Goal: Task Accomplishment & Management: Manage account settings

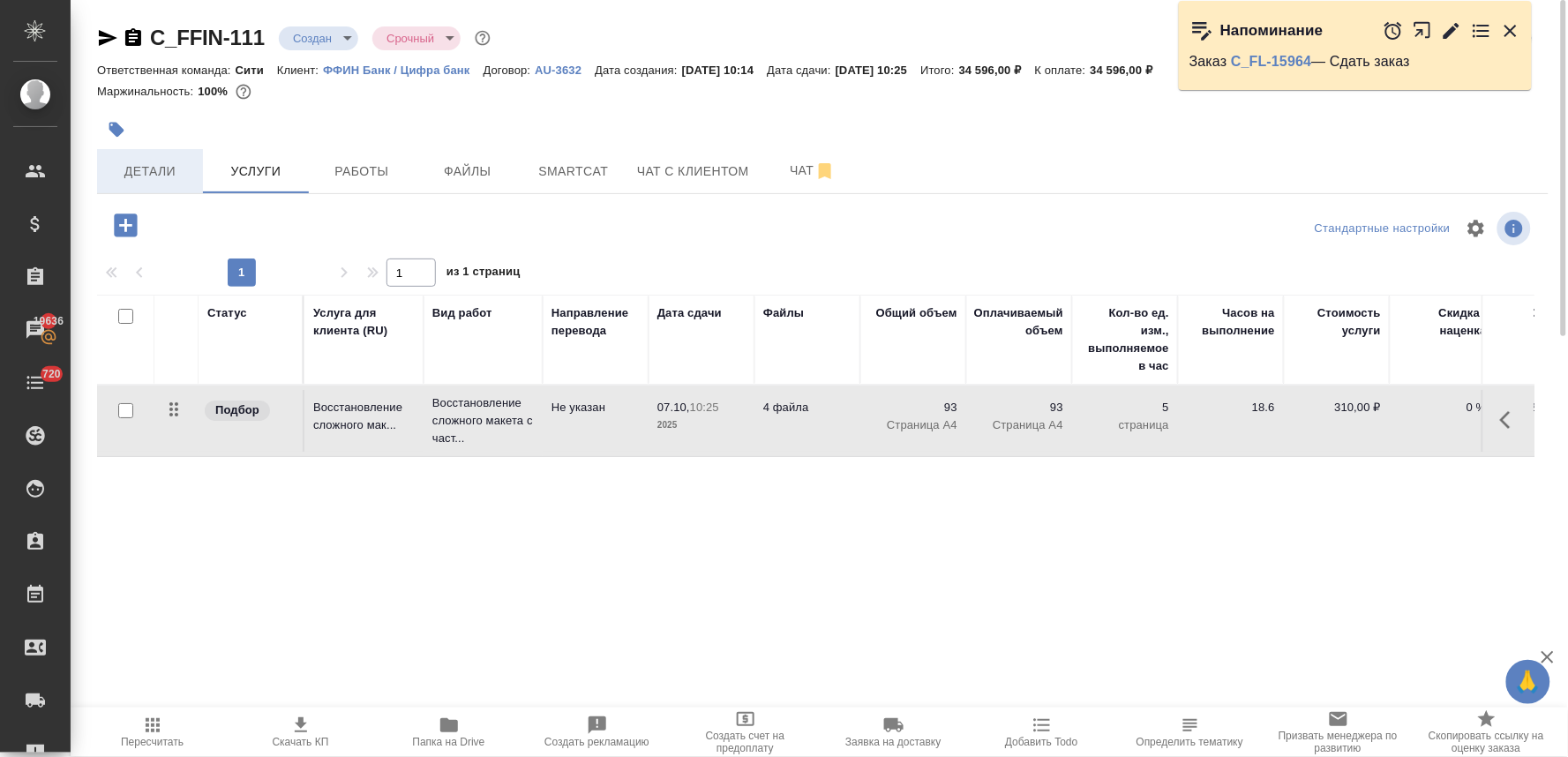
click at [173, 172] on span "Детали" at bounding box center [150, 171] width 85 height 22
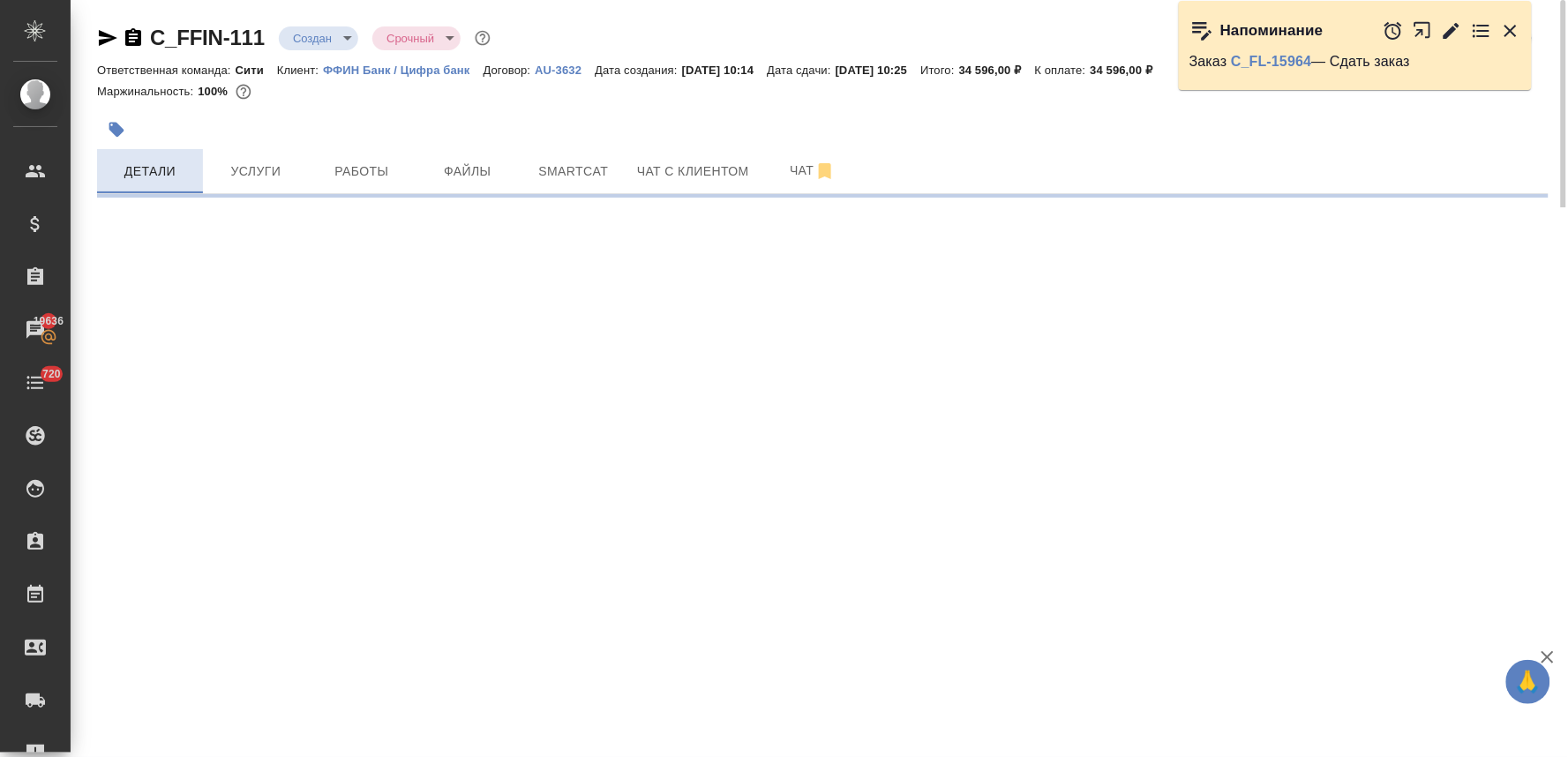
select select "RU"
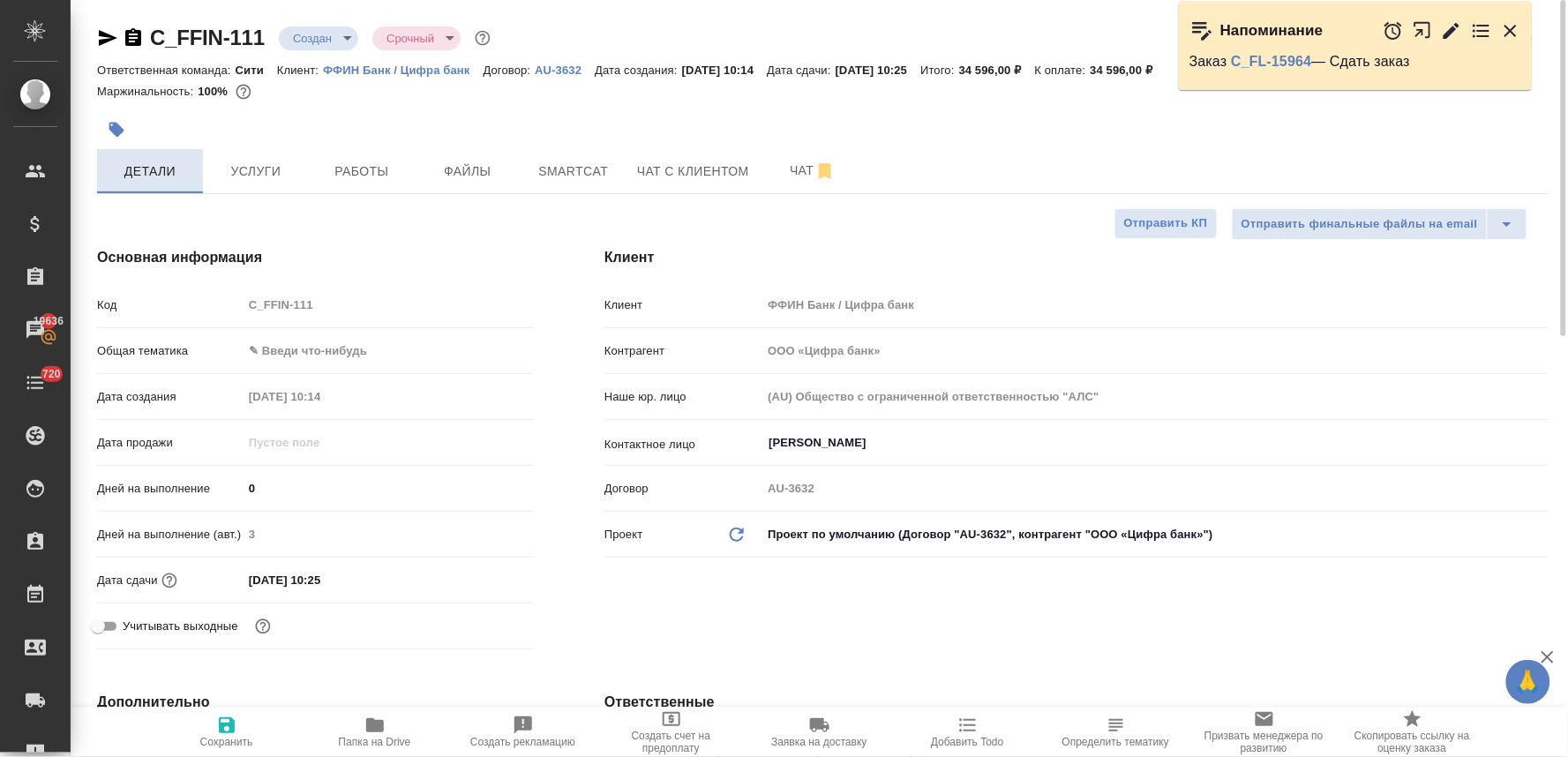
type textarea "x"
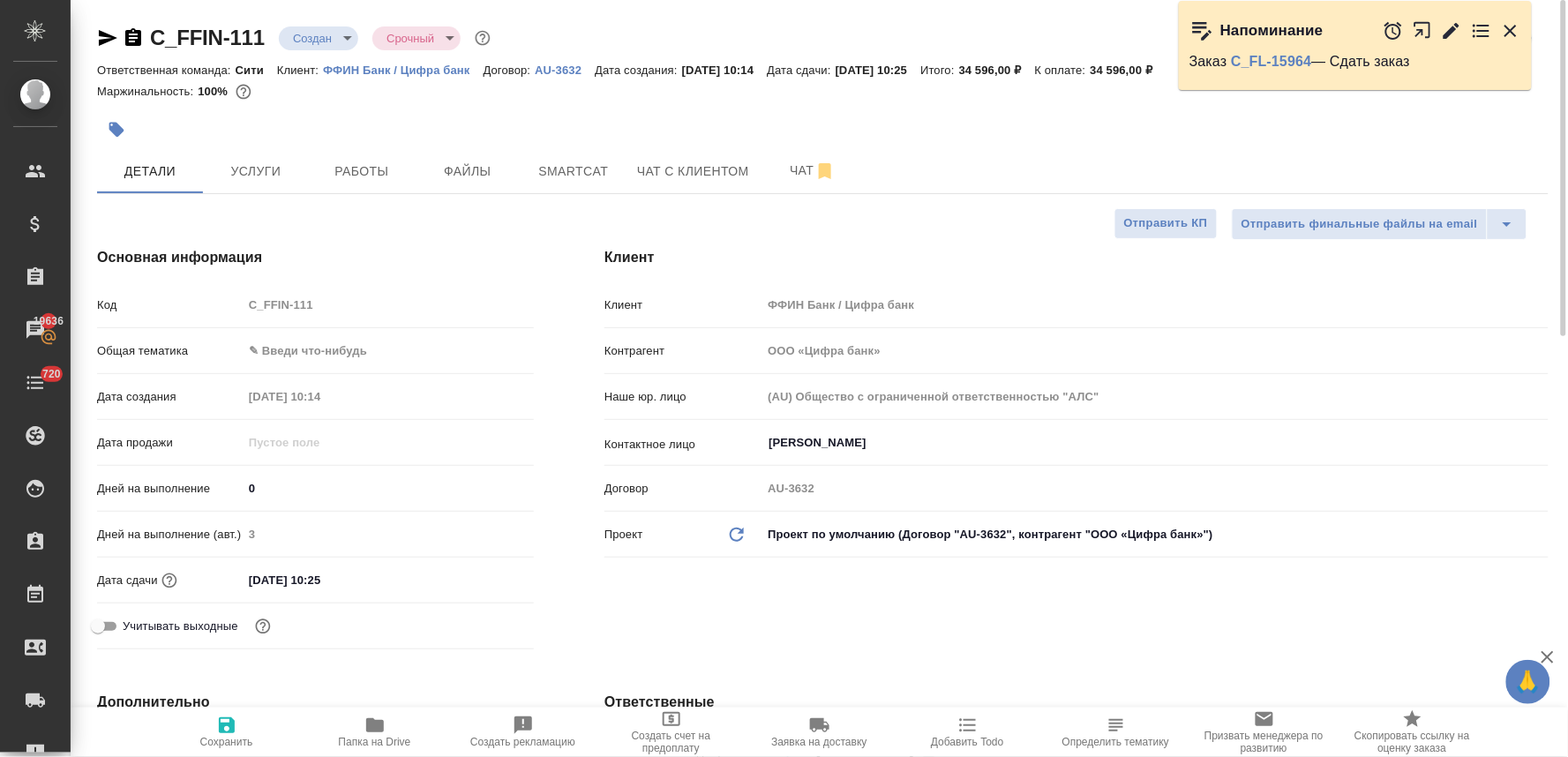
type textarea "x"
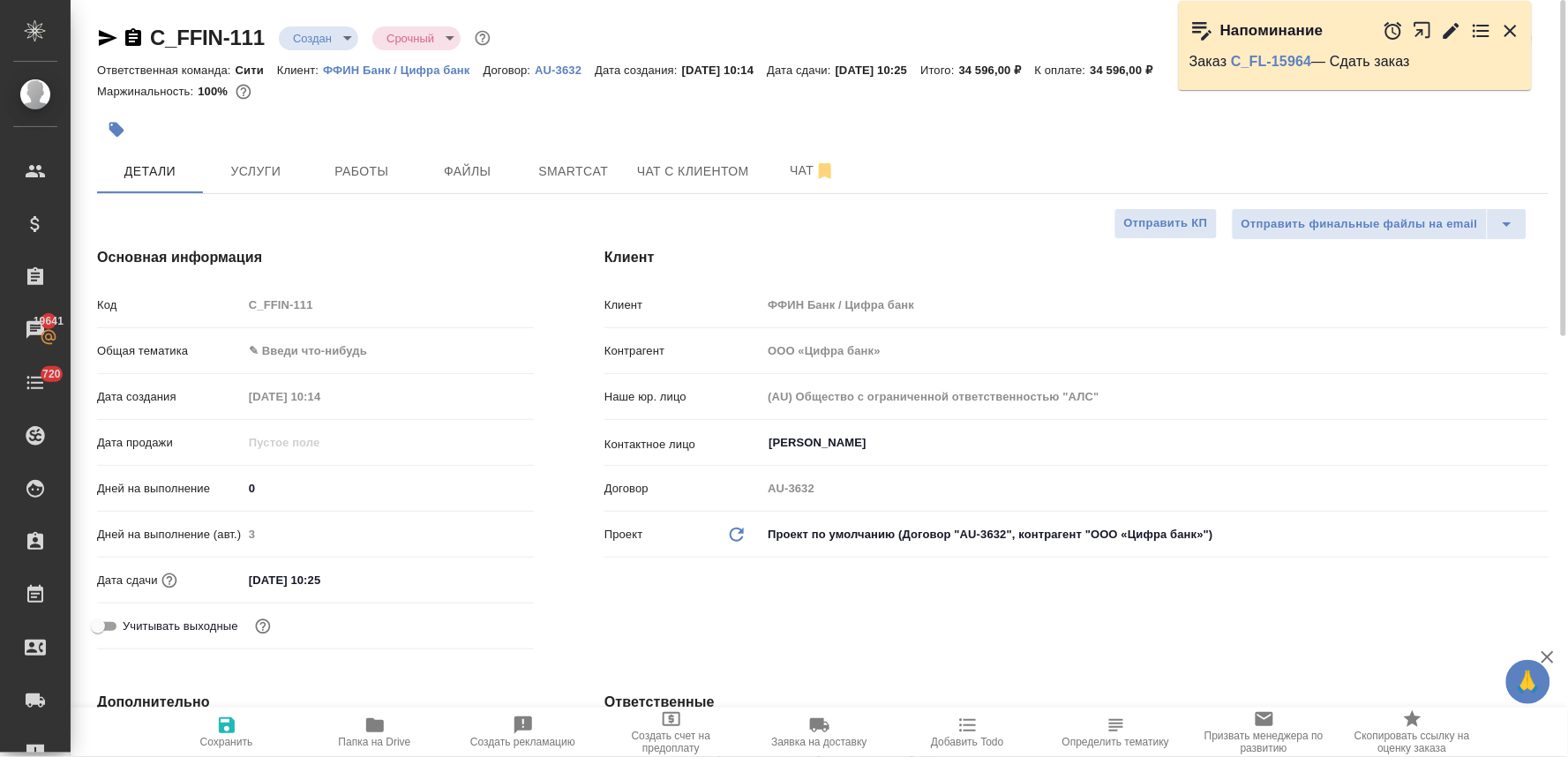
type textarea "x"
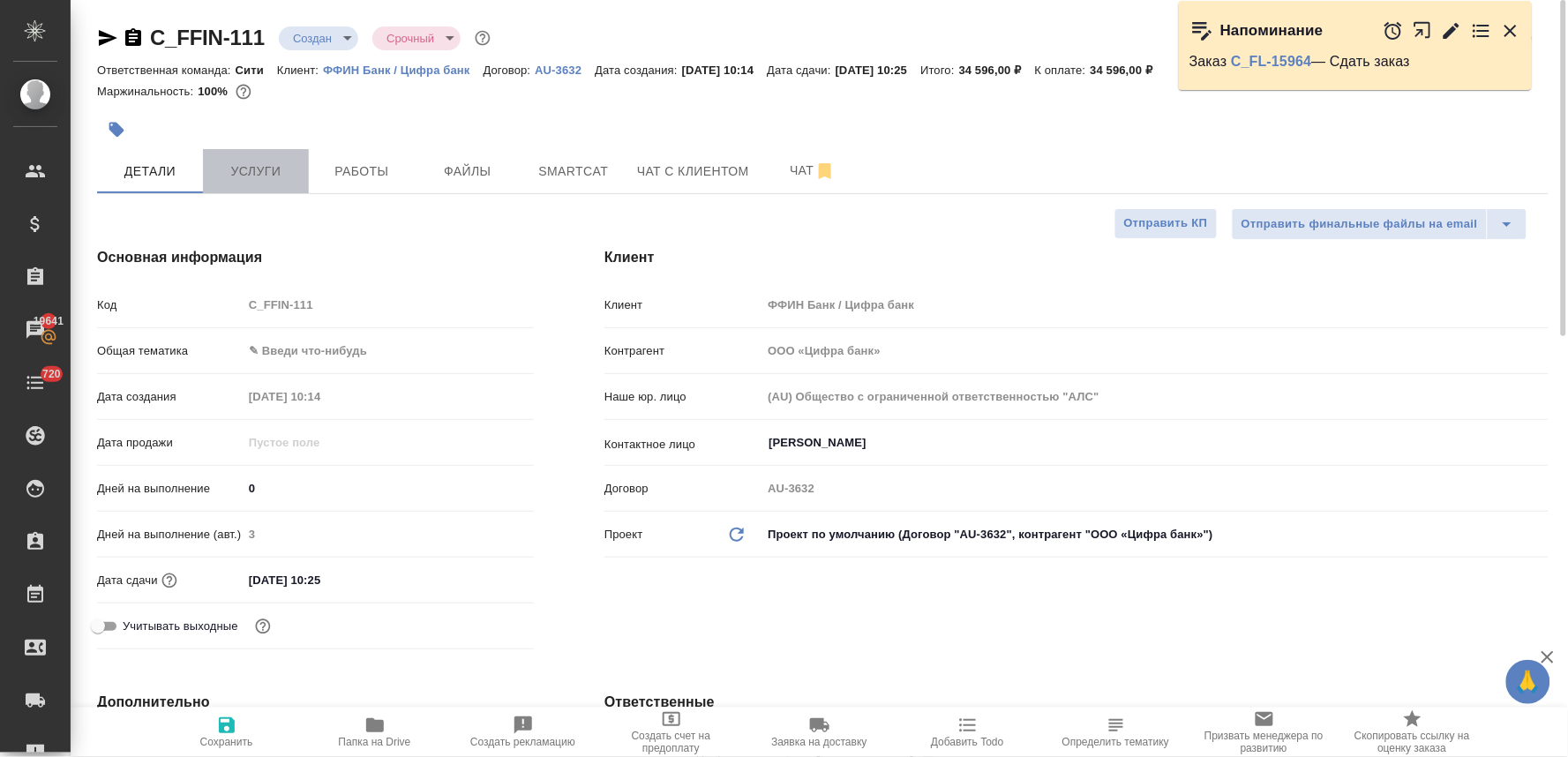
click at [278, 172] on span "Услуги" at bounding box center [256, 171] width 85 height 22
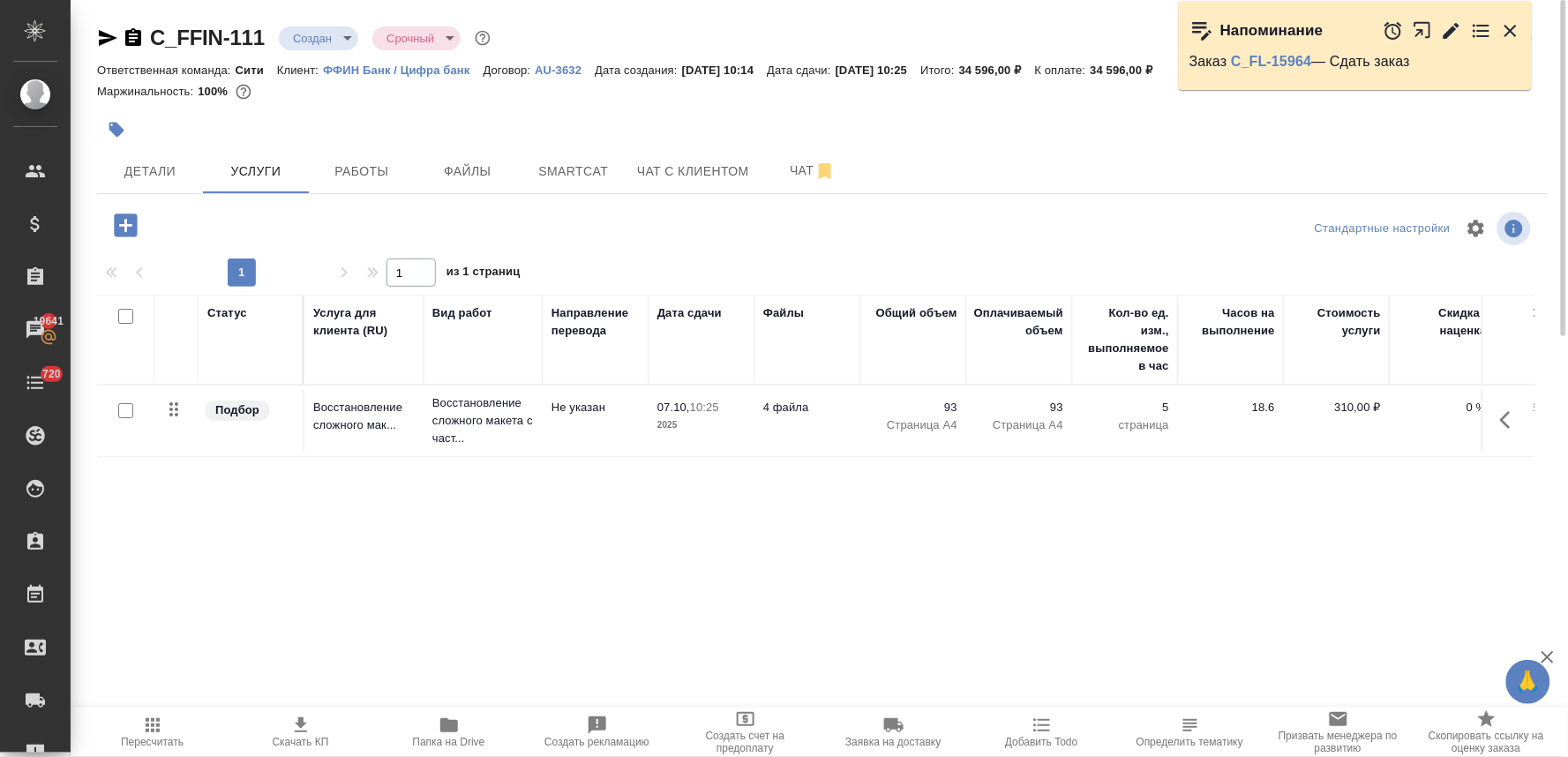
click at [119, 227] on icon "button" at bounding box center [125, 225] width 23 height 23
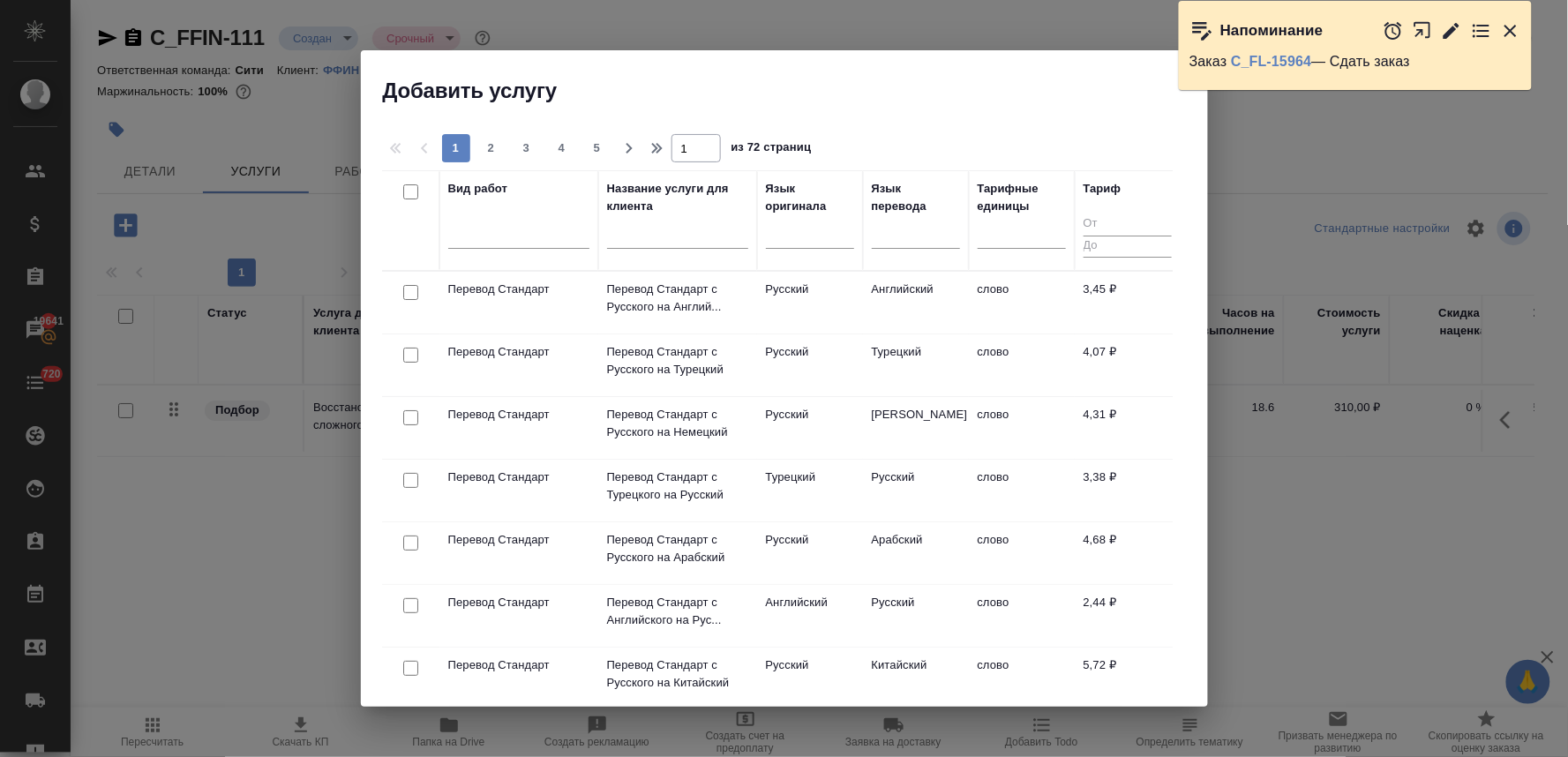
click at [412, 606] on input "checkbox" at bounding box center [411, 606] width 15 height 15
checkbox input "true"
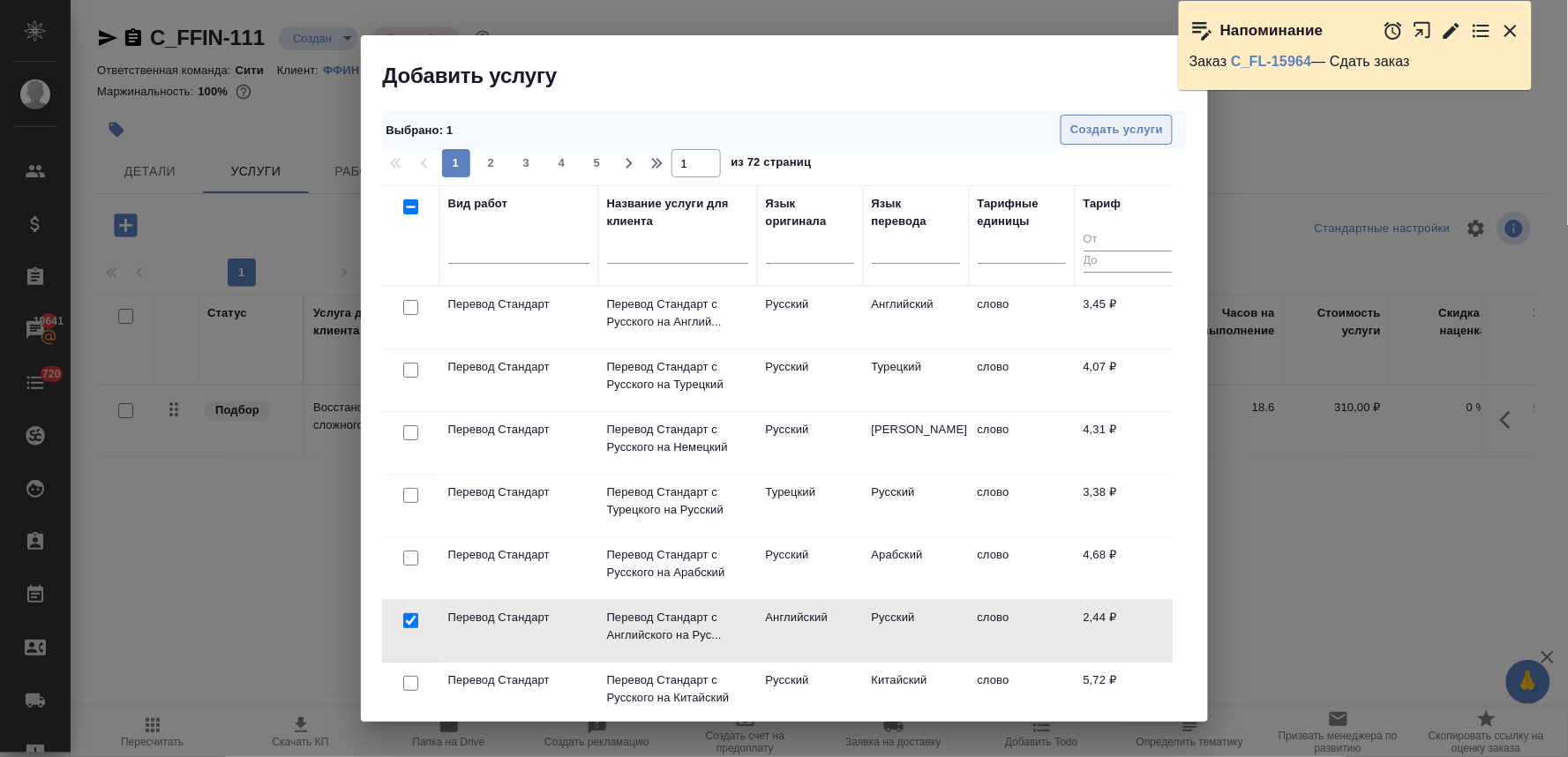
click at [1097, 130] on span "Создать услуги" at bounding box center [1117, 130] width 93 height 21
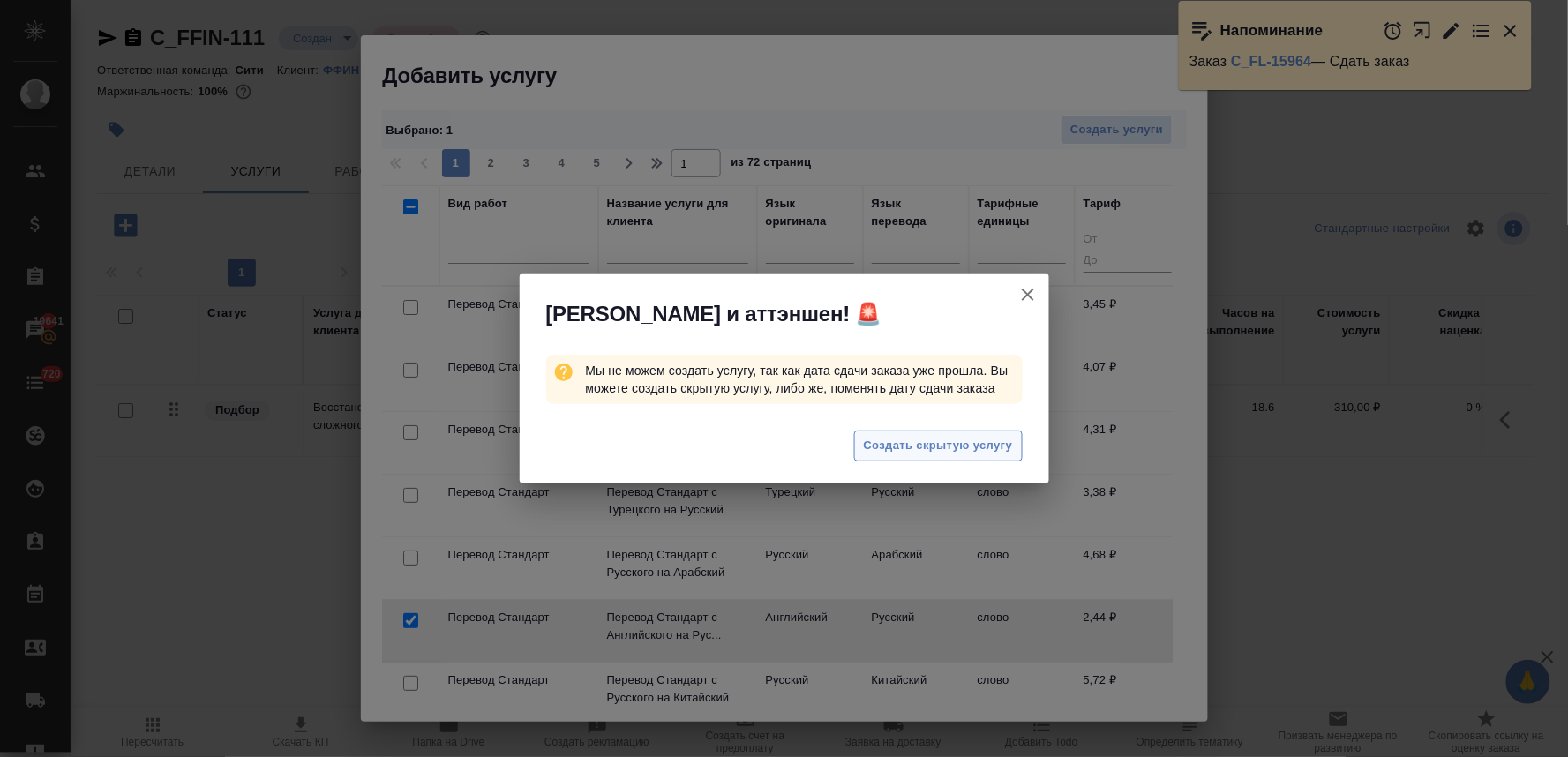
click at [922, 444] on span "Создать скрытую услугу" at bounding box center [938, 446] width 149 height 21
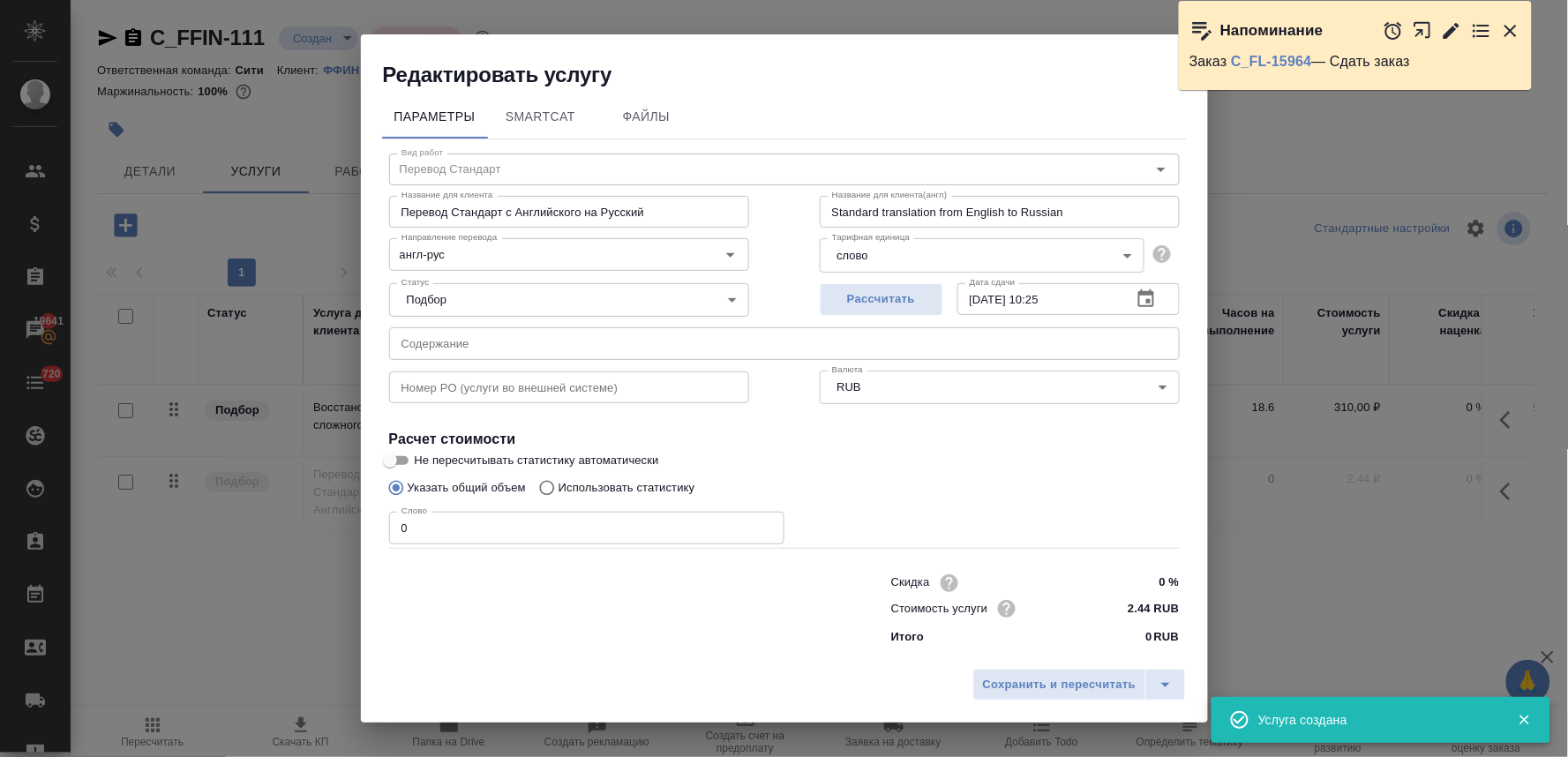
click at [614, 486] on p "Использовать статистику" at bounding box center [627, 488] width 137 height 18
click at [559, 486] on input "Использовать статистику" at bounding box center [544, 488] width 29 height 34
radio input "true"
radio input "false"
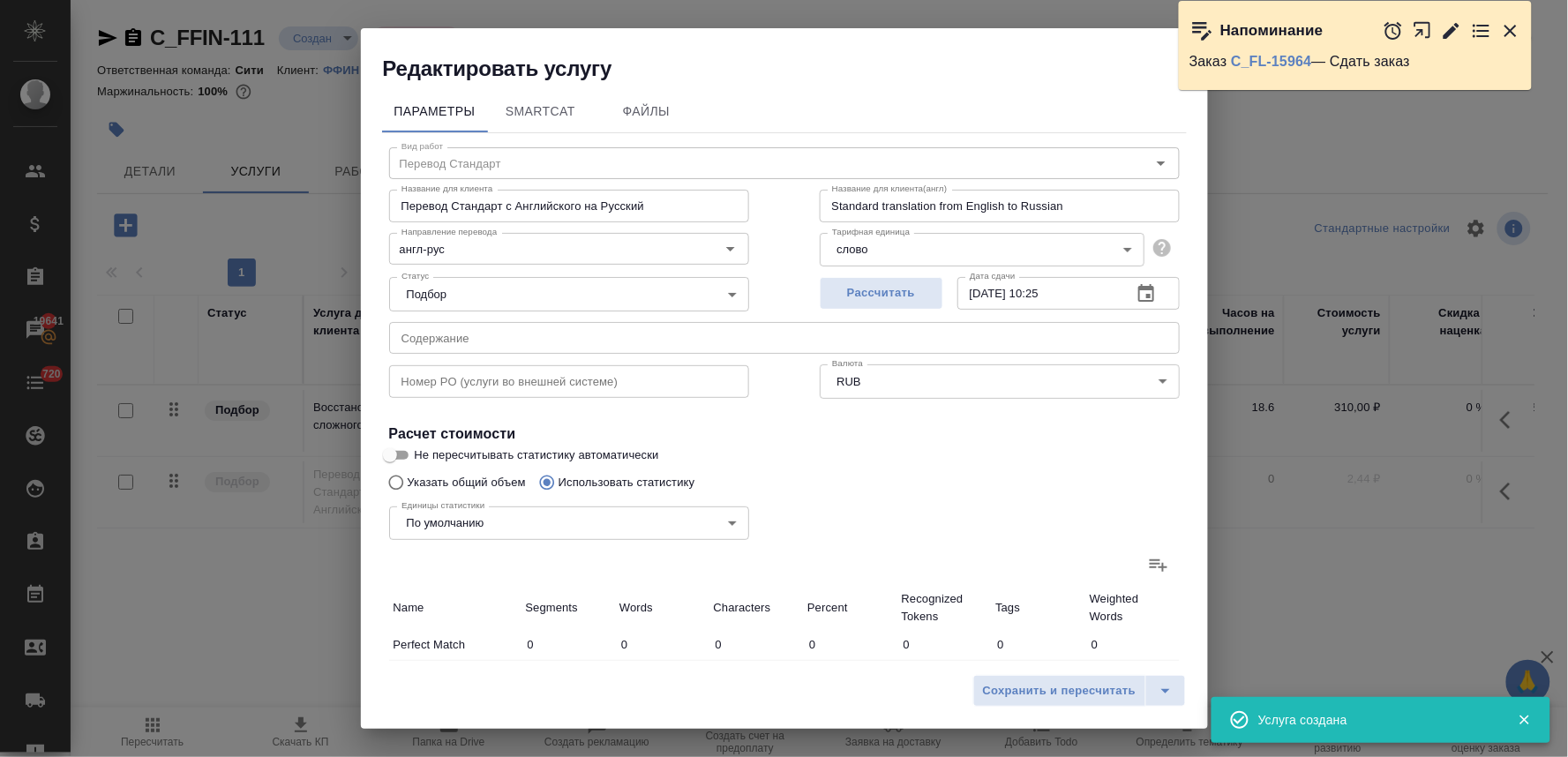
click at [1148, 570] on icon at bounding box center [1157, 564] width 21 height 21
click at [0, 0] on input "file" at bounding box center [0, 0] width 0 height 0
type input "28"
type input "34"
type input "125"
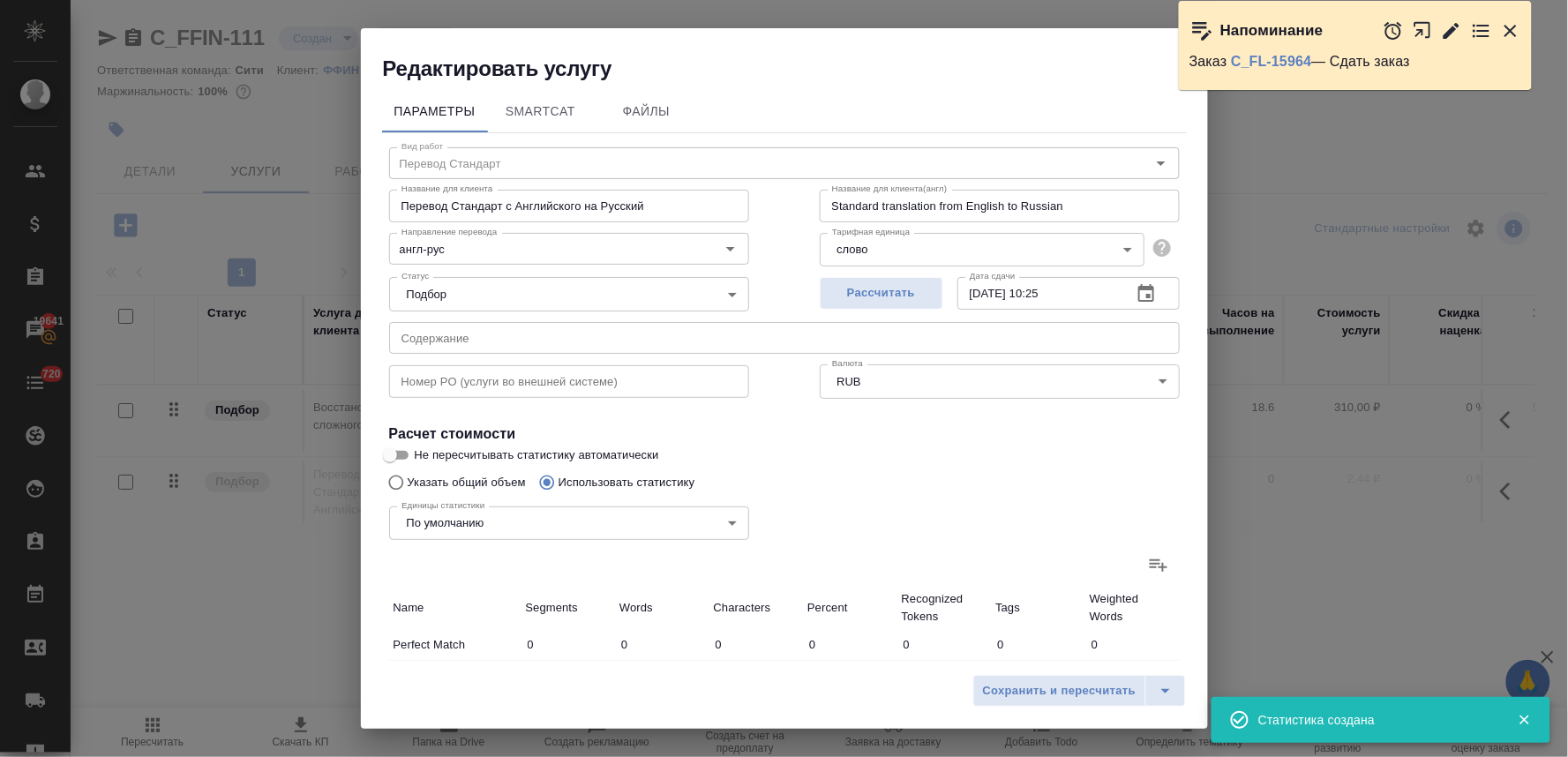
type input "23"
type input "26"
type input "69"
type input "36"
type input "38"
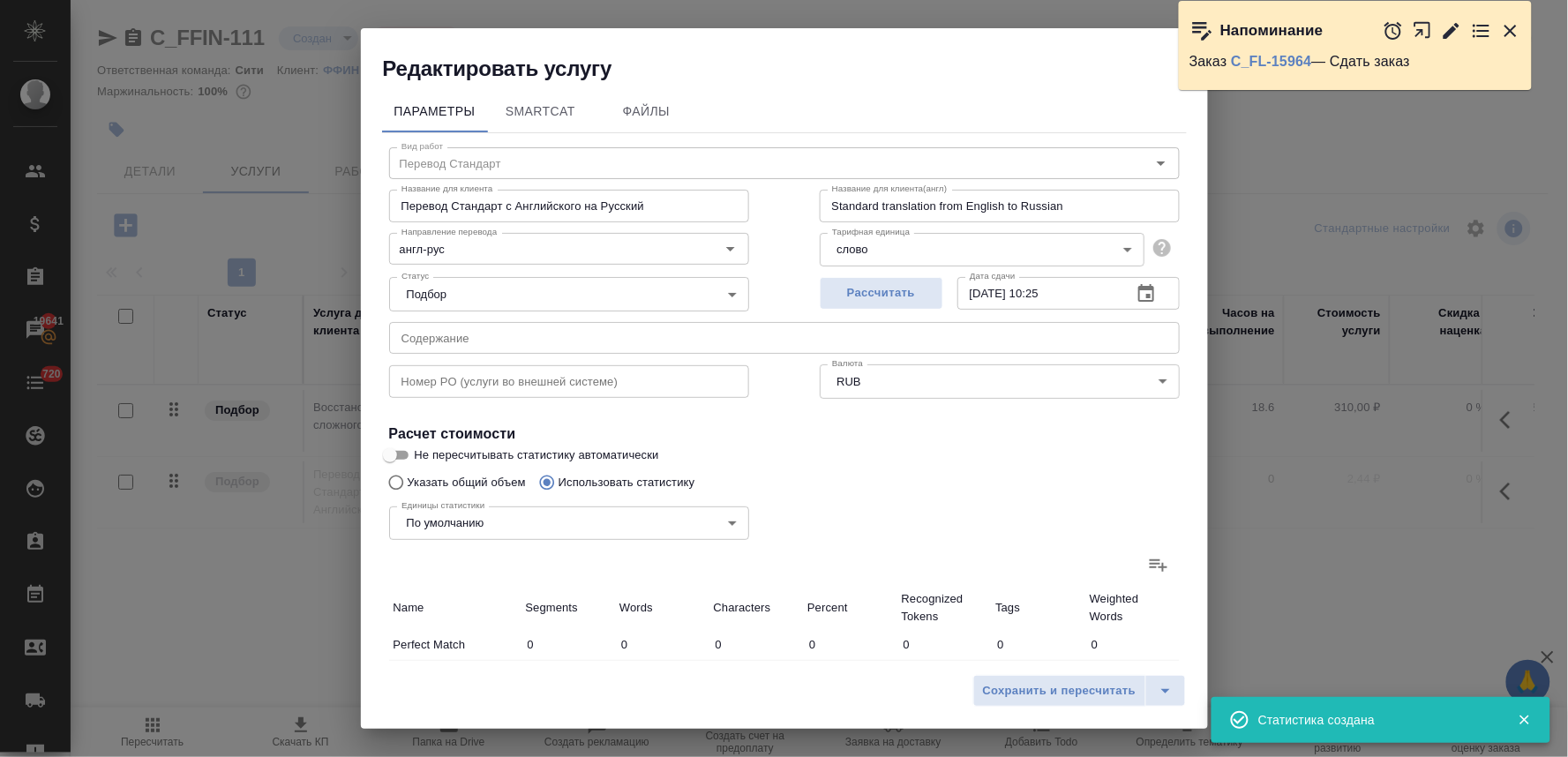
type input "191"
type input "54"
type input "85"
type input "438"
type input "4"
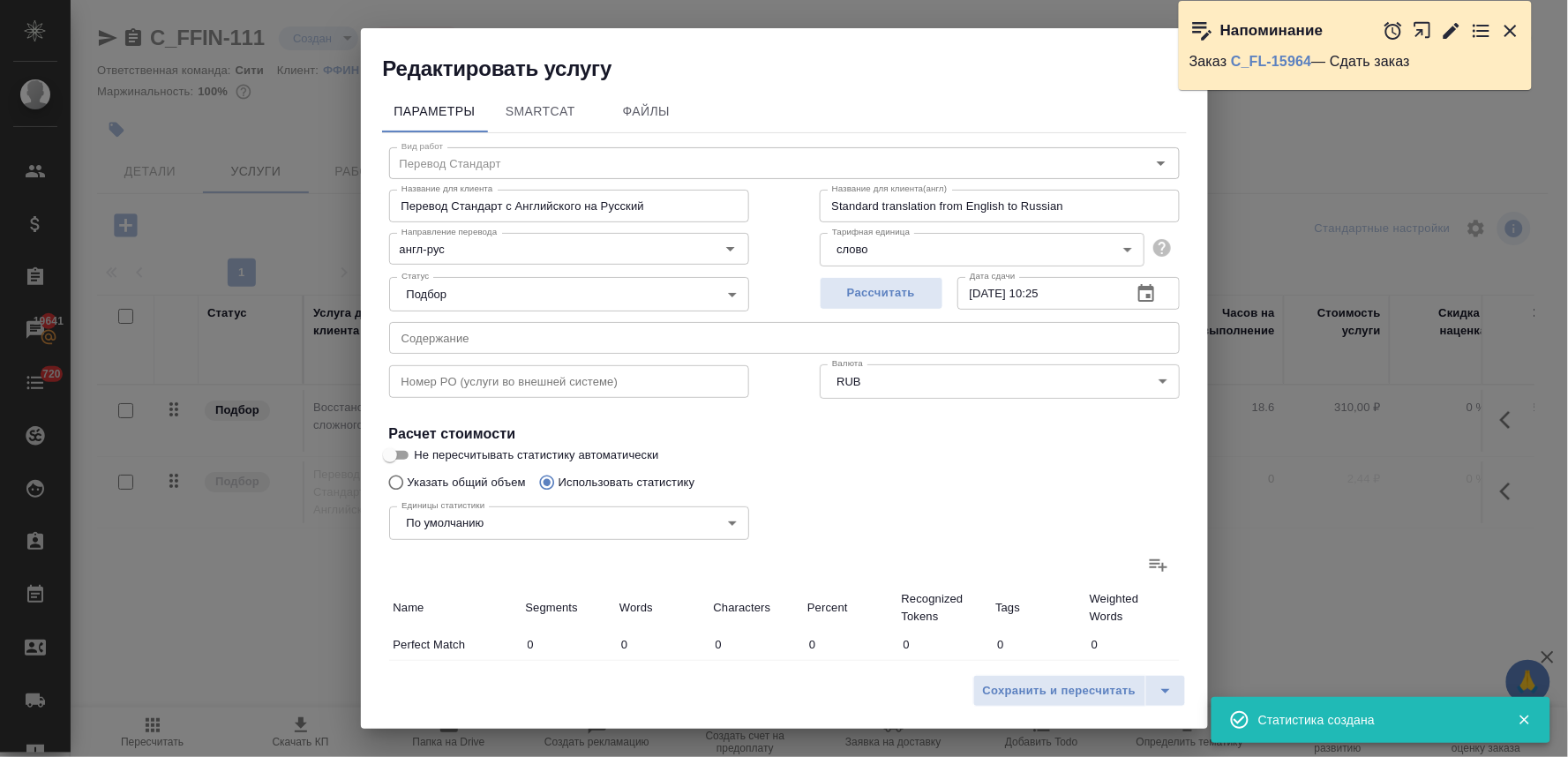
type input "18"
type input "118"
type input "30"
type input "81"
type input "444"
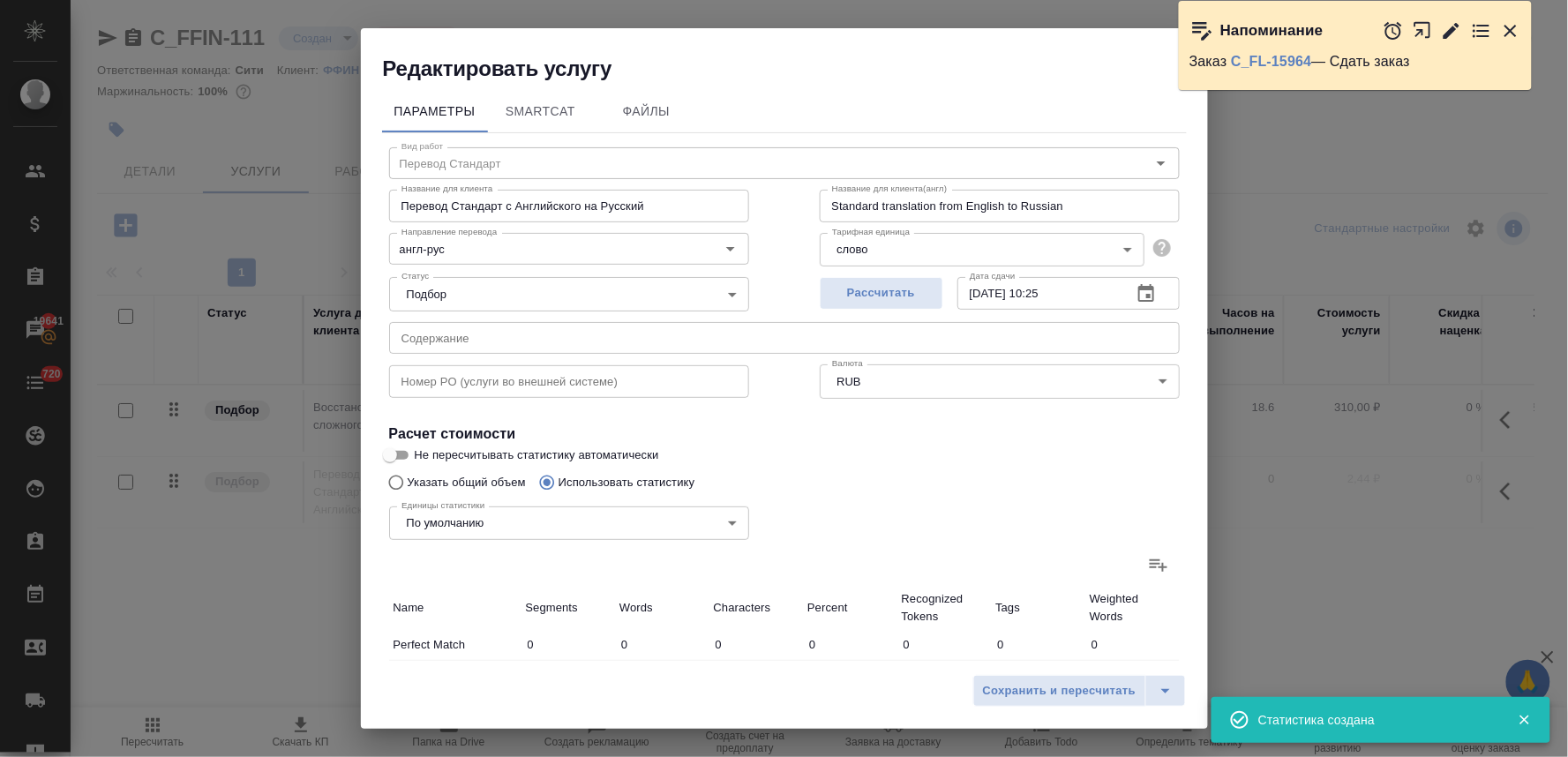
type input "1542"
type input "21969"
type input "136045"
type input "1666"
type input "22191"
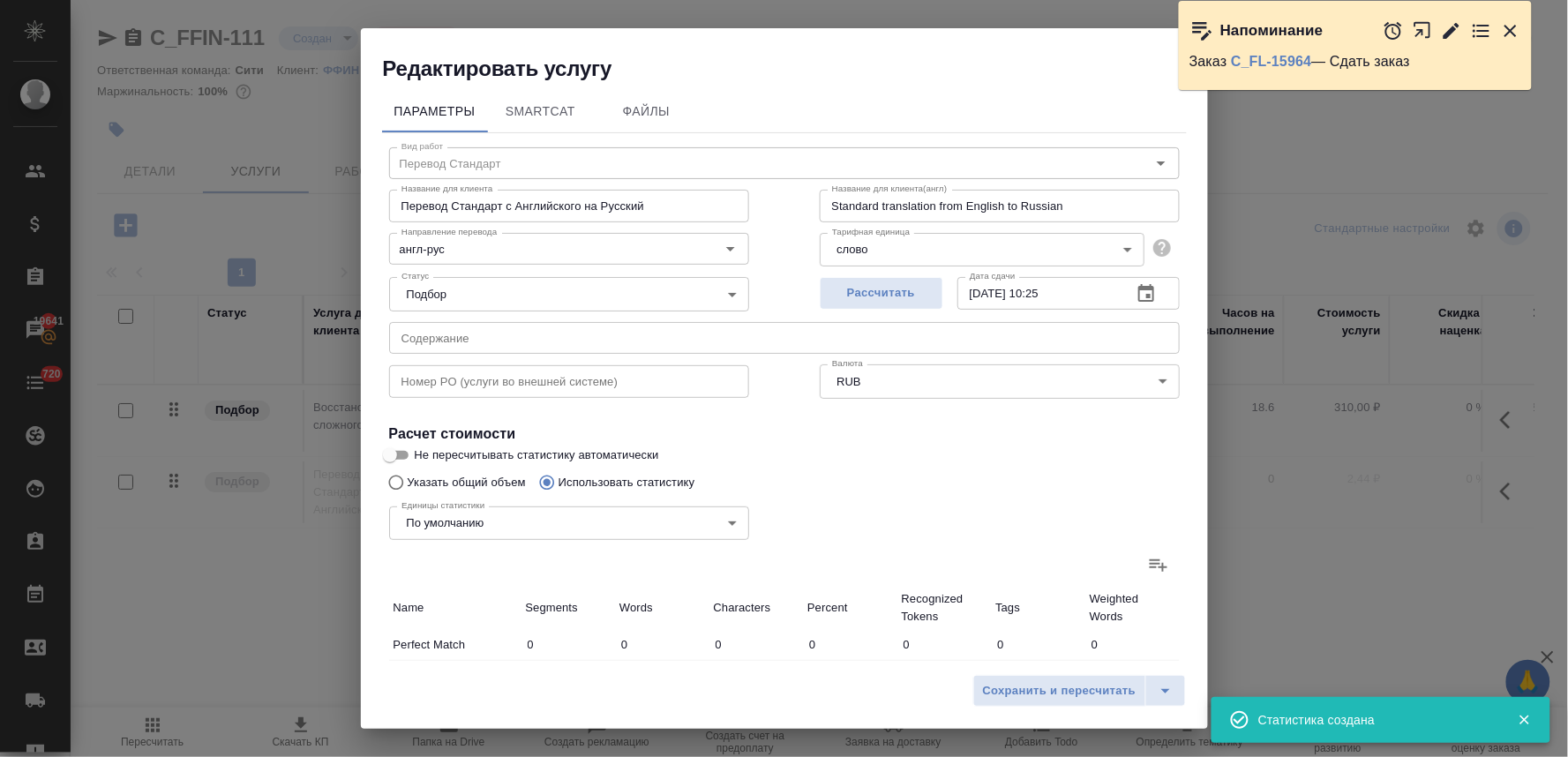
type input "137236"
type input "1717"
type input "22251"
type input "137430"
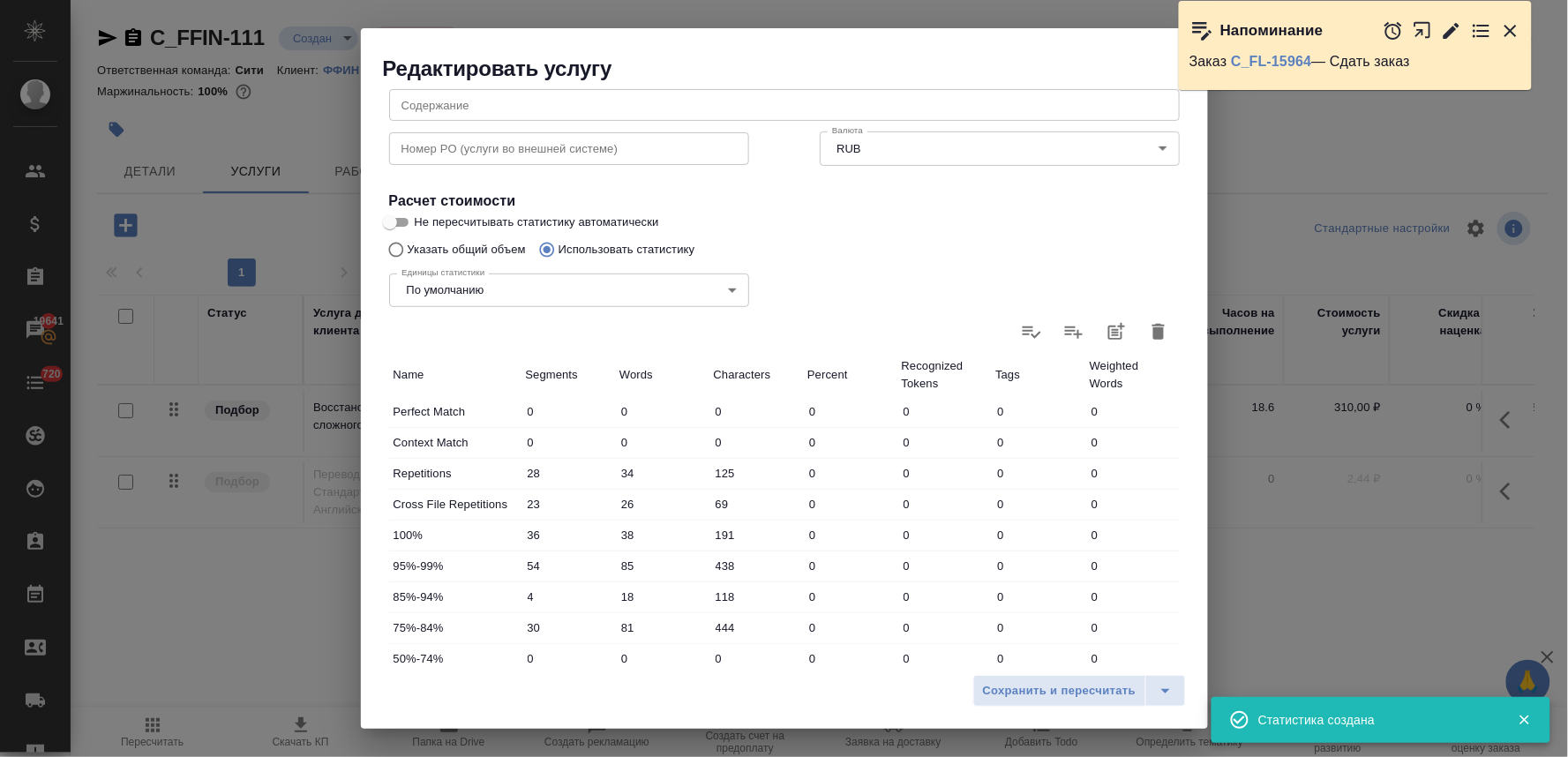
scroll to position [294, 0]
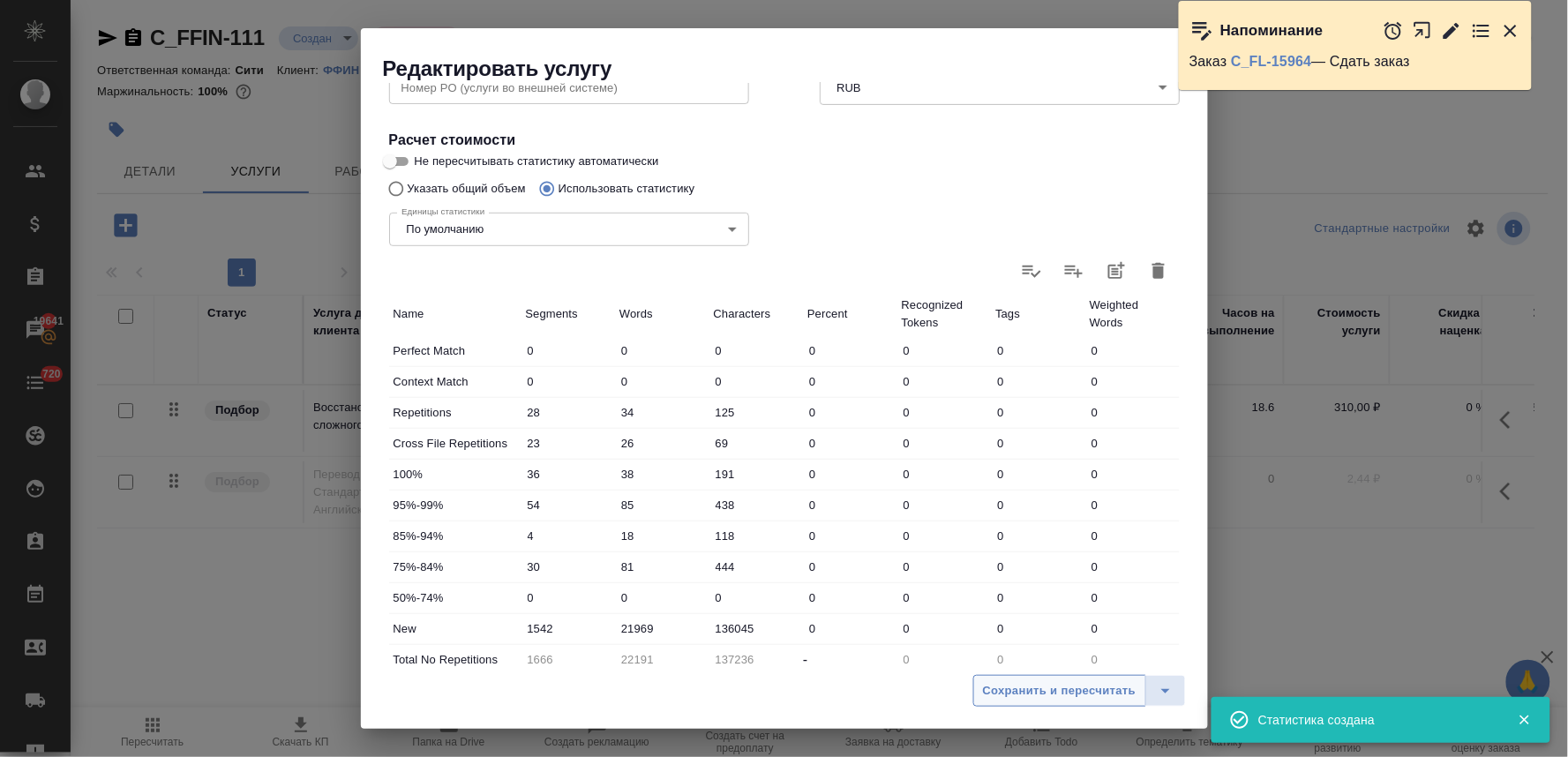
click at [1048, 684] on span "Сохранить и пересчитать" at bounding box center [1060, 691] width 153 height 21
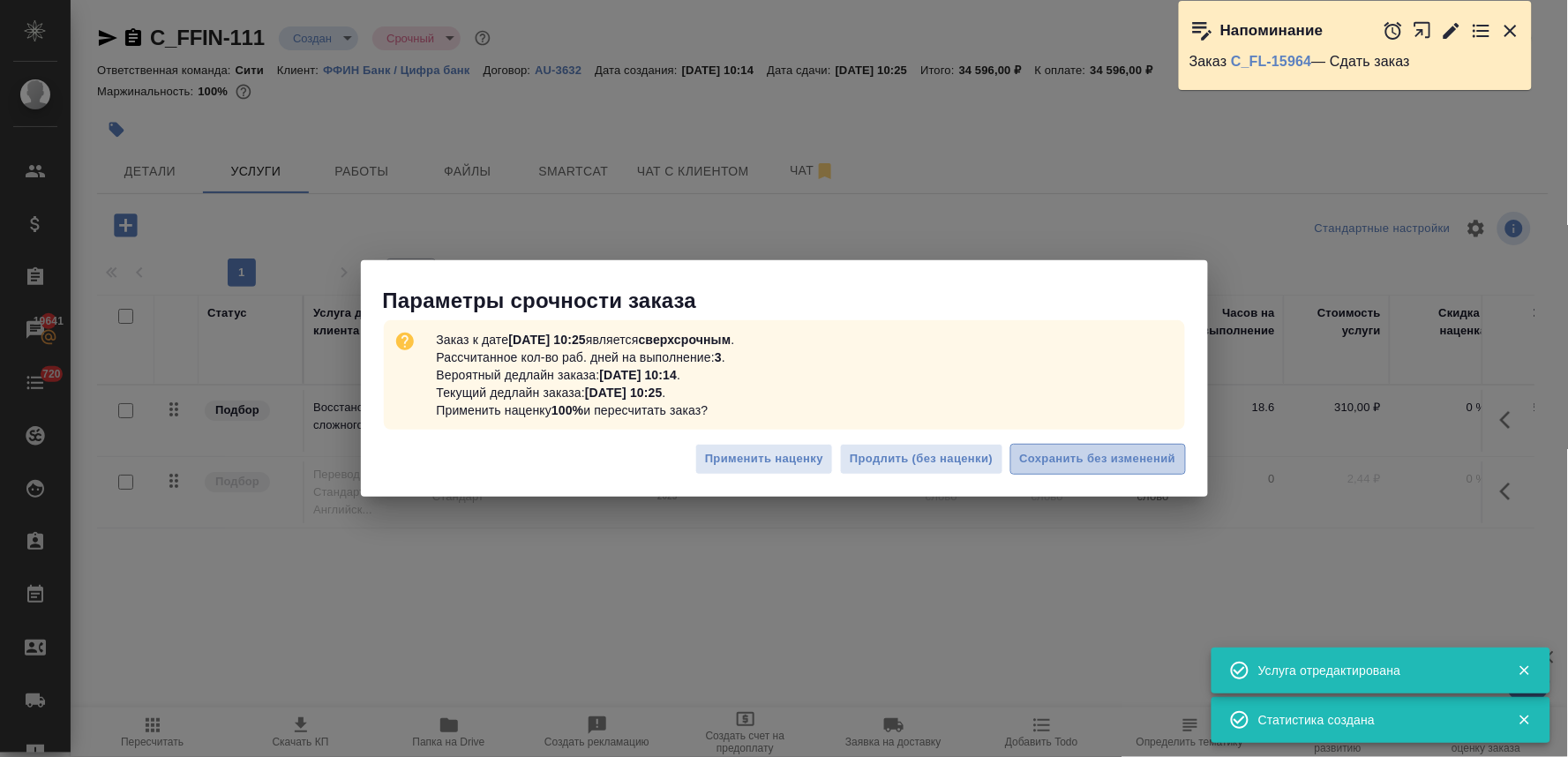
click at [1110, 456] on span "Сохранить без изменений" at bounding box center [1098, 459] width 156 height 21
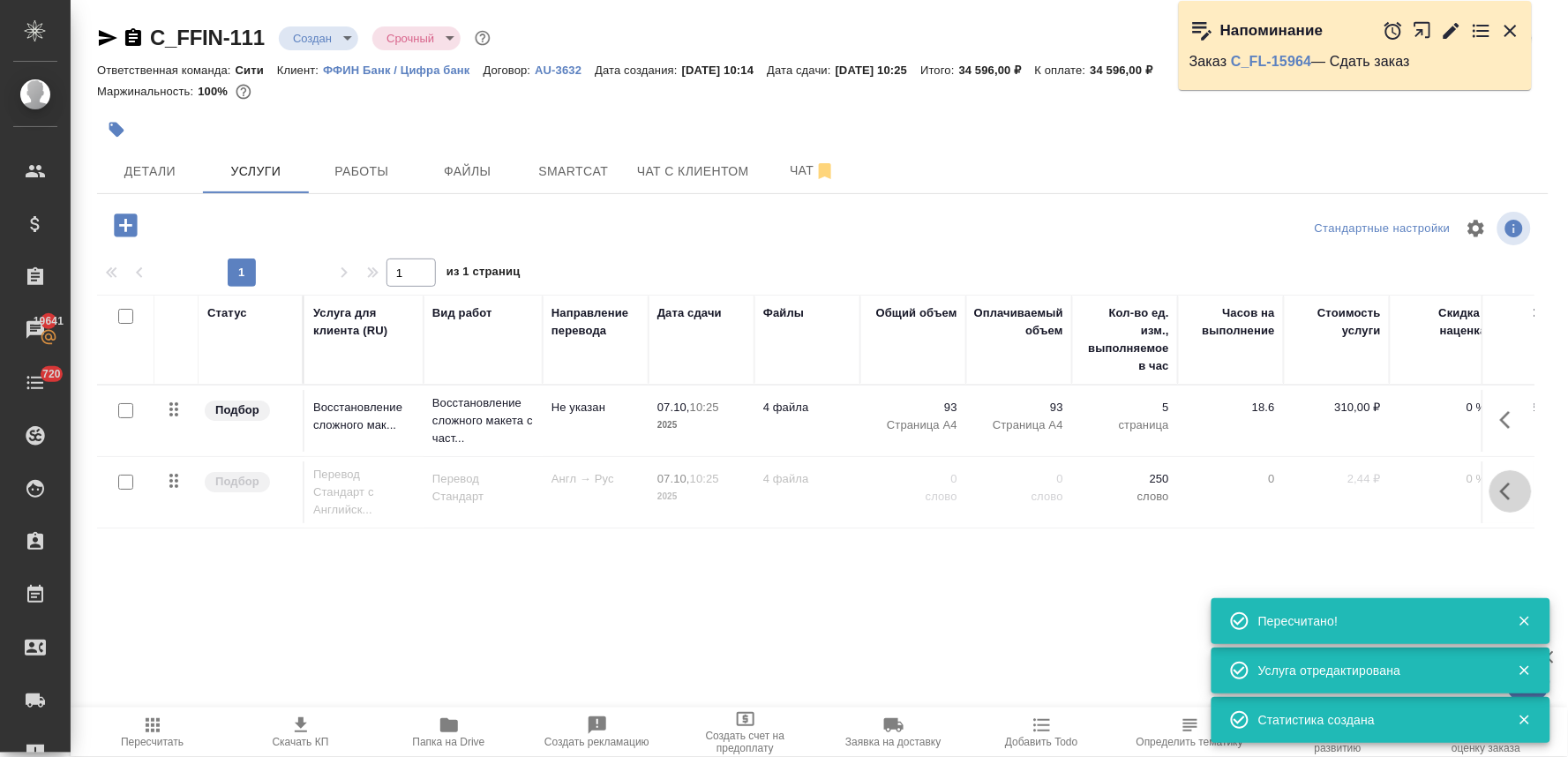
click at [1505, 494] on icon "button" at bounding box center [1505, 492] width 11 height 18
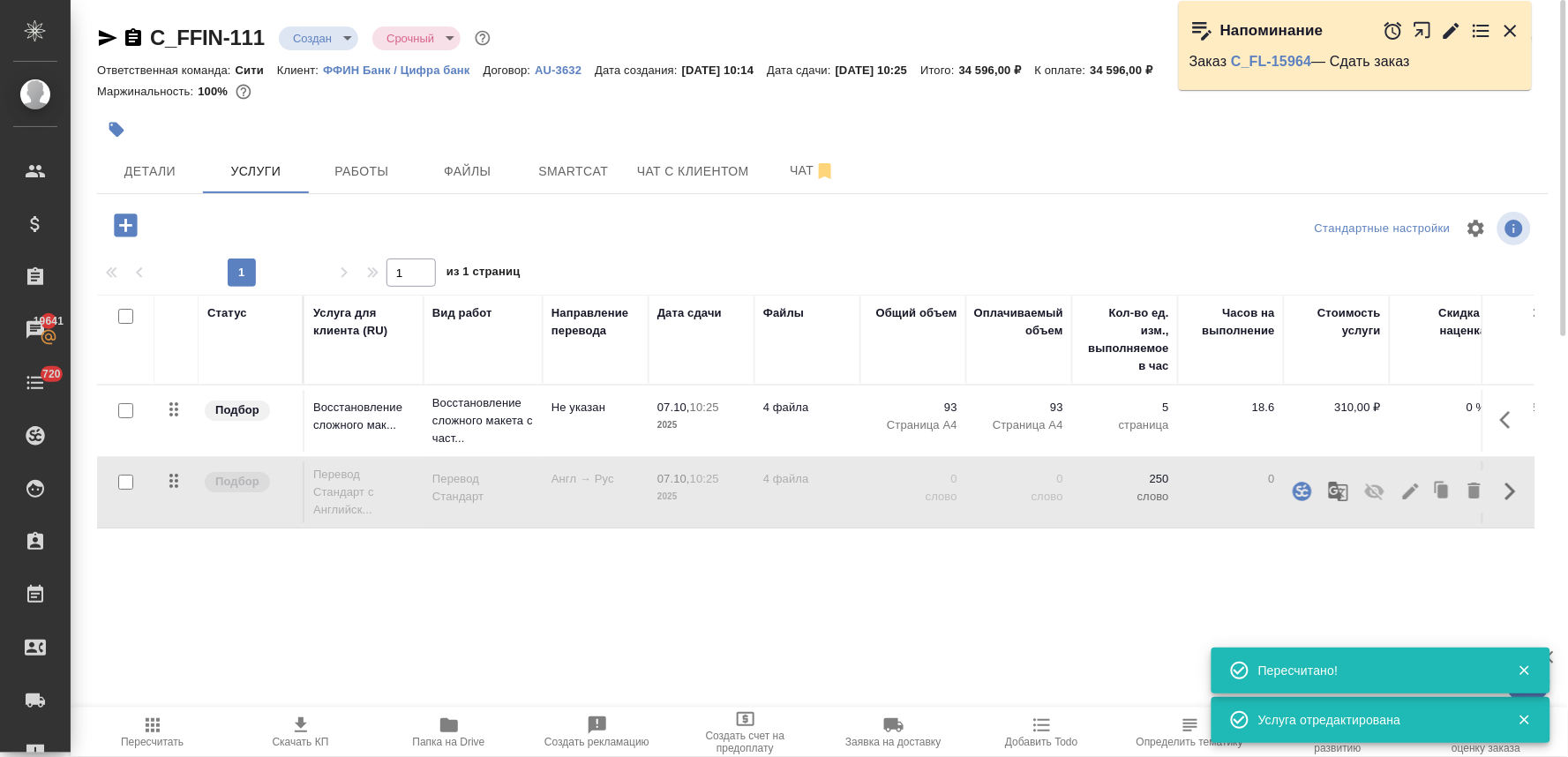
click at [1377, 500] on icon "button" at bounding box center [1374, 491] width 21 height 21
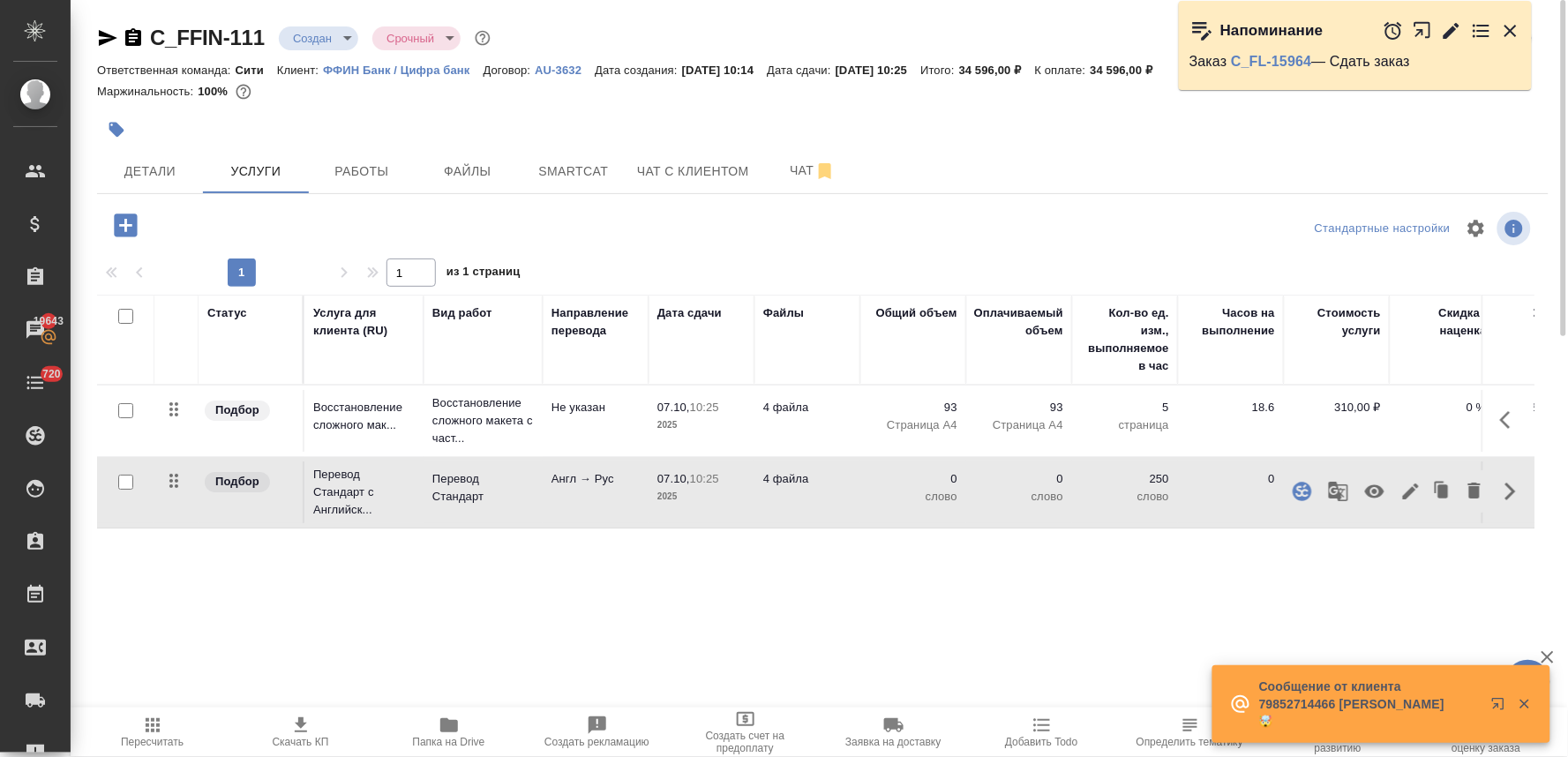
click at [380, 67] on p "ФФИН Банк / Цифра банк" at bounding box center [402, 69] width 159 height 13
click at [130, 222] on icon "button" at bounding box center [125, 225] width 23 height 23
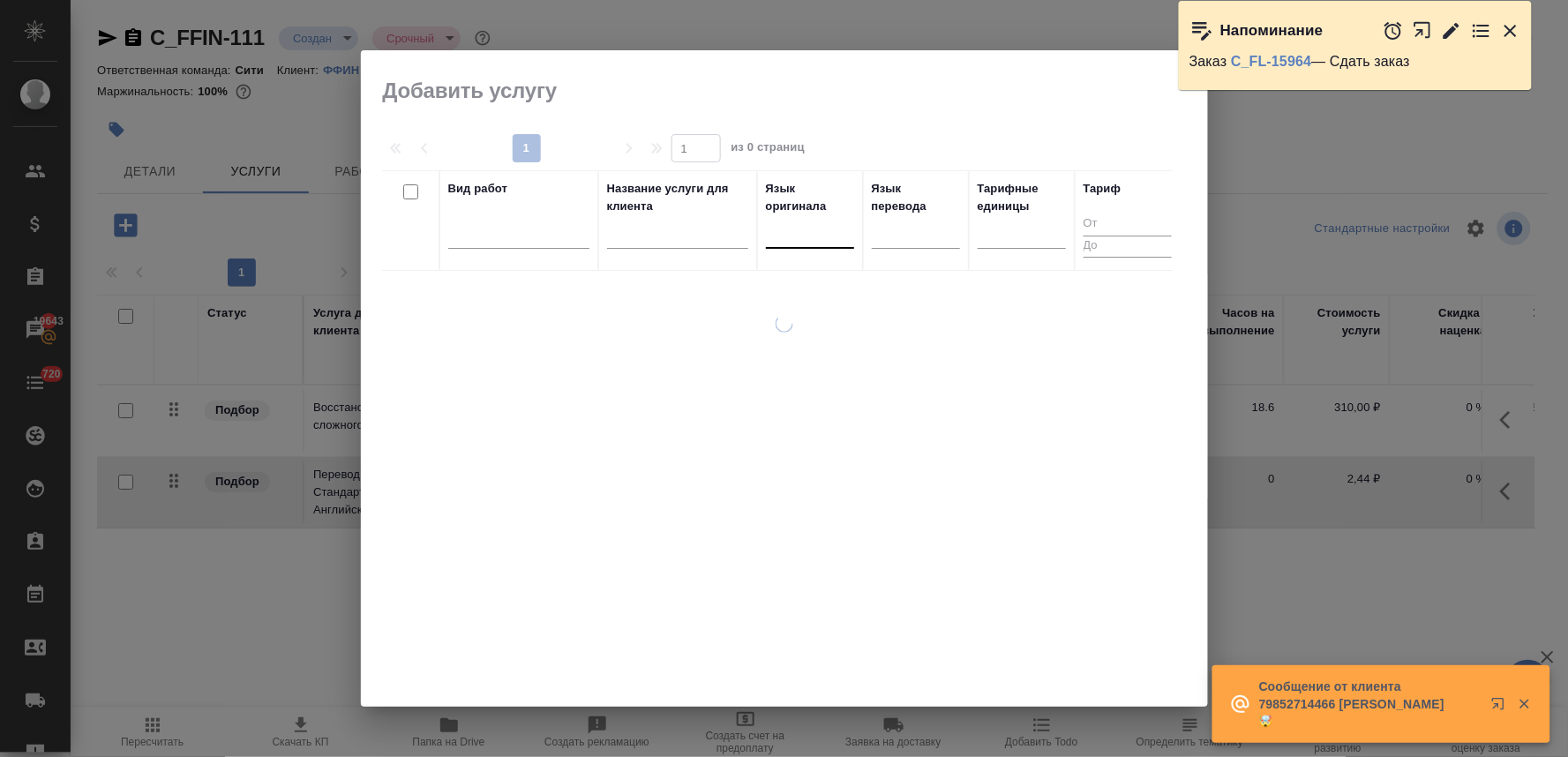
click at [811, 232] on div at bounding box center [809, 231] width 88 height 26
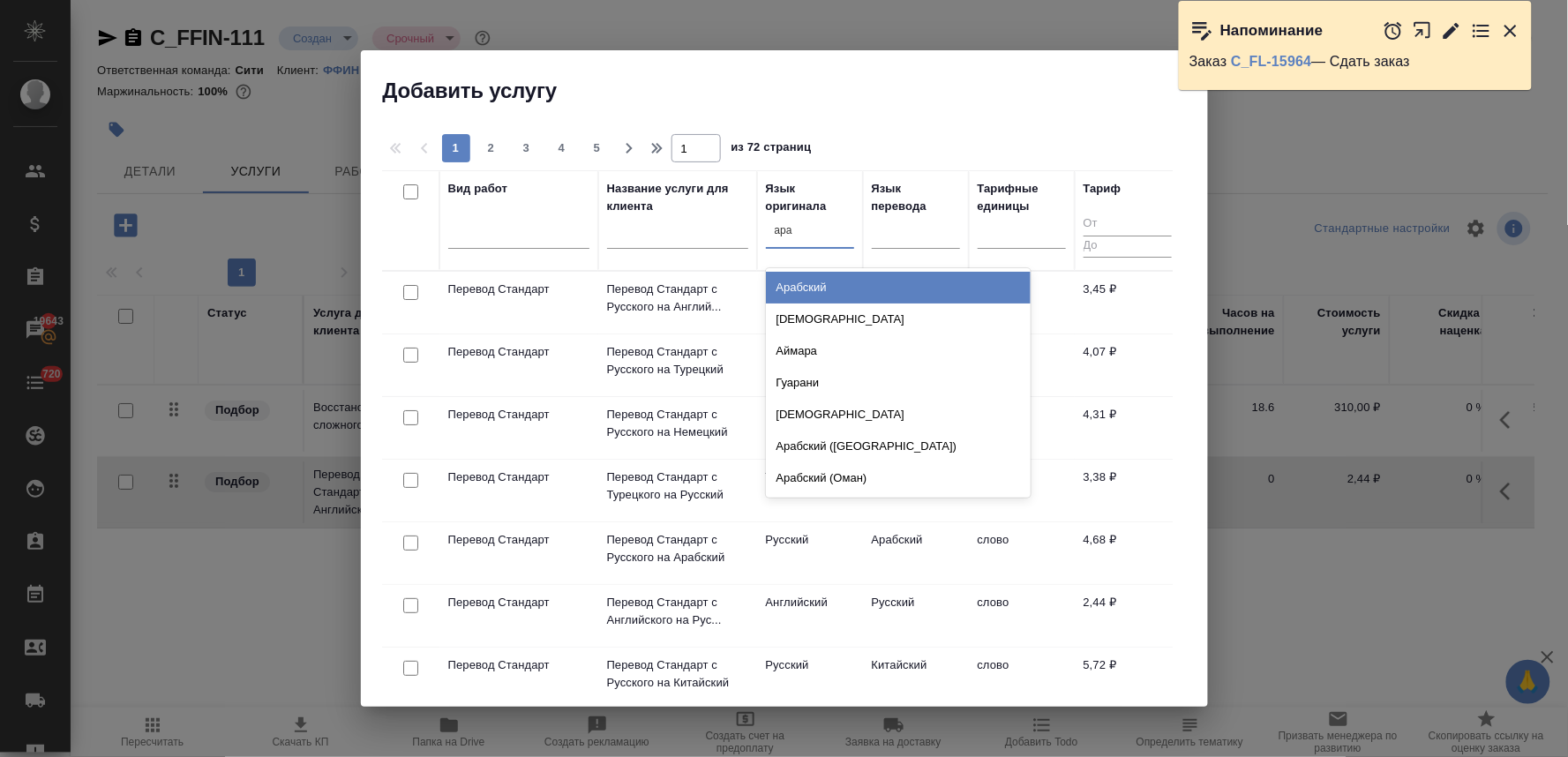
type input "араб"
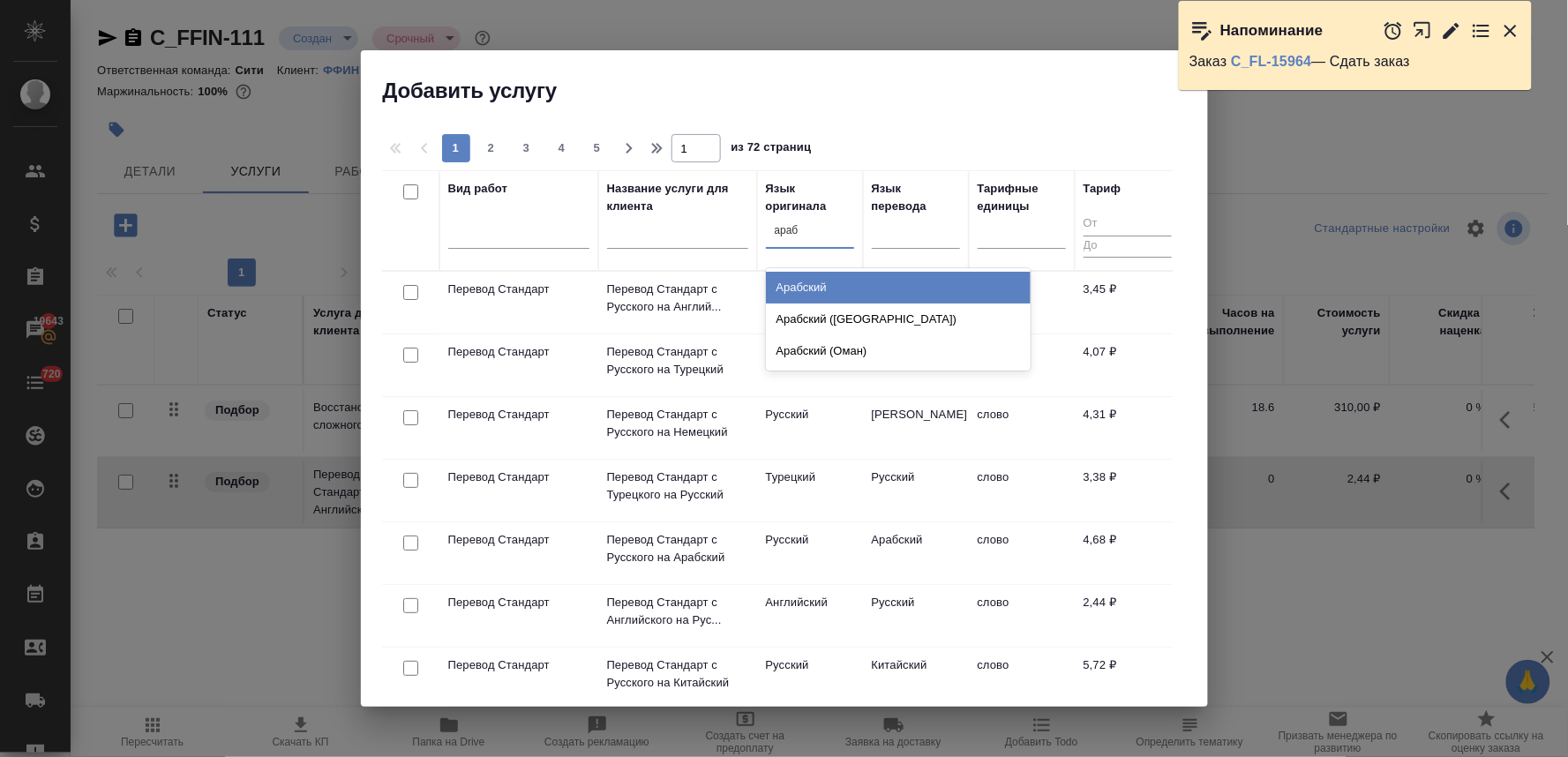
click at [804, 290] on div "Арабский" at bounding box center [898, 288] width 265 height 32
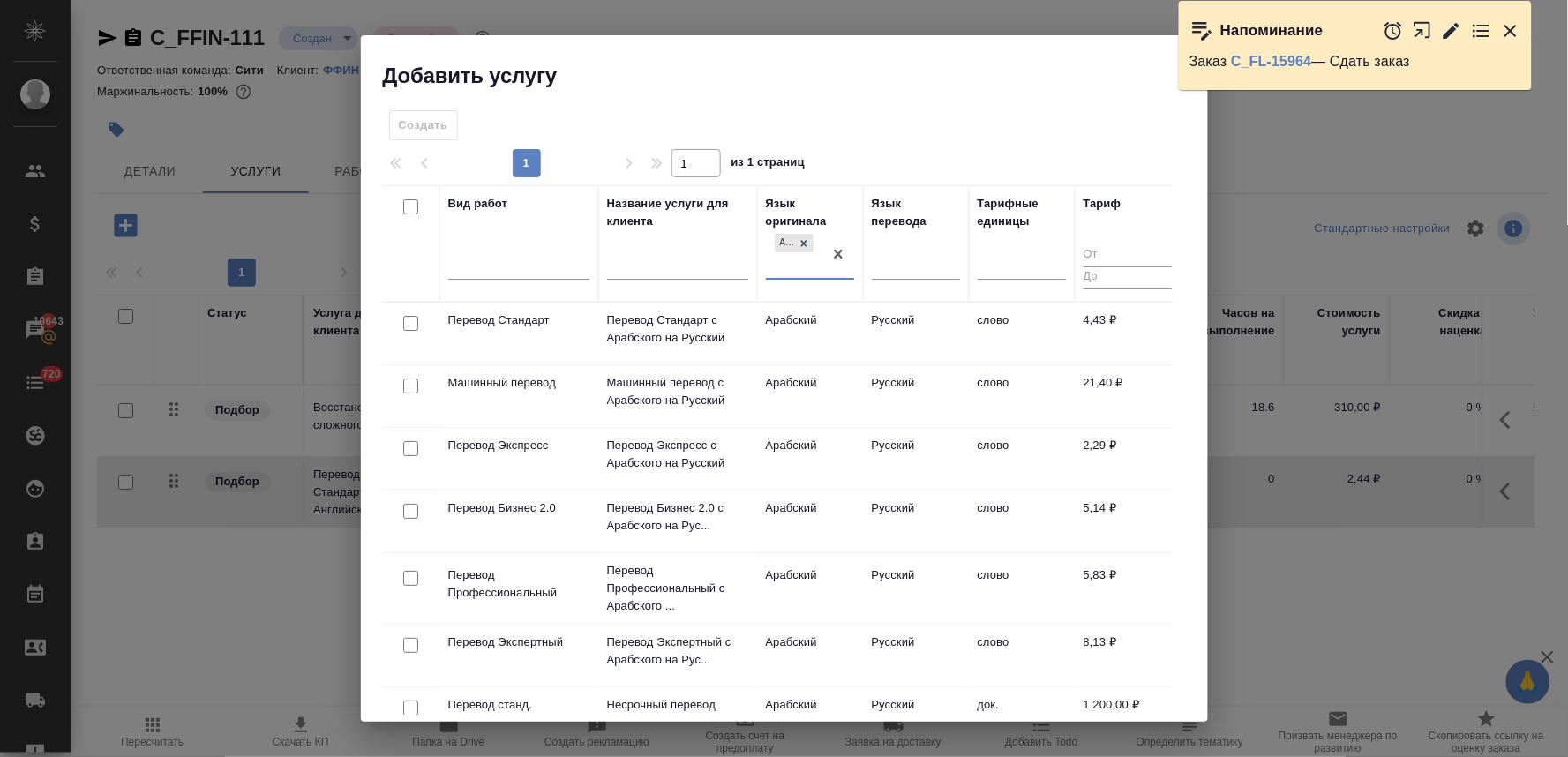
click at [407, 323] on input "checkbox" at bounding box center [411, 323] width 15 height 15
checkbox input "true"
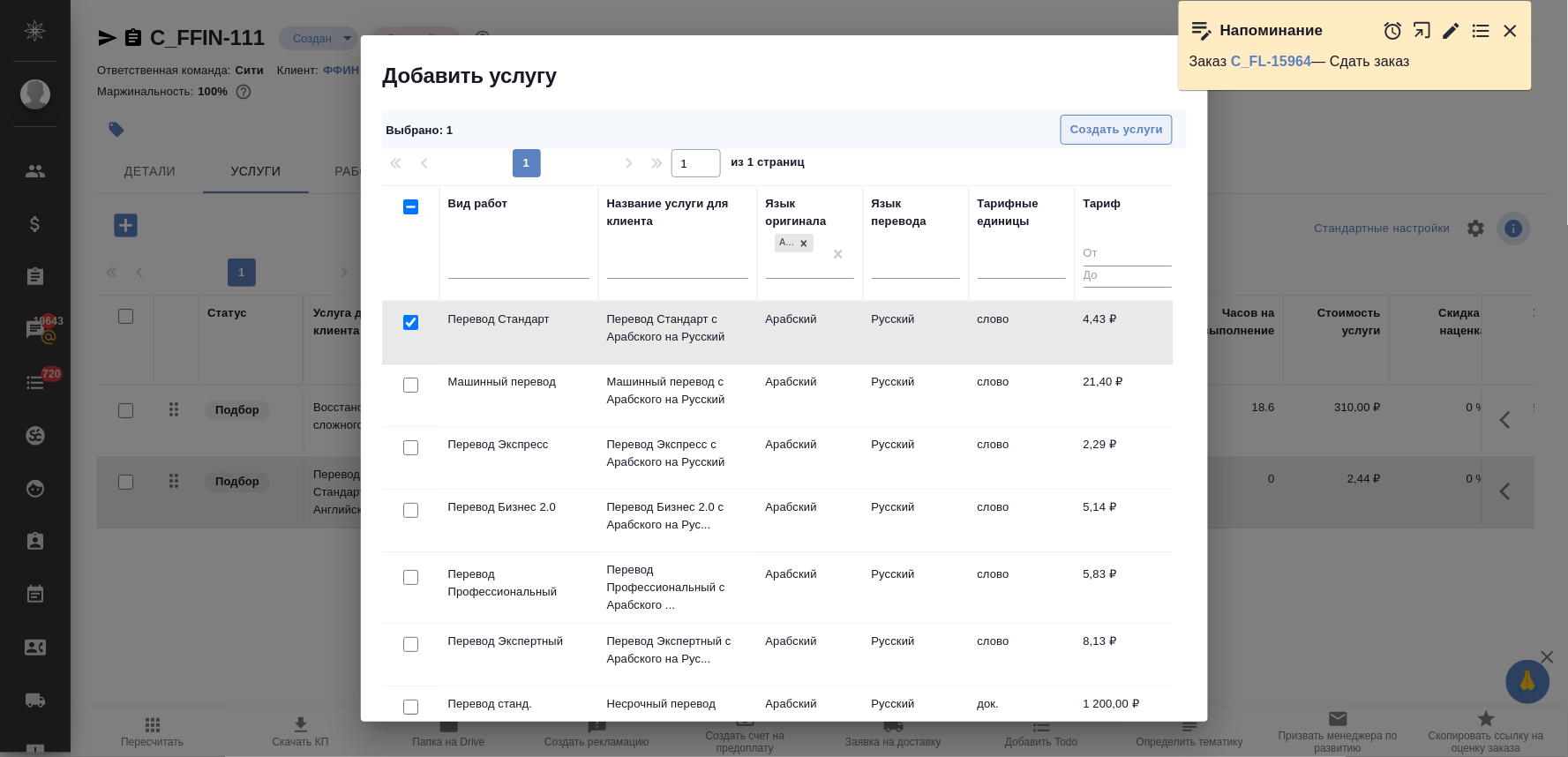
click at [1106, 131] on span "Создать услуги" at bounding box center [1117, 130] width 93 height 21
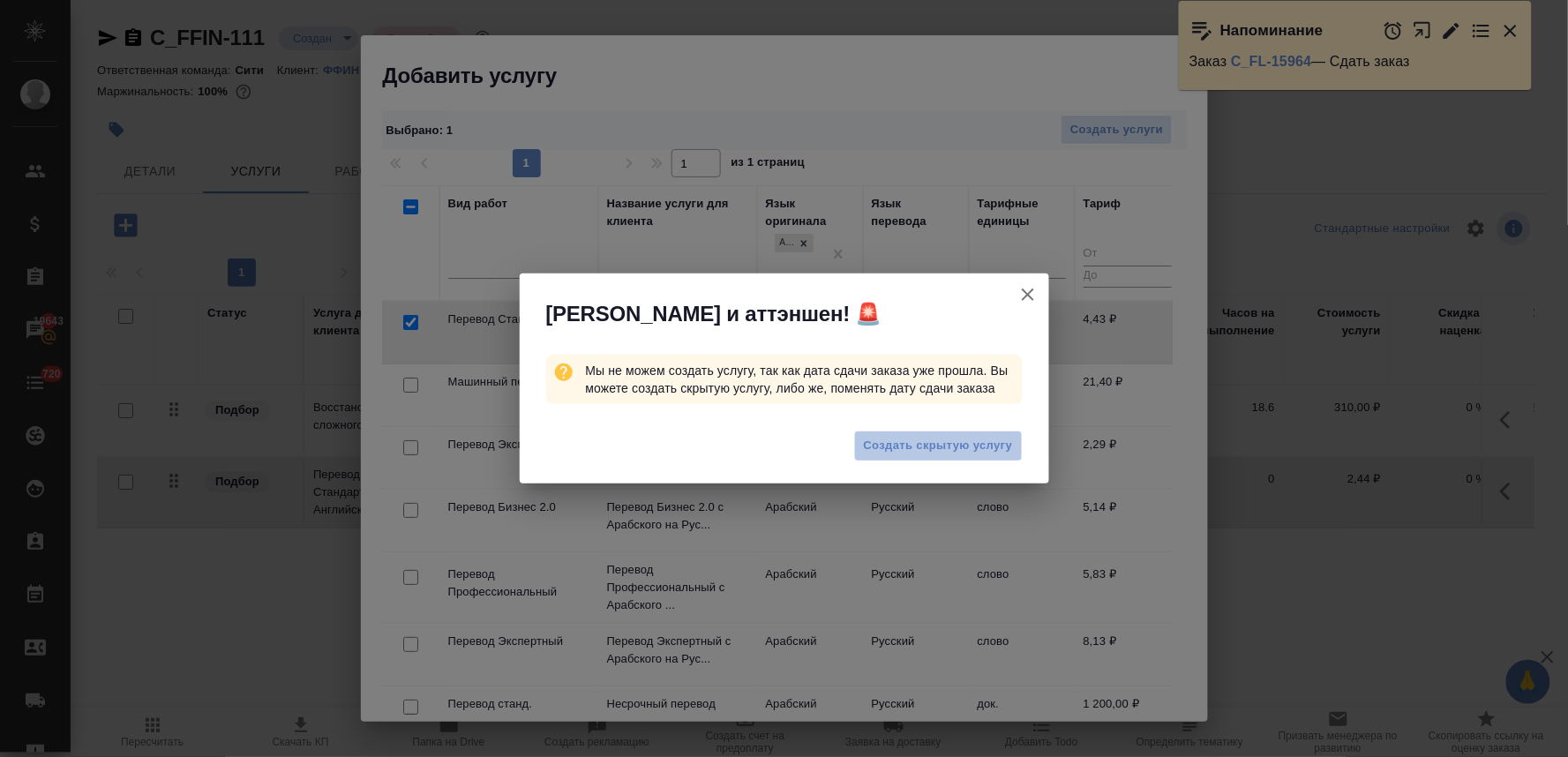
click at [968, 445] on span "Создать скрытую услугу" at bounding box center [938, 446] width 149 height 21
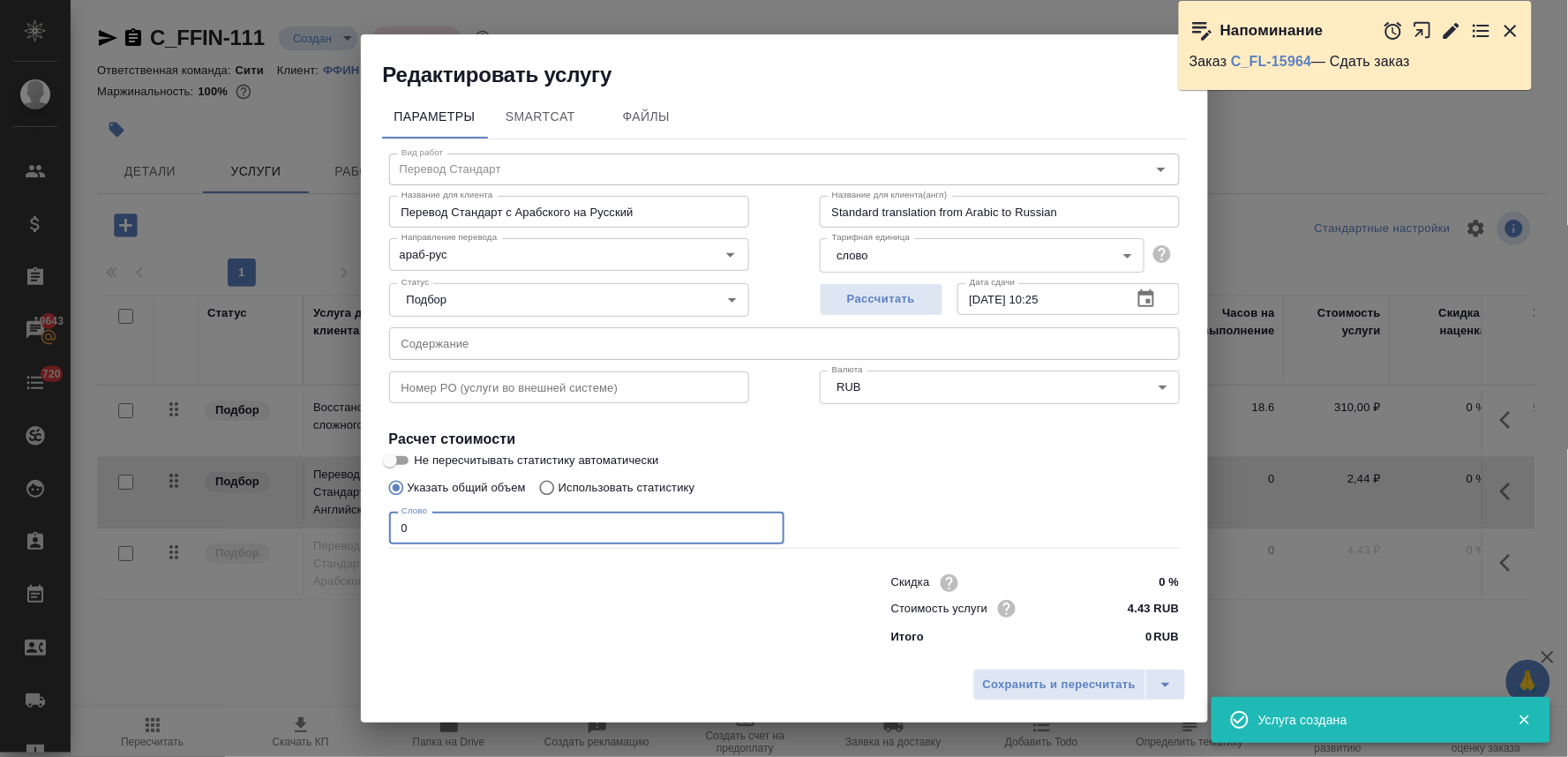
drag, startPoint x: 418, startPoint y: 530, endPoint x: 331, endPoint y: 532, distance: 87.0
click at [332, 533] on div "Редактировать услугу Параметры SmartCat Файлы Вид работ Перевод Стандарт Вид ра…" at bounding box center [784, 378] width 1568 height 757
type input "750"
click at [1063, 675] on span "Сохранить и пересчитать" at bounding box center [1060, 685] width 153 height 21
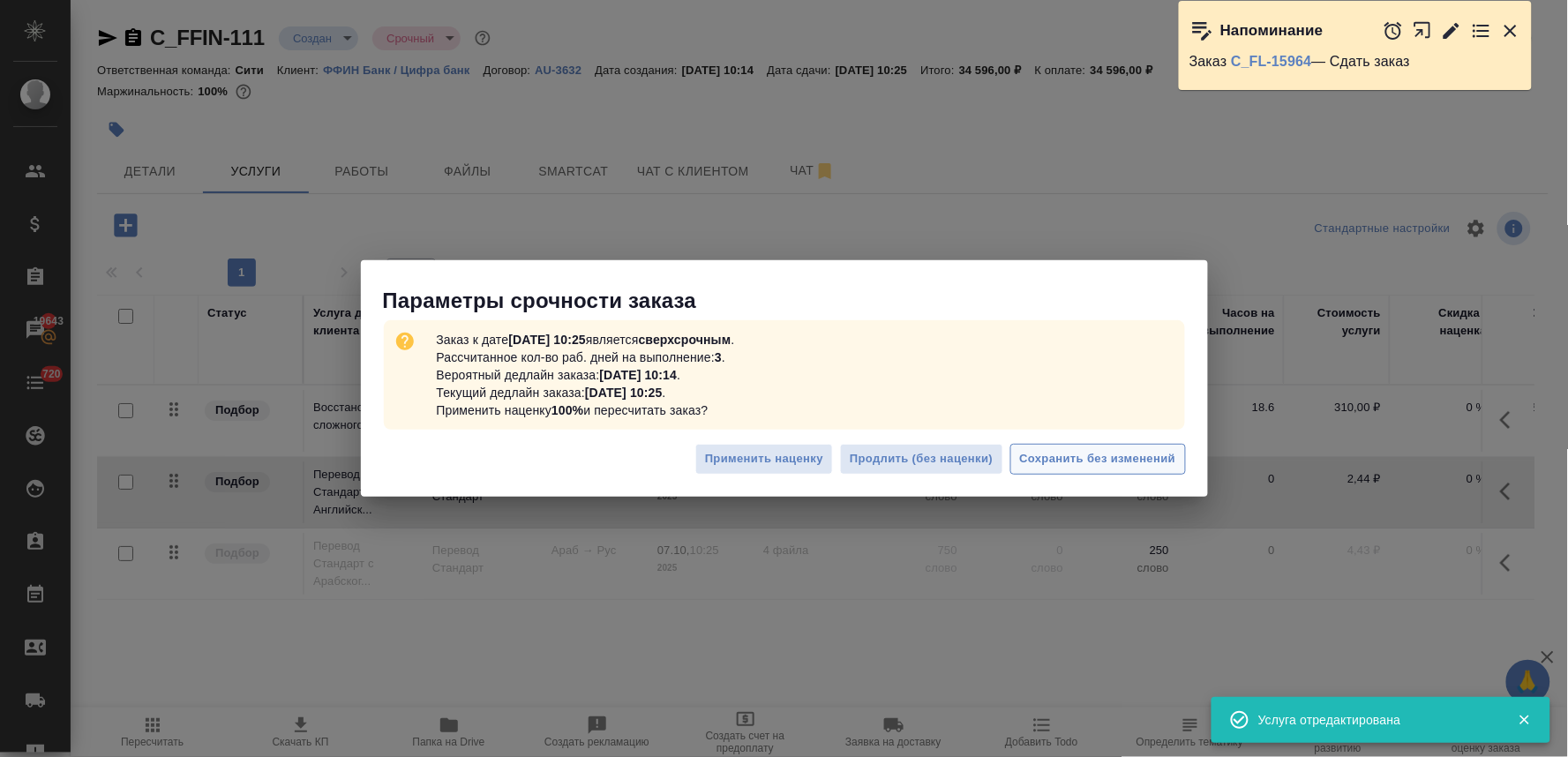
click at [1043, 453] on span "Сохранить без изменений" at bounding box center [1098, 459] width 156 height 21
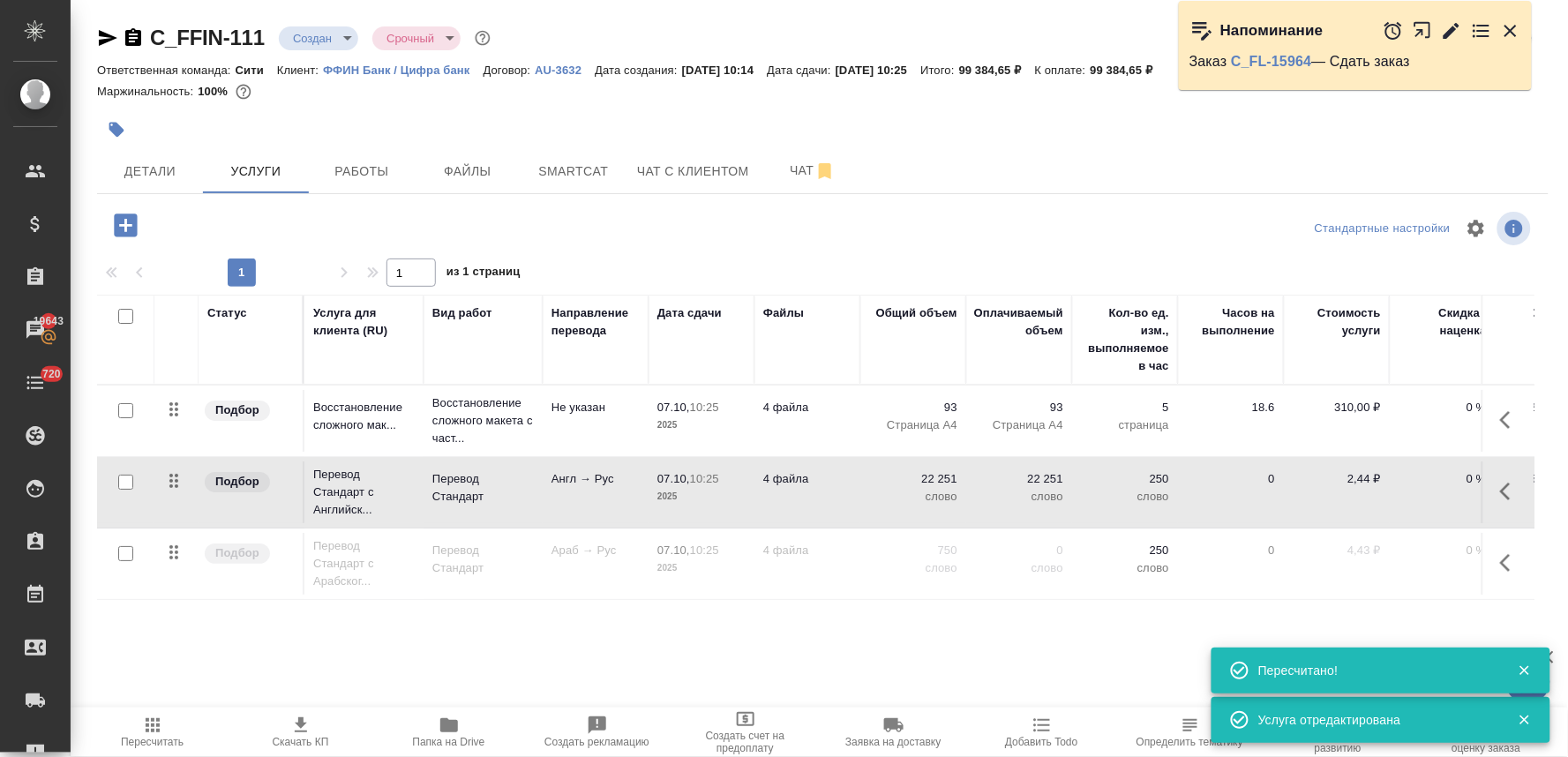
click at [493, 417] on p "Восстановление сложного макета с част..." at bounding box center [483, 422] width 102 height 53
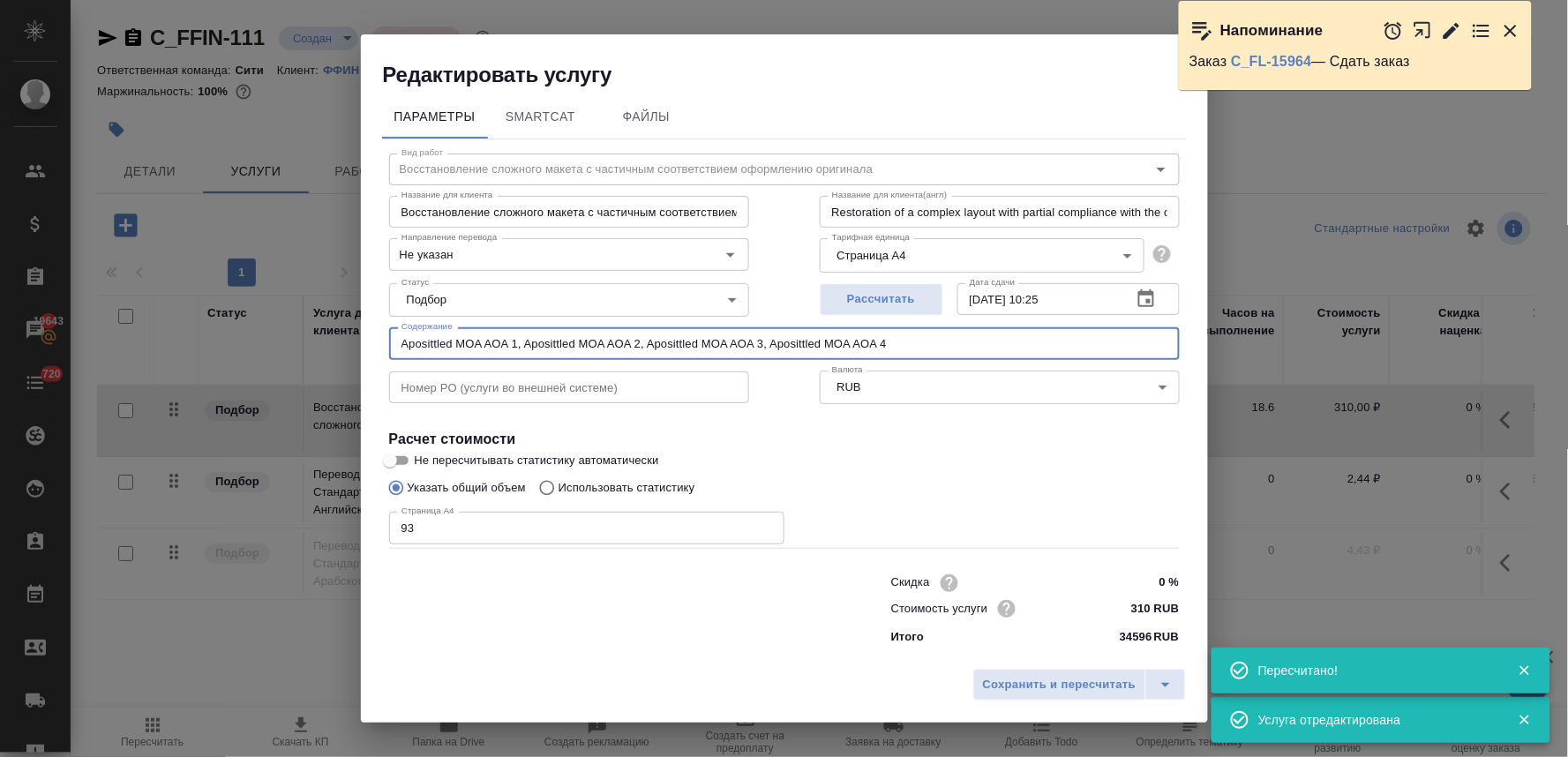
drag, startPoint x: 938, startPoint y: 346, endPoint x: 354, endPoint y: 353, distance: 584.0
click at [354, 353] on div "Редактировать услугу Параметры SmartCat Файлы Вид работ Восстановление сложного…" at bounding box center [784, 378] width 1568 height 757
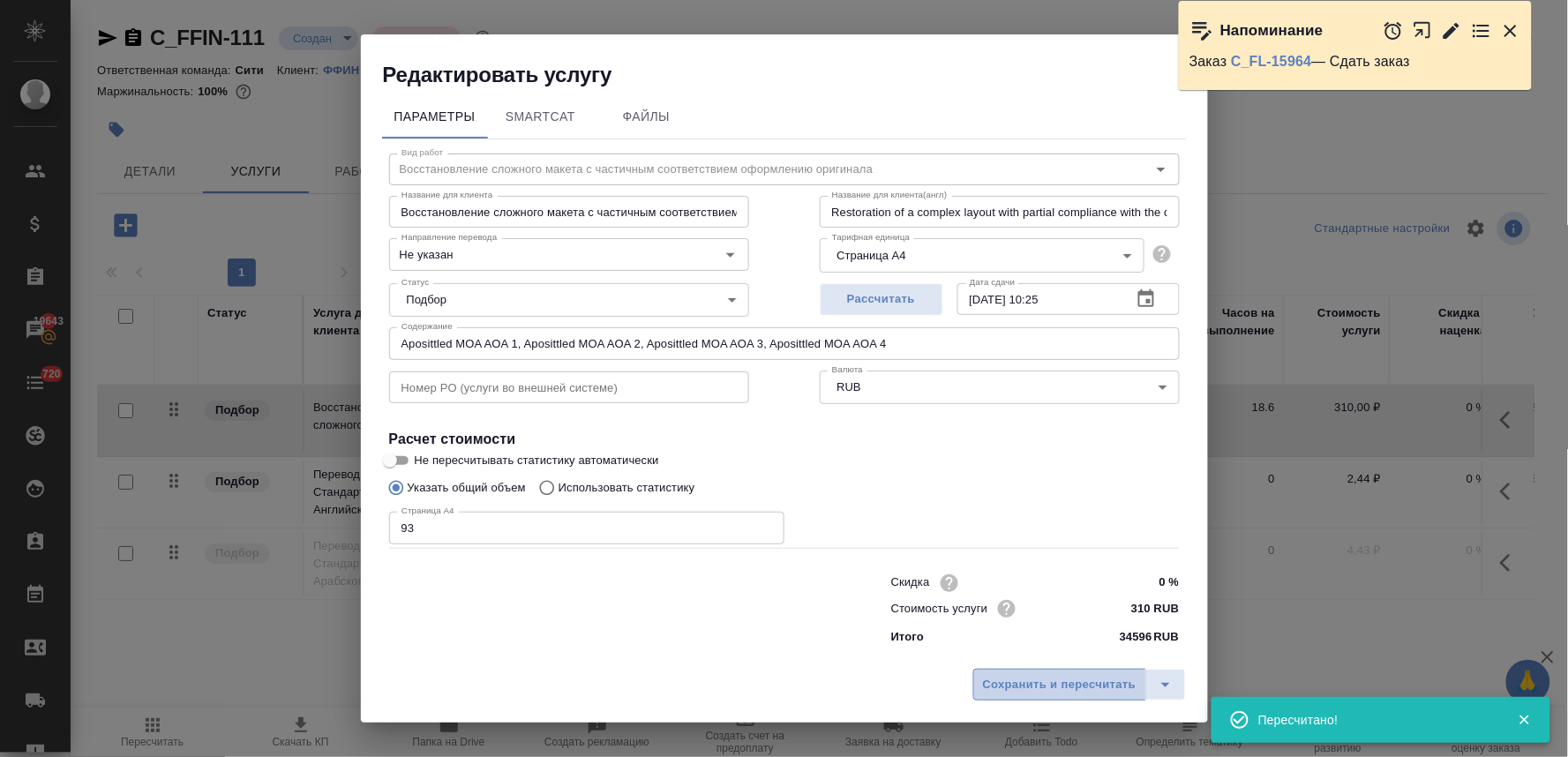
click at [1035, 669] on button "Сохранить и пересчитать" at bounding box center [1060, 685] width 173 height 32
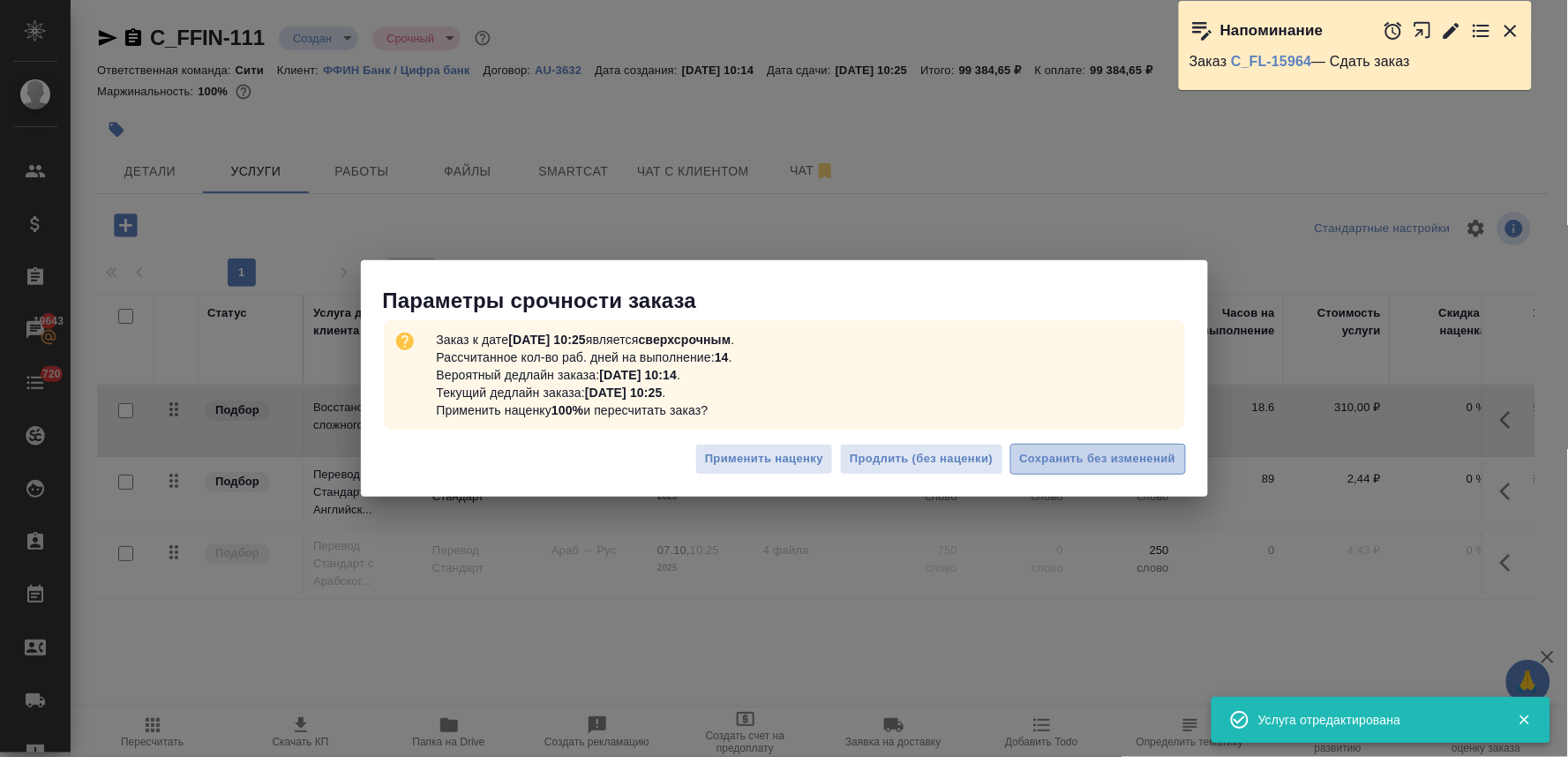
click at [1167, 461] on span "Сохранить без изменений" at bounding box center [1098, 459] width 156 height 21
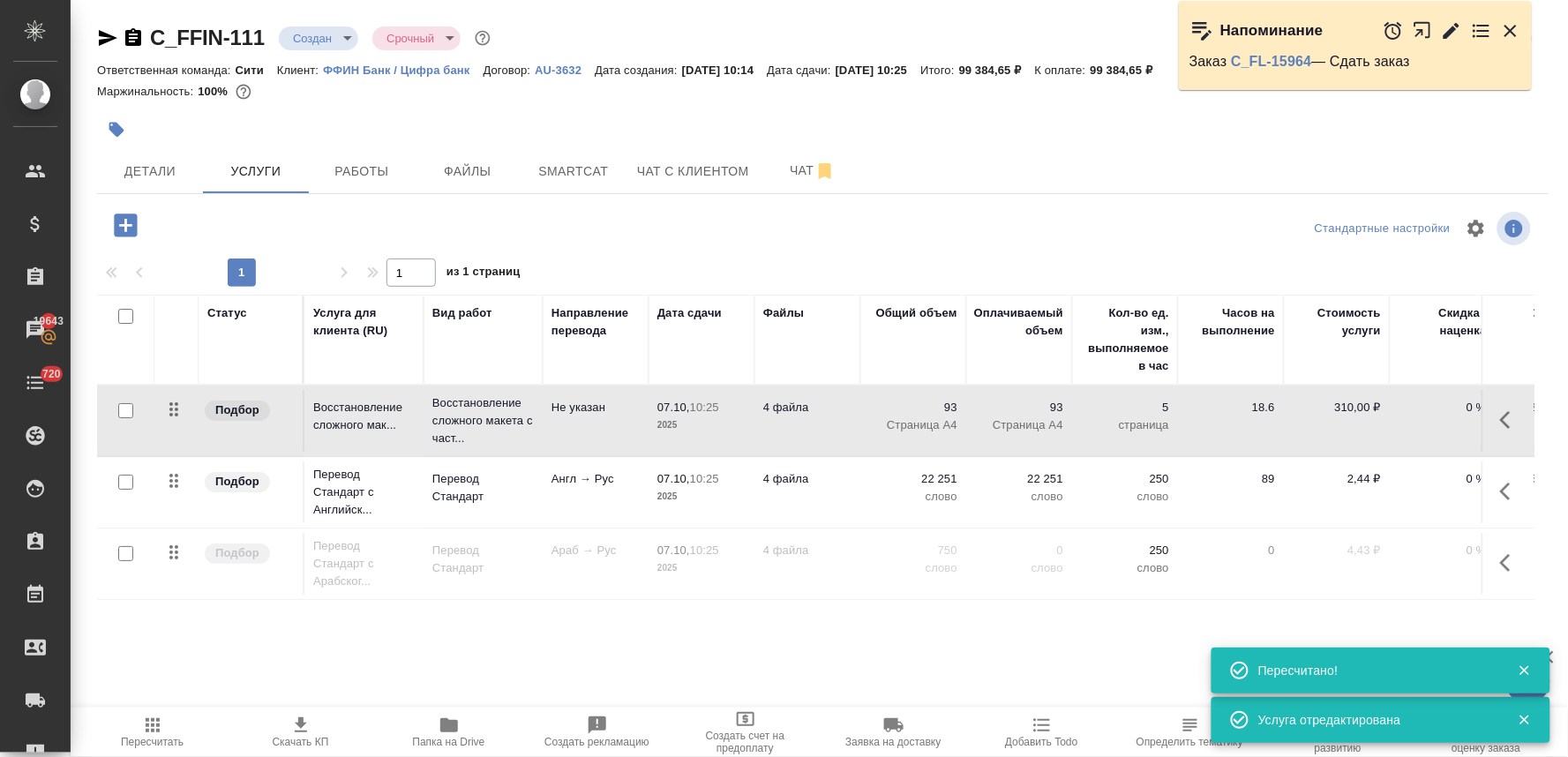
click at [1504, 559] on icon "button" at bounding box center [1510, 562] width 21 height 21
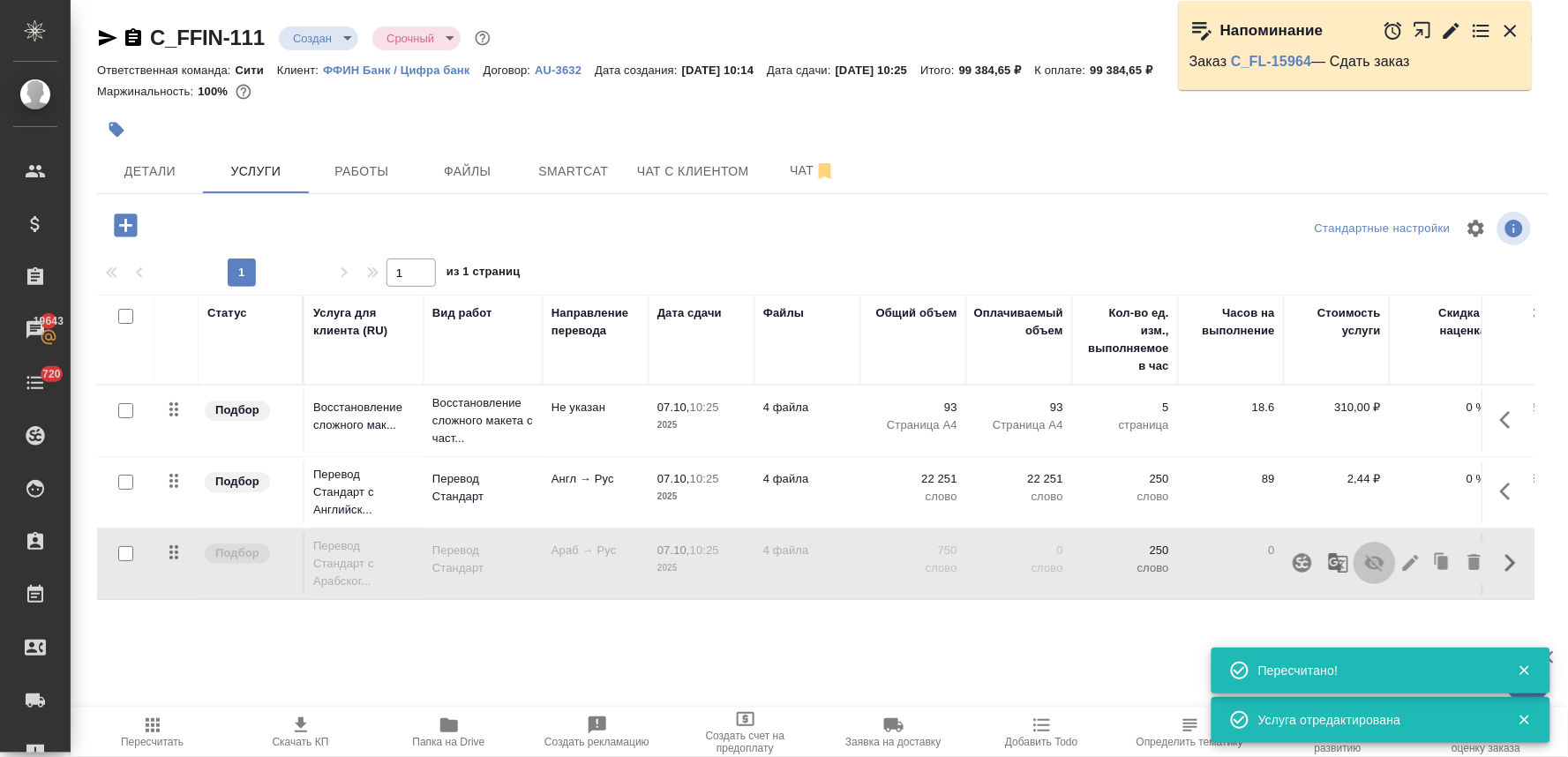
click at [1378, 572] on icon "button" at bounding box center [1374, 562] width 21 height 21
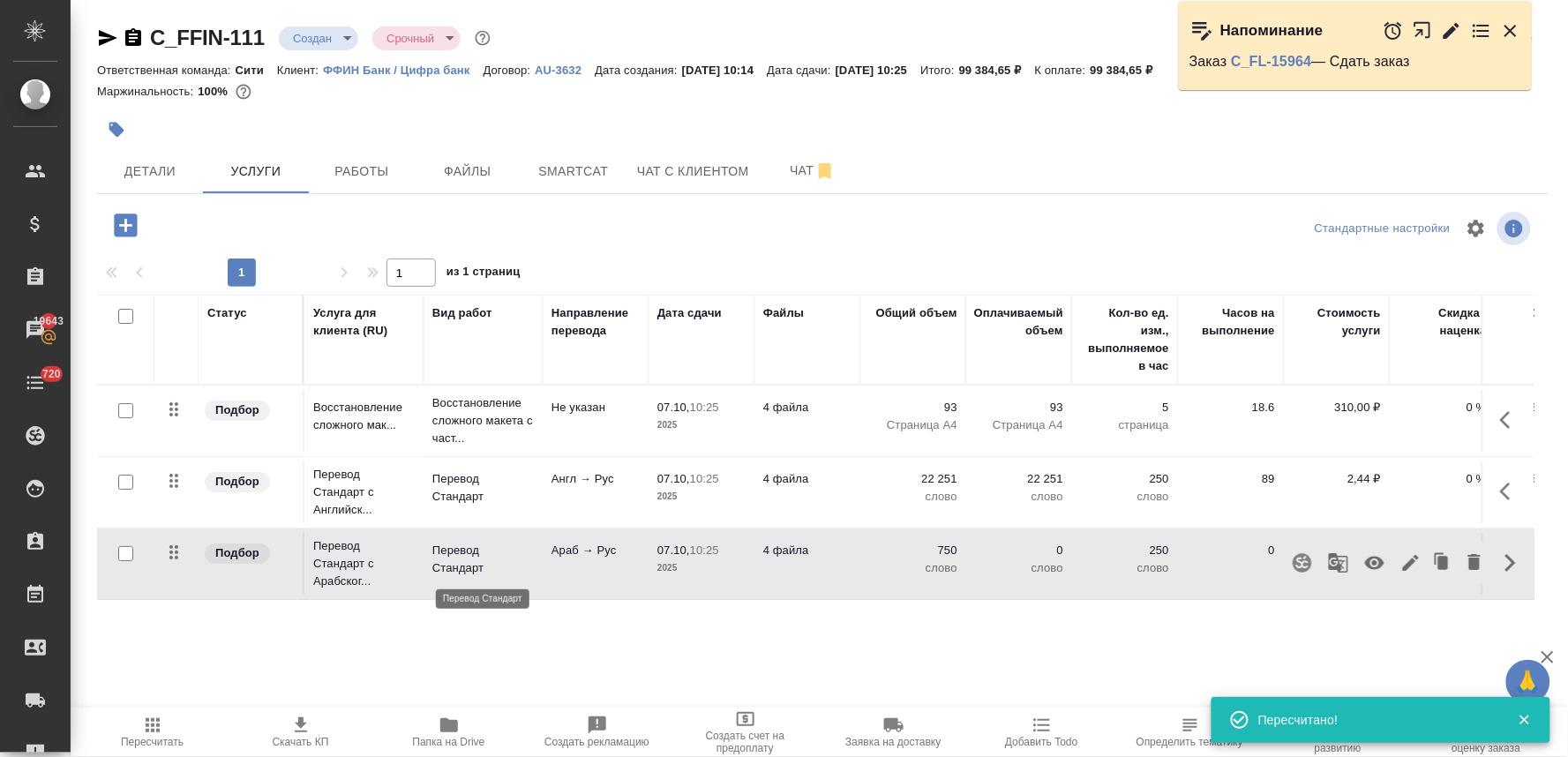
click at [450, 560] on p "Перевод Стандарт" at bounding box center [483, 560] width 102 height 36
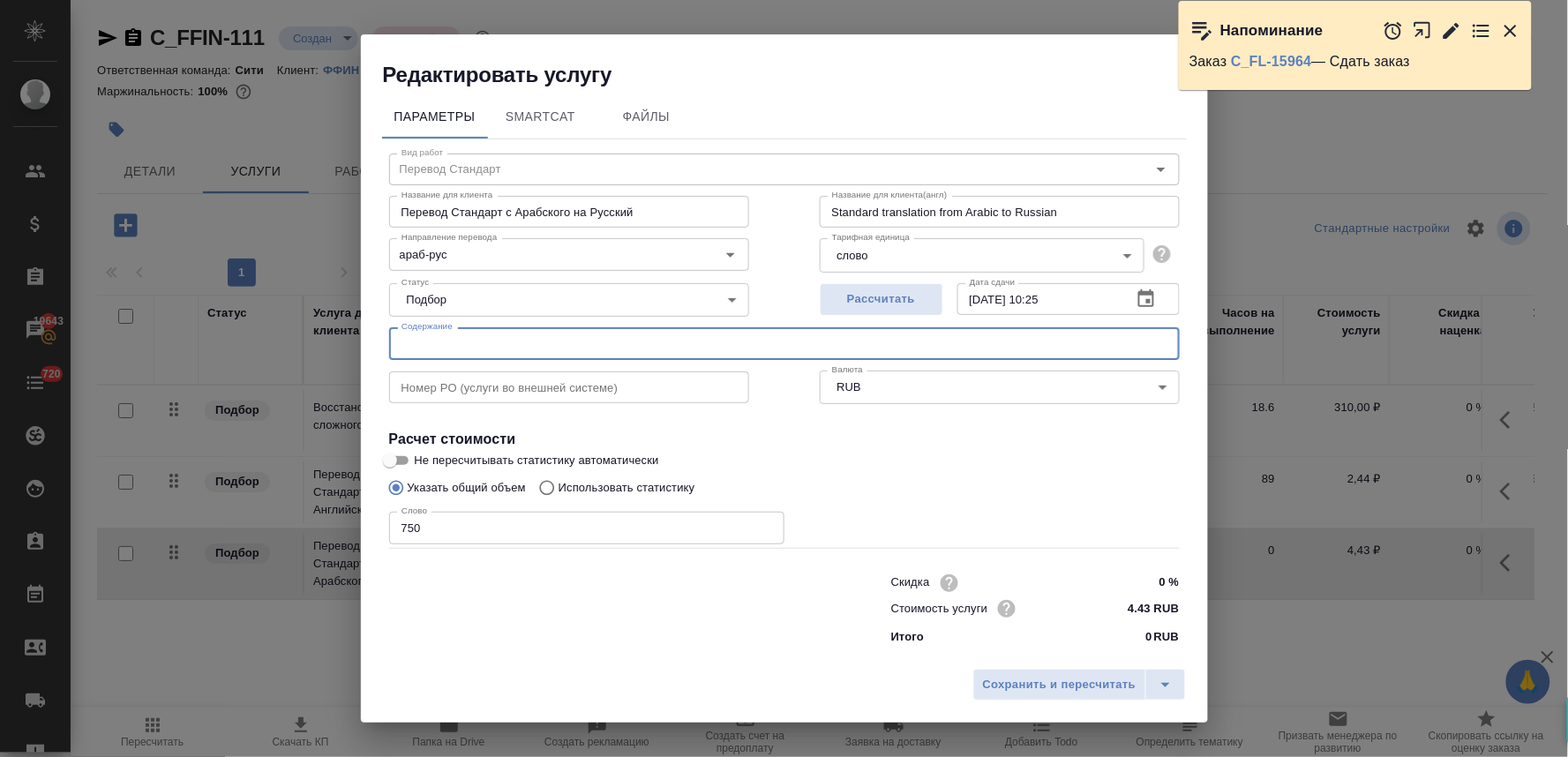
click at [517, 340] on input "text" at bounding box center [784, 343] width 790 height 32
paste input "Aposittled MOA AOA 1, Aposittled MOA AOA 2, Aposittled MOA AOA 3, Aposittled MO…"
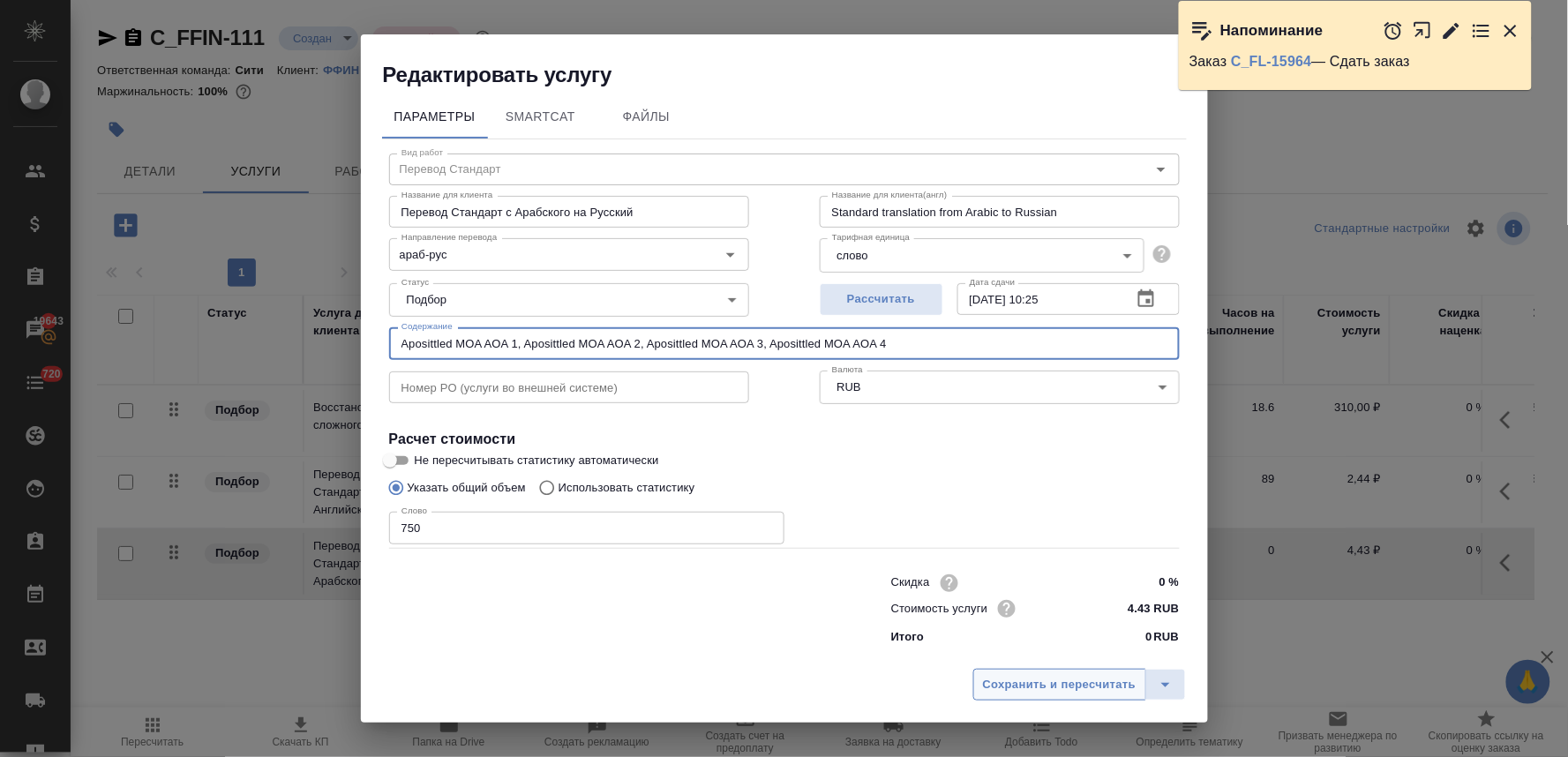
type input "Aposittled MOA AOA 1, Aposittled MOA AOA 2, Aposittled MOA AOA 3, Aposittled MO…"
click at [1007, 690] on span "Сохранить и пересчитать" at bounding box center [1060, 685] width 153 height 21
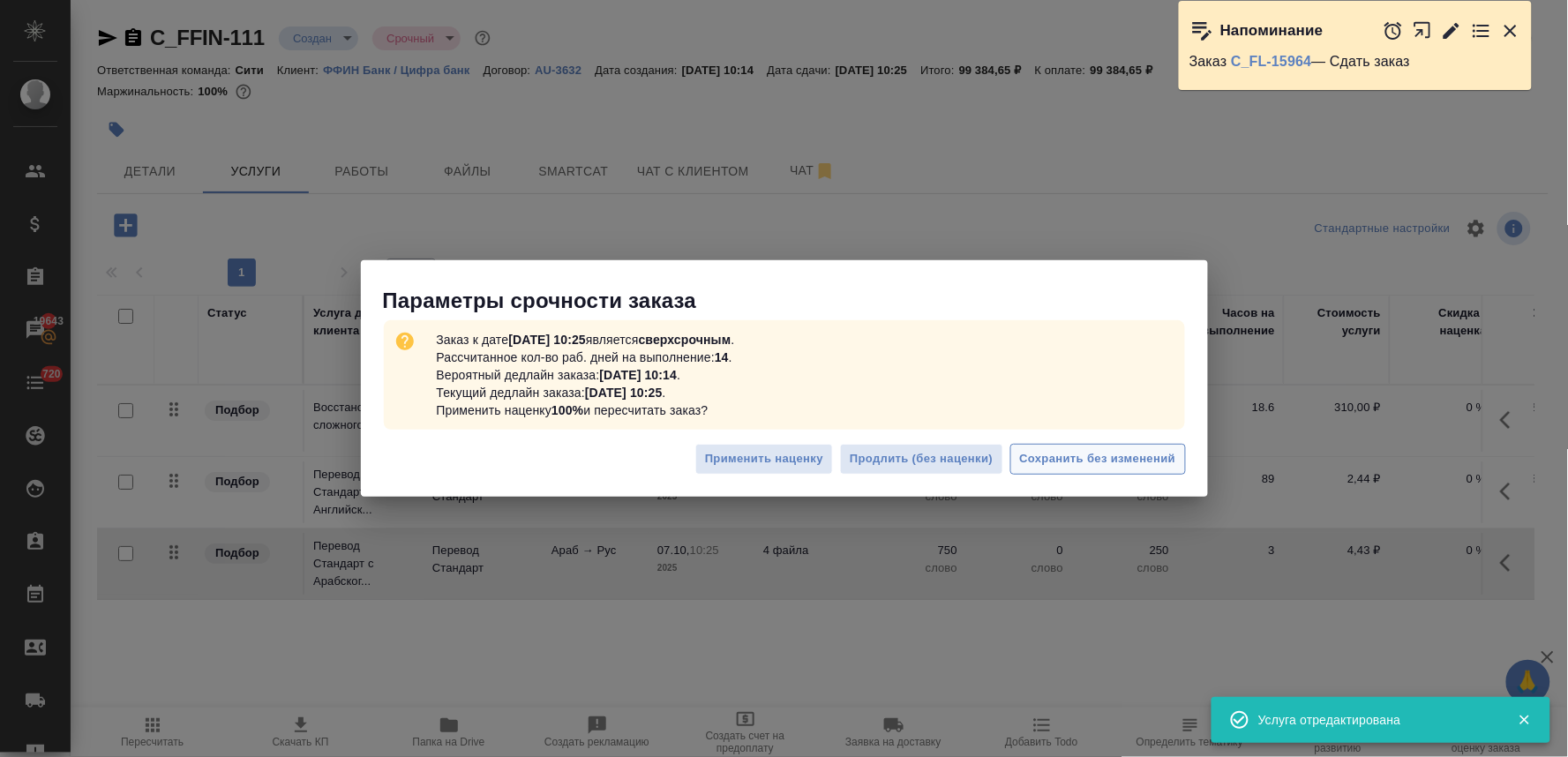
click at [1051, 459] on span "Сохранить без изменений" at bounding box center [1098, 459] width 156 height 21
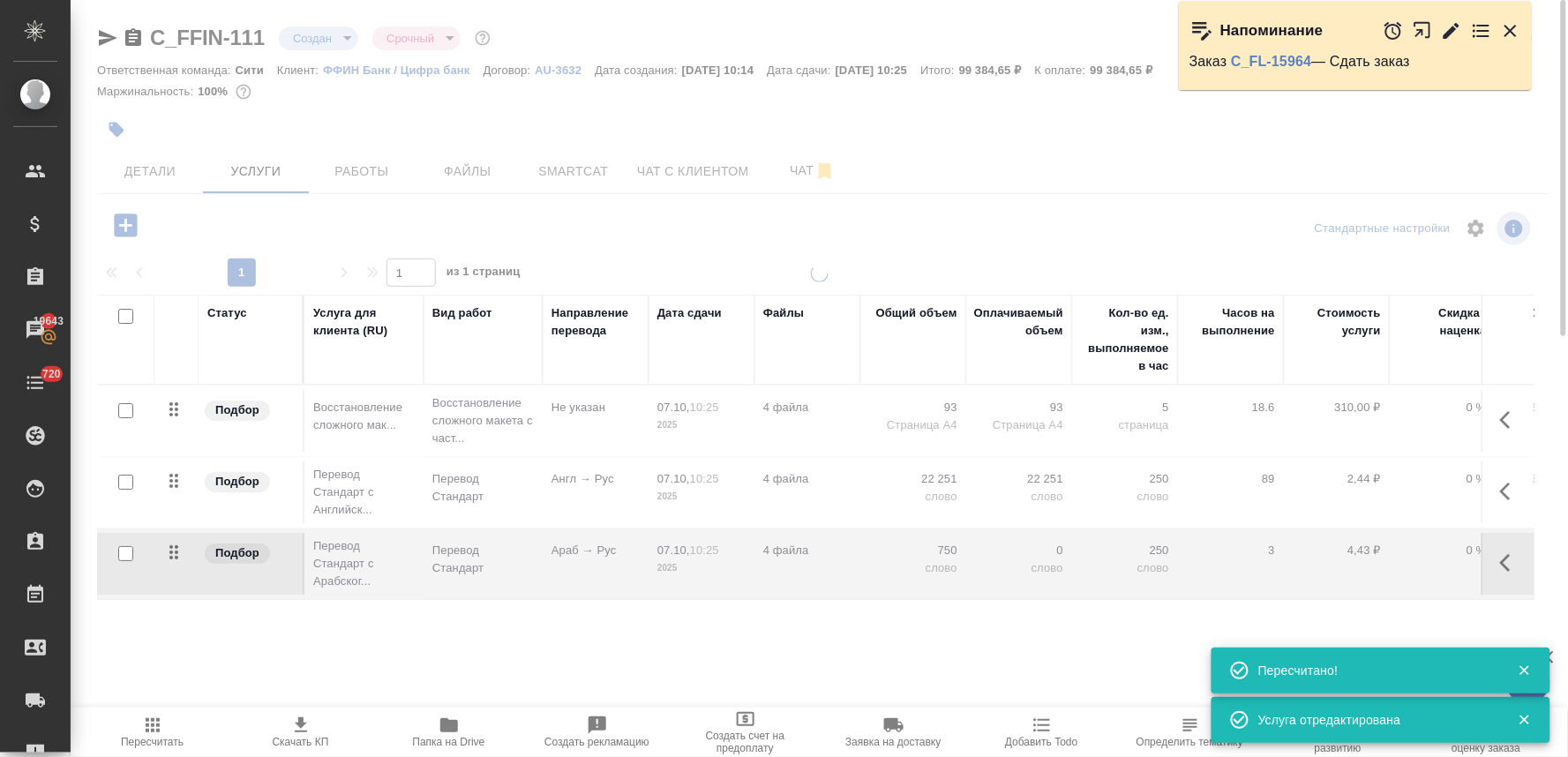
click at [461, 494] on div at bounding box center [818, 492] width 1497 height 454
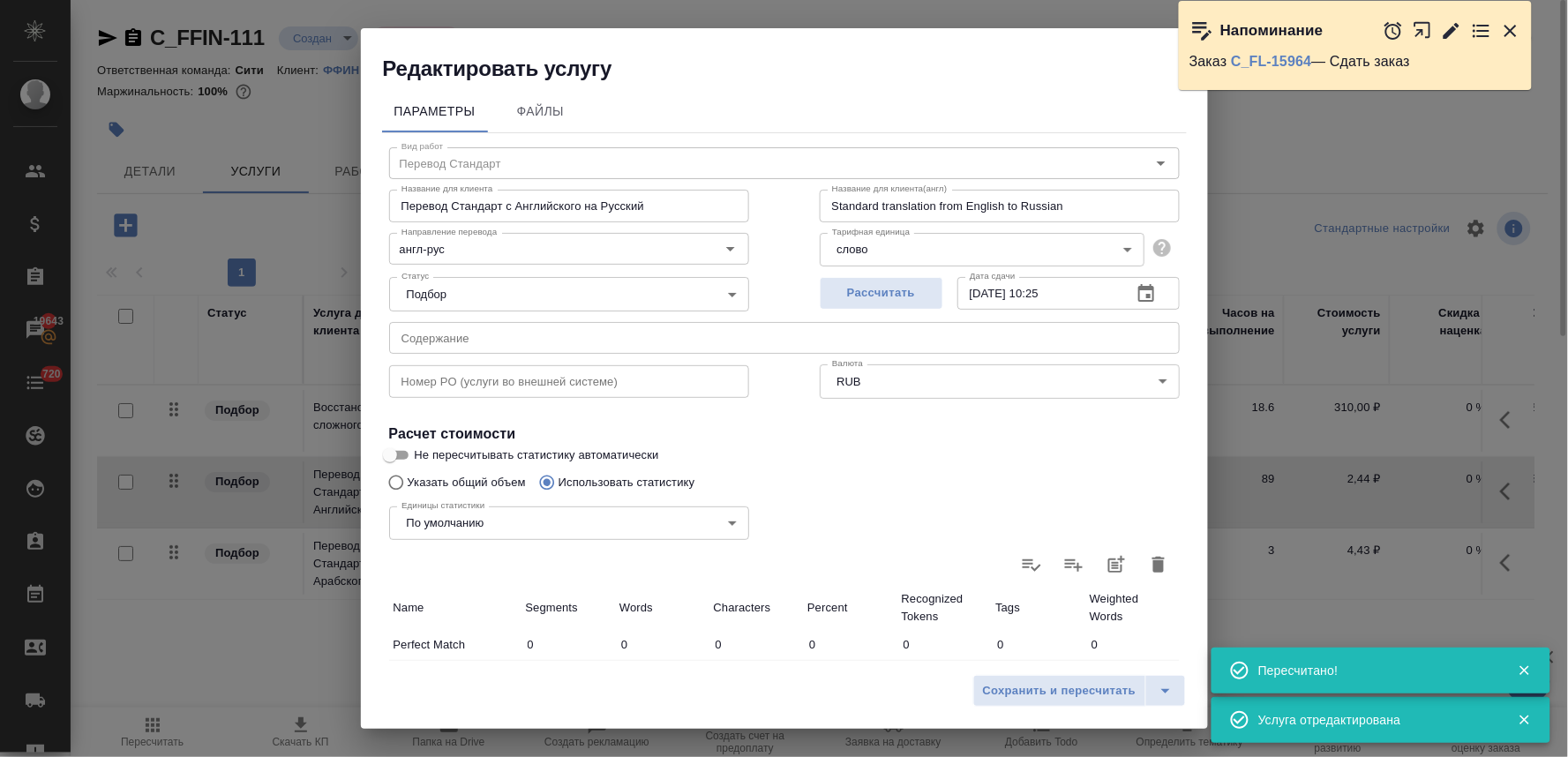
click at [531, 337] on input "text" at bounding box center [784, 338] width 790 height 32
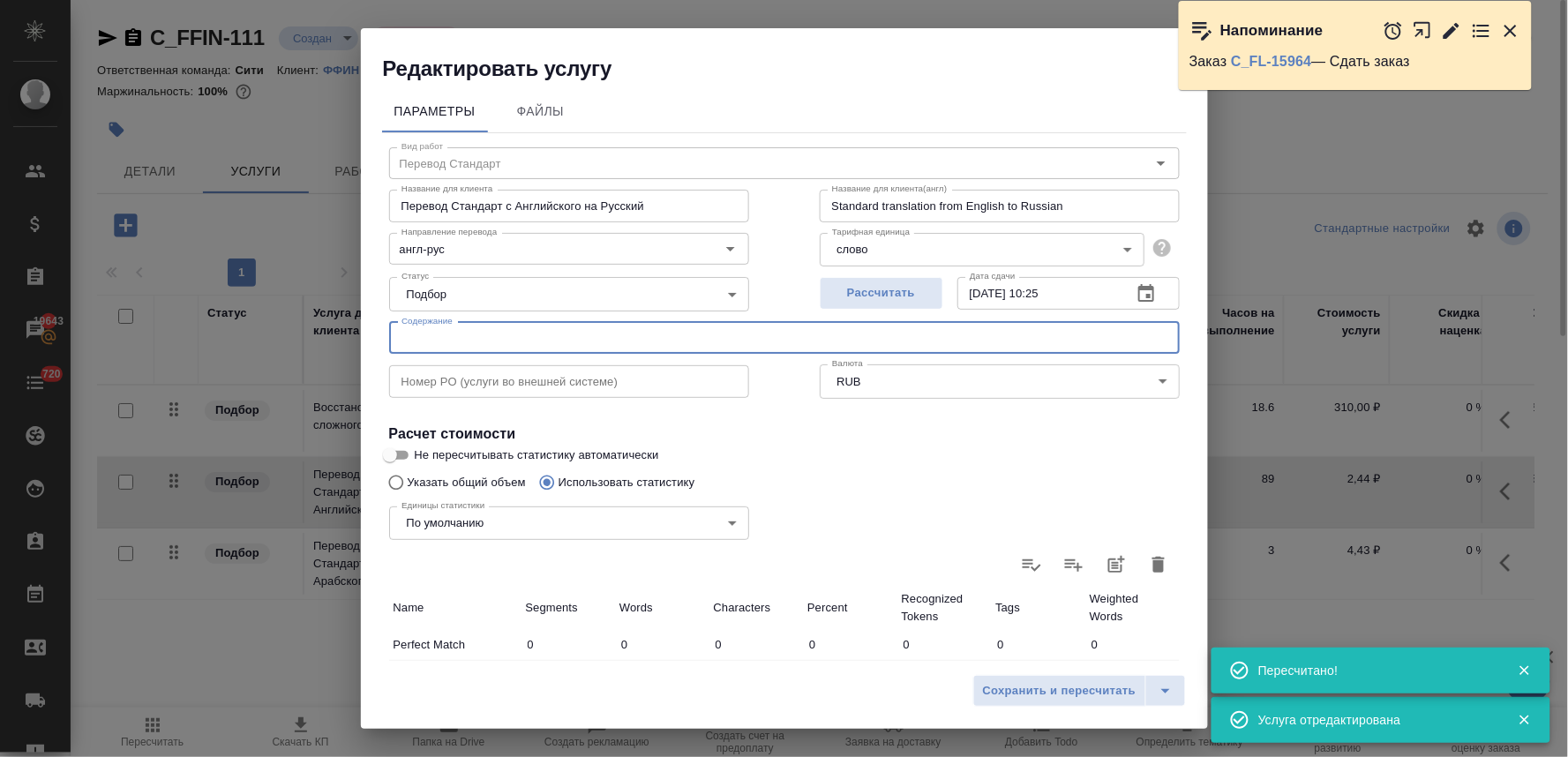
paste input "Aposittled MOA AOA 1, Aposittled MOA AOA 2, Aposittled MOA AOA 3, Aposittled MO…"
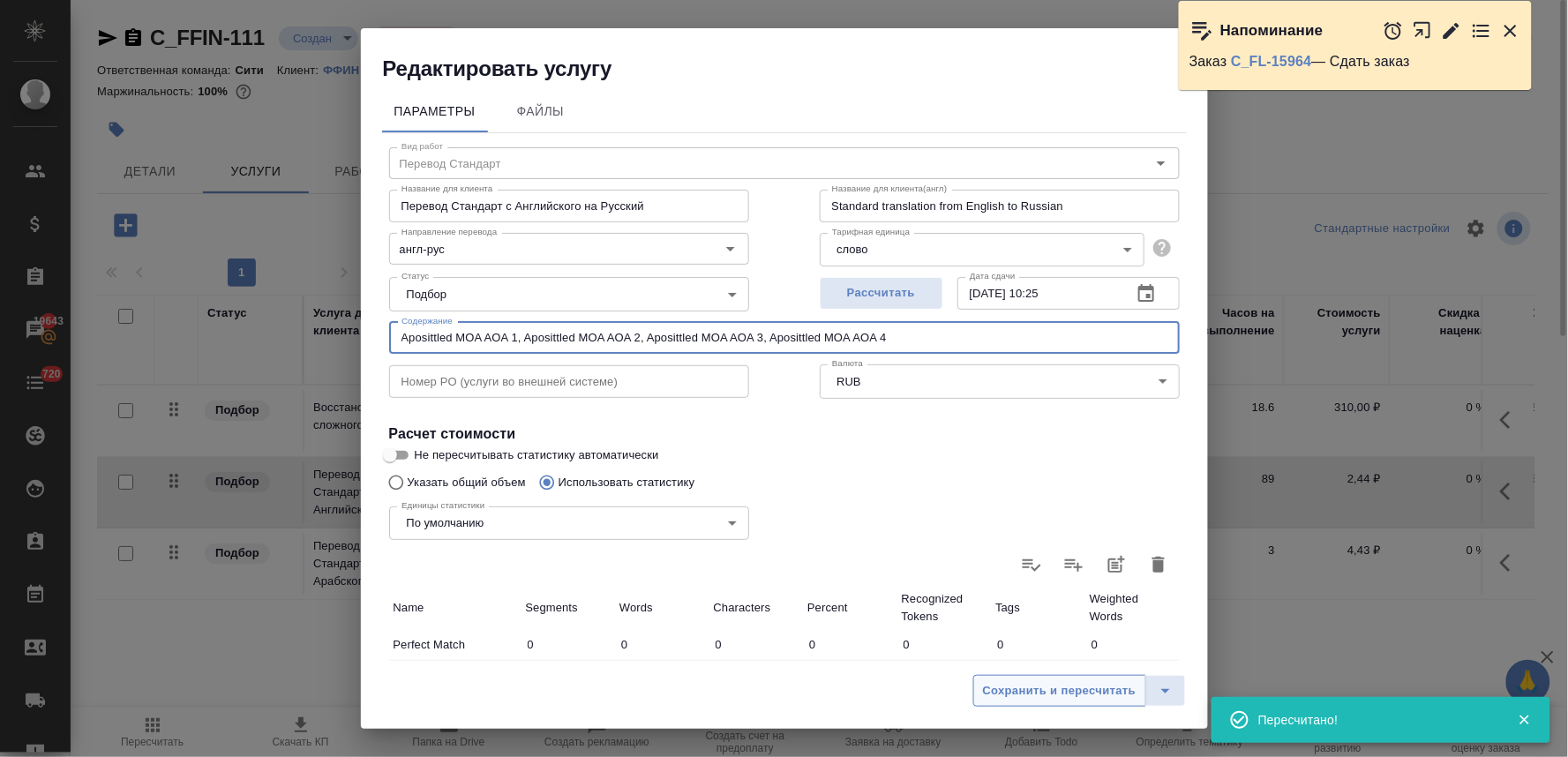
type input "Aposittled MOA AOA 1, Aposittled MOA AOA 2, Aposittled MOA AOA 3, Aposittled MO…"
click at [1112, 689] on span "Сохранить и пересчитать" at bounding box center [1060, 691] width 153 height 21
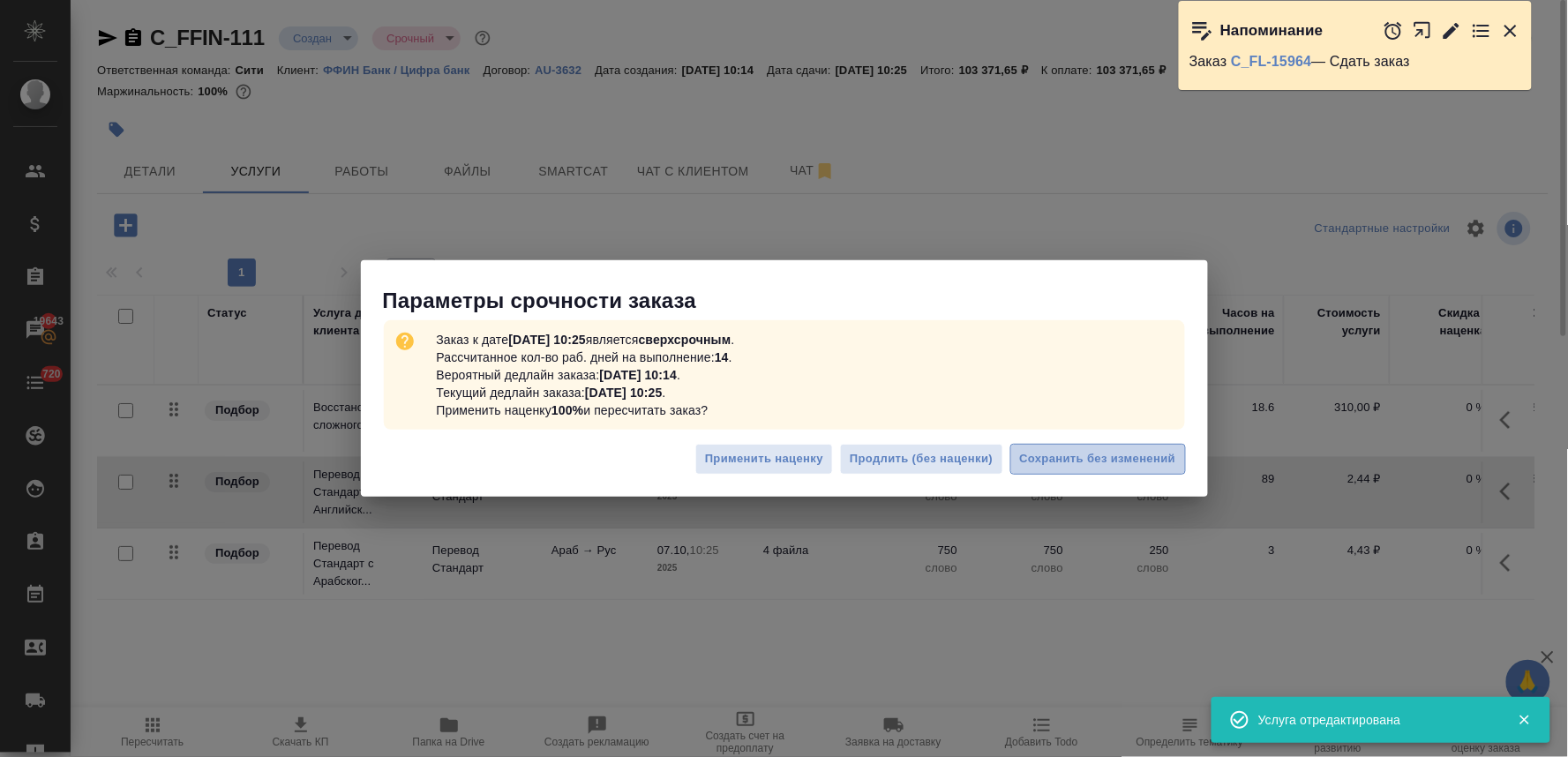
click at [1082, 444] on button "Сохранить без изменений" at bounding box center [1097, 459] width 175 height 31
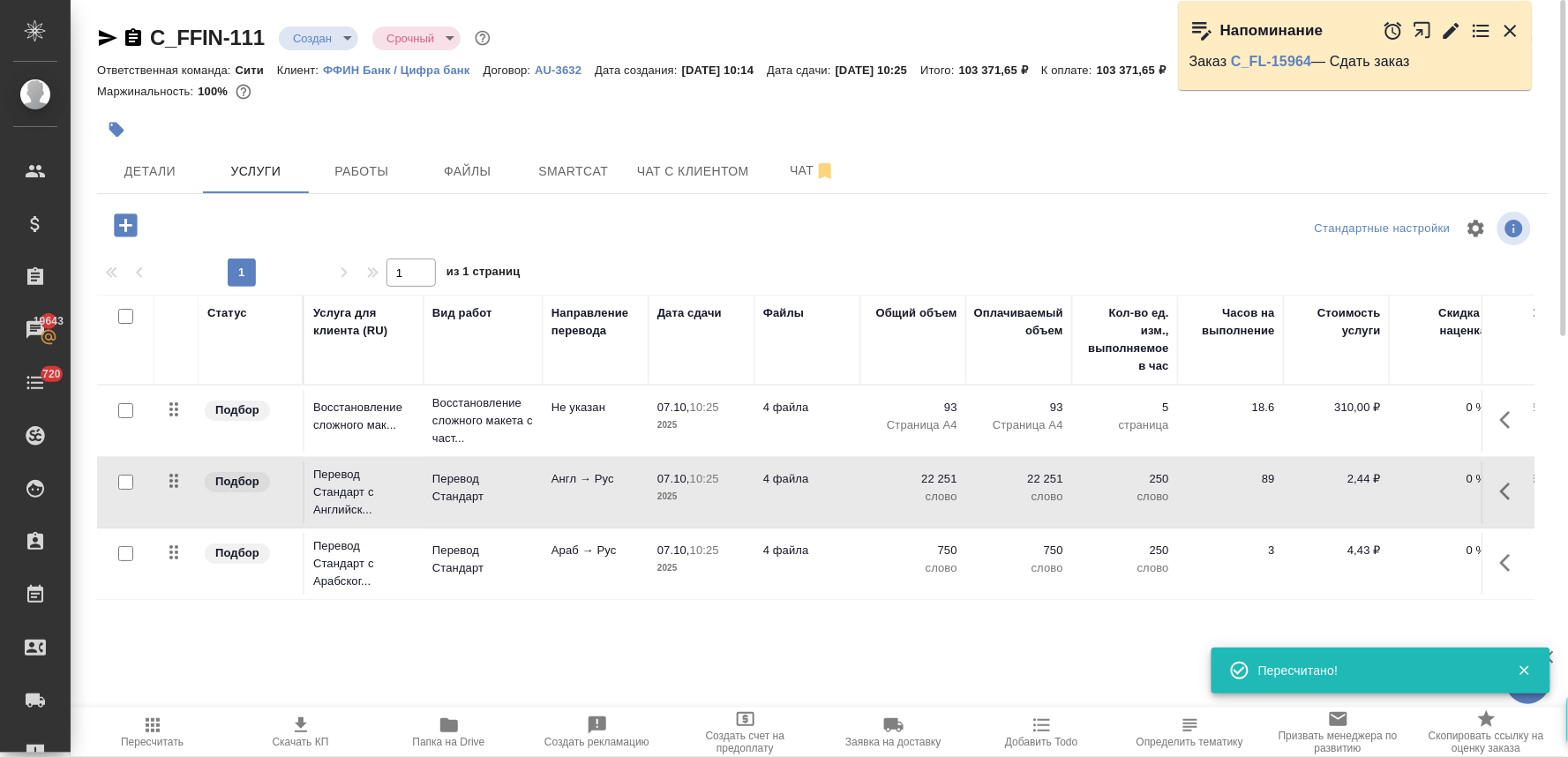
click at [289, 735] on span "Скачать КП" at bounding box center [301, 731] width 127 height 34
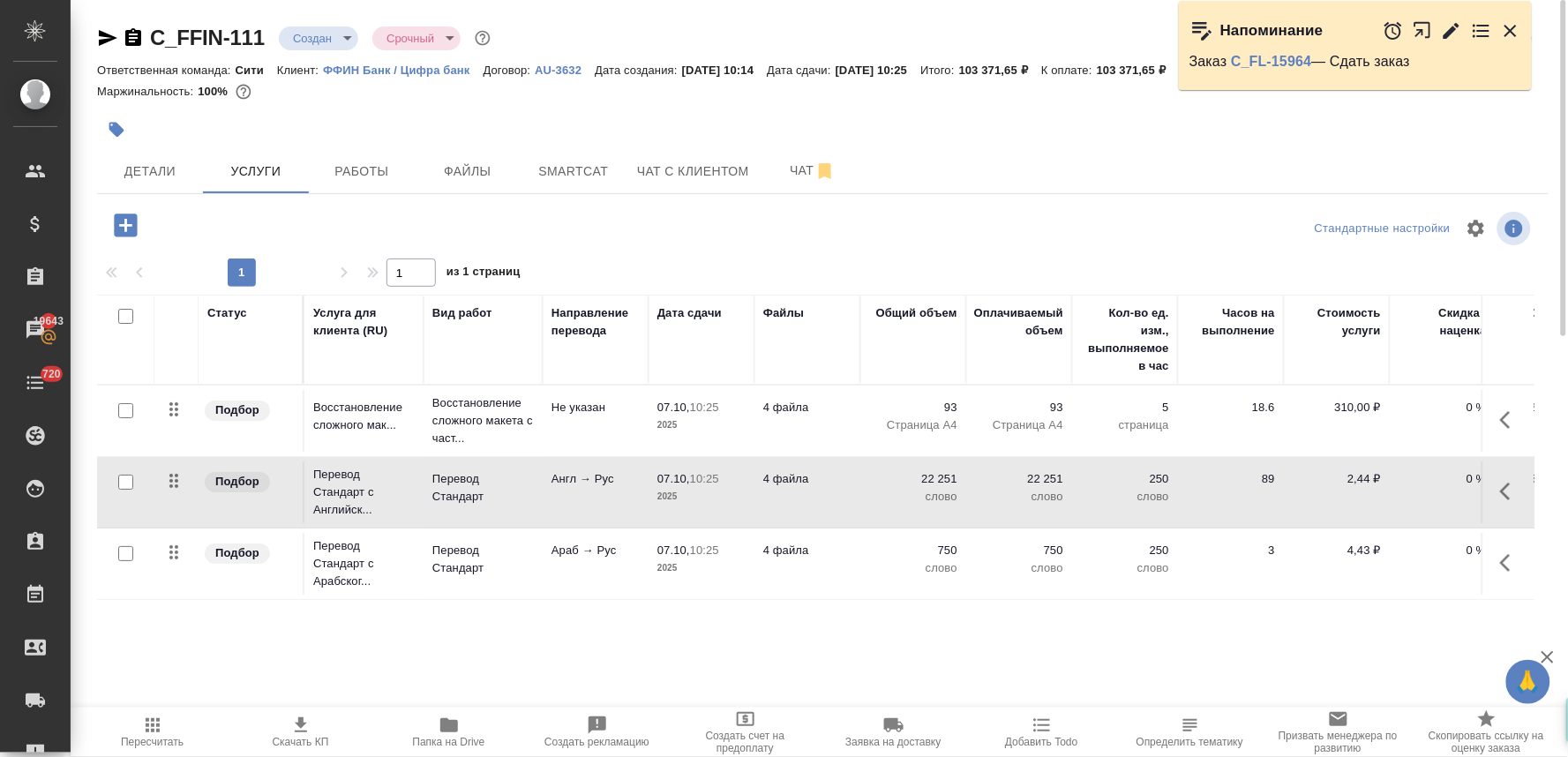
click at [138, 733] on span "Пересчитать" at bounding box center [152, 731] width 127 height 34
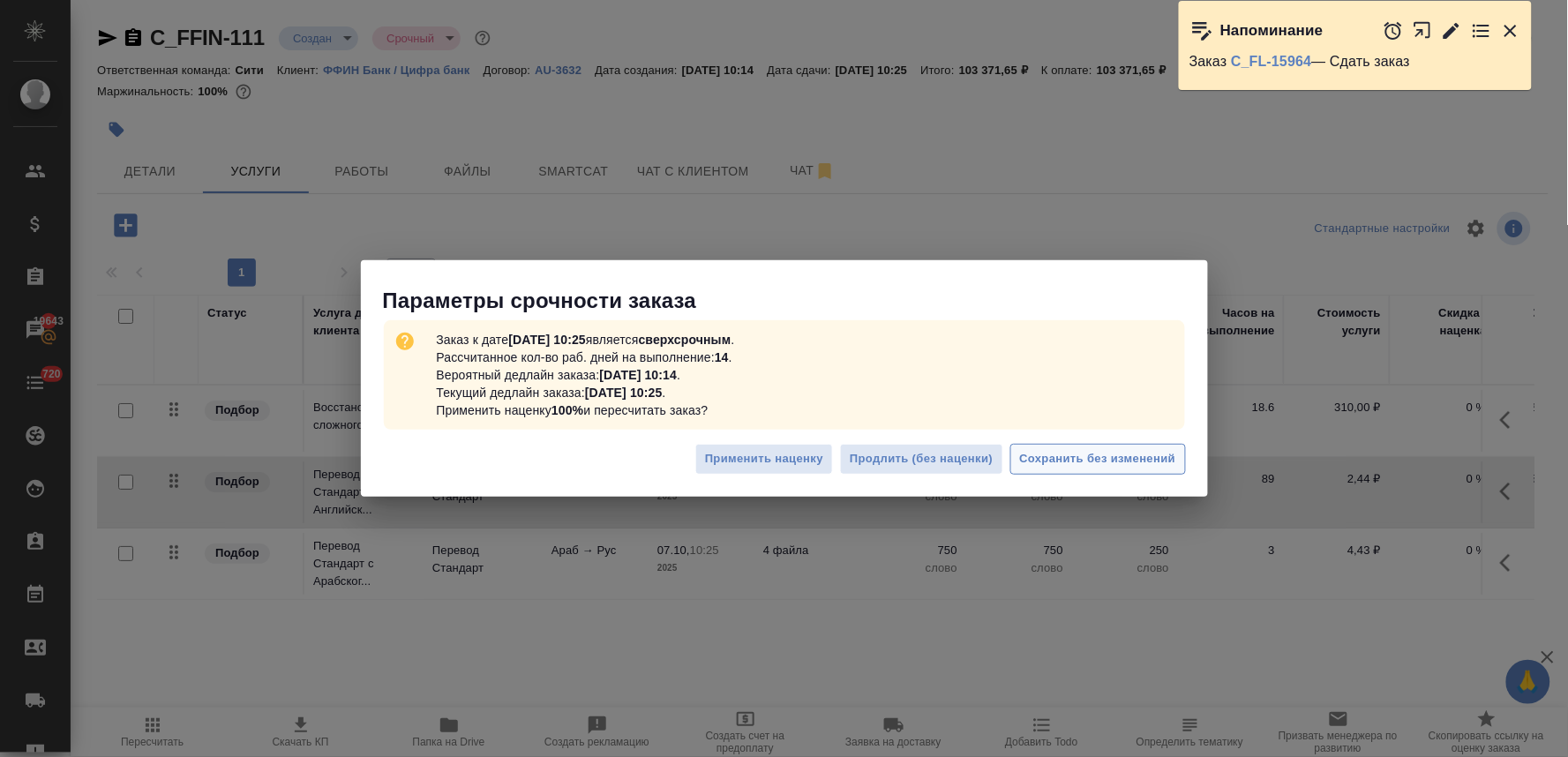
click at [1062, 460] on span "Сохранить без изменений" at bounding box center [1098, 459] width 156 height 21
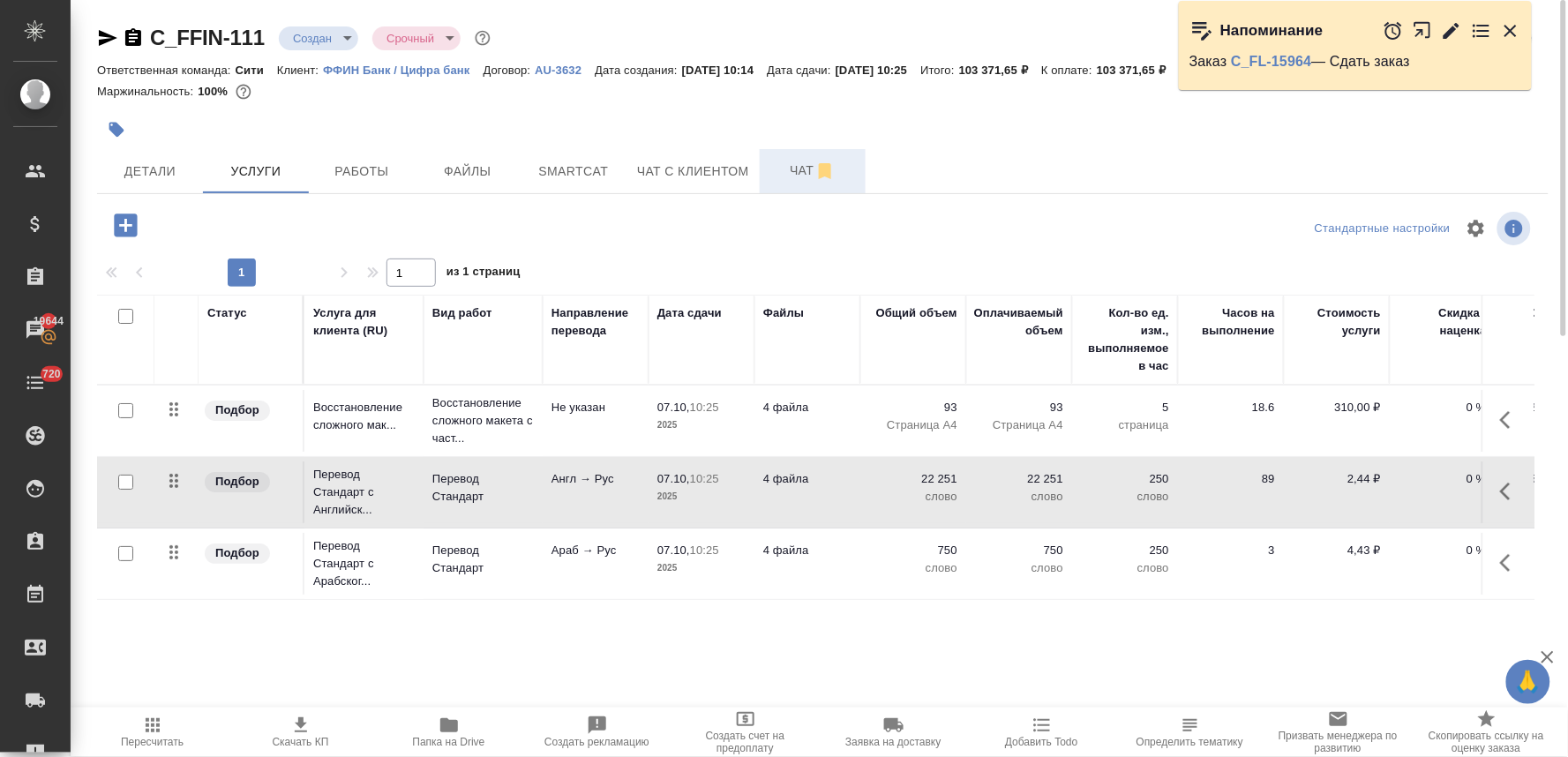
click at [784, 162] on span "Чат" at bounding box center [813, 170] width 85 height 22
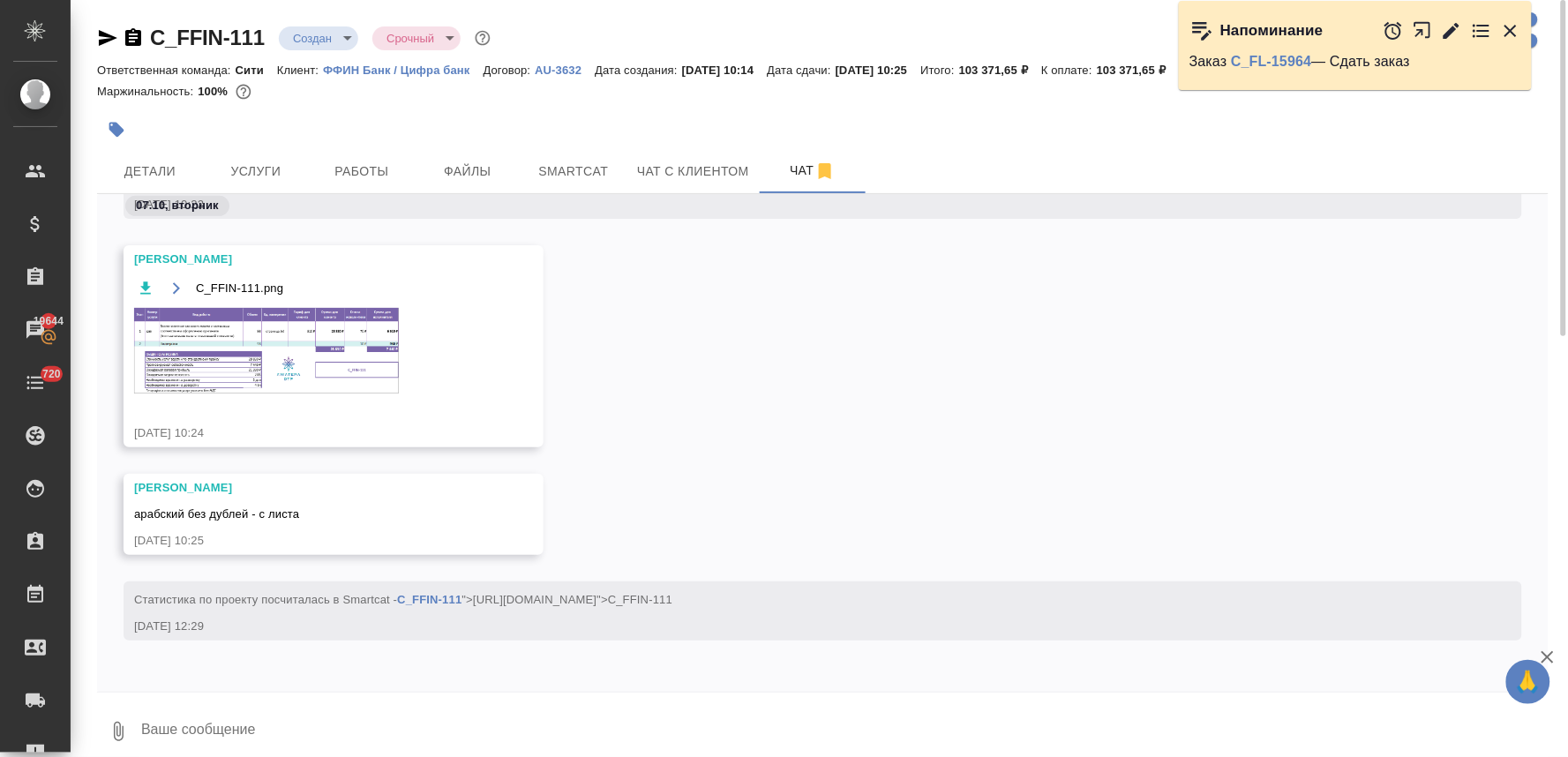
scroll to position [314, 0]
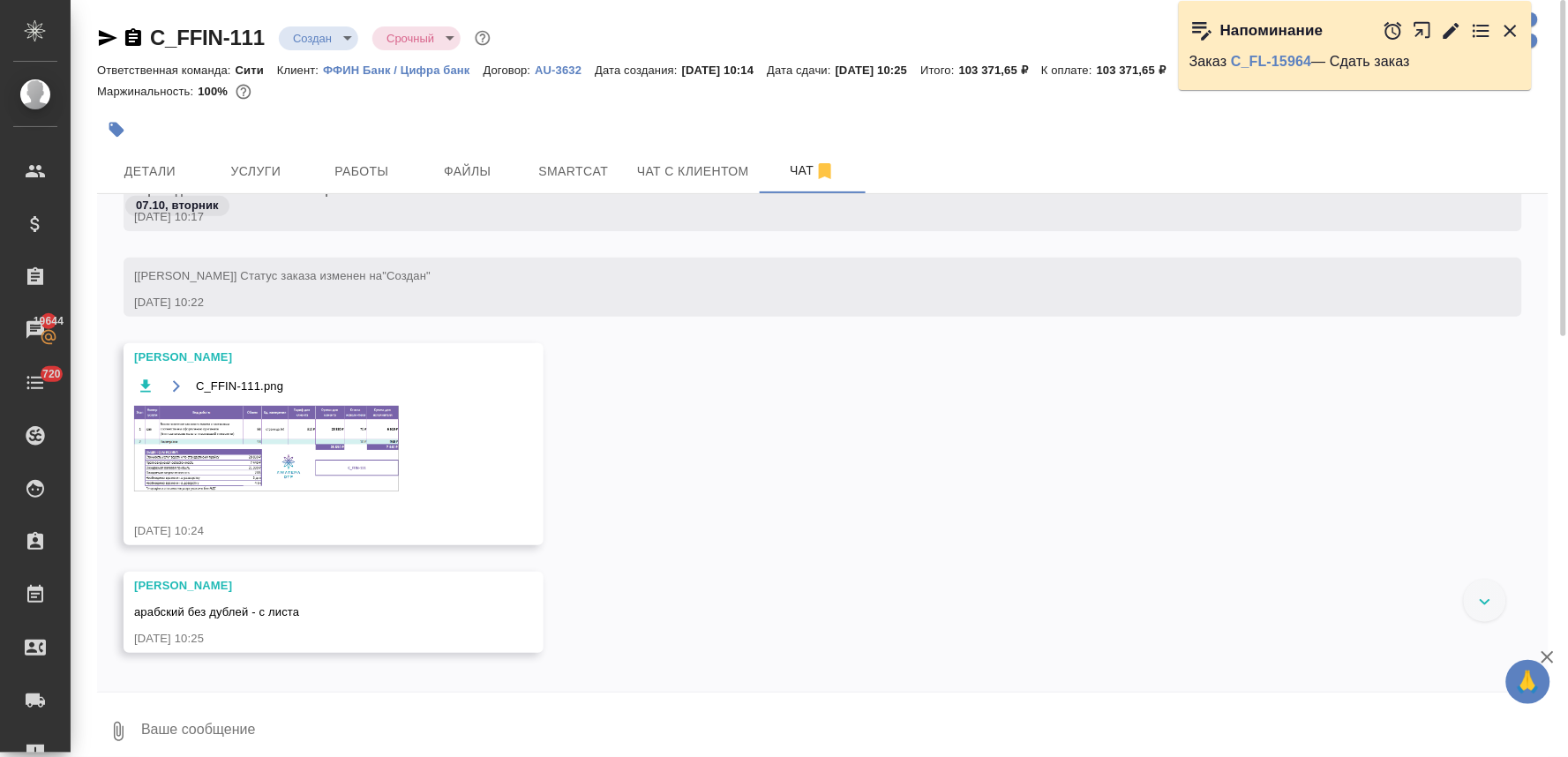
click at [327, 437] on img at bounding box center [267, 448] width 265 height 86
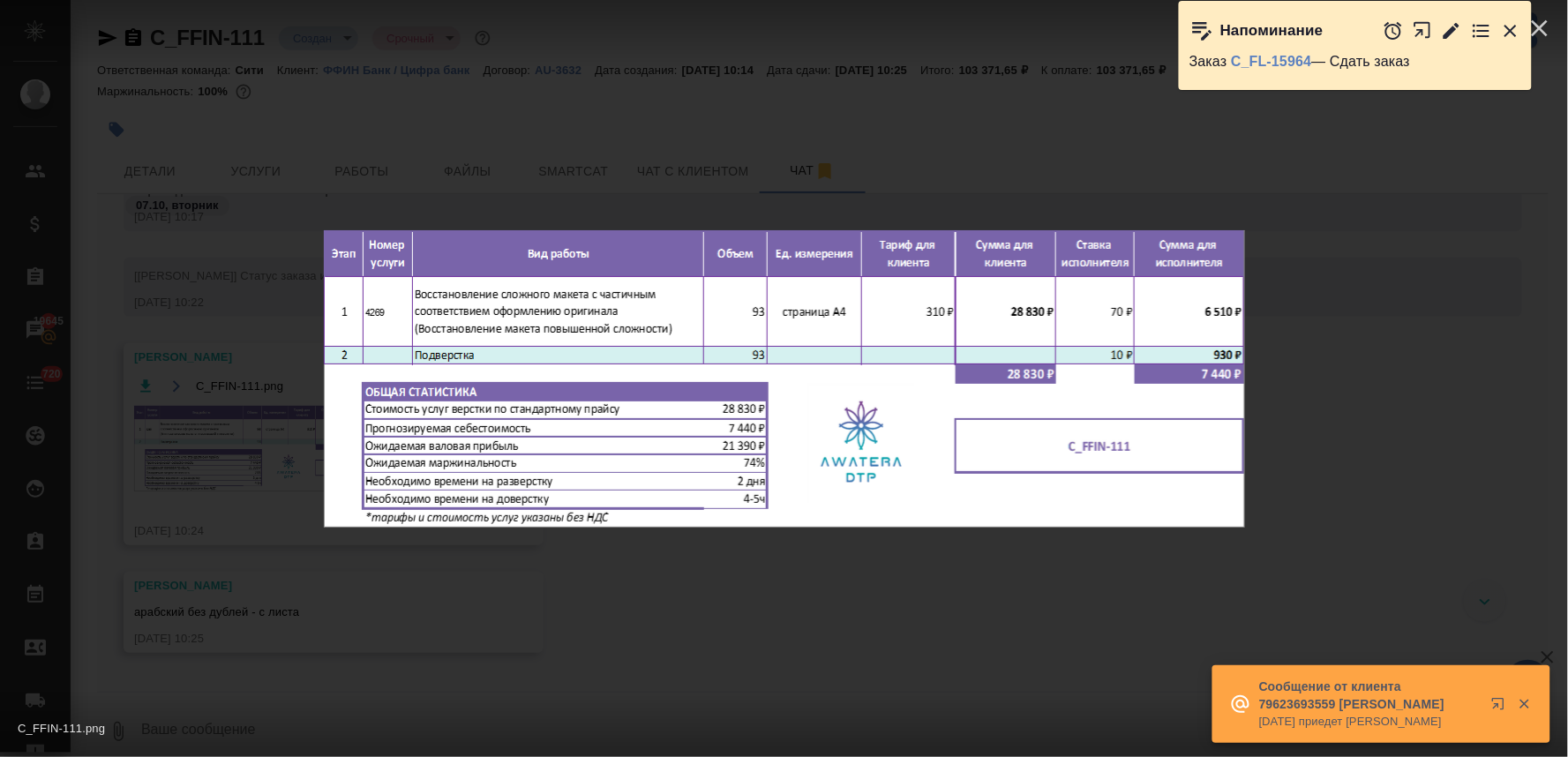
drag, startPoint x: 1061, startPoint y: 164, endPoint x: 664, endPoint y: 155, distance: 397.1
click at [1061, 164] on div "C_FFIN-111.png 1 of 1" at bounding box center [784, 378] width 1568 height 757
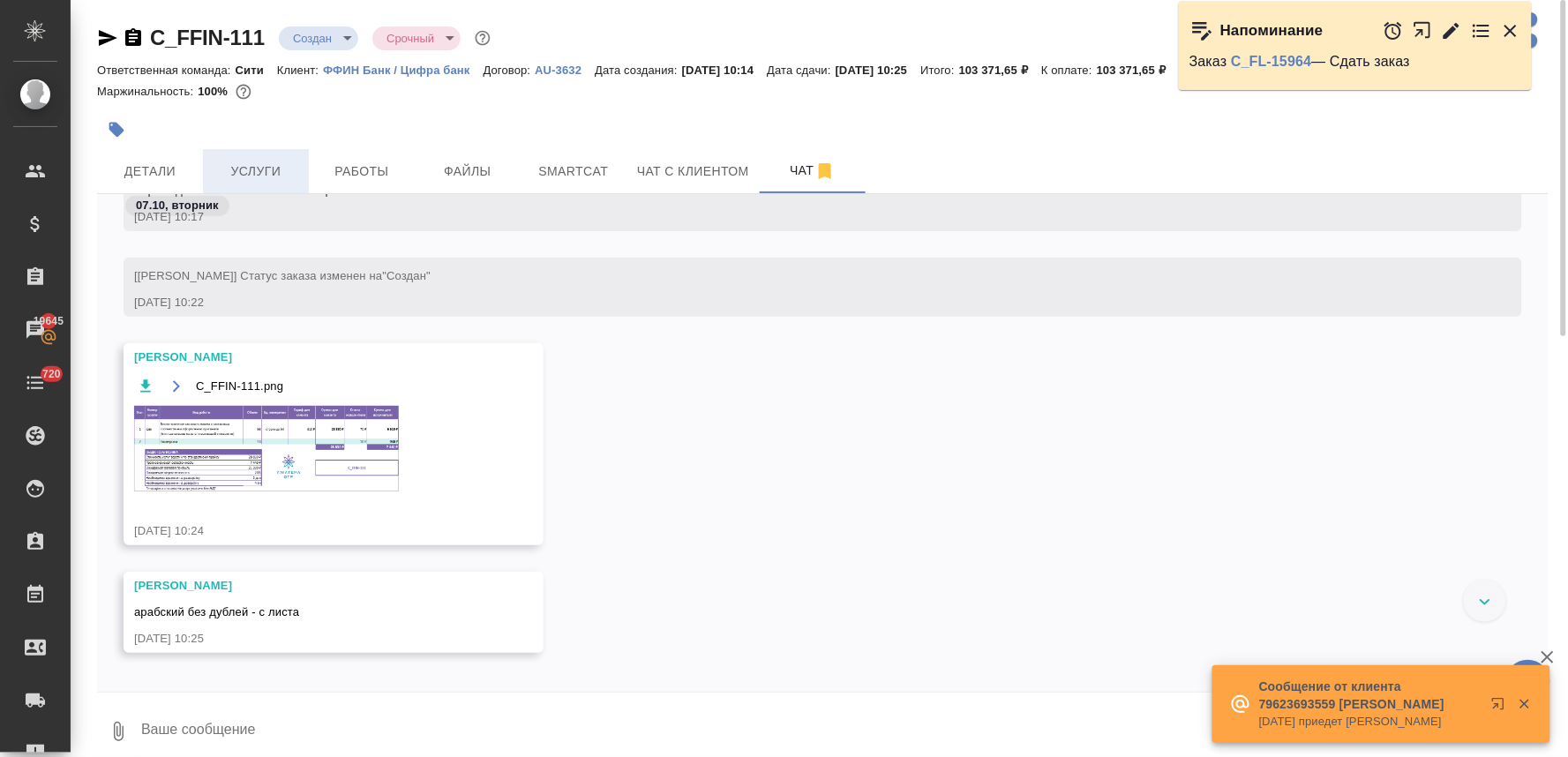
click at [260, 175] on span "Услуги" at bounding box center [256, 171] width 85 height 22
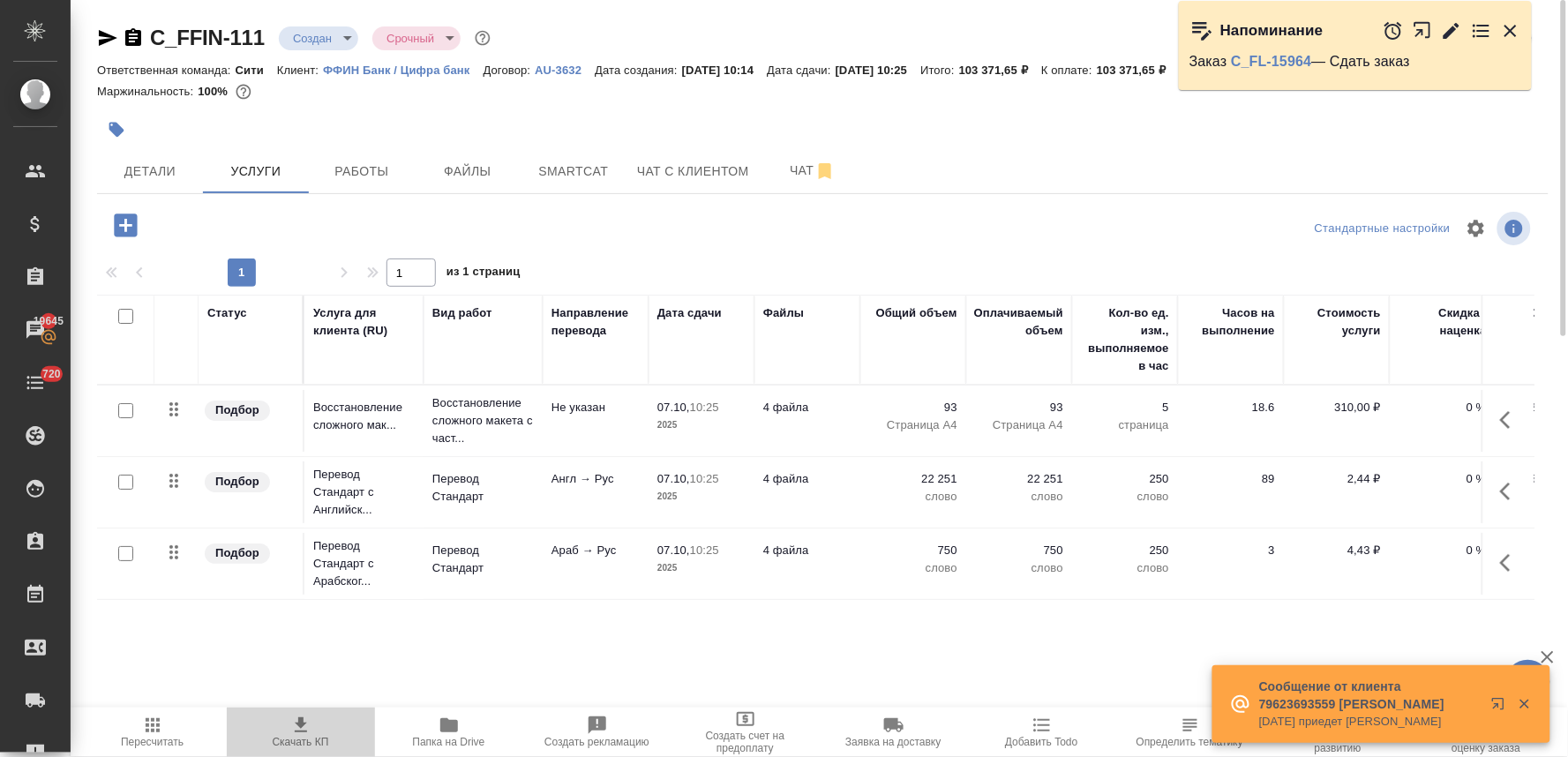
click at [305, 738] on span "Скачать КП" at bounding box center [301, 742] width 56 height 12
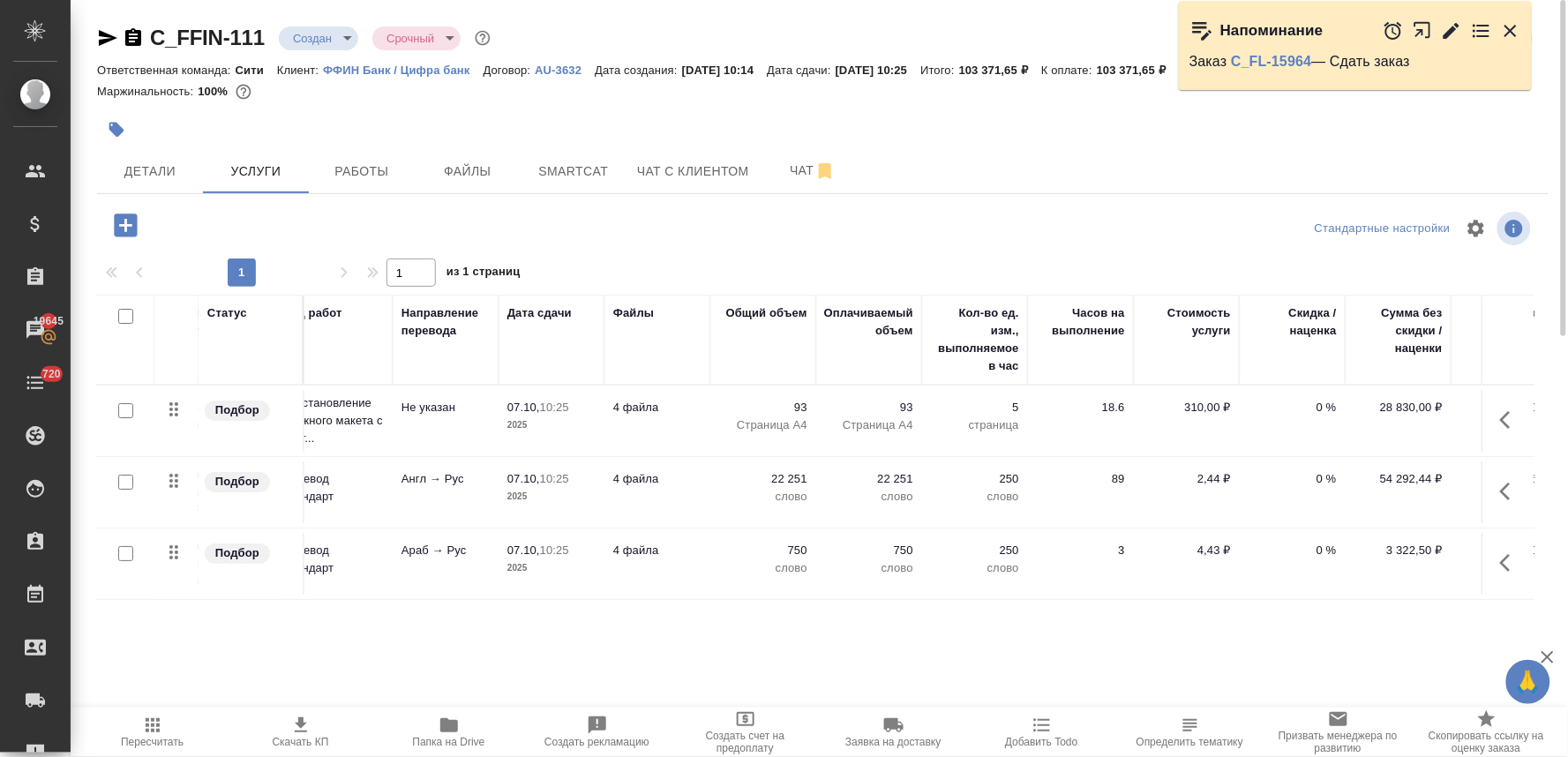
scroll to position [0, 225]
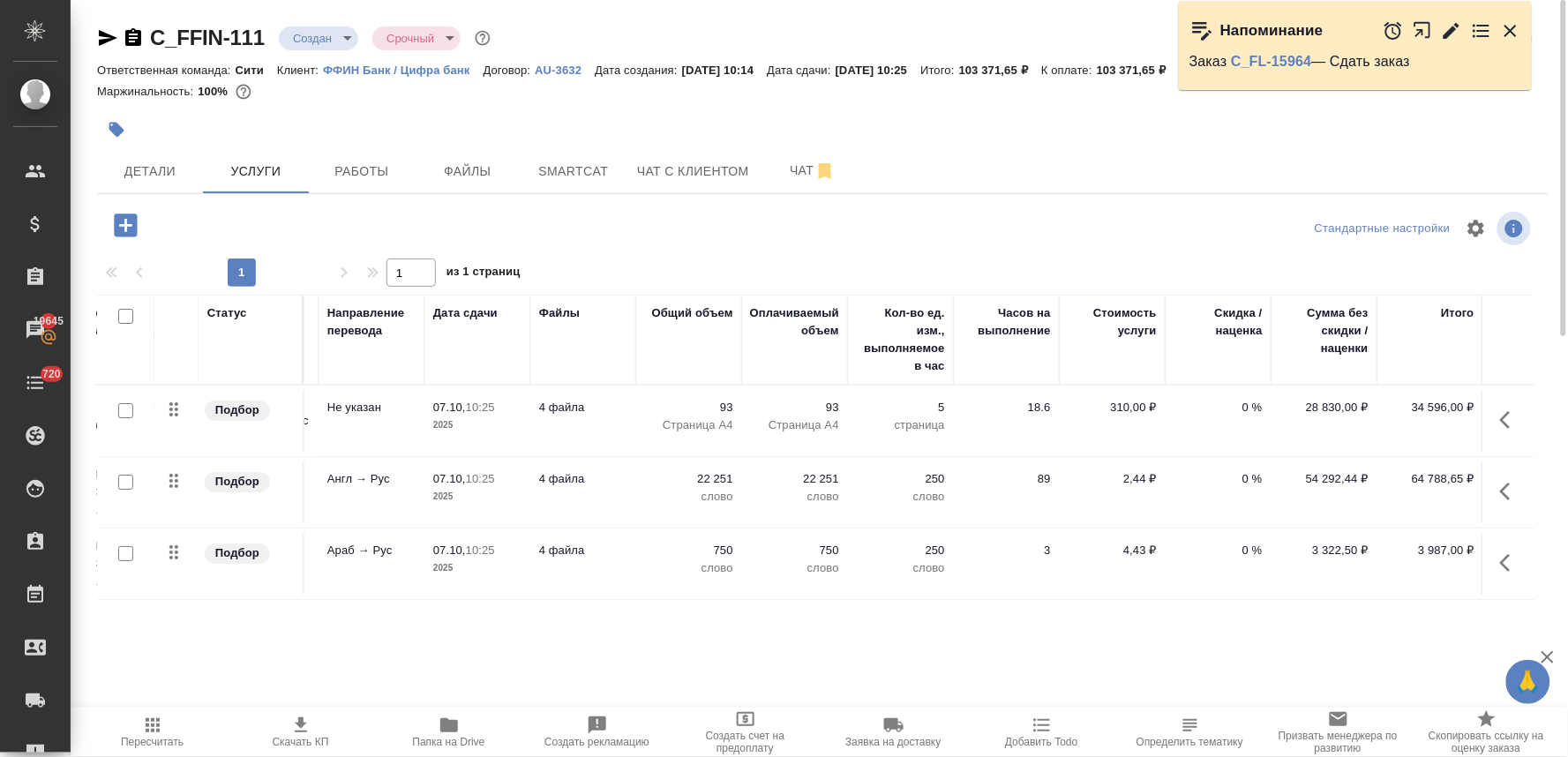
click at [1249, 548] on p "0 %" at bounding box center [1218, 551] width 88 height 18
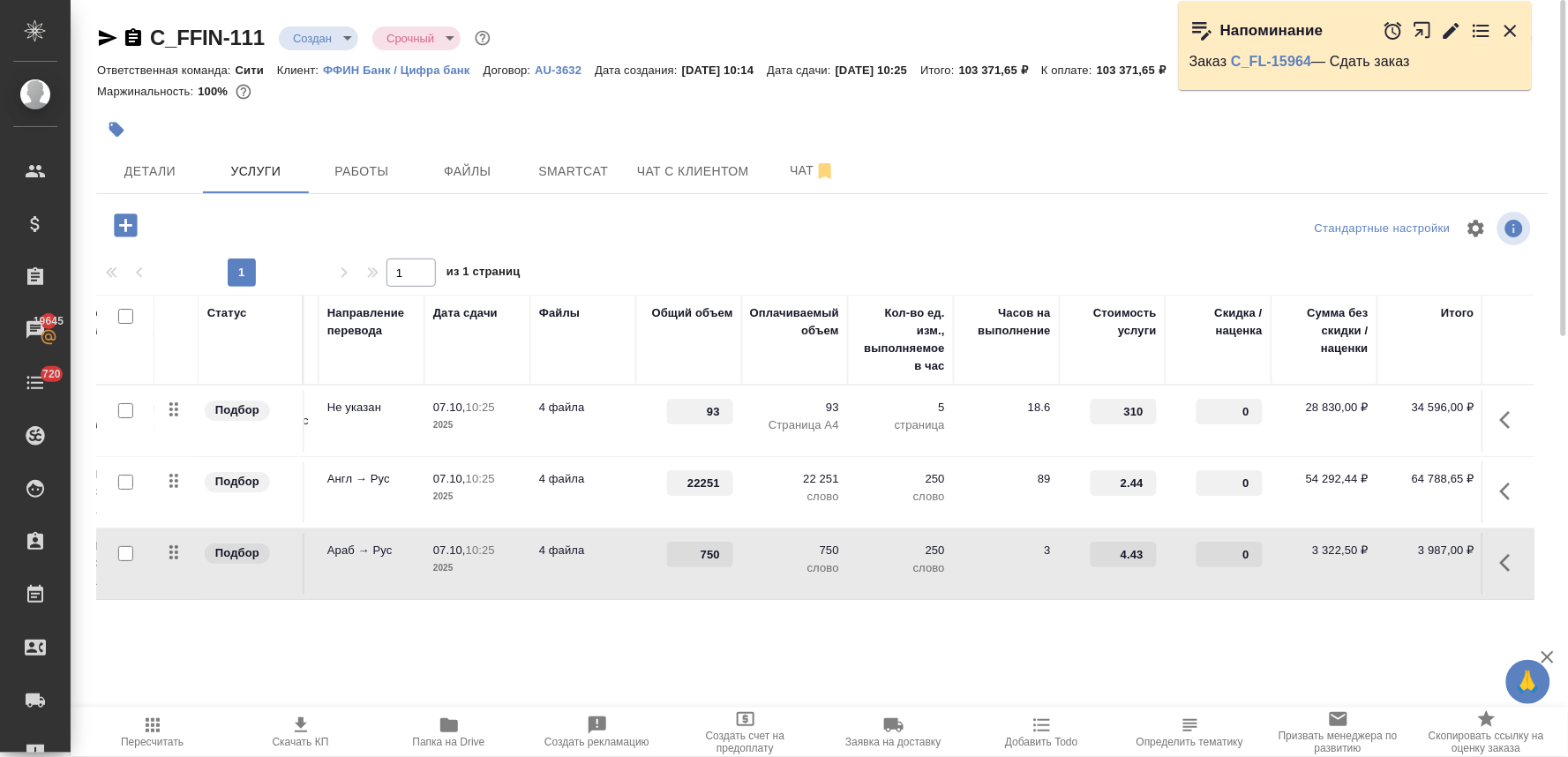
click at [1222, 548] on input "0" at bounding box center [1229, 555] width 66 height 26
type input "-30"
click at [1233, 484] on input "0" at bounding box center [1229, 483] width 66 height 26
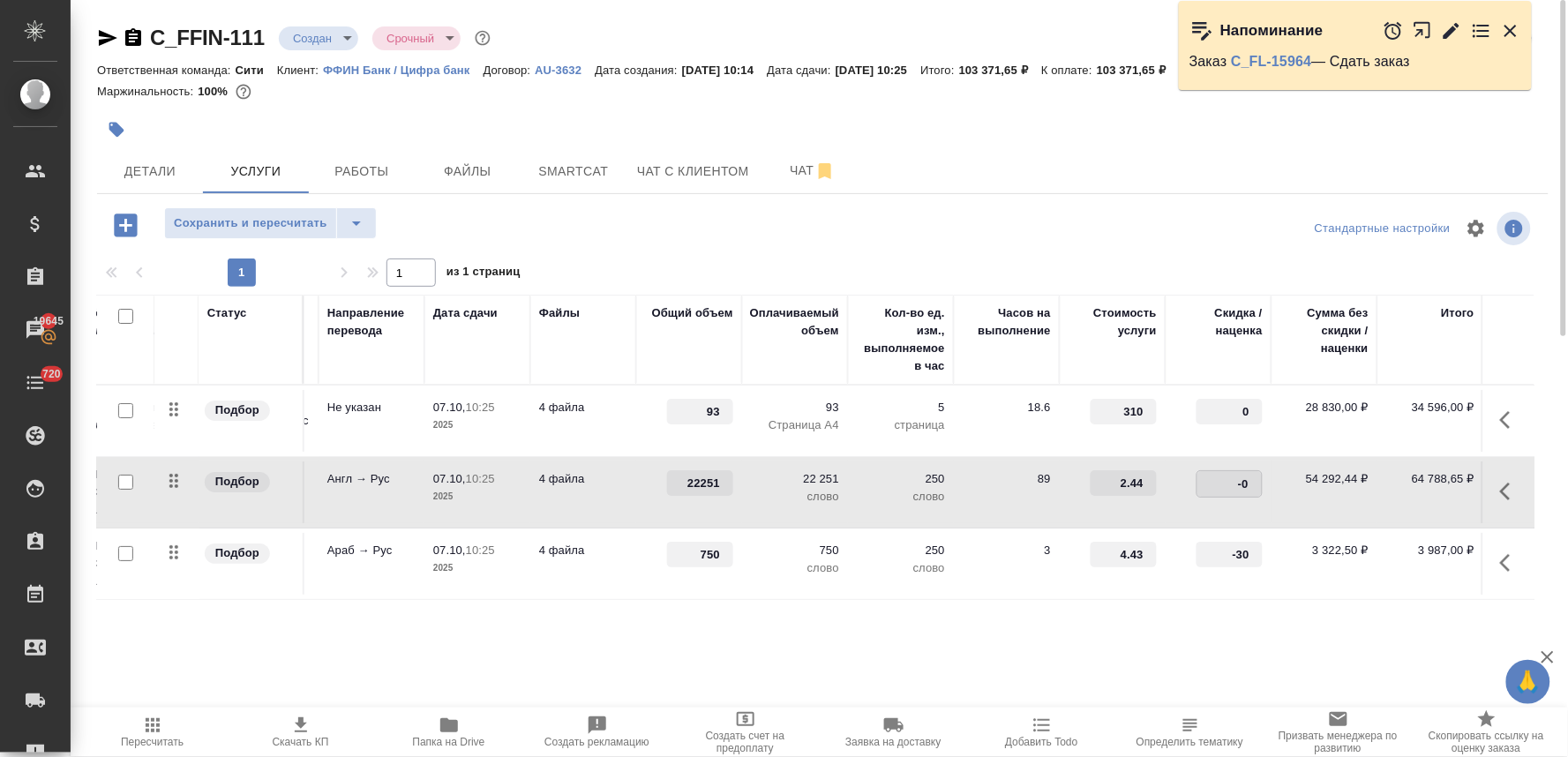
type input "-30"
click at [1173, 622] on div "Статус Услуга для клиента (RU) Вид работ Направление перевода Дата сдачи Файлы …" at bounding box center [815, 484] width 1437 height 379
click at [309, 210] on button "Сохранить и пересчитать" at bounding box center [250, 224] width 173 height 32
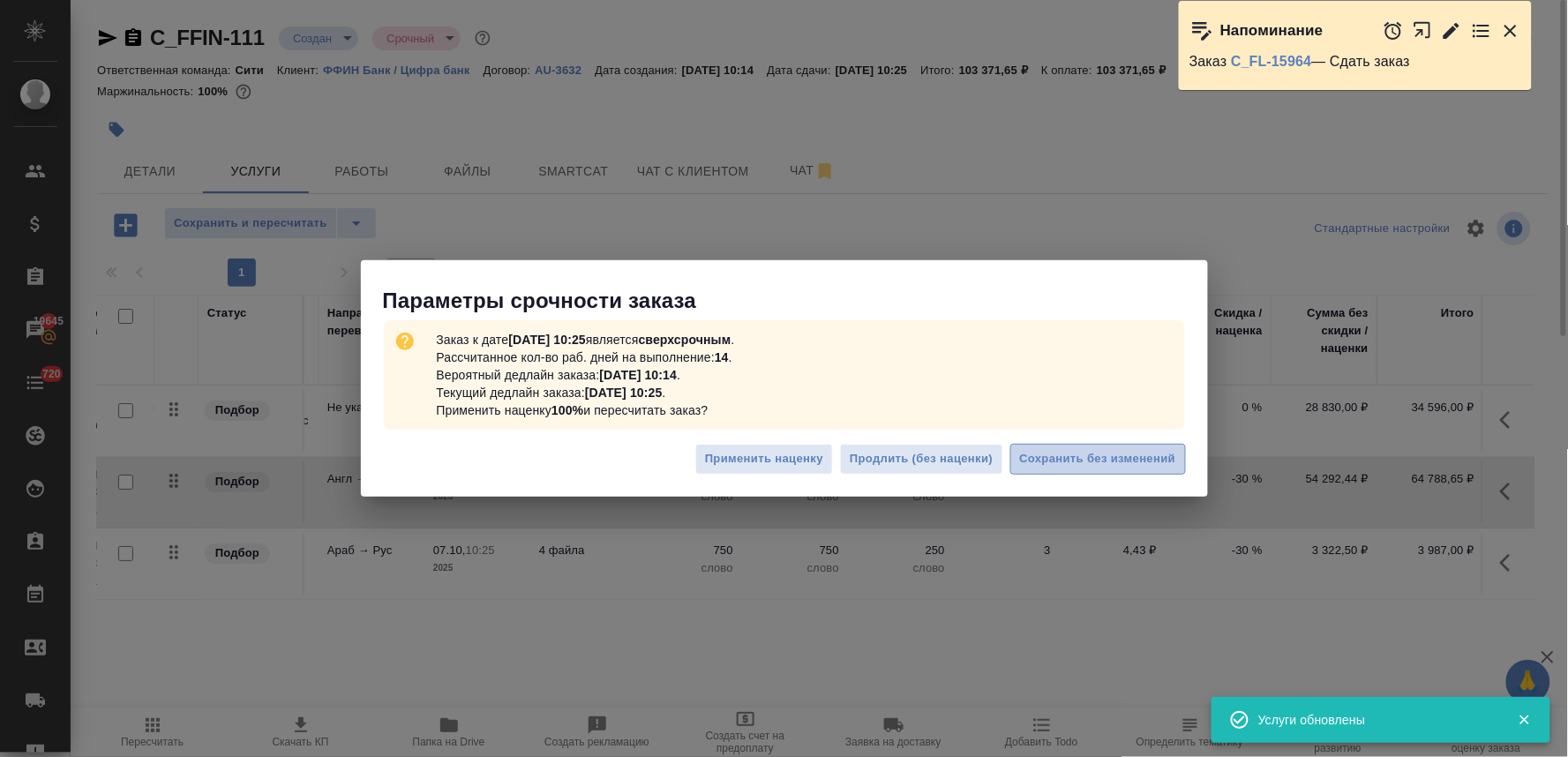
click at [1176, 453] on button "Сохранить без изменений" at bounding box center [1097, 459] width 175 height 31
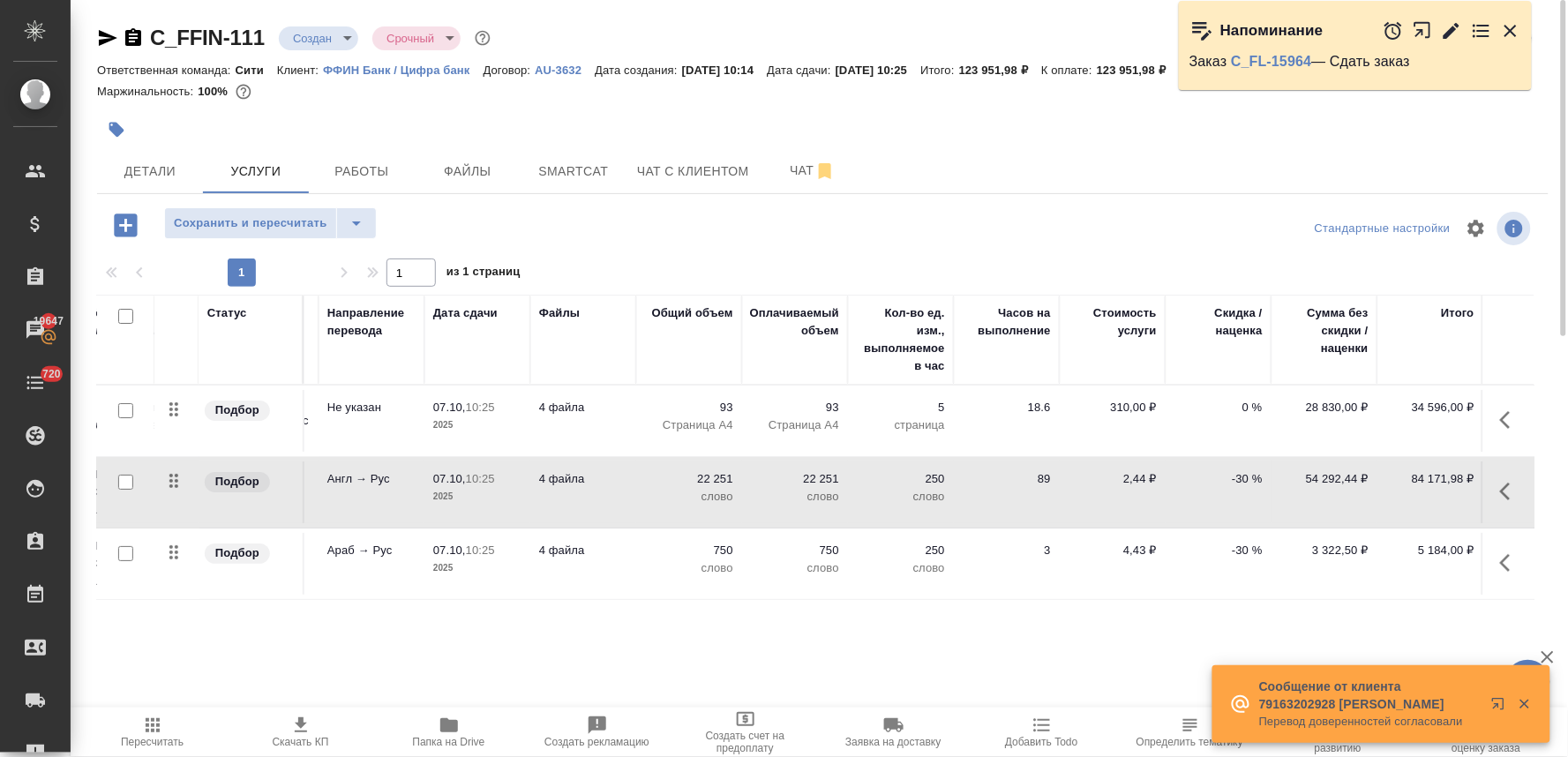
click at [163, 732] on span "Пересчитать" at bounding box center [152, 731] width 127 height 34
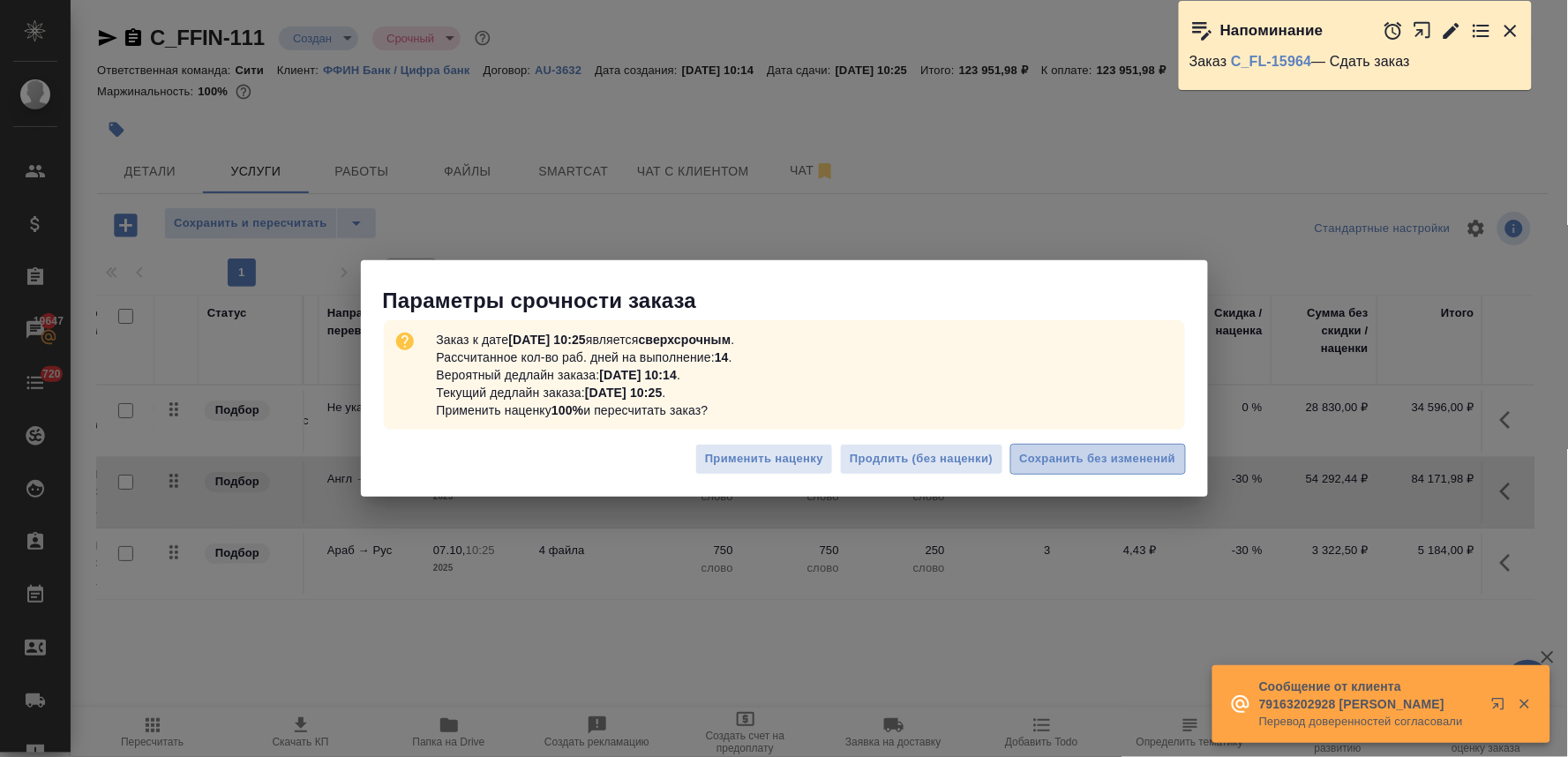
click at [1079, 457] on span "Сохранить без изменений" at bounding box center [1098, 459] width 156 height 21
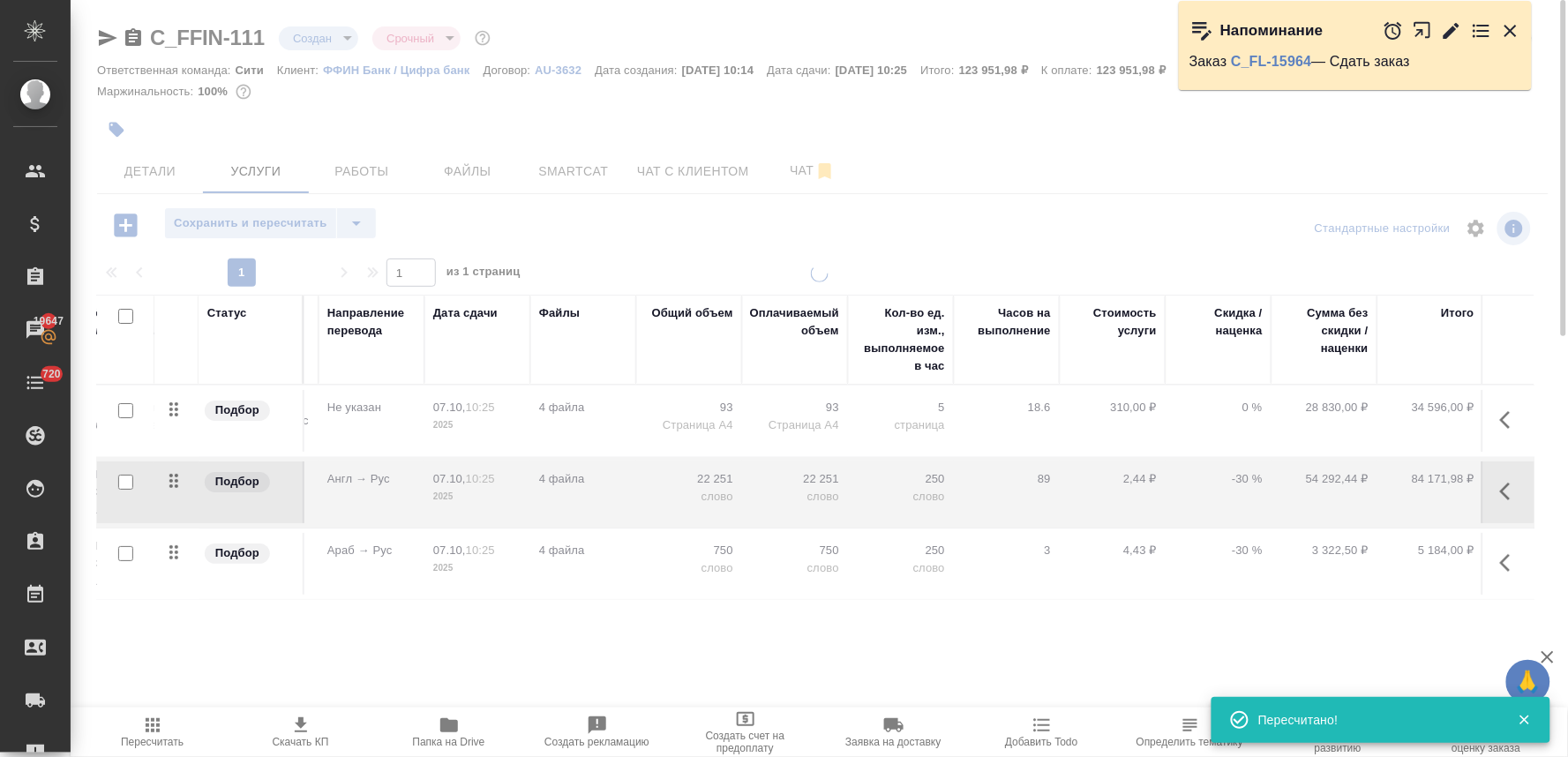
click at [306, 737] on span "Скачать КП" at bounding box center [301, 742] width 56 height 12
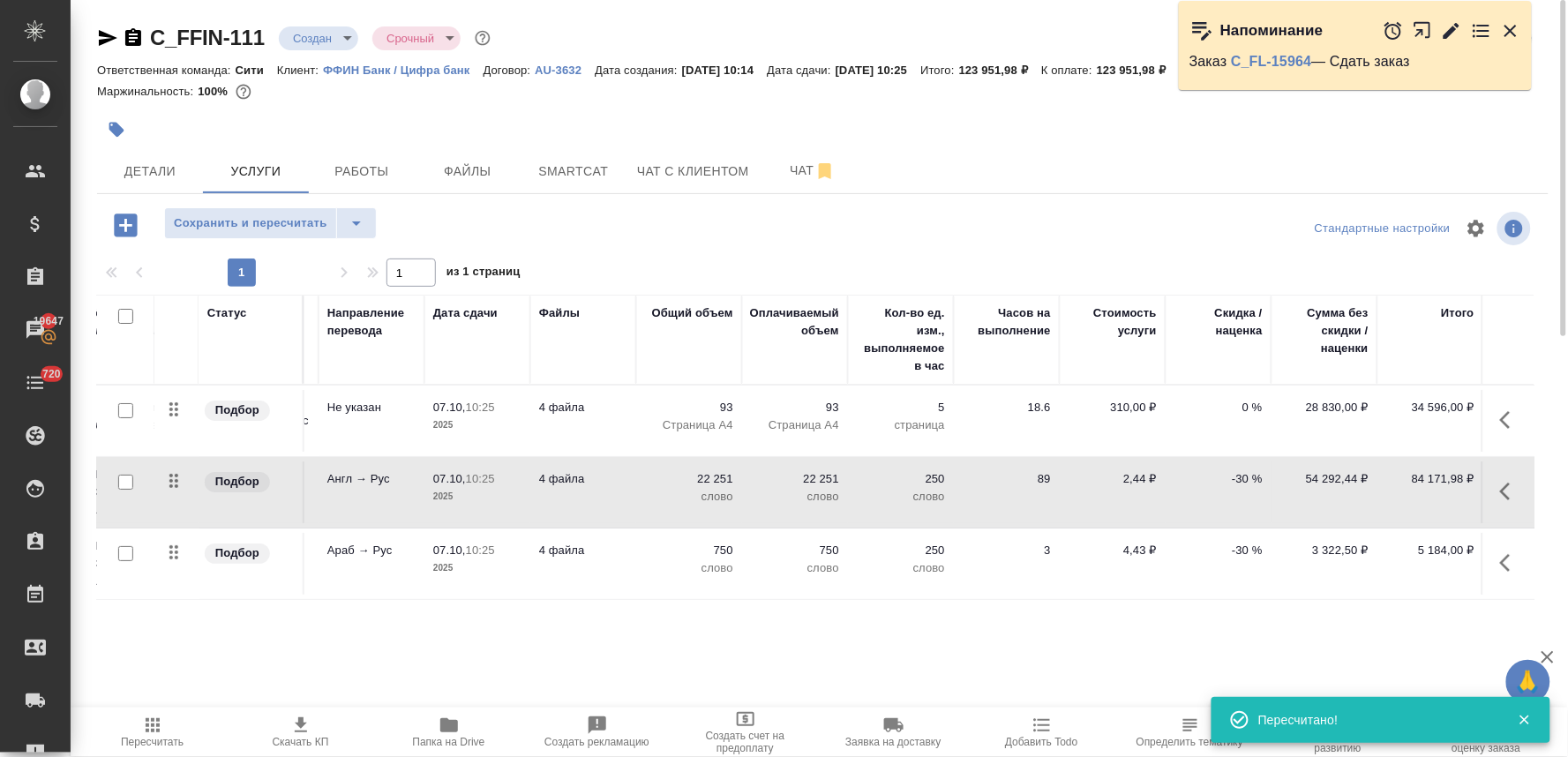
click at [306, 736] on span "Скачать КП" at bounding box center [301, 742] width 56 height 12
drag, startPoint x: 1520, startPoint y: 110, endPoint x: 1386, endPoint y: 107, distance: 134.0
click at [1520, 110] on div at bounding box center [822, 109] width 1451 height 4
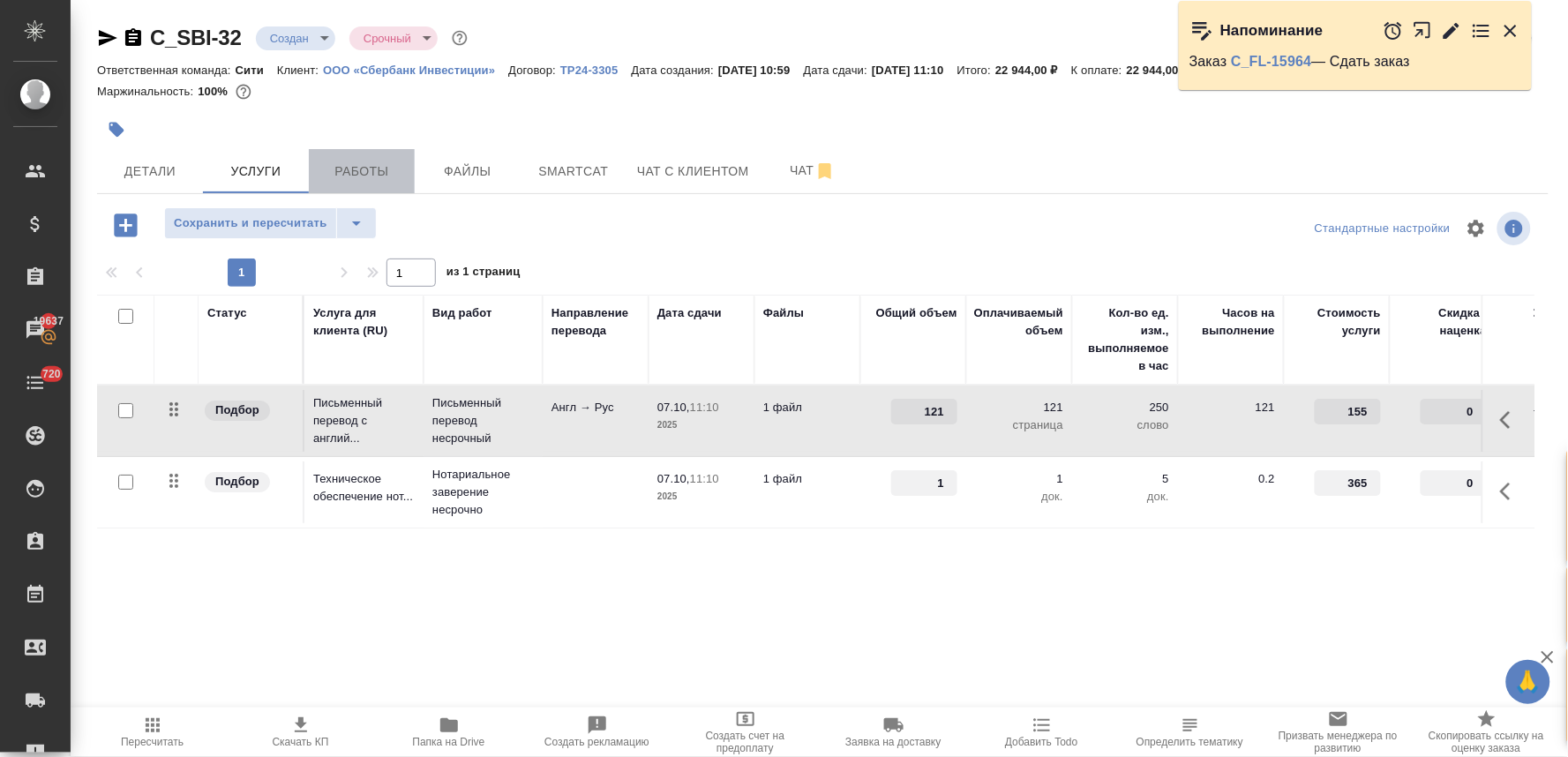
click at [378, 172] on span "Работы" at bounding box center [362, 171] width 85 height 22
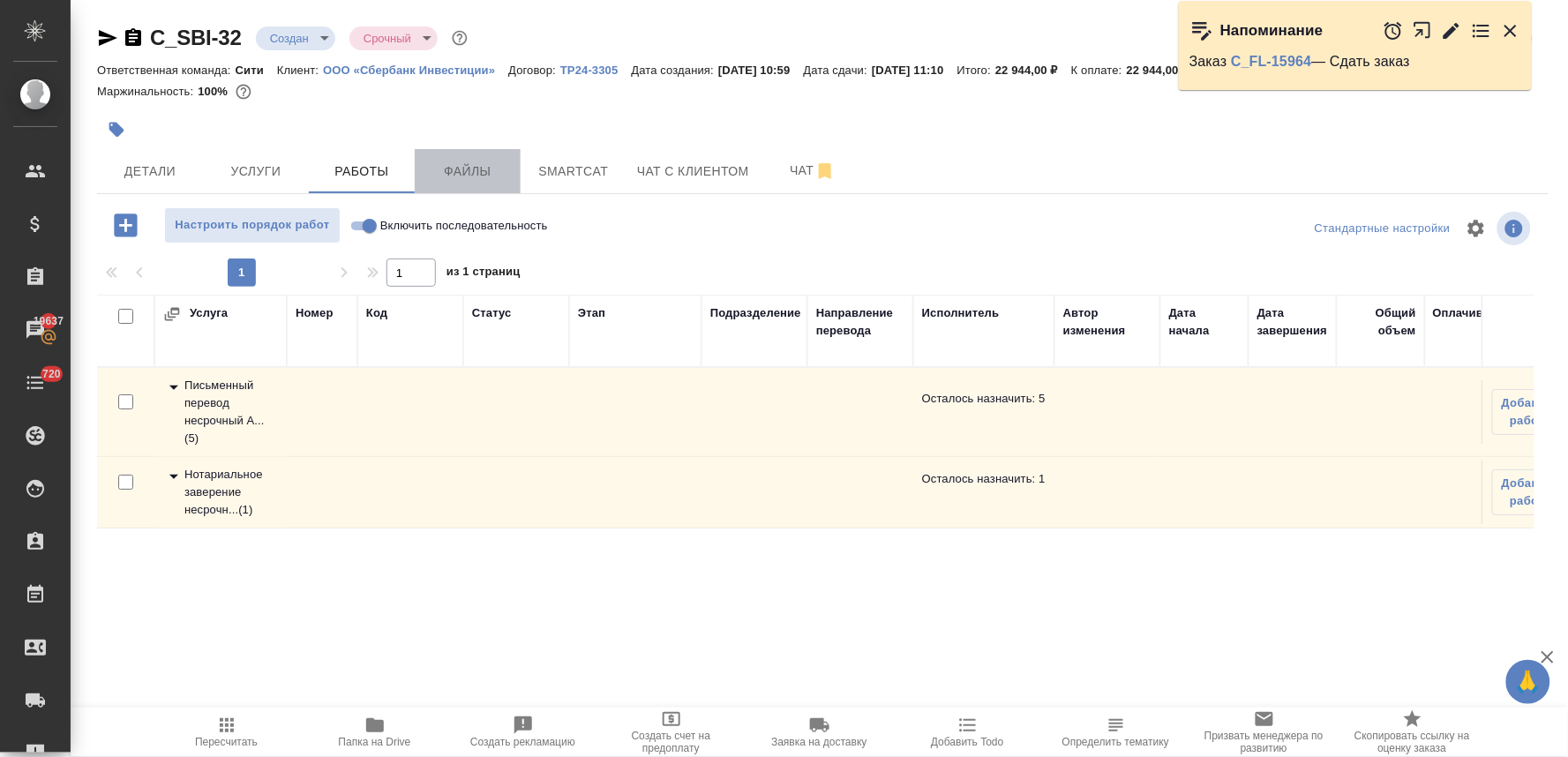
click at [452, 164] on span "Файлы" at bounding box center [468, 171] width 85 height 22
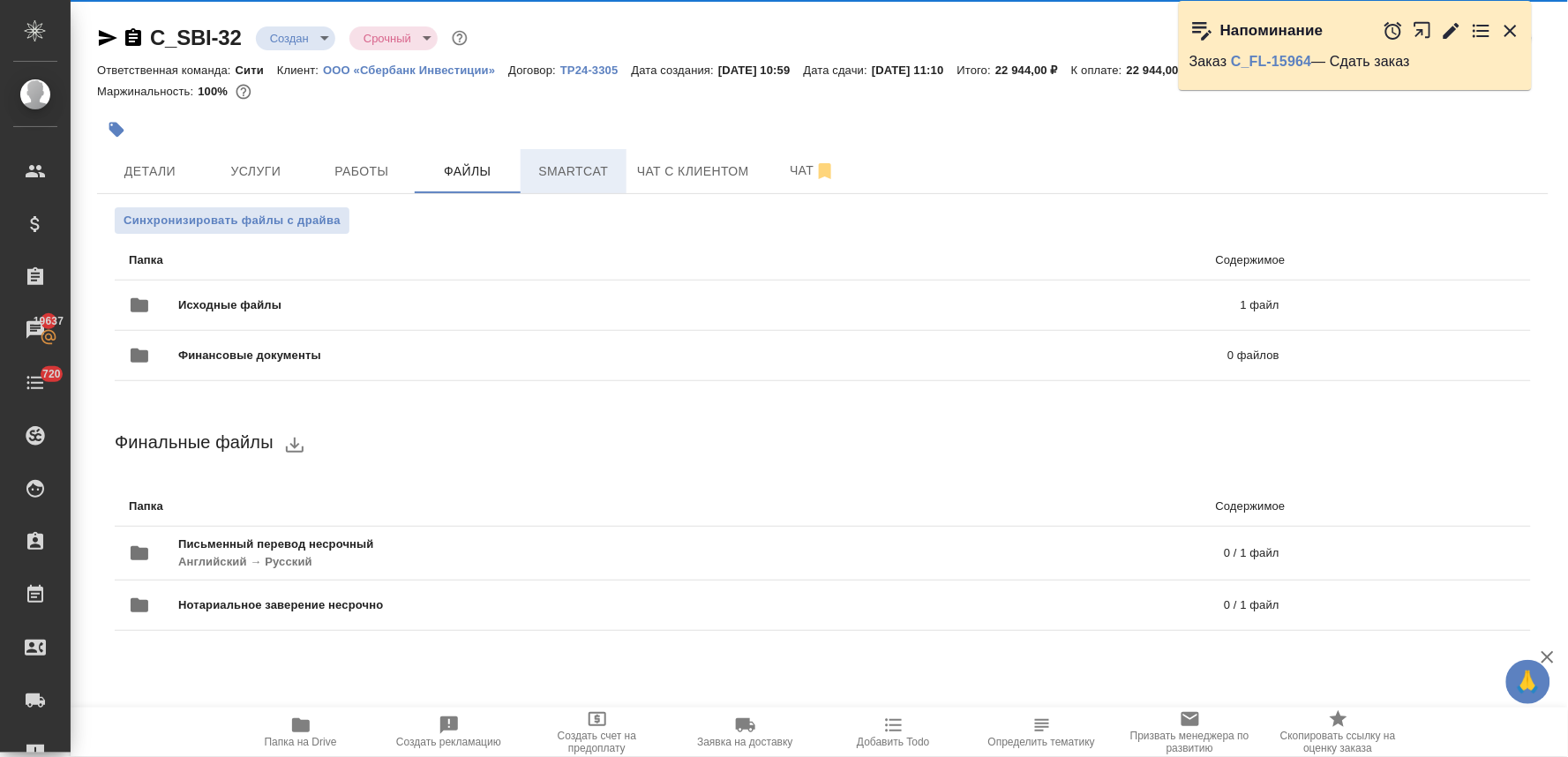
click at [579, 175] on span "Smartcat" at bounding box center [574, 171] width 85 height 22
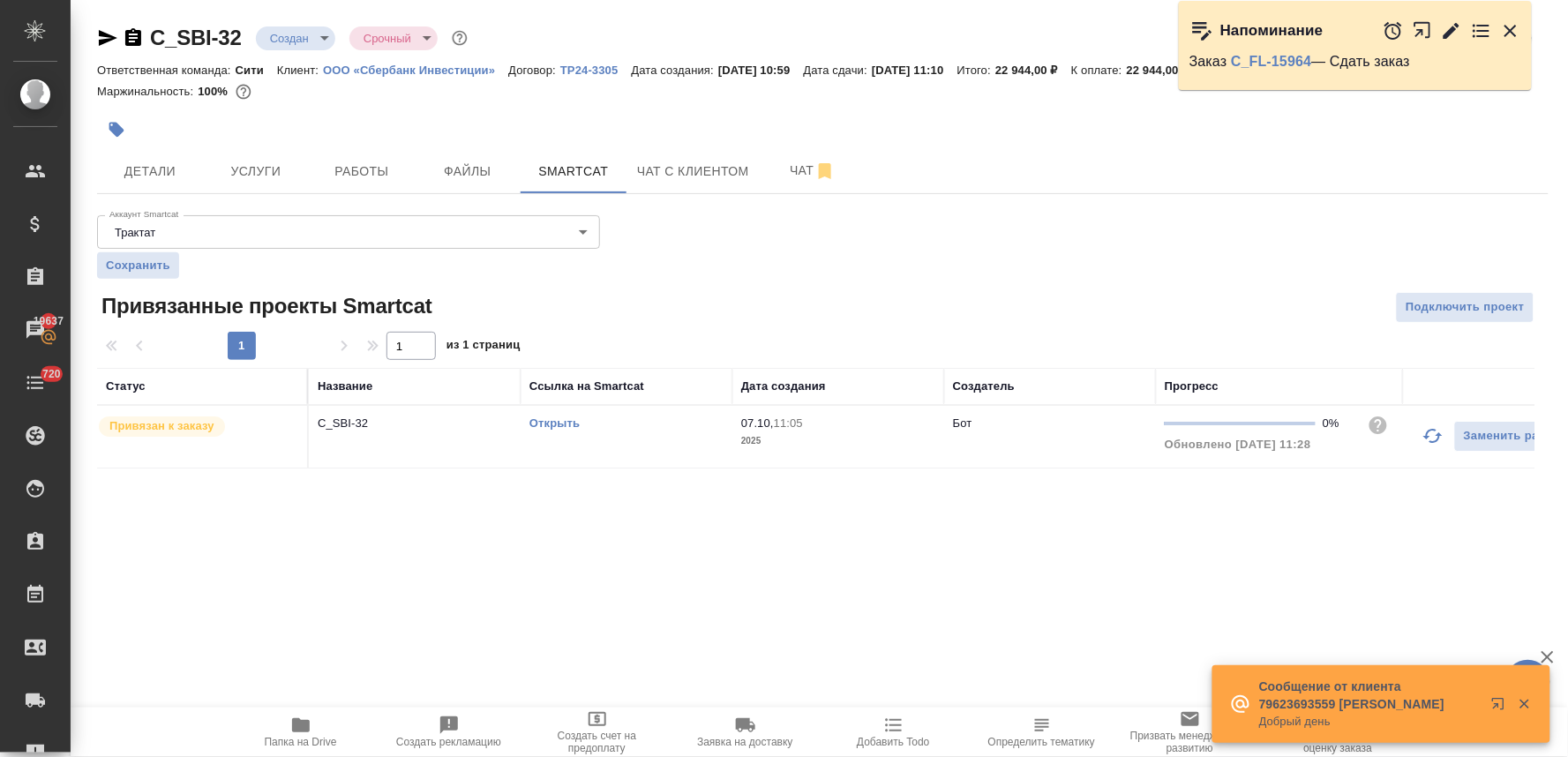
click at [102, 37] on icon "button" at bounding box center [107, 38] width 21 height 21
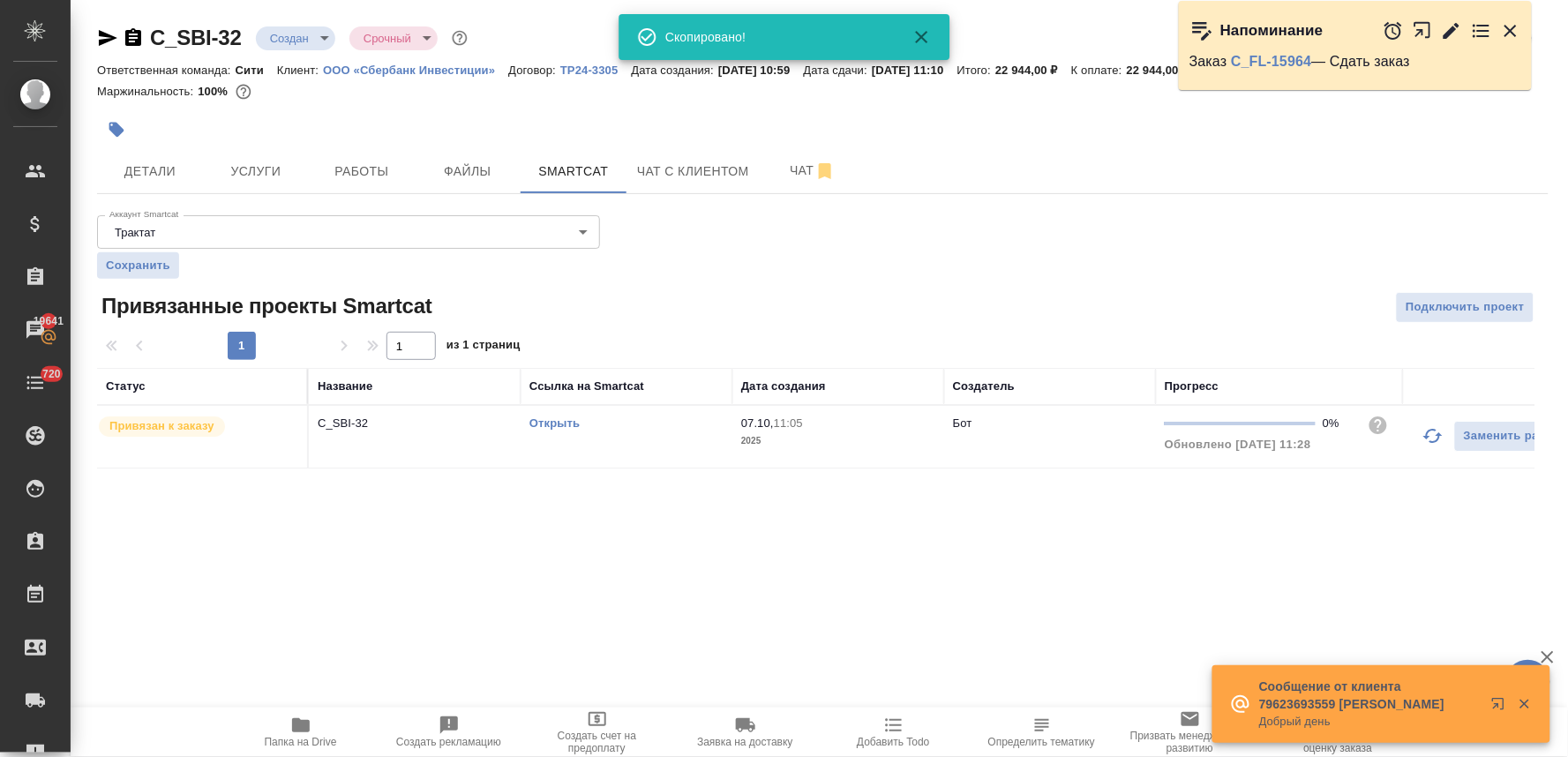
click at [1313, 265] on div "Аккаунт Smartcat Трактат 5ee7379ee86966421fbf459a Аккаунт Smartcat Сохранить Пр…" at bounding box center [822, 337] width 1451 height 260
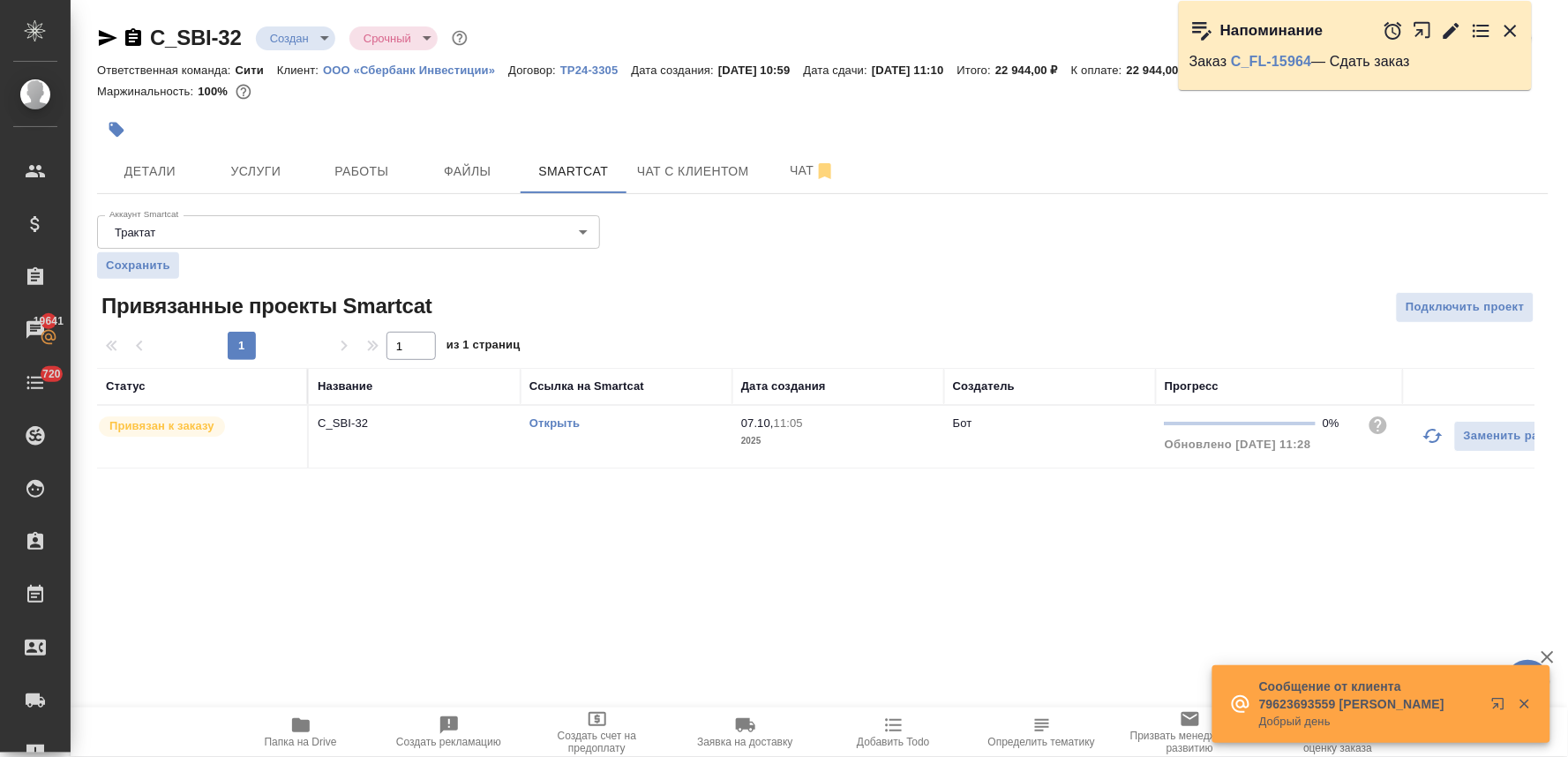
click at [553, 420] on link "Открыть" at bounding box center [554, 423] width 50 height 13
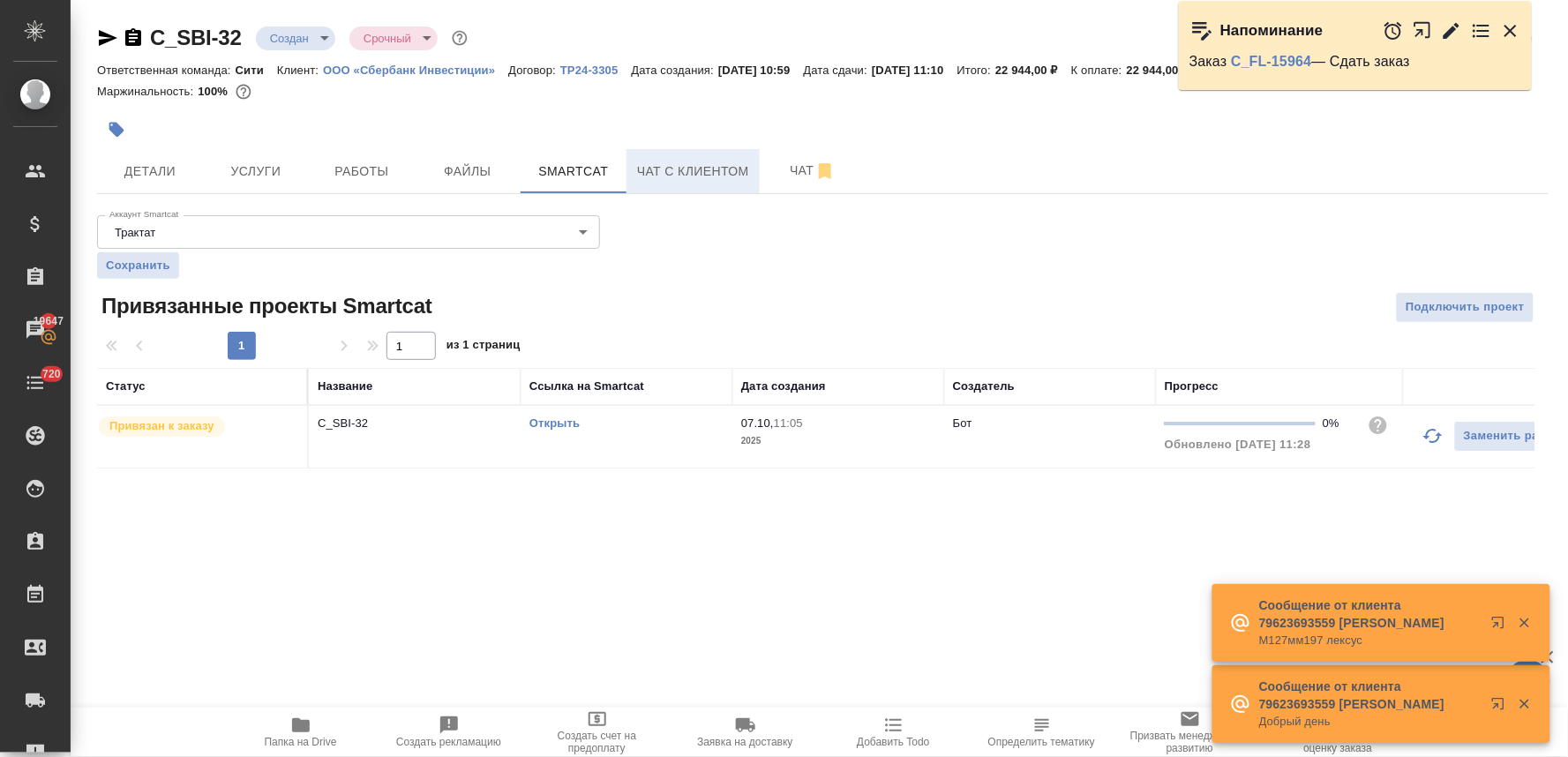
click at [708, 169] on span "Чат с клиентом" at bounding box center [692, 171] width 112 height 22
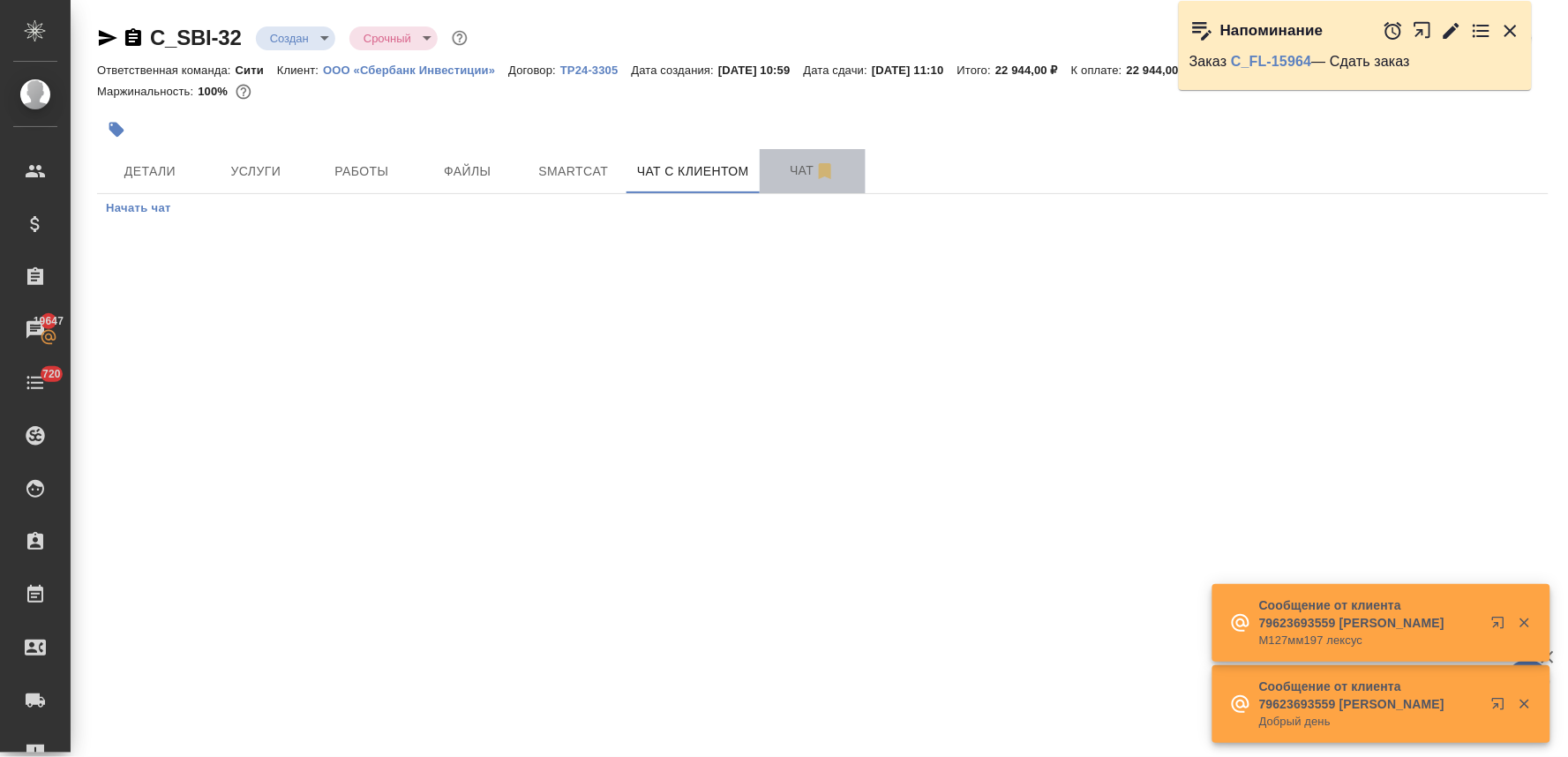
click at [796, 172] on span "Чат" at bounding box center [813, 170] width 85 height 22
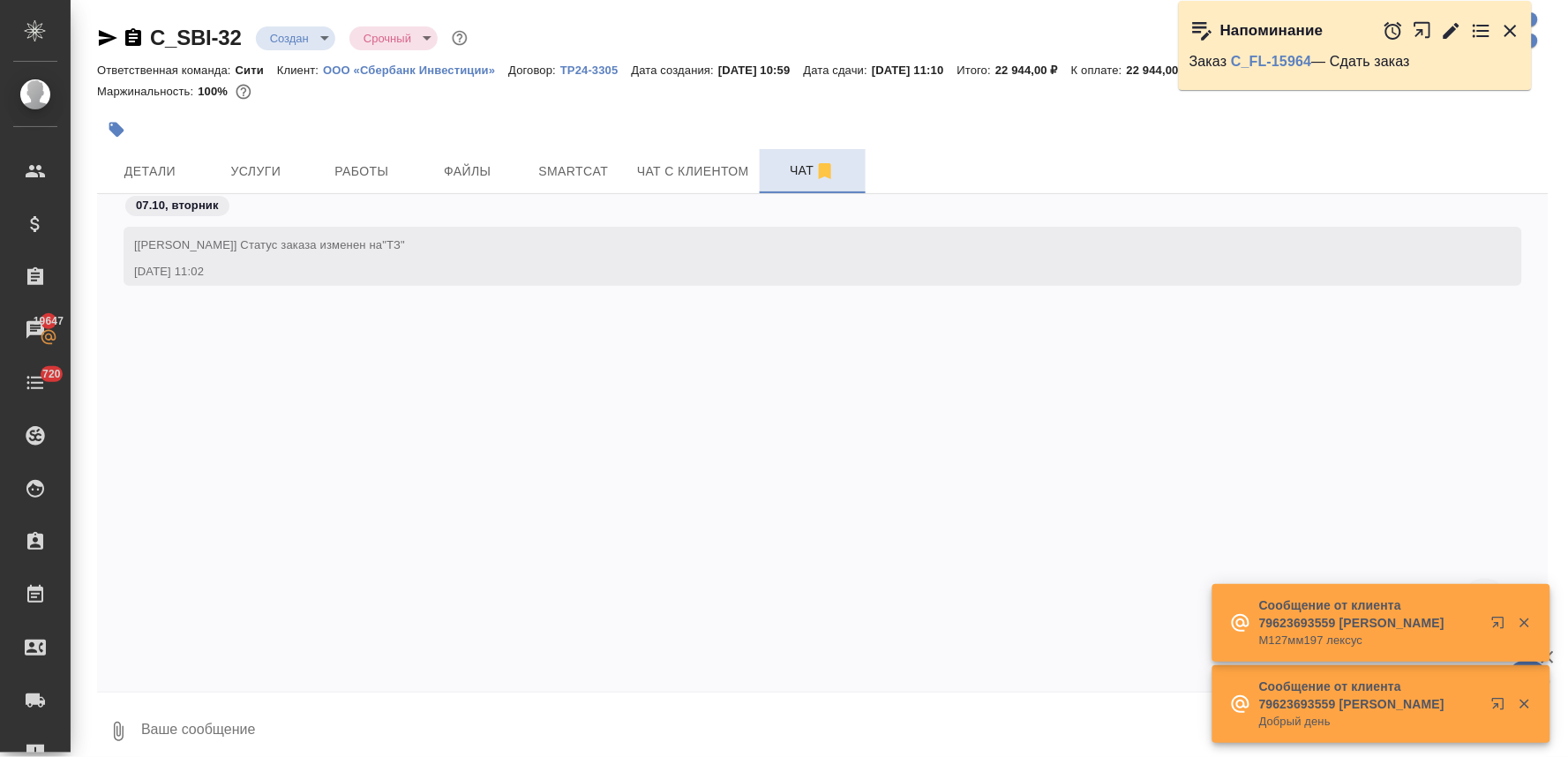
scroll to position [41, 0]
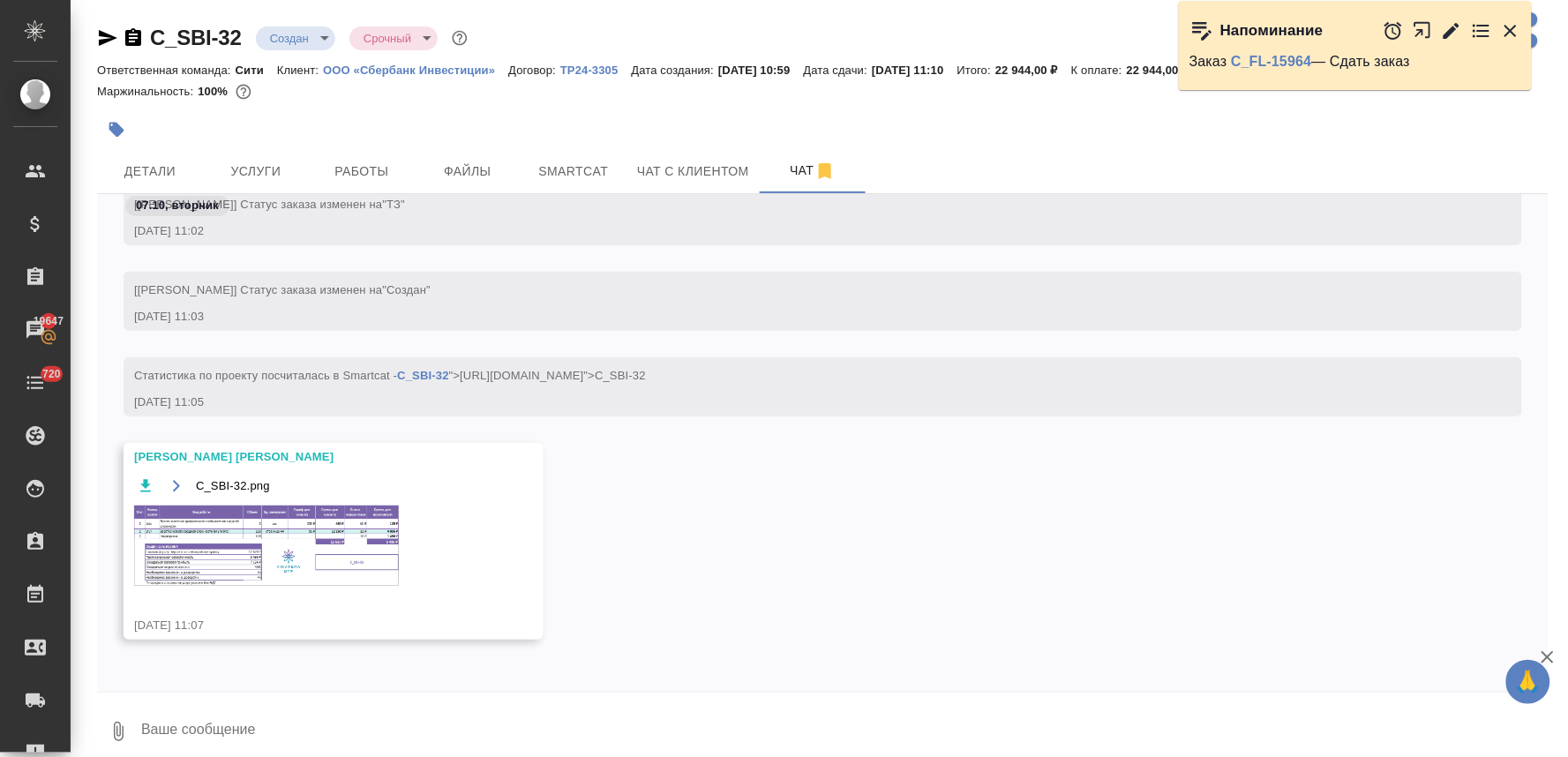
click at [388, 529] on img at bounding box center [267, 545] width 265 height 80
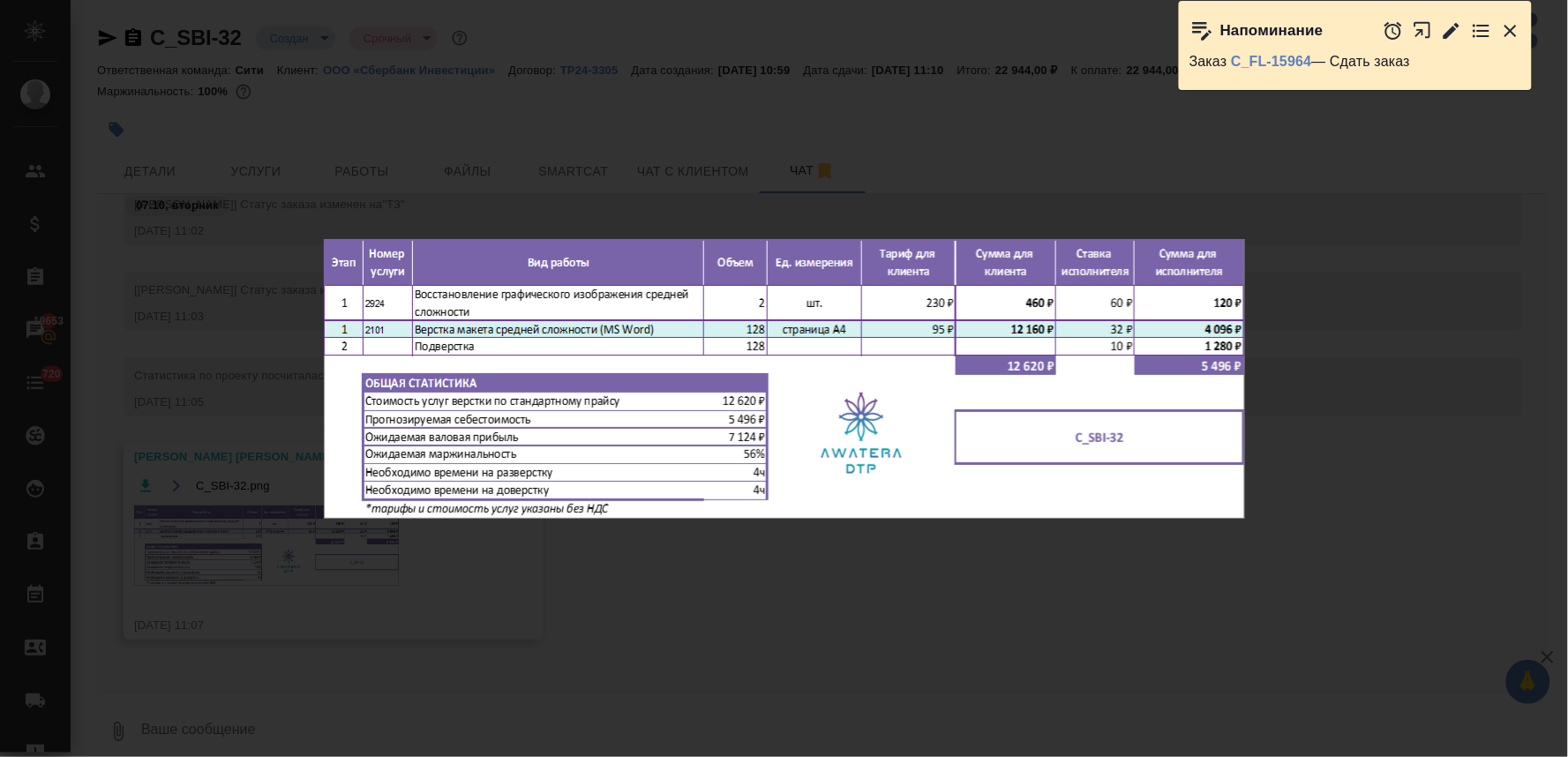
click at [836, 175] on div "C_SBI-32.png 1 of 1" at bounding box center [784, 378] width 1568 height 757
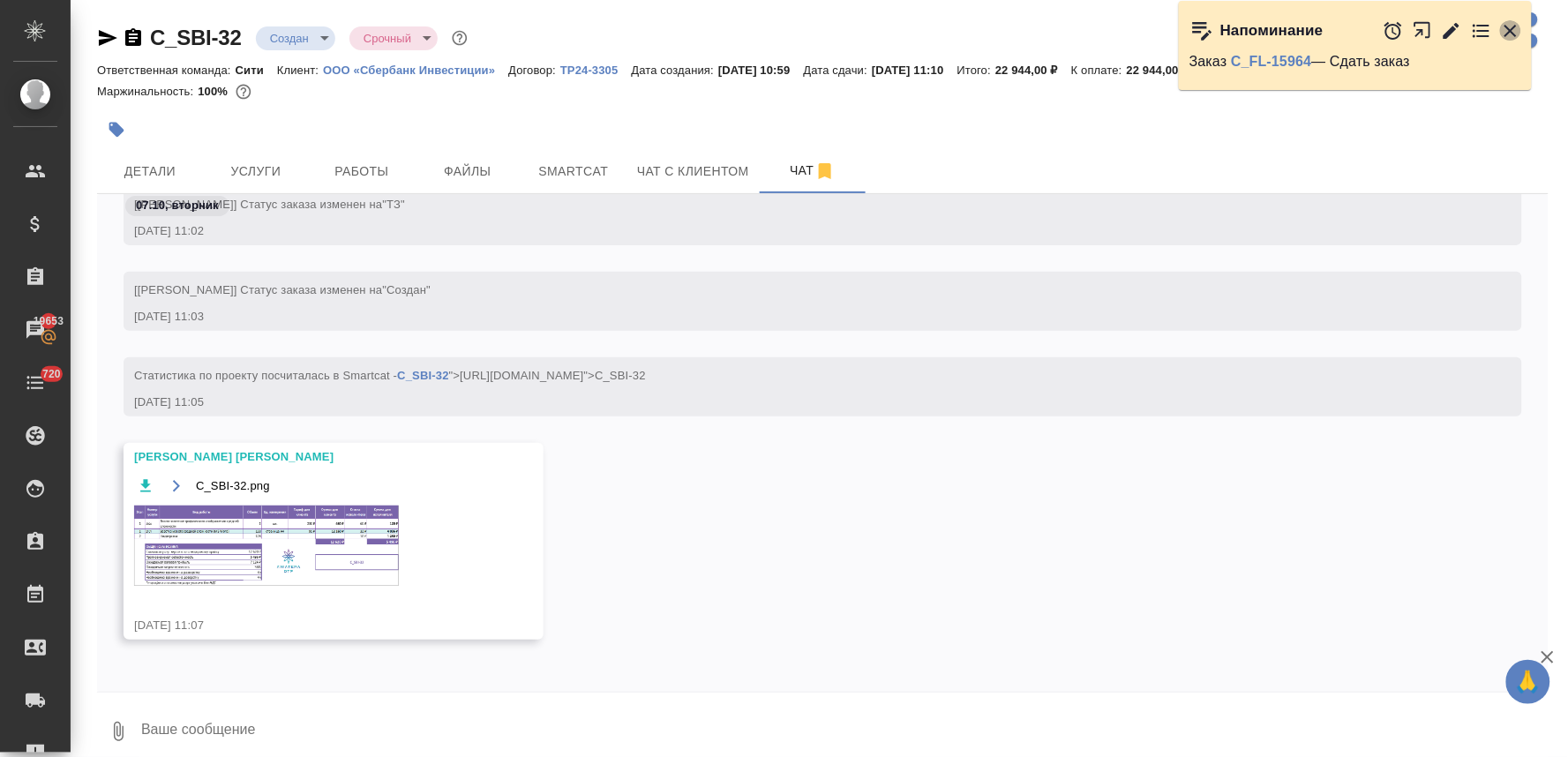
click at [1505, 30] on icon "button" at bounding box center [1510, 31] width 21 height 21
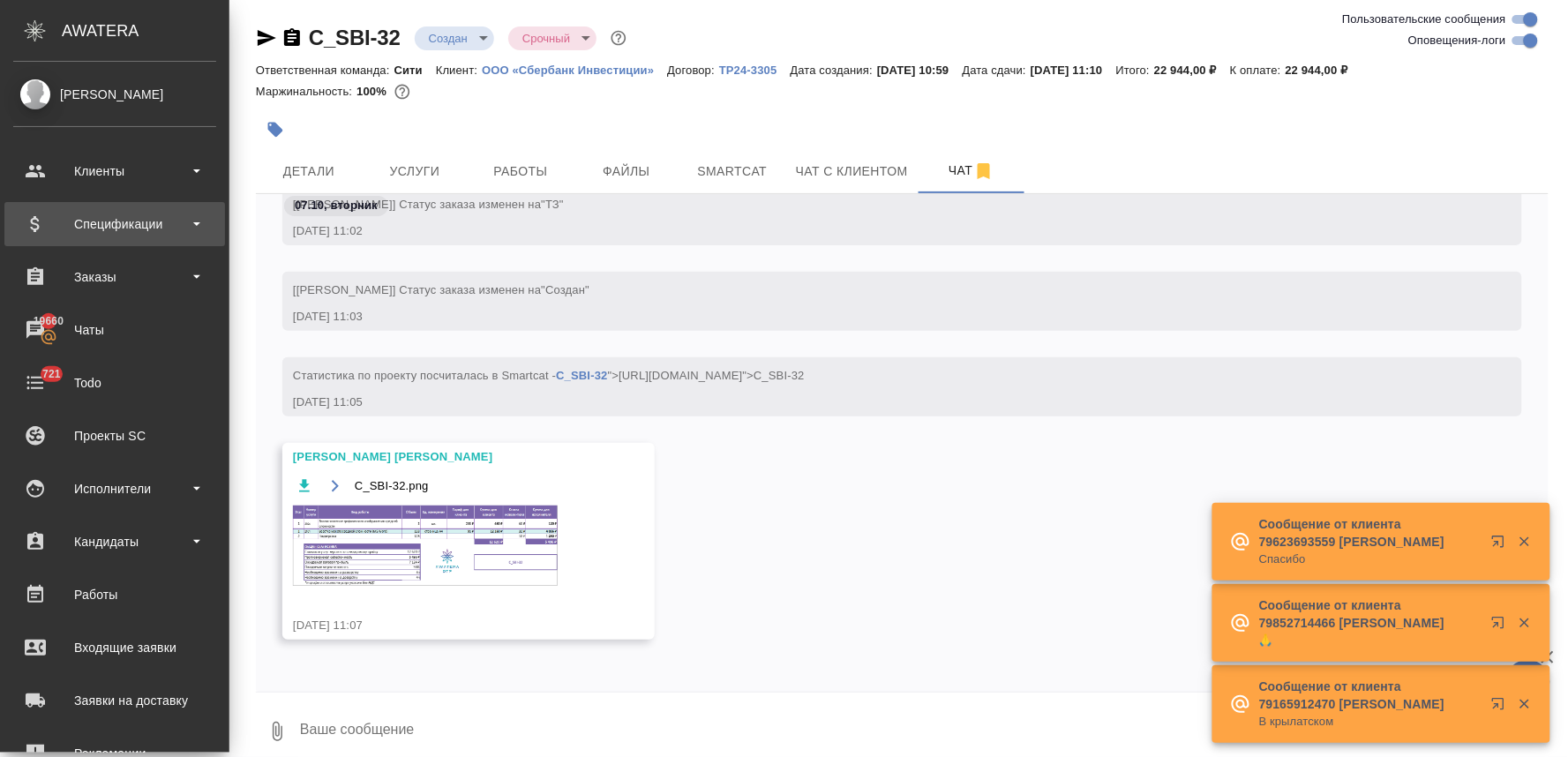
click at [124, 219] on div "Спецификации" at bounding box center [114, 224] width 203 height 27
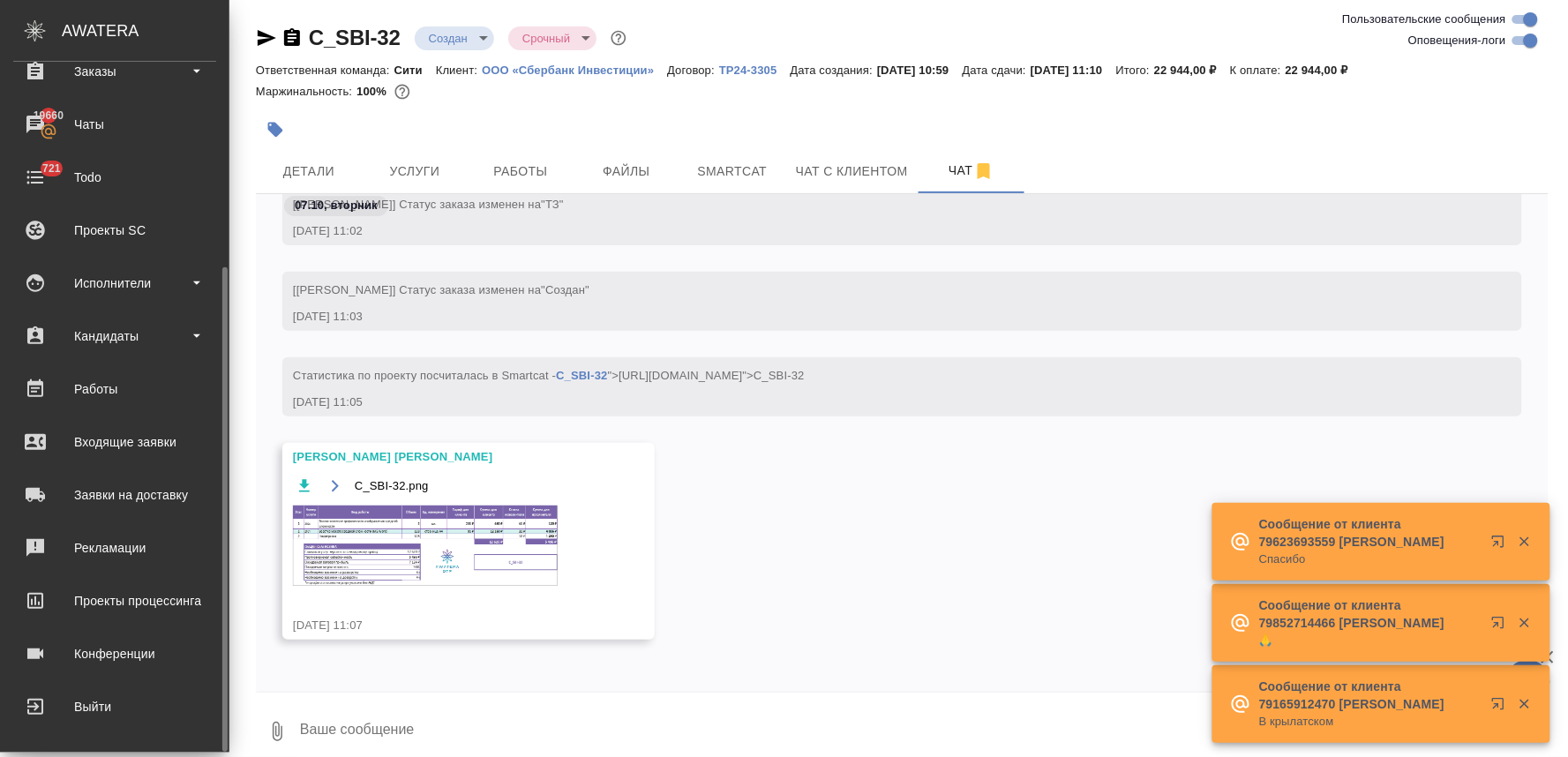
scroll to position [295, 0]
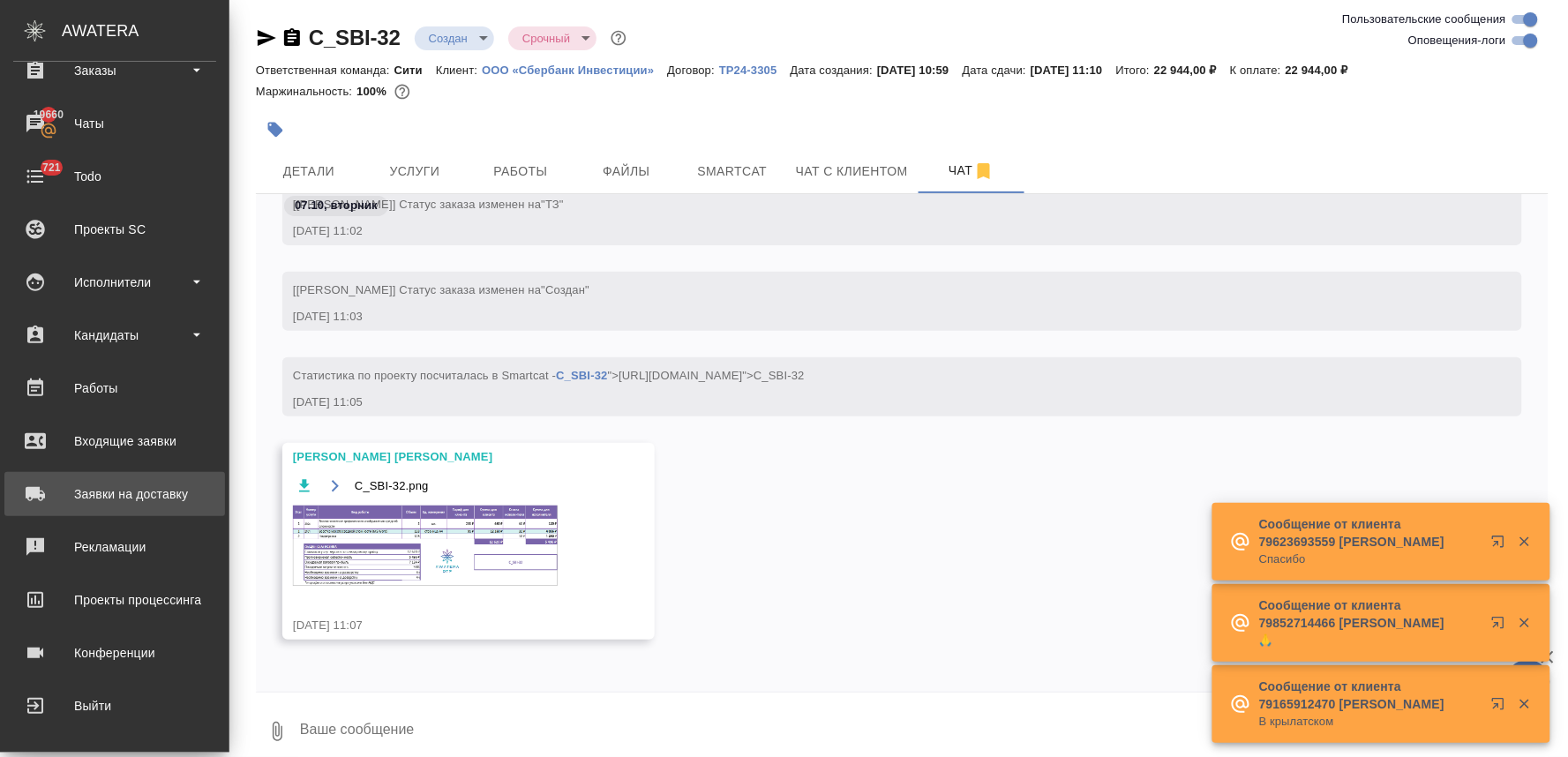
click at [131, 492] on div "Заявки на доставку" at bounding box center [114, 494] width 203 height 27
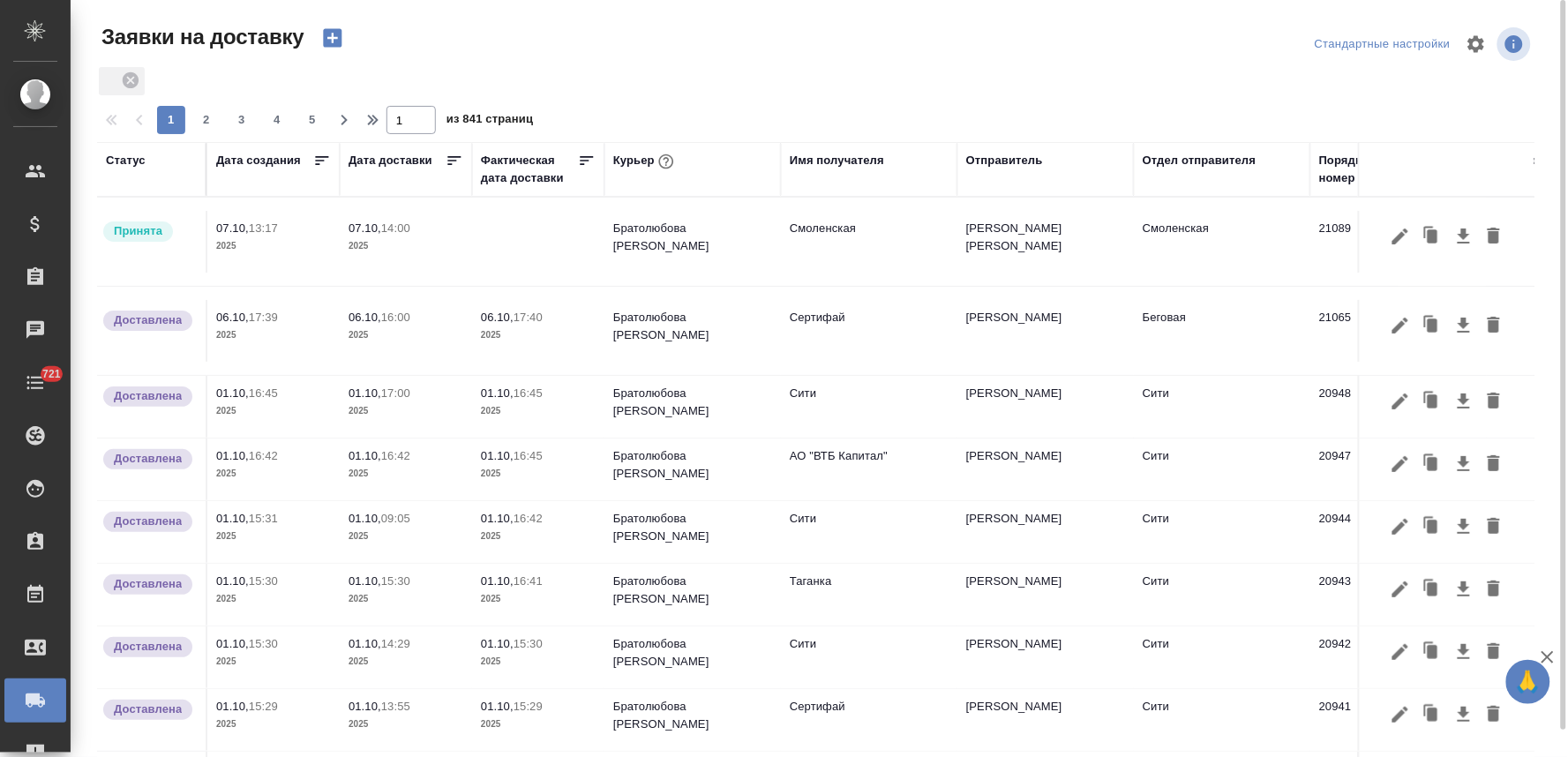
click at [378, 230] on p "07.10," at bounding box center [364, 228] width 33 height 13
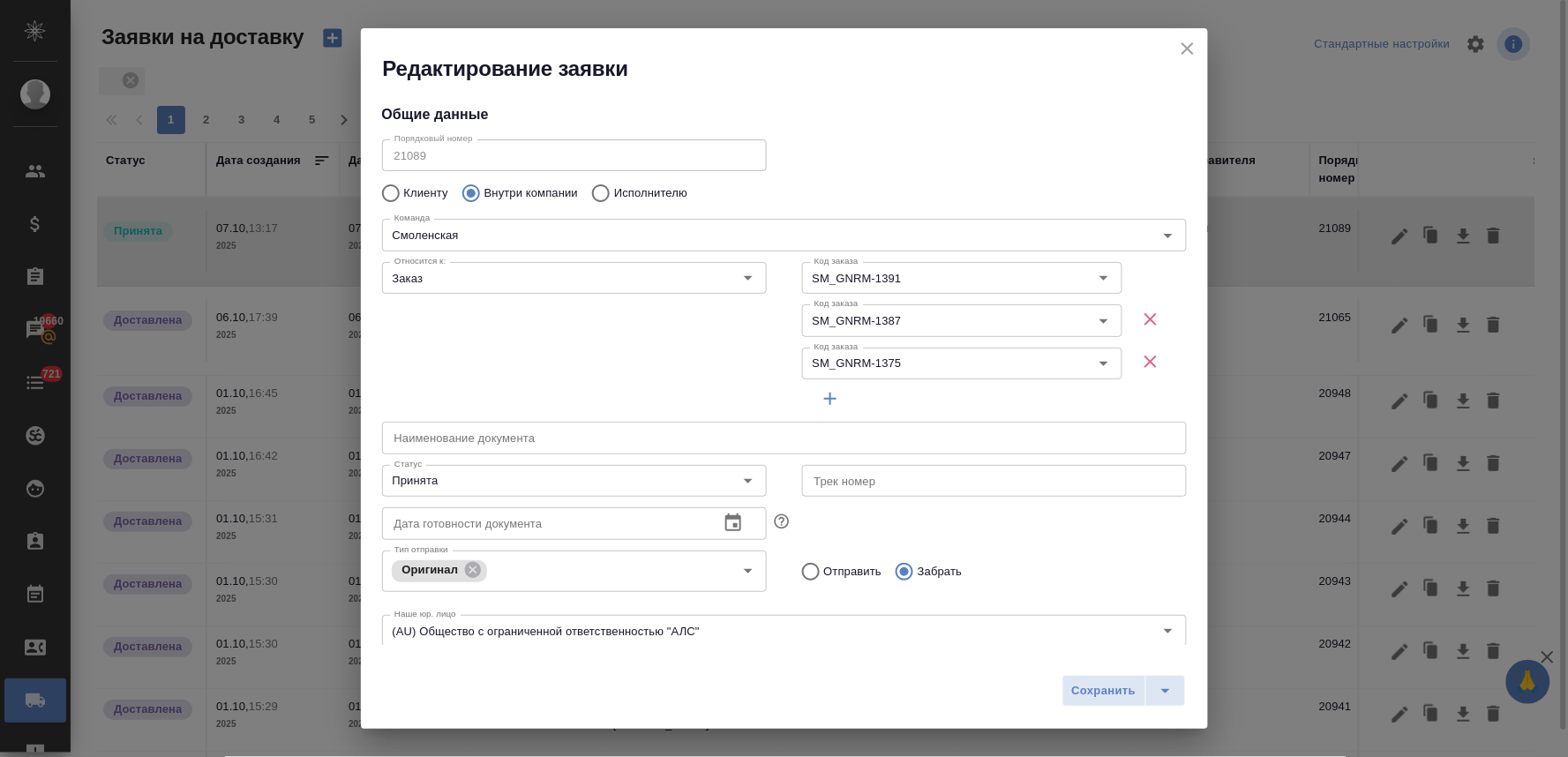
type input "Братолюбова Наталья"
click at [1194, 43] on icon "close" at bounding box center [1187, 47] width 21 height 21
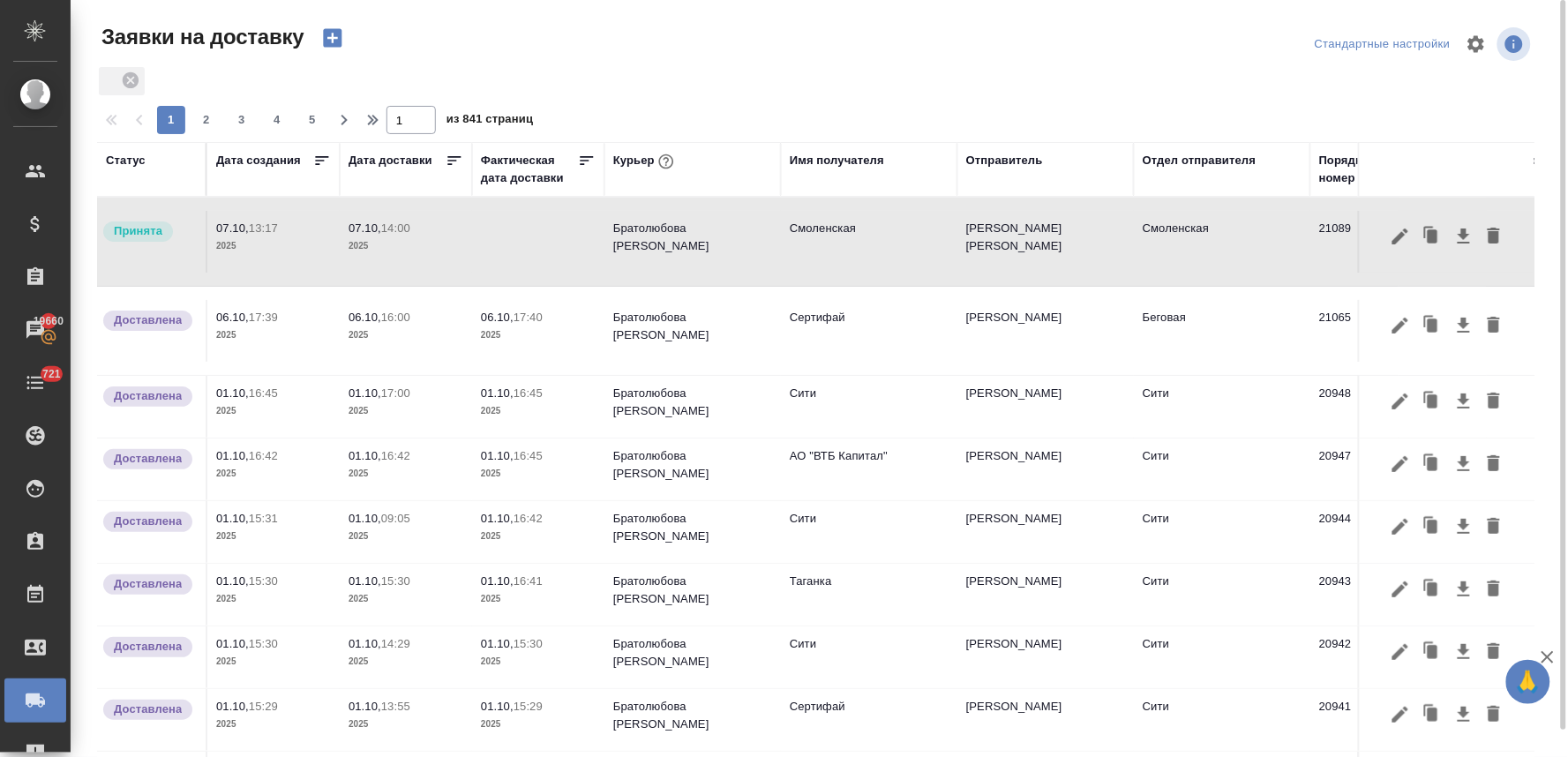
click at [615, 36] on div at bounding box center [822, 44] width 484 height 43
click at [339, 34] on icon "button" at bounding box center [331, 38] width 19 height 19
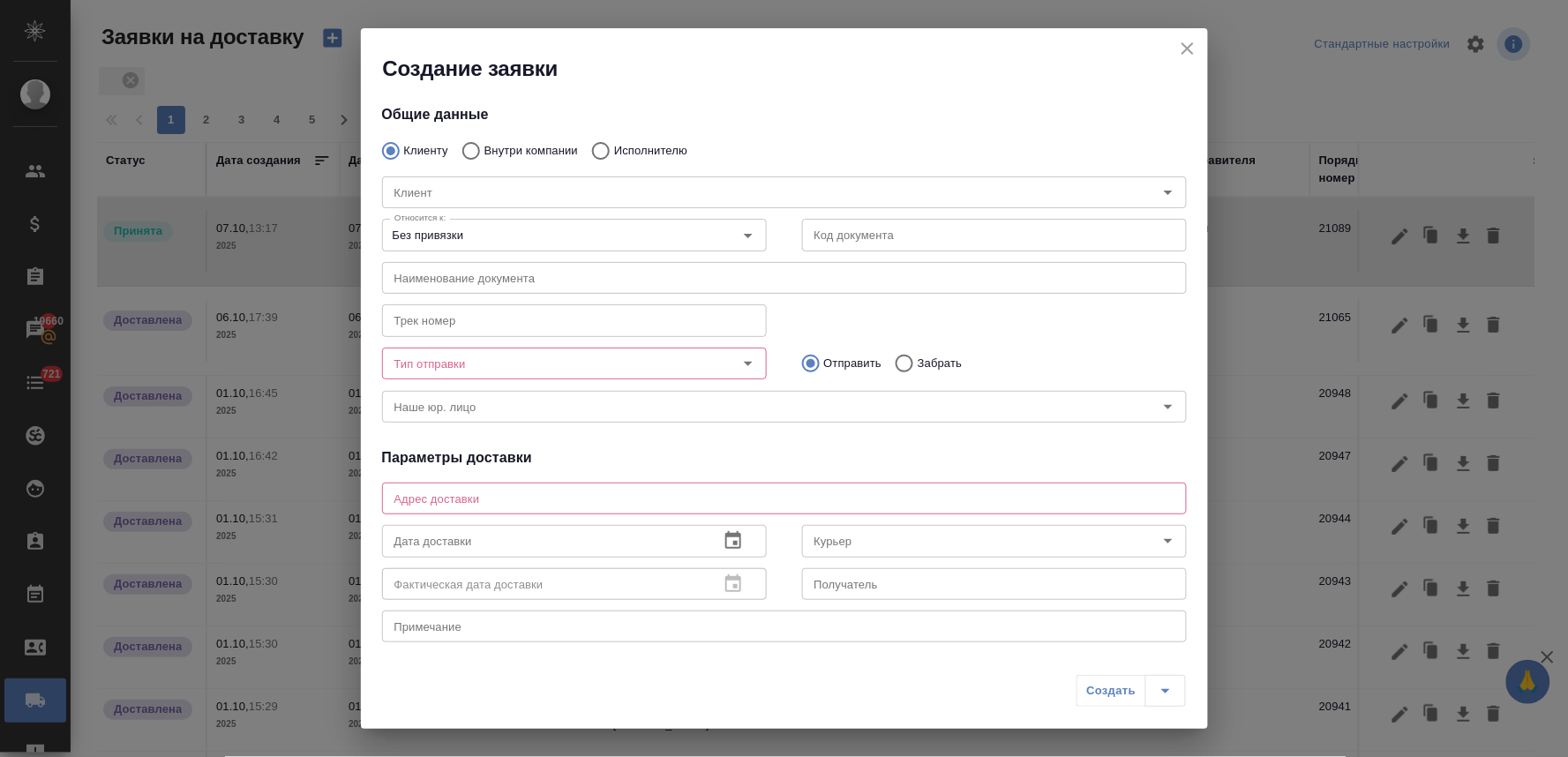
click at [481, 152] on input "Внутри компании" at bounding box center [469, 150] width 32 height 37
radio input "true"
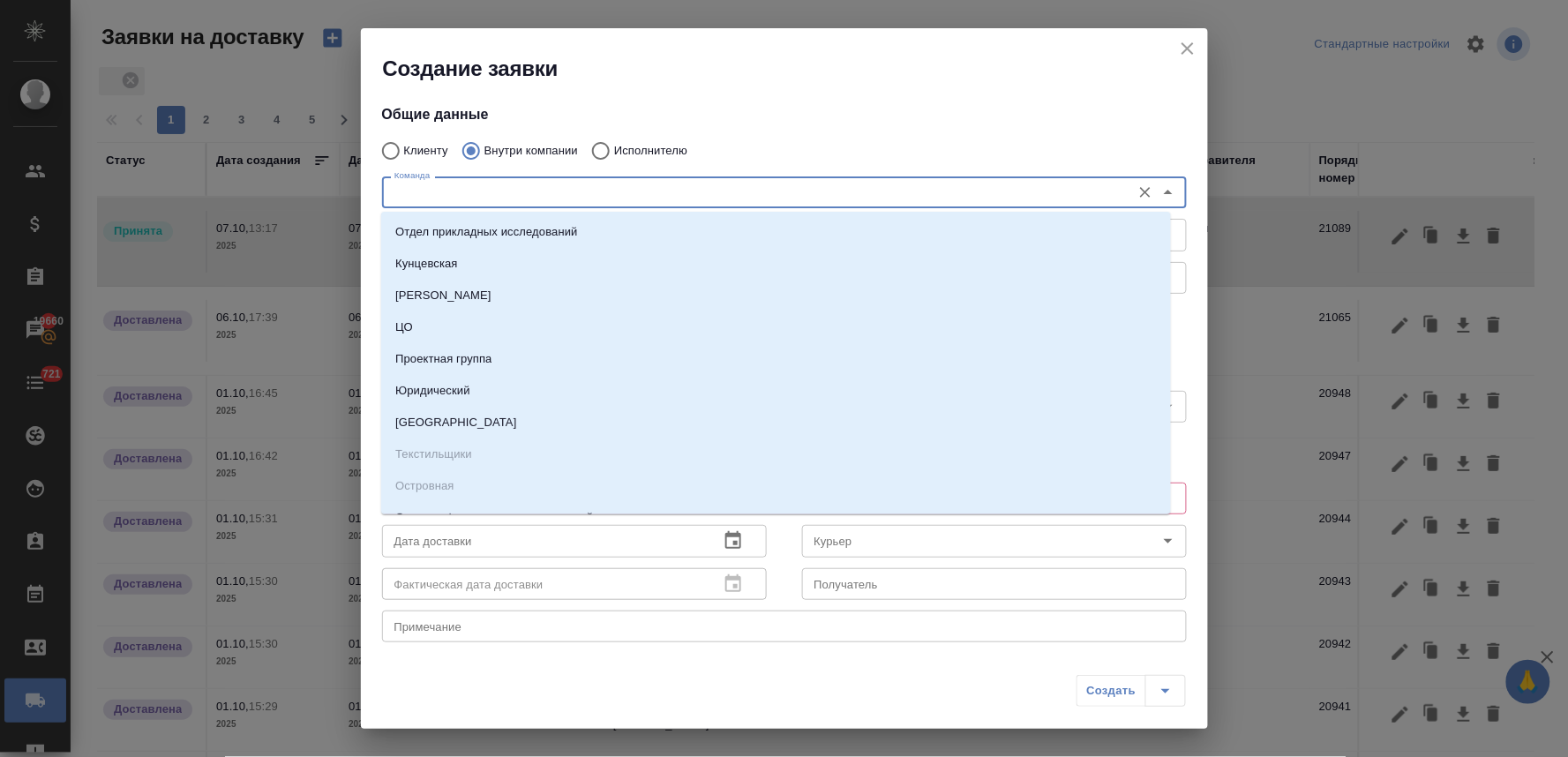
click at [474, 185] on input "Команда" at bounding box center [755, 192] width 735 height 21
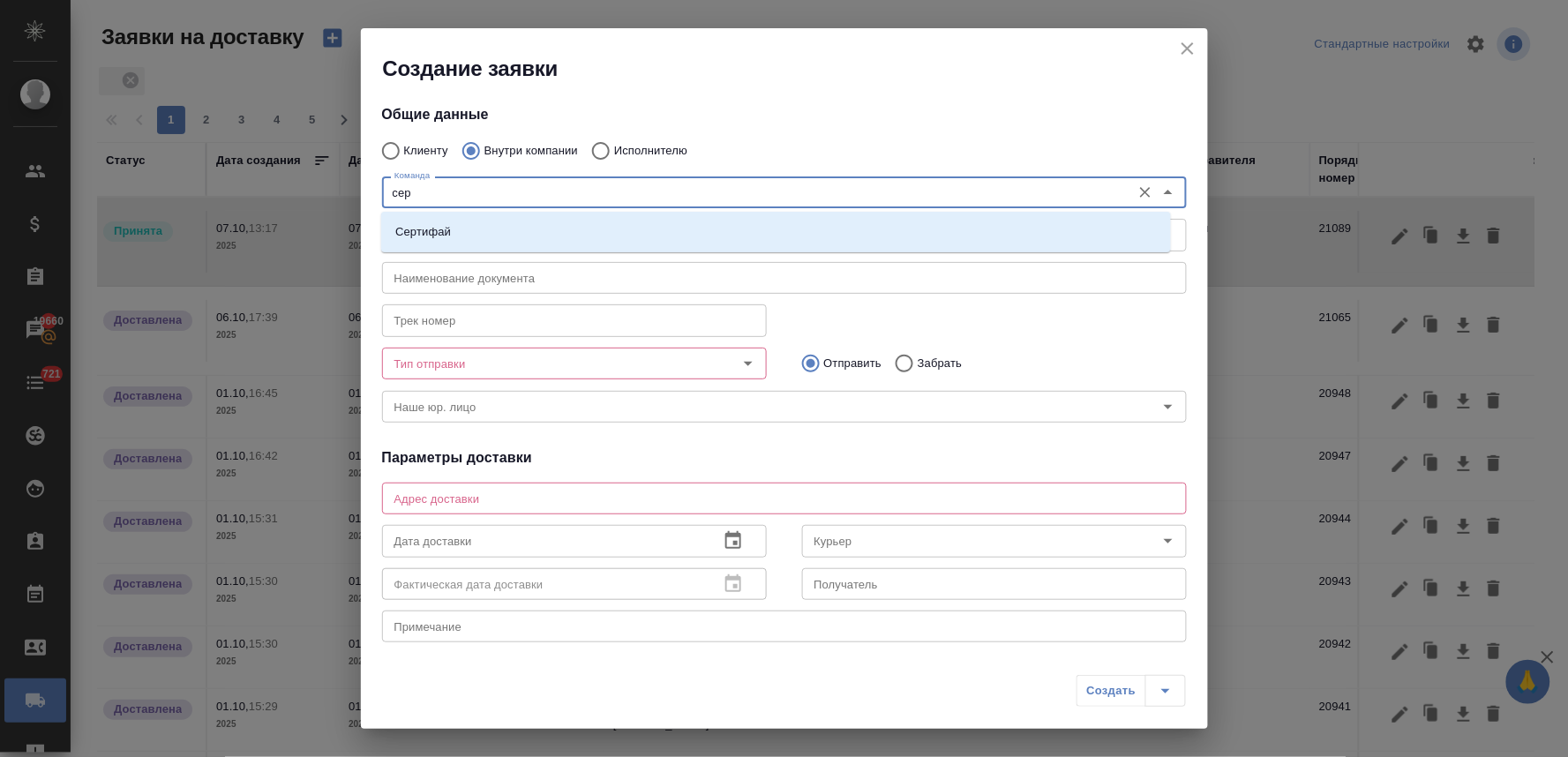
type input "серт"
click at [486, 236] on li "Сертифай" at bounding box center [776, 232] width 789 height 32
type textarea "Кузнецкий мост, д.7"
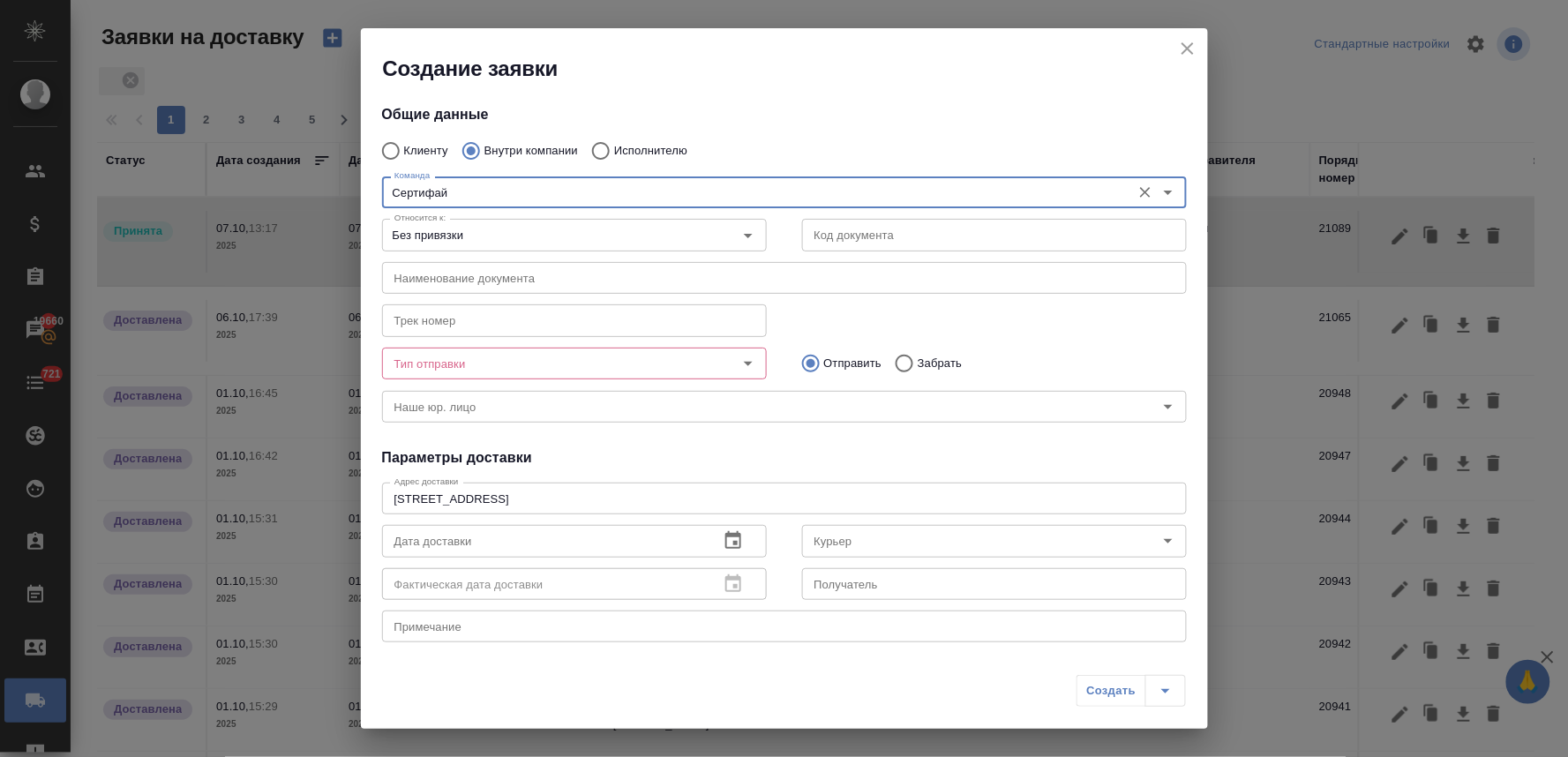
type input "Сертифай"
click at [477, 362] on input "Тип отправки" at bounding box center [545, 363] width 315 height 21
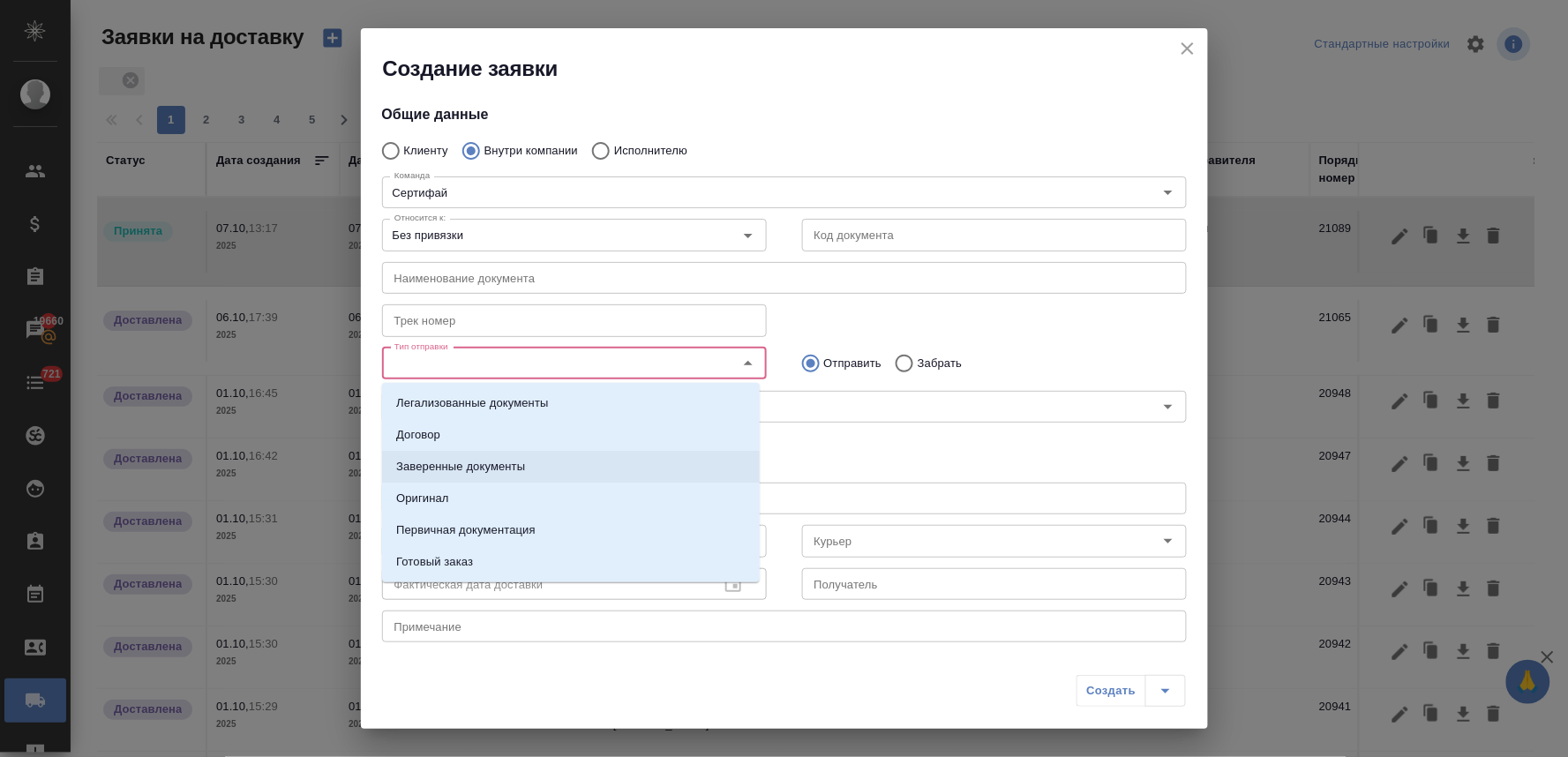
click at [483, 455] on li "Заверенные документы" at bounding box center [571, 467] width 378 height 32
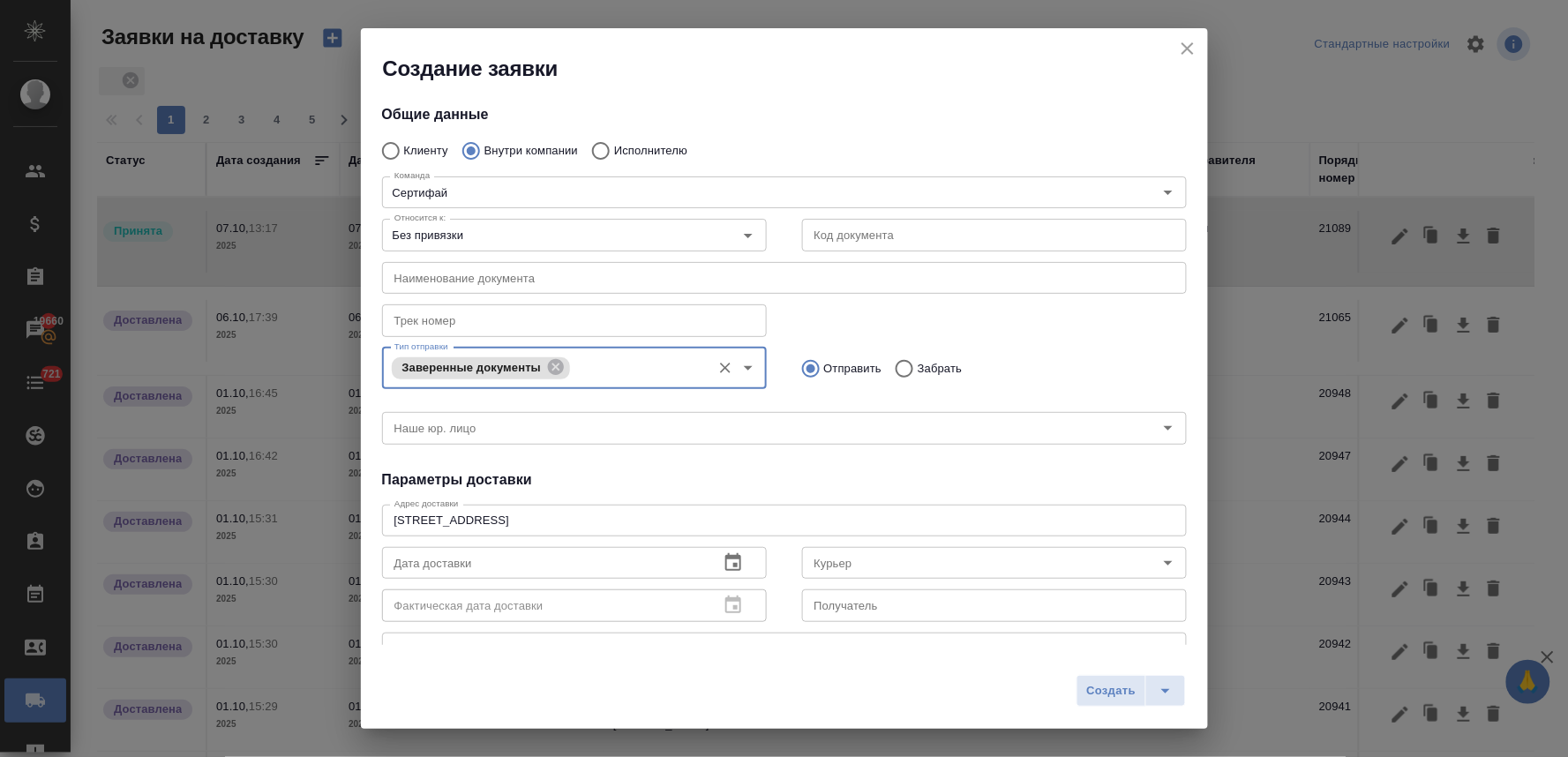
click at [589, 369] on input "Тип отправки" at bounding box center [638, 367] width 127 height 21
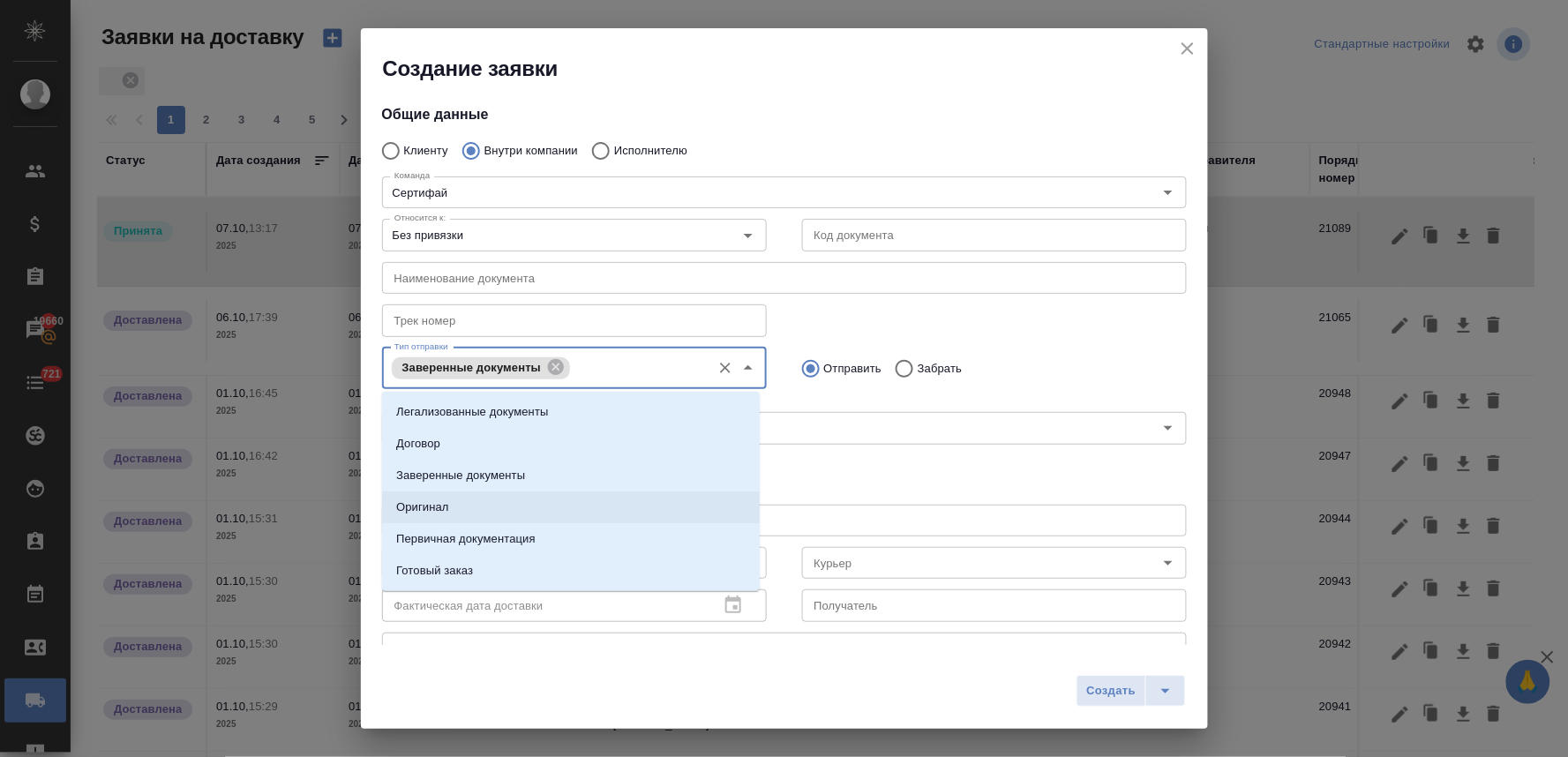
click at [534, 513] on li "Оригинал" at bounding box center [571, 508] width 378 height 32
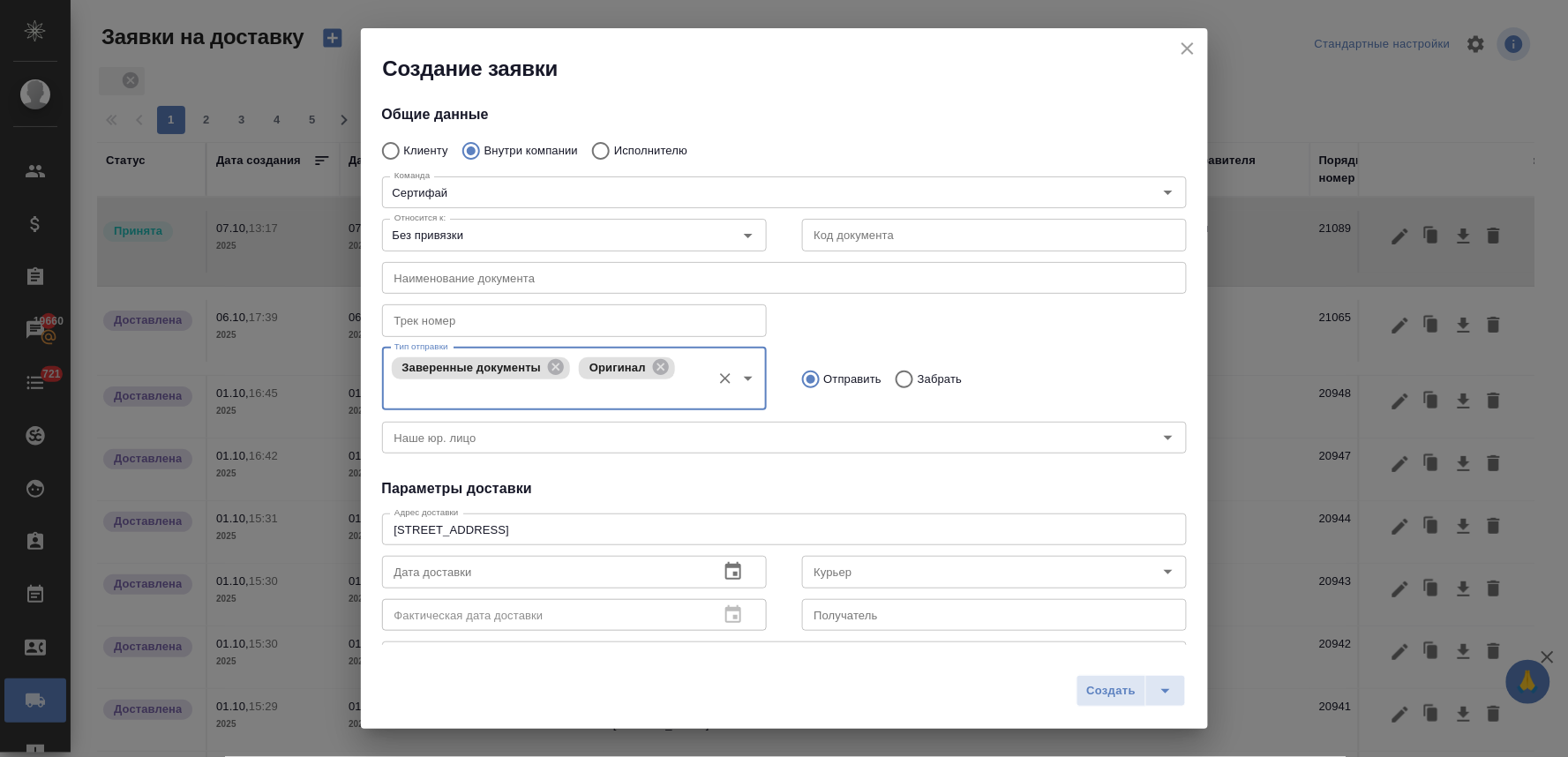
click at [734, 567] on icon "button" at bounding box center [732, 571] width 21 height 21
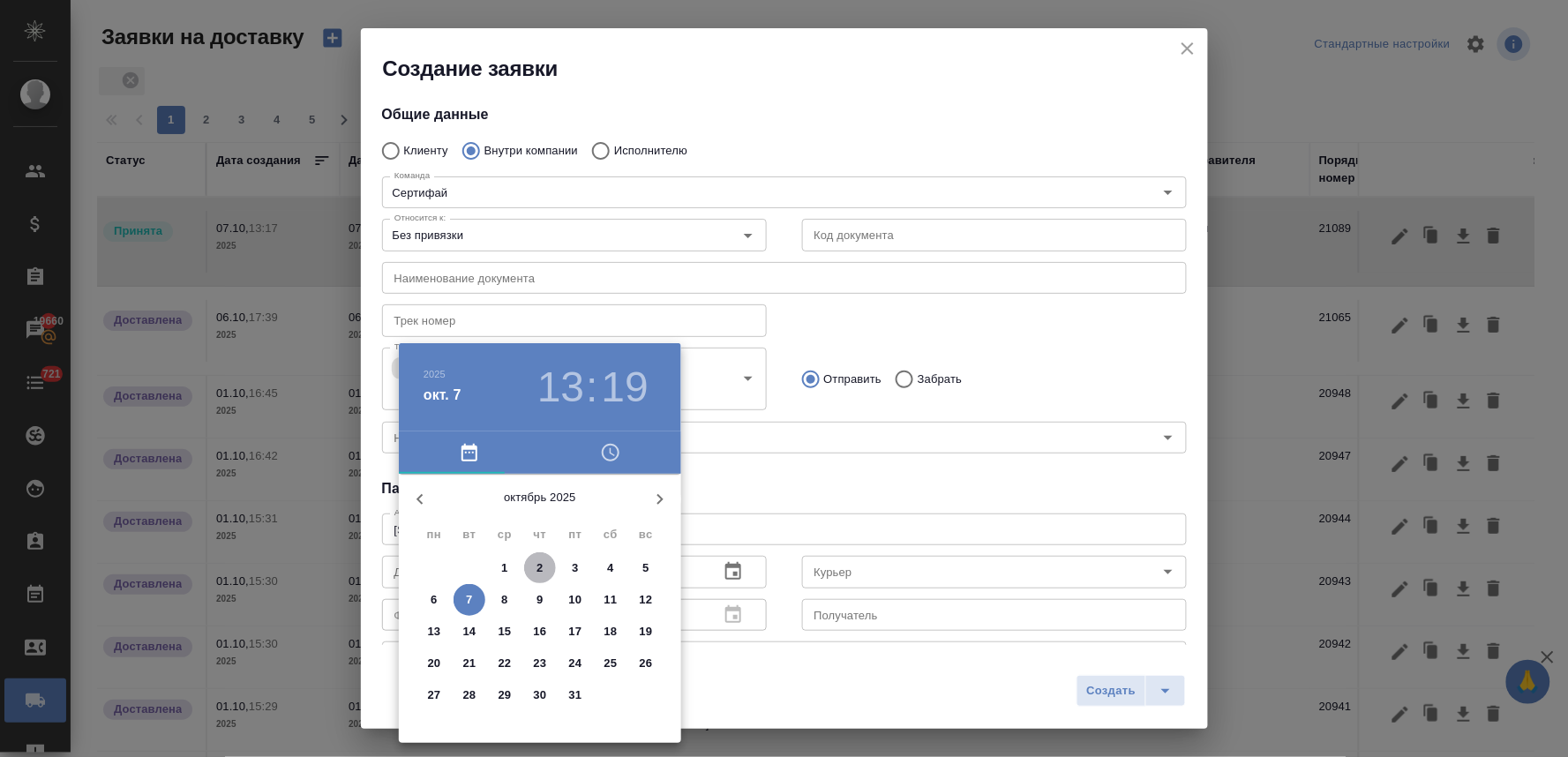
click at [543, 567] on span "2" at bounding box center [540, 568] width 32 height 18
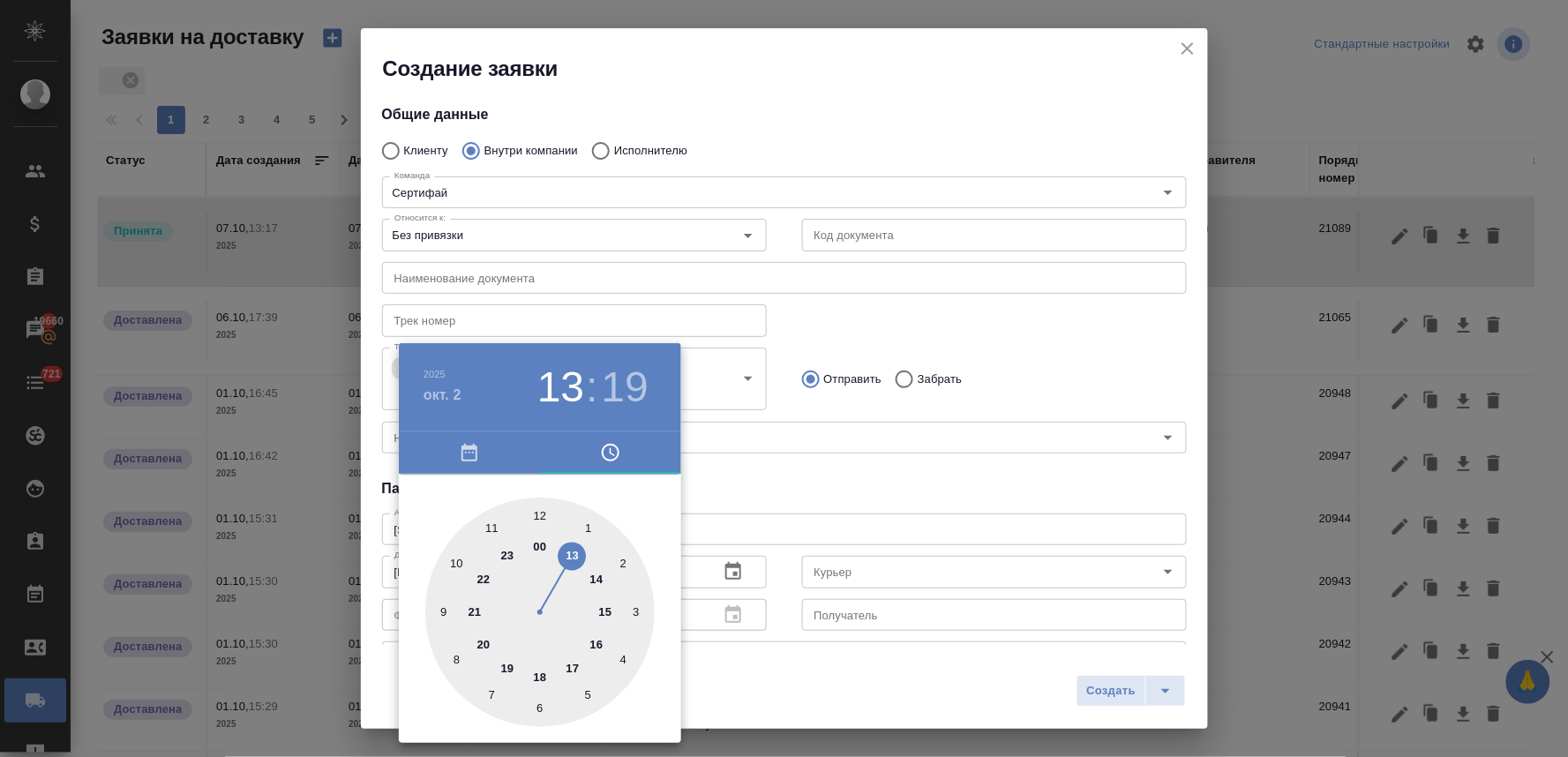
click at [495, 530] on div at bounding box center [540, 613] width 230 height 230
type input "02.10.2025 11:19"
click at [764, 484] on div at bounding box center [784, 378] width 1568 height 757
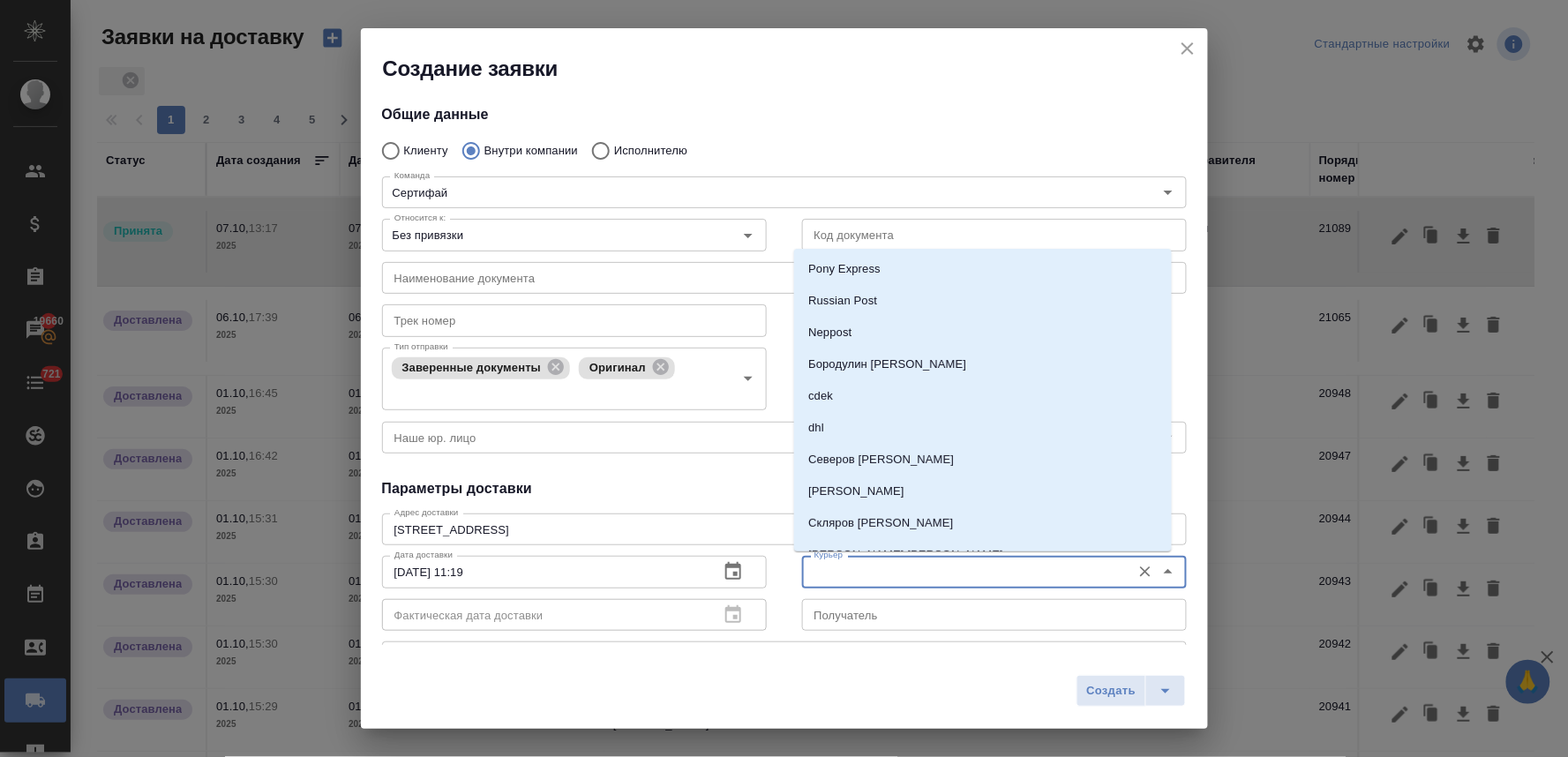
click at [853, 572] on input "Курьер" at bounding box center [965, 571] width 315 height 21
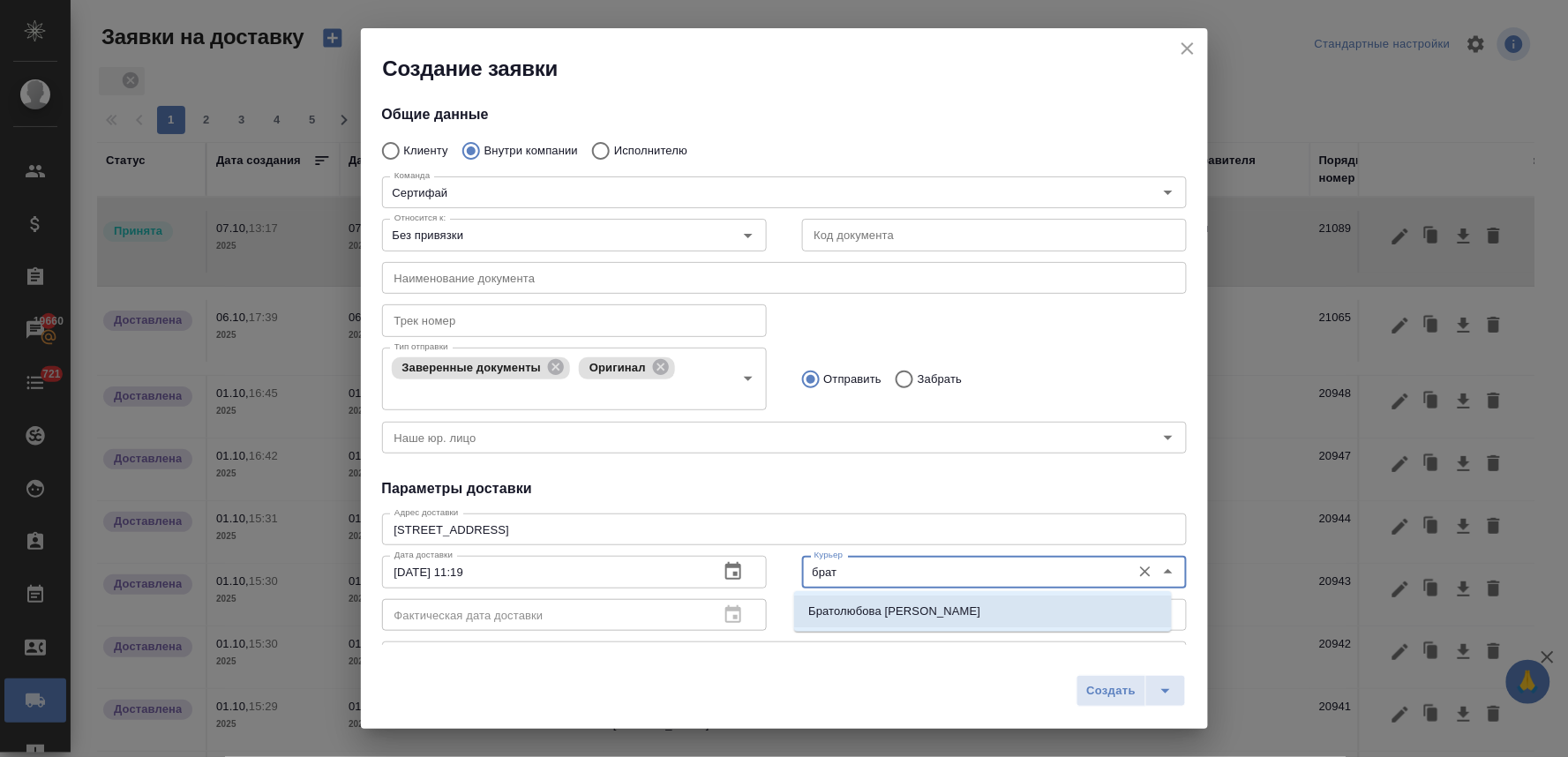
click at [868, 604] on p "Братолюбова Наталья" at bounding box center [894, 612] width 172 height 18
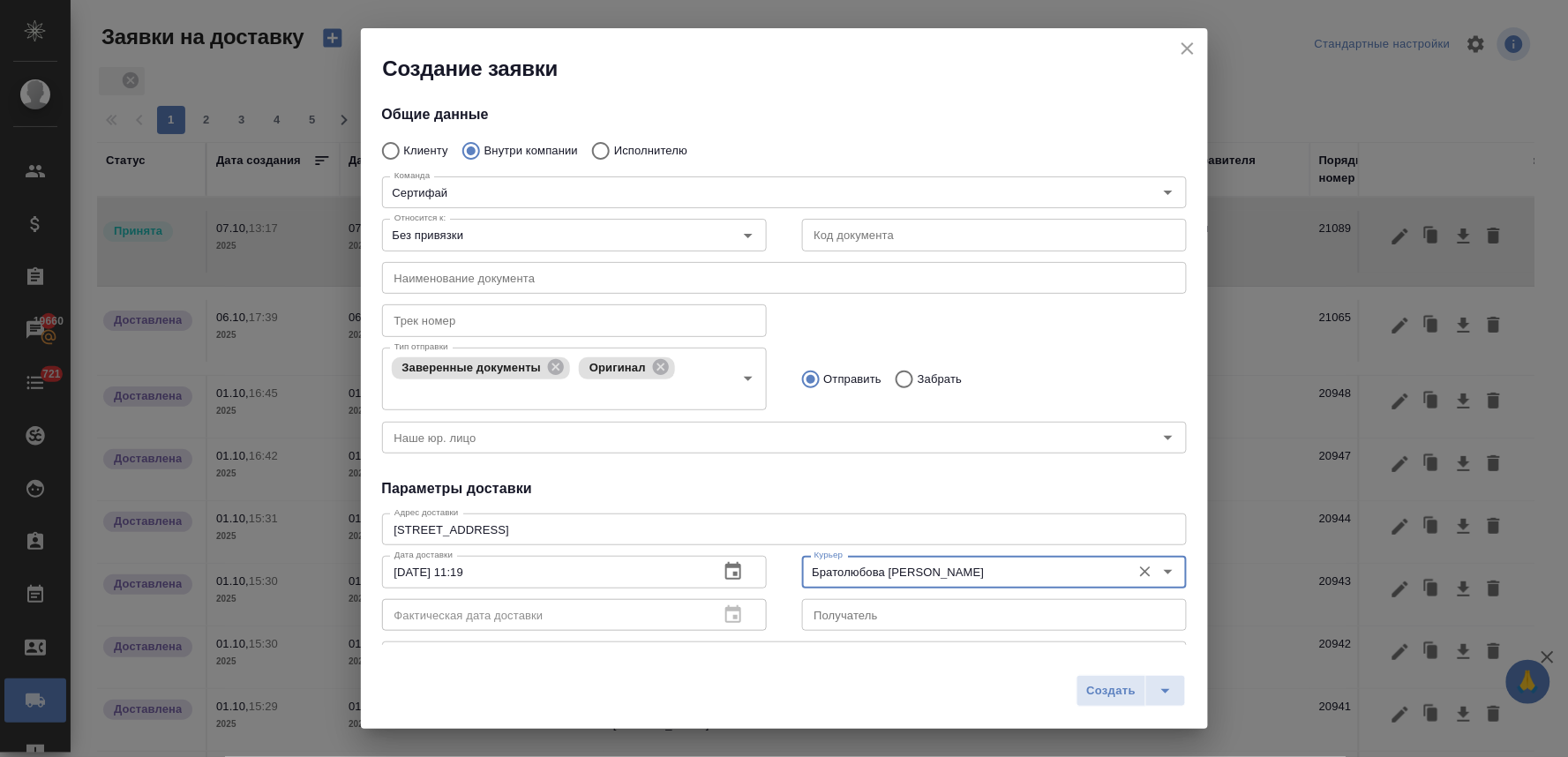
type input "Братолюбова Наталья"
click at [882, 461] on div "Общие данные Клиенту Внутри компании Исполнителю Команда Сертифай Команда Относ…" at bounding box center [784, 364] width 847 height 562
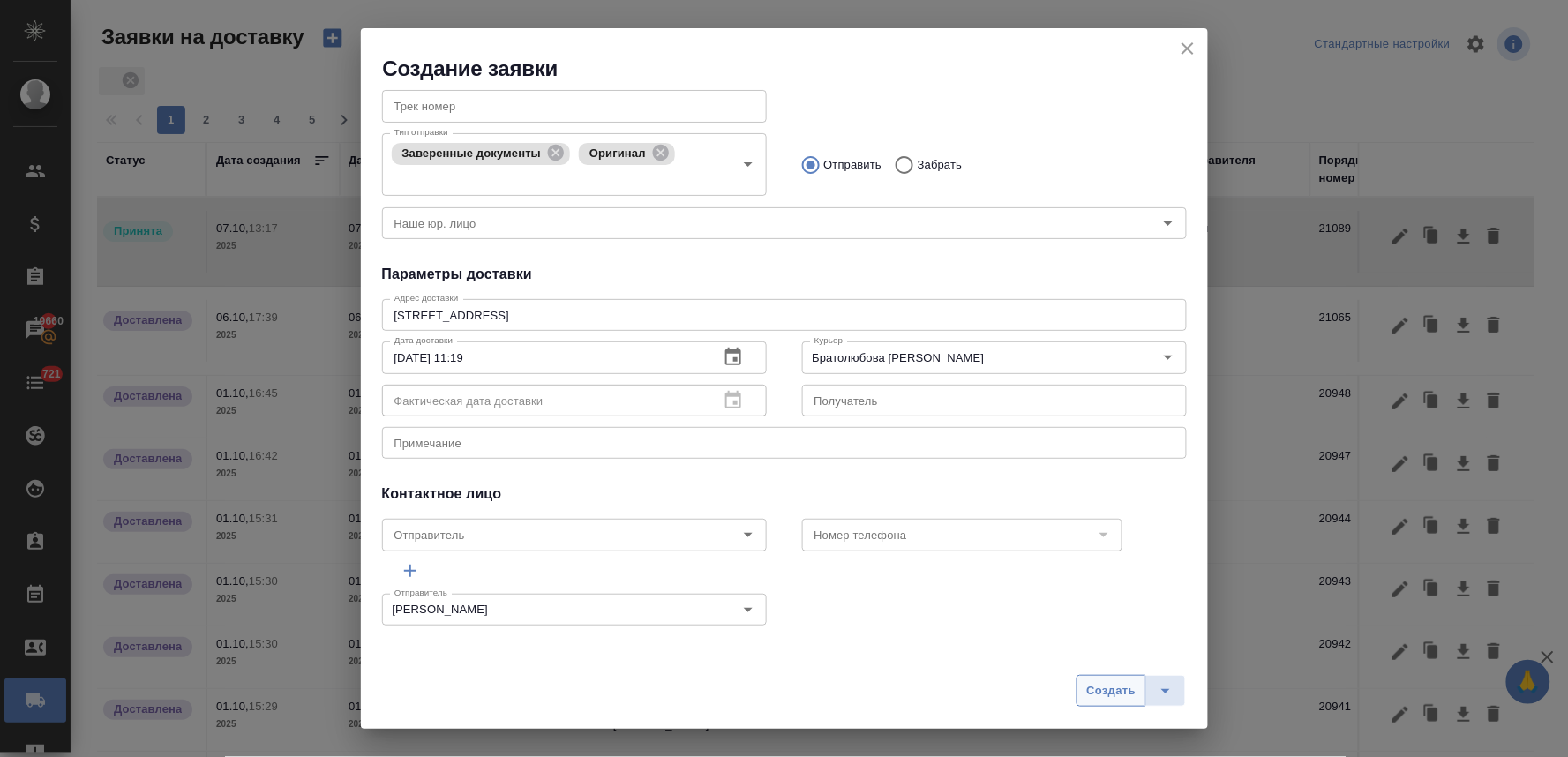
click at [1091, 686] on span "Создать" at bounding box center [1111, 691] width 49 height 21
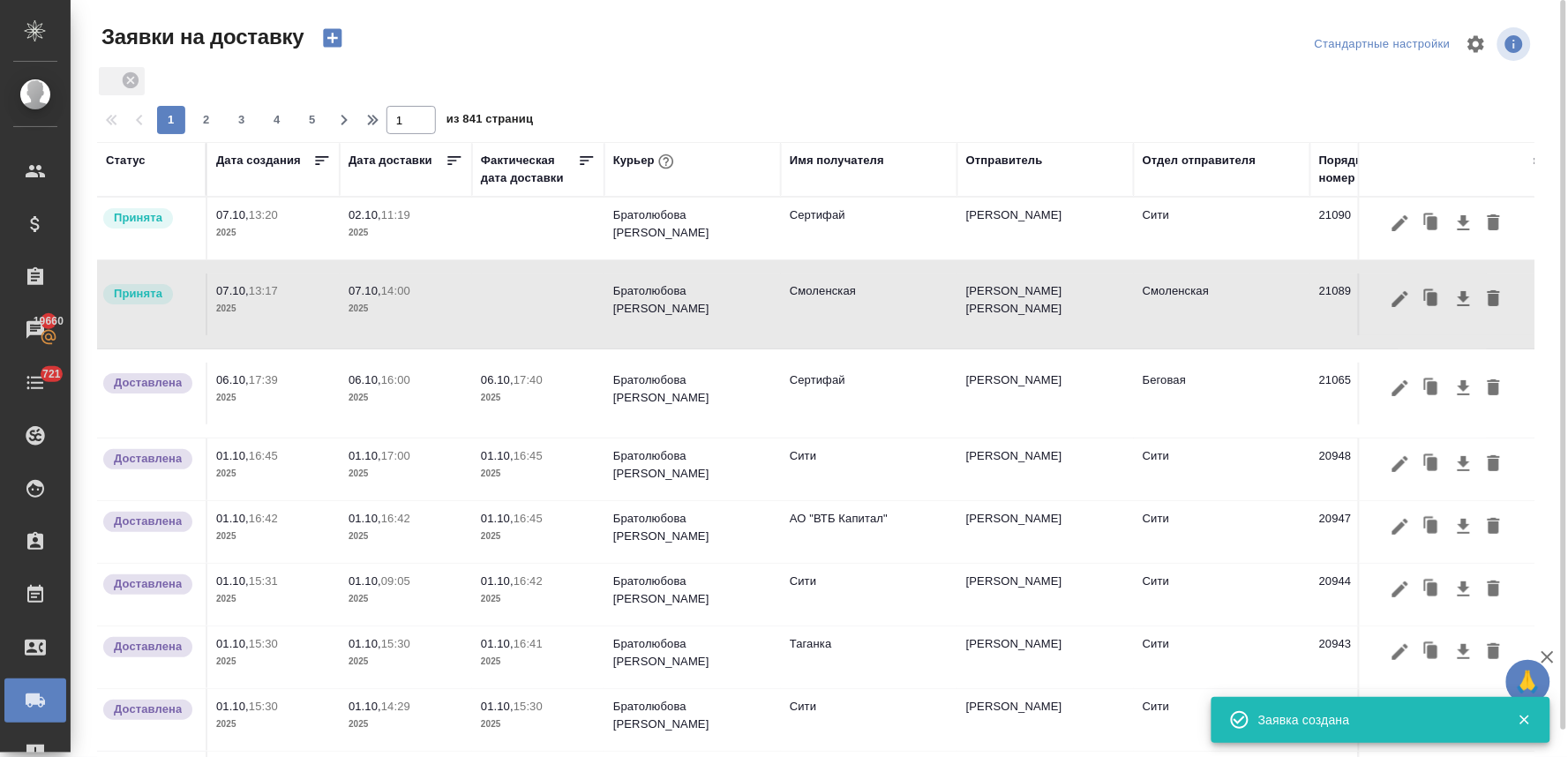
click at [372, 221] on p "02.10," at bounding box center [364, 214] width 33 height 13
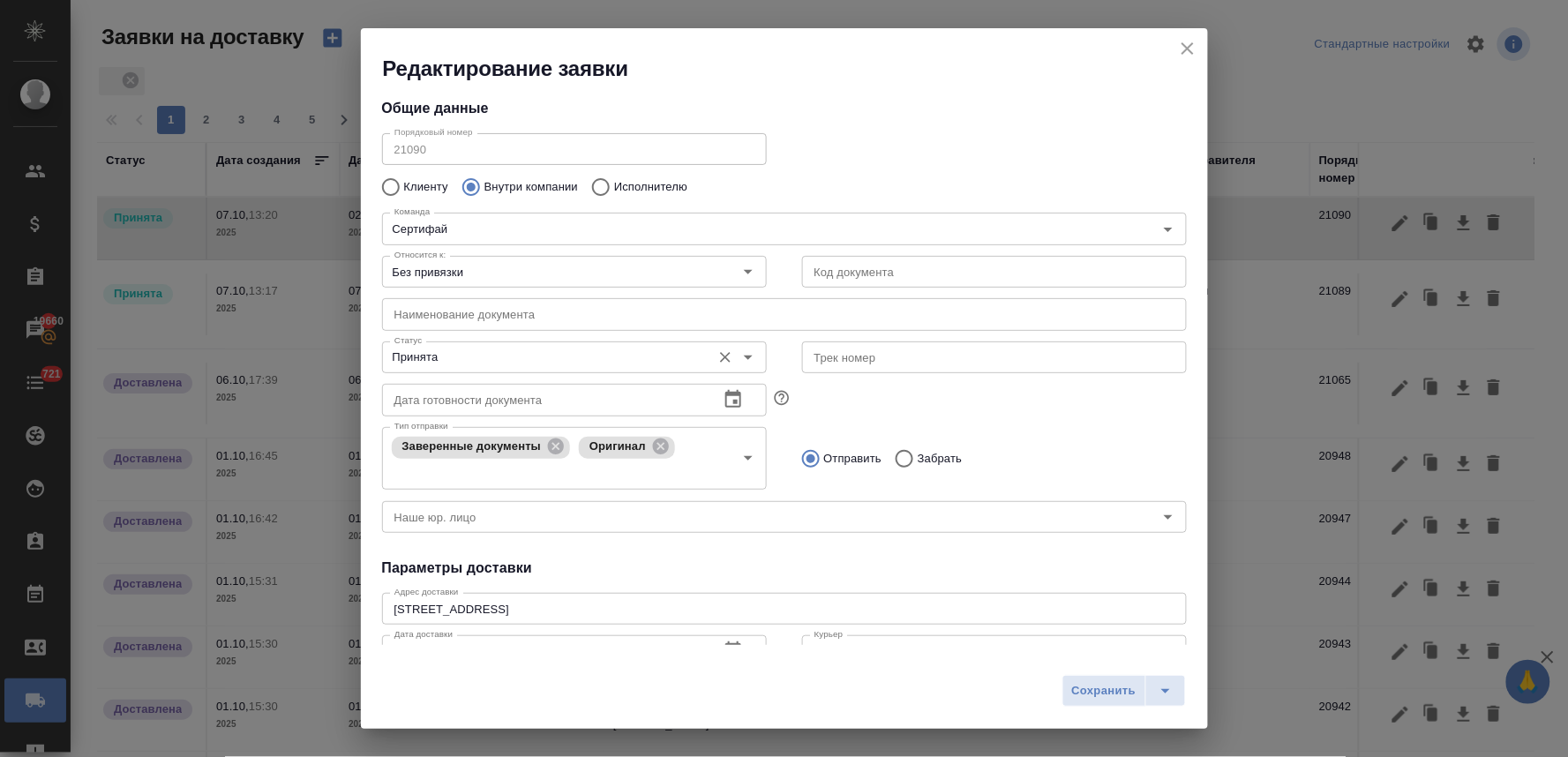
scroll to position [5, 0]
click at [488, 358] on input "Принята" at bounding box center [545, 357] width 315 height 21
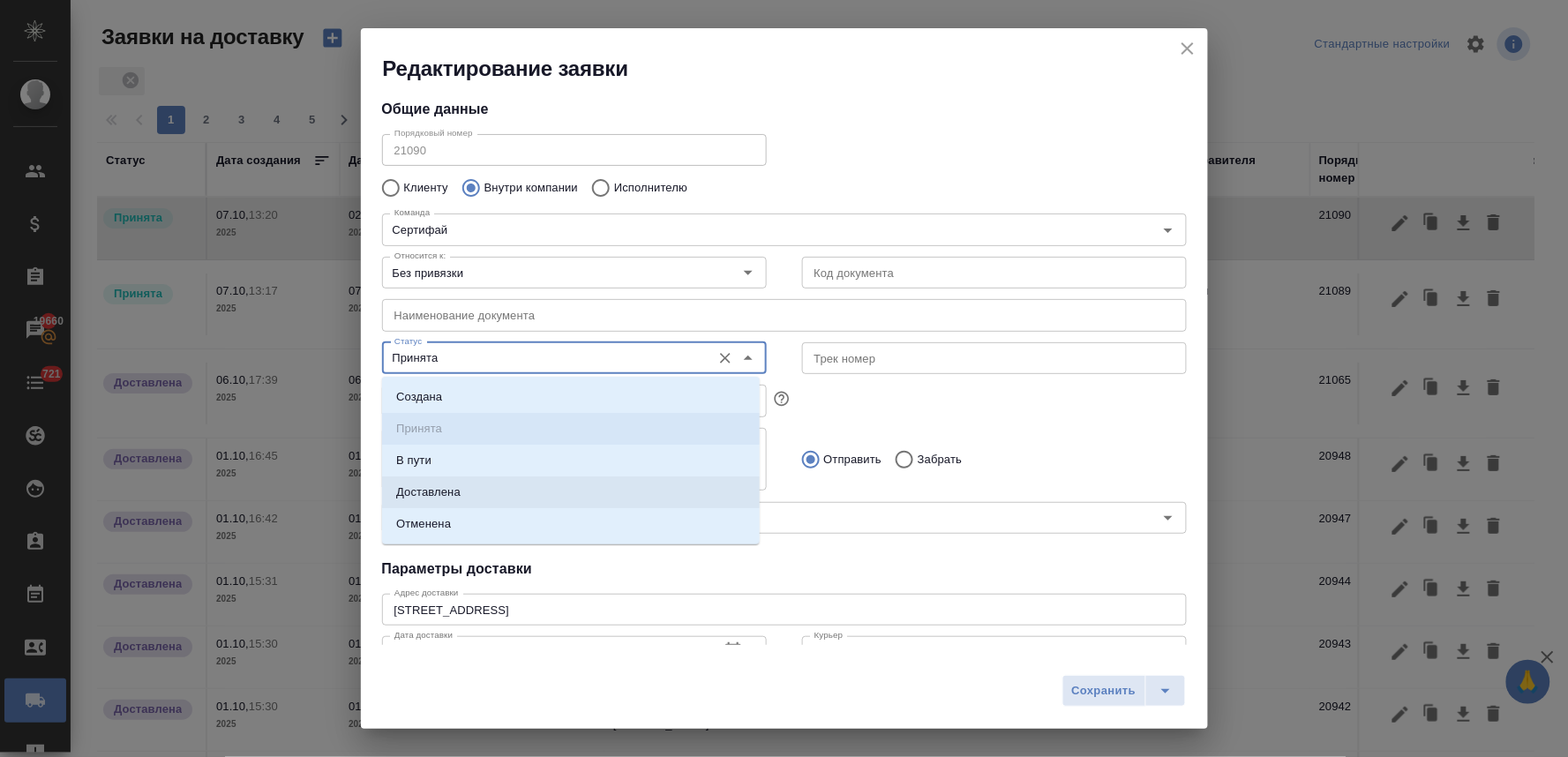
click at [483, 497] on li "Доставлена" at bounding box center [571, 493] width 378 height 32
type input "Доставлена"
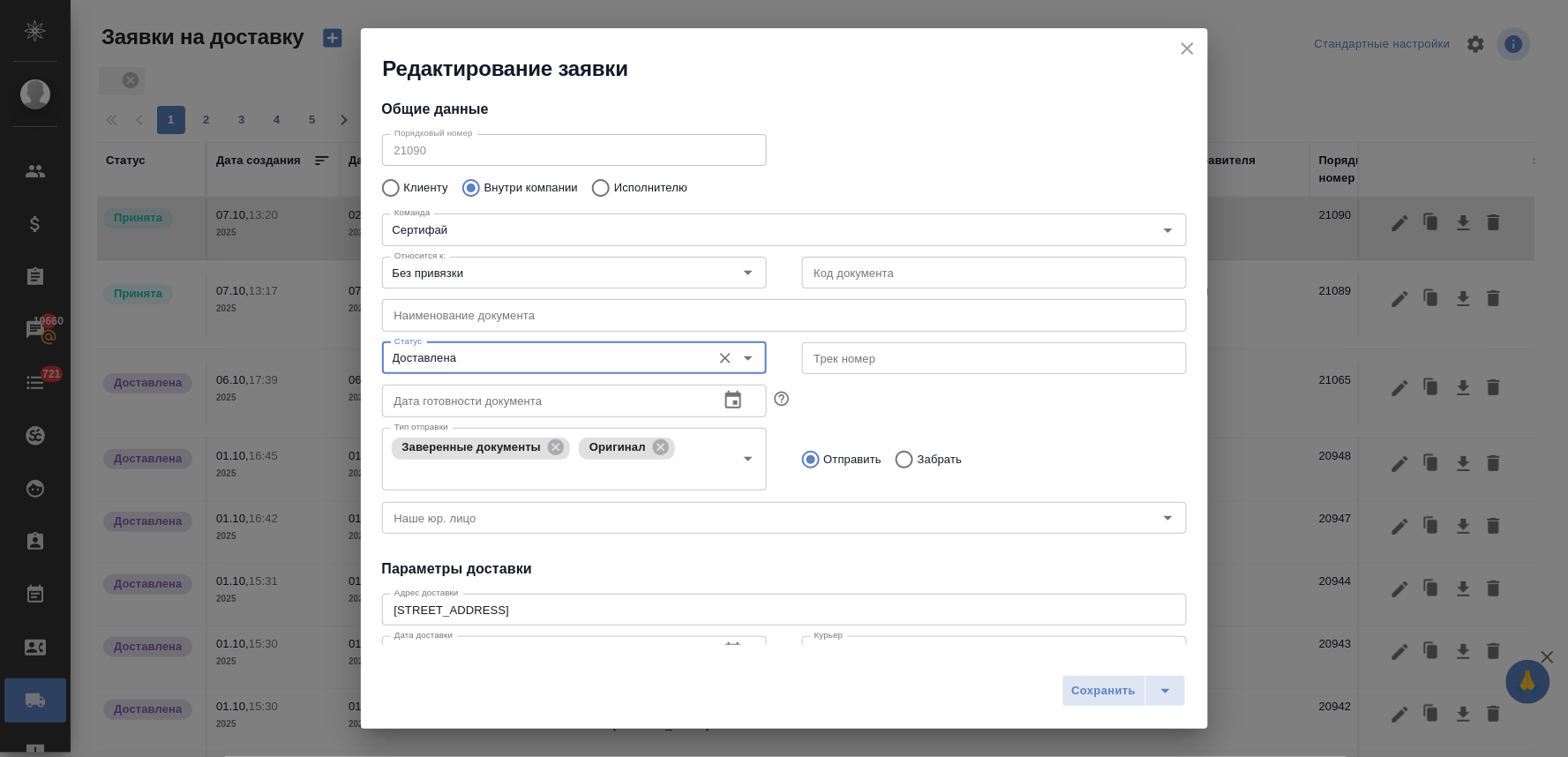
click at [795, 556] on div "Общие данные Порядковый номер 21090 Порядковый номер Клиенту Внутри компании Ис…" at bounding box center [784, 364] width 847 height 562
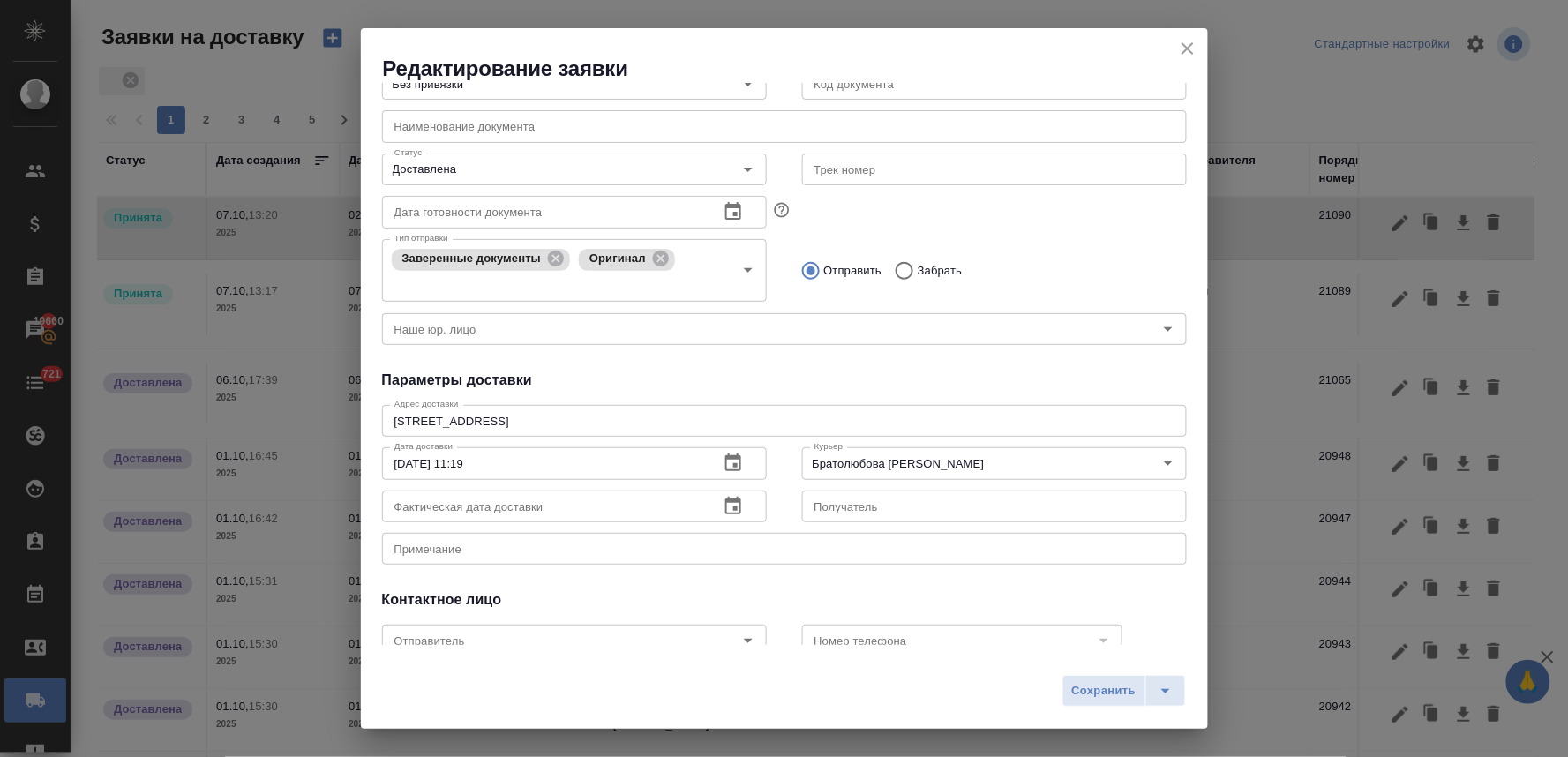
scroll to position [201, 0]
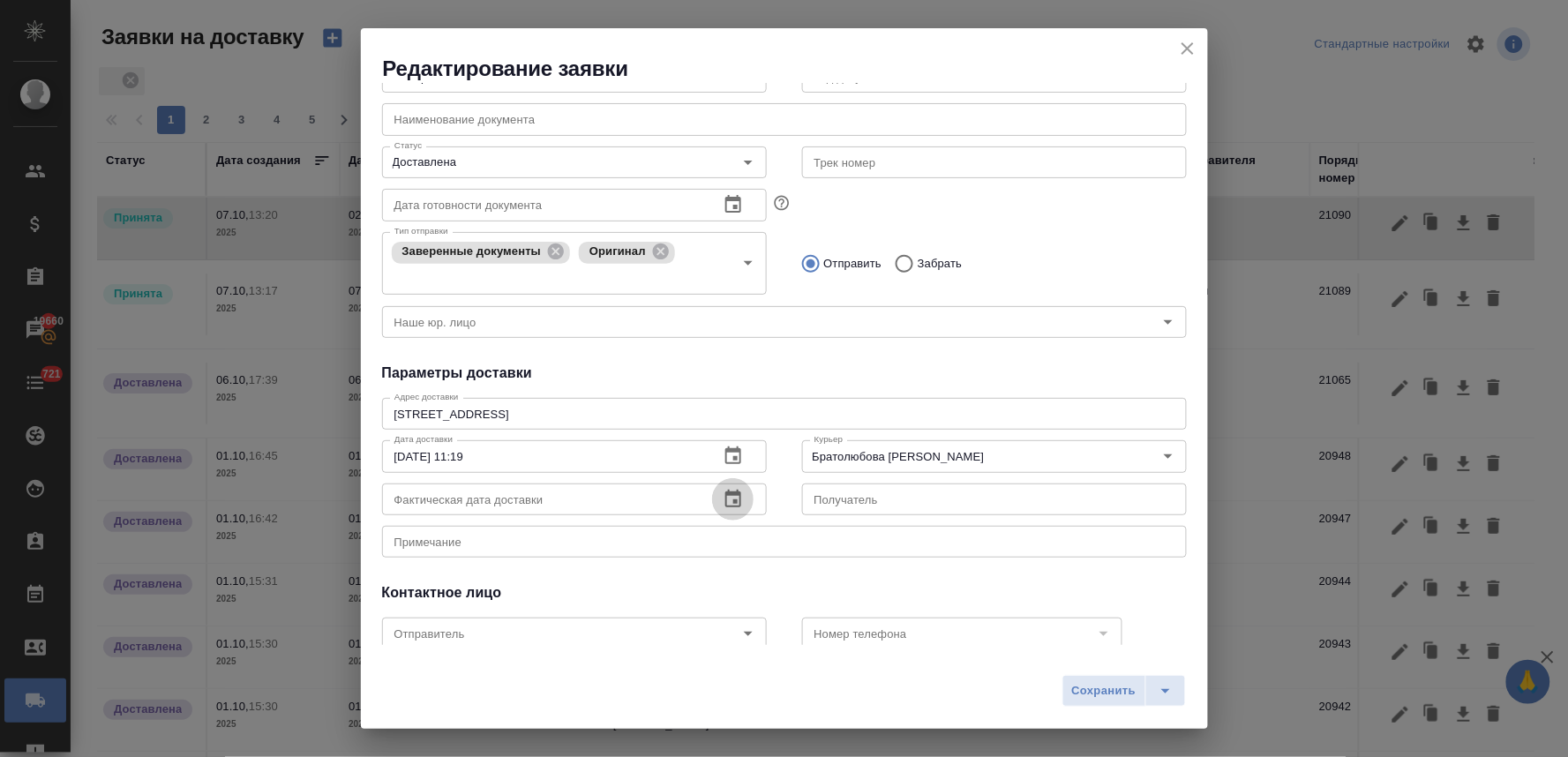
click at [722, 501] on icon "button" at bounding box center [732, 499] width 21 height 21
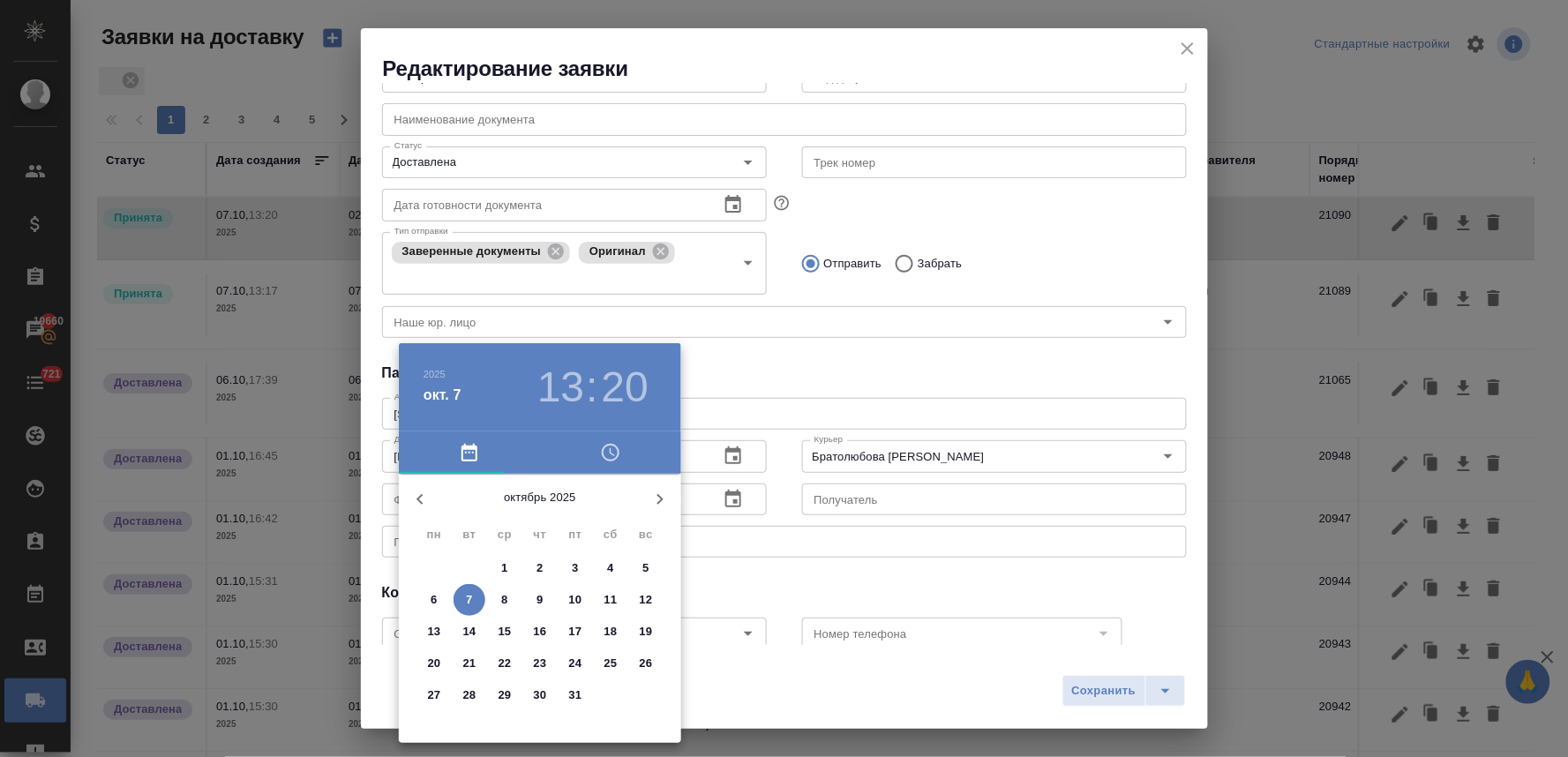
click at [604, 457] on icon "button" at bounding box center [610, 453] width 18 height 18
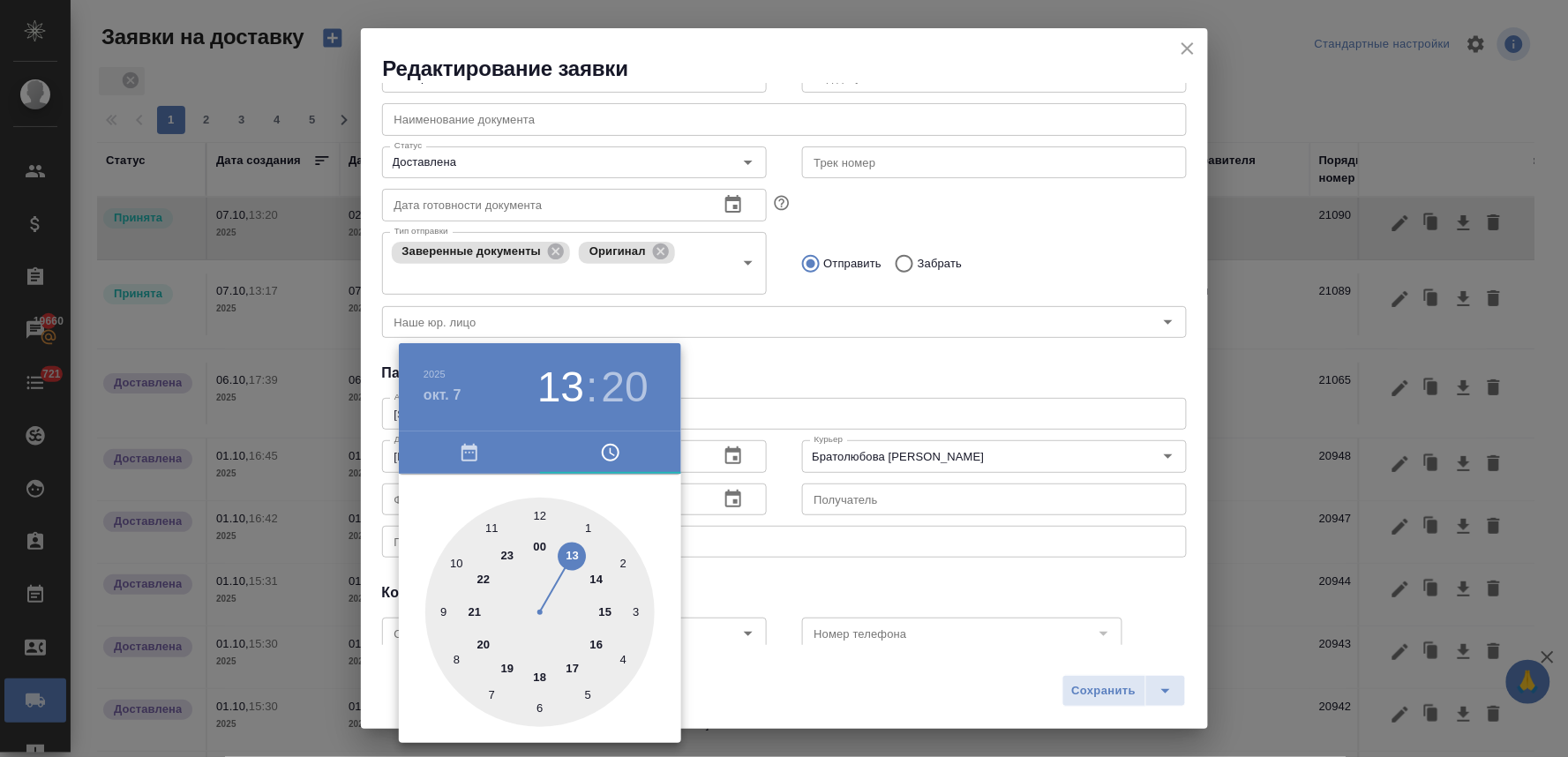
click at [494, 526] on div at bounding box center [540, 613] width 230 height 230
click at [789, 574] on div at bounding box center [784, 378] width 1568 height 757
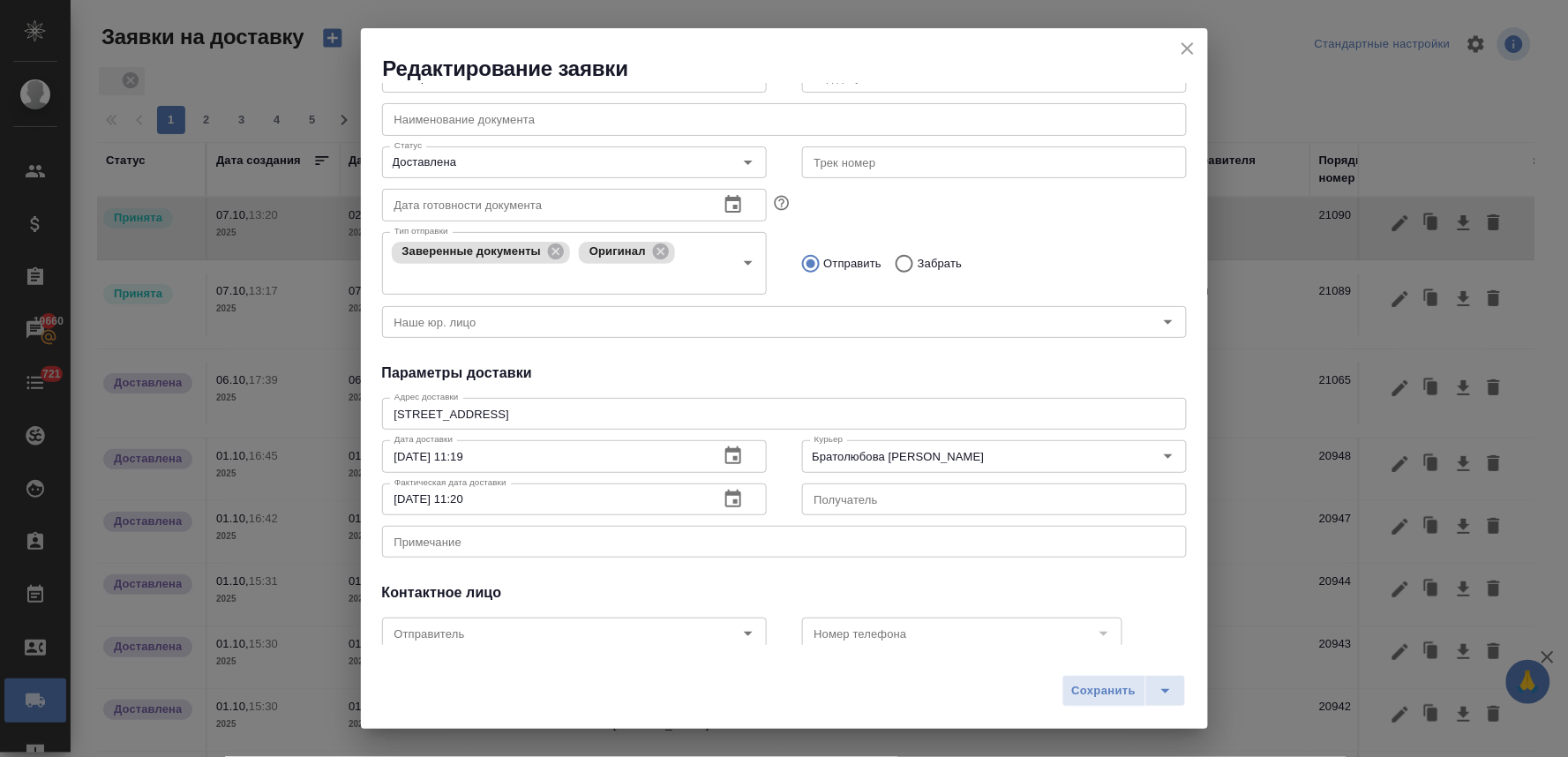
click at [728, 498] on icon "button" at bounding box center [733, 499] width 16 height 18
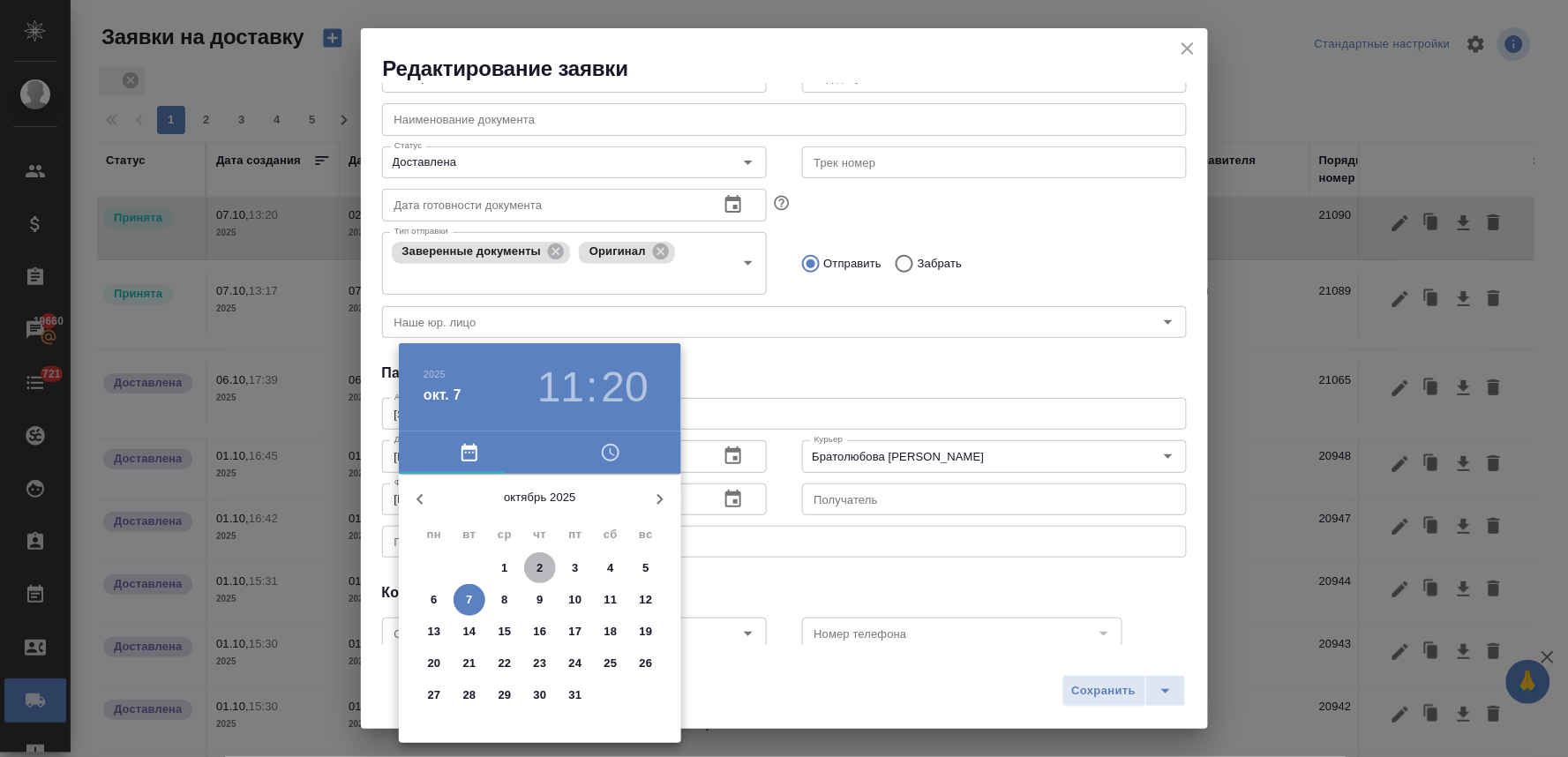
click at [539, 566] on p "2" at bounding box center [539, 568] width 6 height 18
type input "02.10.2025 11:20"
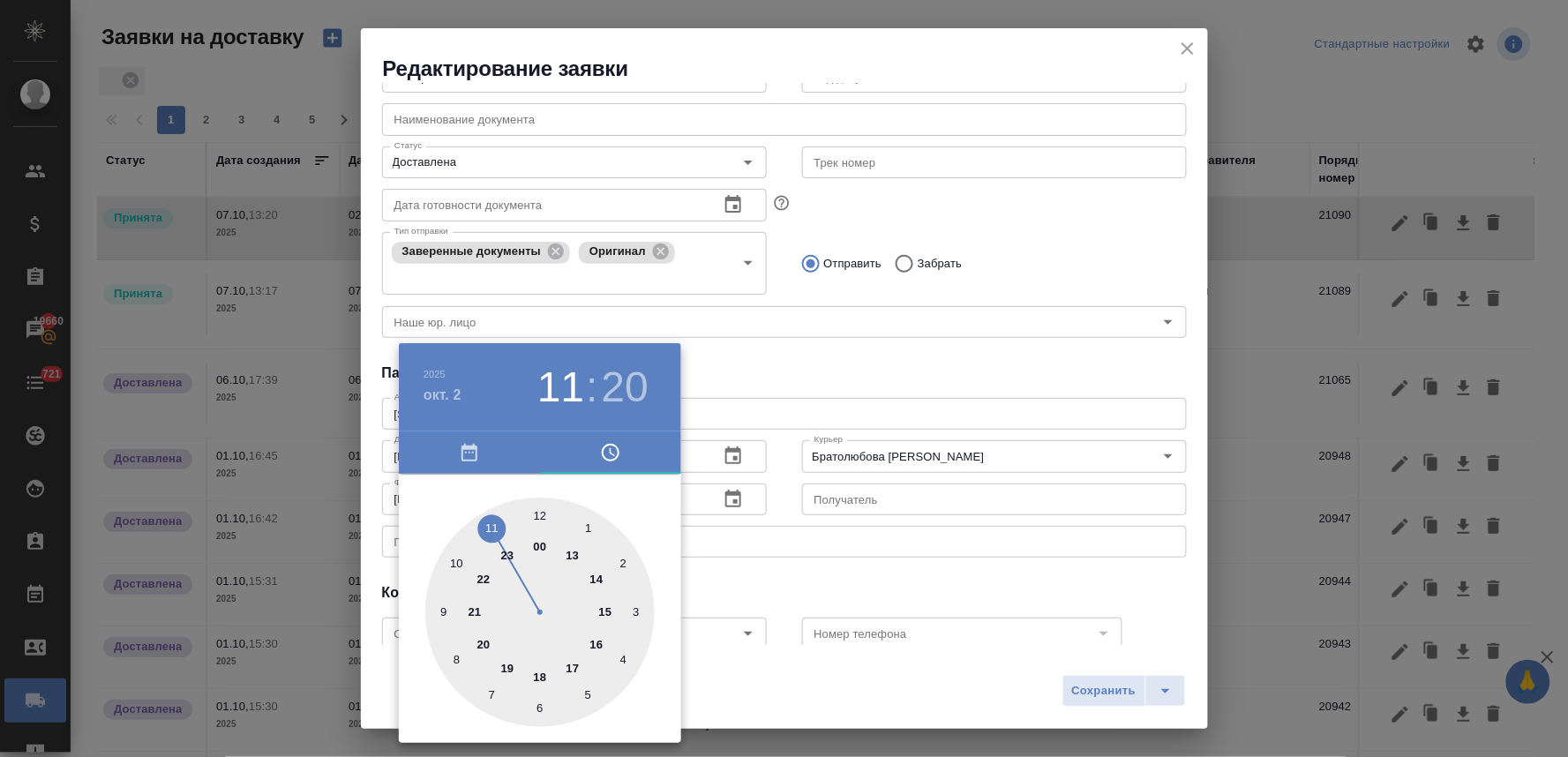
click at [754, 581] on div at bounding box center [784, 378] width 1568 height 757
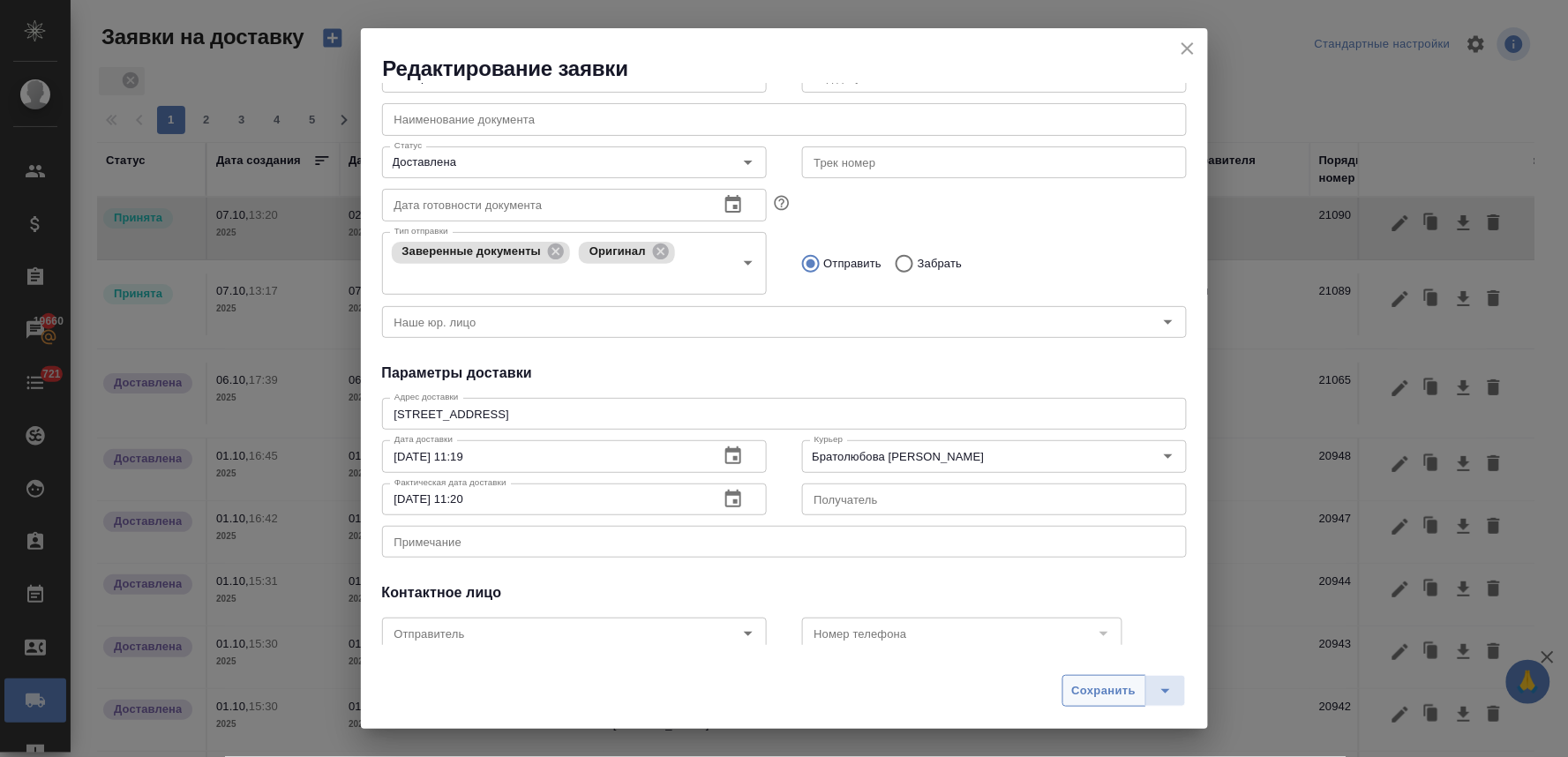
click at [1086, 694] on span "Сохранить" at bounding box center [1104, 691] width 64 height 21
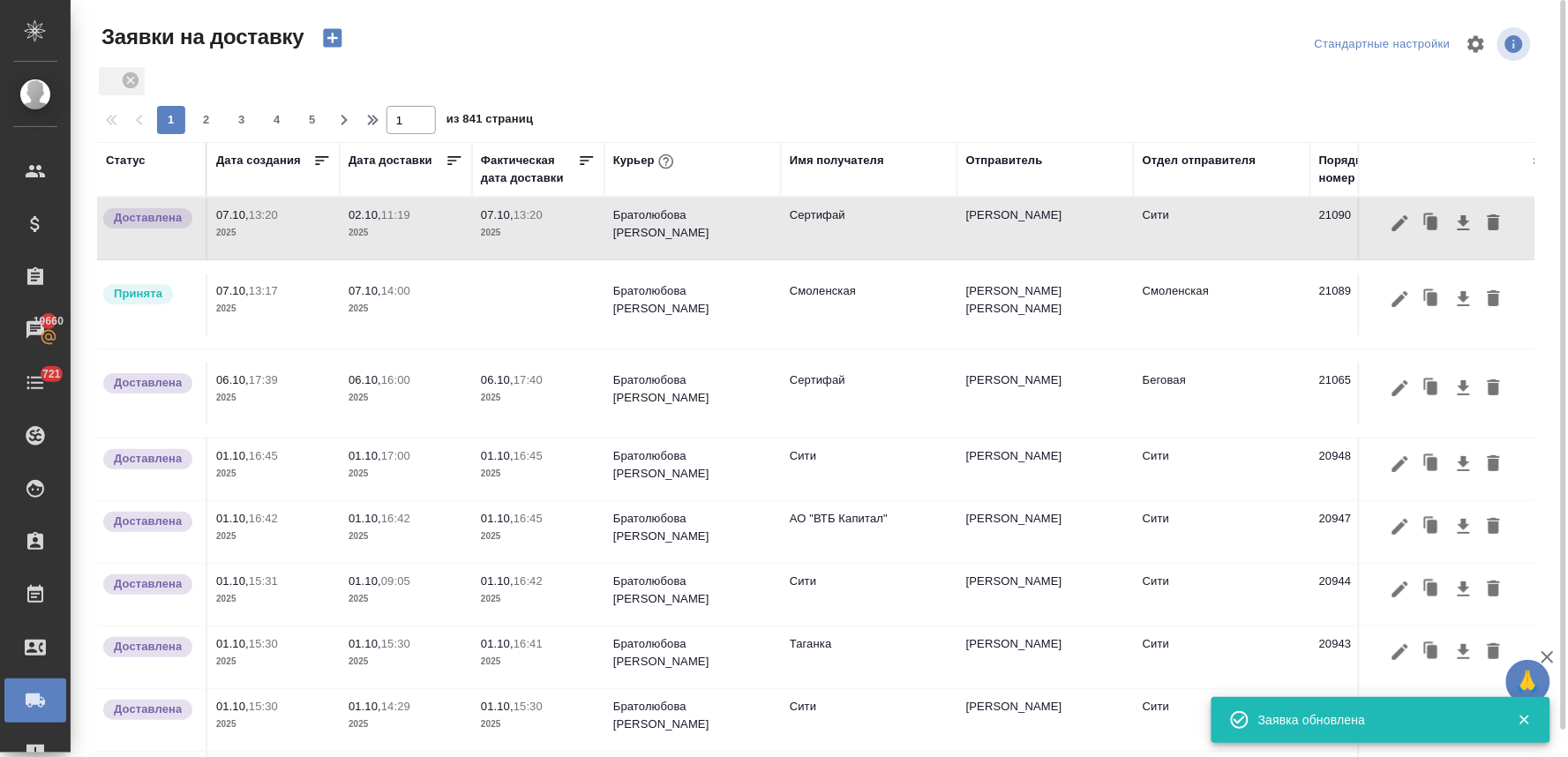
click at [369, 219] on p "02.10," at bounding box center [364, 214] width 33 height 13
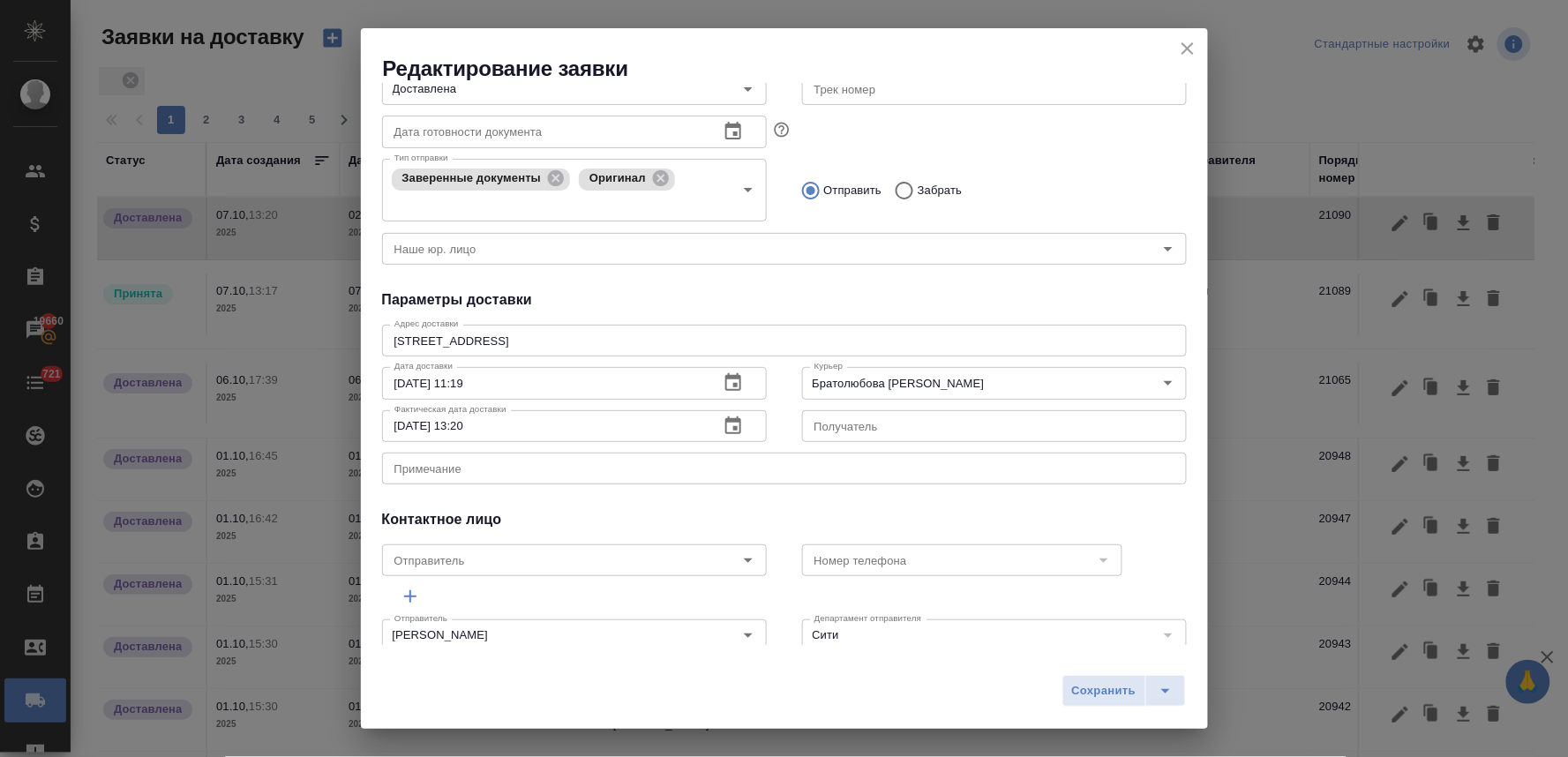
scroll to position [294, 0]
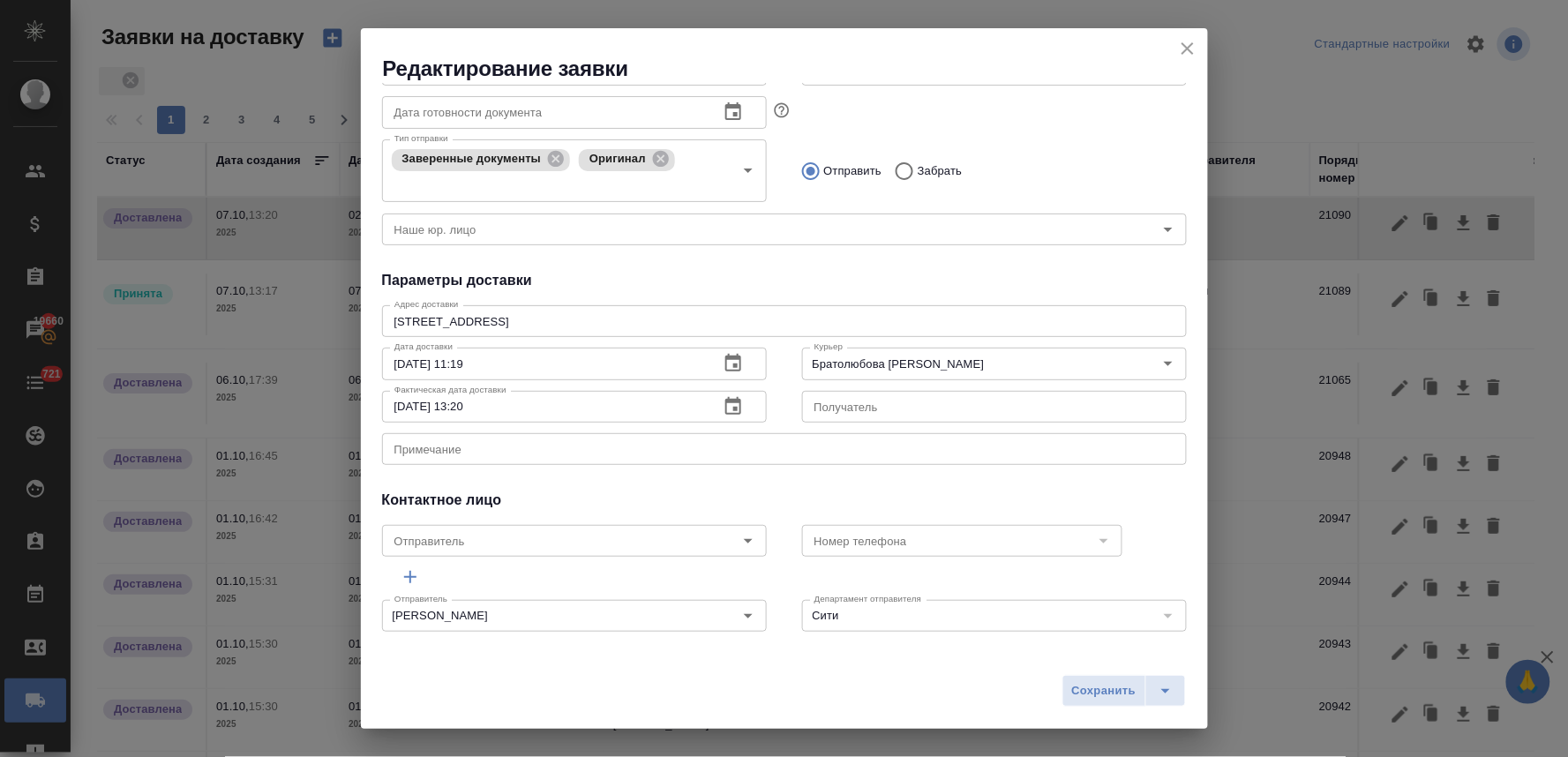
click at [404, 403] on input "07.10.2025 13:20" at bounding box center [543, 407] width 323 height 32
type input "02.10.2025 13:20"
click at [1091, 690] on span "Сохранить" at bounding box center [1104, 691] width 64 height 21
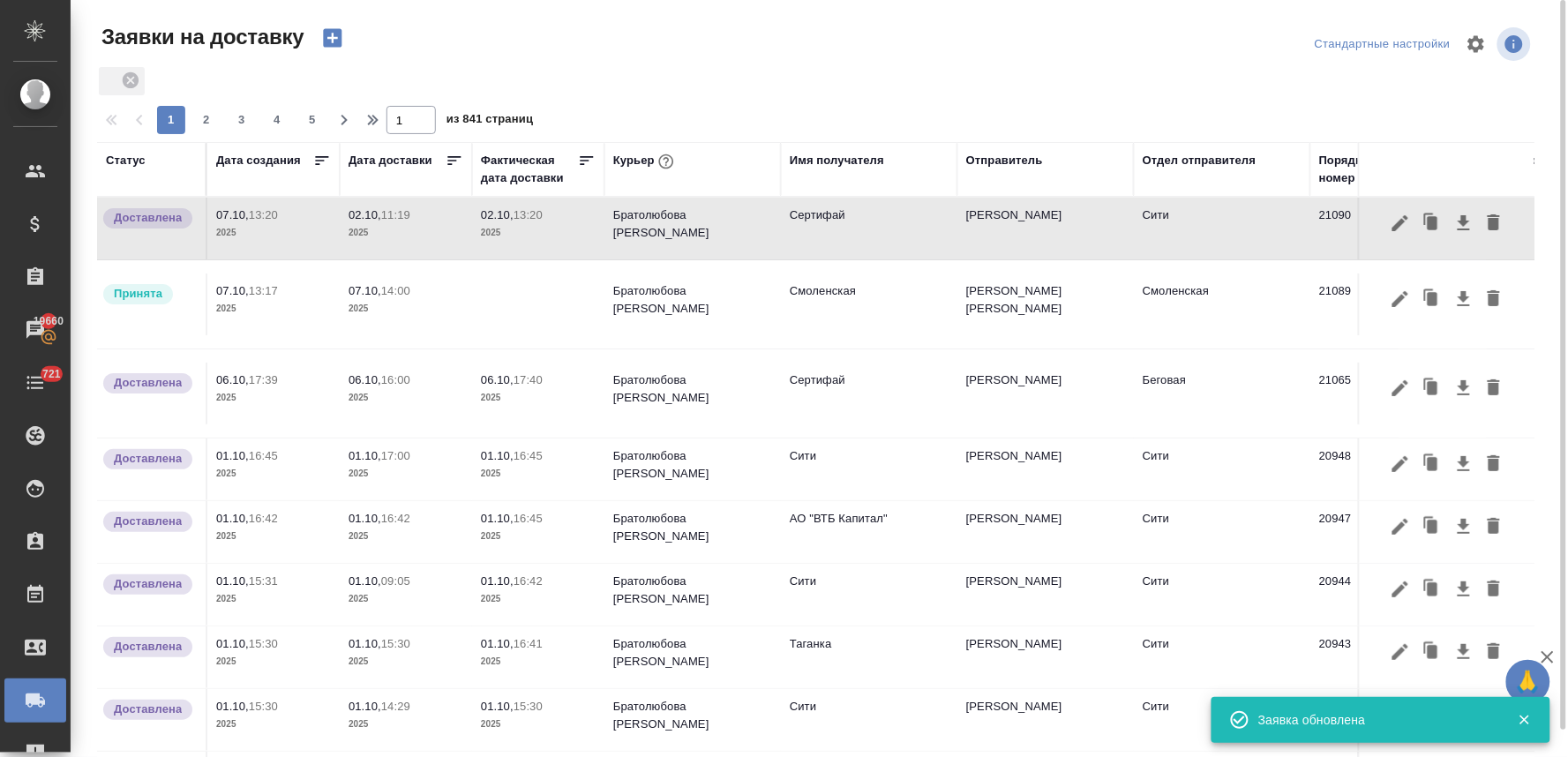
click at [324, 41] on icon "button" at bounding box center [331, 38] width 19 height 19
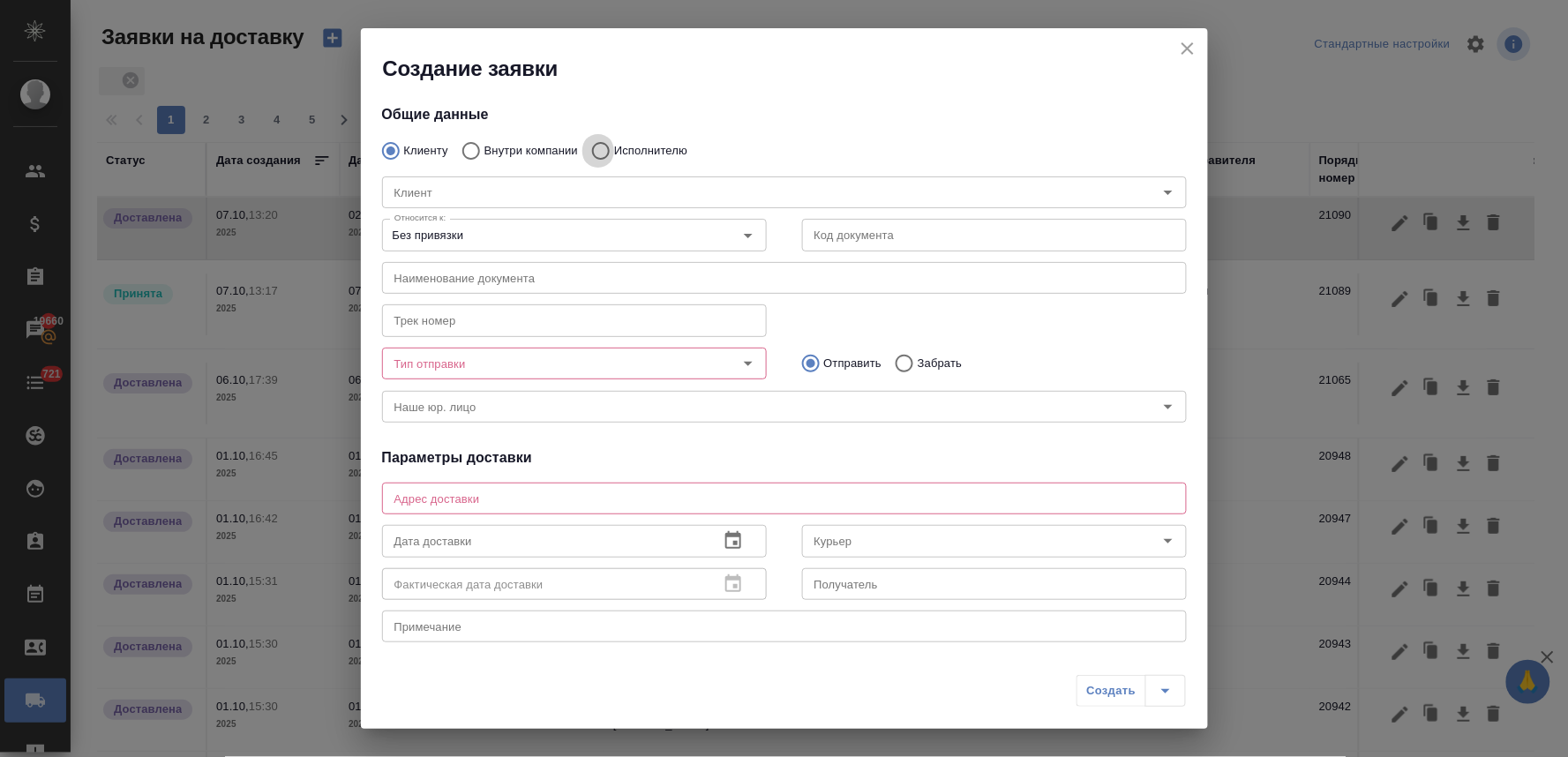
click at [593, 148] on input "Исполнителю" at bounding box center [599, 150] width 32 height 37
radio input "true"
click at [589, 191] on input "Клиент" at bounding box center [742, 192] width 708 height 21
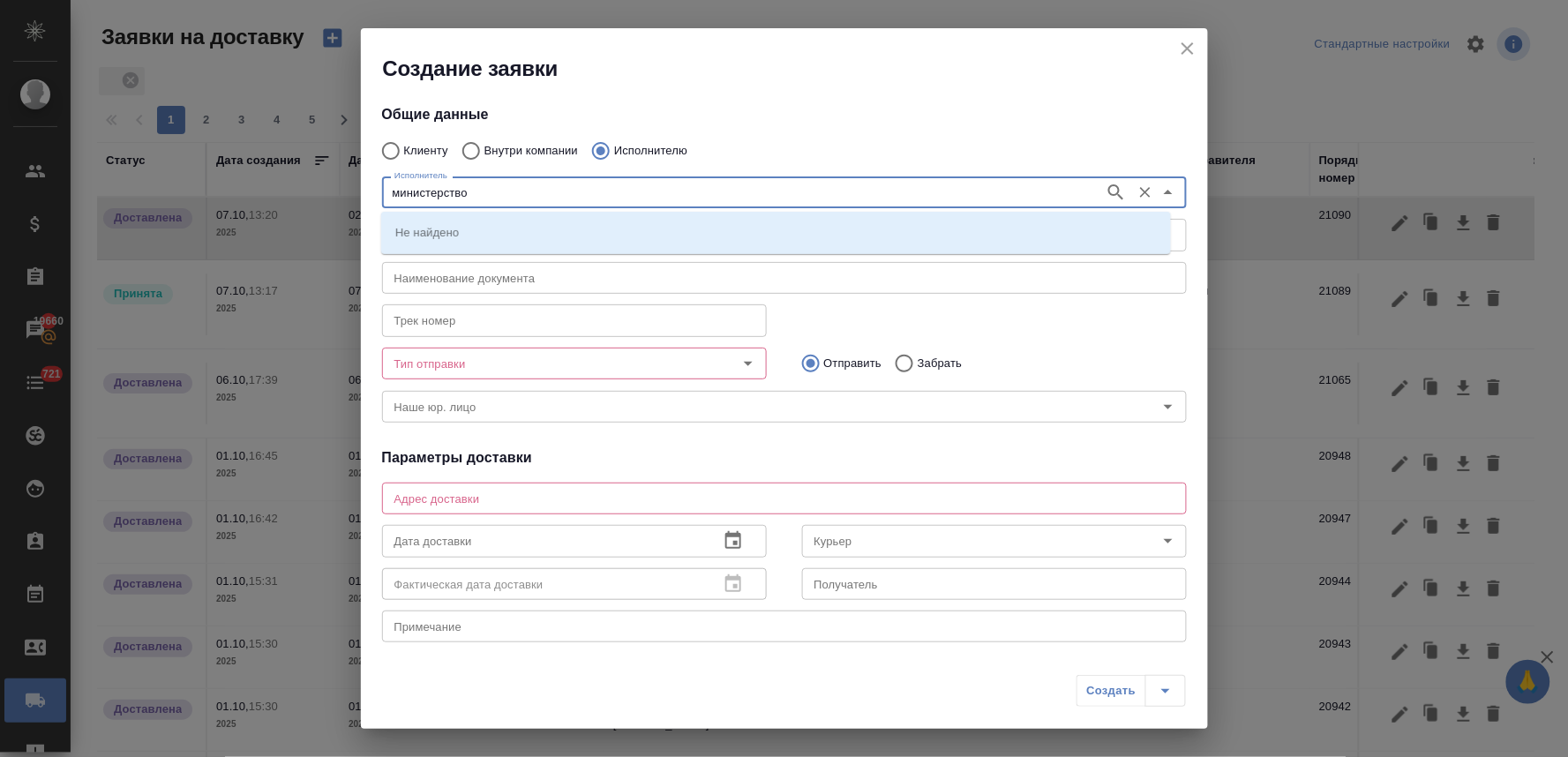
type input "министерство"
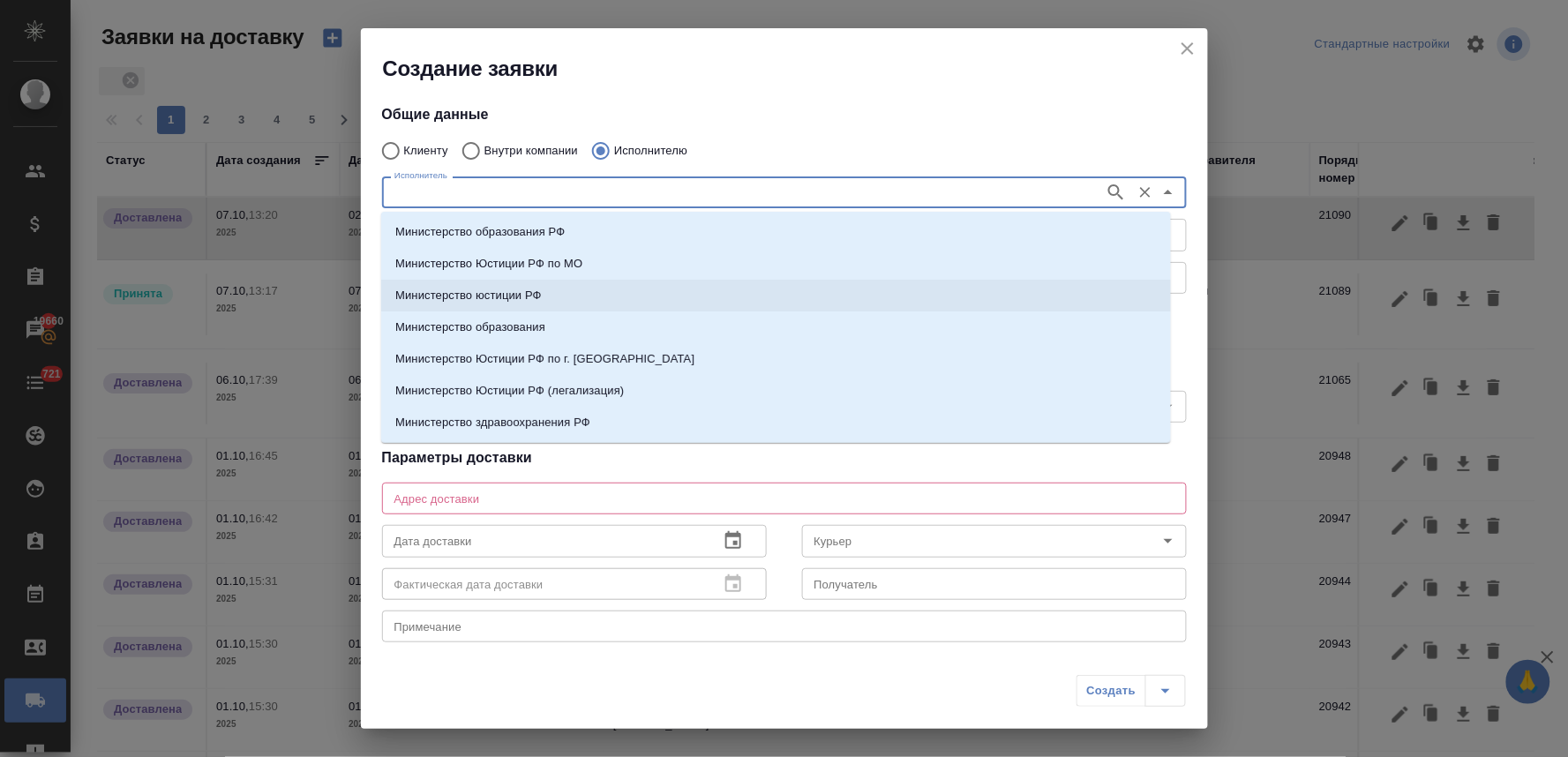
click at [566, 290] on li "Министерство юстиции РФ" at bounding box center [776, 296] width 789 height 32
type input "Министерство юстиции РФ"
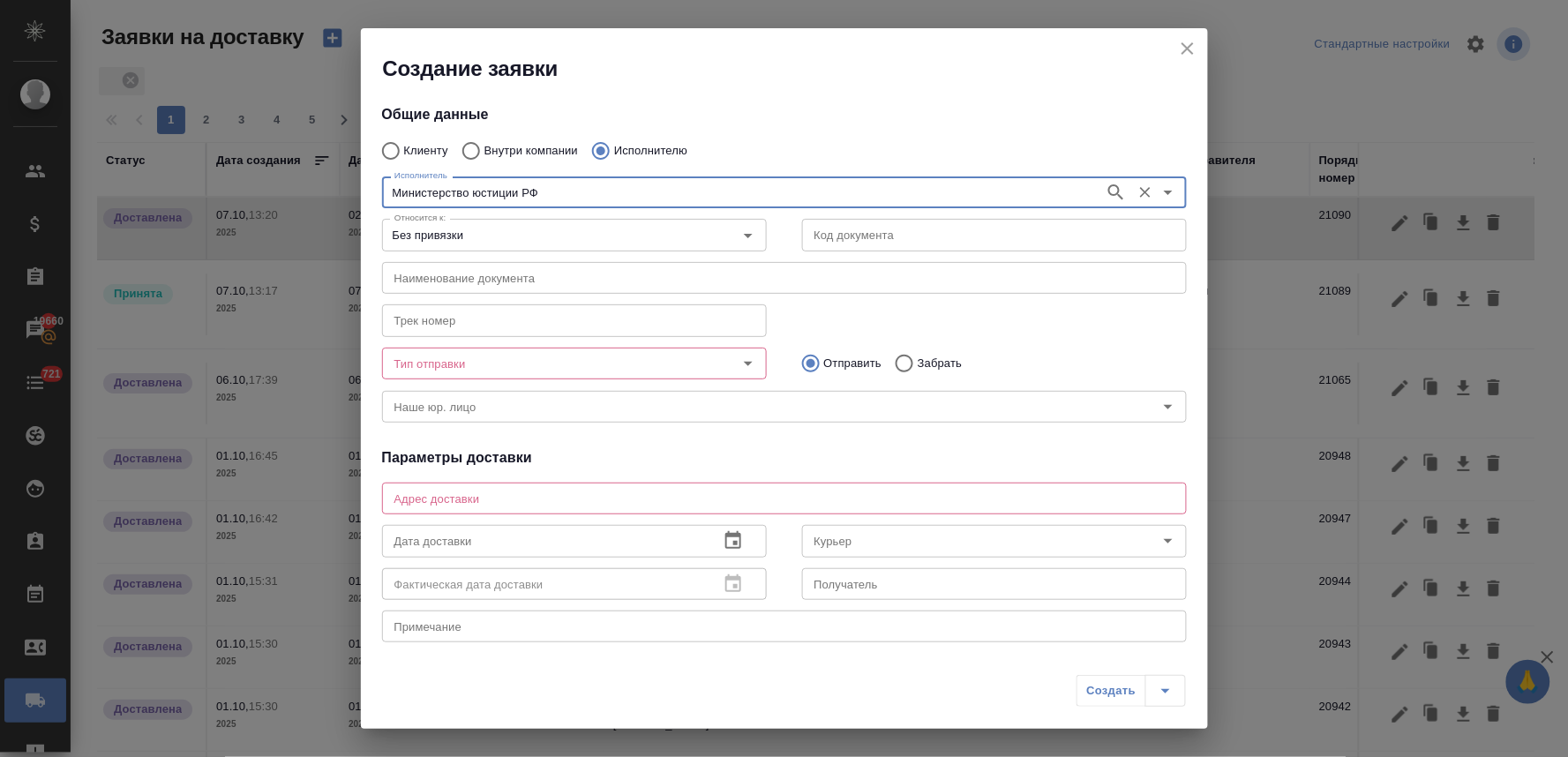
type input "Министерство юстиции РФ"
click at [506, 367] on input "Тип отправки" at bounding box center [545, 363] width 315 height 21
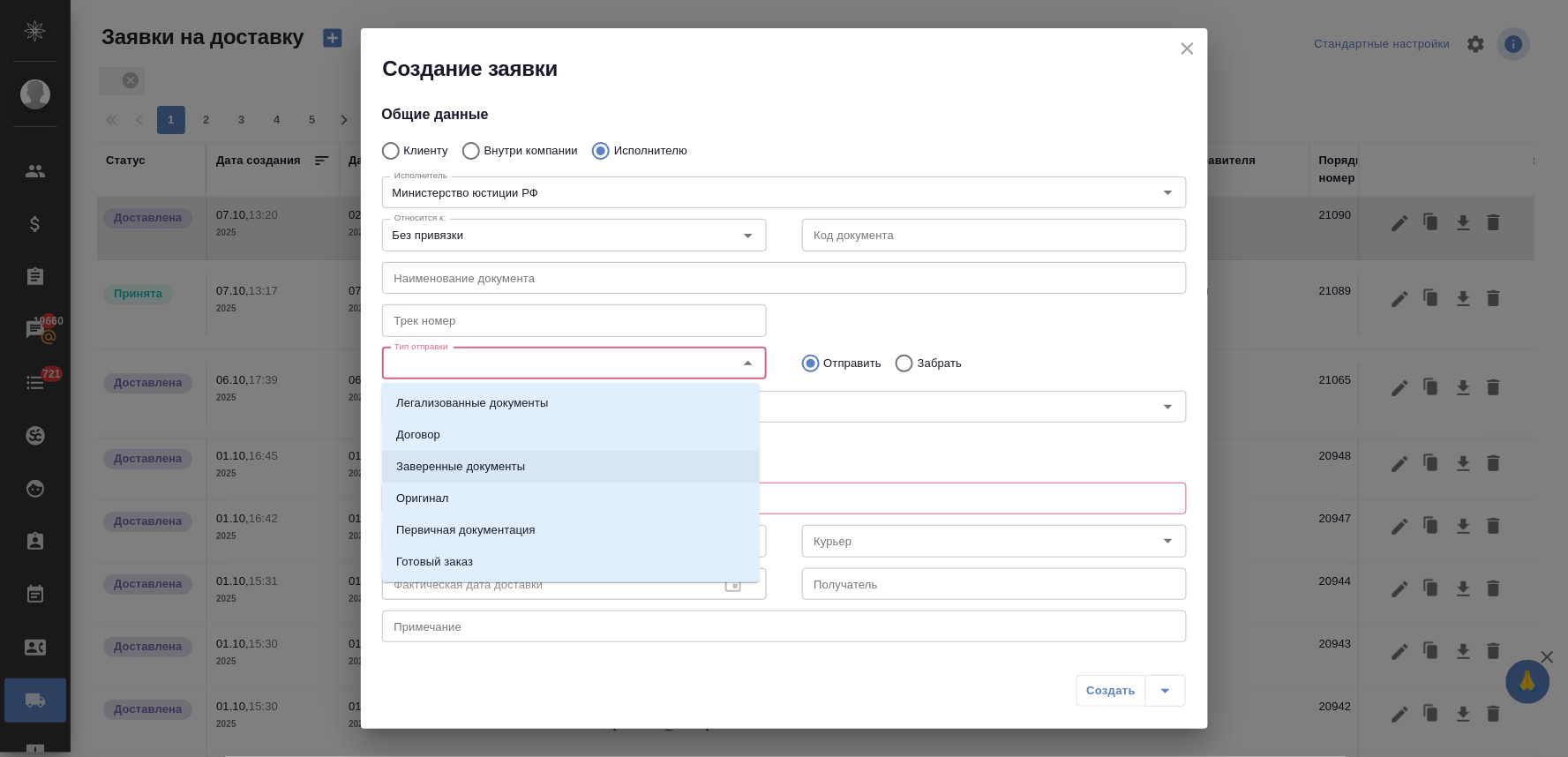
click at [492, 464] on p "Заверенные документы" at bounding box center [460, 467] width 129 height 18
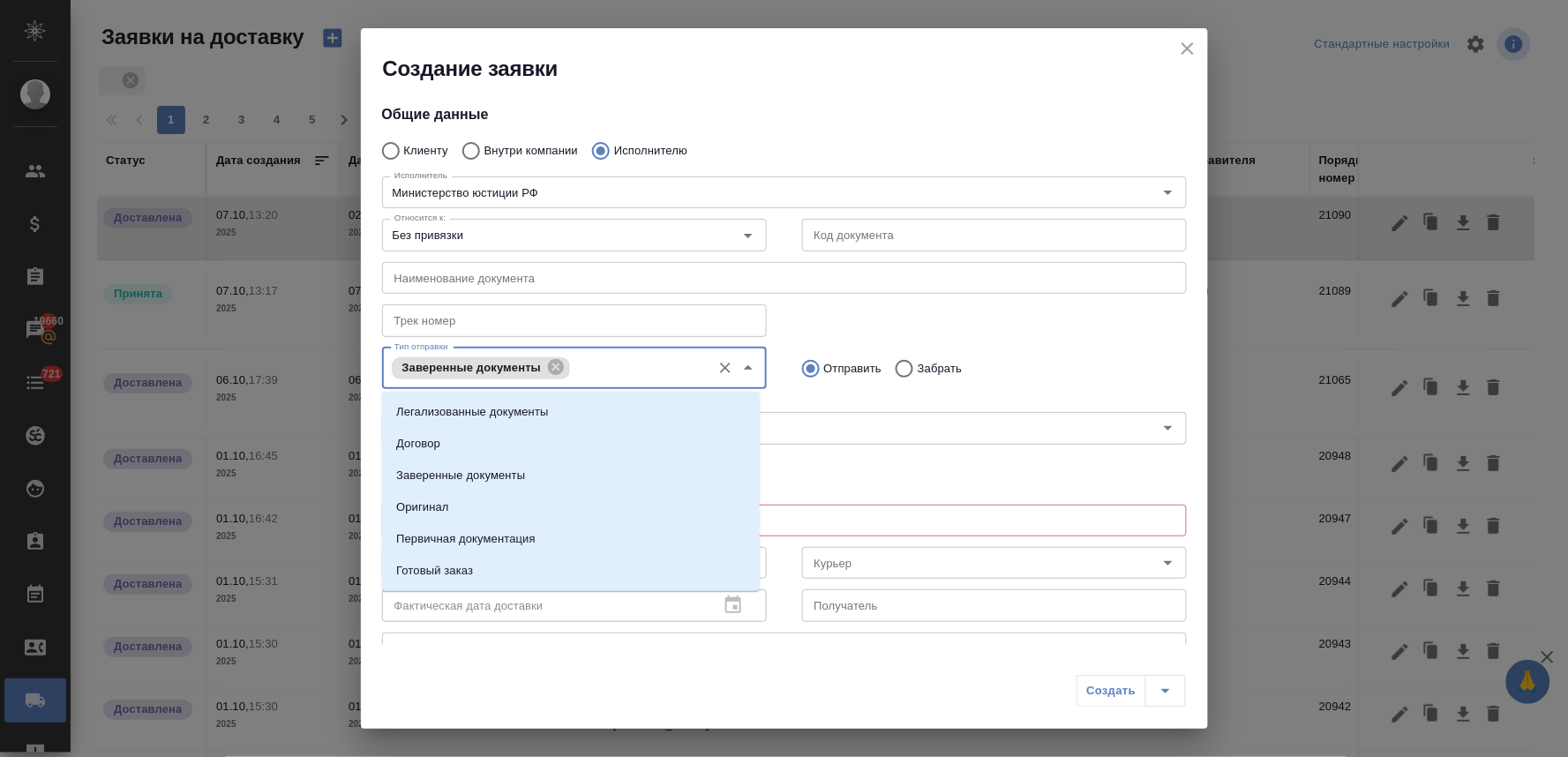
click at [610, 360] on input "Тип отправки" at bounding box center [638, 367] width 127 height 21
click at [509, 503] on li "Оригинал" at bounding box center [571, 508] width 378 height 32
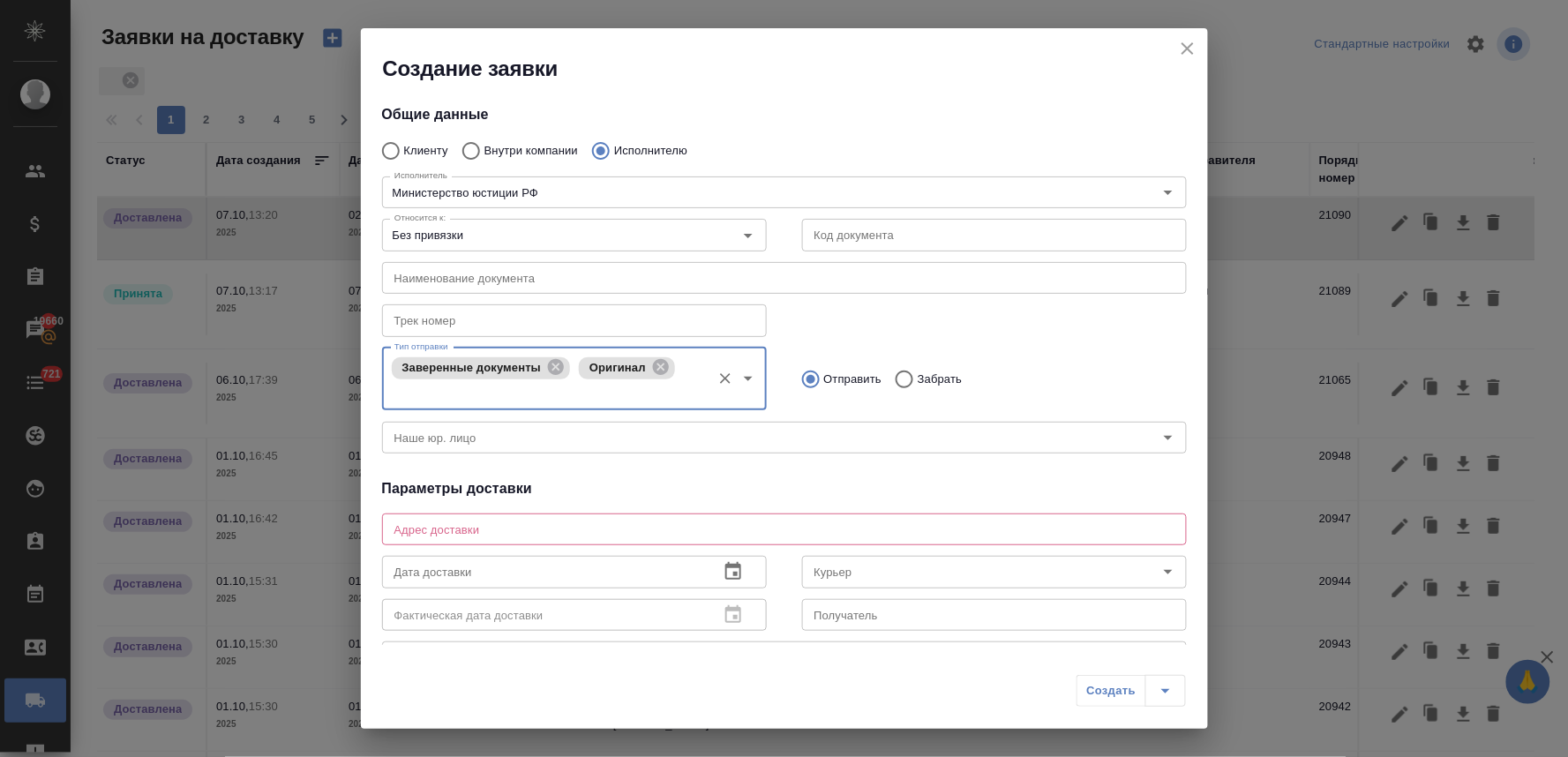
click at [895, 380] on input "Забрать" at bounding box center [901, 379] width 32 height 37
radio input "true"
click at [632, 529] on textarea at bounding box center [784, 529] width 780 height 13
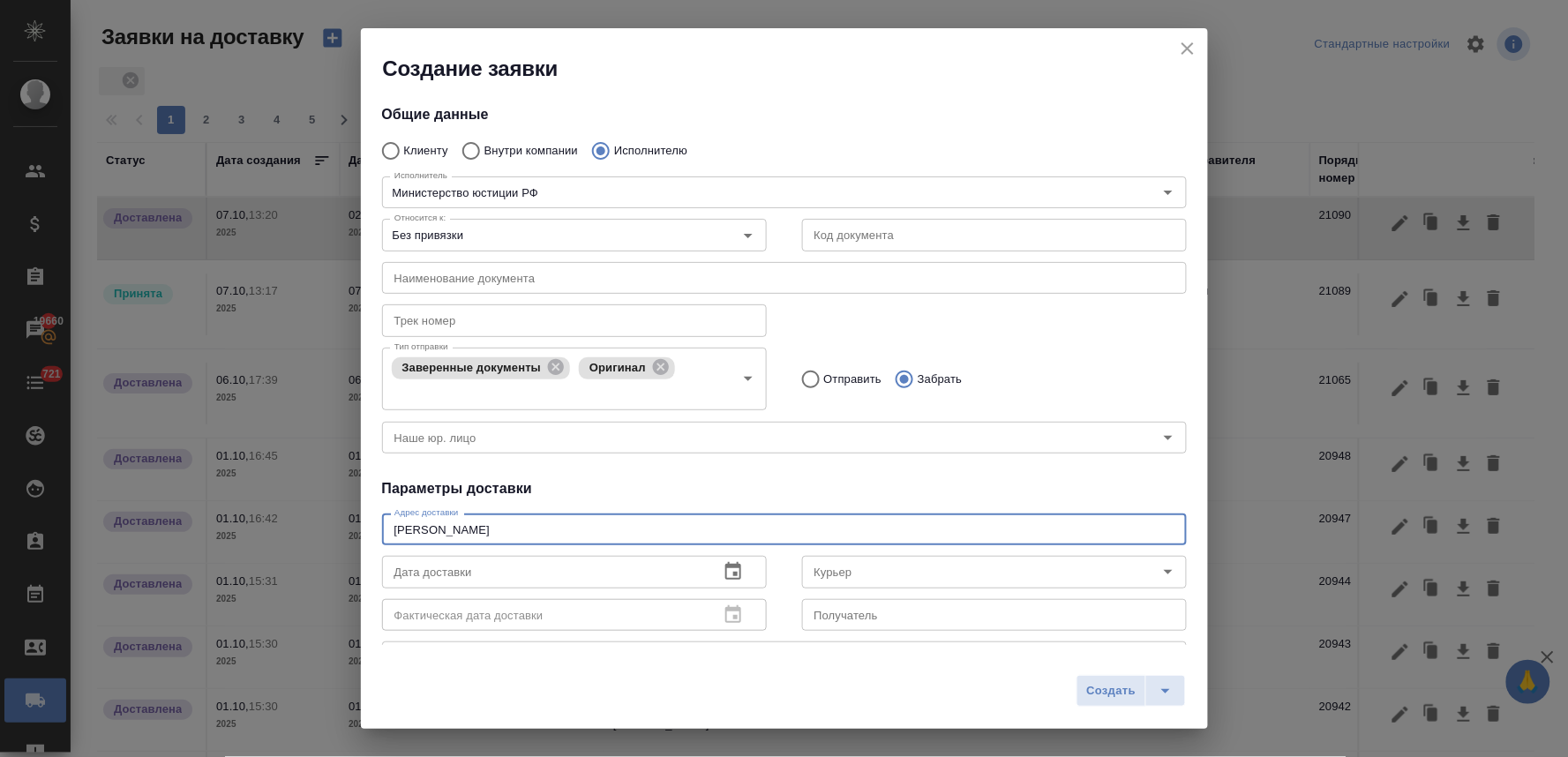
type textarea "кржижановского"
click at [727, 575] on icon "button" at bounding box center [733, 571] width 16 height 18
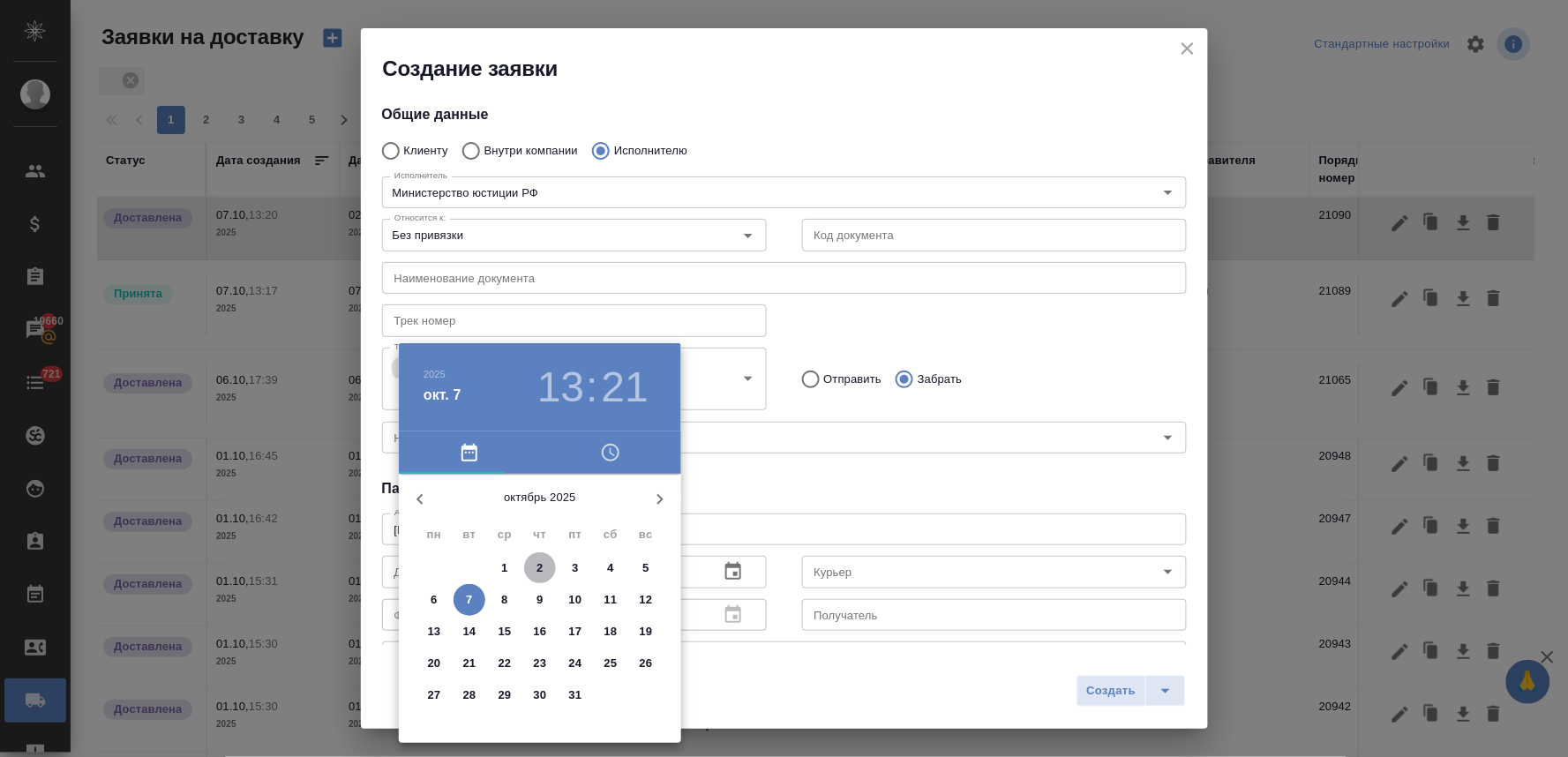
click at [540, 565] on p "2" at bounding box center [539, 568] width 6 height 18
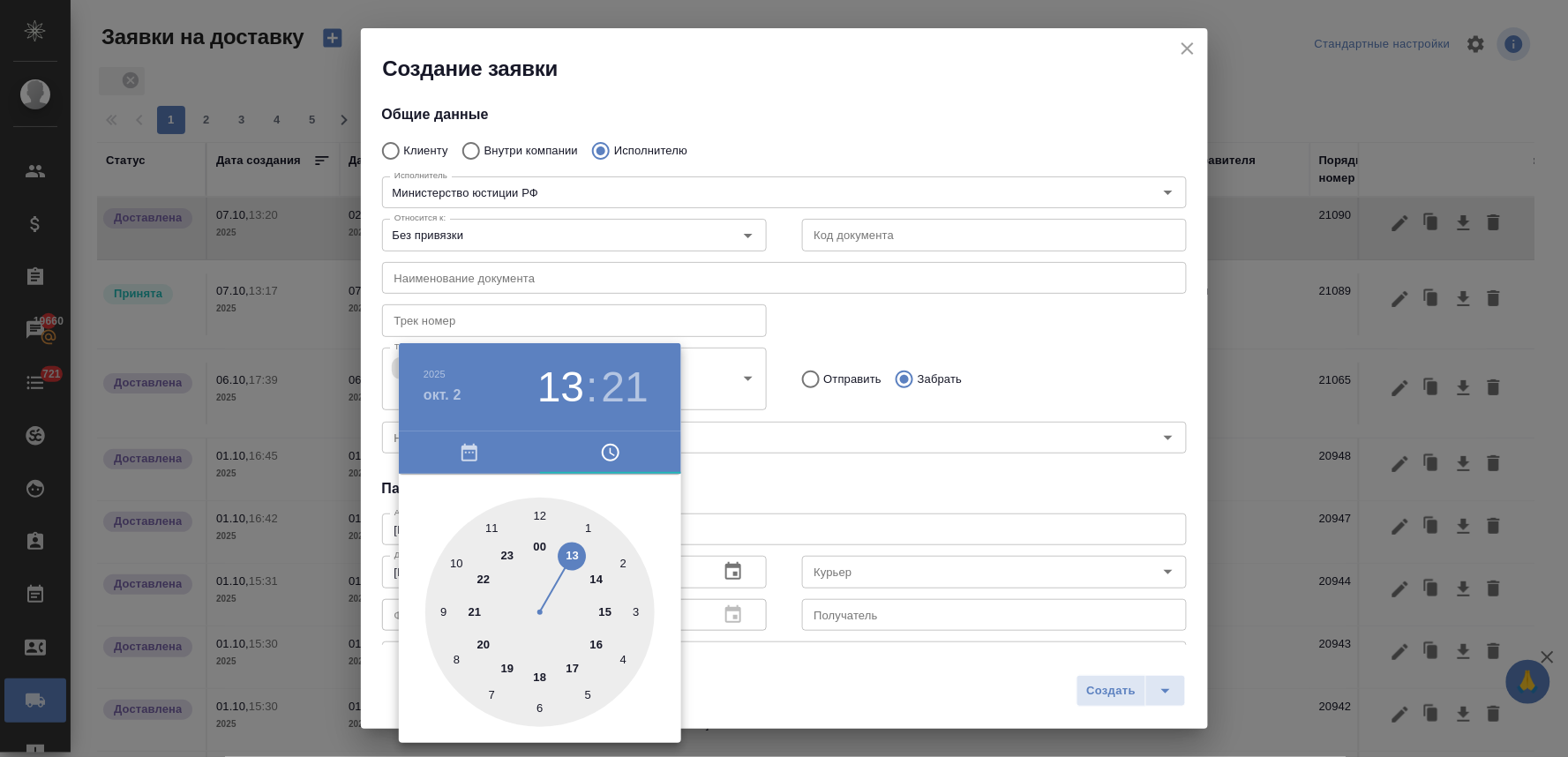
click at [605, 608] on div at bounding box center [540, 613] width 230 height 230
type input "02.10.2025 15:21"
click at [764, 496] on div at bounding box center [784, 378] width 1568 height 757
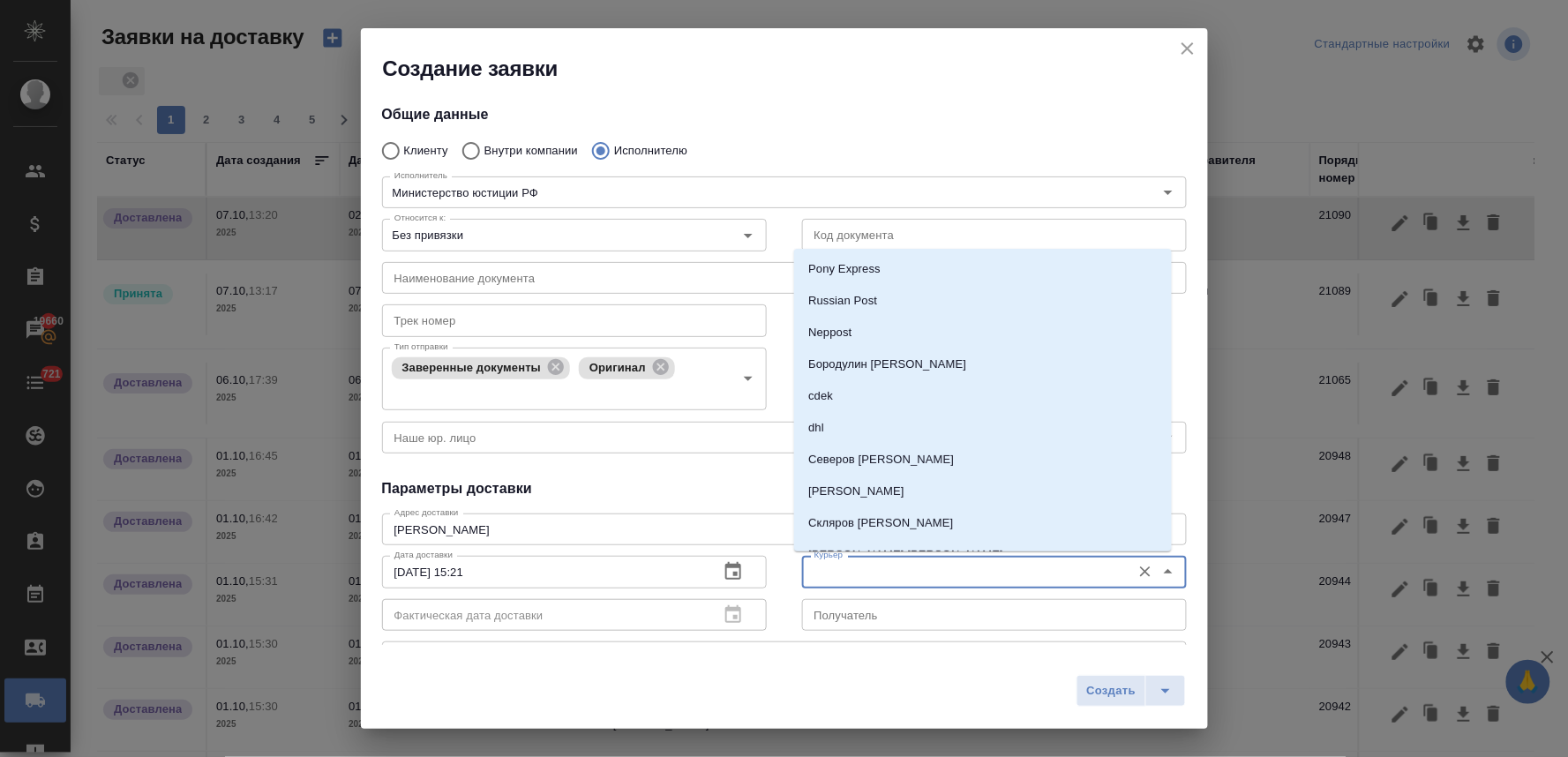
click at [826, 575] on input "Курьер" at bounding box center [965, 571] width 315 height 21
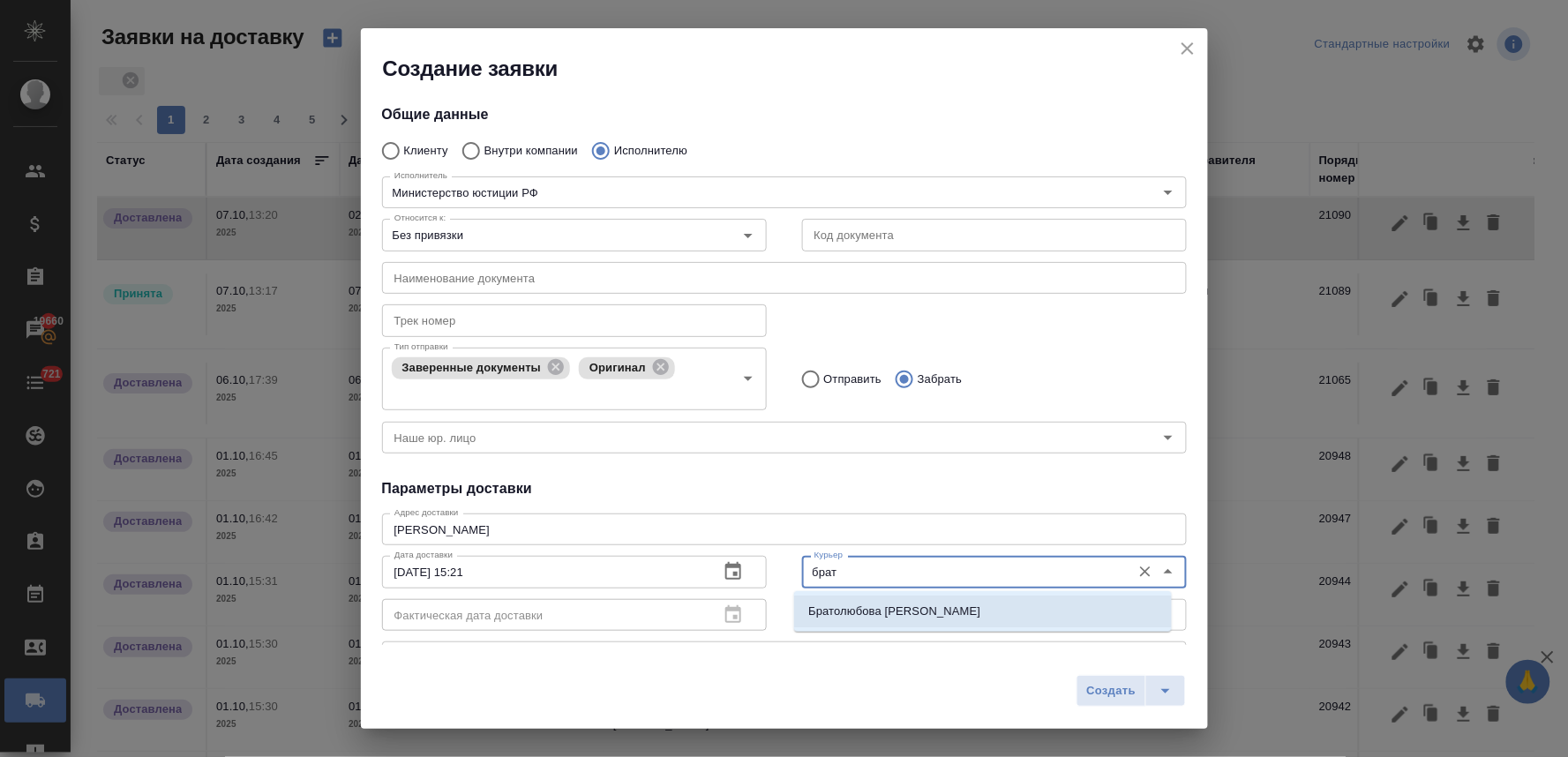
click at [847, 607] on p "Братолюбова Наталья" at bounding box center [894, 612] width 172 height 18
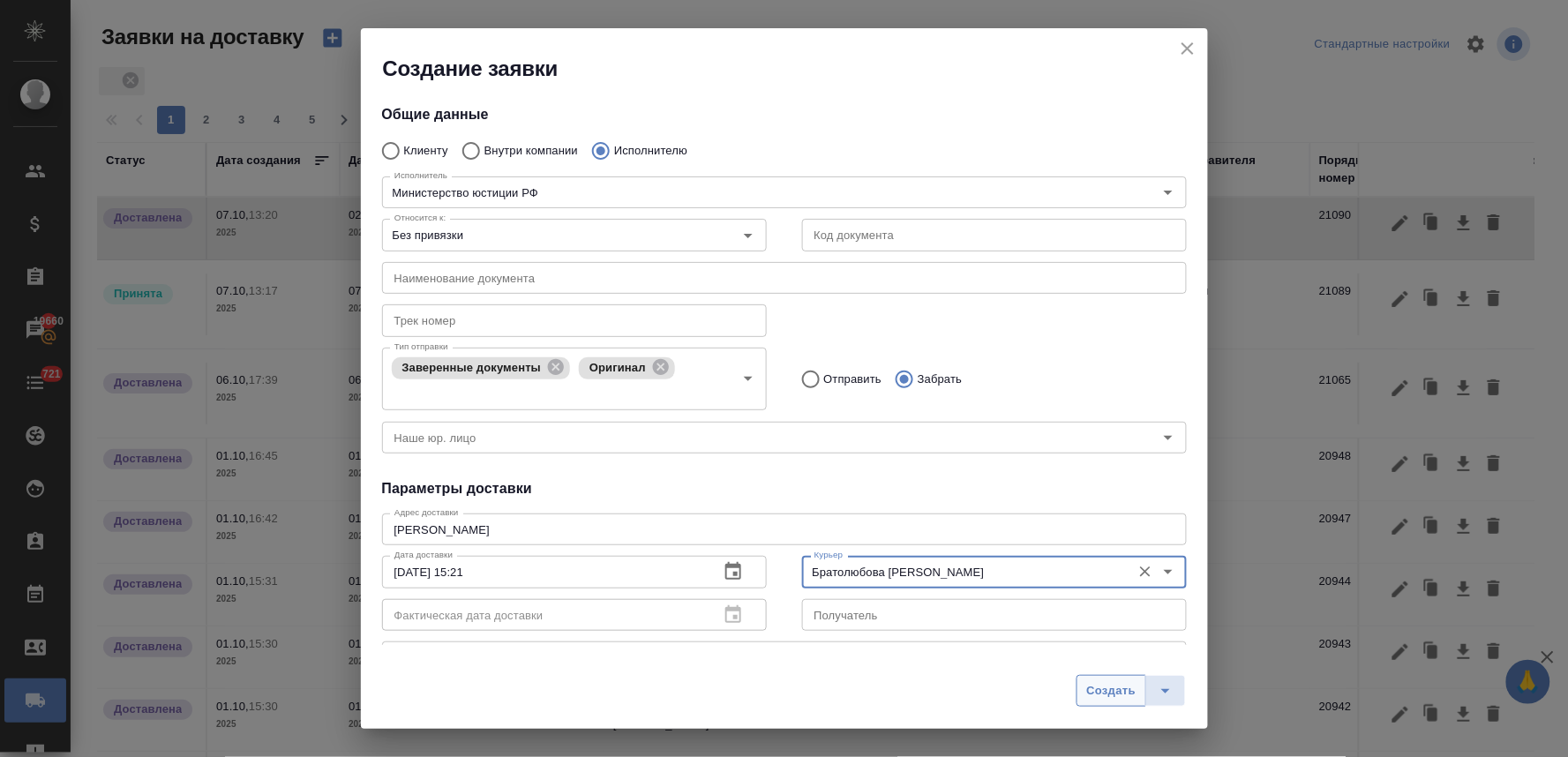
type input "Братолюбова Наталья"
click at [1089, 690] on span "Создать" at bounding box center [1111, 691] width 49 height 21
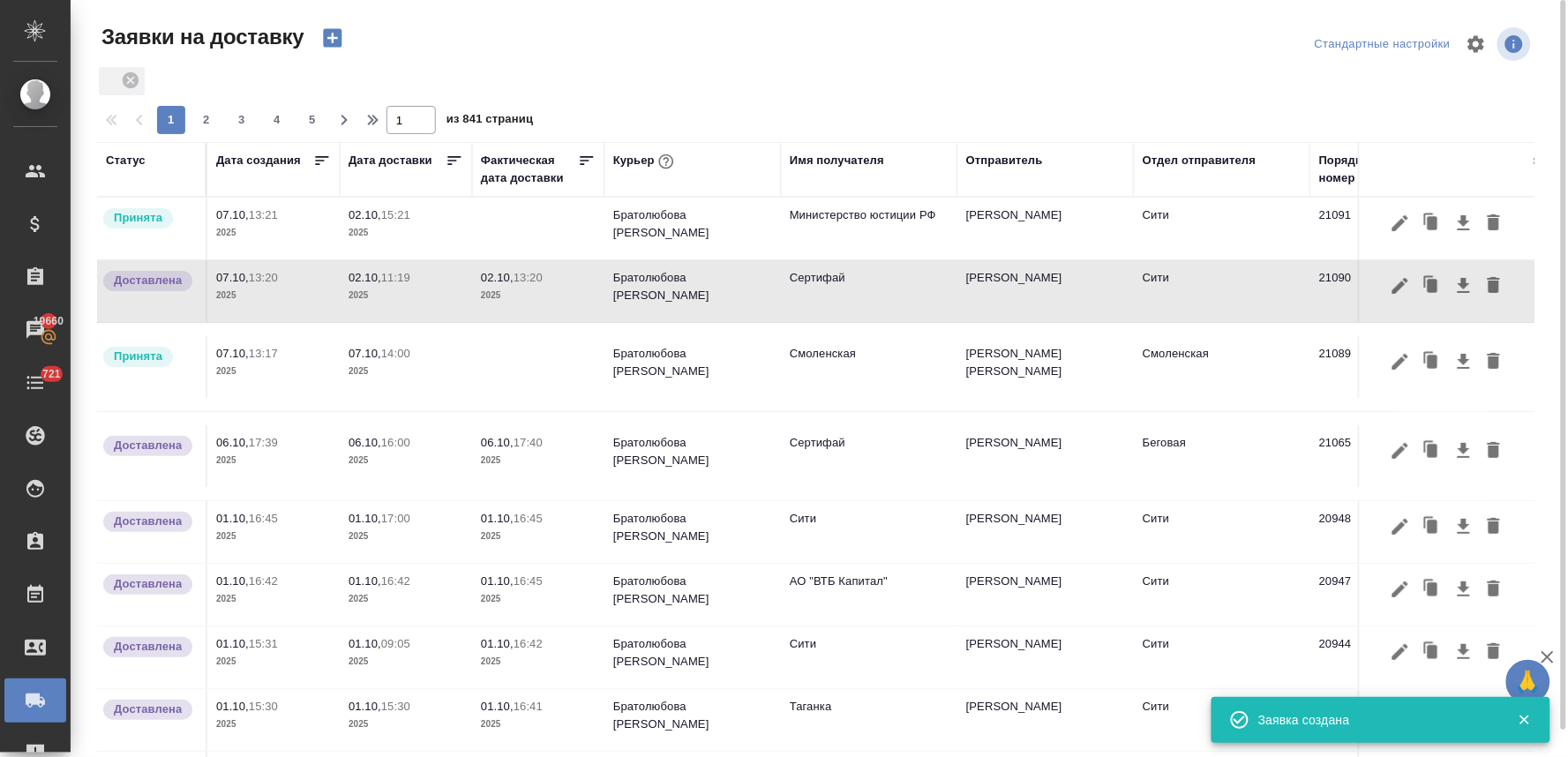
click at [371, 201] on td "02.10, 15:21 2025" at bounding box center [406, 229] width 133 height 61
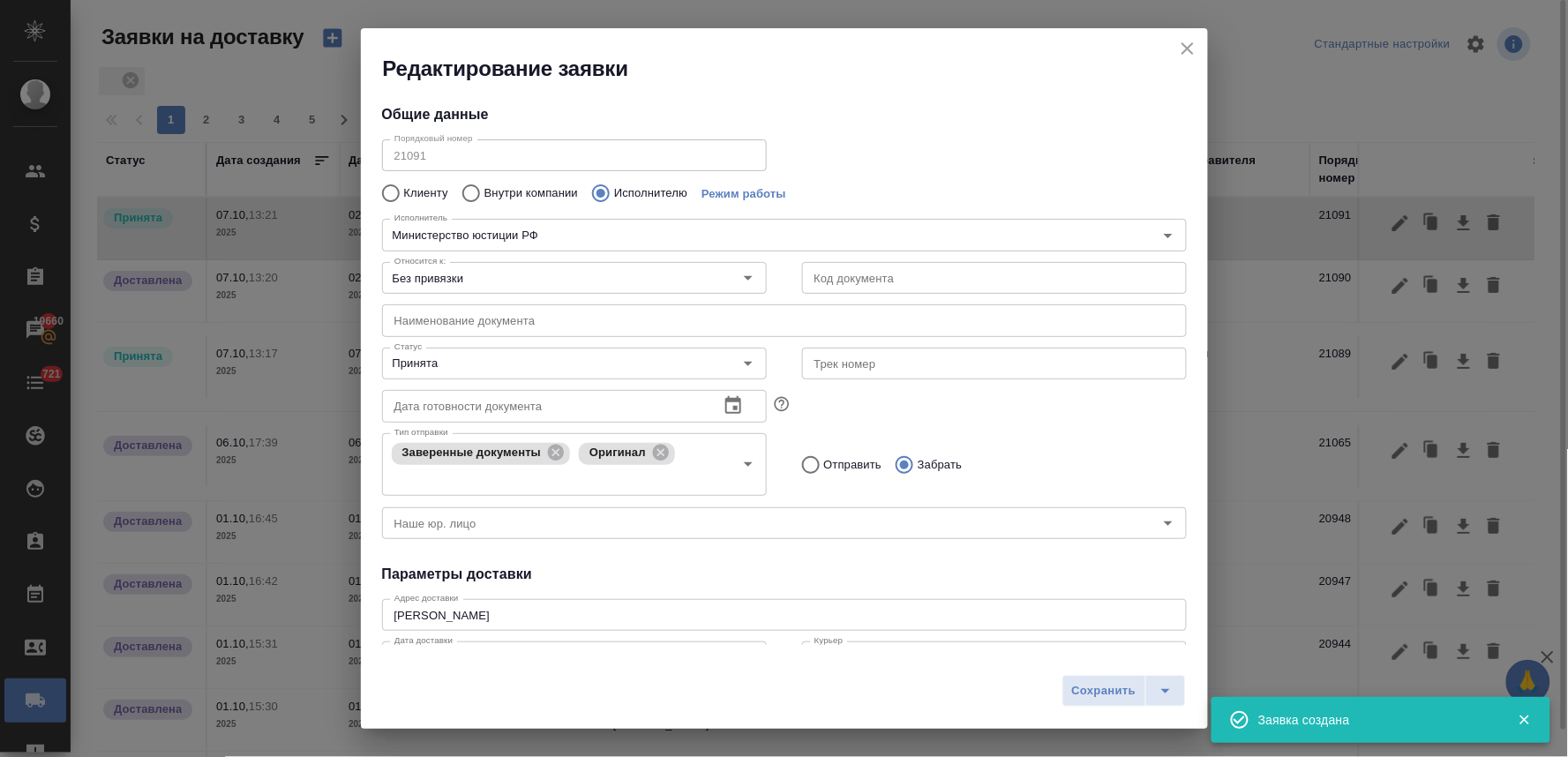
click at [380, 225] on div "Исполнитель Министерство юстиции РФ Исполнитель" at bounding box center [784, 233] width 840 height 77
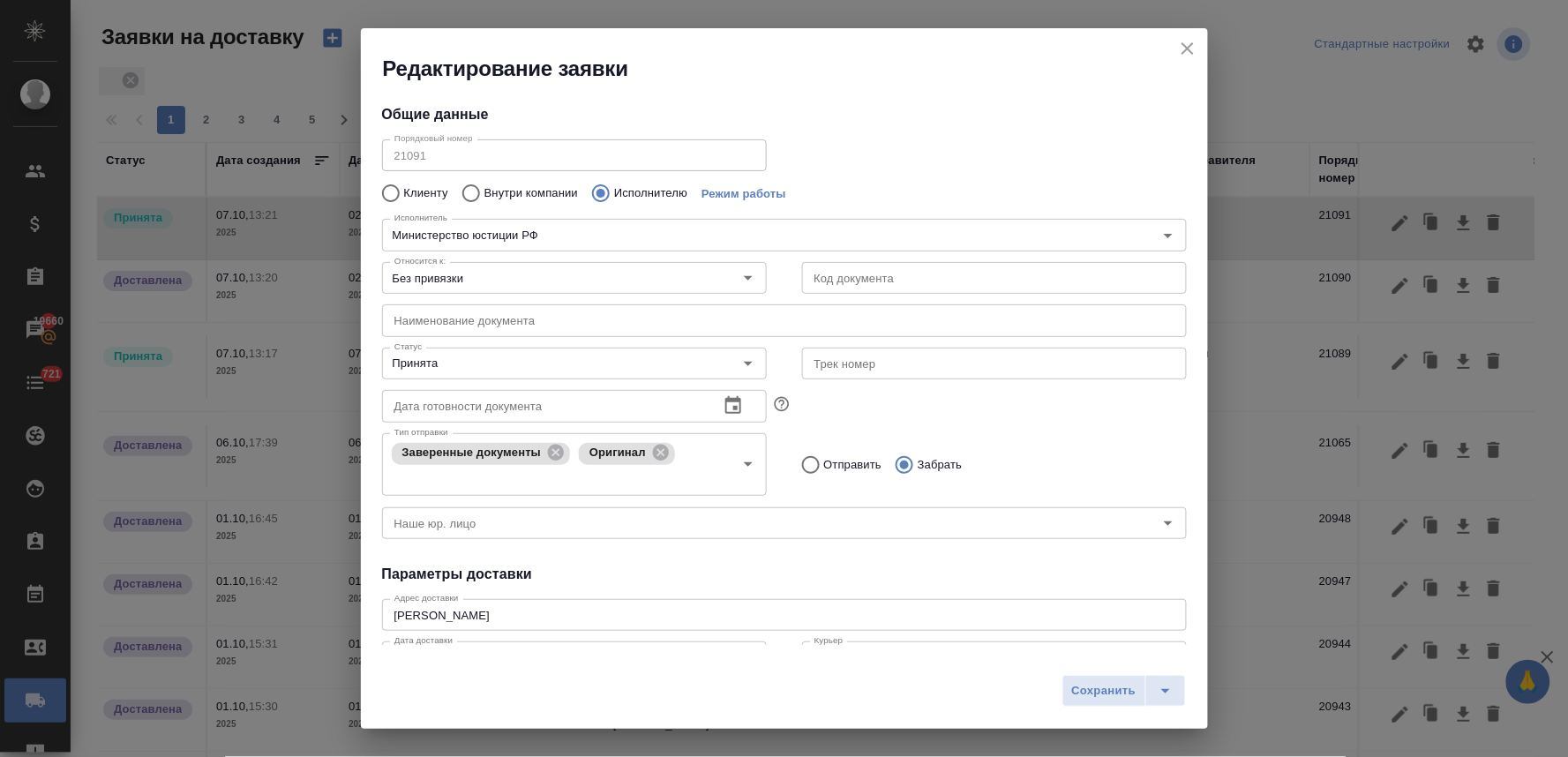
click at [918, 159] on div "Порядковый номер 21091 Порядковый номер" at bounding box center [784, 153] width 840 height 77
click at [725, 403] on icon "button" at bounding box center [733, 405] width 16 height 18
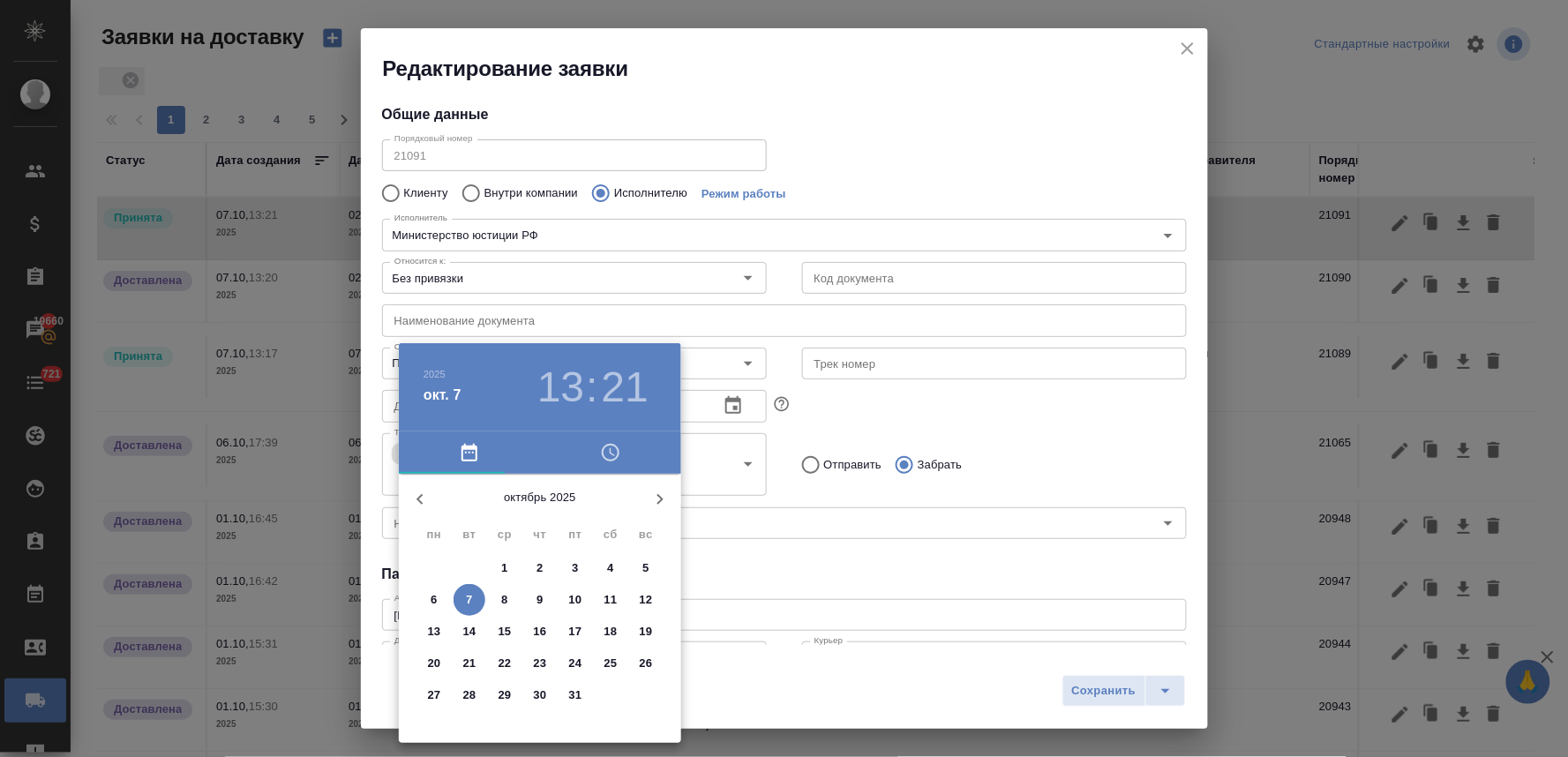
click at [821, 415] on div at bounding box center [784, 378] width 1568 height 757
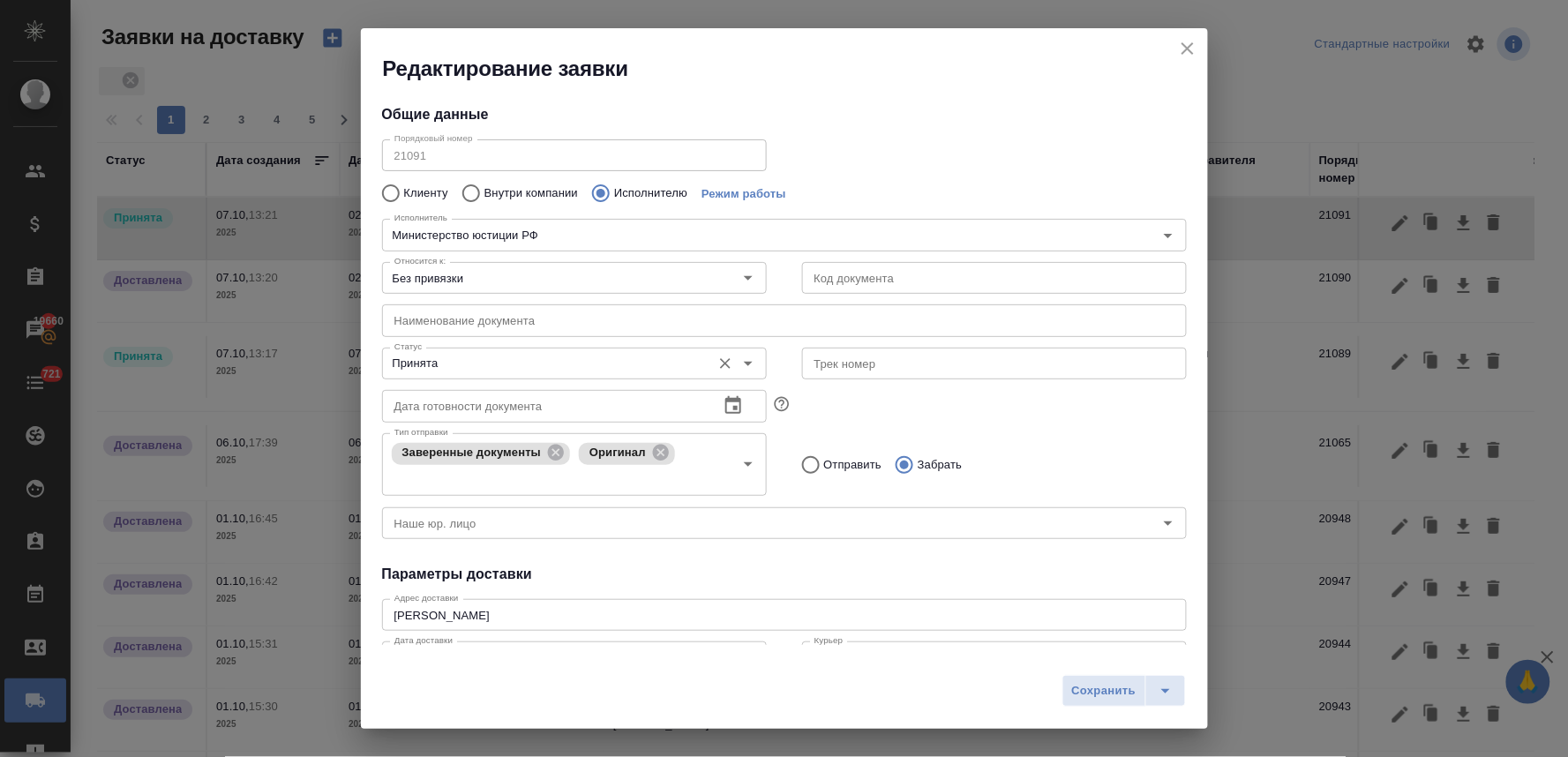
click at [662, 366] on input "Принята" at bounding box center [545, 363] width 315 height 21
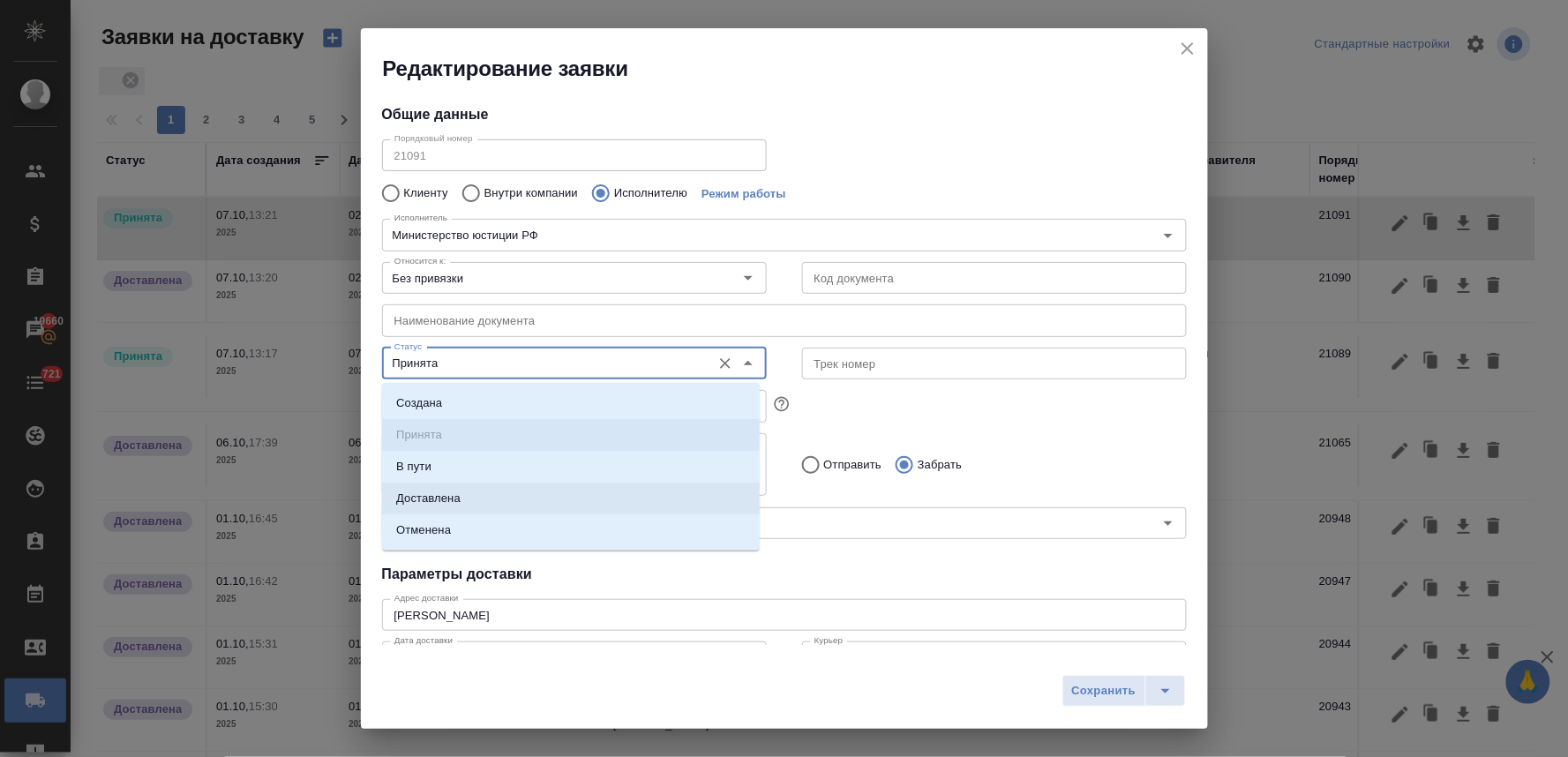
click at [581, 499] on li "Доставлена" at bounding box center [571, 499] width 378 height 32
type input "Доставлена"
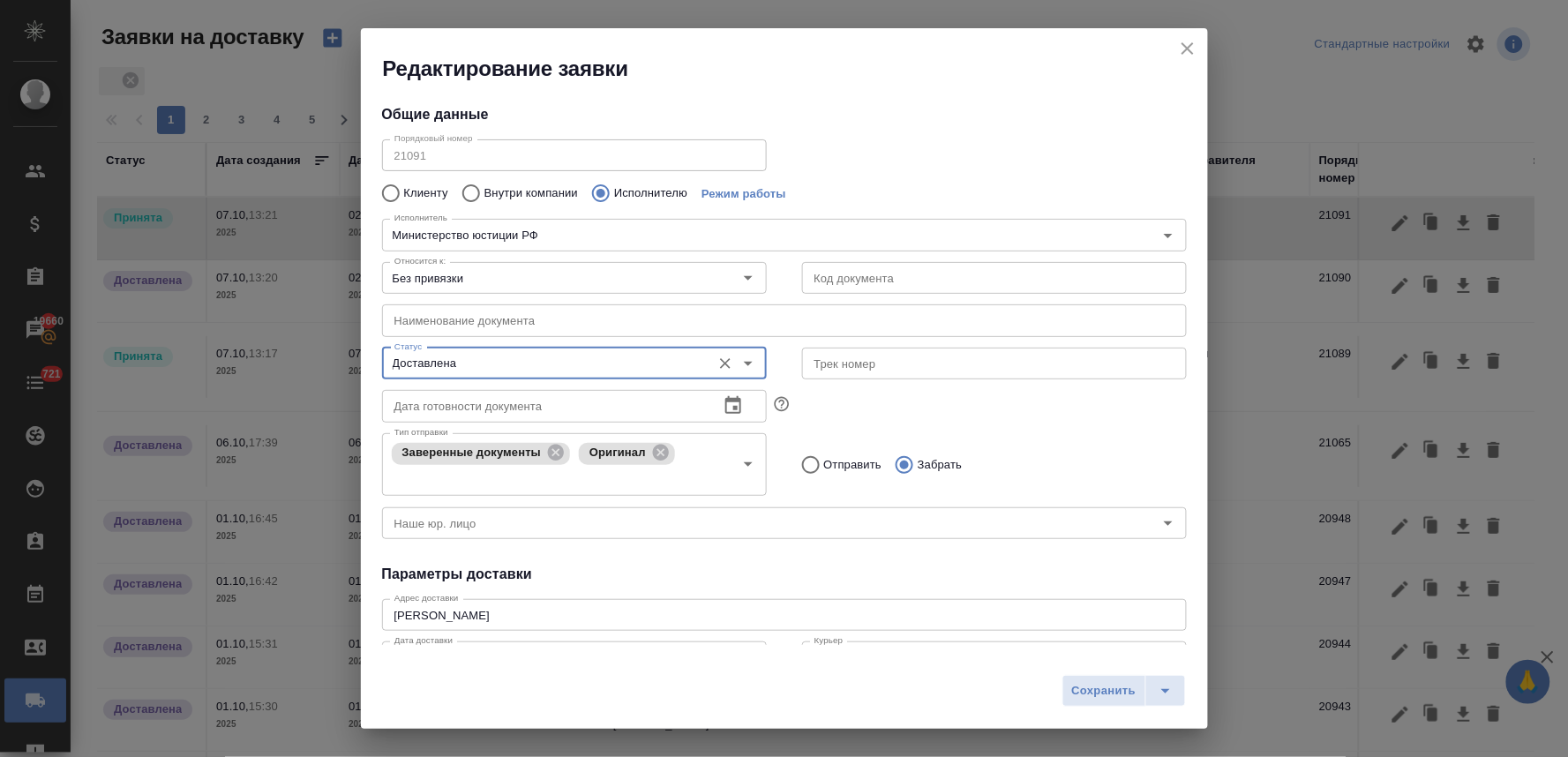
click at [909, 428] on div "Тип отправки Заверенные документы Оригинал Тип отправки Отправить Забрать" at bounding box center [784, 463] width 840 height 109
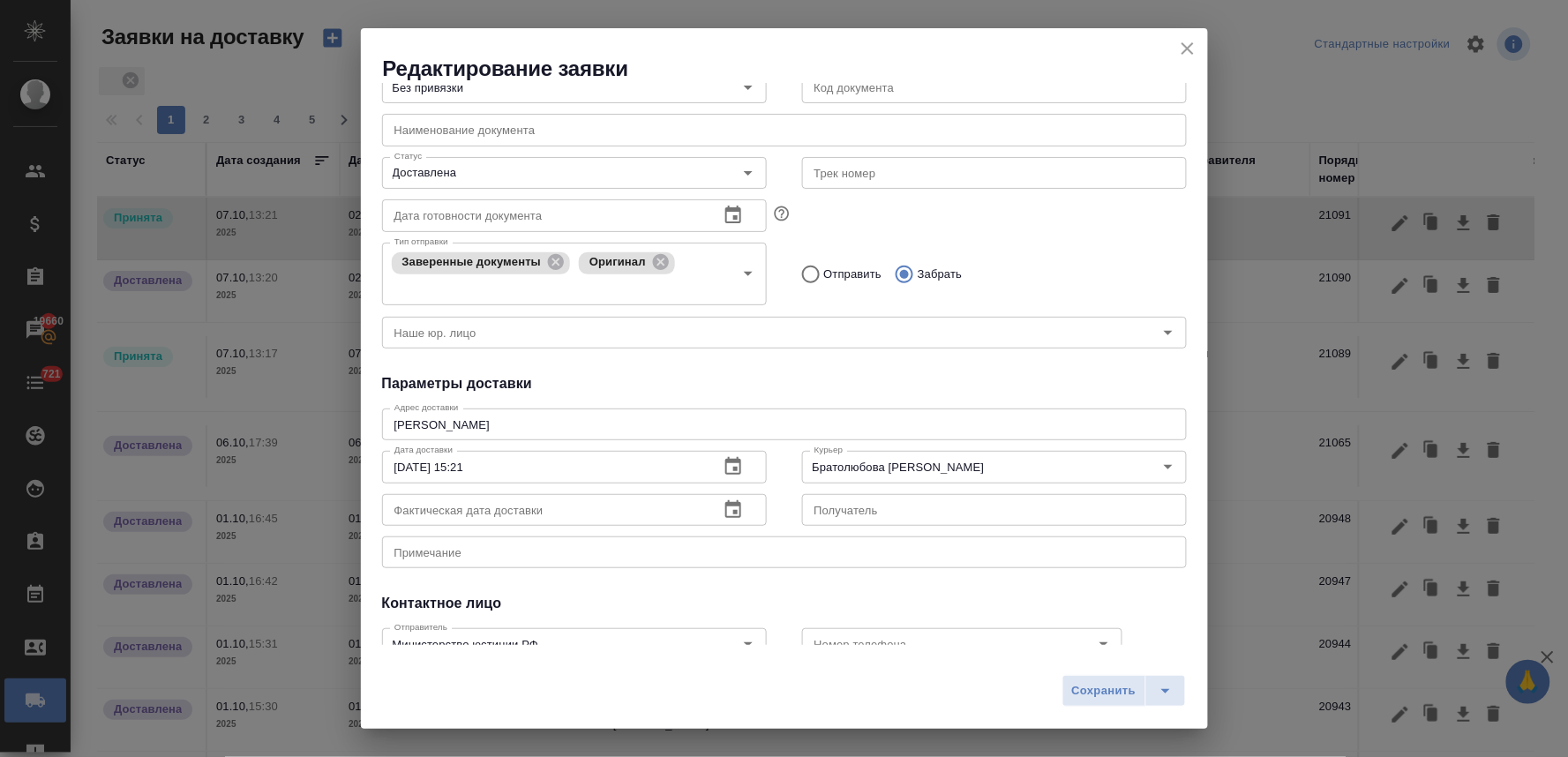
scroll to position [196, 0]
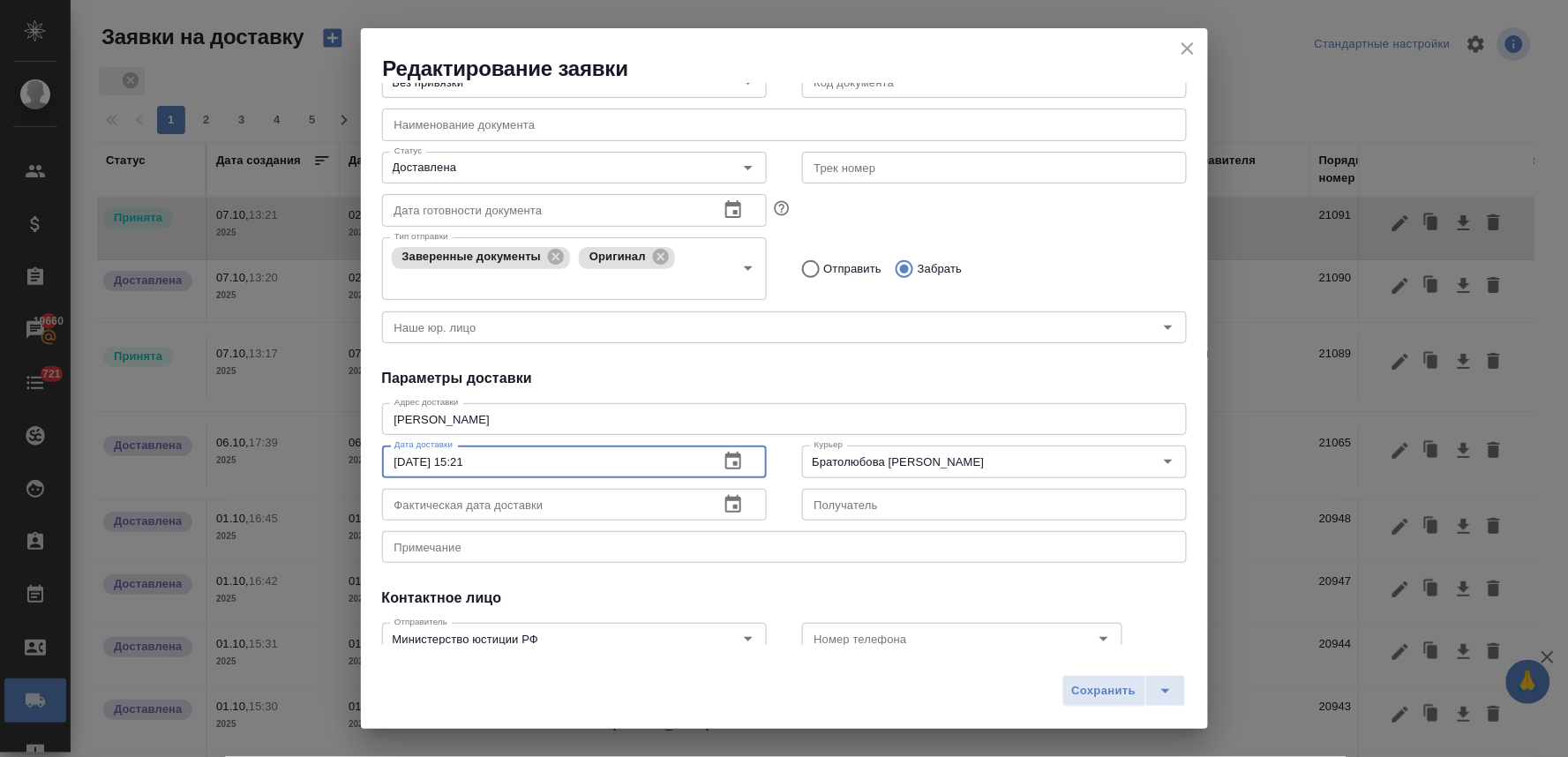
drag, startPoint x: 509, startPoint y: 463, endPoint x: 306, endPoint y: 461, distance: 203.0
click at [310, 461] on div "Редактирование заявки Общие данные Порядковый номер 21091 Порядковый номер Клие…" at bounding box center [784, 378] width 1568 height 757
click at [406, 503] on input "text" at bounding box center [543, 505] width 323 height 32
paste input "02.10.2025 15:21"
type input "02.10.2025 15:21"
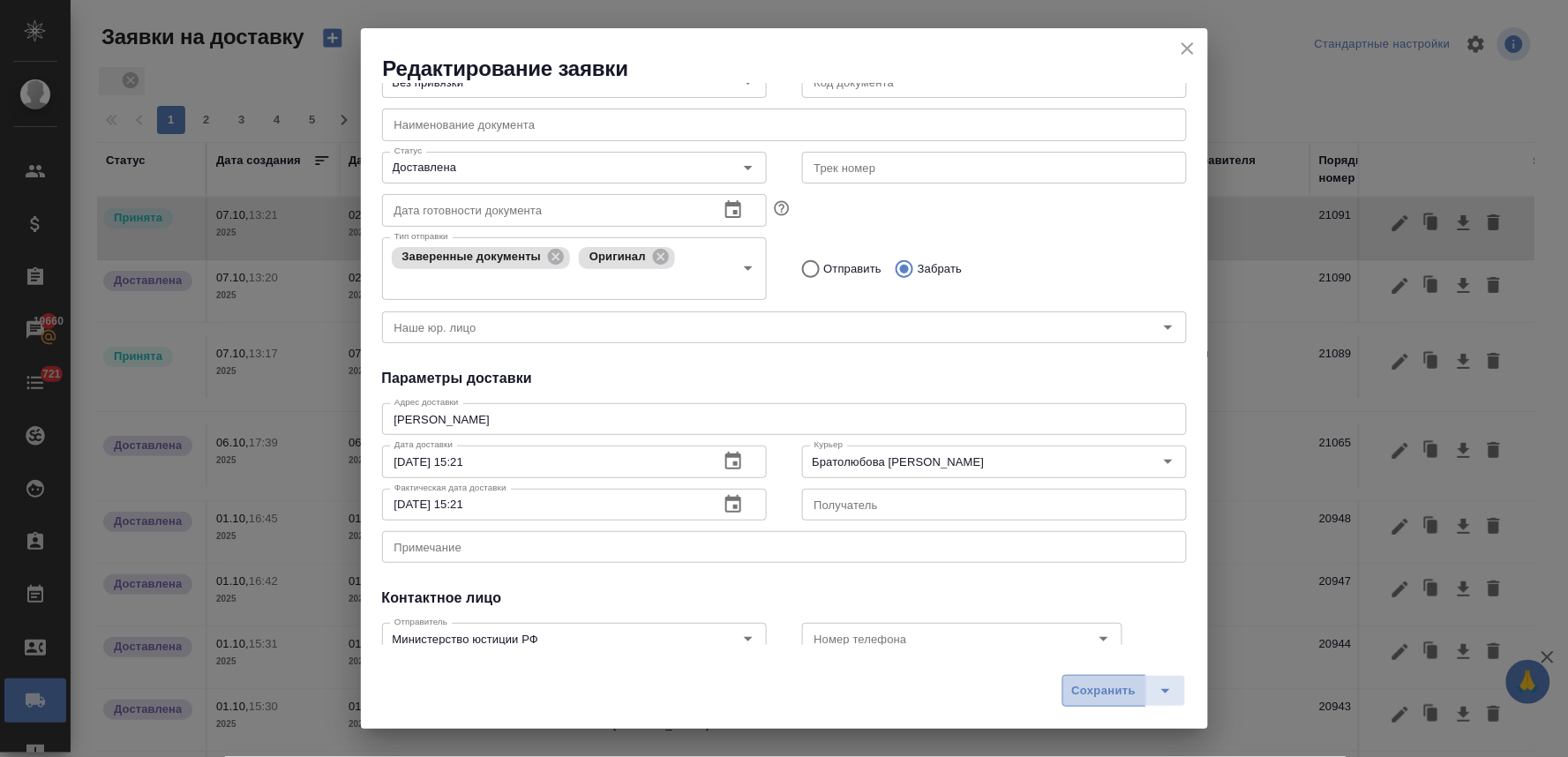
click at [1069, 687] on button "Сохранить" at bounding box center [1104, 691] width 84 height 32
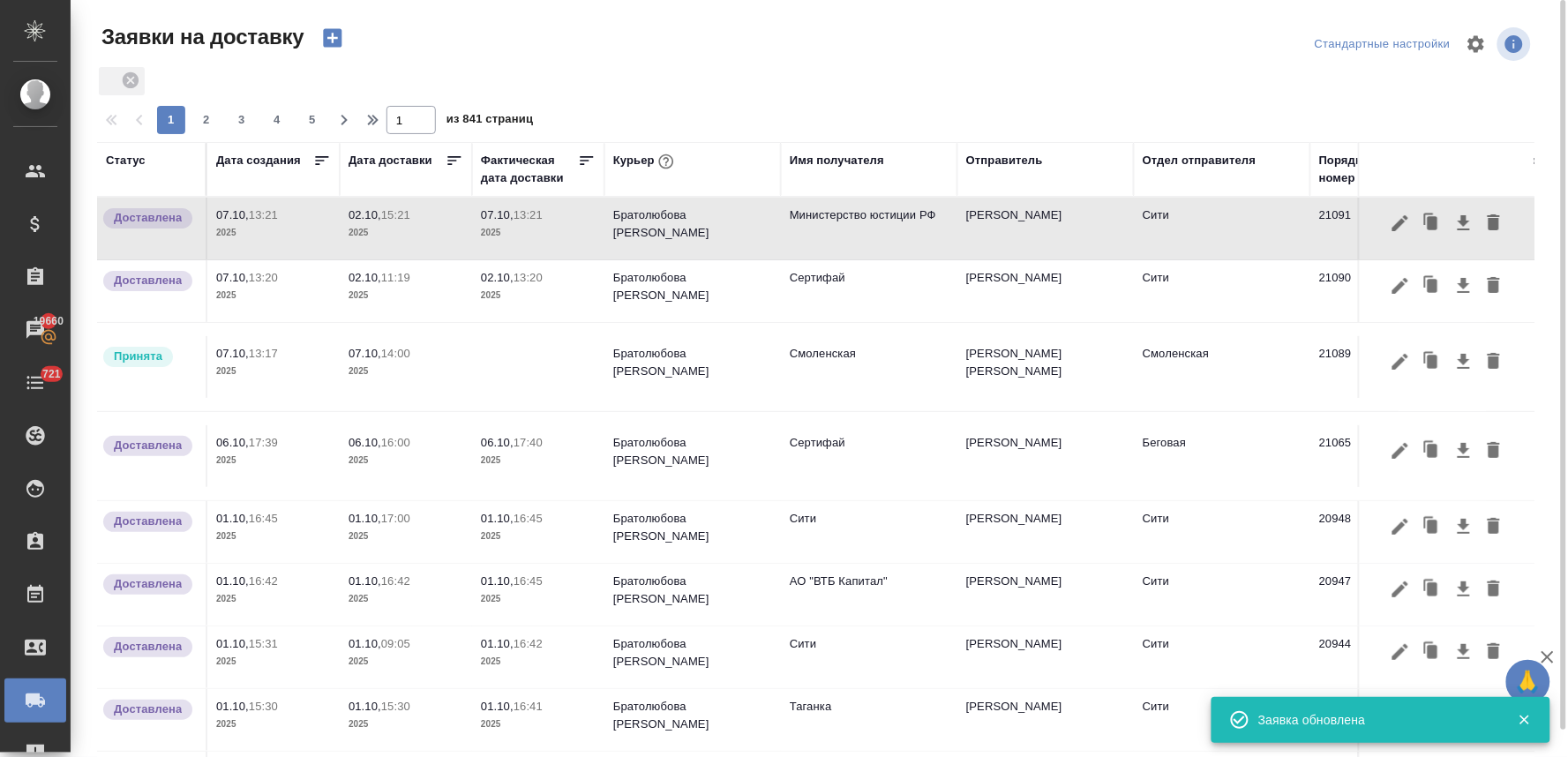
click at [371, 217] on p "02.10," at bounding box center [364, 214] width 33 height 13
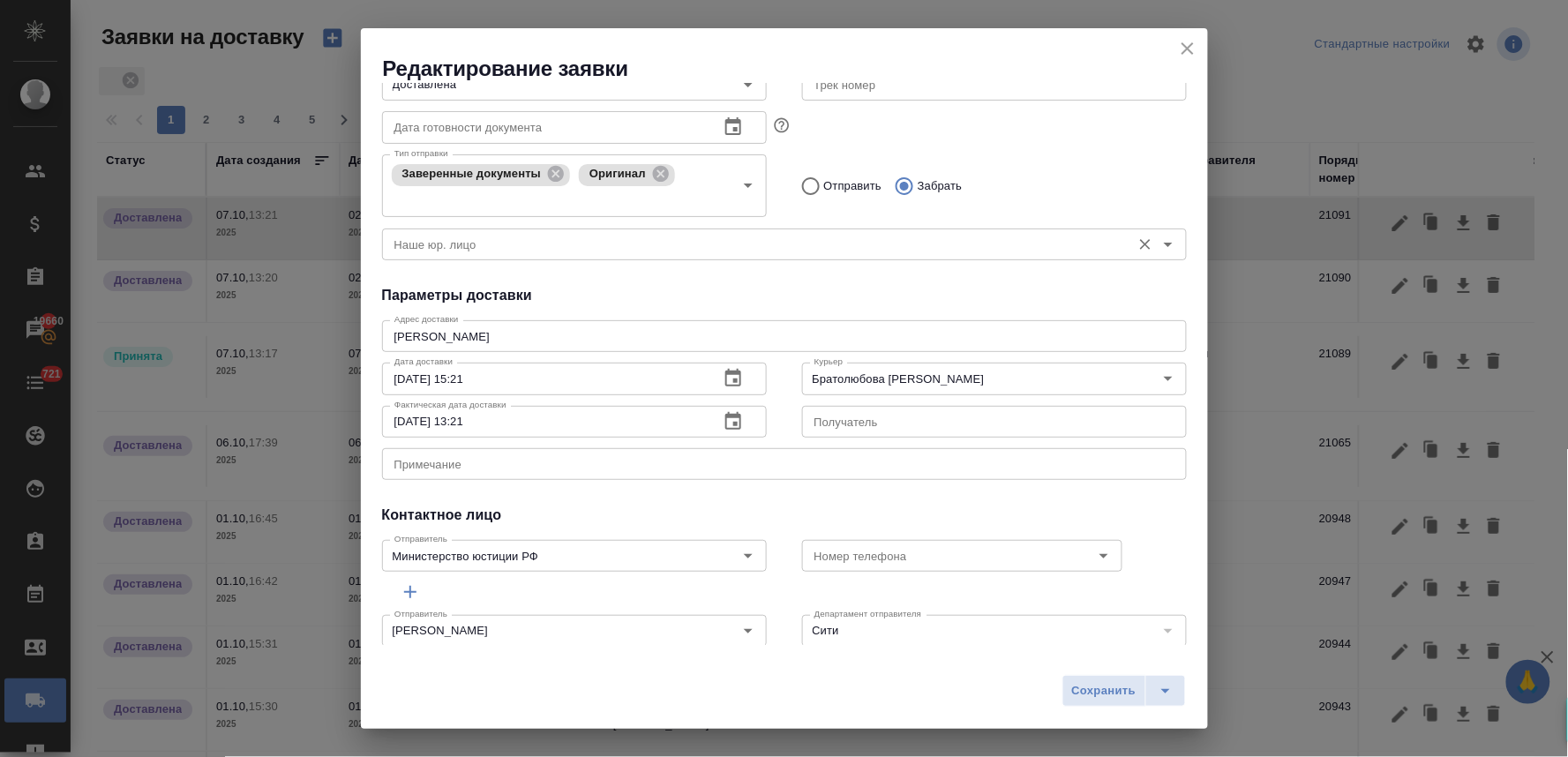
scroll to position [300, 0]
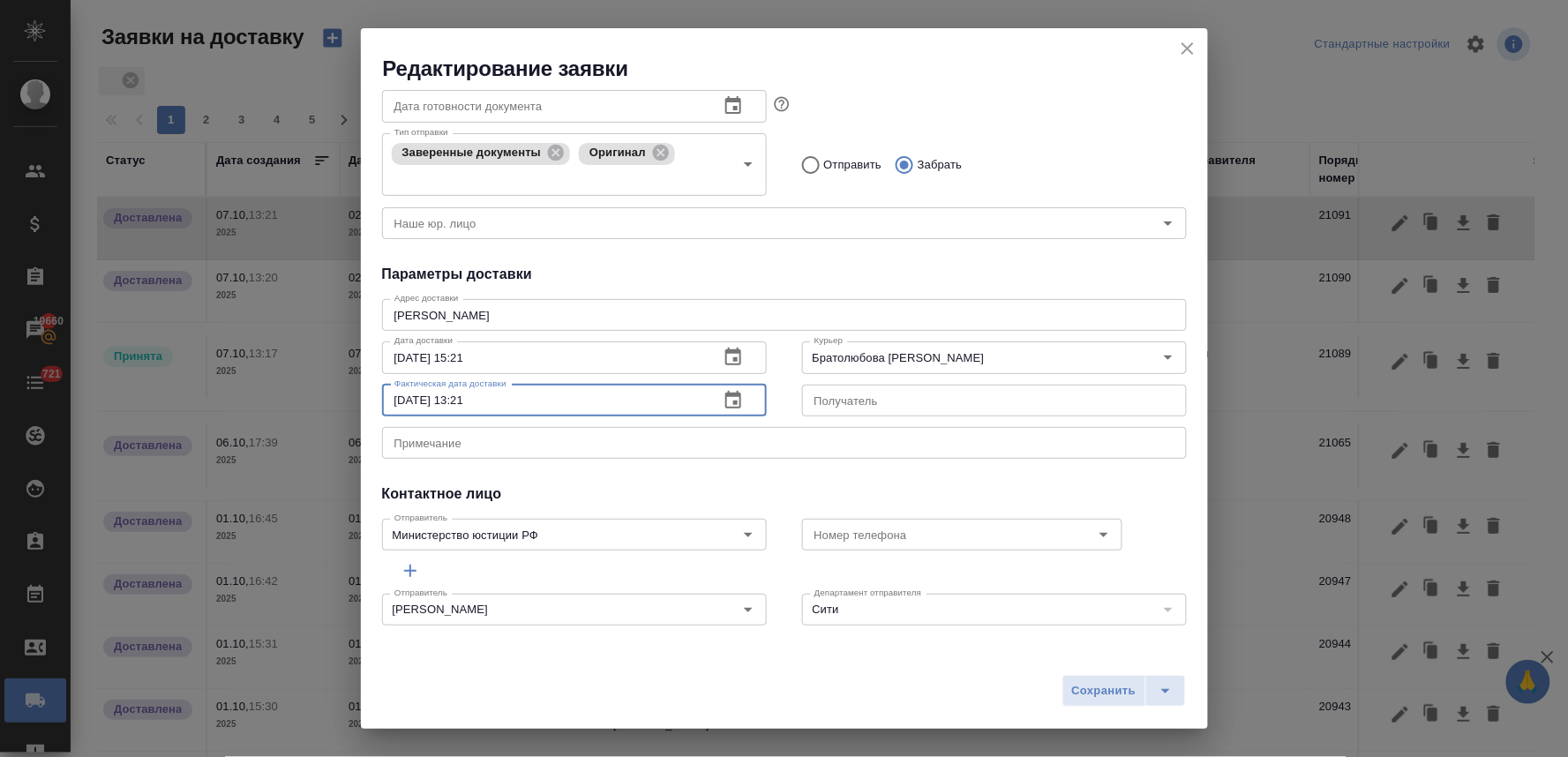
drag, startPoint x: 503, startPoint y: 402, endPoint x: 265, endPoint y: 391, distance: 238.3
click at [284, 395] on div "Редактирование заявки Общие данные Порядковый номер 21091 Порядковый номер Клие…" at bounding box center [784, 378] width 1568 height 757
paste input "2.10.2025 15"
type input "02.10.2025 15:21"
click at [1114, 694] on span "Сохранить" at bounding box center [1104, 691] width 64 height 21
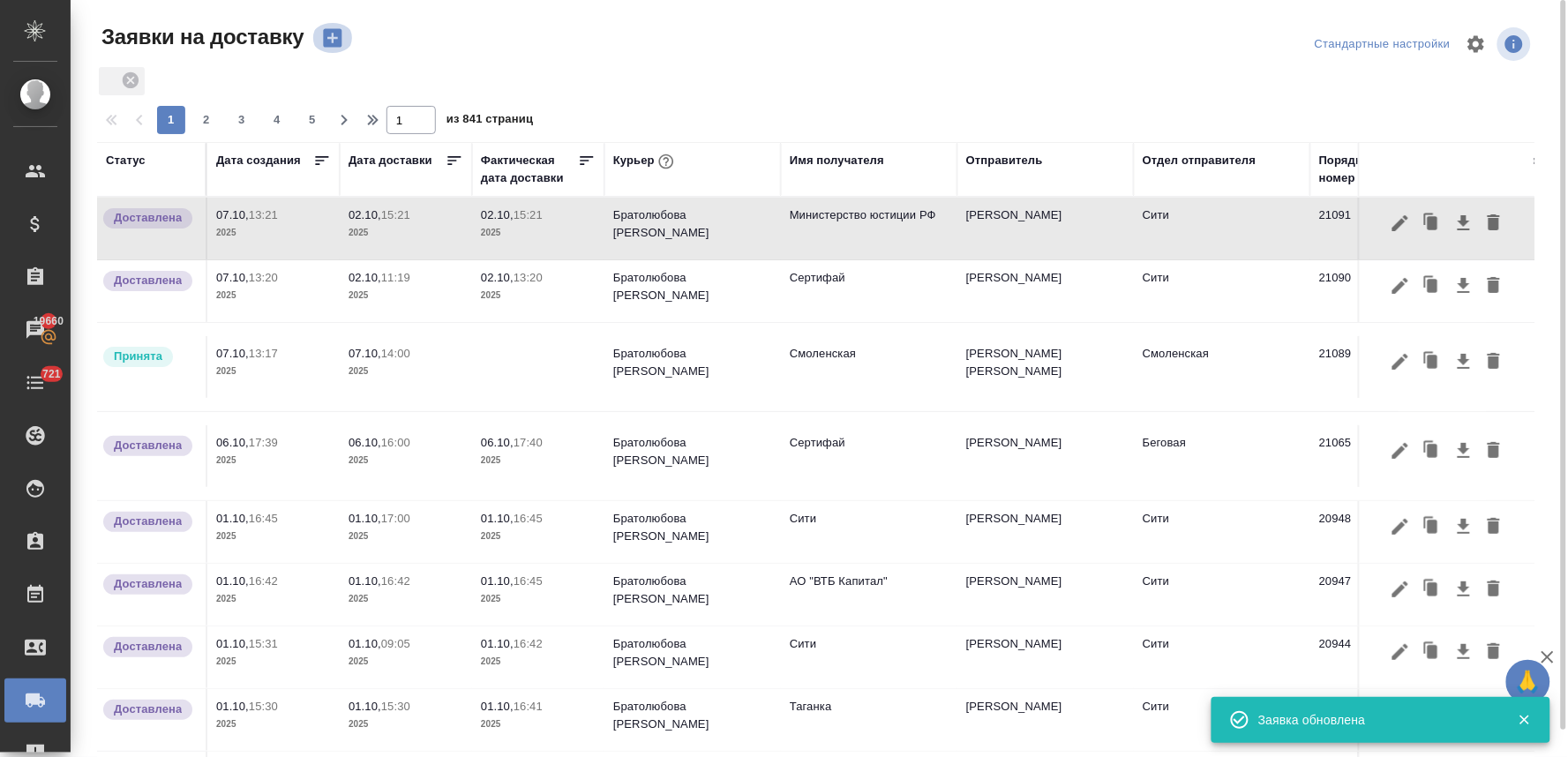
click at [333, 42] on icon "button" at bounding box center [331, 38] width 19 height 19
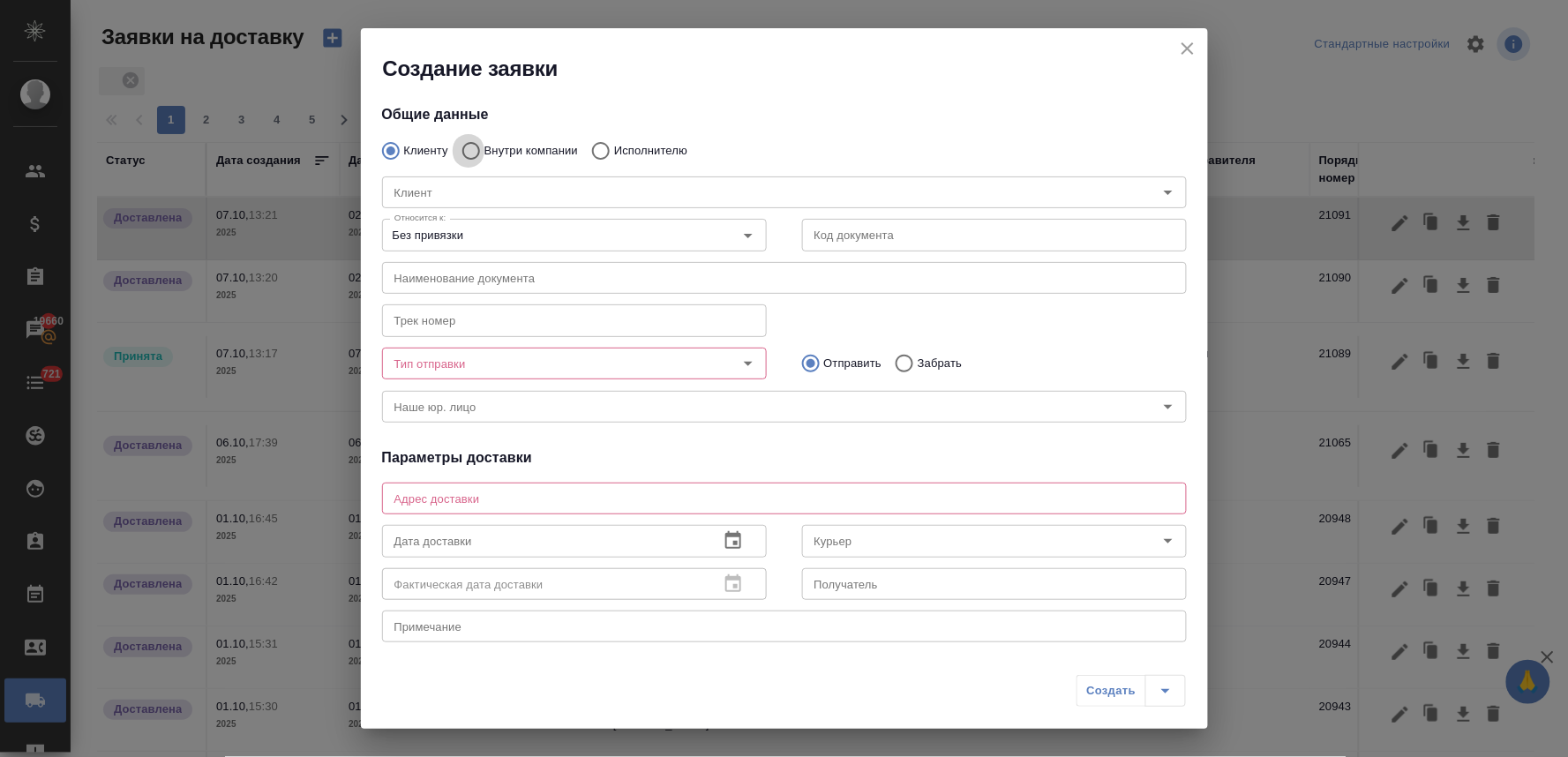
click at [469, 153] on input "Внутри компании" at bounding box center [469, 150] width 32 height 37
radio input "true"
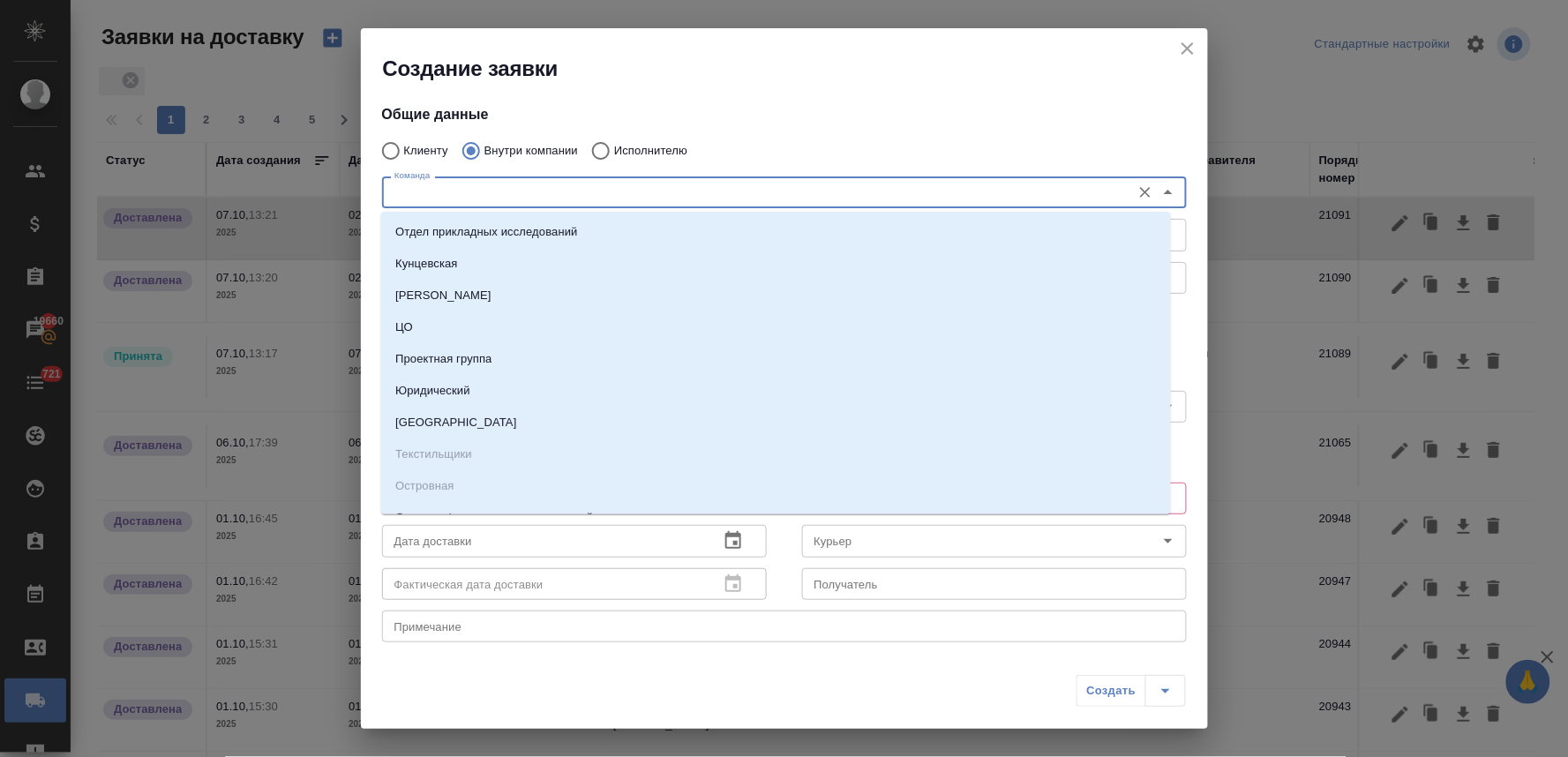
click at [477, 197] on input "Команда" at bounding box center [755, 192] width 735 height 21
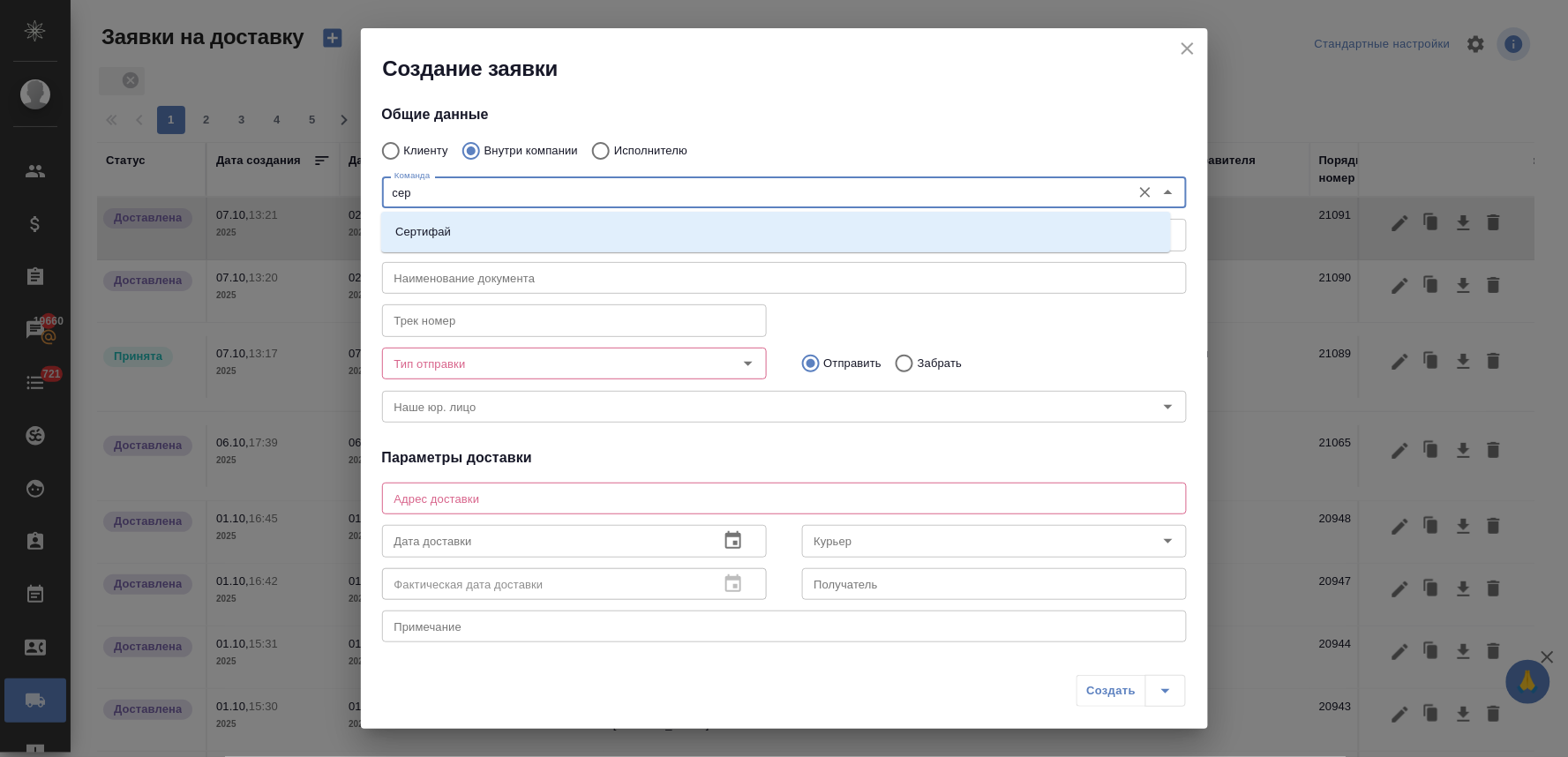
type input "серт"
click at [477, 222] on li "Сертифай" at bounding box center [776, 232] width 789 height 32
type textarea "Кузнецкий мост, д.7"
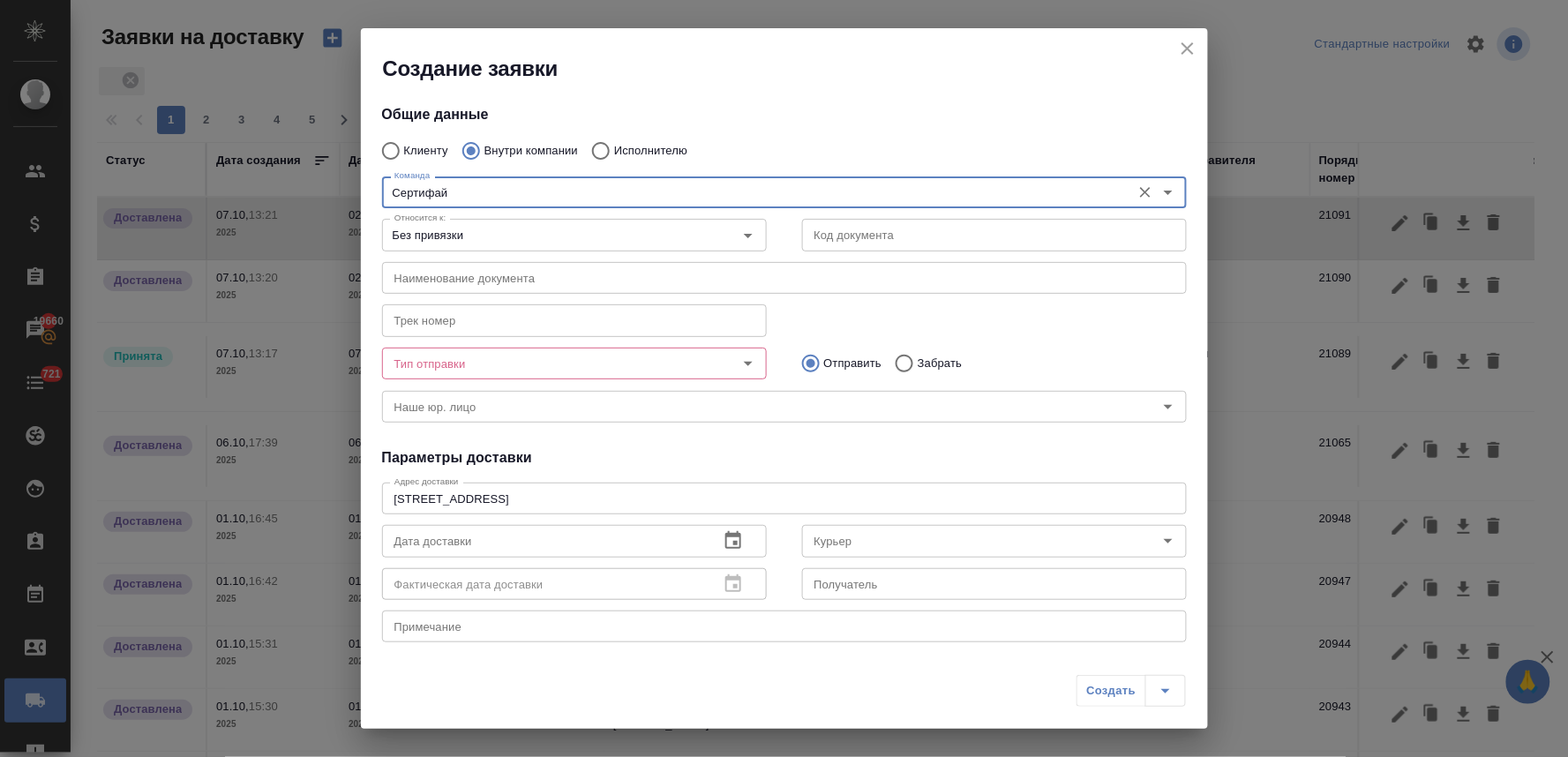
type input "Сертифай"
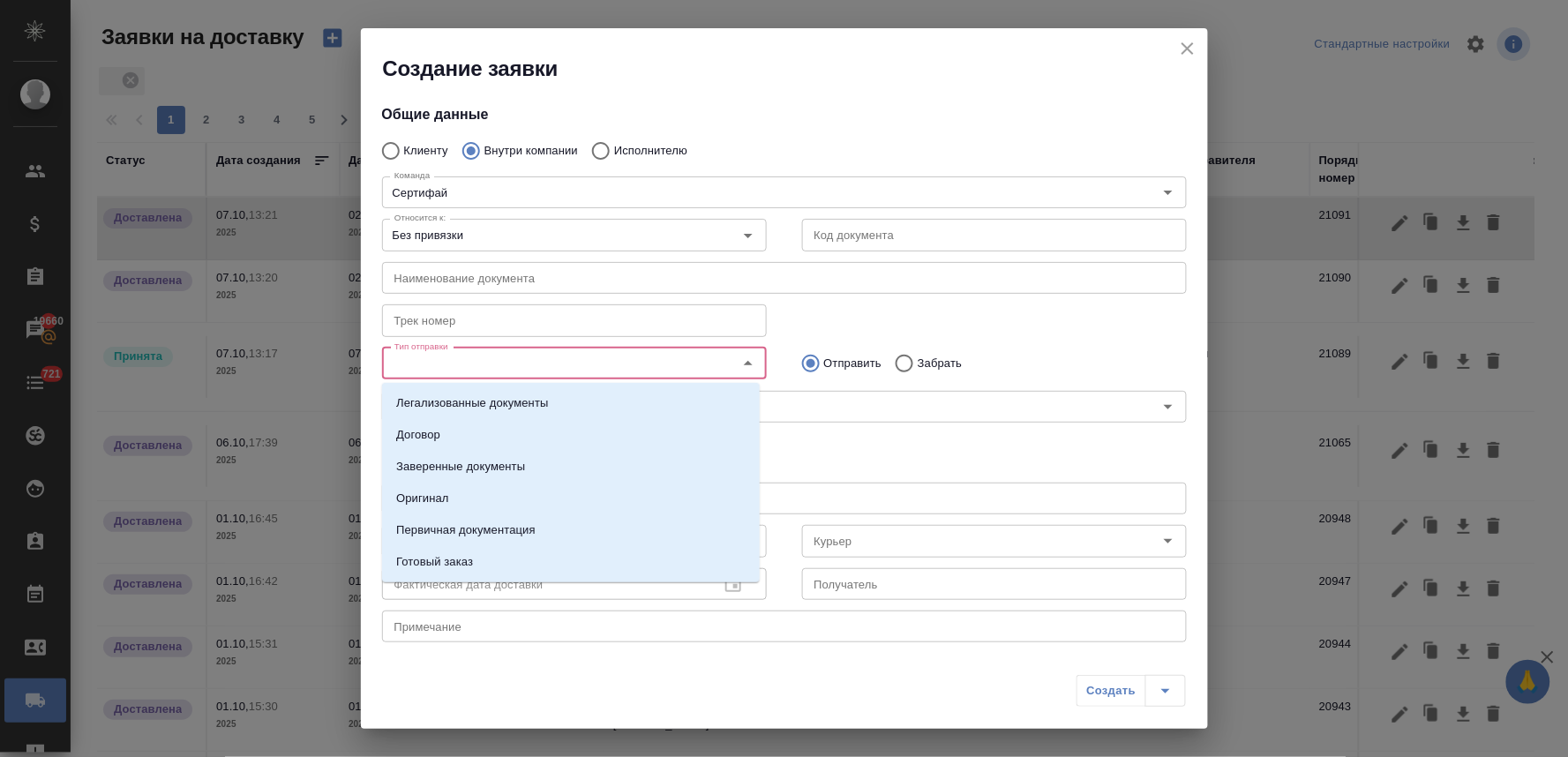
click at [479, 366] on input "Тип отправки" at bounding box center [545, 363] width 315 height 21
click at [481, 463] on p "Заверенные документы" at bounding box center [460, 467] width 129 height 18
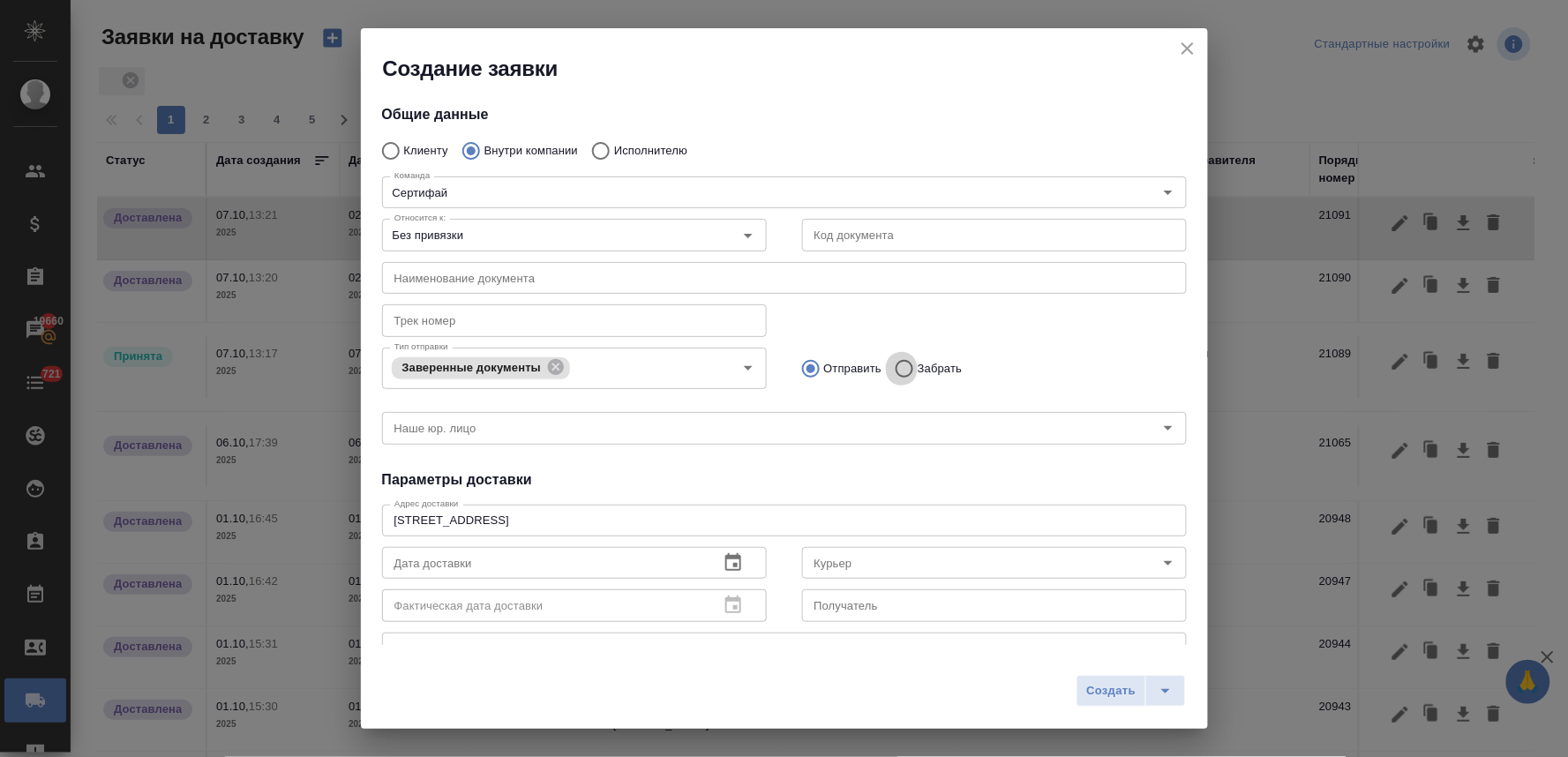
click at [888, 369] on input "Забрать" at bounding box center [901, 368] width 32 height 37
radio input "true"
click at [728, 559] on icon "button" at bounding box center [733, 562] width 16 height 18
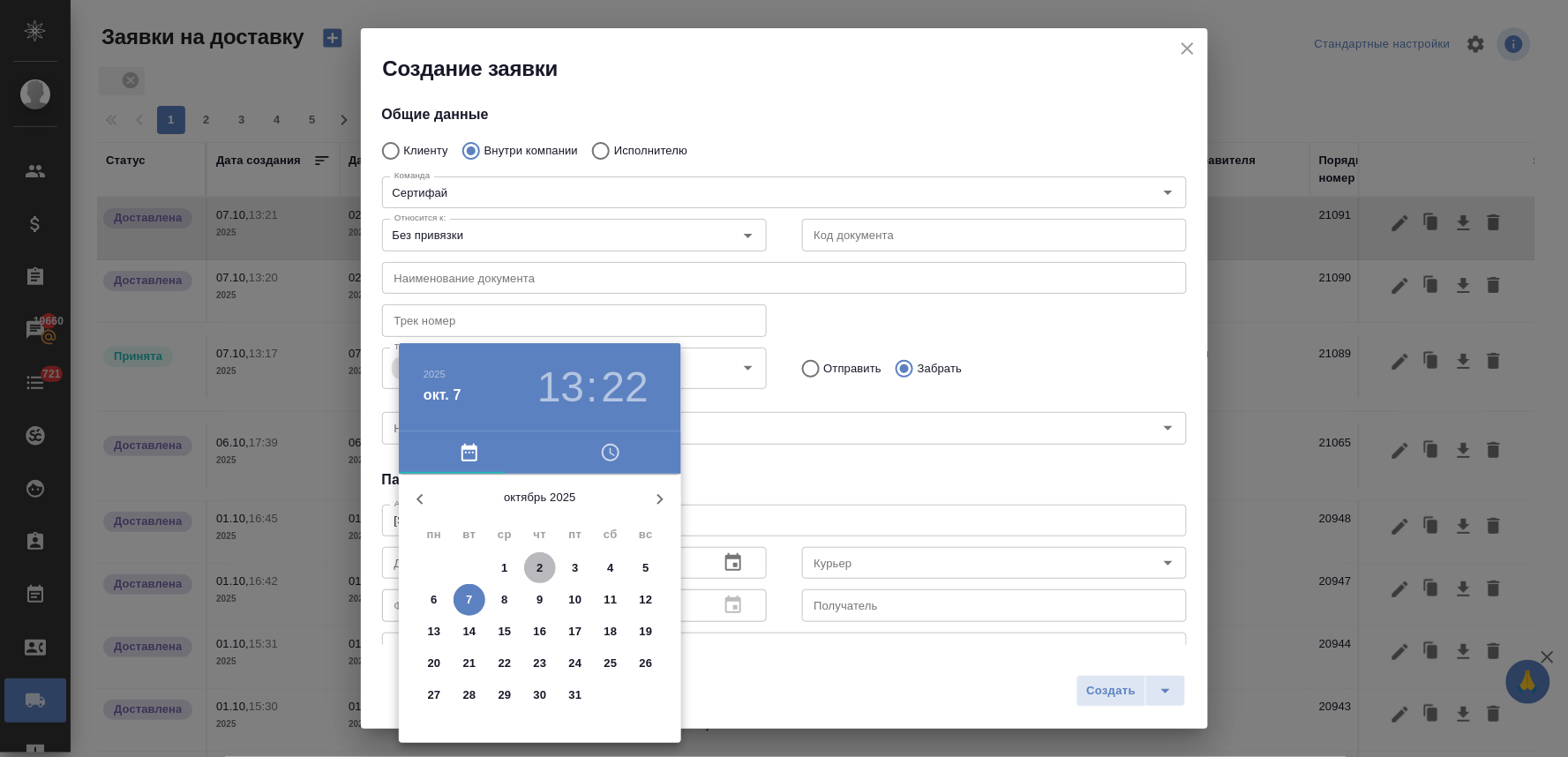
click at [541, 561] on p "2" at bounding box center [539, 568] width 6 height 18
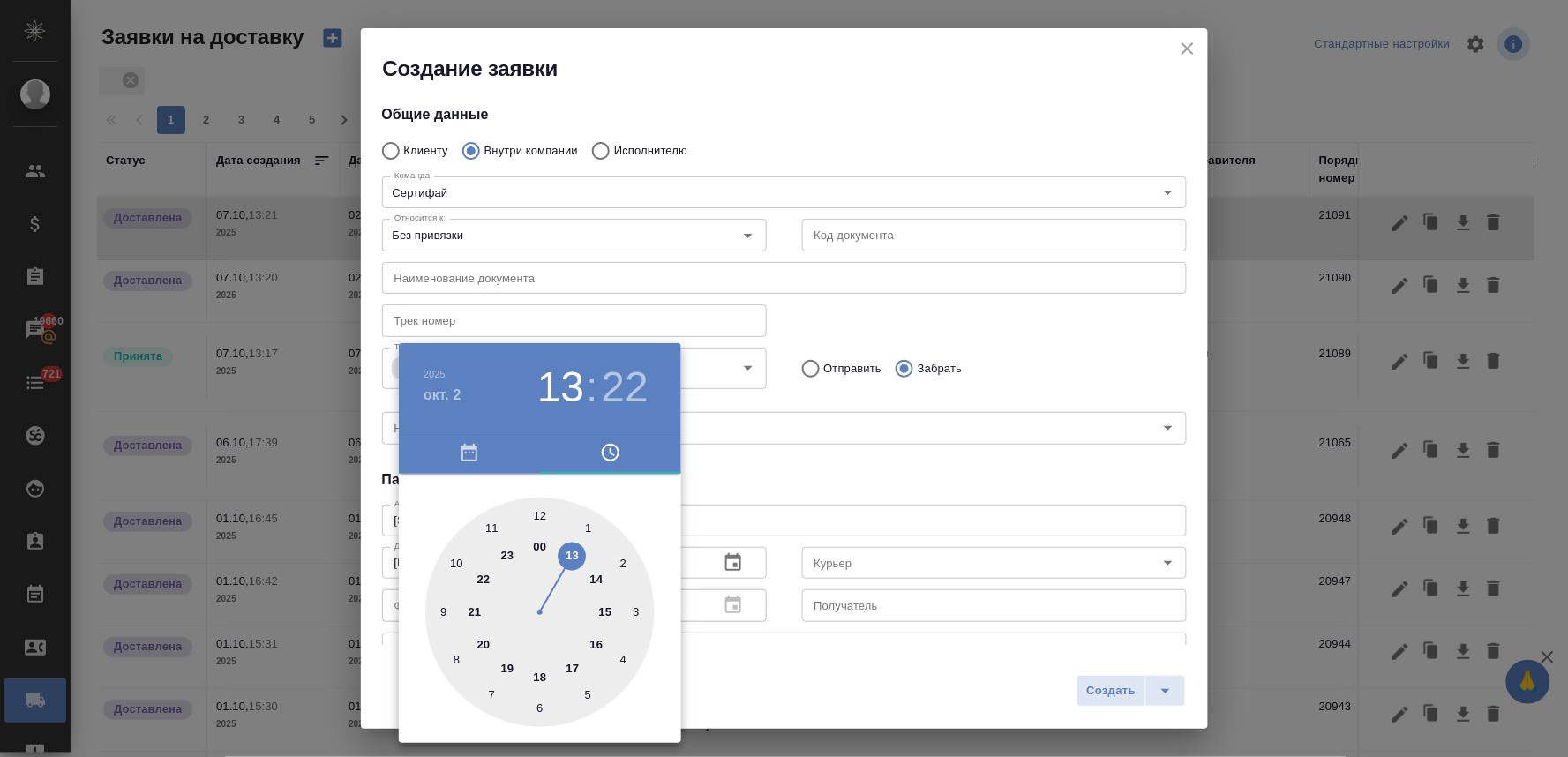
click at [565, 663] on div at bounding box center [540, 613] width 230 height 230
click at [777, 495] on div at bounding box center [784, 378] width 1568 height 757
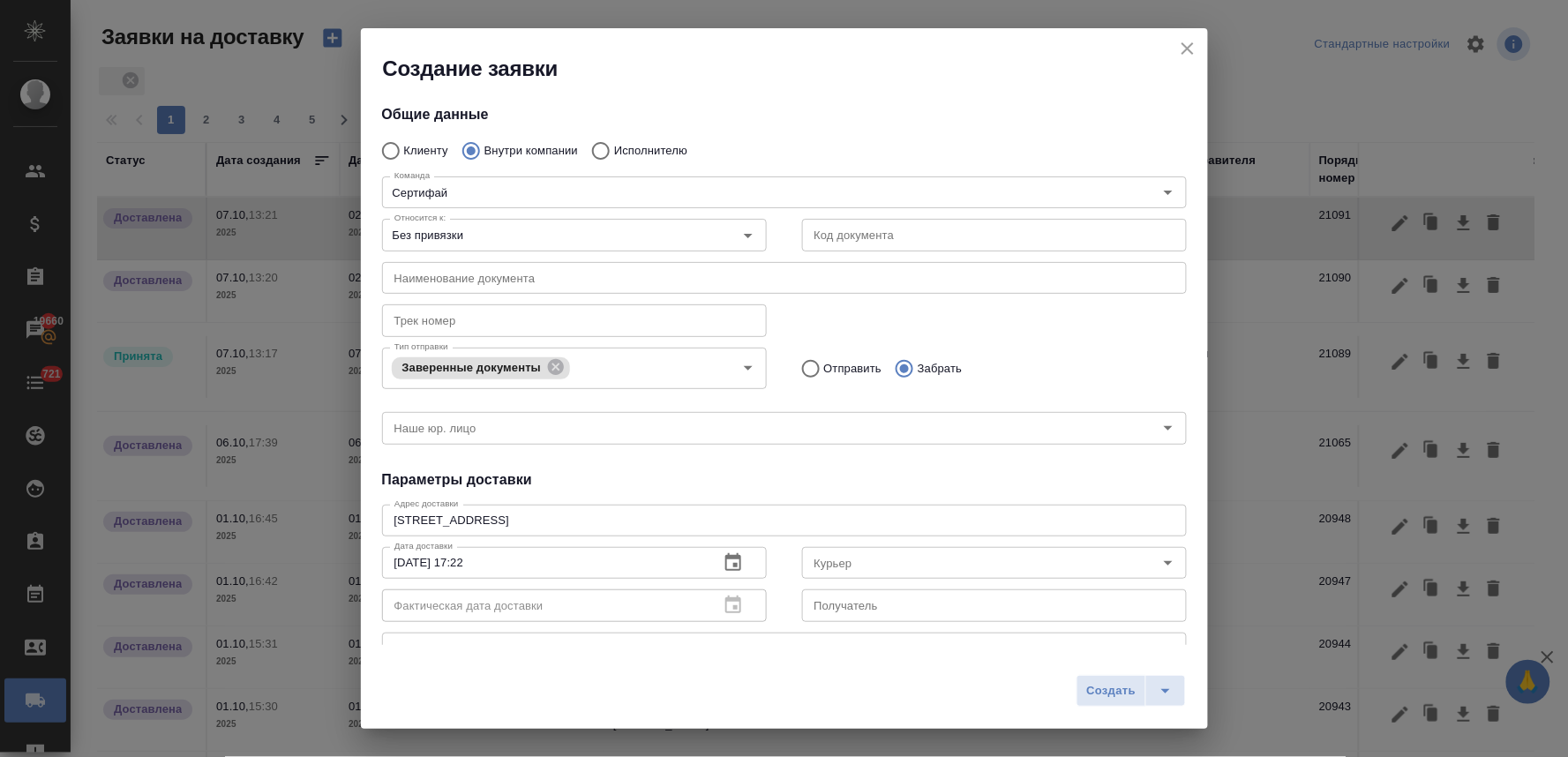
click at [469, 562] on input "02.10.2025 17:22" at bounding box center [543, 563] width 323 height 32
drag, startPoint x: 495, startPoint y: 561, endPoint x: 338, endPoint y: 557, distance: 157.1
click at [338, 557] on div "Создание заявки Общие данные Клиенту Внутри компании Исполнителю Команда Сертиф…" at bounding box center [784, 378] width 1568 height 757
click at [852, 549] on div "Курьер" at bounding box center [994, 563] width 385 height 32
type input "02.10.2025 16:22"
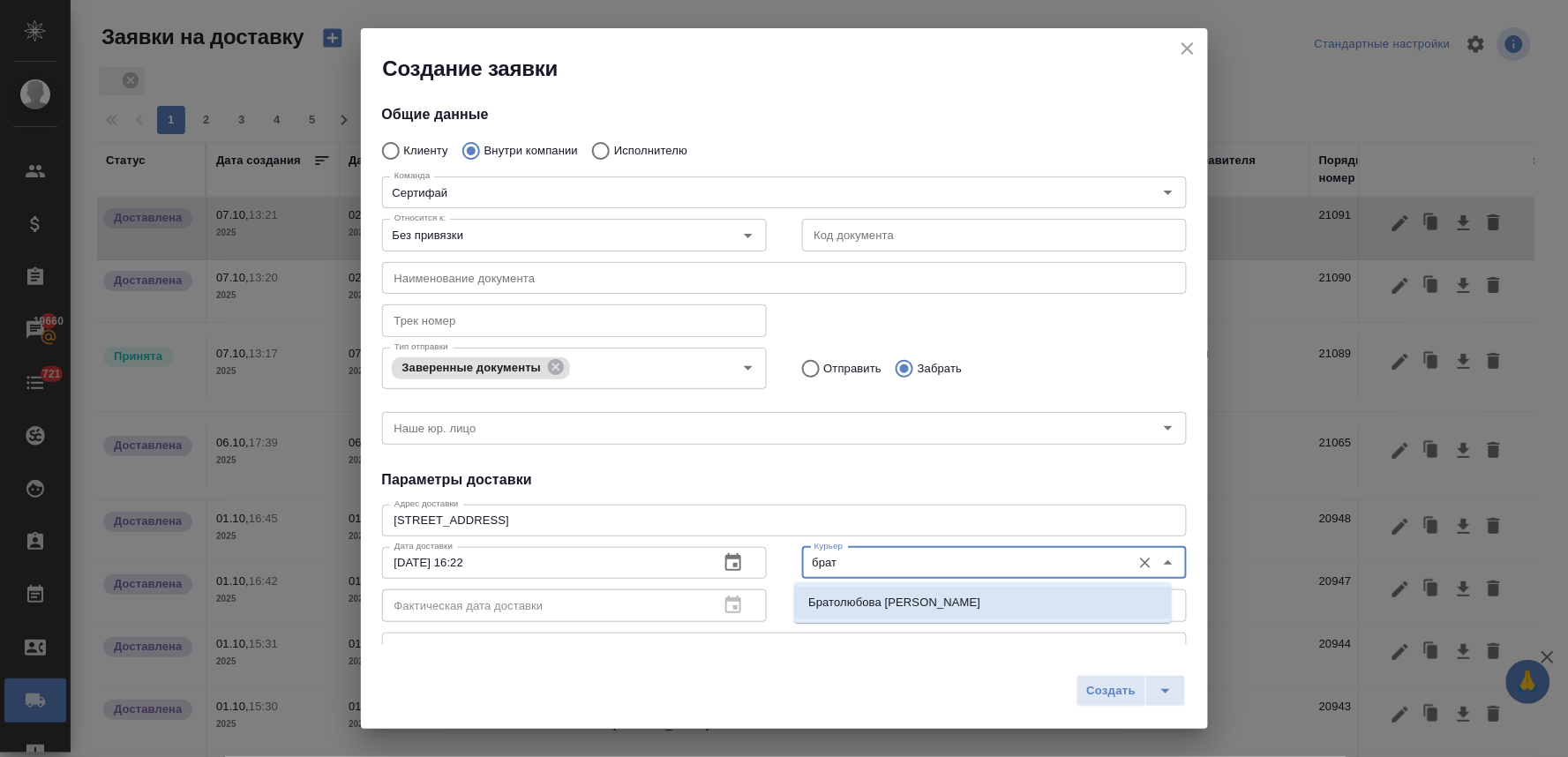
click at [866, 600] on p "Братолюбова Наталья" at bounding box center [894, 603] width 172 height 18
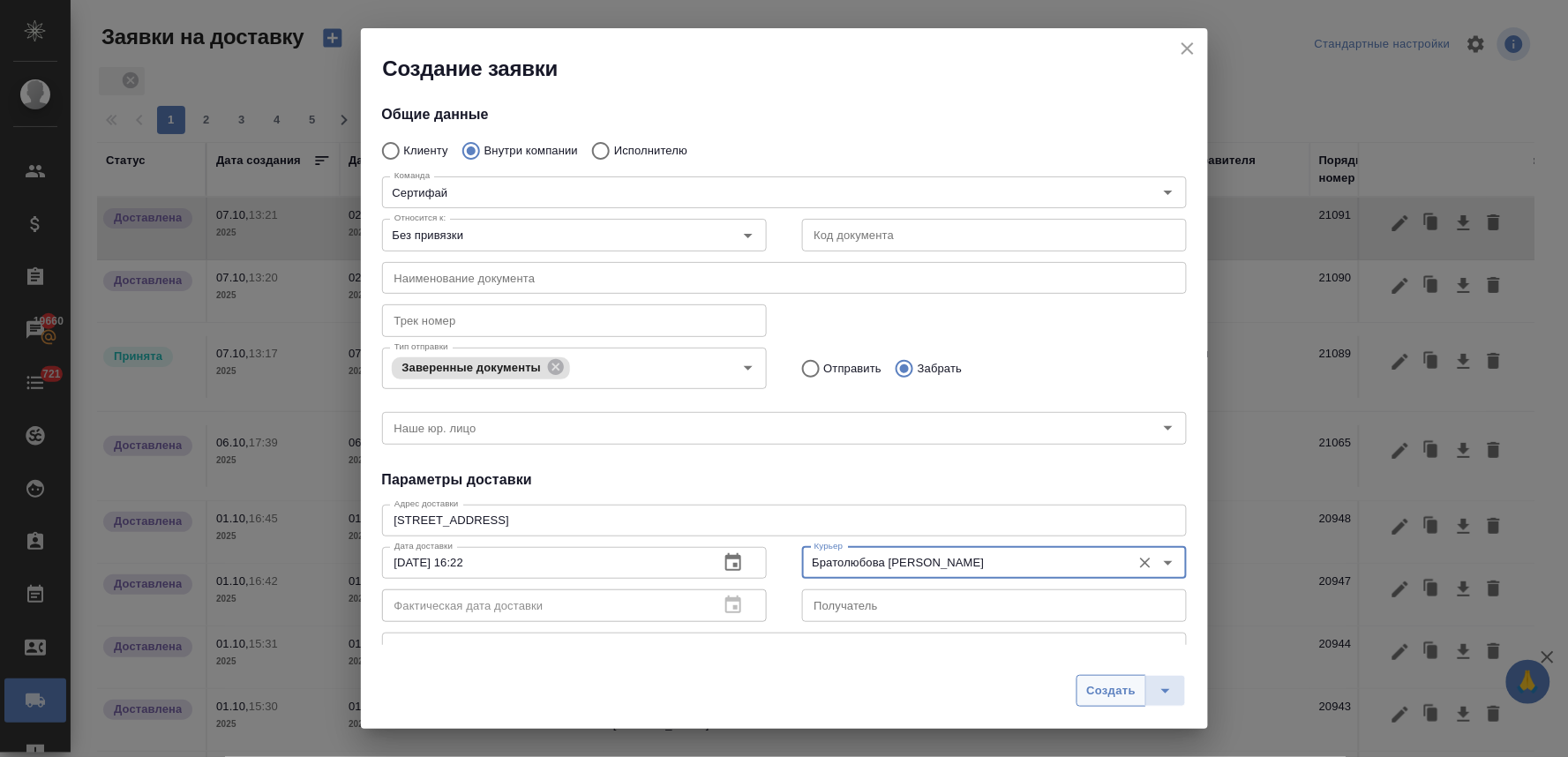
type input "Братолюбова Наталья"
click at [1114, 695] on span "Создать" at bounding box center [1111, 691] width 49 height 21
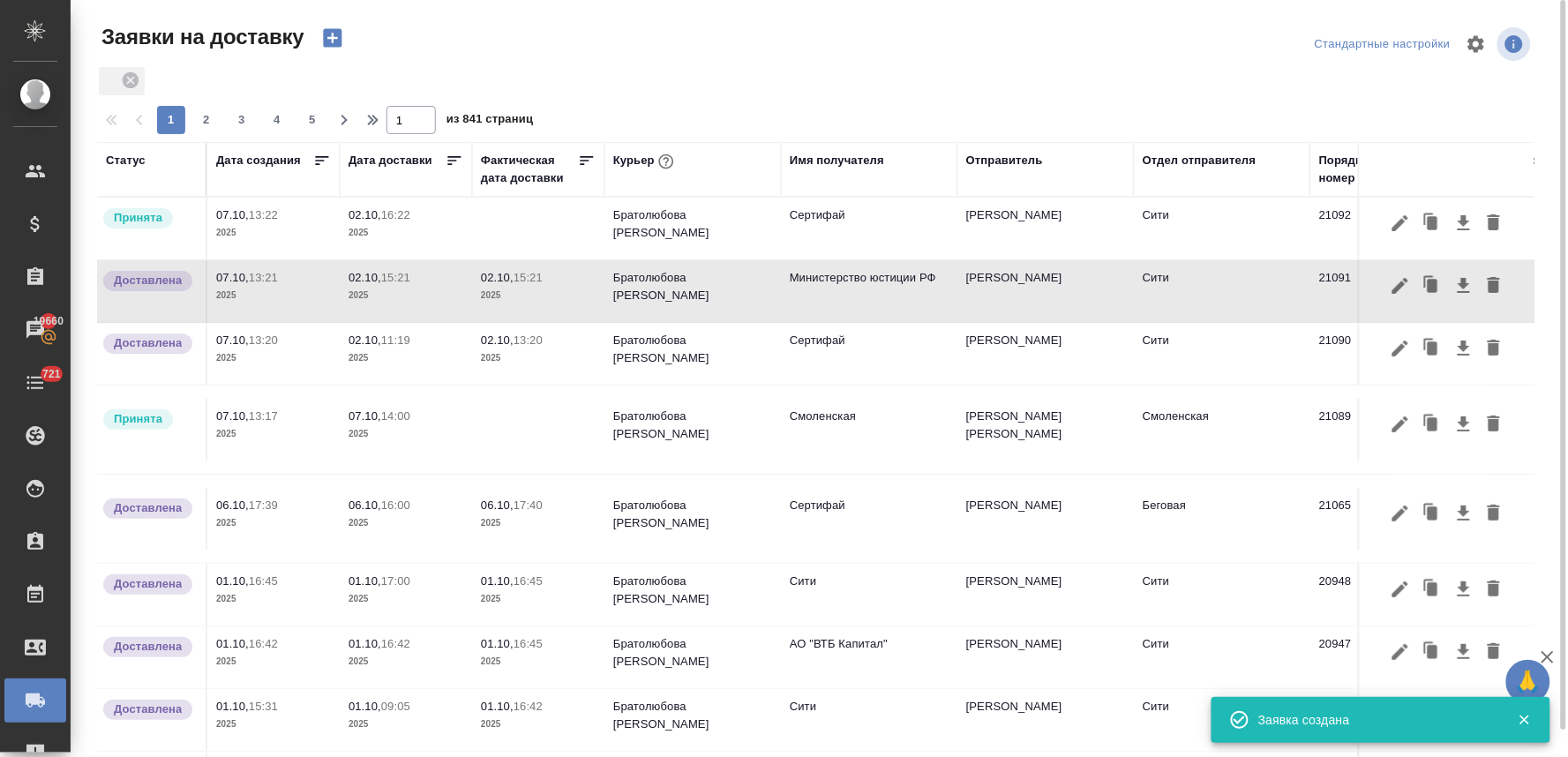
click at [385, 225] on p "2025" at bounding box center [406, 234] width 115 height 18
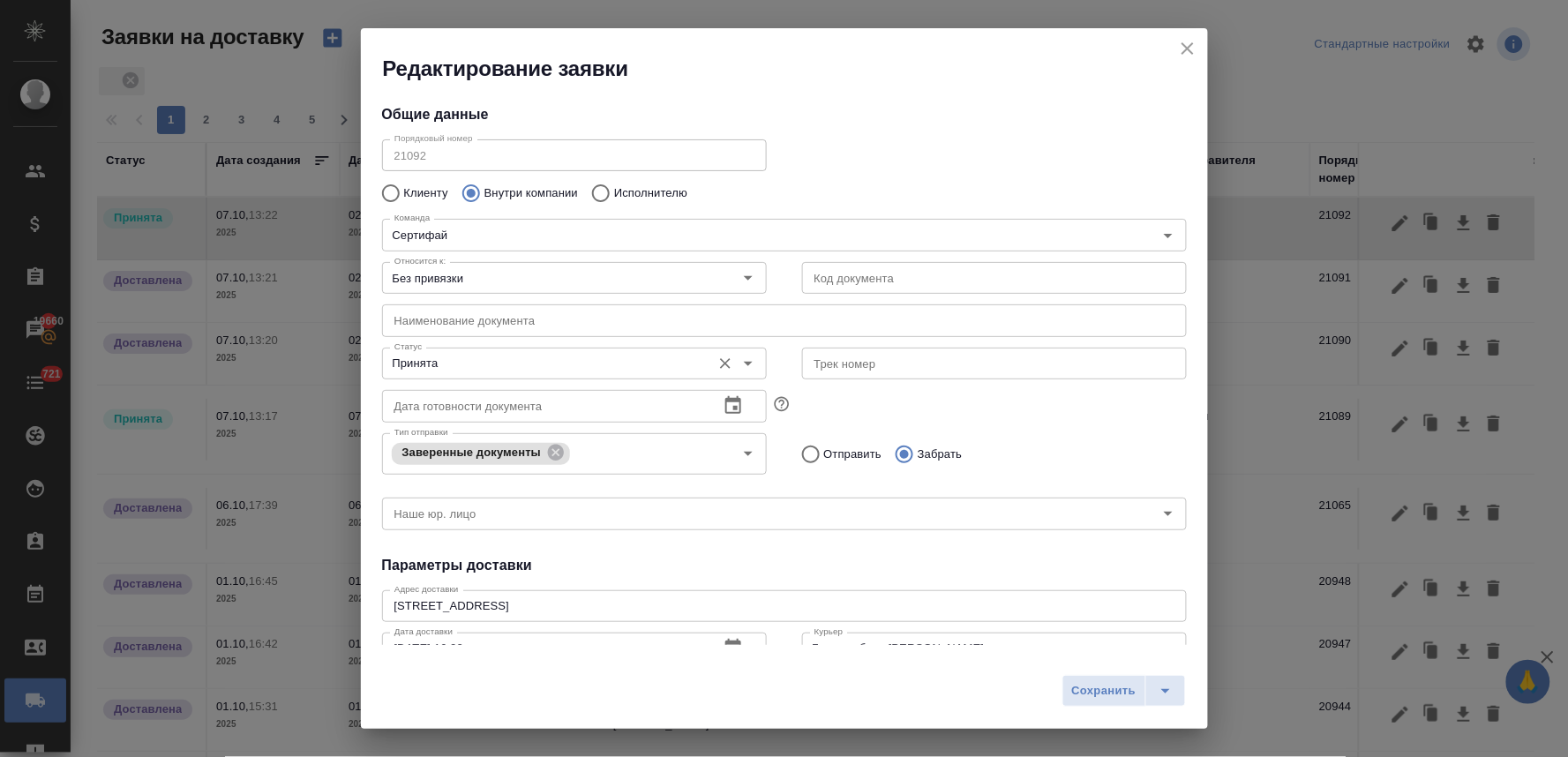
click at [498, 363] on input "Принята" at bounding box center [545, 363] width 315 height 21
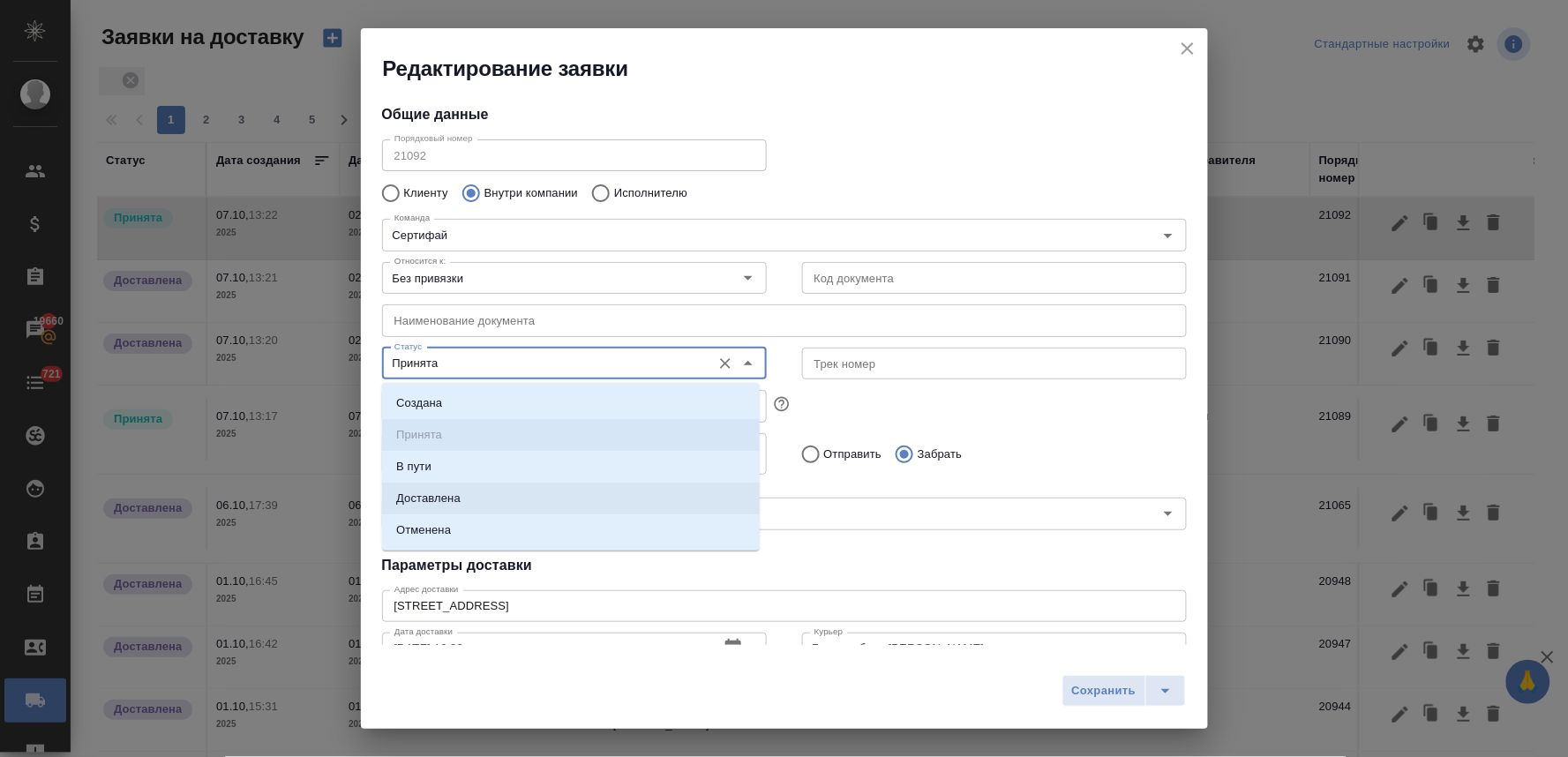
click at [473, 491] on li "Доставлена" at bounding box center [571, 499] width 378 height 32
type input "Доставлена"
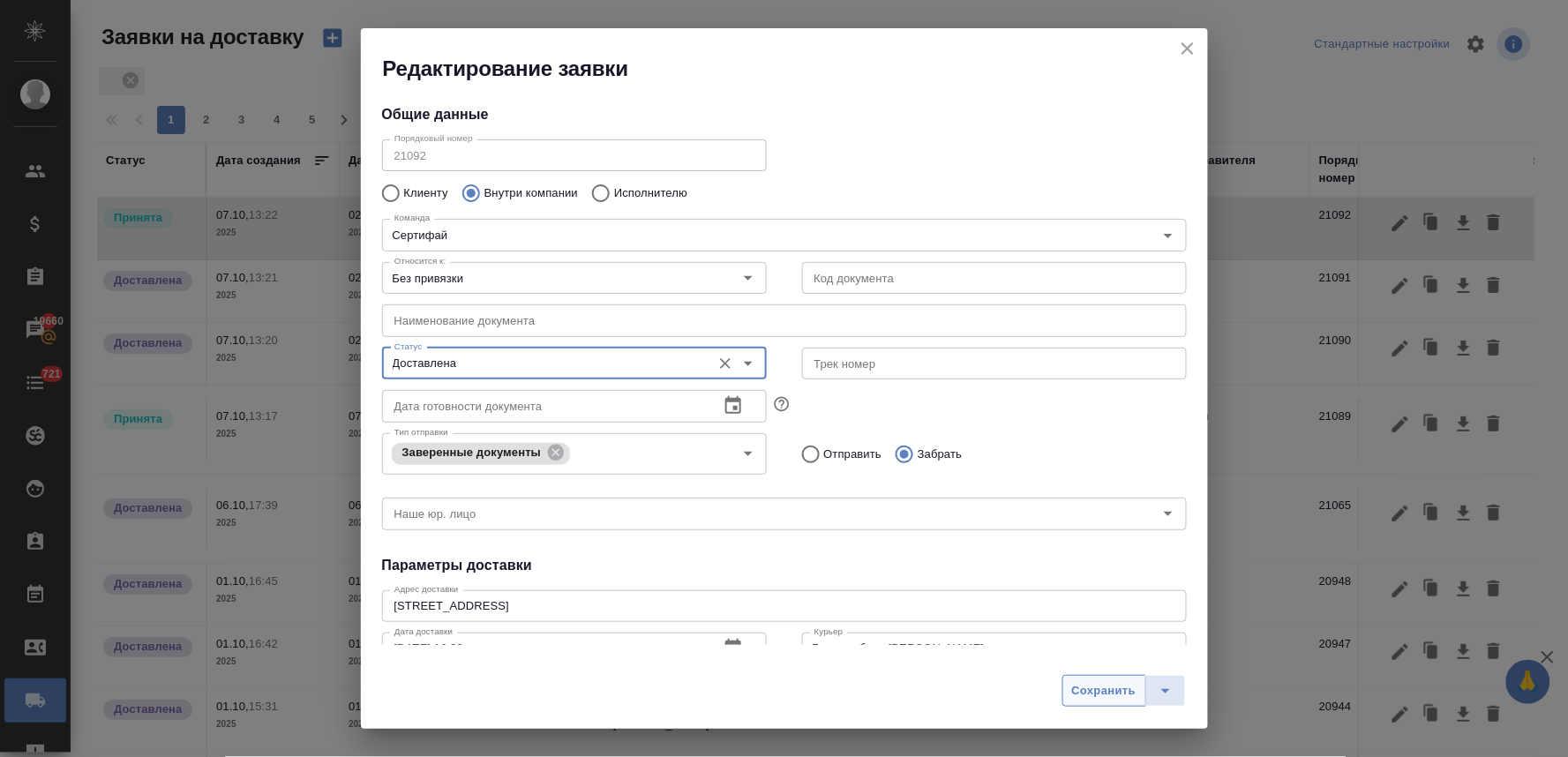
click at [1107, 704] on button "Сохранить" at bounding box center [1104, 691] width 84 height 32
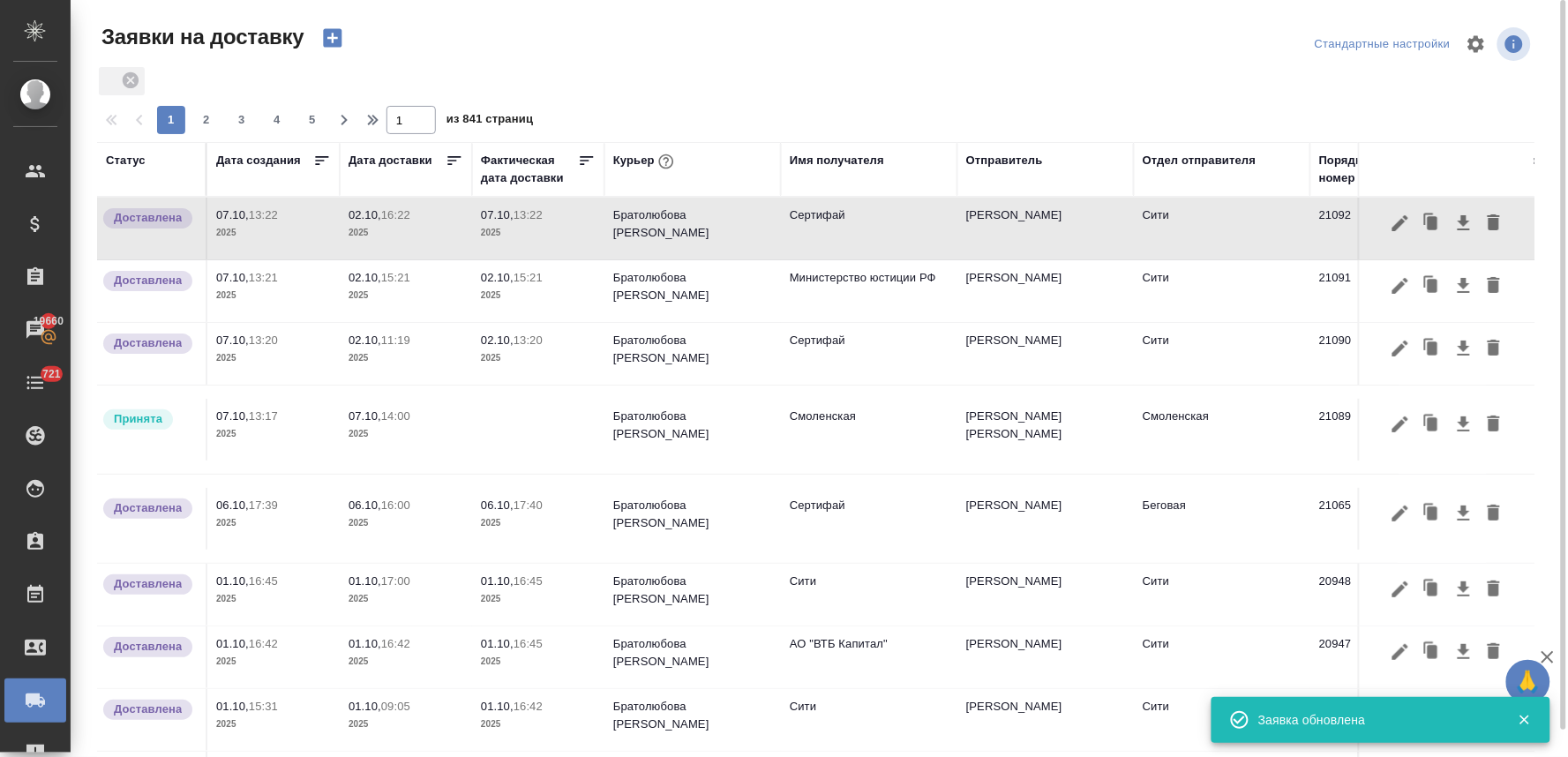
click at [379, 225] on p "2025" at bounding box center [406, 234] width 115 height 18
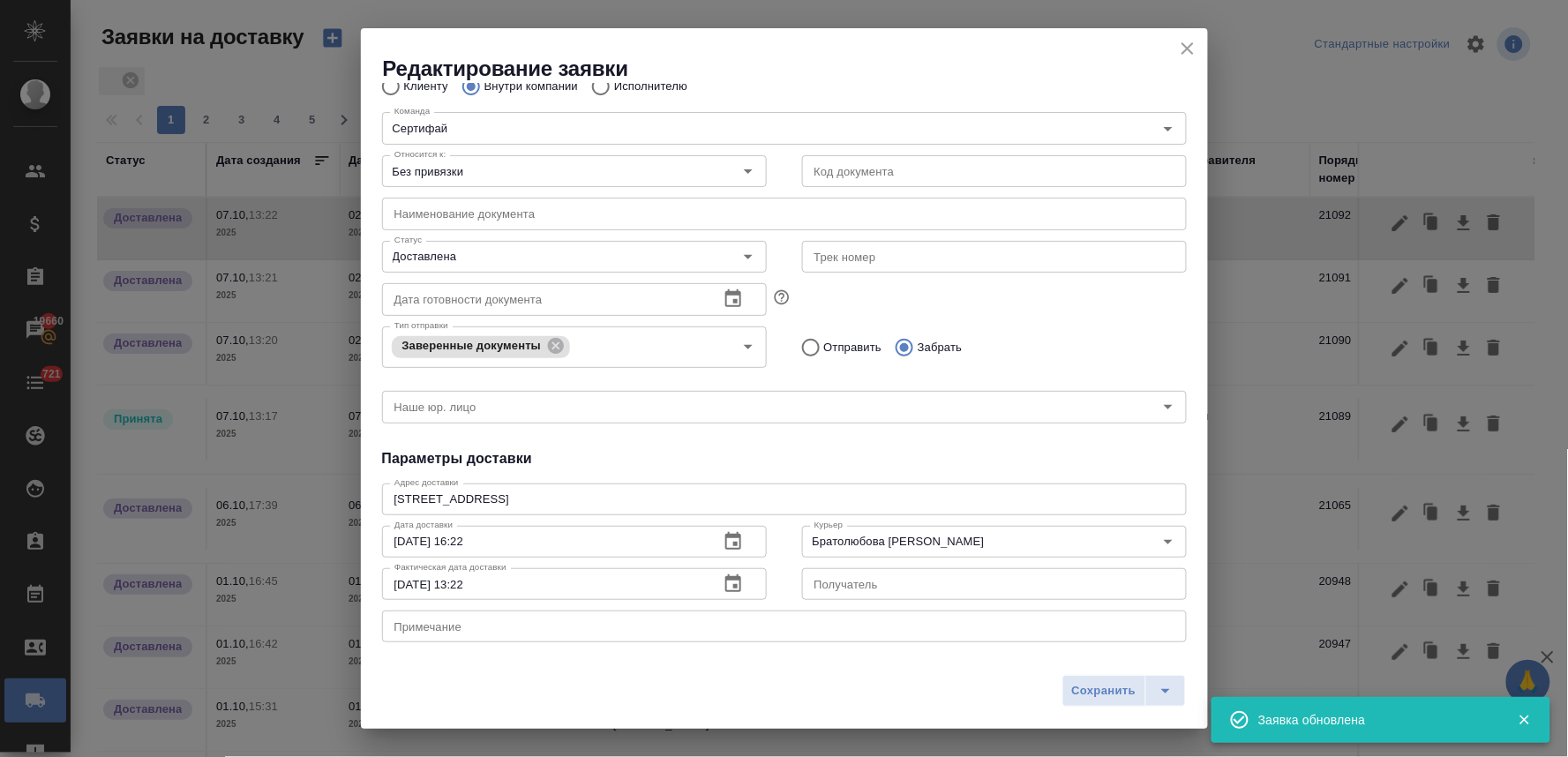
scroll to position [290, 0]
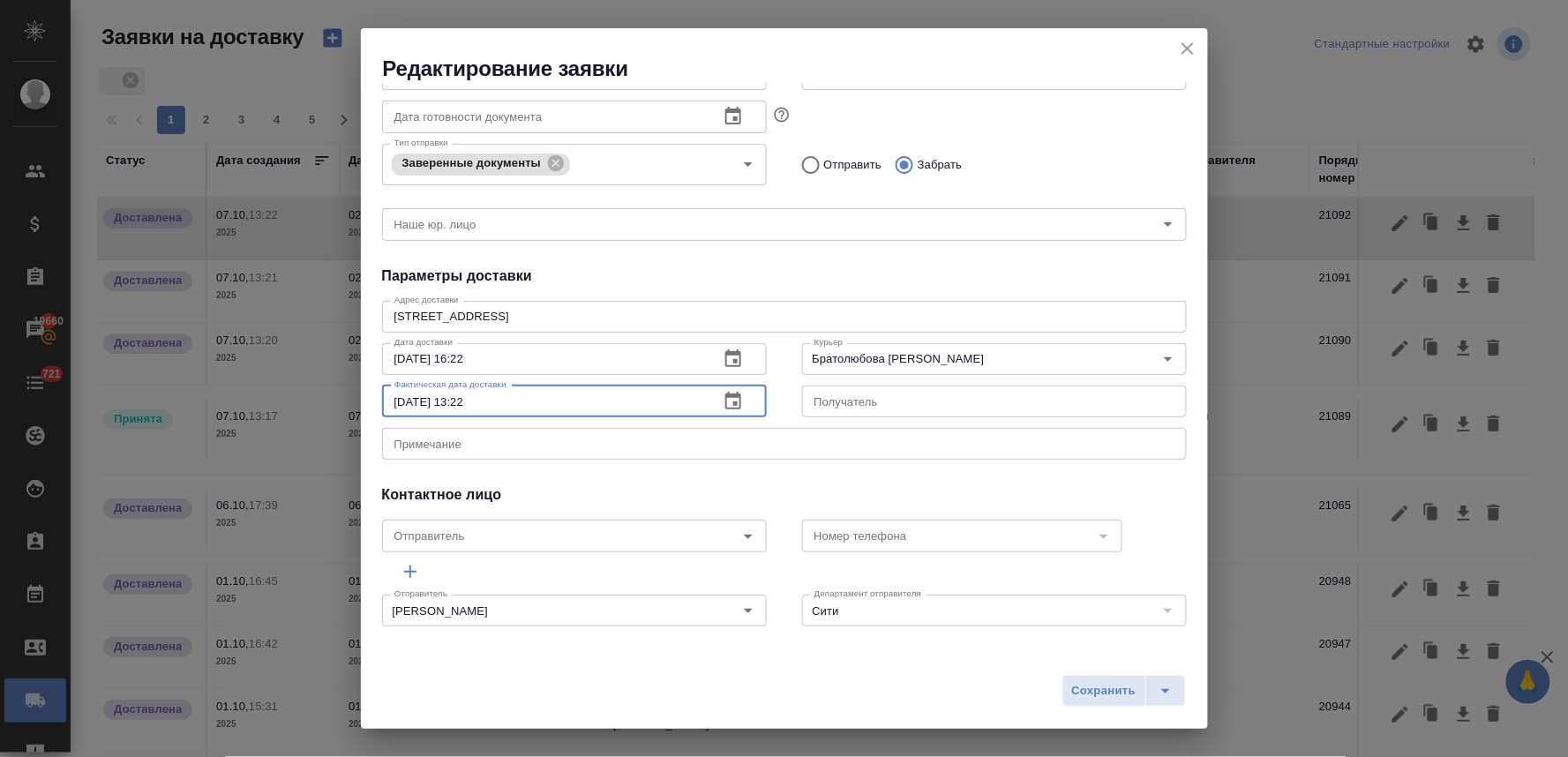
drag, startPoint x: 491, startPoint y: 407, endPoint x: 298, endPoint y: 377, distance: 195.3
click at [307, 379] on div "Редактирование заявки Общие данные Порядковый номер 21092 Порядковый номер Клие…" at bounding box center [784, 378] width 1568 height 757
paste input "2.10.2025 16"
type input "02.10.2025 16:22"
click at [1089, 685] on span "Сохранить" at bounding box center [1104, 691] width 64 height 21
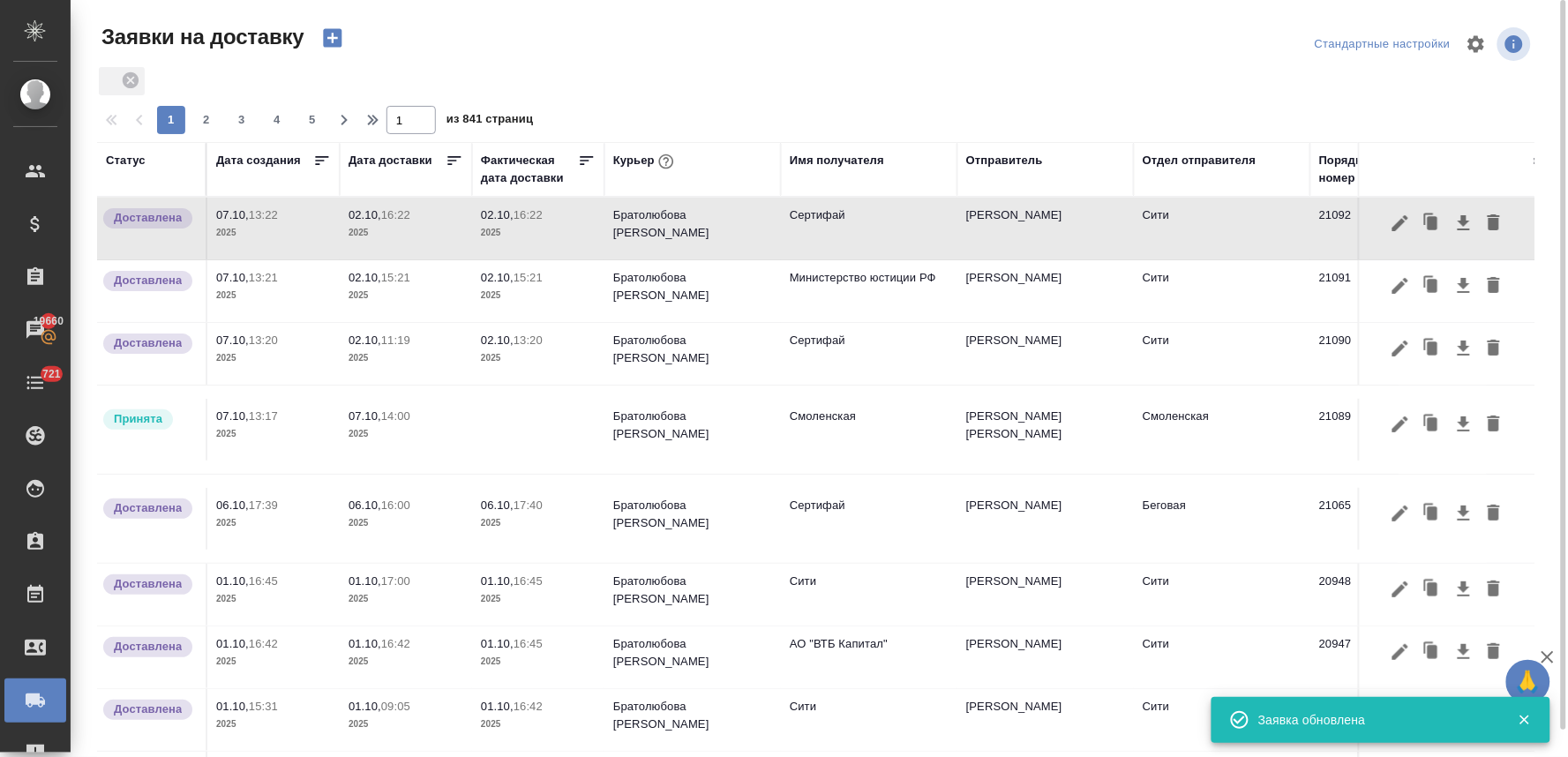
click at [329, 30] on icon "button" at bounding box center [331, 38] width 19 height 19
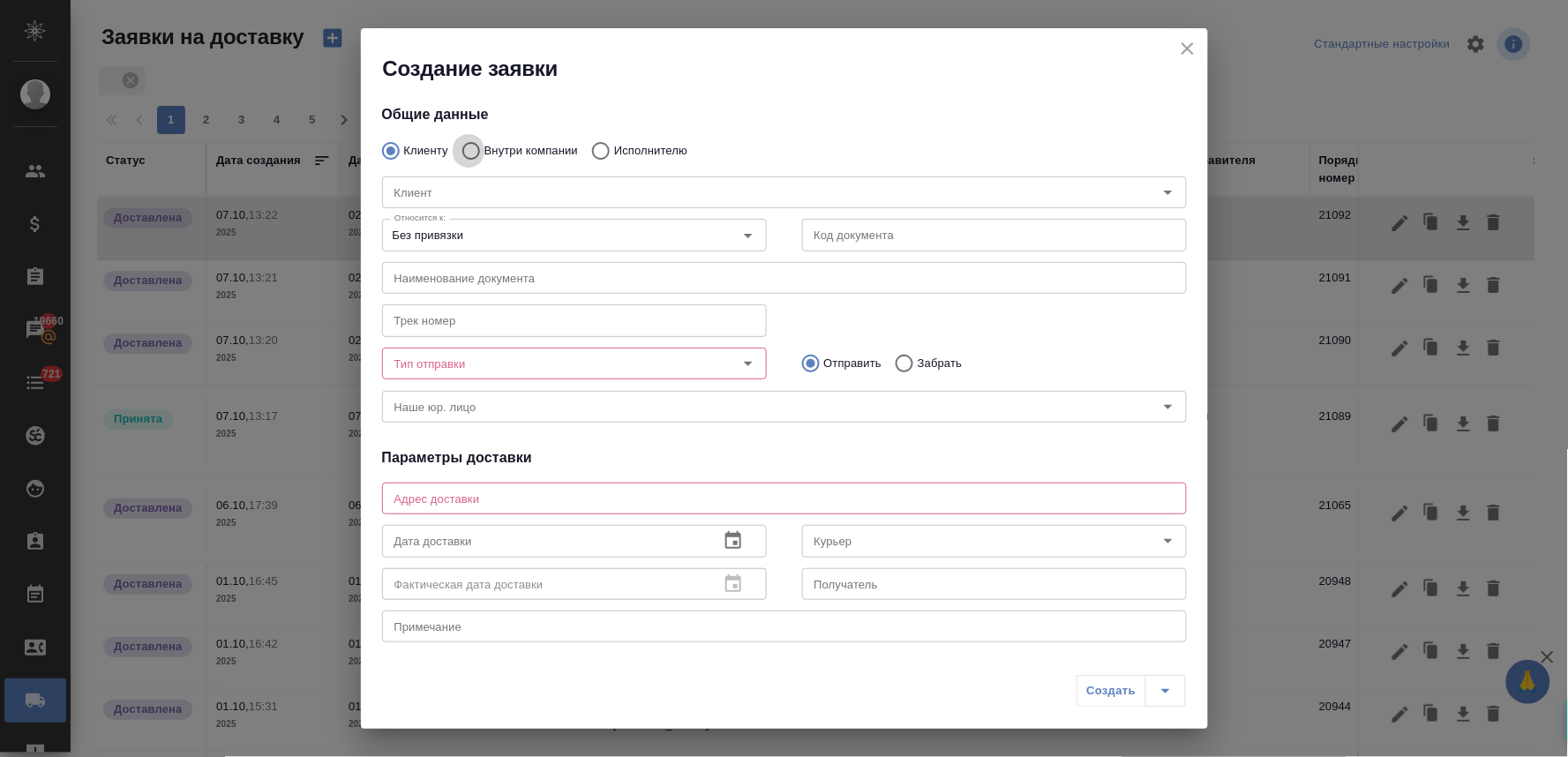
click at [468, 150] on input "Внутри компании" at bounding box center [469, 150] width 32 height 37
radio input "true"
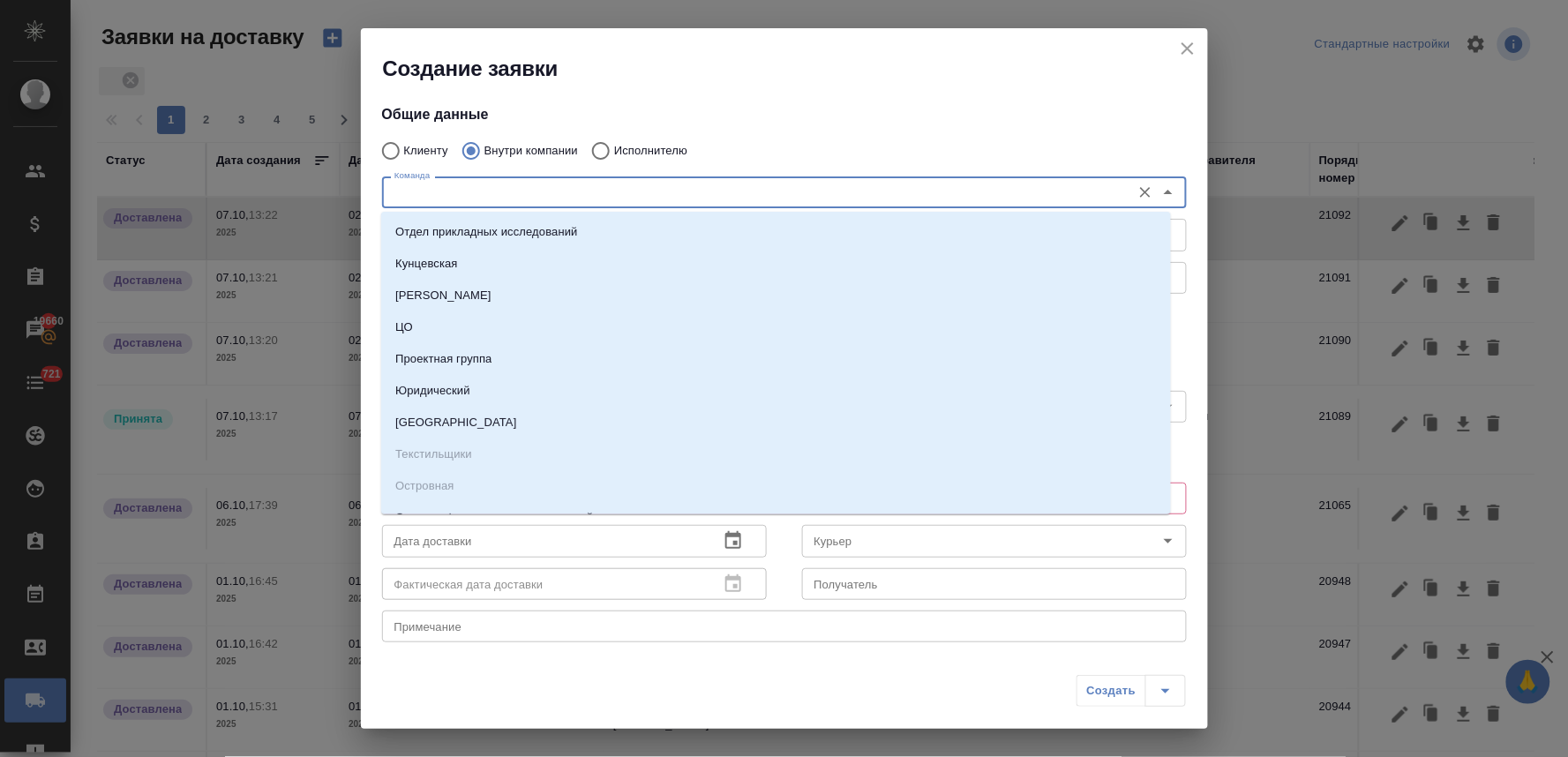
click at [492, 186] on input "Команда" at bounding box center [755, 192] width 735 height 21
type input "си"
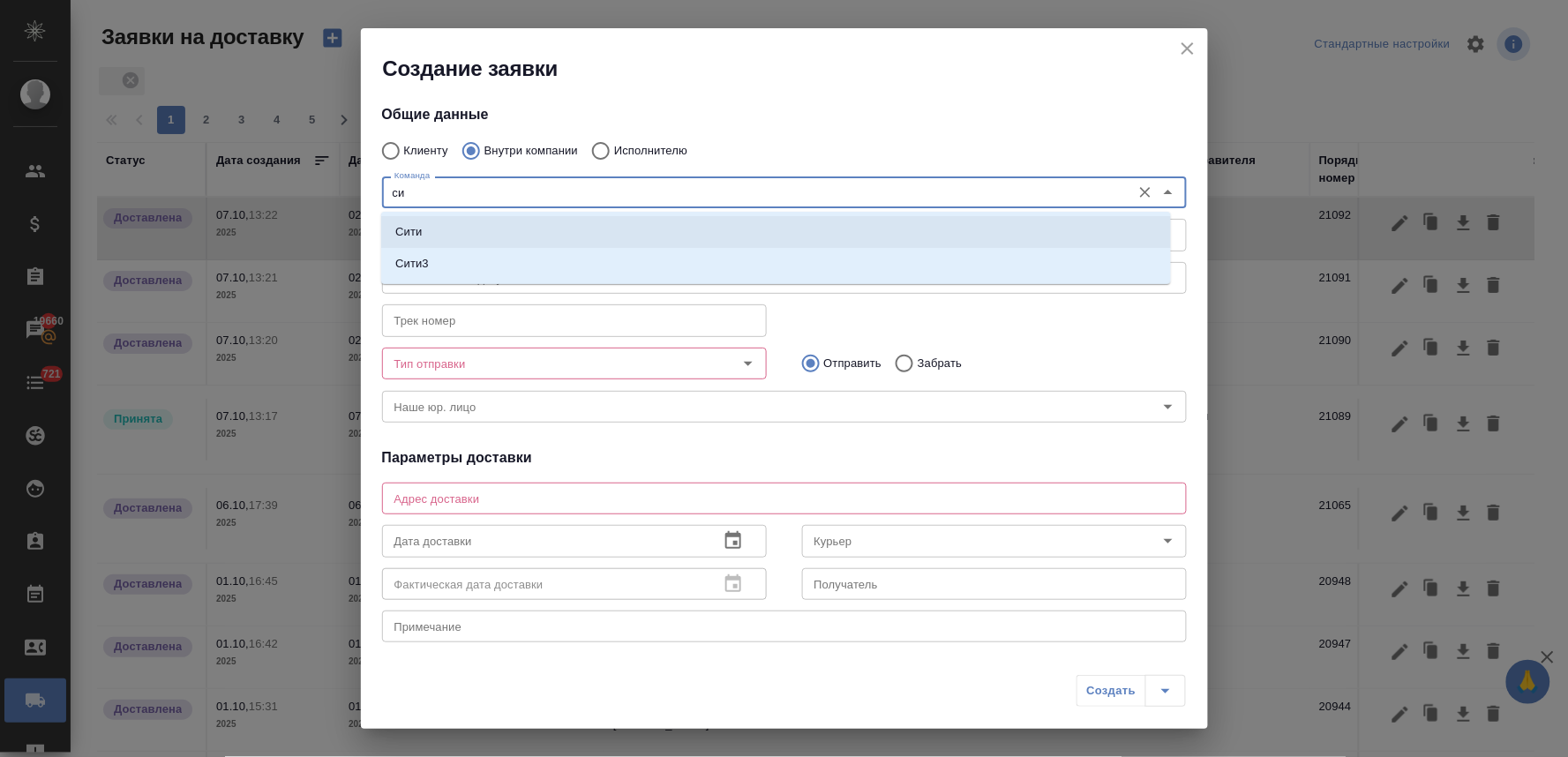
click at [486, 230] on li "Сити" at bounding box center [776, 232] width 789 height 32
type textarea "Пресненская набережная, д. 10, Башня на Набережной, блок С, -1 этаж, зона ритей…"
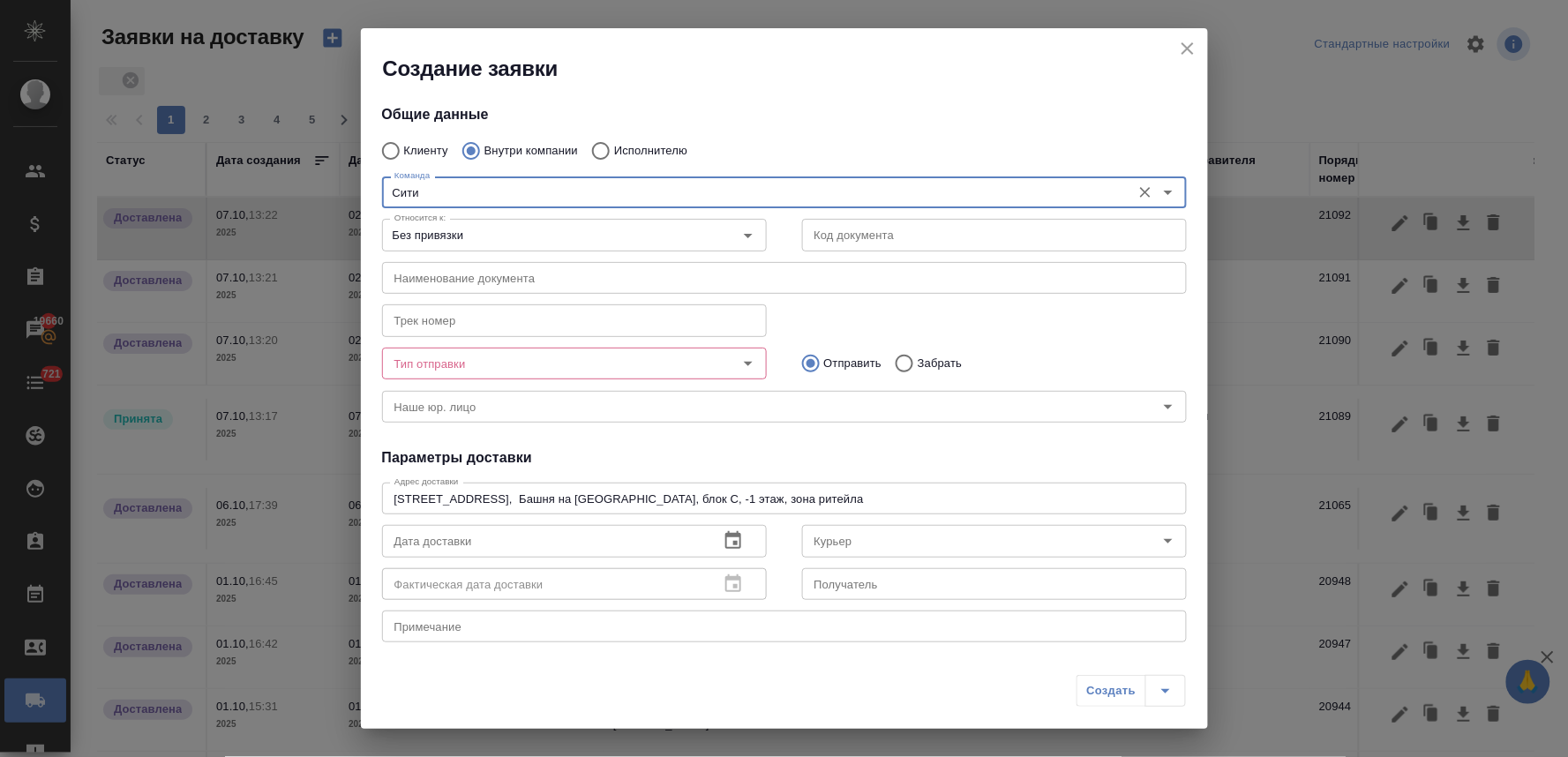
type input "Сити"
click at [481, 371] on input "Тип отправки" at bounding box center [545, 363] width 315 height 21
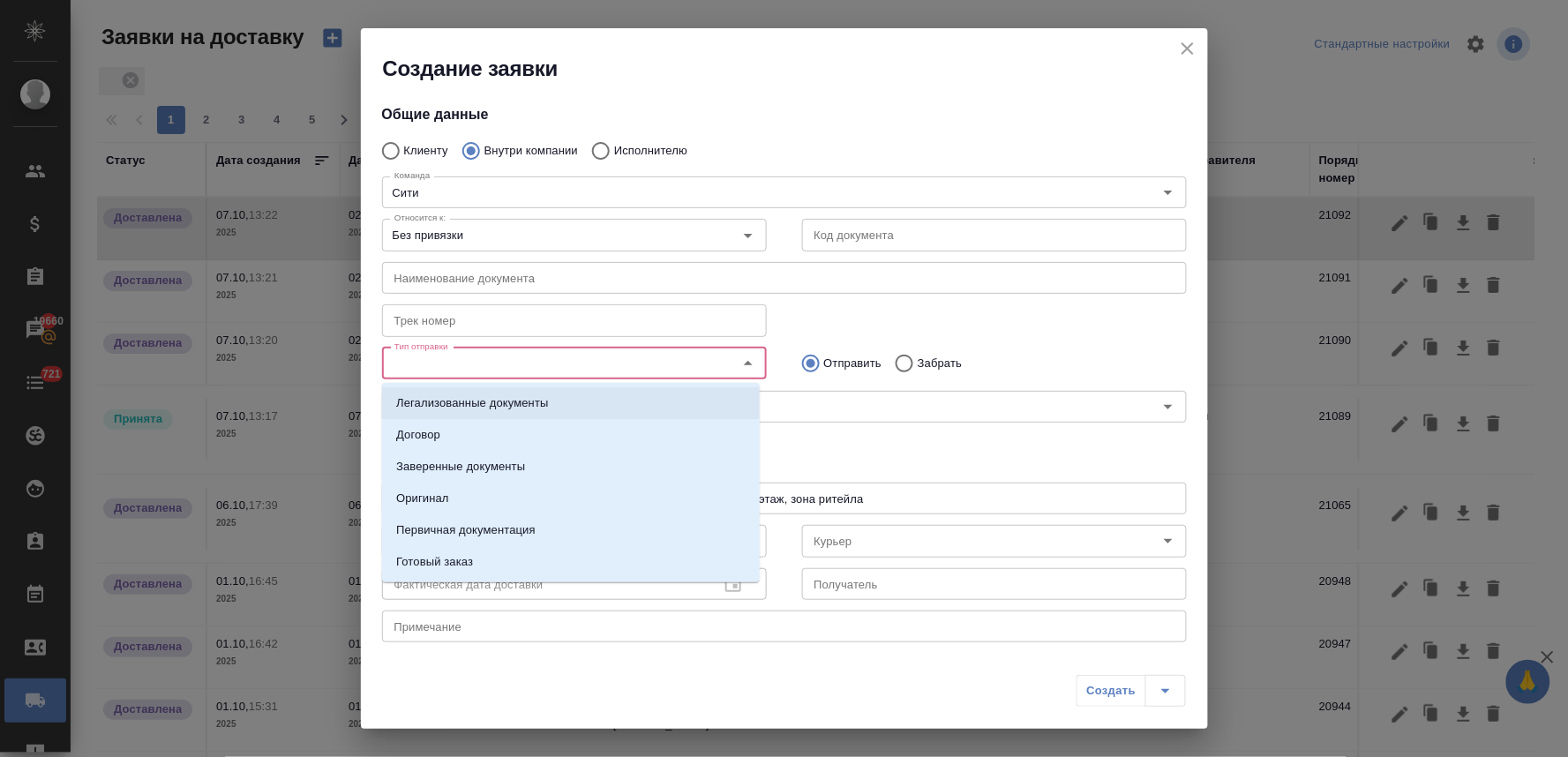
click at [497, 403] on p "Легализованные документы" at bounding box center [471, 404] width 151 height 18
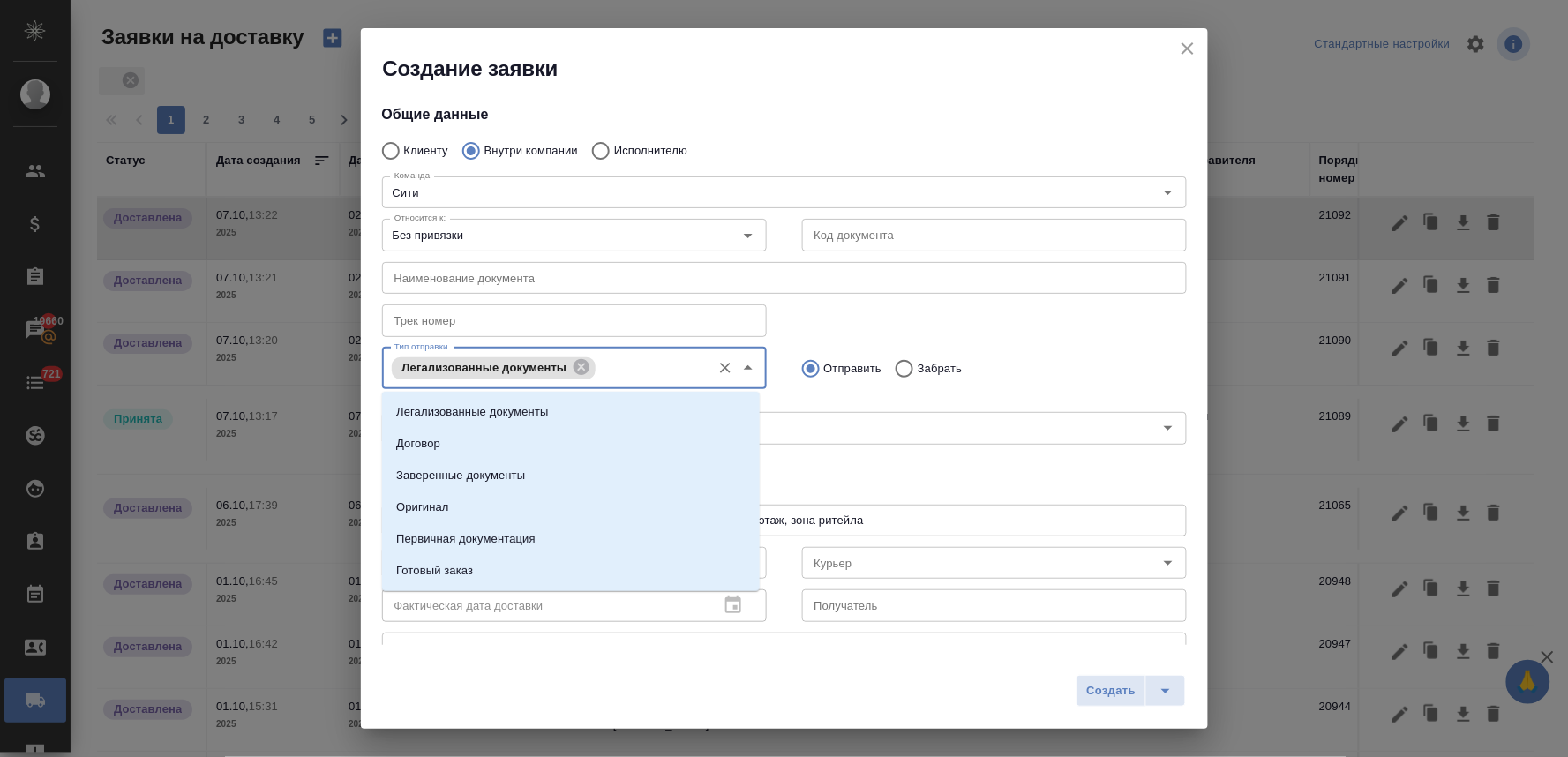
click at [632, 373] on input "Тип отправки" at bounding box center [650, 367] width 102 height 21
click at [561, 472] on li "Заверенные документы" at bounding box center [571, 476] width 378 height 32
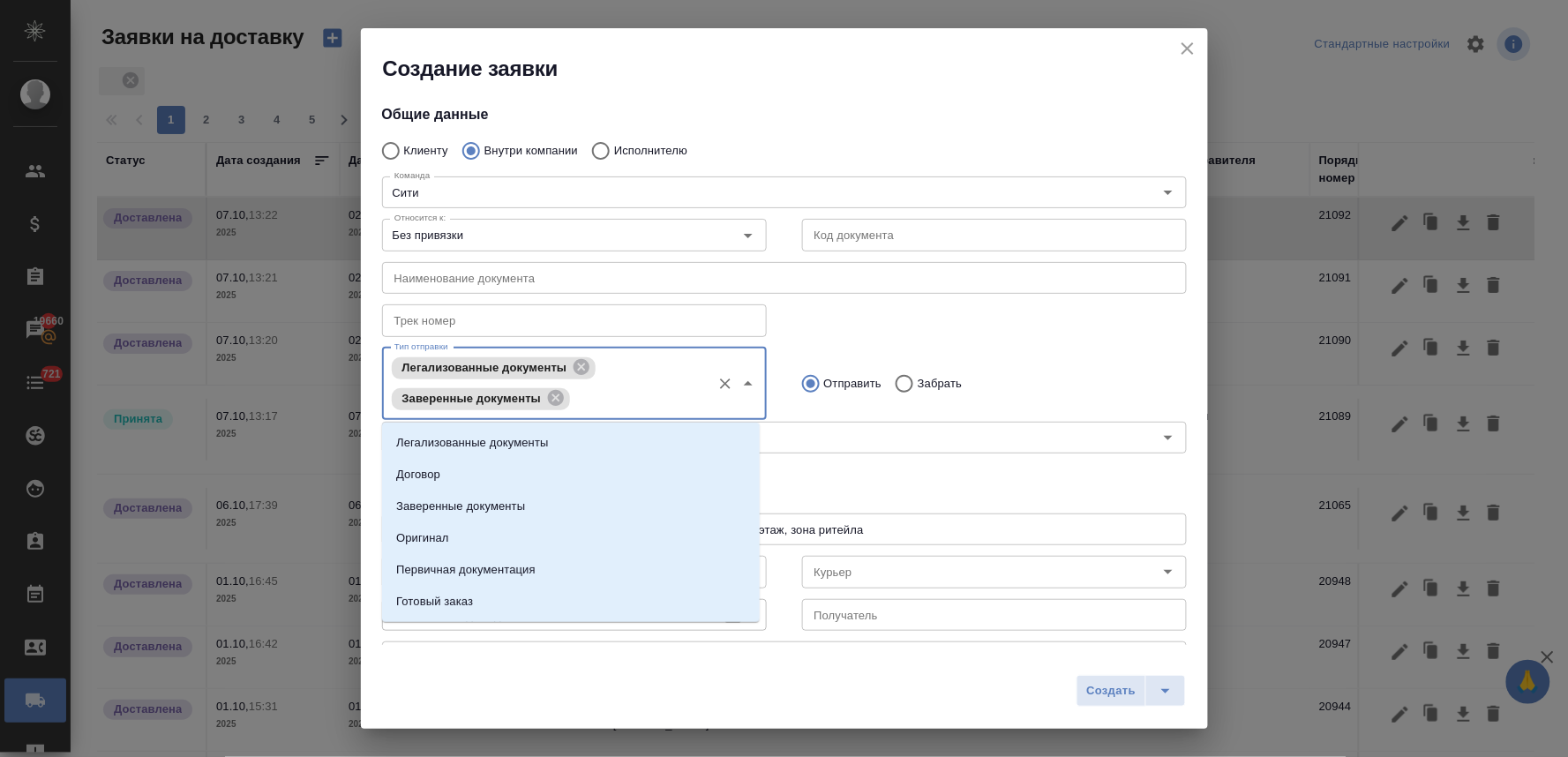
click at [628, 396] on input "Тип отправки" at bounding box center [638, 398] width 127 height 21
click at [515, 534] on li "Оригинал" at bounding box center [571, 538] width 378 height 32
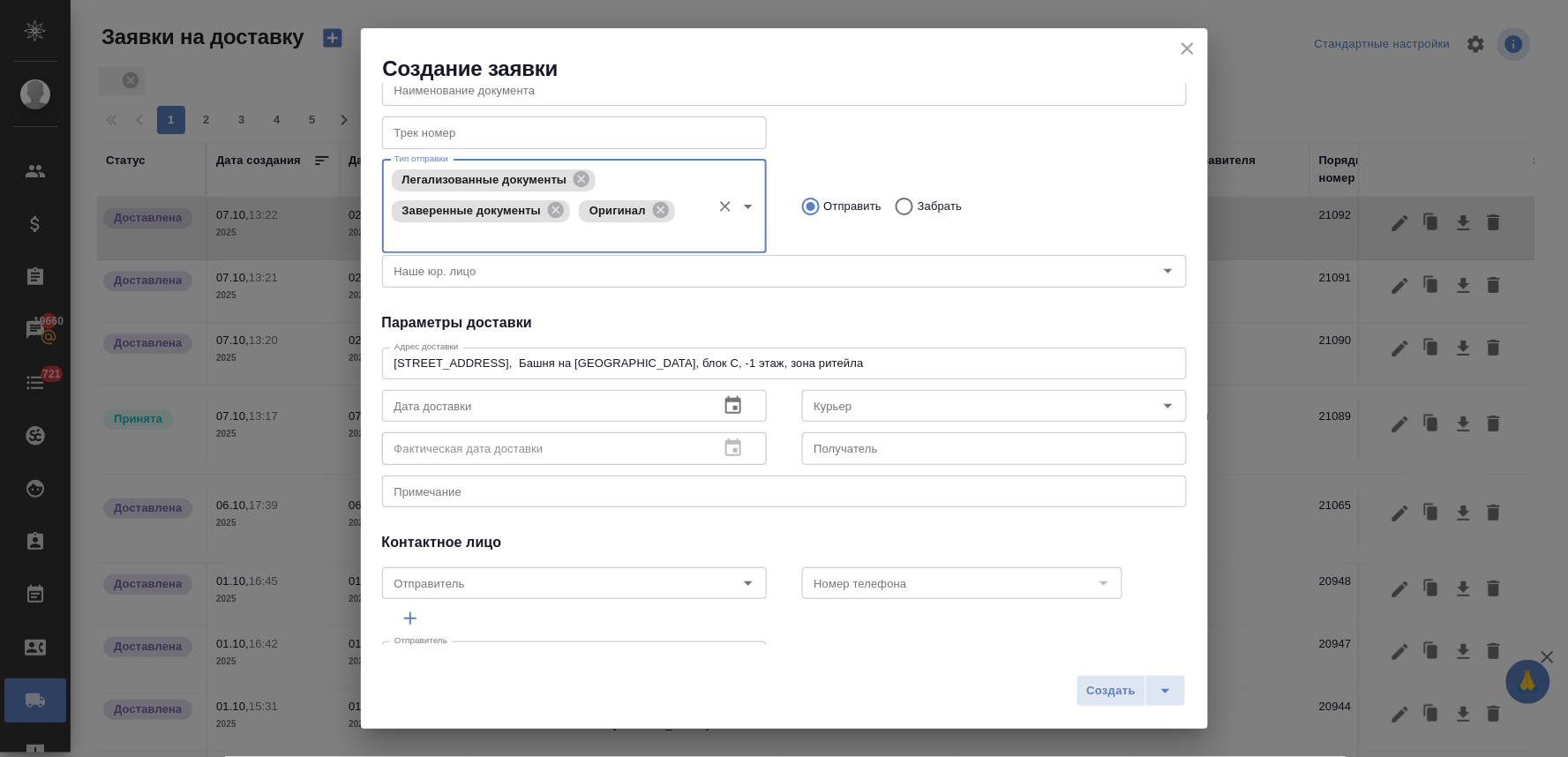
scroll to position [196, 0]
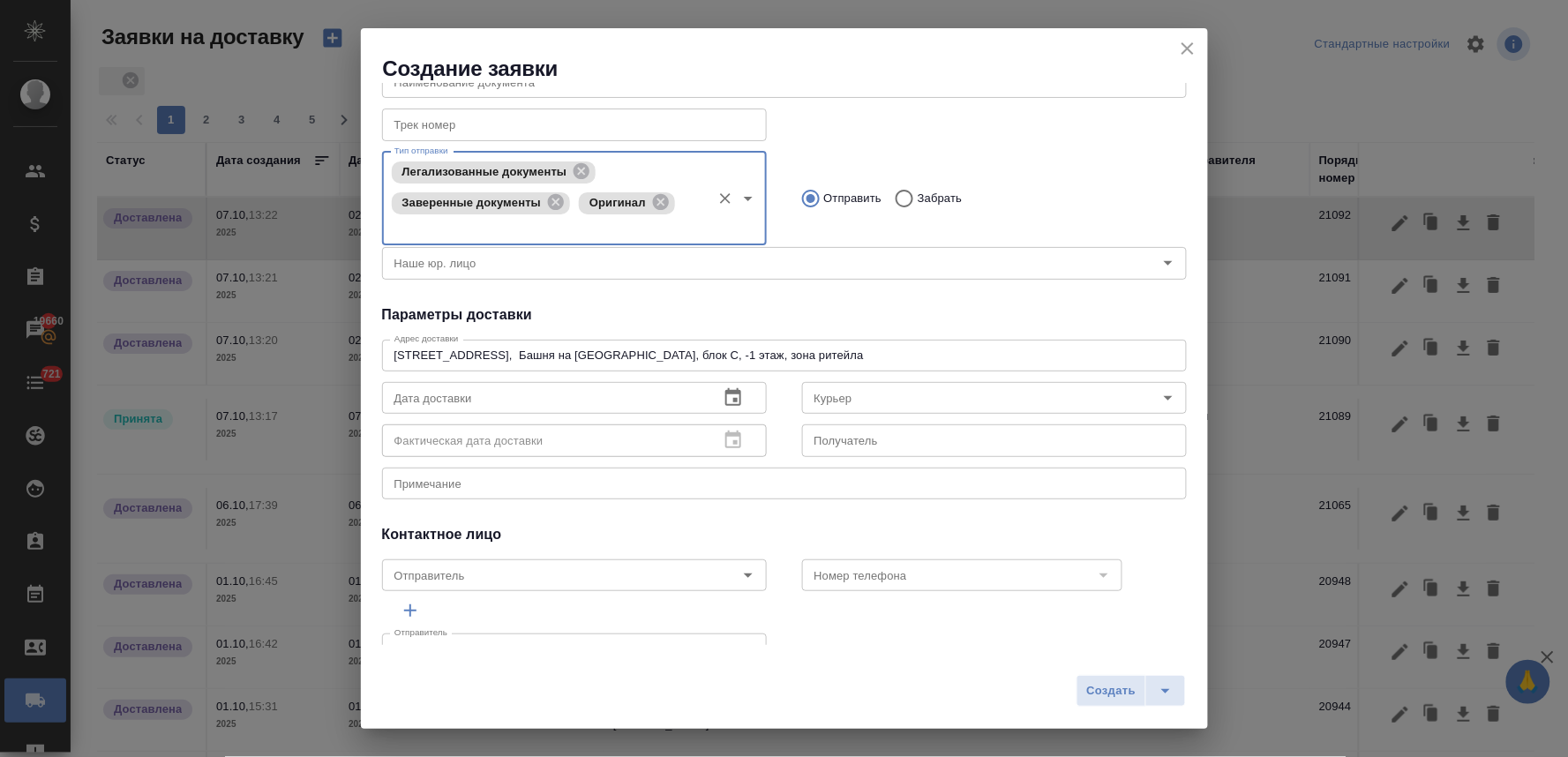
click at [724, 398] on icon "button" at bounding box center [732, 398] width 21 height 21
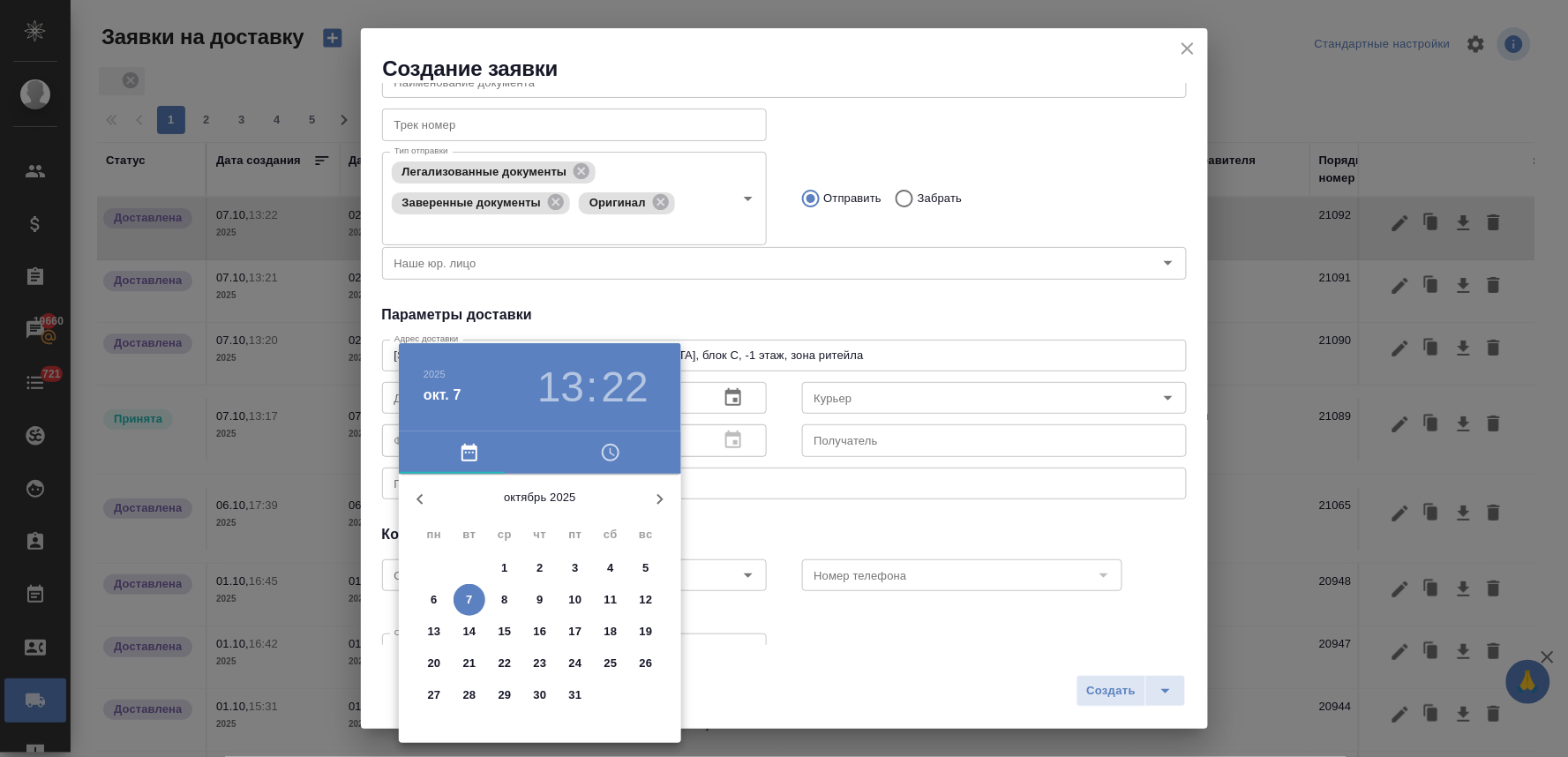
click at [541, 565] on p "2" at bounding box center [539, 568] width 6 height 18
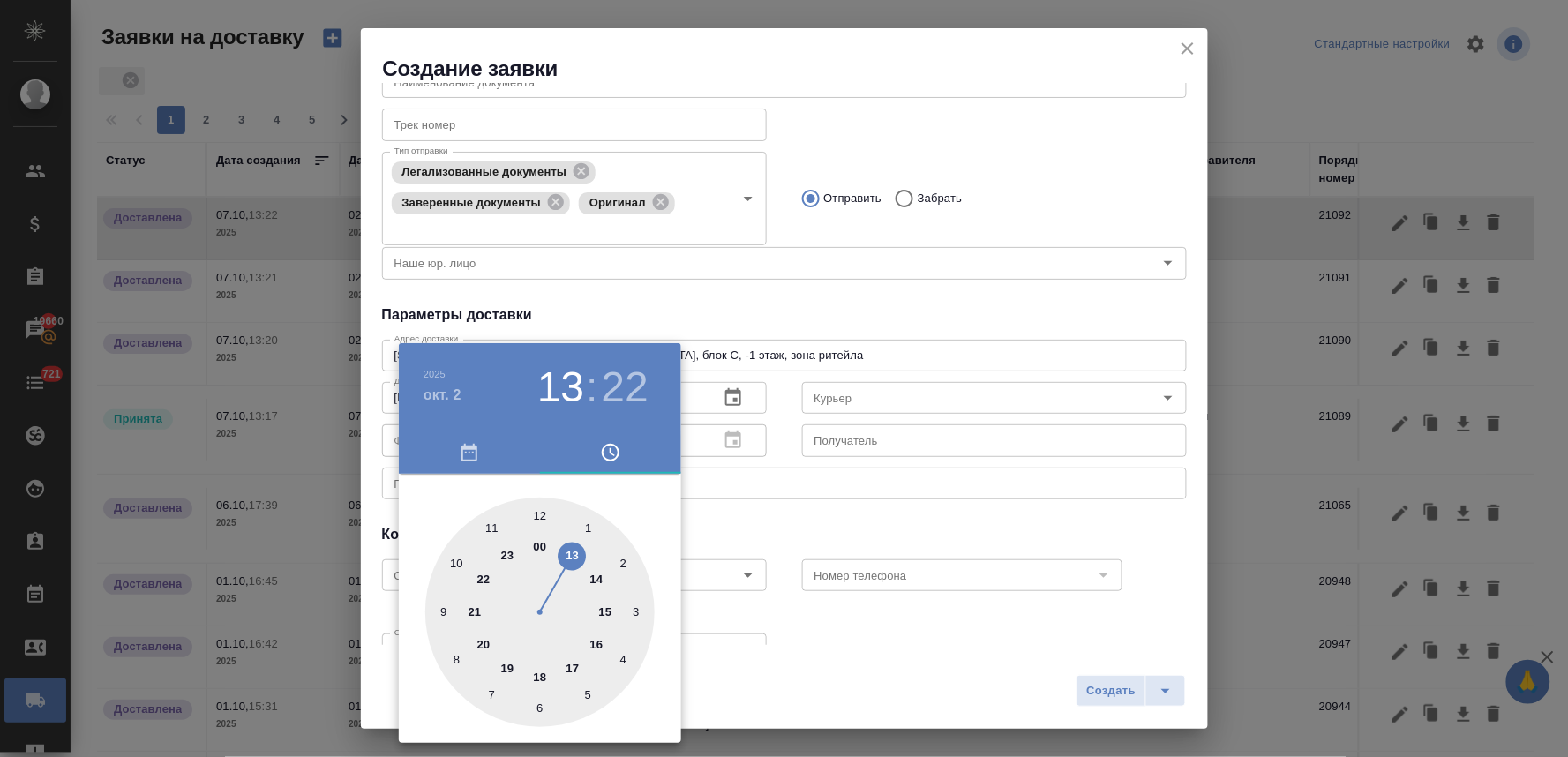
click at [571, 672] on div at bounding box center [540, 613] width 230 height 230
type input "02.10.2025 17:22"
click at [751, 512] on div at bounding box center [784, 378] width 1568 height 757
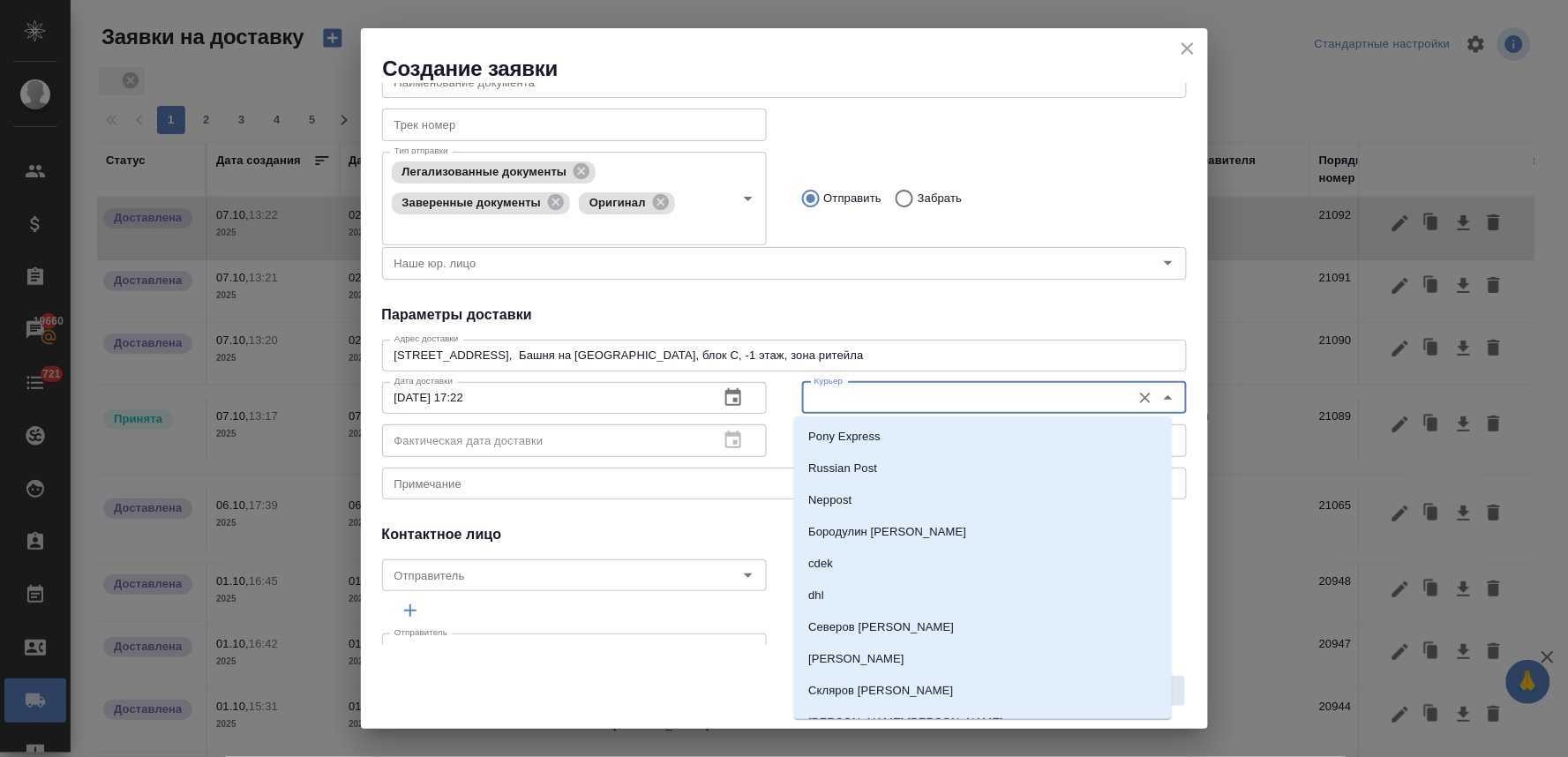
click at [833, 403] on input "Курьер" at bounding box center [965, 398] width 315 height 21
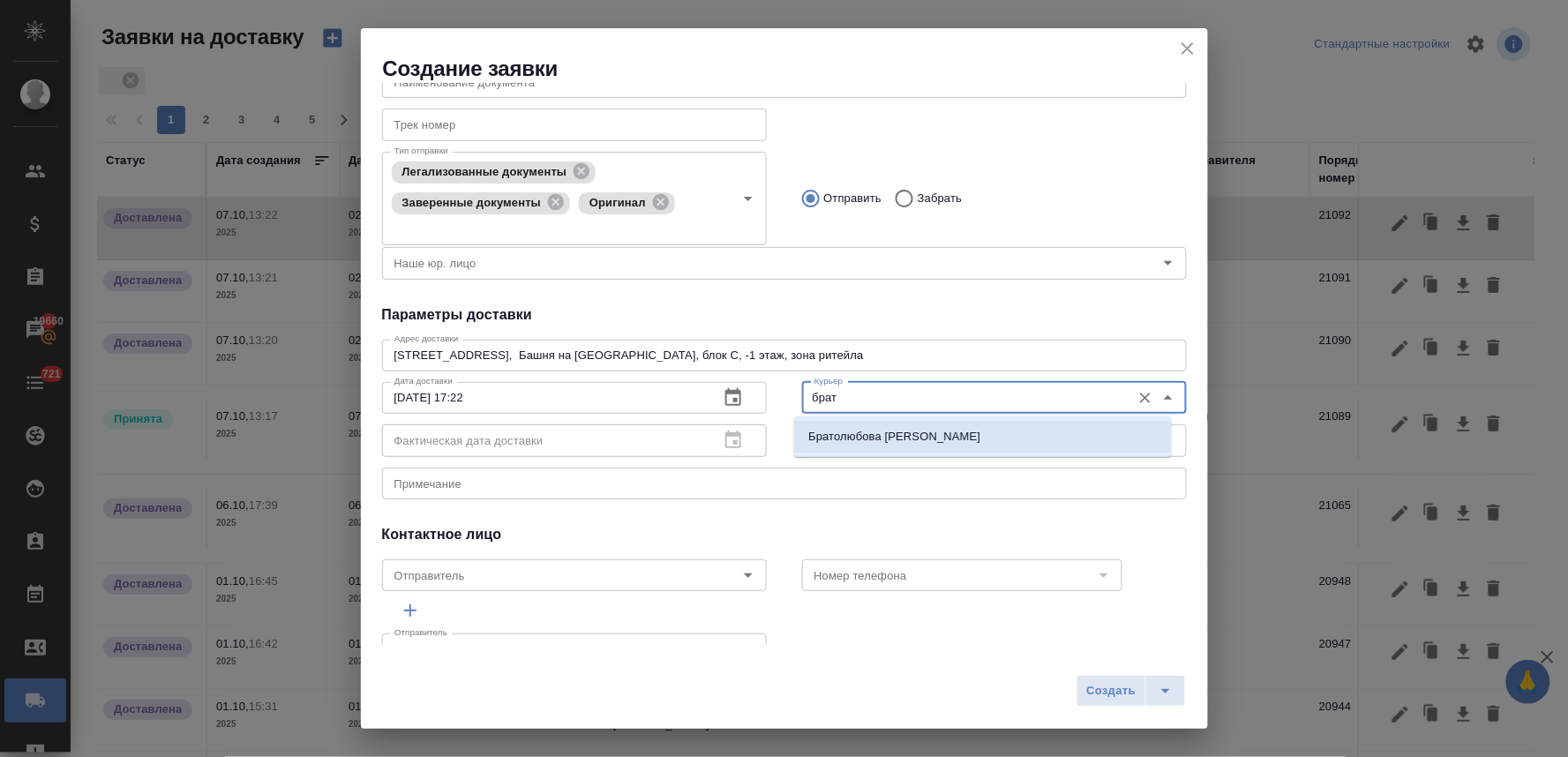
click at [844, 444] on p "Братолюбова Наталья" at bounding box center [894, 437] width 172 height 18
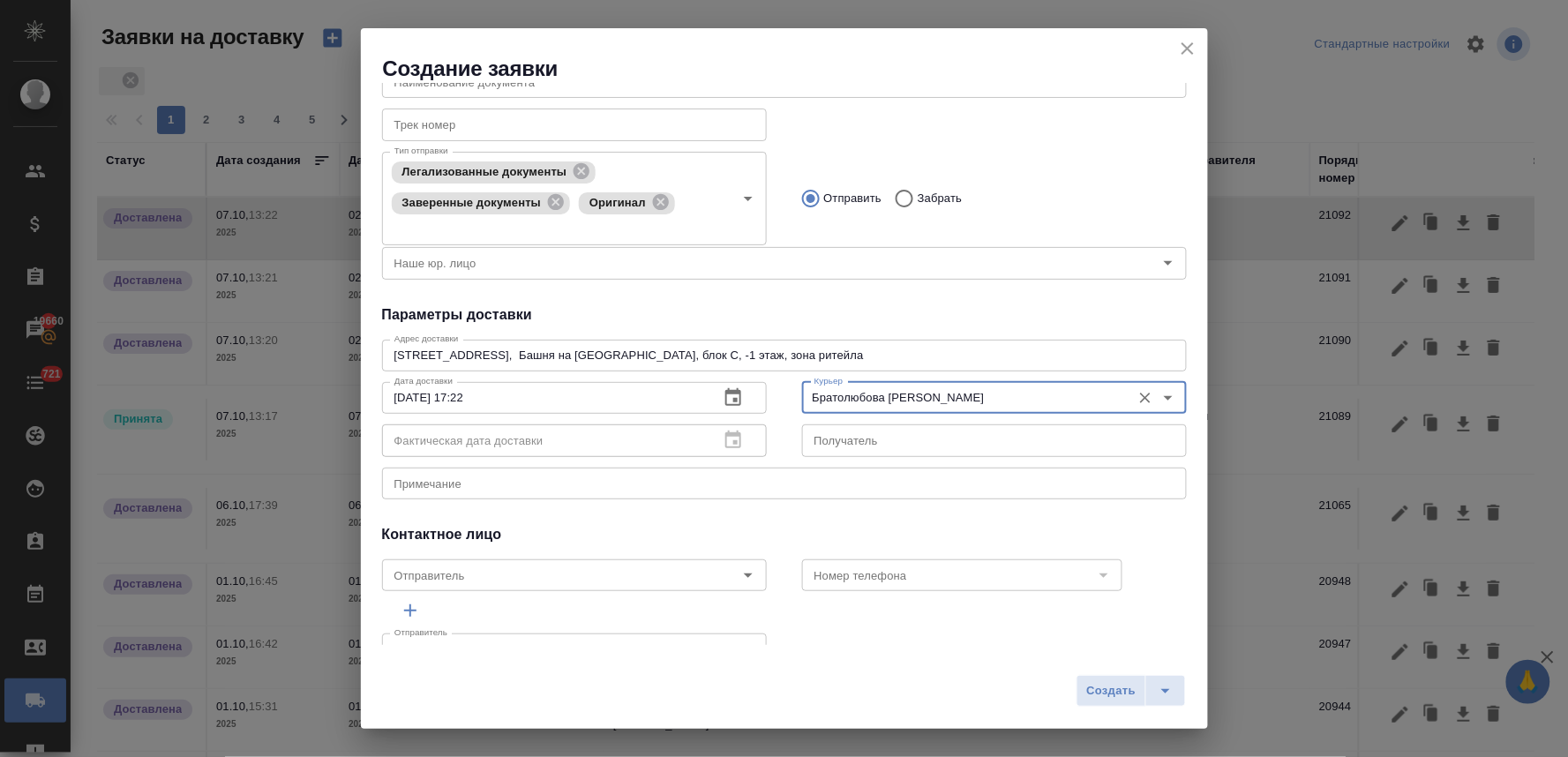
type input "Братолюбова Наталья"
drag, startPoint x: 504, startPoint y: 400, endPoint x: 248, endPoint y: 398, distance: 256.0
click at [267, 402] on div "Создание заявки Общие данные Клиенту Внутри компании Исполнителю Команда Сити К…" at bounding box center [784, 378] width 1568 height 757
click at [1104, 687] on span "Создать" at bounding box center [1111, 691] width 49 height 21
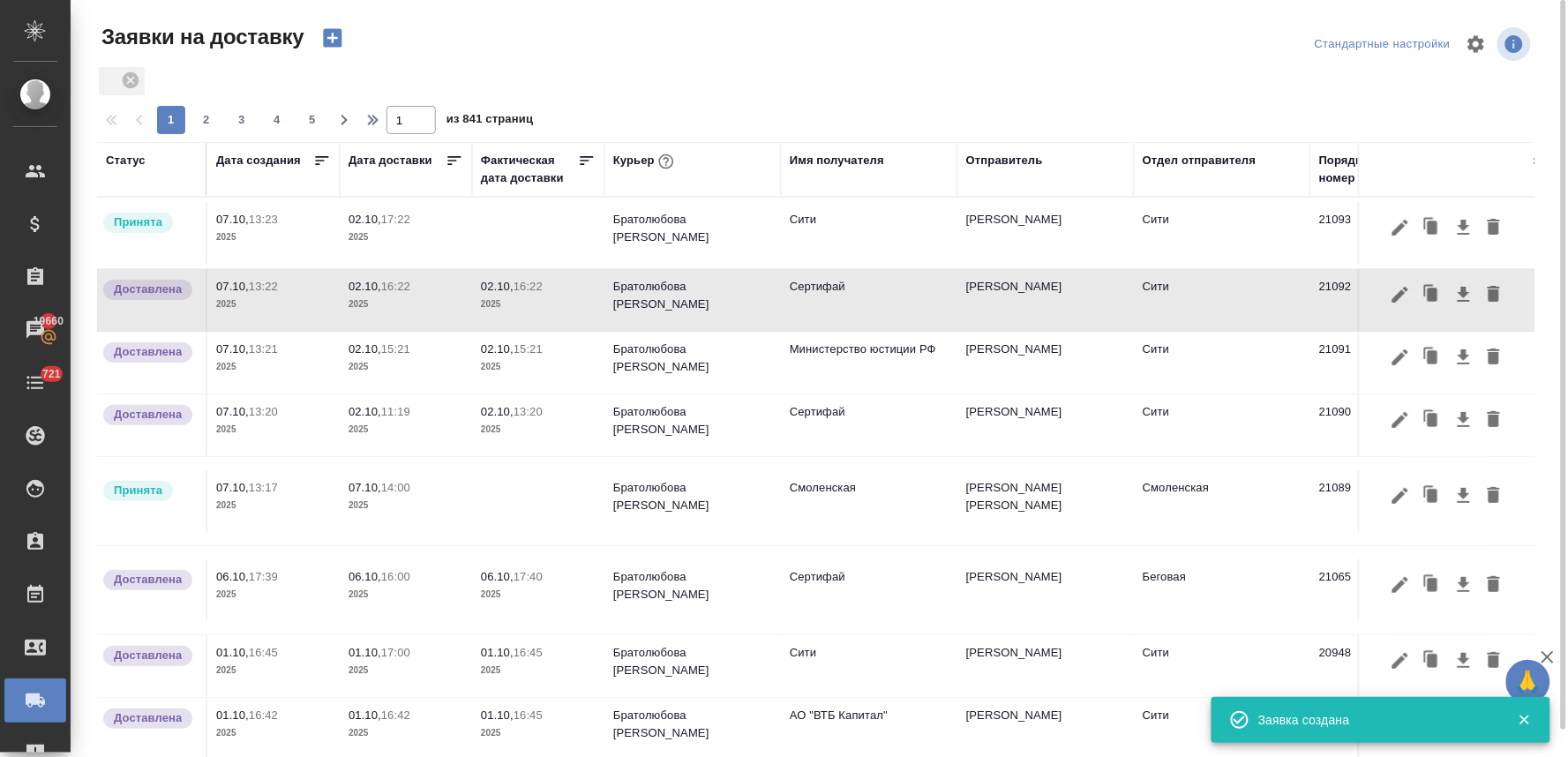
click at [387, 219] on p "17:22" at bounding box center [395, 219] width 29 height 13
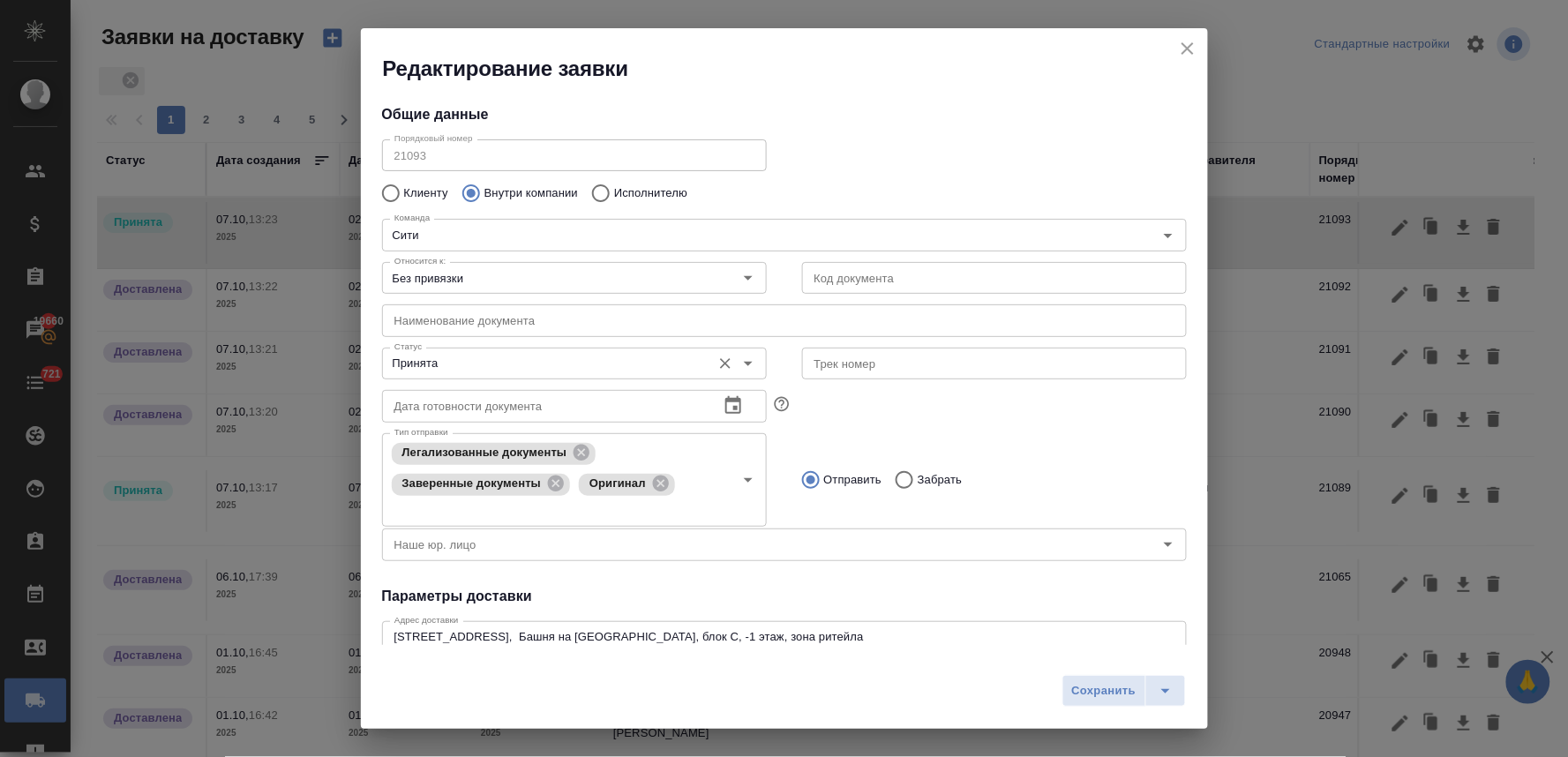
click at [482, 362] on input "Принята" at bounding box center [545, 363] width 315 height 21
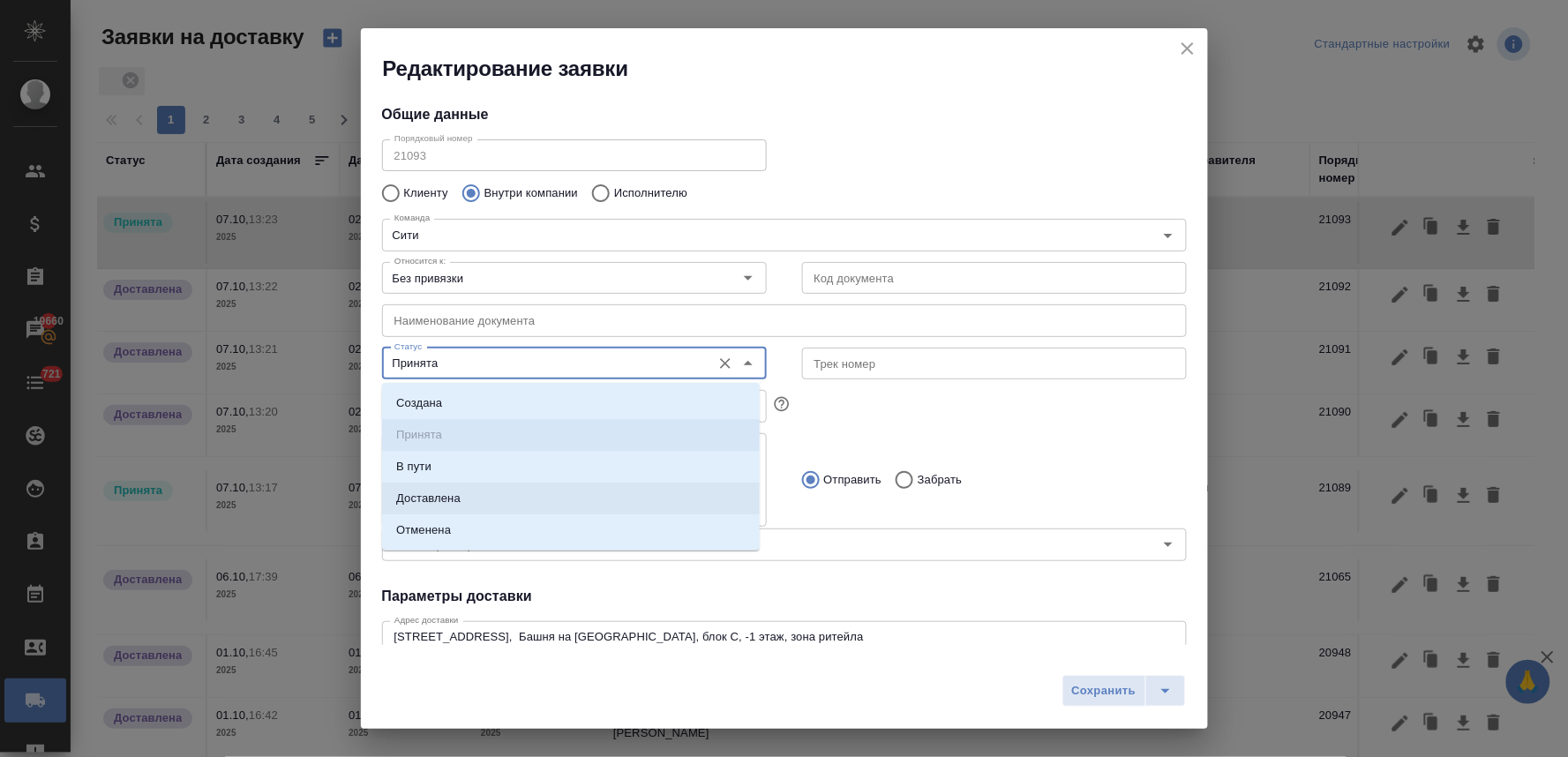
click at [484, 495] on li "Доставлена" at bounding box center [571, 499] width 378 height 32
type input "Доставлена"
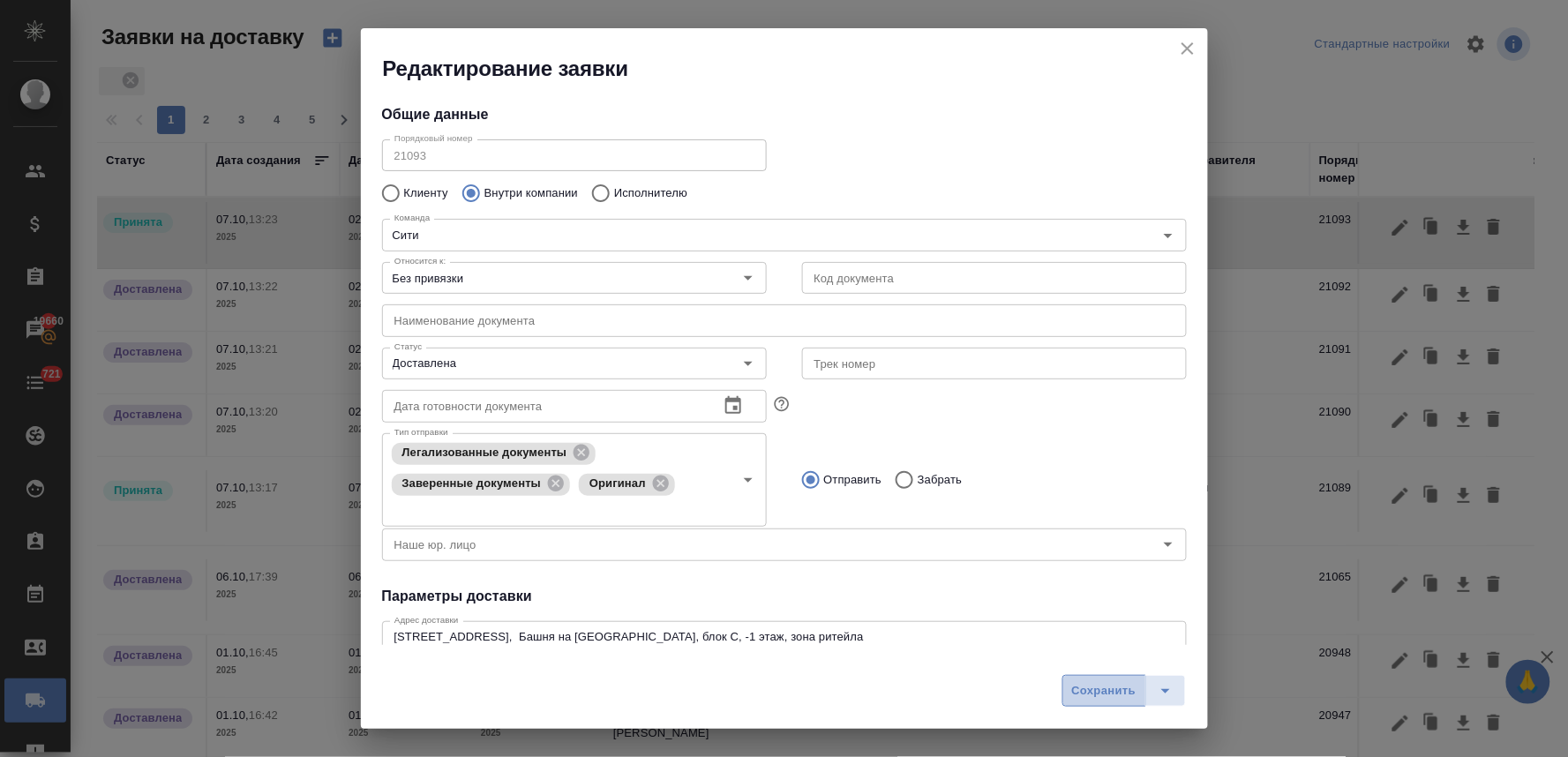
click at [1105, 695] on span "Сохранить" at bounding box center [1104, 691] width 64 height 21
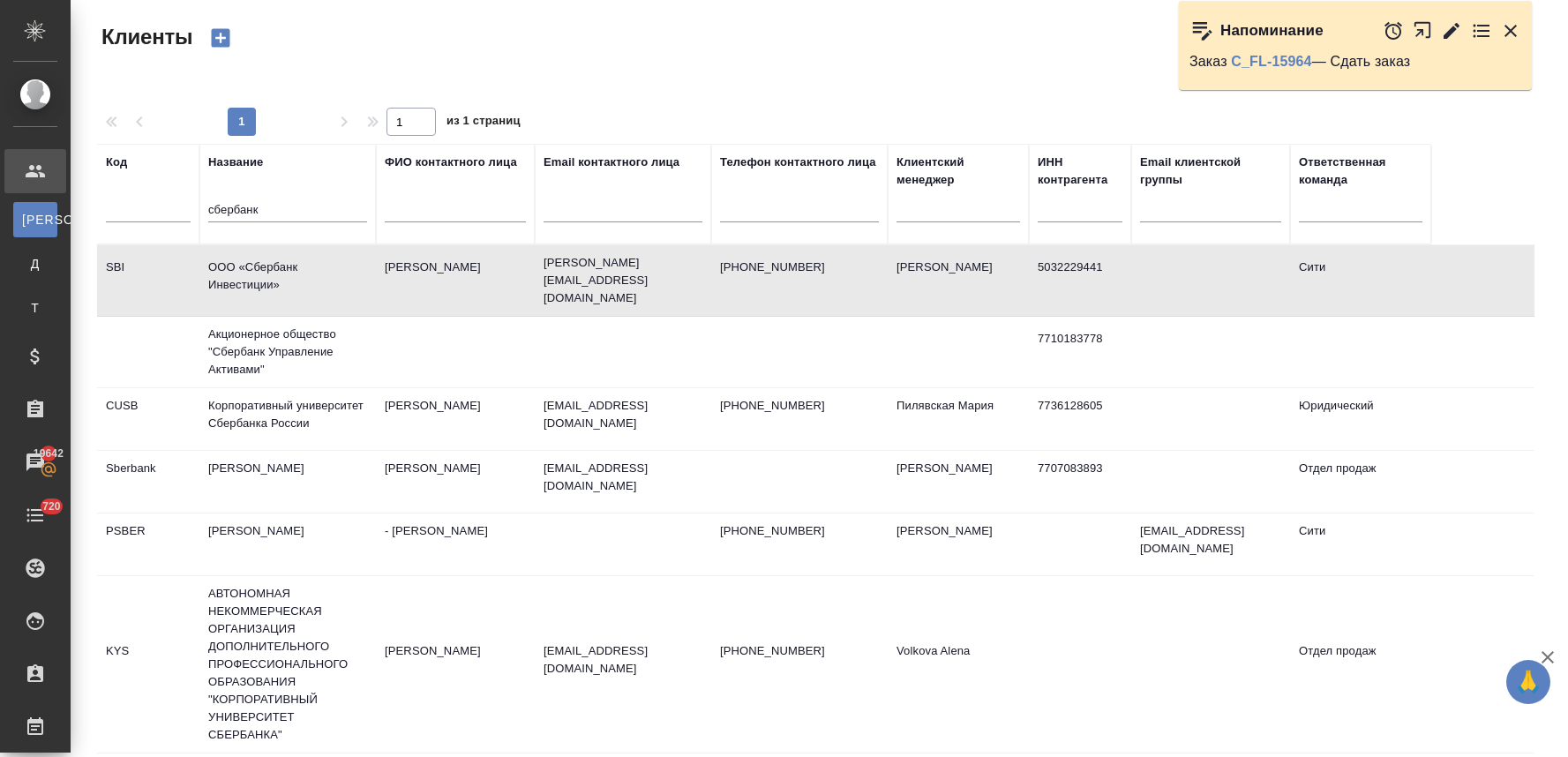
select select "RU"
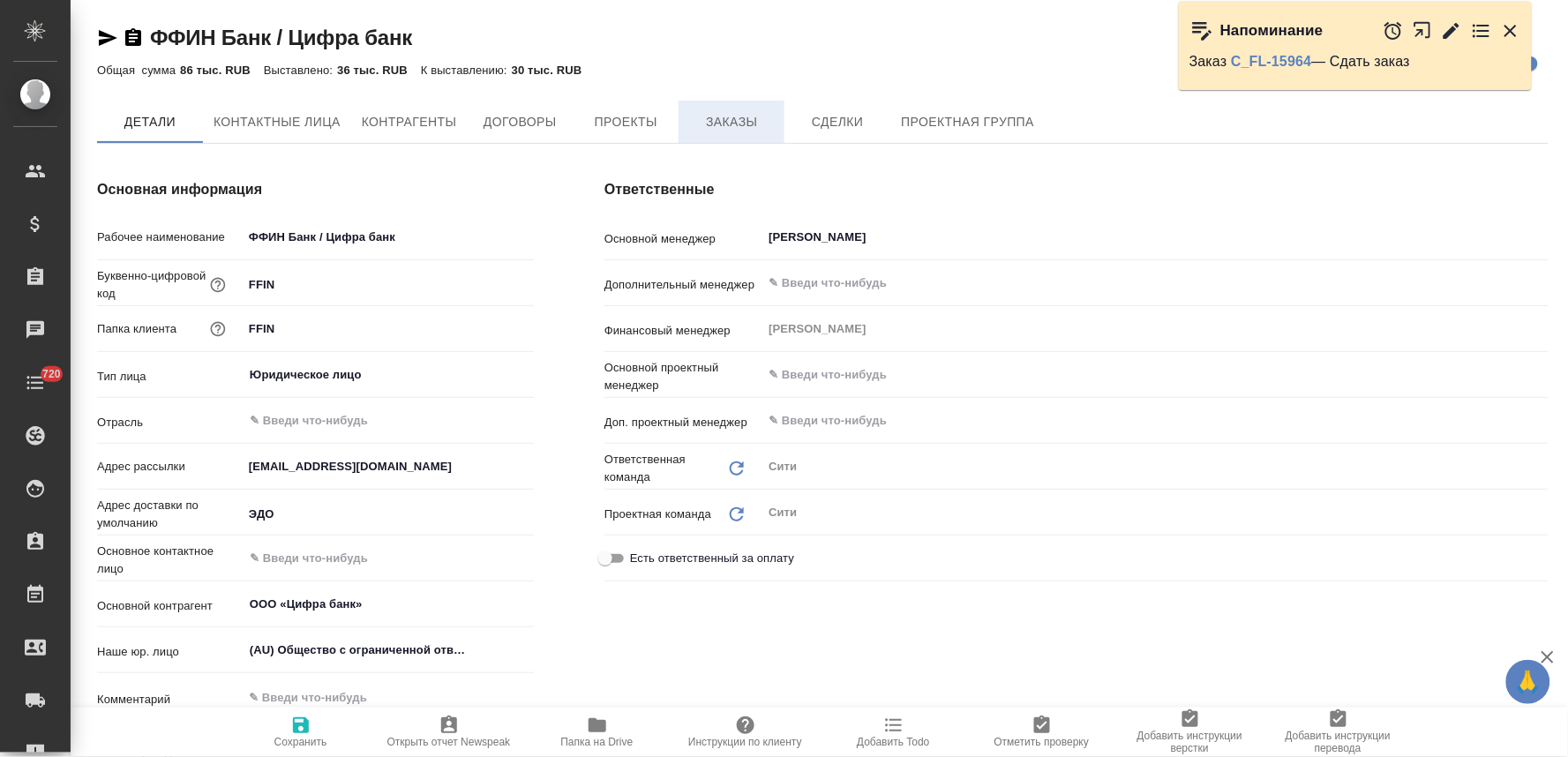
type textarea "x"
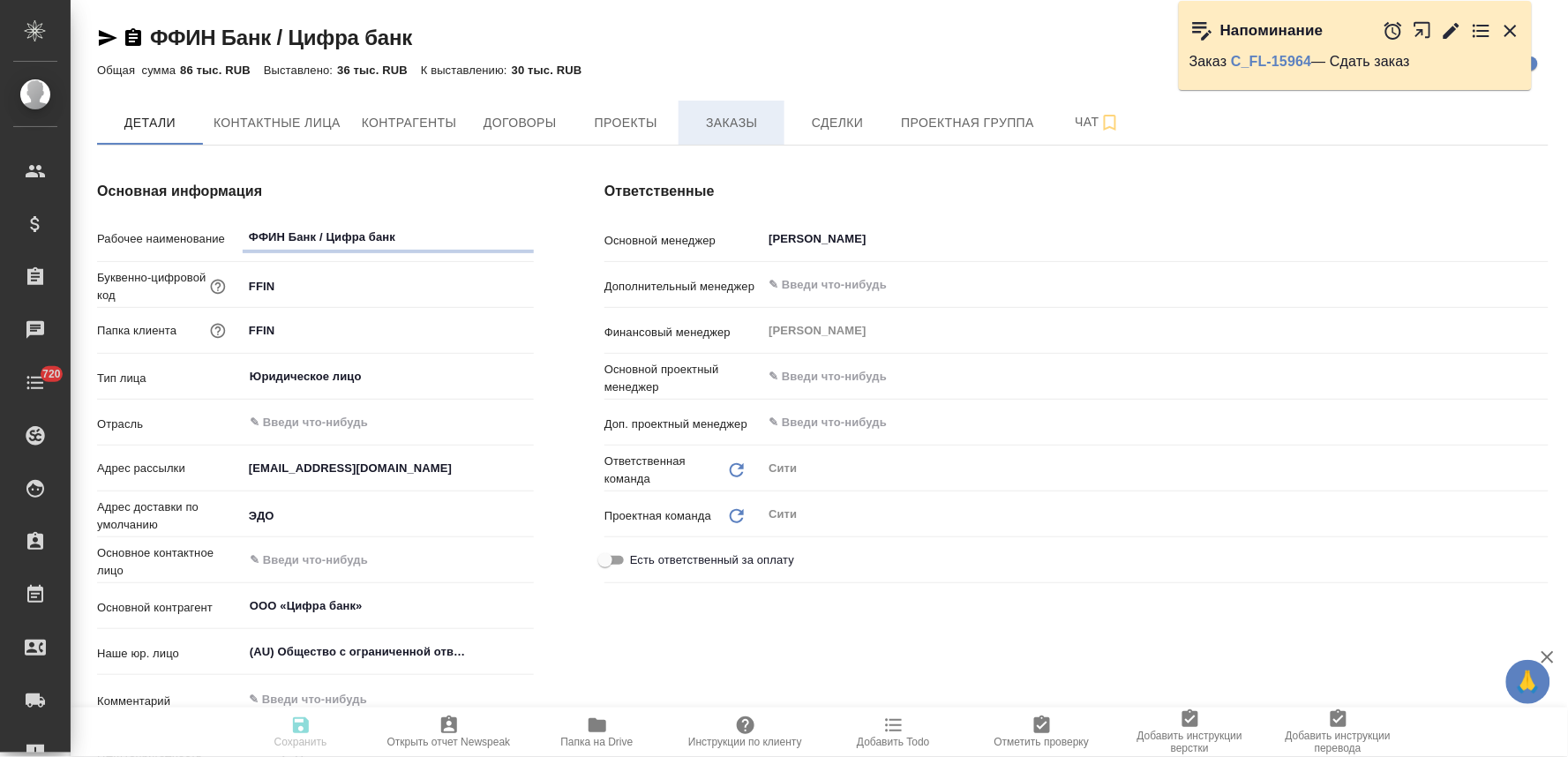
type textarea "x"
click at [737, 131] on span "Заказы" at bounding box center [732, 123] width 85 height 22
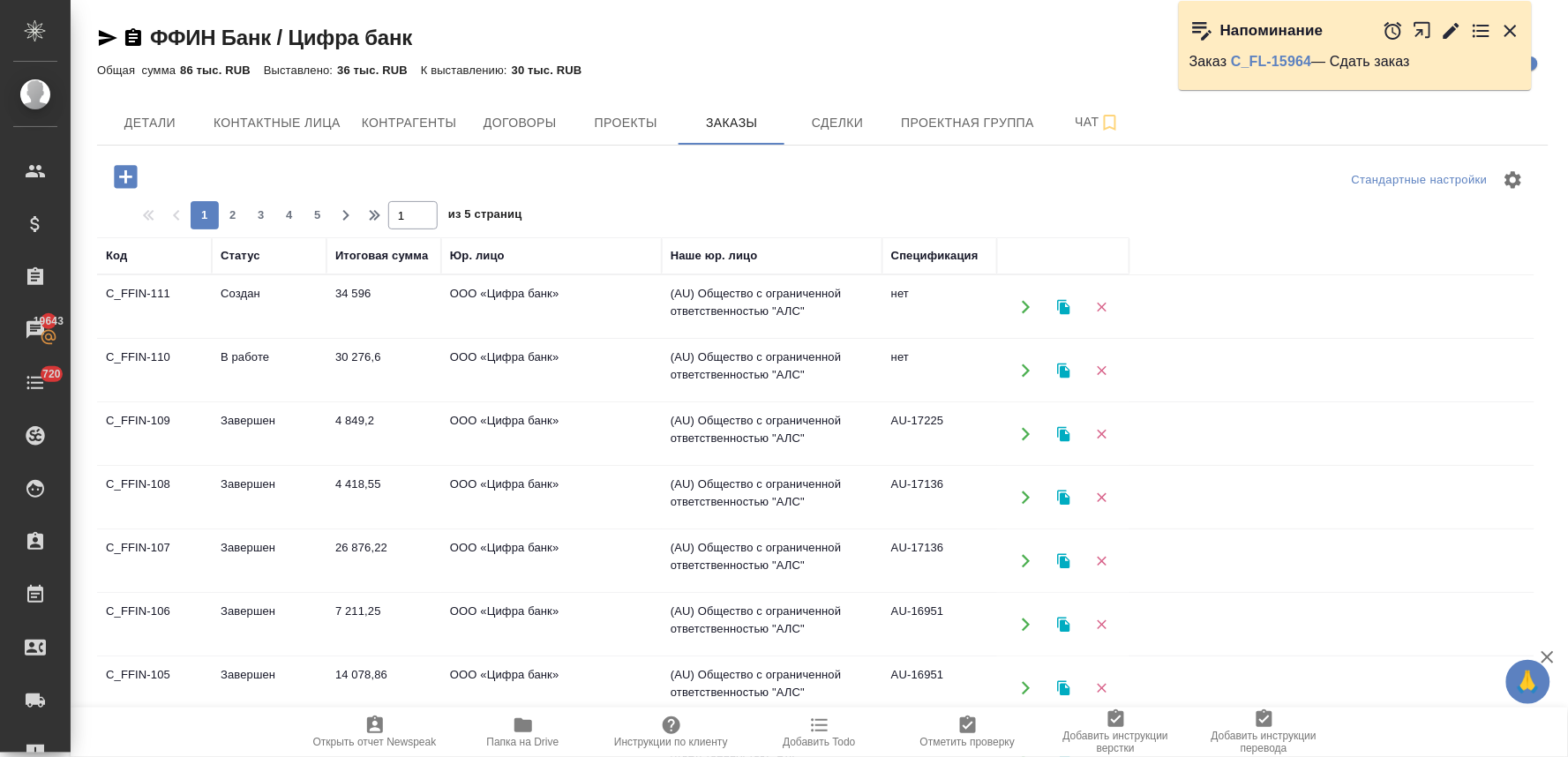
click at [524, 355] on td "ООО «Цифра банк»" at bounding box center [551, 370] width 221 height 61
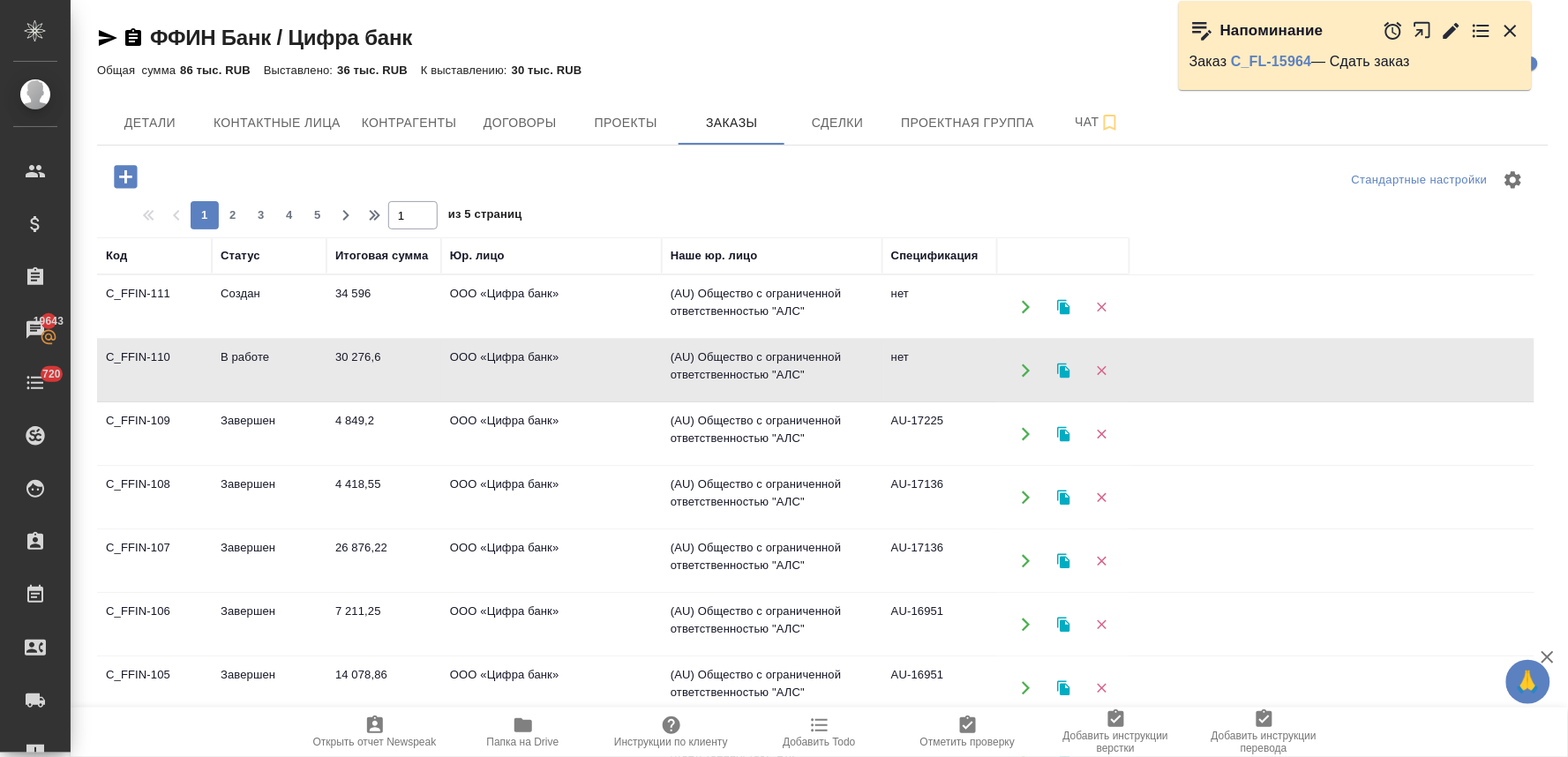
click at [524, 355] on td "ООО «Цифра банк»" at bounding box center [551, 370] width 221 height 61
drag, startPoint x: 1559, startPoint y: 274, endPoint x: 1537, endPoint y: 233, distance: 46.5
click at [1559, 274] on div "ФФИН Банк / Цифра банк Кратко детали клиента Общая сумма 86 тыс. RUB Выставлено…" at bounding box center [823, 490] width 1476 height 980
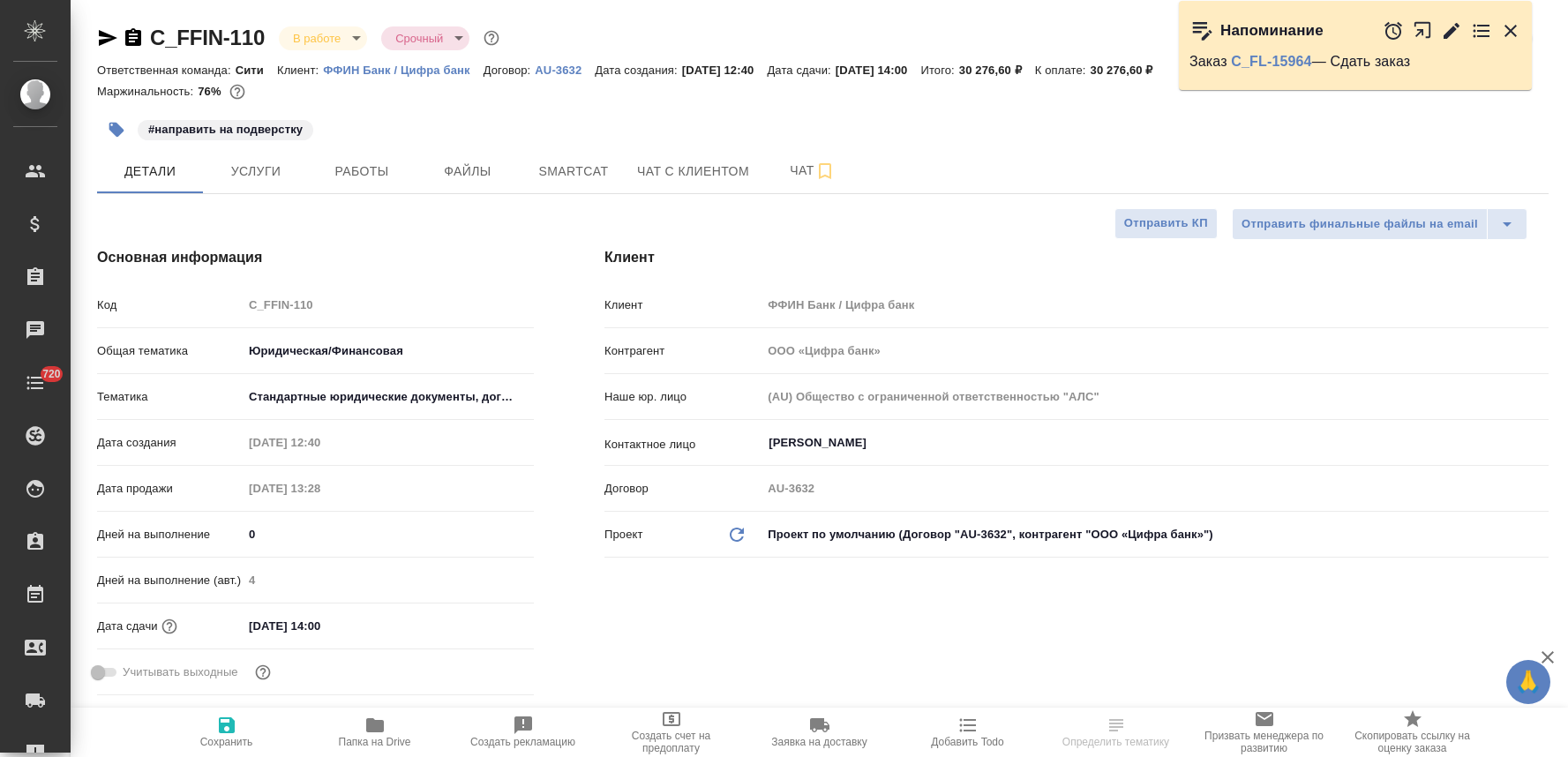
select select "RU"
click at [266, 165] on span "Услуги" at bounding box center [256, 171] width 85 height 22
type textarea "x"
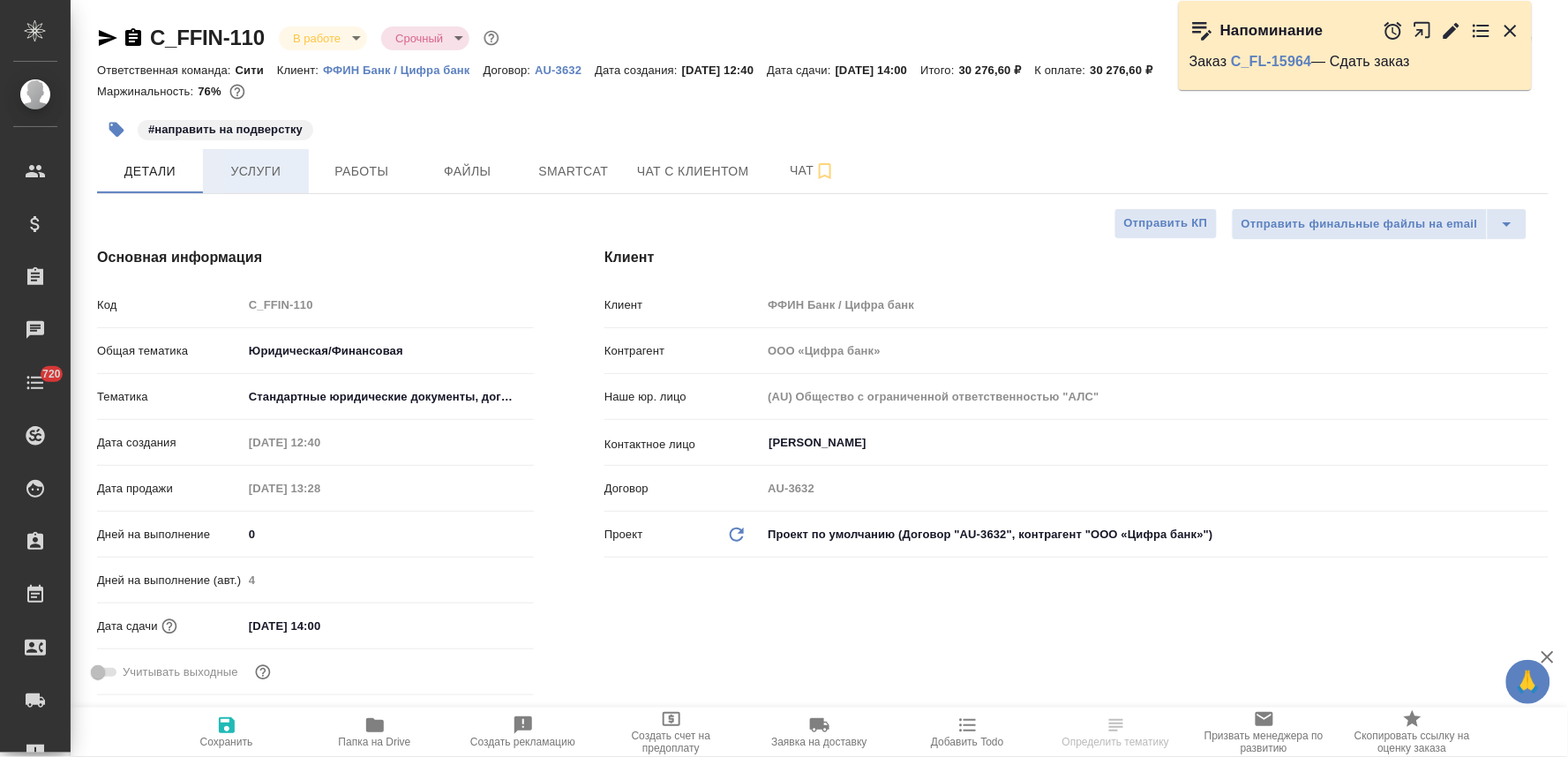
type textarea "x"
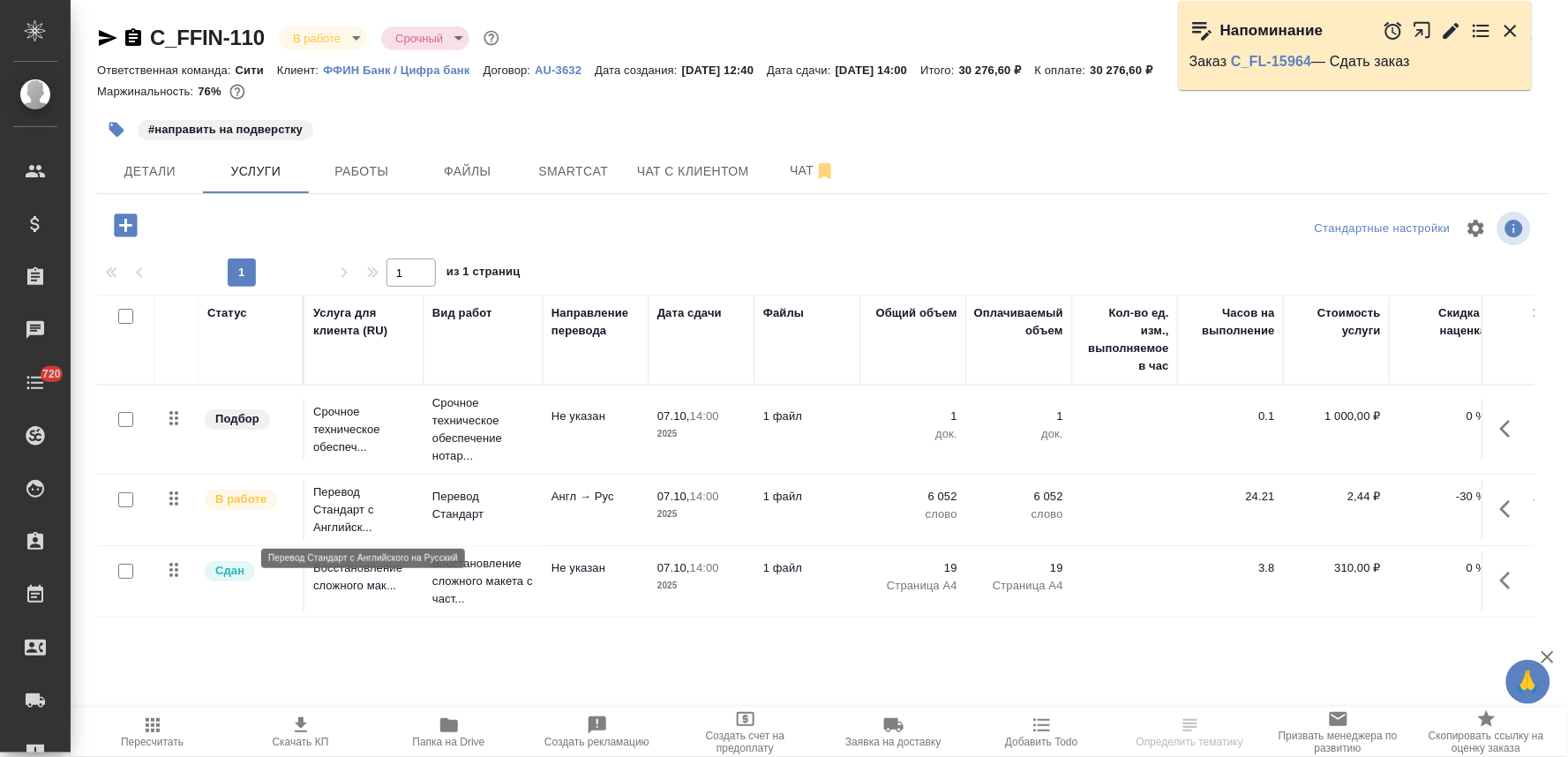
click at [355, 499] on p "Перевод Стандарт с Английск..." at bounding box center [364, 511] width 102 height 53
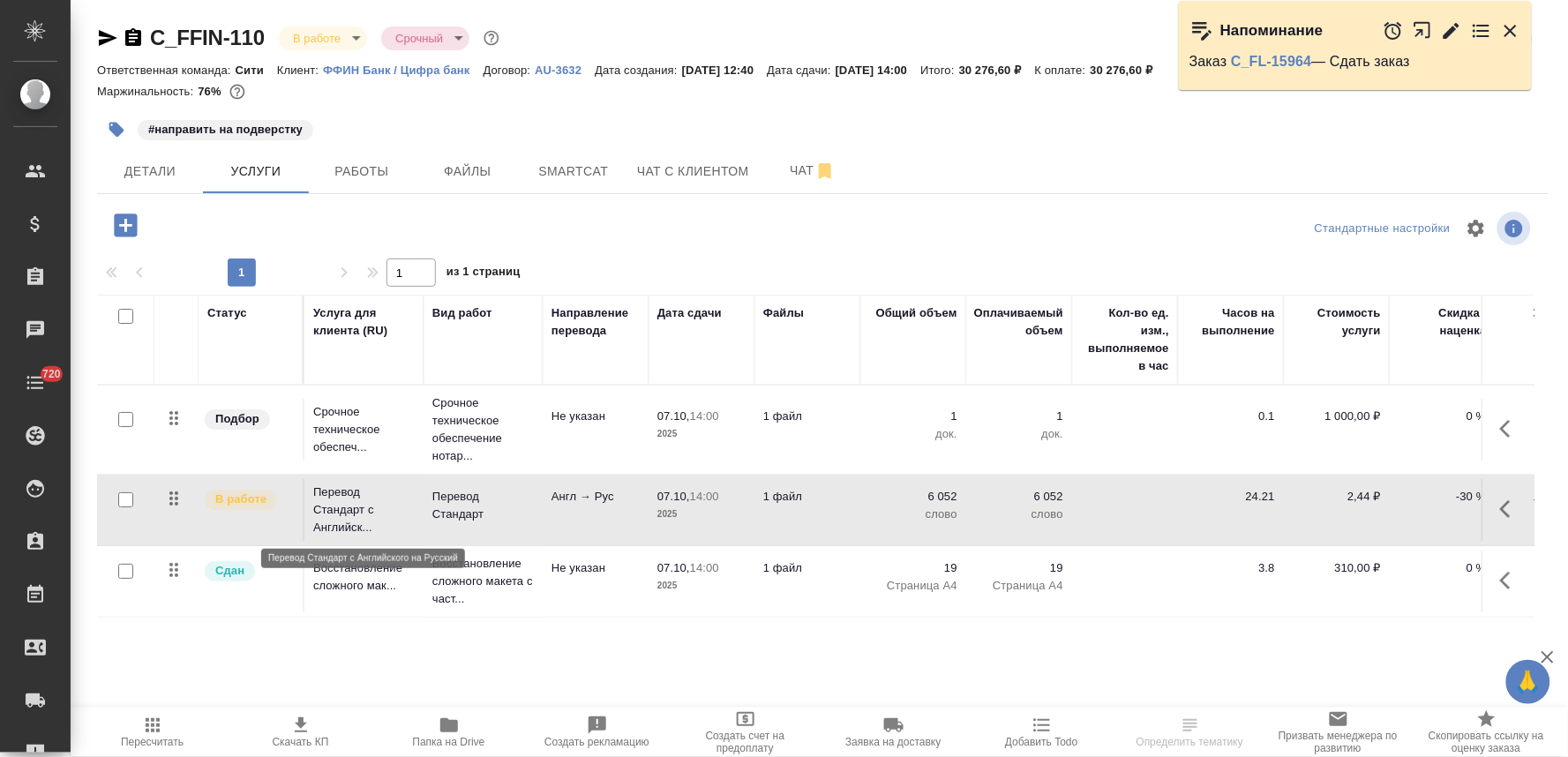
click at [355, 499] on p "Перевод Стандарт с Английск..." at bounding box center [364, 511] width 102 height 53
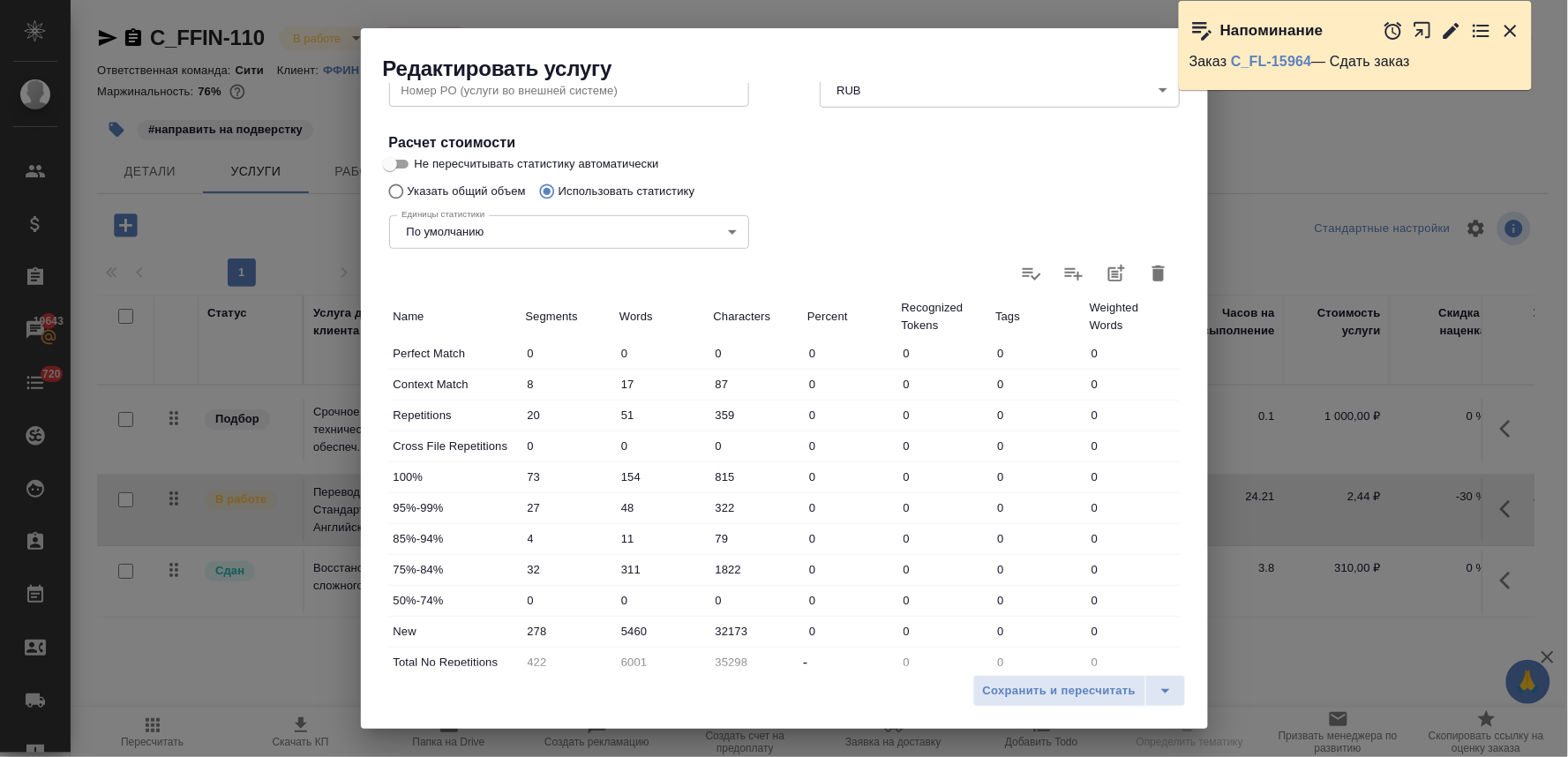
scroll to position [294, 0]
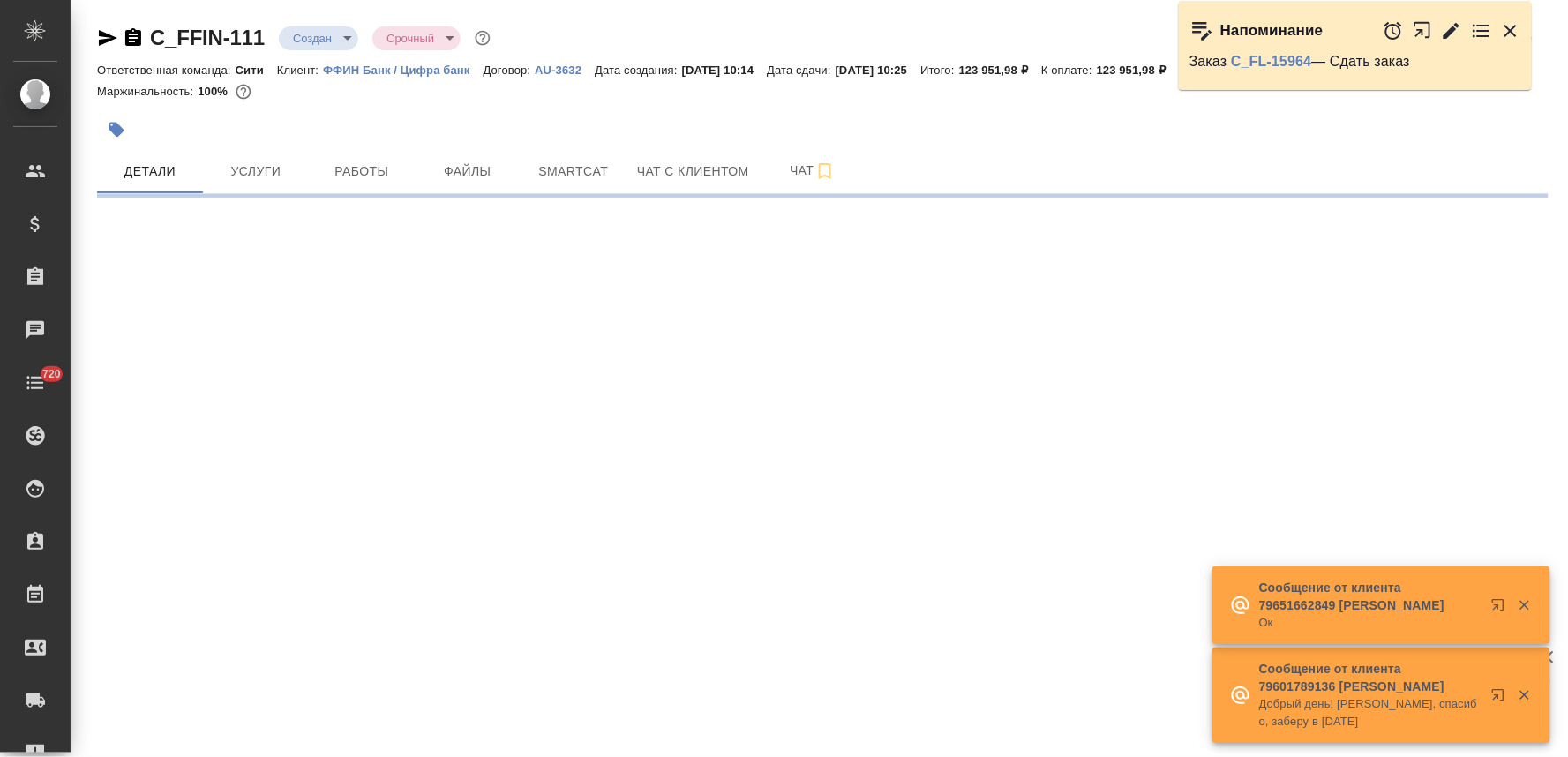
select select "RU"
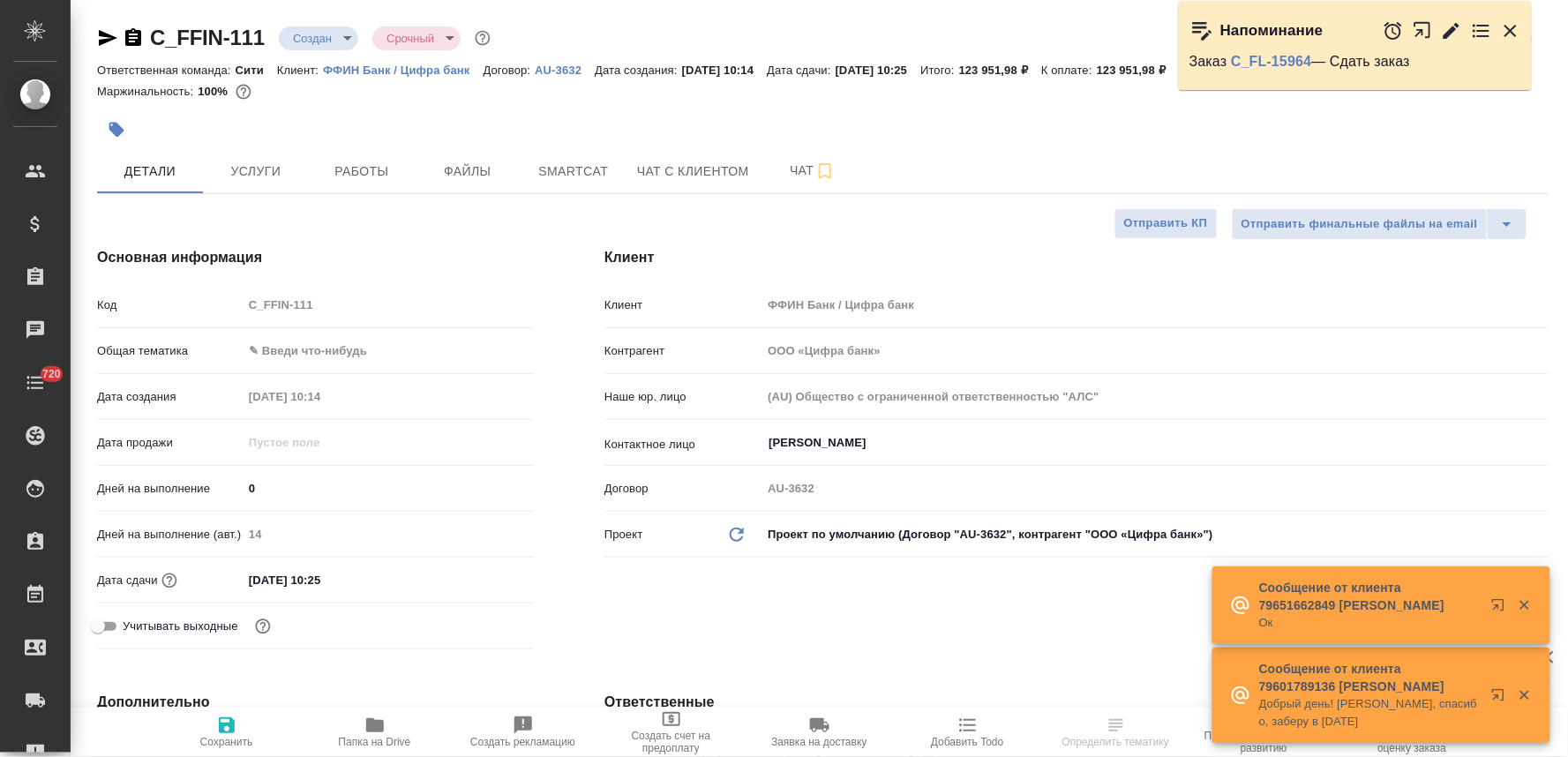
type textarea "x"
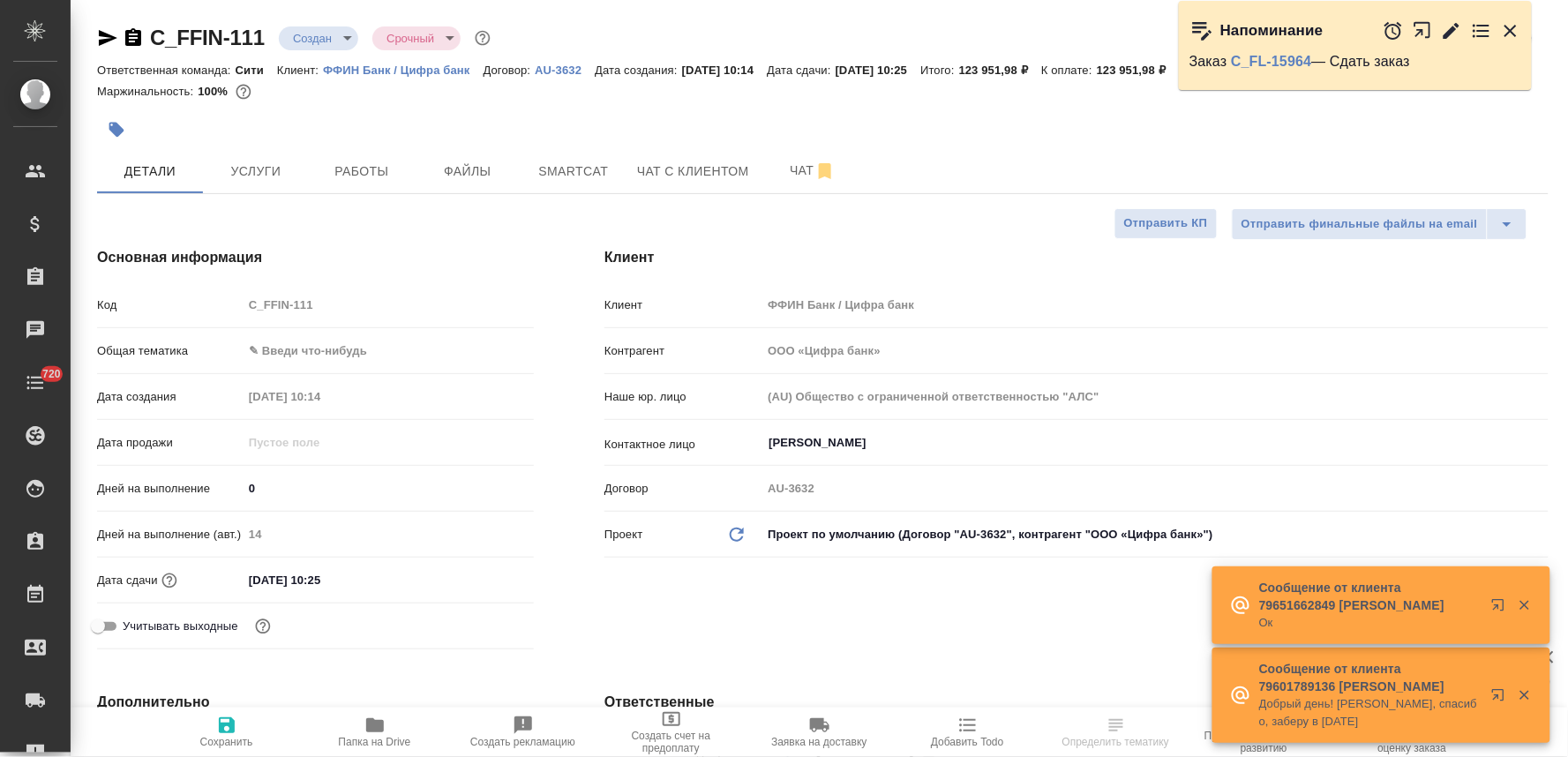
type textarea "x"
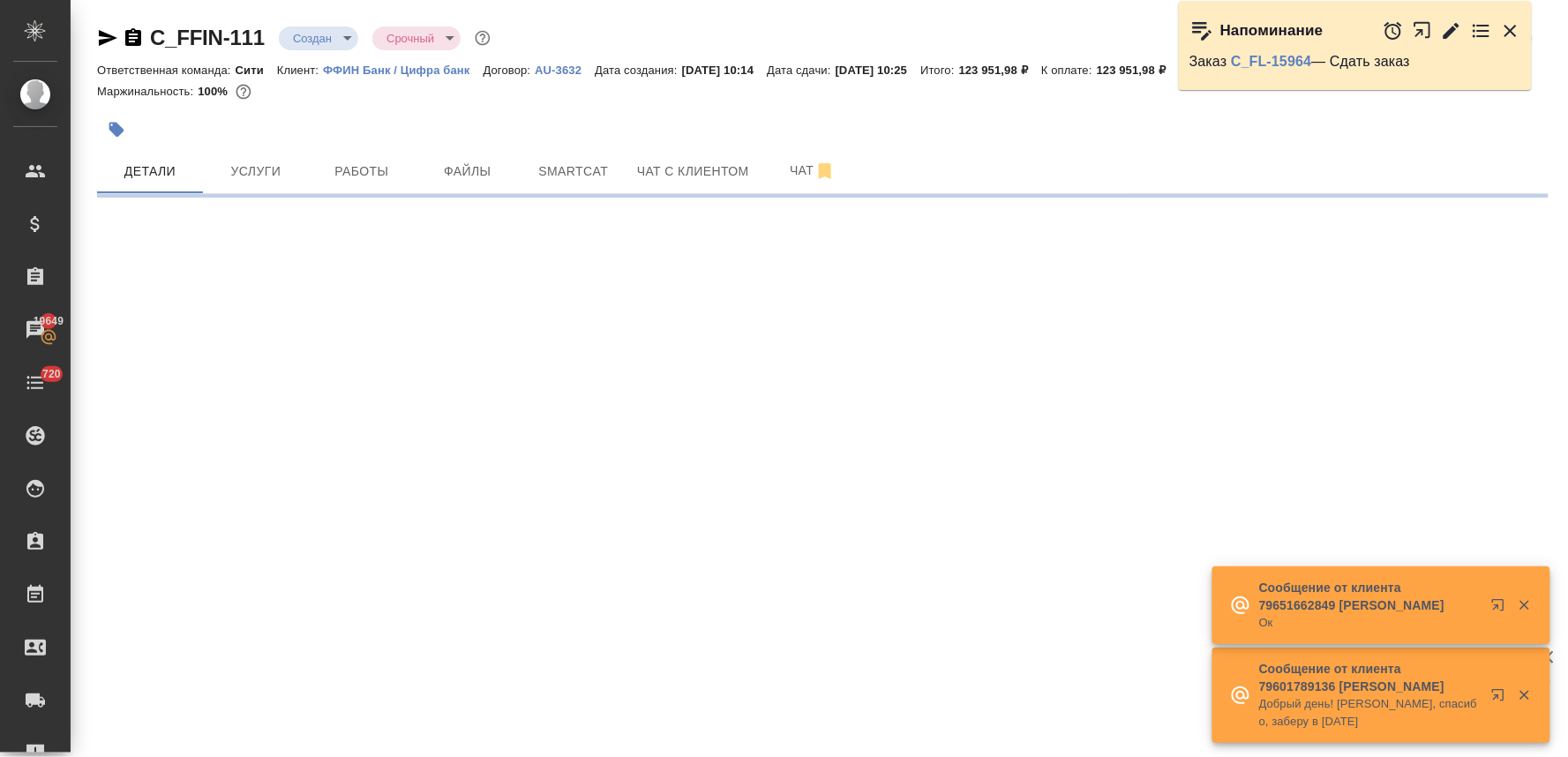
select select "RU"
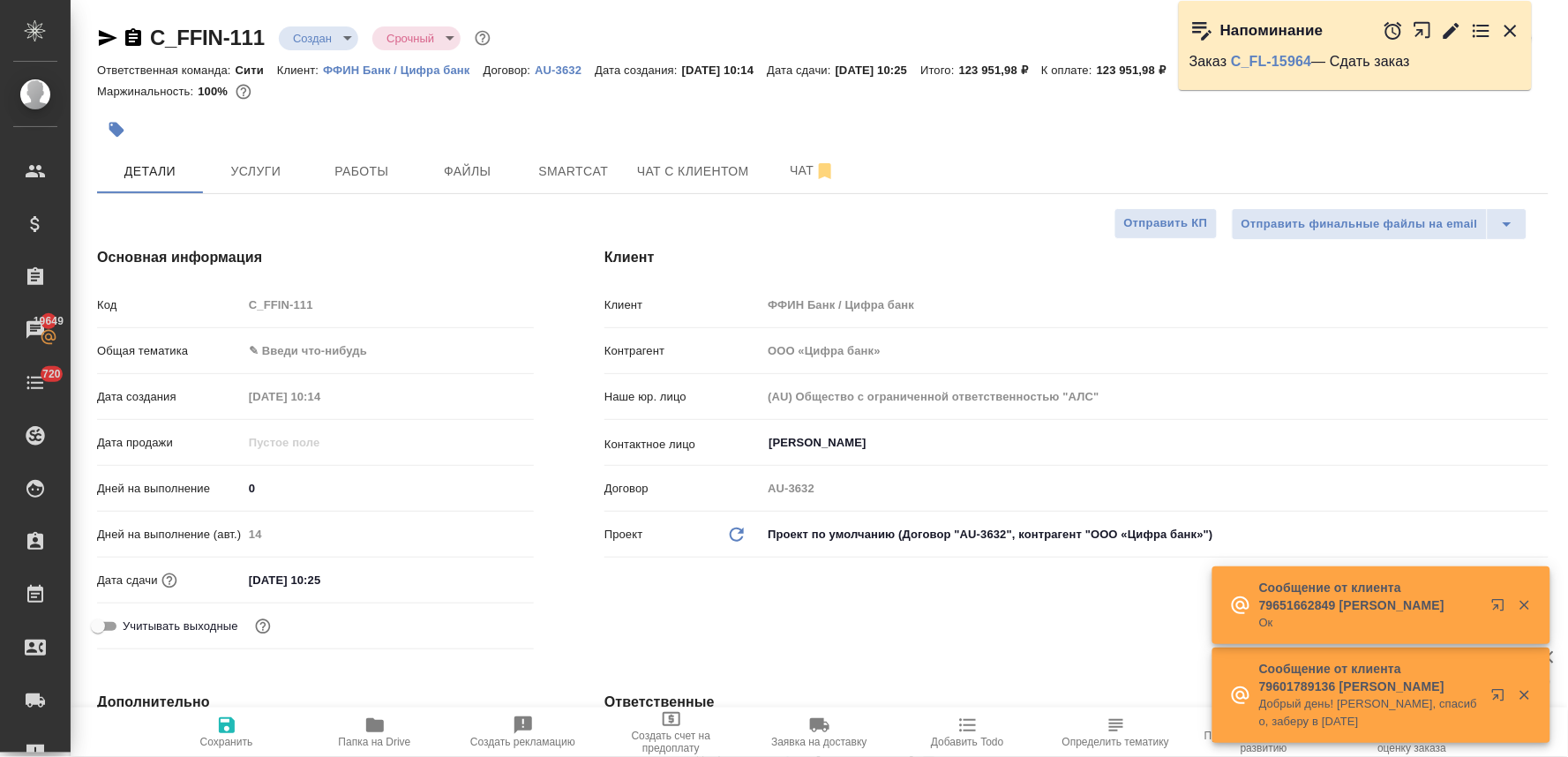
type textarea "x"
click at [1052, 655] on div "Клиент Клиент ФФИН Банк / Цифра банк Контрагент ООО «Цифра банк» Наше юр. лицо …" at bounding box center [1076, 451] width 1015 height 480
type textarea "x"
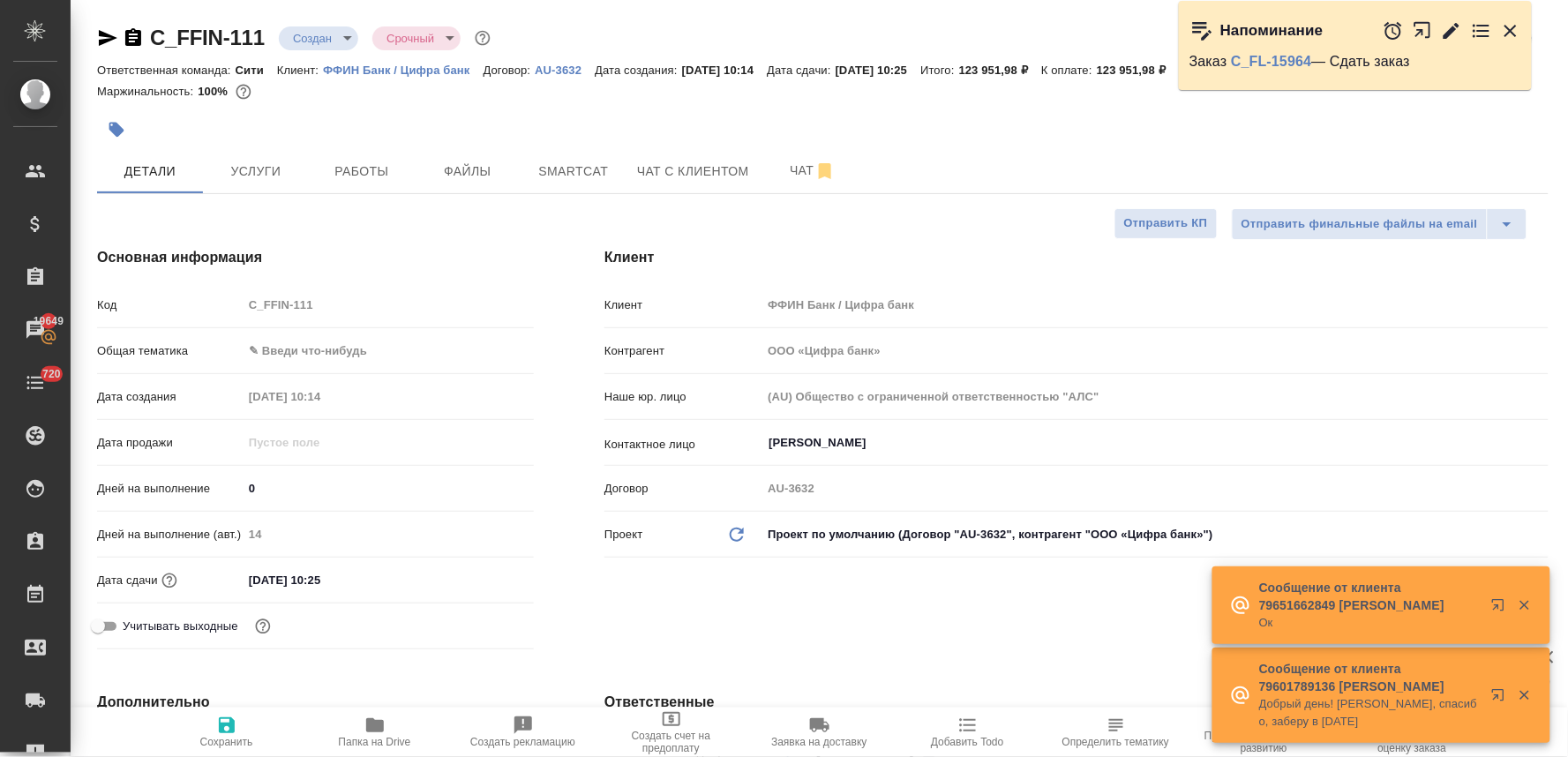
type textarea "x"
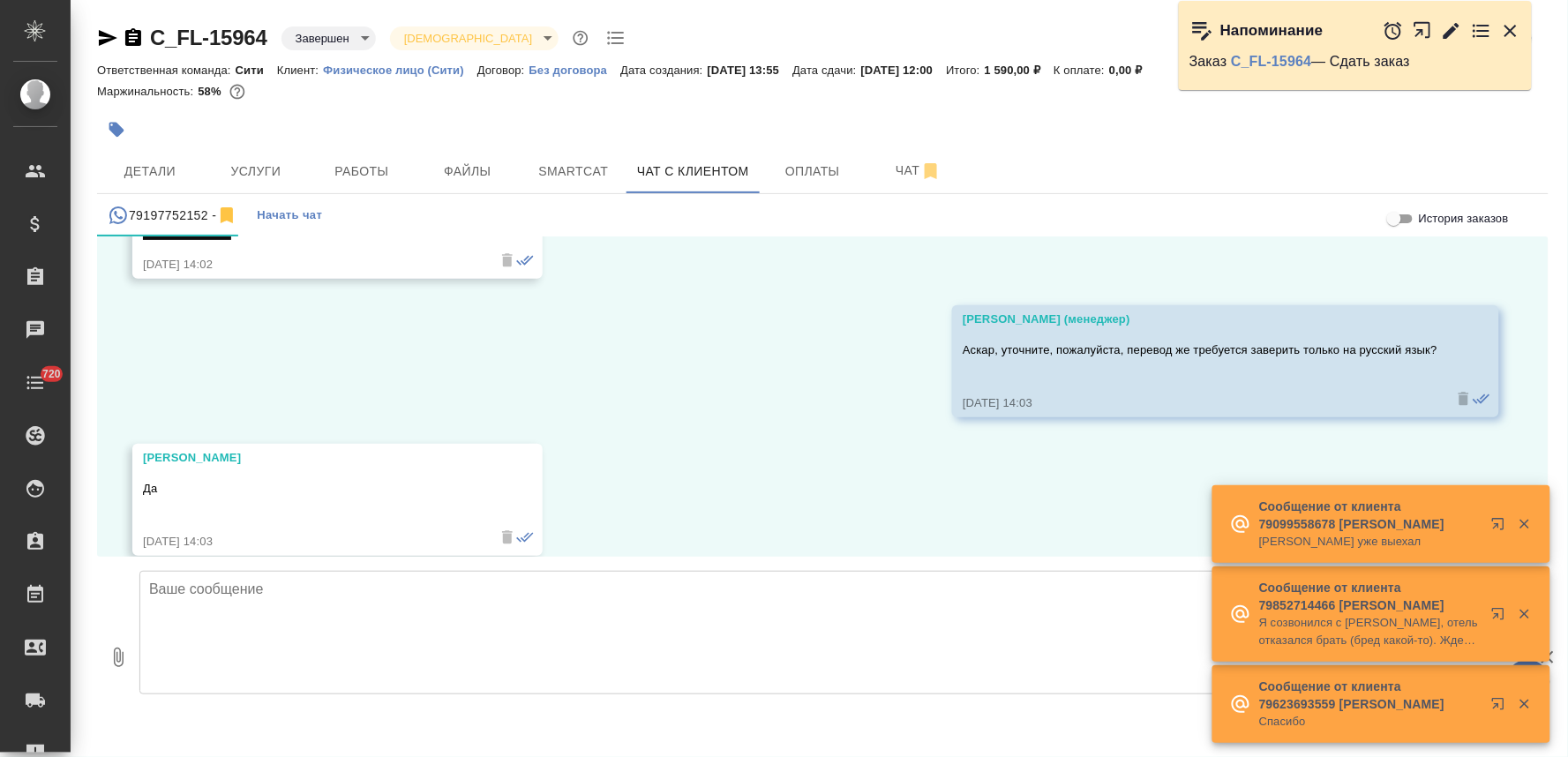
scroll to position [975, 0]
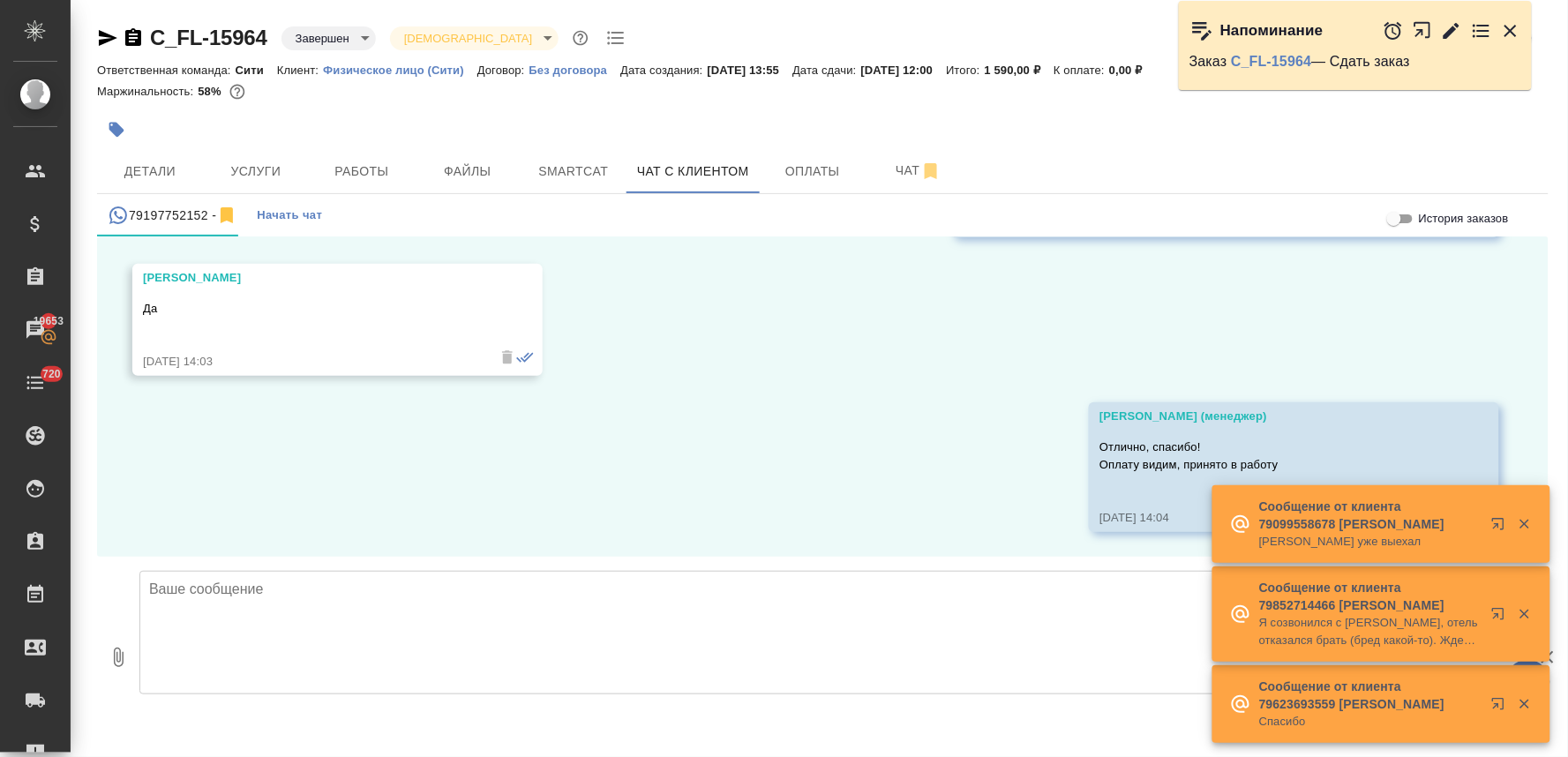
click at [315, 602] on textarea at bounding box center [829, 632] width 1380 height 124
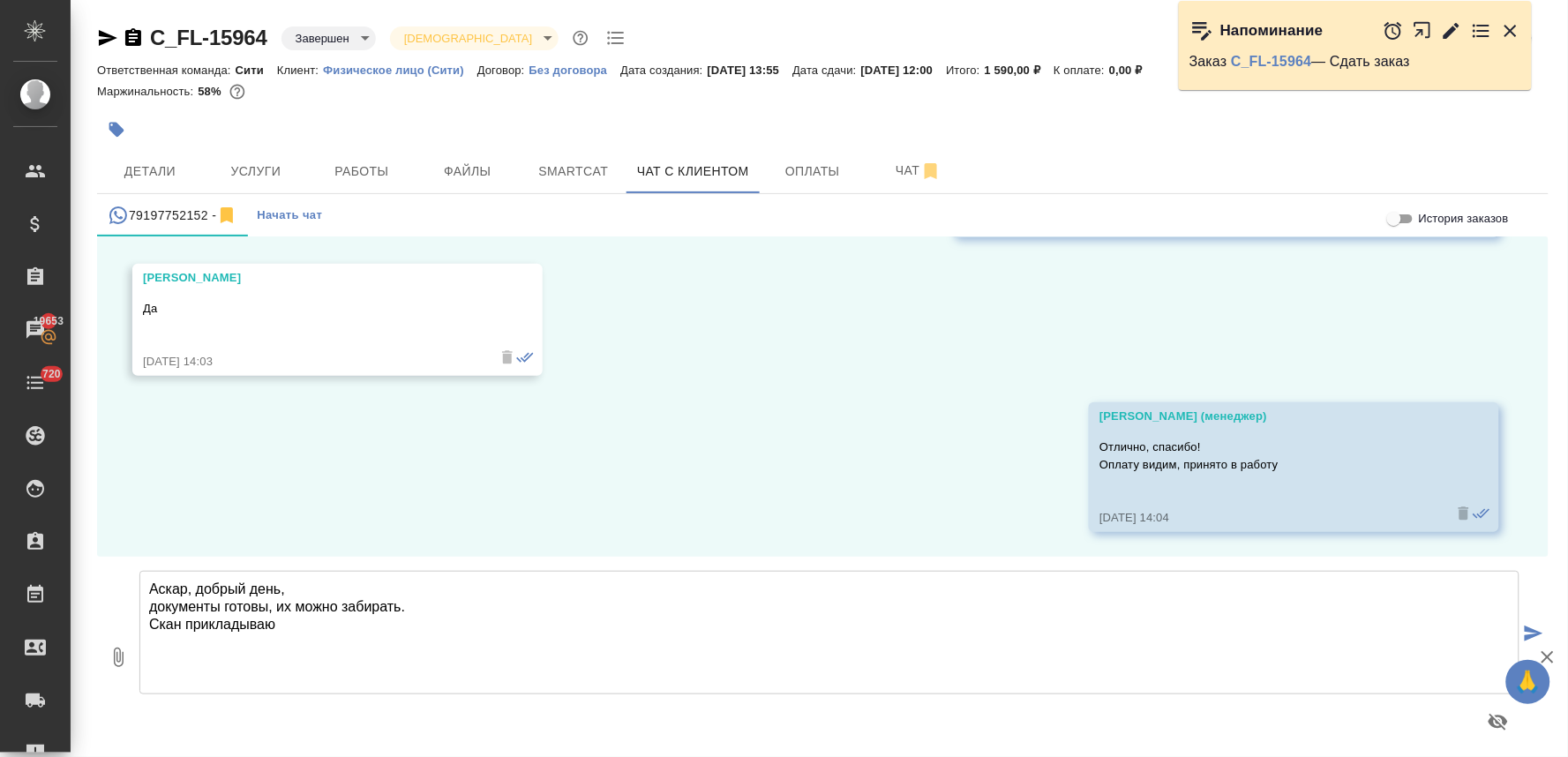
type textarea "Аскар, добрый день, документы готовы, их можно забирать. Скан прикладываю"
click at [118, 658] on icon "button" at bounding box center [119, 658] width 10 height 20
type input "C:\fakepath\doc01725220251007100124.pdf"
click at [97, 557] on button "1" at bounding box center [118, 657] width 43 height 200
click at [1532, 630] on icon "submit" at bounding box center [1533, 633] width 19 height 16
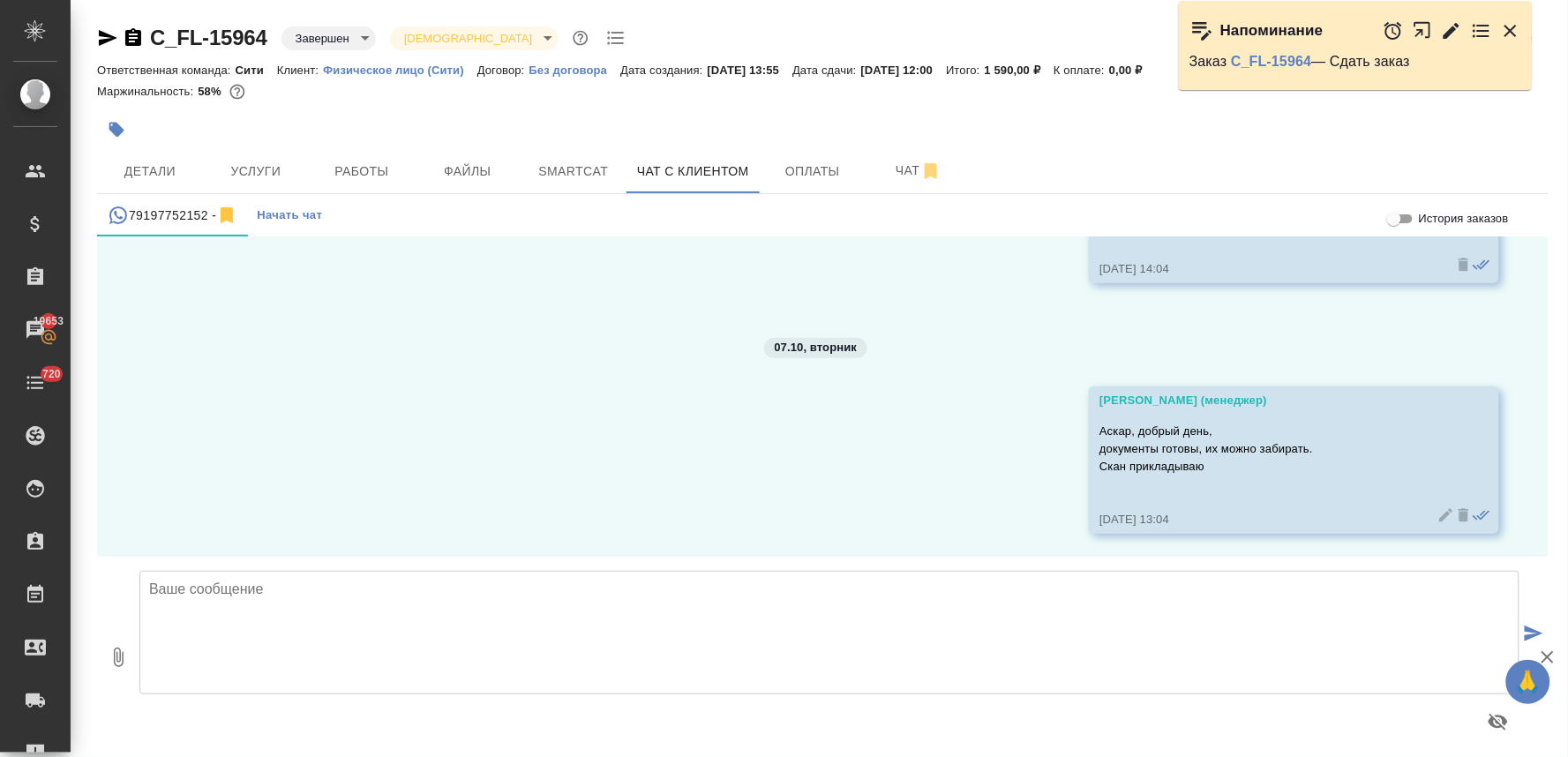
scroll to position [1225, 0]
click at [119, 663] on icon "button" at bounding box center [119, 658] width 10 height 20
type input "C:\fakepath\doc01725220251007100124.pdf"
click at [1532, 632] on icon "submit" at bounding box center [1533, 633] width 19 height 16
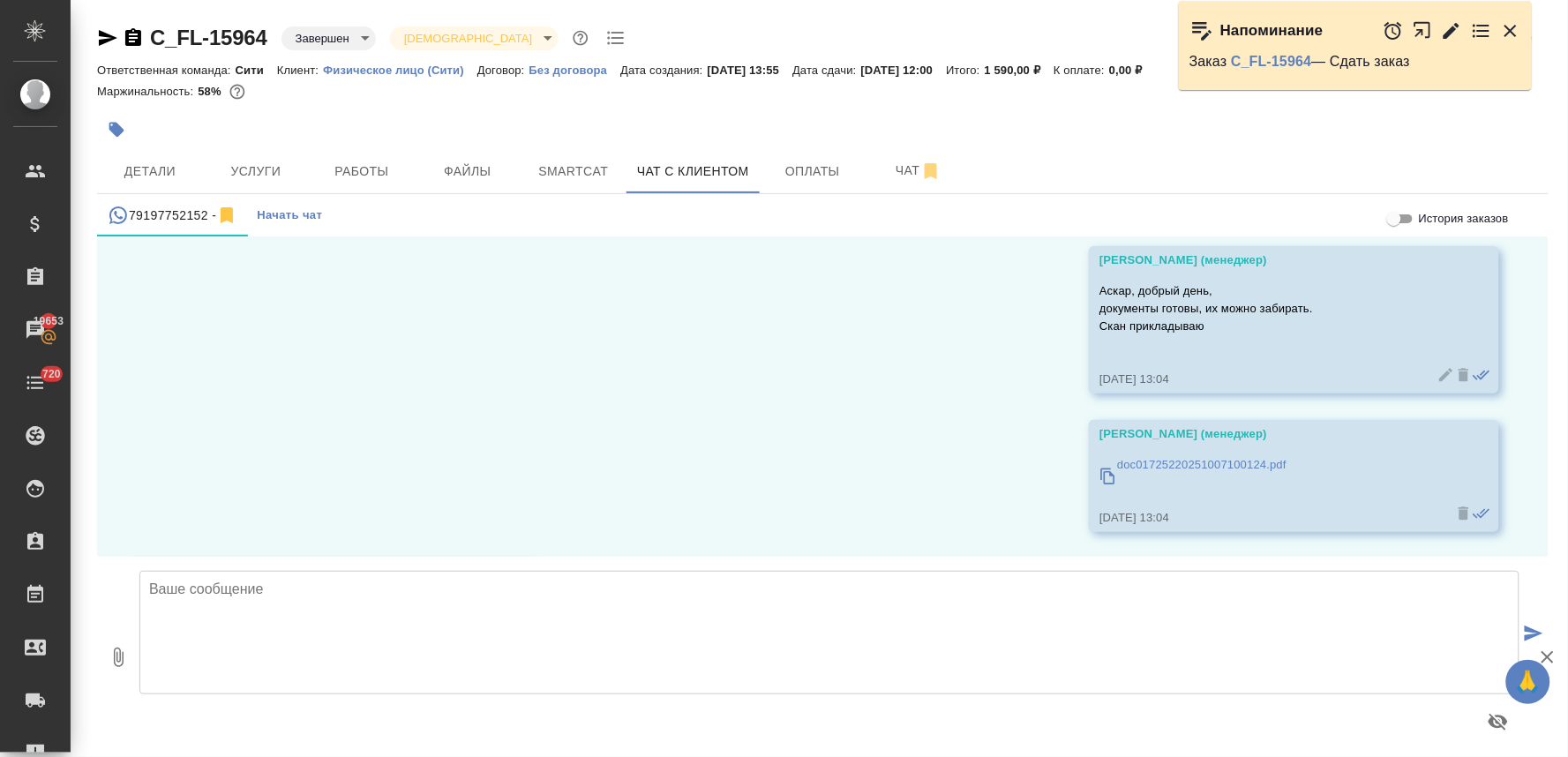
scroll to position [1503, 0]
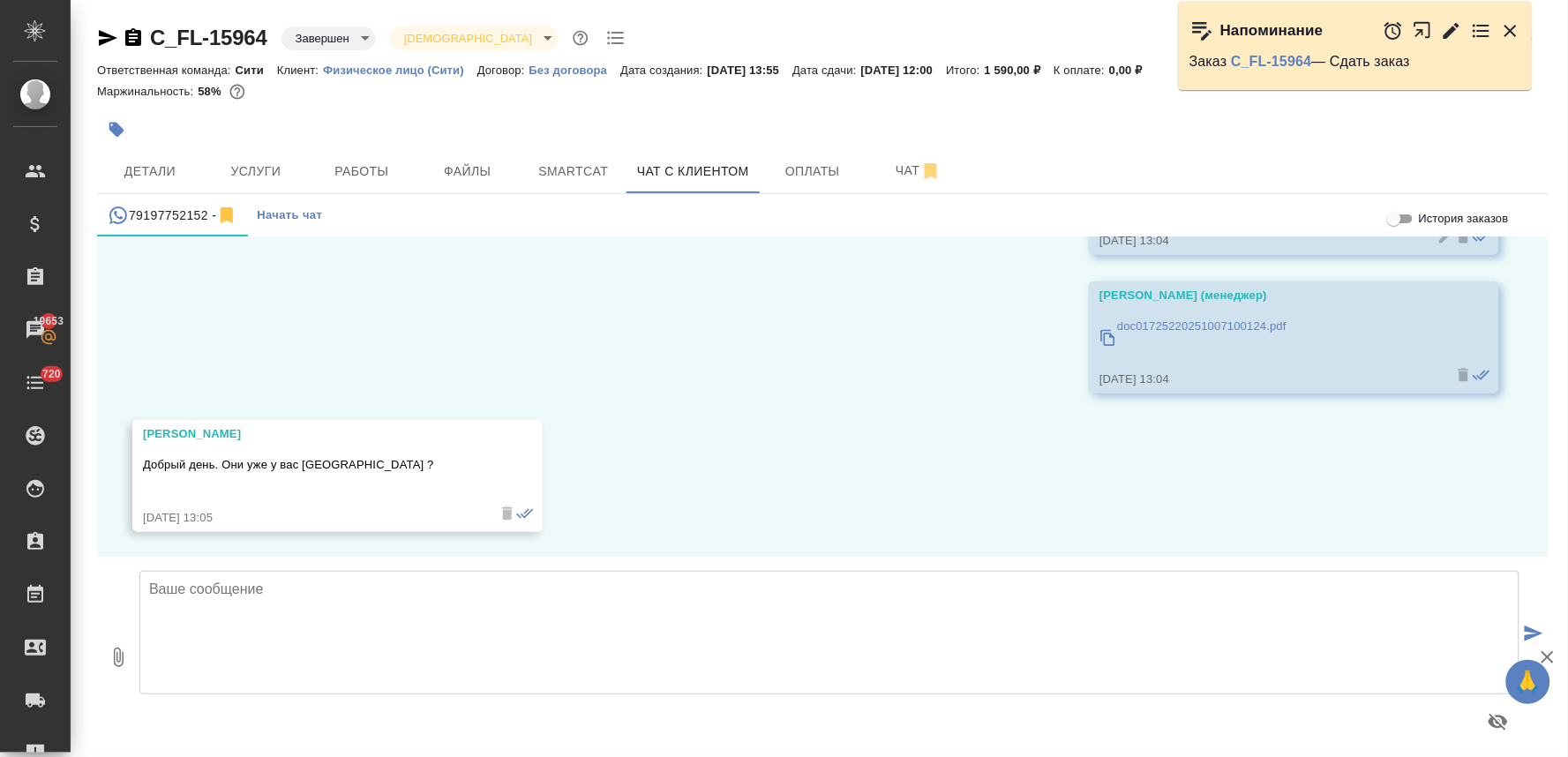
click at [520, 611] on textarea at bounding box center [829, 632] width 1380 height 124
click at [657, 592] on textarea at bounding box center [829, 632] width 1380 height 124
type textarea "Да, их можно забрать у"
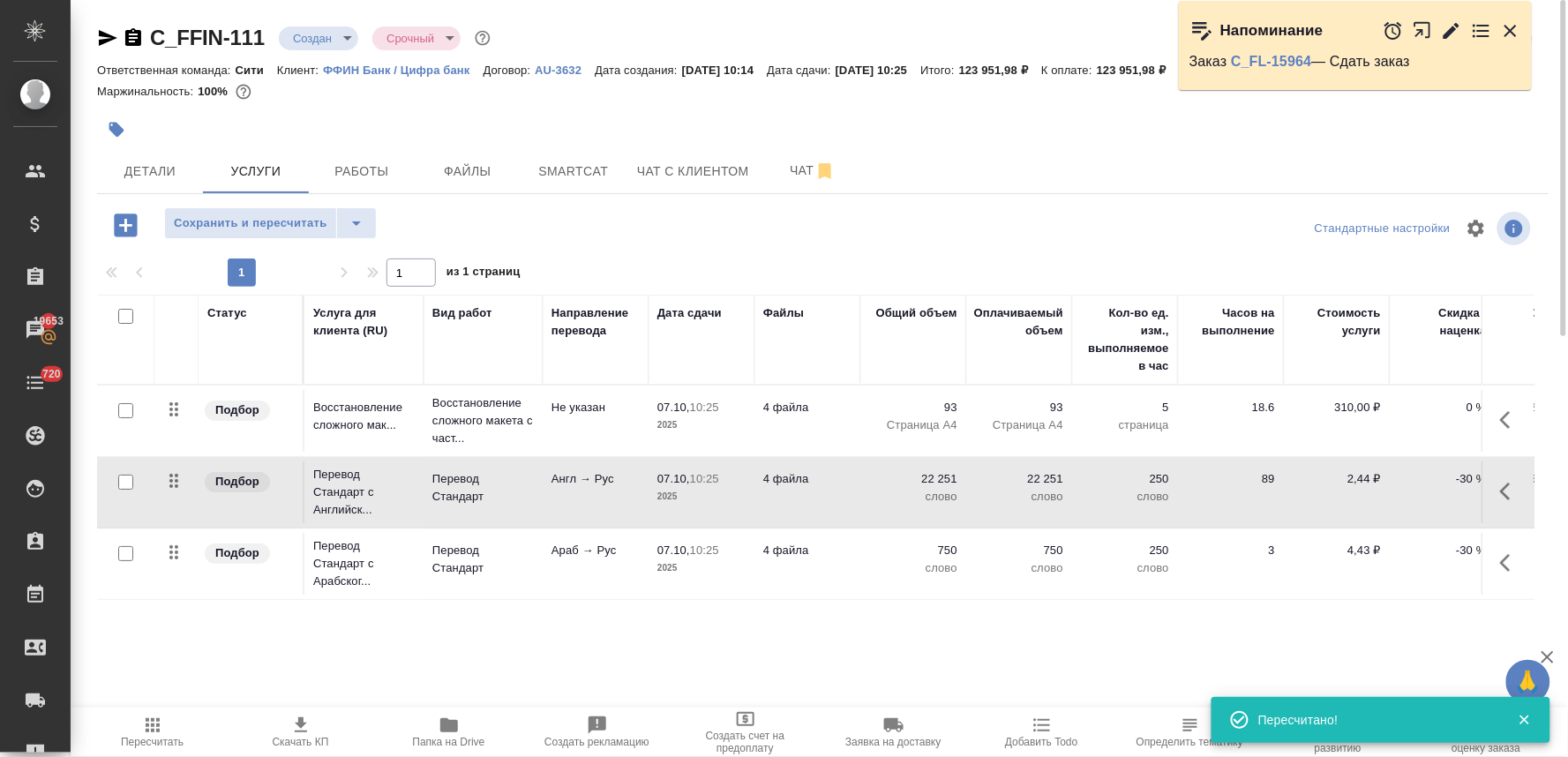
scroll to position [0, 225]
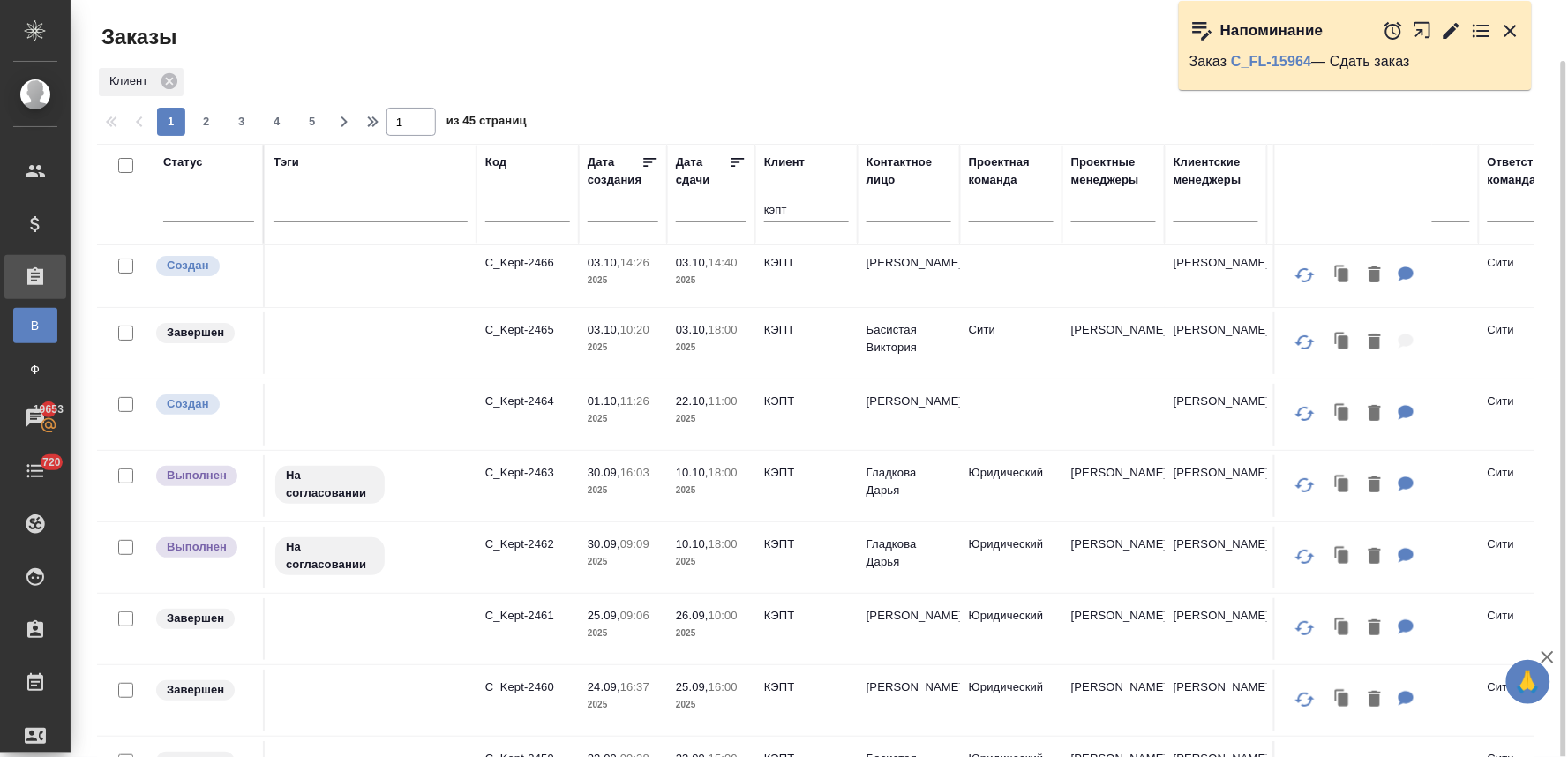
scroll to position [31, 0]
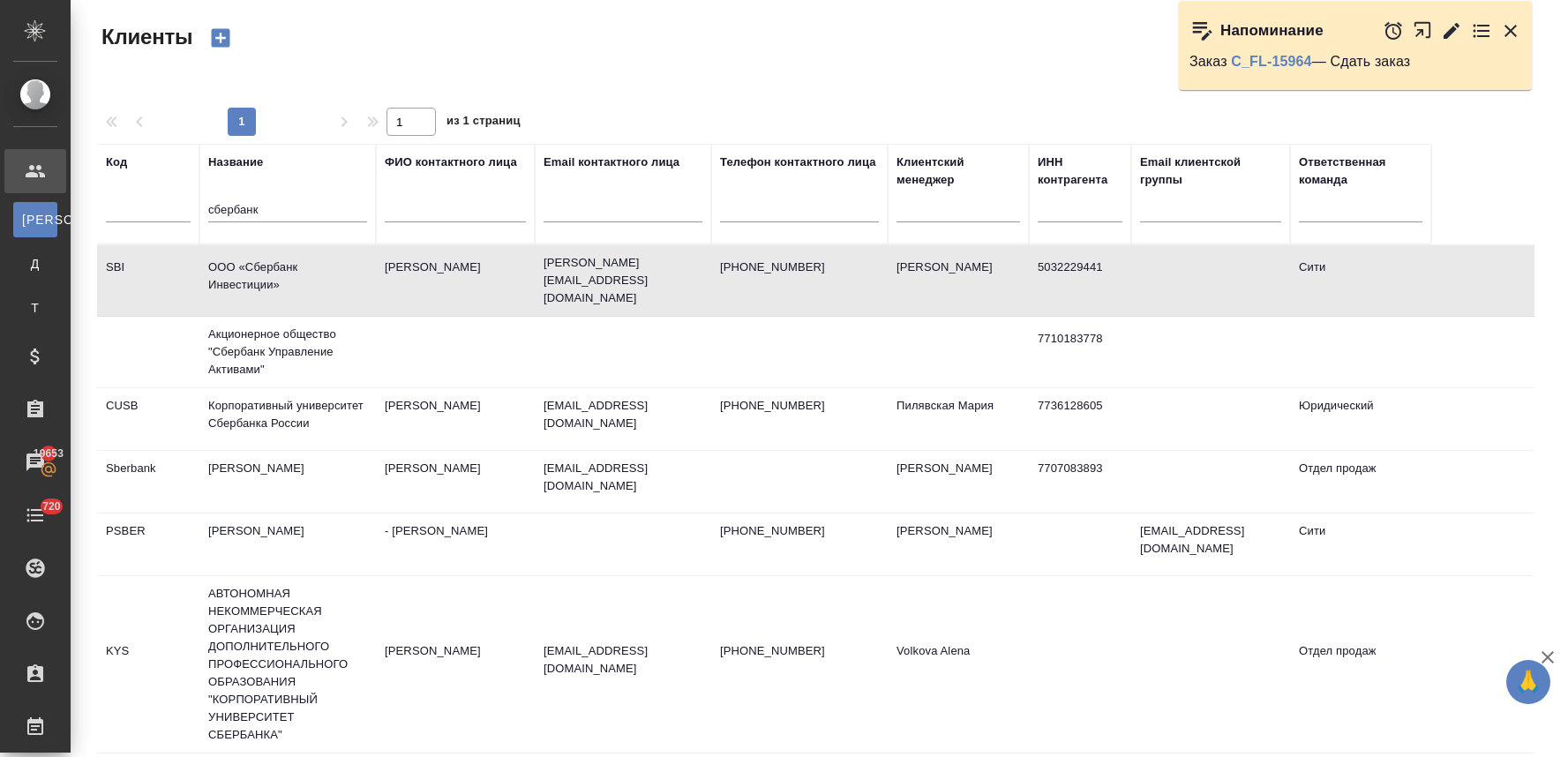
select select "RU"
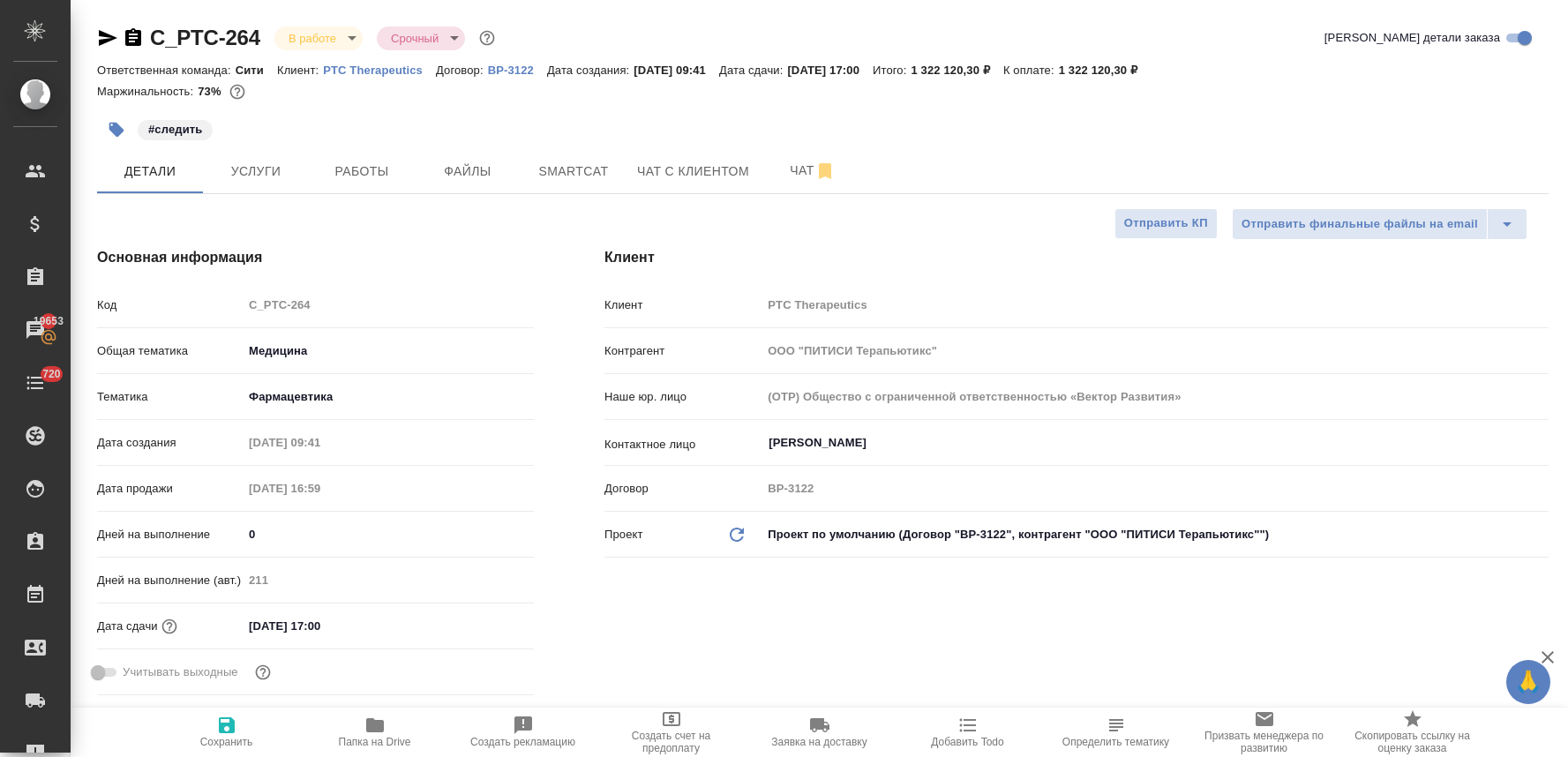
select select "RU"
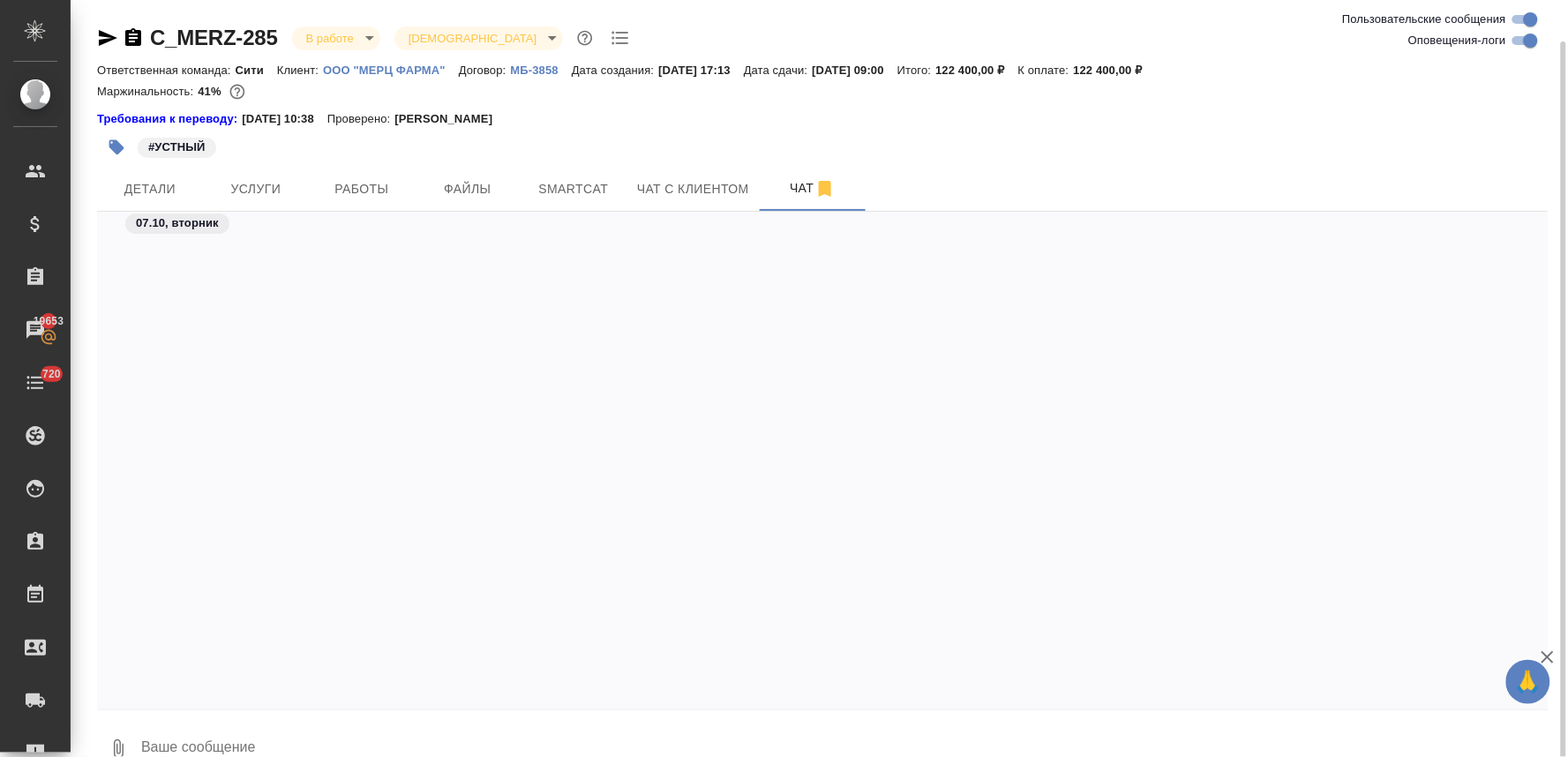
scroll to position [12567, 0]
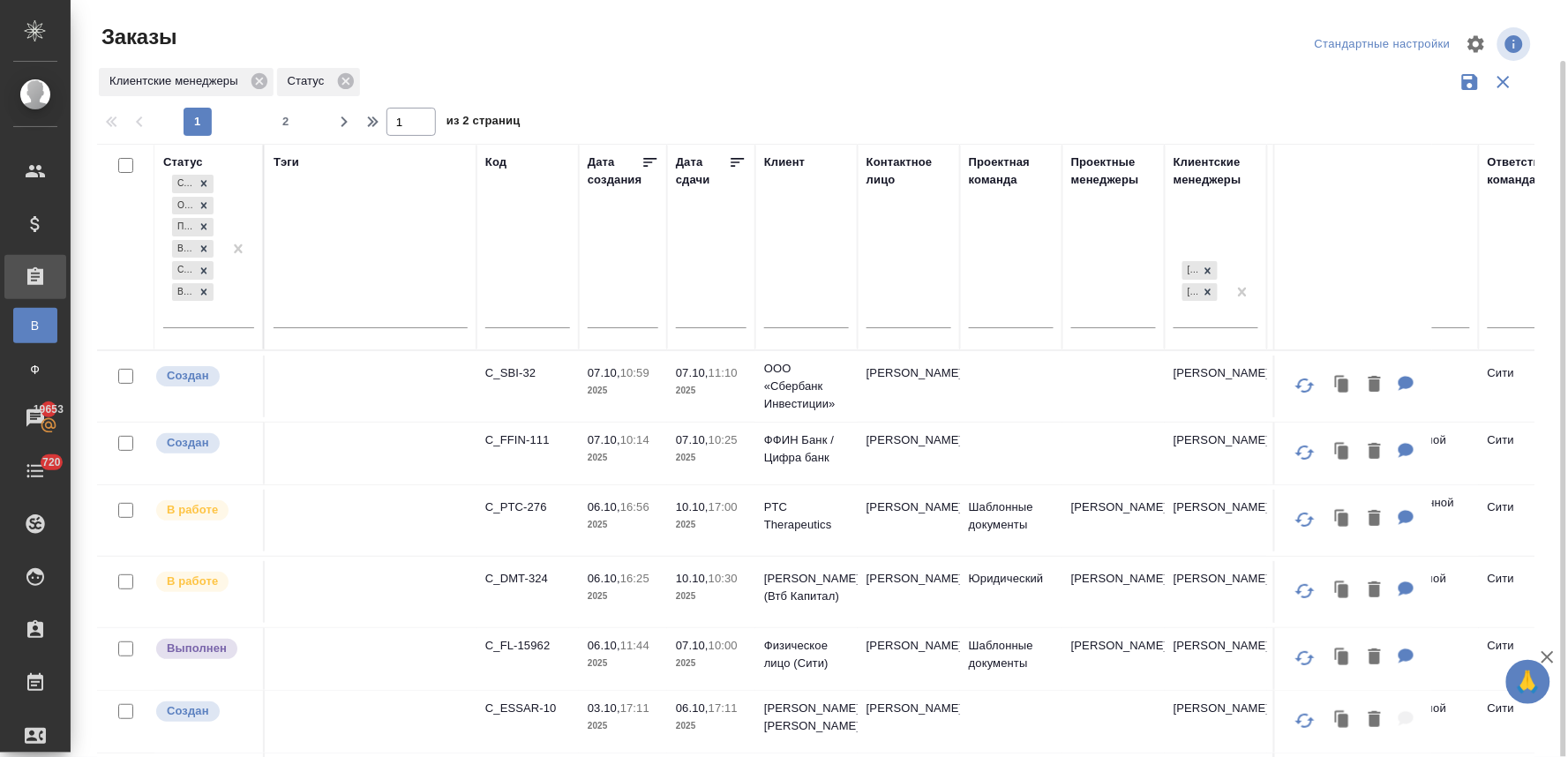
scroll to position [31, 0]
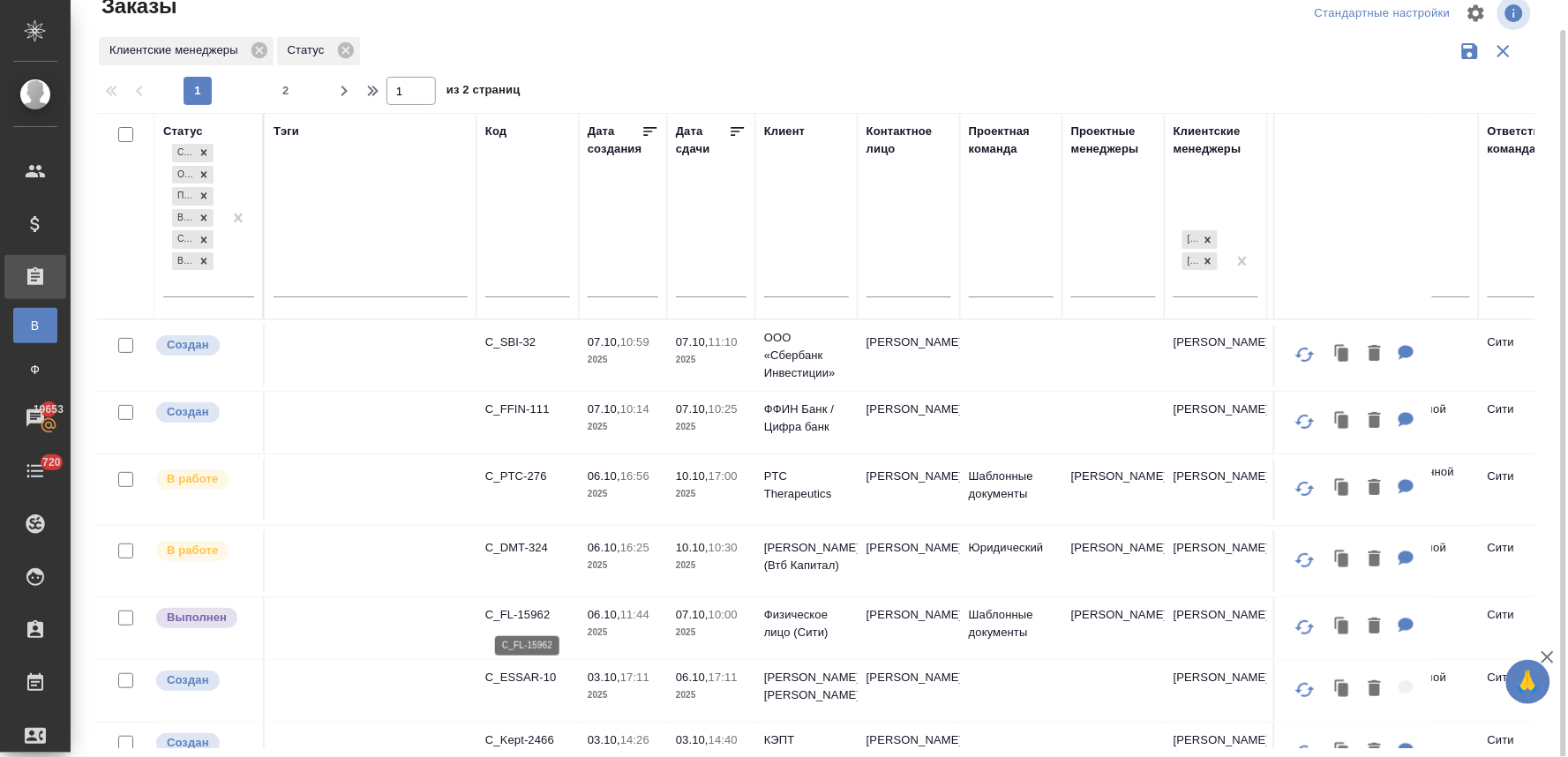
click at [516, 614] on p "C_FL-15962" at bounding box center [528, 615] width 85 height 18
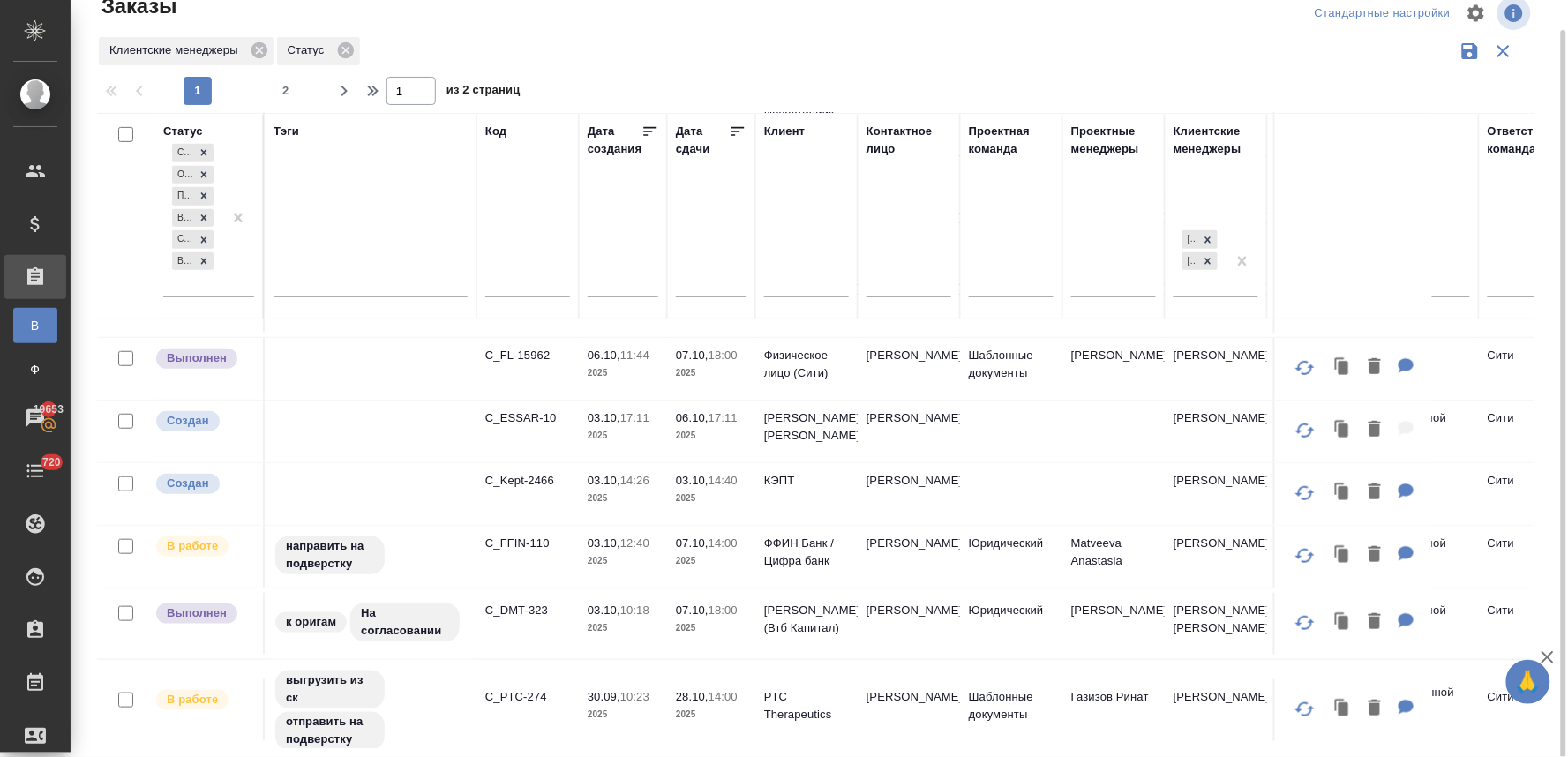
scroll to position [294, 0]
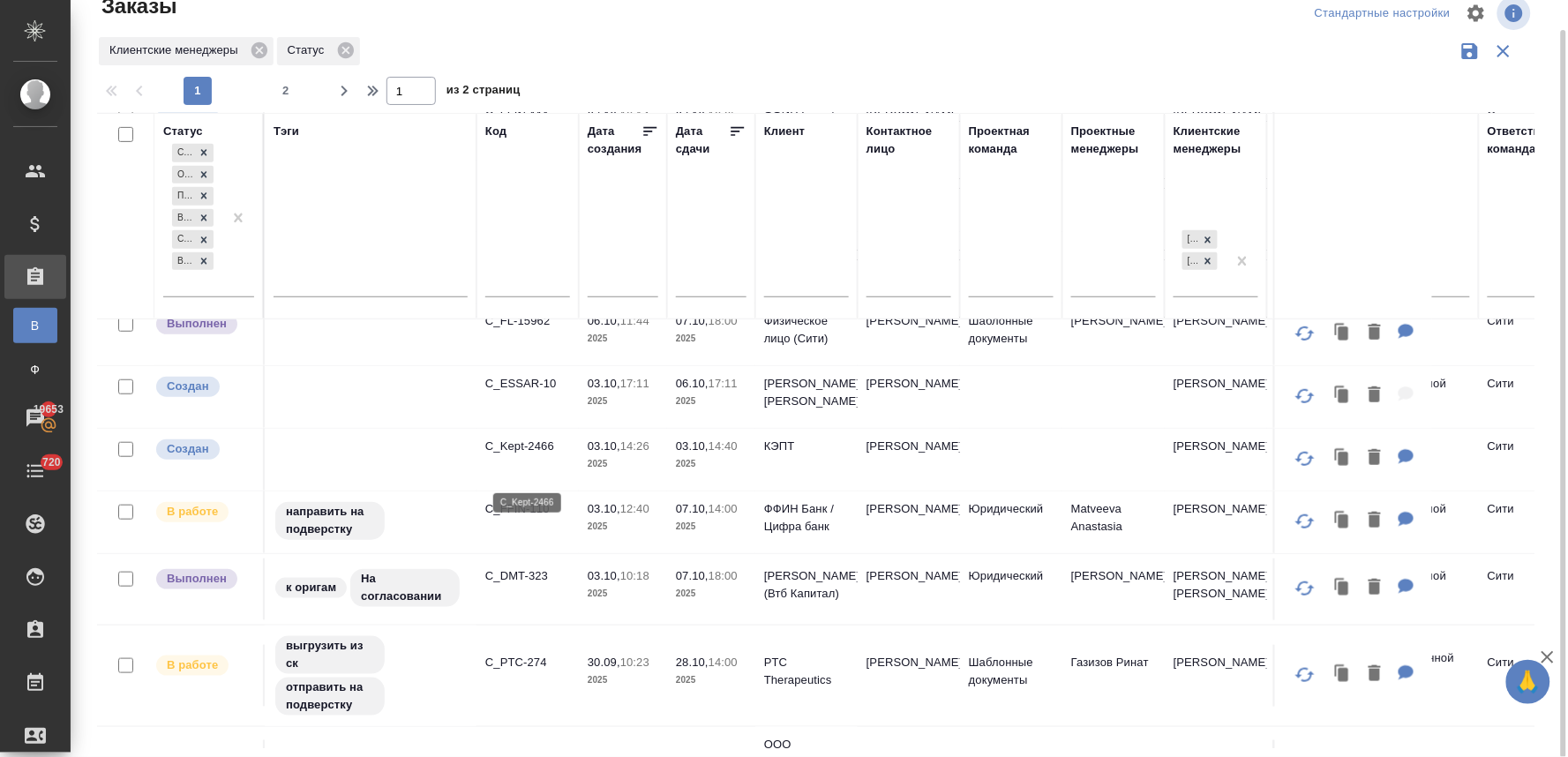
click at [536, 455] on p "C_Kept-2466" at bounding box center [528, 446] width 85 height 18
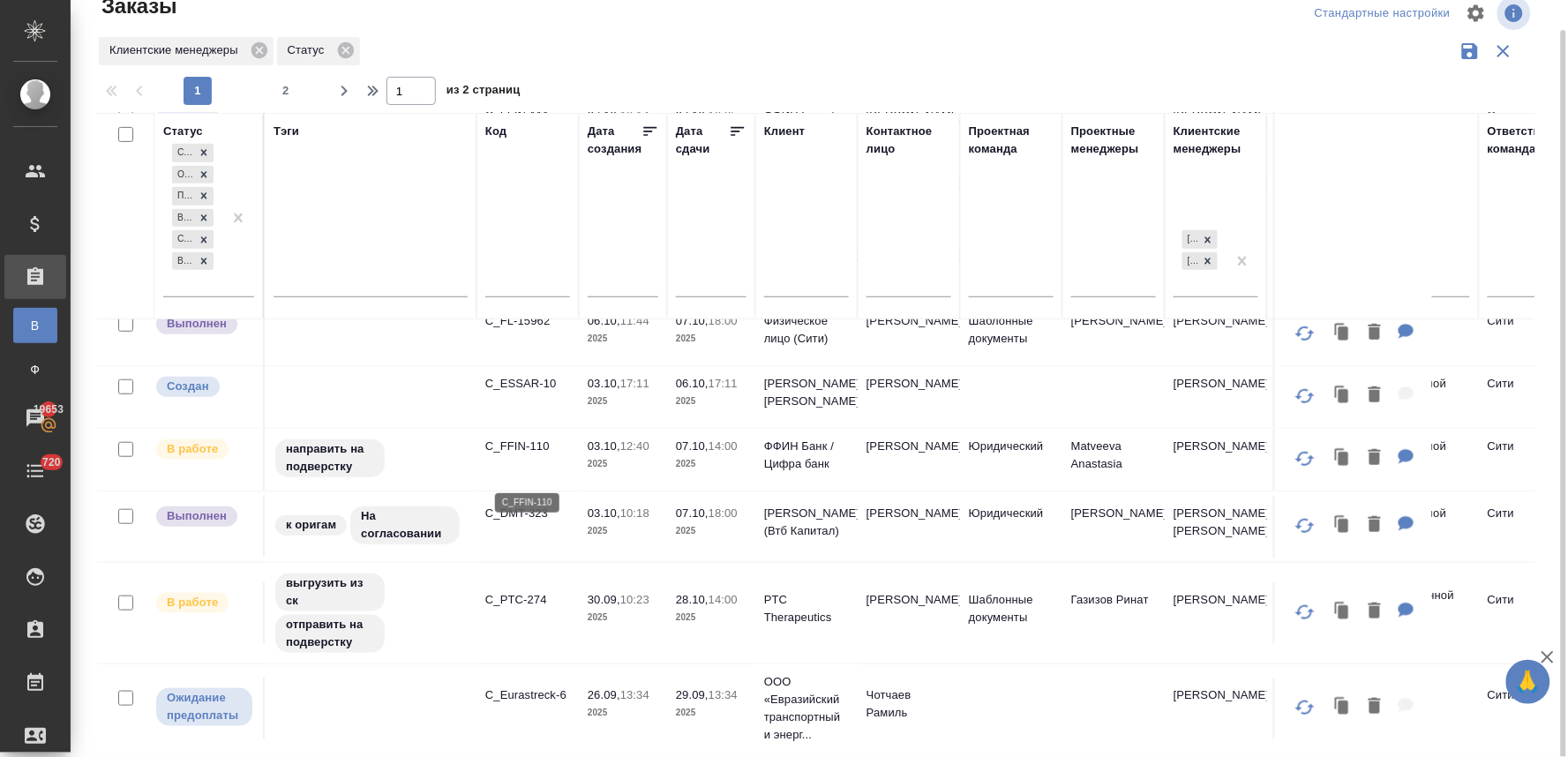
click at [524, 455] on p "C_FFIN-110" at bounding box center [528, 446] width 85 height 18
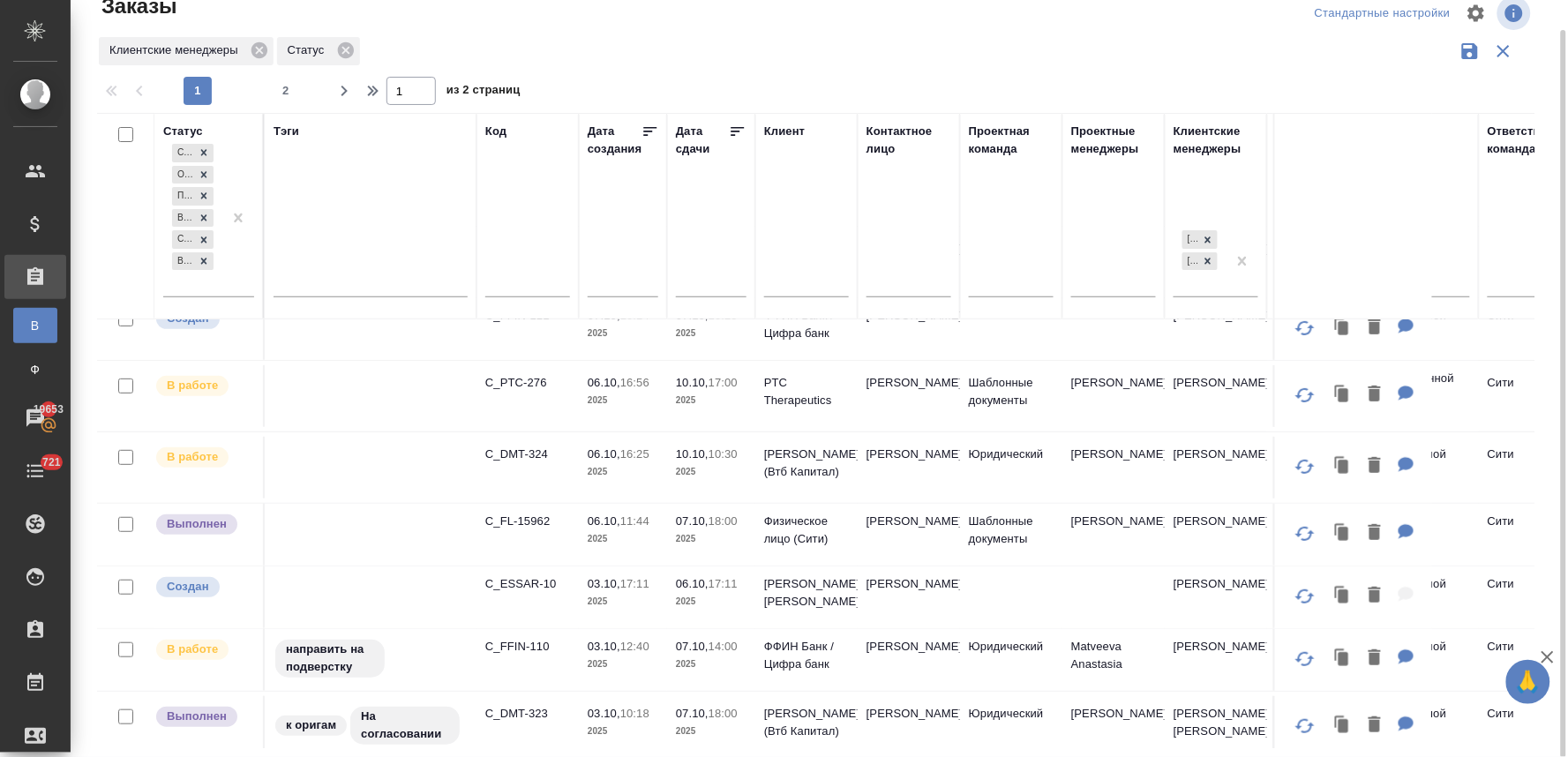
scroll to position [0, 0]
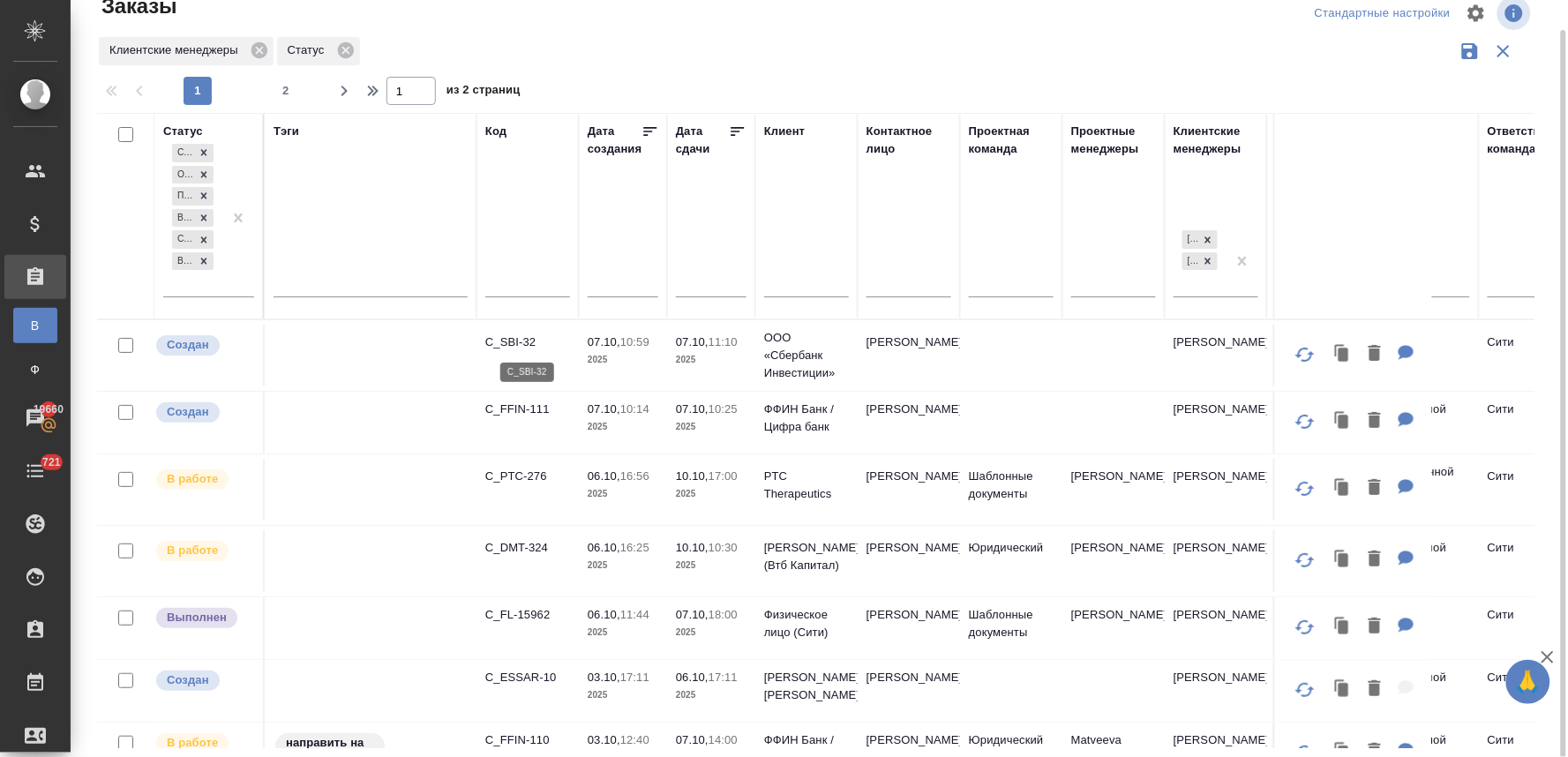
click at [517, 339] on p "C_SBI-32" at bounding box center [528, 342] width 85 height 18
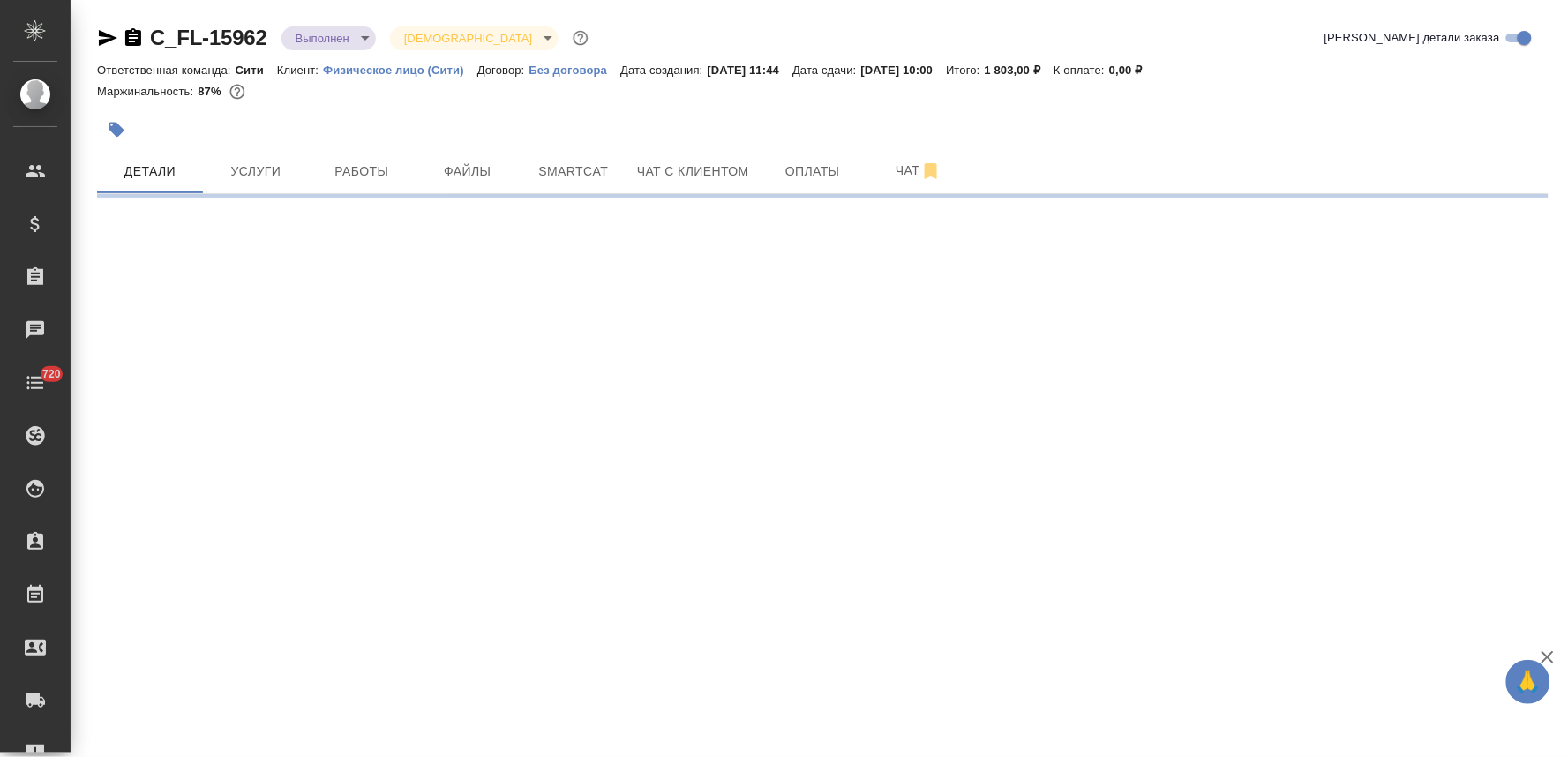
select select "RU"
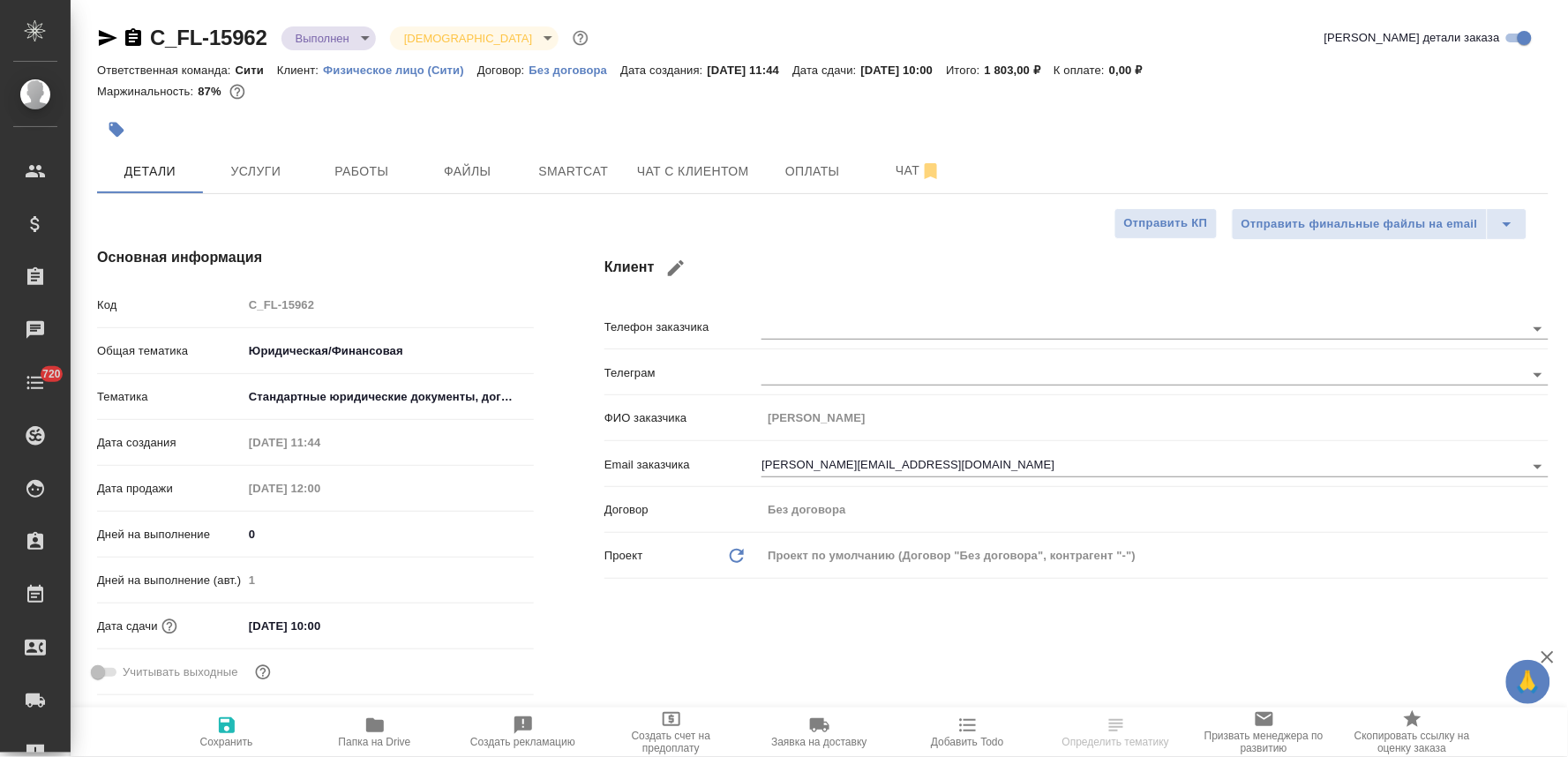
type textarea "x"
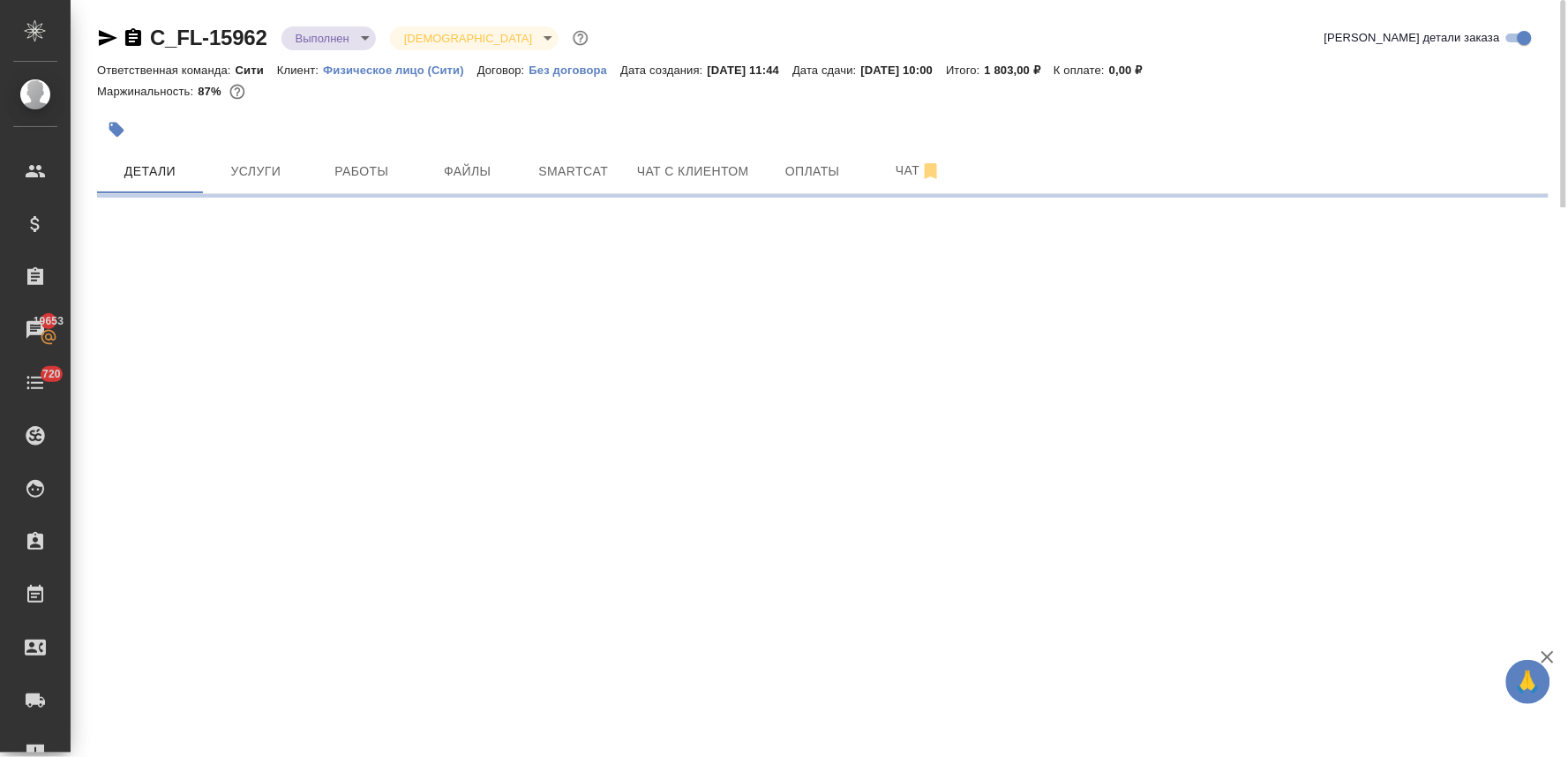
select select "RU"
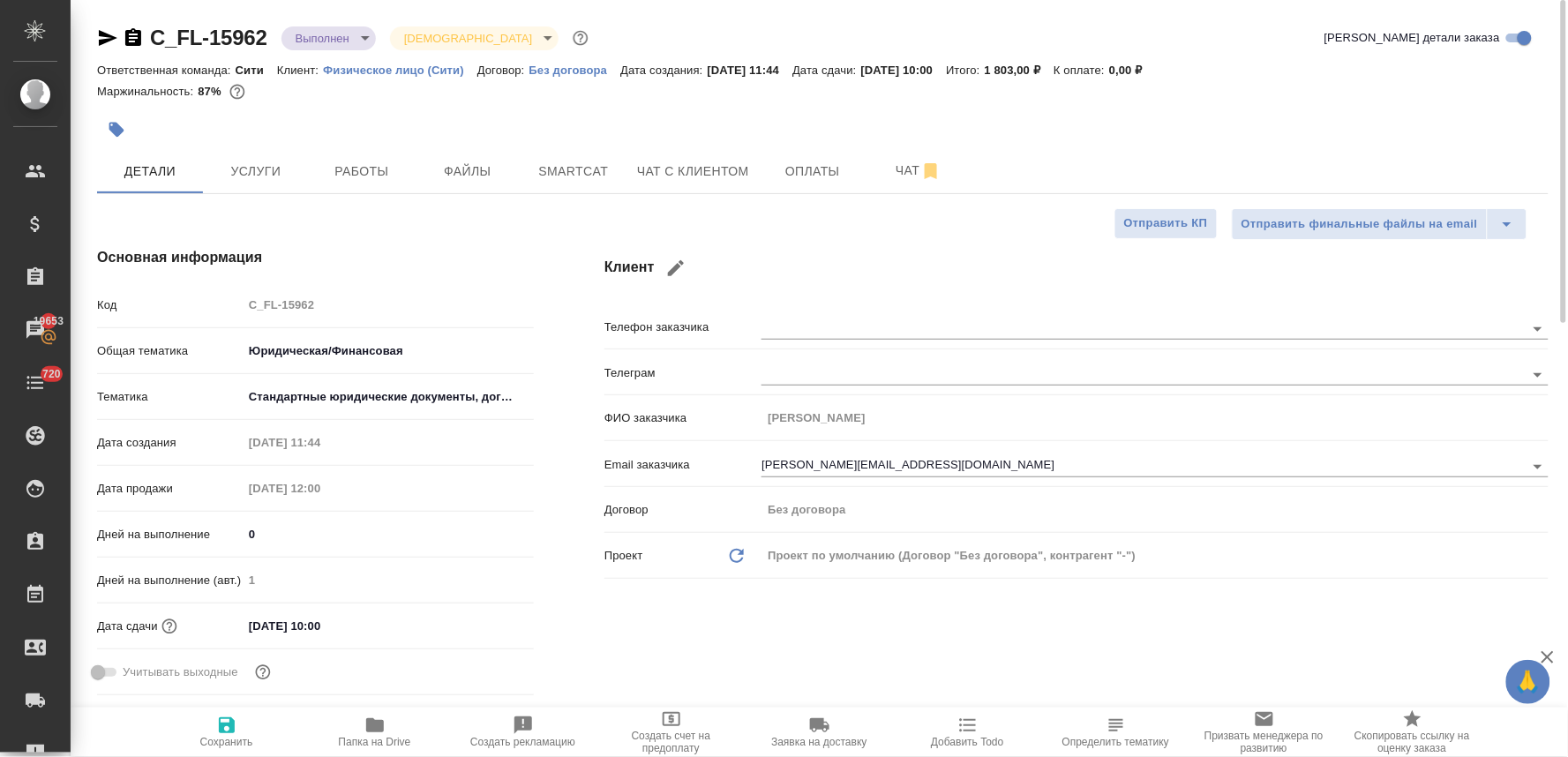
type textarea "x"
click at [318, 631] on input "07.10.2025 10:00" at bounding box center [320, 626] width 154 height 26
type input "07.10.2025 10:0_"
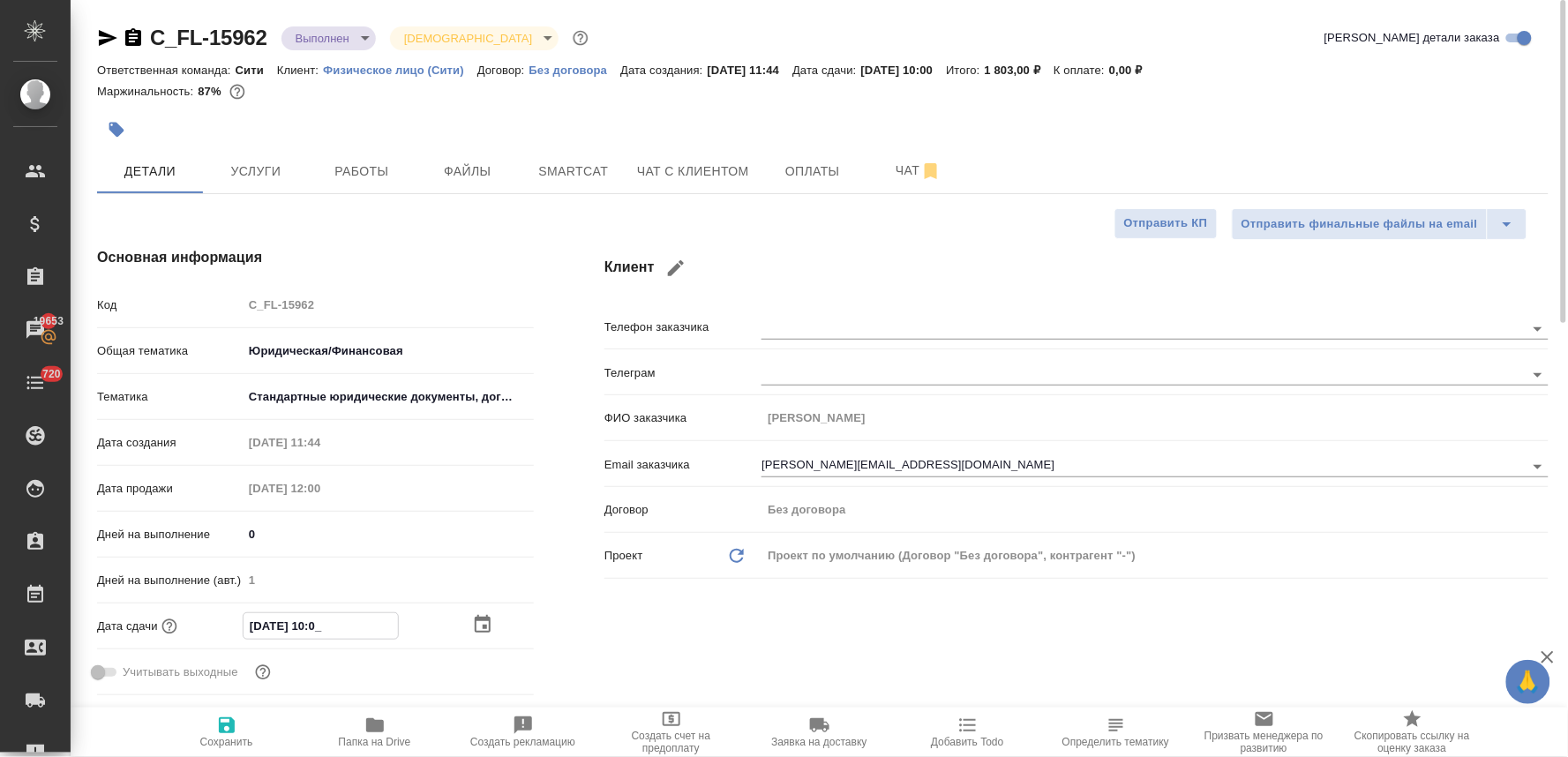
type textarea "x"
type input "07.10.2025 18:00"
type textarea "x"
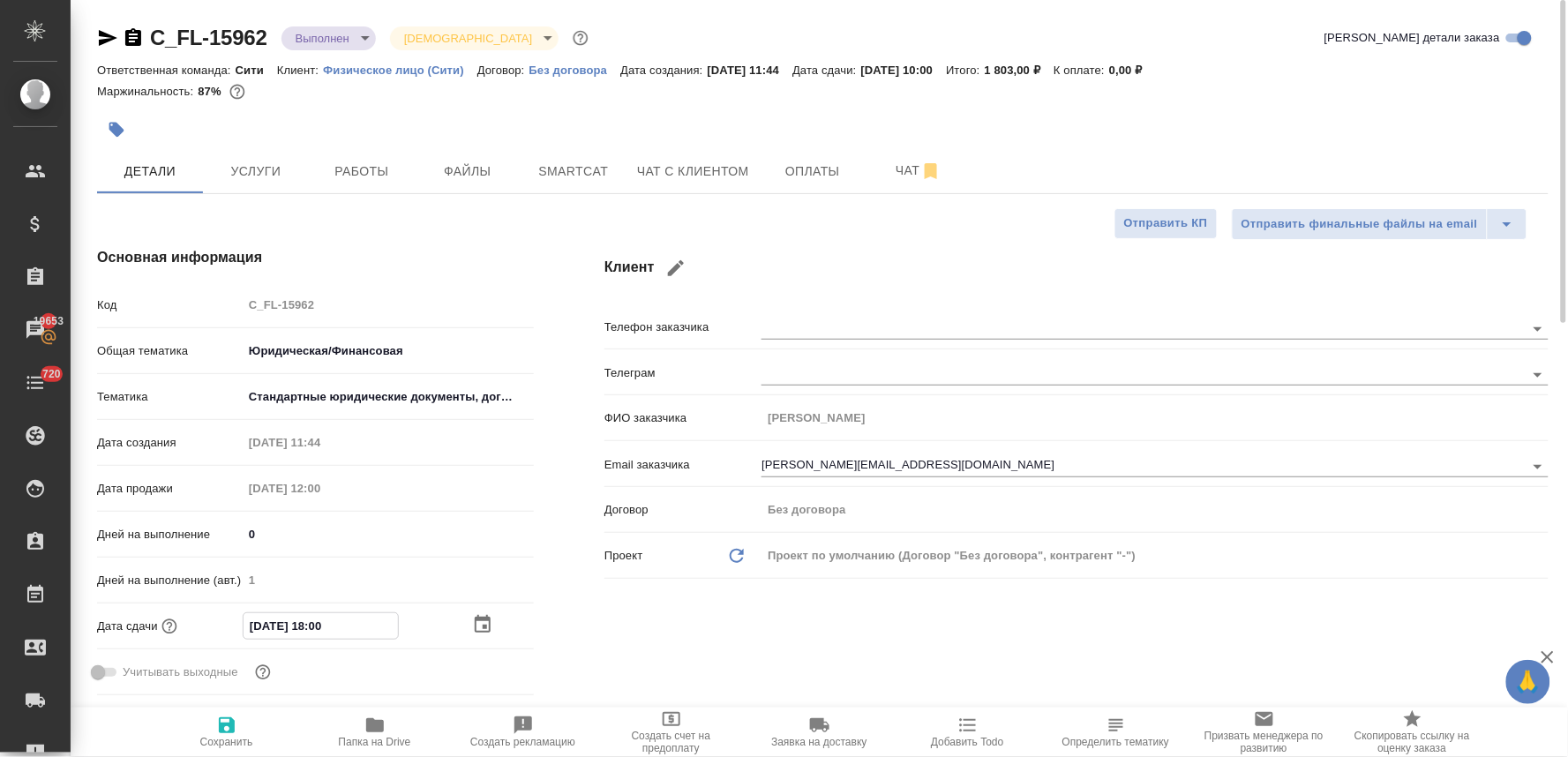
type textarea "x"
type input "07.10.2025 18:00"
click at [216, 734] on icon "button" at bounding box center [226, 724] width 21 height 21
type textarea "x"
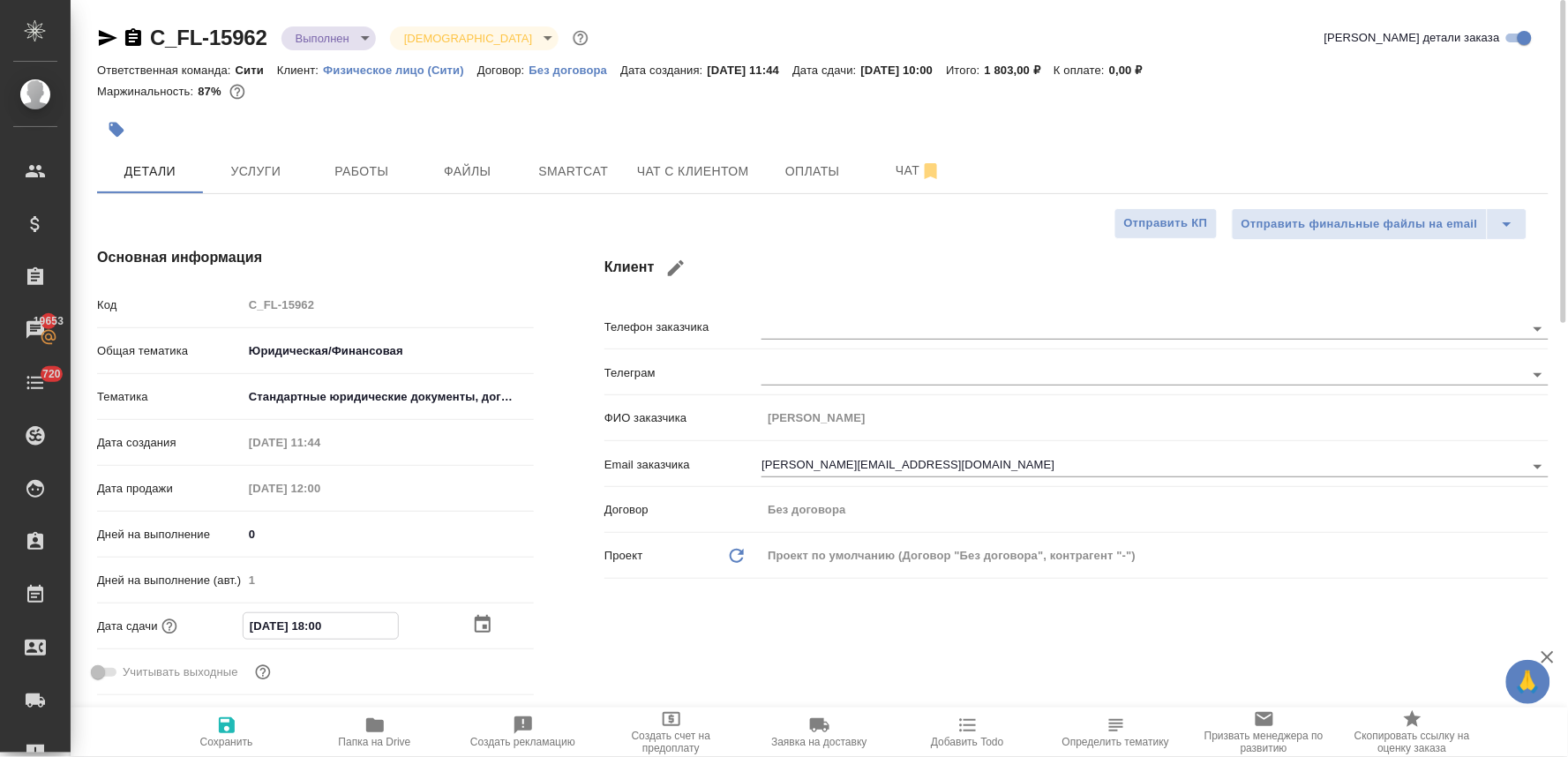
type textarea "x"
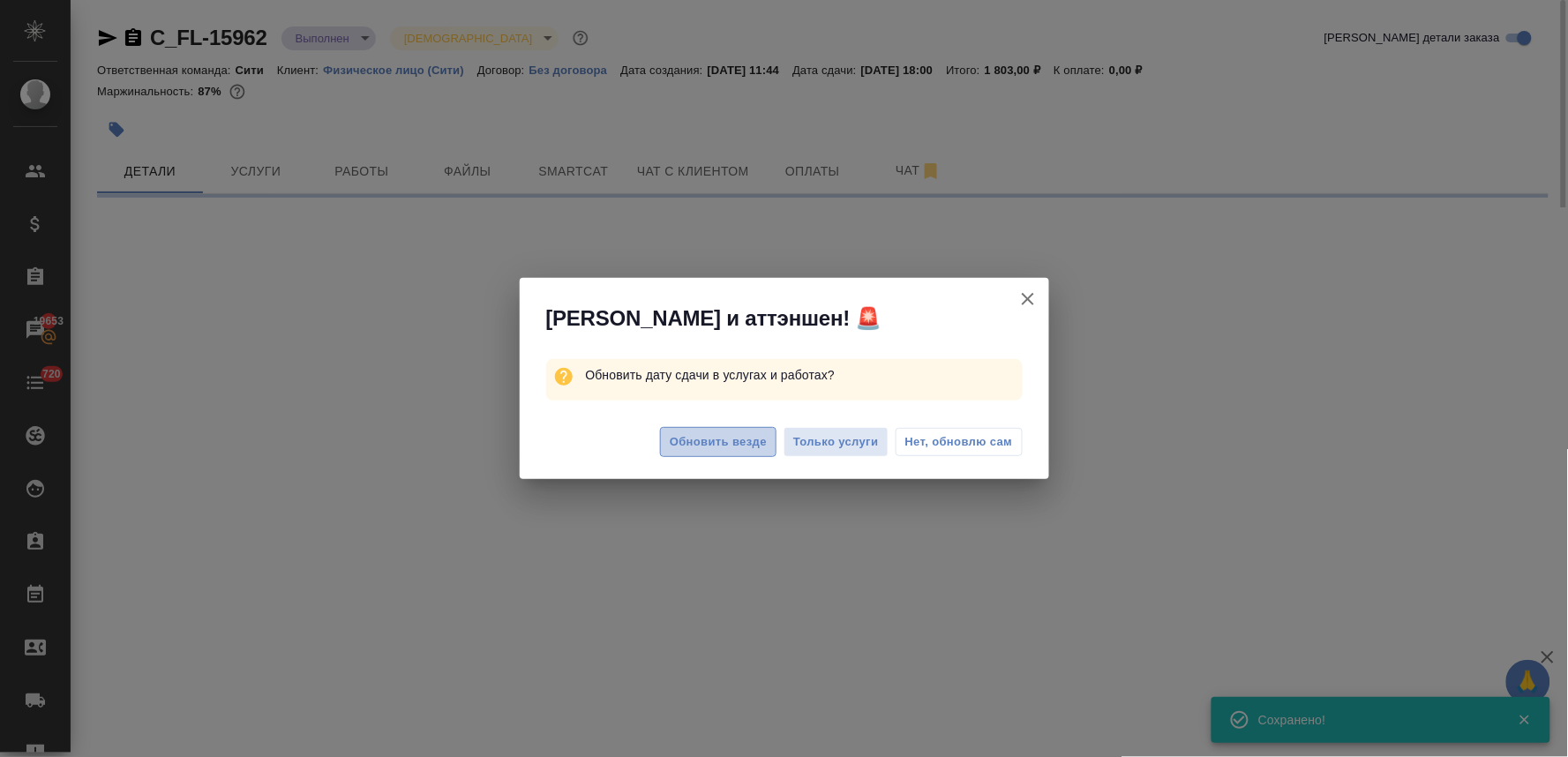
click at [701, 443] on span "Обновить везде" at bounding box center [718, 442] width 97 height 21
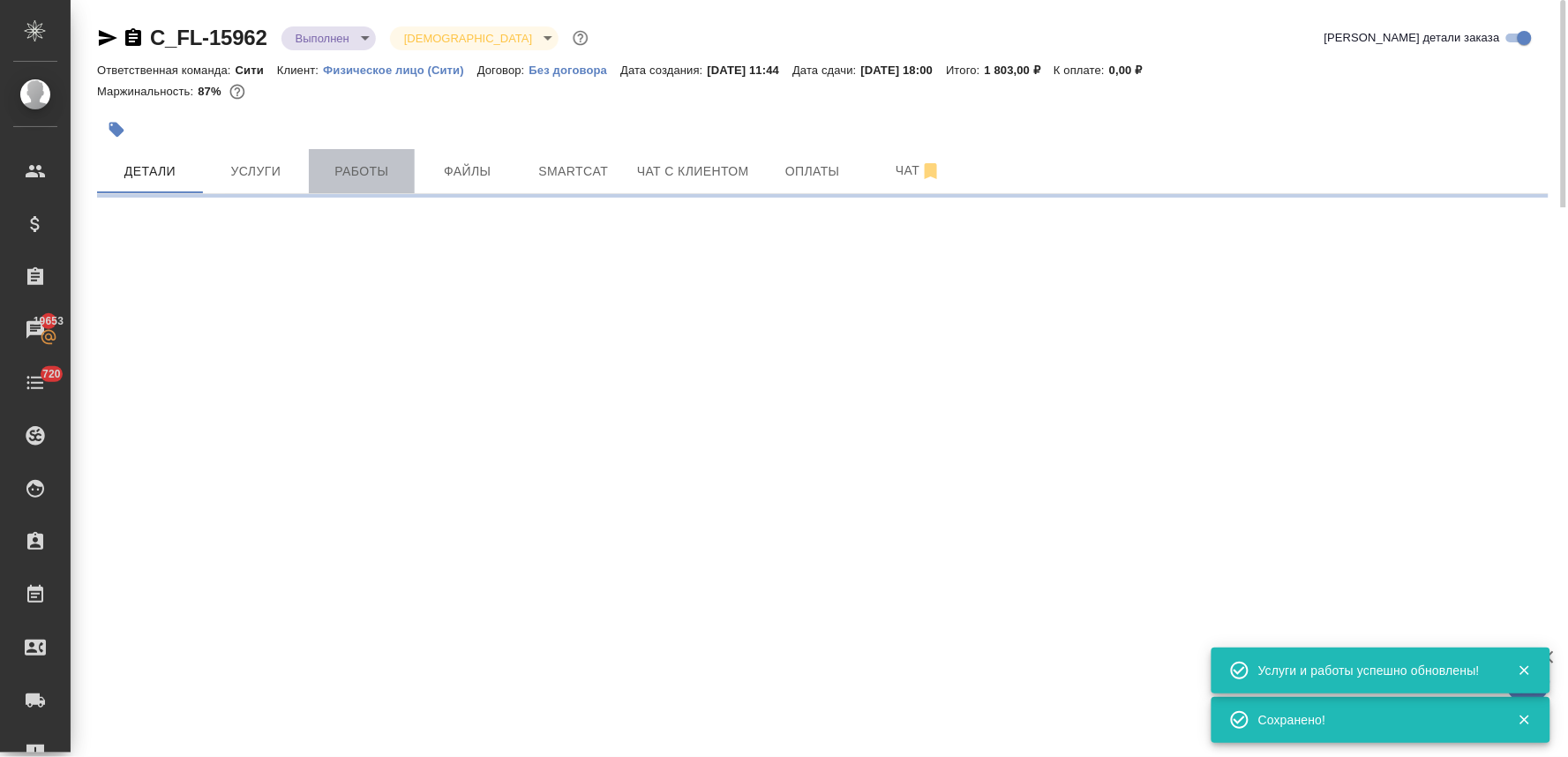
click at [363, 163] on span "Работы" at bounding box center [362, 171] width 85 height 22
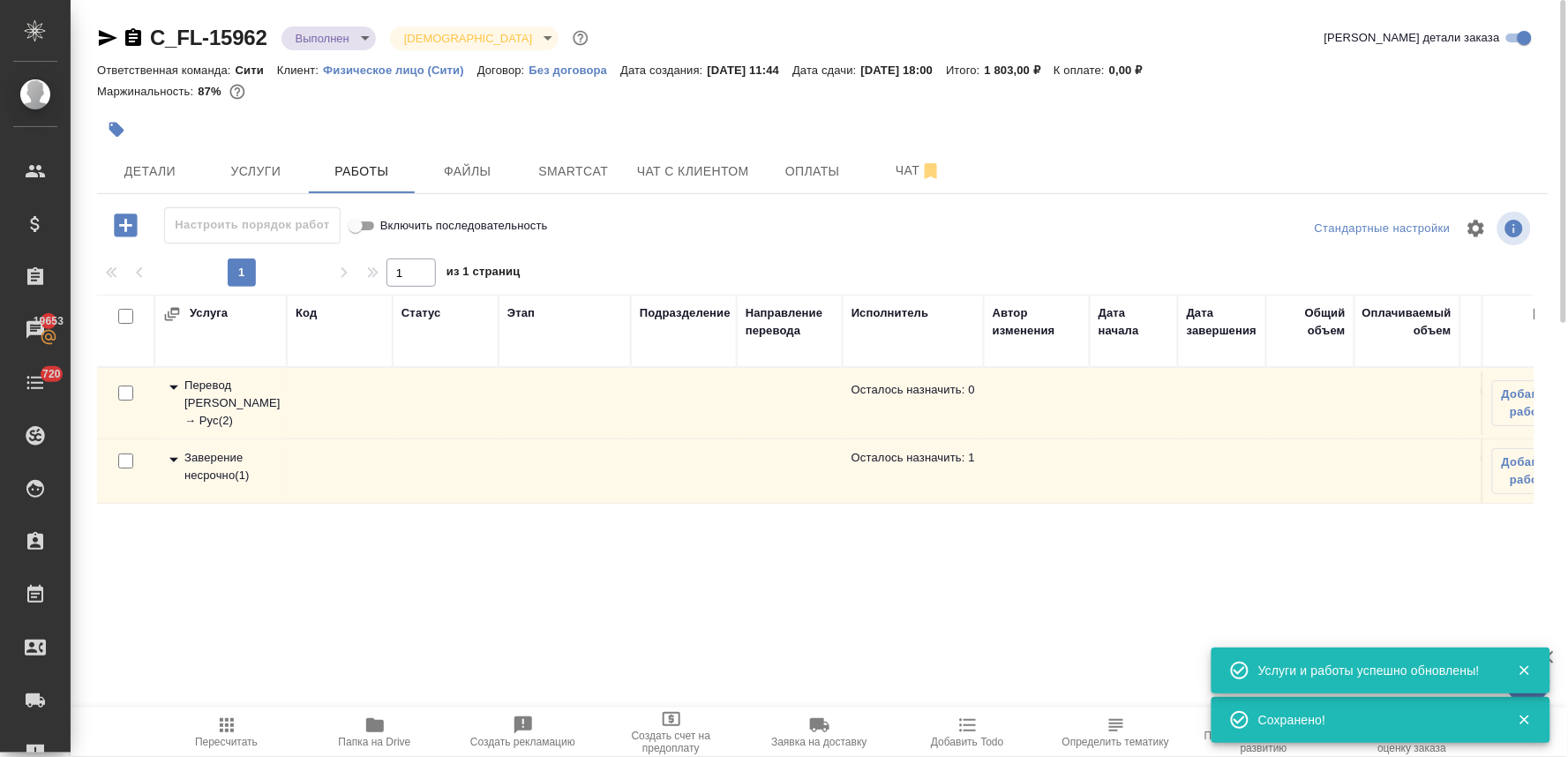
click at [207, 463] on div "Заверение несрочно ( 1 )" at bounding box center [221, 467] width 115 height 36
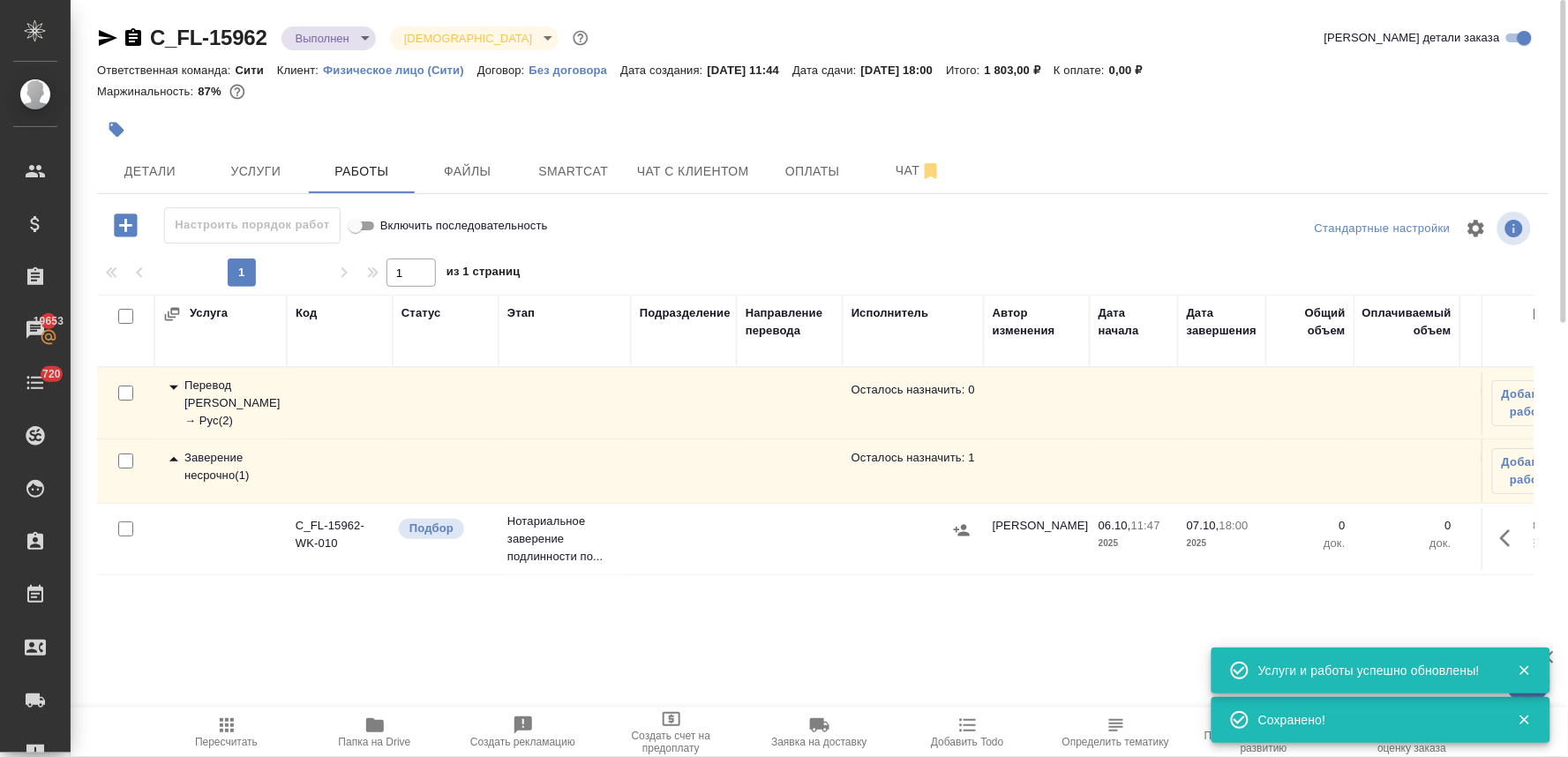
click at [1500, 542] on icon "button" at bounding box center [1510, 537] width 21 height 21
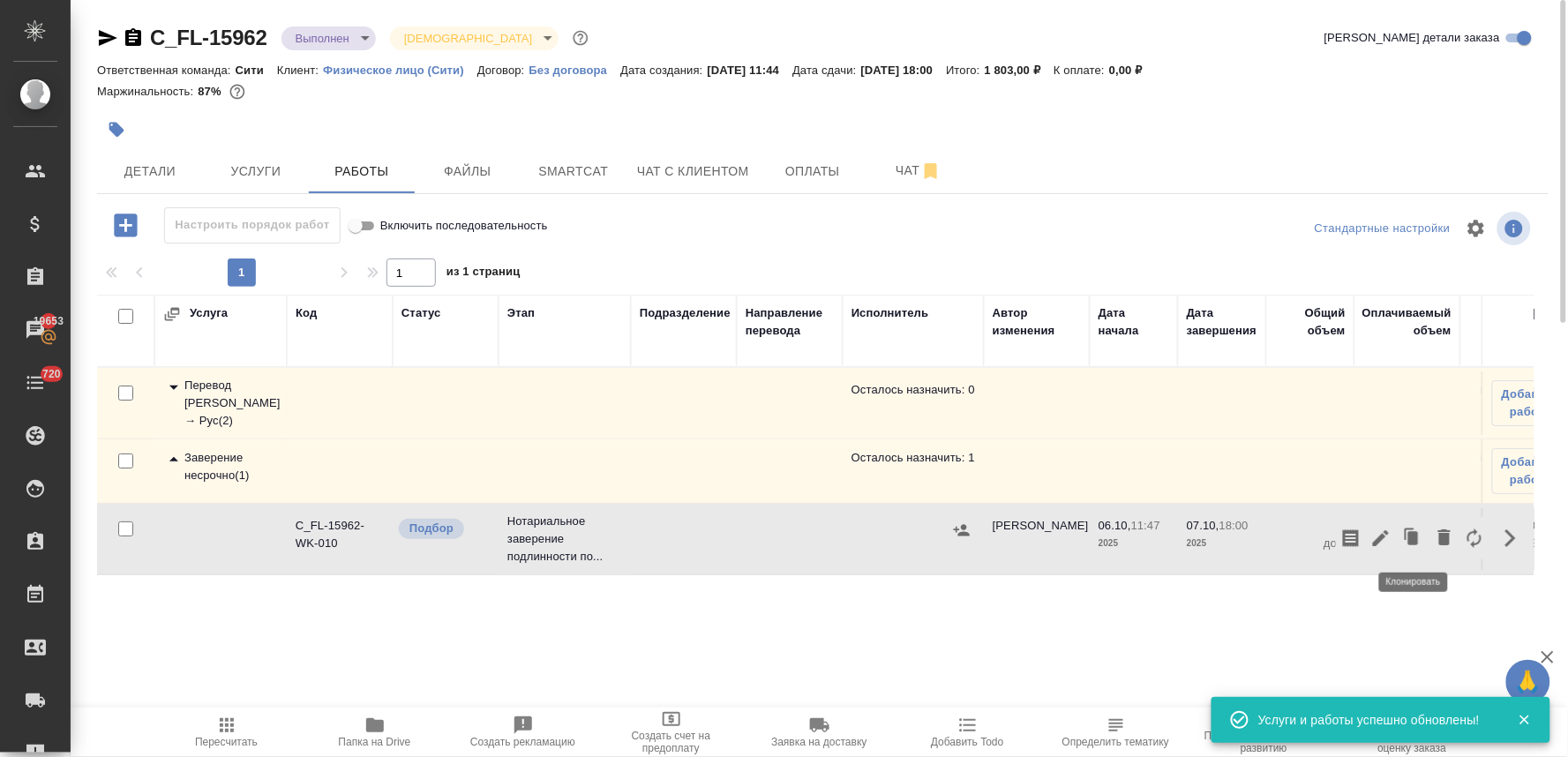
click at [1383, 535] on icon "button" at bounding box center [1381, 538] width 16 height 16
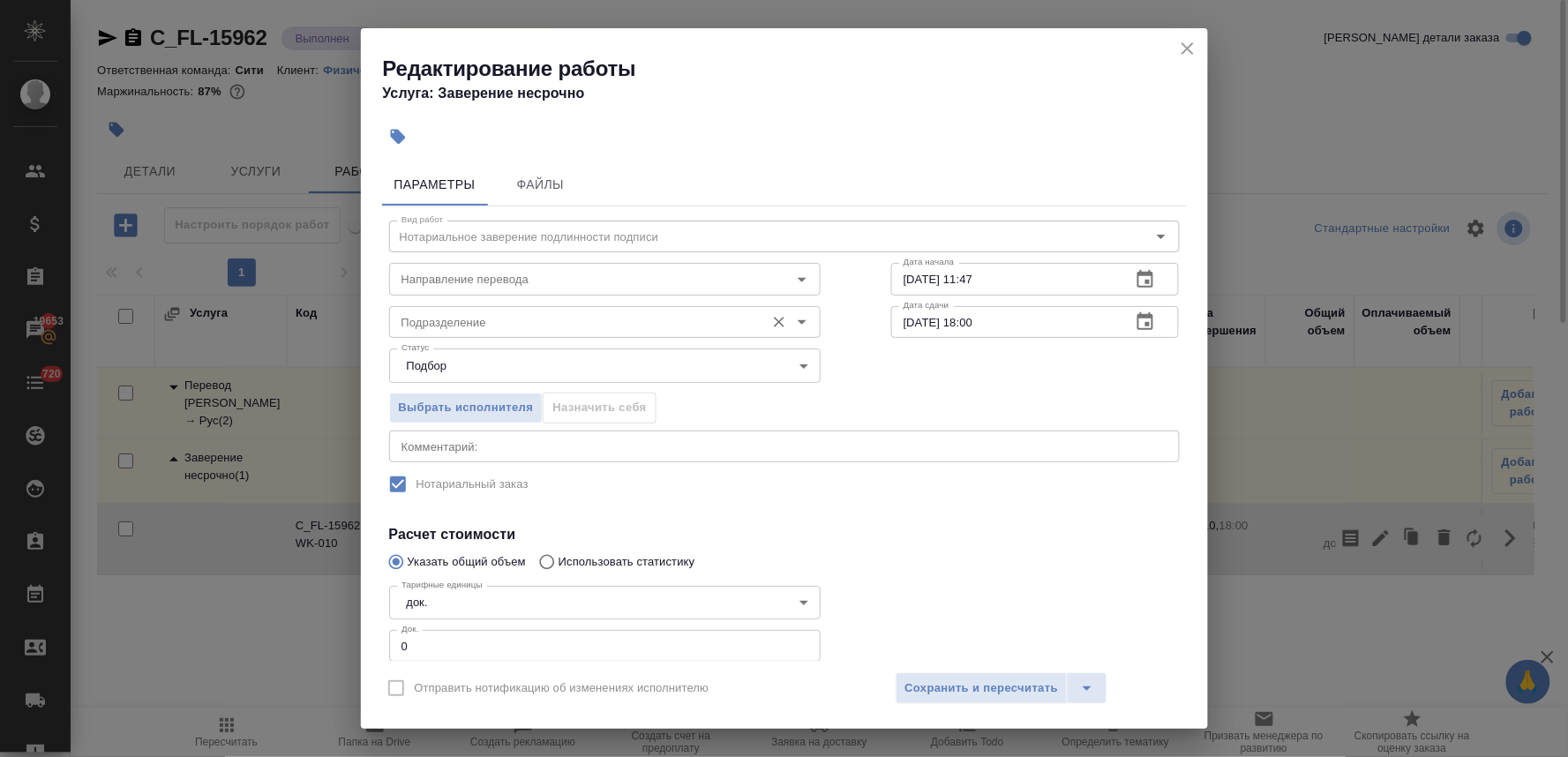
click at [461, 323] on input "Подразделение" at bounding box center [576, 322] width 362 height 21
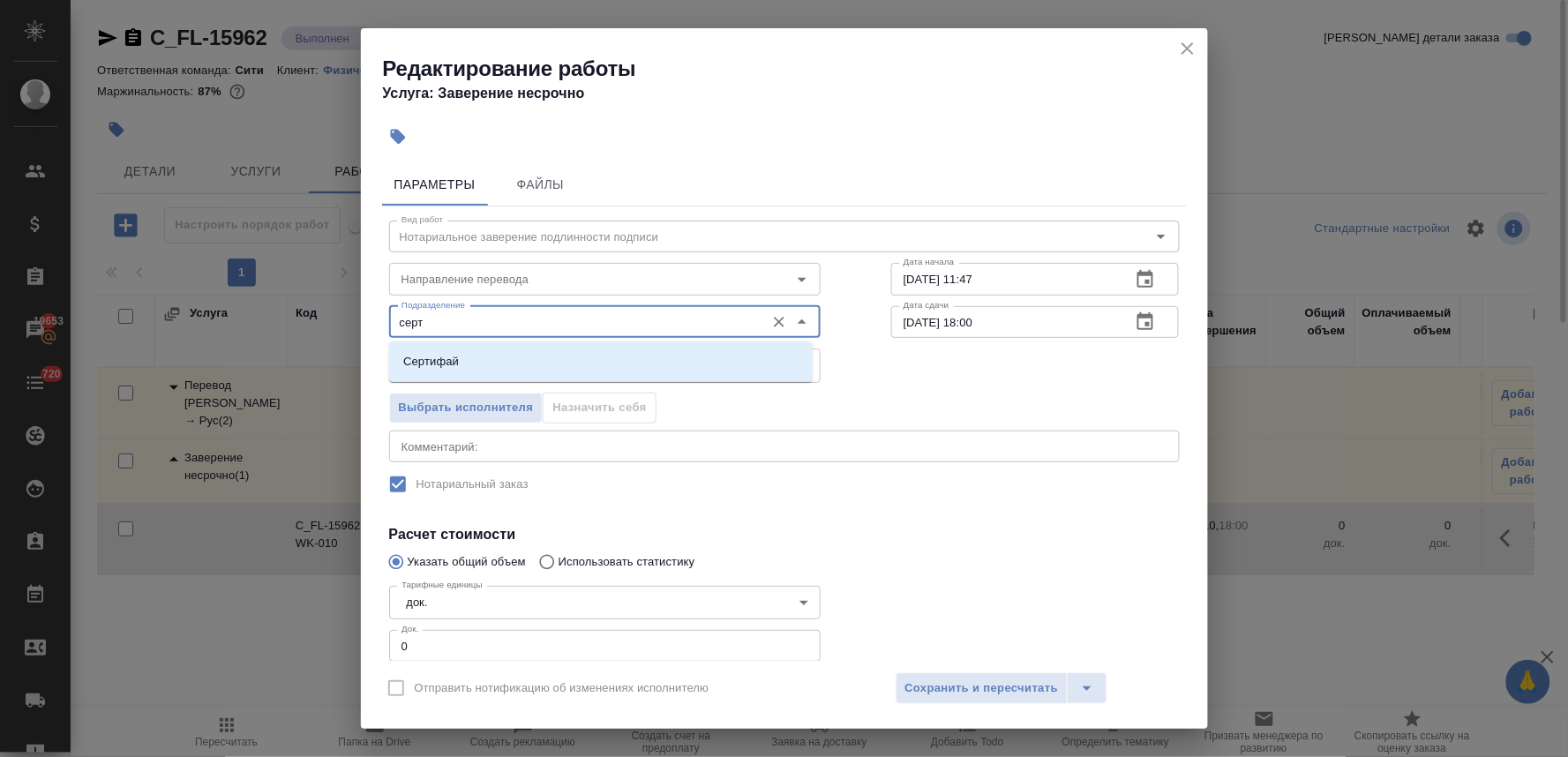
click at [459, 364] on li "Сертифай" at bounding box center [600, 362] width 423 height 32
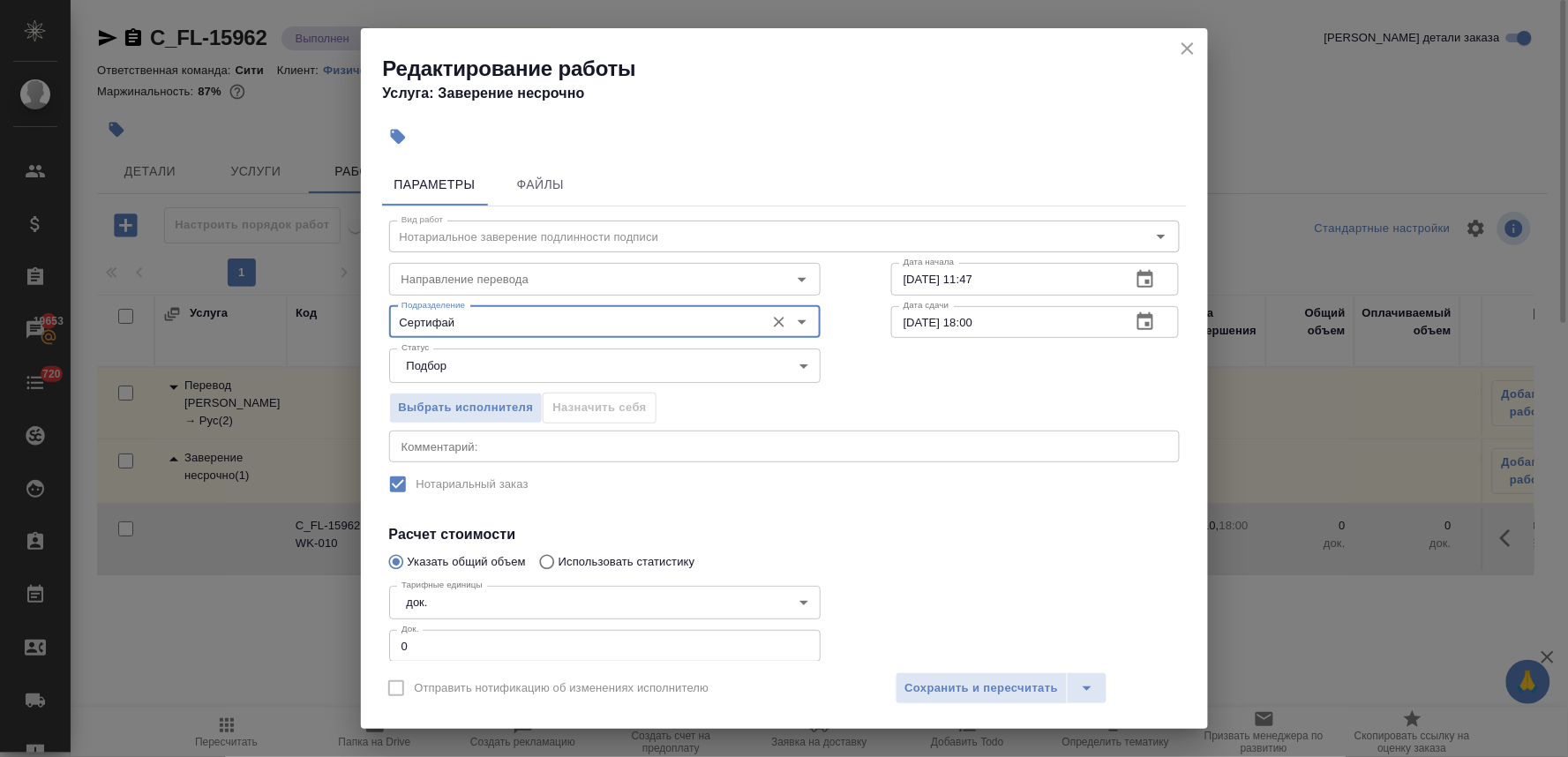
type input "Сертифай"
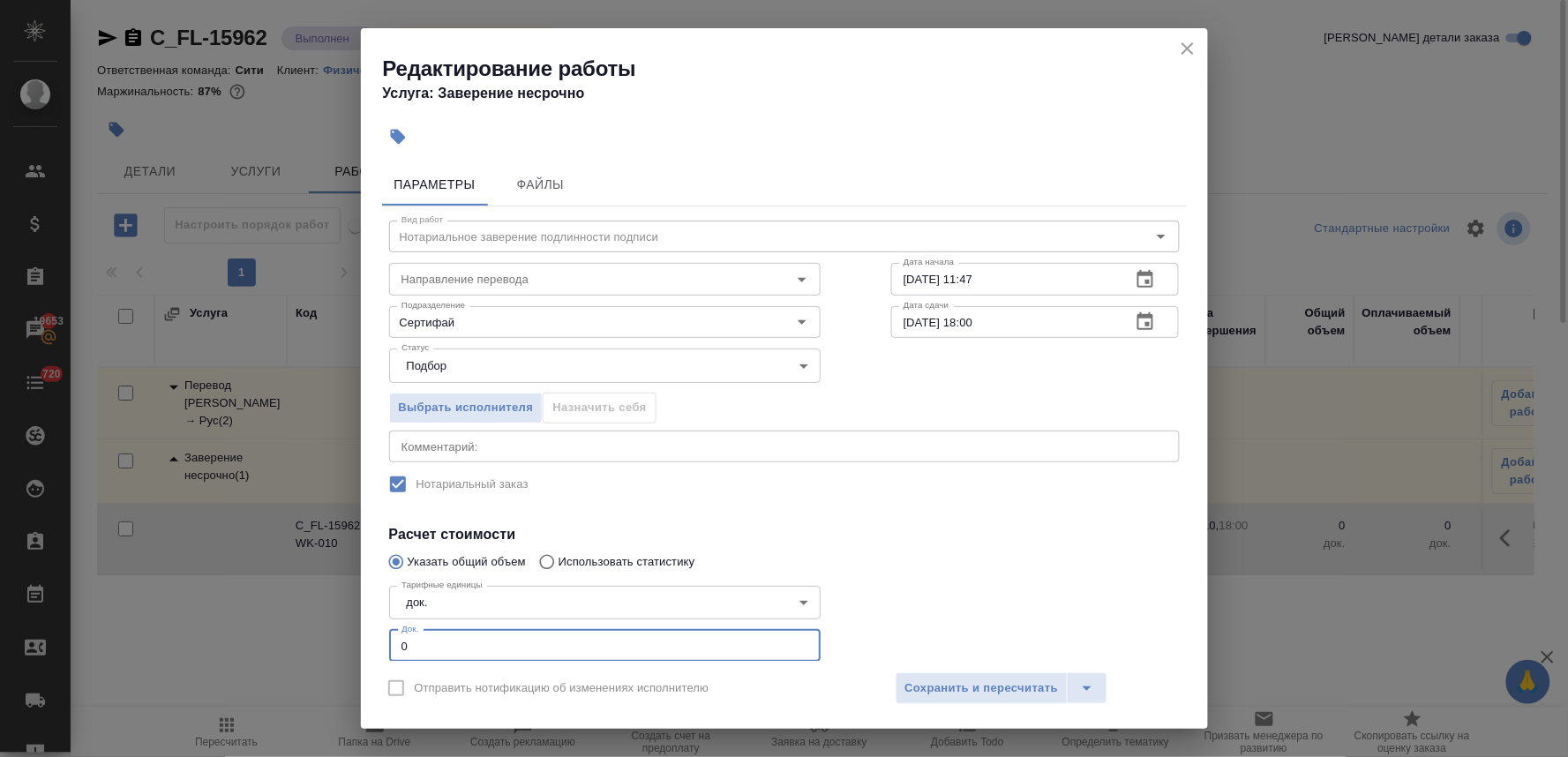
scroll to position [47, 0]
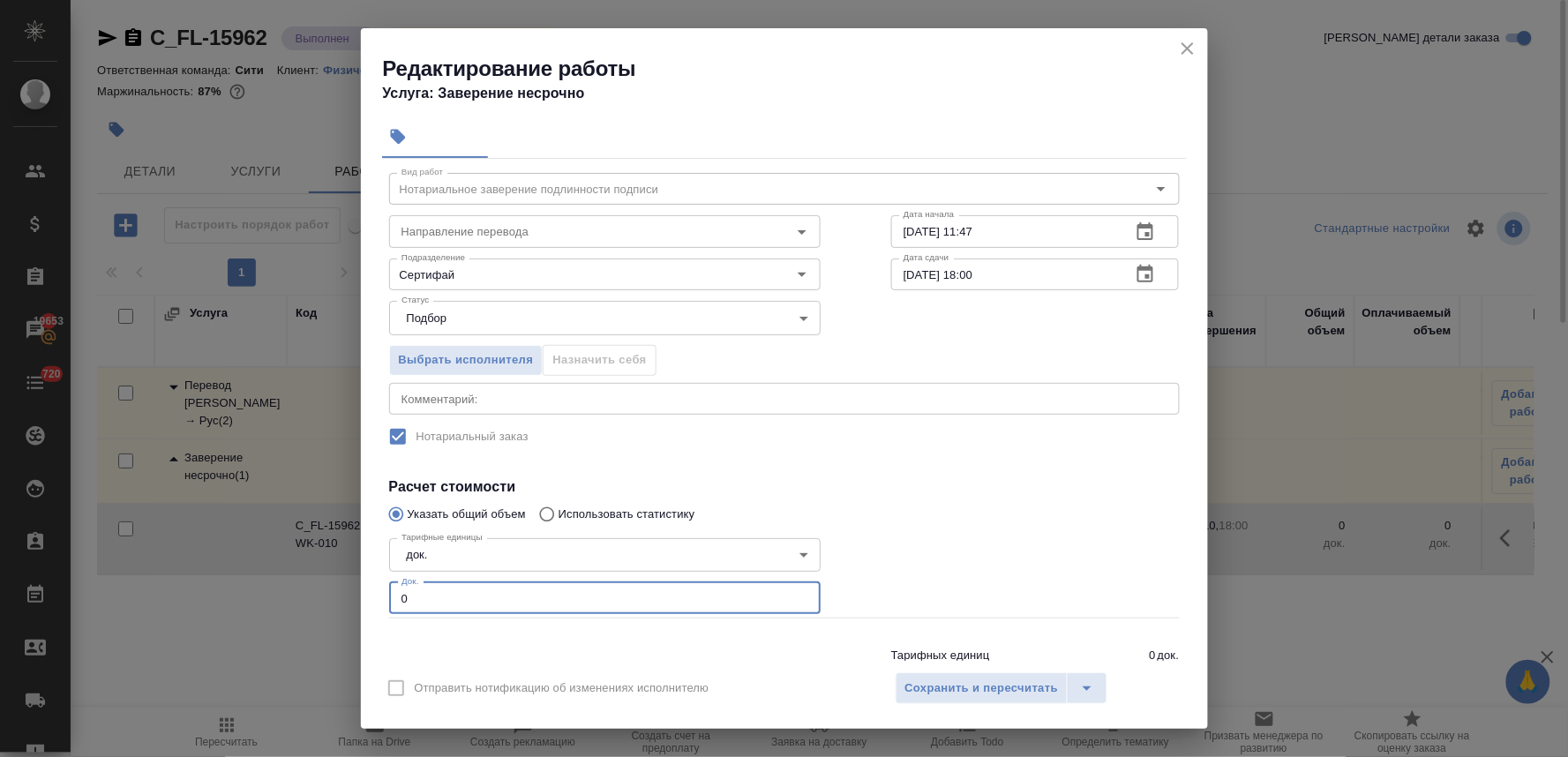
drag, startPoint x: 424, startPoint y: 648, endPoint x: 358, endPoint y: 648, distance: 66.0
click at [358, 648] on div "Редактирование работы Услуга: Заверение несрочно Параметры Файлы Вид работ Нота…" at bounding box center [784, 378] width 1568 height 757
type input "2"
type input "1"
click at [971, 695] on span "Сохранить и пересчитать" at bounding box center [981, 689] width 153 height 21
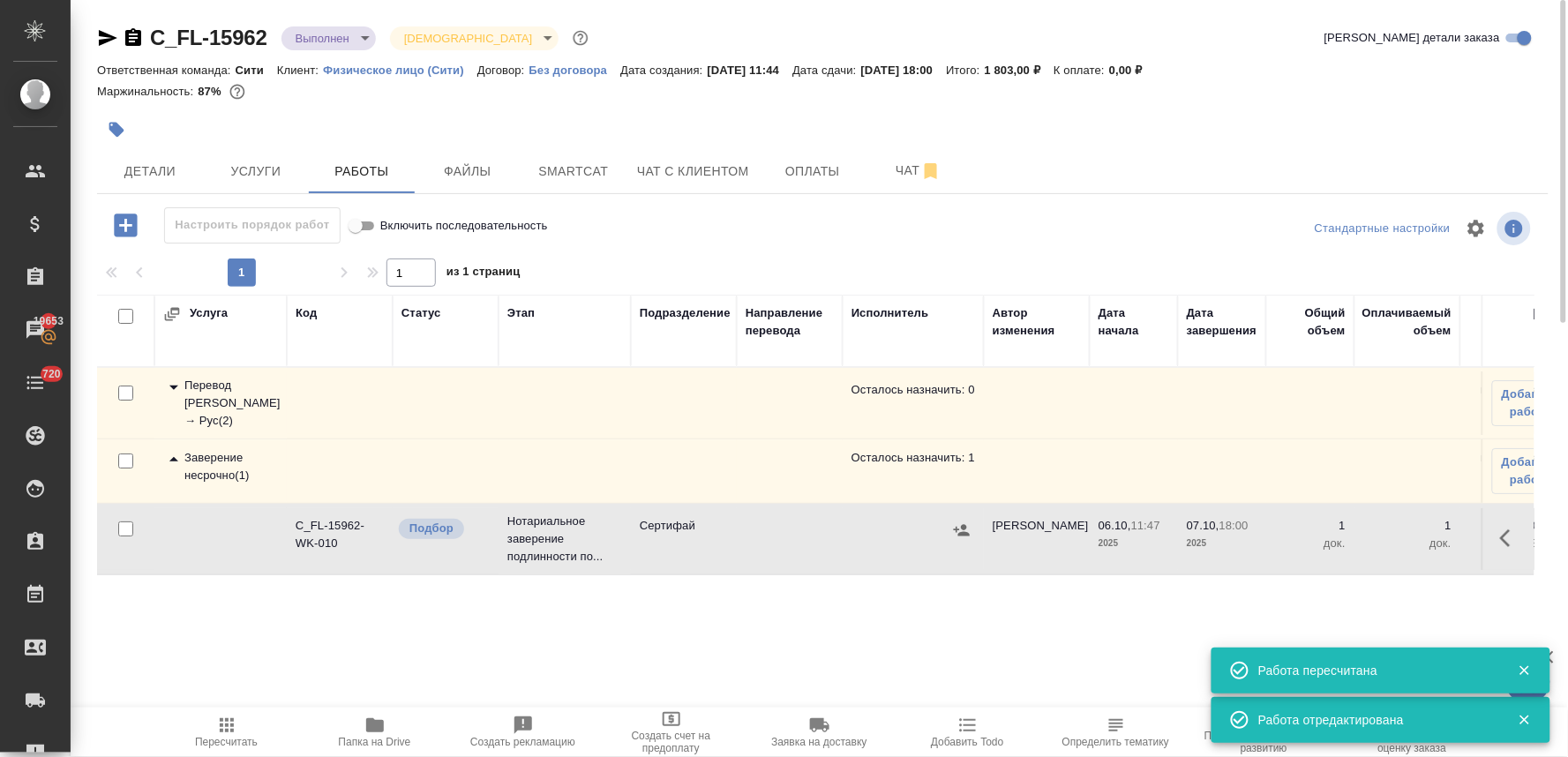
click at [960, 535] on icon "button" at bounding box center [962, 530] width 16 height 12
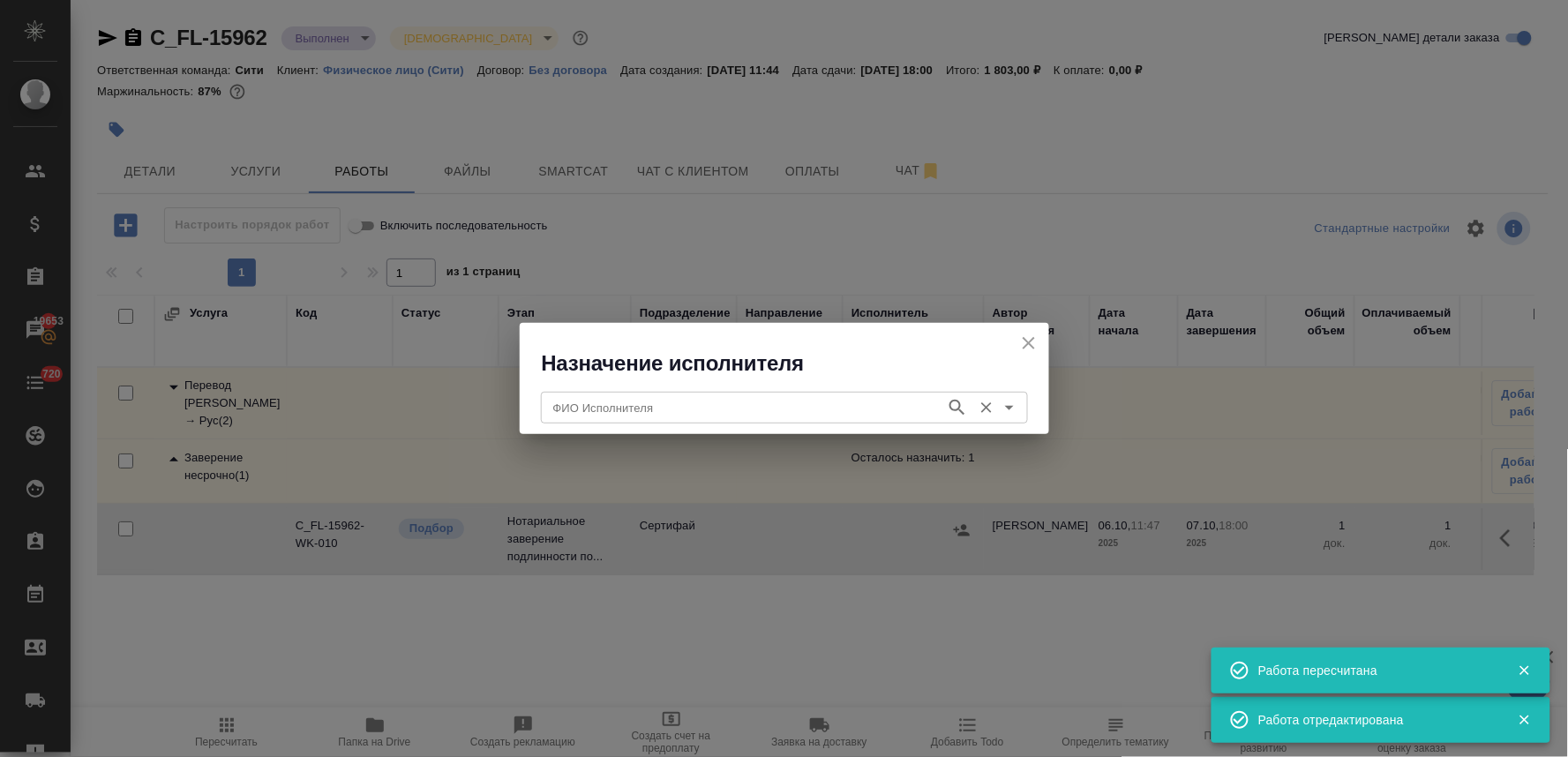
click at [781, 404] on input "ФИО Исполнителя" at bounding box center [741, 407] width 391 height 21
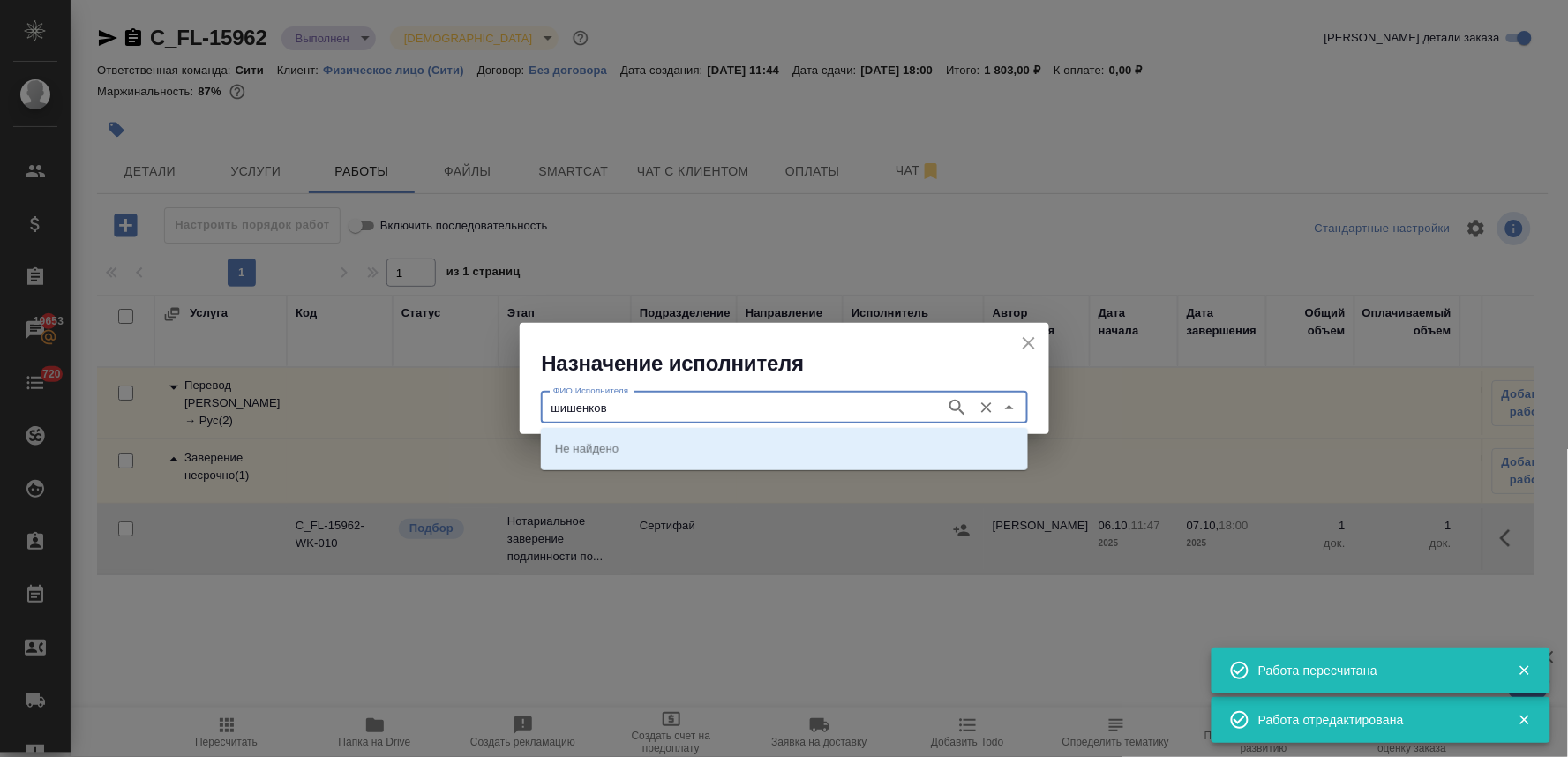
type input "шишенков"
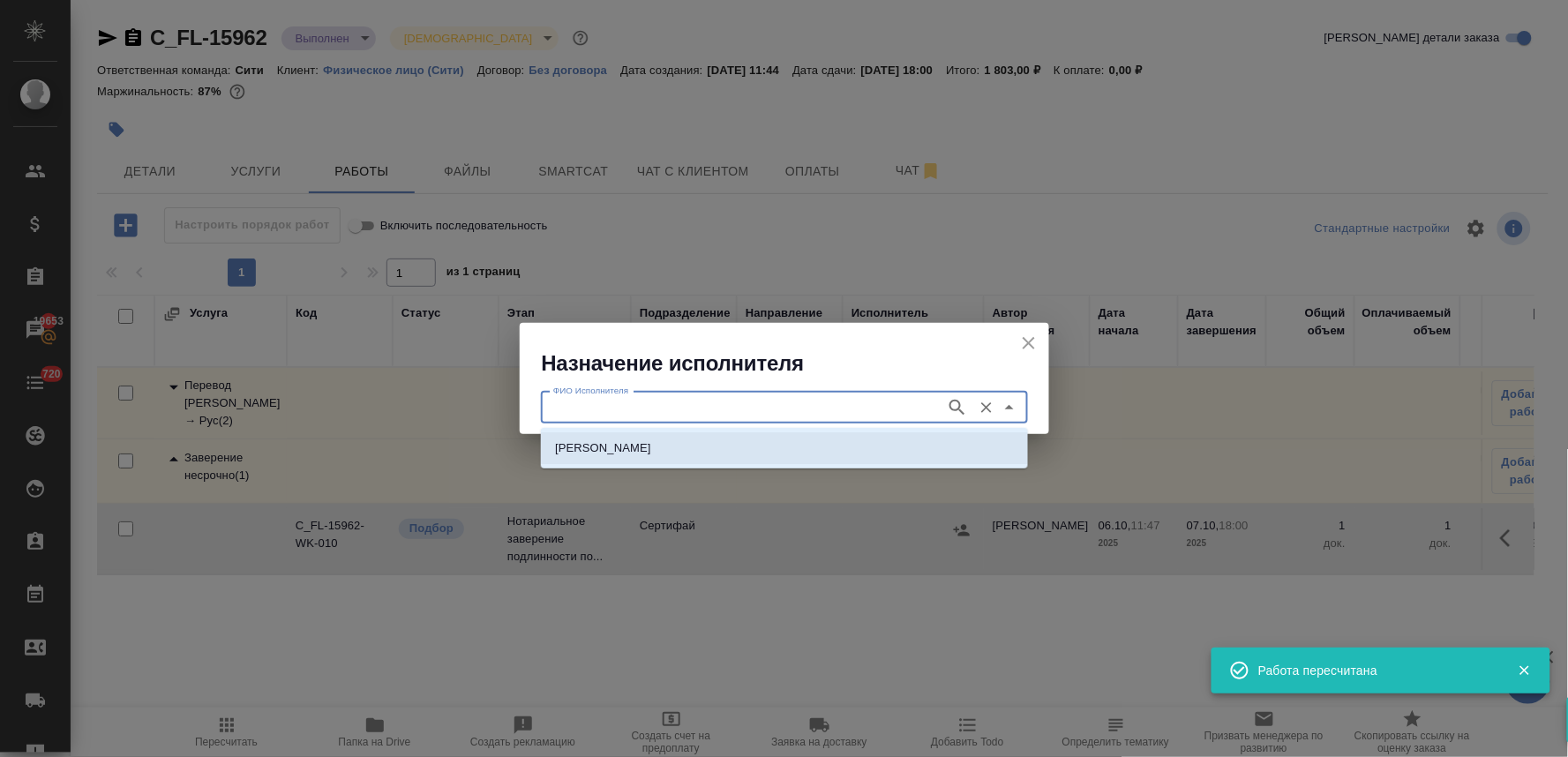
click at [823, 447] on li "НОТАРИУС Шишенков Леонид Васильевич" at bounding box center [784, 448] width 487 height 32
type input "НОТАРИУС Шишенков Леонид Васильевич"
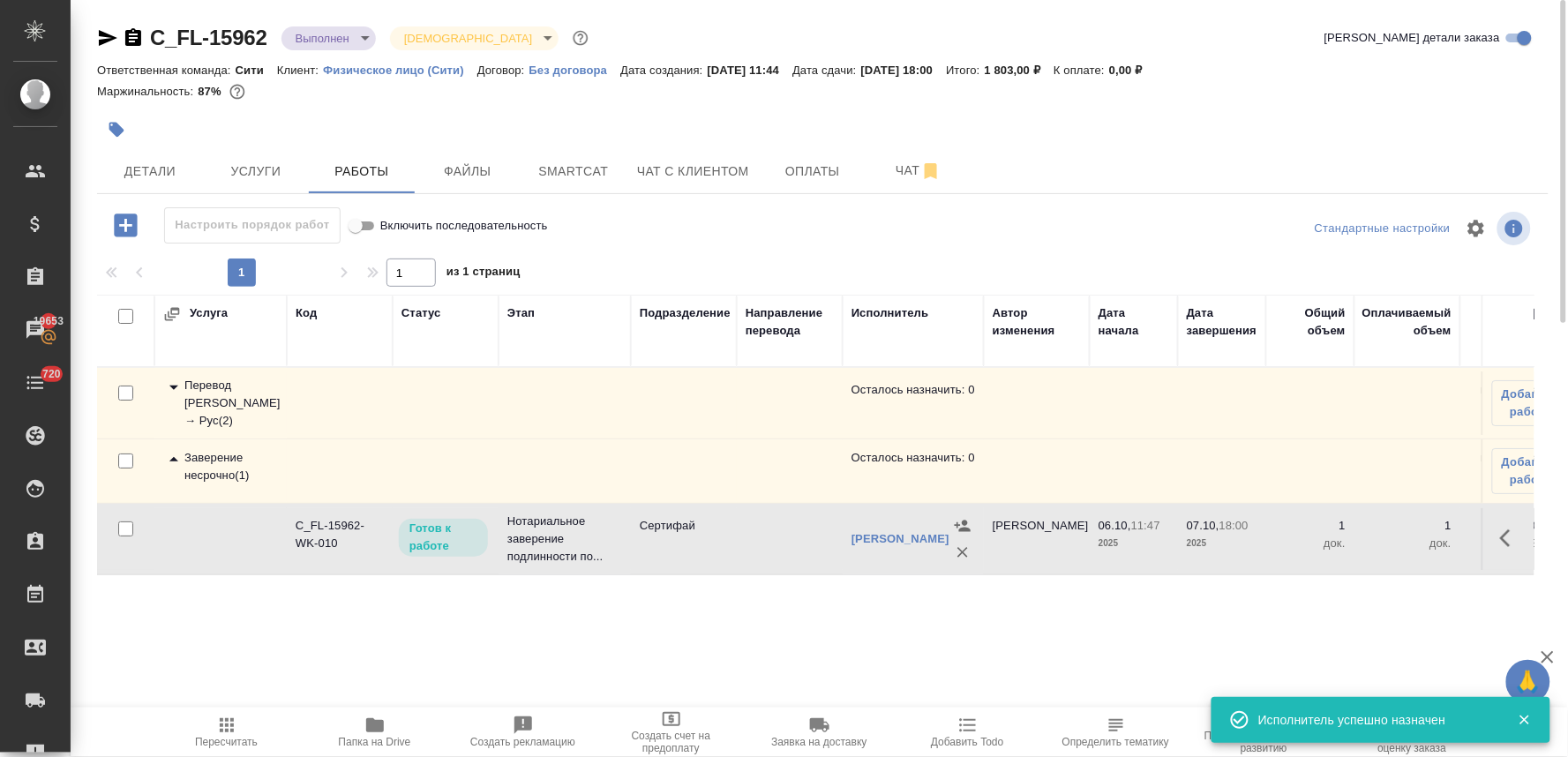
click at [216, 737] on span "Пересчитать" at bounding box center [226, 742] width 62 height 12
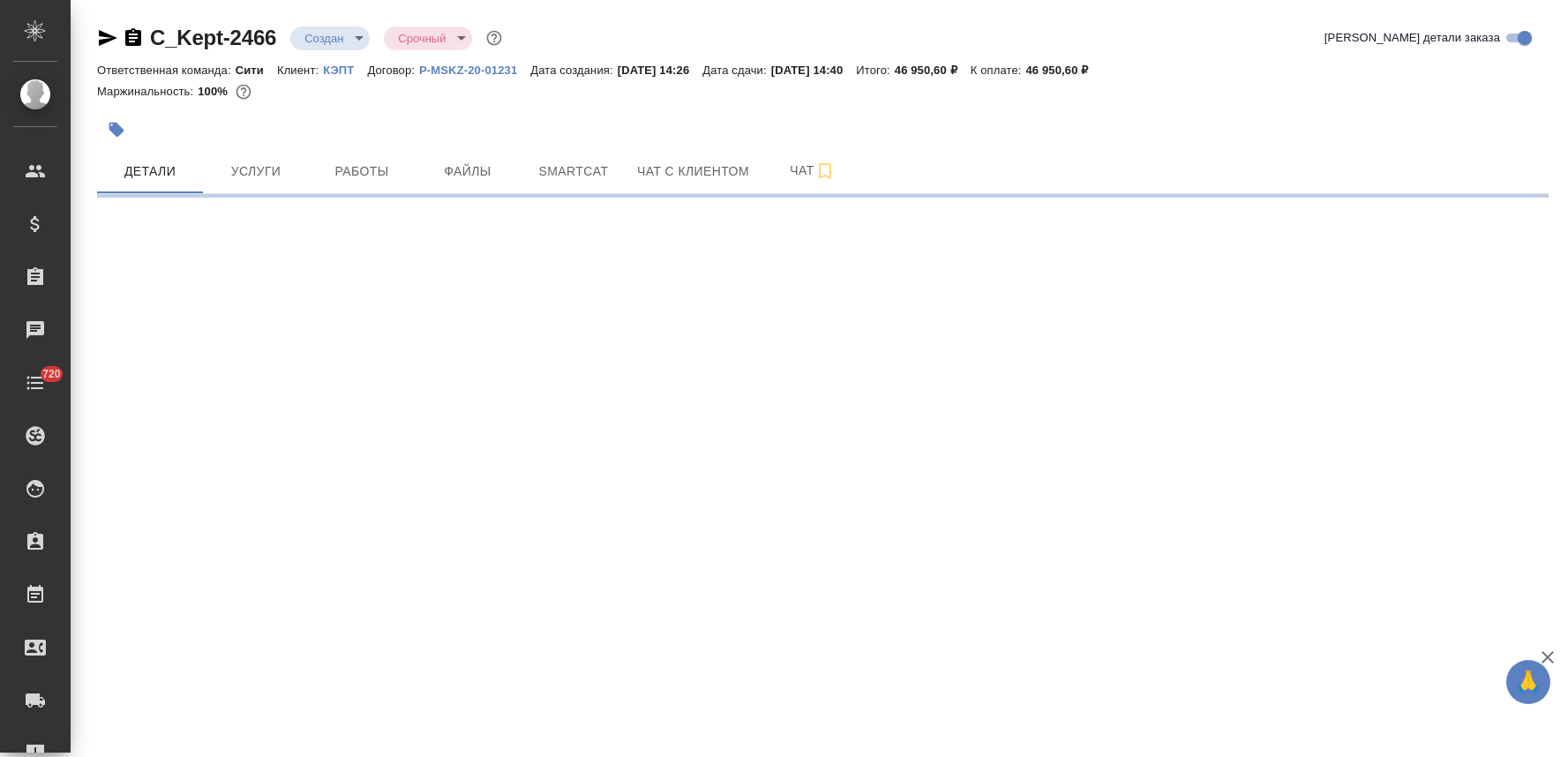
click at [327, 34] on body "🙏 .cls-1 fill:#fff; AWATERA Lyamina [PERSON_NAME] Спецификации Заказы Чаты 720 …" at bounding box center [784, 378] width 1568 height 757
select select "RU"
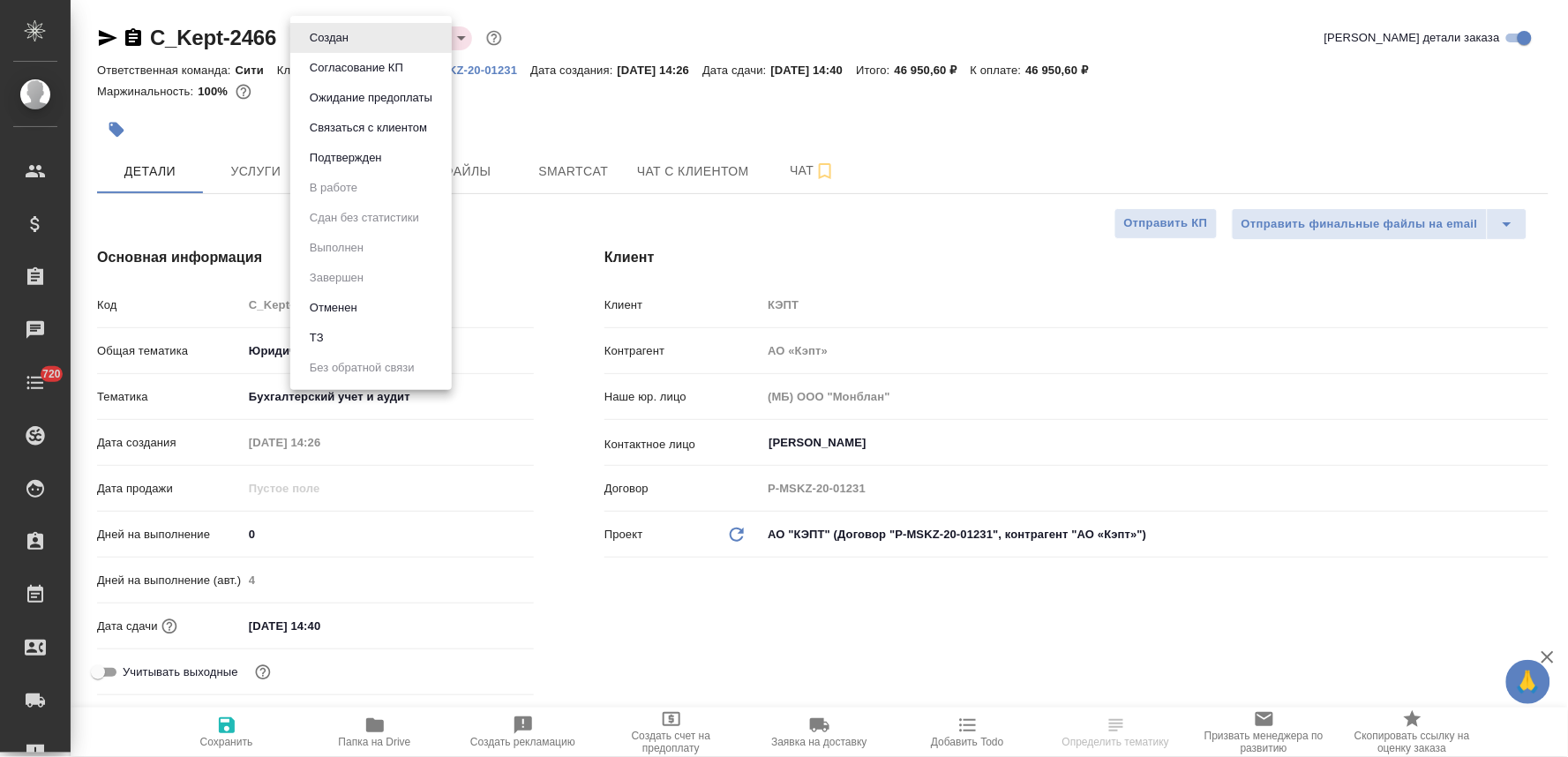
type textarea "x"
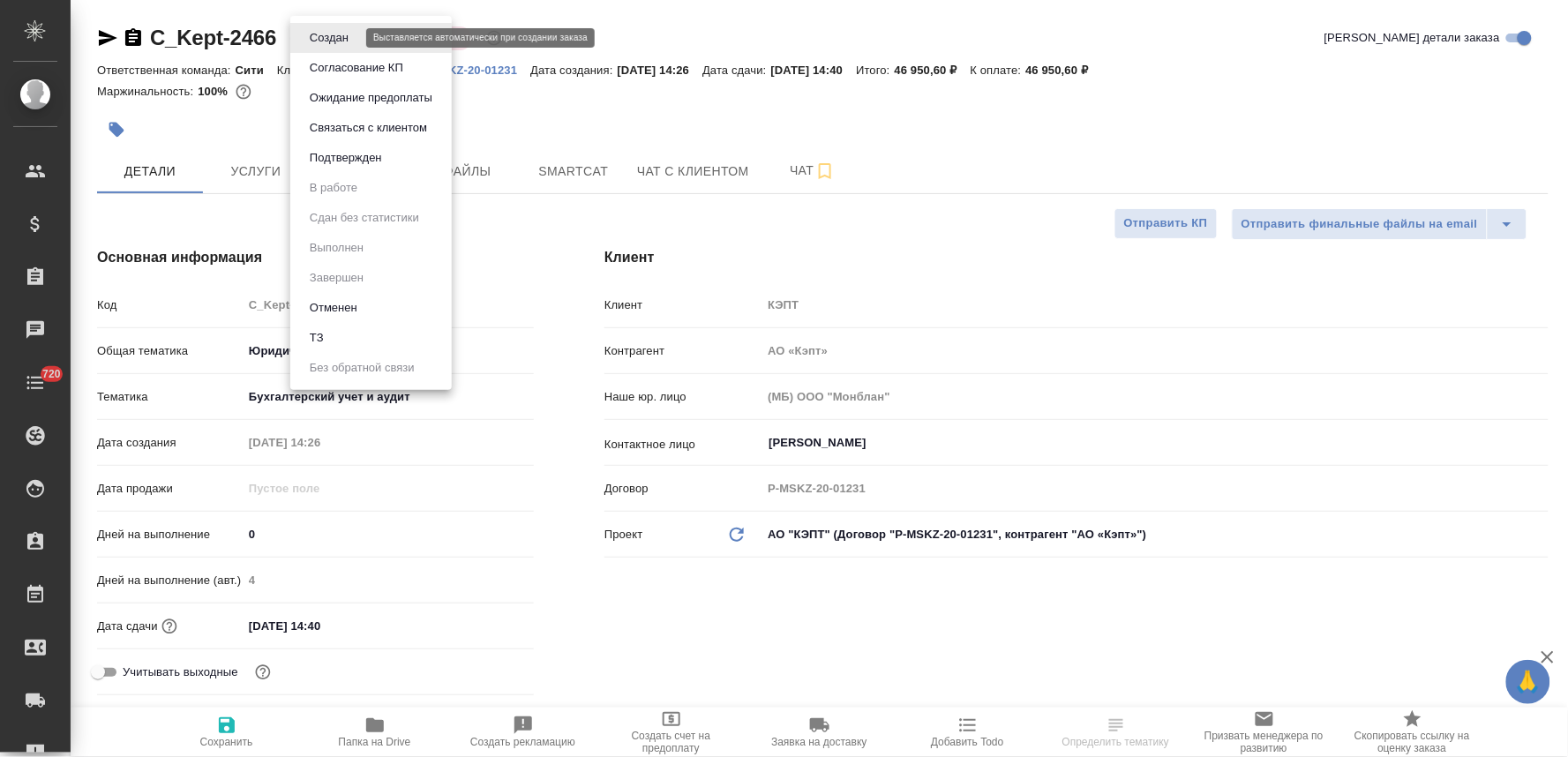
type textarea "x"
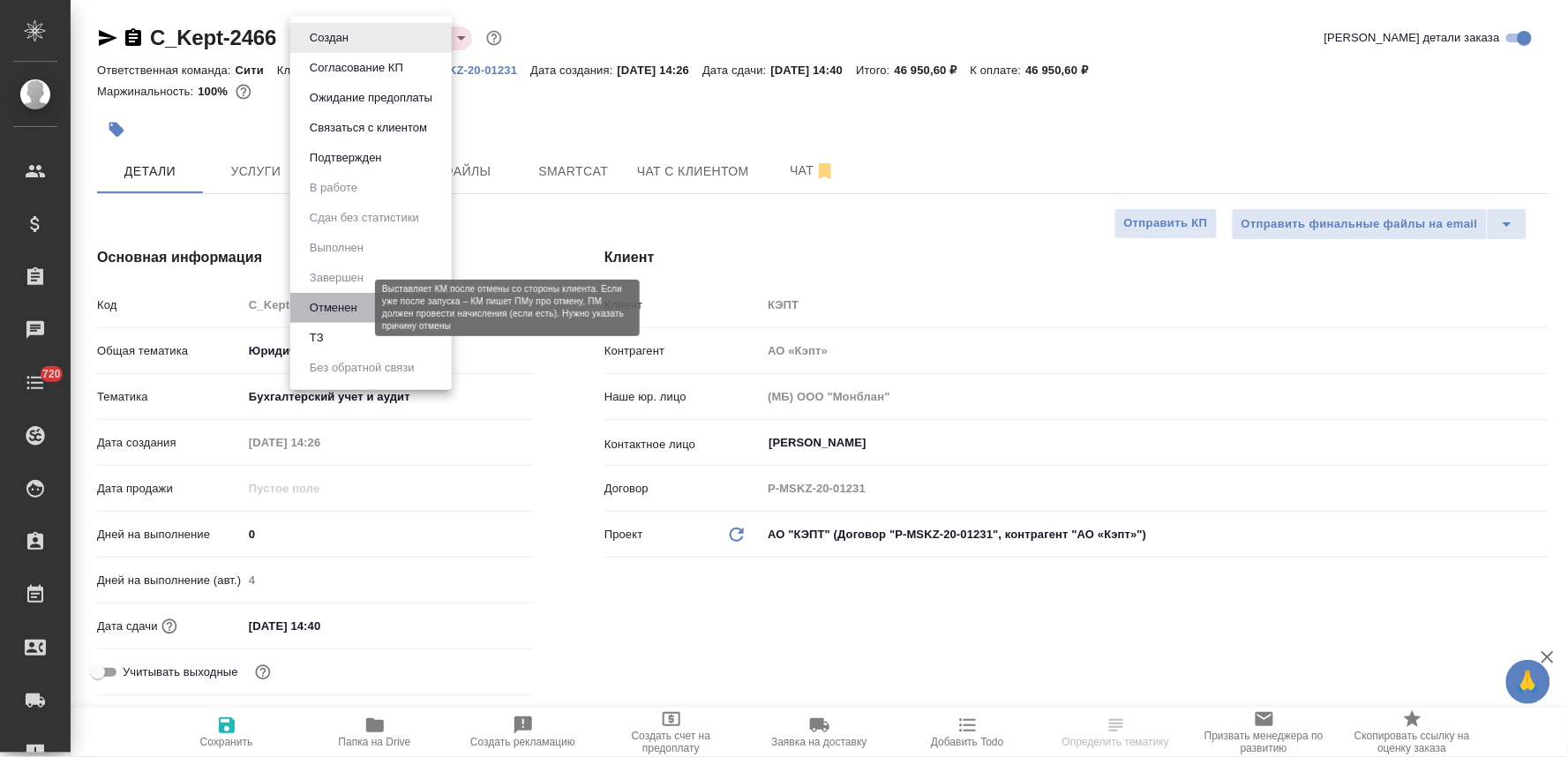
click at [355, 306] on button "Отменен" at bounding box center [333, 308] width 58 height 20
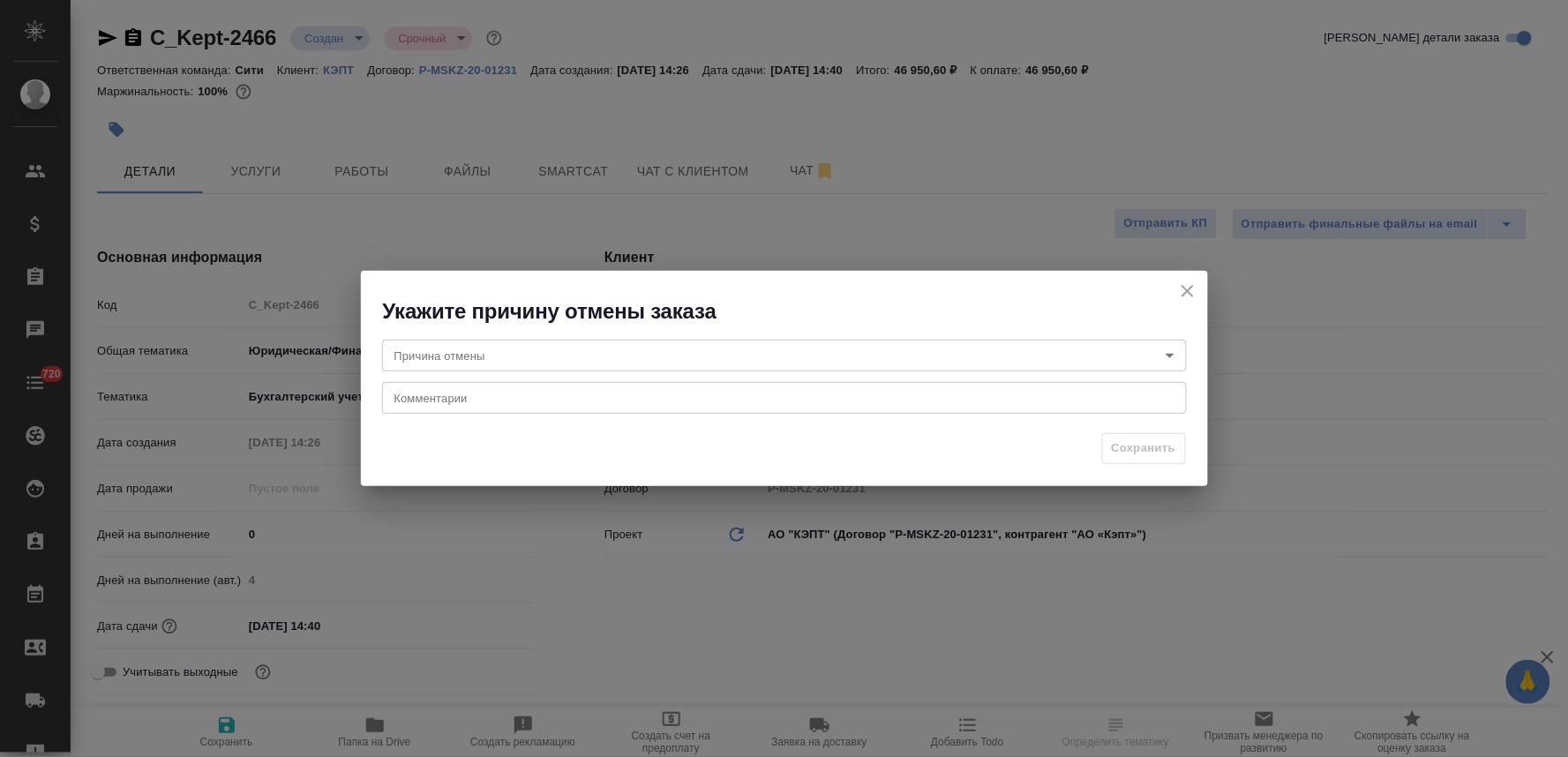
click at [677, 372] on div "Причина отмены ​ Причина отмены Комментарии x Комментарии" at bounding box center [784, 375] width 847 height 99
click at [673, 355] on body "🙏 .cls-1 fill:#fff; AWATERA [PERSON_NAME] Спецификации Заказы 19653 Чаты 720 To…" at bounding box center [784, 378] width 1568 height 757
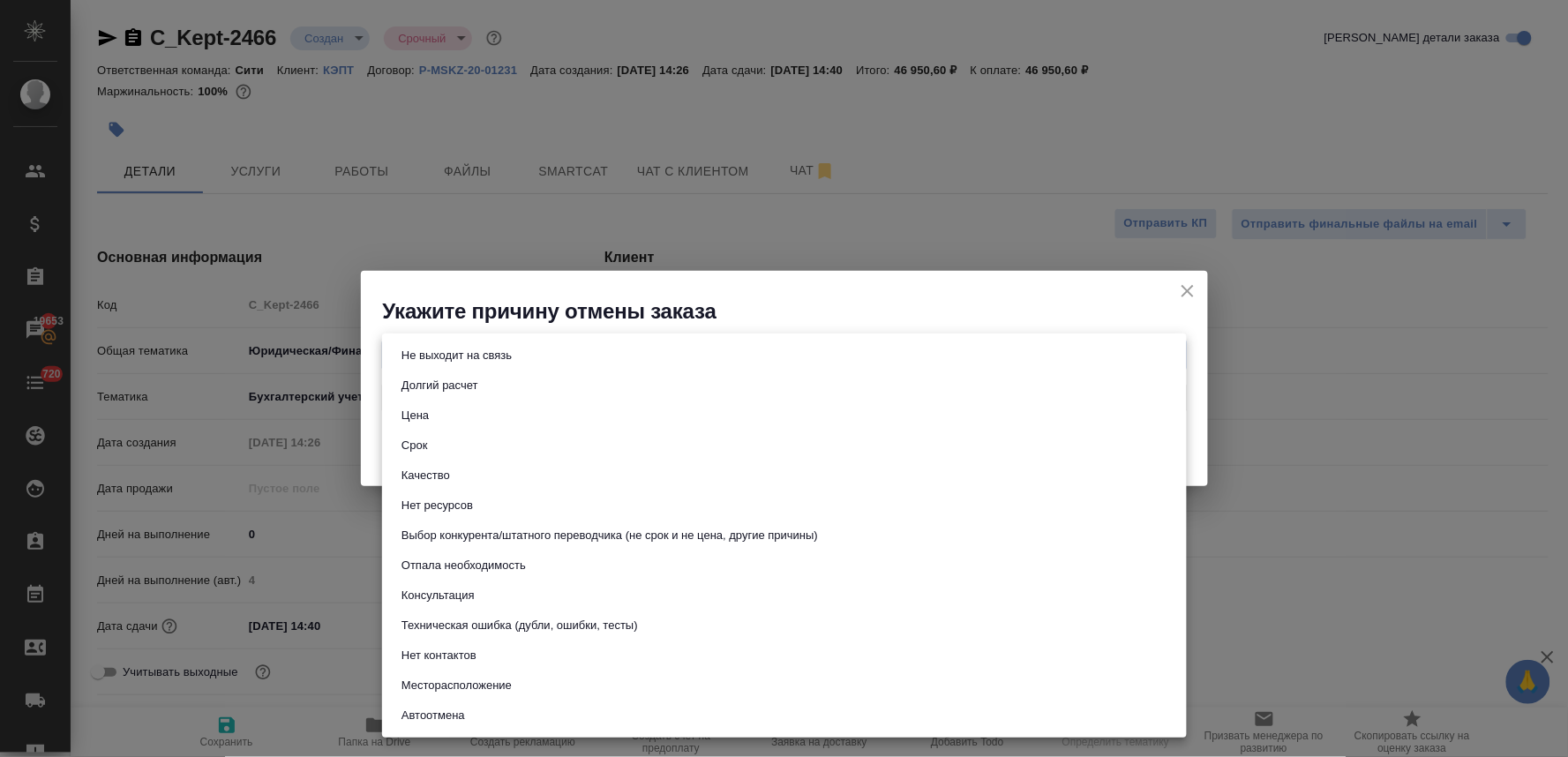
click at [584, 596] on li "Консультация" at bounding box center [784, 596] width 804 height 30
type input "consultation"
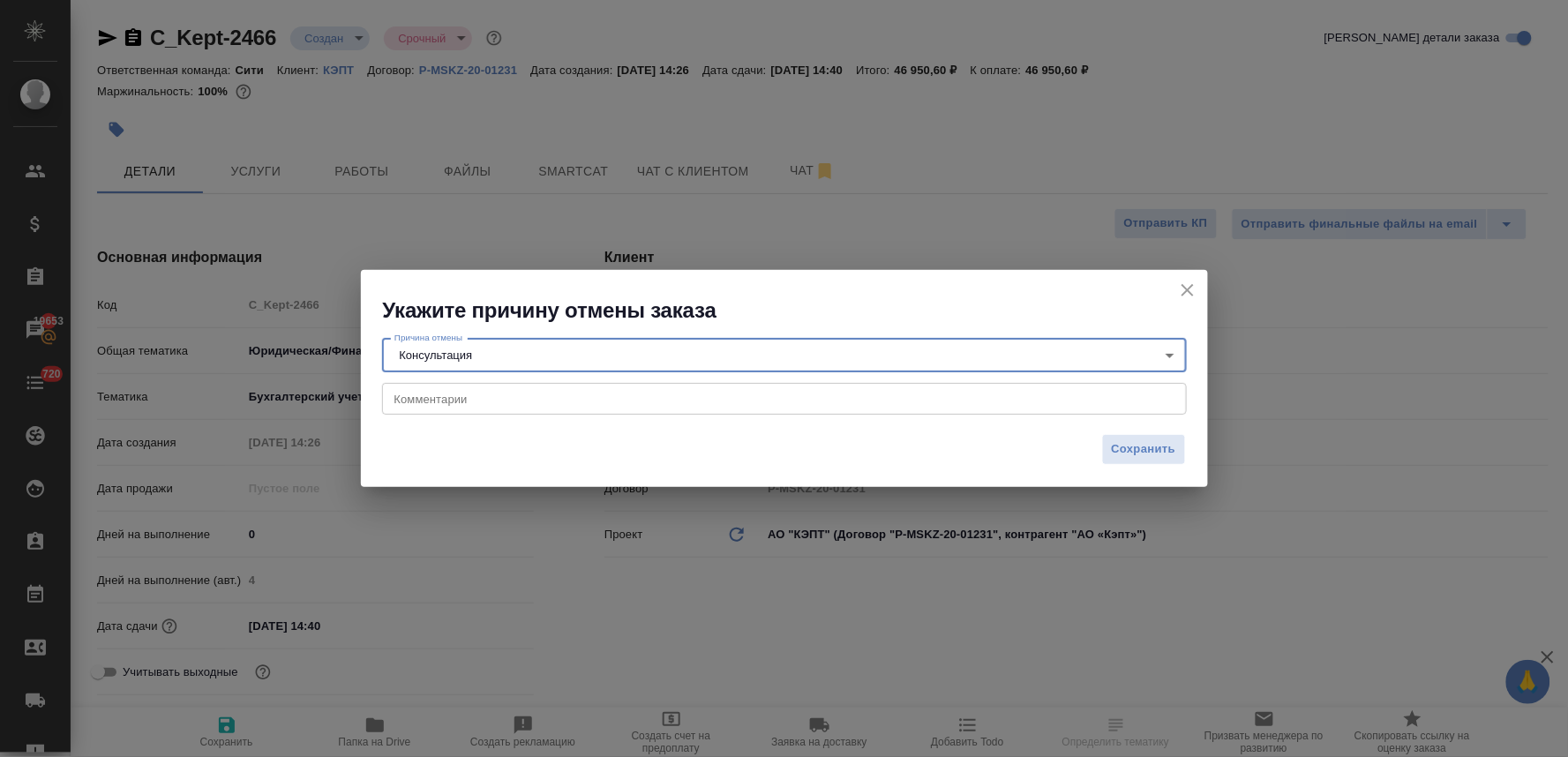
click at [565, 406] on textarea at bounding box center [784, 399] width 780 height 13
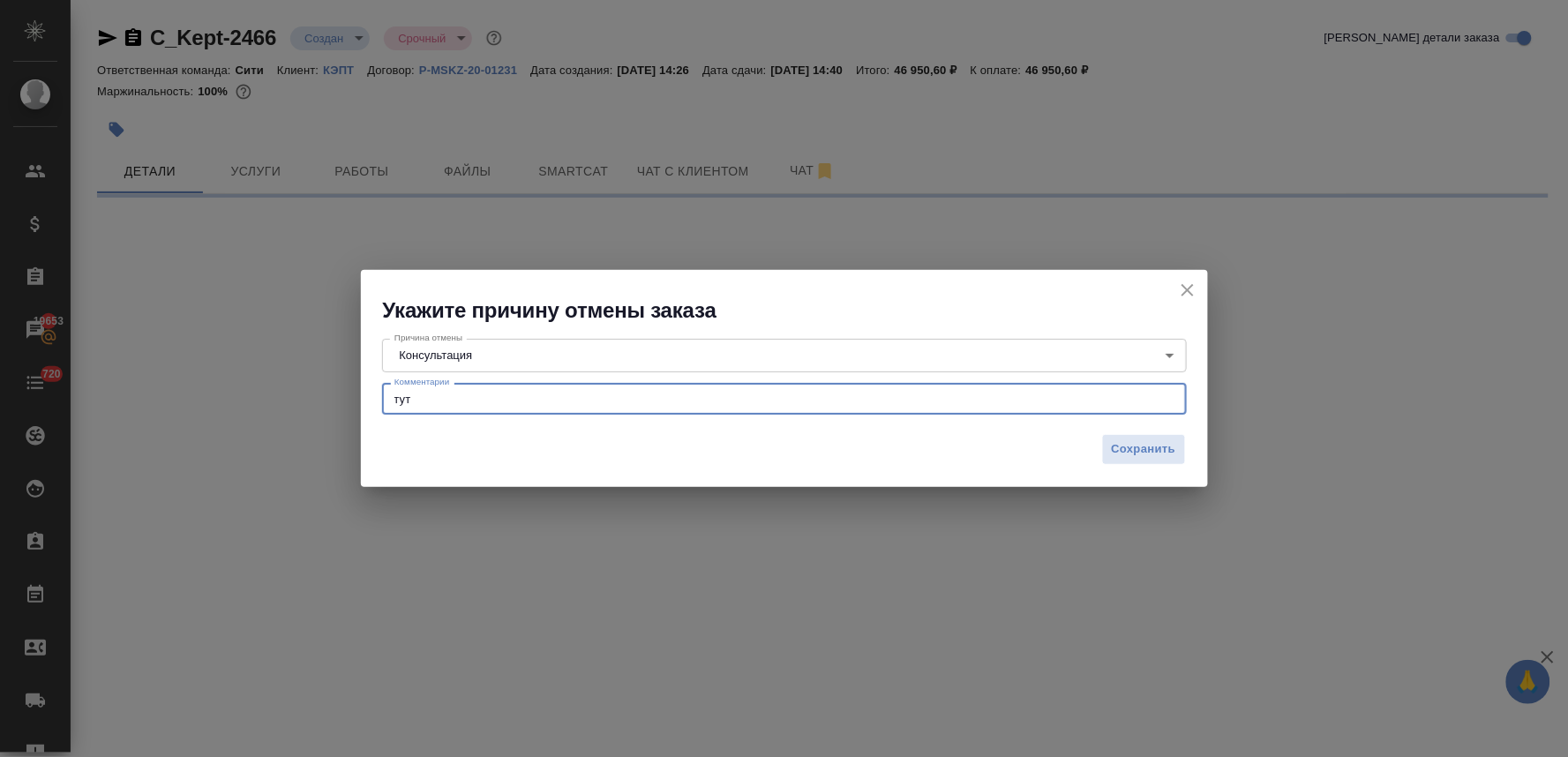
type textarea "тут [PERSON_NAME]"
select select "RU"
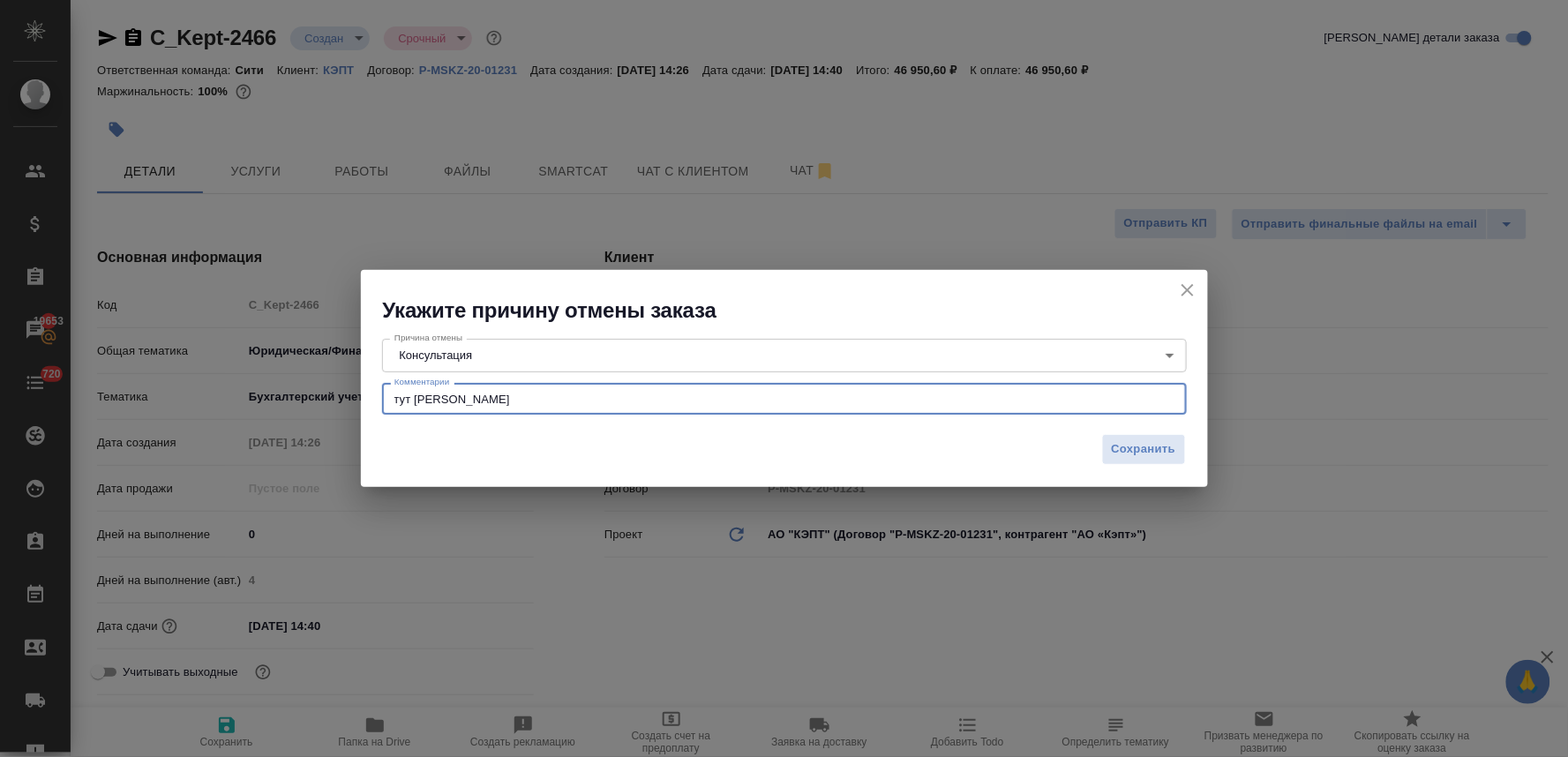
type textarea "x"
type textarea "тут нужно было просто узнать стоимость"
click at [1116, 451] on span "Сохранить" at bounding box center [1144, 449] width 64 height 21
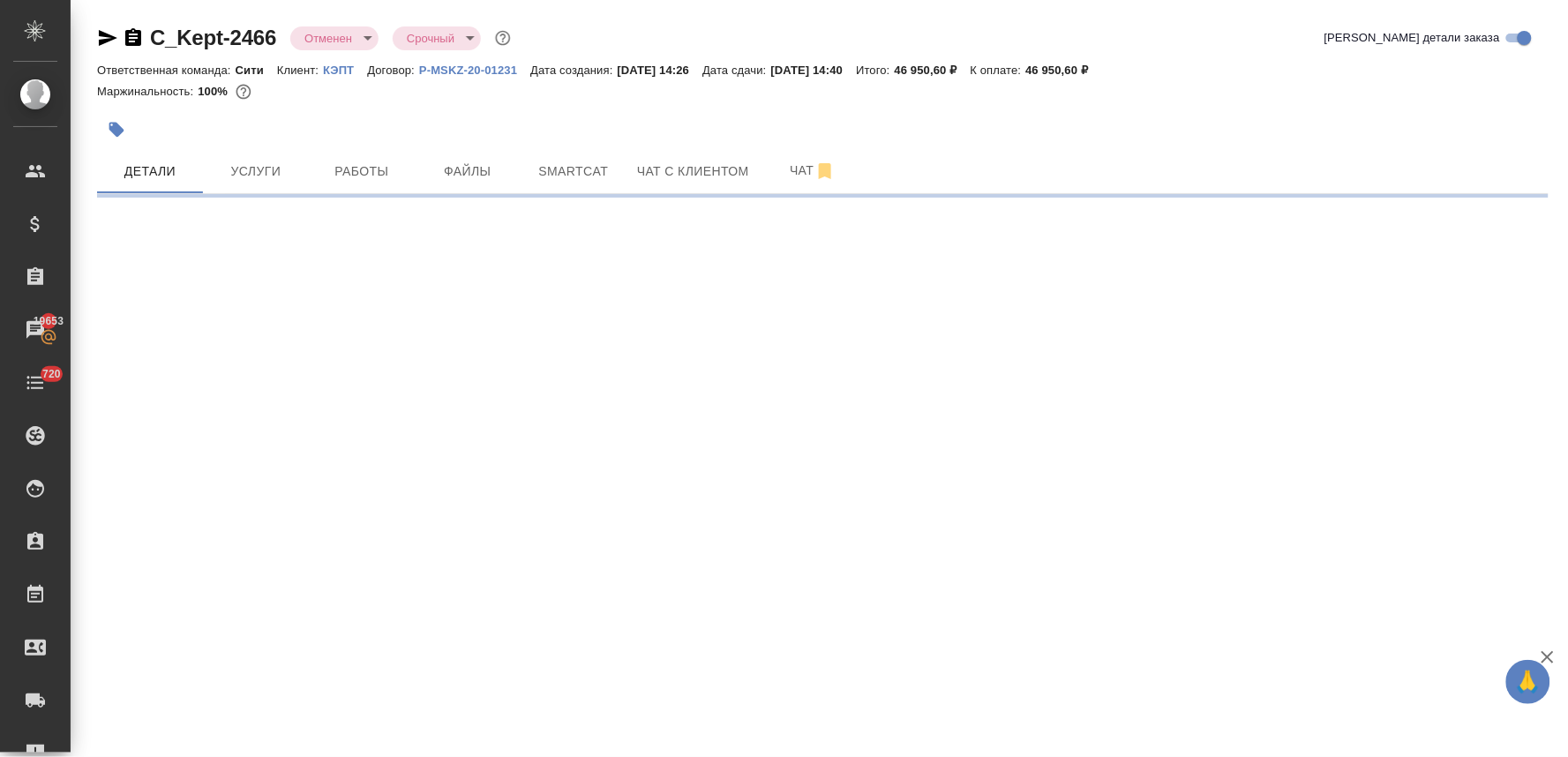
select select "RU"
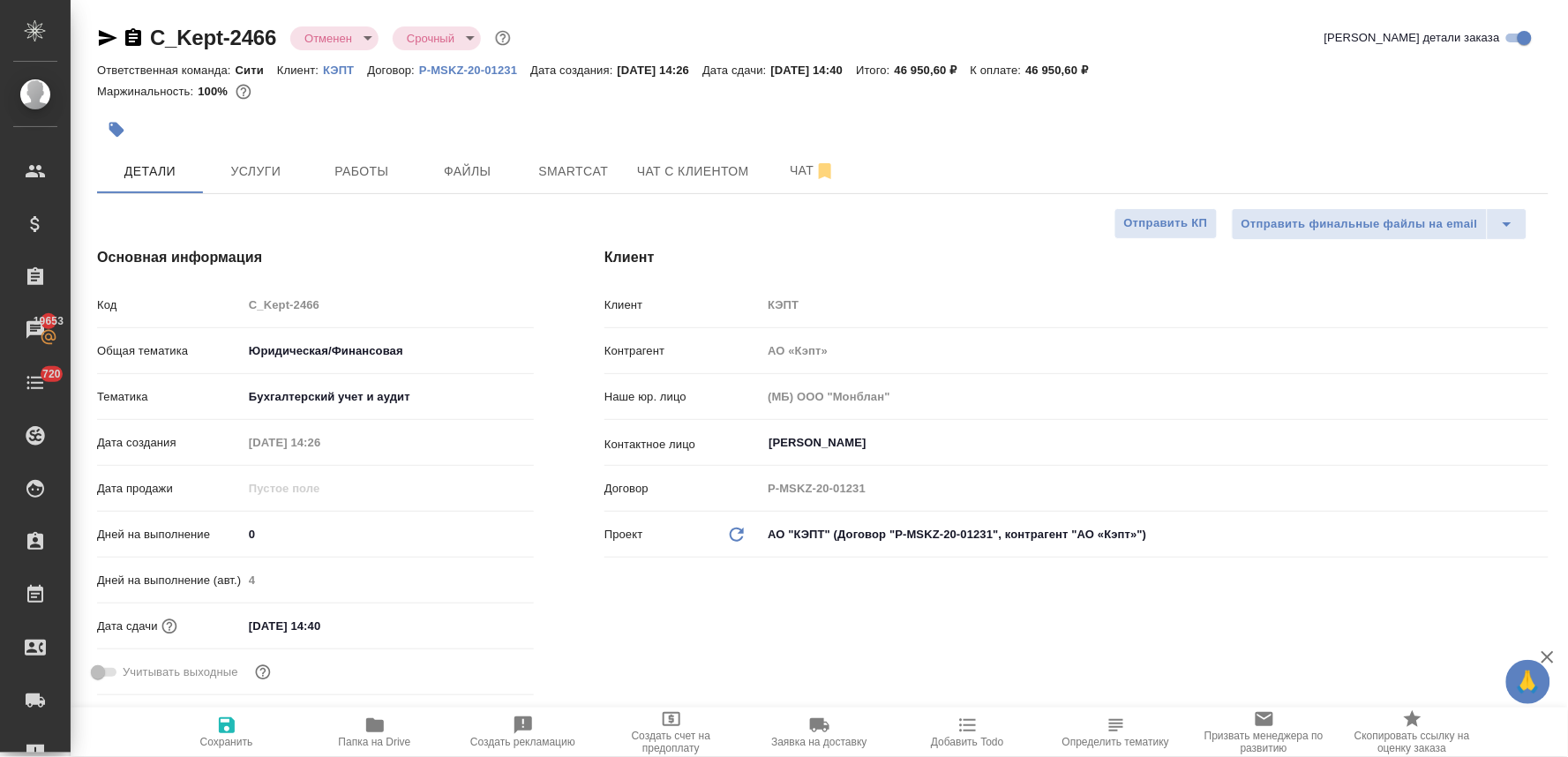
type textarea "x"
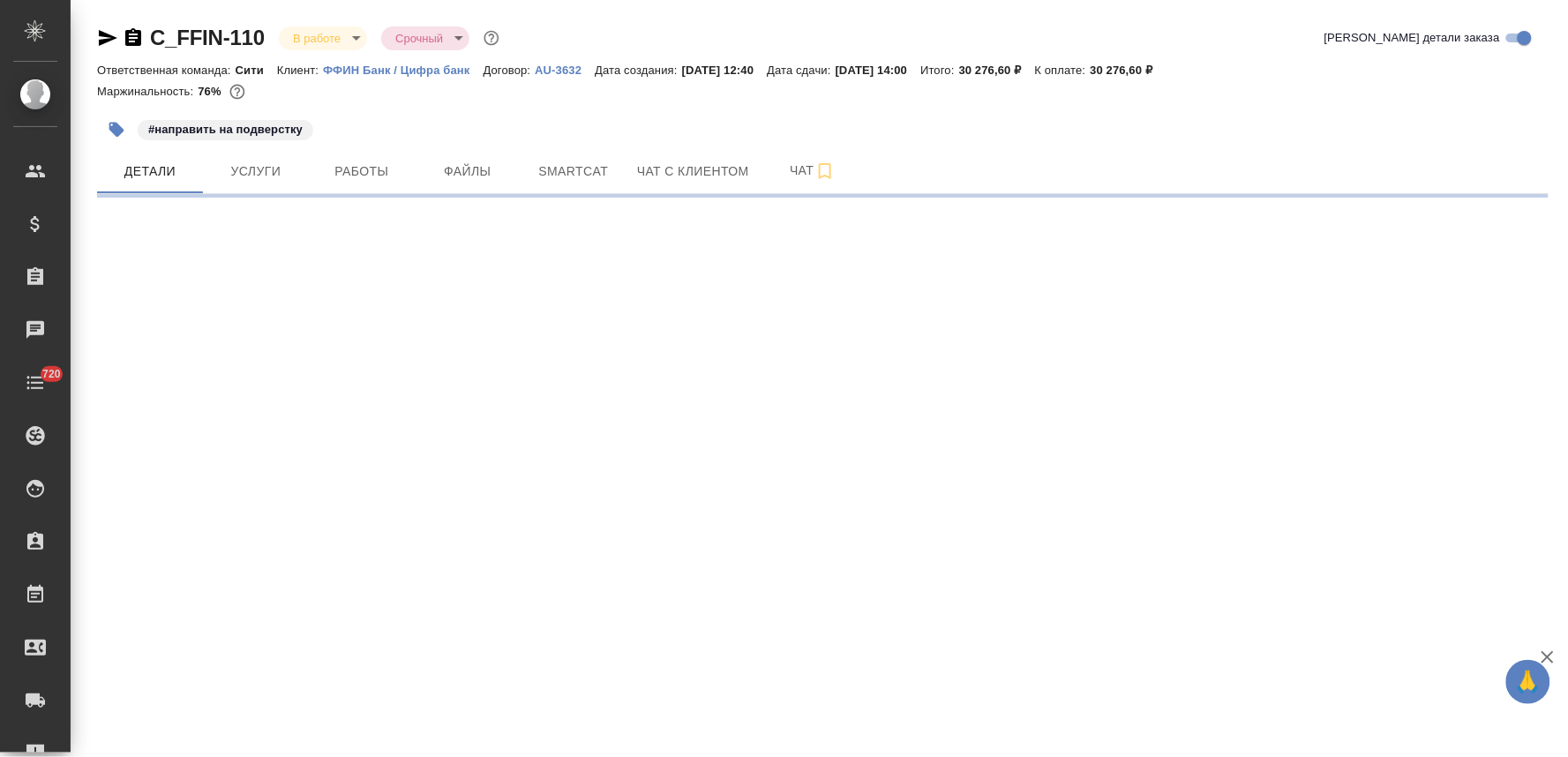
select select "RU"
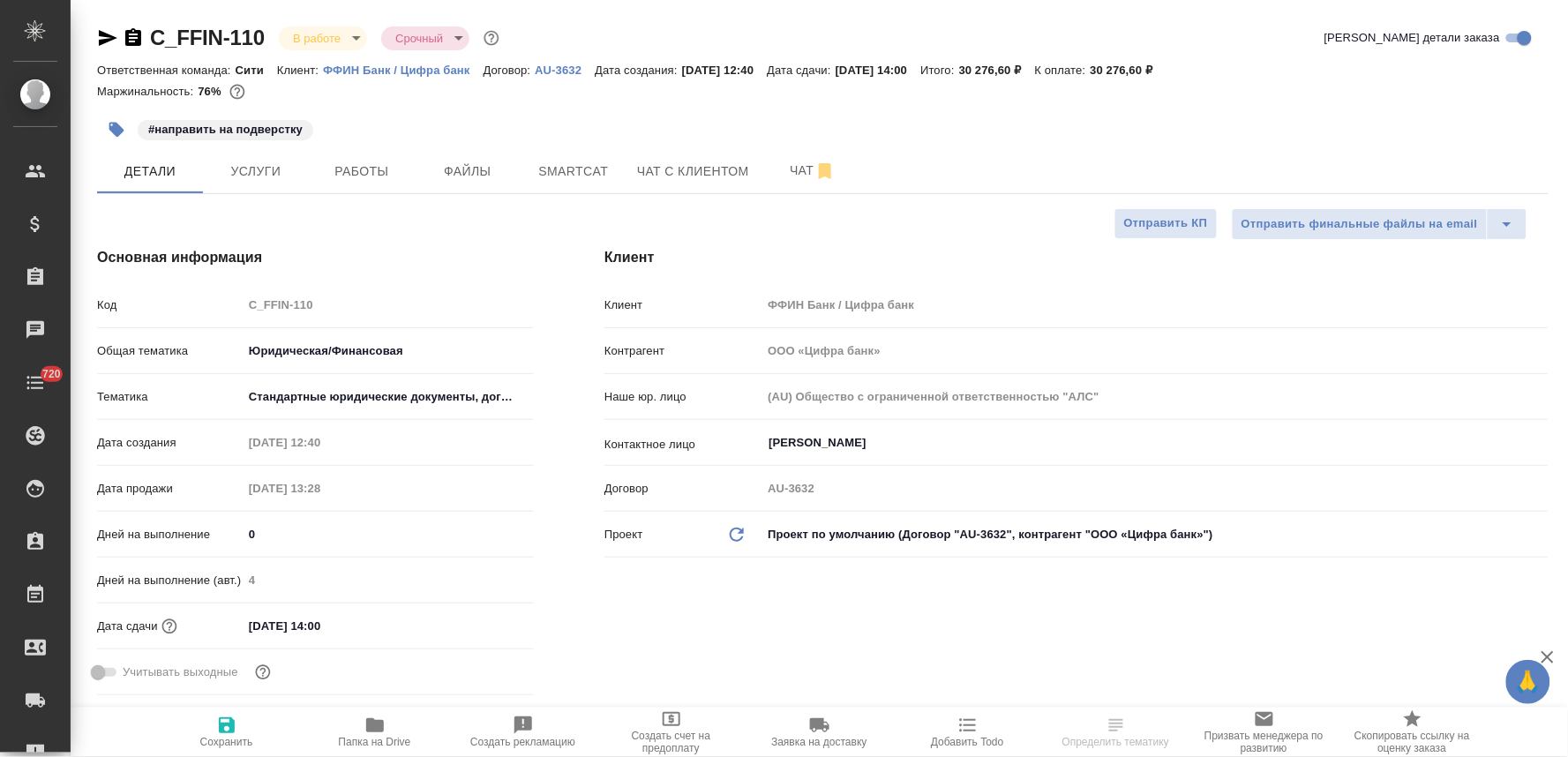
type textarea "x"
click at [959, 747] on span "Добавить Todo" at bounding box center [967, 742] width 72 height 12
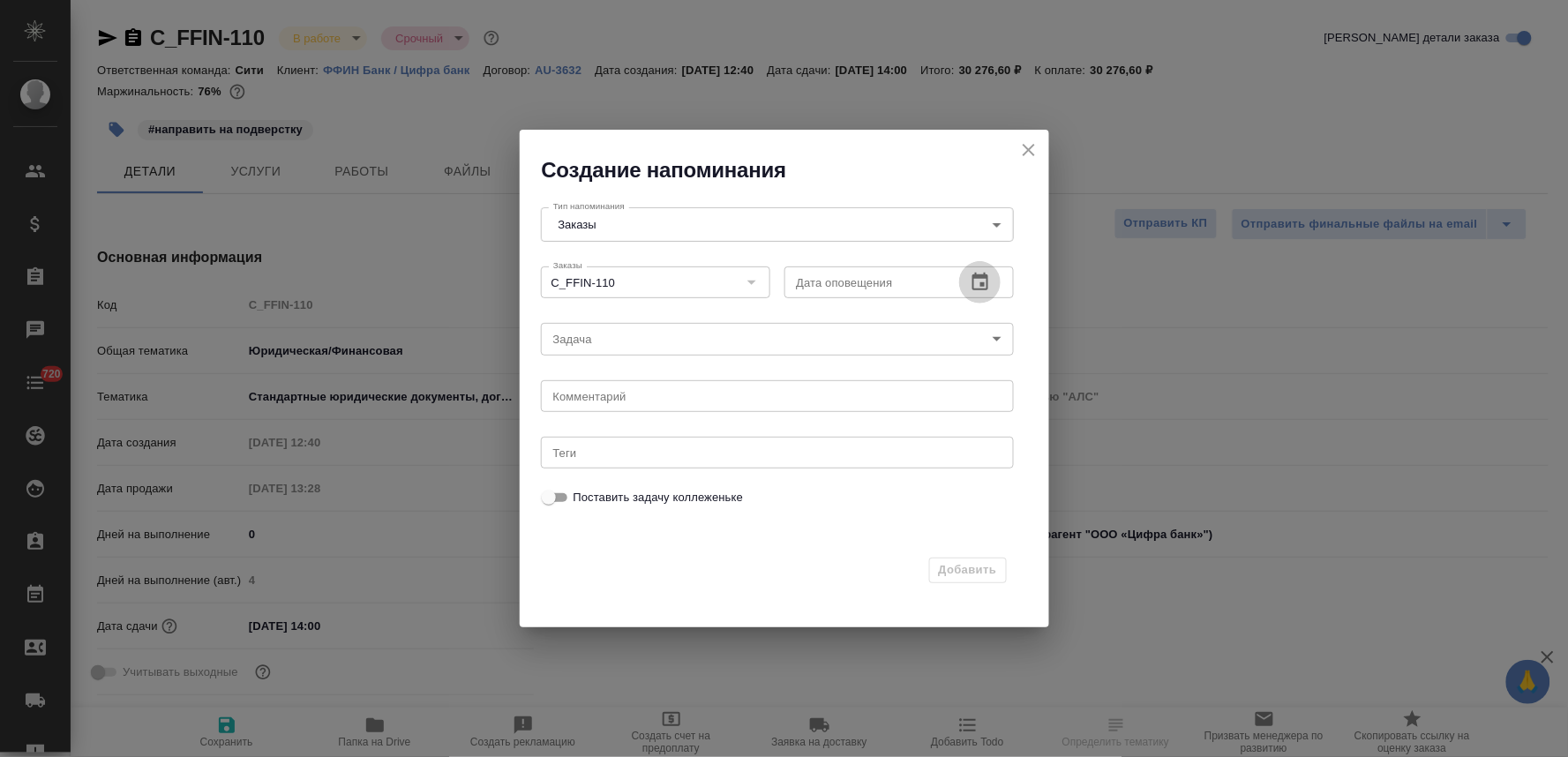
click at [982, 284] on icon "button" at bounding box center [980, 282] width 16 height 18
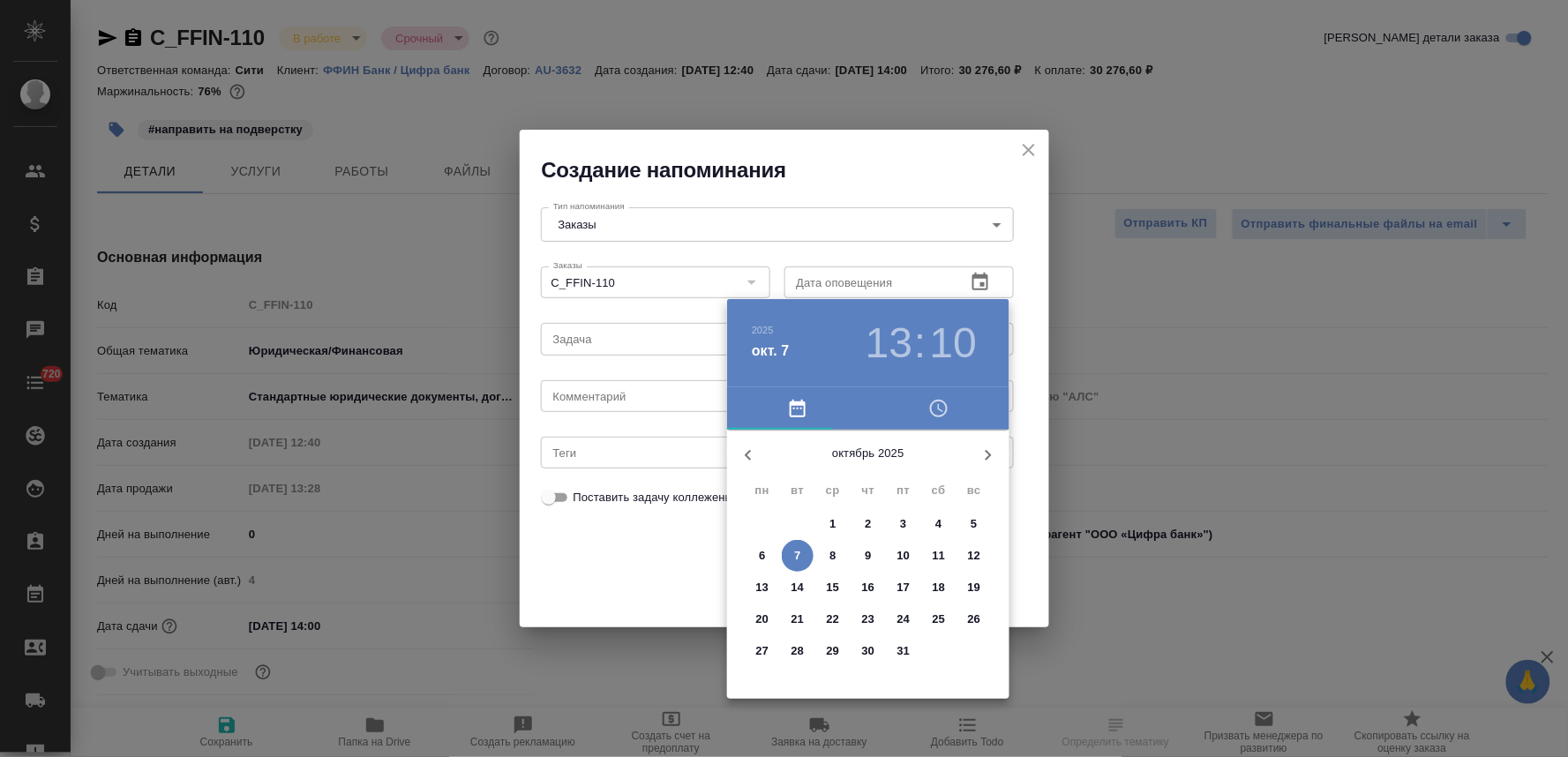
click at [942, 404] on icon "button" at bounding box center [938, 408] width 21 height 21
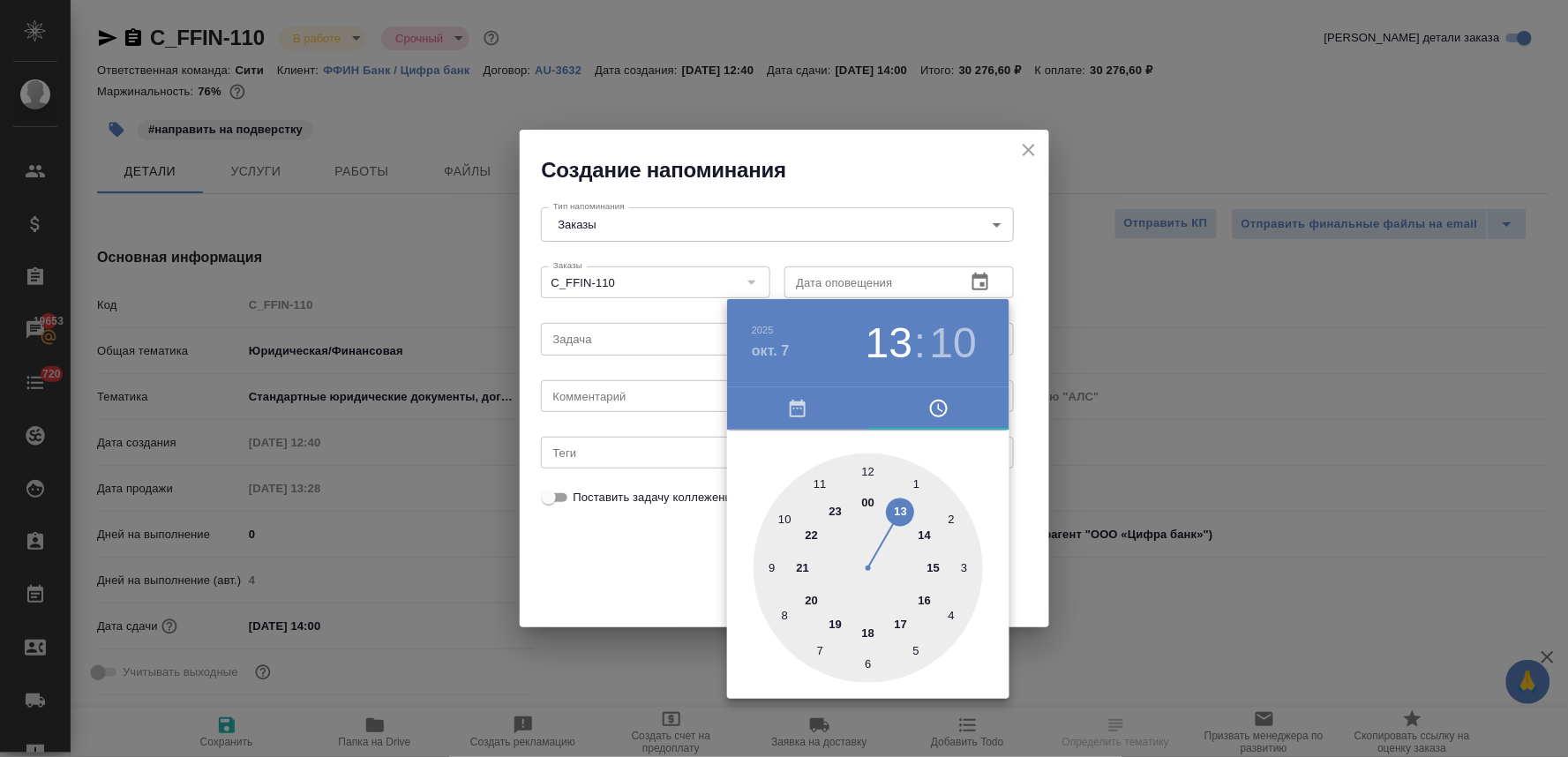
click at [924, 540] on div at bounding box center [869, 568] width 230 height 230
click at [867, 472] on div at bounding box center [869, 568] width 230 height 230
type input "[DATE] 14:00"
click at [623, 567] on div at bounding box center [784, 378] width 1568 height 757
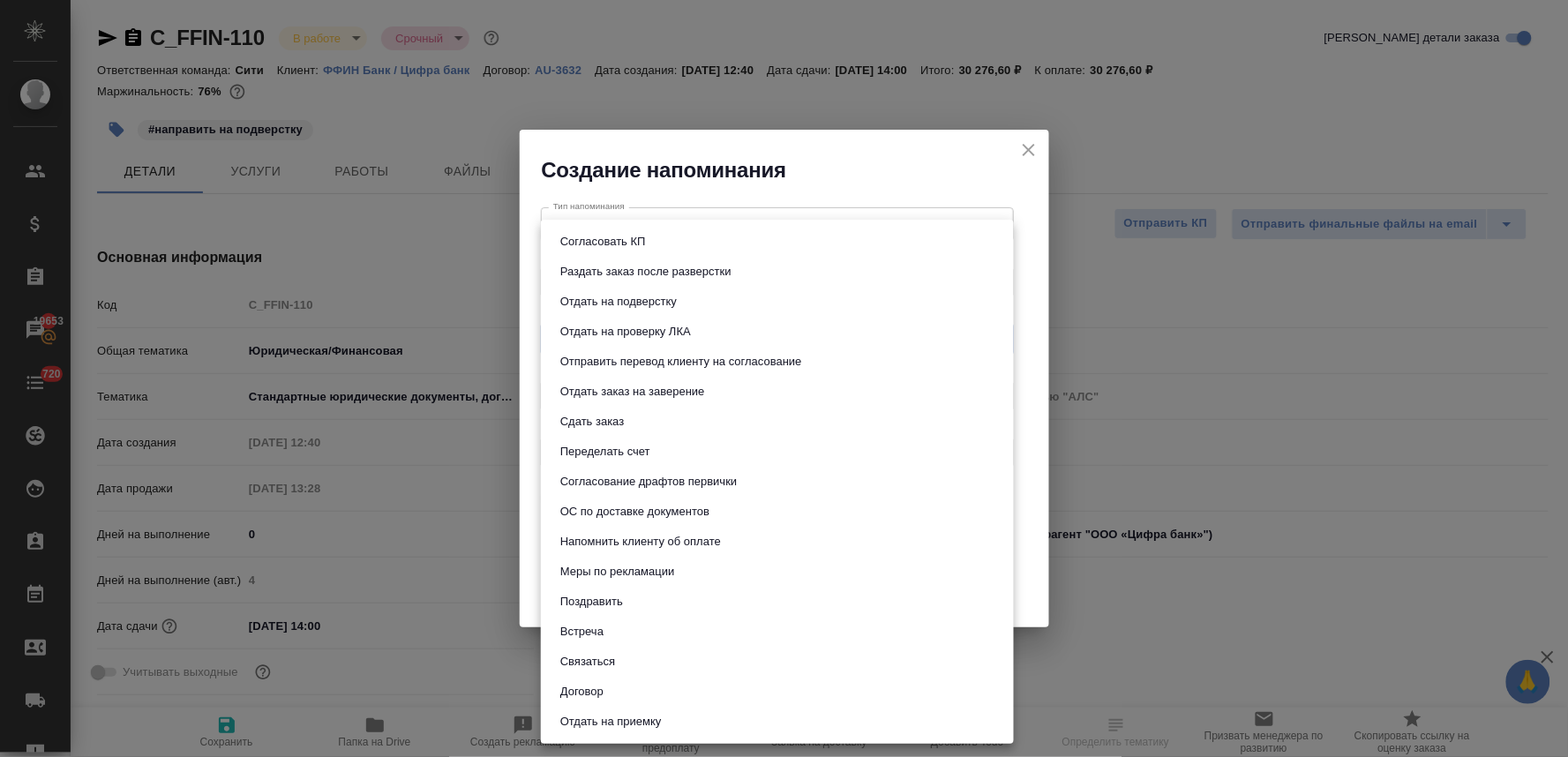
click at [600, 331] on body "🙏 .cls-1 fill:#fff; AWATERA Lyamina [PERSON_NAME] Спецификации Заказы 19653 Чат…" at bounding box center [784, 378] width 1568 height 757
click at [626, 422] on button "Сдать заказ" at bounding box center [592, 422] width 74 height 20
type input "Сдать заказ"
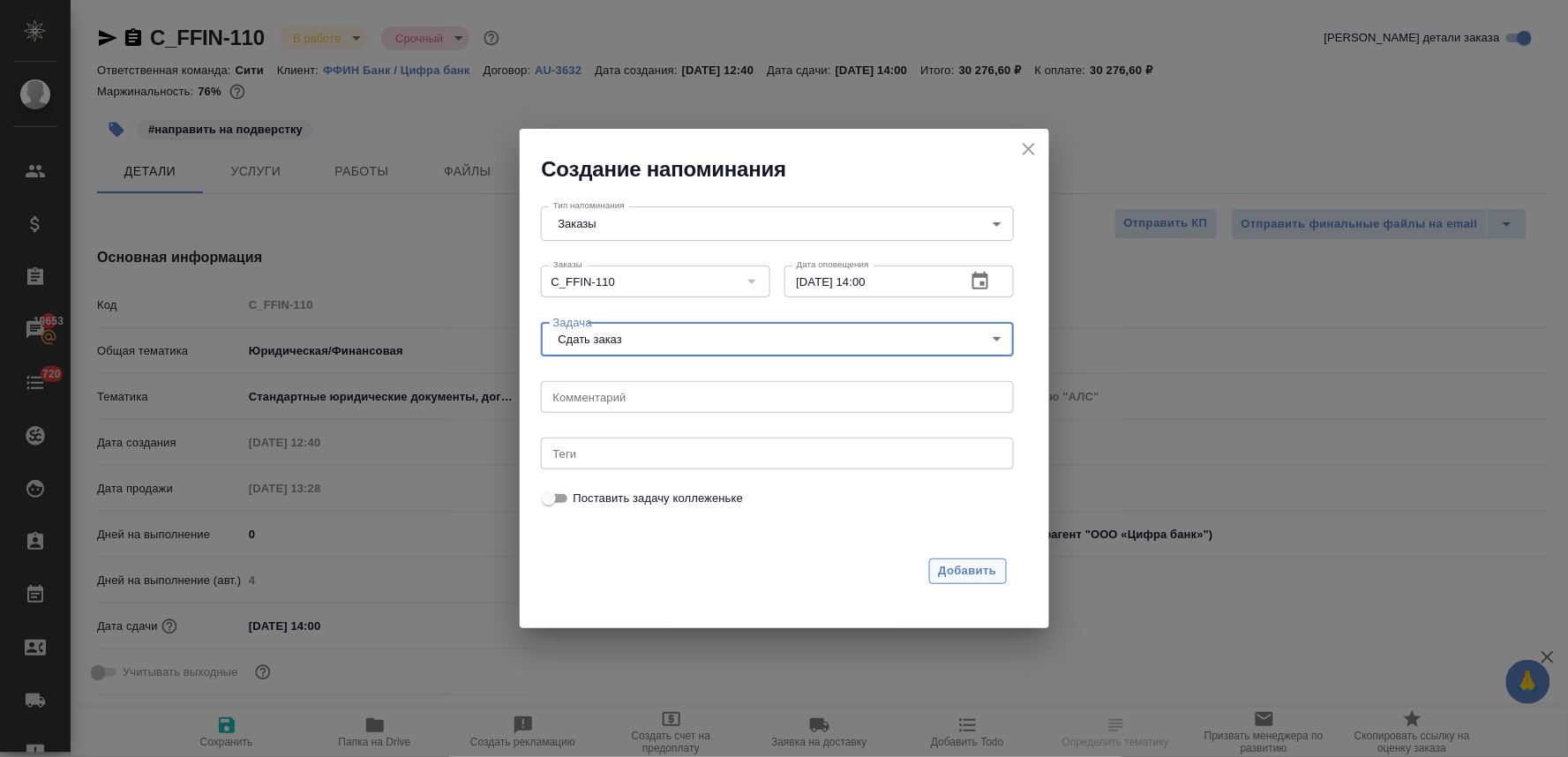
click at [956, 575] on span "Добавить" at bounding box center [968, 571] width 58 height 21
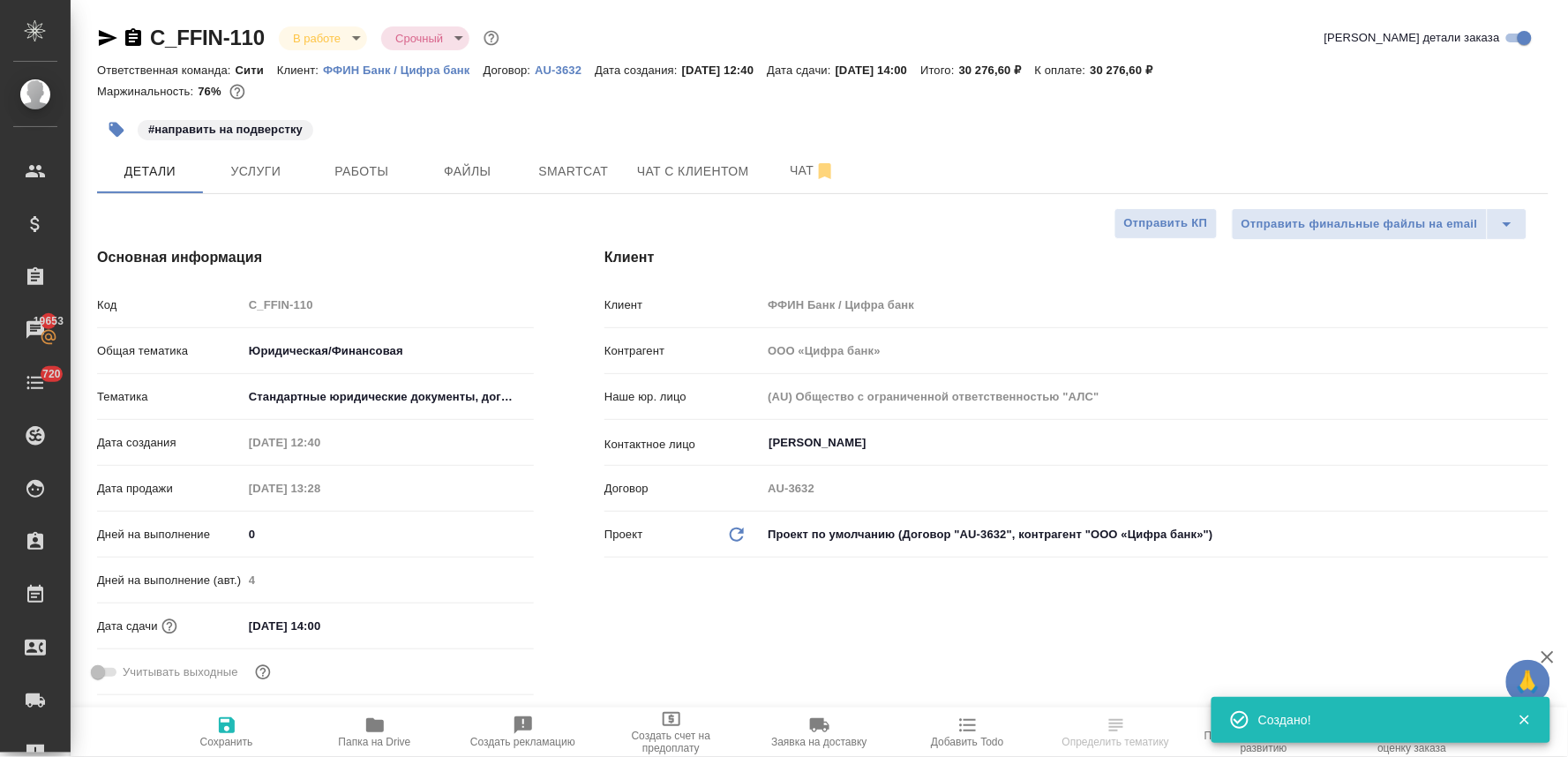
type textarea "x"
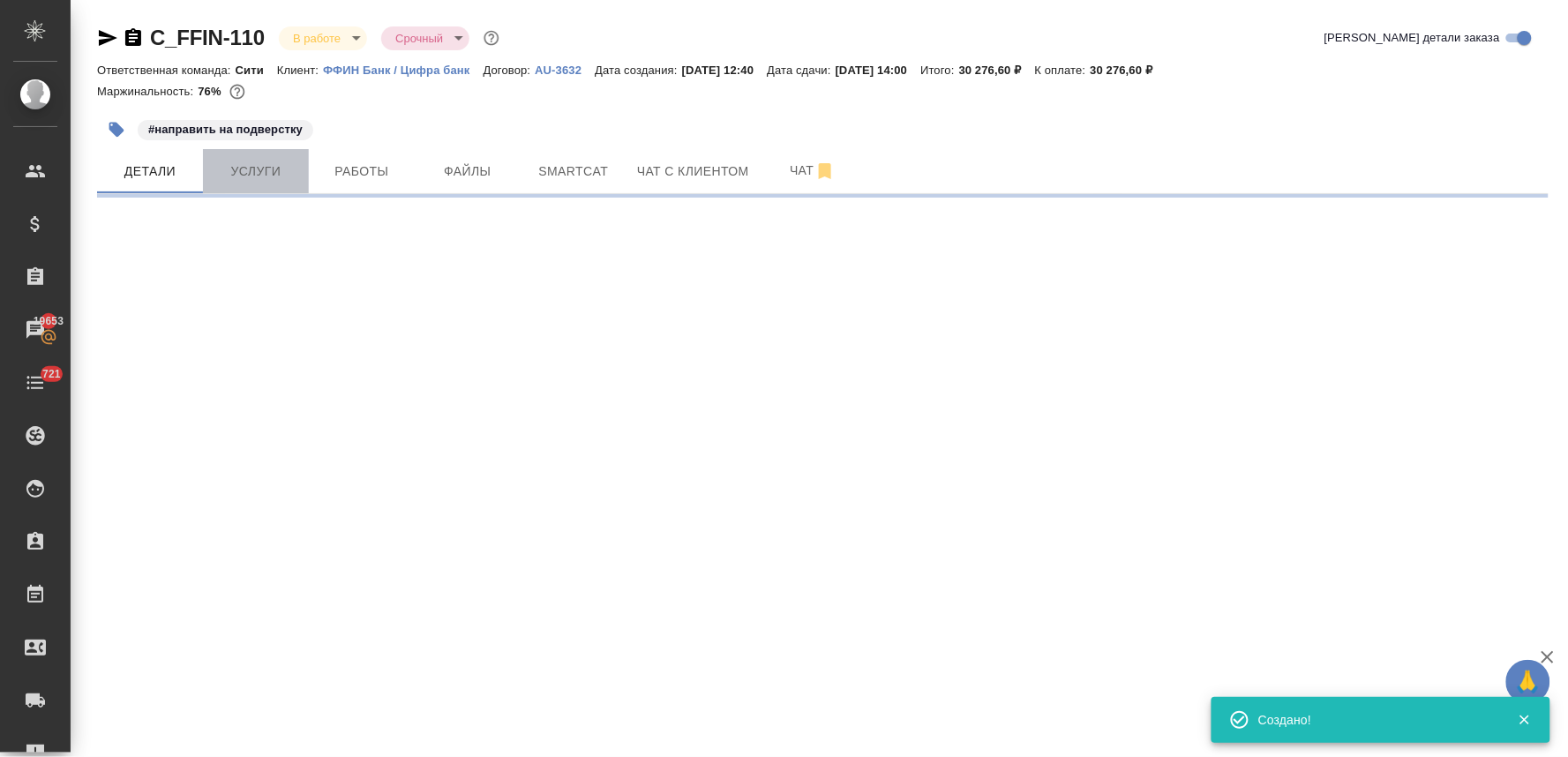
click at [254, 165] on span "Услуги" at bounding box center [256, 171] width 85 height 22
select select "RU"
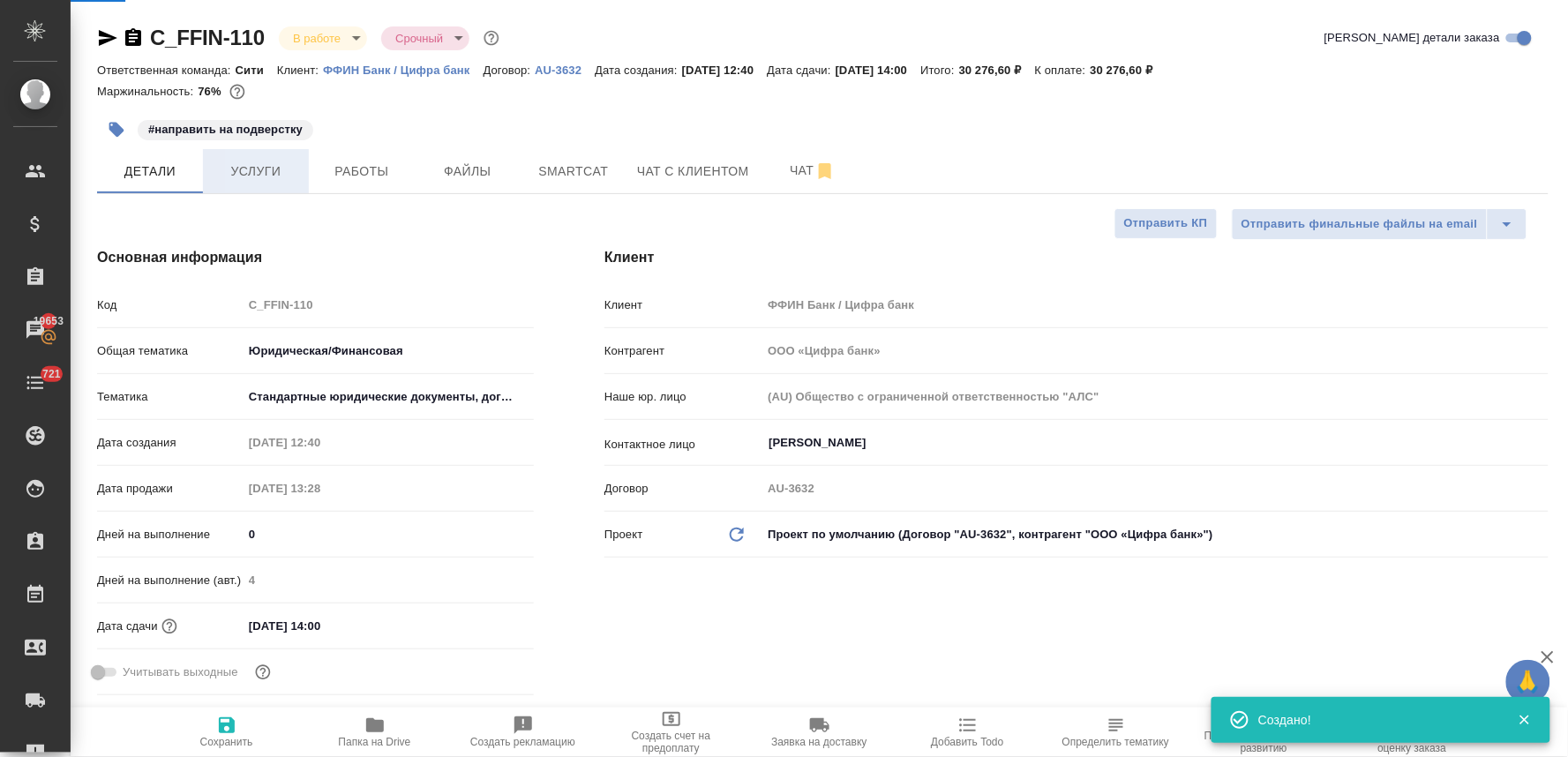
type textarea "x"
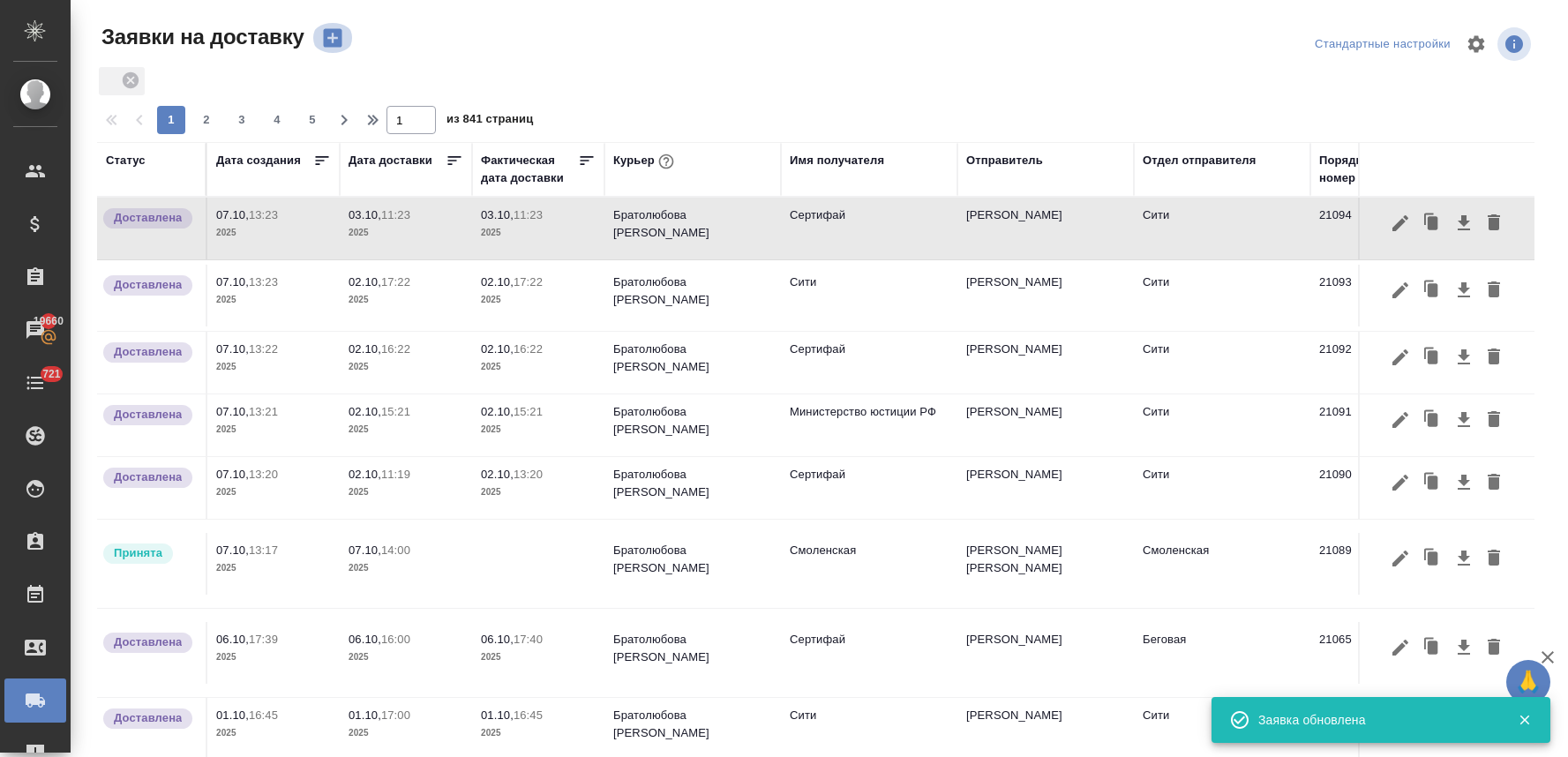
click at [324, 34] on icon "button" at bounding box center [331, 38] width 19 height 19
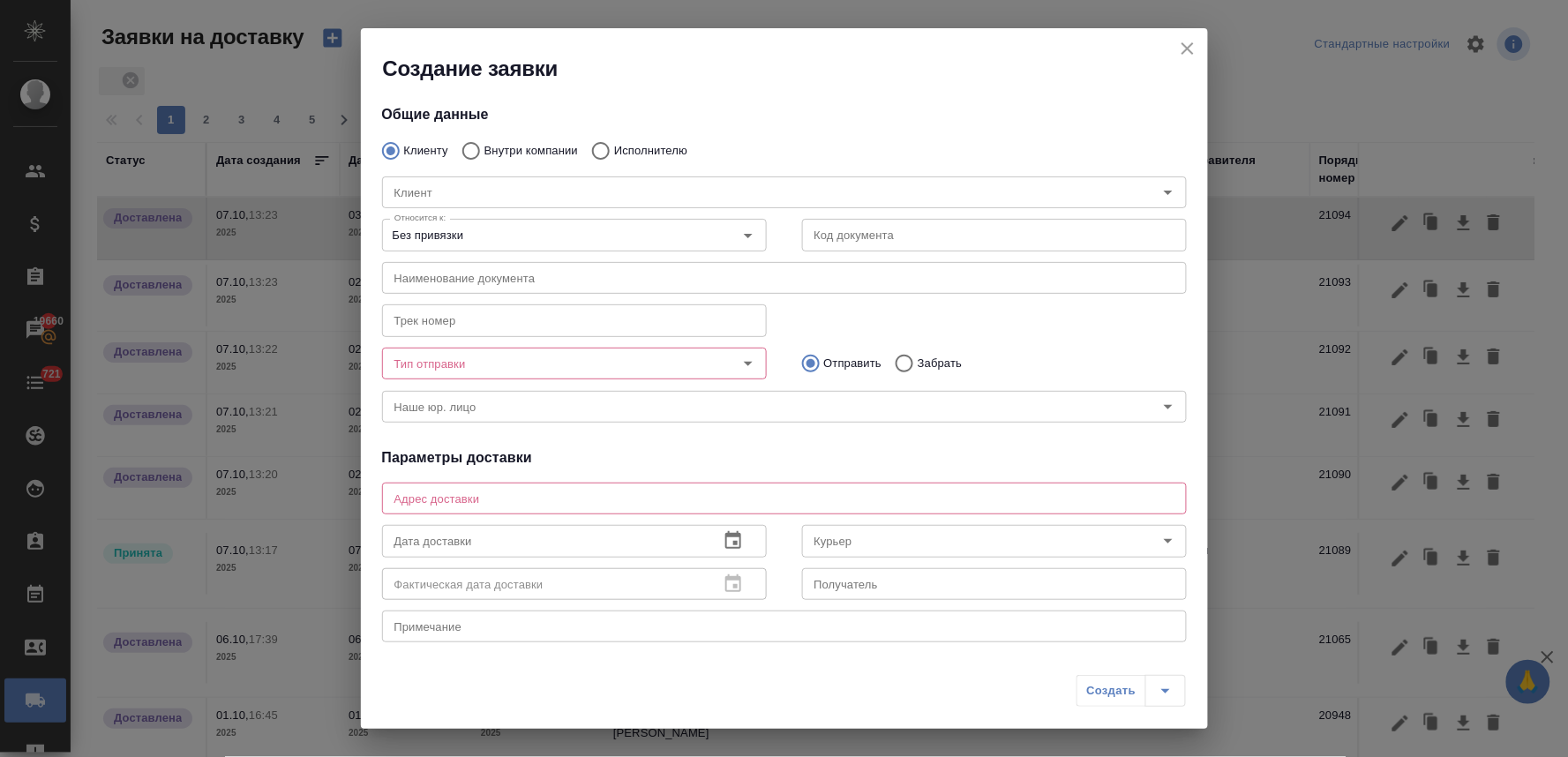
click at [511, 146] on p "Внутри компании" at bounding box center [531, 151] width 94 height 18
click at [485, 146] on input "Внутри компании" at bounding box center [469, 150] width 32 height 37
radio input "true"
click at [498, 186] on input "Команда" at bounding box center [755, 192] width 735 height 21
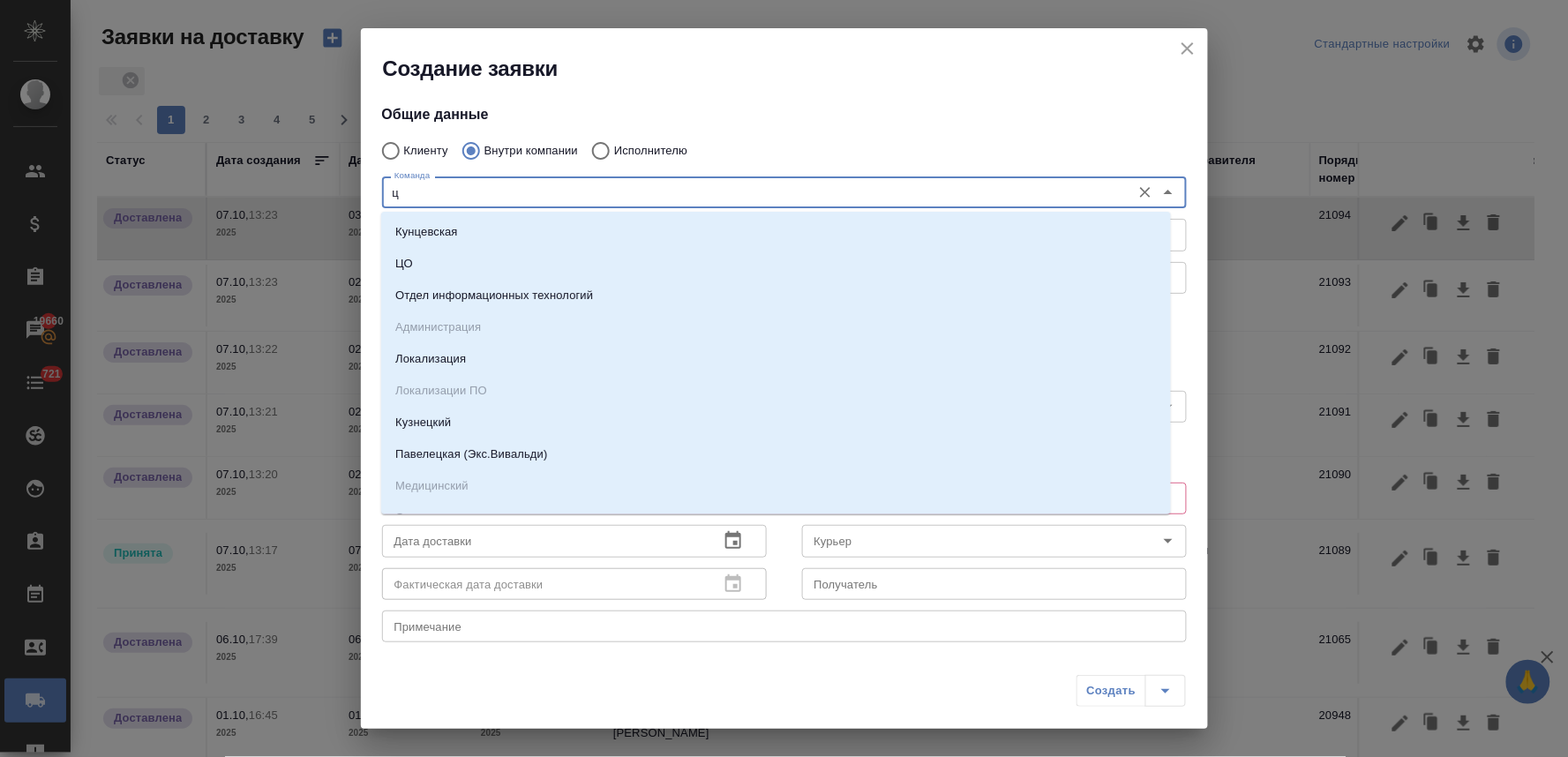
type input "цо"
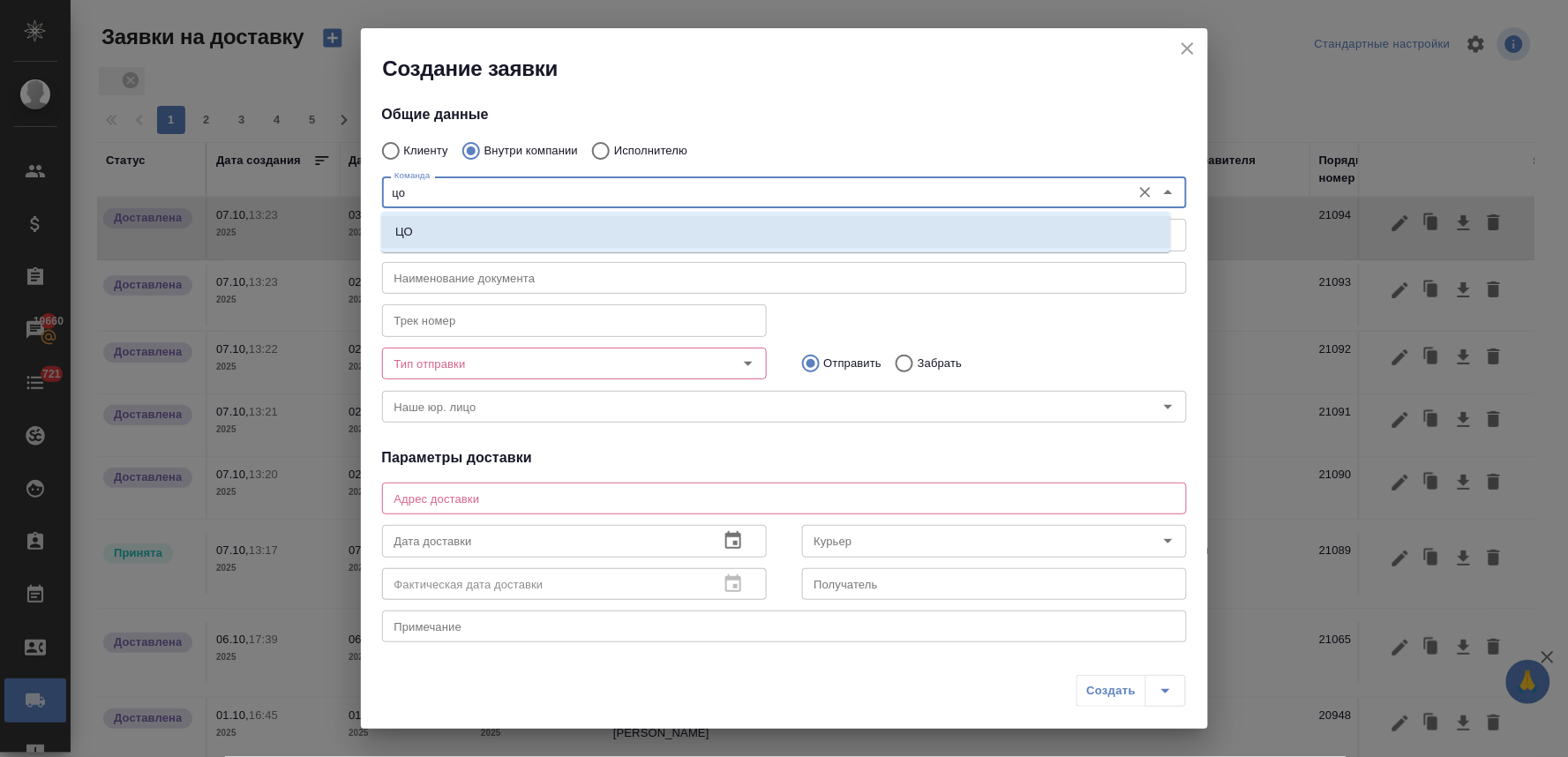
click at [503, 218] on li "ЦО" at bounding box center [776, 232] width 789 height 32
type textarea "ул. Золотая, д. 11"
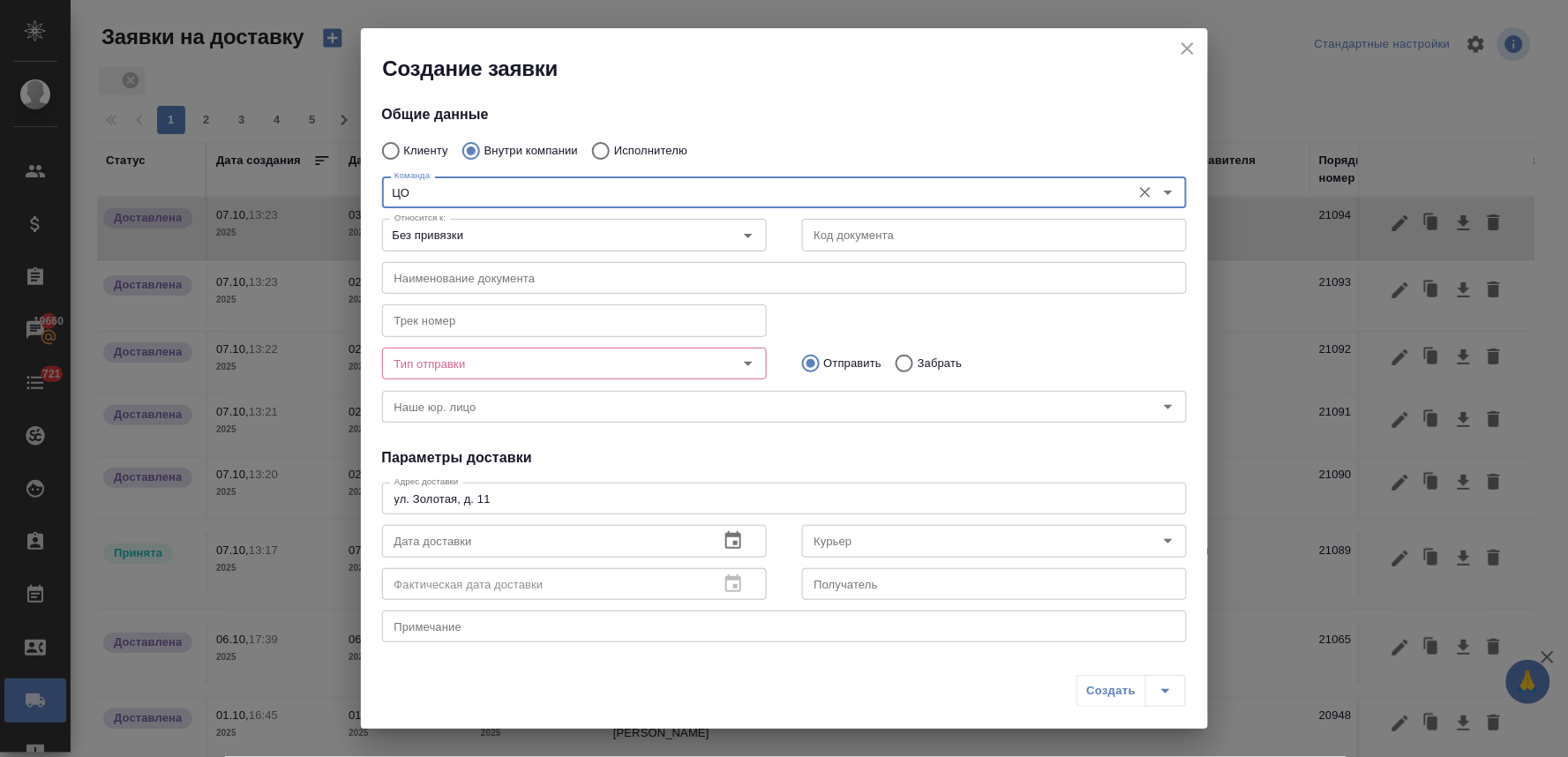
type input "ЦО"
click at [480, 367] on input "Тип отправки" at bounding box center [545, 363] width 315 height 21
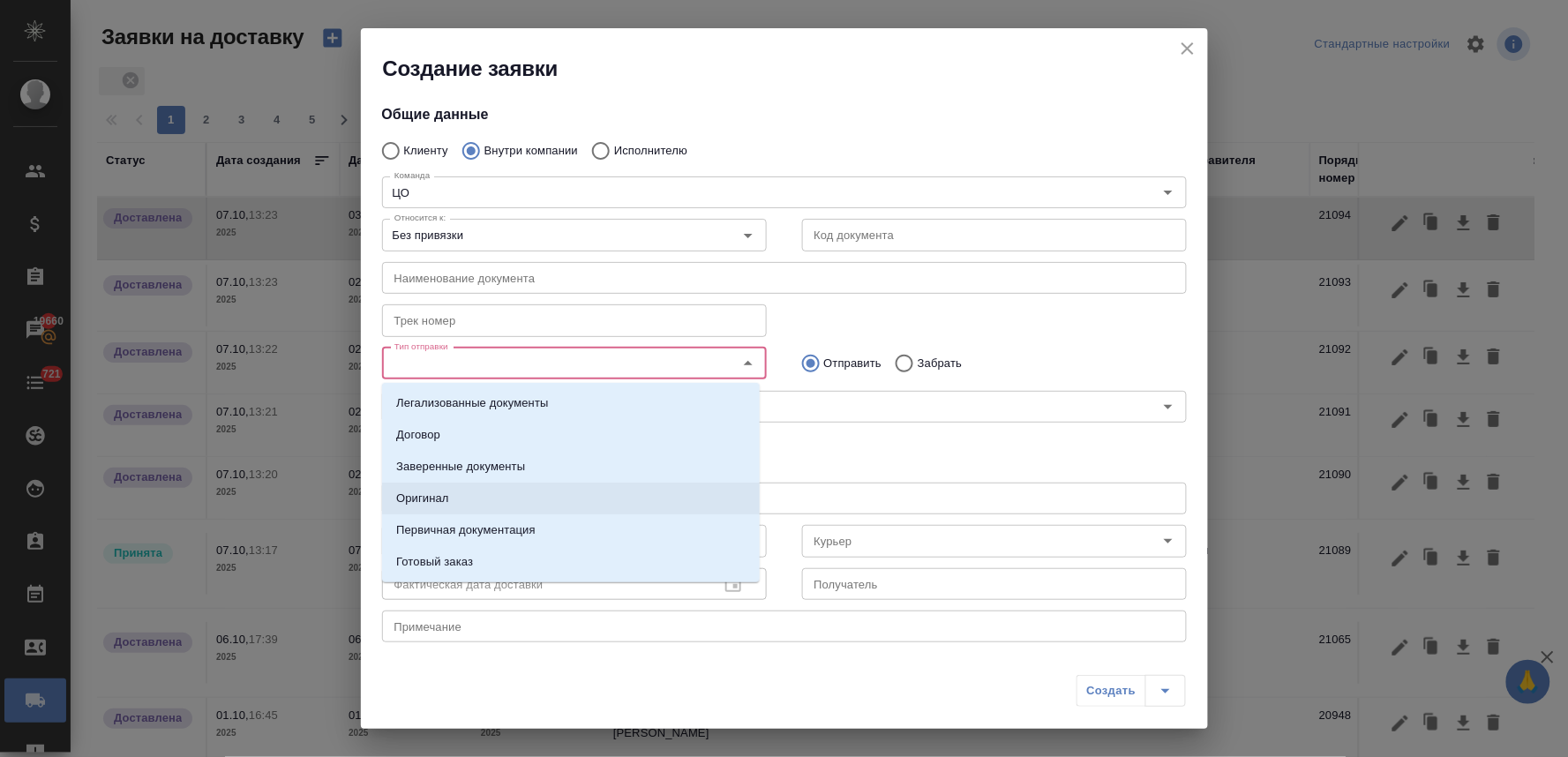
click at [475, 496] on li "Оригинал" at bounding box center [571, 499] width 378 height 32
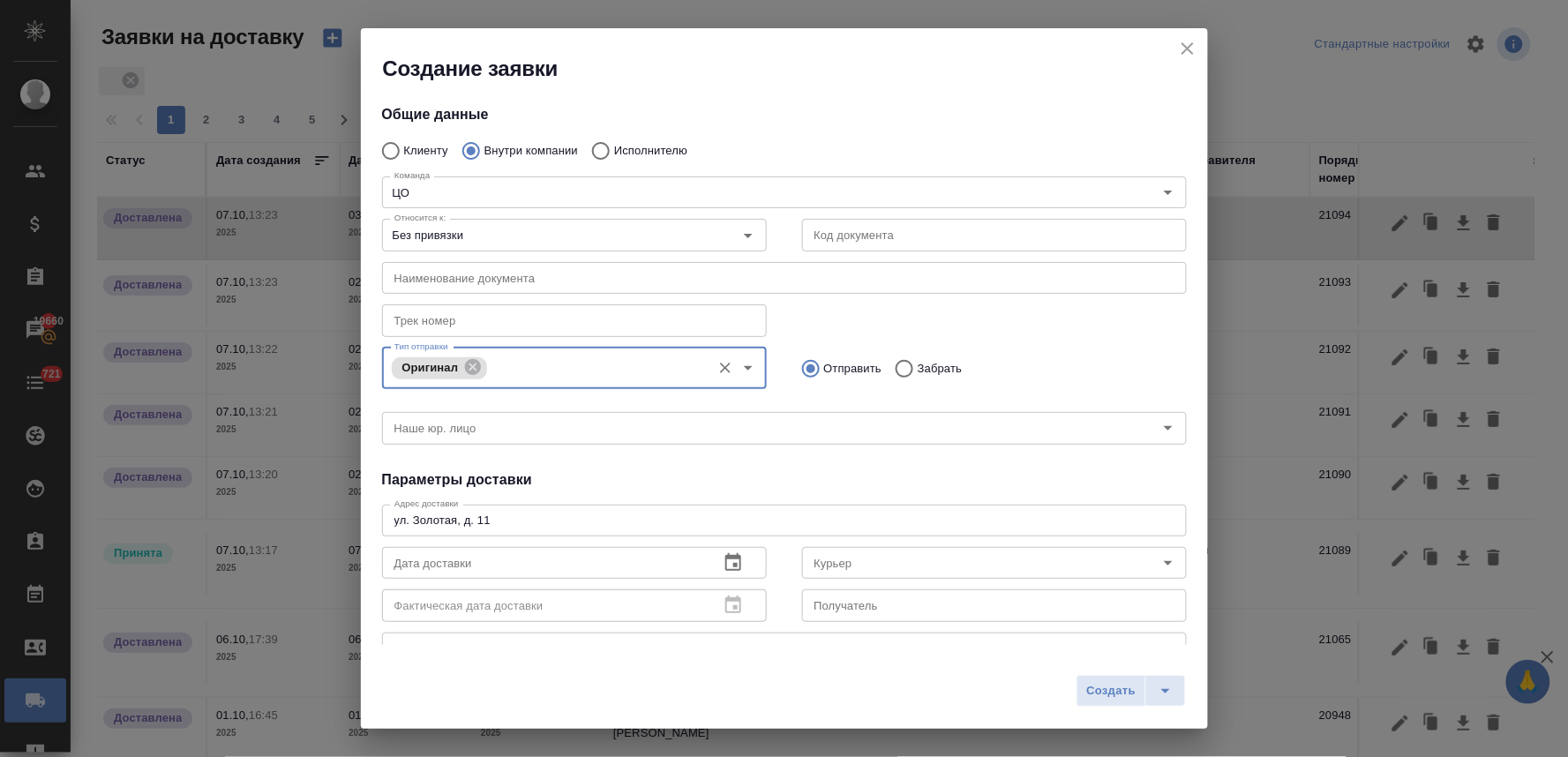
click at [585, 366] on input "Тип отправки" at bounding box center [597, 367] width 210 height 21
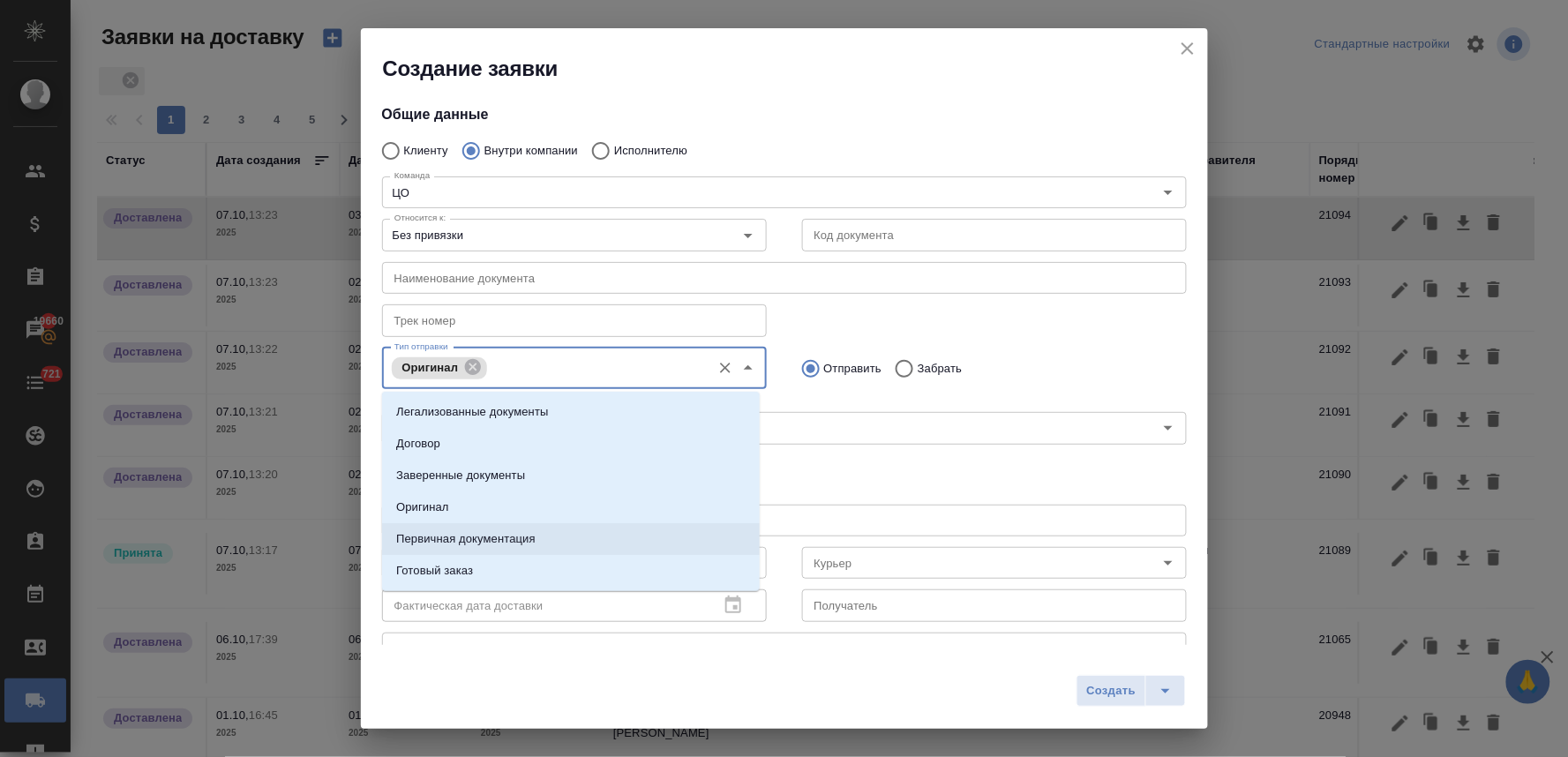
click at [567, 536] on li "Первичная документация" at bounding box center [571, 539] width 378 height 32
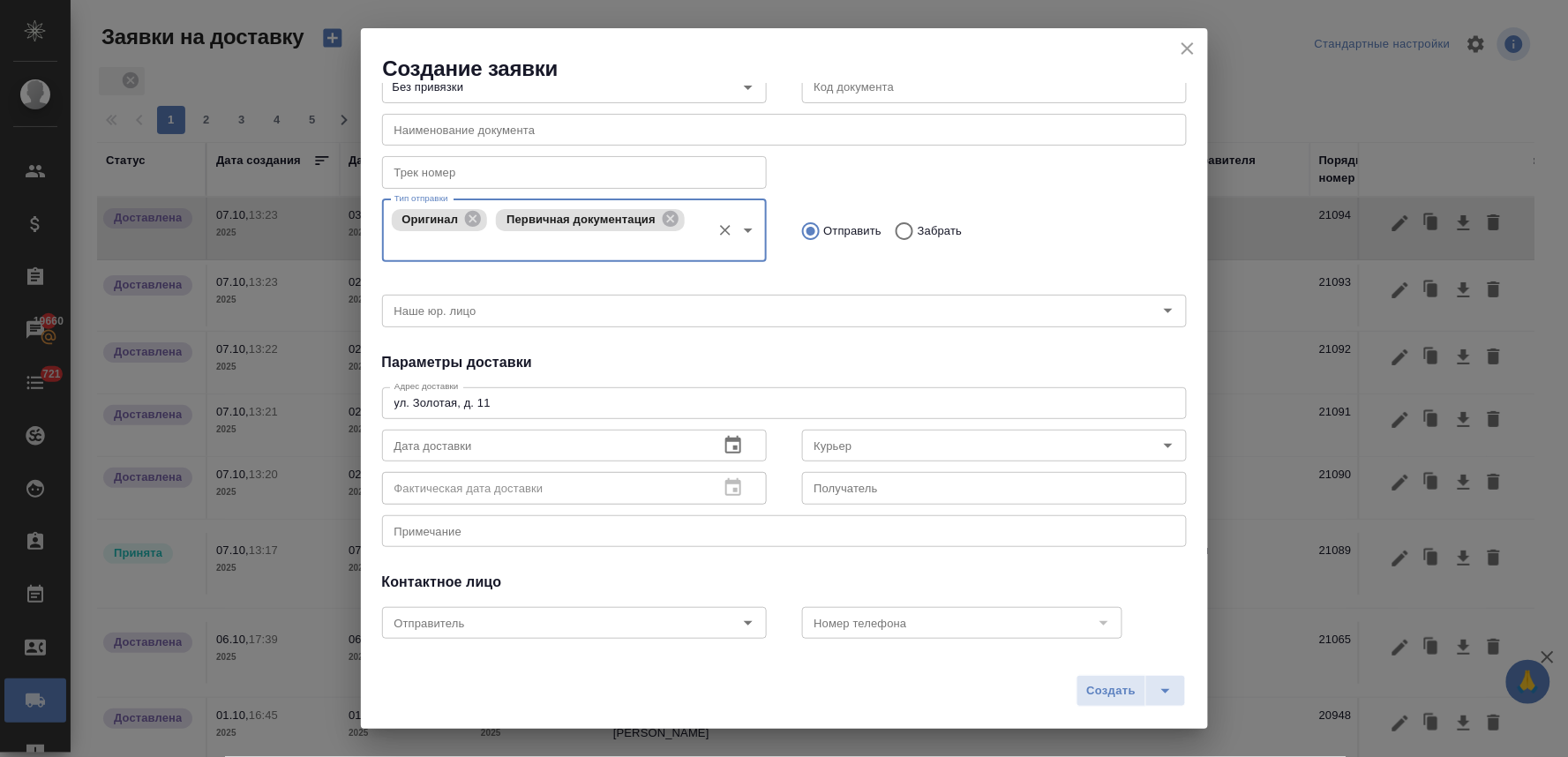
scroll to position [196, 0]
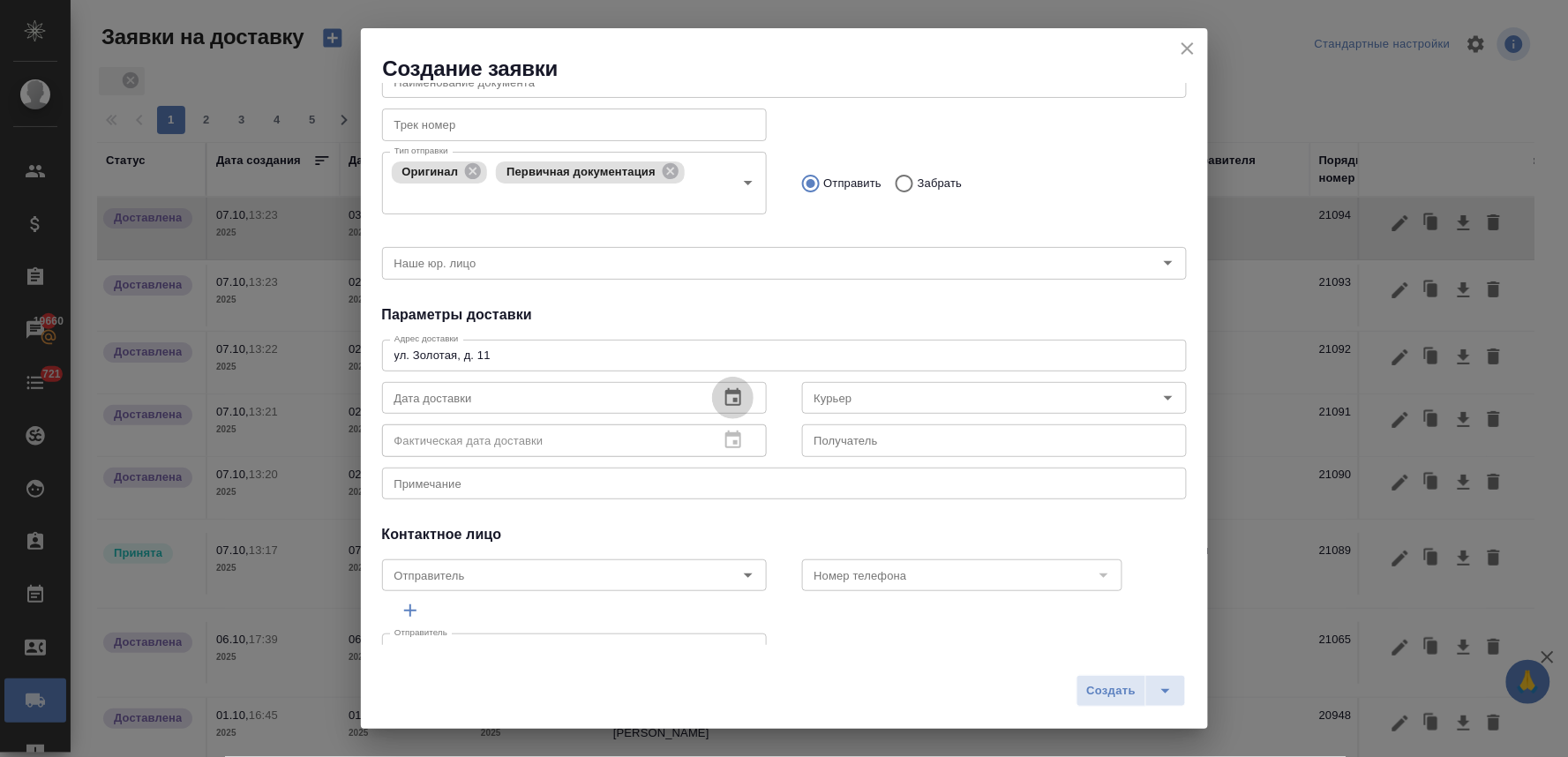
click at [725, 397] on icon "button" at bounding box center [733, 397] width 16 height 18
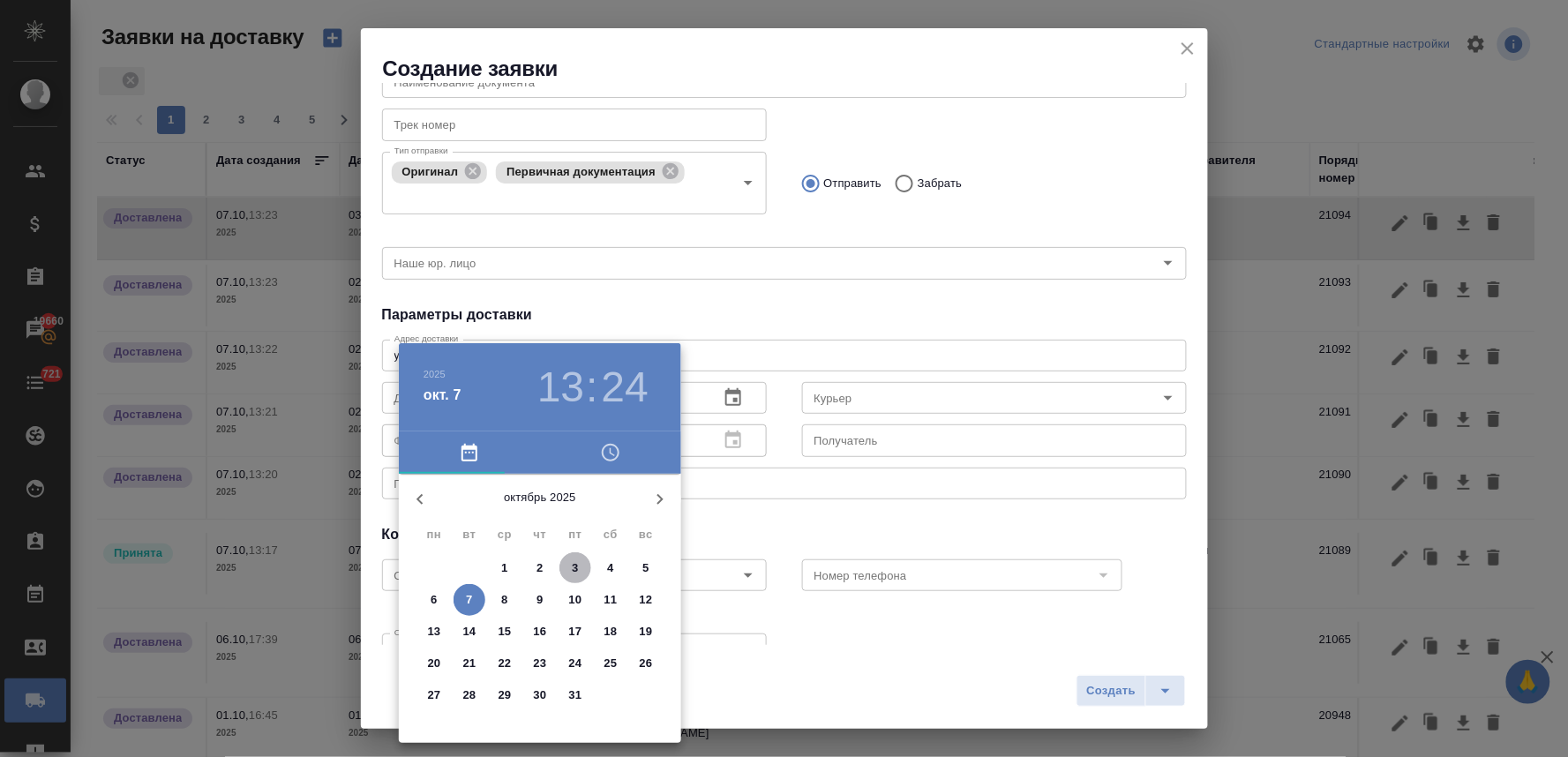
click at [579, 569] on span "3" at bounding box center [575, 568] width 32 height 18
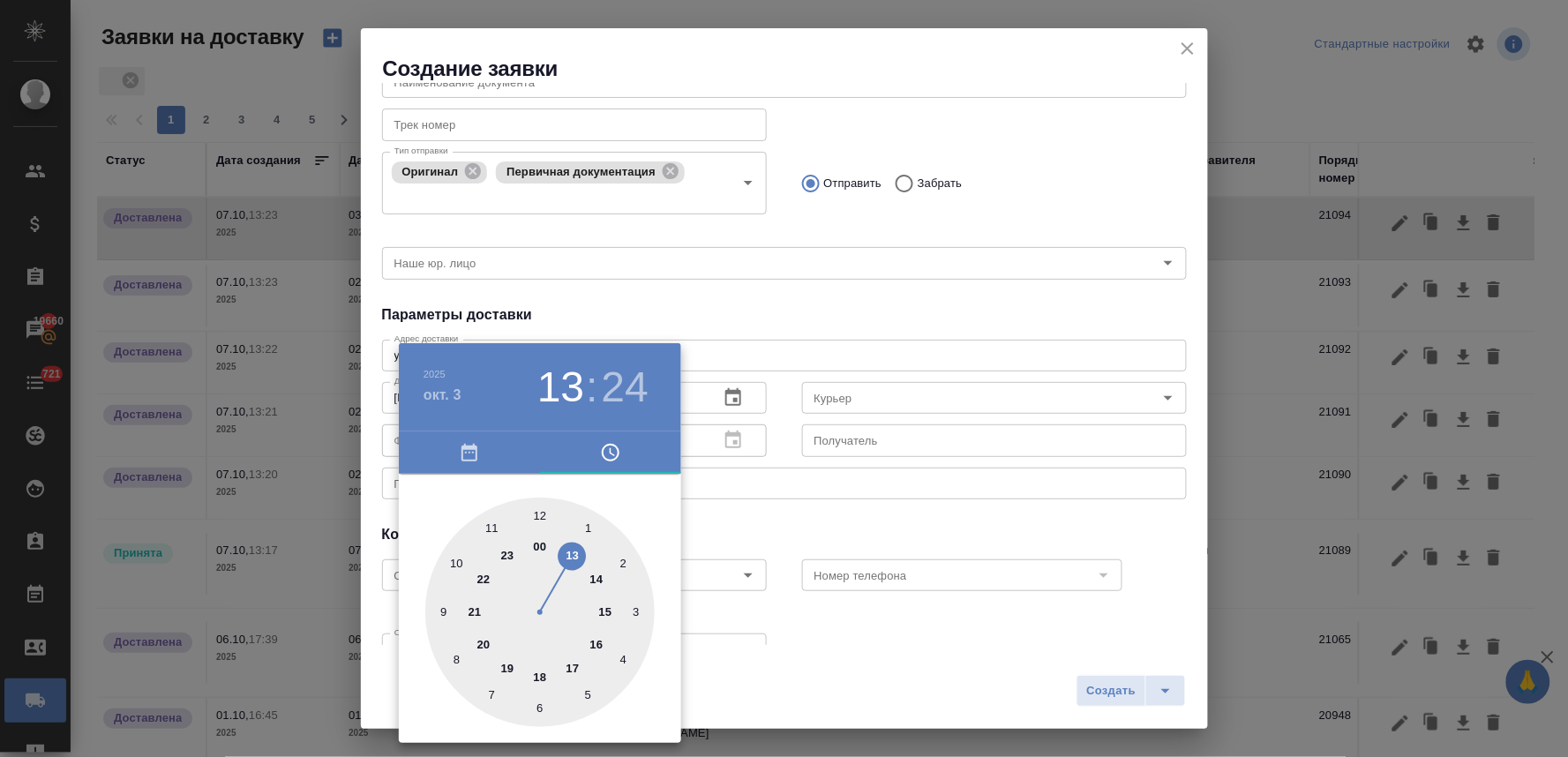
click at [568, 551] on div at bounding box center [540, 613] width 230 height 230
click at [538, 513] on div at bounding box center [540, 613] width 230 height 230
type input "03.10.2025 13:00"
click at [771, 323] on div at bounding box center [784, 378] width 1568 height 757
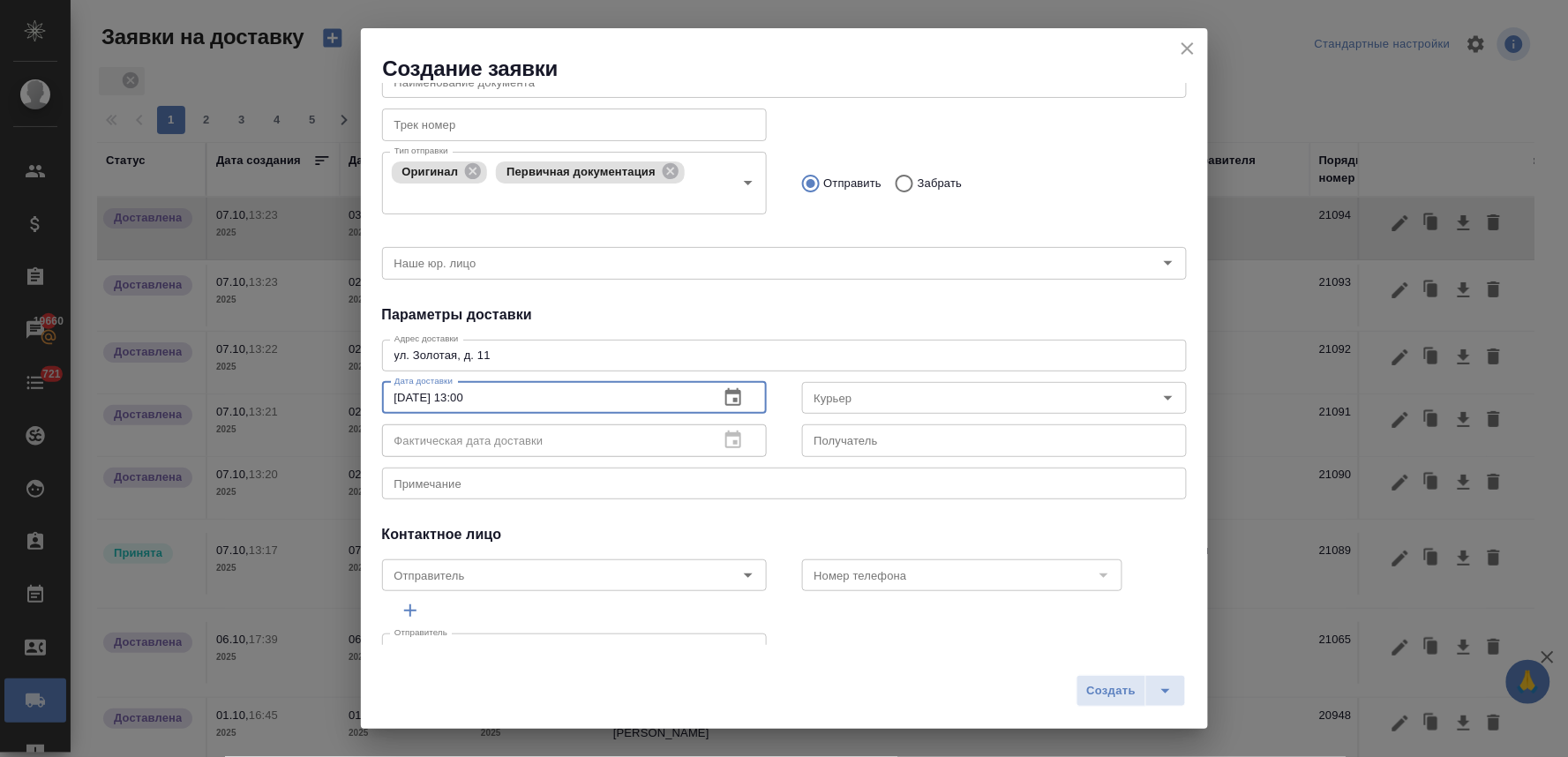
drag, startPoint x: 496, startPoint y: 398, endPoint x: 309, endPoint y: 389, distance: 187.2
click at [321, 393] on div "Создание заявки Общие данные Клиенту Внутри компании Исполнителю Команда ЦО Ком…" at bounding box center [784, 378] width 1568 height 757
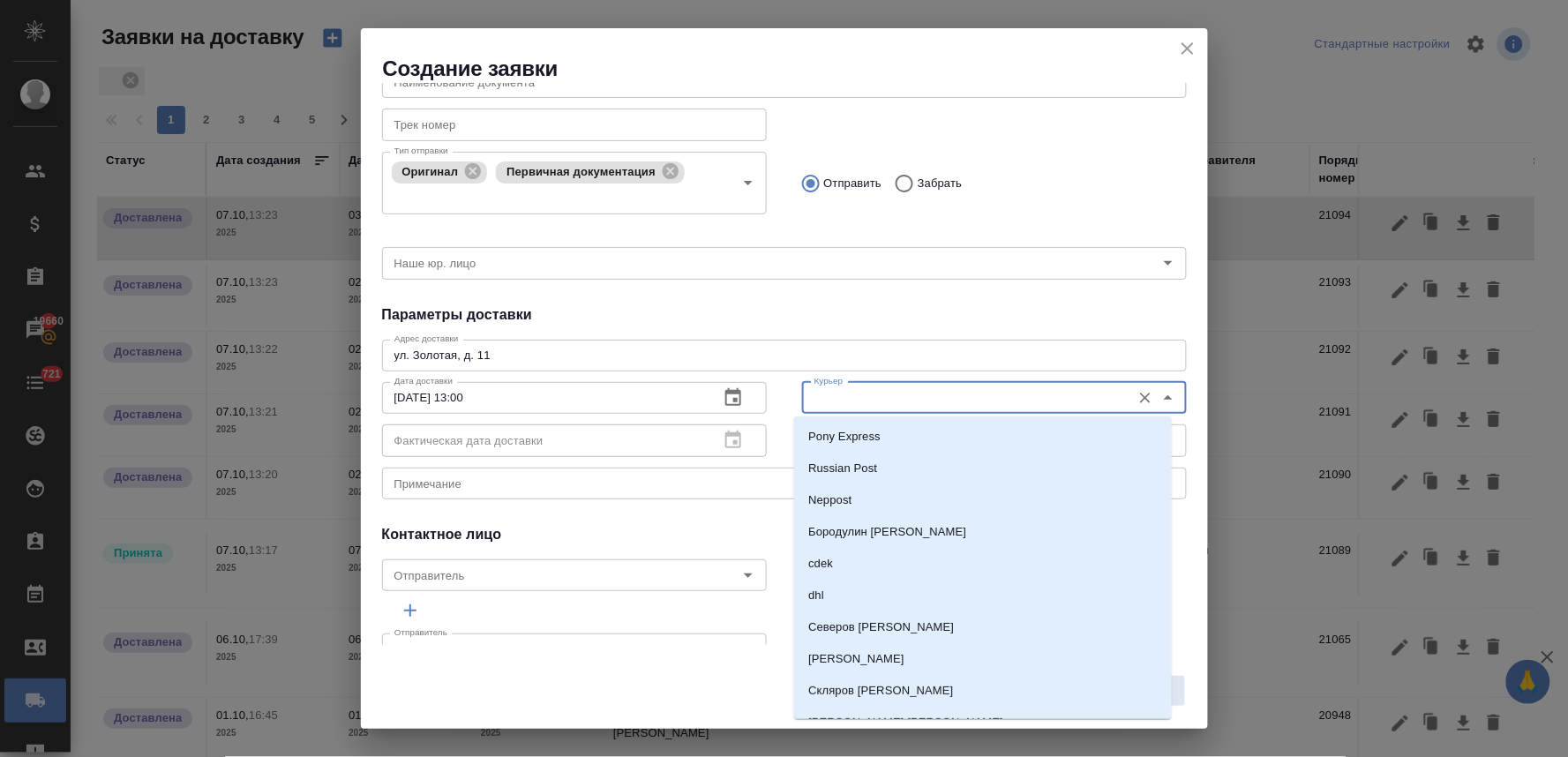
click at [903, 398] on input "Курьер" at bounding box center [965, 398] width 315 height 21
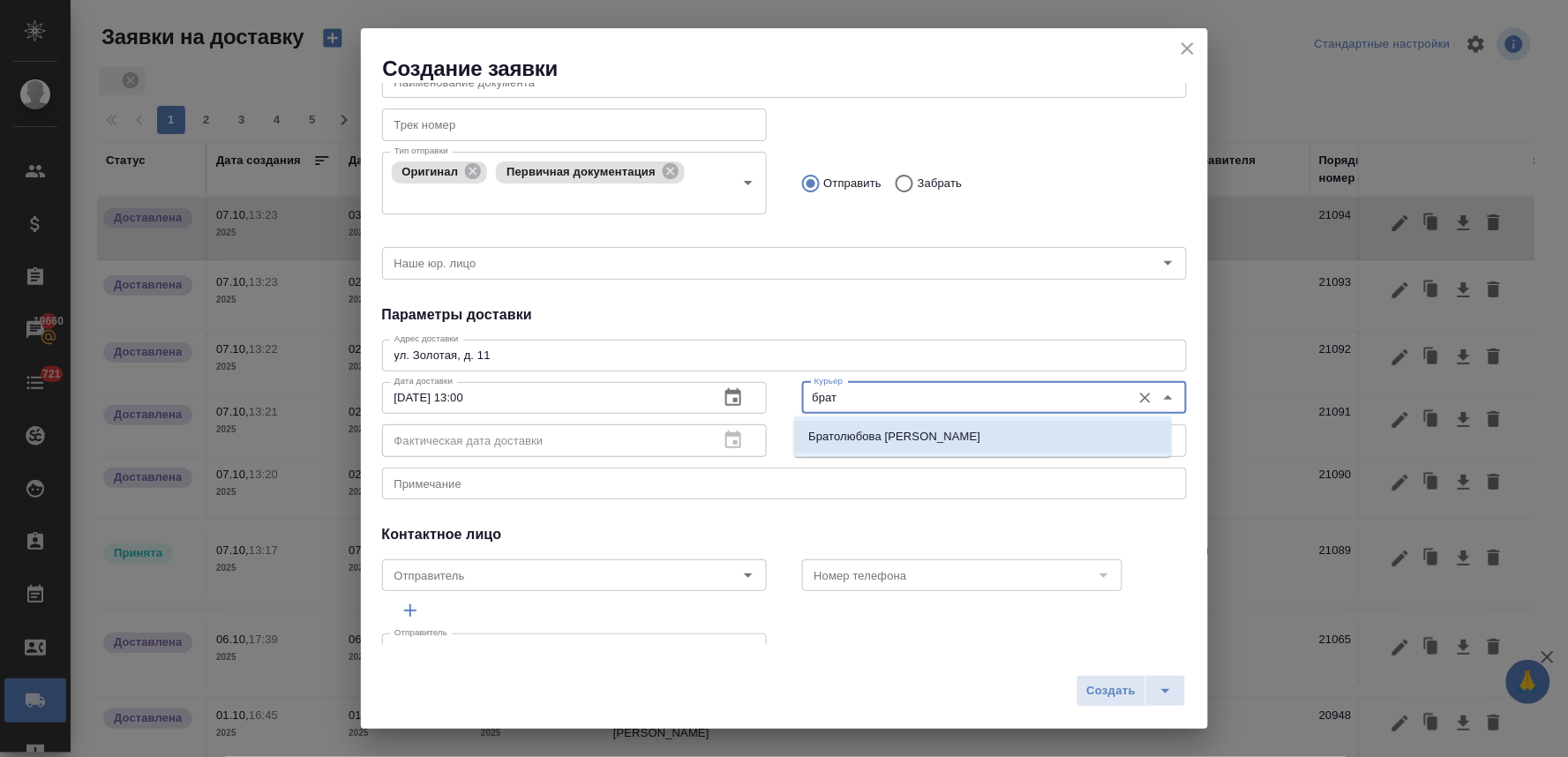
click at [900, 434] on p "Братолюбова Наталья" at bounding box center [894, 437] width 172 height 18
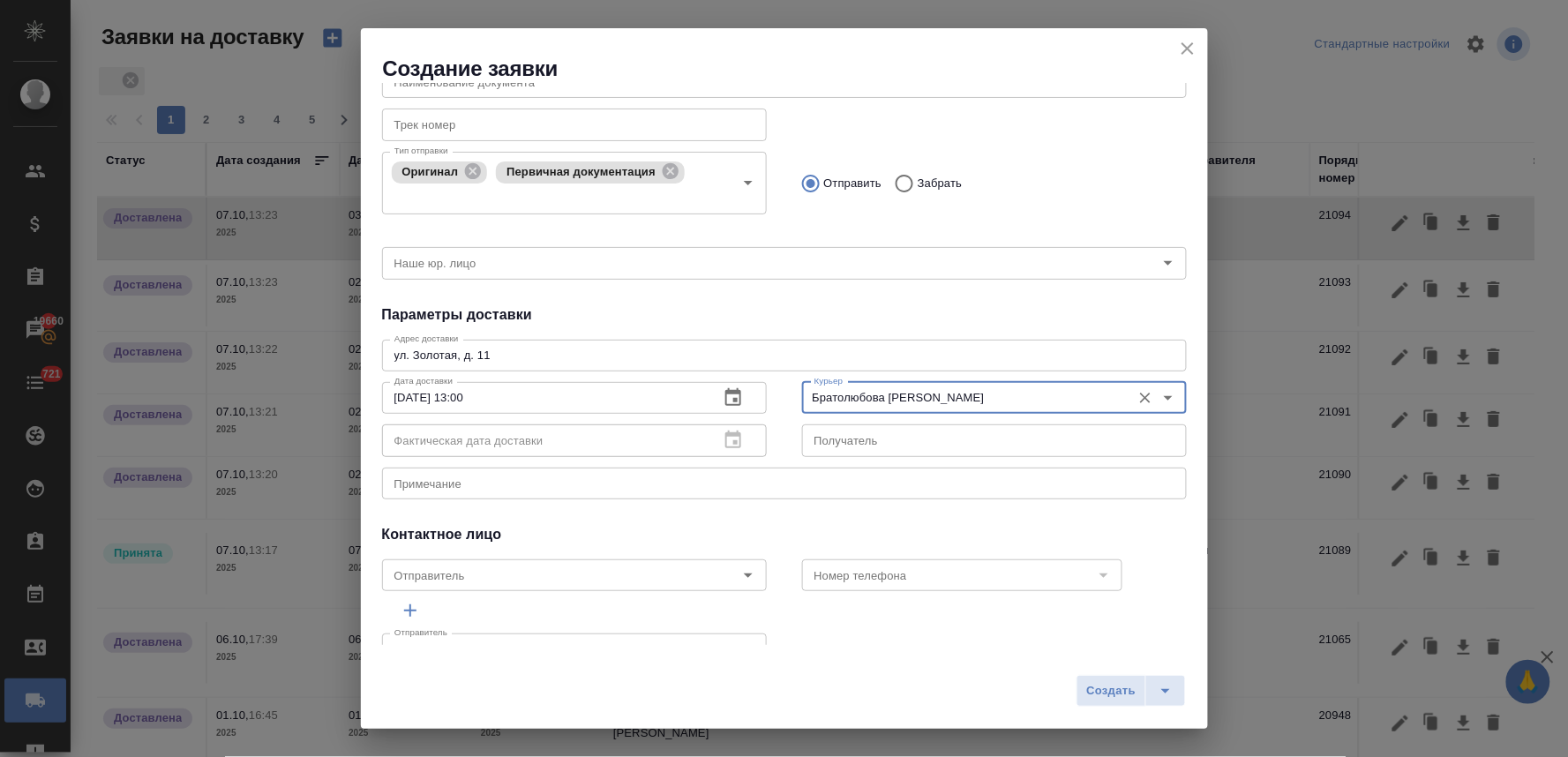
type input "Братолюбова Наталья"
click at [1110, 690] on span "Создать" at bounding box center [1111, 691] width 49 height 21
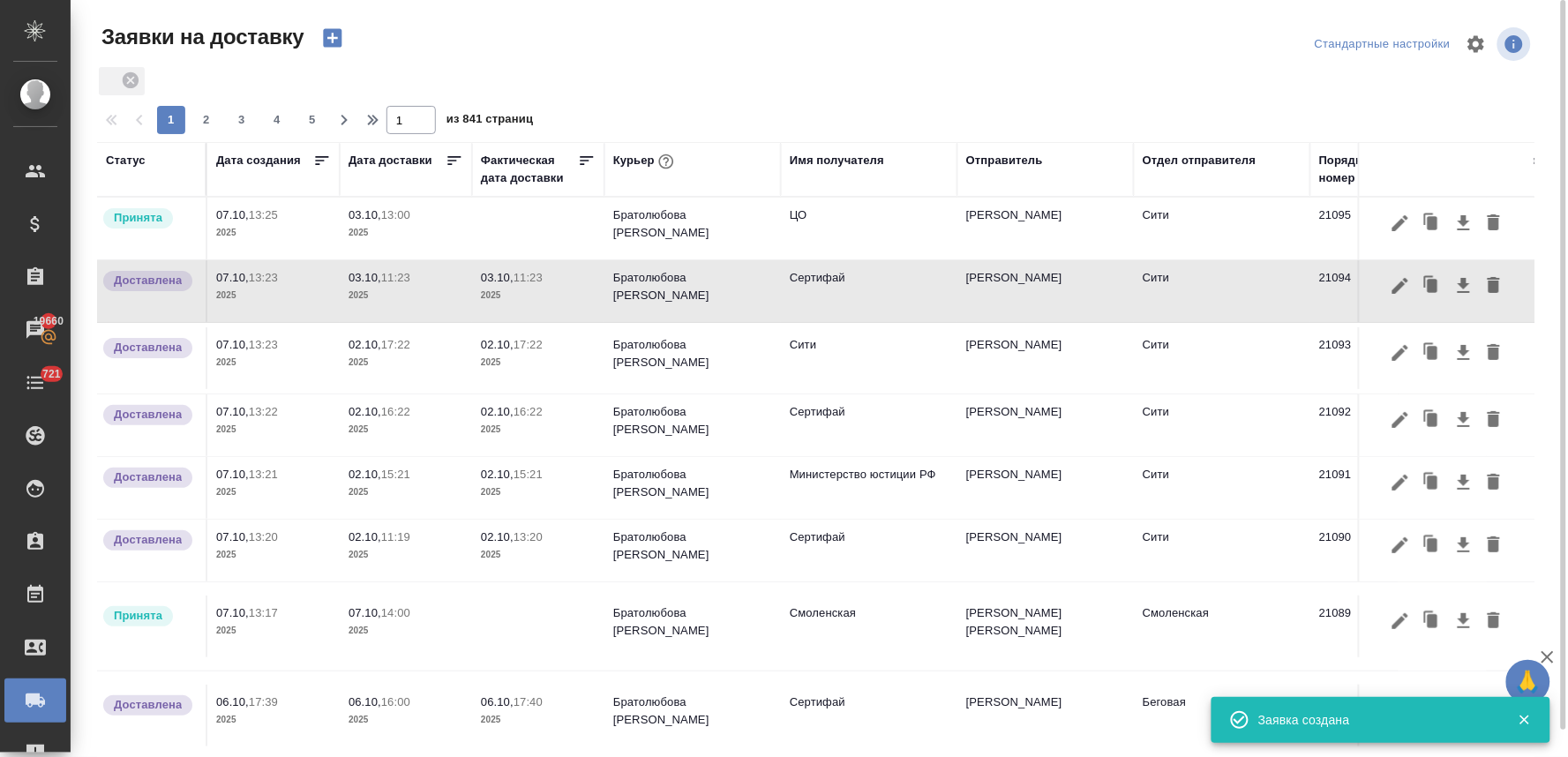
click at [391, 225] on p "2025" at bounding box center [406, 234] width 115 height 18
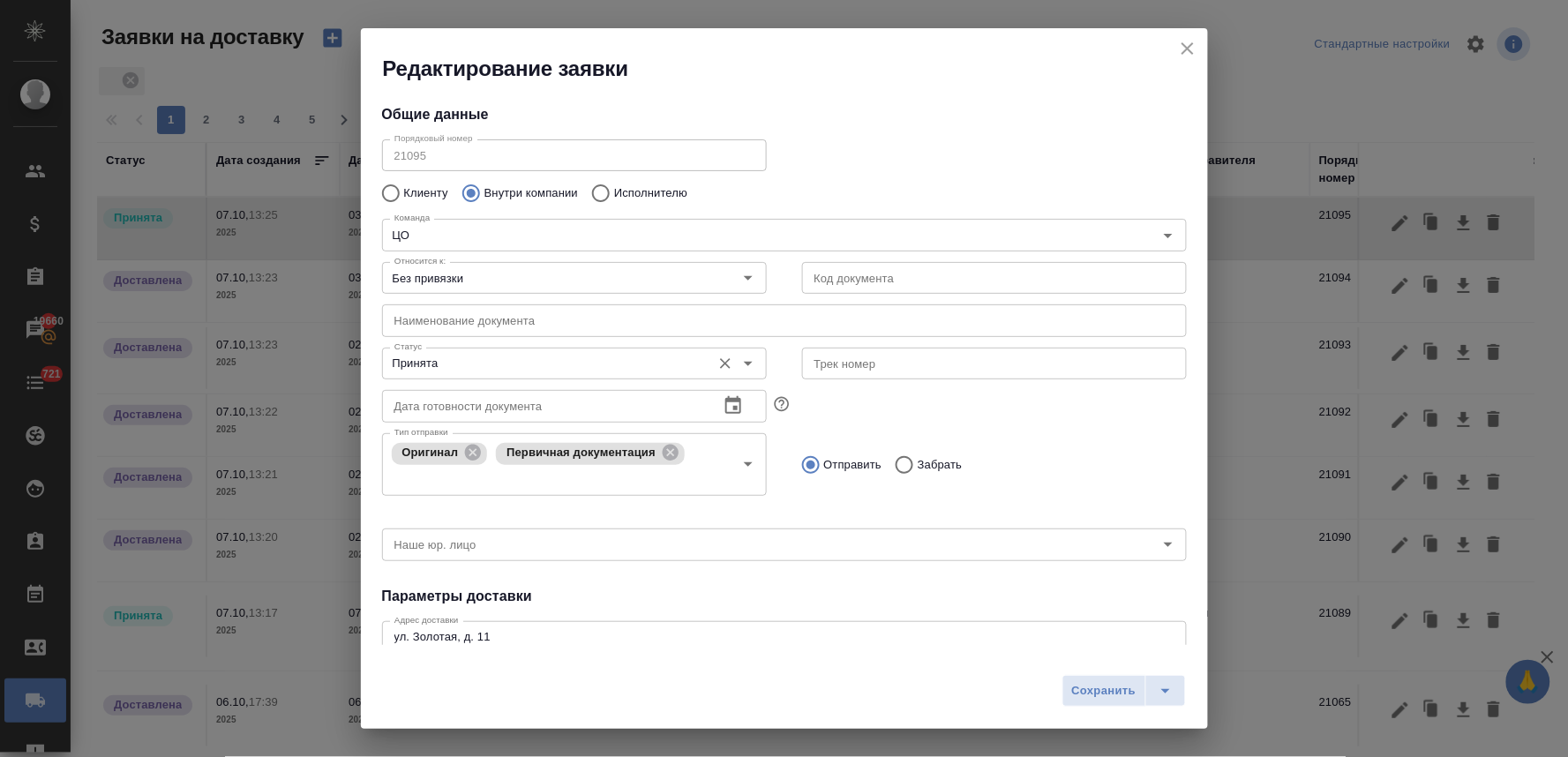
click at [453, 364] on input "Принята" at bounding box center [545, 363] width 315 height 21
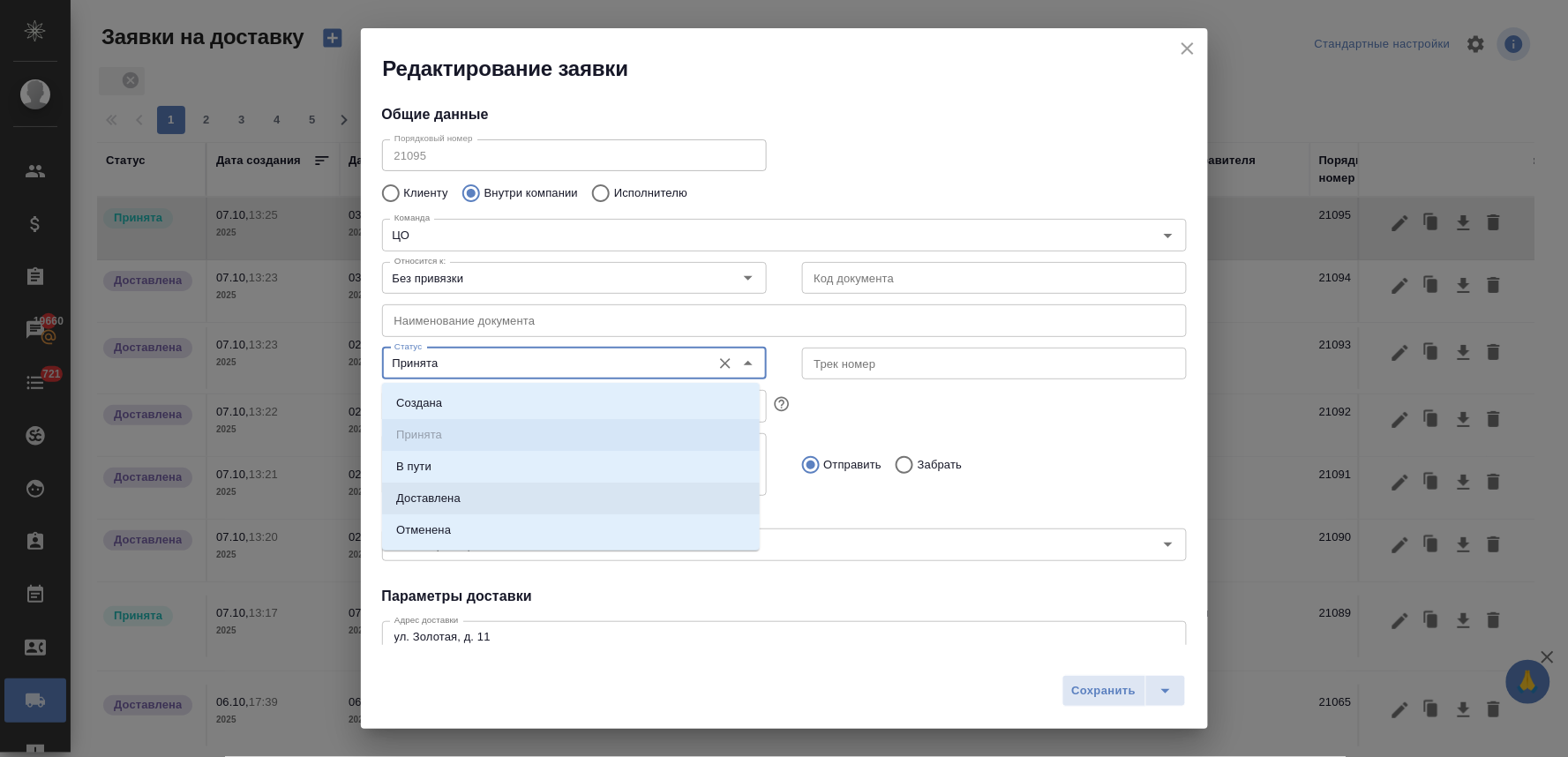
click at [452, 495] on p "Доставлена" at bounding box center [427, 499] width 64 height 18
type input "Доставлена"
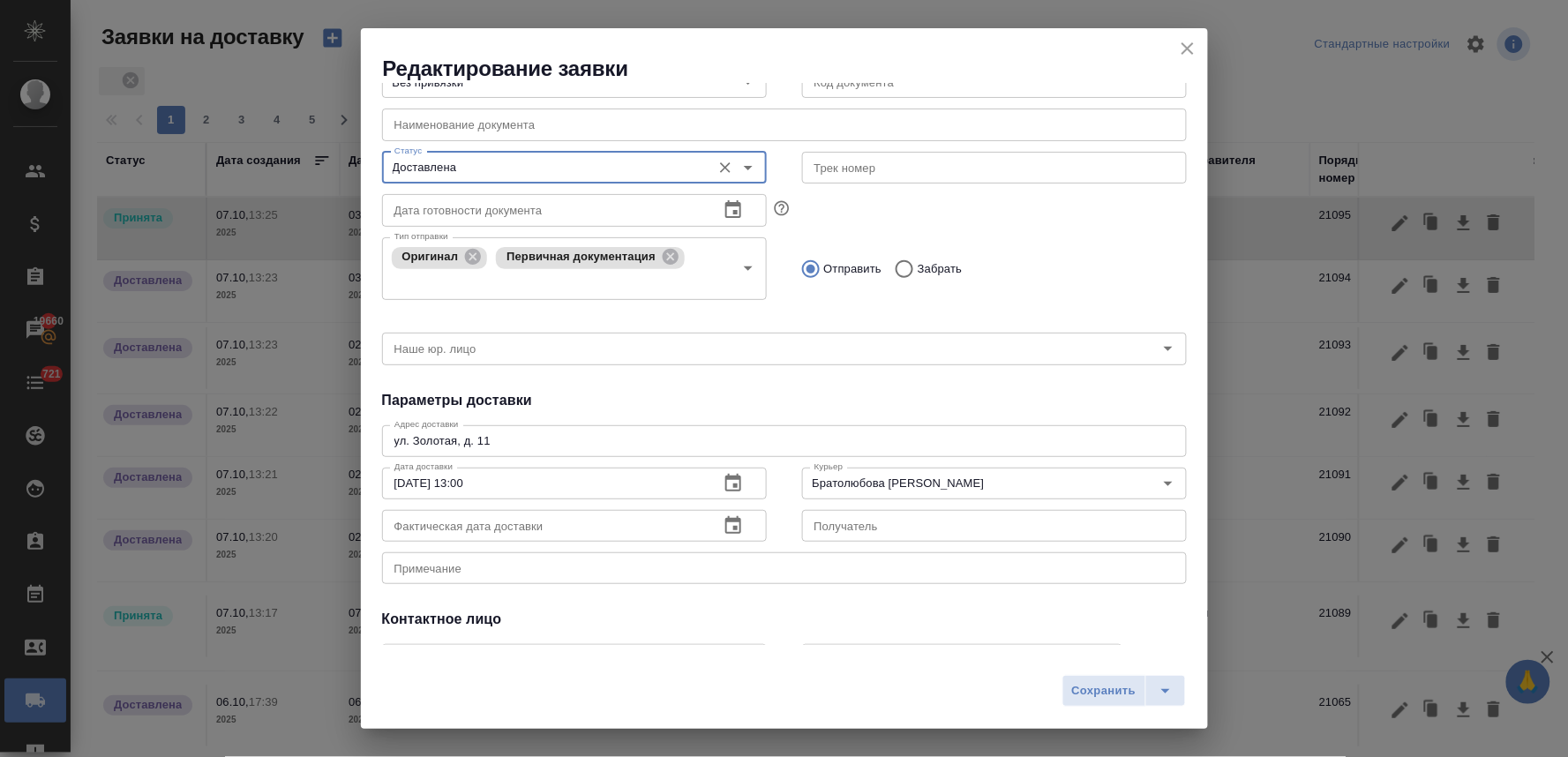
click at [532, 526] on input "text" at bounding box center [543, 525] width 323 height 32
paste input "03.10.2025 13:00"
type input "03.10.2025 13:00"
click at [1109, 690] on span "Сохранить" at bounding box center [1104, 691] width 64 height 21
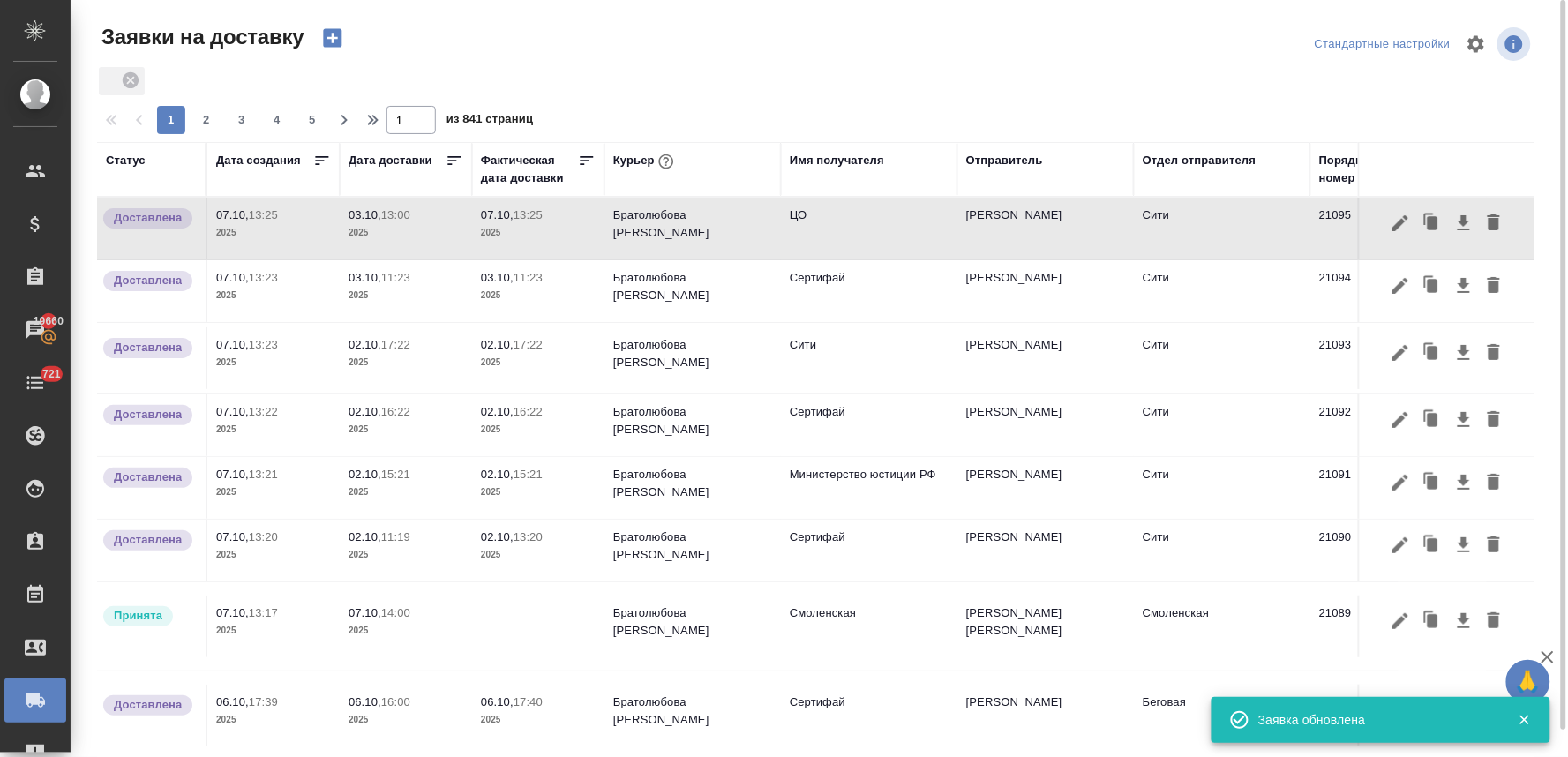
click at [376, 227] on p "2025" at bounding box center [406, 234] width 115 height 18
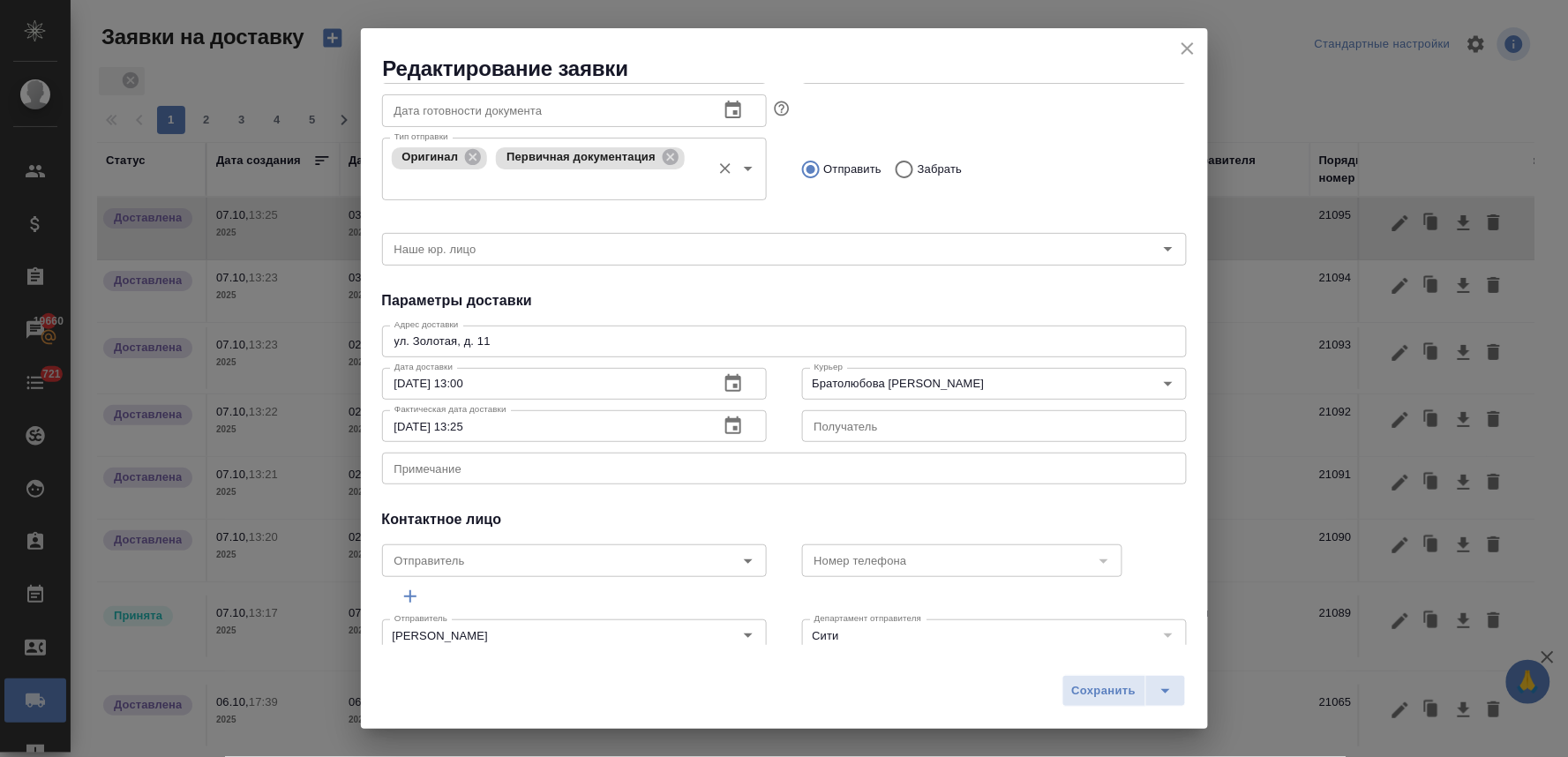
scroll to position [322, 0]
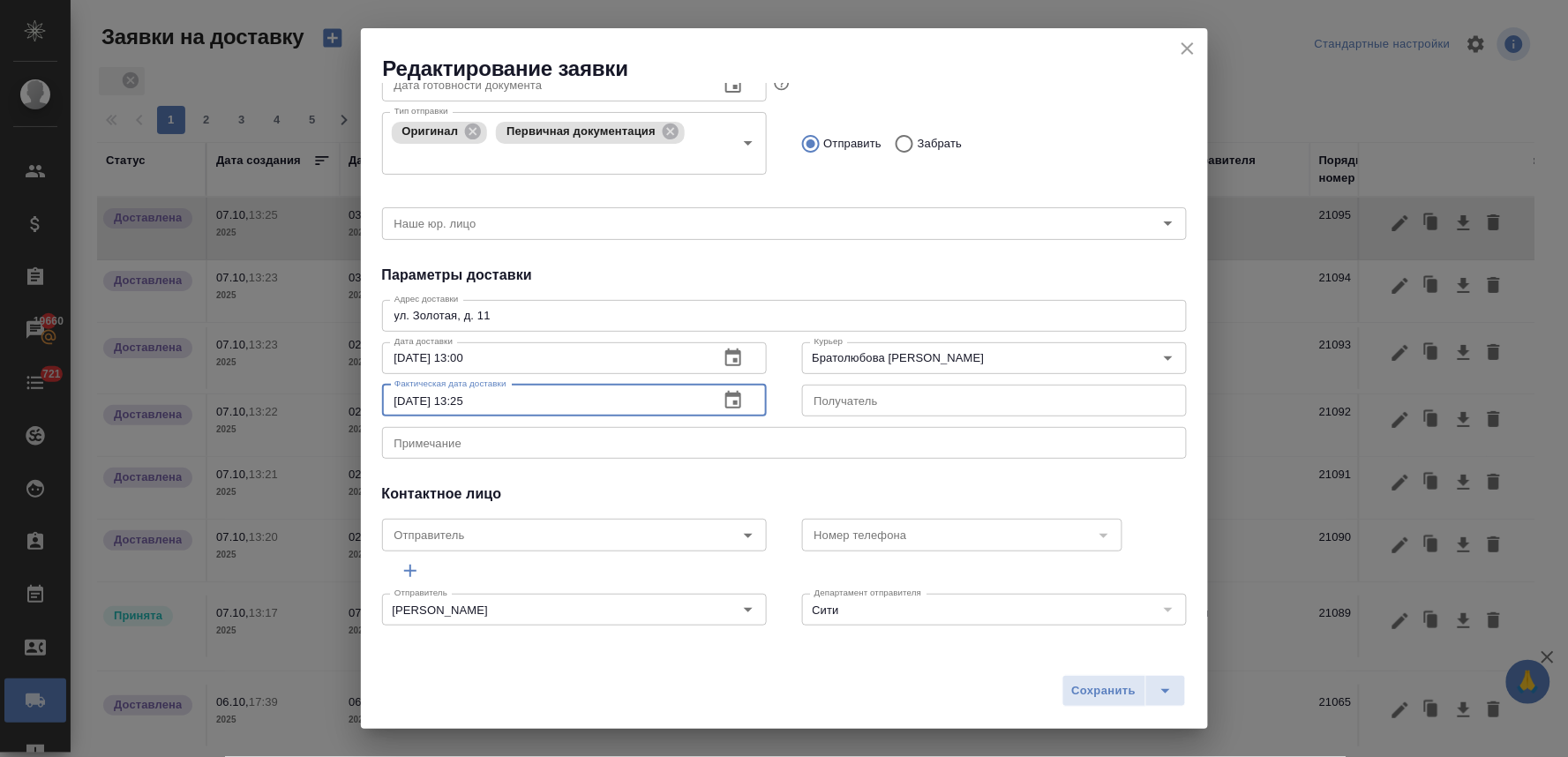
drag, startPoint x: 491, startPoint y: 403, endPoint x: 278, endPoint y: 396, distance: 213.1
click at [282, 397] on div "Редактирование заявки Общие данные Порядковый номер 21095 Порядковый номер Клие…" at bounding box center [784, 378] width 1568 height 757
paste input "3.10.2025 13:00"
type input "03.10.2025 13:00"
click at [1097, 681] on button "Сохранить" at bounding box center [1104, 691] width 84 height 32
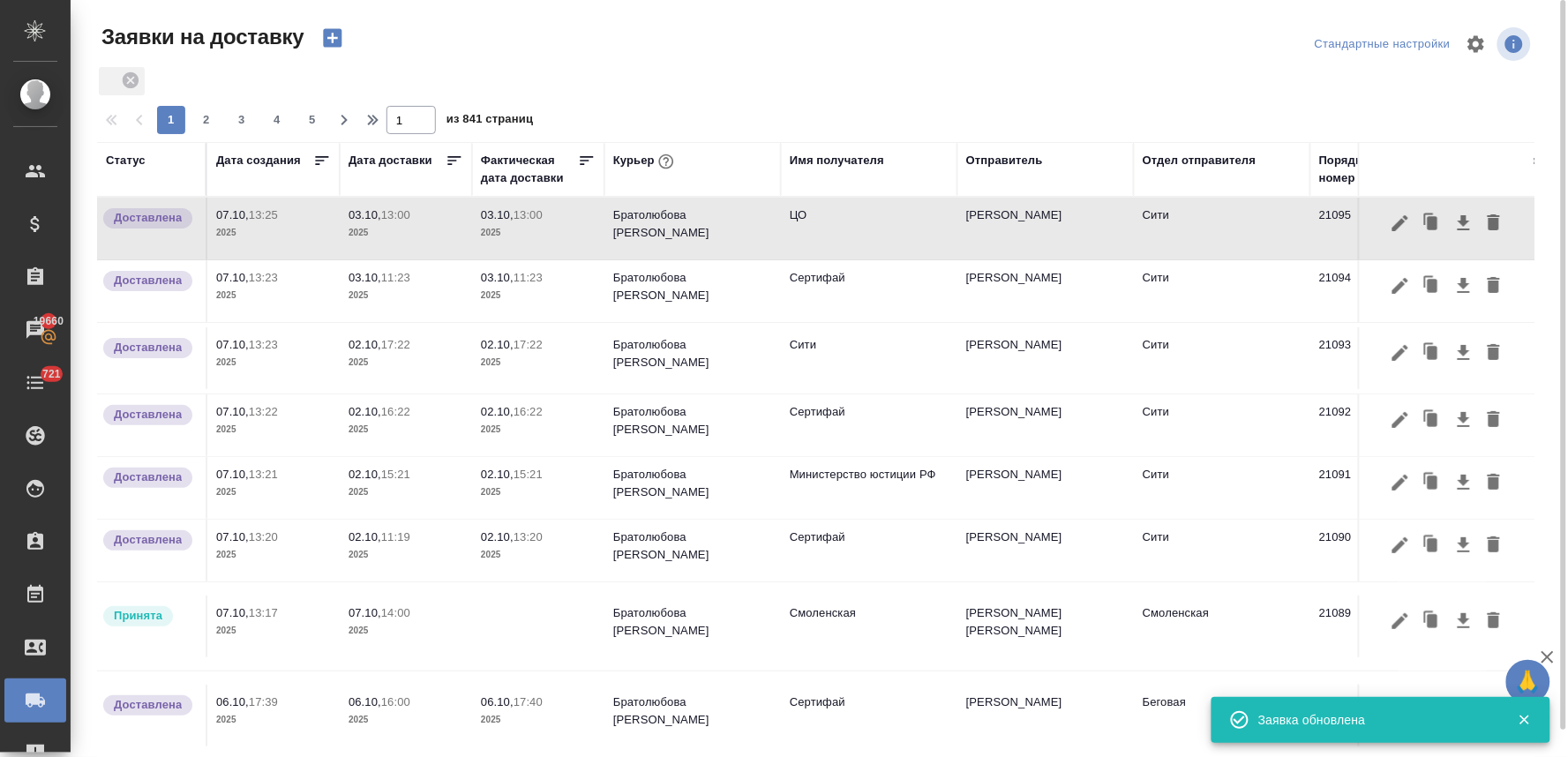
click at [335, 41] on icon "button" at bounding box center [331, 38] width 19 height 19
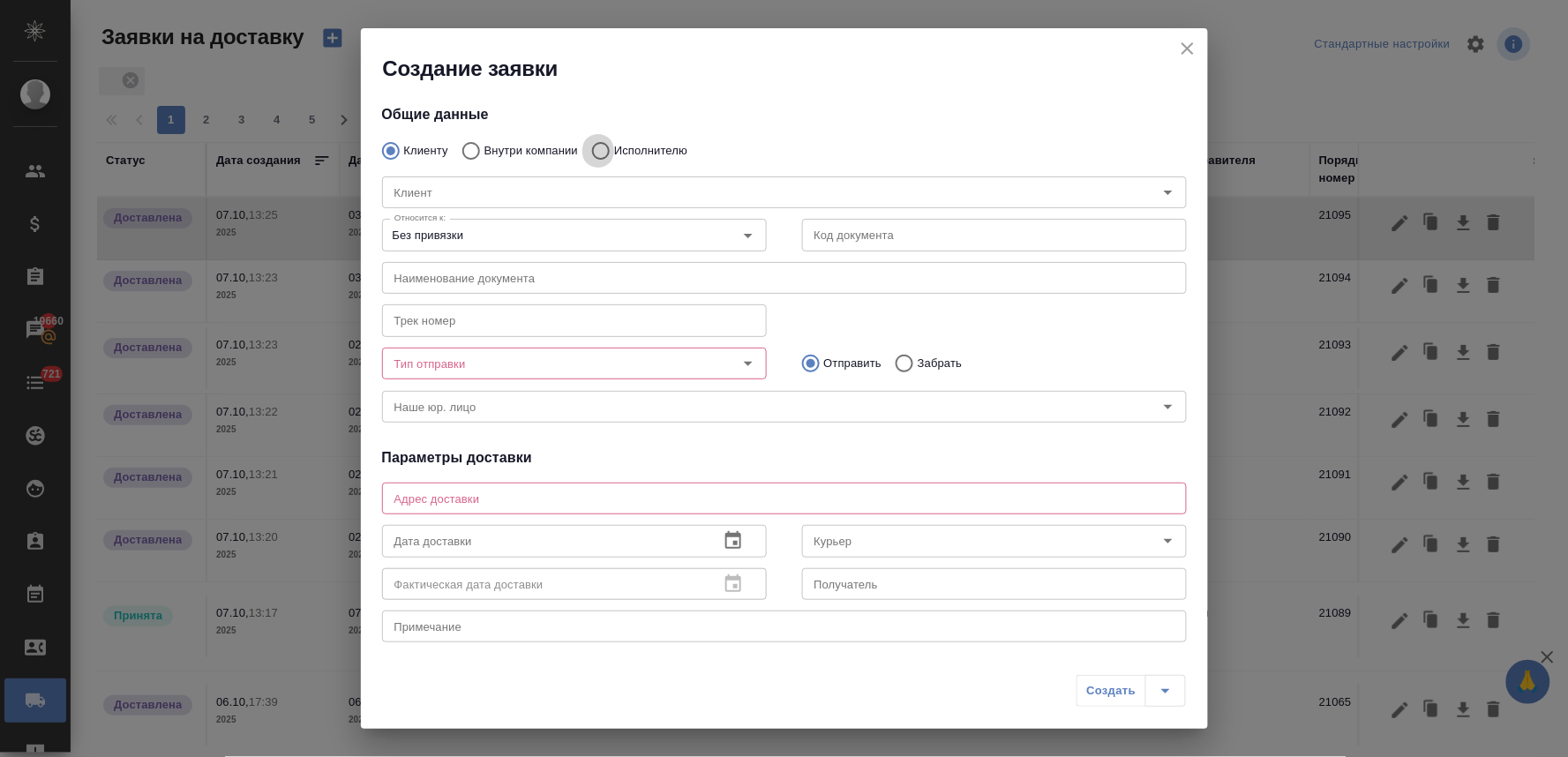
click at [601, 154] on input "Исполнителю" at bounding box center [599, 150] width 32 height 37
radio input "true"
click at [593, 195] on input "Исполнитель" at bounding box center [742, 192] width 708 height 21
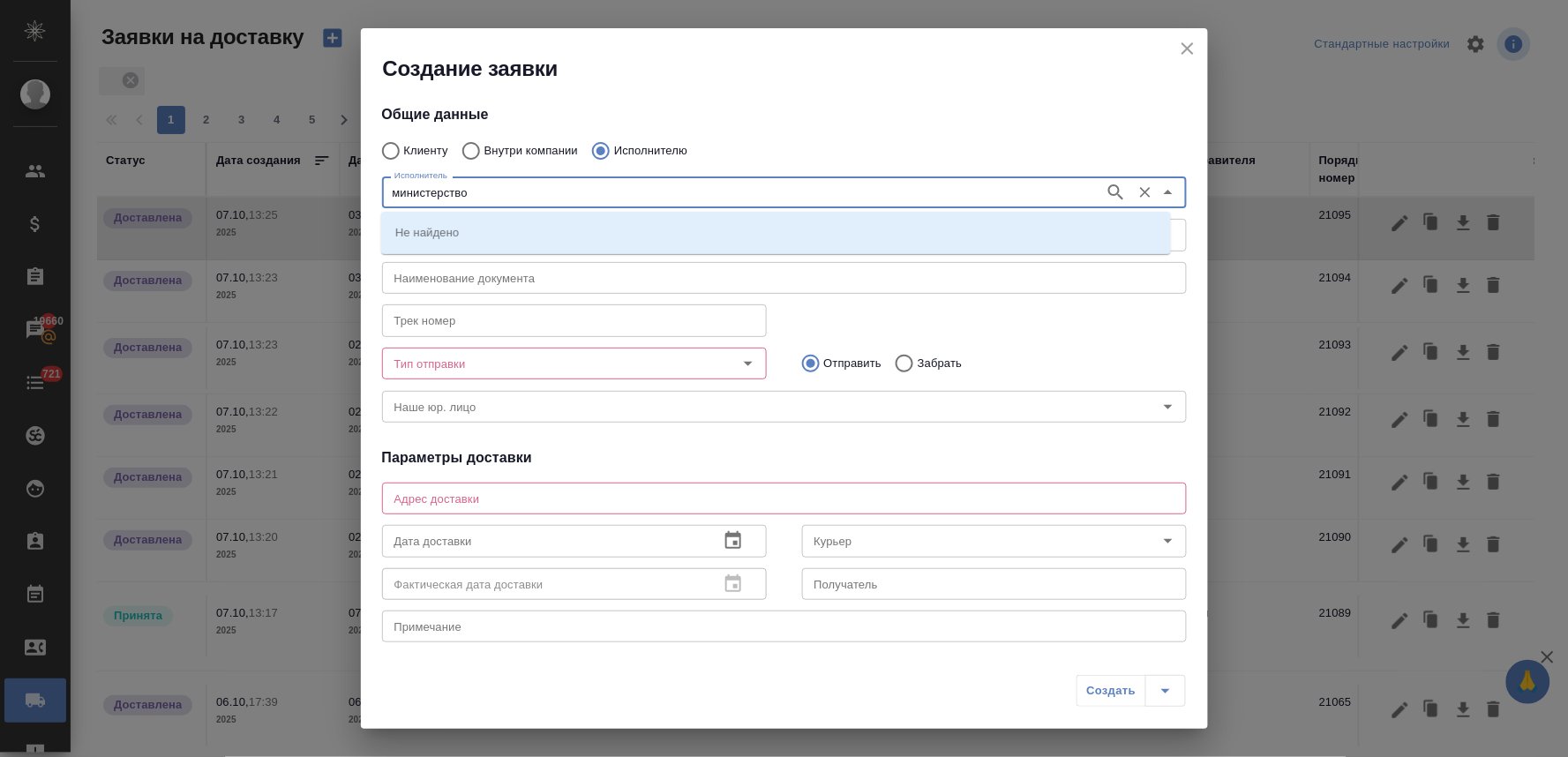
type input "министерство"
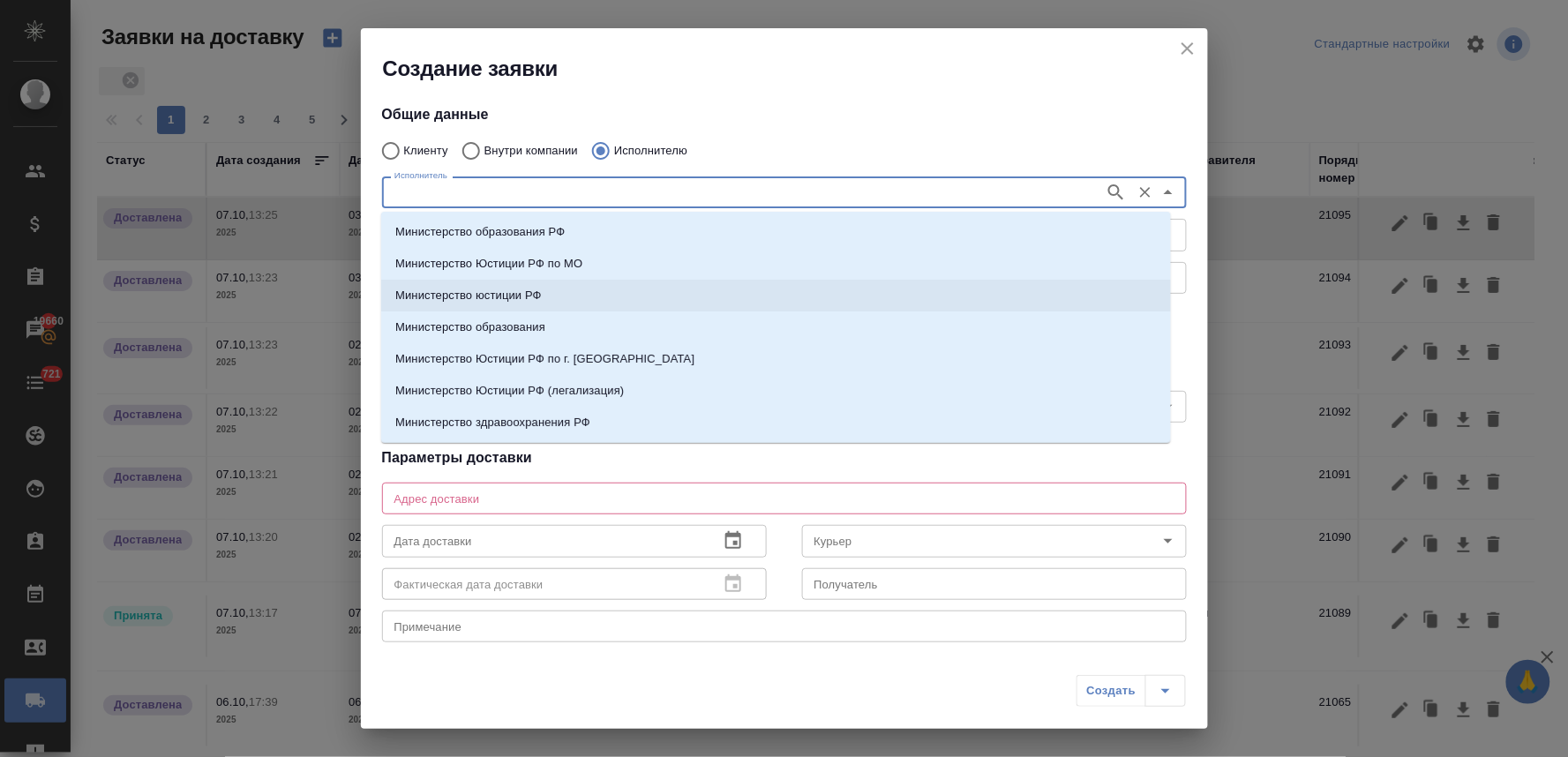
click at [567, 291] on li "Министерство юстиции РФ" at bounding box center [776, 296] width 789 height 32
type input "Министерство юстиции РФ"
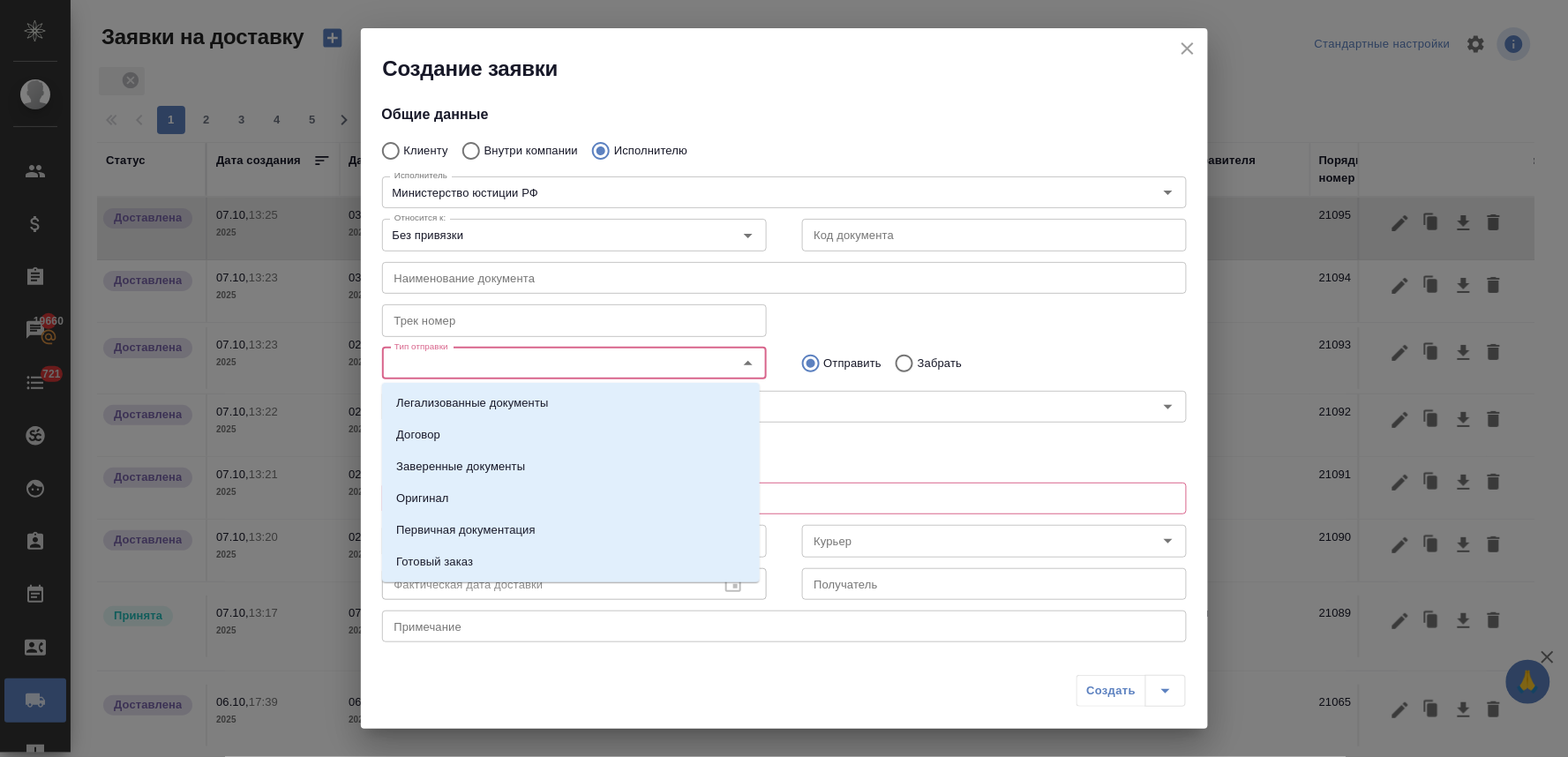
click at [560, 367] on input "Тип отправки" at bounding box center [545, 363] width 315 height 21
click at [542, 455] on li "Заверенные документы" at bounding box center [571, 467] width 378 height 32
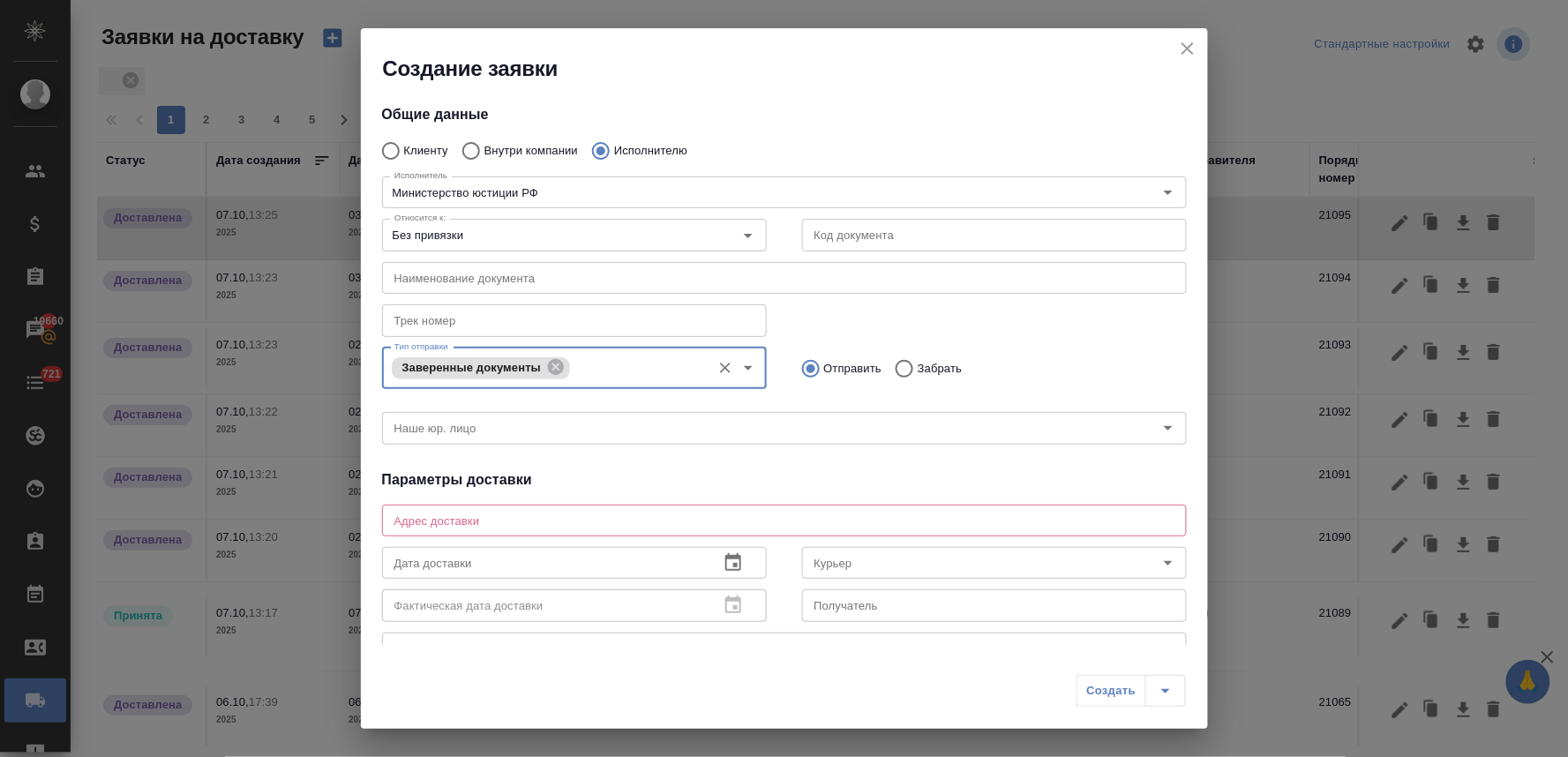
click at [585, 365] on input "Тип отправки" at bounding box center [638, 367] width 127 height 21
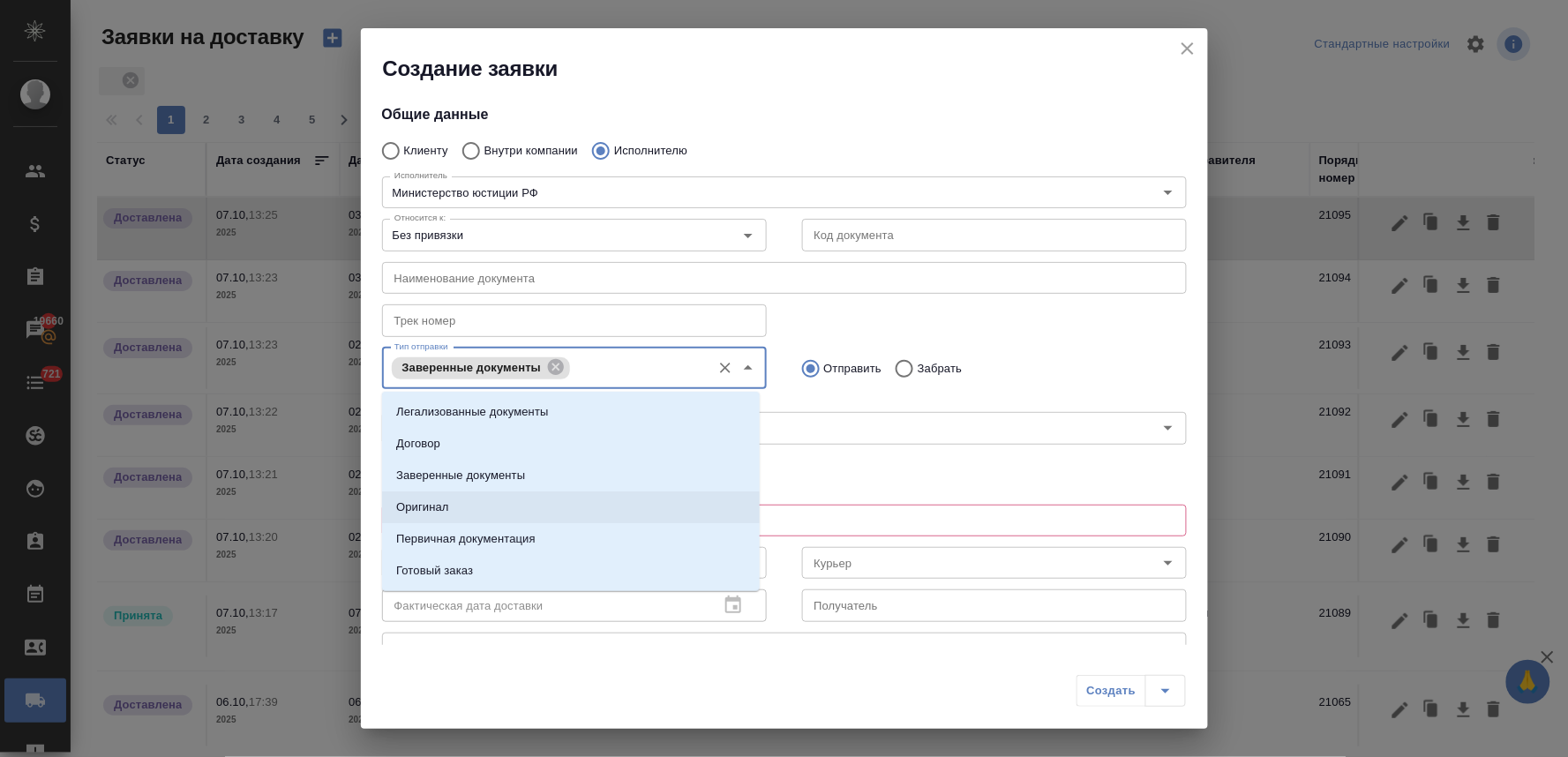
click at [506, 501] on li "Оригинал" at bounding box center [571, 508] width 378 height 32
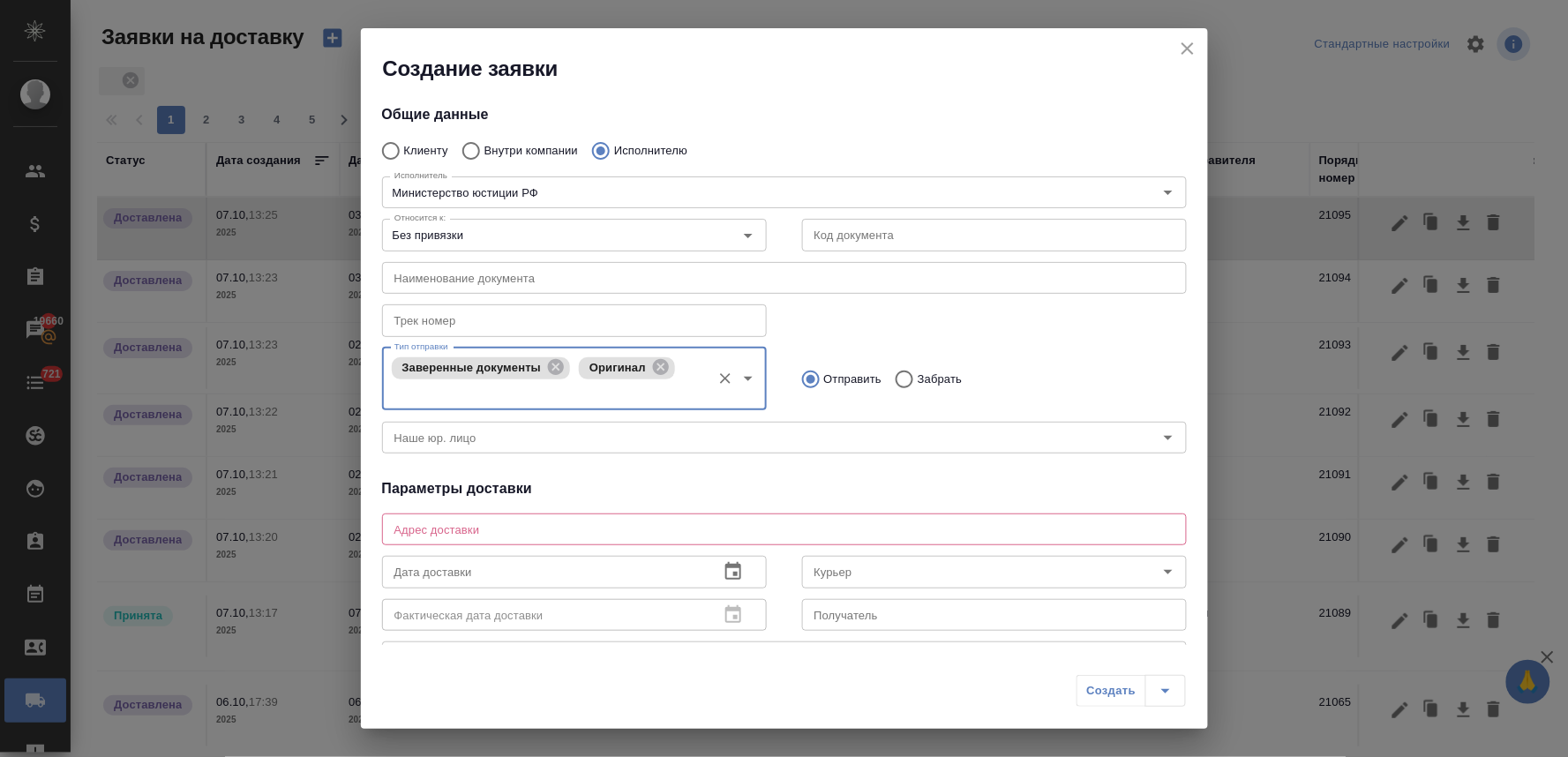
click at [892, 373] on input "Забрать" at bounding box center [901, 379] width 32 height 37
radio input "true"
click at [658, 523] on textarea at bounding box center [784, 529] width 780 height 13
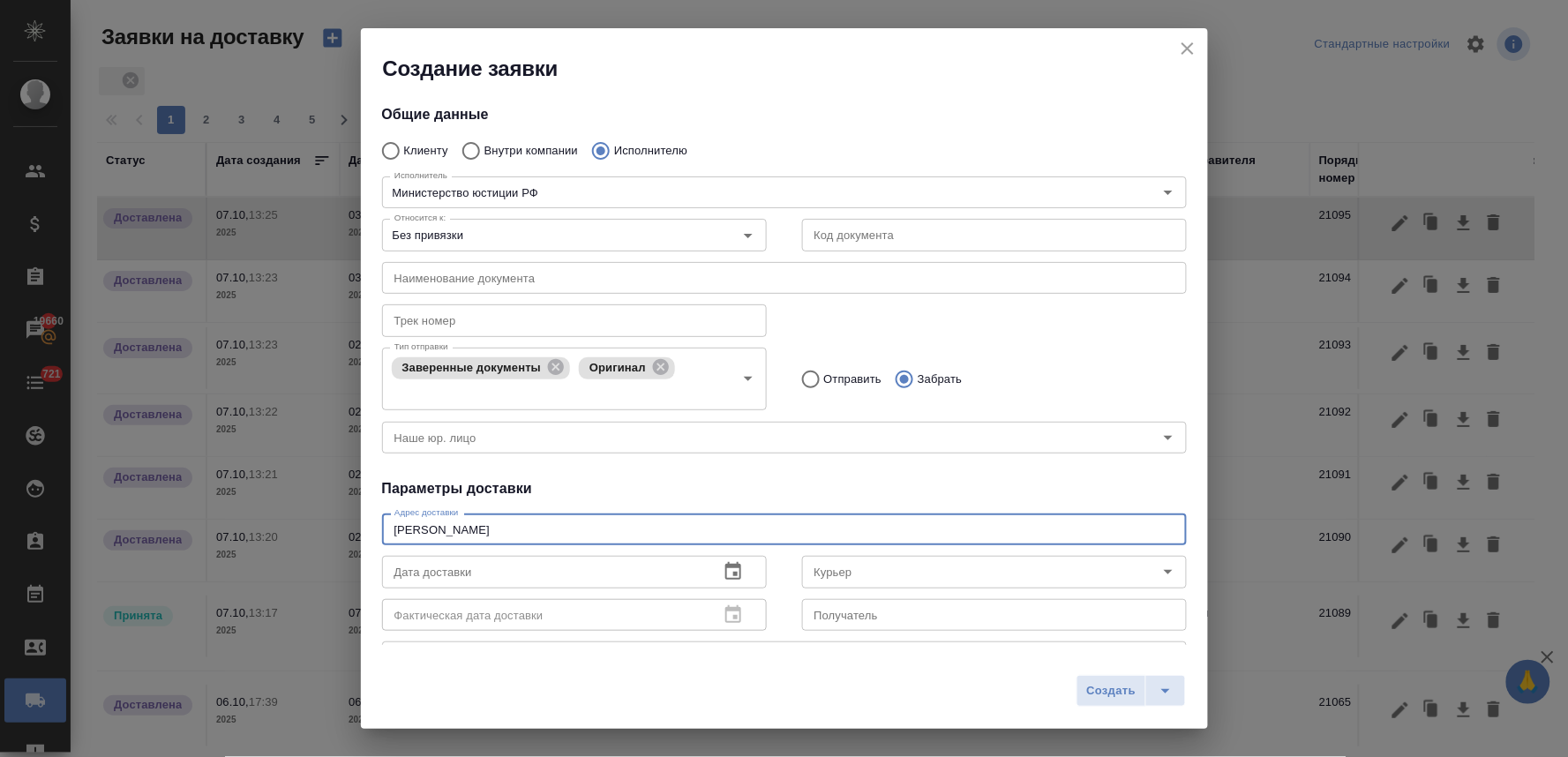
type textarea "кржижановского"
click at [725, 567] on icon "button" at bounding box center [733, 571] width 16 height 18
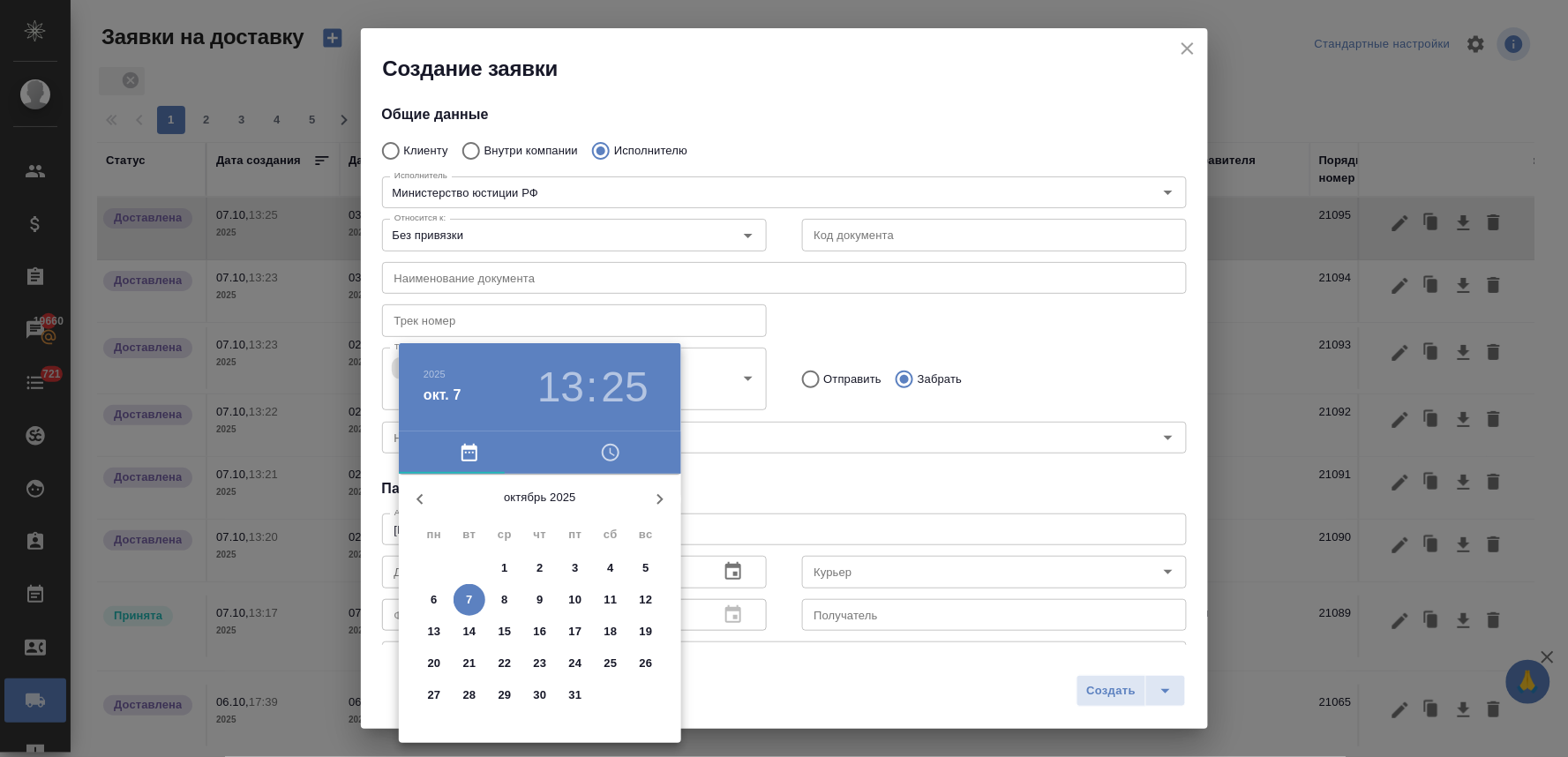
click at [579, 567] on span "3" at bounding box center [575, 568] width 32 height 18
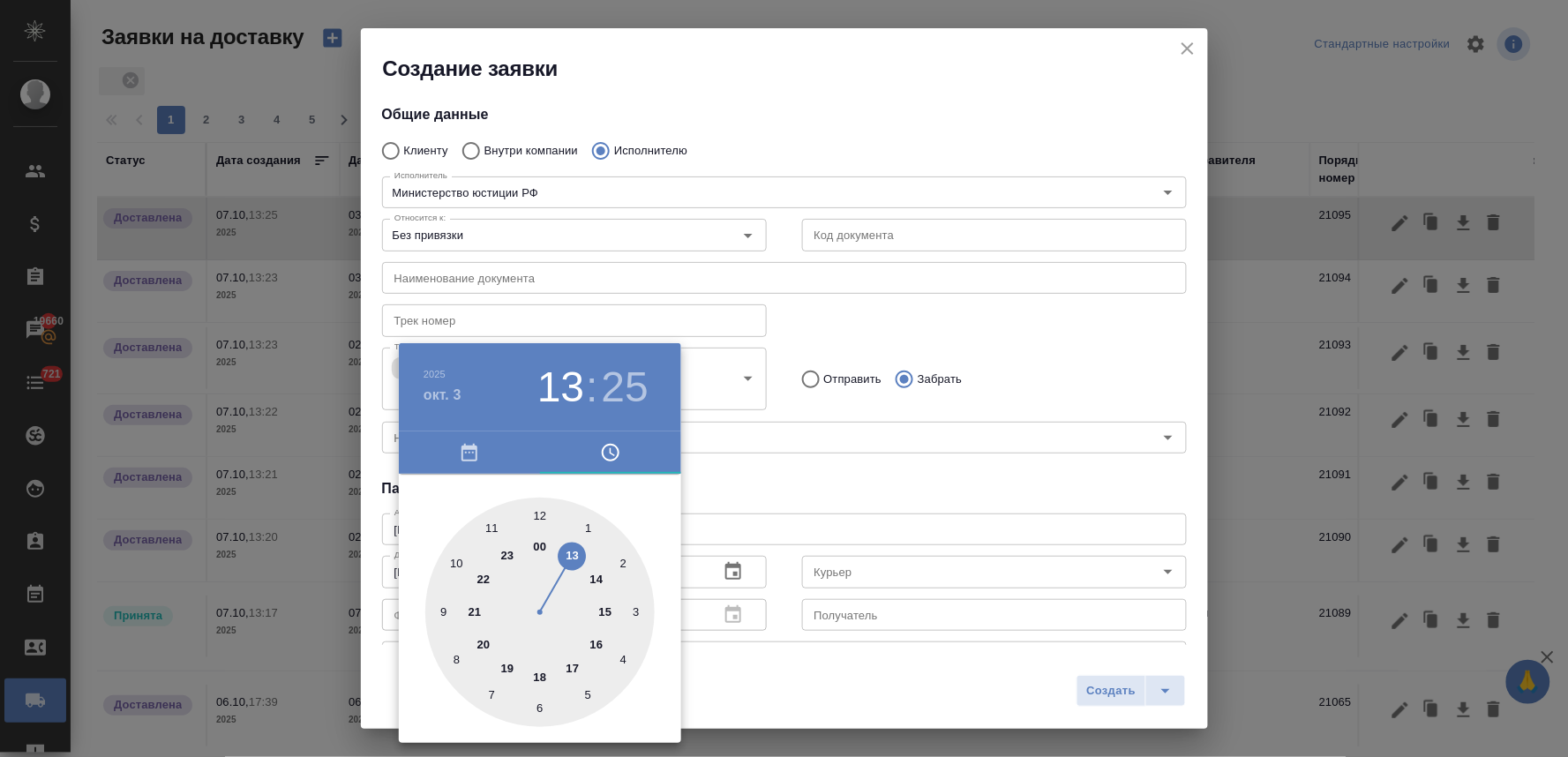
click at [603, 609] on div at bounding box center [540, 613] width 230 height 230
type input "03.10.2025 15:25"
click at [763, 480] on div at bounding box center [784, 378] width 1568 height 757
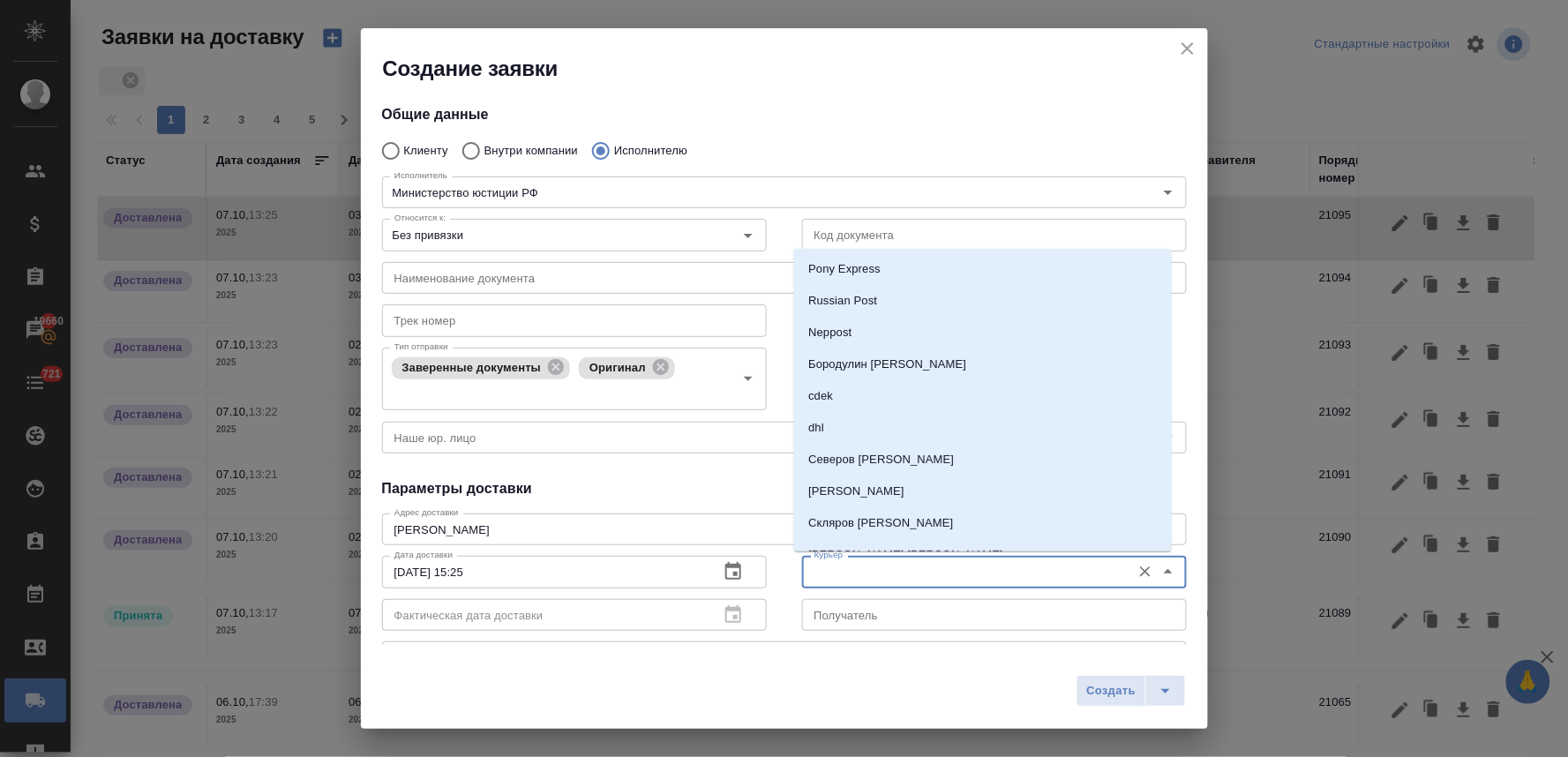
click at [838, 571] on input "Курьер" at bounding box center [965, 571] width 315 height 21
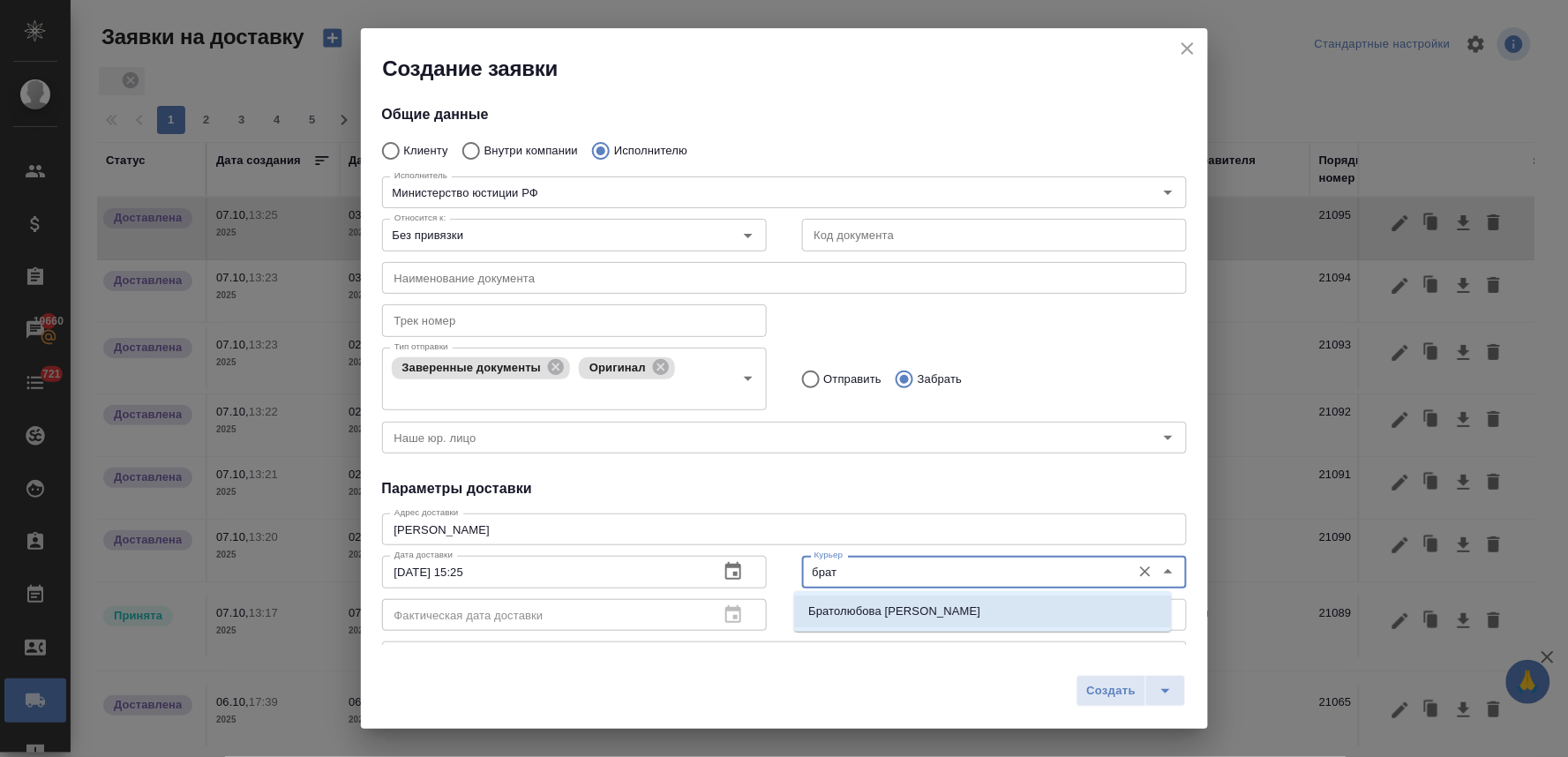
click at [850, 616] on p "Братолюбова Наталья" at bounding box center [894, 612] width 172 height 18
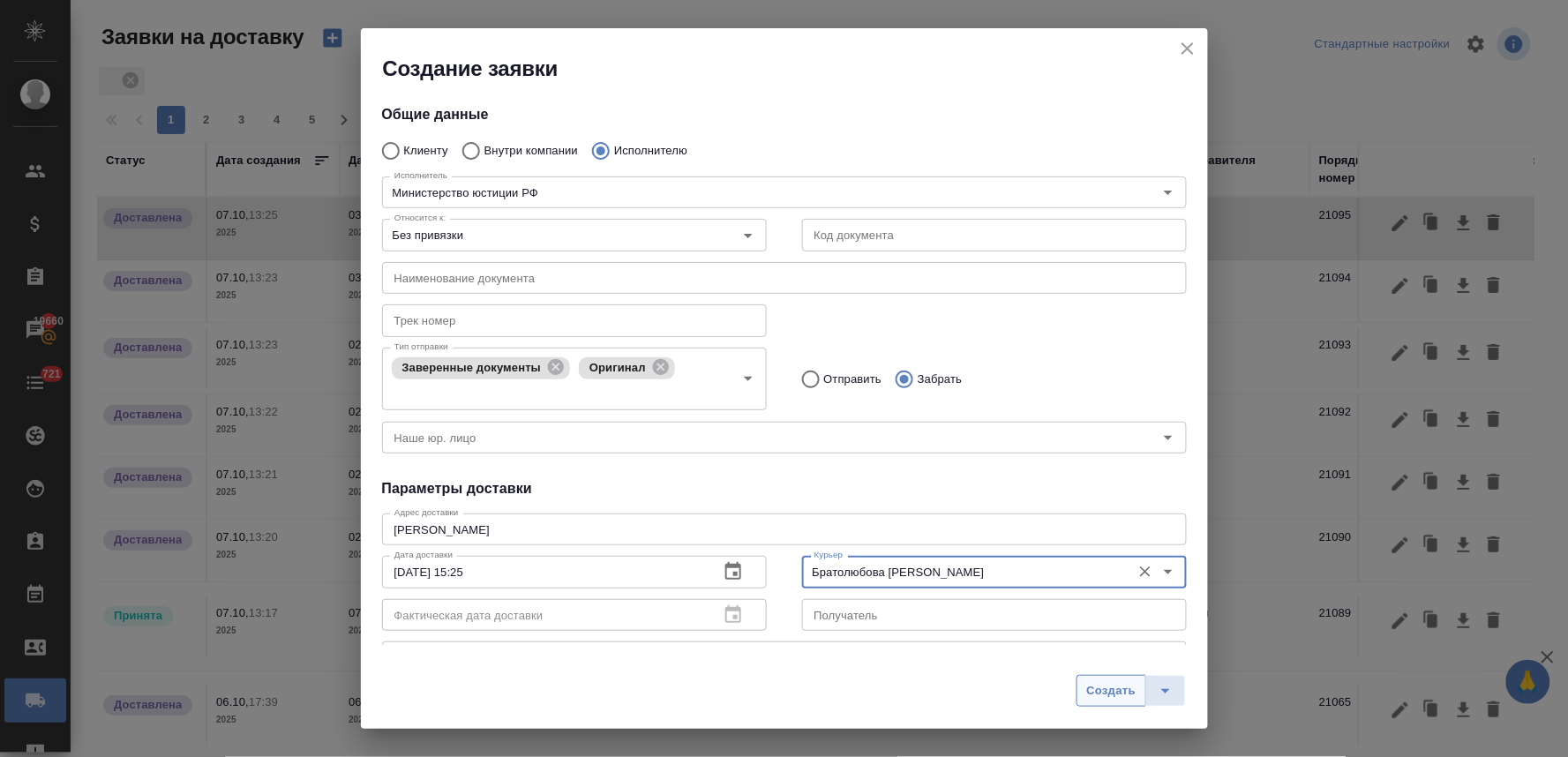
type input "Братолюбова Наталья"
click at [1127, 690] on span "Создать" at bounding box center [1111, 691] width 49 height 21
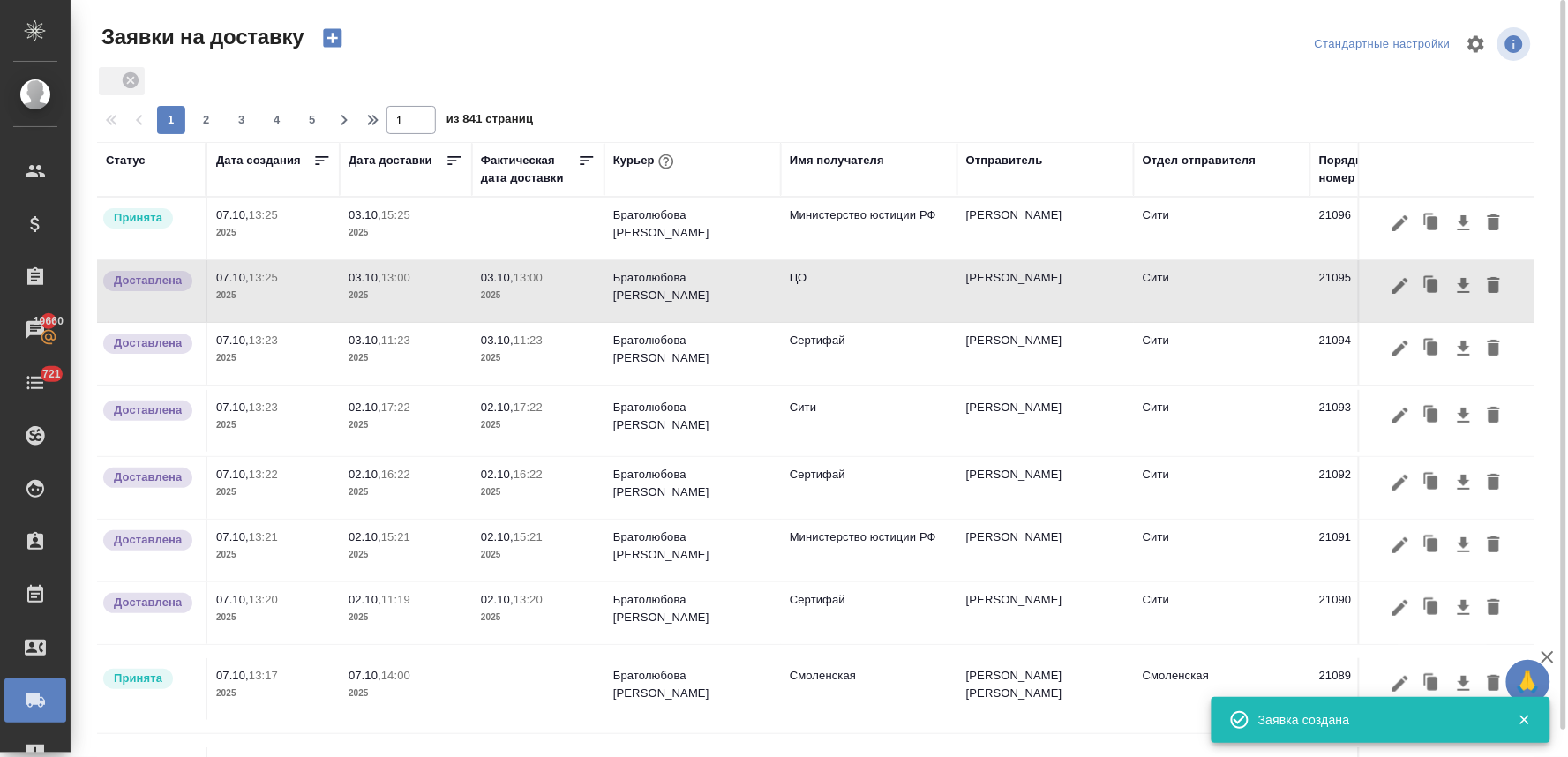
click at [379, 215] on p "03.10," at bounding box center [364, 214] width 33 height 13
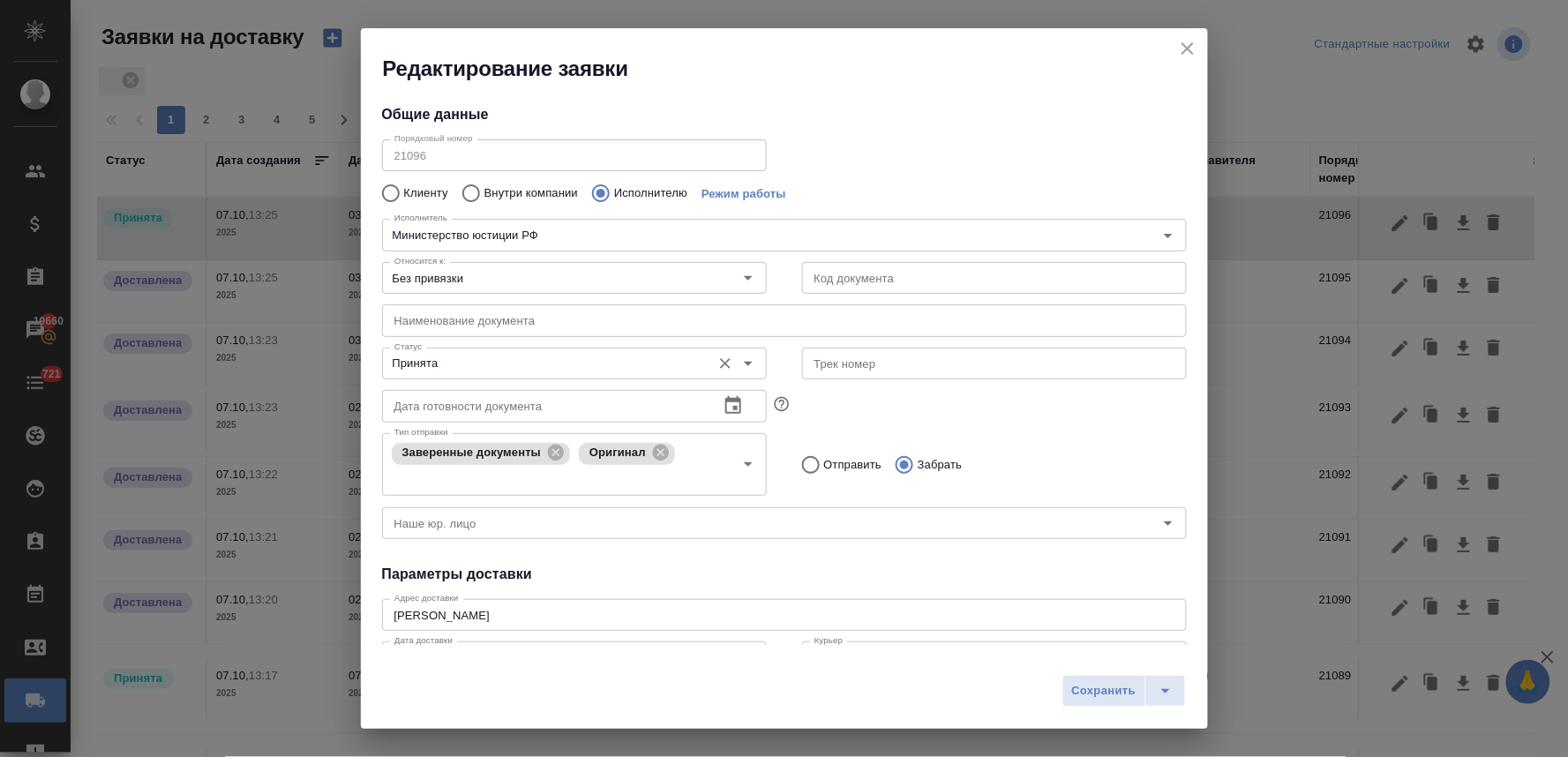
click at [460, 354] on input "Принята" at bounding box center [545, 363] width 315 height 21
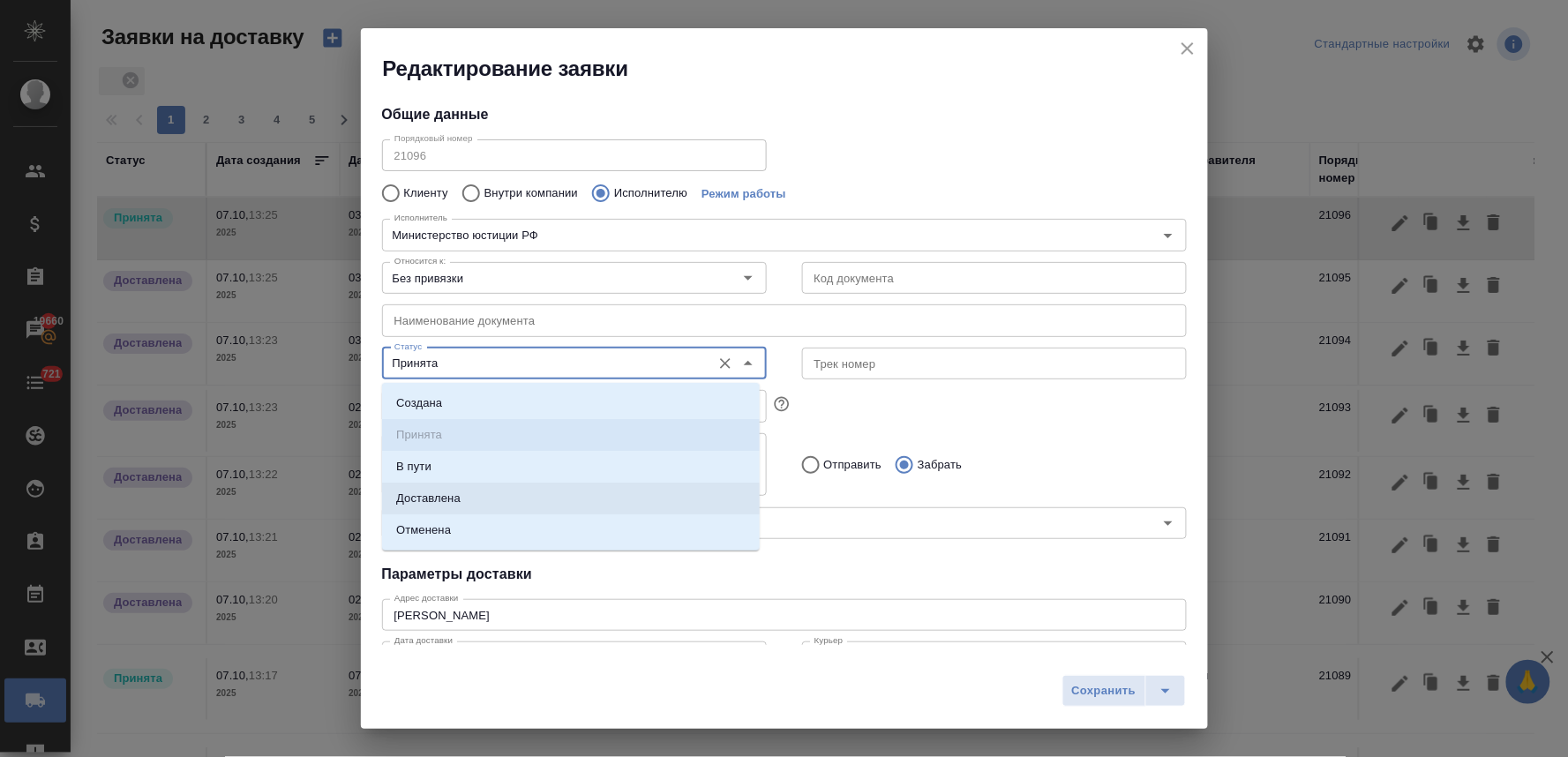
click at [461, 496] on li "Доставлена" at bounding box center [571, 499] width 378 height 32
type input "Доставлена"
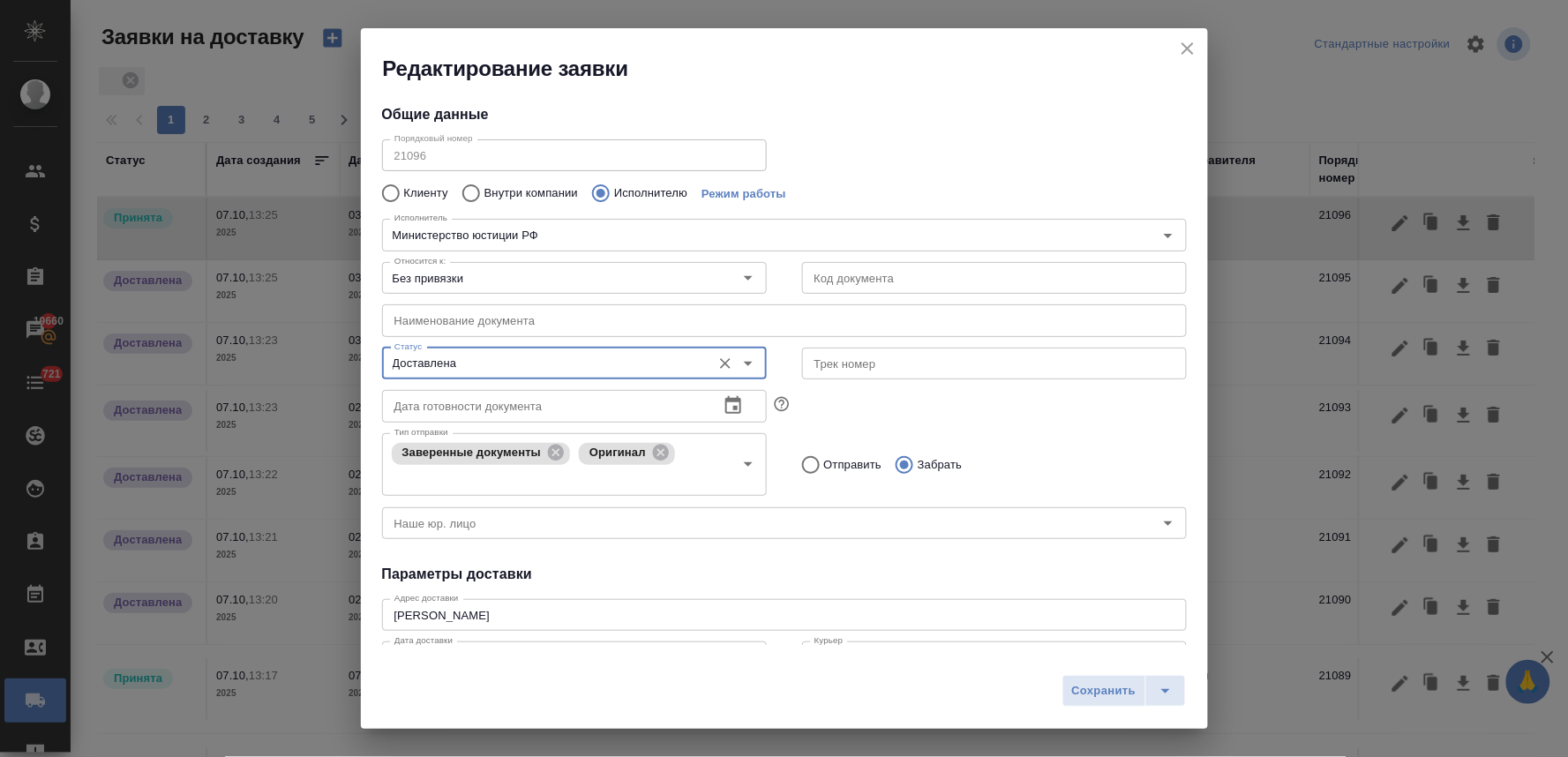
click at [991, 418] on div "Тип отправки Заверенные документы Оригинал Тип отправки Отправить Забрать" at bounding box center [784, 463] width 840 height 109
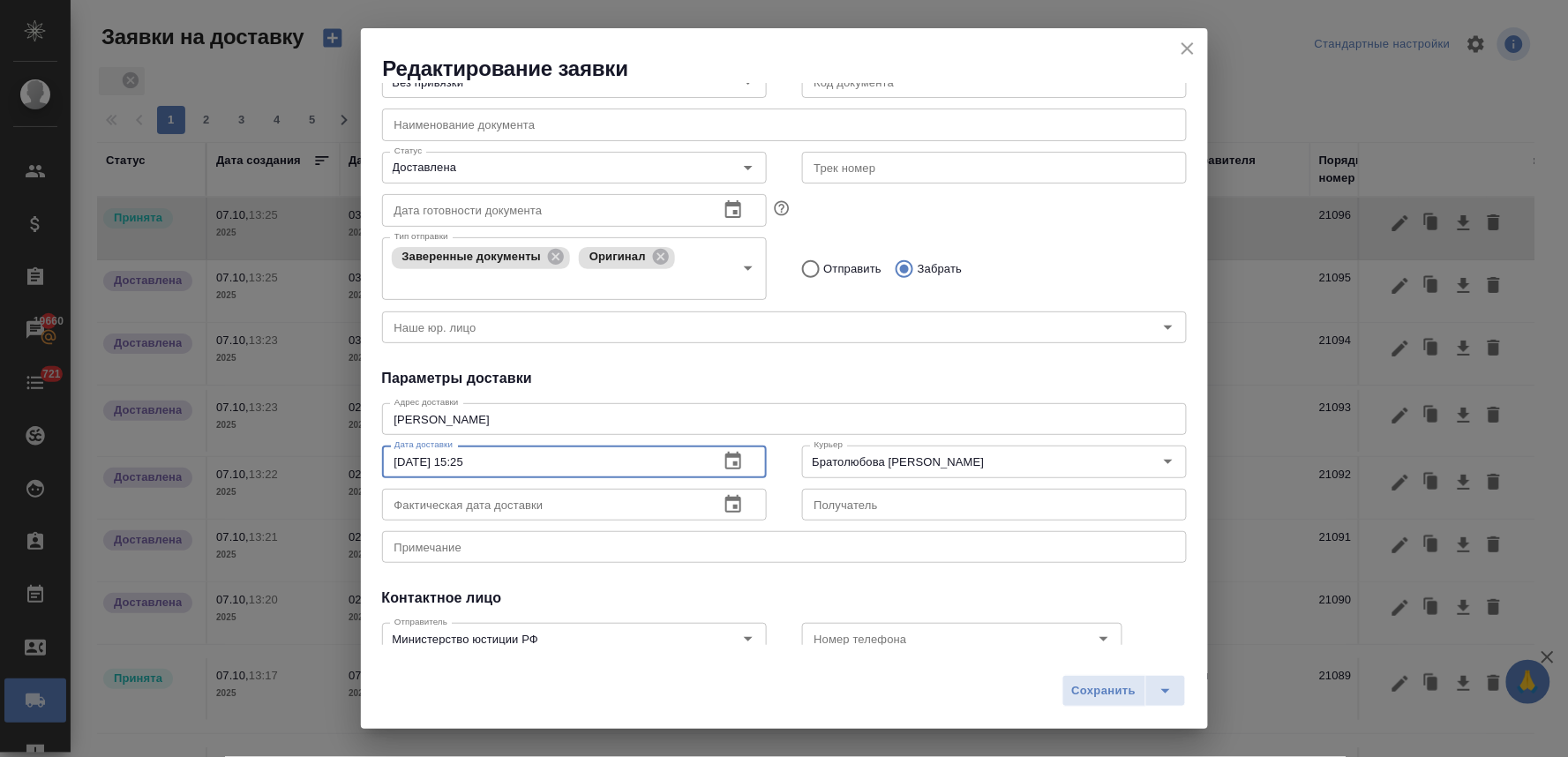
drag, startPoint x: 527, startPoint y: 468, endPoint x: 263, endPoint y: 460, distance: 264.1
click at [270, 461] on div "Редактирование заявки Общие данные Порядковый номер 21096 Порядковый номер Клие…" at bounding box center [784, 378] width 1568 height 757
click at [1100, 690] on span "Сохранить" at bounding box center [1104, 691] width 64 height 21
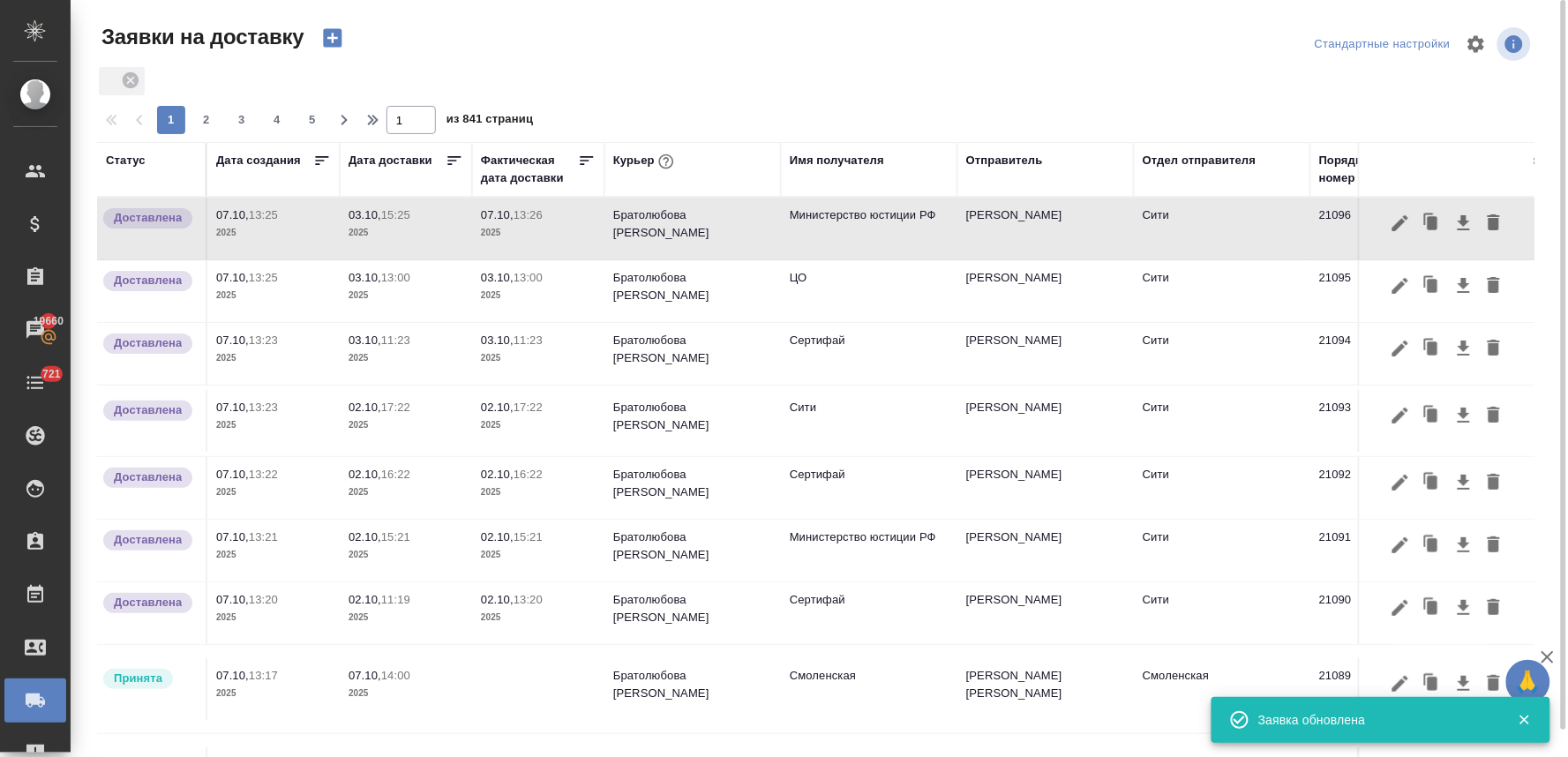
click at [393, 222] on span "03.10, 15:25" at bounding box center [406, 216] width 115 height 18
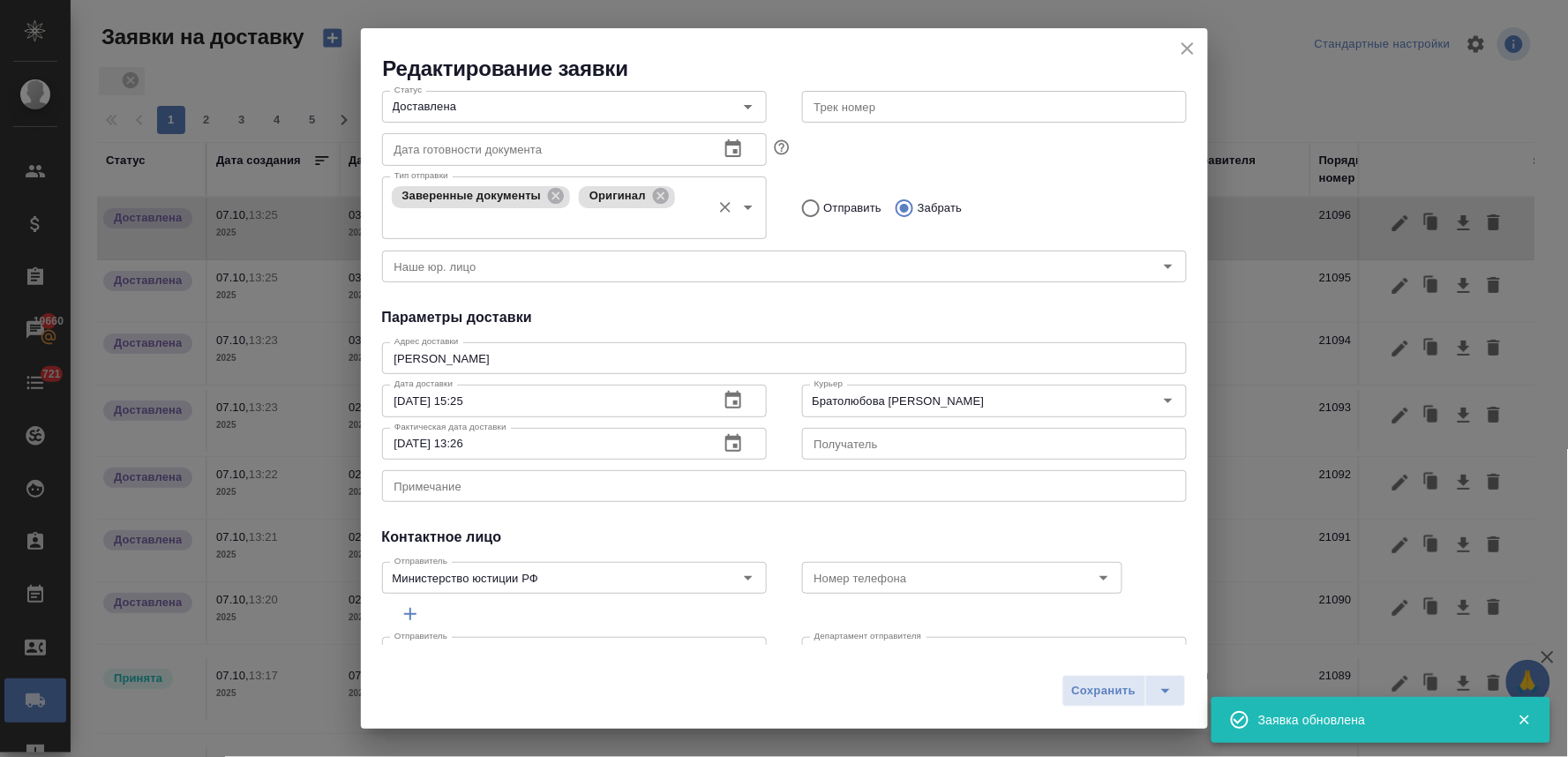
scroll to position [300, 0]
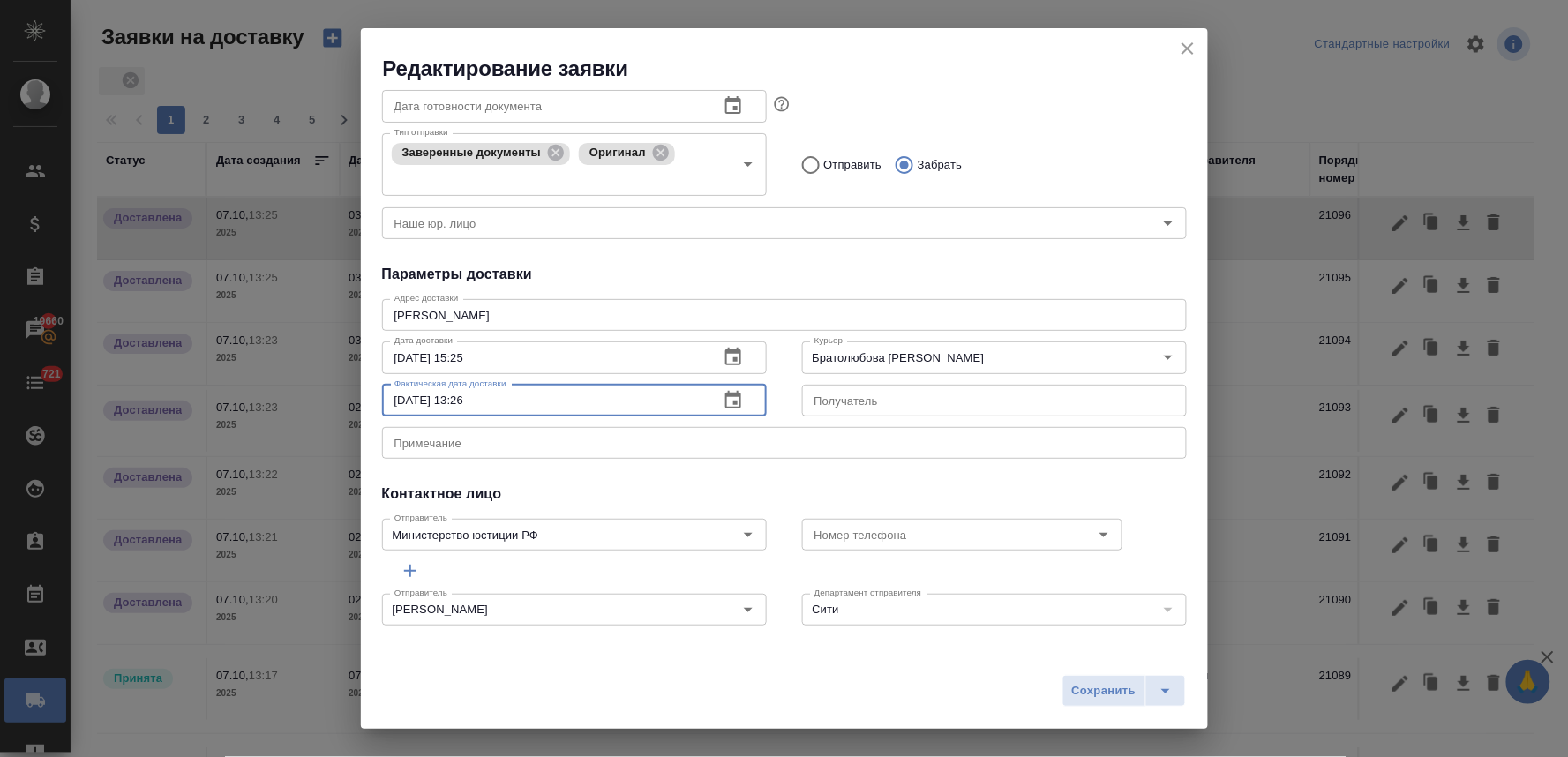
drag, startPoint x: 507, startPoint y: 403, endPoint x: 277, endPoint y: 398, distance: 230.1
click at [281, 399] on div "Редактирование заявки Общие данные Порядковый номер 21096 Порядковый номер Клие…" at bounding box center [784, 378] width 1568 height 757
paste input "3.10.2025 15:25"
type input "03.10.2025 15:25"
click at [1128, 682] on span "Сохранить" at bounding box center [1104, 691] width 64 height 21
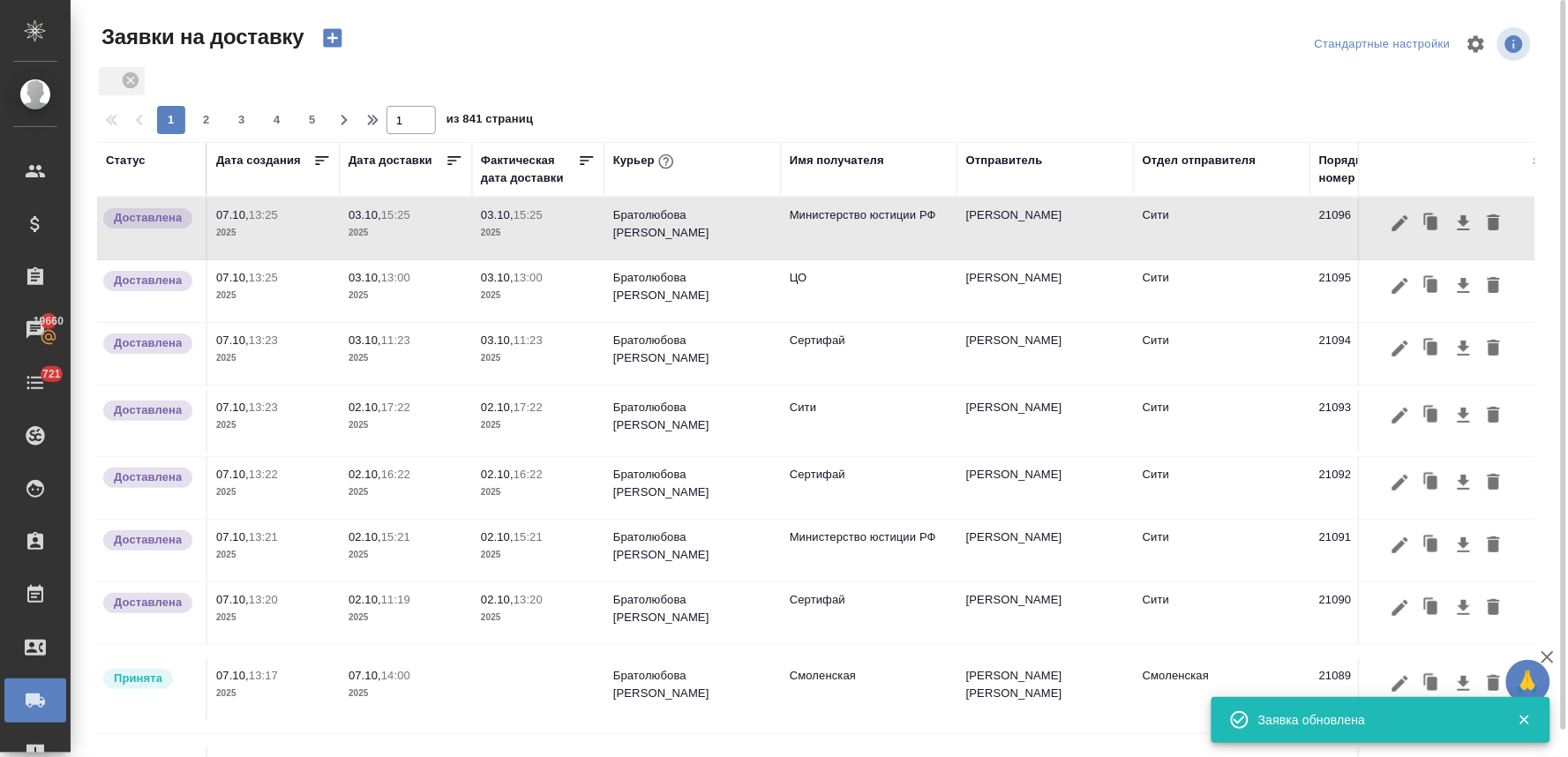
click at [328, 42] on icon "button" at bounding box center [331, 38] width 19 height 19
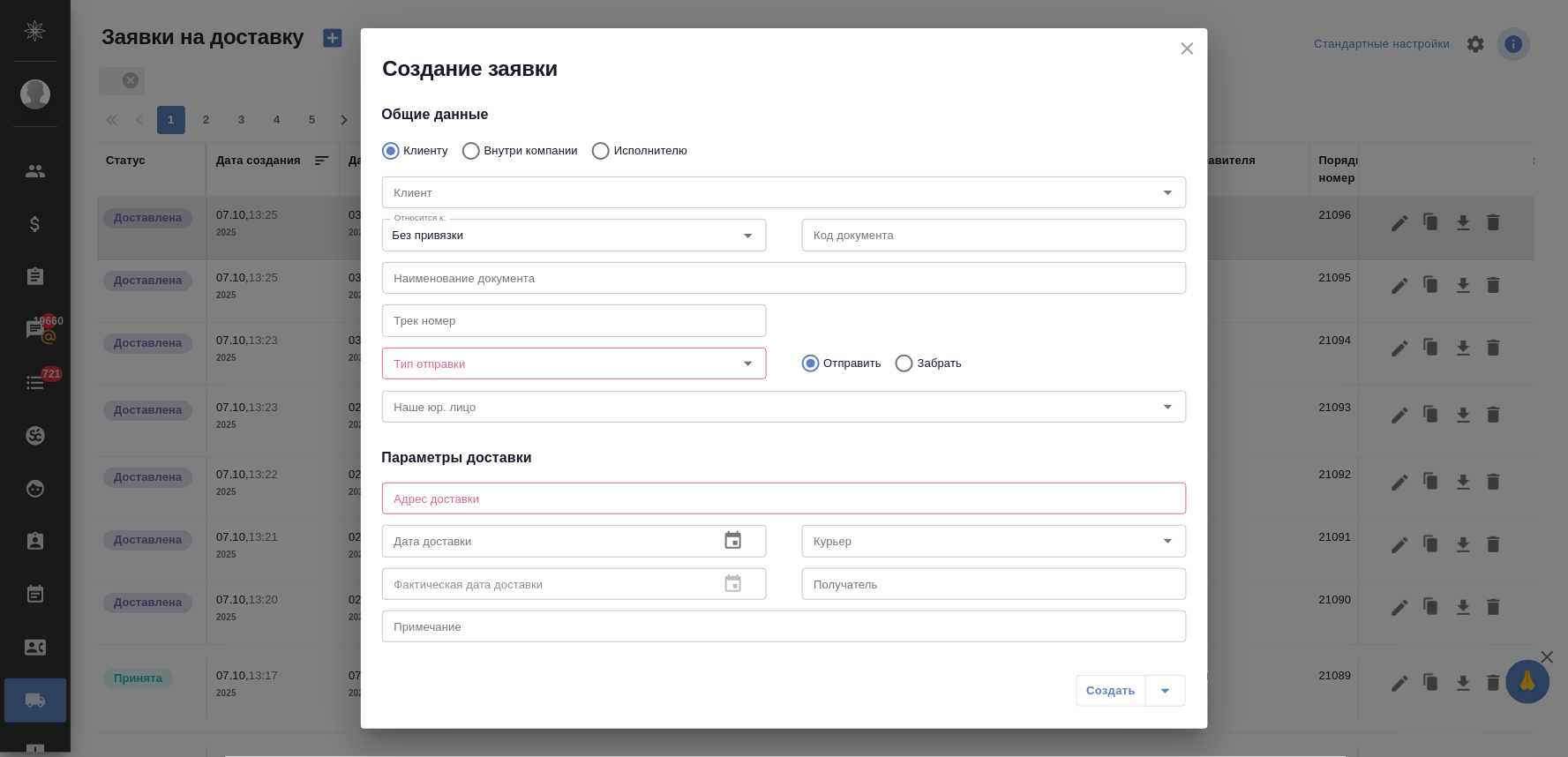
click at [477, 151] on input "Внутри компании" at bounding box center [469, 150] width 32 height 37
radio input "true"
click at [466, 190] on input "Команда" at bounding box center [755, 192] width 735 height 21
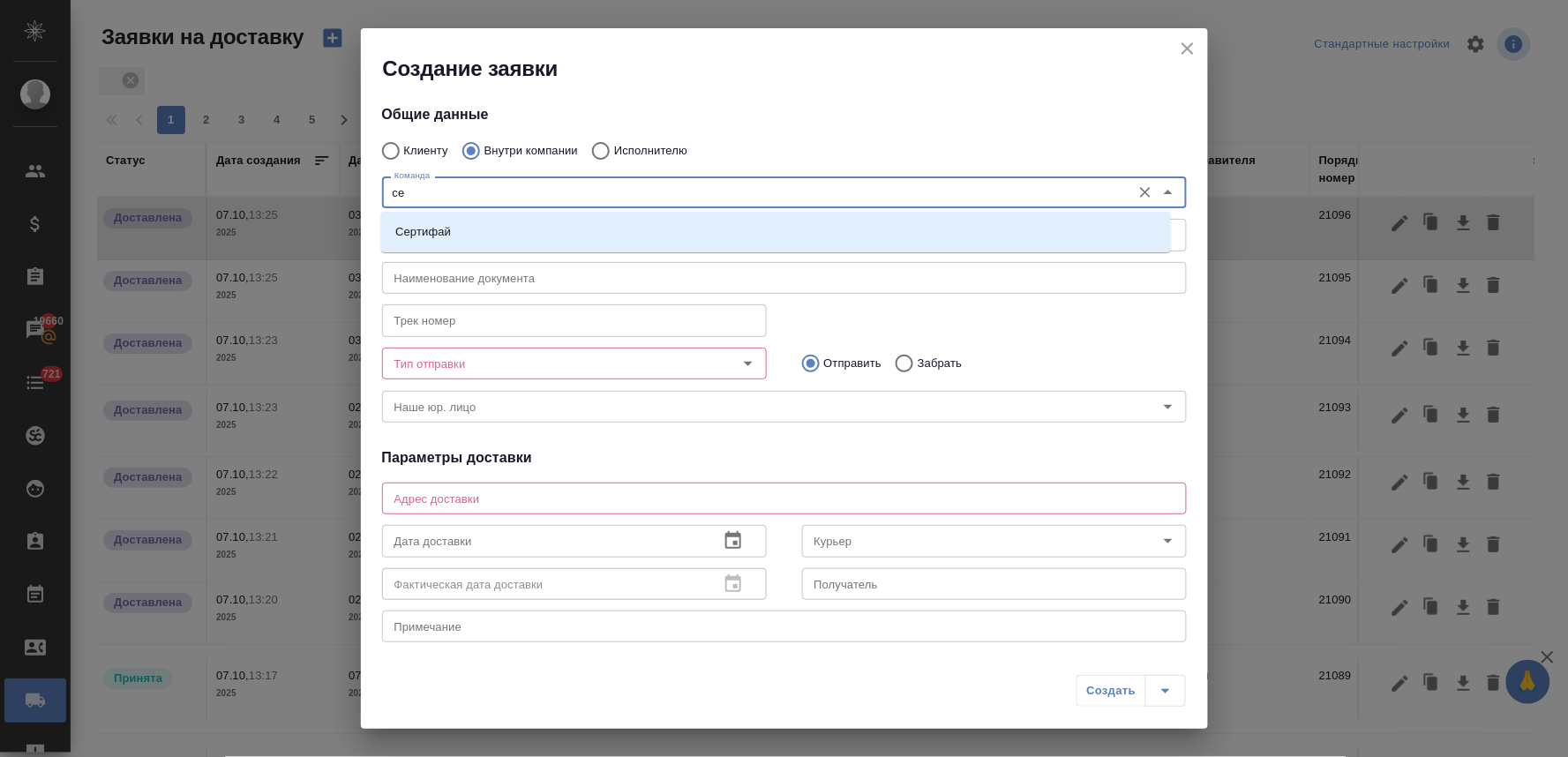
type input "сер"
click at [466, 240] on li "Сертифай" at bounding box center [776, 232] width 789 height 32
type textarea "Кузнецкий мост, д.7"
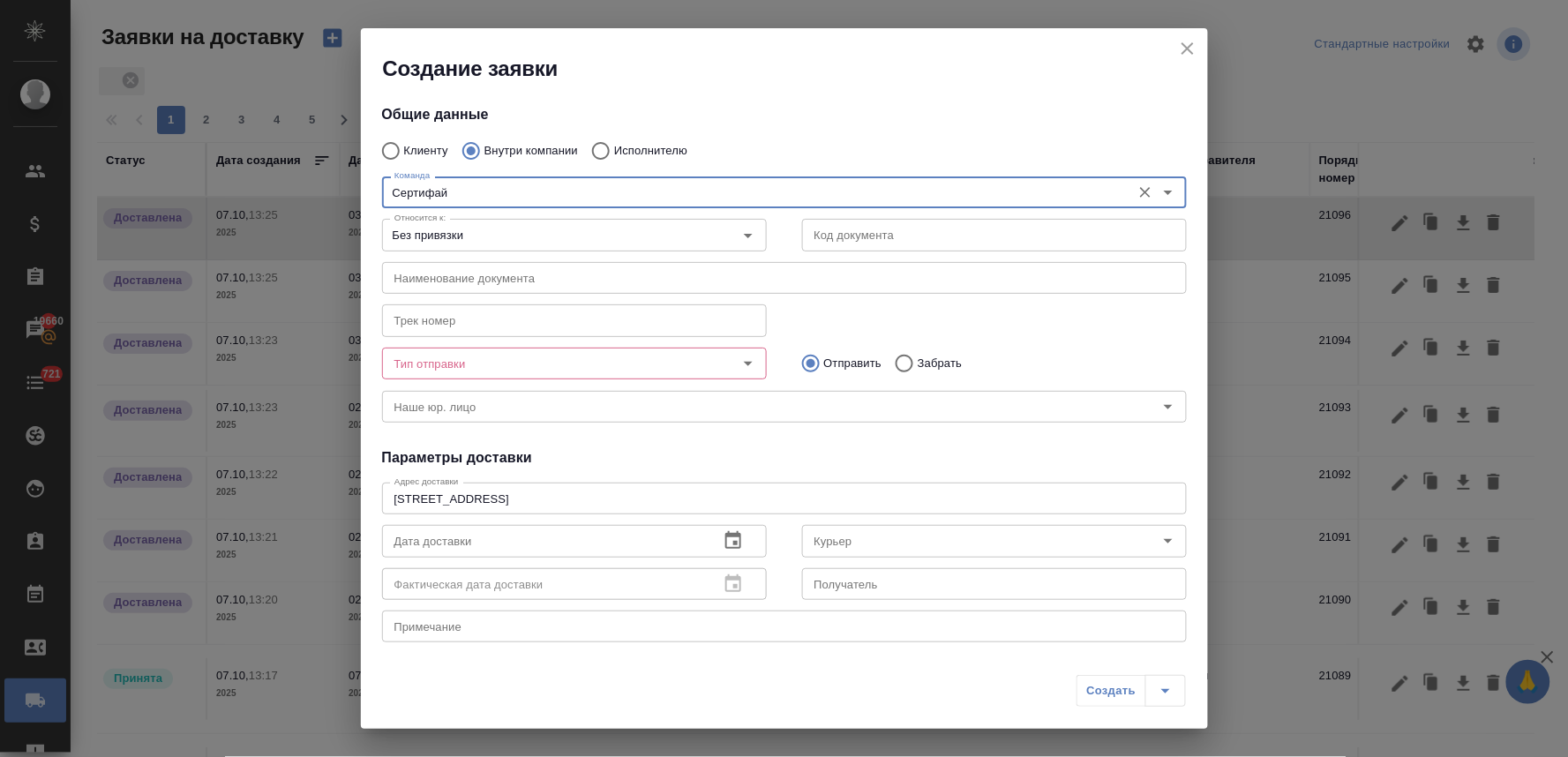
type input "Сертифай"
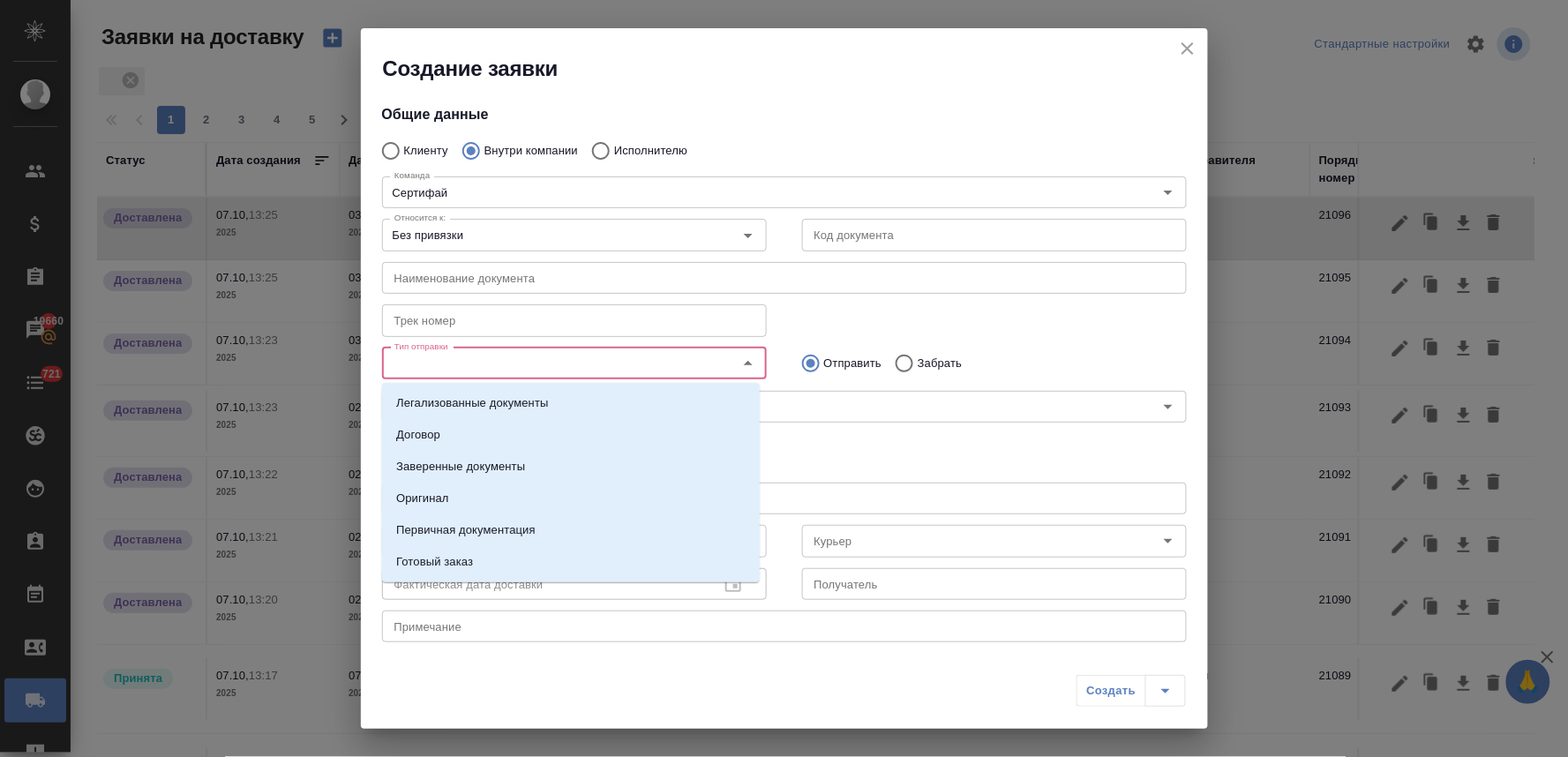
click at [513, 363] on input "Тип отправки" at bounding box center [545, 363] width 315 height 21
click at [495, 458] on p "Заверенные документы" at bounding box center [460, 467] width 129 height 18
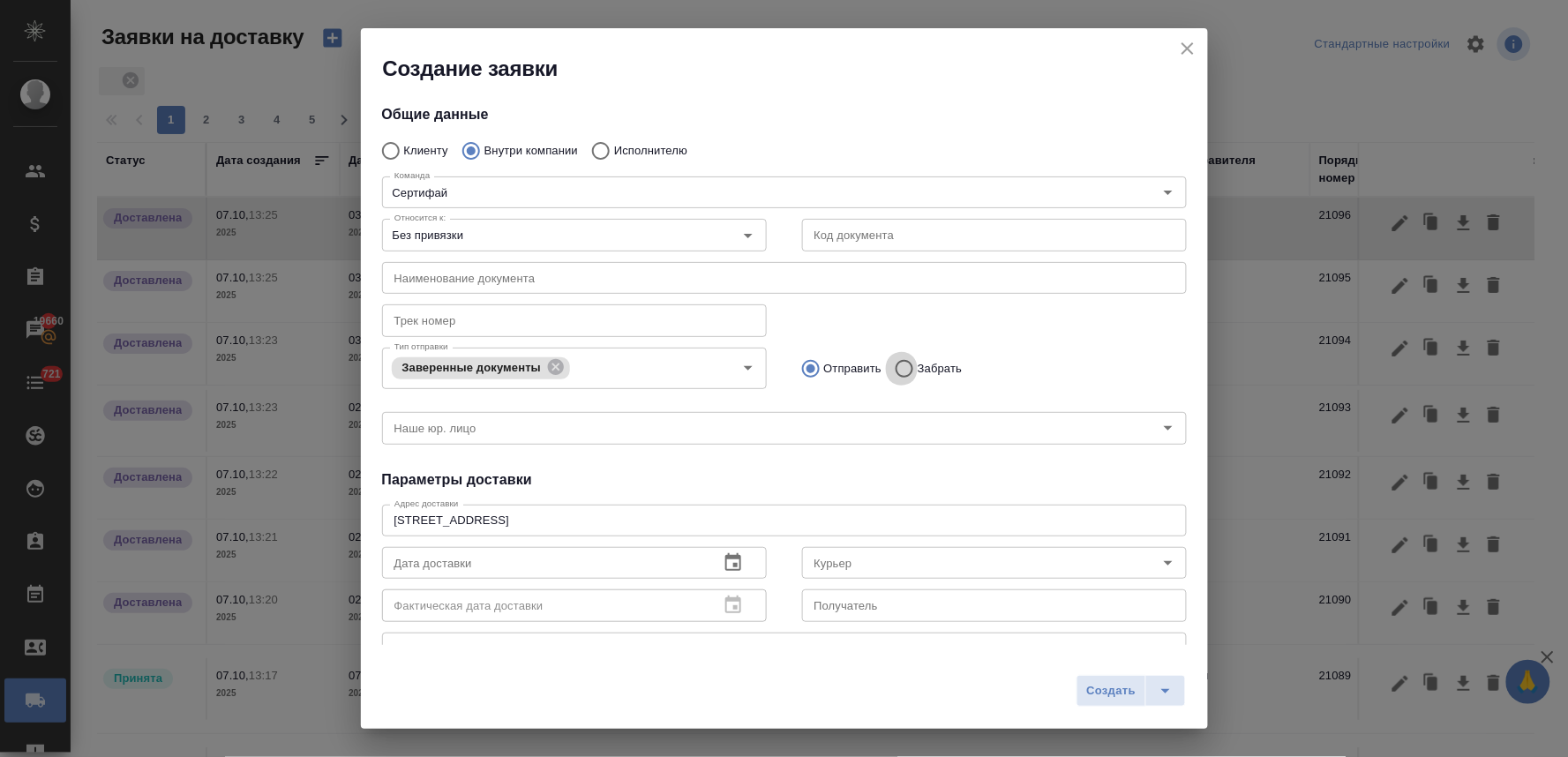
click at [894, 371] on input "Забрать" at bounding box center [901, 368] width 32 height 37
radio input "true"
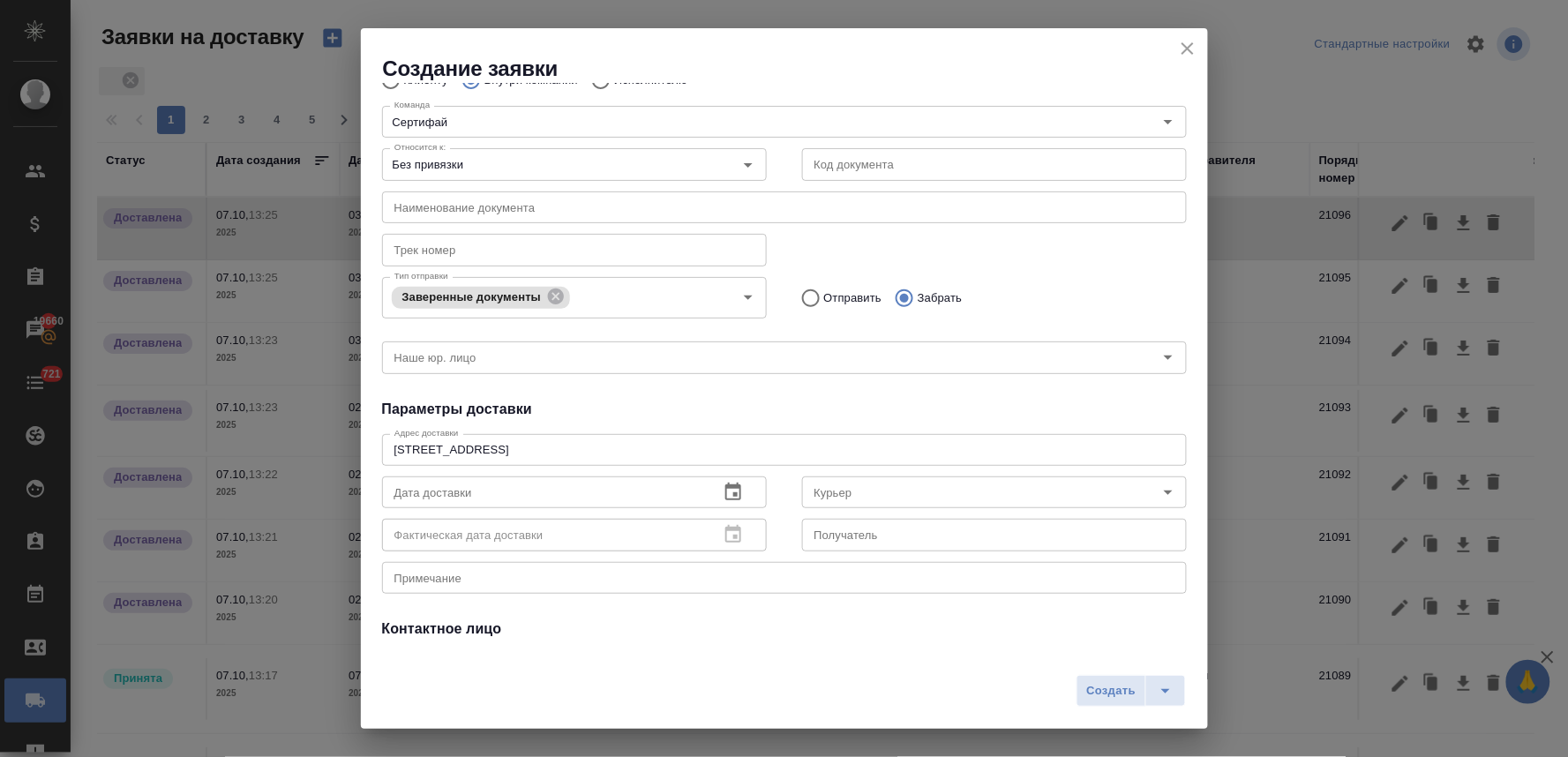
scroll to position [98, 0]
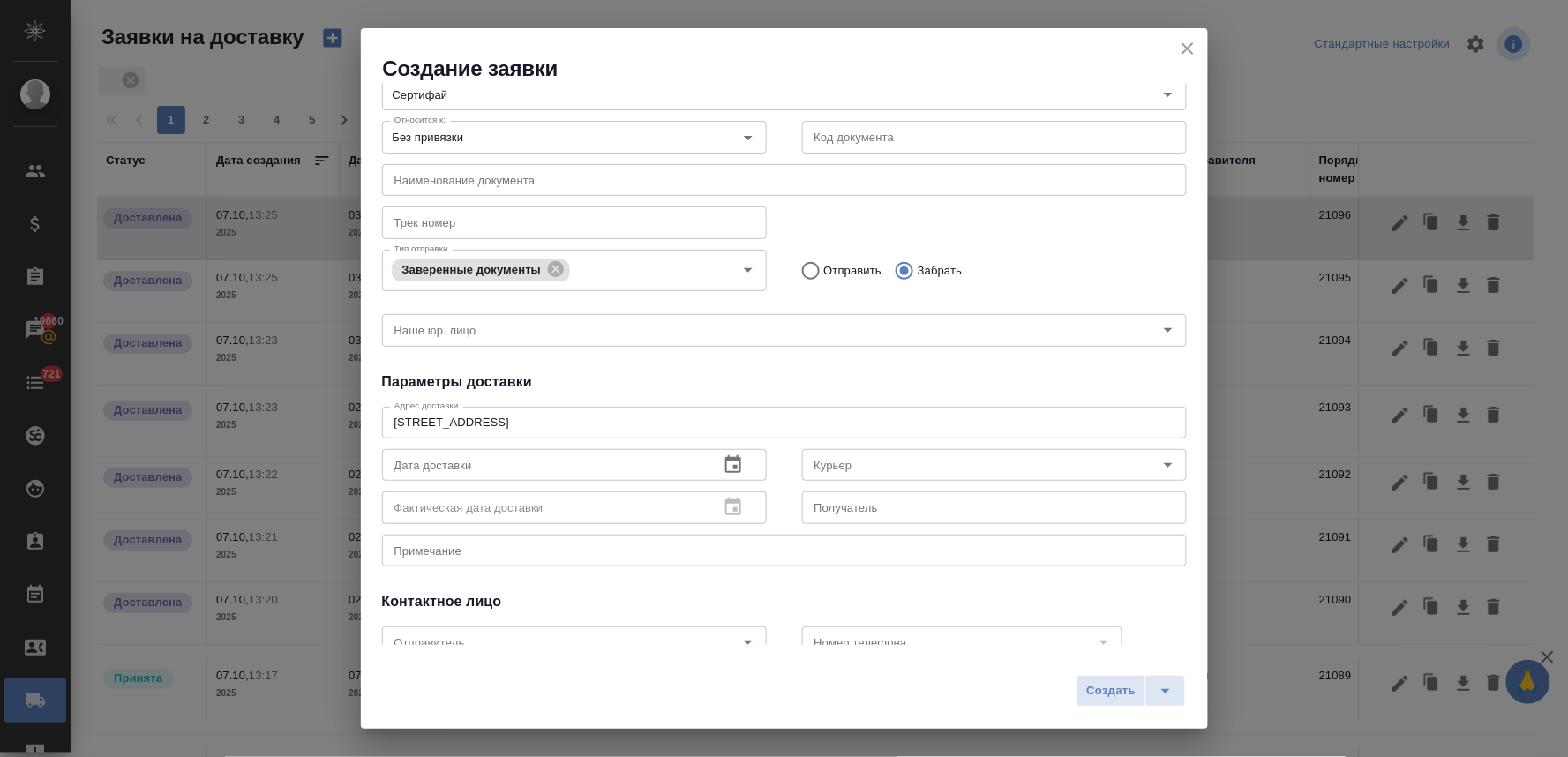
click at [724, 469] on icon "button" at bounding box center [732, 464] width 21 height 21
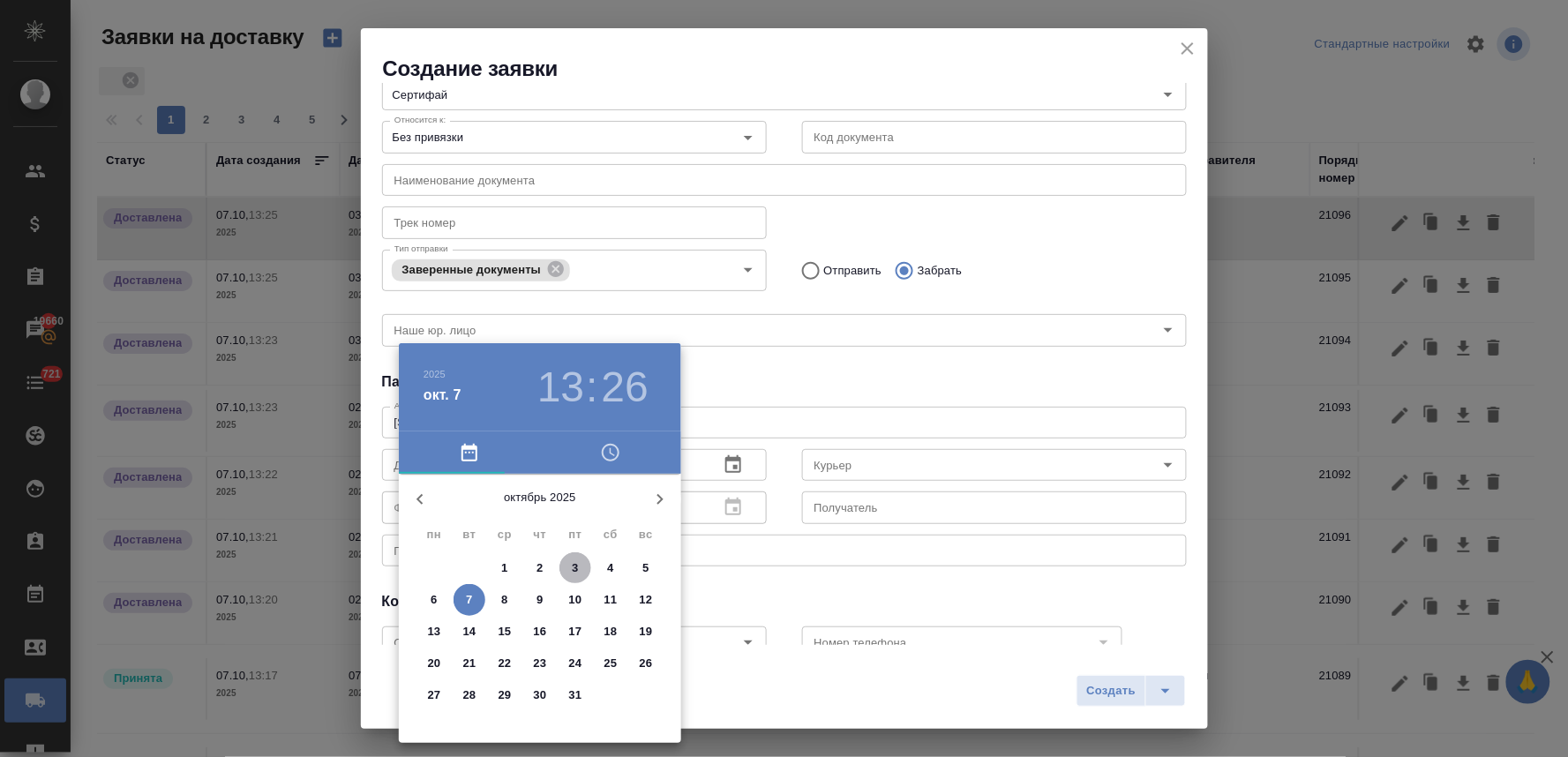
click at [587, 561] on span "3" at bounding box center [575, 568] width 32 height 18
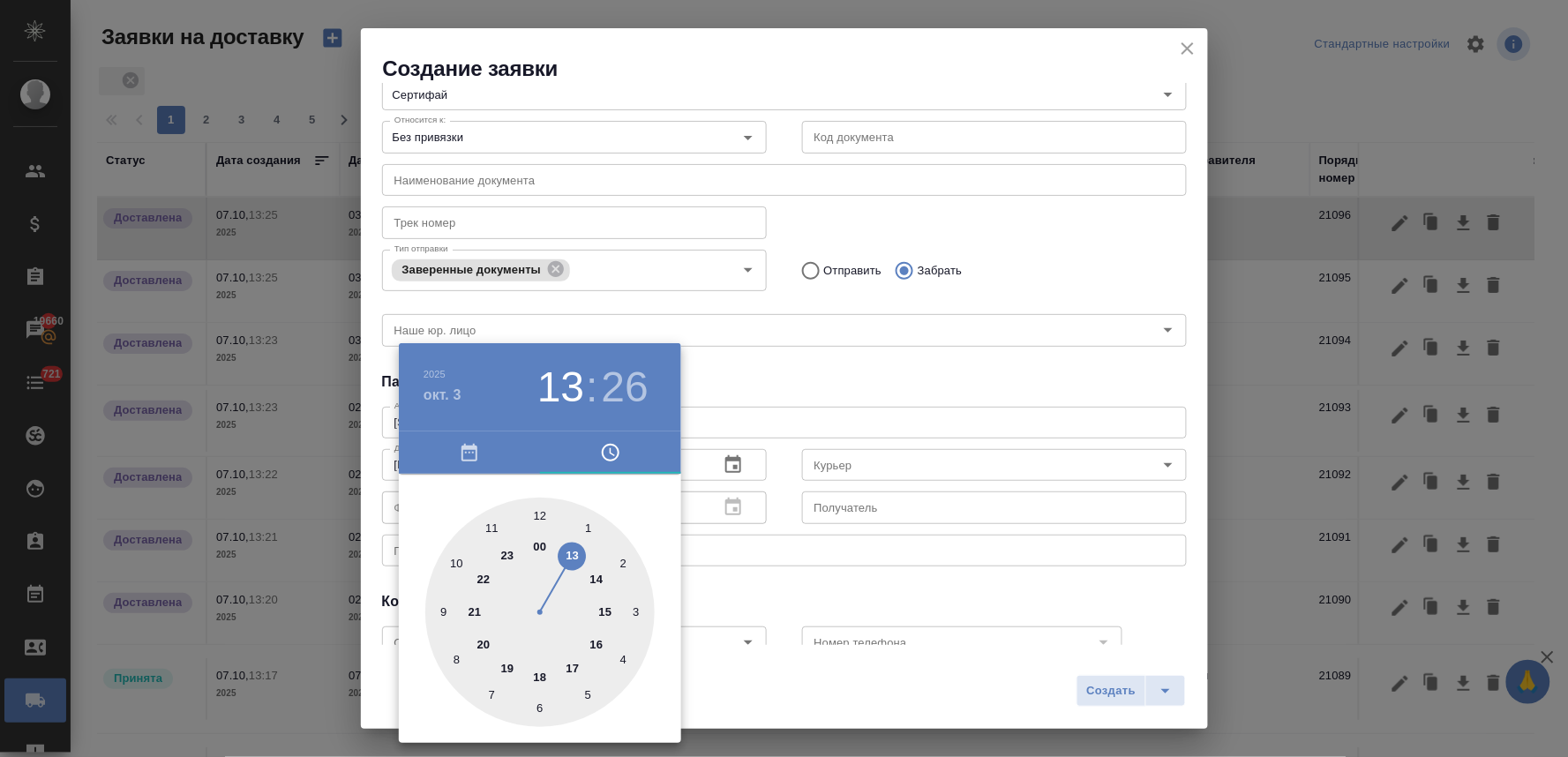
click at [597, 648] on div at bounding box center [540, 613] width 230 height 230
click at [496, 526] on div at bounding box center [540, 613] width 230 height 230
type input "03.10.2025 16:55"
click at [759, 403] on div at bounding box center [784, 378] width 1568 height 757
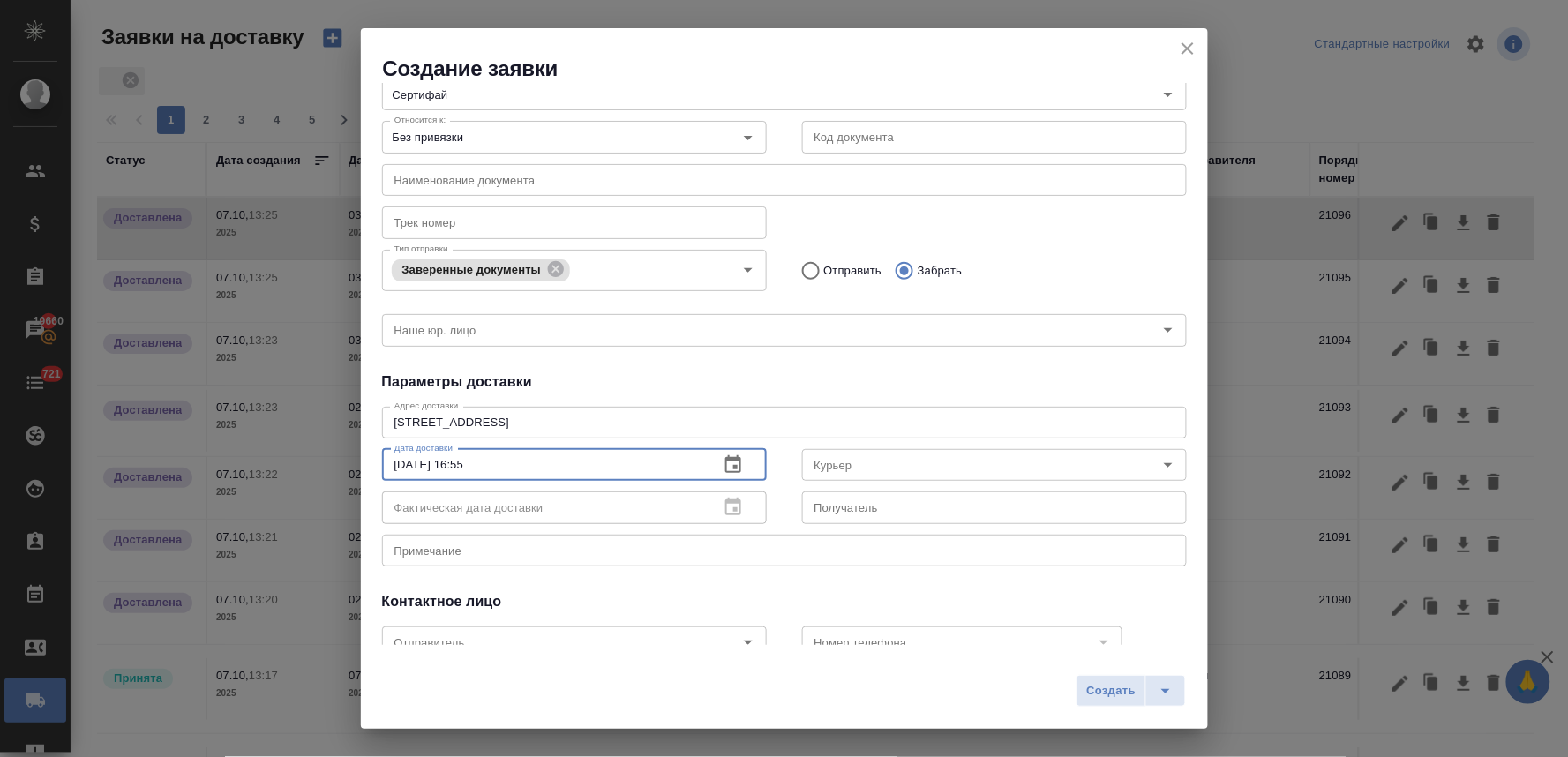
drag, startPoint x: 451, startPoint y: 470, endPoint x: 143, endPoint y: 460, distance: 308.2
click at [152, 461] on div "Создание заявки Общие данные Клиенту Внутри компании Исполнителю Команда Сертиф…" at bounding box center [784, 378] width 1568 height 757
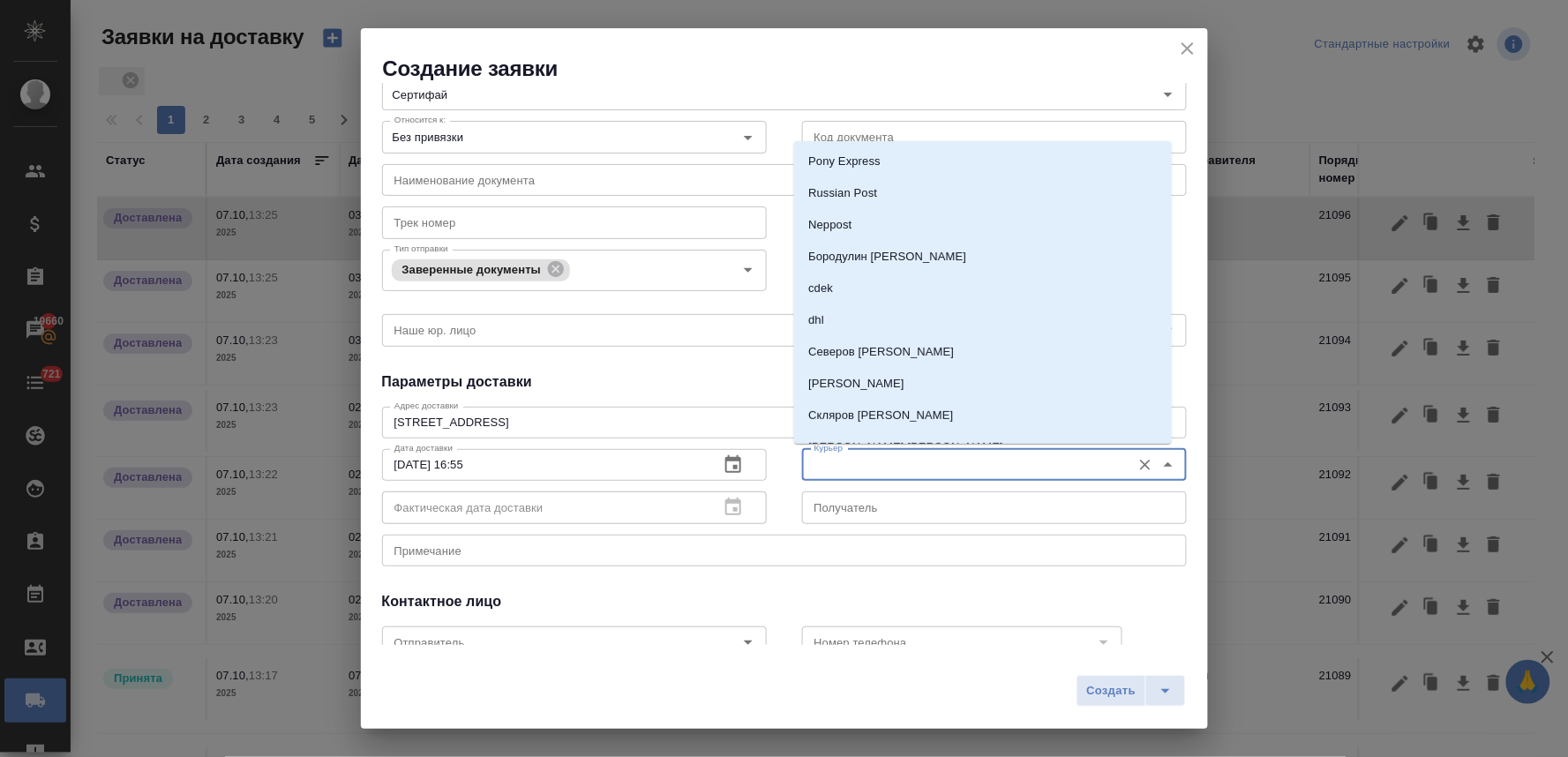
click at [852, 454] on input "Курьер" at bounding box center [965, 464] width 315 height 21
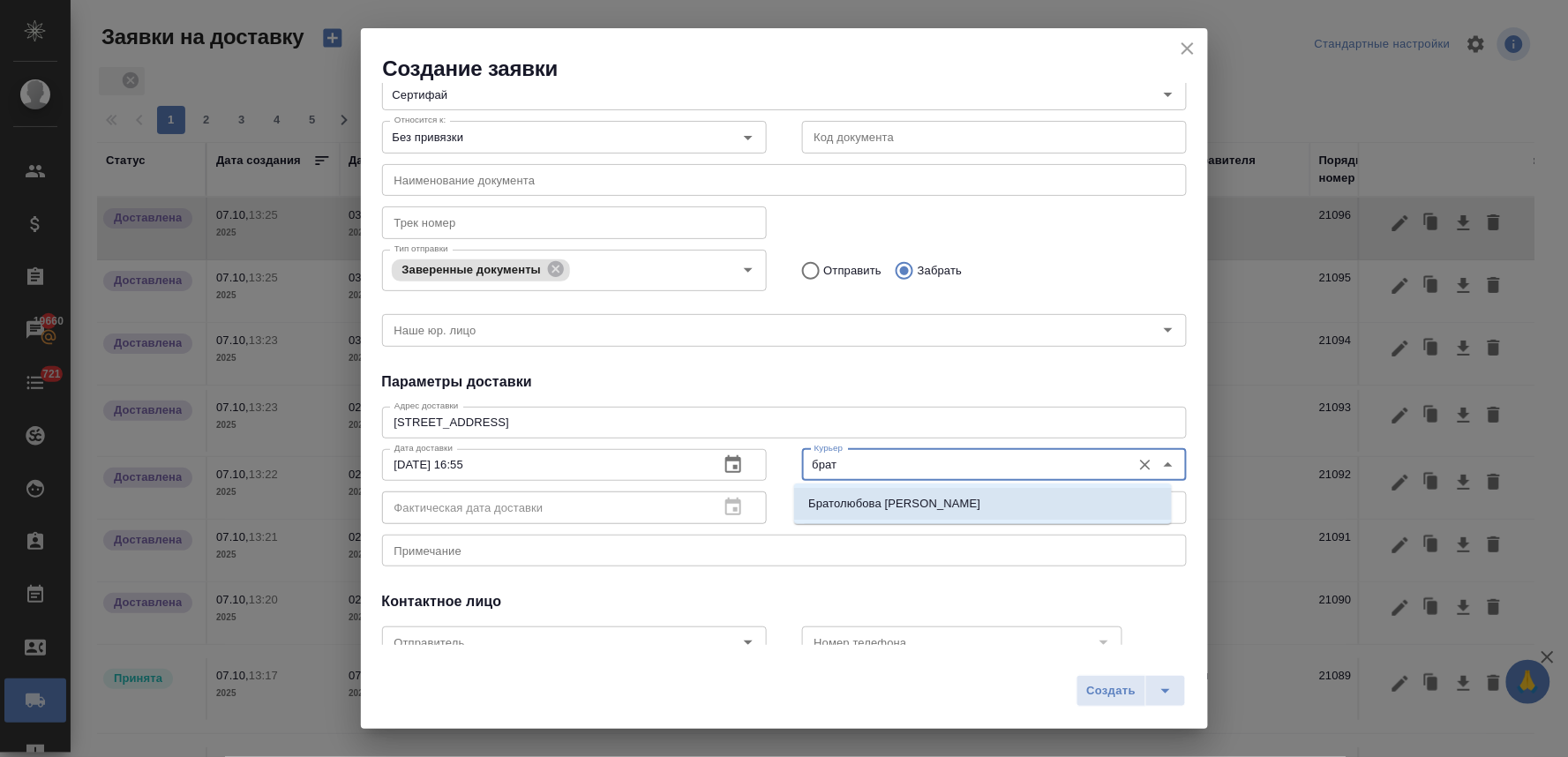
click at [868, 502] on p "Братолюбова Наталья" at bounding box center [894, 504] width 172 height 18
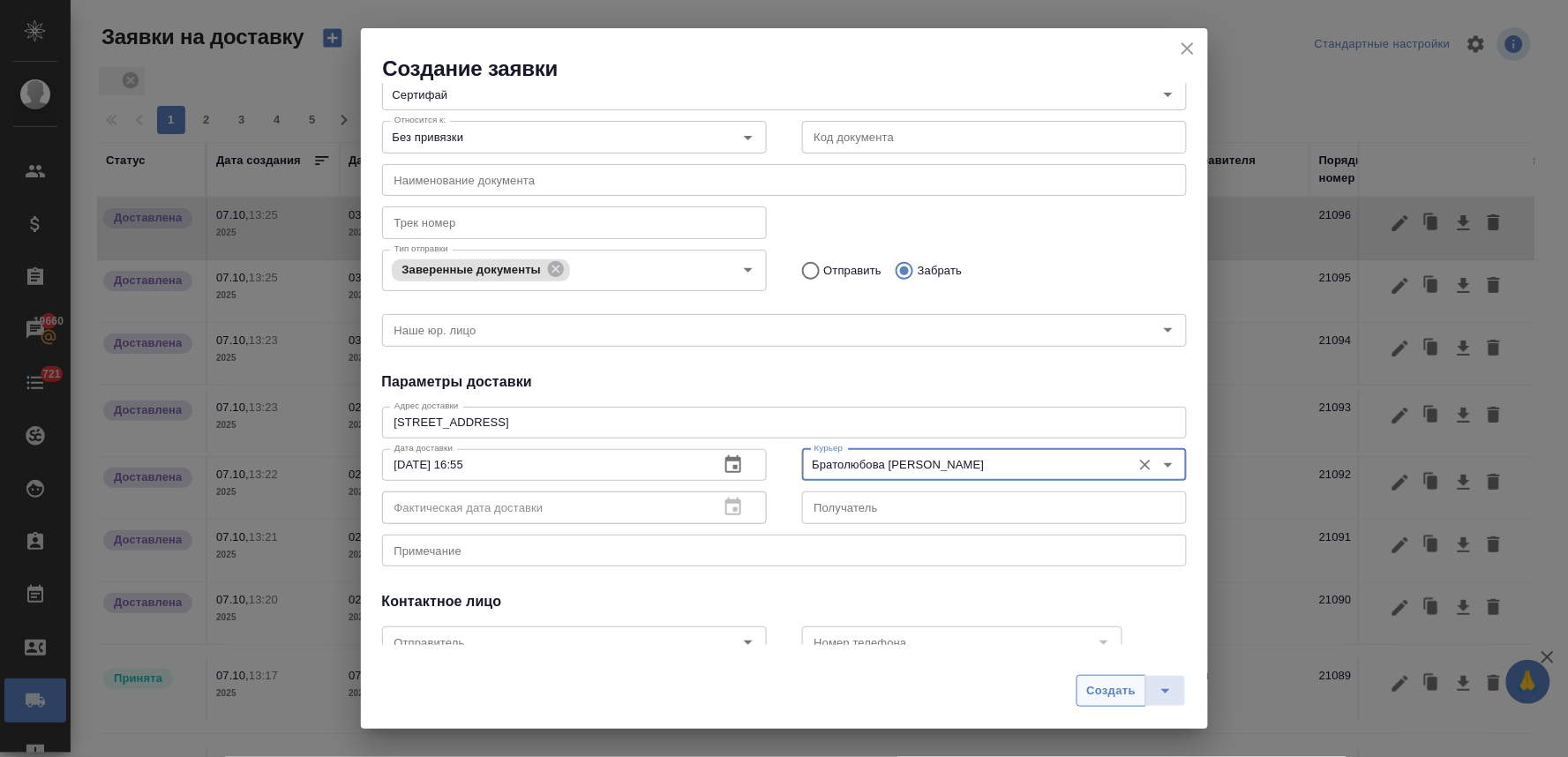
type input "Братолюбова Наталья"
click at [1115, 696] on span "Создать" at bounding box center [1111, 691] width 49 height 21
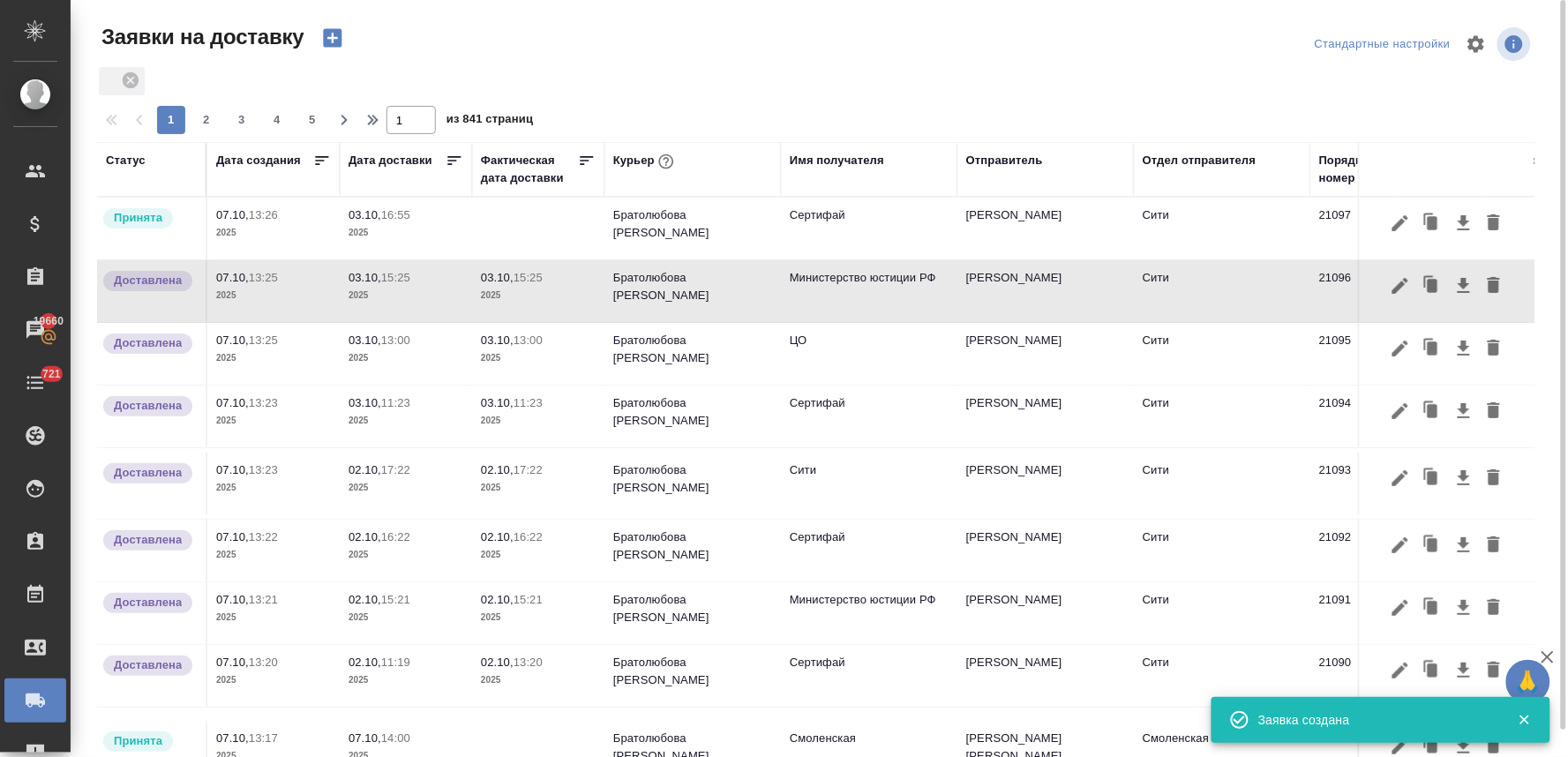
click at [375, 216] on p "03.10," at bounding box center [364, 214] width 33 height 13
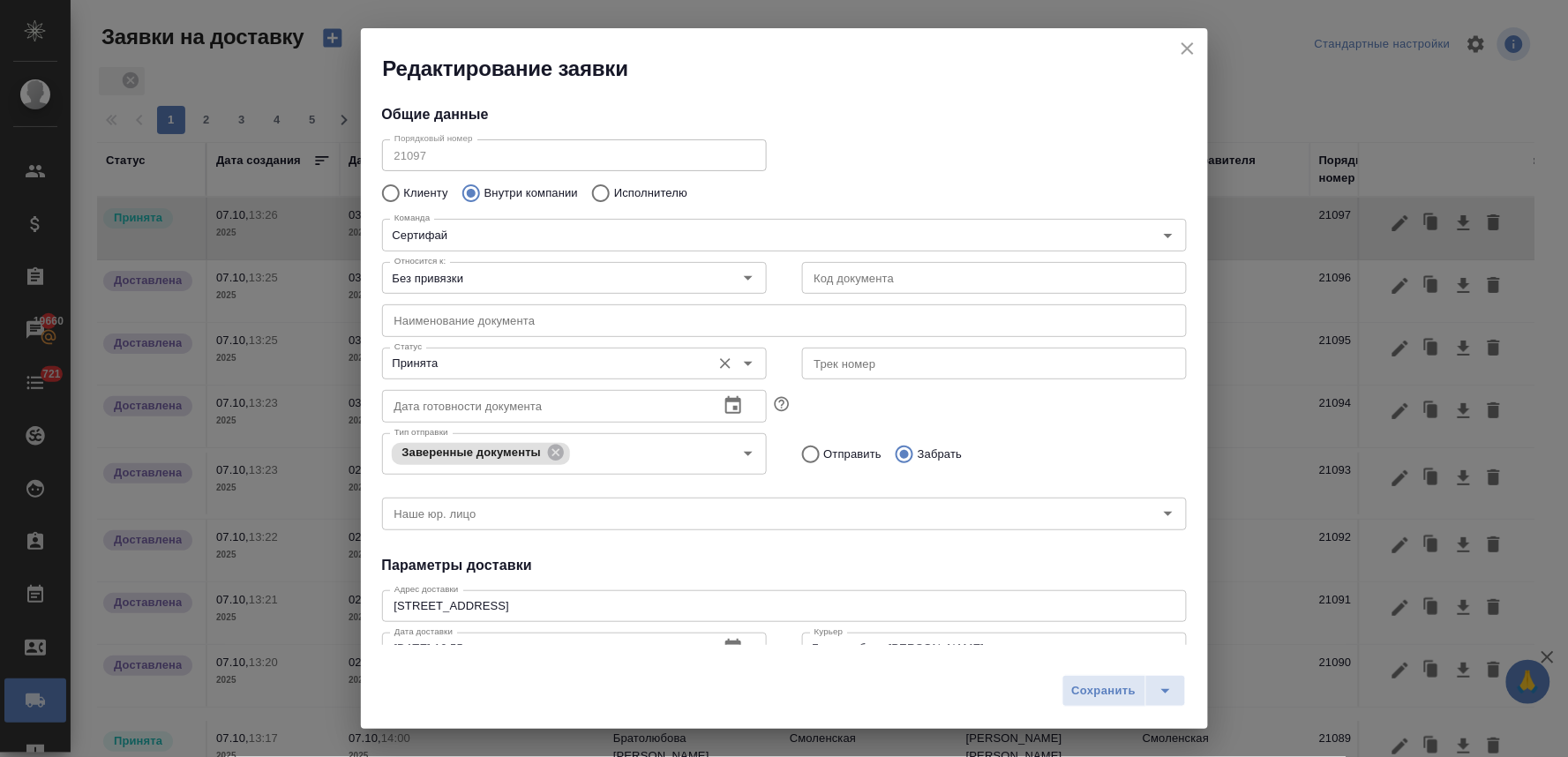
click at [453, 367] on input "Принята" at bounding box center [545, 363] width 315 height 21
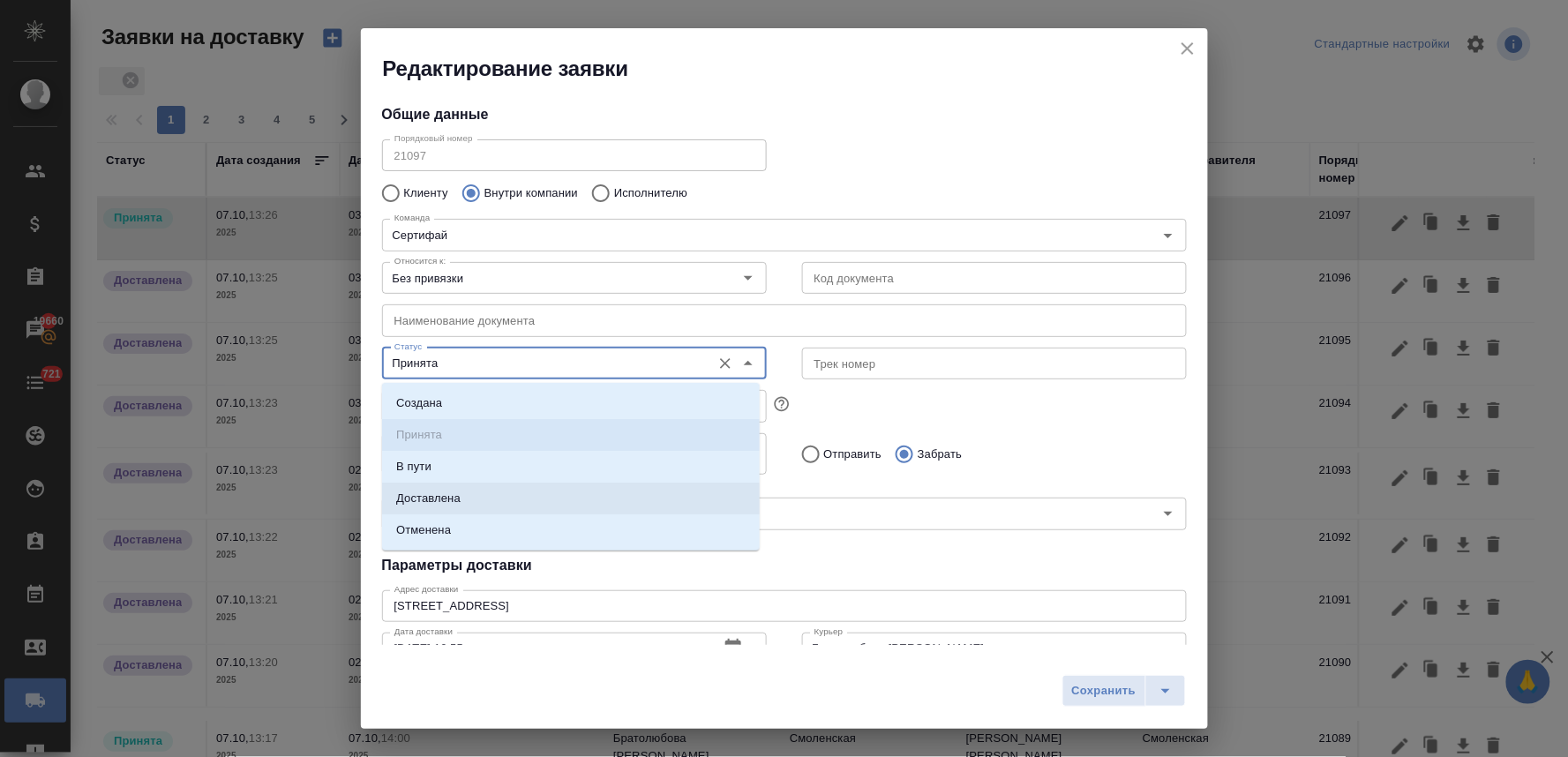
click at [439, 498] on p "Доставлена" at bounding box center [427, 499] width 64 height 18
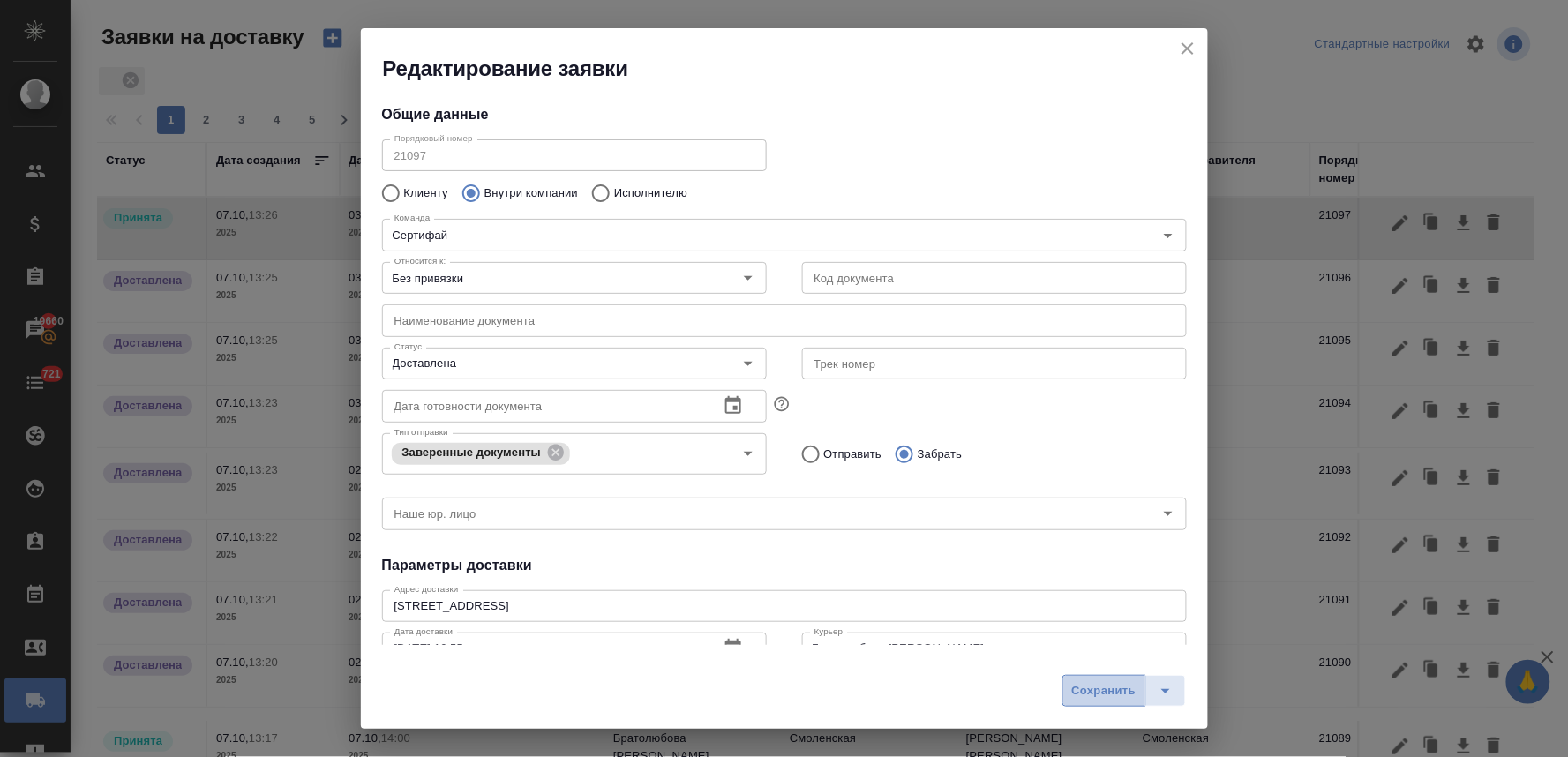
click at [1080, 691] on span "Сохранить" at bounding box center [1104, 691] width 64 height 21
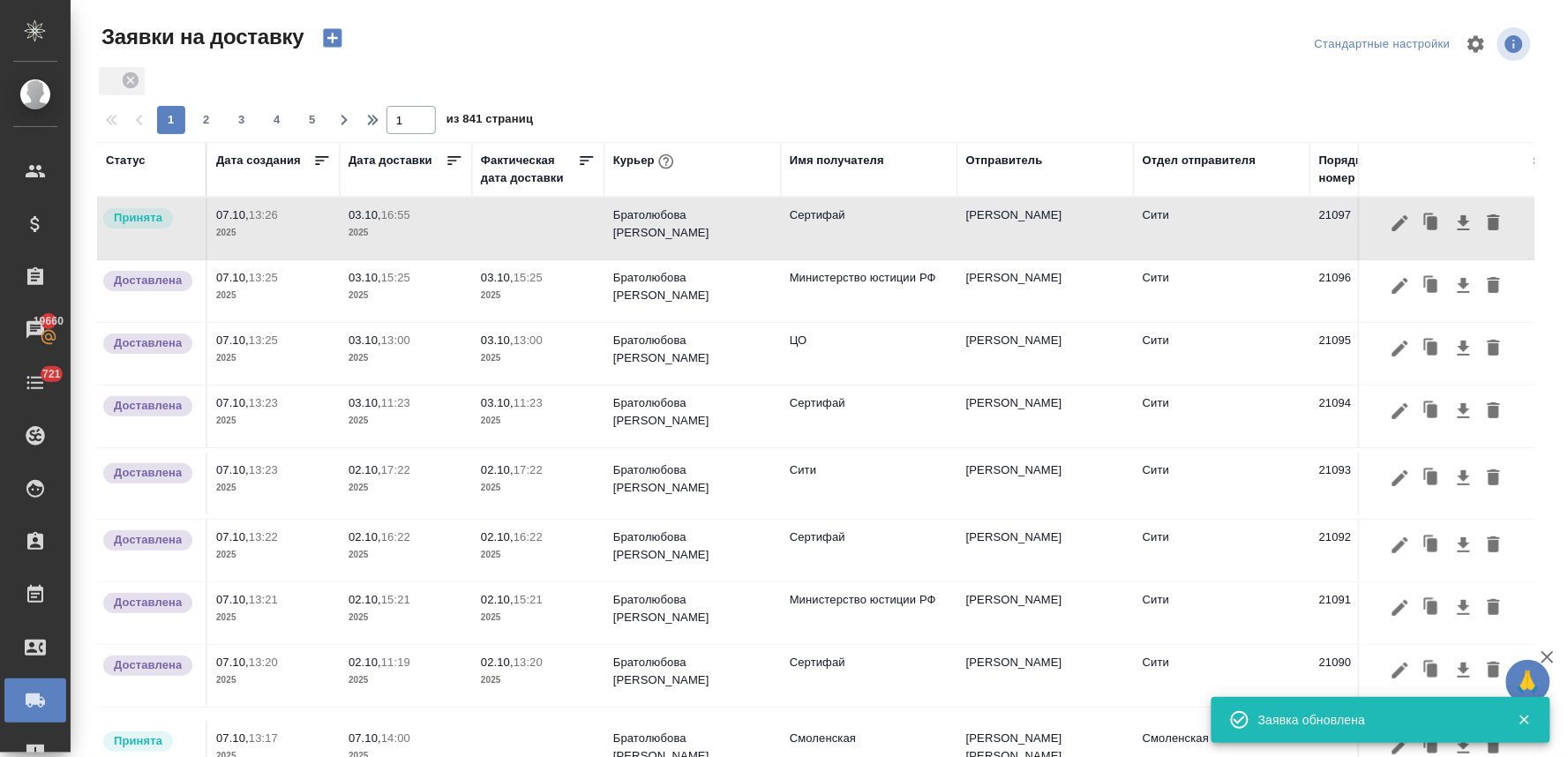
type input "Принята"
click at [363, 227] on p "2025" at bounding box center [406, 234] width 115 height 18
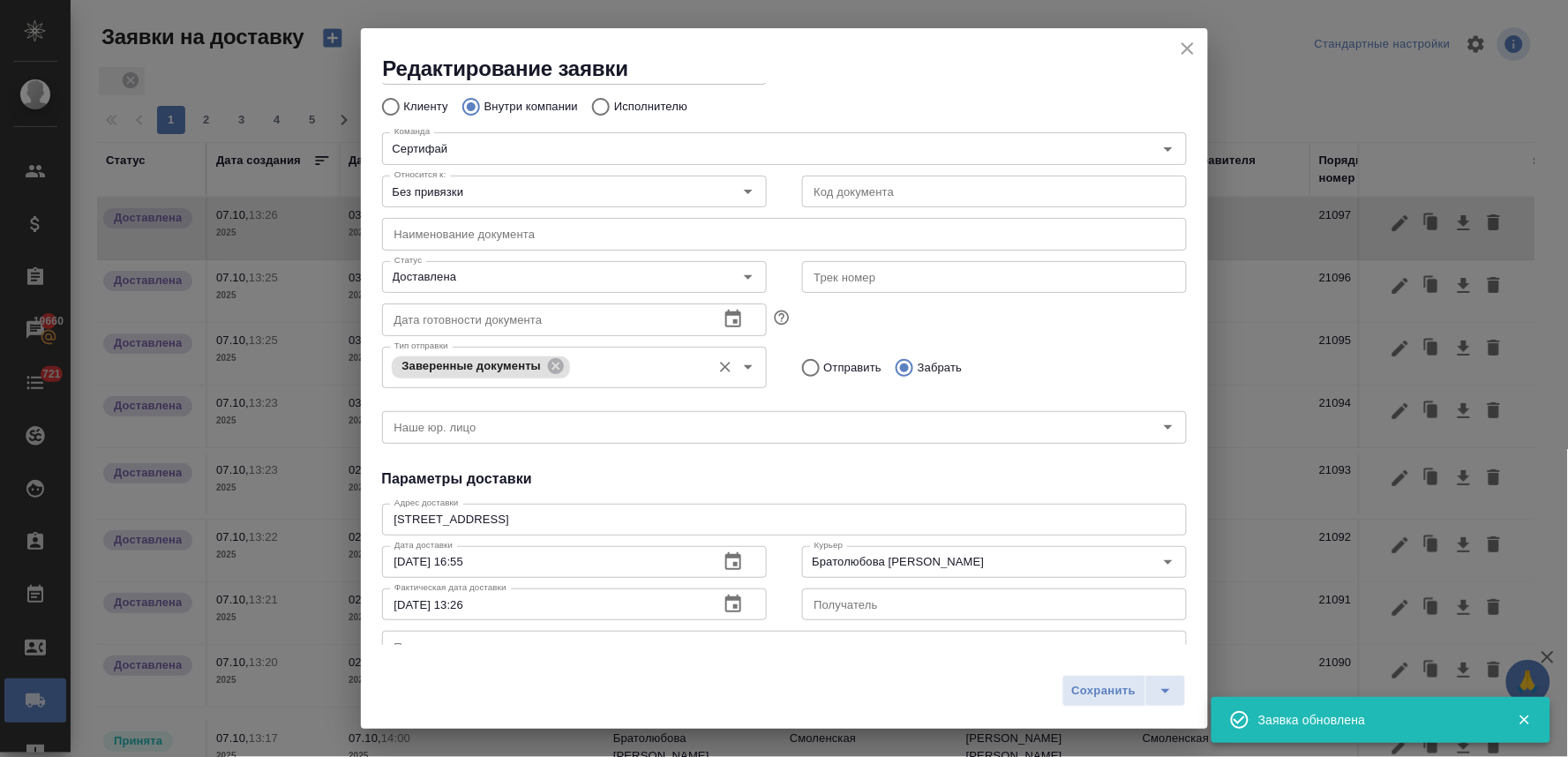
scroll to position [196, 0]
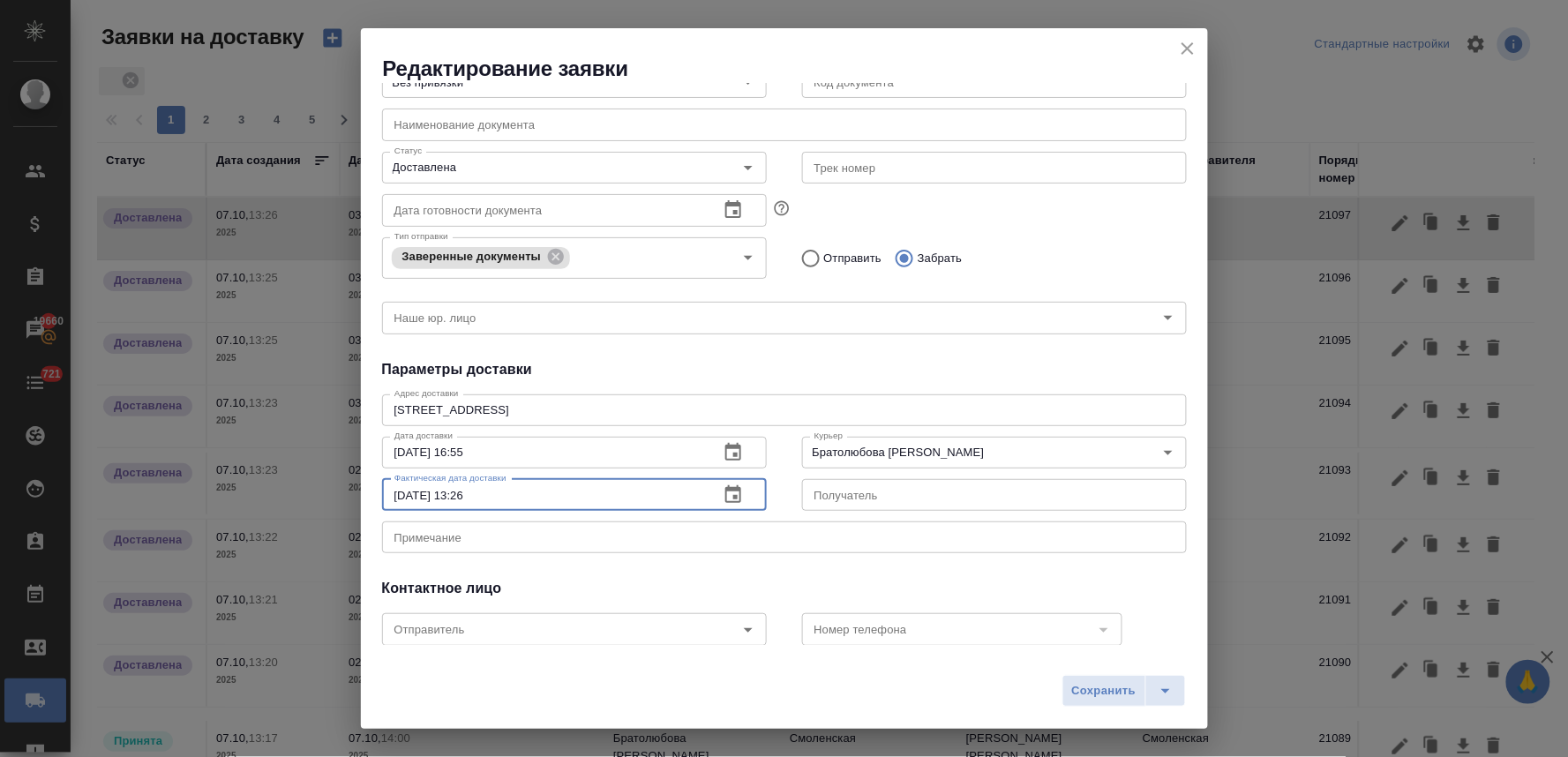
drag, startPoint x: 507, startPoint y: 495, endPoint x: 276, endPoint y: 453, distance: 234.8
click at [276, 453] on div "Редактирование заявки Общие данные Порядковый номер 21097 Порядковый номер Клие…" at bounding box center [784, 378] width 1568 height 757
paste input "3.10.2025 16:55"
type input "03.10.2025 16:55"
click at [1115, 696] on span "Сохранить" at bounding box center [1104, 691] width 64 height 21
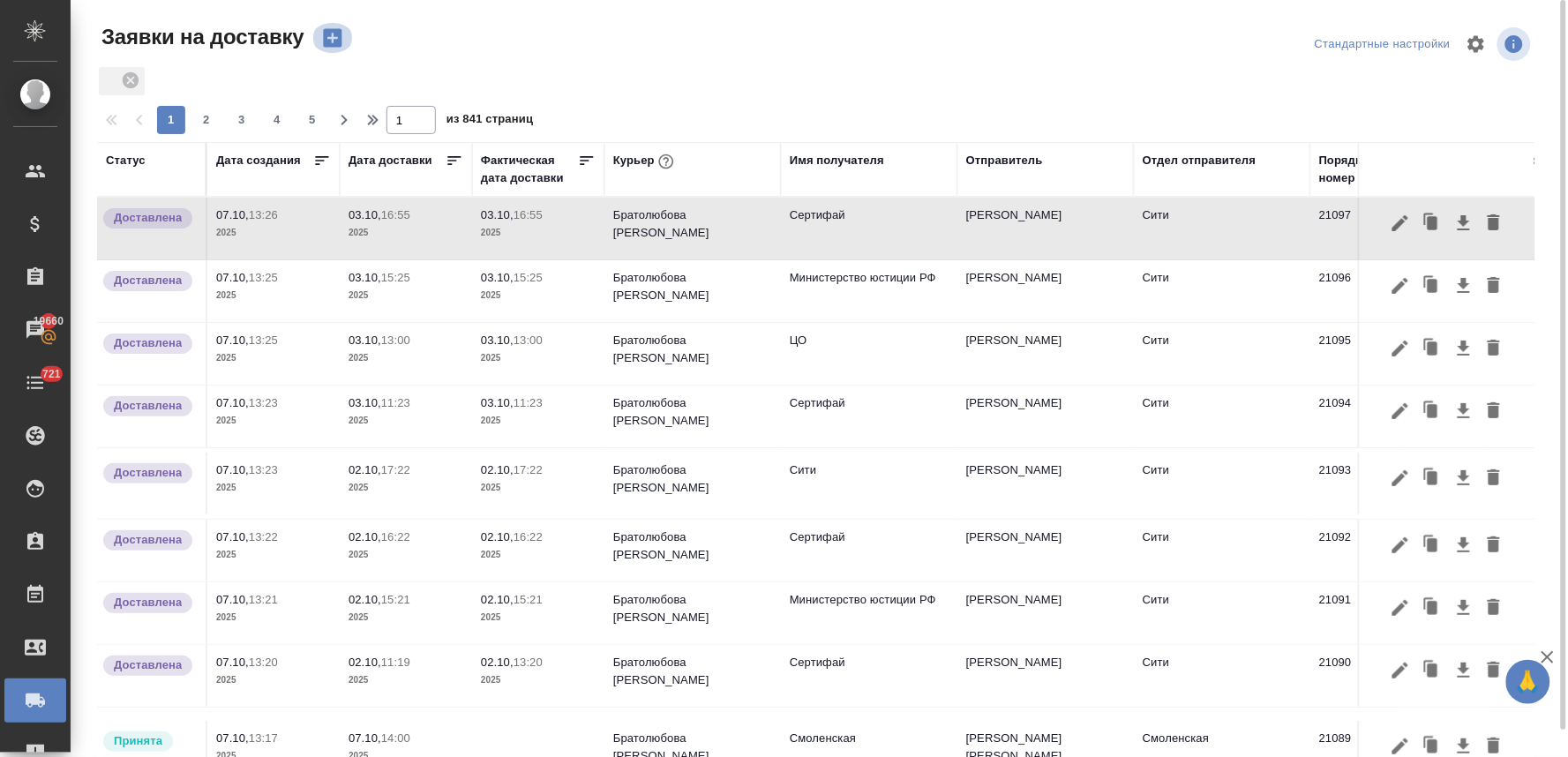
click at [332, 41] on icon "button" at bounding box center [331, 38] width 19 height 19
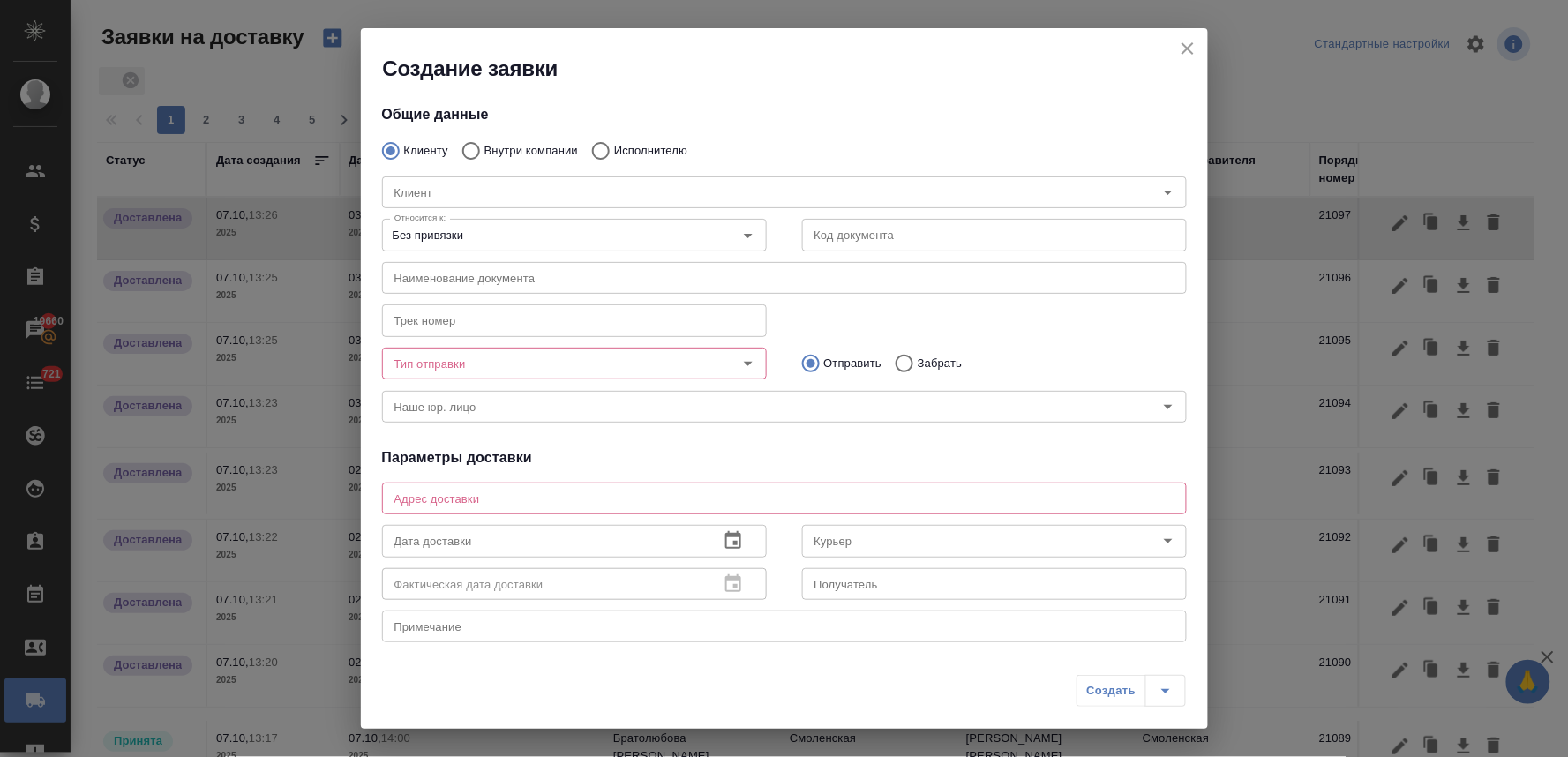
click at [470, 147] on input "Внутри компании" at bounding box center [469, 150] width 32 height 37
radio input "true"
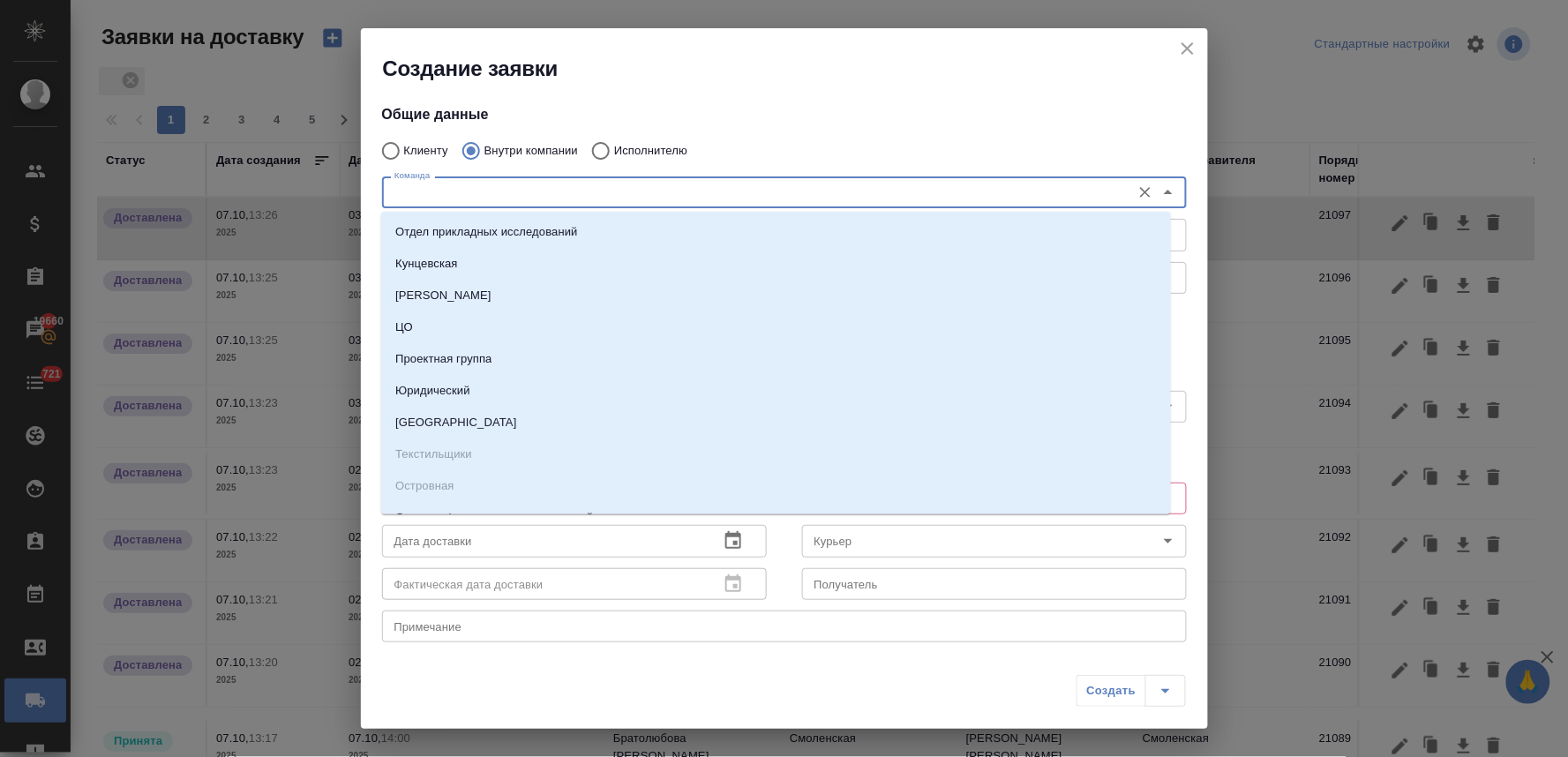
click at [501, 199] on input "Команда" at bounding box center [755, 192] width 735 height 21
type input "си"
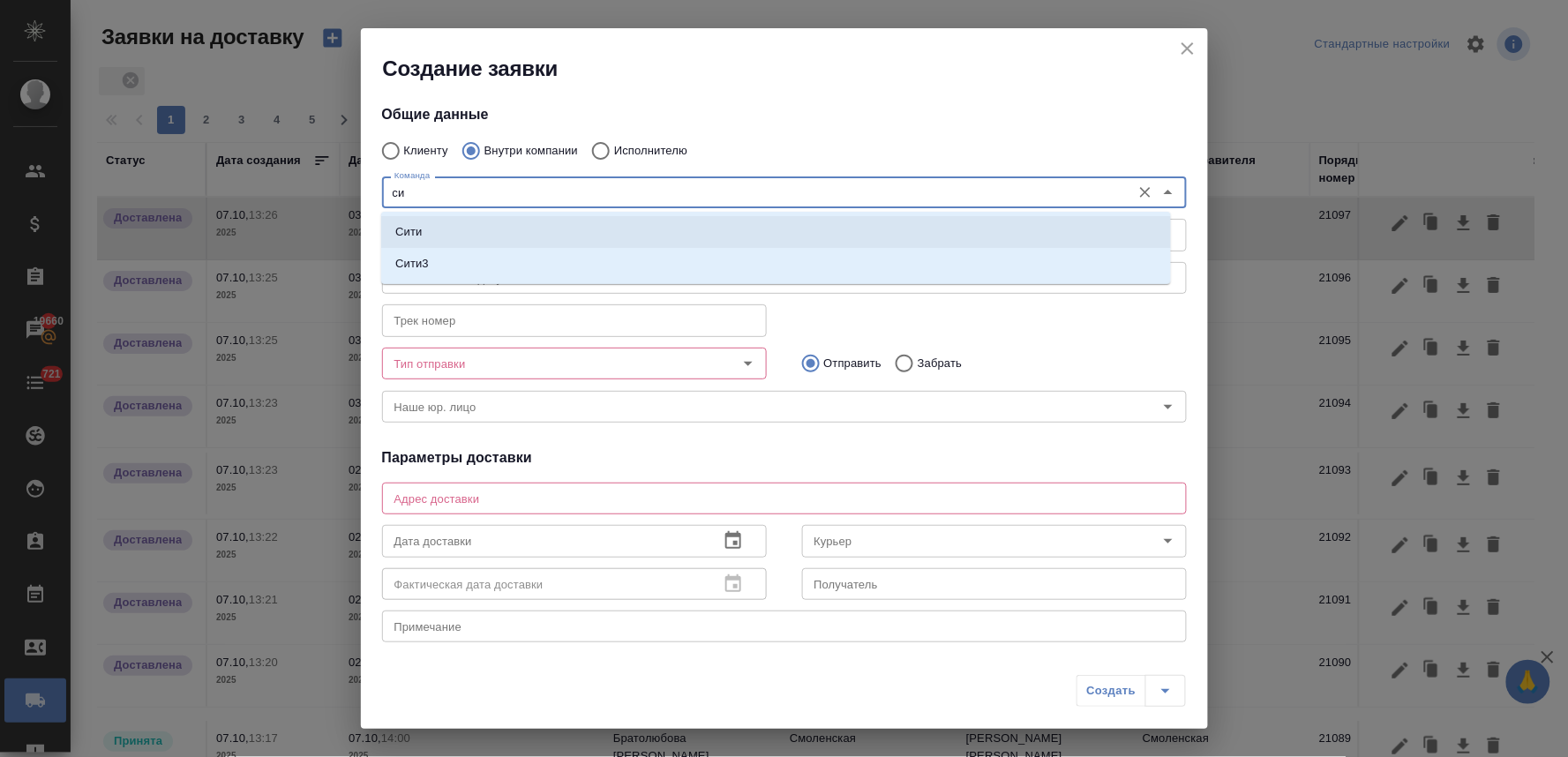
click at [499, 231] on li "Сити" at bounding box center [776, 232] width 789 height 32
type textarea "Пресненская набережная, д. 10, Башня на Набережной, блок С, -1 этаж, зона ритей…"
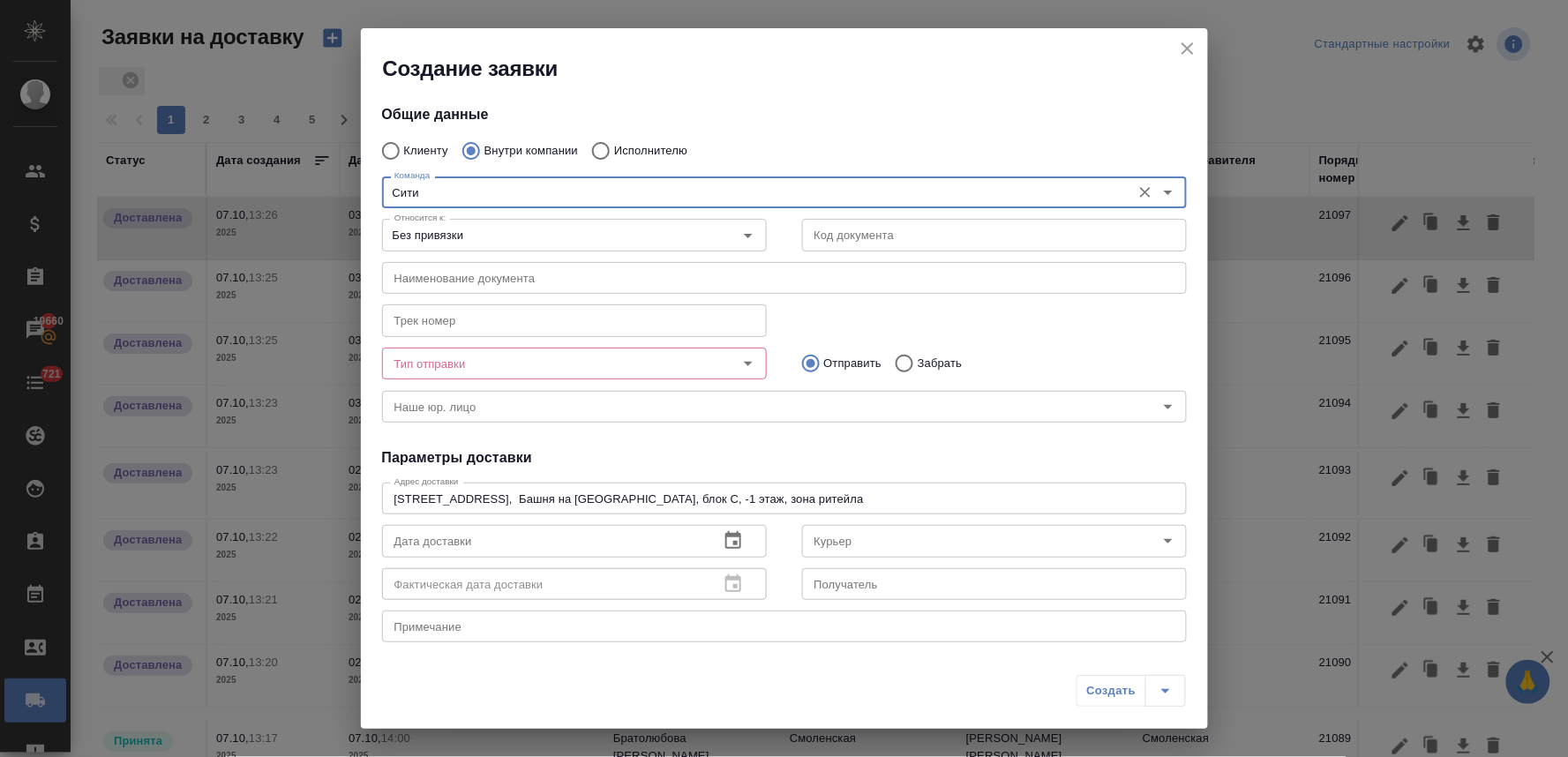
type input "Сити"
click at [494, 363] on input "Тип отправки" at bounding box center [545, 363] width 315 height 21
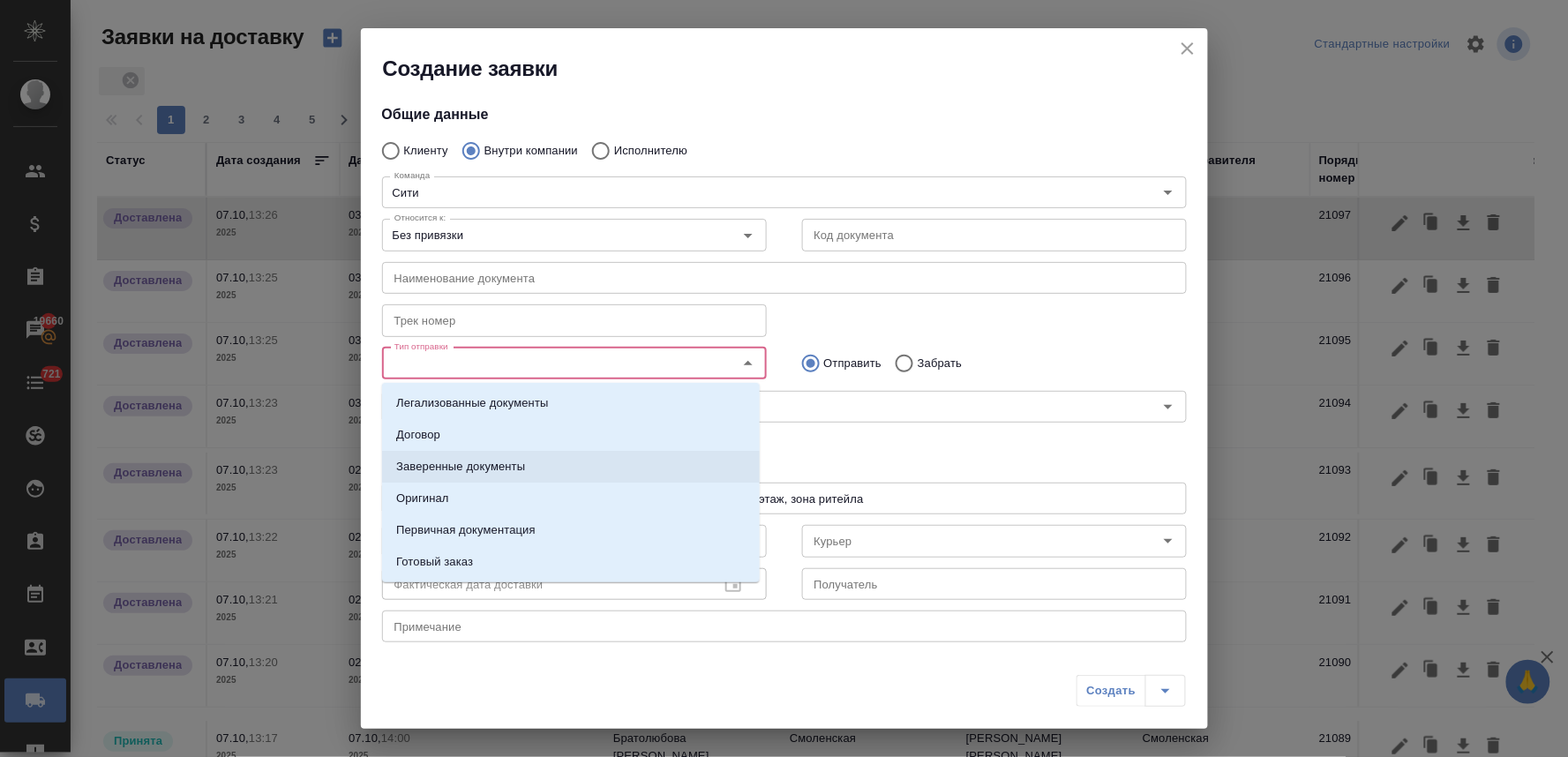
click at [497, 470] on p "Заверенные документы" at bounding box center [460, 467] width 129 height 18
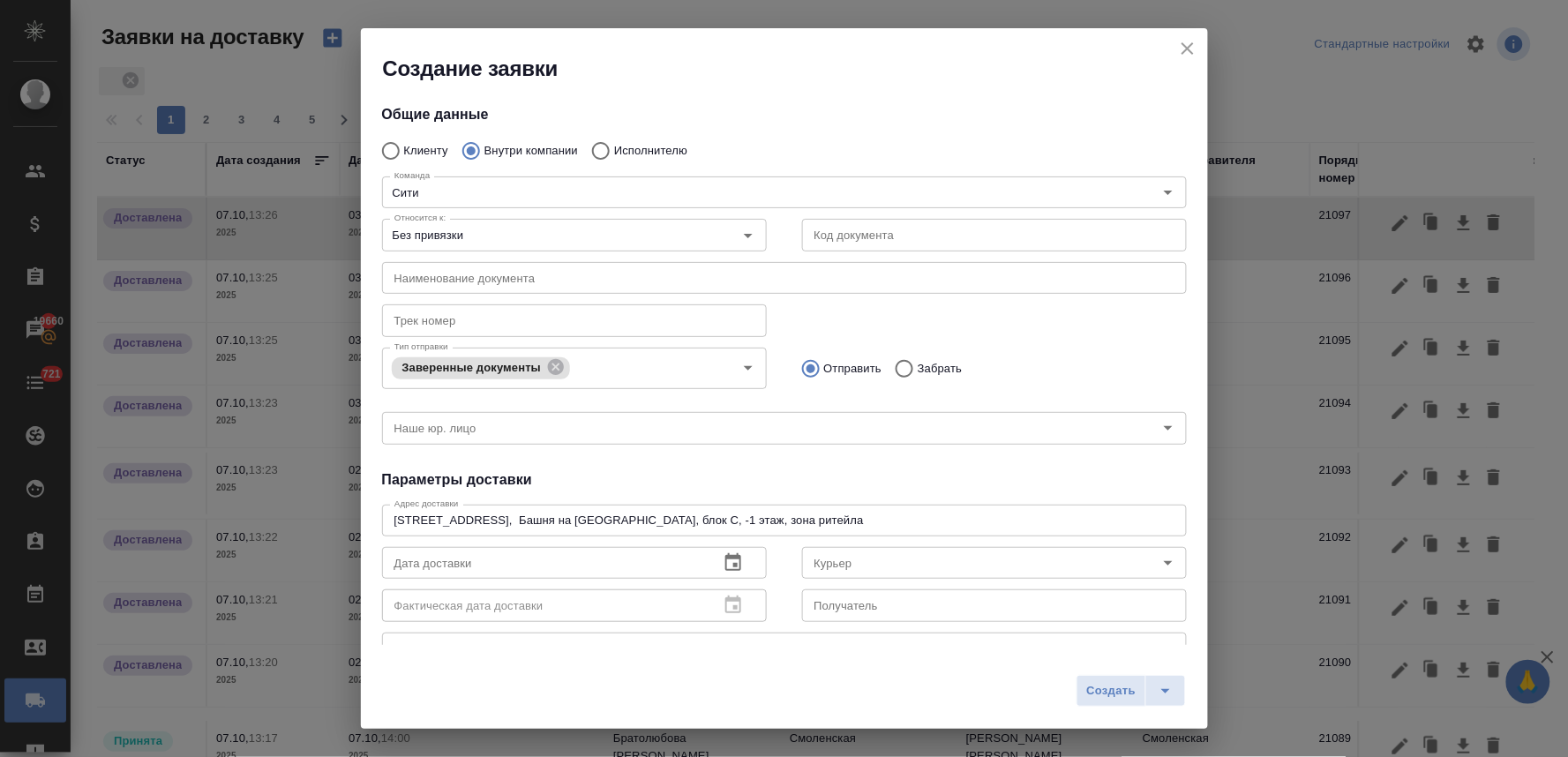
click at [729, 472] on h4 "Параметры доставки" at bounding box center [784, 479] width 804 height 21
click at [631, 364] on input "Тип отправки" at bounding box center [638, 367] width 127 height 21
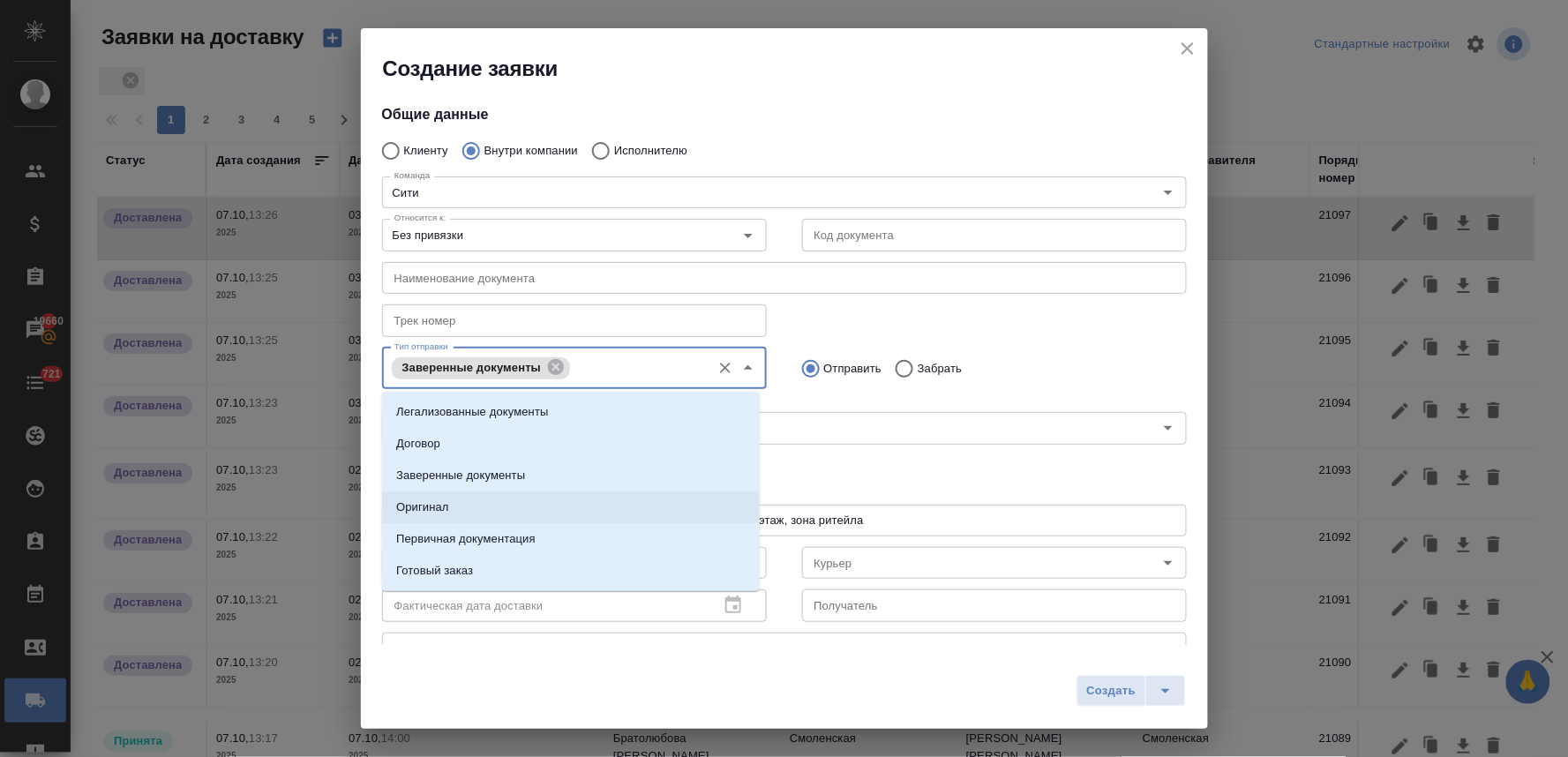
click at [553, 503] on li "Оригинал" at bounding box center [571, 508] width 378 height 32
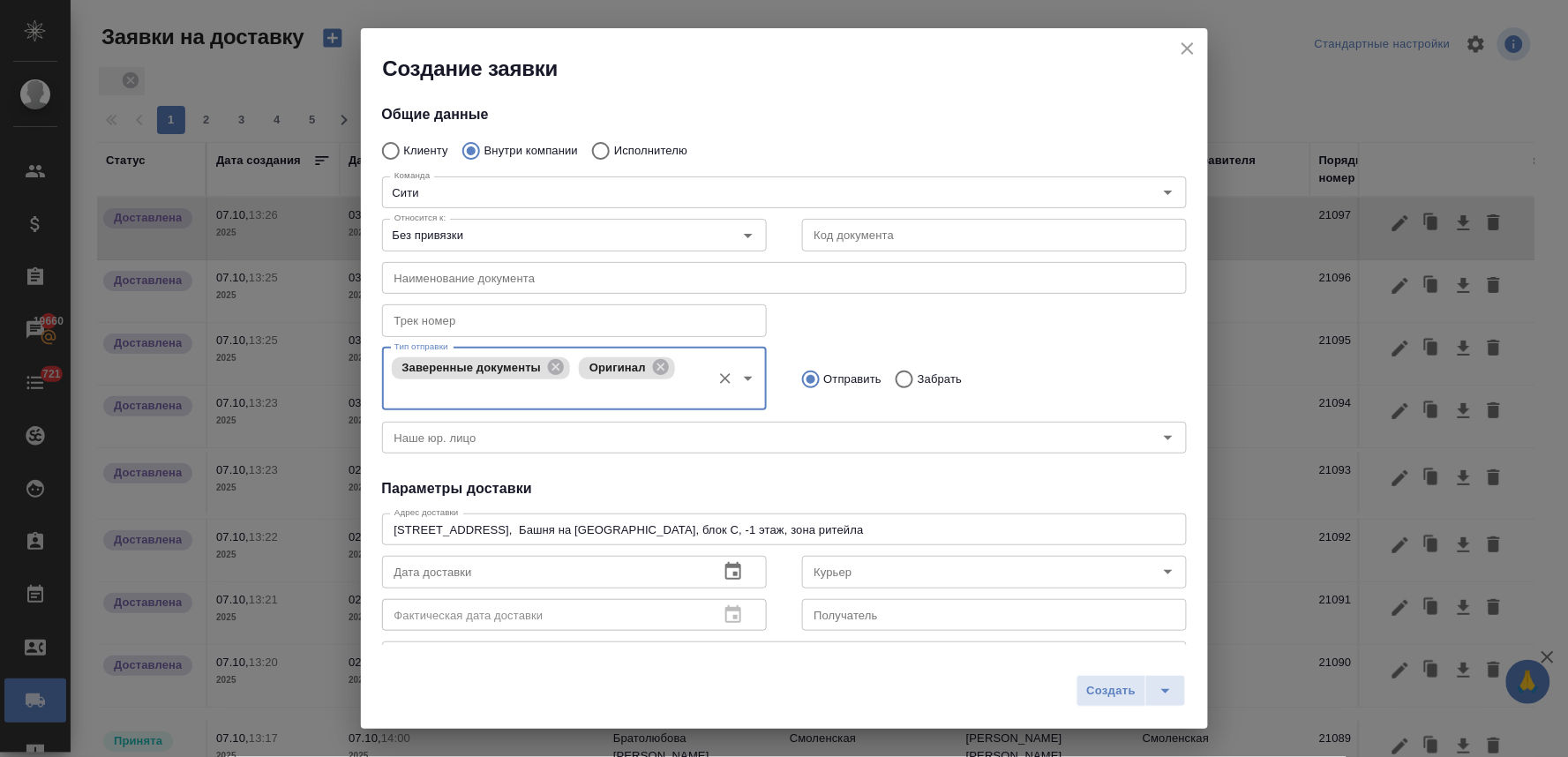
click at [695, 471] on div "Общие данные Клиенту Внутри компании Исполнителю Команда Сити Команда Относится…" at bounding box center [784, 364] width 847 height 562
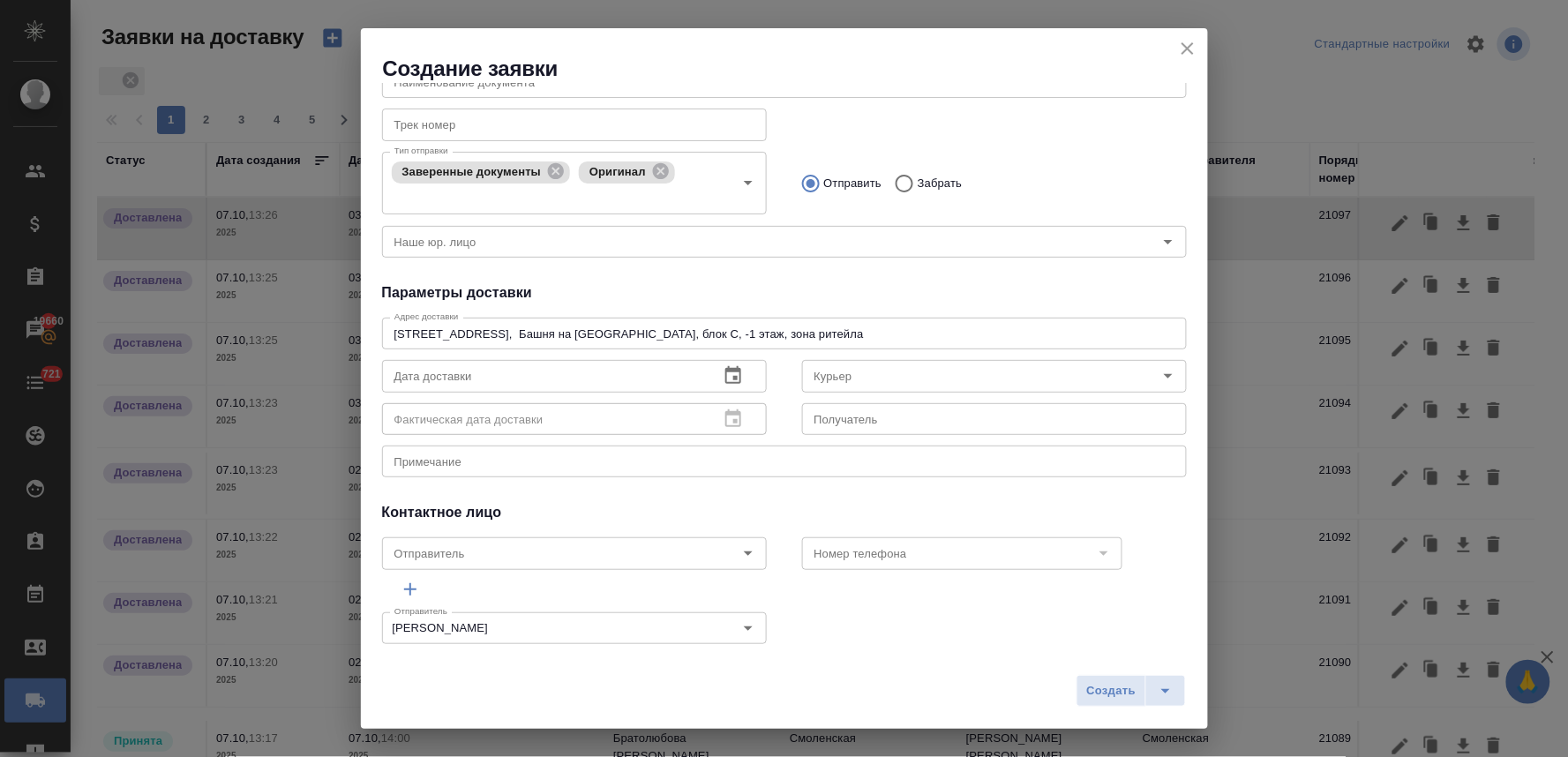
click at [722, 379] on icon "button" at bounding box center [732, 375] width 21 height 21
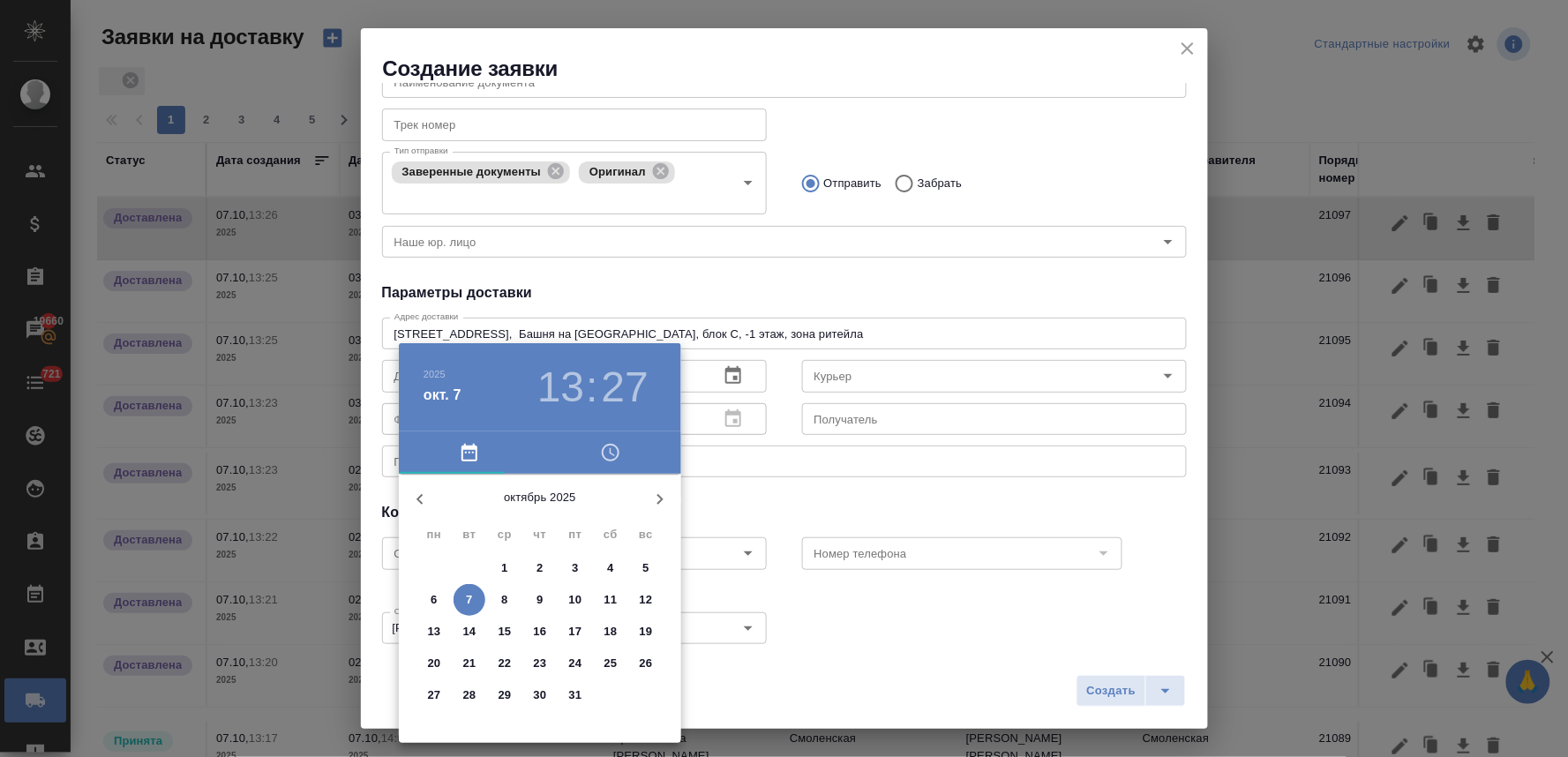
click at [575, 567] on p "3" at bounding box center [575, 568] width 6 height 18
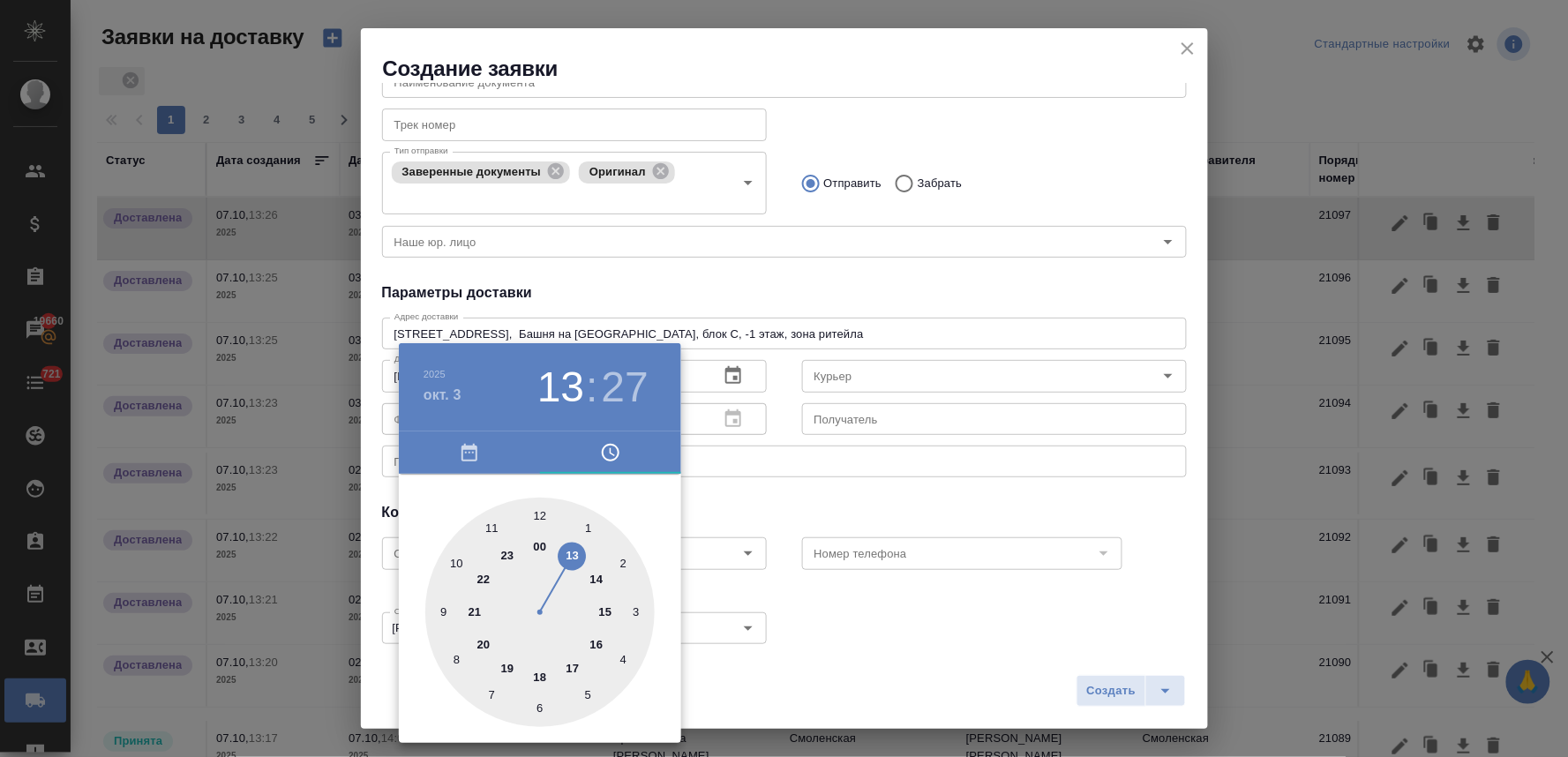
click at [540, 676] on div at bounding box center [540, 613] width 230 height 230
click at [542, 516] on div at bounding box center [540, 613] width 230 height 230
type input "03.10.2025 18:00"
click at [780, 497] on div at bounding box center [784, 378] width 1568 height 757
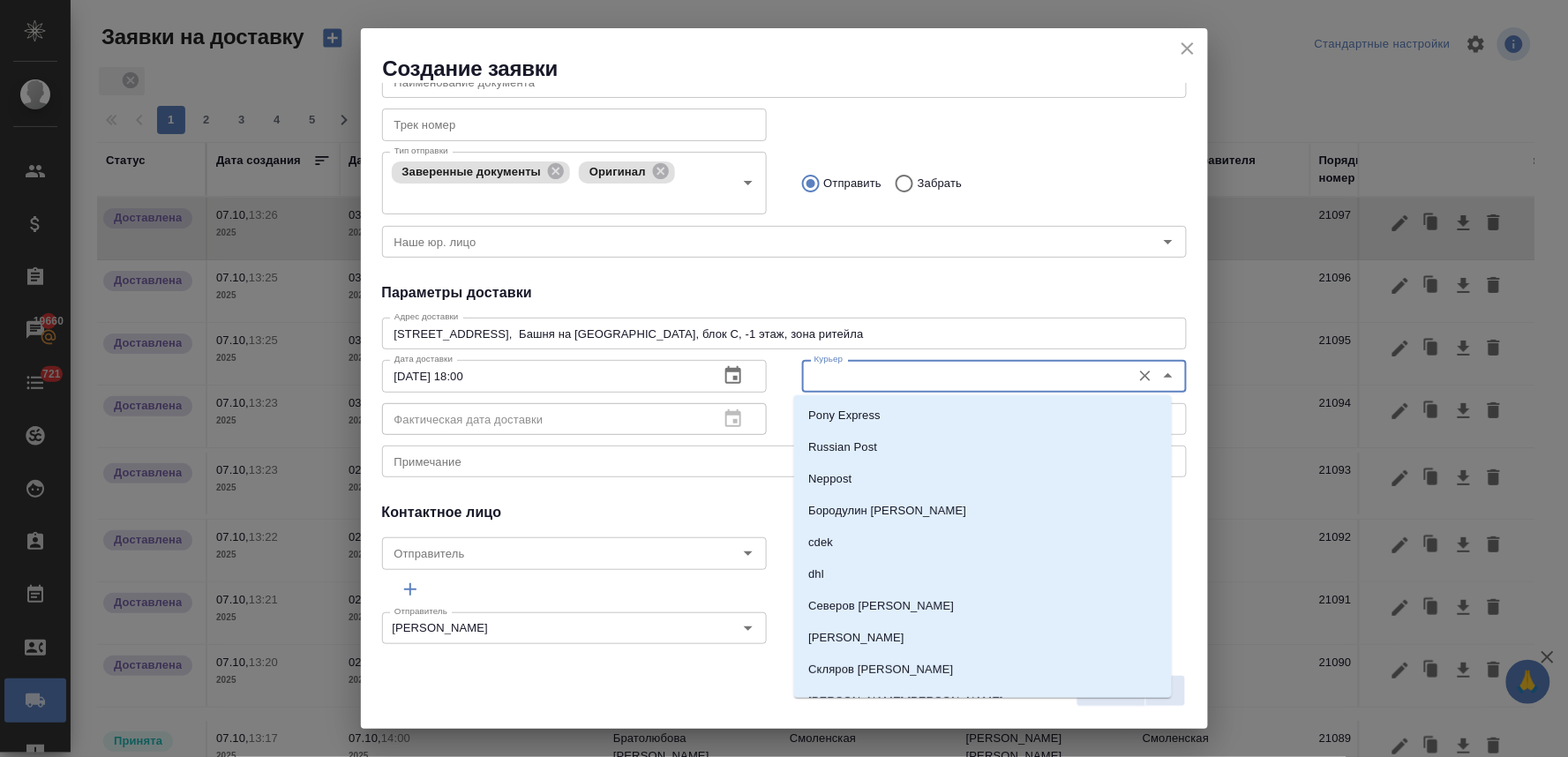
click at [850, 385] on input "Курьер" at bounding box center [965, 375] width 315 height 21
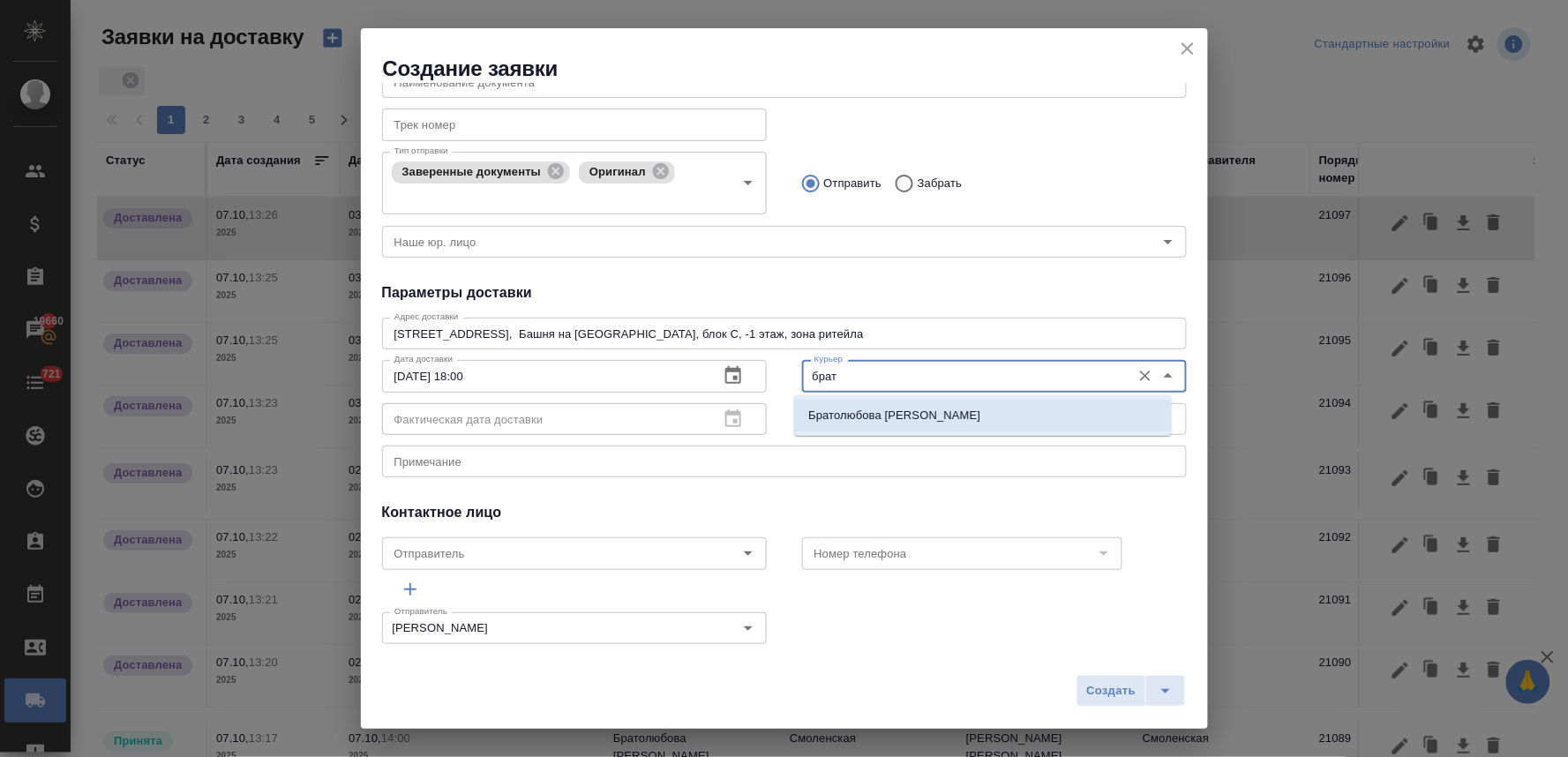
click at [847, 416] on p "Братолюбова Наталья" at bounding box center [894, 416] width 172 height 18
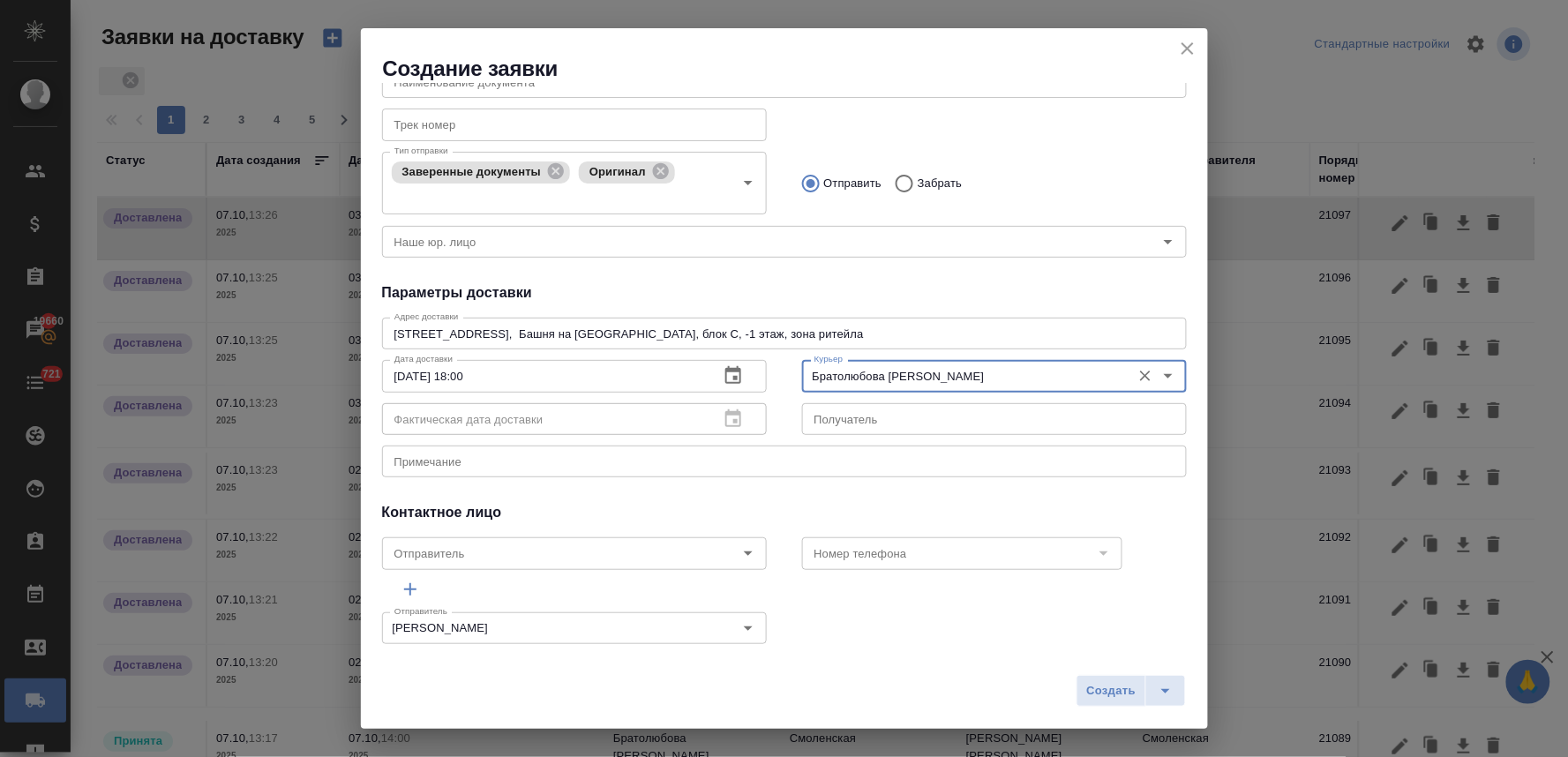
type input "Братолюбова Наталья"
drag, startPoint x: 518, startPoint y: 375, endPoint x: 245, endPoint y: 373, distance: 273.0
click at [263, 377] on div "Создание заявки Общие данные Клиенту Внутри компании Исполнителю Команда Сити К…" at bounding box center [784, 378] width 1568 height 757
click at [1114, 703] on button "Создать" at bounding box center [1111, 691] width 69 height 32
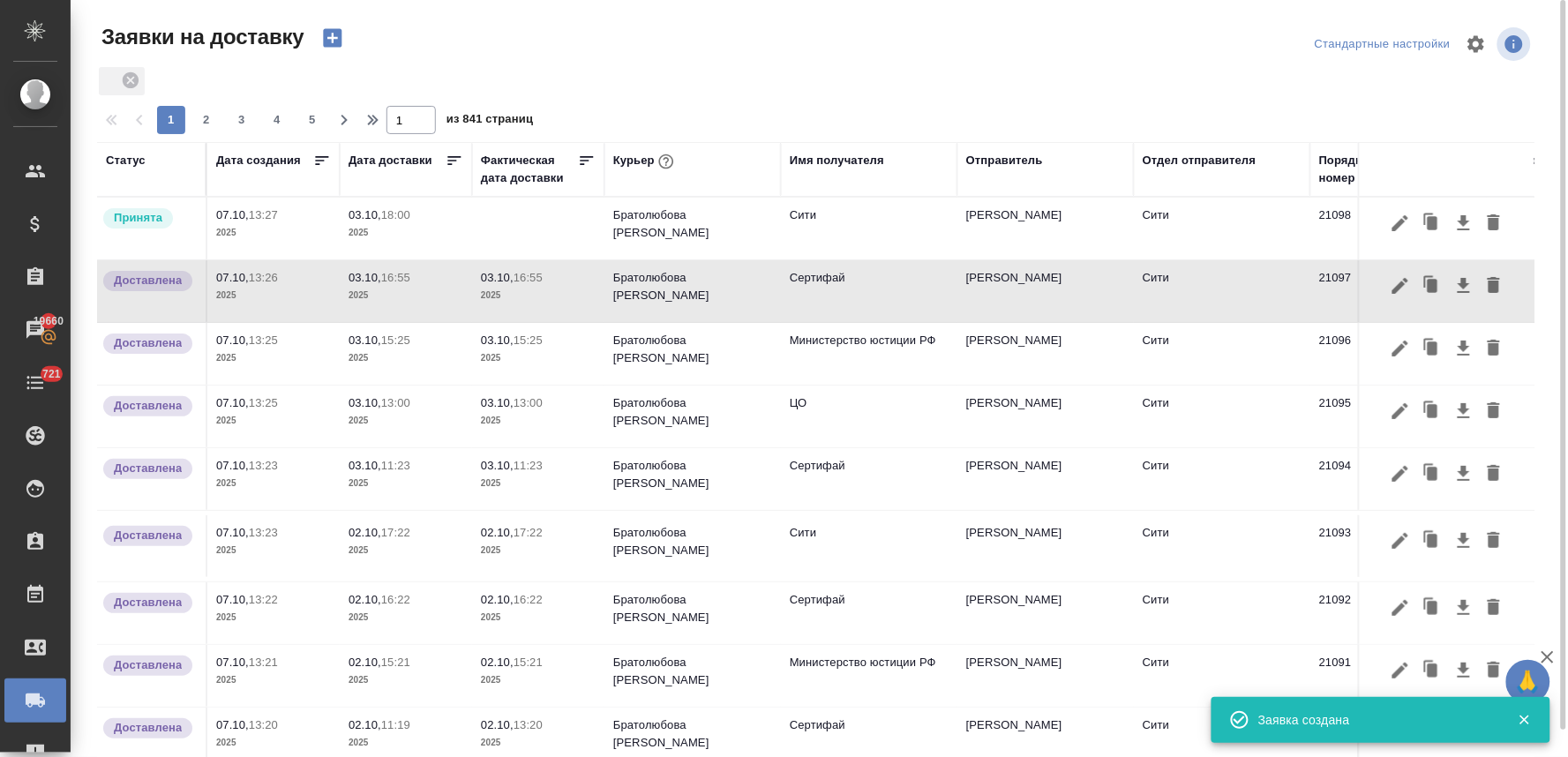
click at [401, 207] on span "03.10, 18:00" at bounding box center [406, 216] width 115 height 18
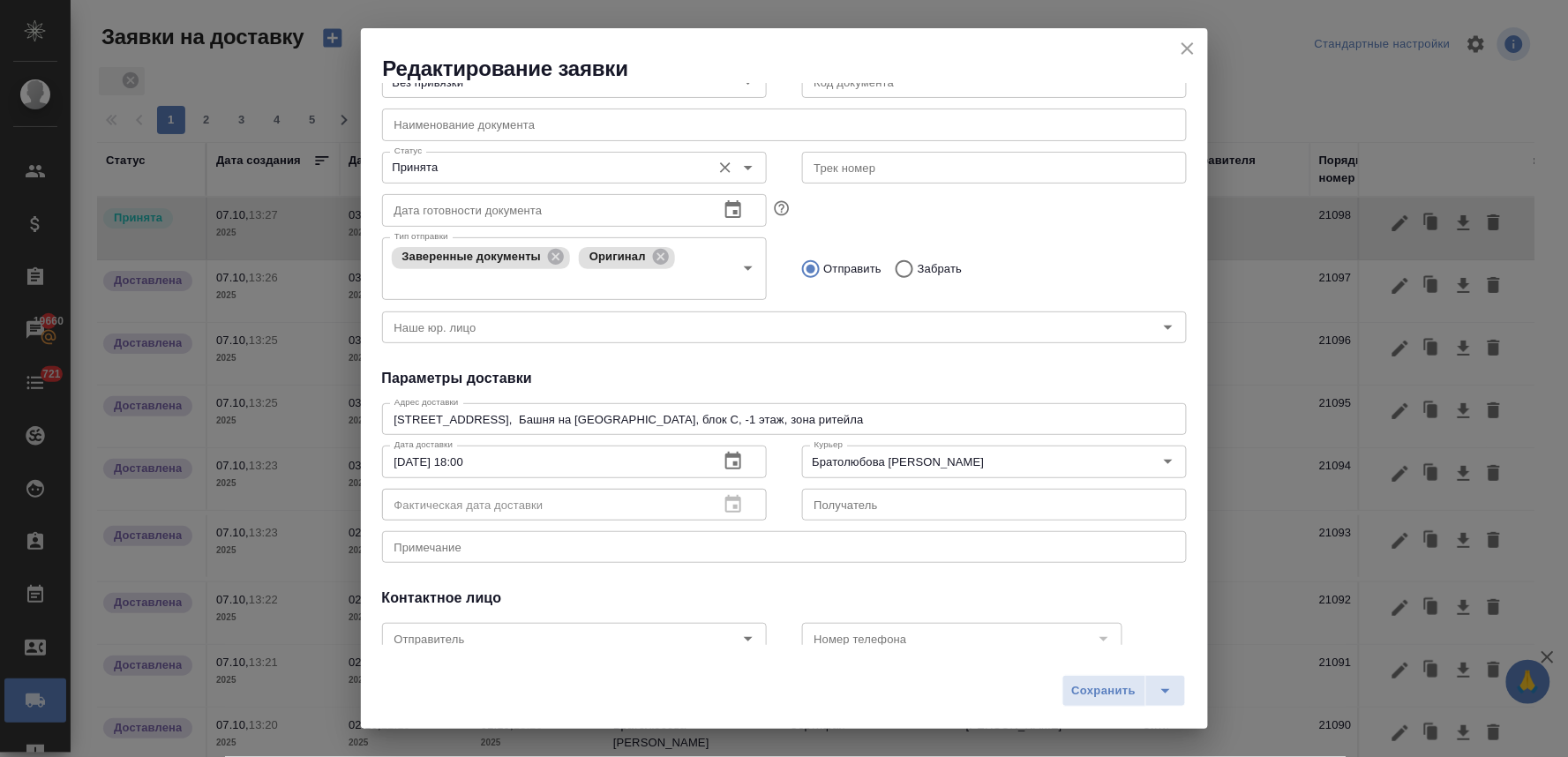
click at [437, 168] on input "Принята" at bounding box center [545, 167] width 315 height 21
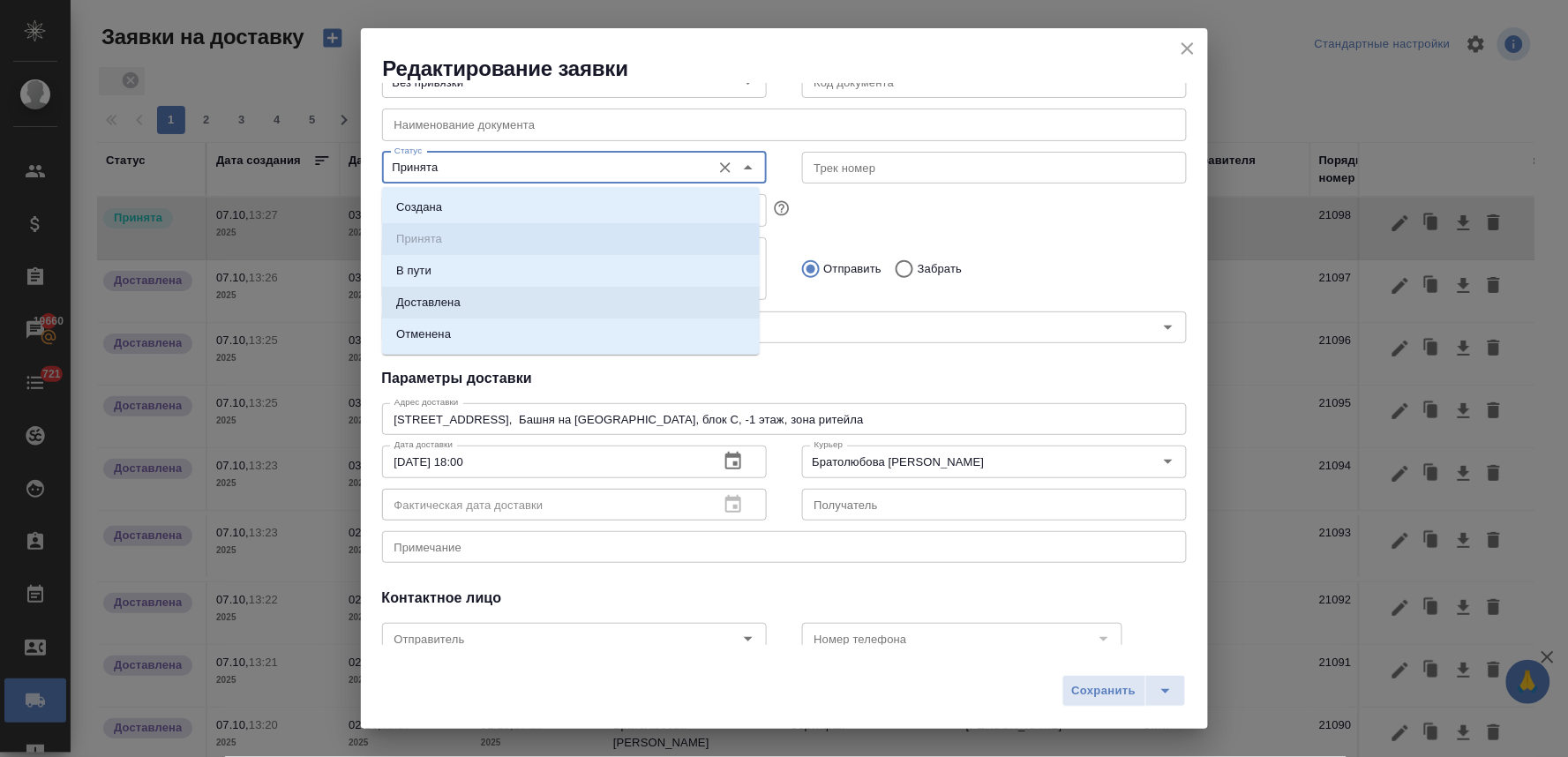
click at [425, 298] on p "Доставлена" at bounding box center [427, 303] width 64 height 18
type input "Доставлена"
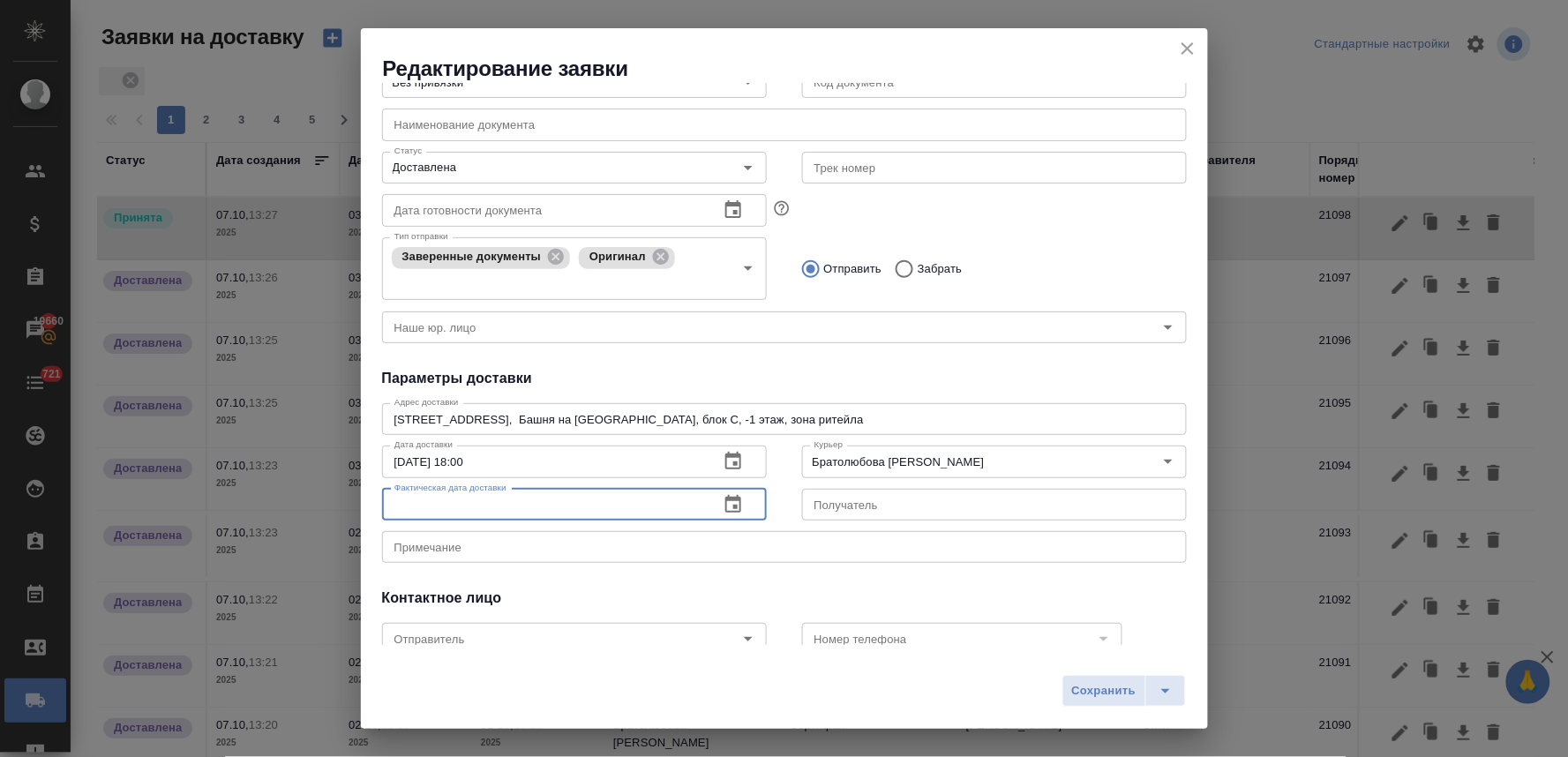
click at [430, 512] on input "text" at bounding box center [543, 505] width 323 height 32
paste input "03.10.2025 18:00"
type input "03.10.2025 18:00"
click at [1104, 691] on span "Сохранить" at bounding box center [1104, 691] width 64 height 21
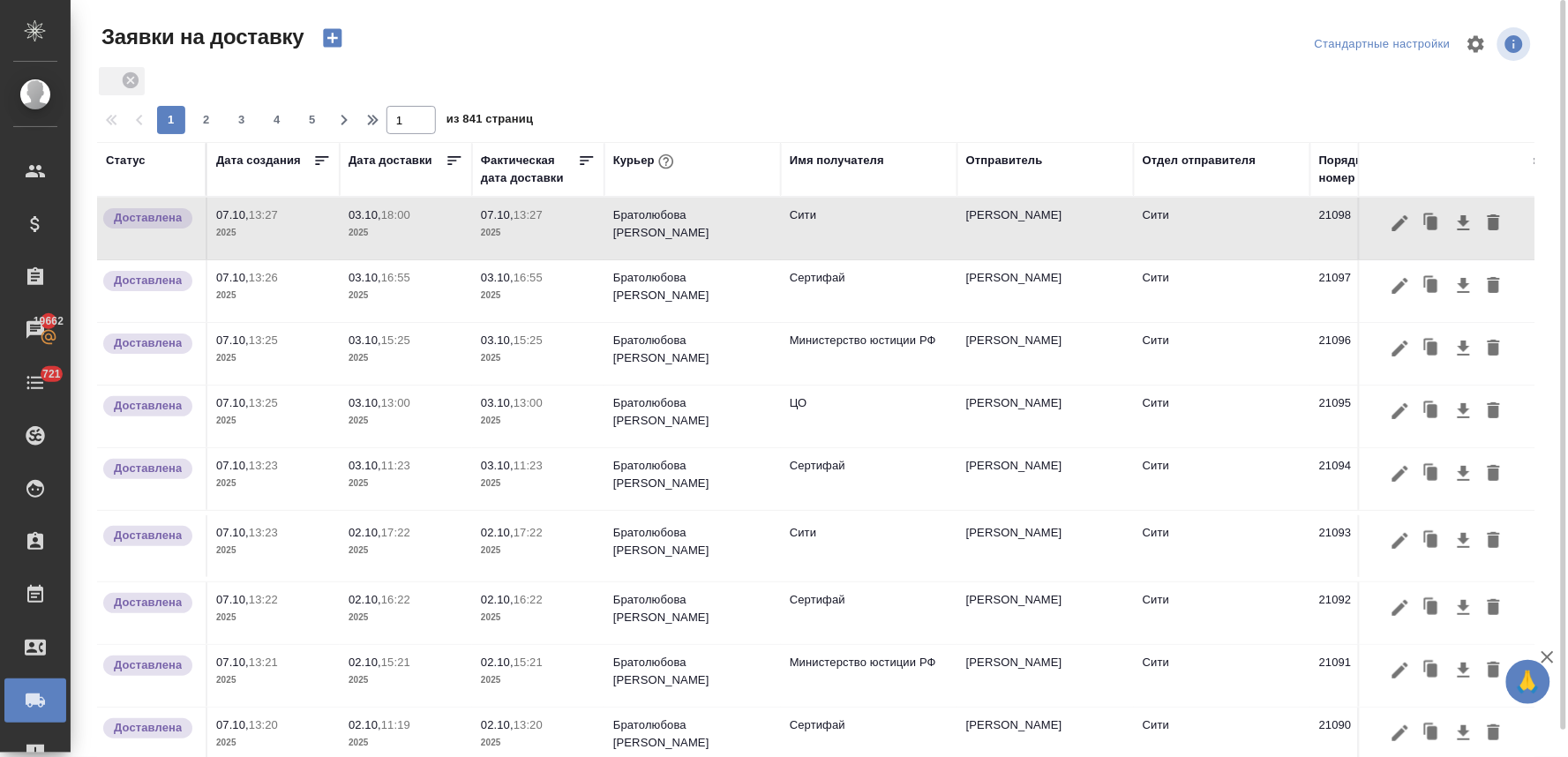
click at [376, 216] on p "03.10," at bounding box center [364, 214] width 33 height 13
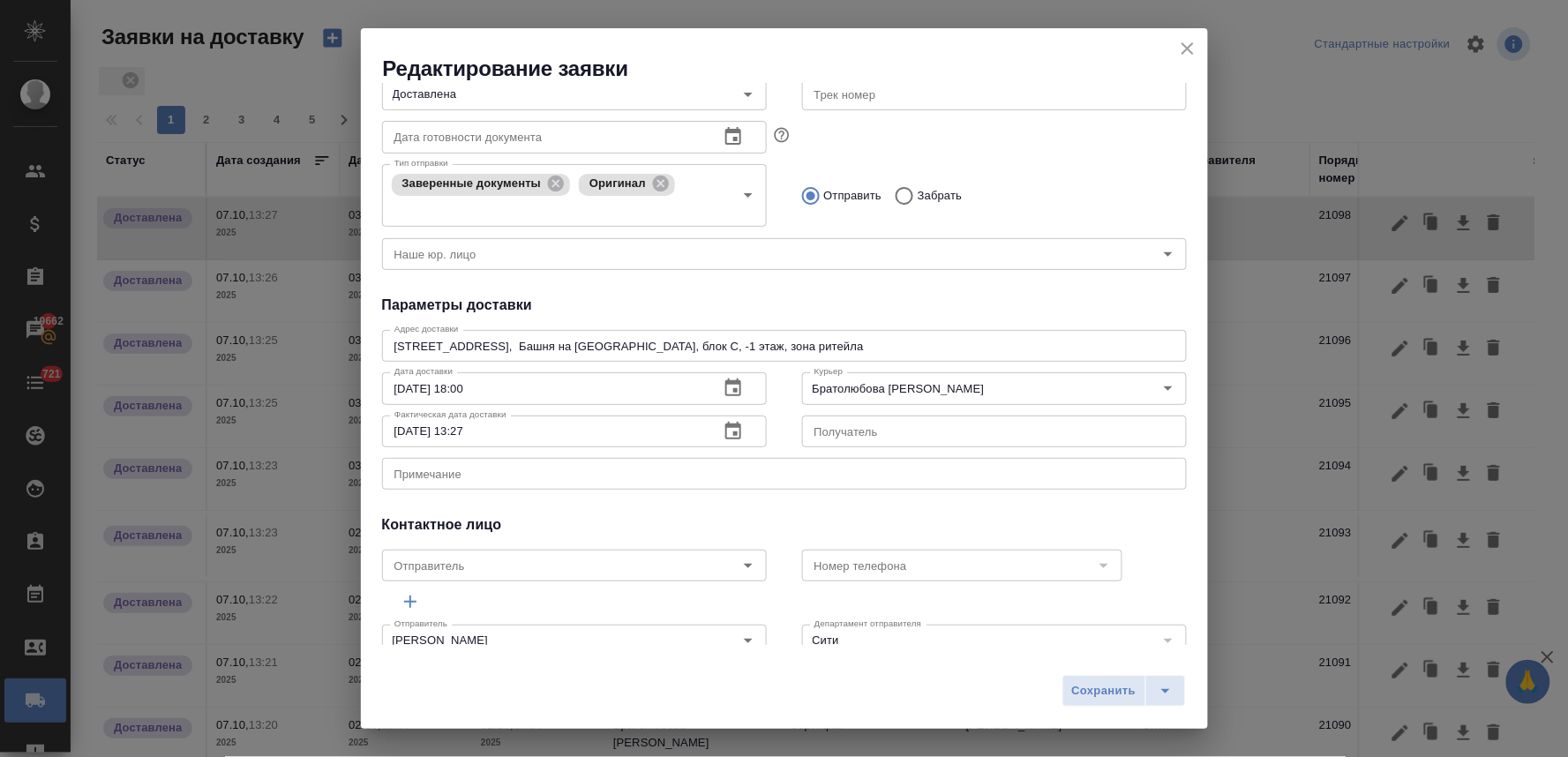
scroll to position [294, 0]
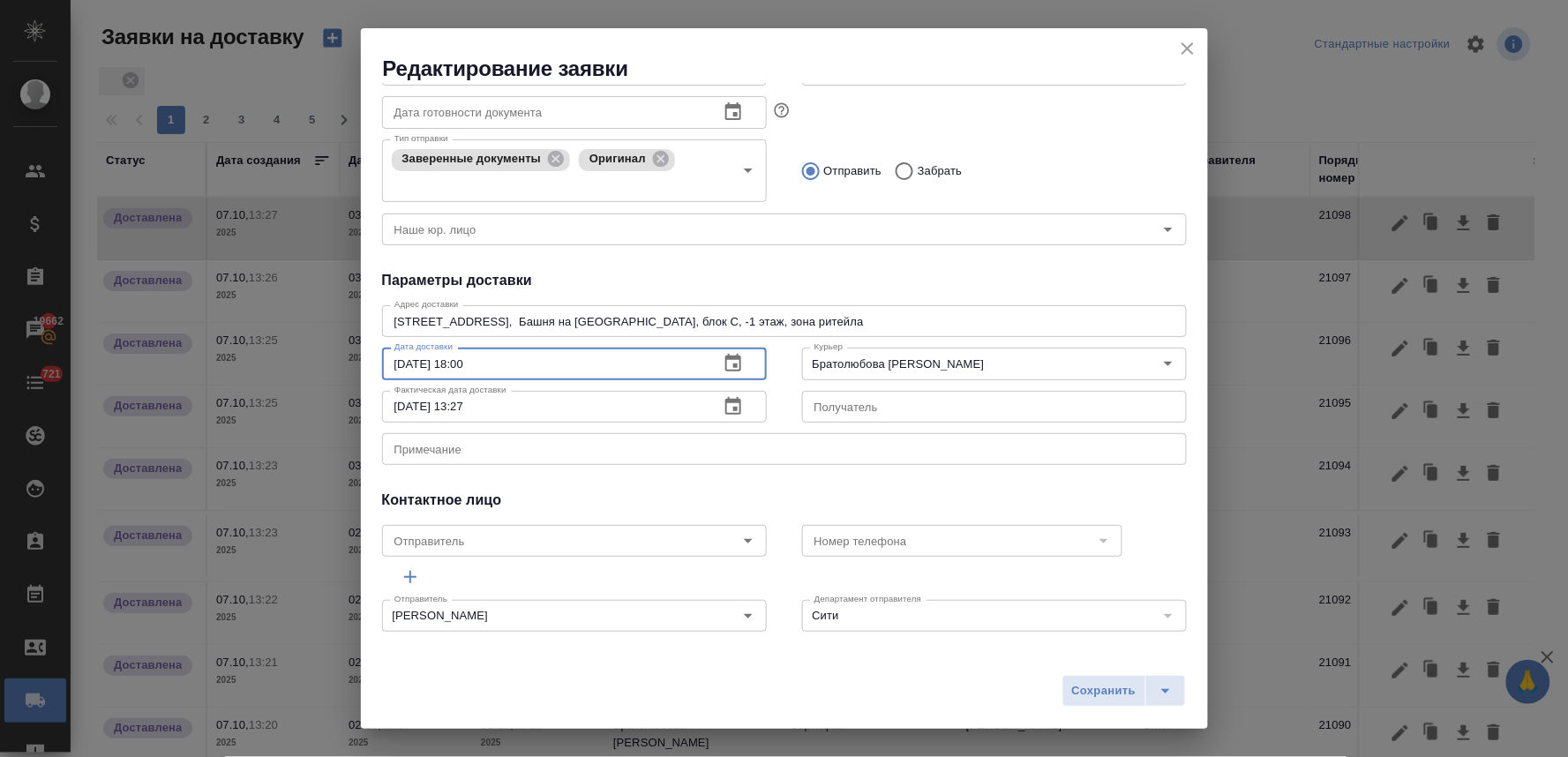
drag, startPoint x: 508, startPoint y: 363, endPoint x: 257, endPoint y: 378, distance: 251.4
click at [258, 378] on div "Редактирование заявки Общие данные Порядковый номер 21098 Порядковый номер Клие…" at bounding box center [784, 378] width 1568 height 757
drag, startPoint x: 506, startPoint y: 404, endPoint x: 200, endPoint y: 404, distance: 306.0
click at [204, 404] on div "Редактирование заявки Общие данные Порядковый номер 21098 Порядковый номер Клие…" at bounding box center [784, 378] width 1568 height 757
paste input "3.10.2025 18:00"
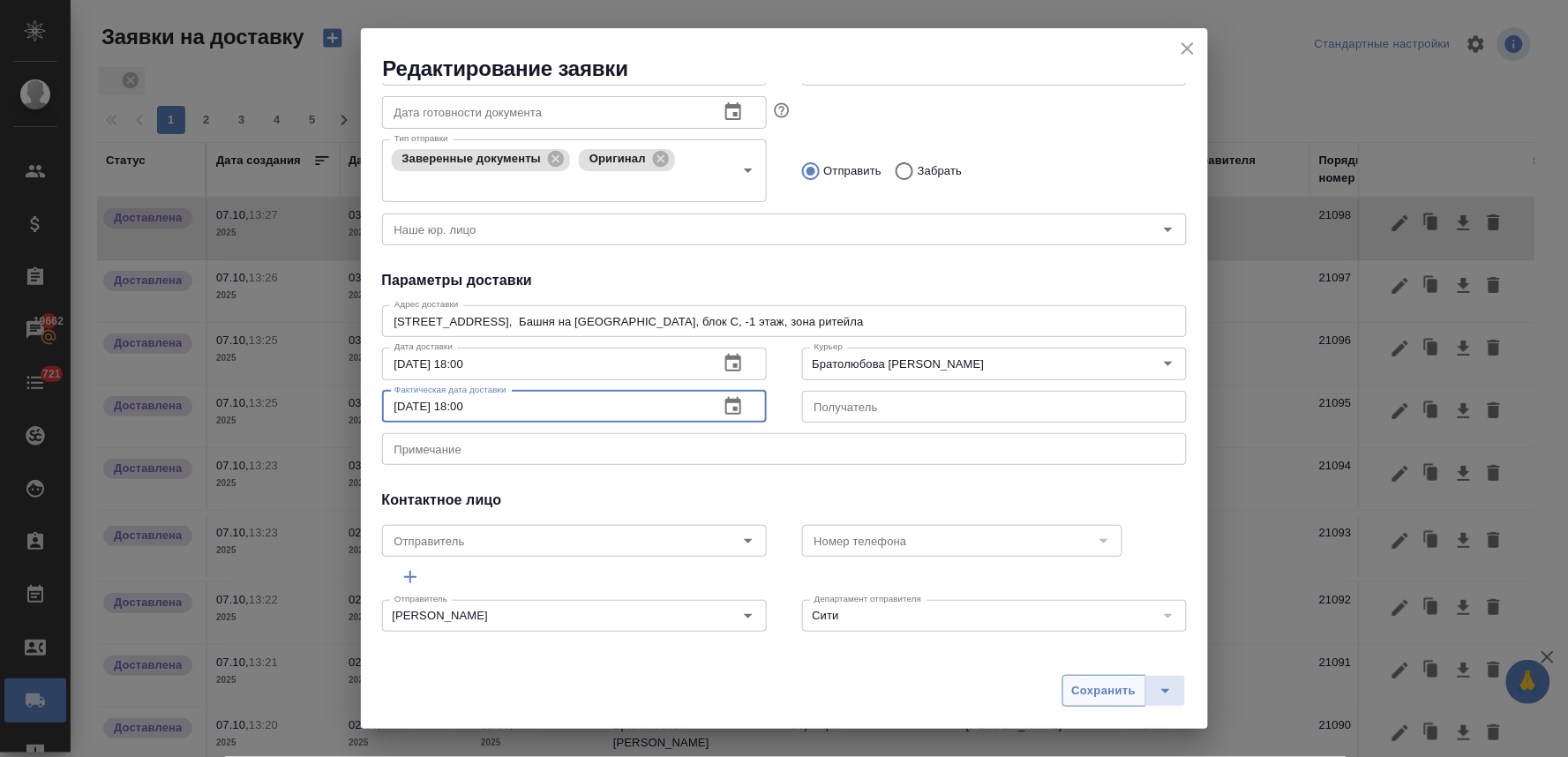
click at [1109, 693] on span "Сохранить" at bounding box center [1104, 691] width 64 height 21
type input "07.10.2025 13:27"
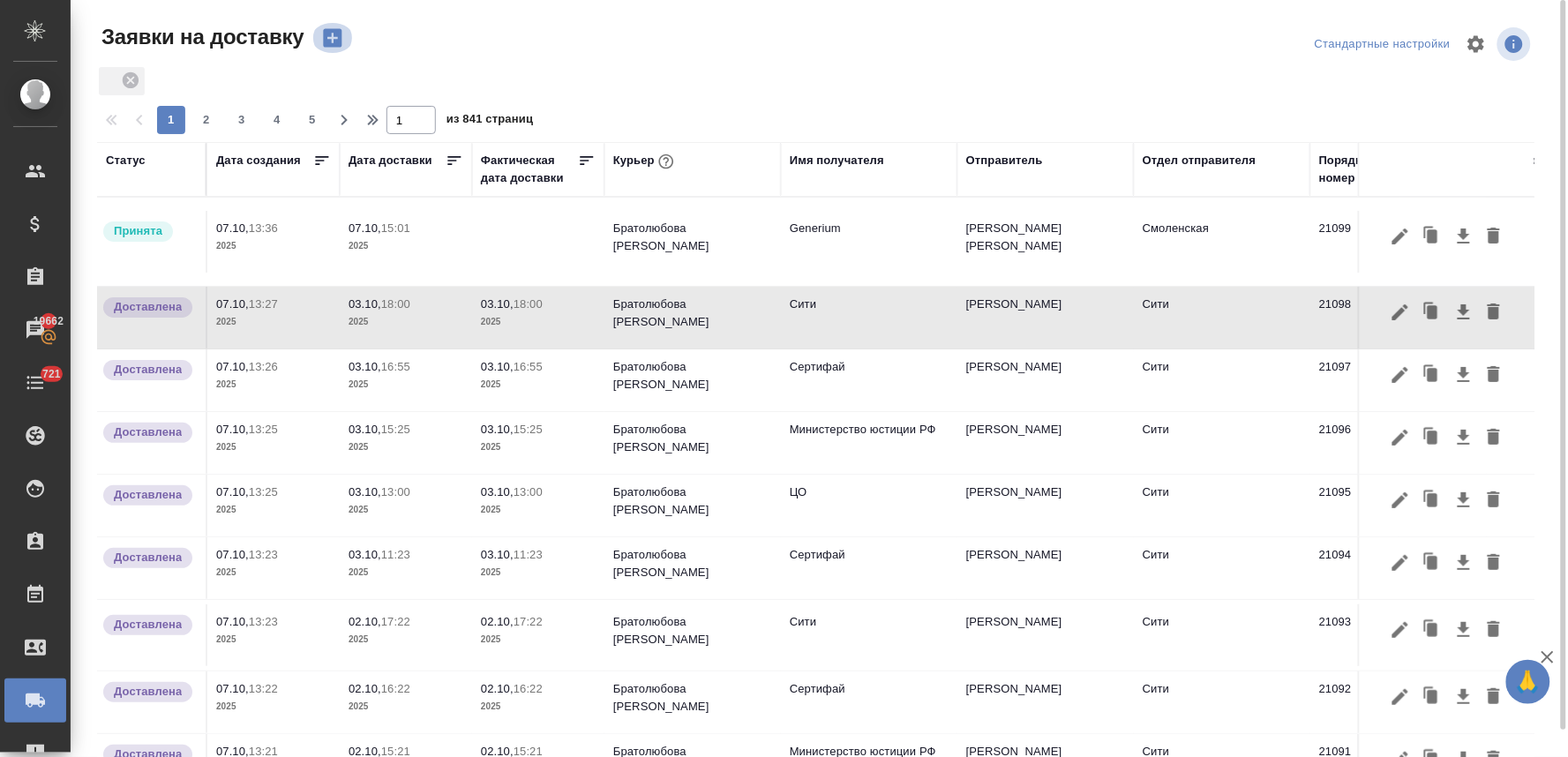
click at [333, 40] on icon "button" at bounding box center [331, 38] width 19 height 19
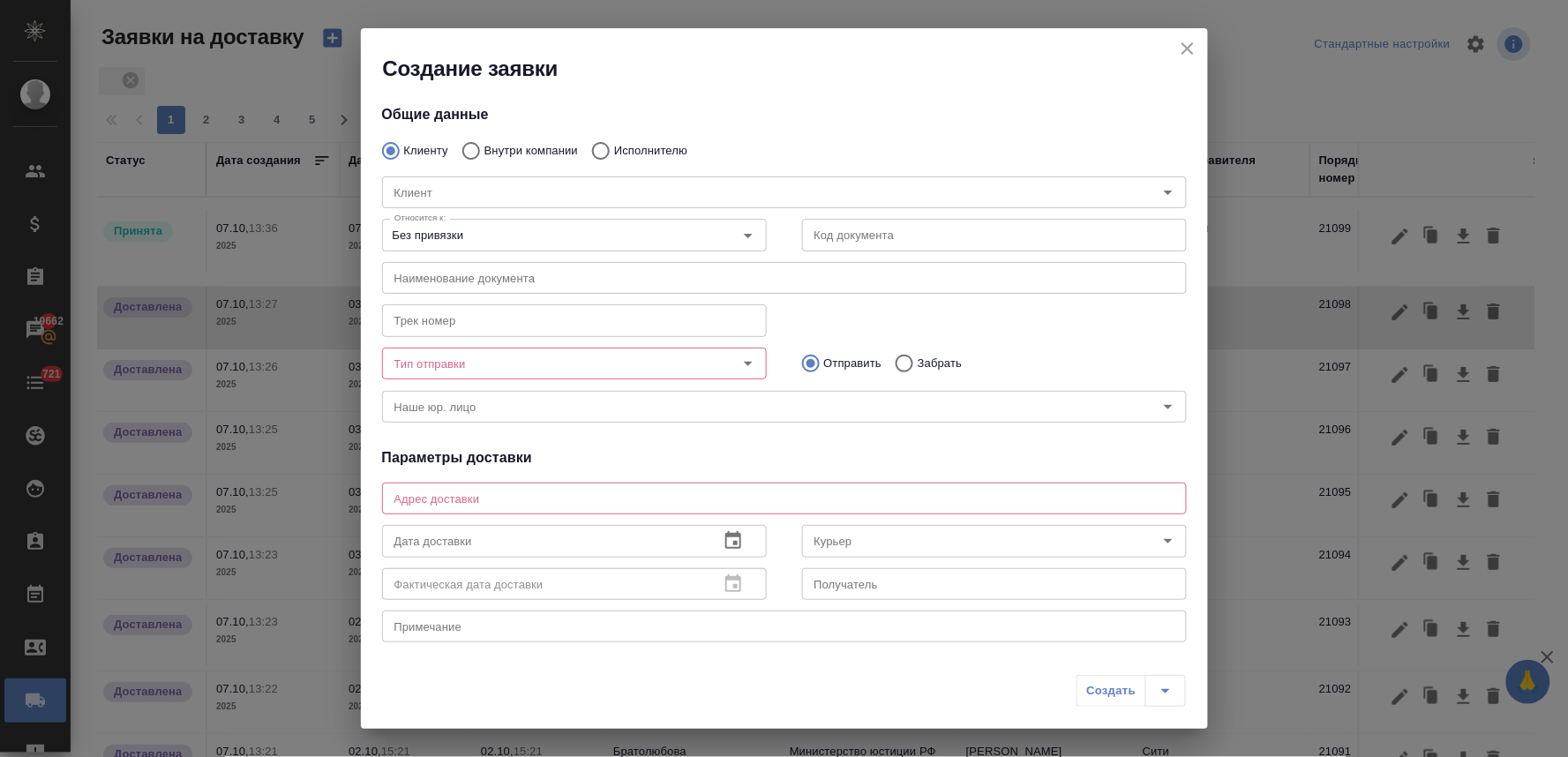
click at [509, 142] on p "Внутри компании" at bounding box center [531, 151] width 94 height 18
click at [485, 142] on input "Внутри компании" at bounding box center [469, 150] width 32 height 37
radio input "true"
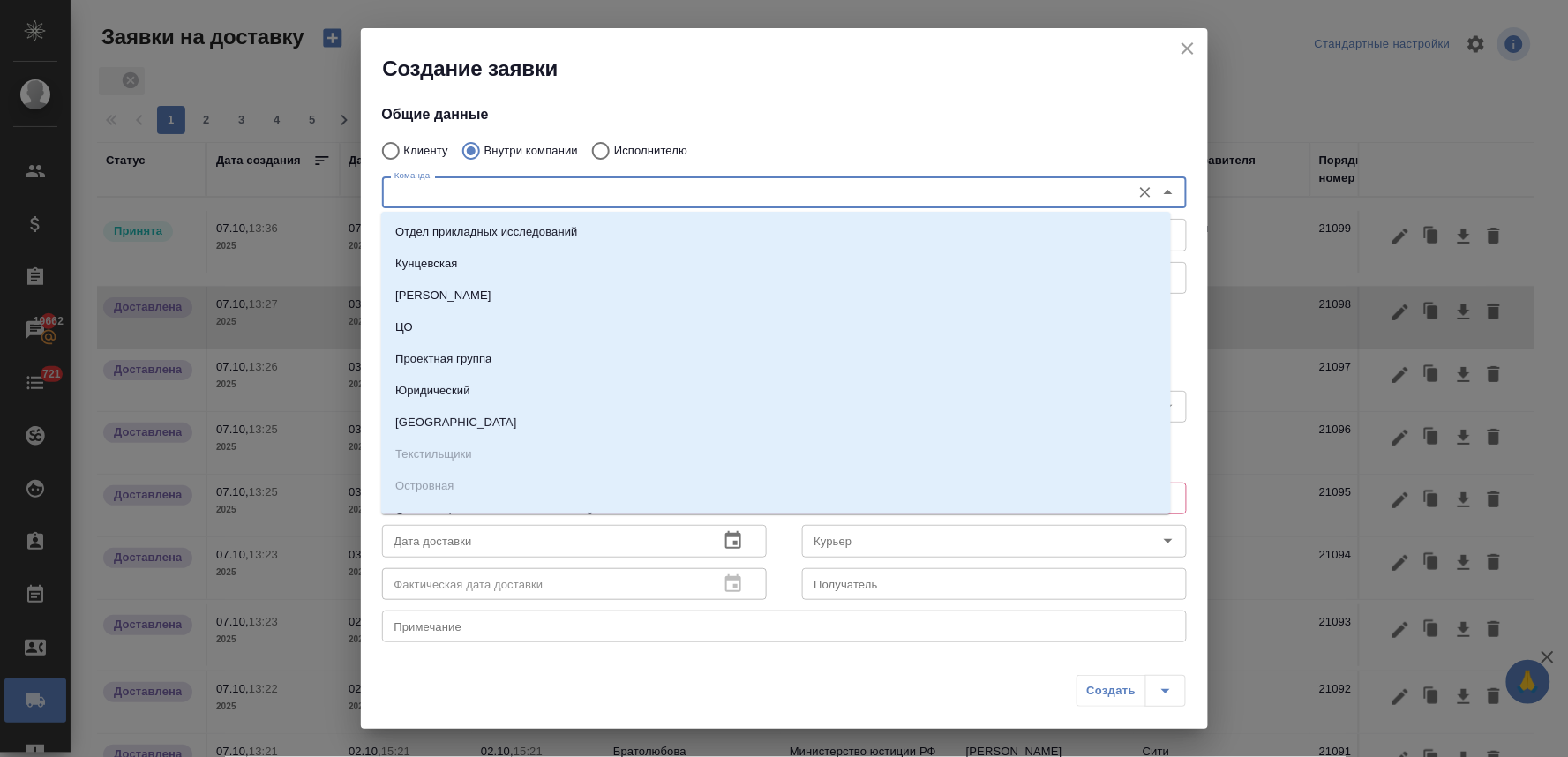
click at [508, 185] on input "Команда" at bounding box center [755, 192] width 735 height 21
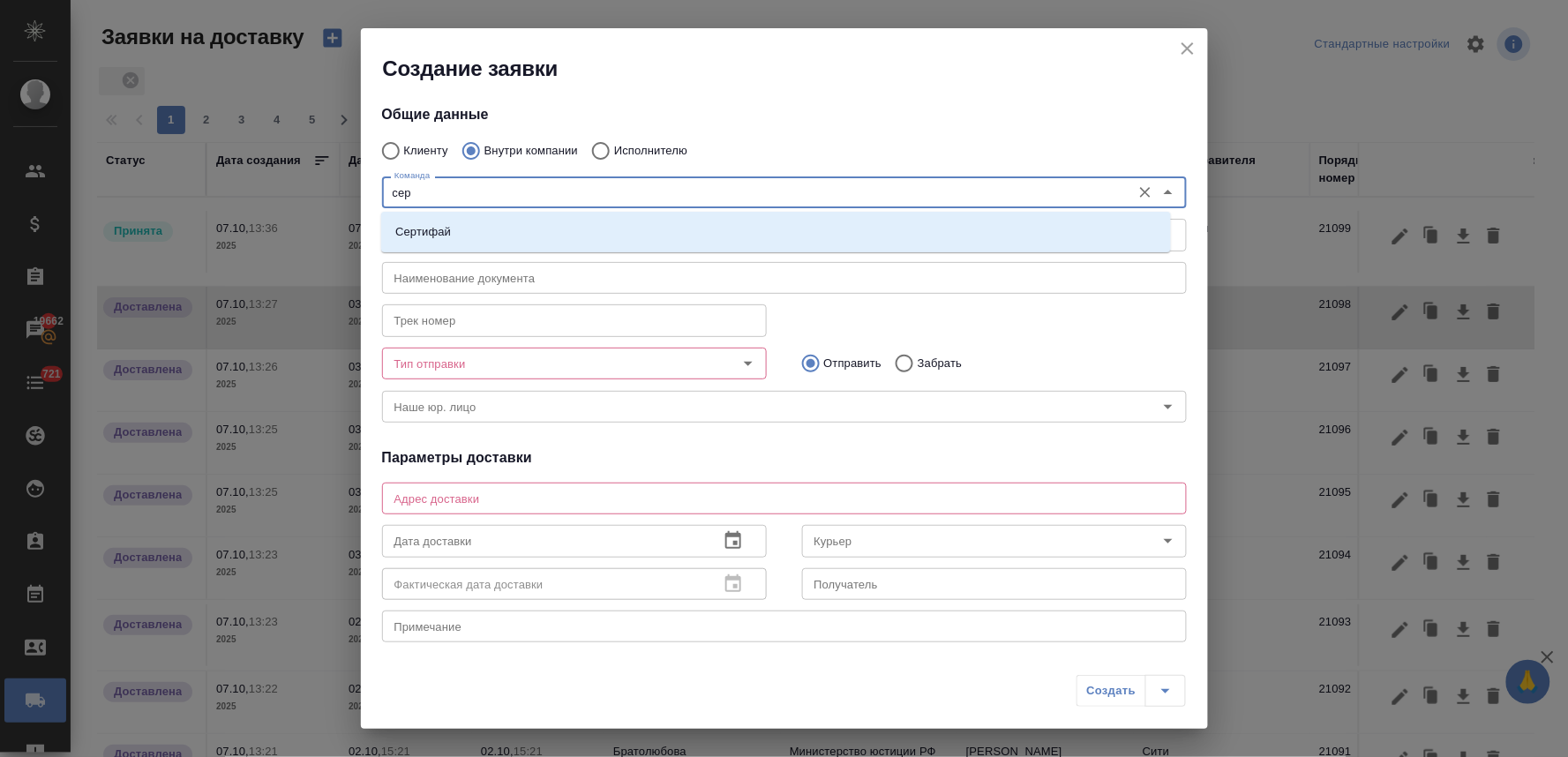
type input "серт"
click at [513, 221] on li "Сертифай" at bounding box center [776, 232] width 789 height 32
type textarea "Кузнецкий мост, д.7"
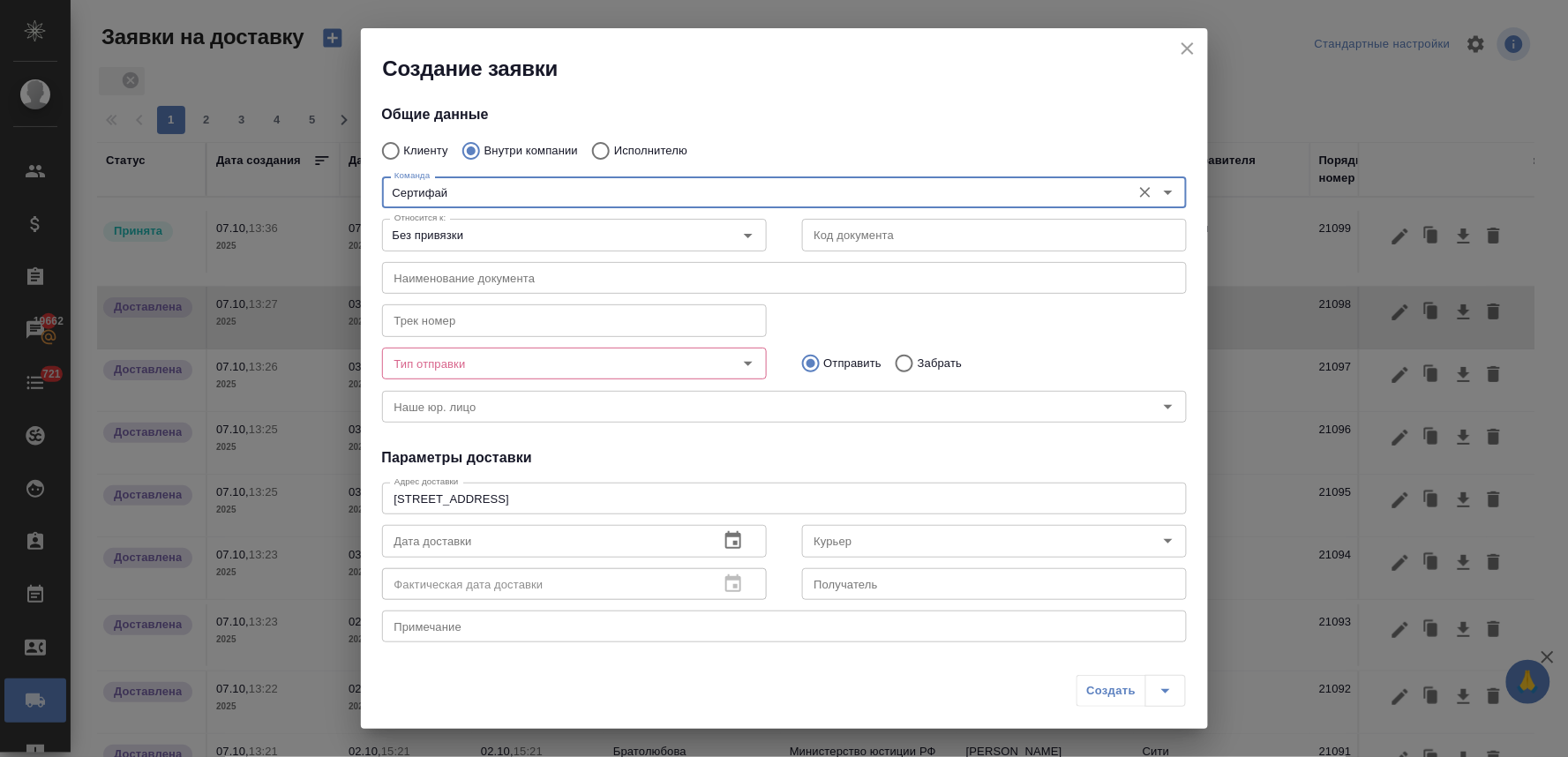
type input "Сертифай"
click at [494, 365] on input "Тип отправки" at bounding box center [545, 363] width 315 height 21
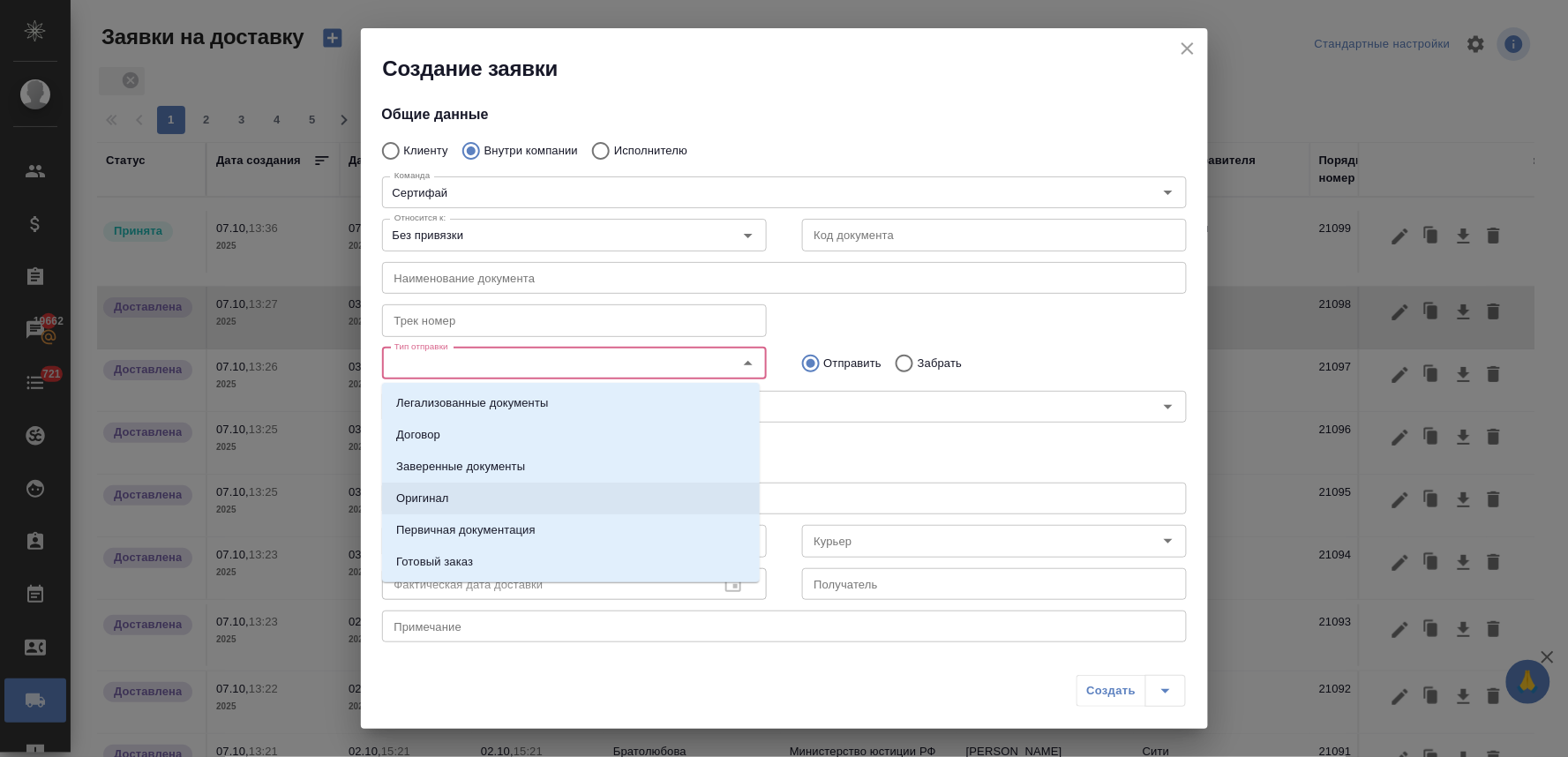
click at [499, 500] on li "Оригинал" at bounding box center [571, 499] width 378 height 32
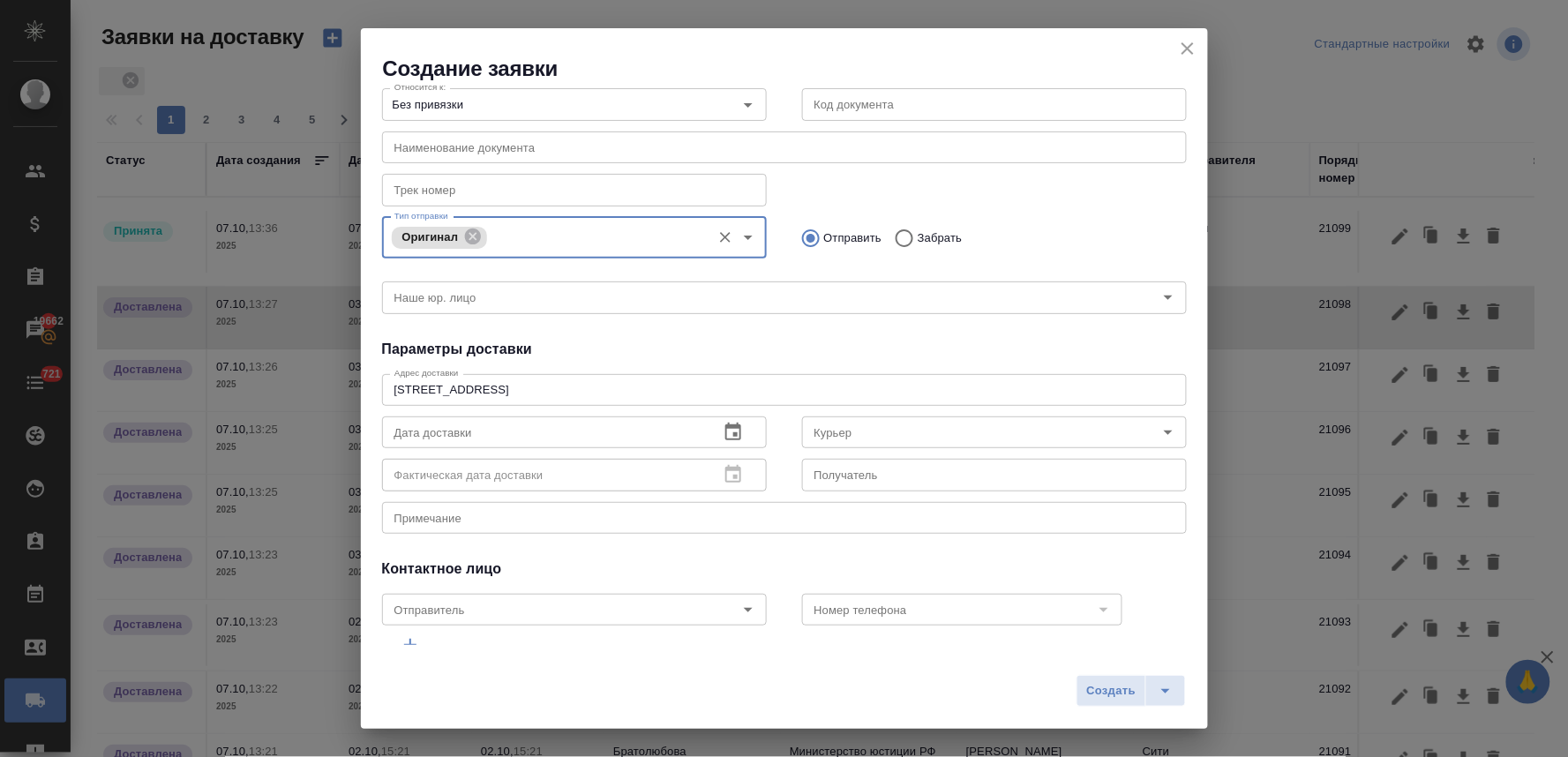
scroll to position [196, 0]
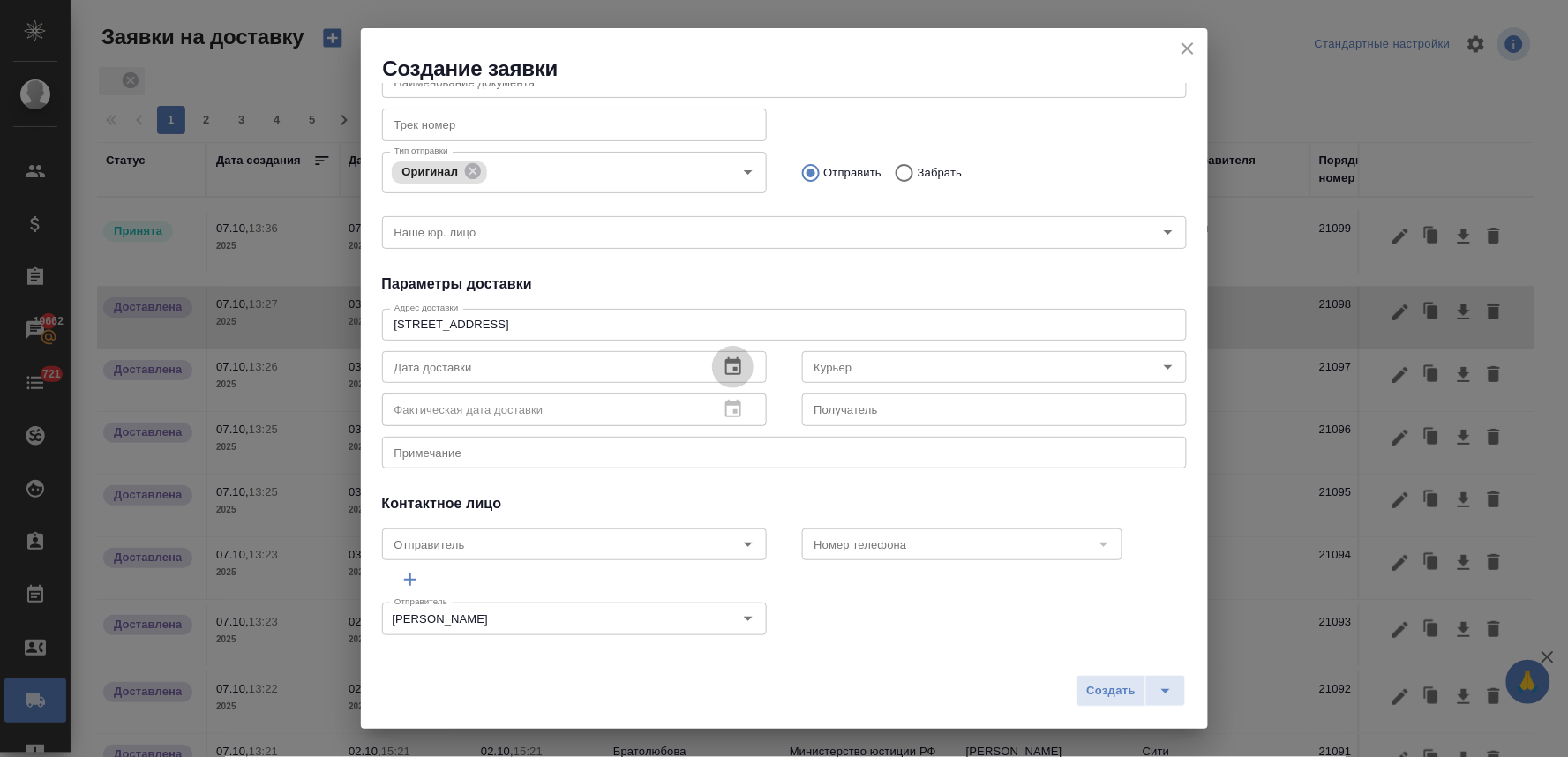
click at [725, 365] on icon "button" at bounding box center [733, 366] width 16 height 18
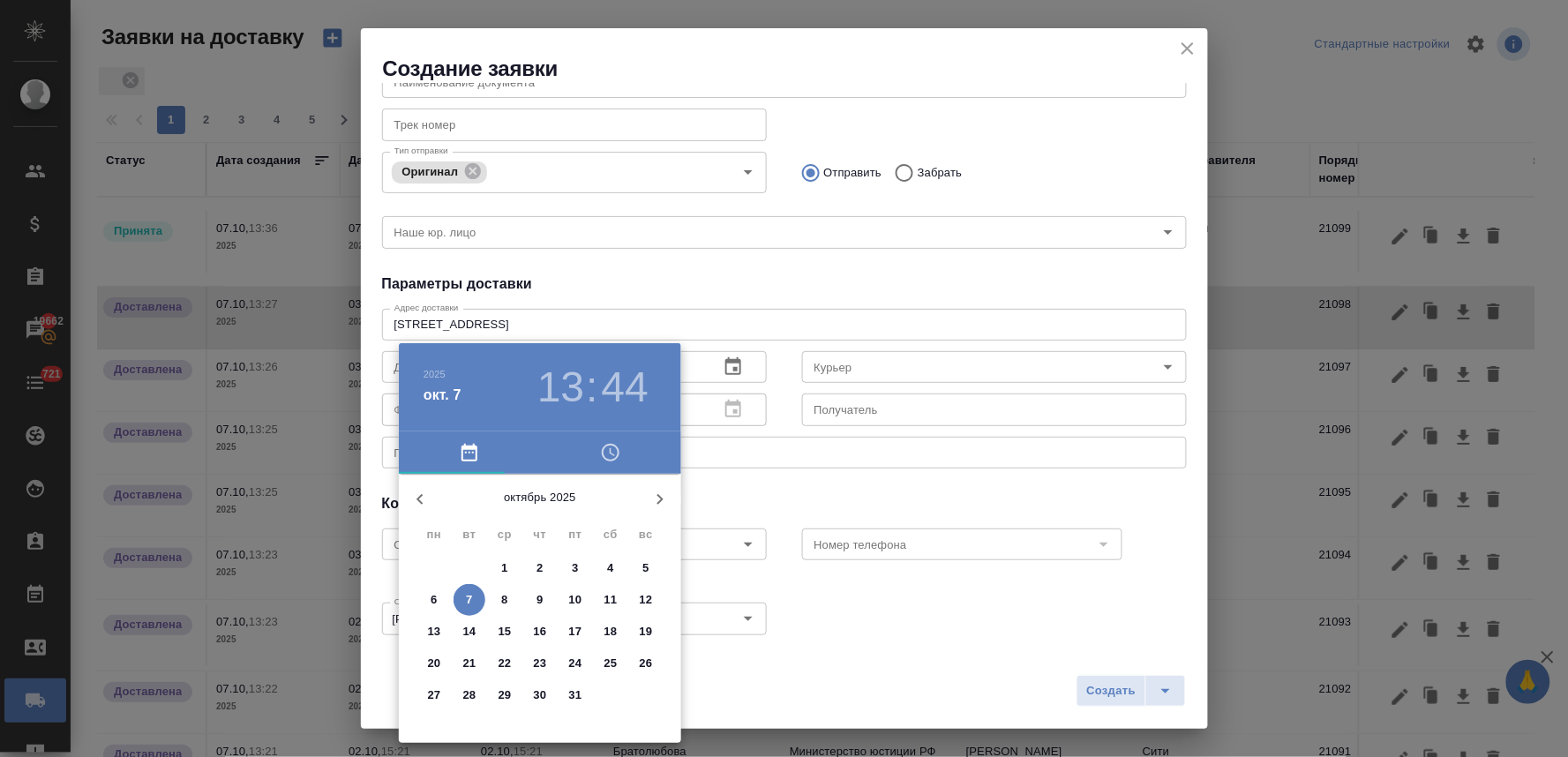
click at [430, 602] on p "6" at bounding box center [433, 601] width 6 height 18
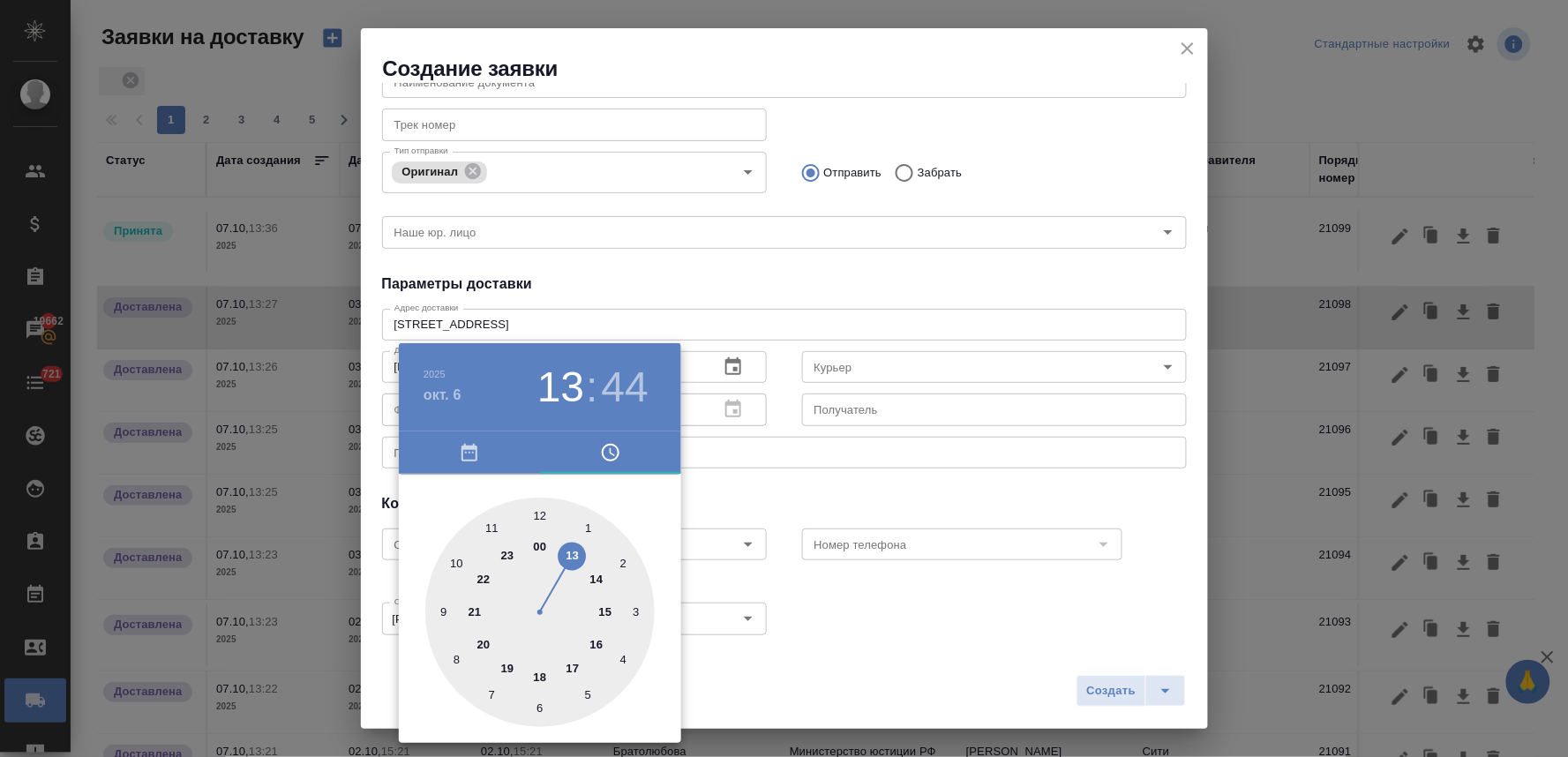
click at [494, 526] on div at bounding box center [540, 613] width 230 height 230
type input "06.10.2025 11:44"
click at [764, 477] on div at bounding box center [784, 378] width 1568 height 757
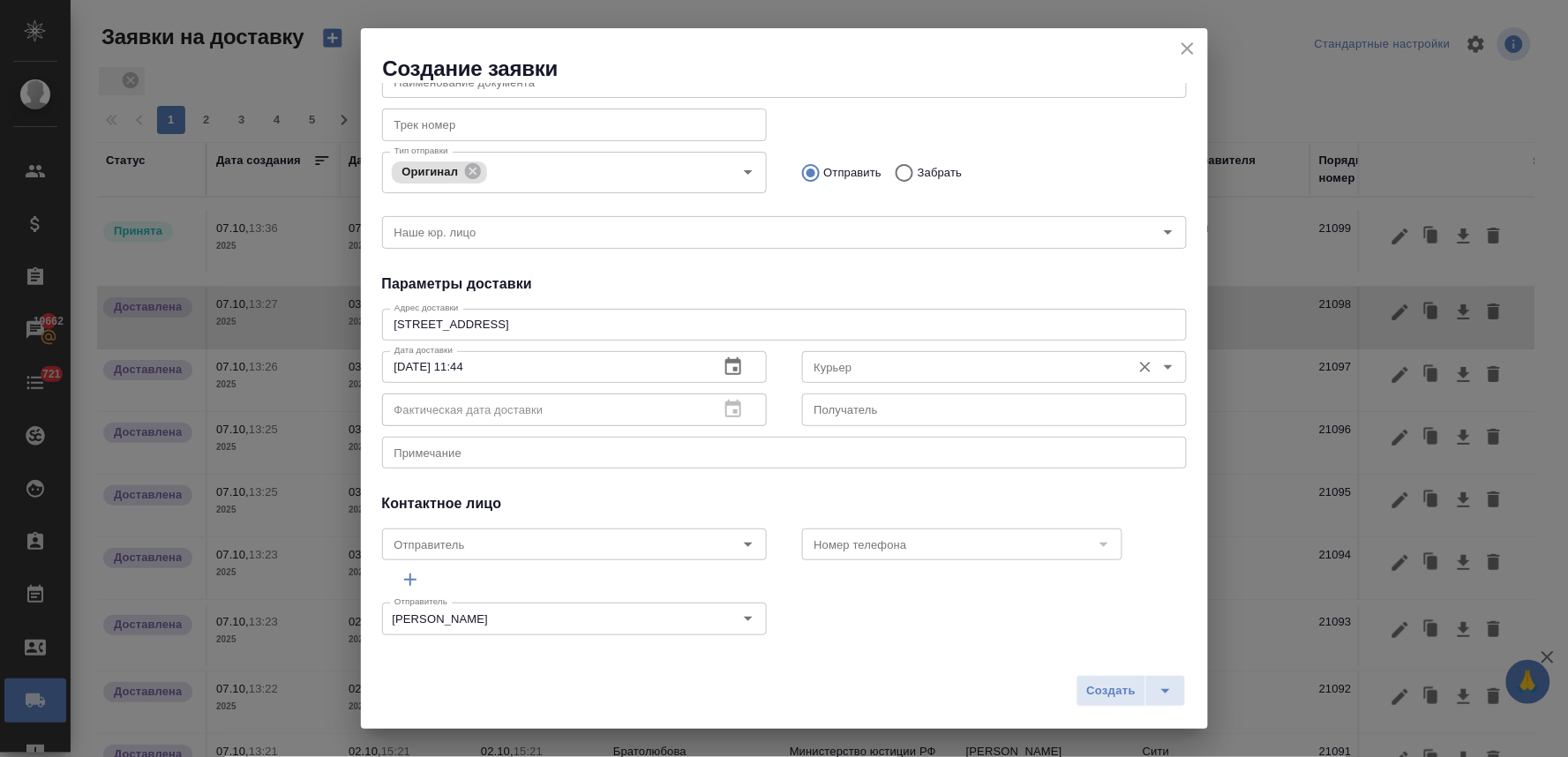
click at [820, 354] on div "Курьер" at bounding box center [994, 367] width 385 height 32
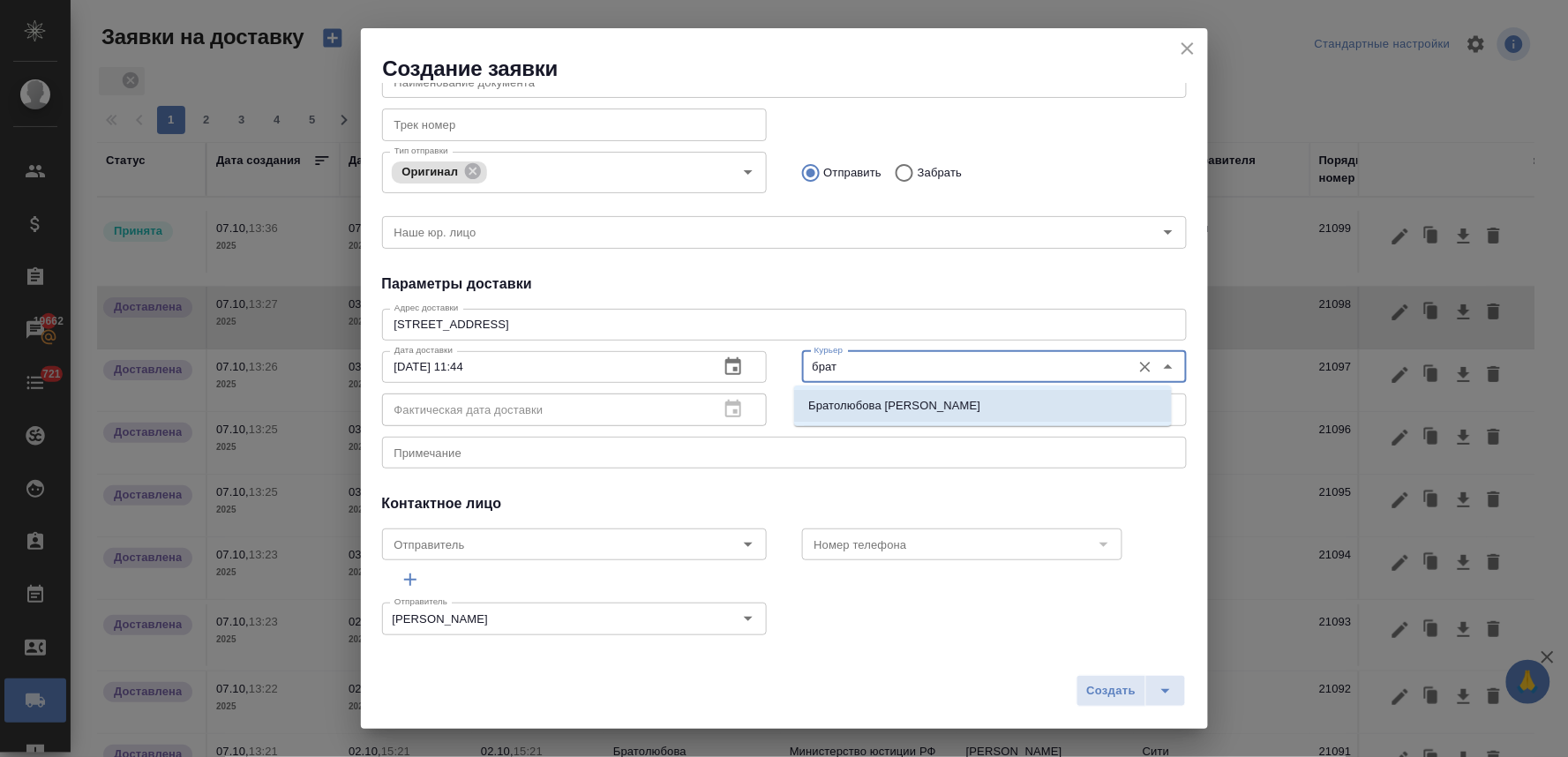
click at [833, 407] on p "Братолюбова Наталья" at bounding box center [894, 406] width 172 height 18
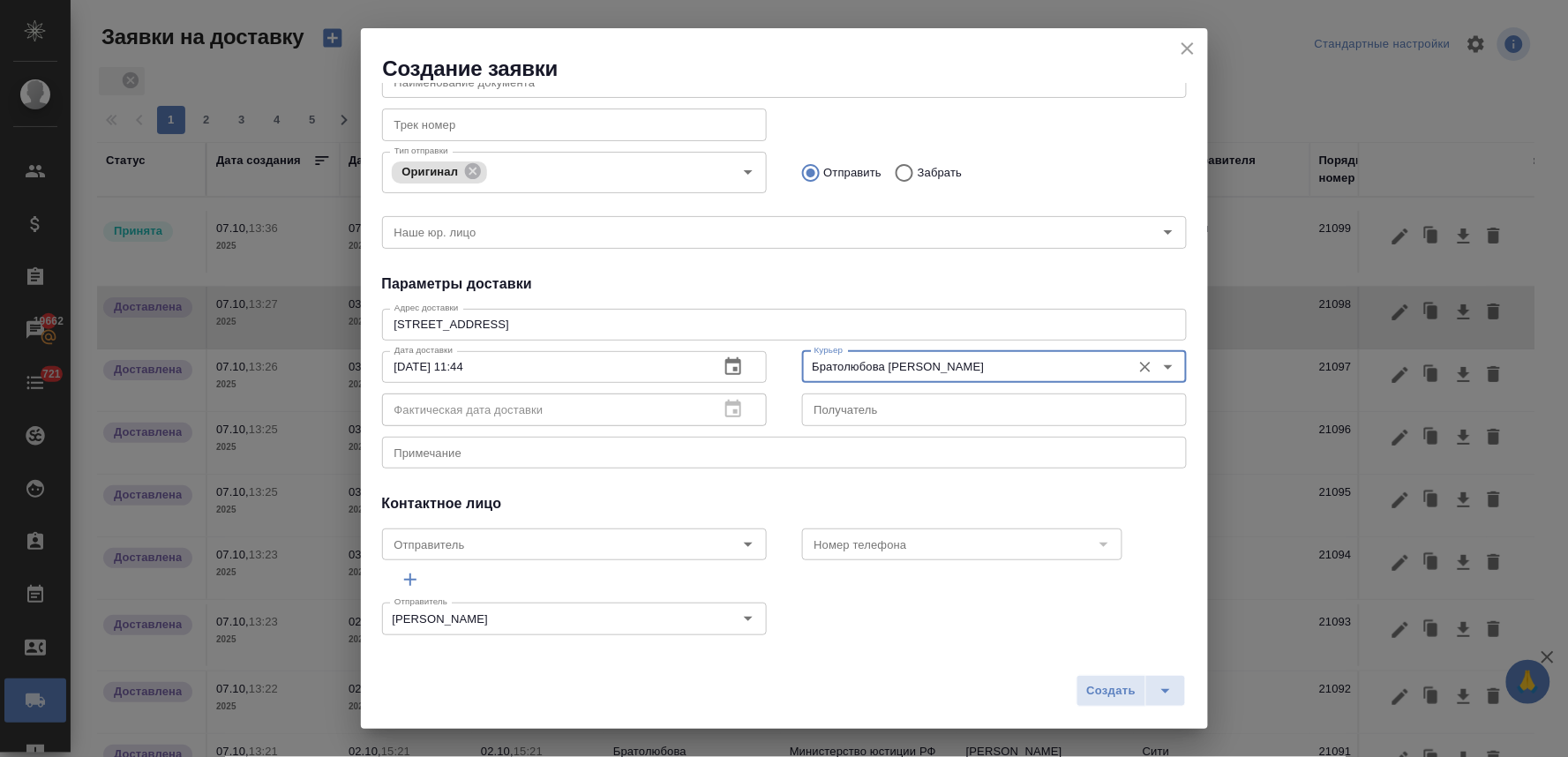
type input "Братолюбова Наталья"
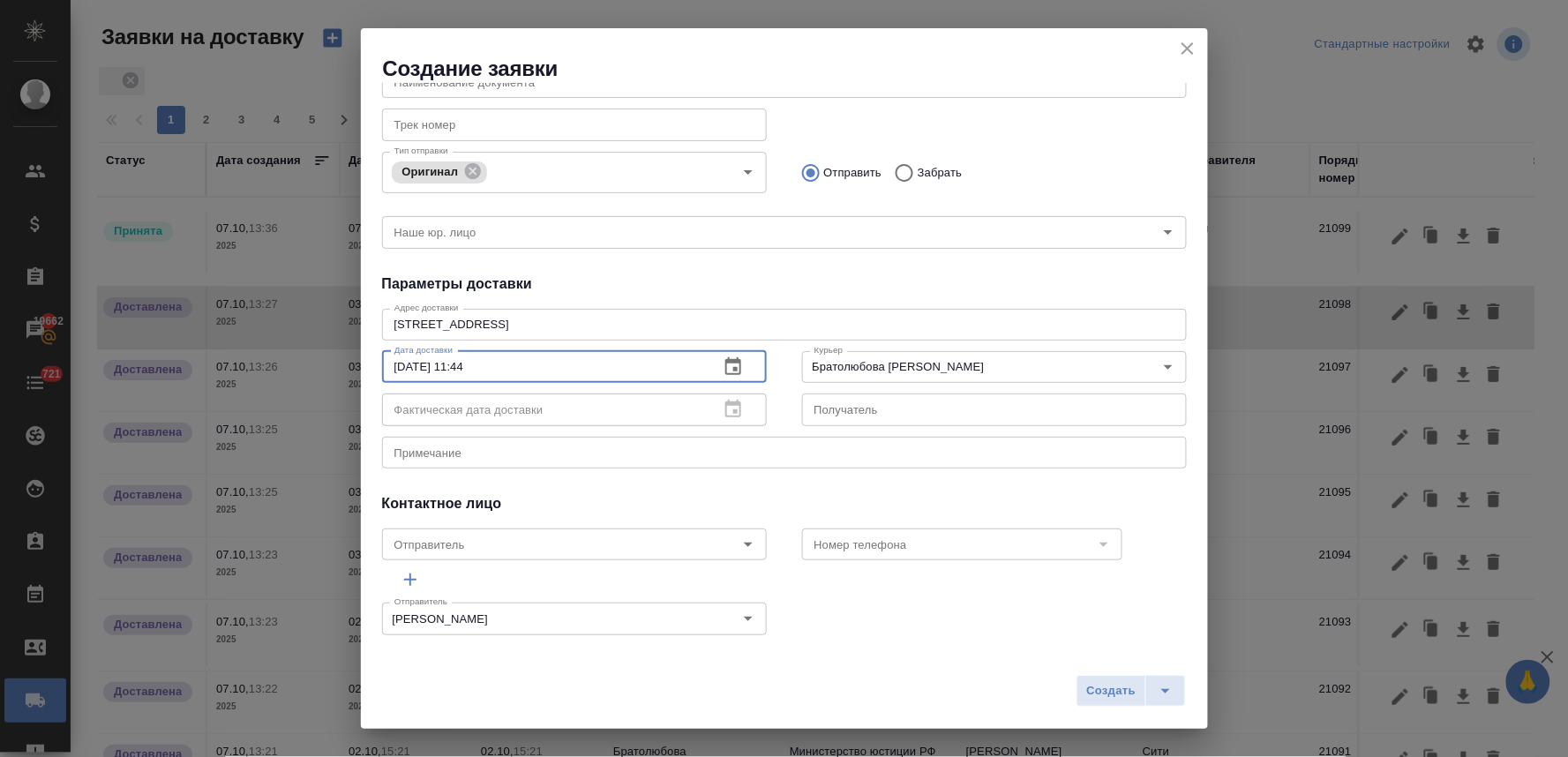
drag, startPoint x: 432, startPoint y: 377, endPoint x: 254, endPoint y: 367, distance: 178.3
click at [263, 369] on div "Создание заявки Общие данные Клиенту Внутри компании Исполнителю Команда Сертиф…" at bounding box center [784, 378] width 1568 height 757
click at [1118, 693] on span "Создать" at bounding box center [1111, 691] width 49 height 21
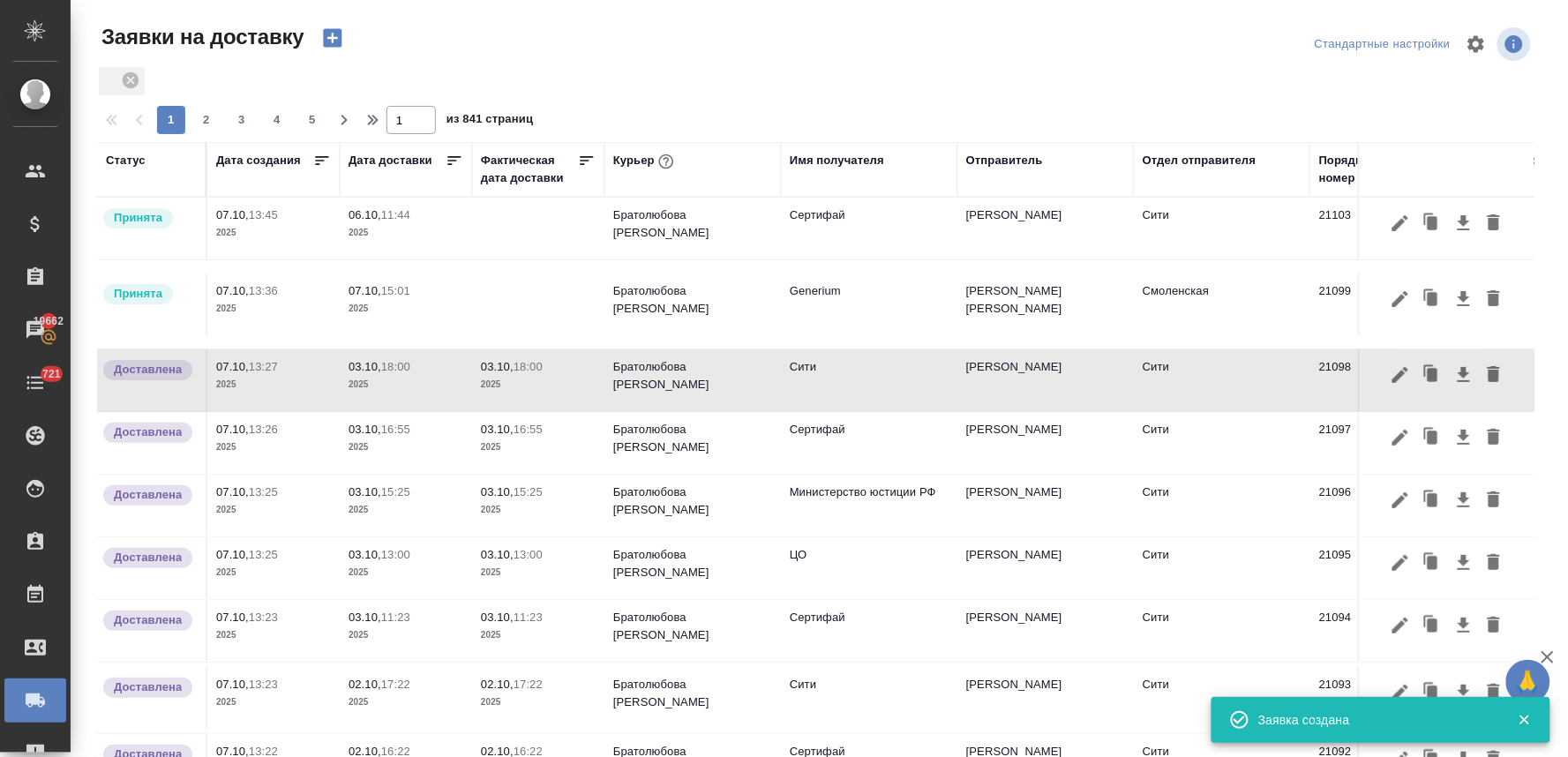
click at [379, 236] on p "2025" at bounding box center [406, 234] width 115 height 18
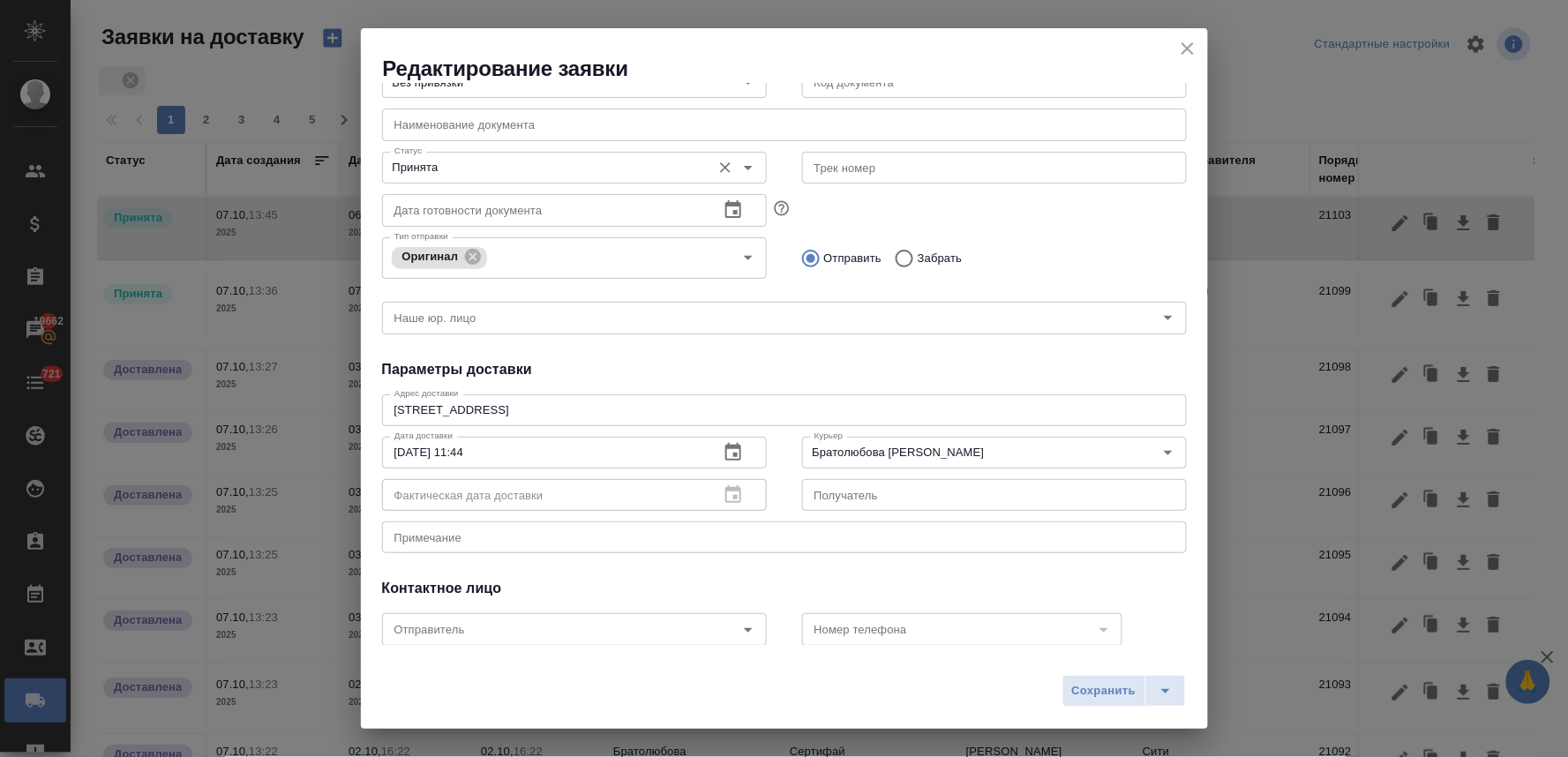
click at [487, 171] on input "Принята" at bounding box center [545, 167] width 315 height 21
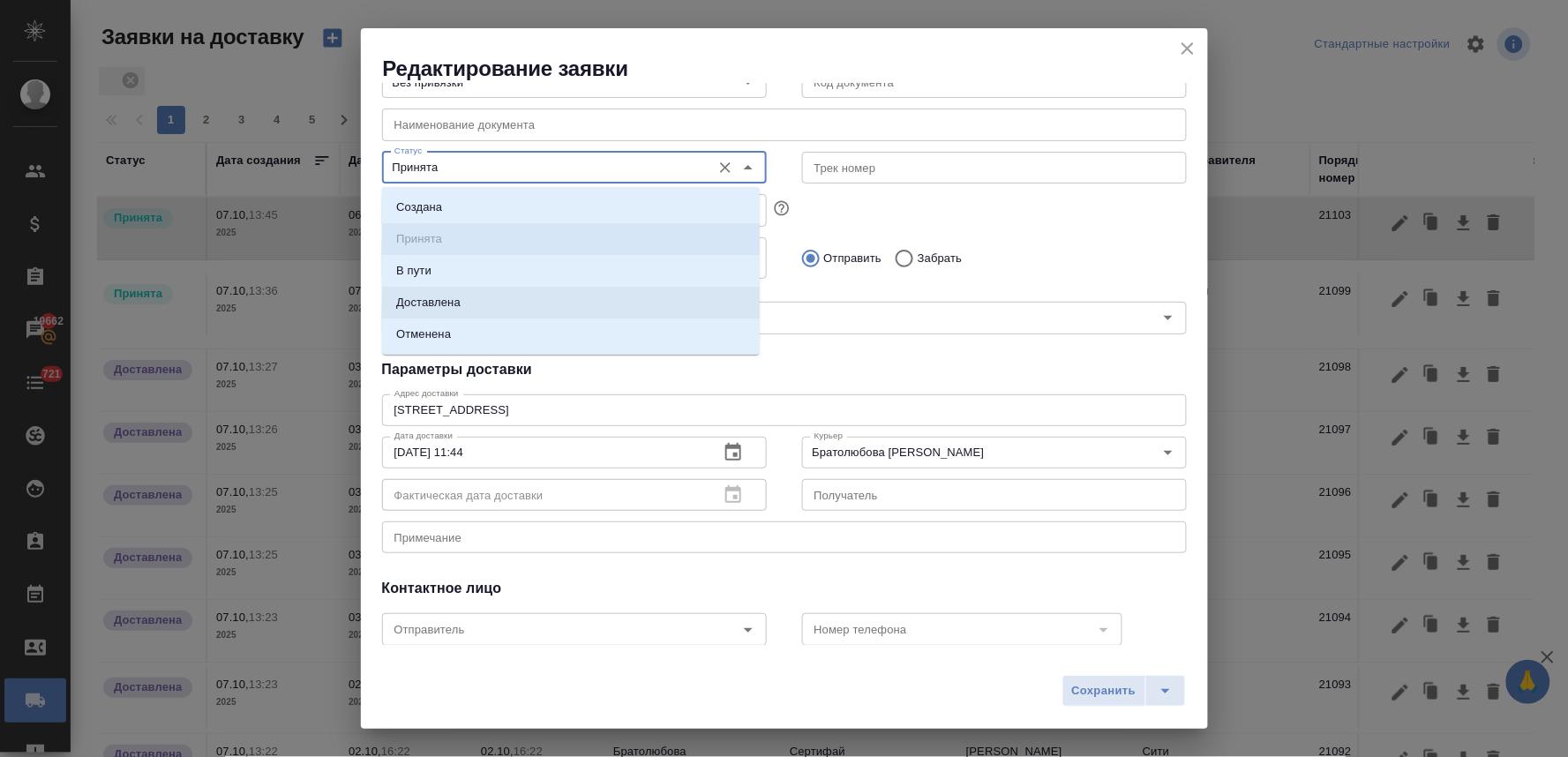
click at [454, 304] on p "Доставлена" at bounding box center [427, 303] width 64 height 18
type input "Доставлена"
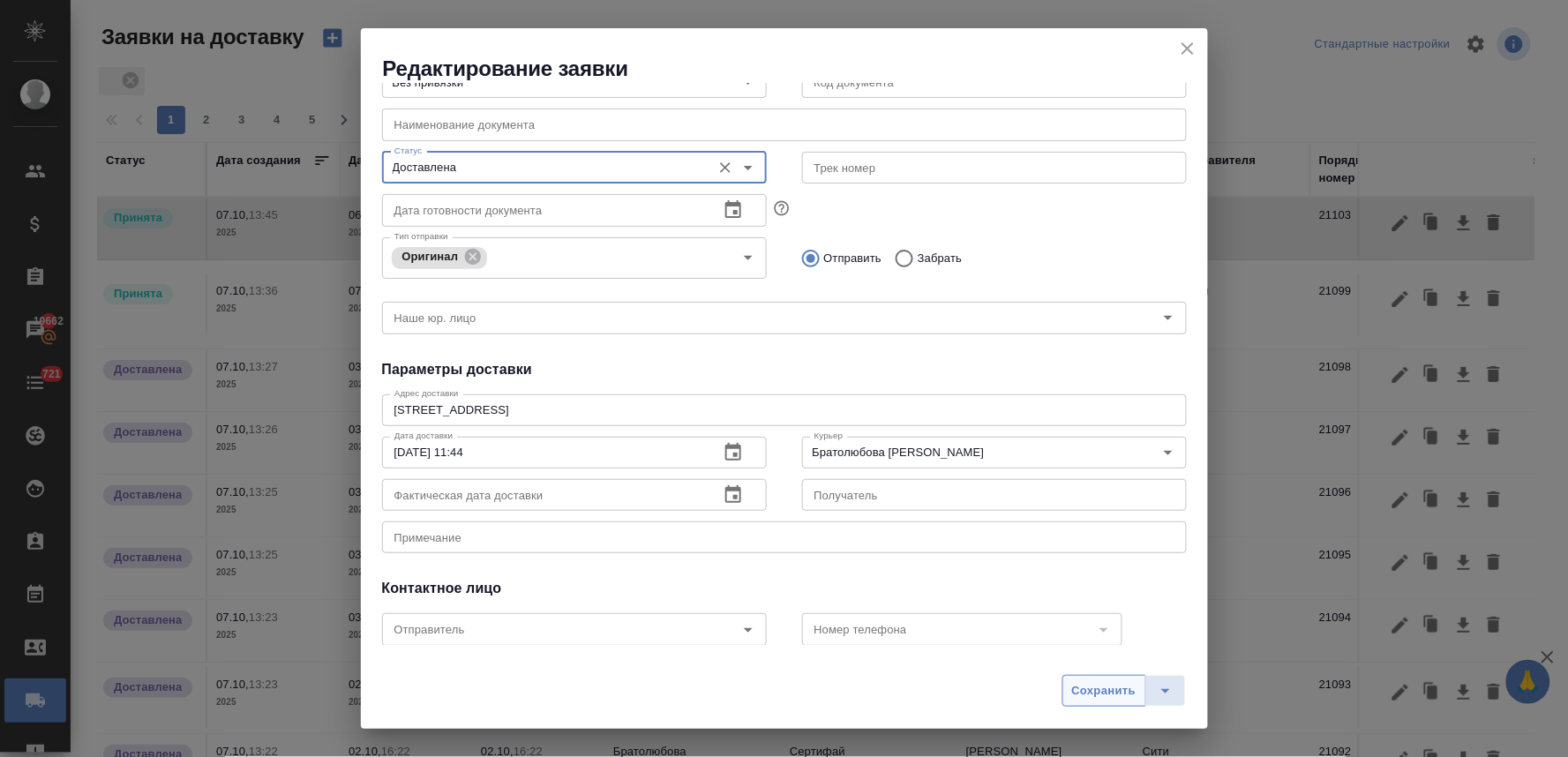
click at [1117, 703] on button "Сохранить" at bounding box center [1104, 691] width 84 height 32
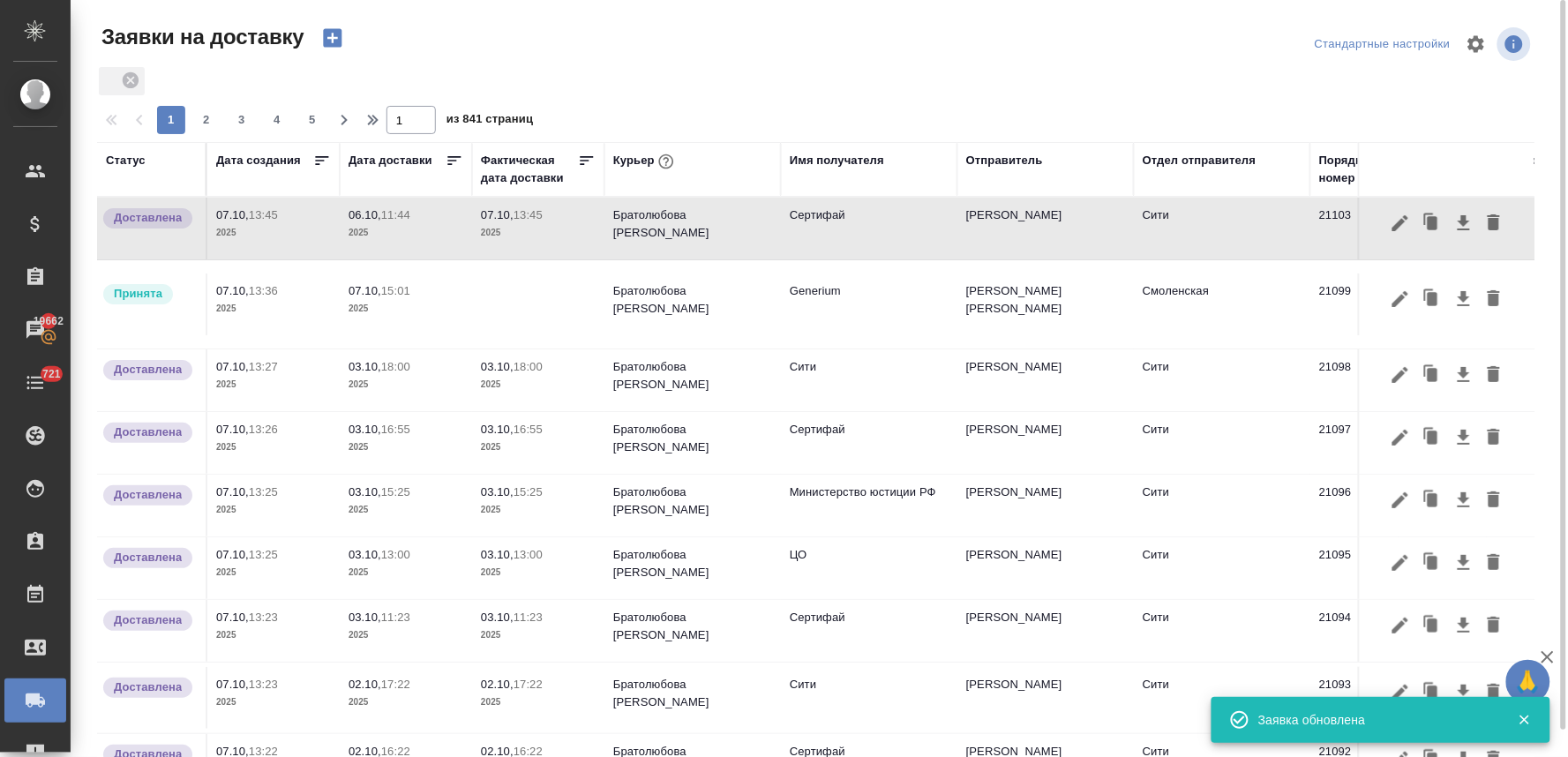
click at [373, 227] on p "2025" at bounding box center [406, 234] width 115 height 18
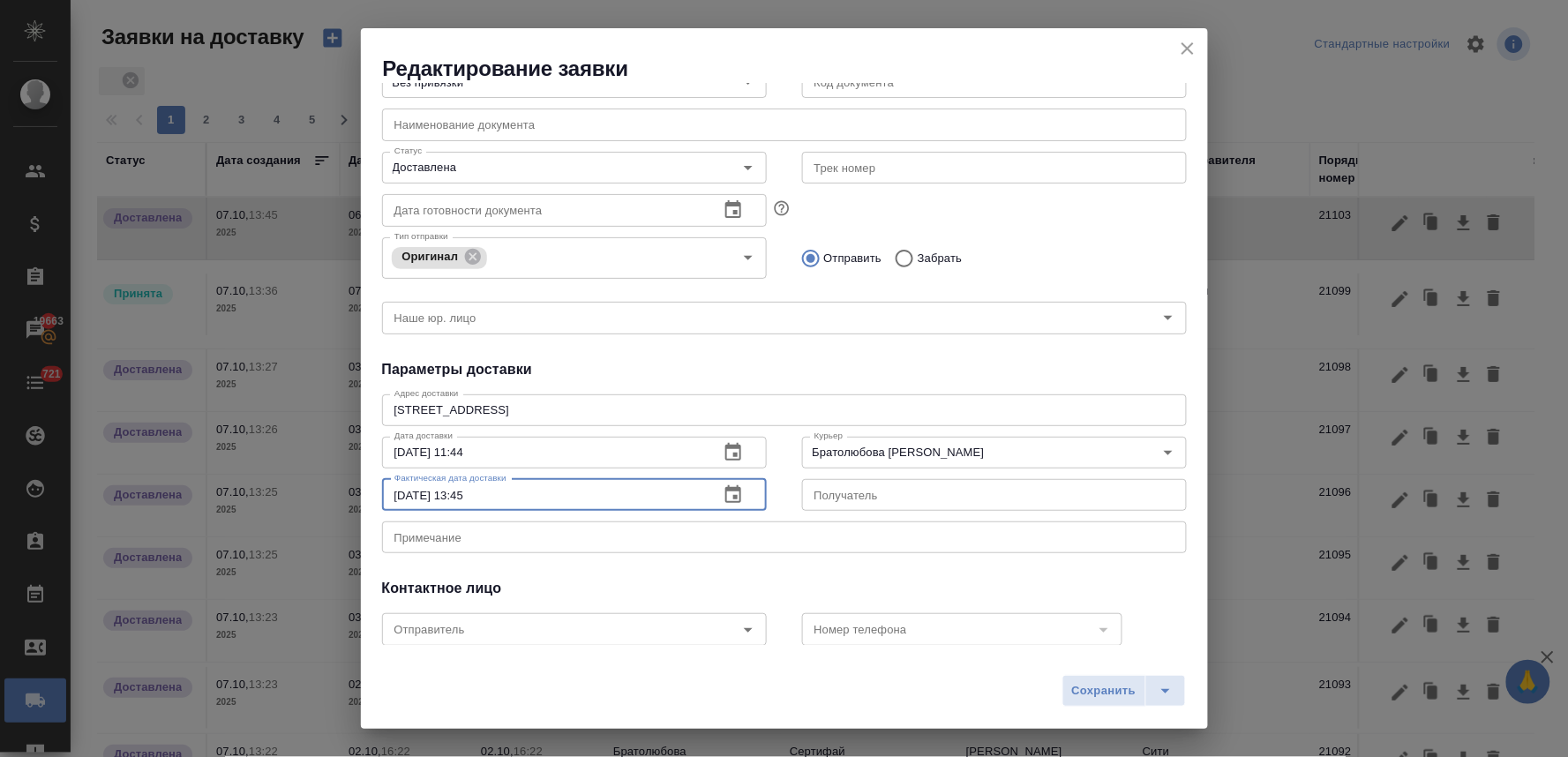
drag, startPoint x: 415, startPoint y: 493, endPoint x: 296, endPoint y: 498, distance: 119.1
click at [296, 498] on div "Редактирование заявки Общие данные Порядковый номер 21103 Порядковый номер Клие…" at bounding box center [784, 378] width 1568 height 757
paste input "6.10.2025 11:44"
type input "06.10.2025 11:44"
click at [1096, 695] on span "Сохранить" at bounding box center [1104, 691] width 64 height 21
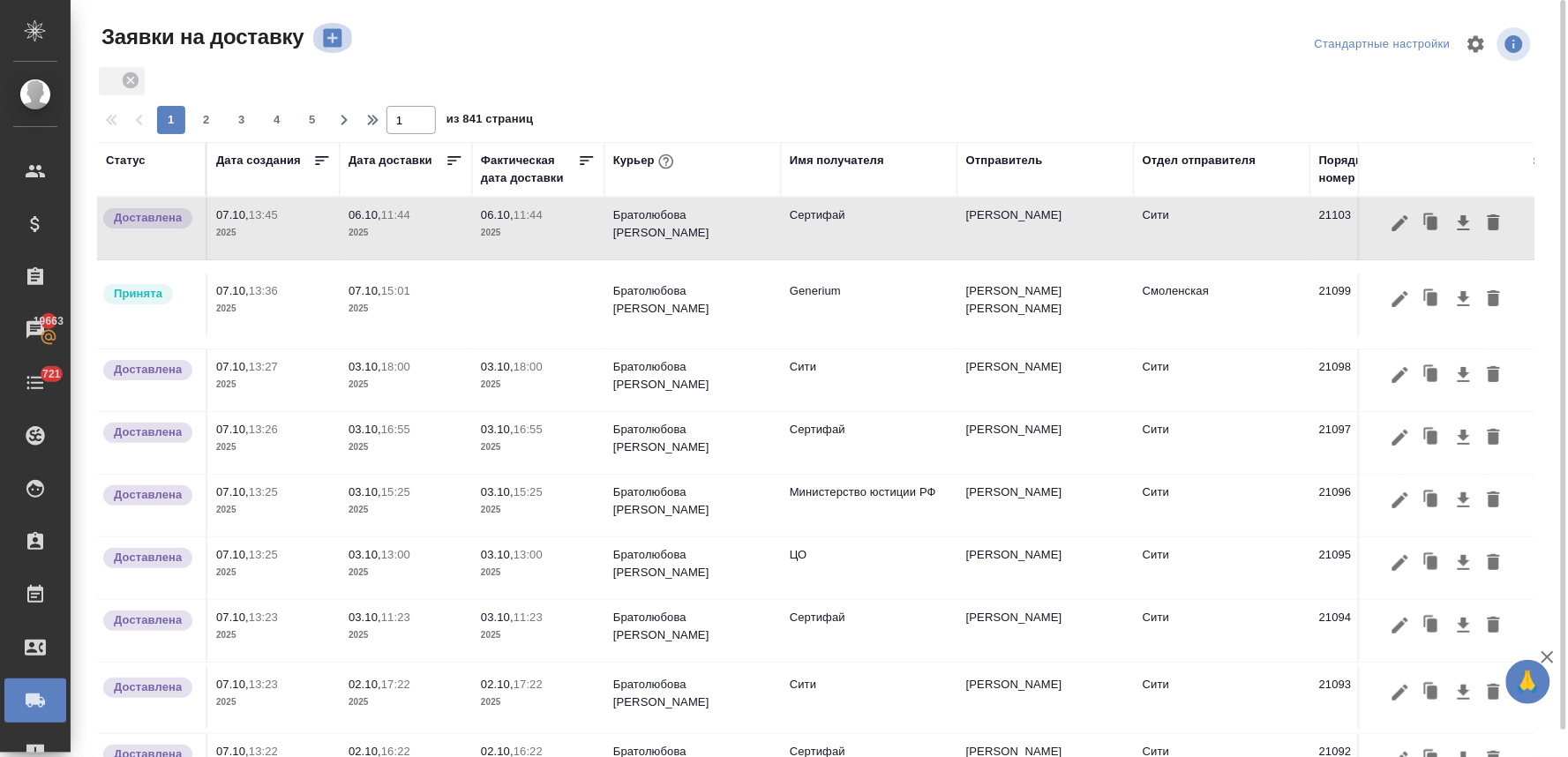
click at [336, 37] on icon "button" at bounding box center [331, 38] width 19 height 19
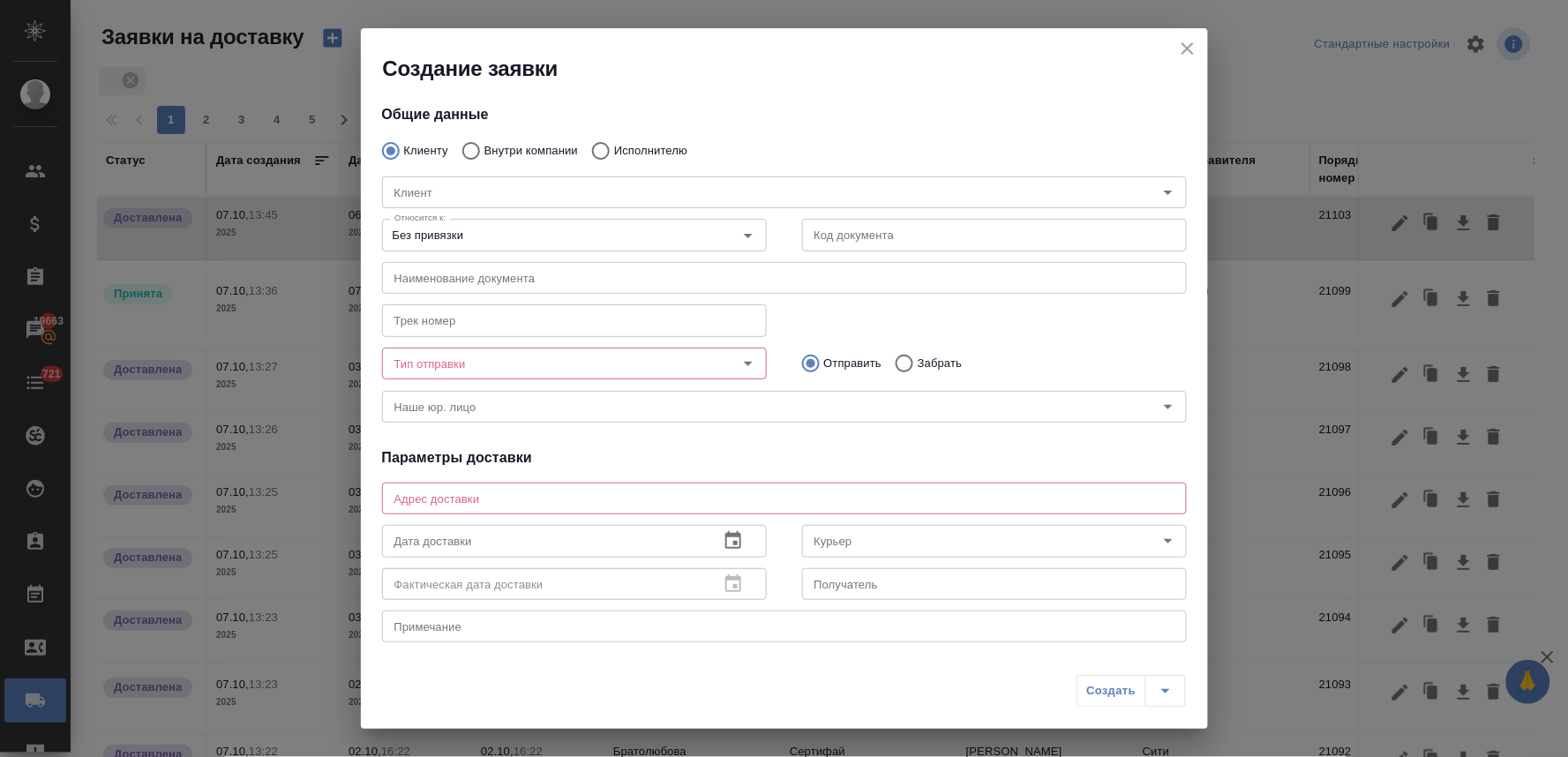
click at [497, 151] on div "Клиент Клиент" at bounding box center [784, 190] width 840 height 77
click at [466, 151] on input "Внутри компании" at bounding box center [469, 150] width 32 height 37
radio input "true"
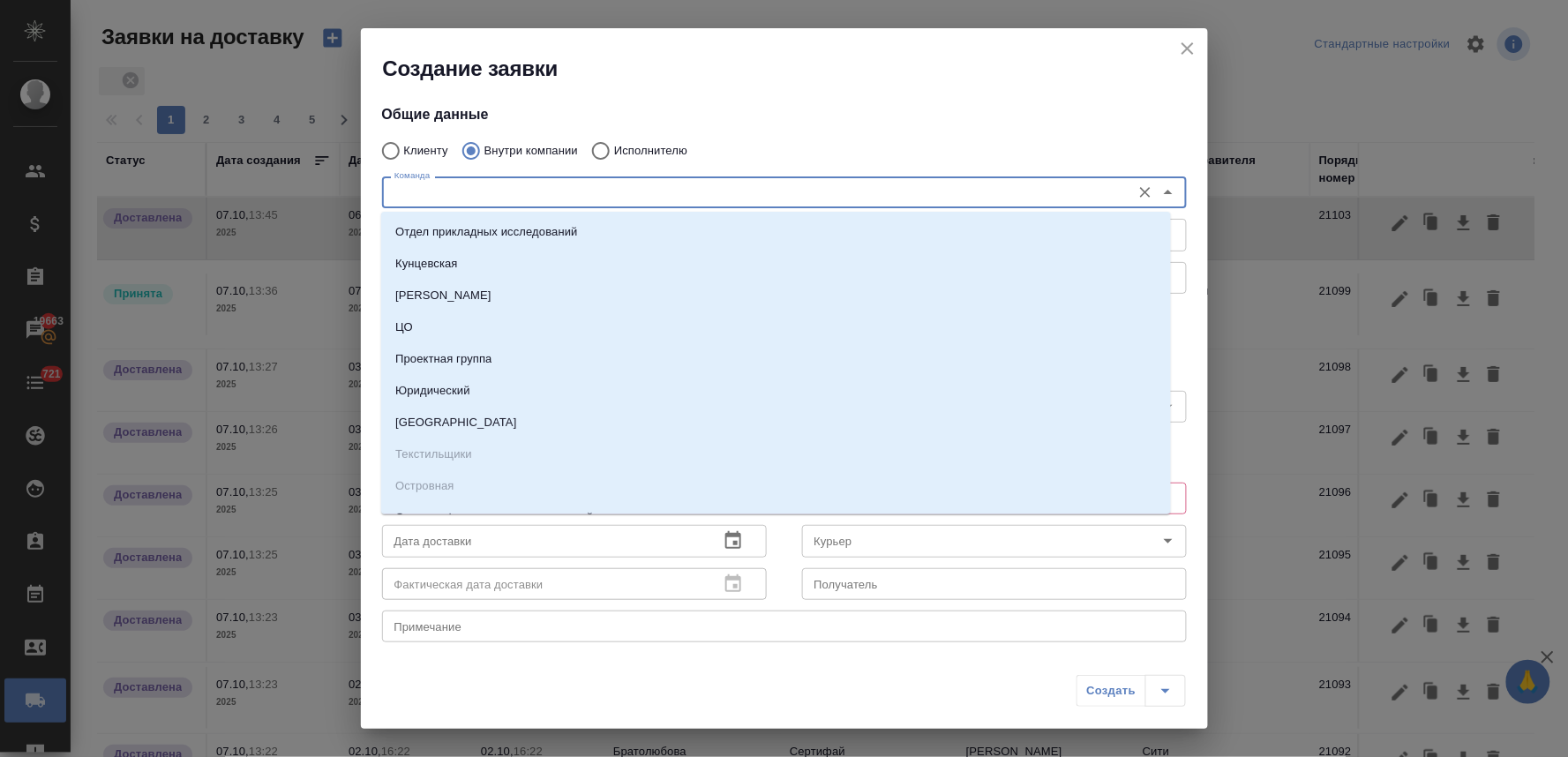
click at [468, 190] on input "Команда" at bounding box center [755, 192] width 735 height 21
type input "си"
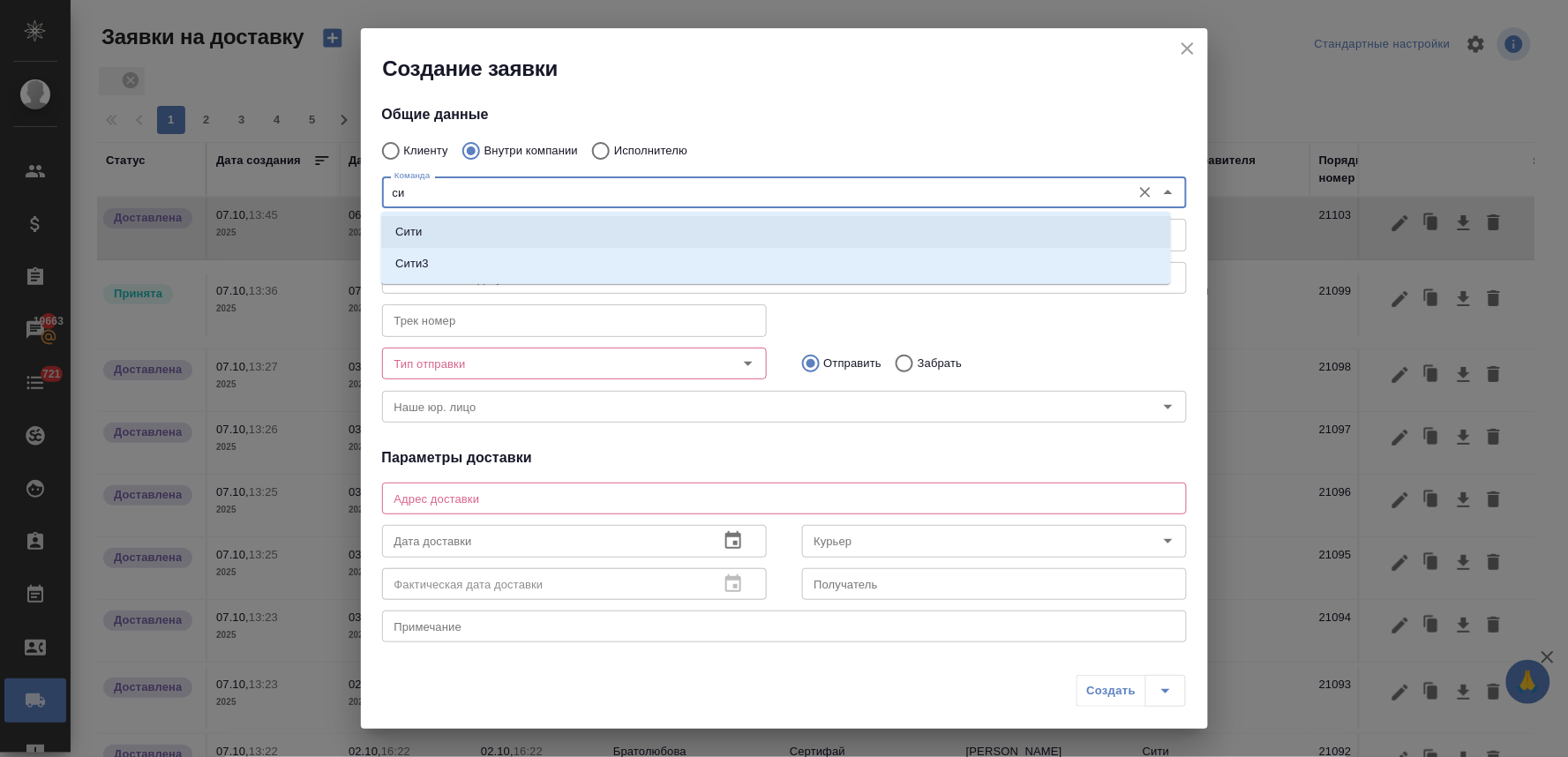
click at [461, 231] on li "Сити" at bounding box center [776, 232] width 789 height 32
type textarea "Пресненская набережная, д. 10, Башня на Набережной, блок С, -1 этаж, зона ритей…"
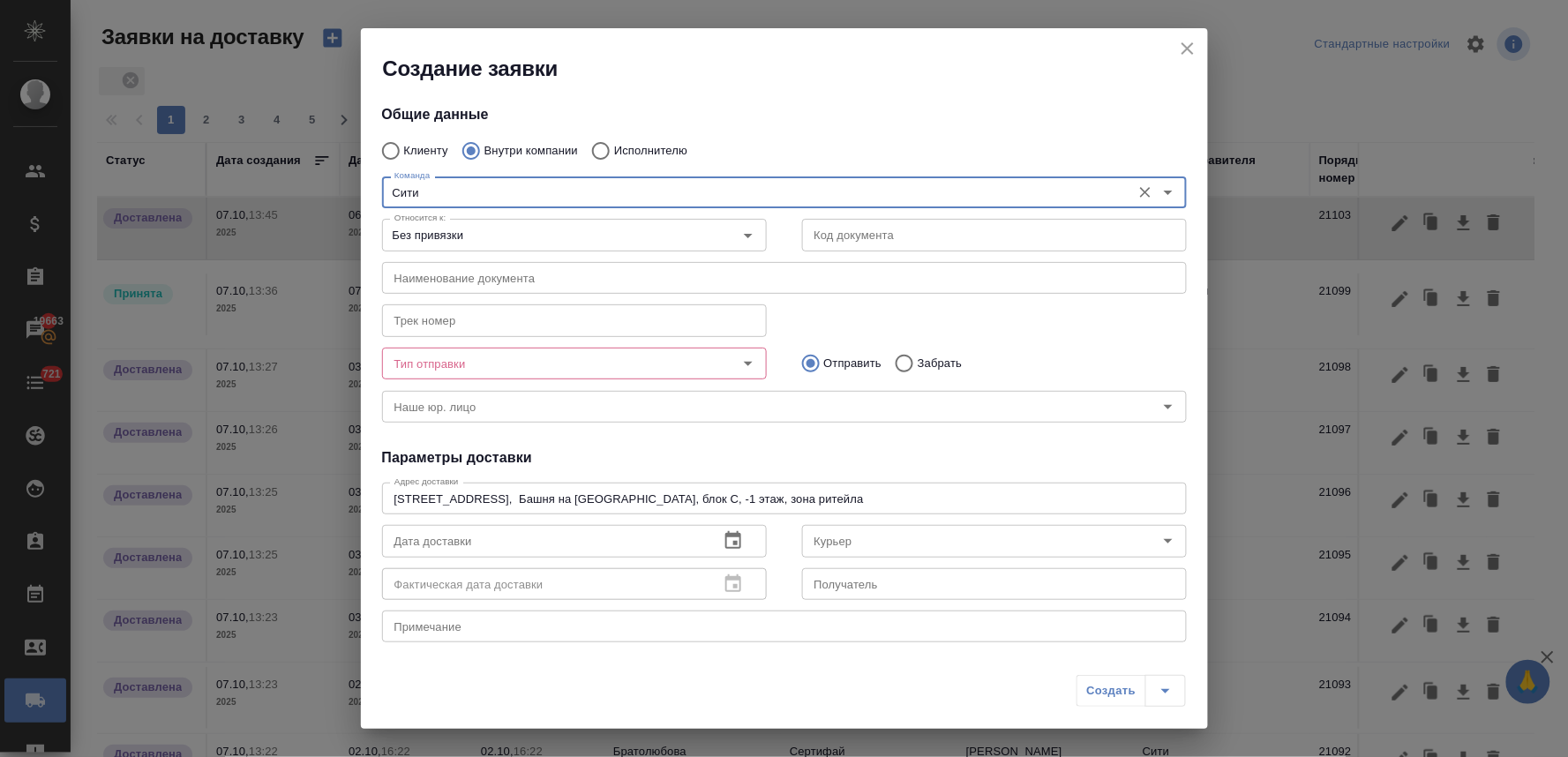
click at [468, 380] on div "Тип отправки Тип отправки" at bounding box center [574, 361] width 385 height 43
type input "Сити"
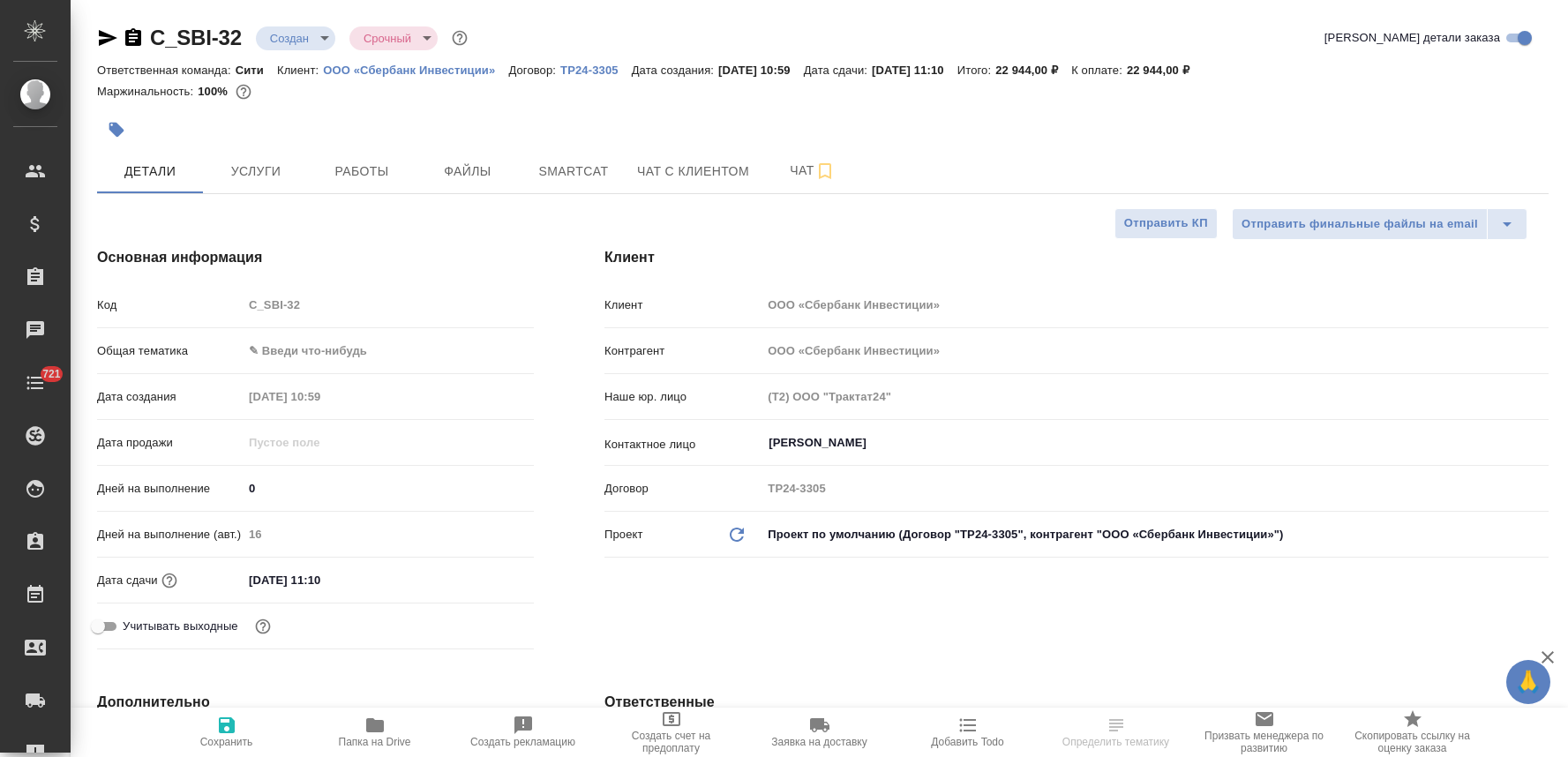
select select "RU"
click at [280, 165] on span "Услуги" at bounding box center [256, 171] width 85 height 22
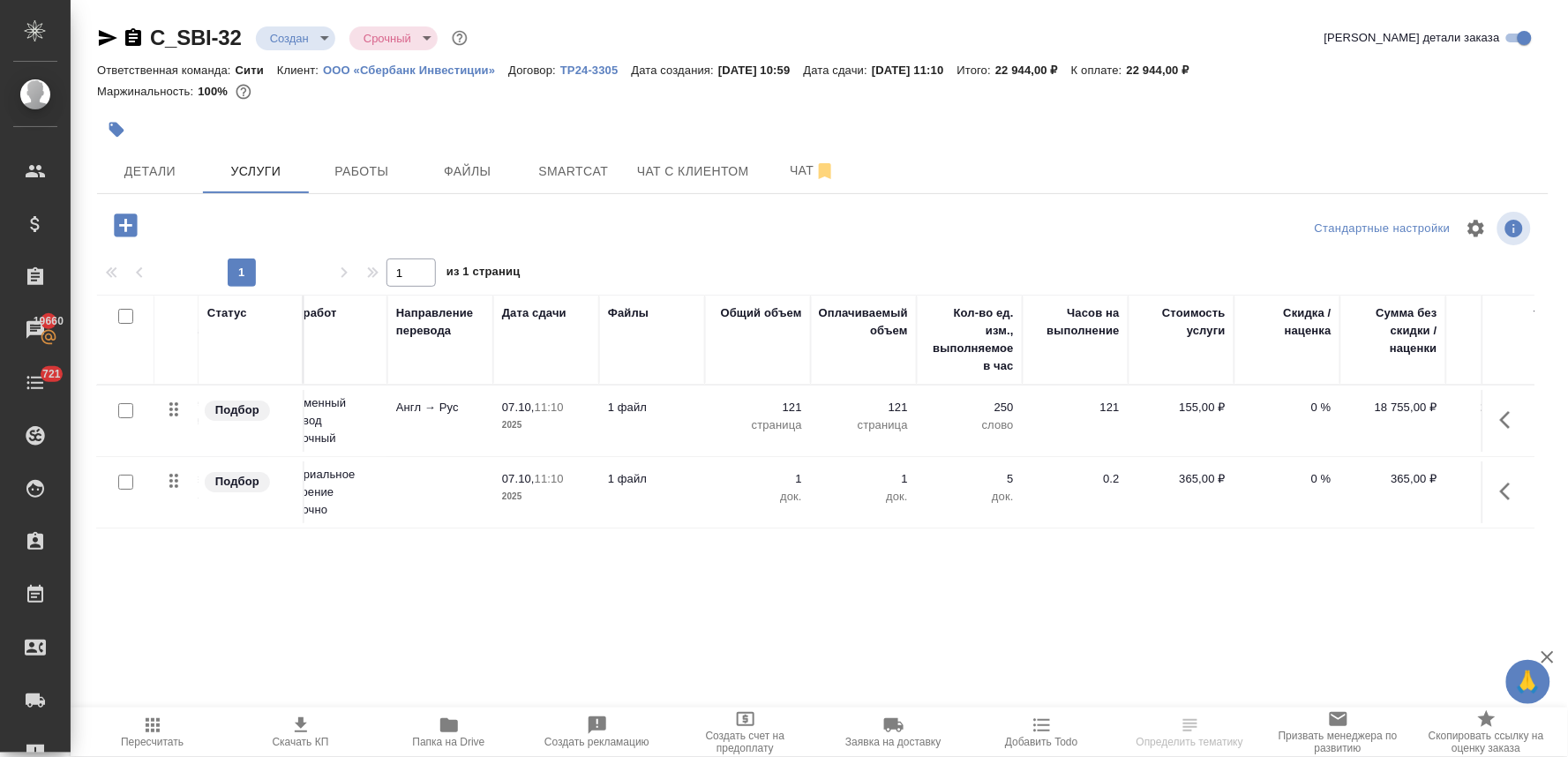
scroll to position [0, 225]
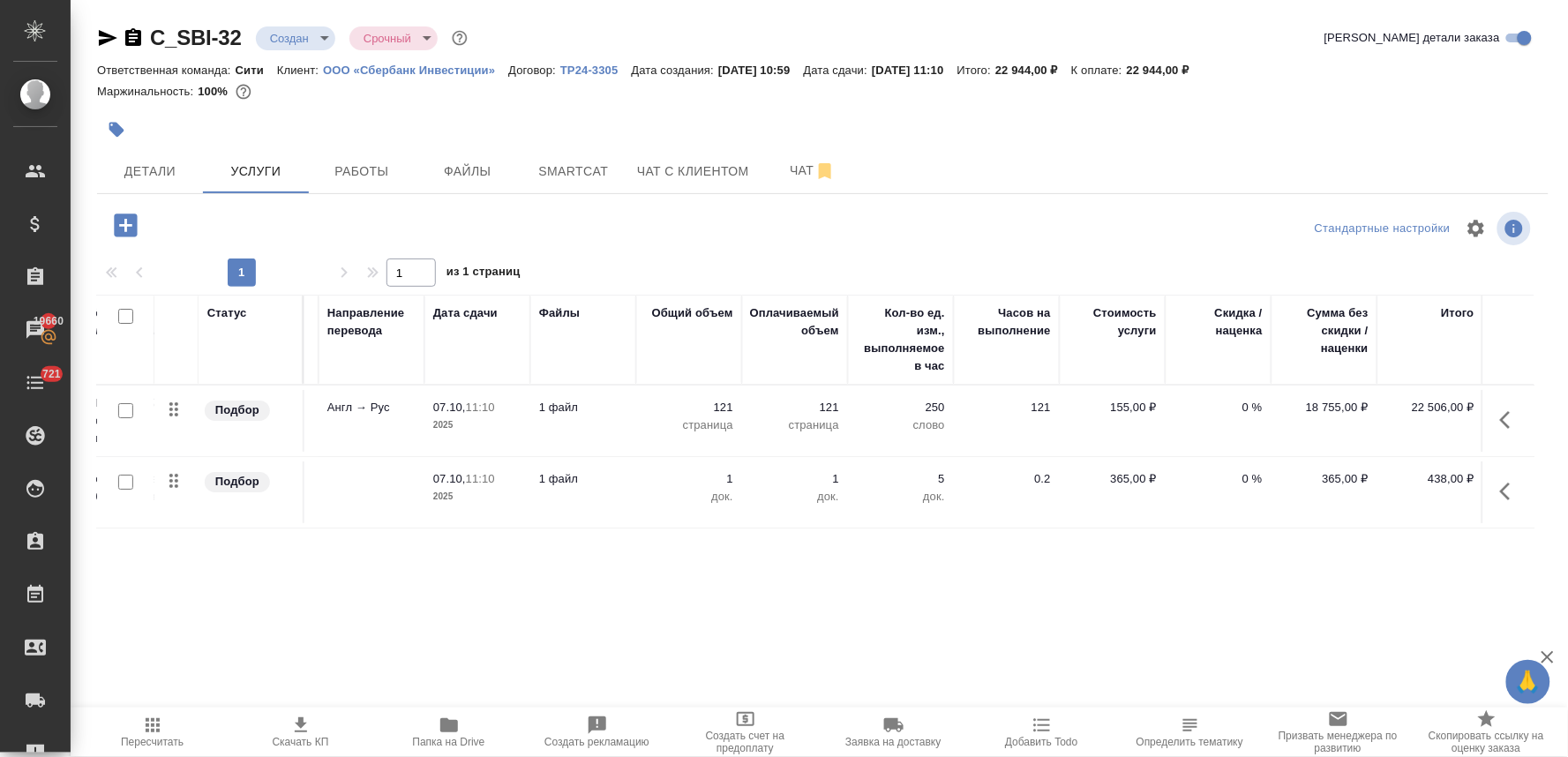
click at [719, 403] on p "121" at bounding box center [689, 408] width 88 height 18
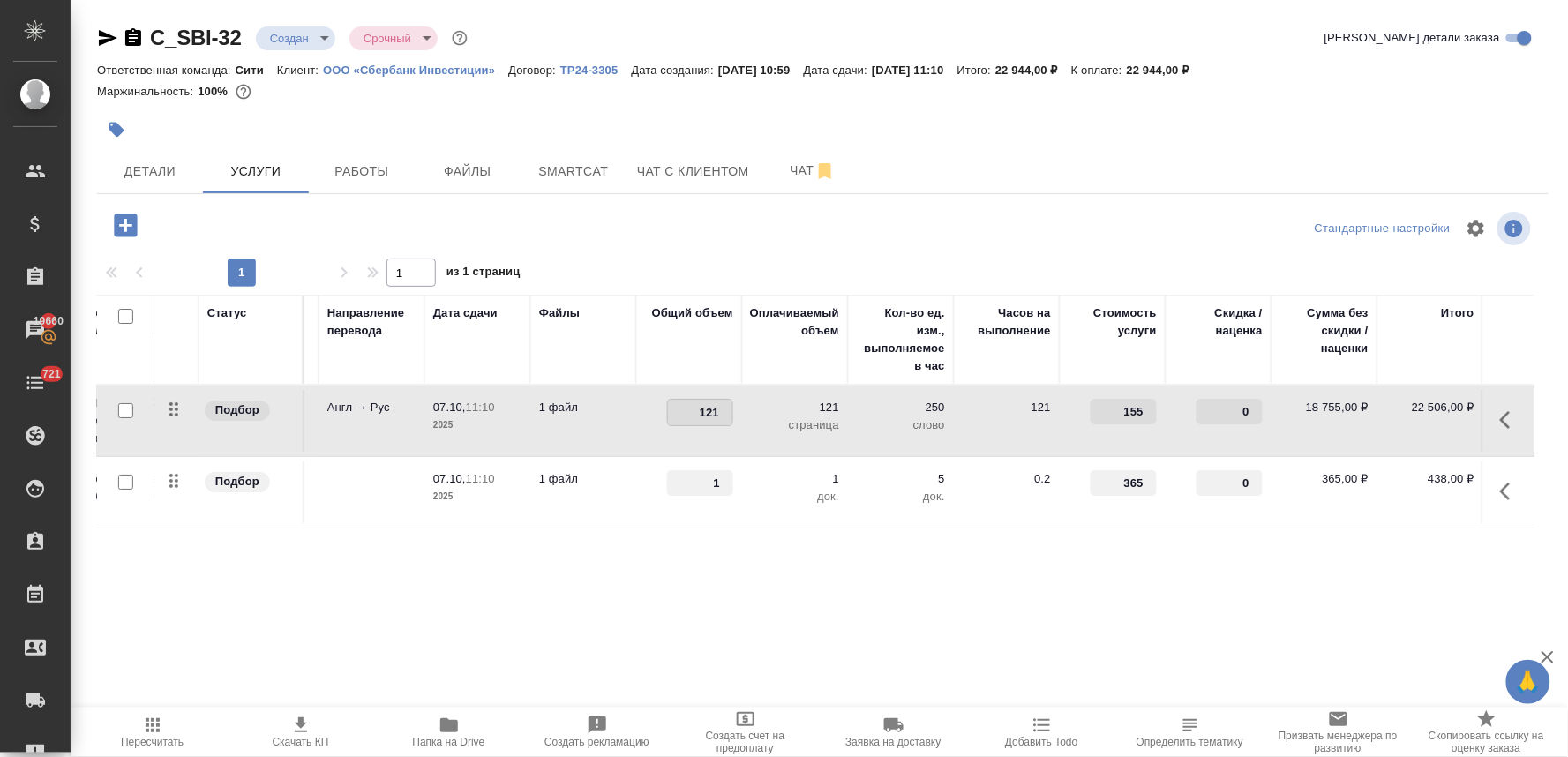
drag, startPoint x: 706, startPoint y: 407, endPoint x: 726, endPoint y: 408, distance: 20.0
click at [723, 407] on input "121" at bounding box center [699, 413] width 64 height 26
type input "157"
click at [739, 579] on div "Статус Услуга для клиента (RU) Вид работ Направление перевода Дата сдачи Файлы …" at bounding box center [815, 484] width 1437 height 379
click at [285, 226] on span "Сохранить и пересчитать" at bounding box center [250, 224] width 153 height 21
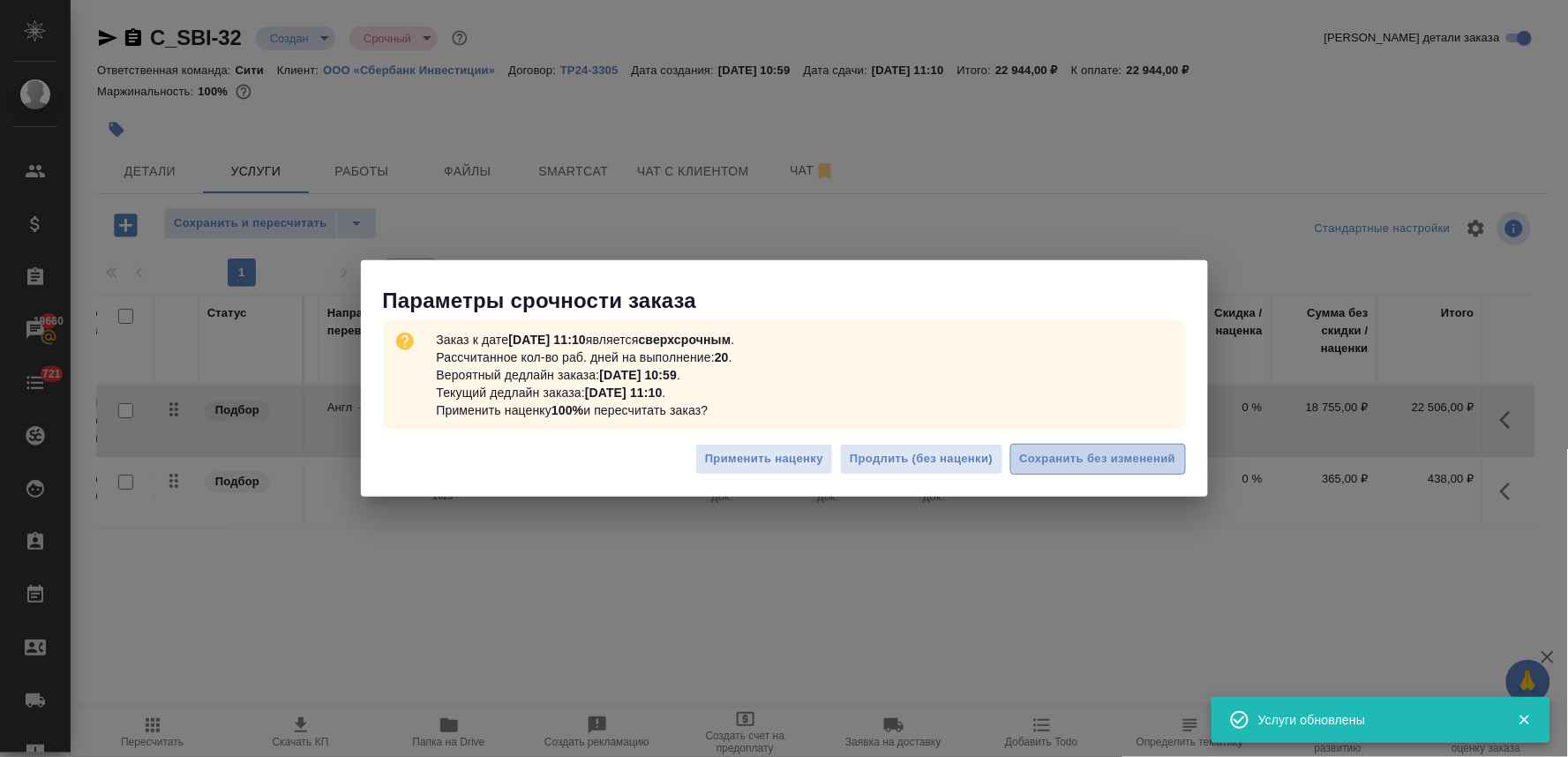
click at [1133, 447] on button "Сохранить без изменений" at bounding box center [1097, 459] width 175 height 31
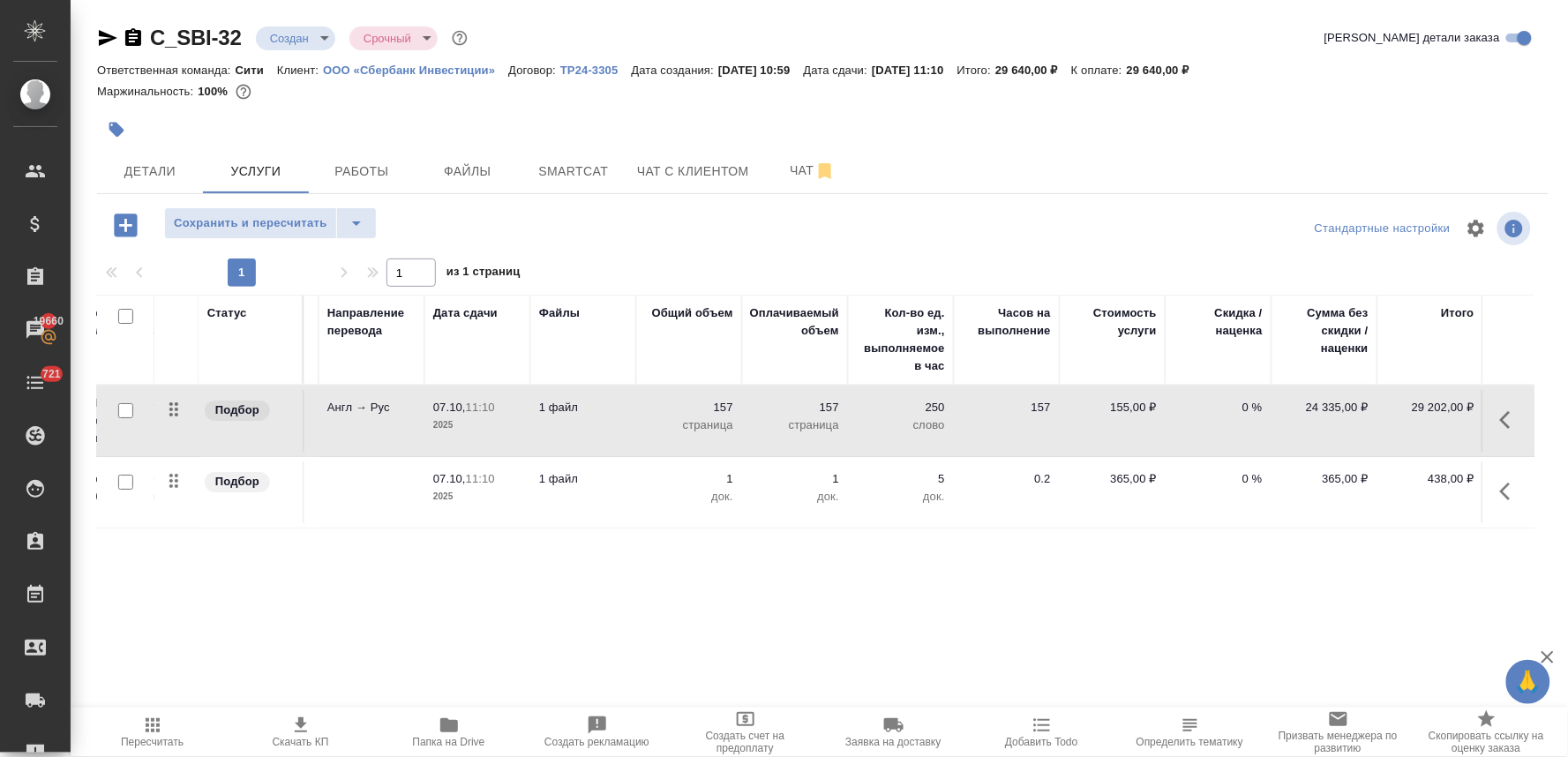
click at [726, 399] on p "157" at bounding box center [689, 408] width 88 height 18
click at [716, 410] on input "157" at bounding box center [699, 413] width 64 height 26
type input "151"
click at [741, 600] on div "Статус Услуга для клиента (RU) Вид работ Направление перевода Дата сдачи Файлы …" at bounding box center [815, 484] width 1437 height 379
click at [243, 216] on span "Сохранить и пересчитать" at bounding box center [250, 224] width 153 height 21
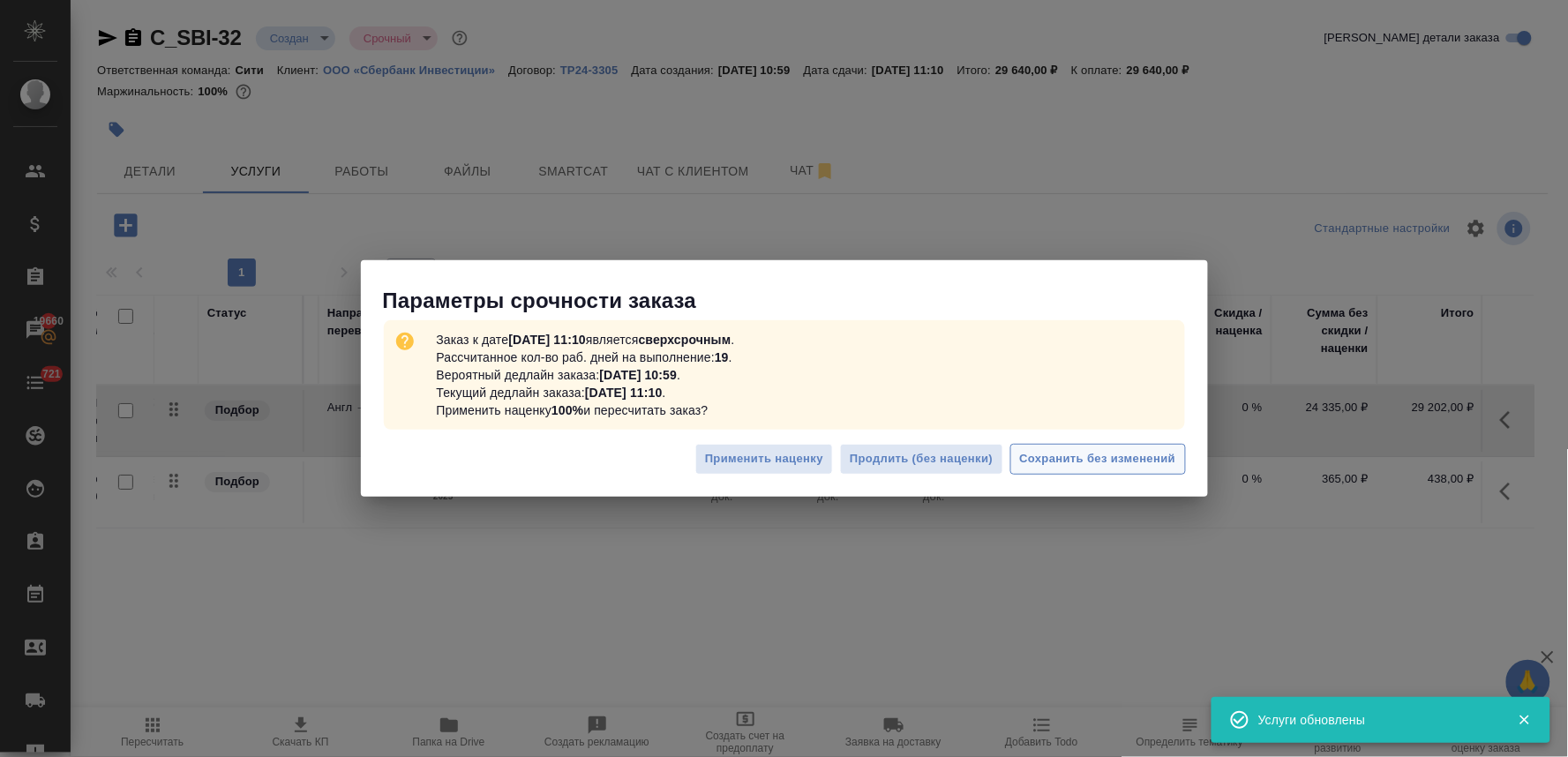
click at [1146, 450] on span "Сохранить без изменений" at bounding box center [1098, 459] width 156 height 21
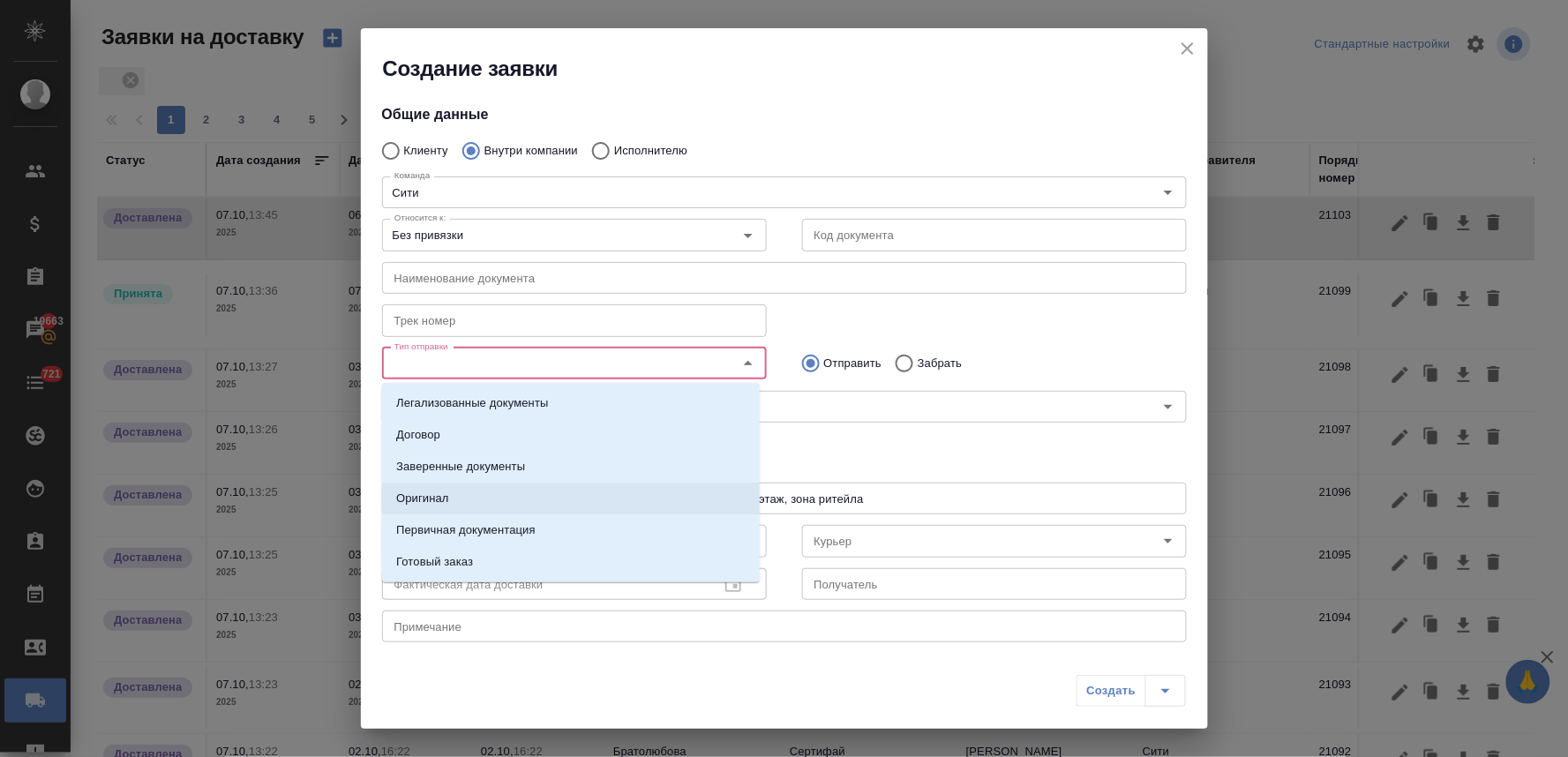
click at [448, 491] on li "Оригинал" at bounding box center [571, 499] width 378 height 32
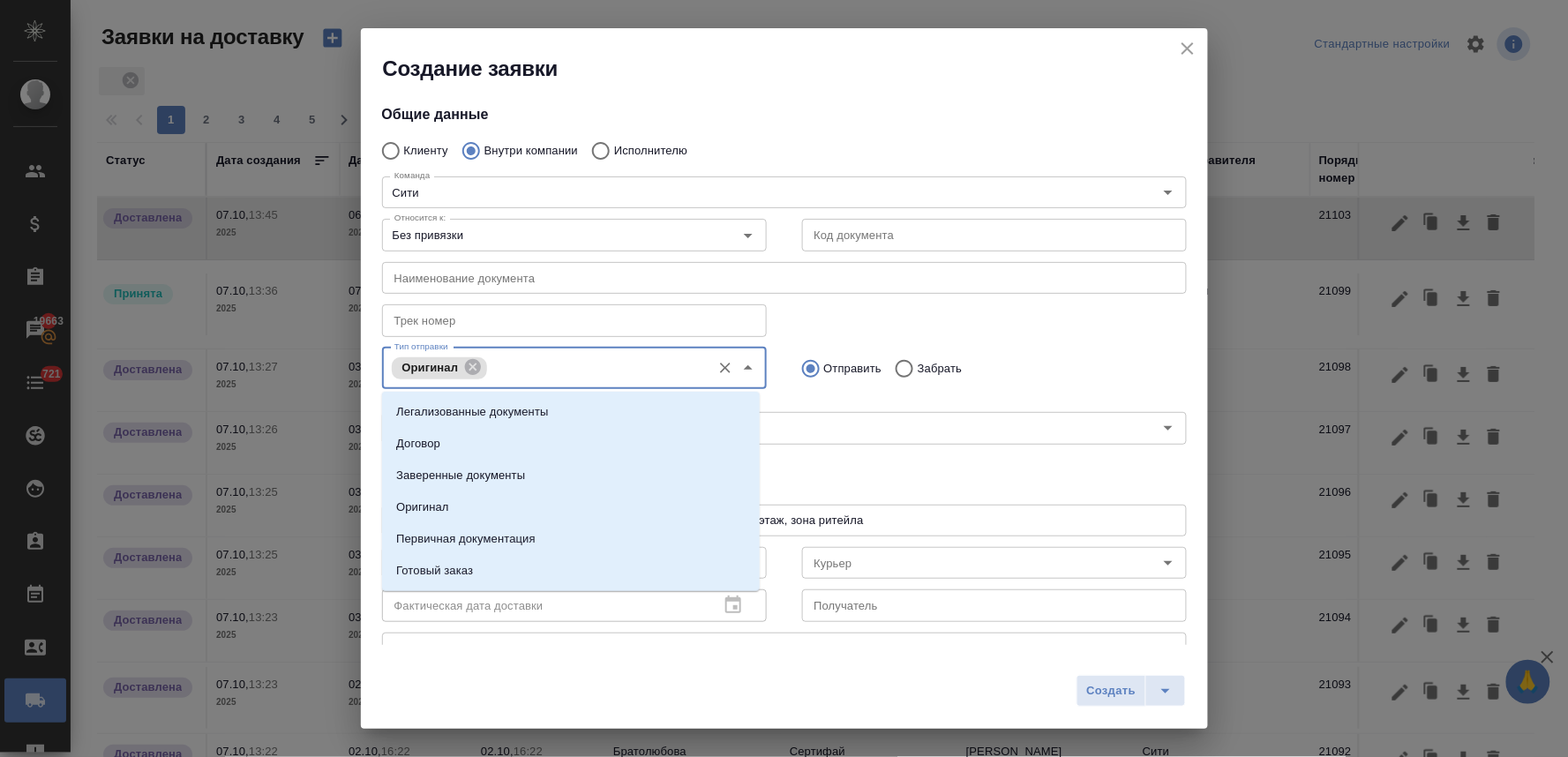
click at [558, 363] on input "Тип отправки" at bounding box center [597, 367] width 210 height 21
click at [525, 463] on li "Заверенные документы" at bounding box center [571, 476] width 378 height 32
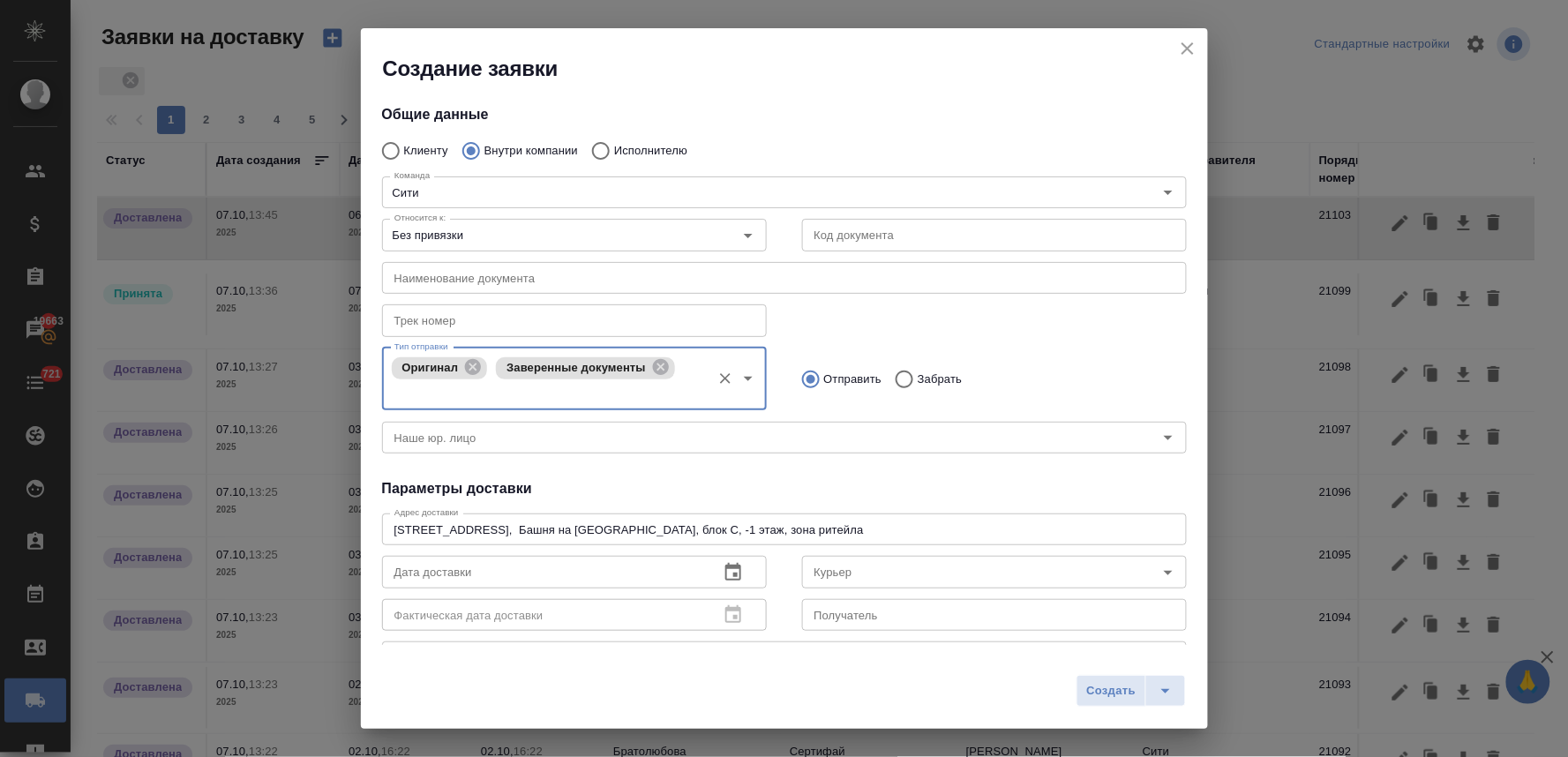
click at [647, 466] on div "Общие данные Клиенту Внутри компании Исполнителю Команда Сити Команда Относится…" at bounding box center [784, 364] width 847 height 562
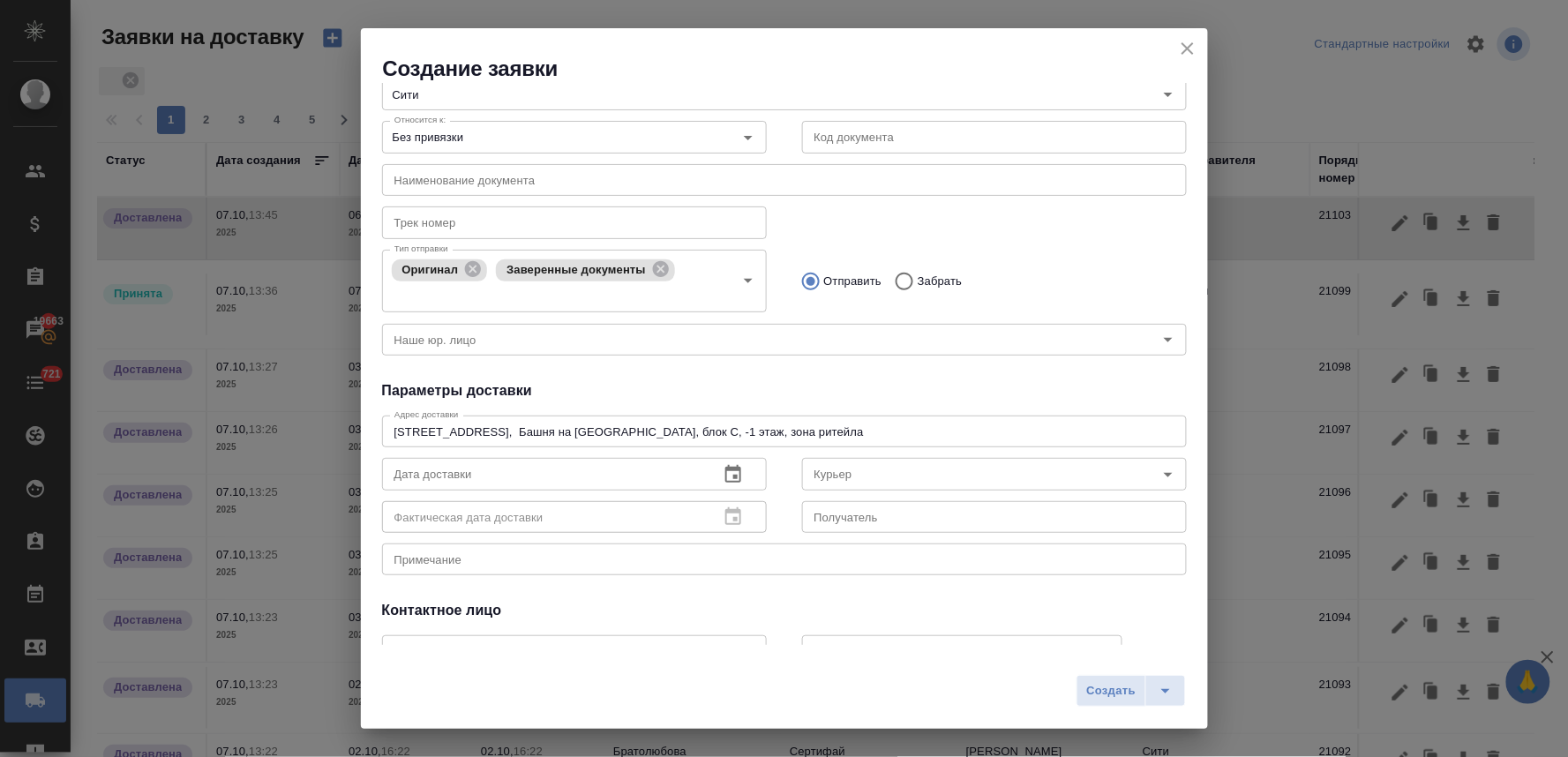
click at [730, 465] on icon "button" at bounding box center [733, 474] width 16 height 18
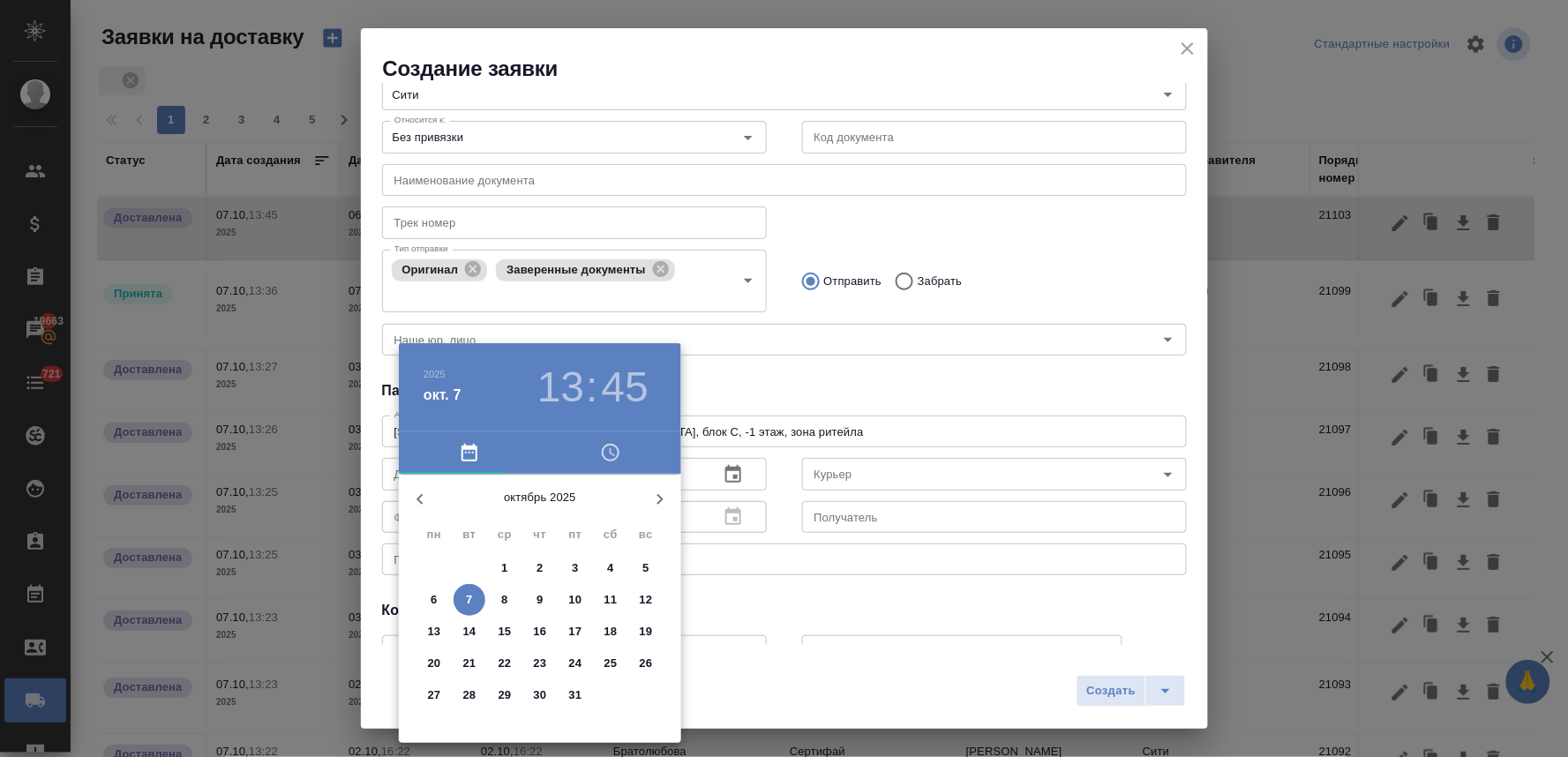
click at [430, 596] on p "6" at bounding box center [433, 601] width 6 height 18
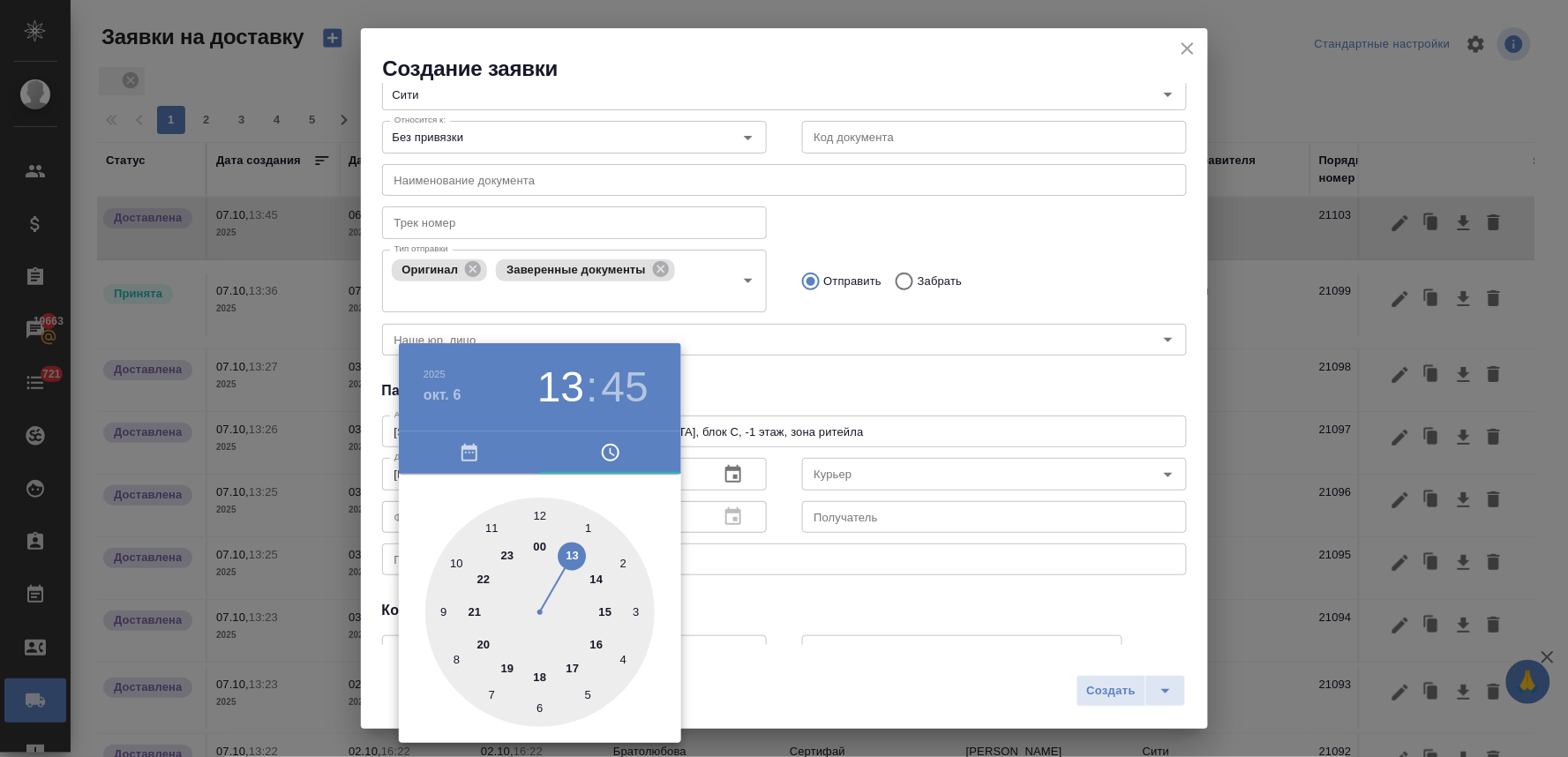
click at [570, 558] on div at bounding box center [540, 613] width 230 height 230
click at [540, 515] on div at bounding box center [540, 613] width 230 height 230
type input "[DATE] 13:00"
click at [791, 380] on div at bounding box center [784, 378] width 1568 height 757
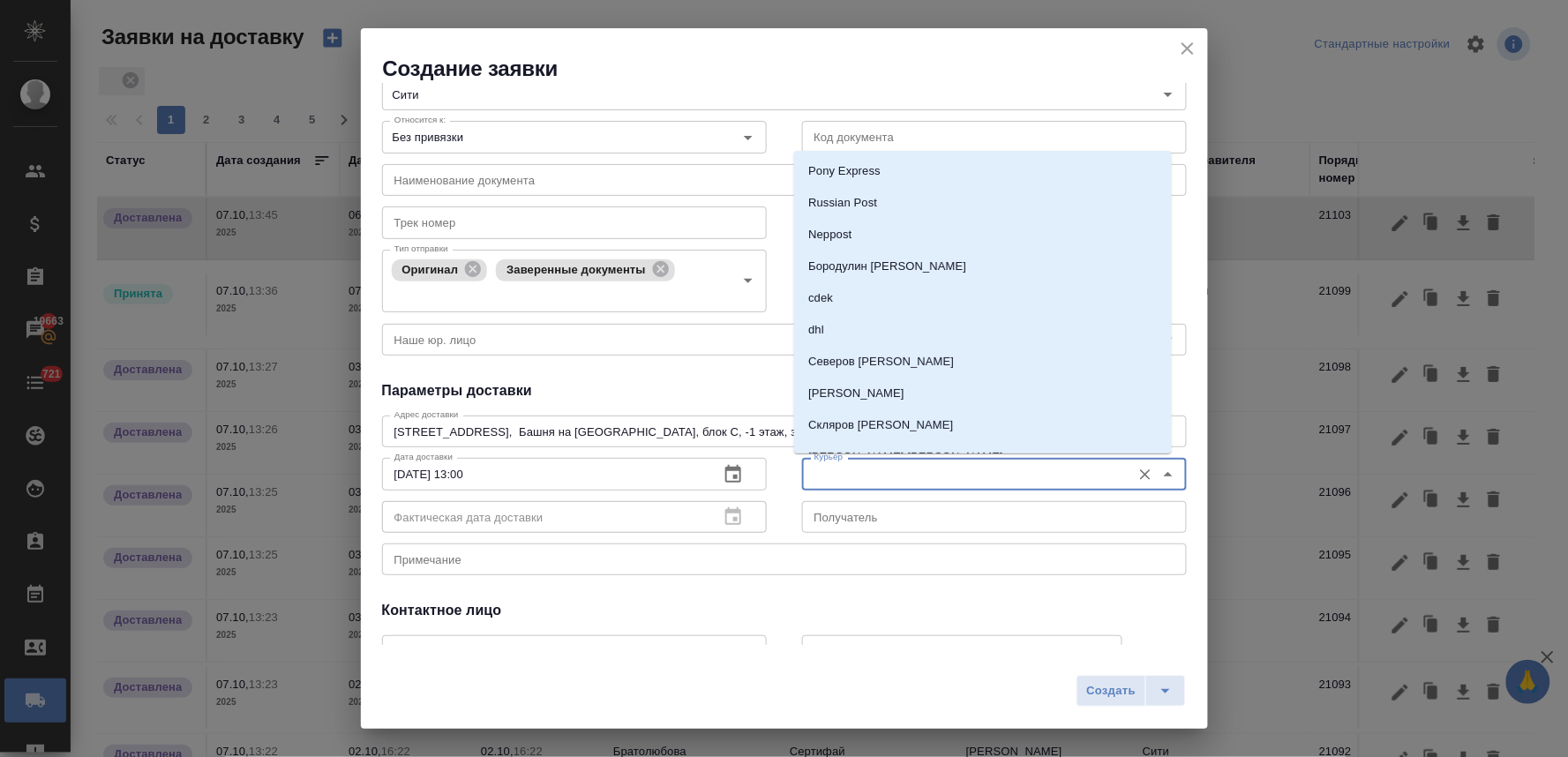
click at [824, 474] on input "Курьер" at bounding box center [965, 473] width 315 height 21
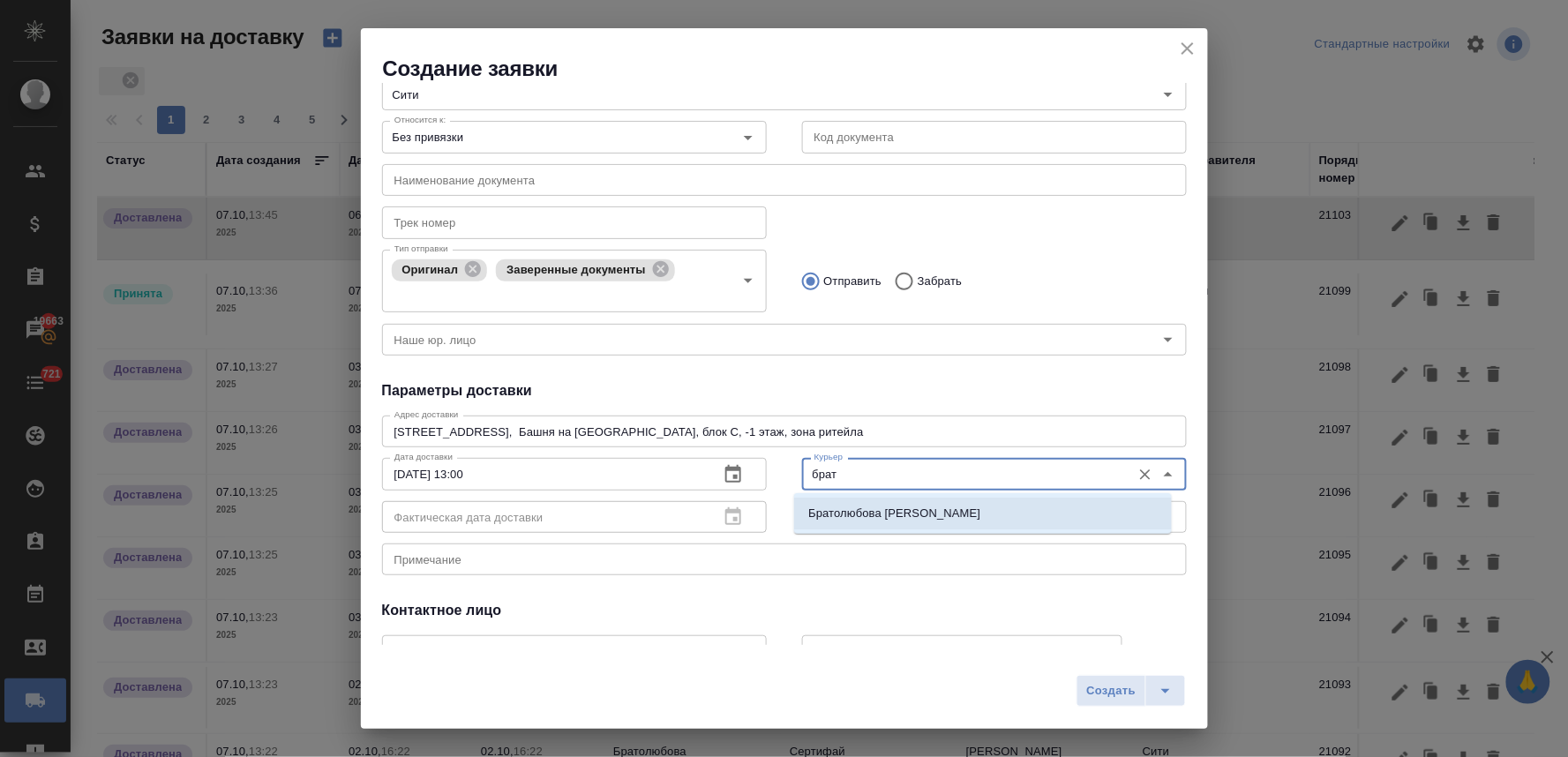
click at [831, 510] on p "Братолюбова [PERSON_NAME]" at bounding box center [894, 514] width 172 height 18
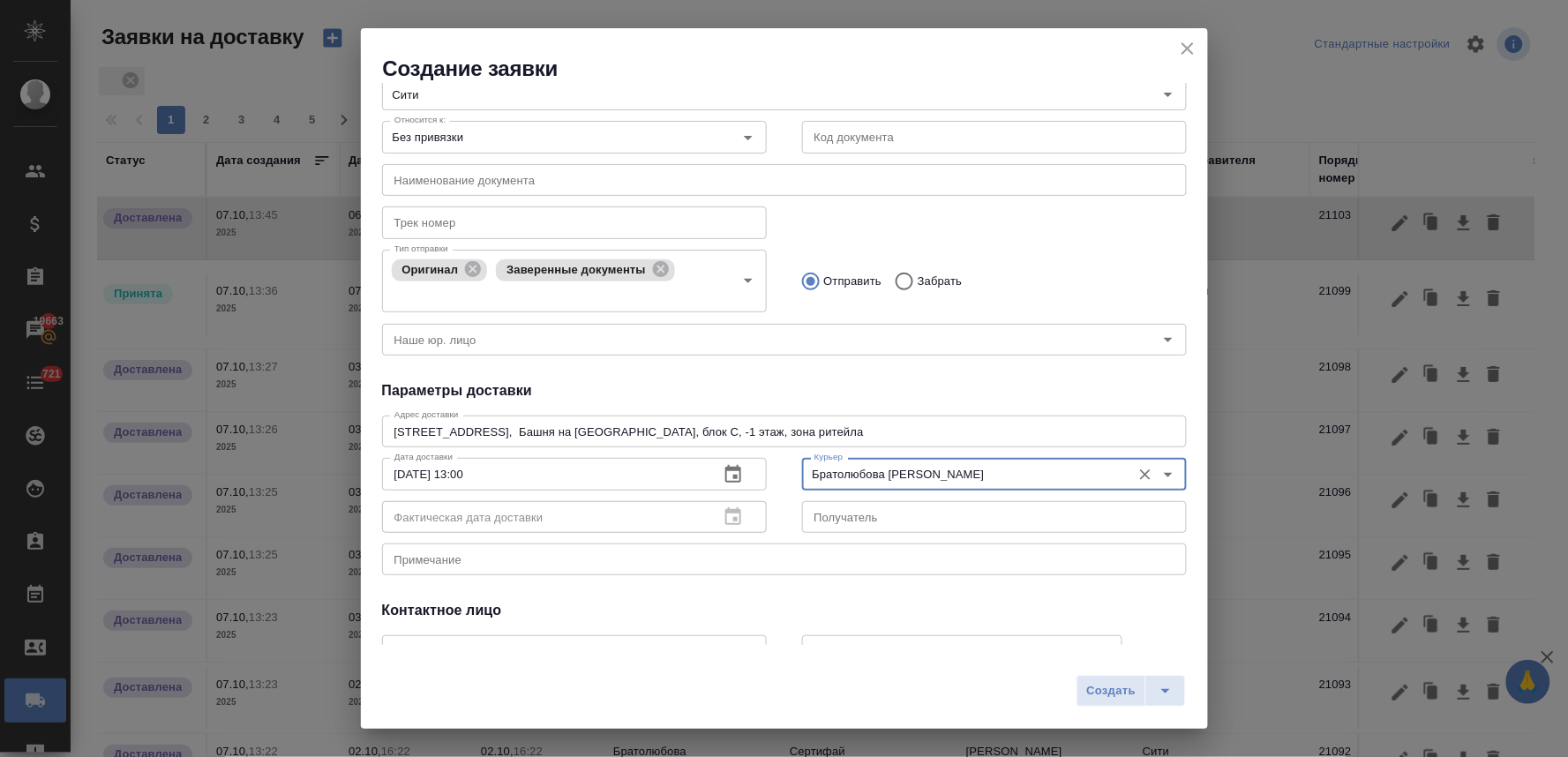
type input "Братолюбова [PERSON_NAME]"
click at [759, 600] on div "Контактное лицо" at bounding box center [784, 610] width 804 height 21
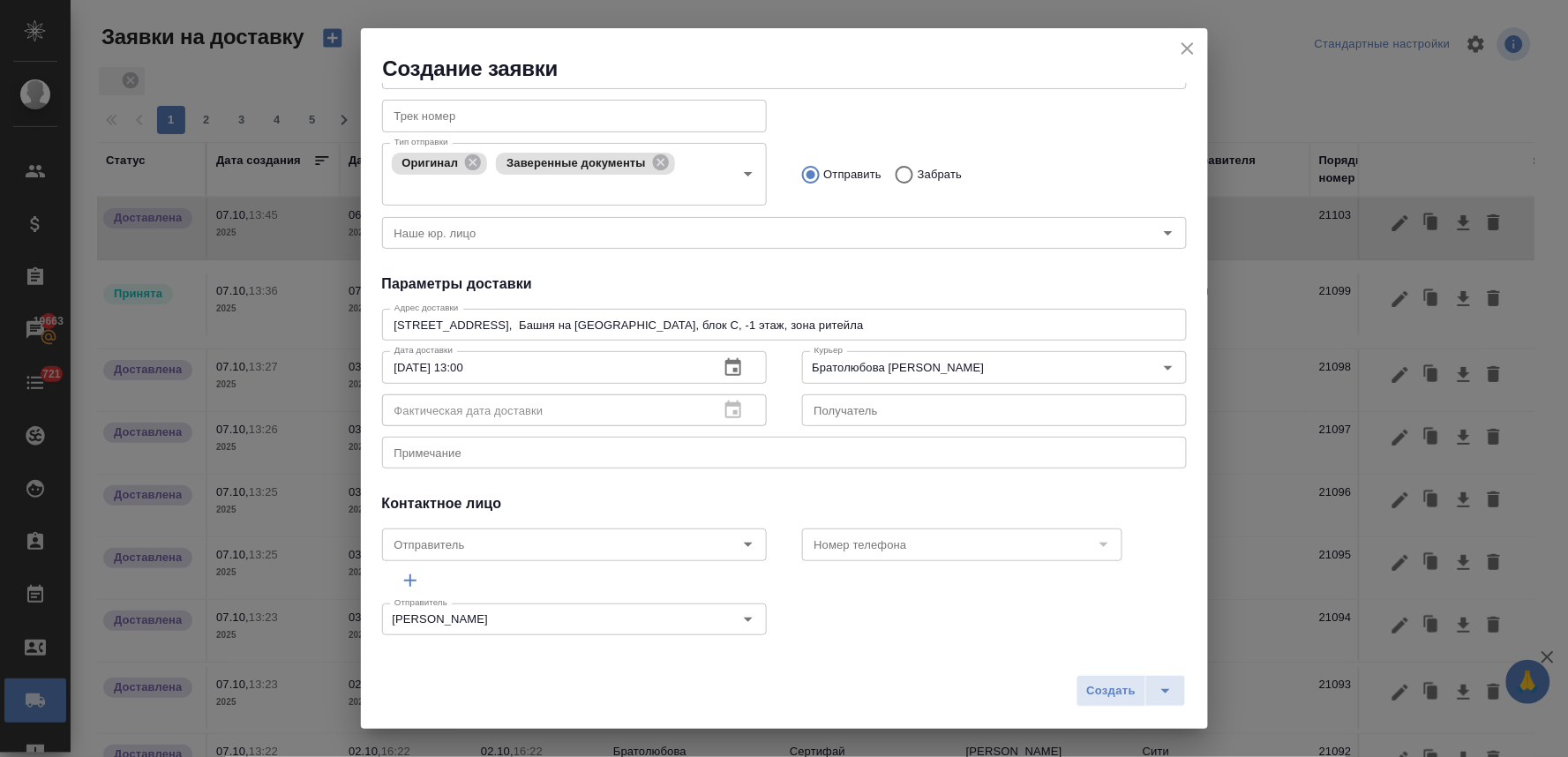
scroll to position [215, 0]
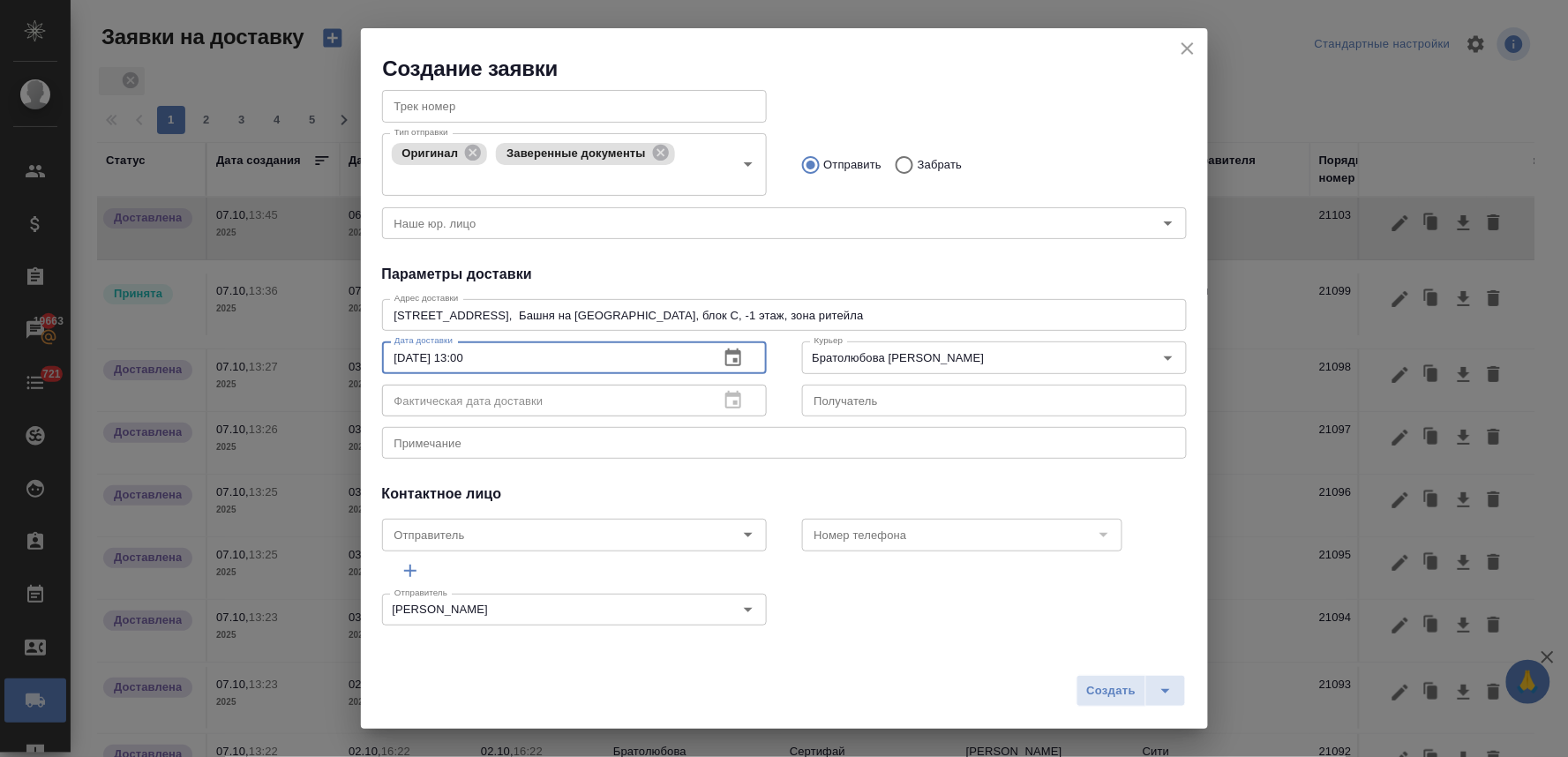
drag, startPoint x: 501, startPoint y: 357, endPoint x: 236, endPoint y: 336, distance: 265.8
click at [263, 340] on div "Создание заявки Общие данные Клиенту Внутри компании Исполнителю Команда Сити К…" at bounding box center [784, 378] width 1568 height 757
click at [1114, 691] on span "Создать" at bounding box center [1111, 691] width 49 height 21
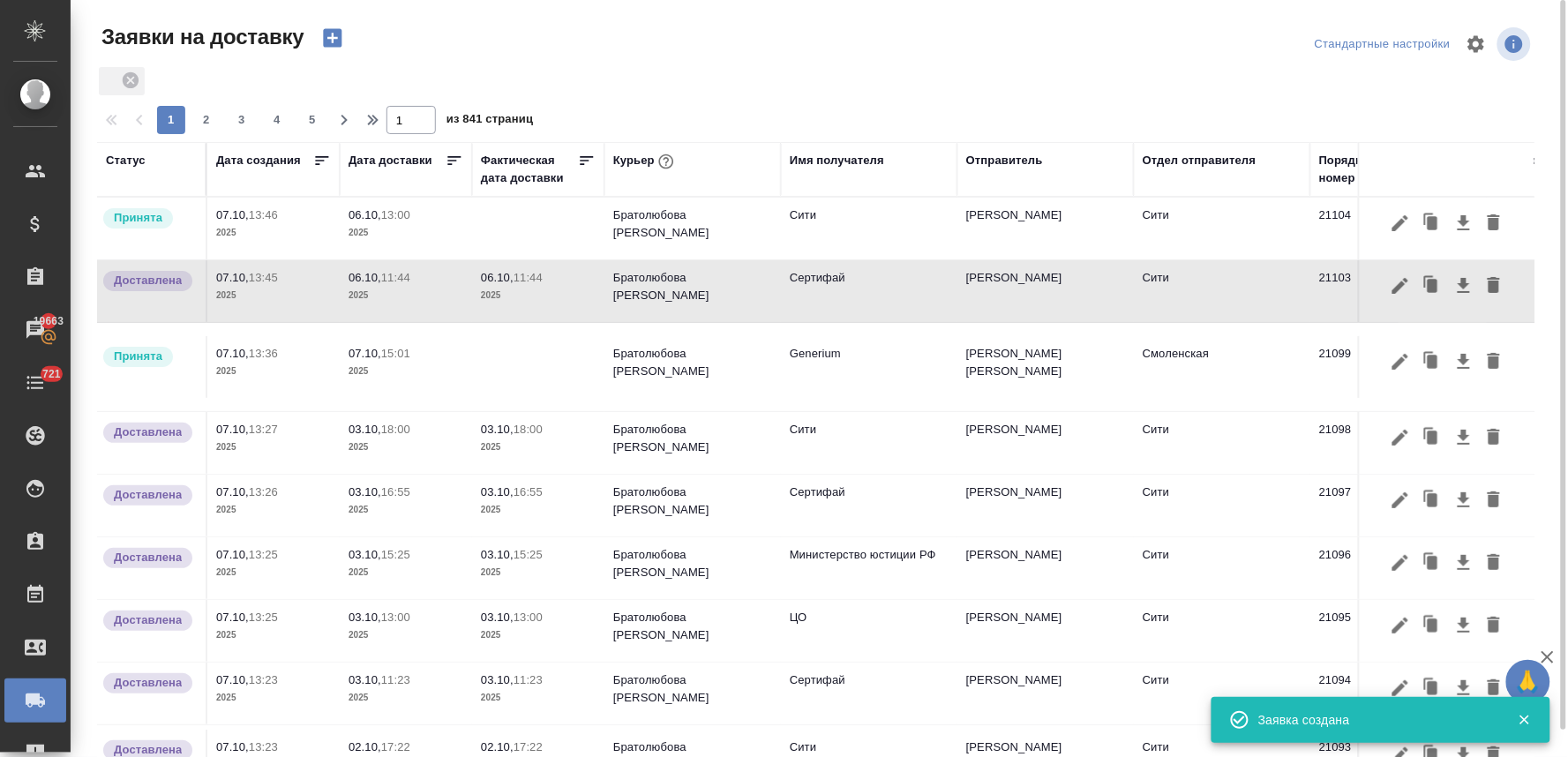
click at [378, 225] on p "2025" at bounding box center [406, 234] width 115 height 18
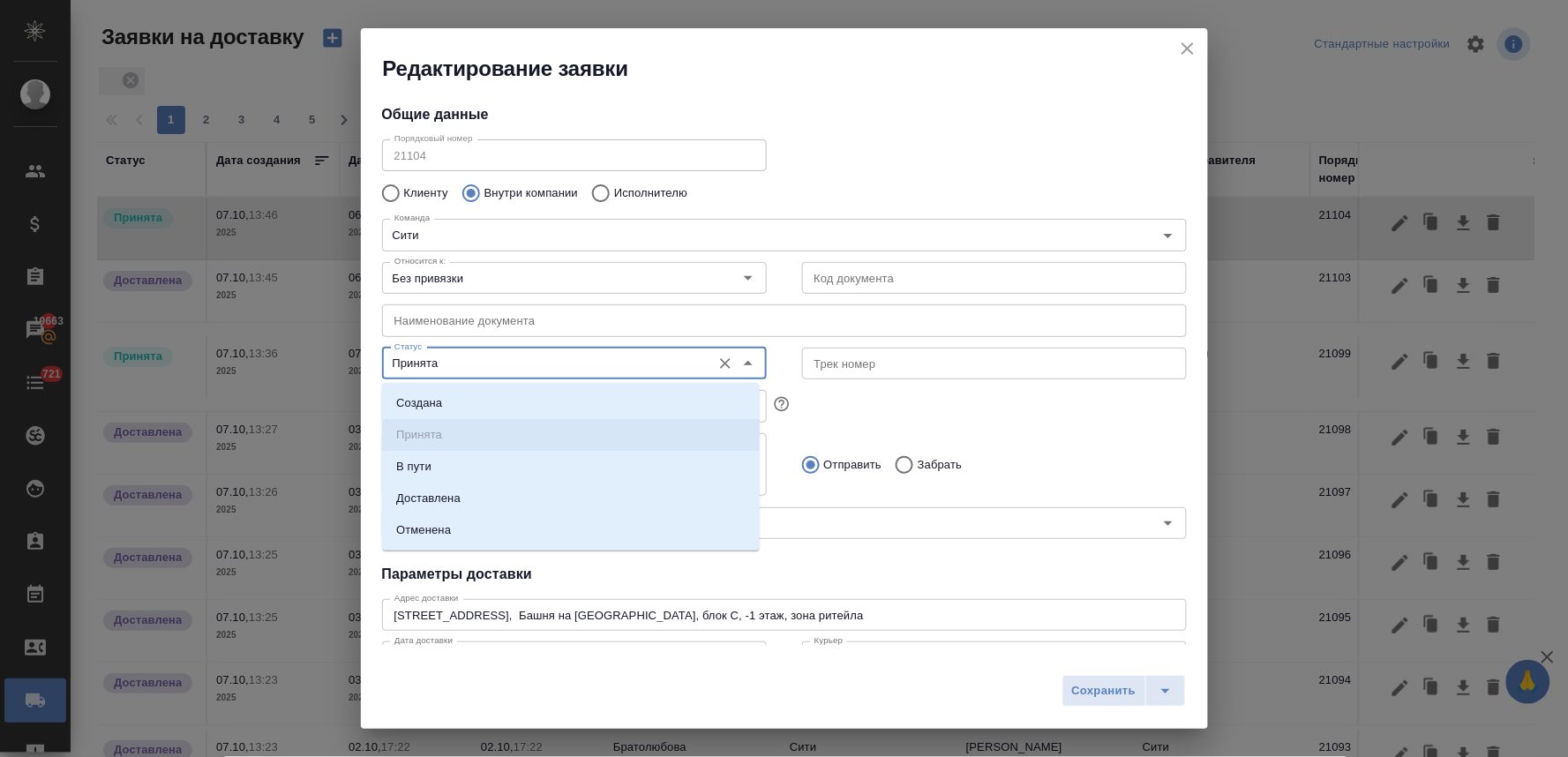
click at [447, 359] on input "Принята" at bounding box center [545, 363] width 315 height 21
click at [468, 501] on li "Доставлена" at bounding box center [571, 499] width 378 height 32
type input "Доставлена"
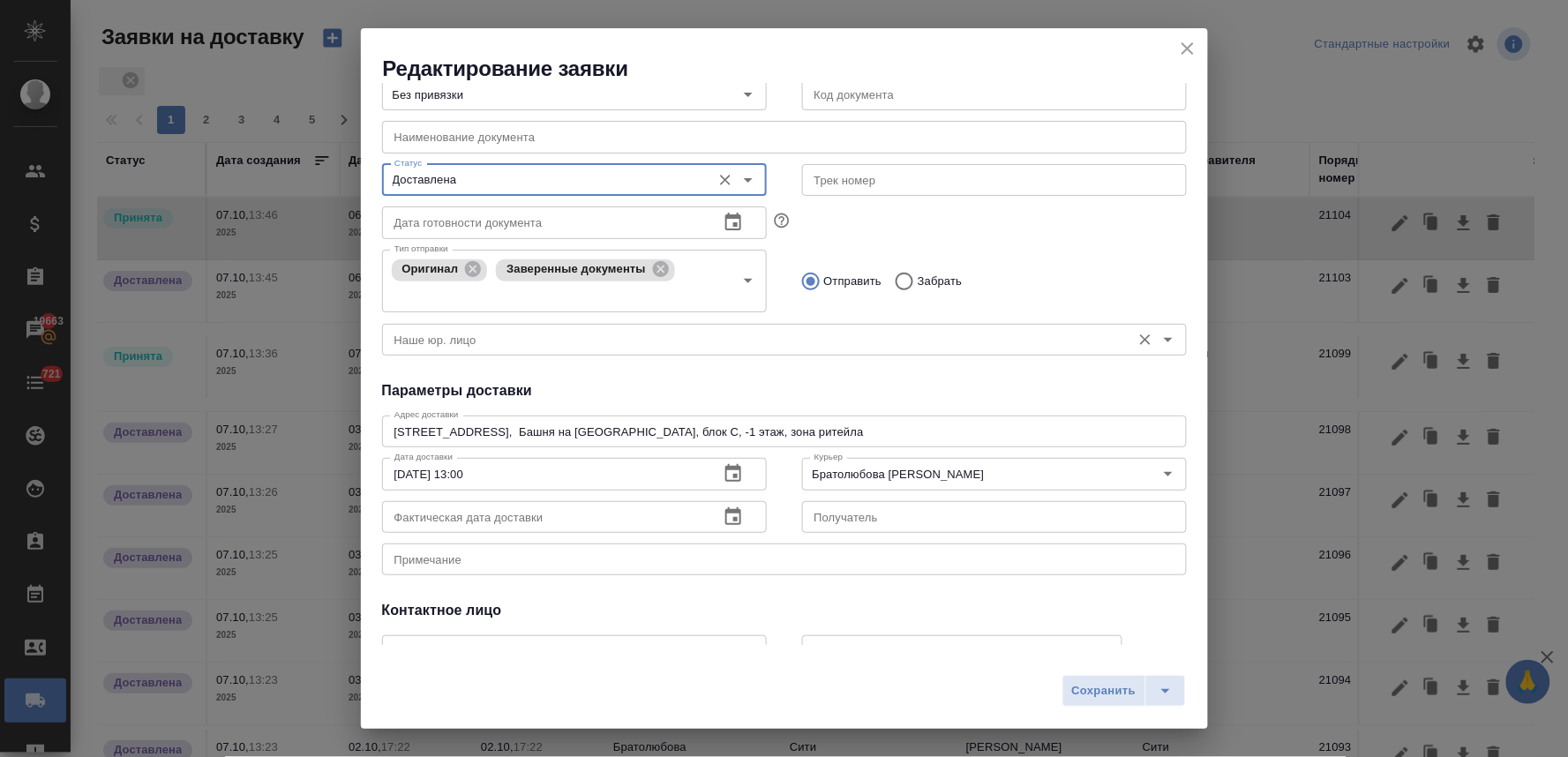
scroll to position [196, 0]
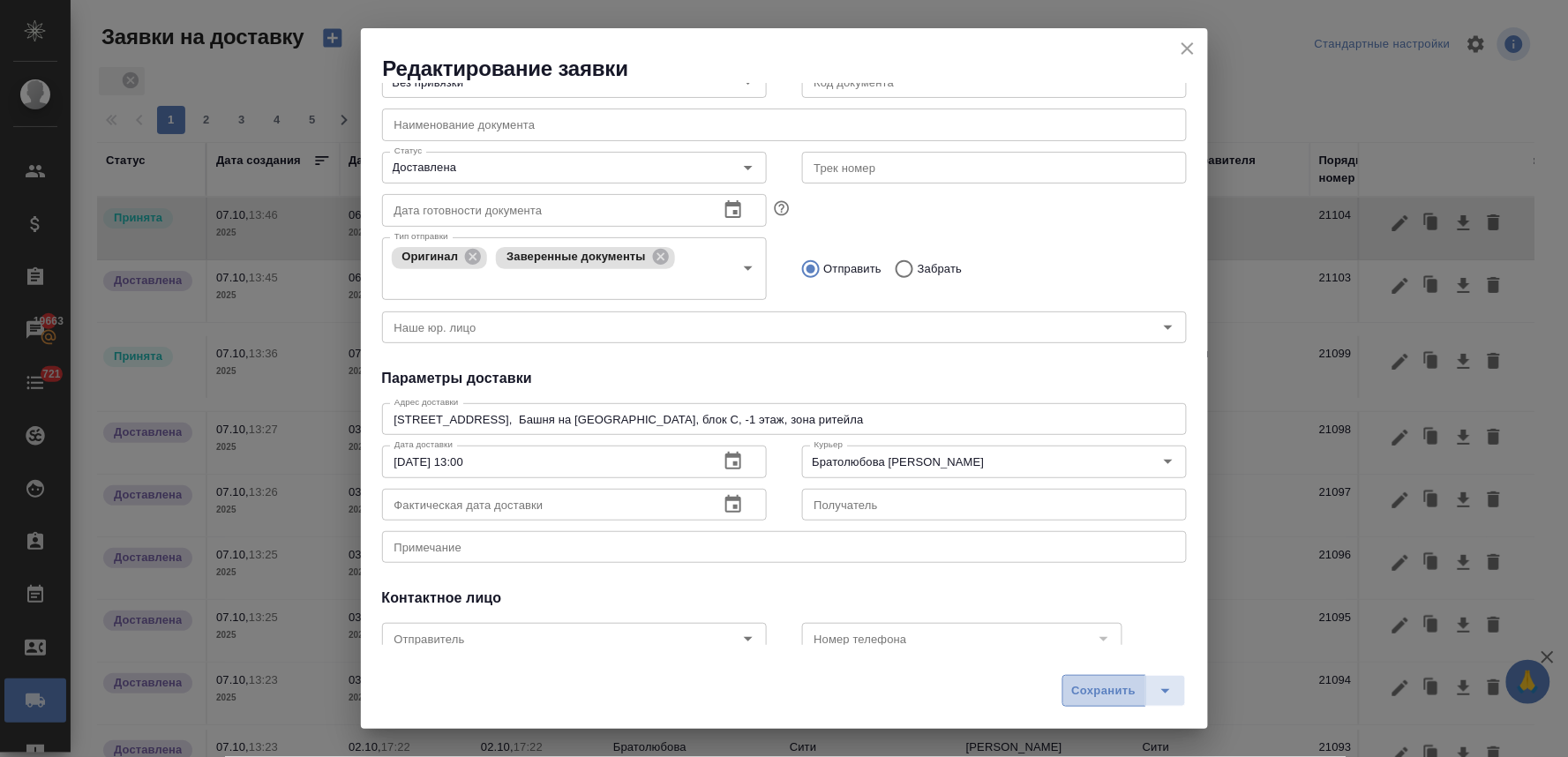
click at [1113, 689] on span "Сохранить" at bounding box center [1104, 691] width 64 height 21
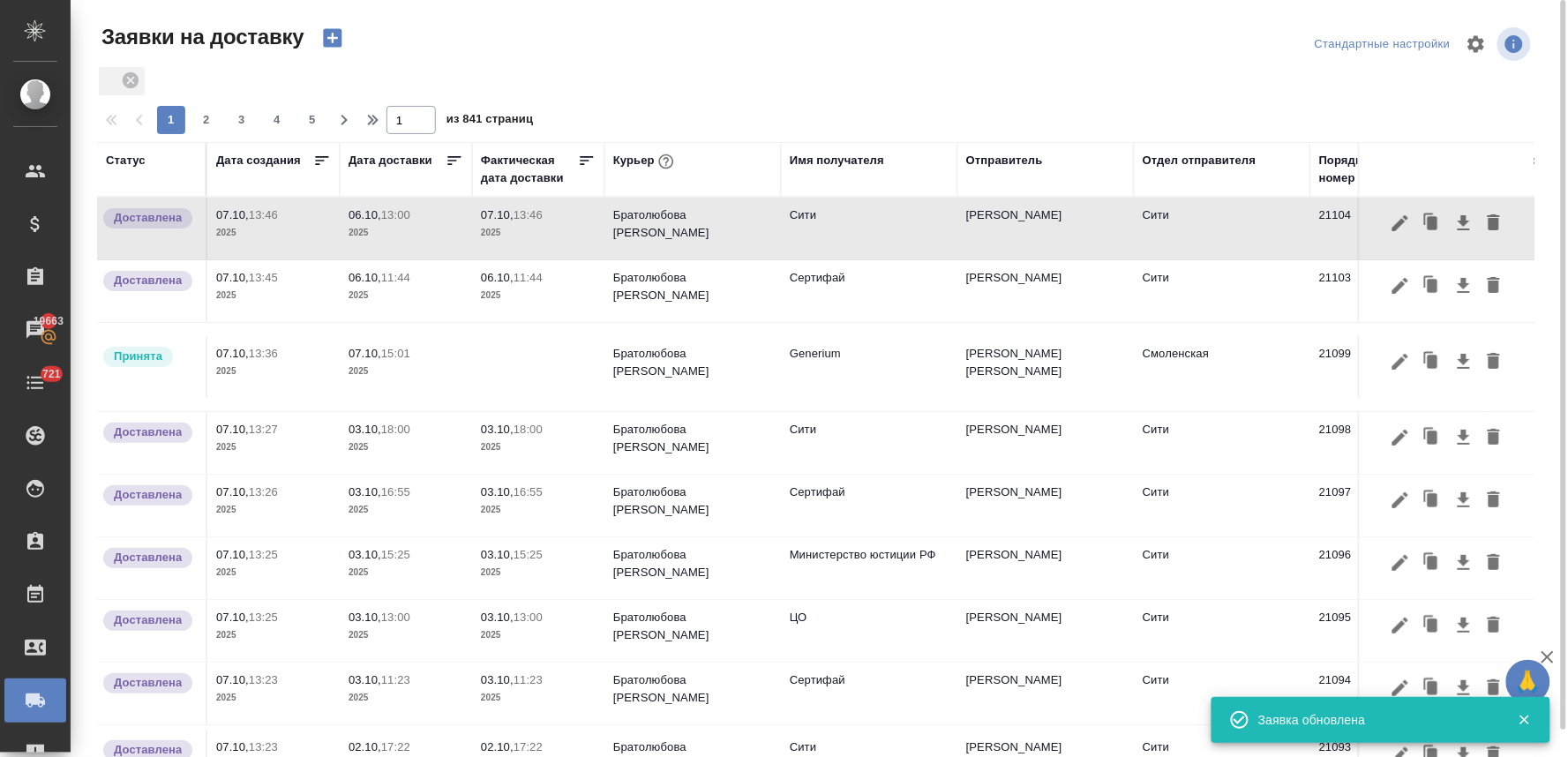
click at [399, 221] on p "13:00" at bounding box center [395, 214] width 29 height 13
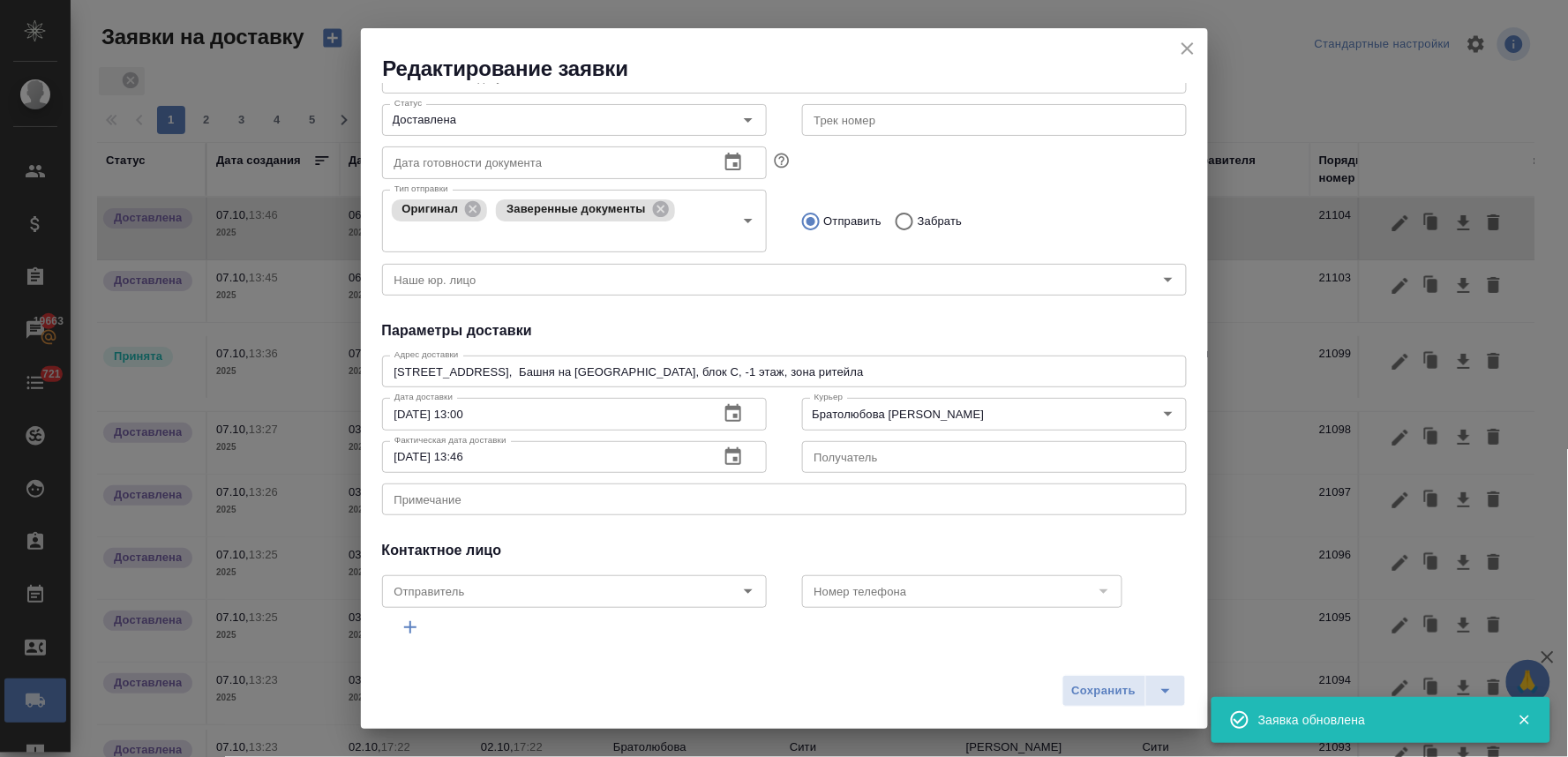
scroll to position [300, 0]
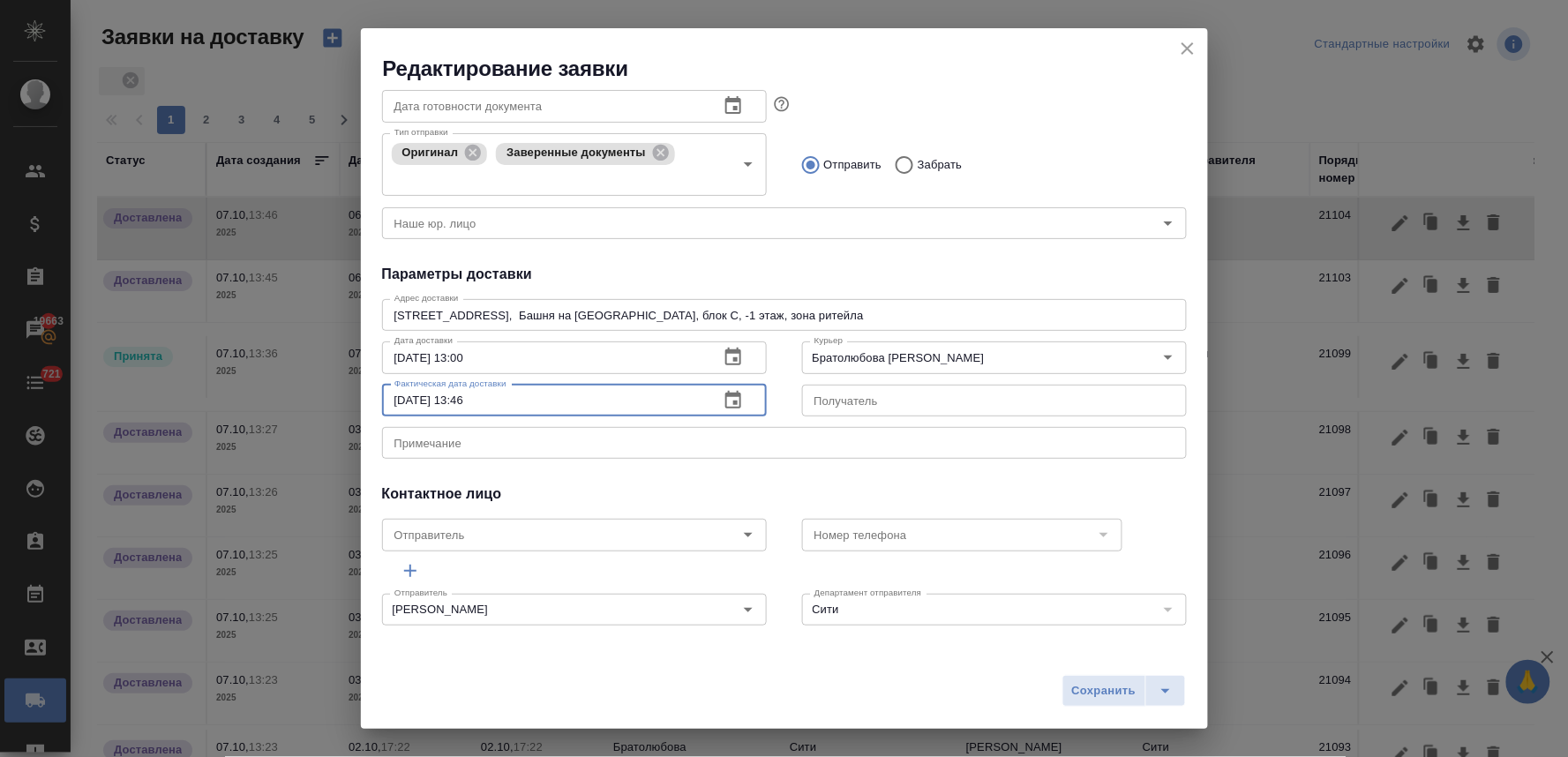
drag, startPoint x: 511, startPoint y: 410, endPoint x: 253, endPoint y: 408, distance: 258.0
click at [258, 409] on div "Редактирование заявки Общие данные Порядковый номер 21104 Порядковый номер Клие…" at bounding box center [784, 378] width 1568 height 757
paste input "6.10.2025 13:00"
type input "06.10.2025 13:00"
click at [1094, 685] on span "Сохранить" at bounding box center [1104, 691] width 64 height 21
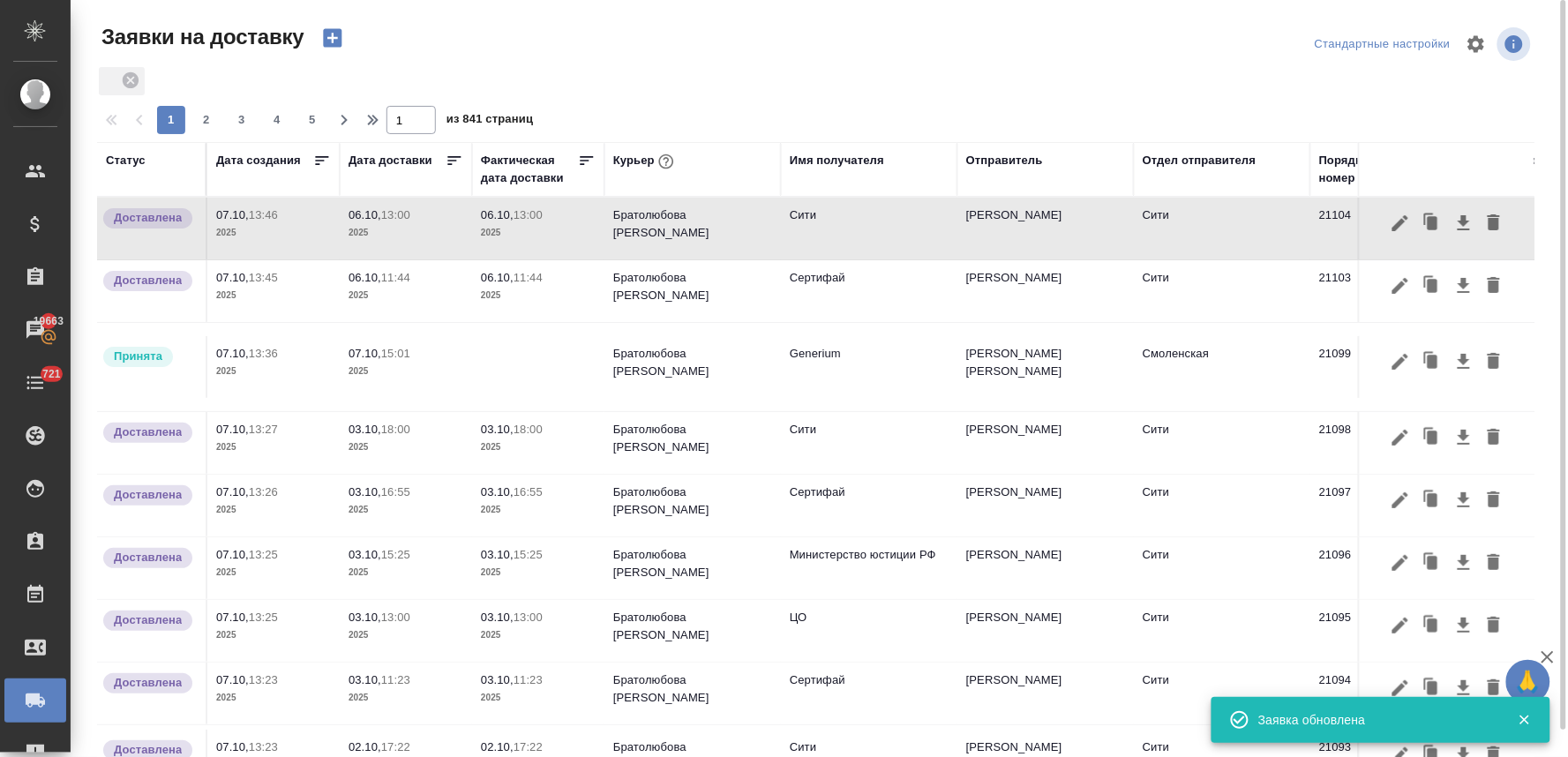
click at [323, 38] on icon "button" at bounding box center [331, 38] width 19 height 19
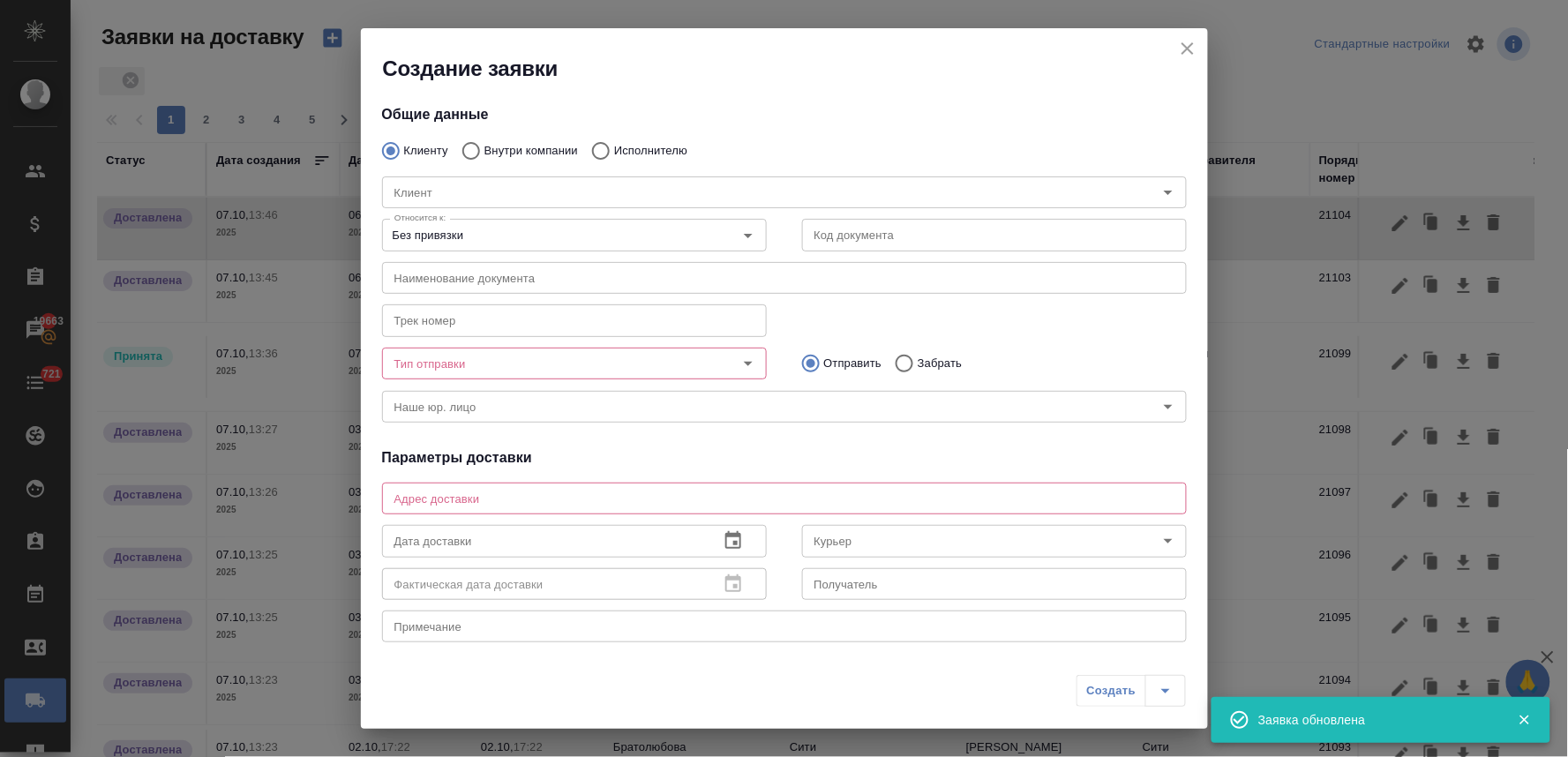
click at [517, 148] on p "Внутри компании" at bounding box center [531, 151] width 94 height 18
click at [485, 148] on input "Внутри компании" at bounding box center [469, 150] width 32 height 37
radio input "true"
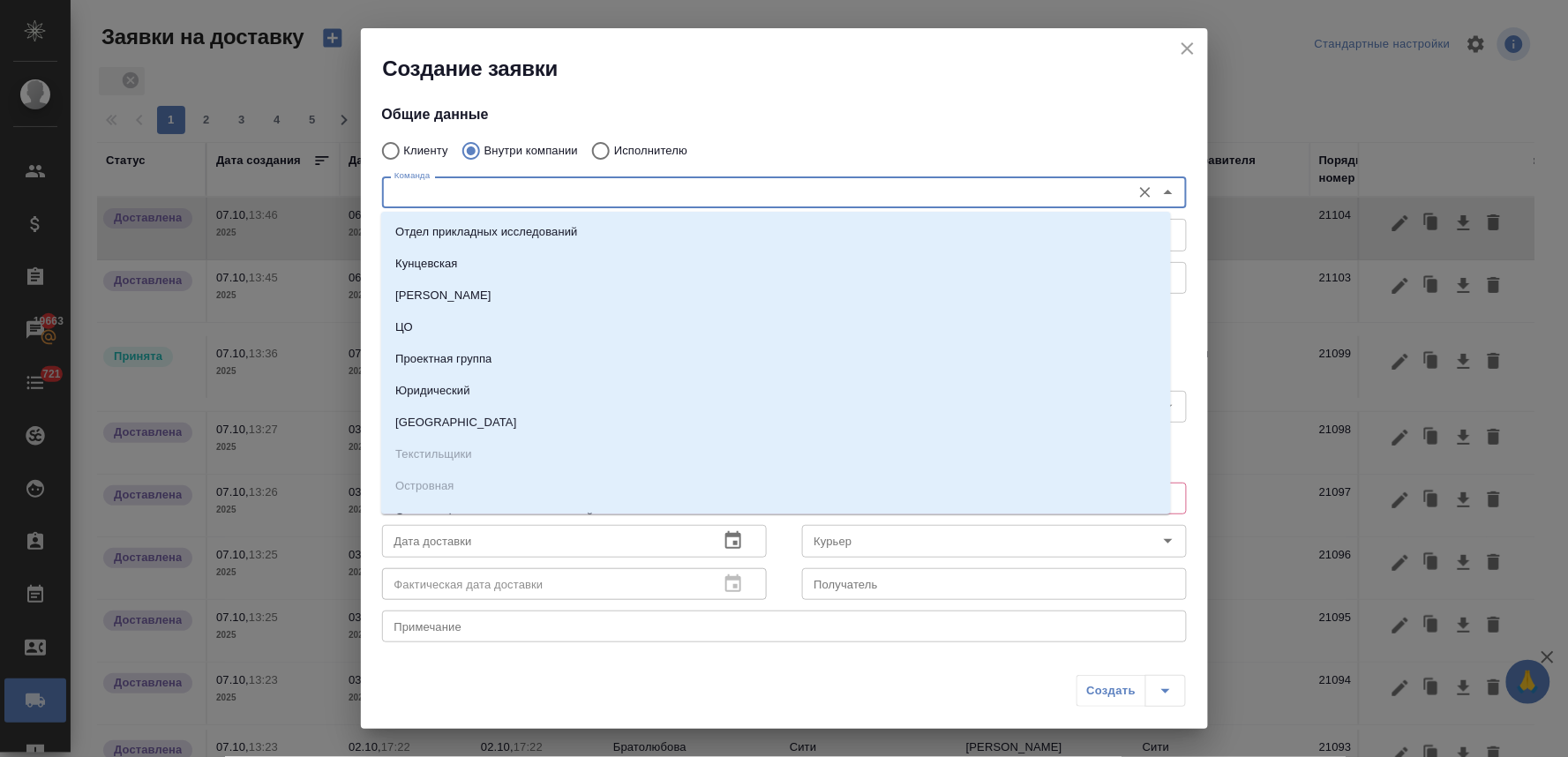
click at [503, 191] on input "Команда" at bounding box center [755, 192] width 735 height 21
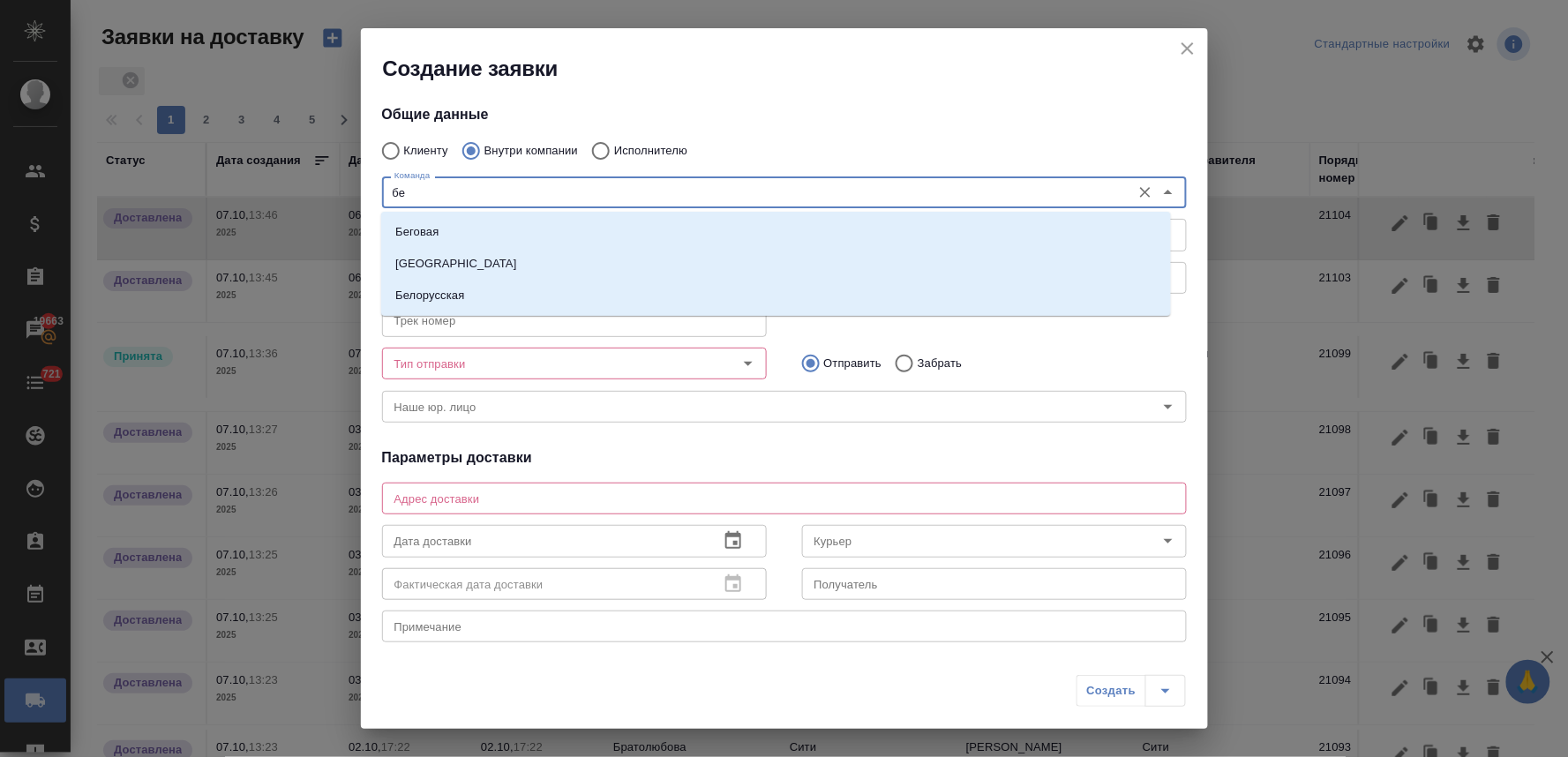
type input "бег"
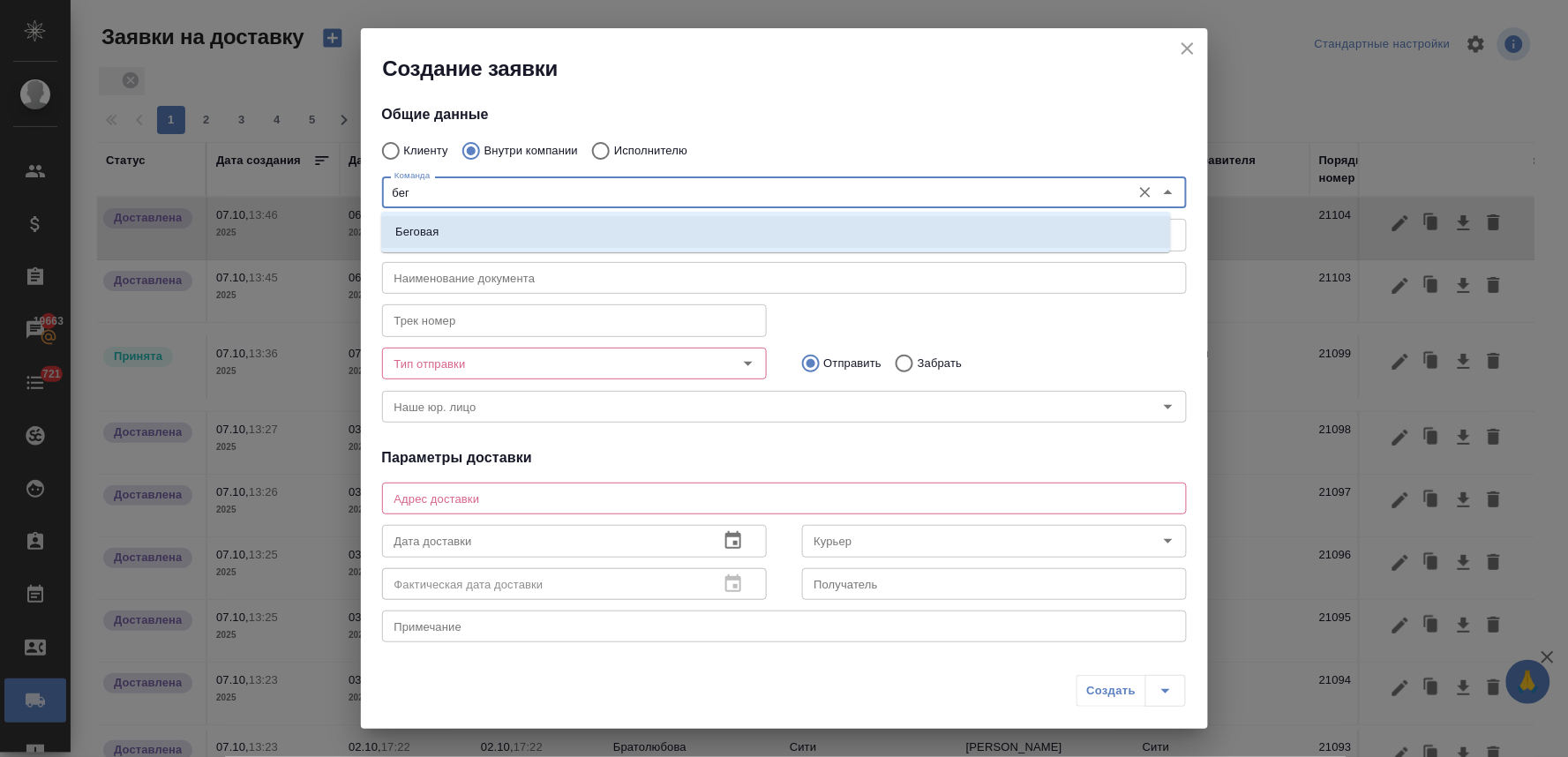
click at [505, 227] on li "Беговая" at bounding box center [776, 232] width 789 height 32
type textarea "1-й Магистральный тупик, д. 5а, блок D, 8 этаж, офис 801"
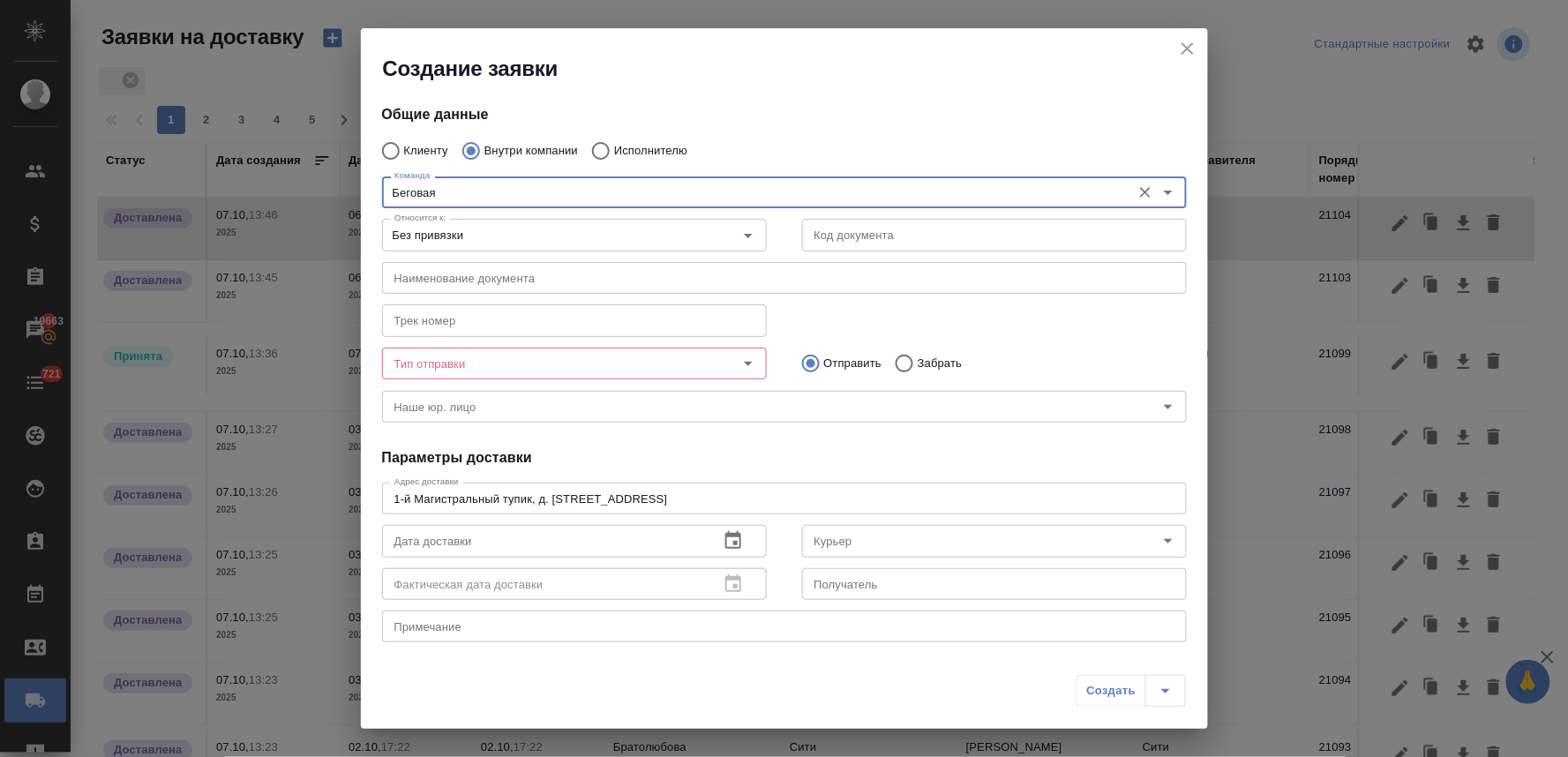
type input "Беговая"
click at [487, 365] on input "Тип отправки" at bounding box center [545, 363] width 315 height 21
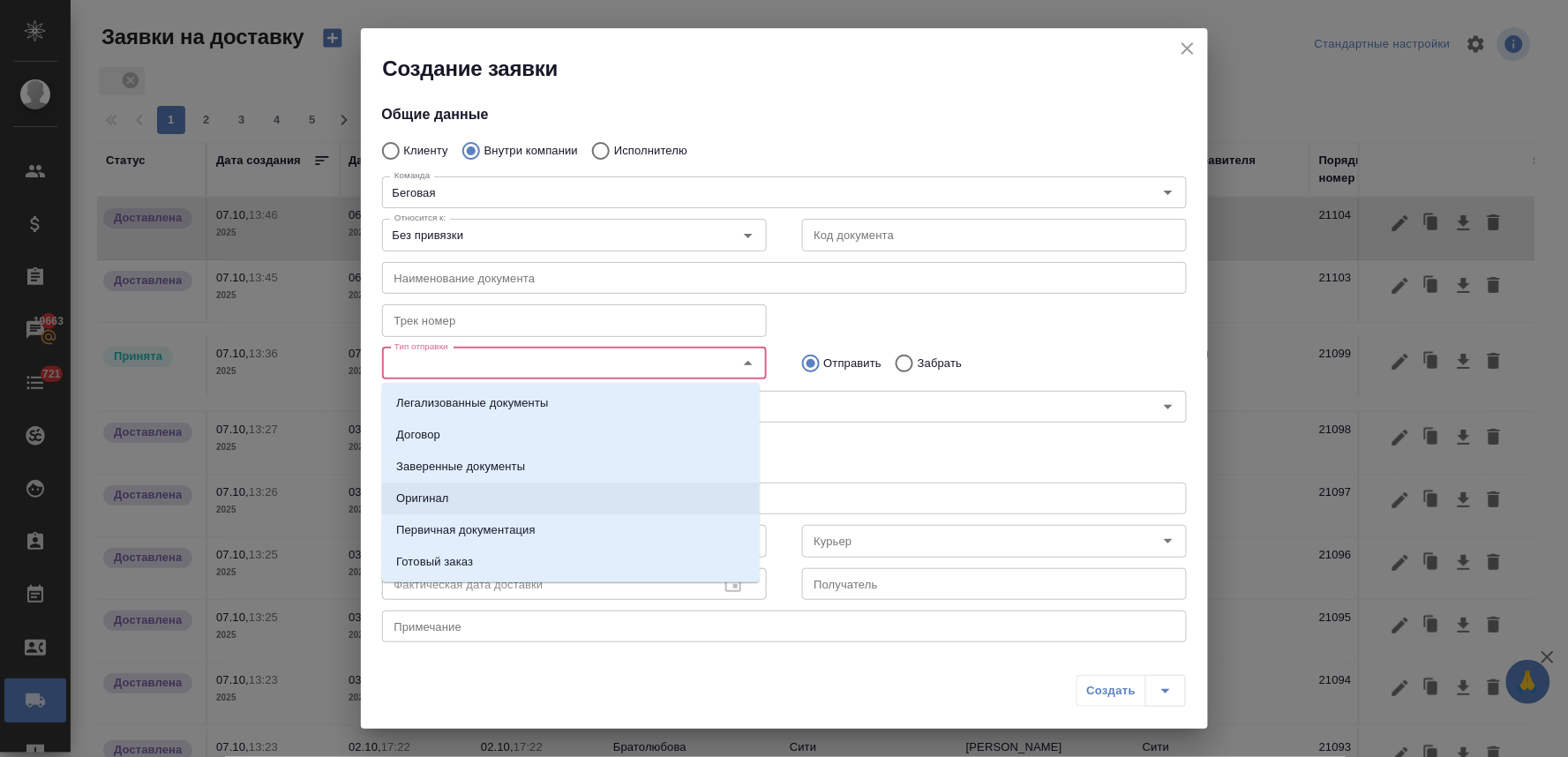
click at [471, 501] on li "Оригинал" at bounding box center [571, 499] width 378 height 32
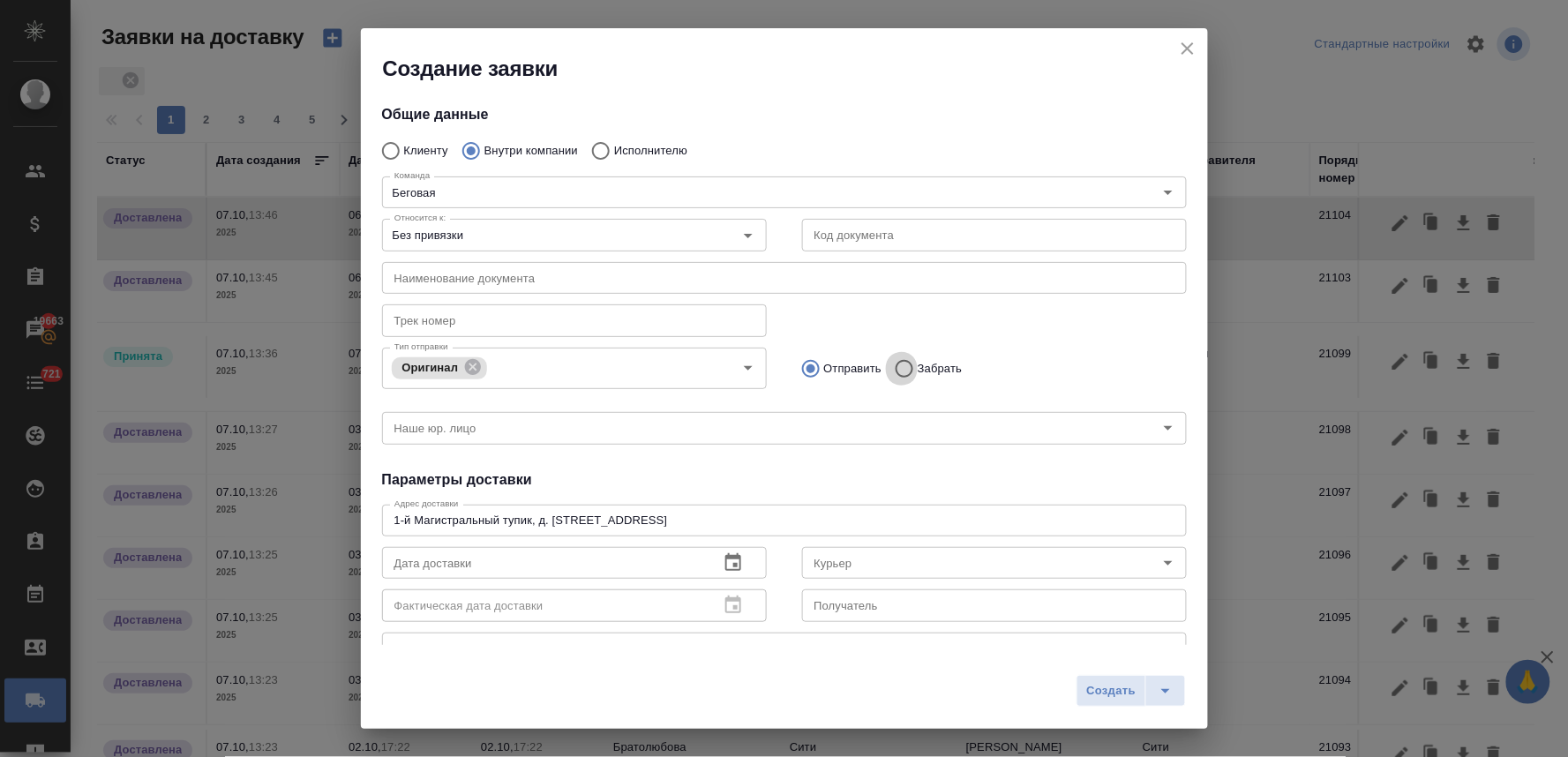
click at [891, 367] on input "Забрать" at bounding box center [901, 368] width 32 height 37
radio input "true"
click at [782, 477] on h4 "Параметры доставки" at bounding box center [784, 479] width 804 height 21
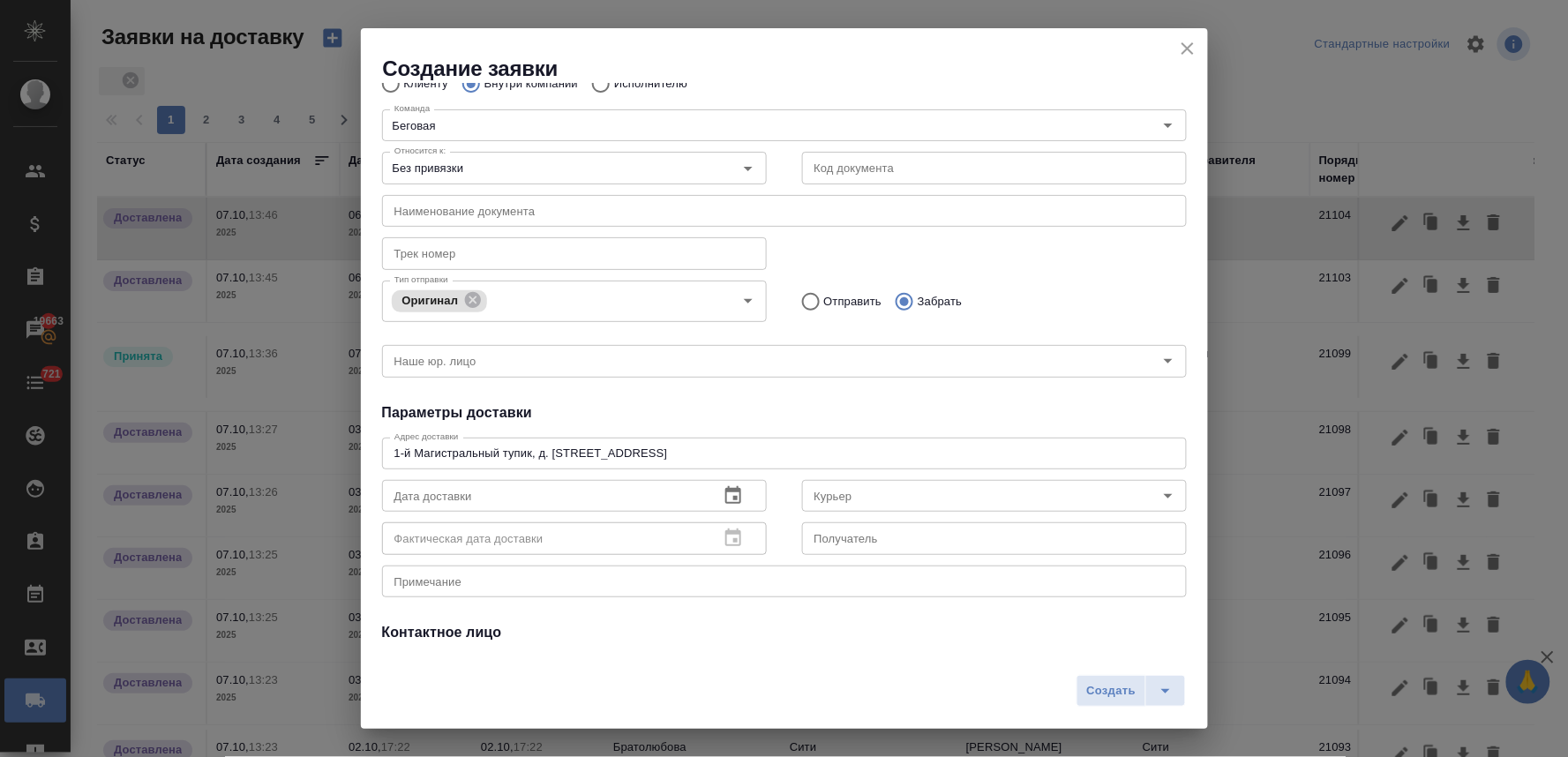
scroll to position [98, 0]
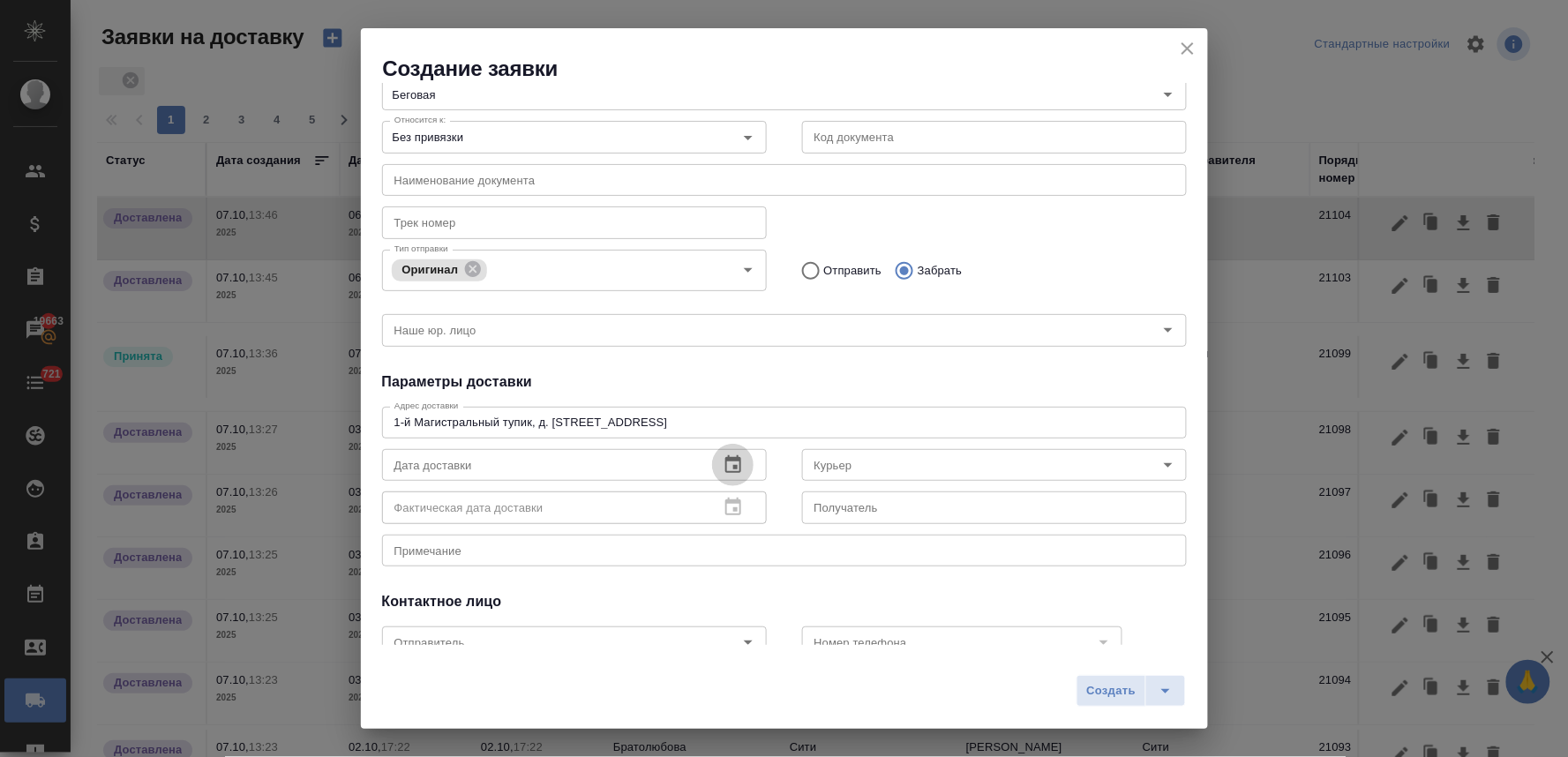
click at [730, 462] on icon "button" at bounding box center [732, 464] width 21 height 21
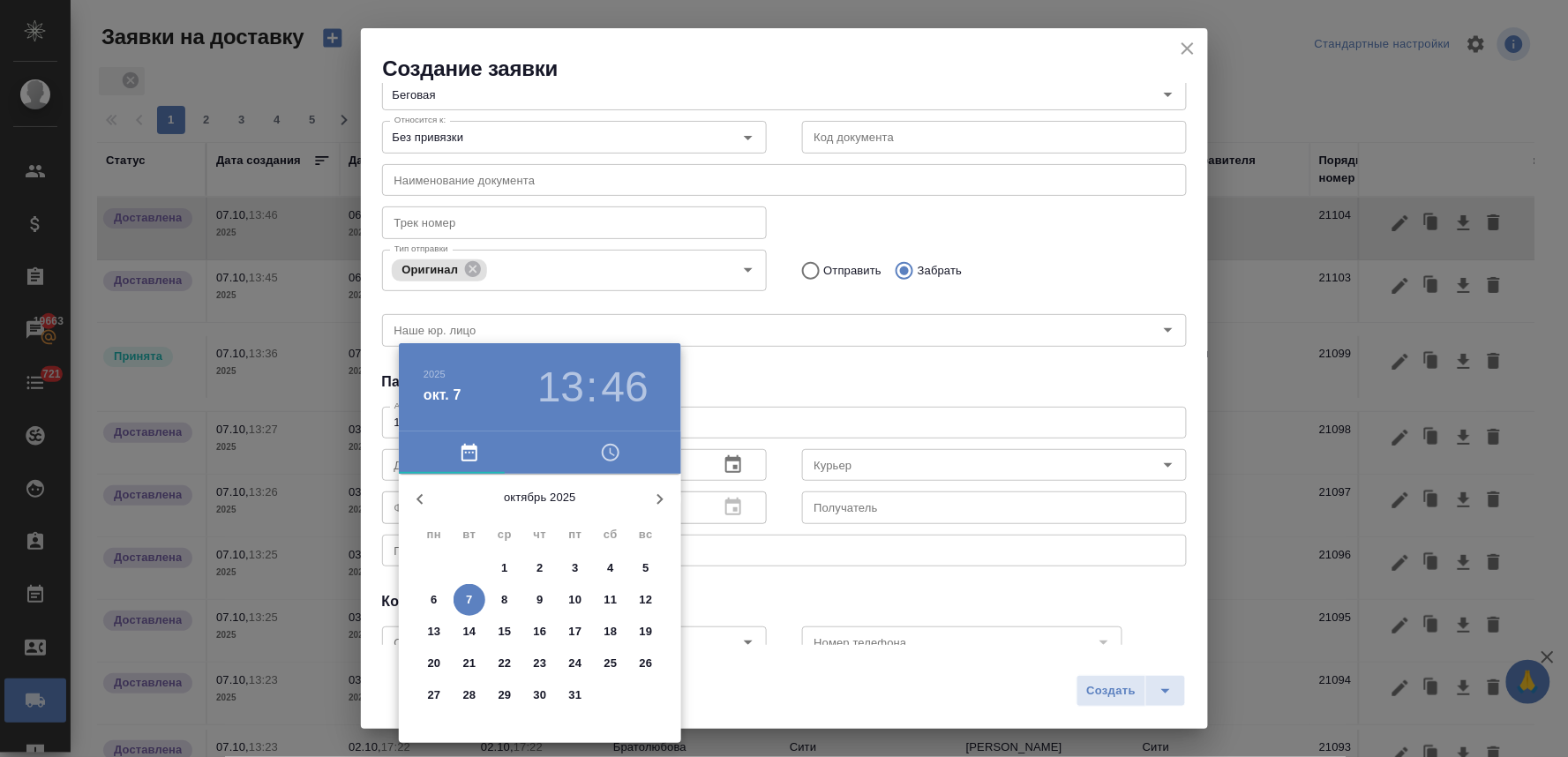
click at [430, 600] on p "6" at bounding box center [433, 601] width 6 height 18
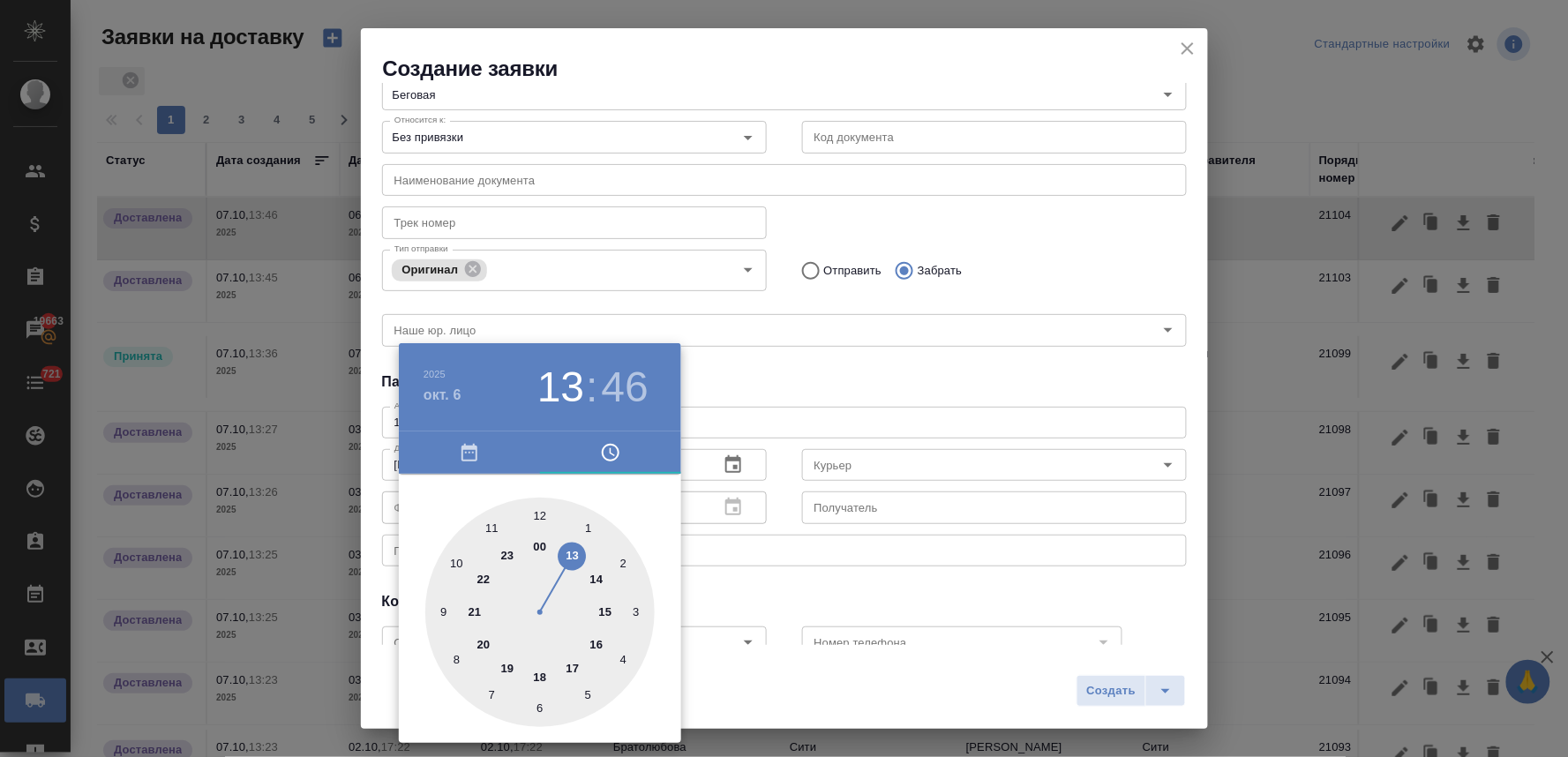
type input "06.10.2025 15:46"
click at [611, 610] on div at bounding box center [540, 613] width 230 height 230
click at [780, 404] on div at bounding box center [784, 378] width 1568 height 757
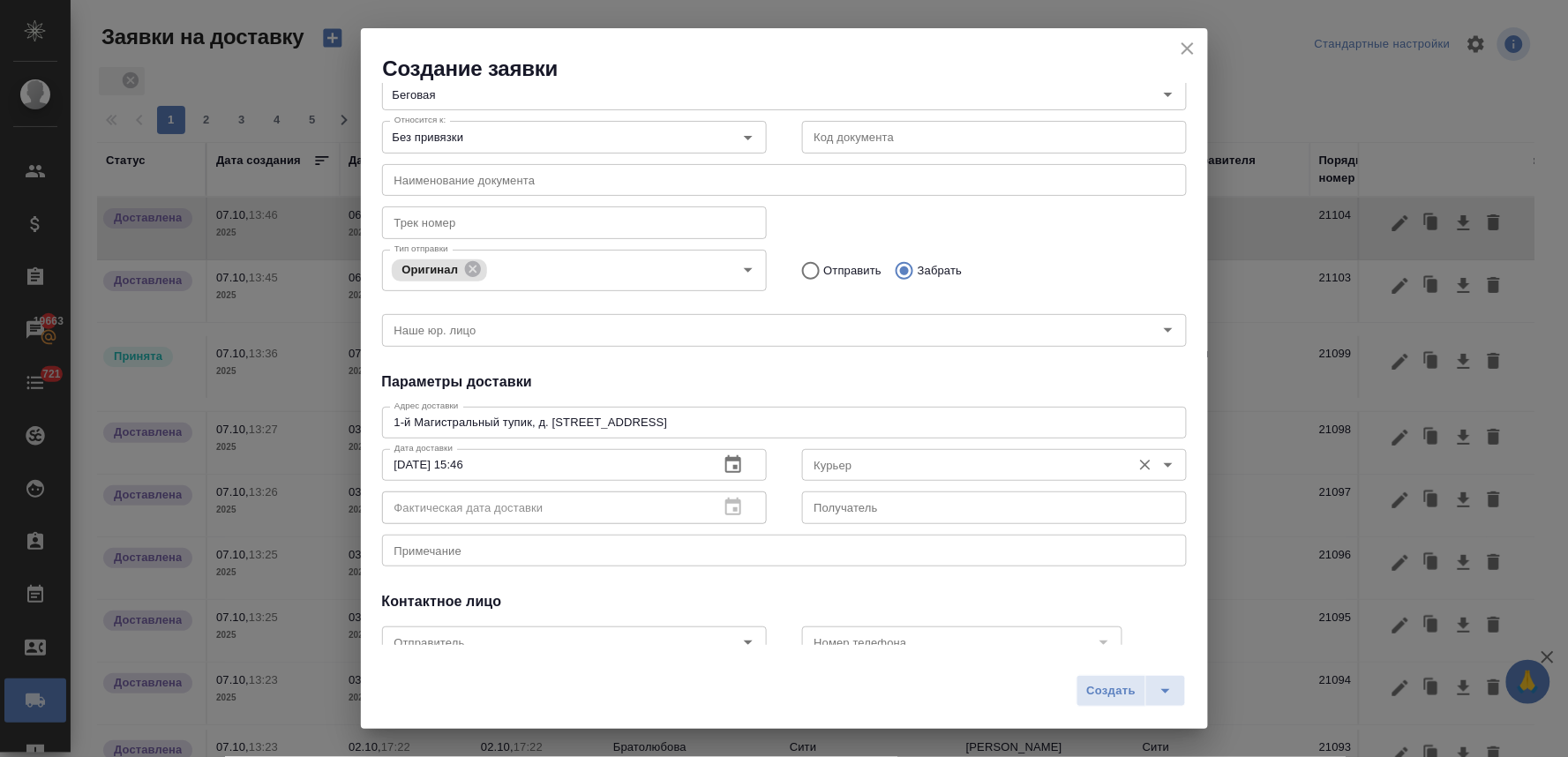
click at [844, 474] on div "Курьер" at bounding box center [994, 465] width 385 height 32
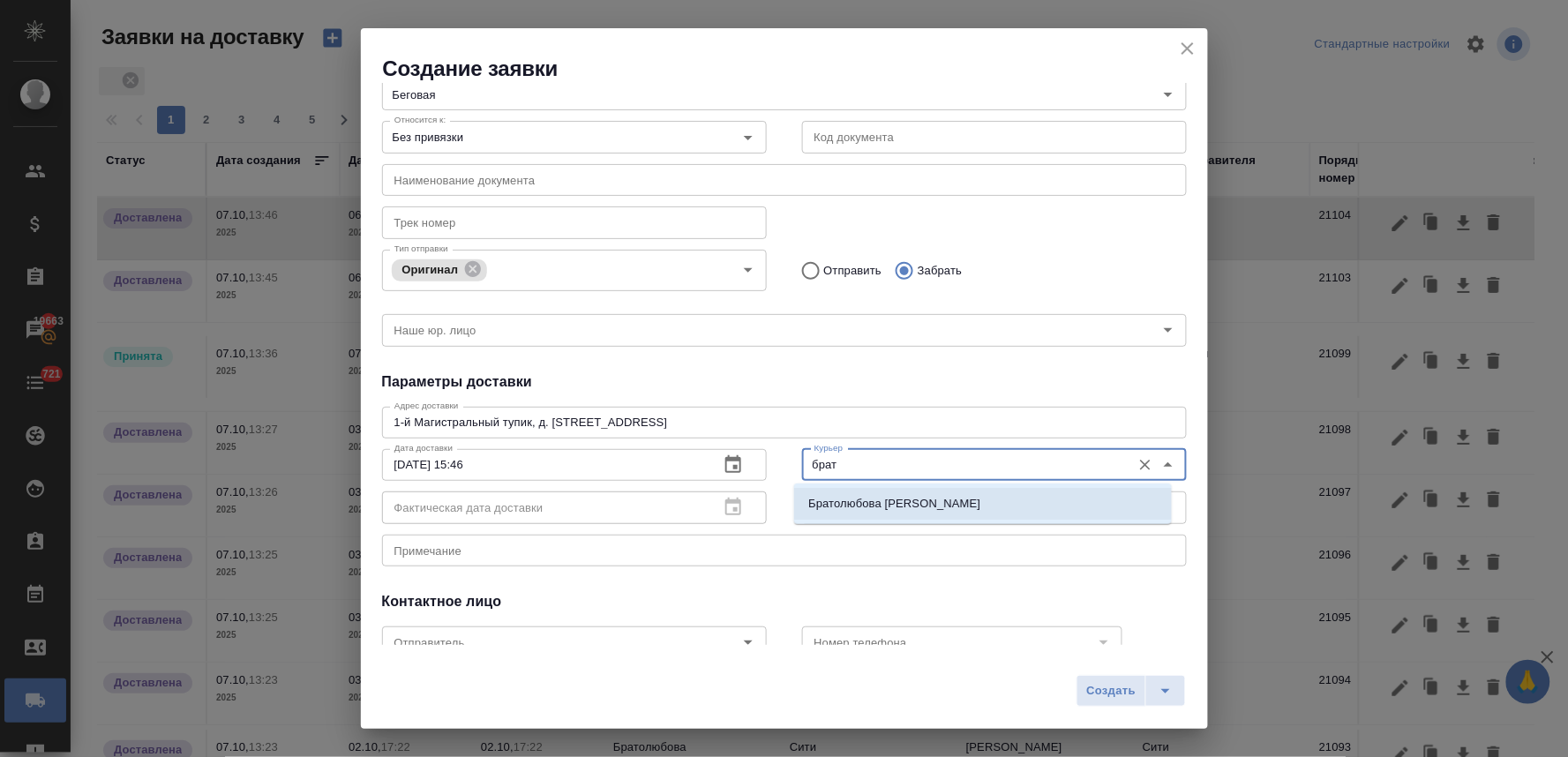
click at [843, 505] on p "Братолюбова Наталья" at bounding box center [894, 504] width 172 height 18
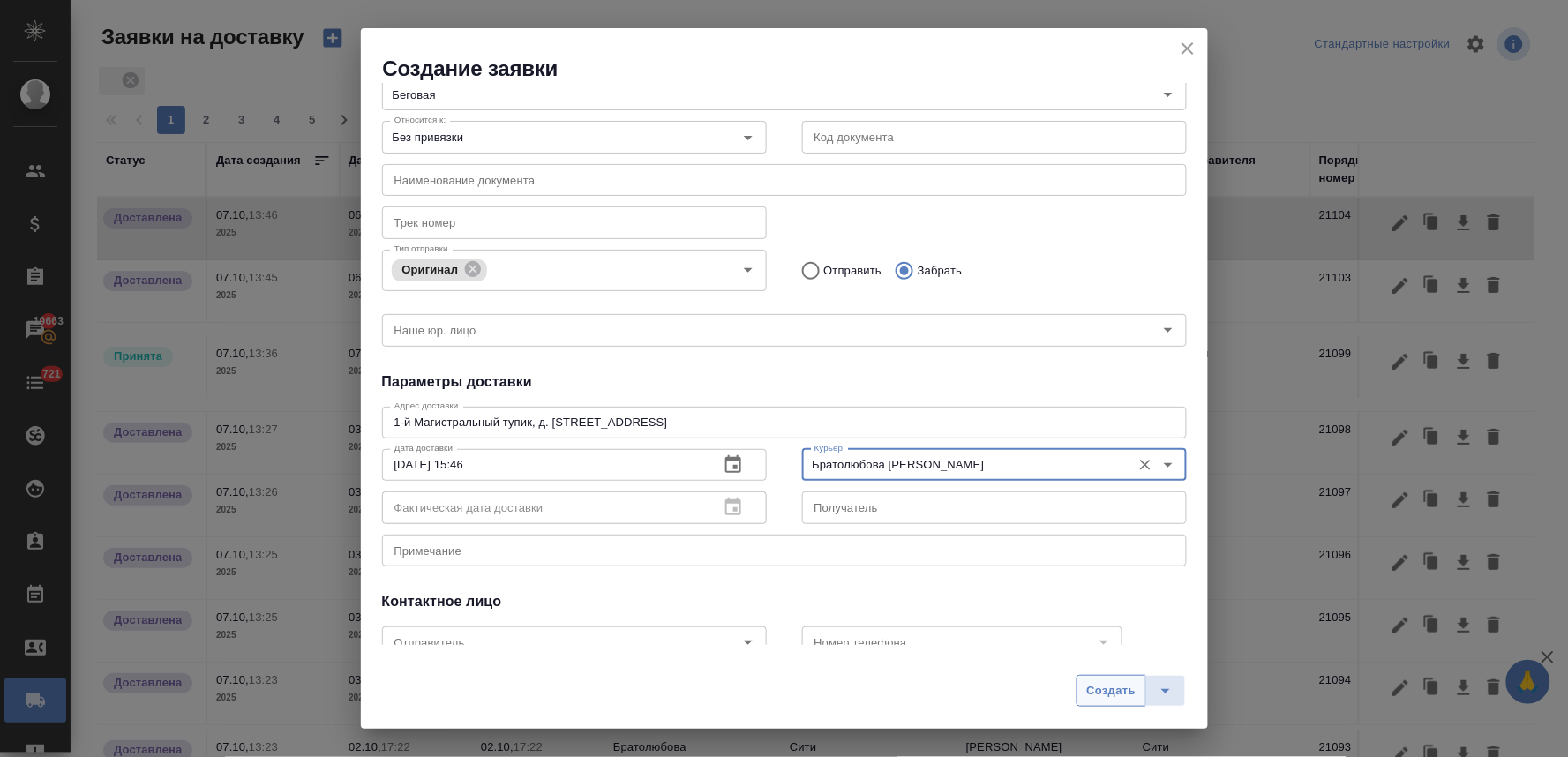
type input "Братолюбова Наталья"
click at [1108, 683] on span "Создать" at bounding box center [1111, 691] width 49 height 21
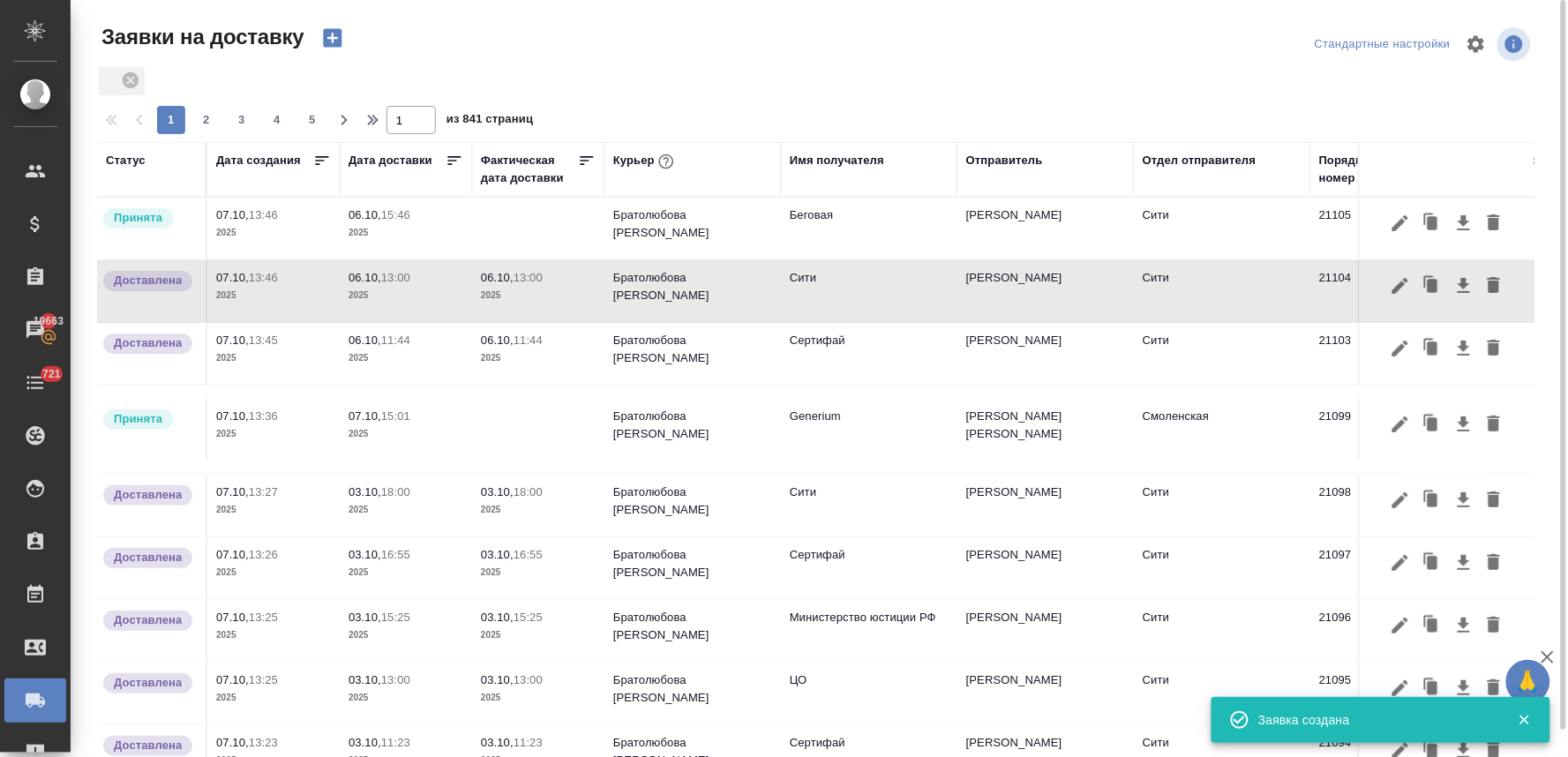
click at [369, 205] on td "06.10, 15:46 2025" at bounding box center [406, 229] width 133 height 61
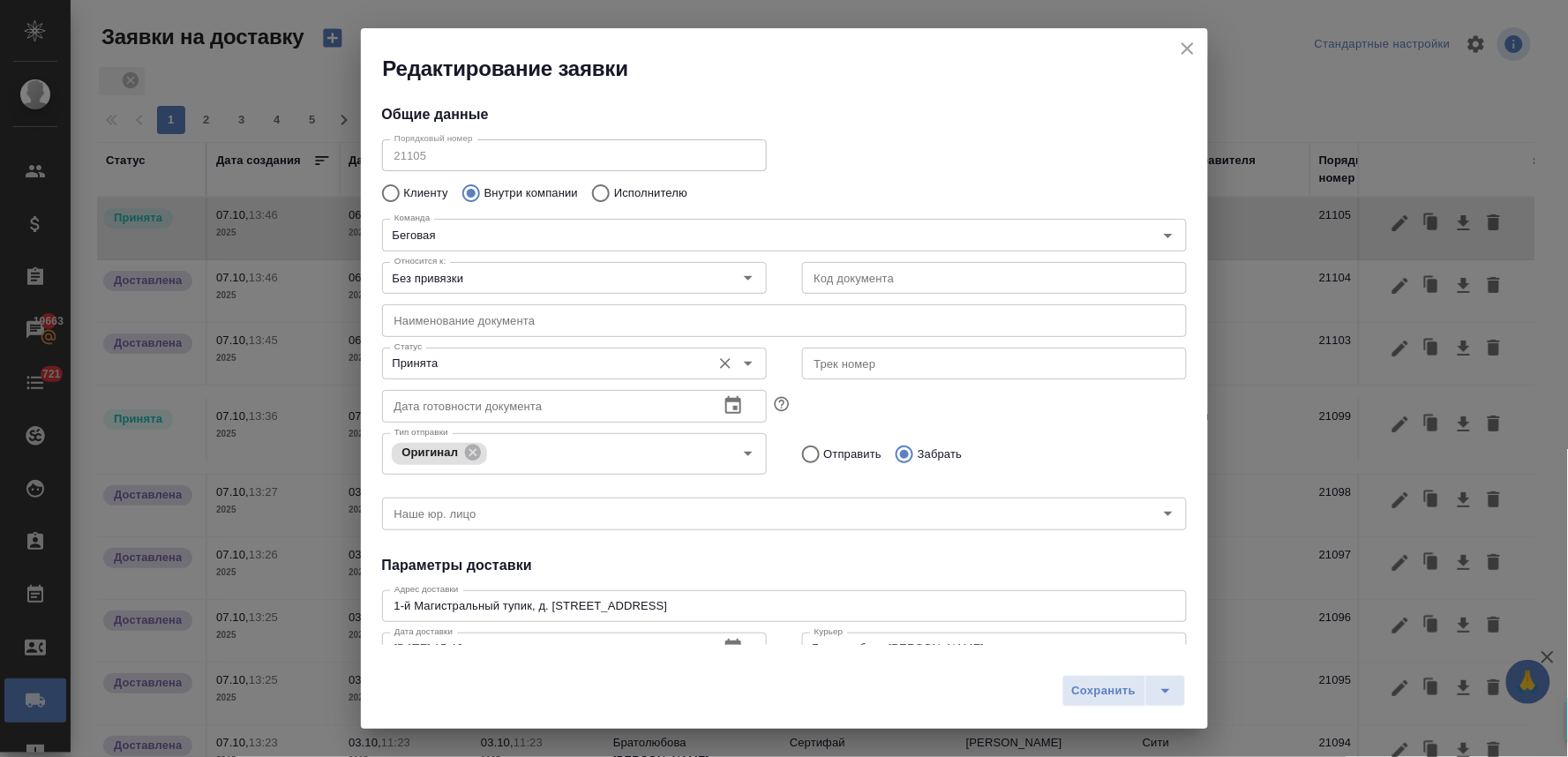
click at [473, 365] on input "Принята" at bounding box center [545, 363] width 315 height 21
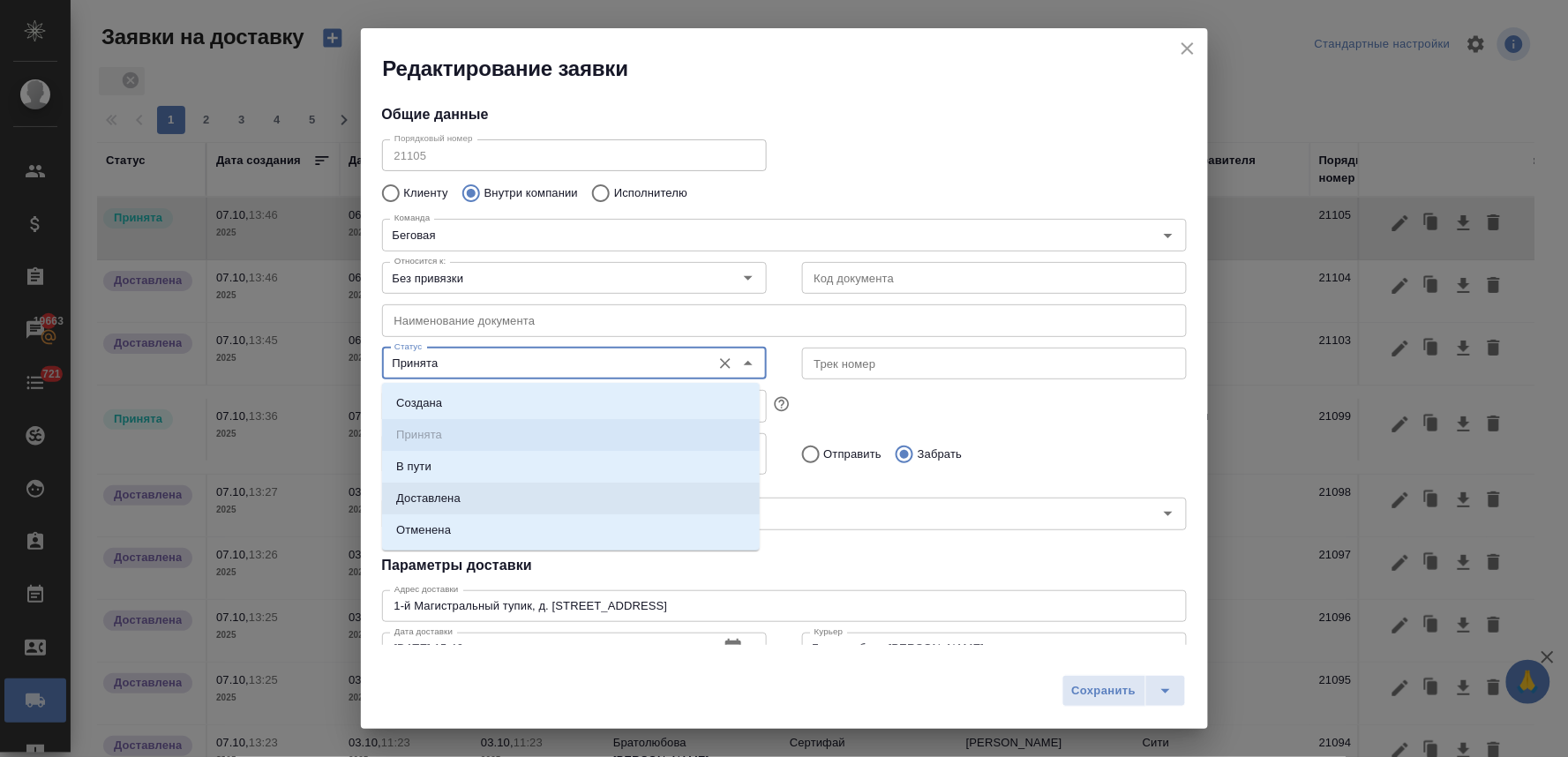
click at [472, 498] on li "Доставлена" at bounding box center [571, 499] width 378 height 32
type input "Доставлена"
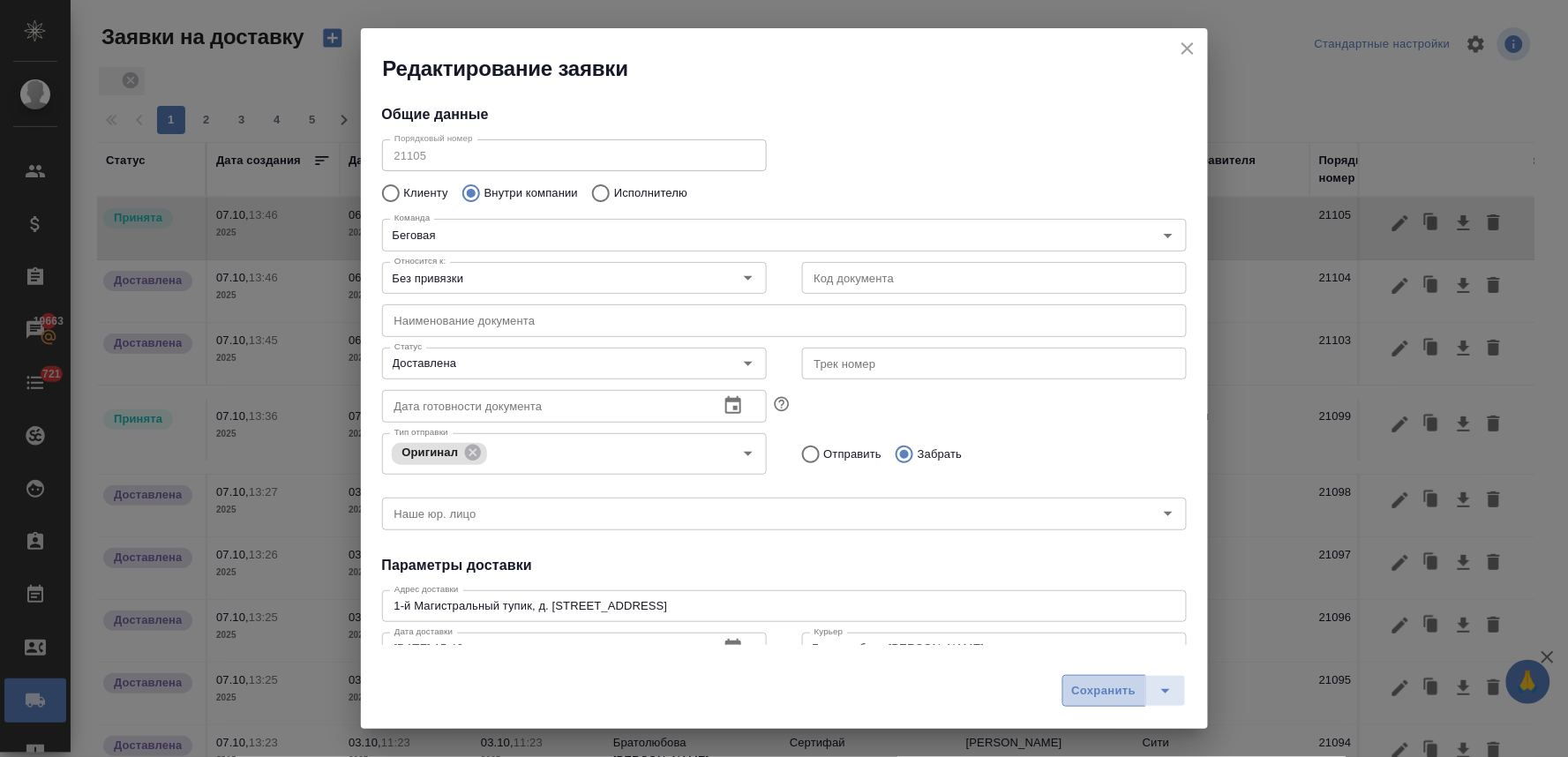
click at [1110, 690] on span "Сохранить" at bounding box center [1104, 691] width 64 height 21
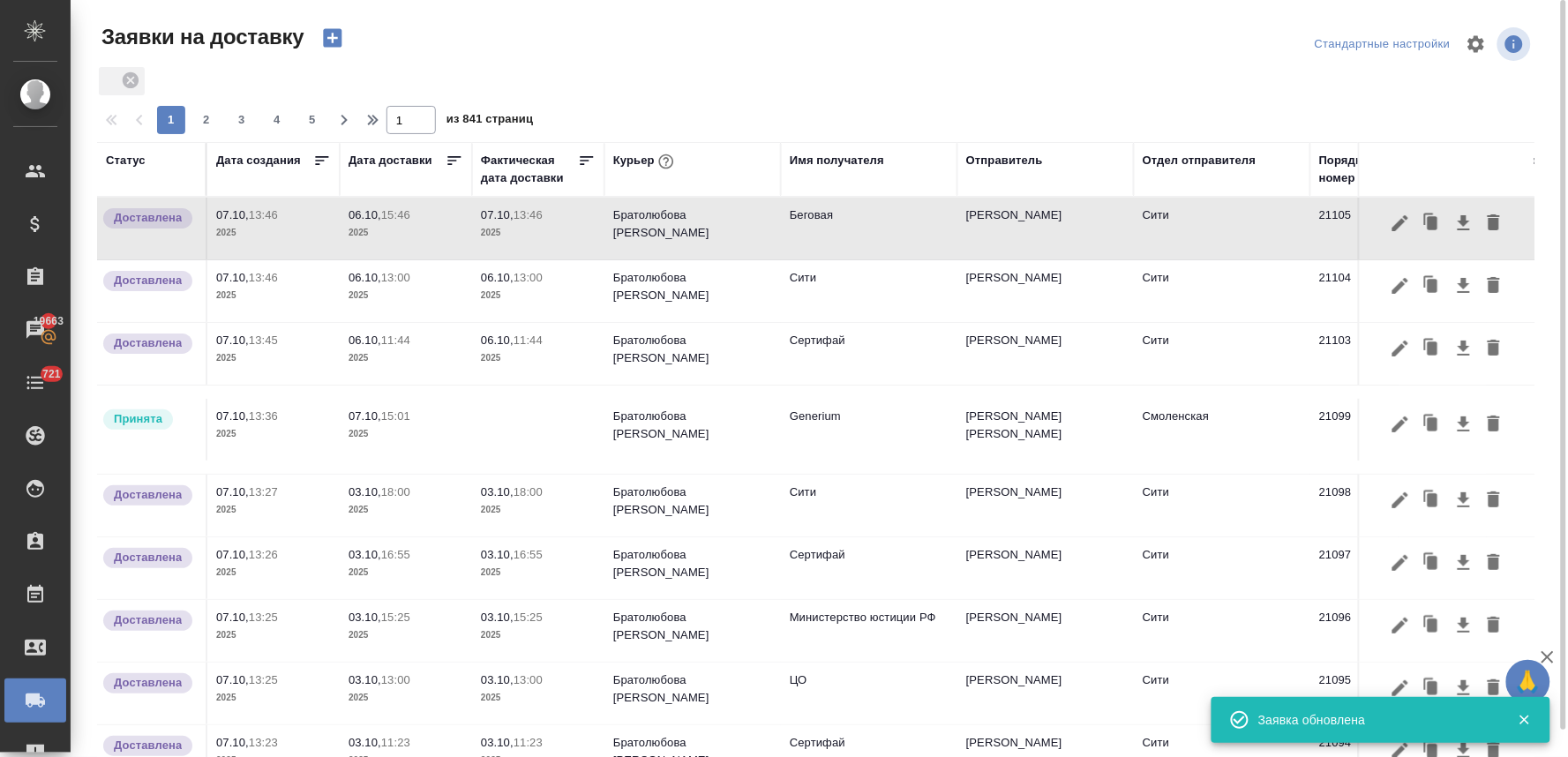
click at [374, 216] on p "06.10," at bounding box center [364, 214] width 33 height 13
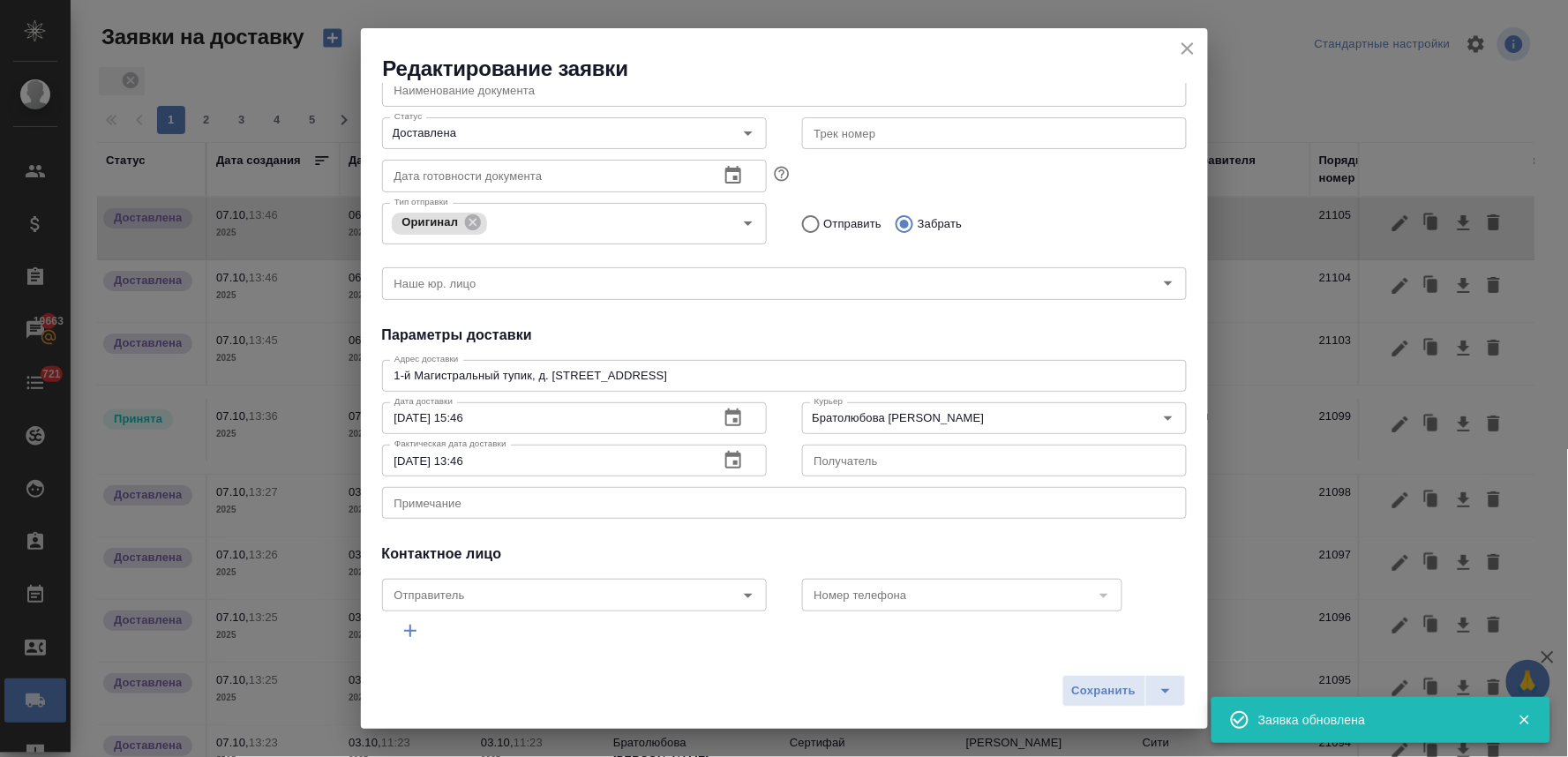
scroll to position [290, 0]
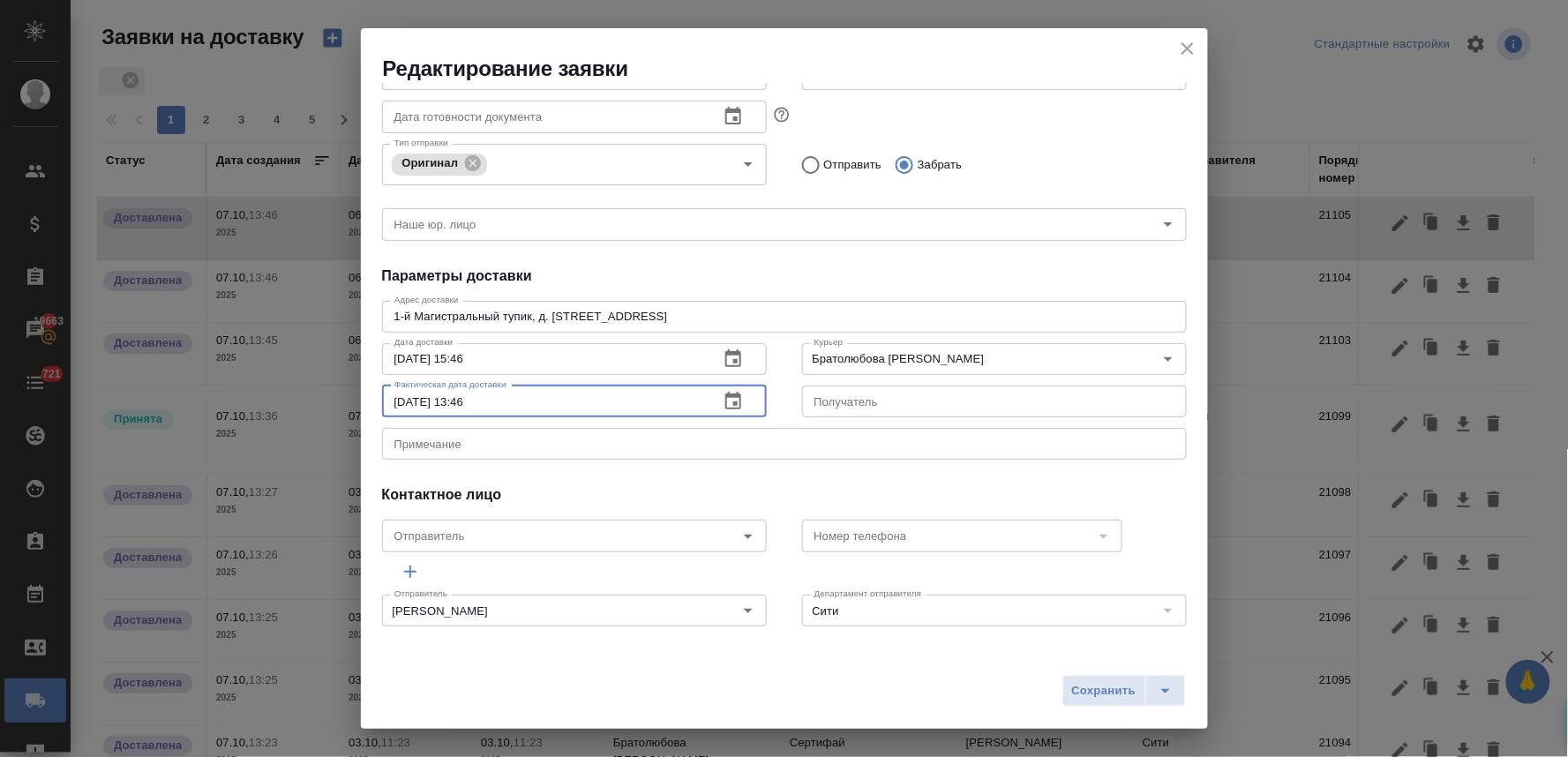
drag, startPoint x: 507, startPoint y: 402, endPoint x: 241, endPoint y: 391, distance: 266.2
click at [245, 392] on div "Редактирование заявки Общие данные Порядковый номер 21105 Порядковый номер Клие…" at bounding box center [784, 378] width 1568 height 757
paste input "6.10.2025 13:00"
type input "06.10.2025 13:00"
click at [1082, 698] on span "Сохранить" at bounding box center [1104, 691] width 64 height 21
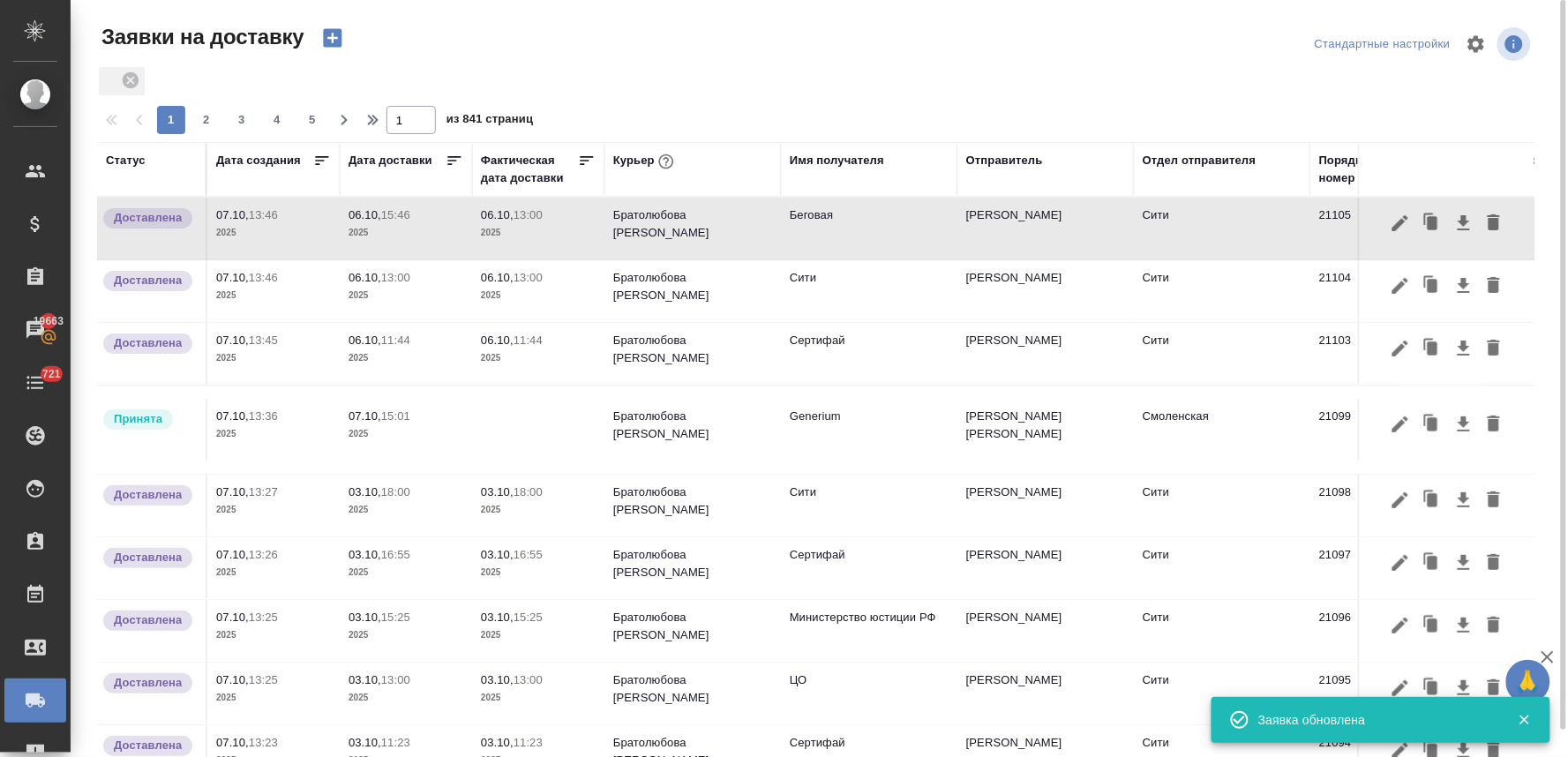
click at [335, 37] on icon "button" at bounding box center [331, 38] width 19 height 19
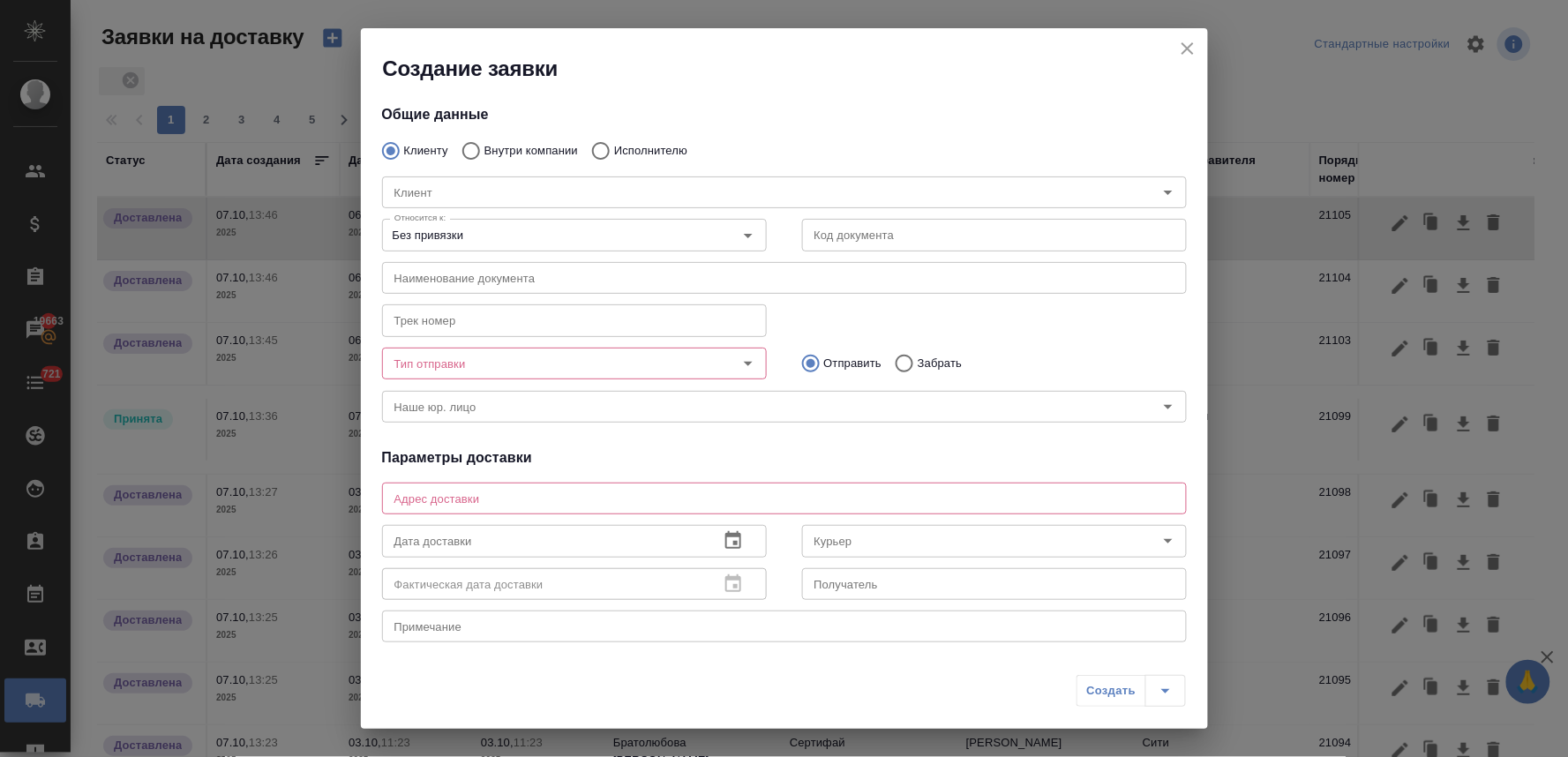
click at [512, 147] on p "Внутри компании" at bounding box center [531, 151] width 94 height 18
click at [485, 147] on input "Внутри компании" at bounding box center [469, 150] width 32 height 37
radio input "true"
click at [468, 186] on input "Команда" at bounding box center [755, 192] width 735 height 21
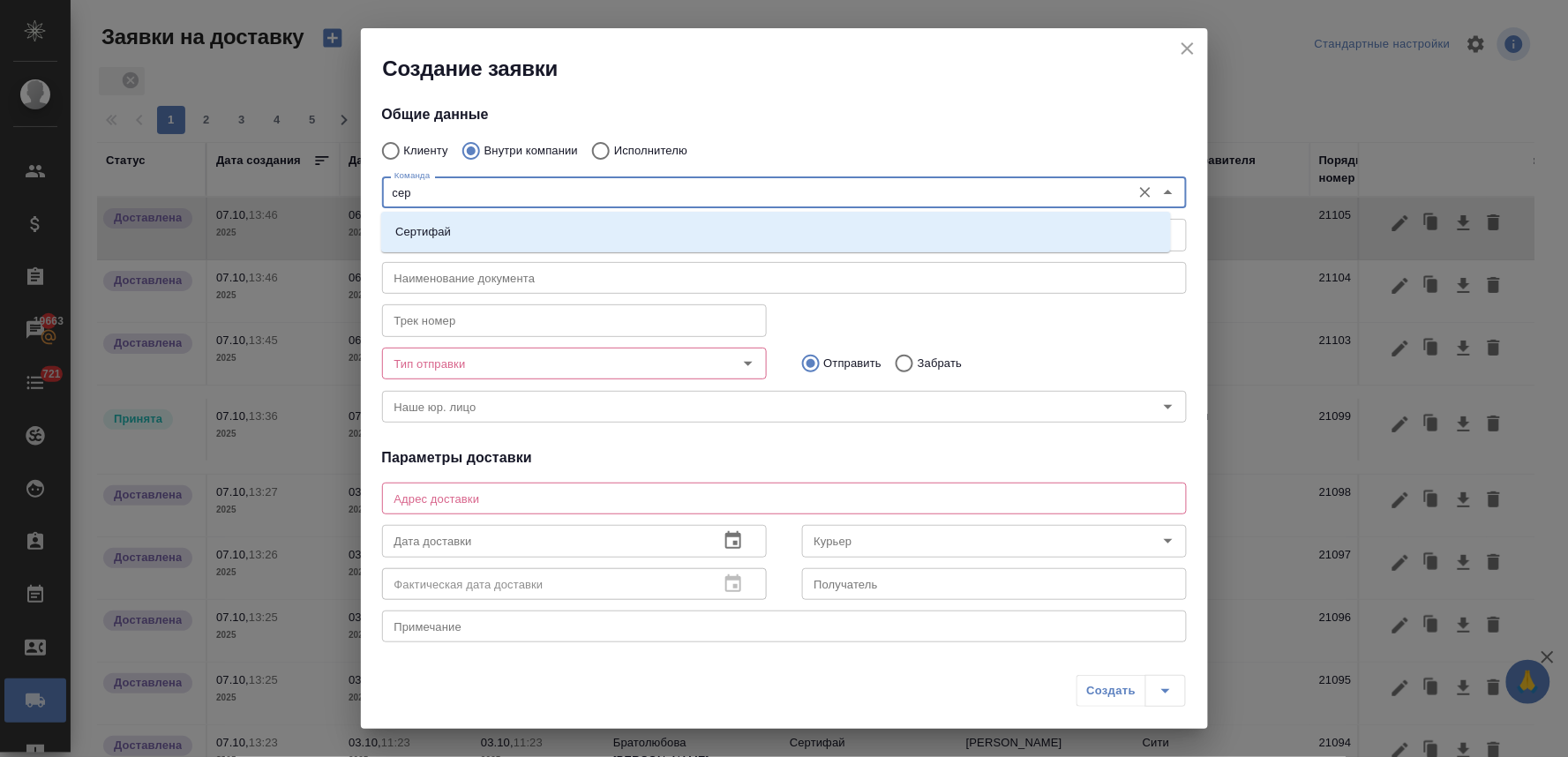
type input "серт"
click at [455, 235] on li "Сертифай" at bounding box center [776, 232] width 789 height 32
type textarea "Кузнецкий мост, д.7"
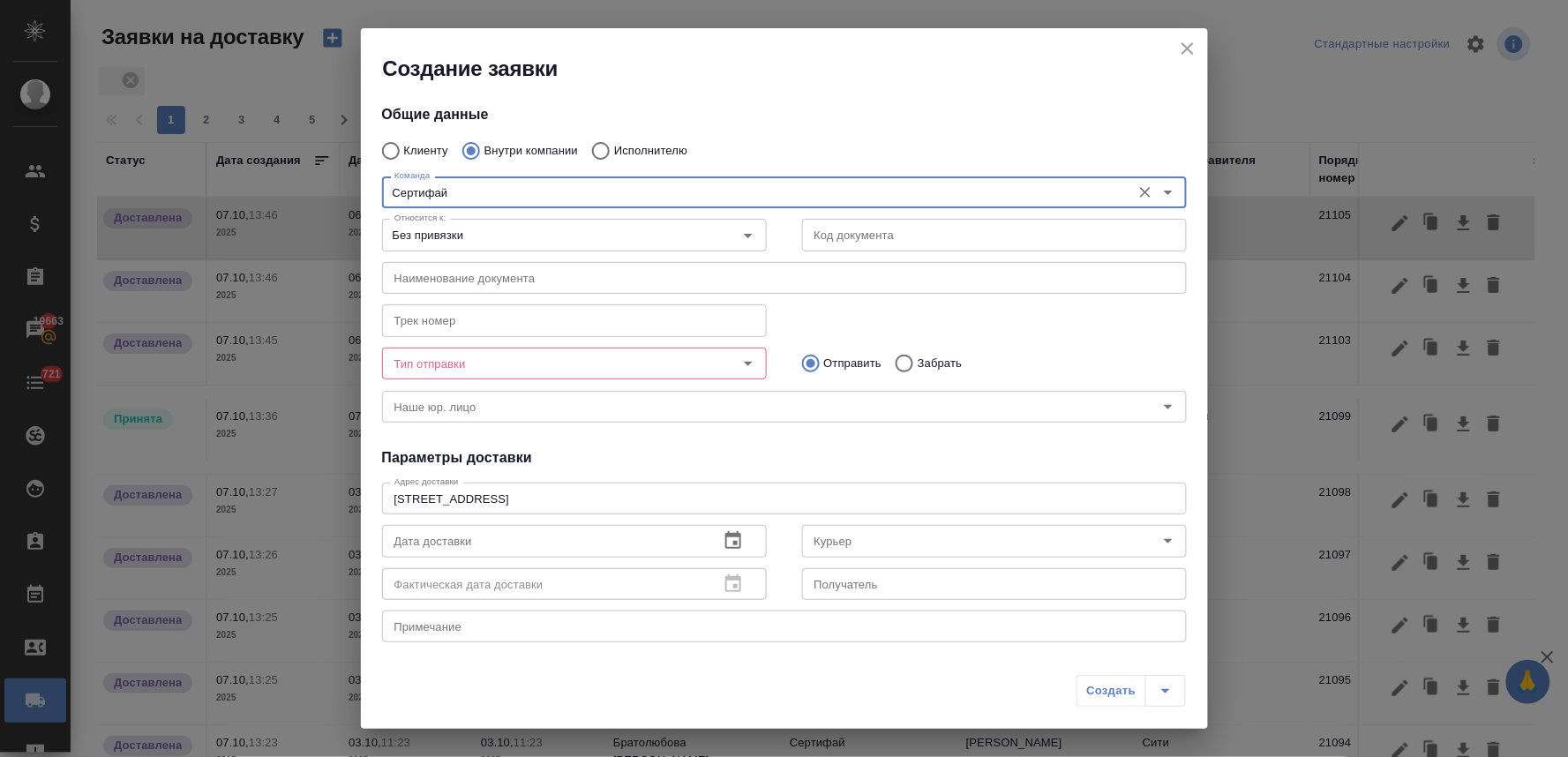
type input "Сертифай"
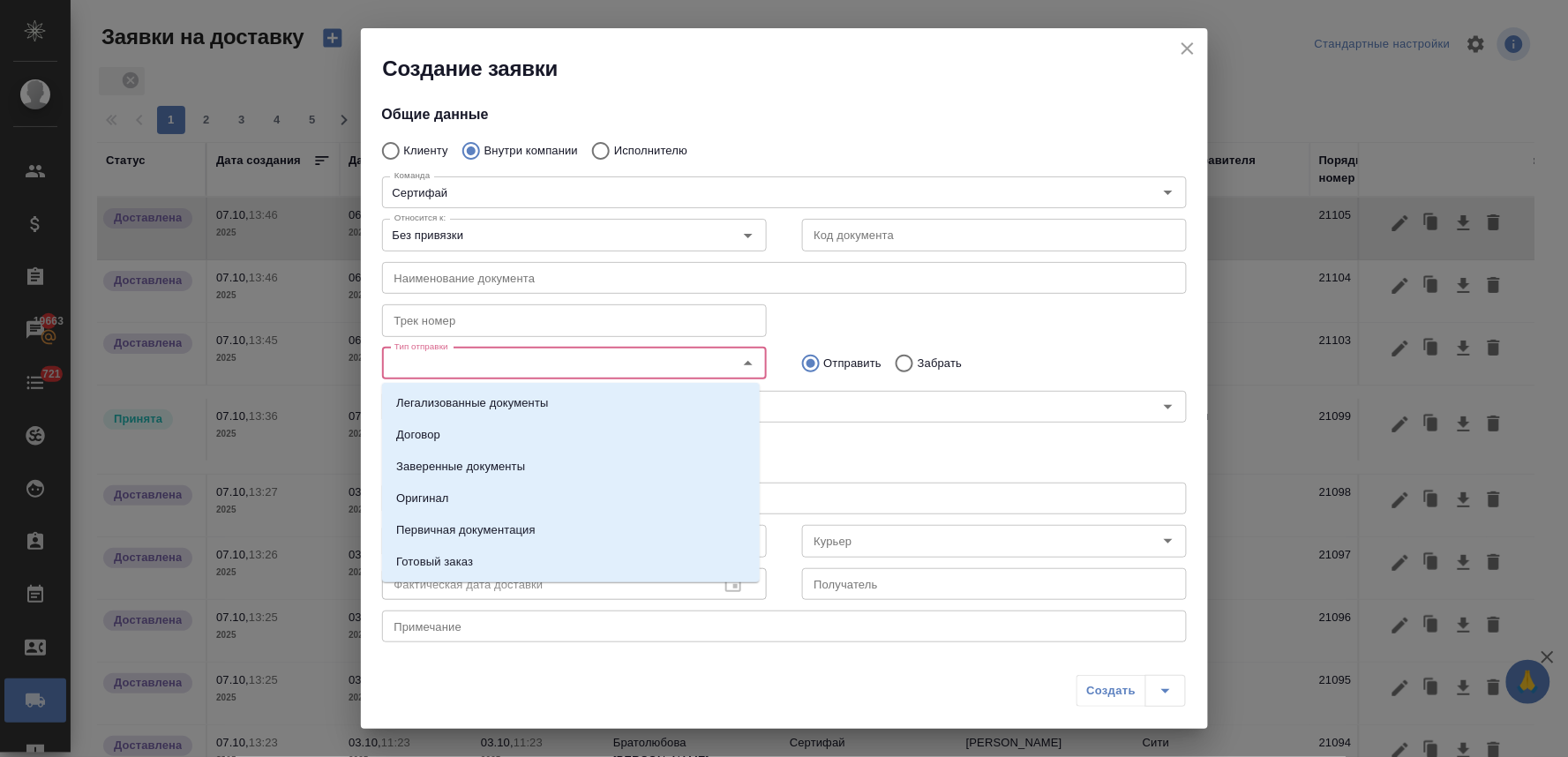
click at [456, 365] on input "Тип отправки" at bounding box center [545, 363] width 315 height 21
click at [477, 456] on li "Заверенные документы" at bounding box center [571, 467] width 378 height 32
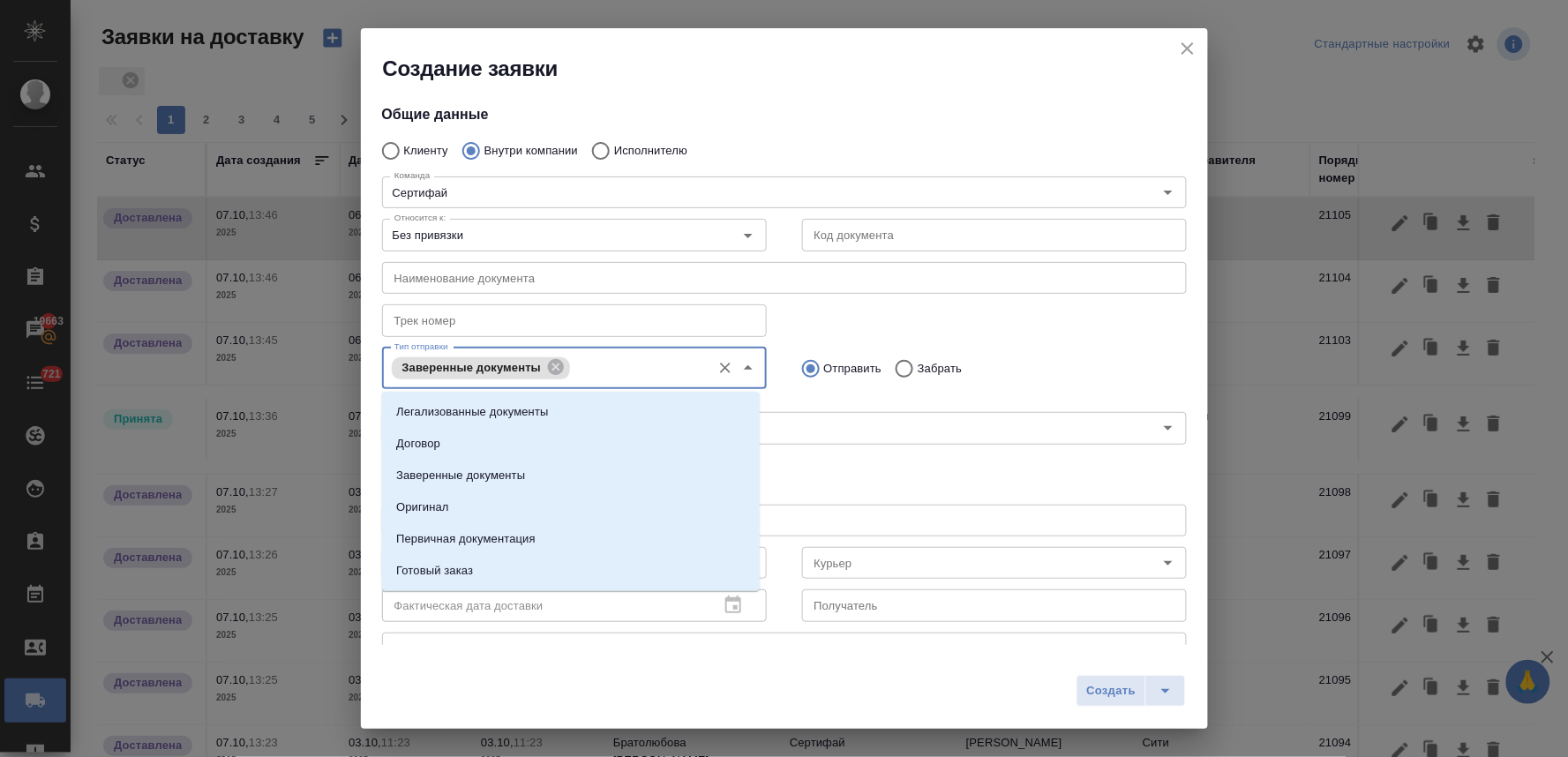
click at [606, 364] on input "Тип отправки" at bounding box center [638, 367] width 127 height 21
click at [507, 498] on li "Оригинал" at bounding box center [571, 508] width 378 height 32
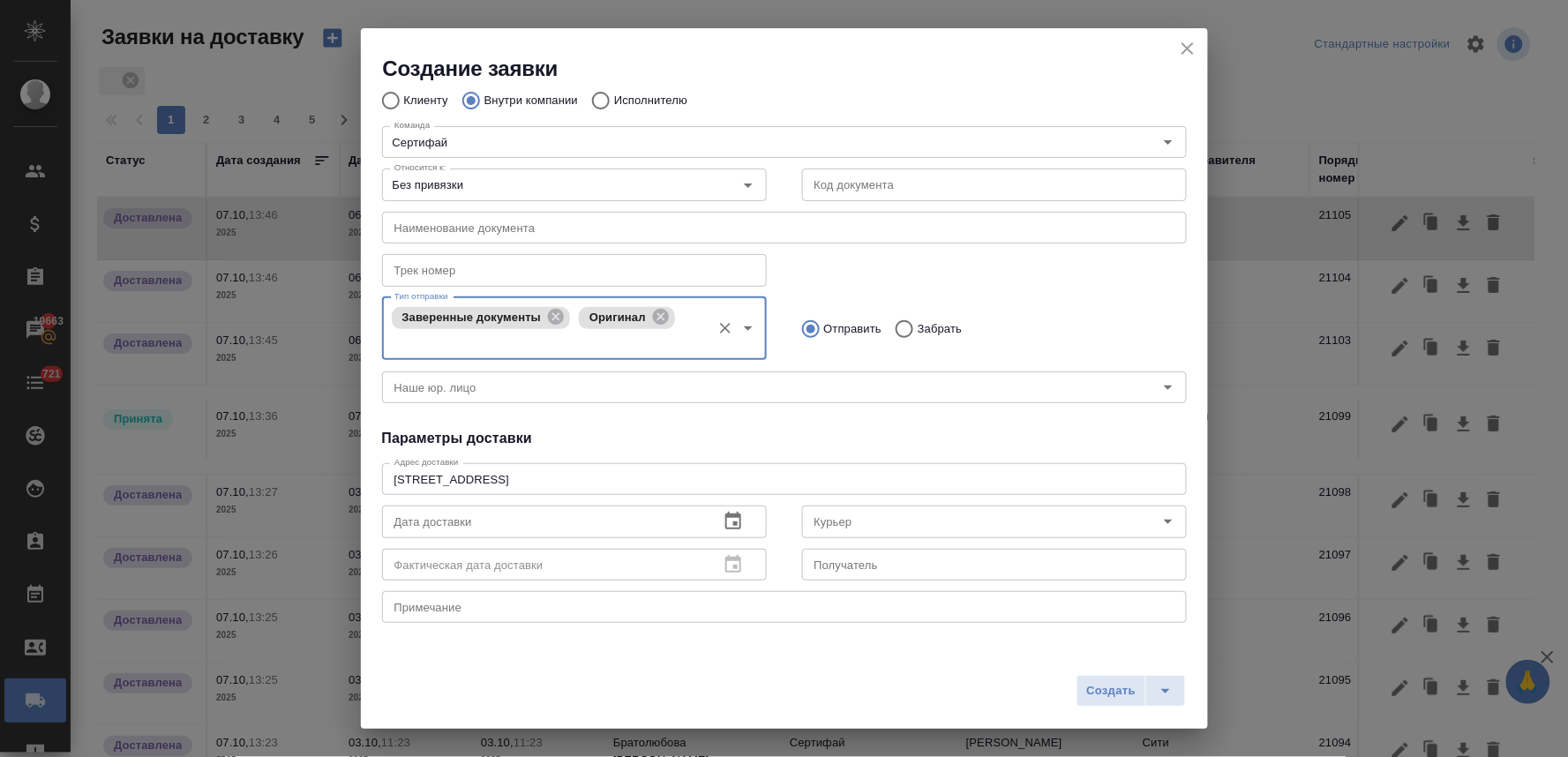
scroll to position [98, 0]
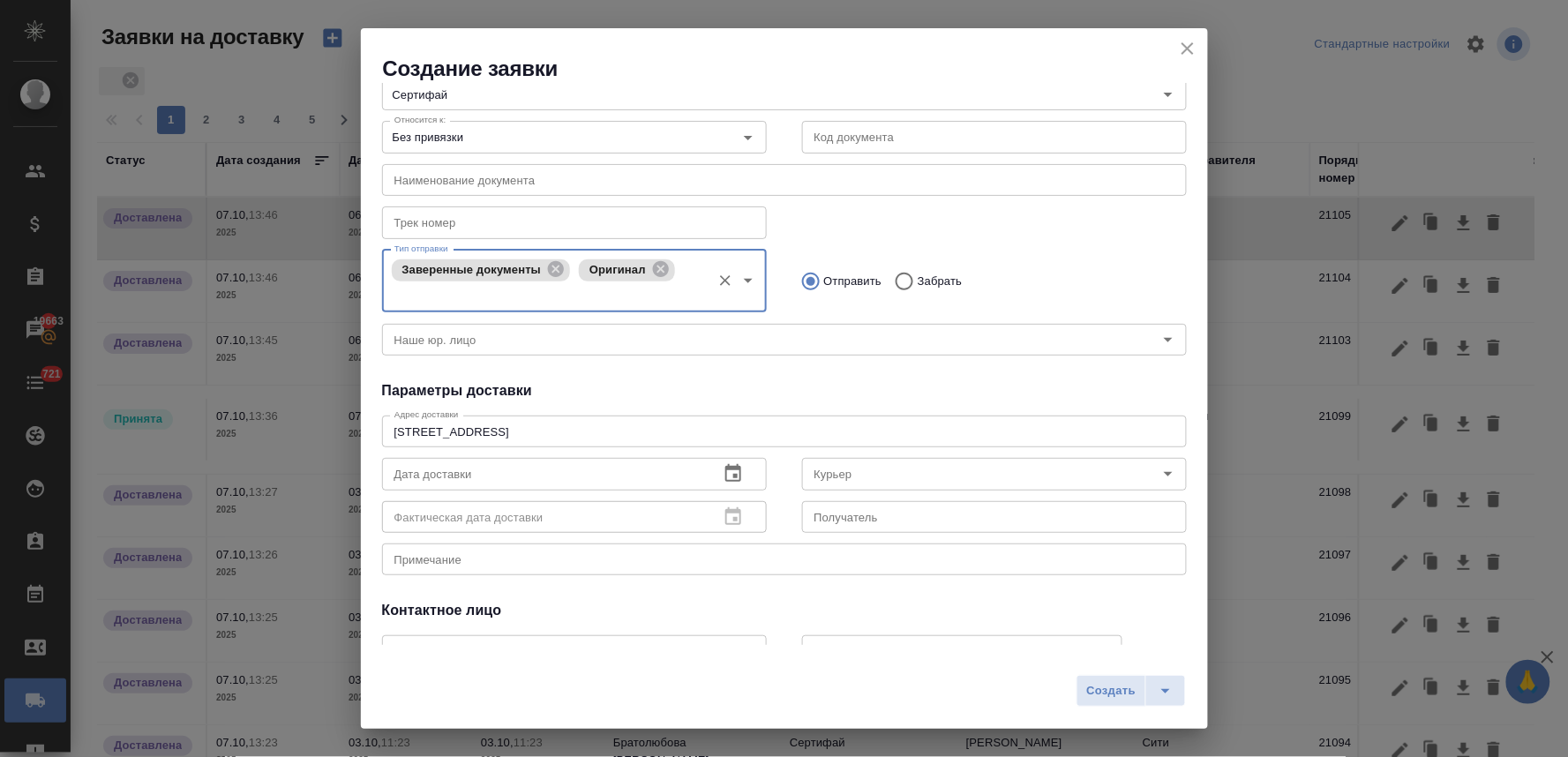
click at [729, 473] on icon "button" at bounding box center [732, 473] width 21 height 21
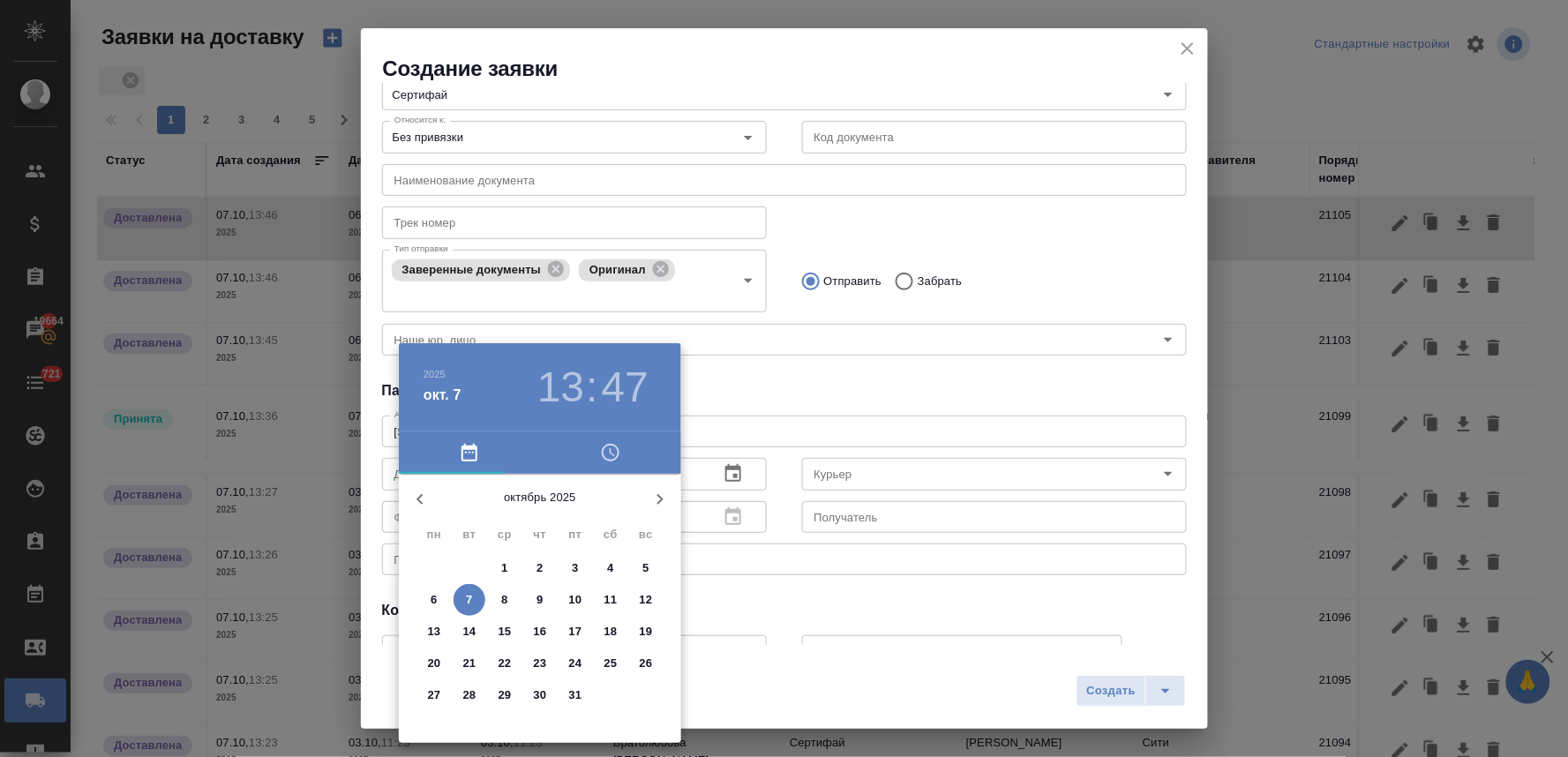
click at [434, 600] on p "6" at bounding box center [433, 601] width 6 height 18
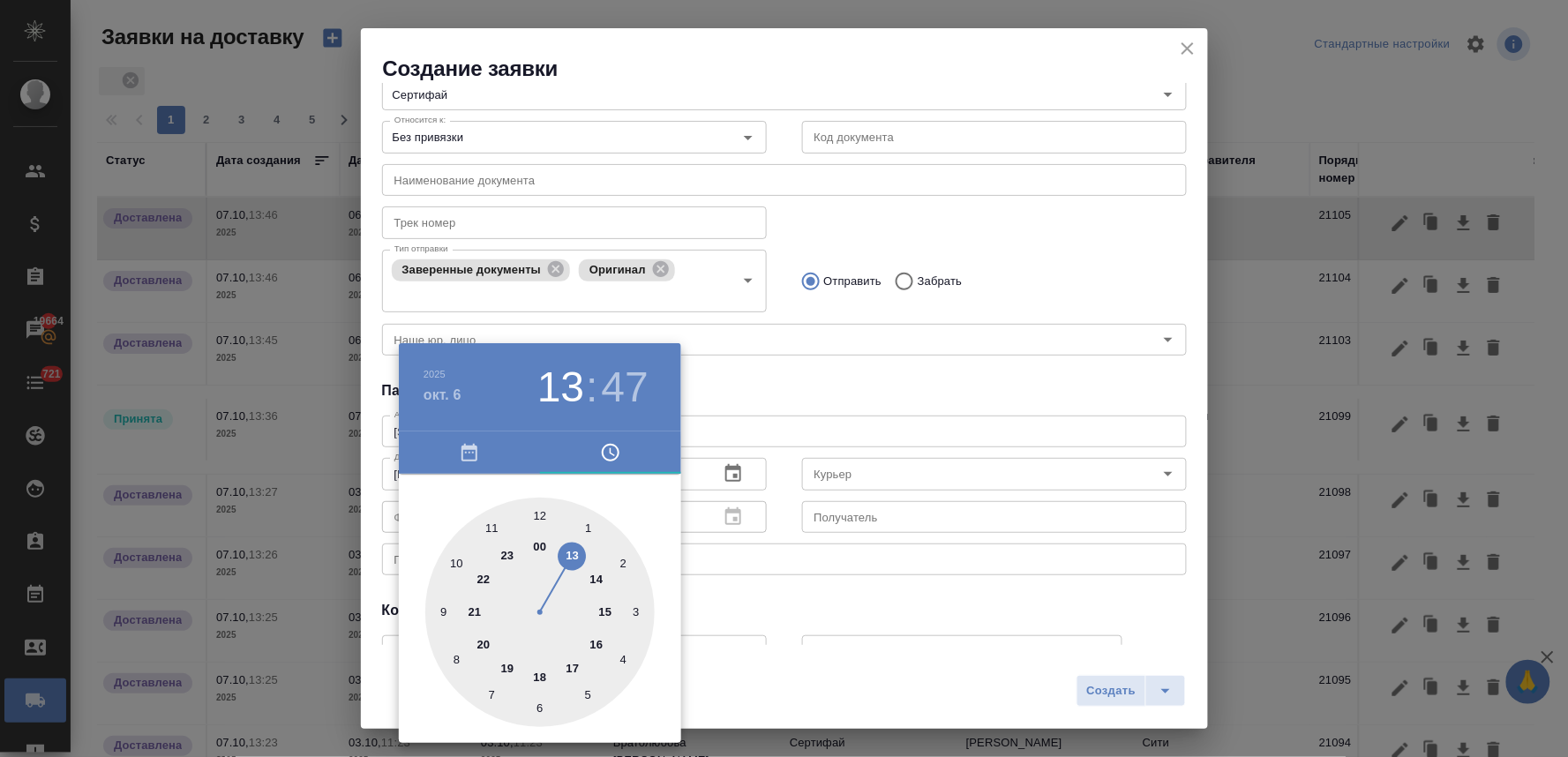
click at [593, 648] on div at bounding box center [540, 613] width 230 height 230
click at [548, 505] on div at bounding box center [540, 613] width 230 height 230
click at [489, 527] on div at bounding box center [540, 613] width 230 height 230
type input "06.10.2025 16:55"
click at [866, 374] on div at bounding box center [784, 378] width 1568 height 757
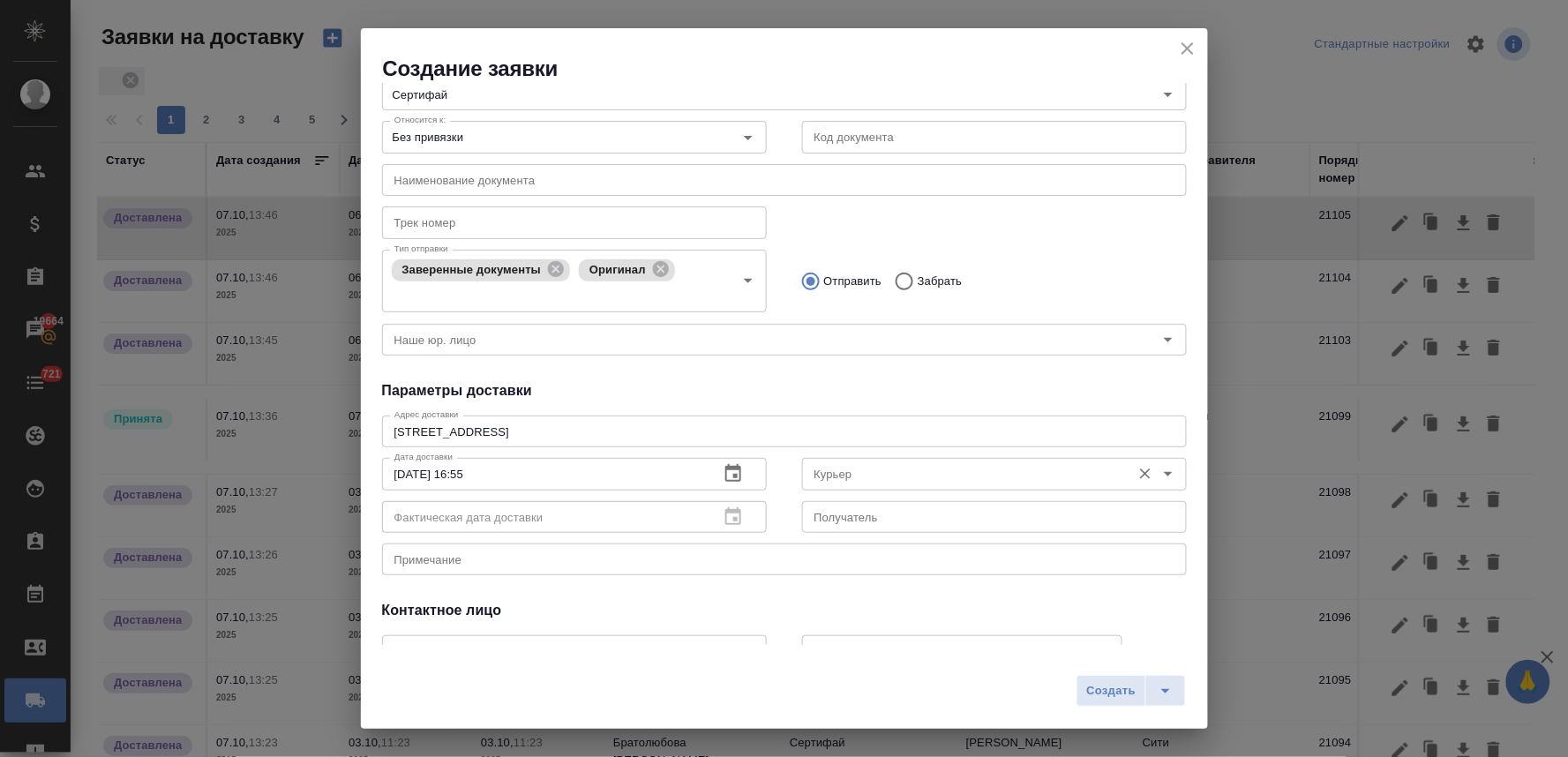
click at [870, 474] on input "Курьер" at bounding box center [965, 473] width 315 height 21
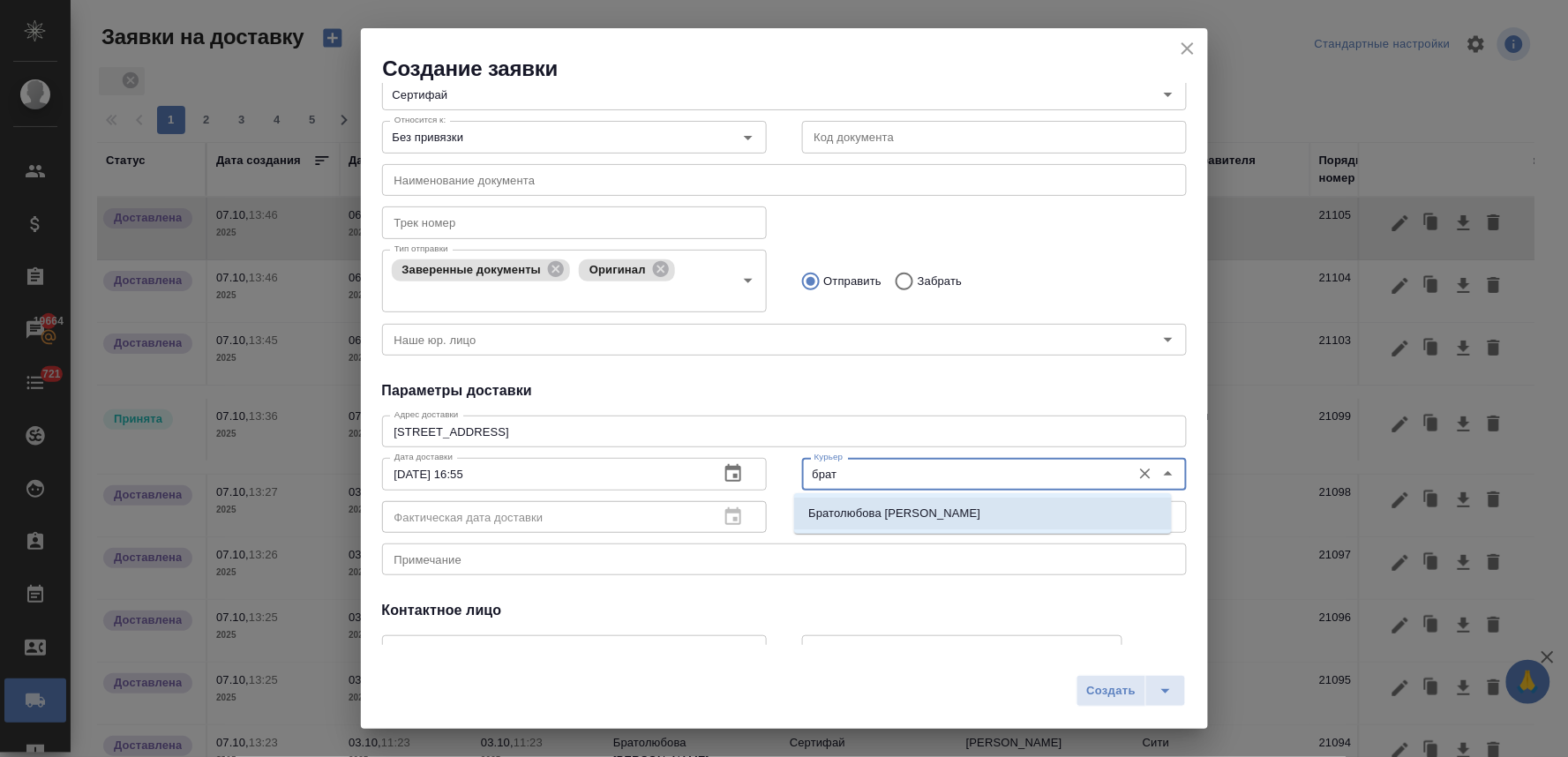
click at [871, 513] on p "Братолюбова Наталья" at bounding box center [894, 514] width 172 height 18
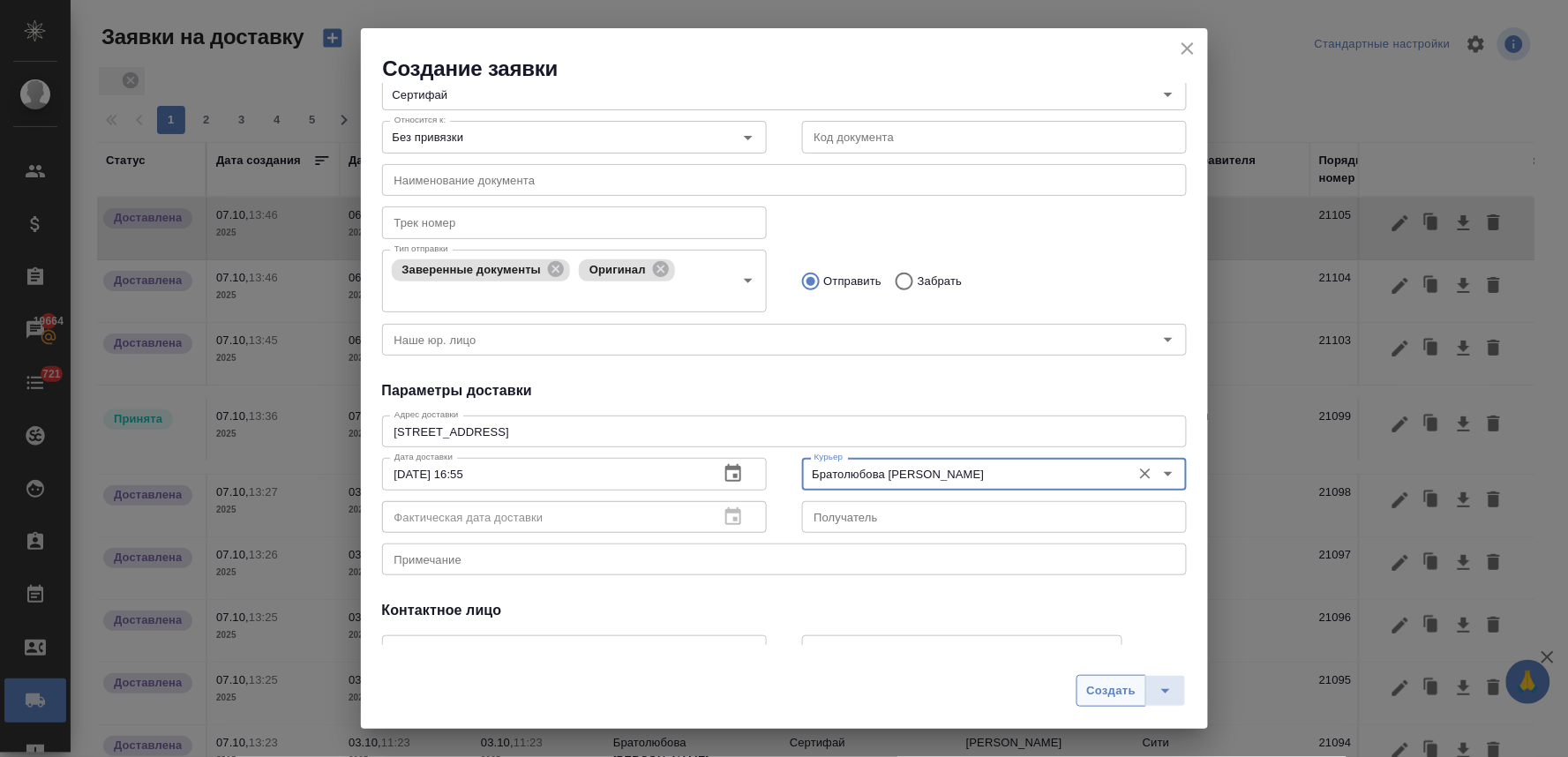
type input "Братолюбова Наталья"
click at [1100, 691] on span "Создать" at bounding box center [1111, 691] width 49 height 21
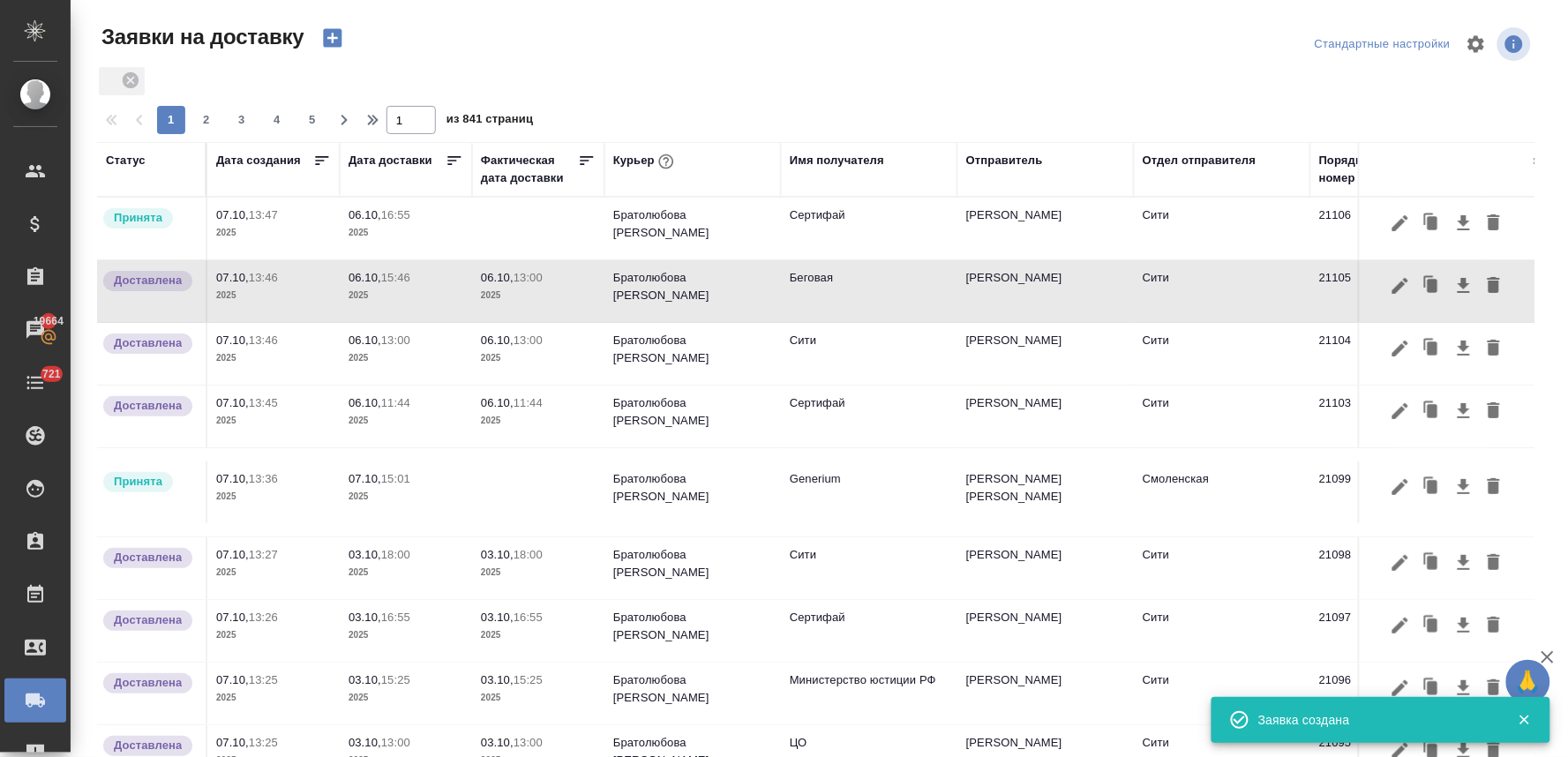
click at [375, 222] on span "06.10, 16:55" at bounding box center [406, 216] width 115 height 18
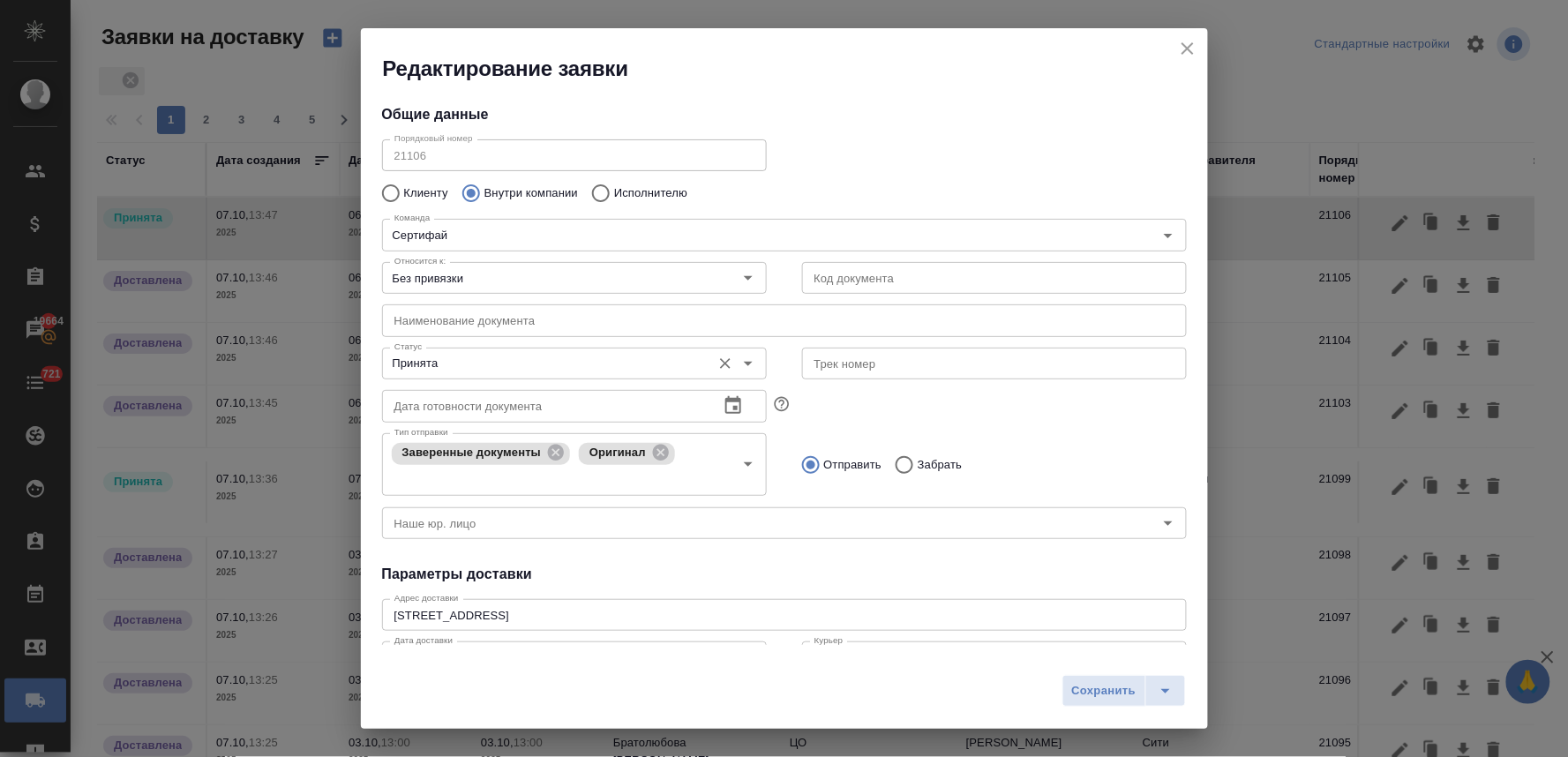
click at [448, 362] on input "Принята" at bounding box center [545, 363] width 315 height 21
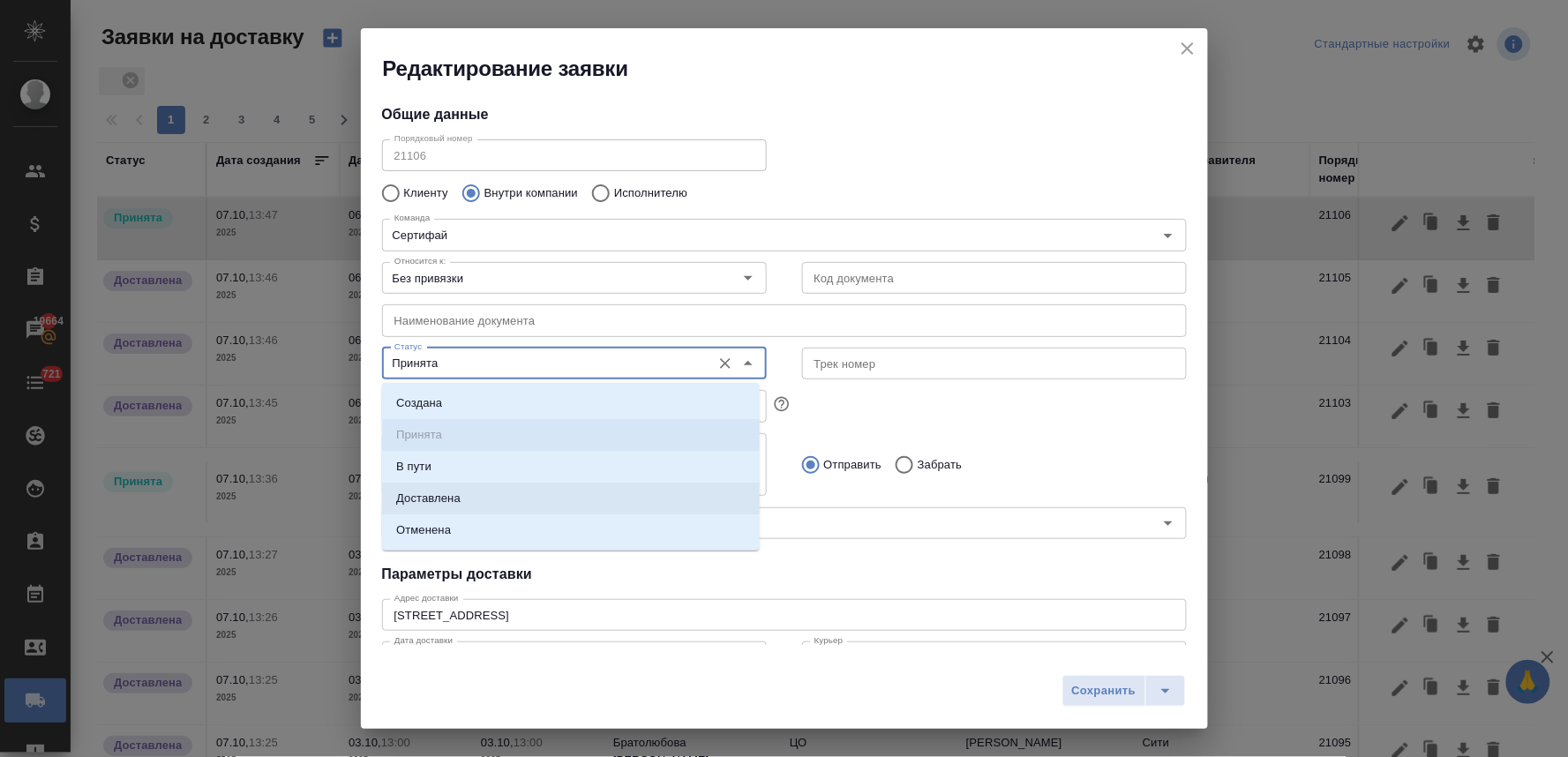
click at [456, 490] on p "Доставлена" at bounding box center [427, 499] width 64 height 18
type input "Доставлена"
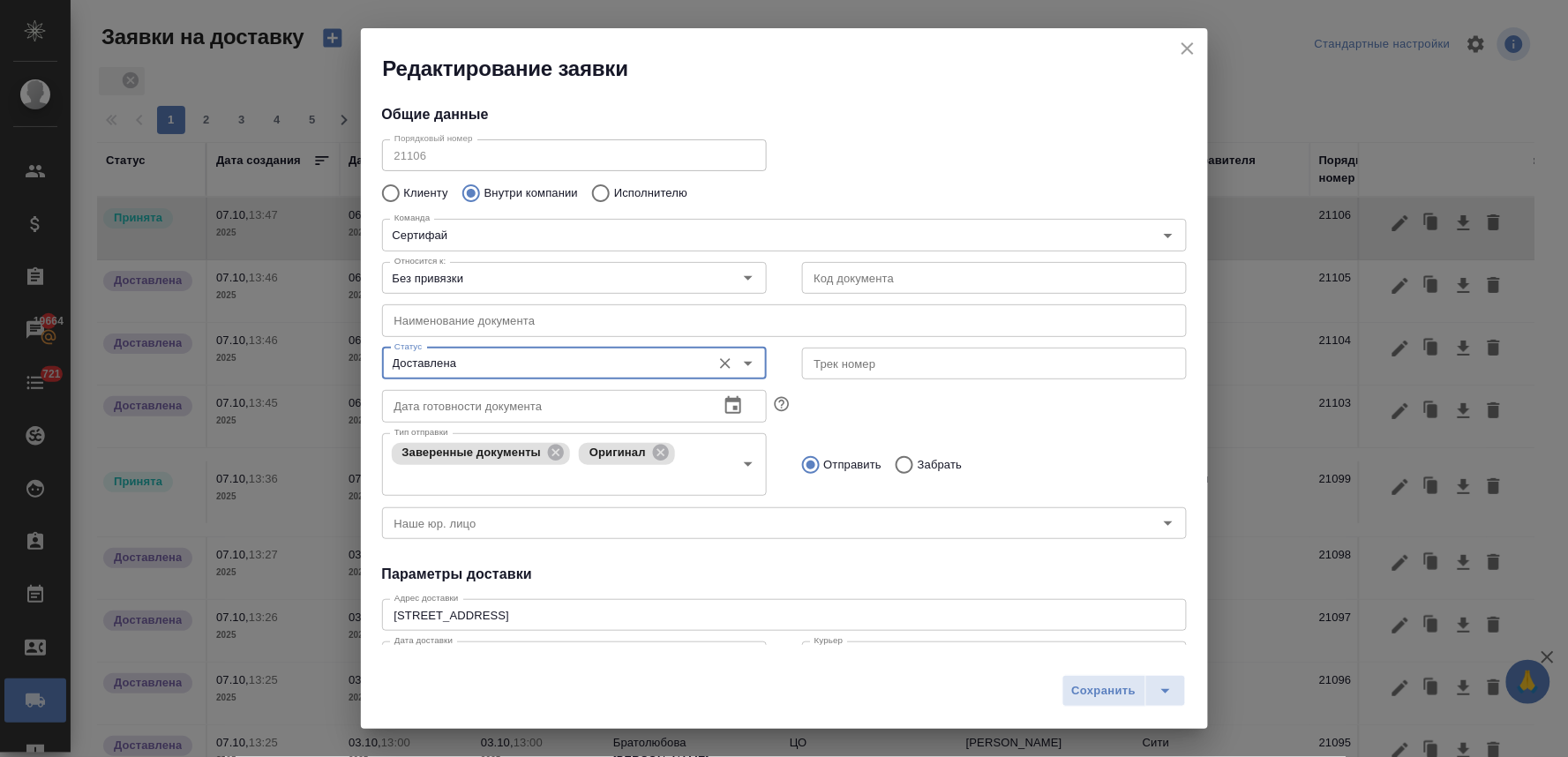
click at [1095, 687] on span "Сохранить" at bounding box center [1104, 691] width 64 height 21
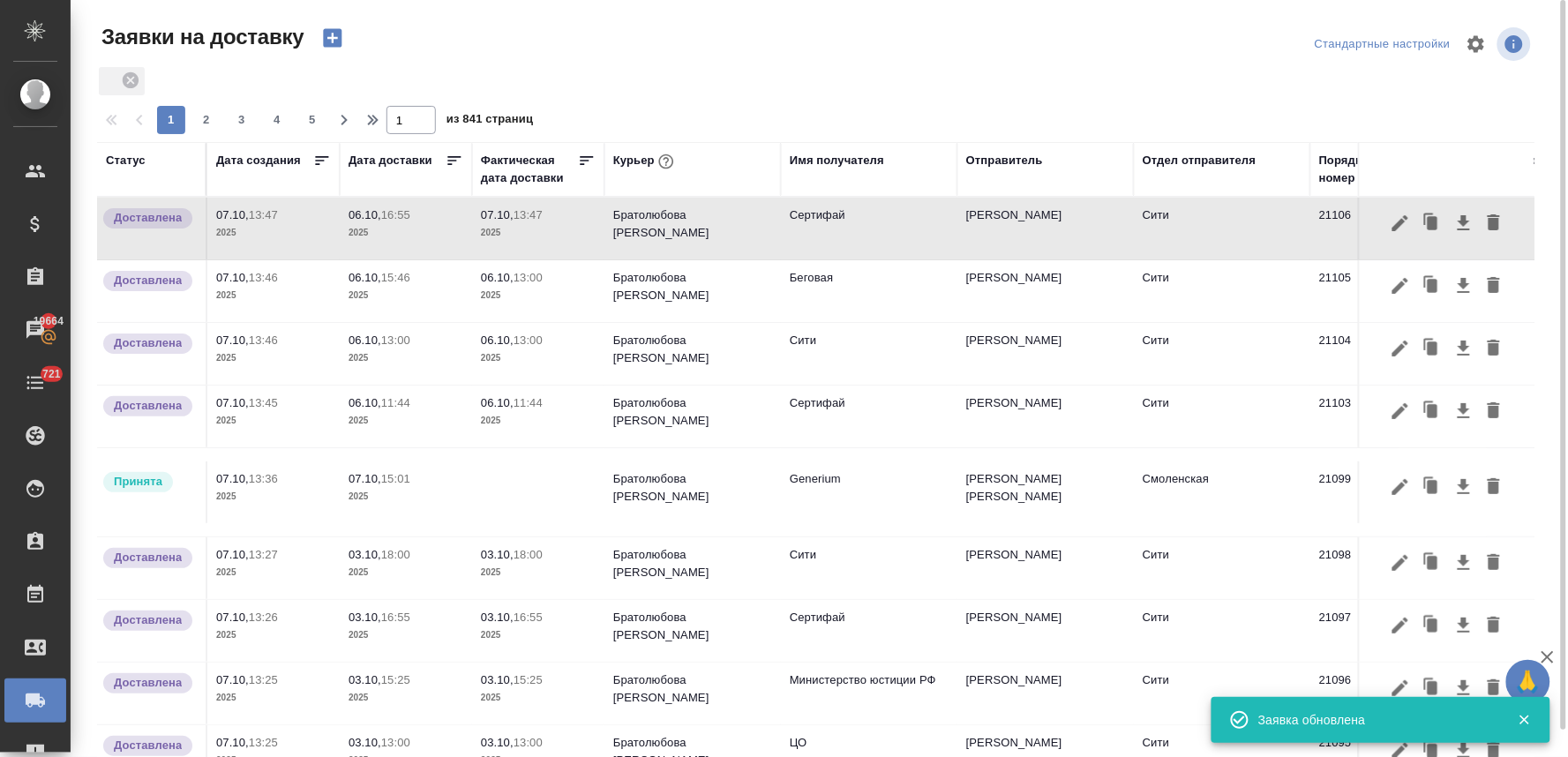
click at [381, 212] on p "06.10," at bounding box center [364, 214] width 33 height 13
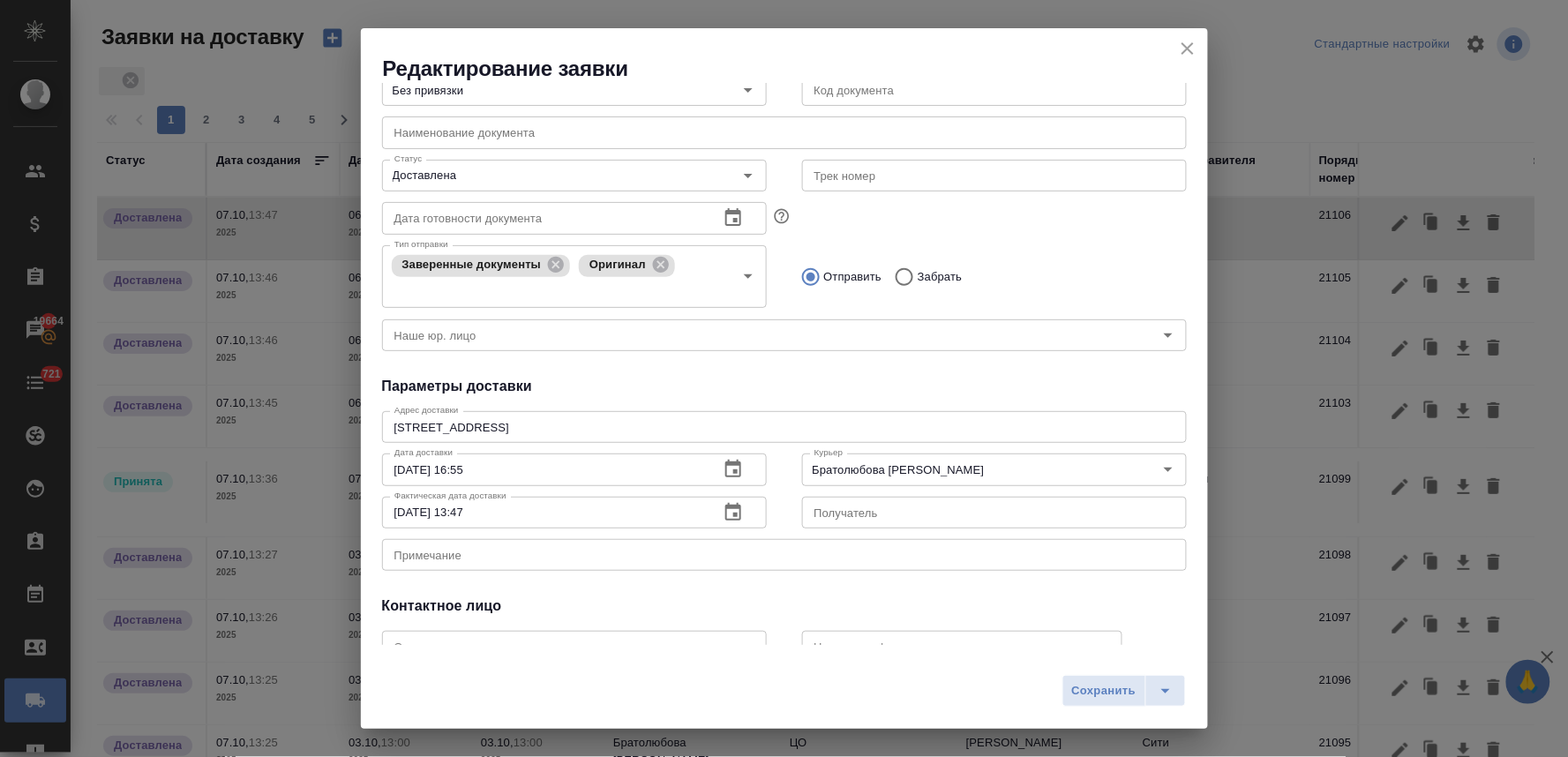
scroll to position [196, 0]
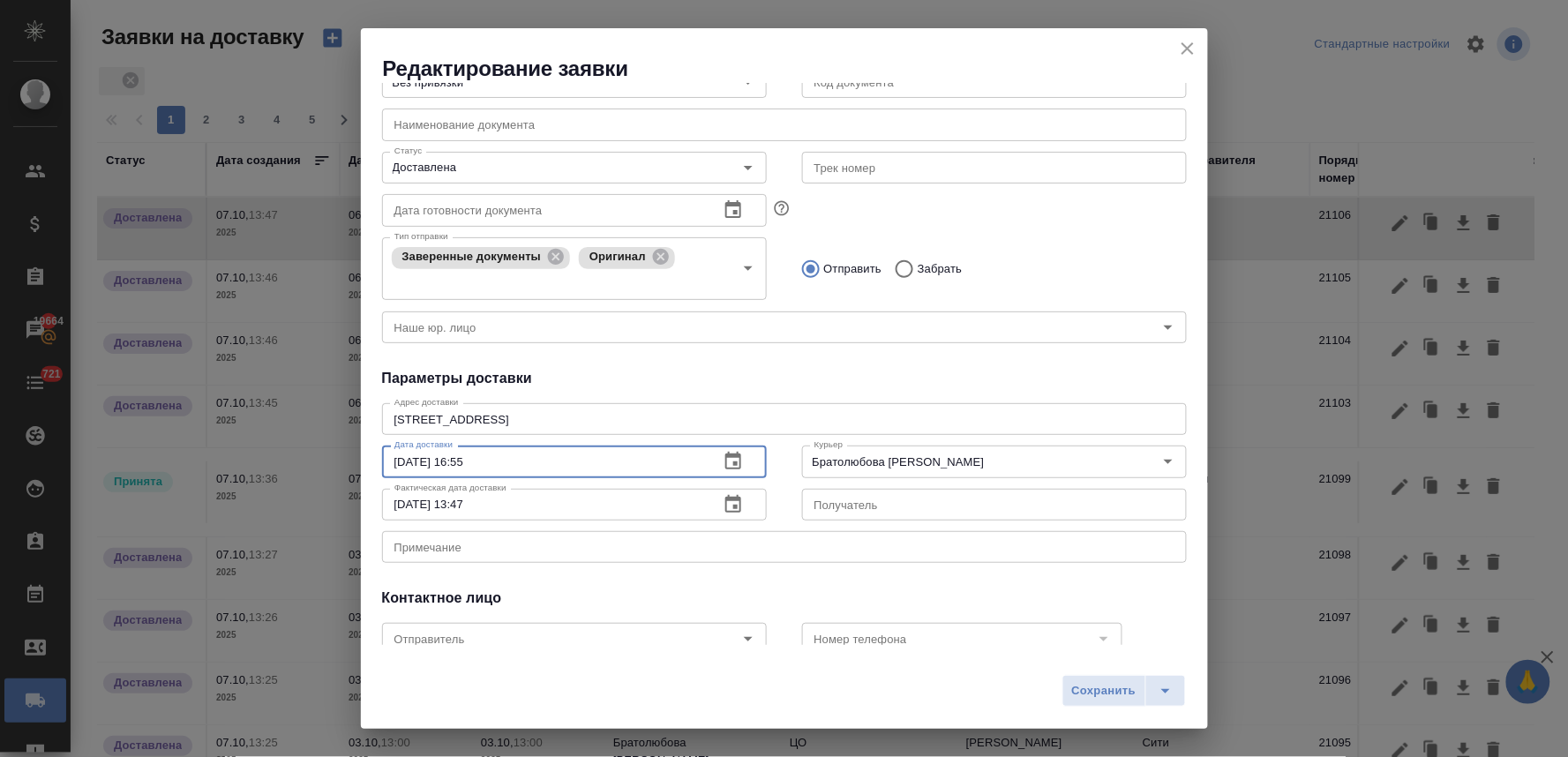
drag, startPoint x: 434, startPoint y: 465, endPoint x: 225, endPoint y: 469, distance: 209.0
click at [231, 469] on div "Редактирование заявки Общие данные Порядковый номер 21106 Порядковый номер Клие…" at bounding box center [784, 378] width 1568 height 757
drag, startPoint x: 445, startPoint y: 505, endPoint x: 240, endPoint y: 504, distance: 205.0
click at [247, 504] on div "Редактирование заявки Общие данные Порядковый номер 21106 Порядковый номер Клие…" at bounding box center [784, 378] width 1568 height 757
paste input "6.10.2025 16:55"
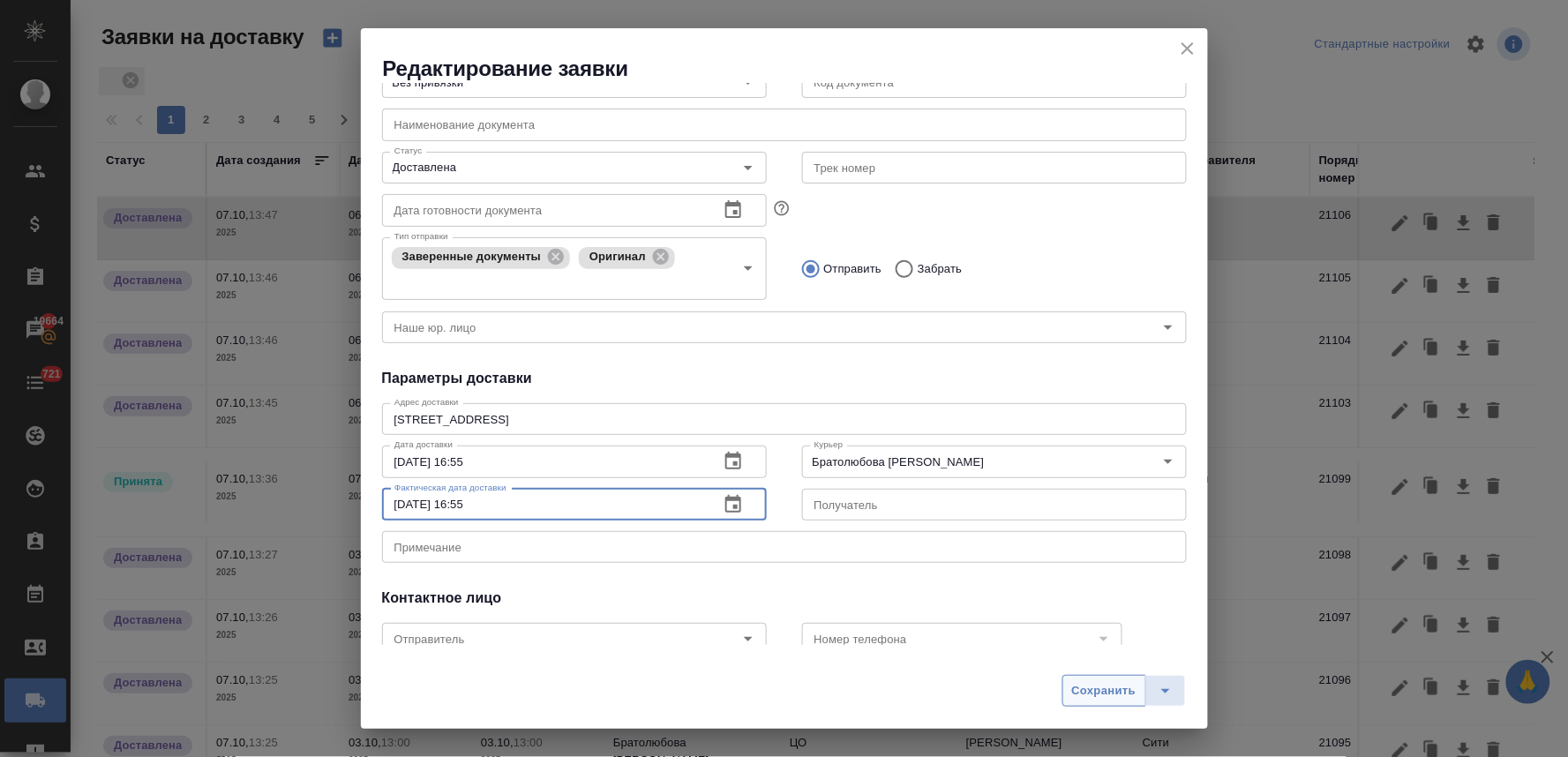
type input "06.10.2025 16:55"
click at [1103, 690] on span "Сохранить" at bounding box center [1104, 691] width 64 height 21
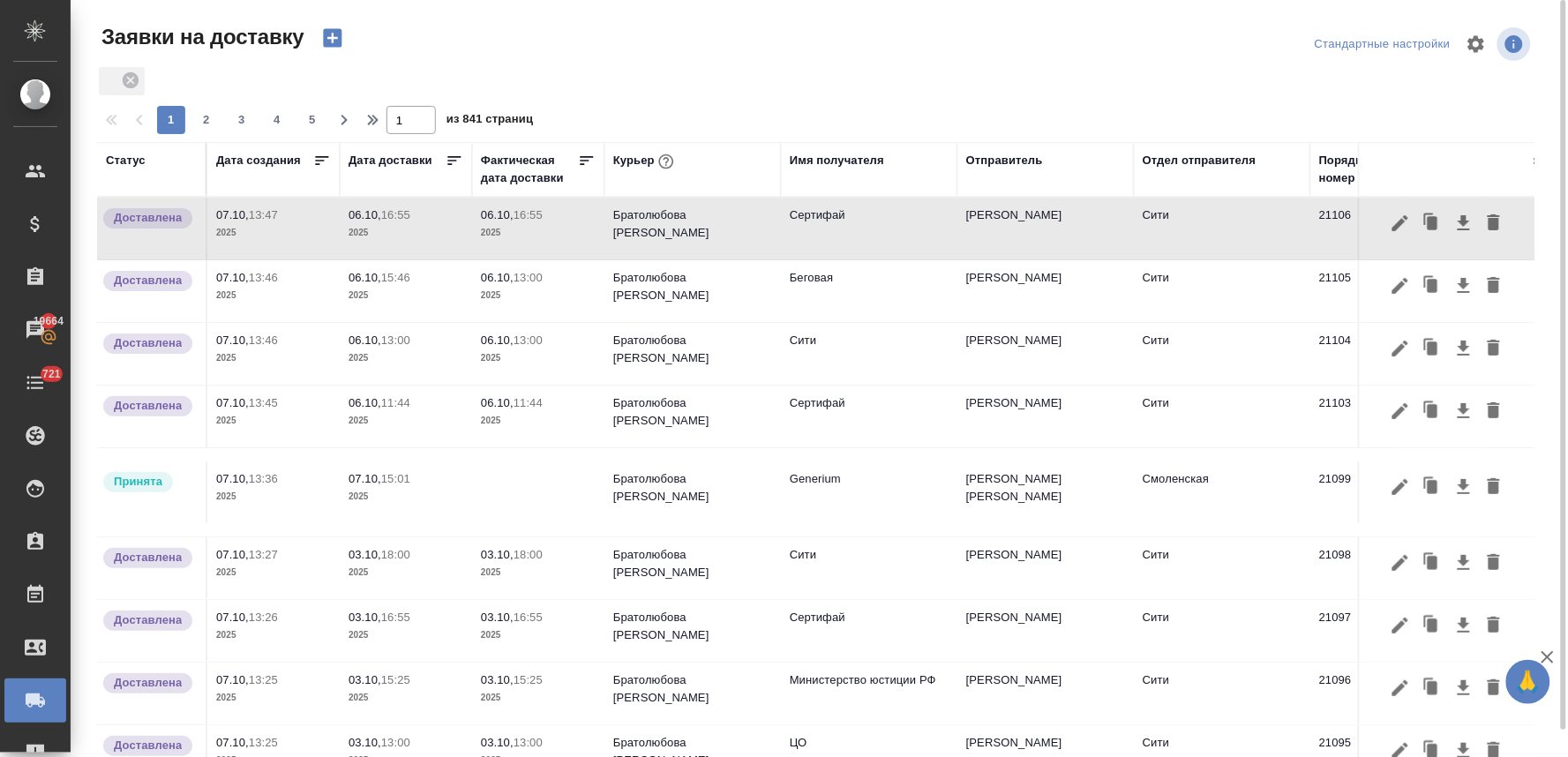
click at [329, 42] on icon "button" at bounding box center [331, 38] width 19 height 19
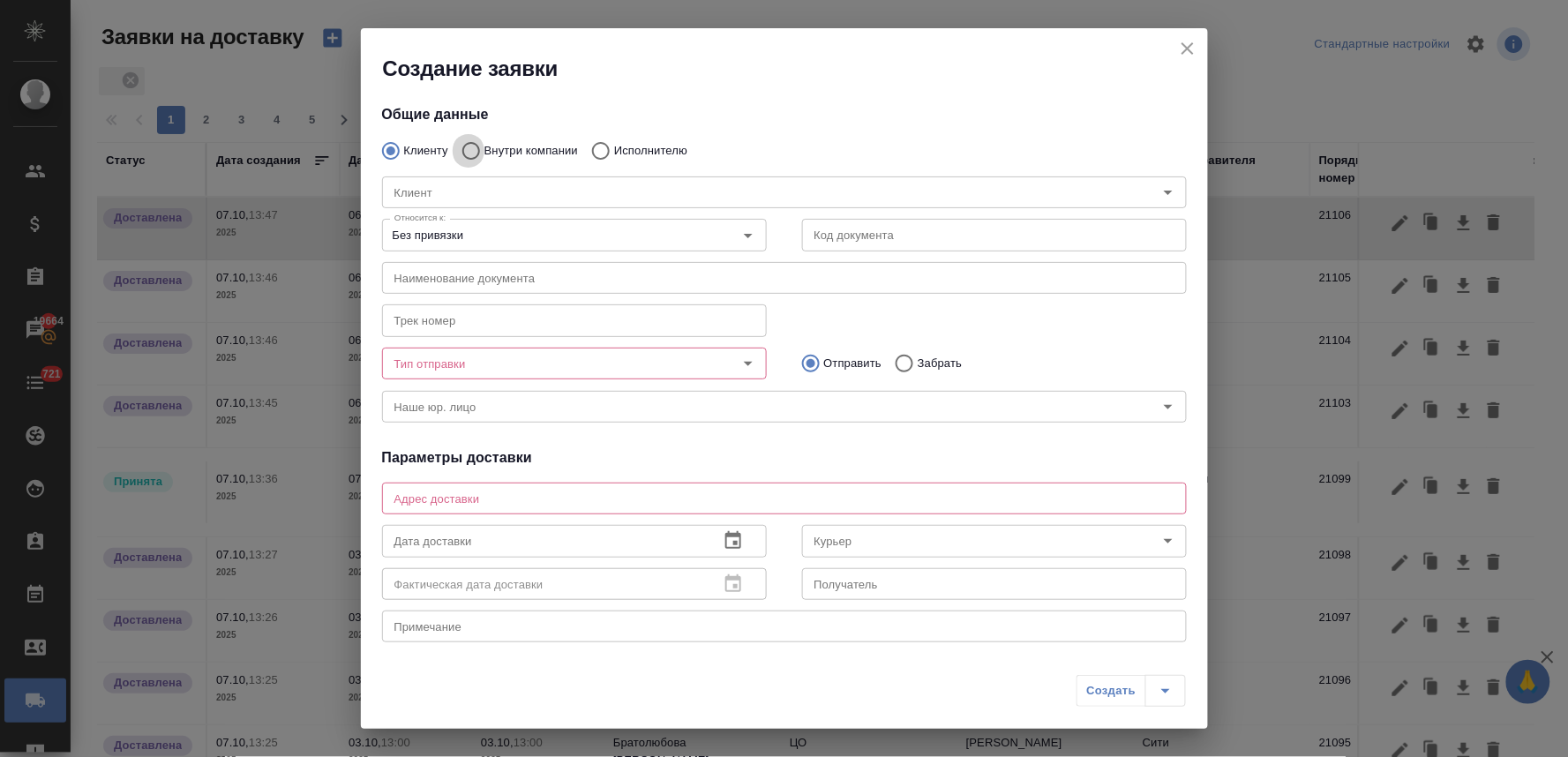
click at [477, 146] on input "Внутри компании" at bounding box center [469, 150] width 32 height 37
radio input "true"
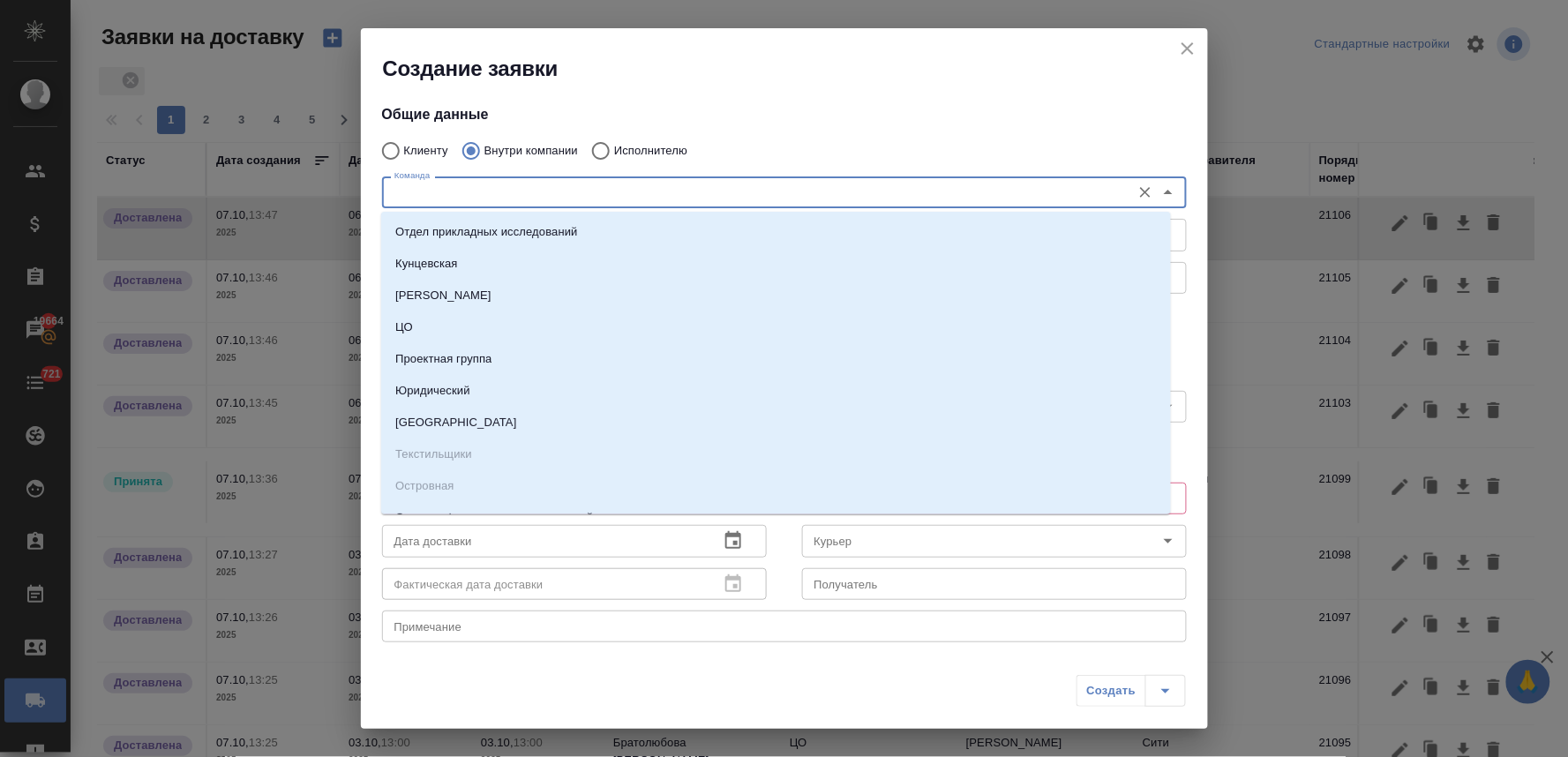
click at [488, 195] on input "Команда" at bounding box center [755, 192] width 735 height 21
type input "си"
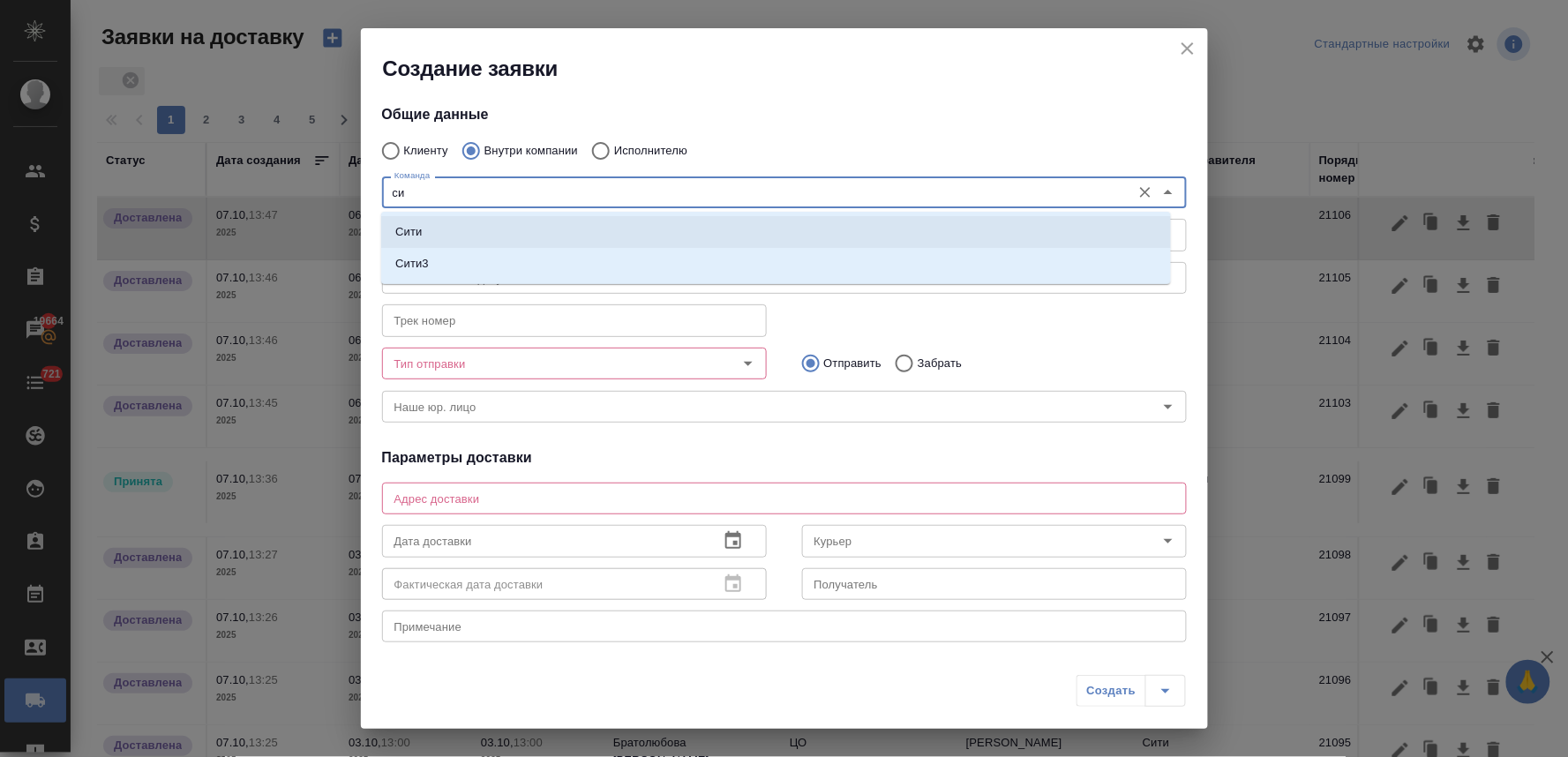
click at [488, 233] on li "Сити" at bounding box center [776, 232] width 789 height 32
type textarea "Пресненская набережная, д. 10, Башня на Набережной, блок С, -1 этаж, зона ритей…"
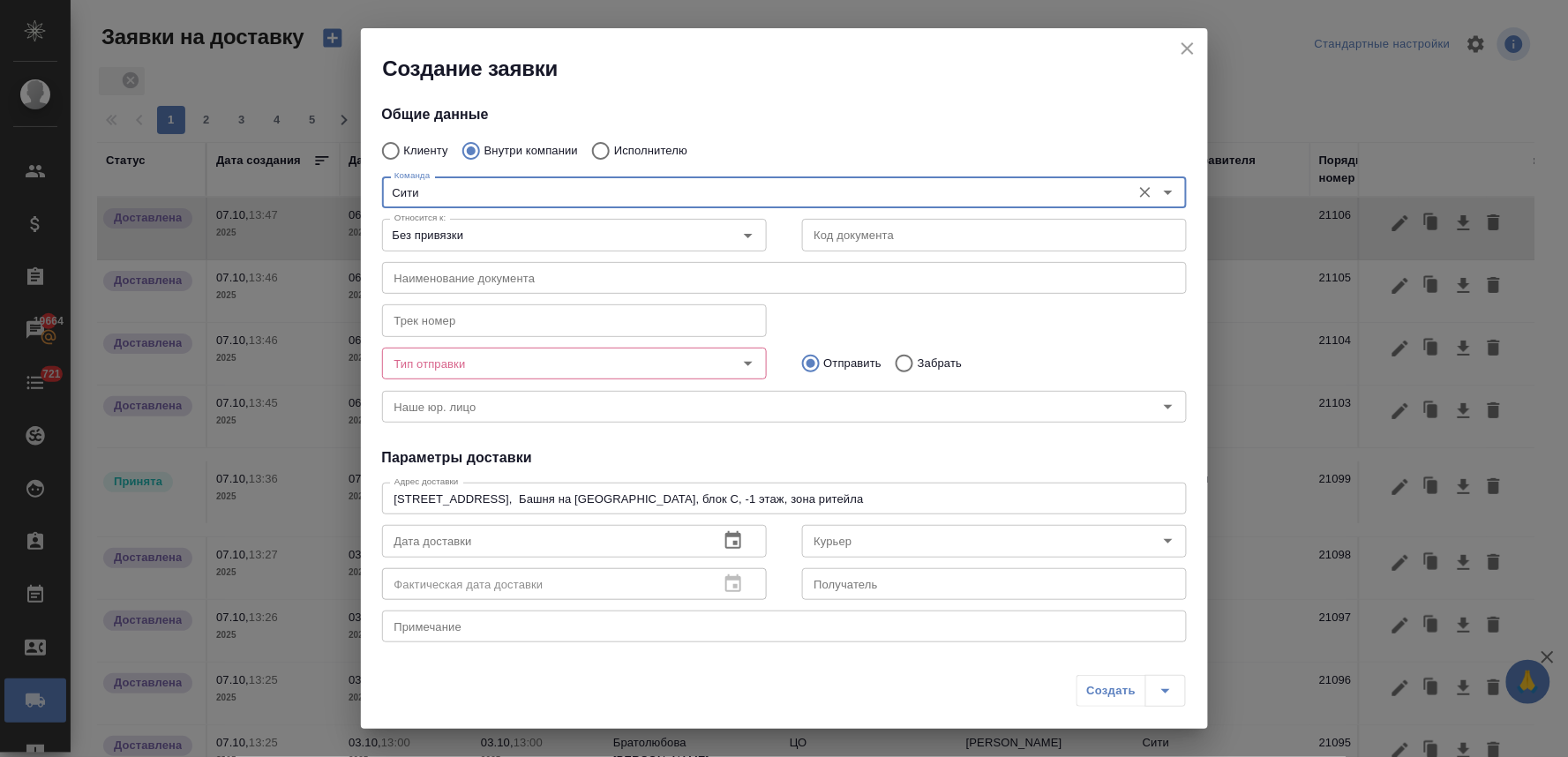
type input "Сити"
click at [946, 310] on div "Трек номер Трек номер" at bounding box center [784, 319] width 840 height 77
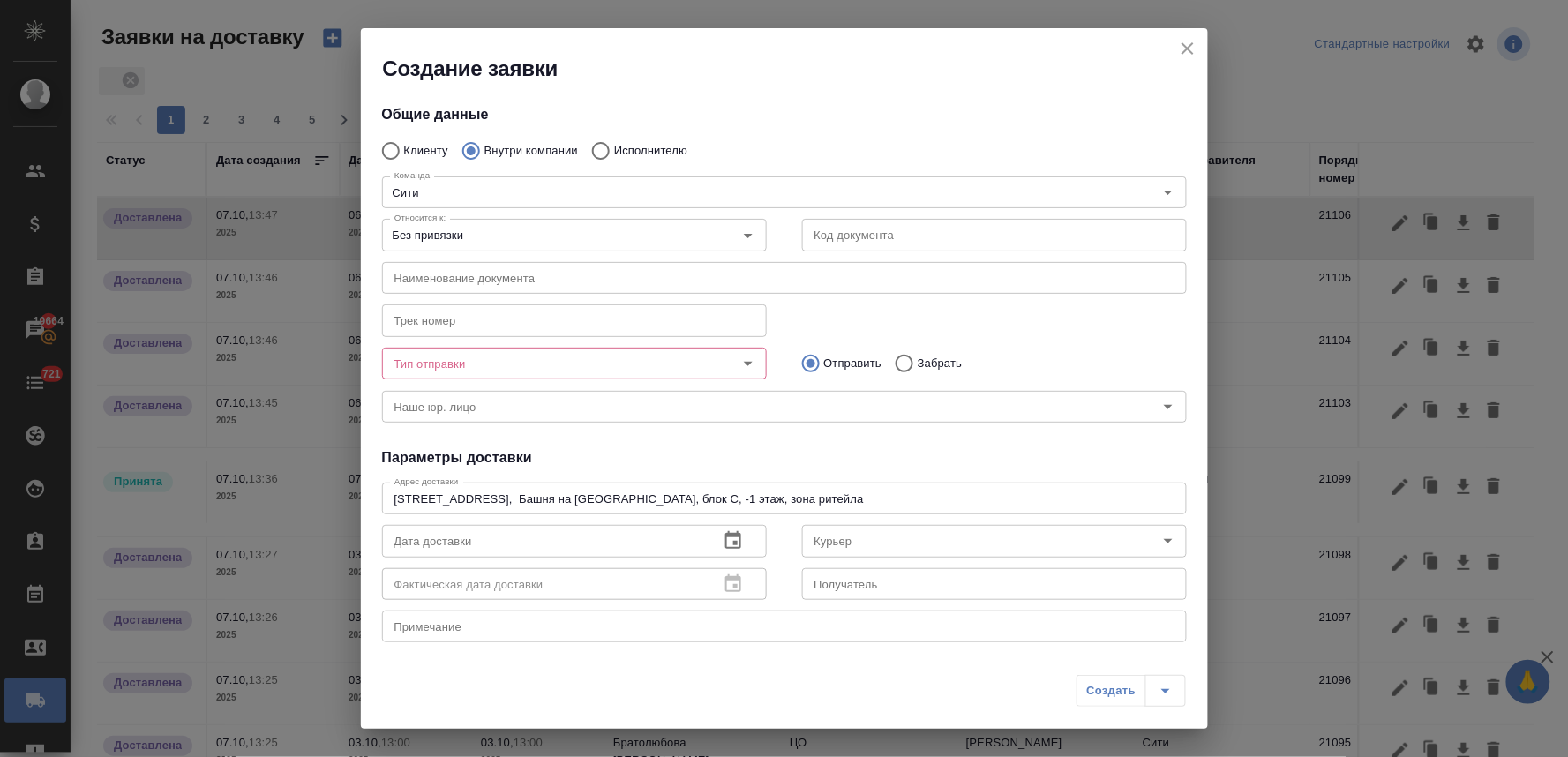
click at [507, 363] on input "Тип отправки" at bounding box center [545, 363] width 315 height 21
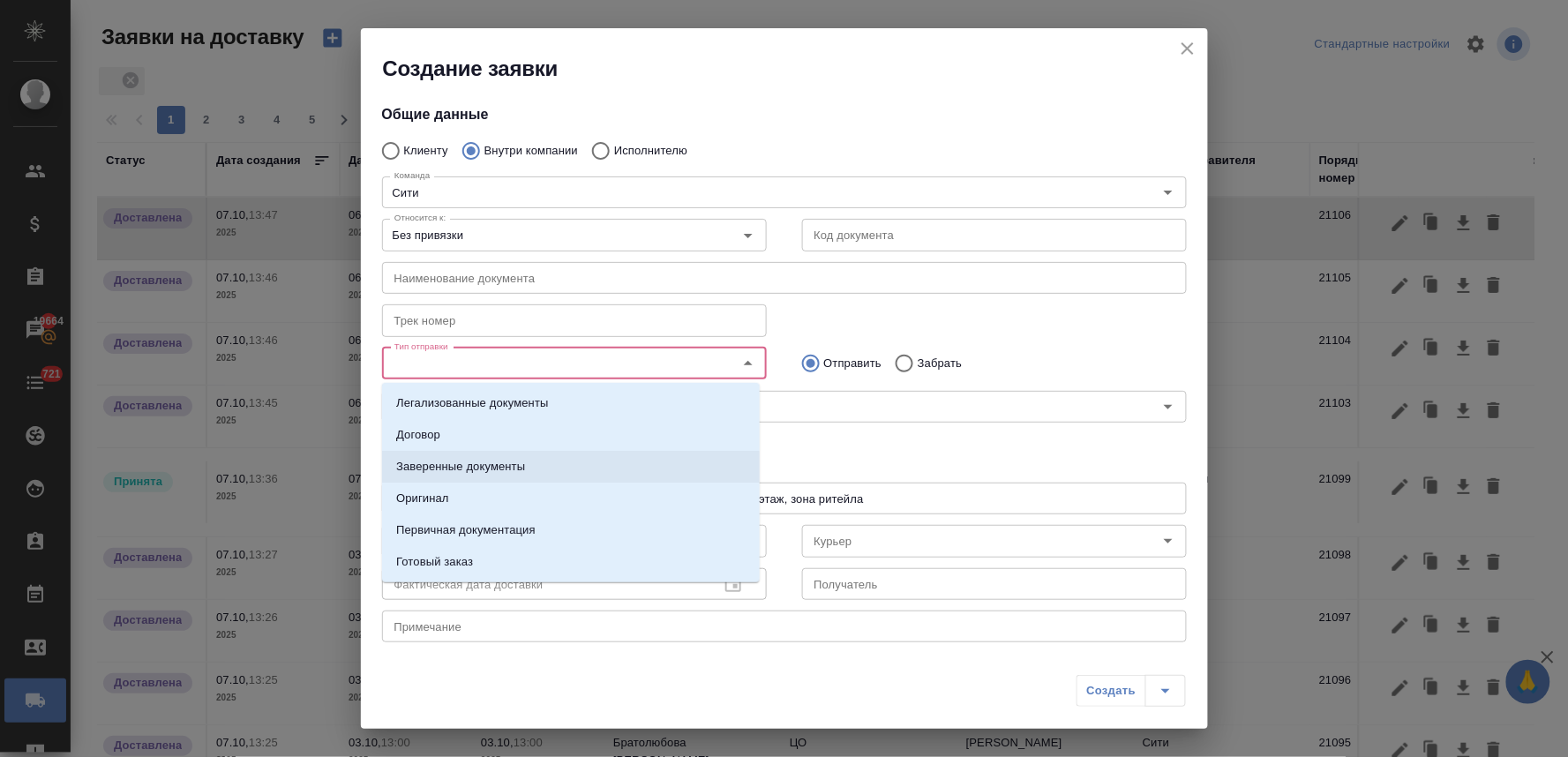
click at [479, 454] on li "Заверенные документы" at bounding box center [571, 467] width 378 height 32
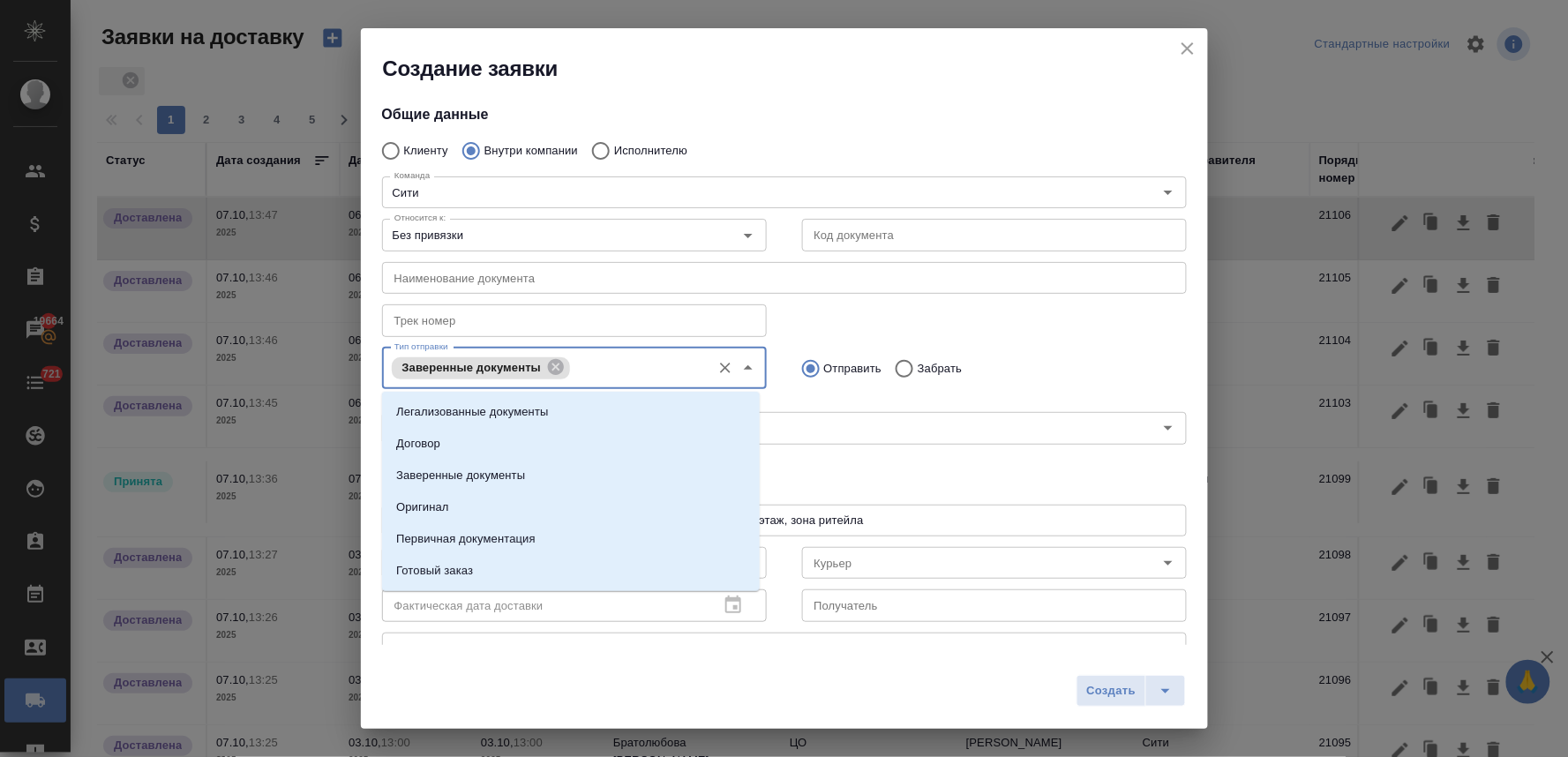
click at [633, 358] on input "Тип отправки" at bounding box center [638, 367] width 127 height 21
click at [520, 505] on li "Оригинал" at bounding box center [571, 508] width 378 height 32
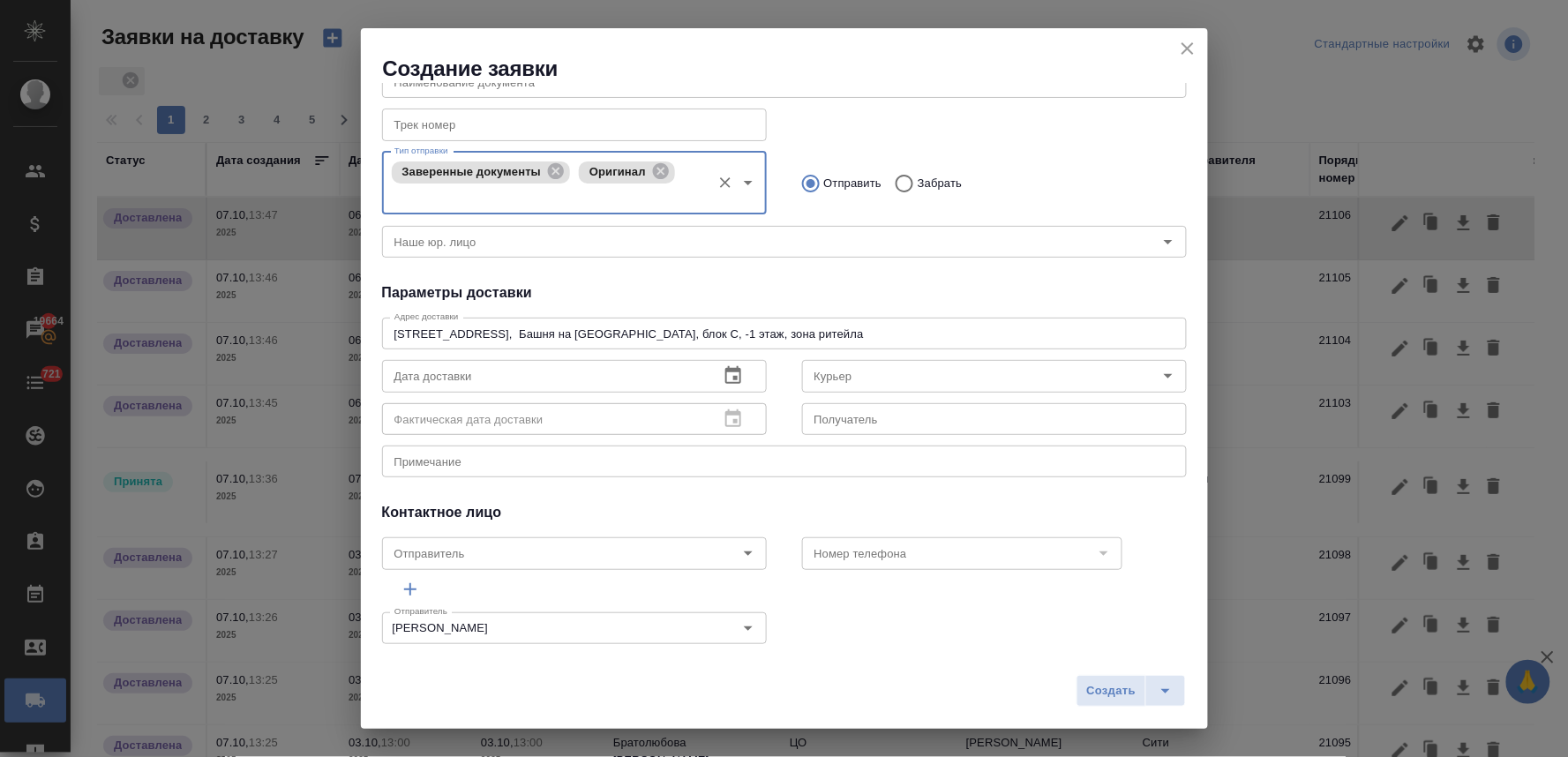
click at [732, 374] on icon "button" at bounding box center [733, 375] width 16 height 18
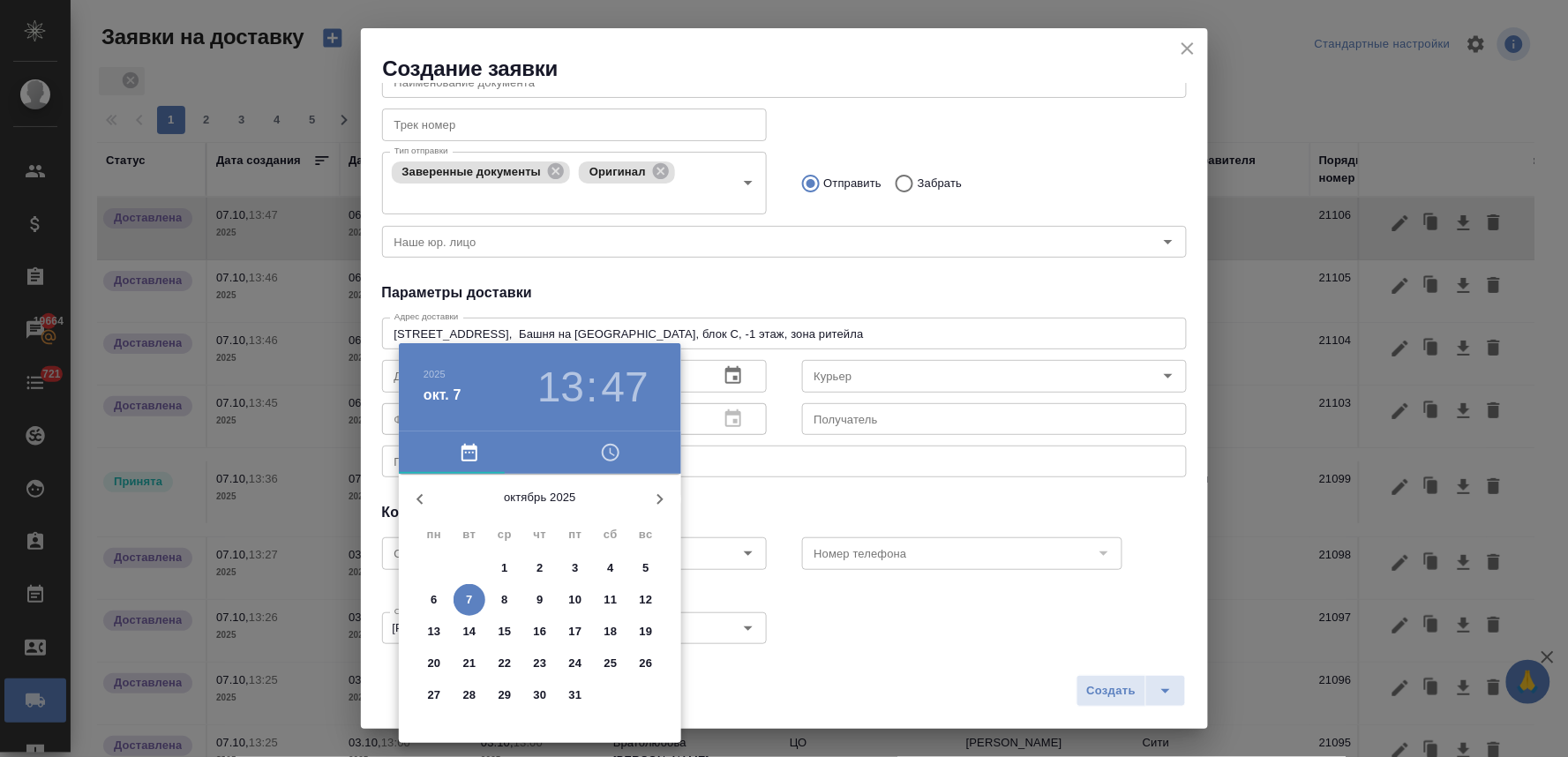
click at [430, 599] on p "6" at bounding box center [433, 601] width 6 height 18
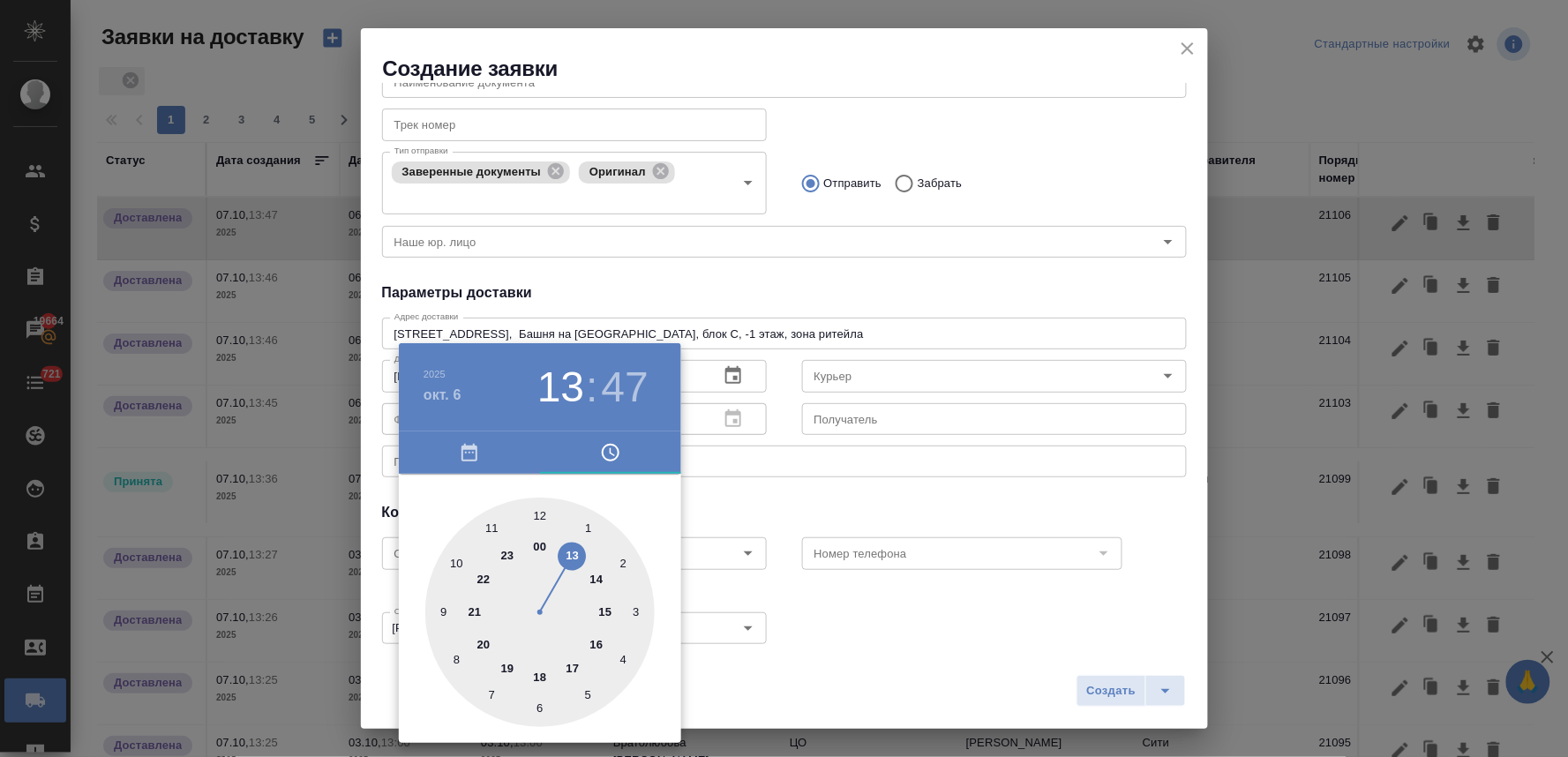
click at [574, 672] on div at bounding box center [540, 613] width 230 height 230
click at [493, 524] on div at bounding box center [540, 613] width 230 height 230
type input "06.10.2025 17:55"
click at [898, 265] on div at bounding box center [784, 378] width 1568 height 757
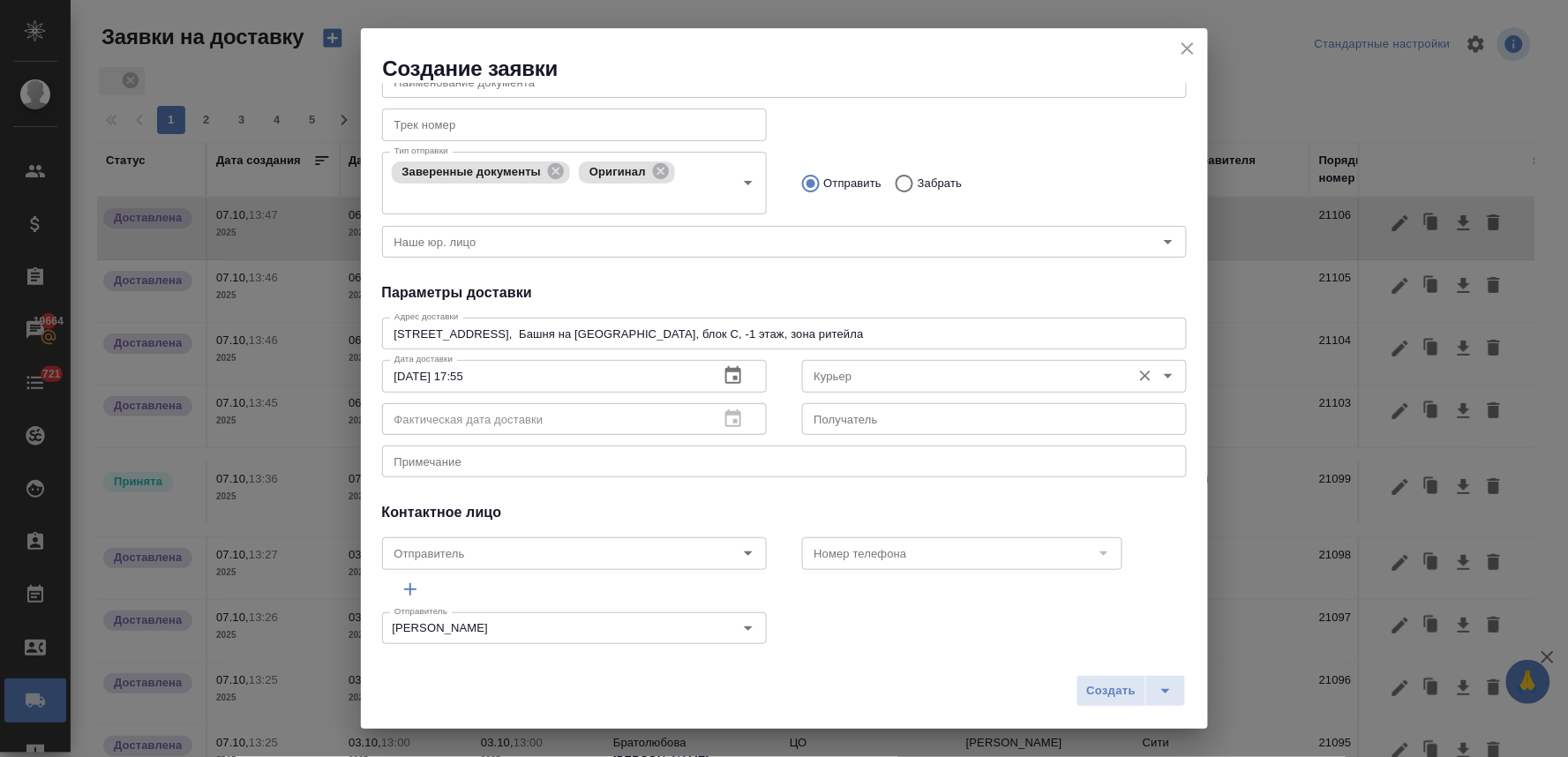
click at [893, 380] on input "Курьер" at bounding box center [965, 375] width 315 height 21
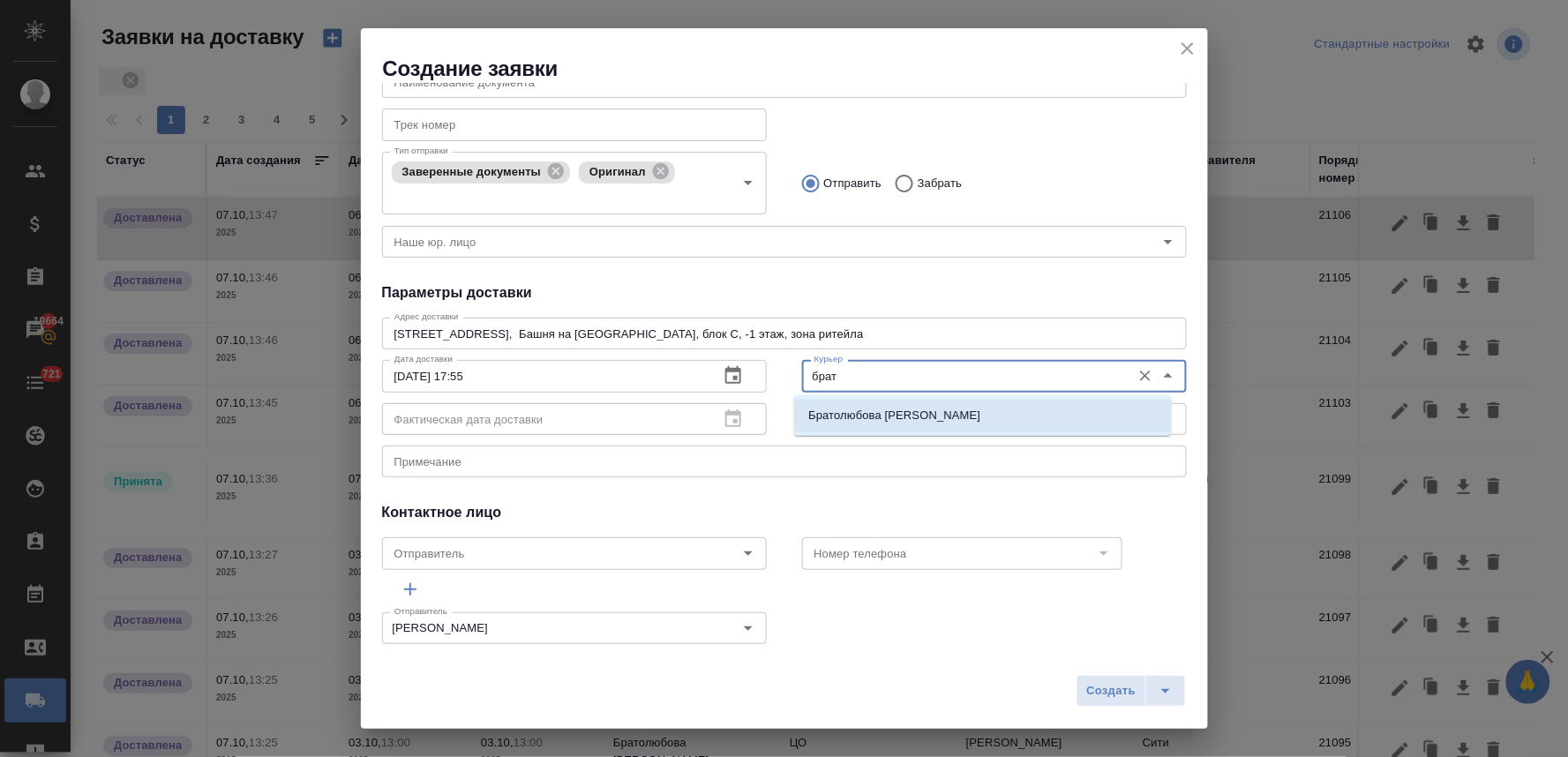
click at [904, 412] on p "Братолюбова Наталья" at bounding box center [894, 416] width 172 height 18
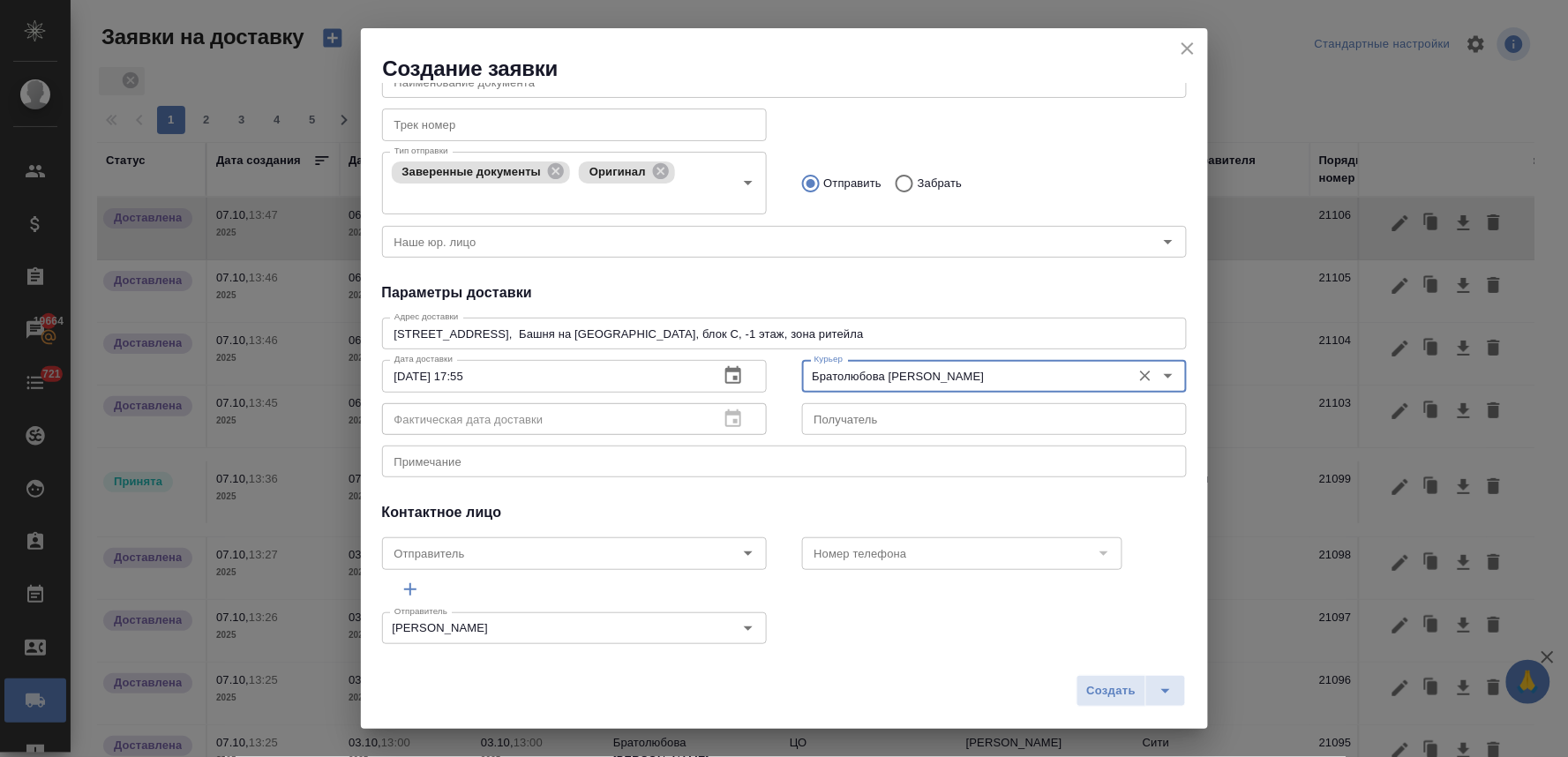
type input "Братолюбова Наталья"
drag, startPoint x: 501, startPoint y: 379, endPoint x: 231, endPoint y: 404, distance: 271.2
click at [238, 404] on div "Создание заявки Общие данные Клиенту Внутри компании Исполнителю Команда Сити К…" at bounding box center [784, 378] width 1568 height 757
click at [1090, 701] on span "Создать" at bounding box center [1111, 691] width 49 height 21
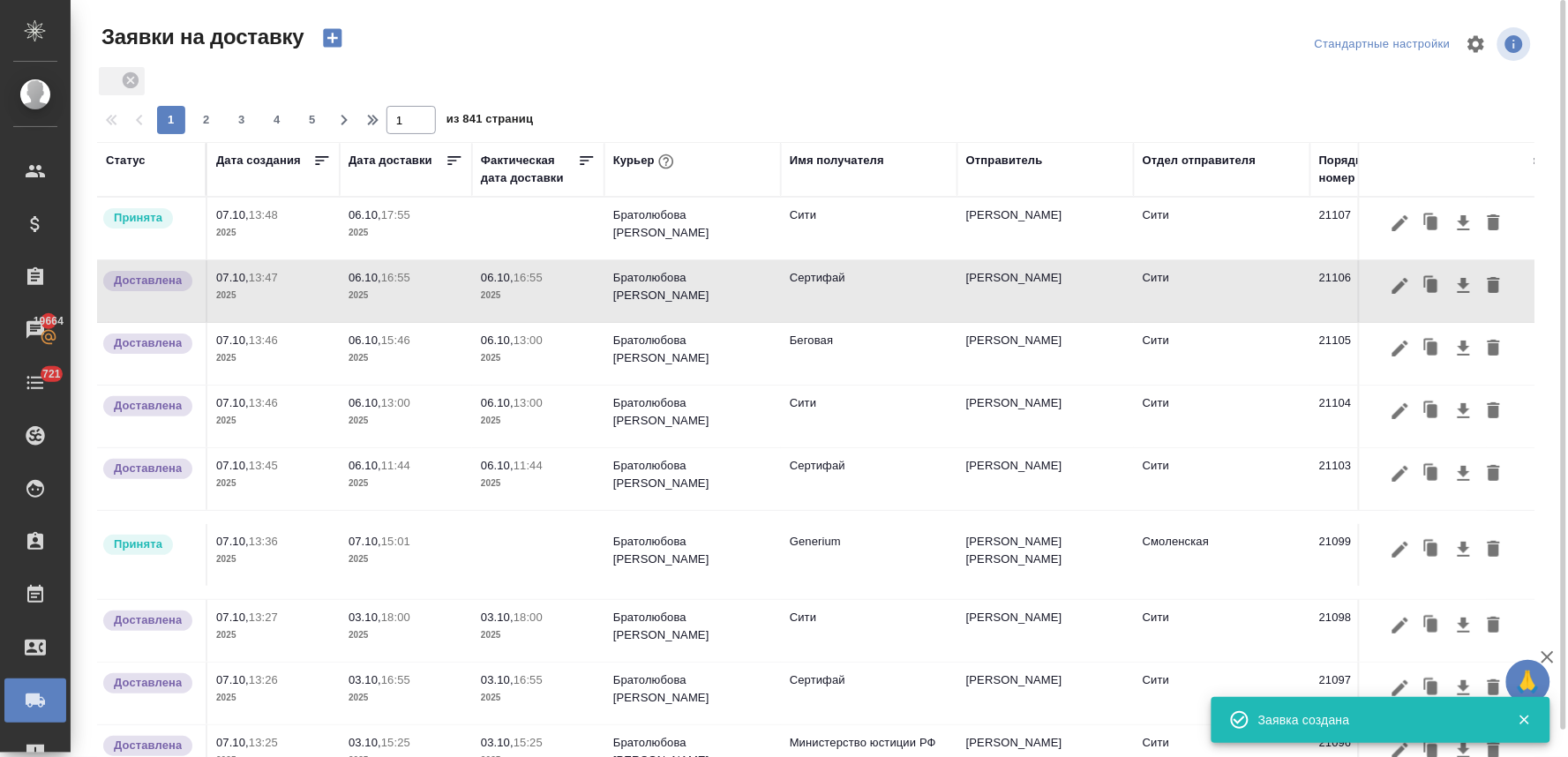
click at [384, 217] on p "17:55" at bounding box center [395, 214] width 29 height 13
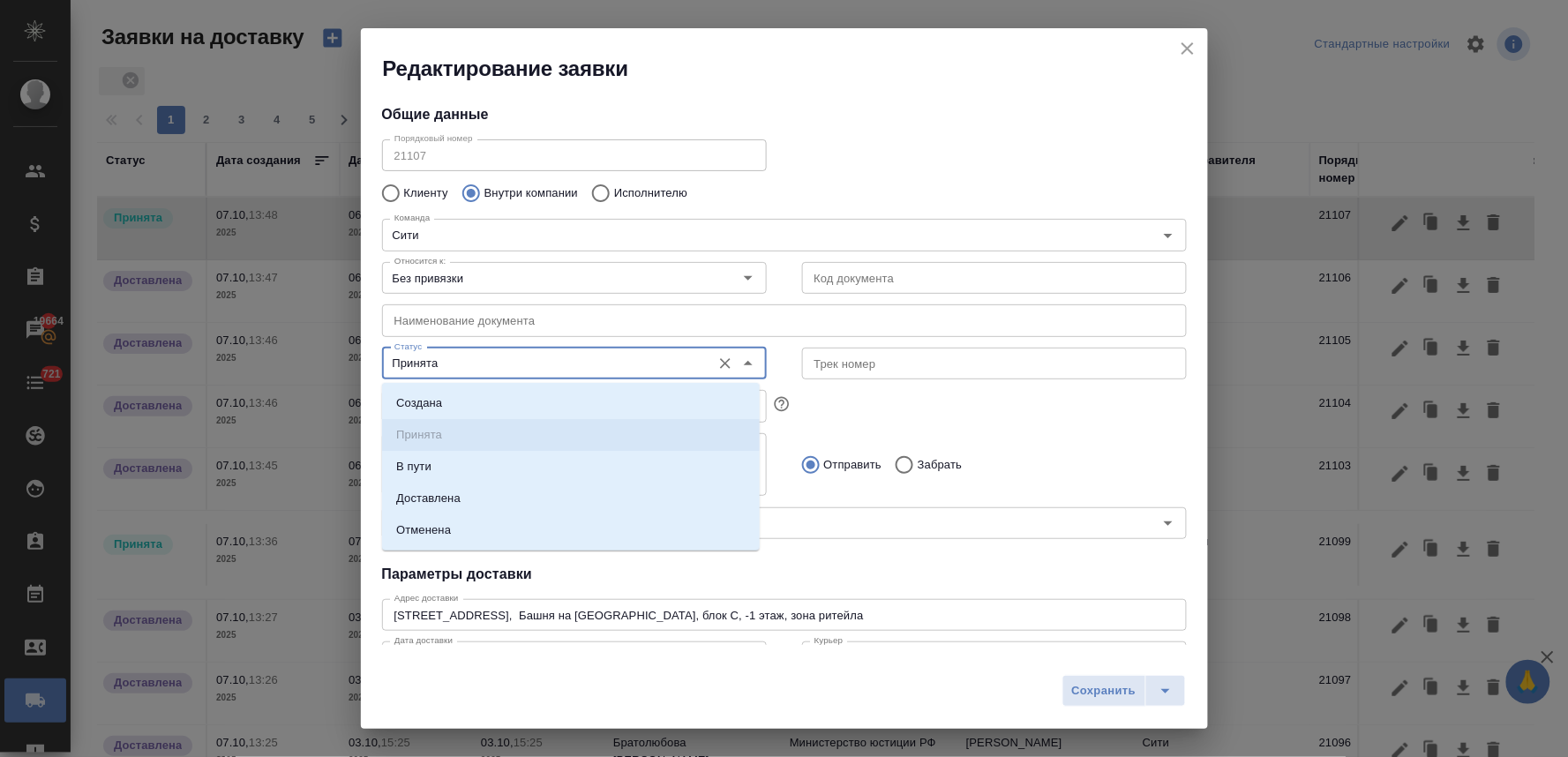
click at [454, 365] on input "Принята" at bounding box center [545, 363] width 315 height 21
click at [462, 486] on li "Доставлена" at bounding box center [571, 499] width 378 height 32
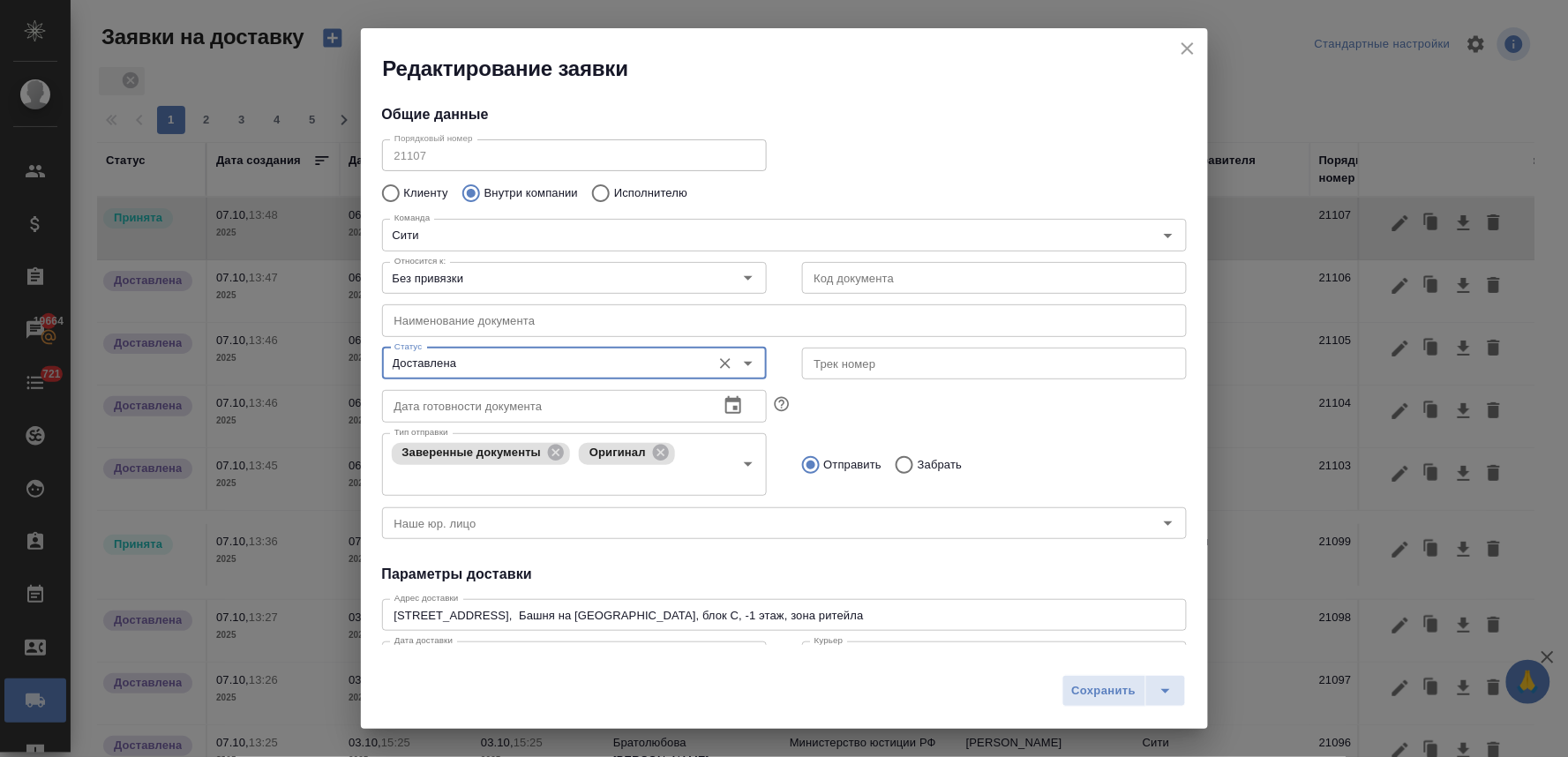
type input "Доставлена"
click at [1110, 694] on span "Сохранить" at bounding box center [1104, 691] width 64 height 21
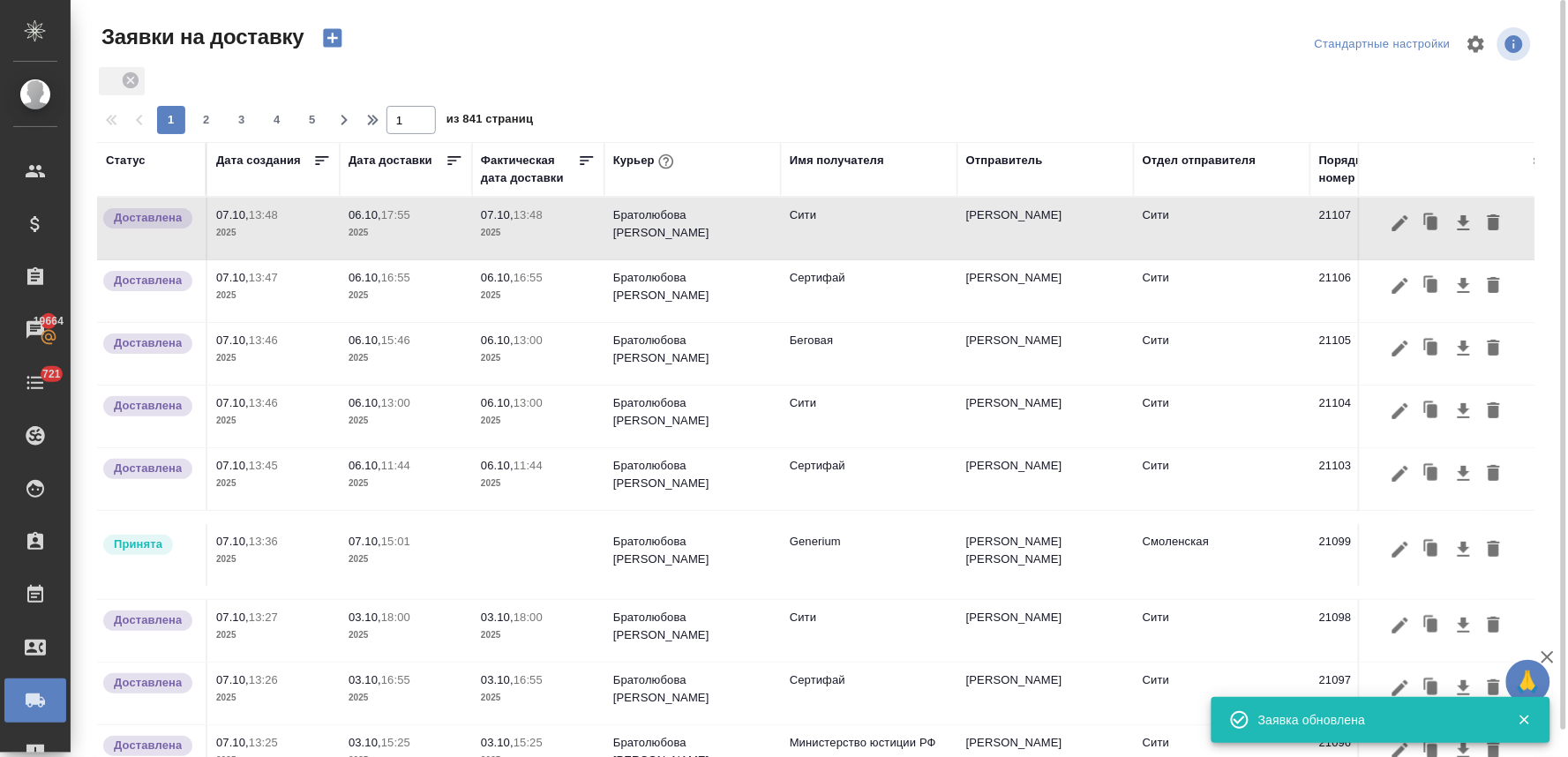
click at [371, 217] on p "06.10," at bounding box center [364, 214] width 33 height 13
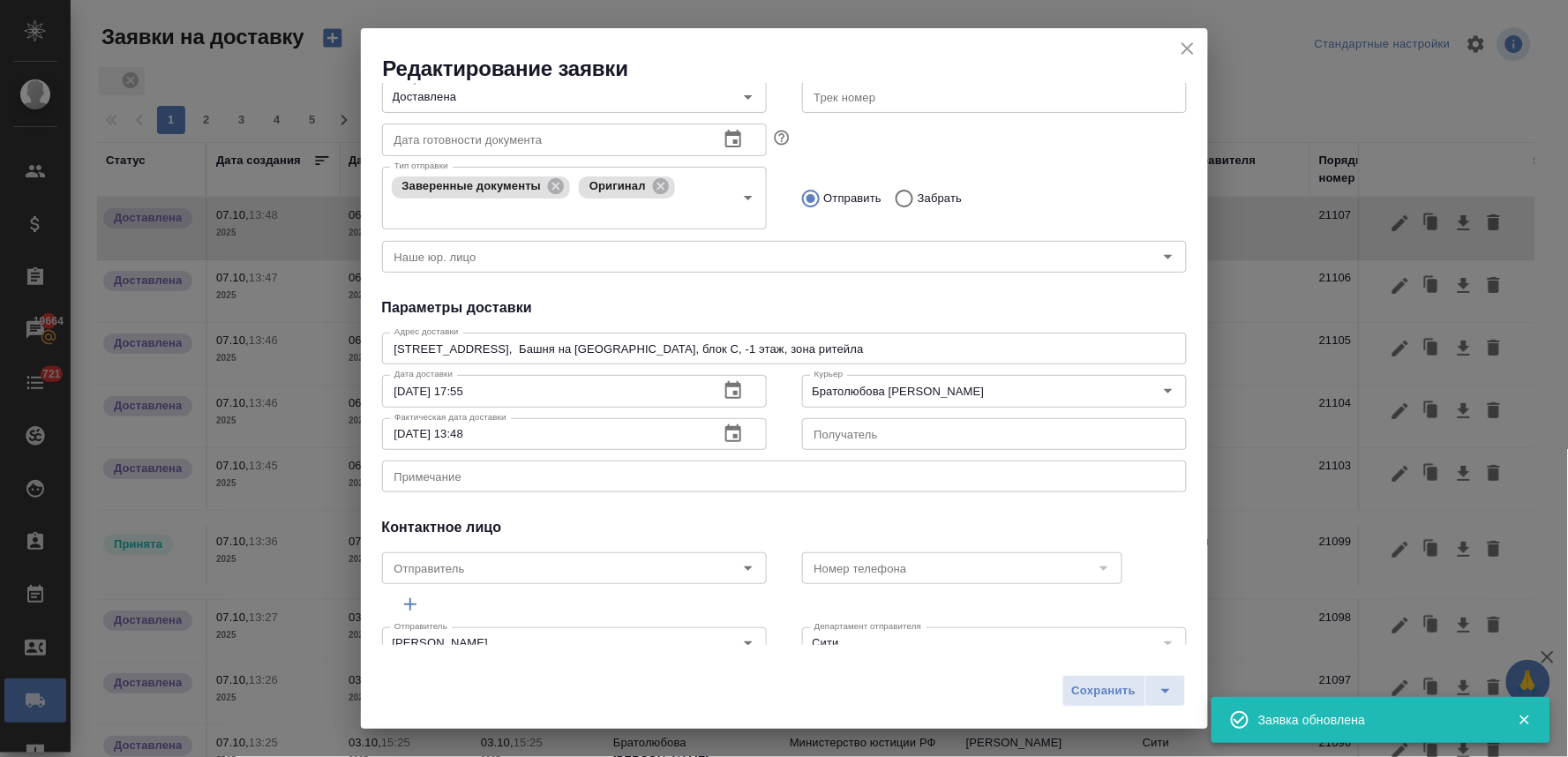
scroll to position [294, 0]
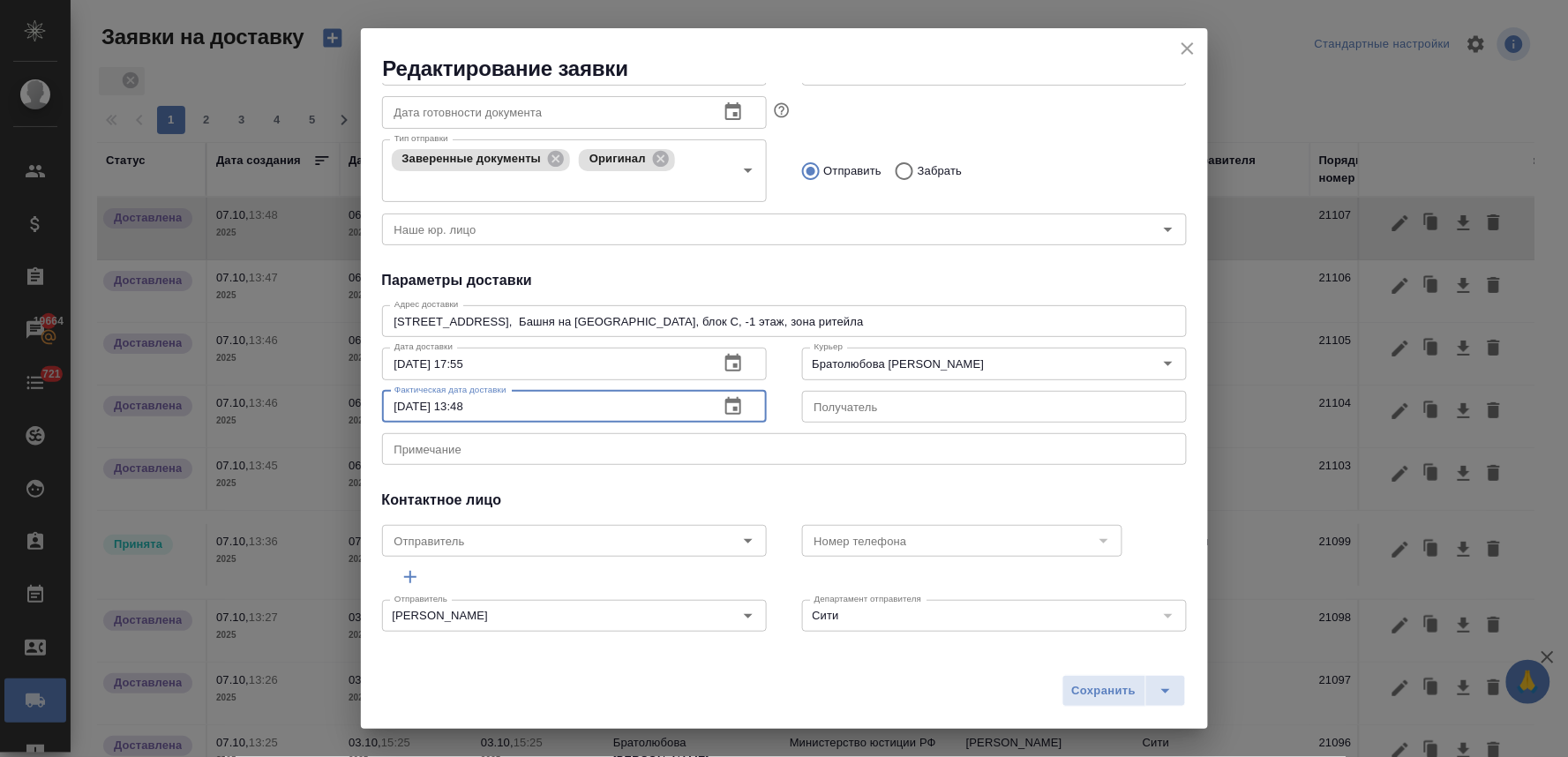
drag, startPoint x: 512, startPoint y: 394, endPoint x: 286, endPoint y: 394, distance: 226.0
click at [294, 394] on div "Редактирование заявки Общие данные Порядковый номер 21107 Порядковый номер Клие…" at bounding box center [784, 378] width 1568 height 757
paste input "6.10.2025 17:55"
type input "06.10.2025 17:55"
click at [1124, 694] on span "Сохранить" at bounding box center [1104, 691] width 64 height 21
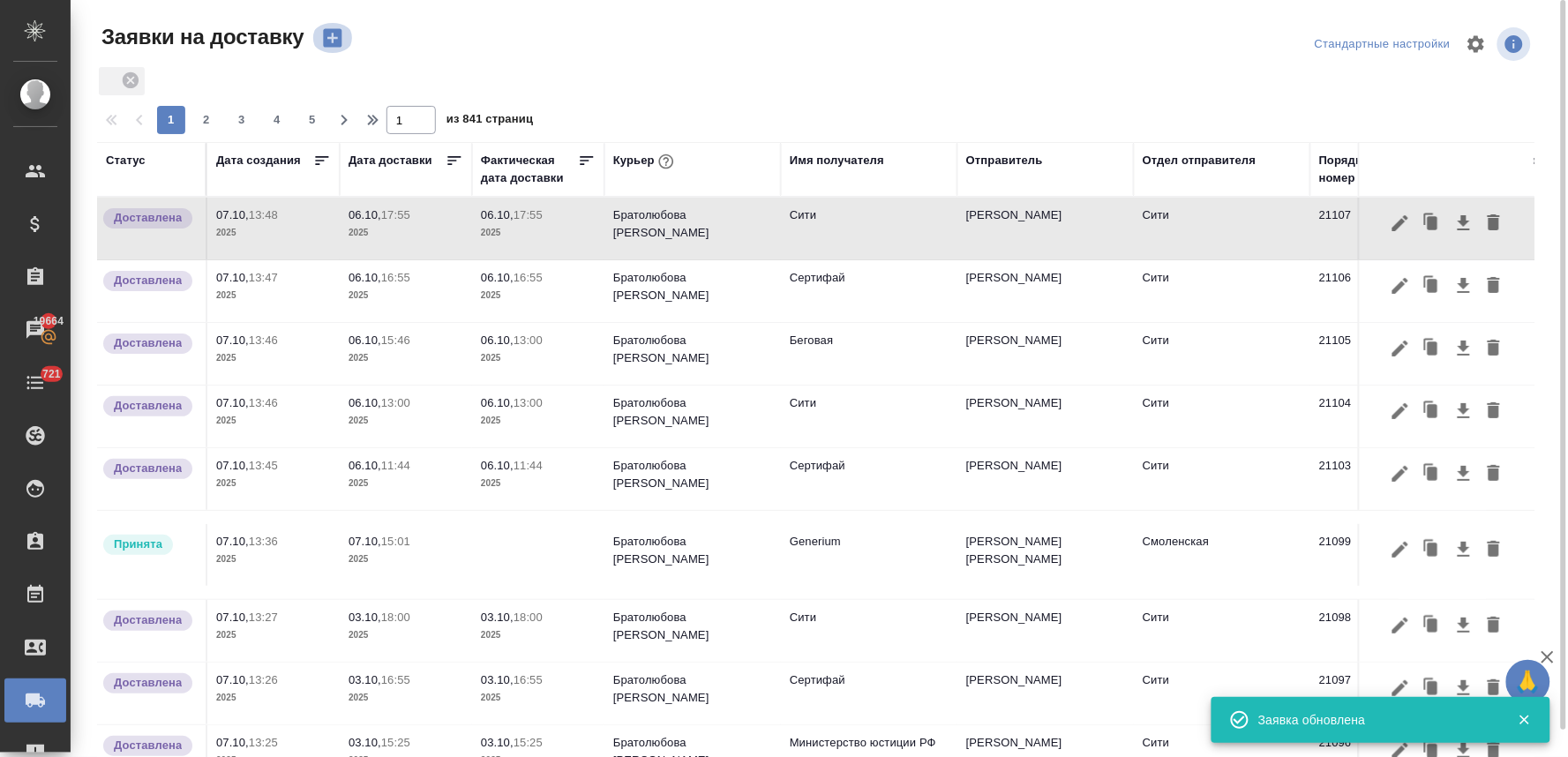
click at [327, 31] on icon "button" at bounding box center [331, 38] width 19 height 19
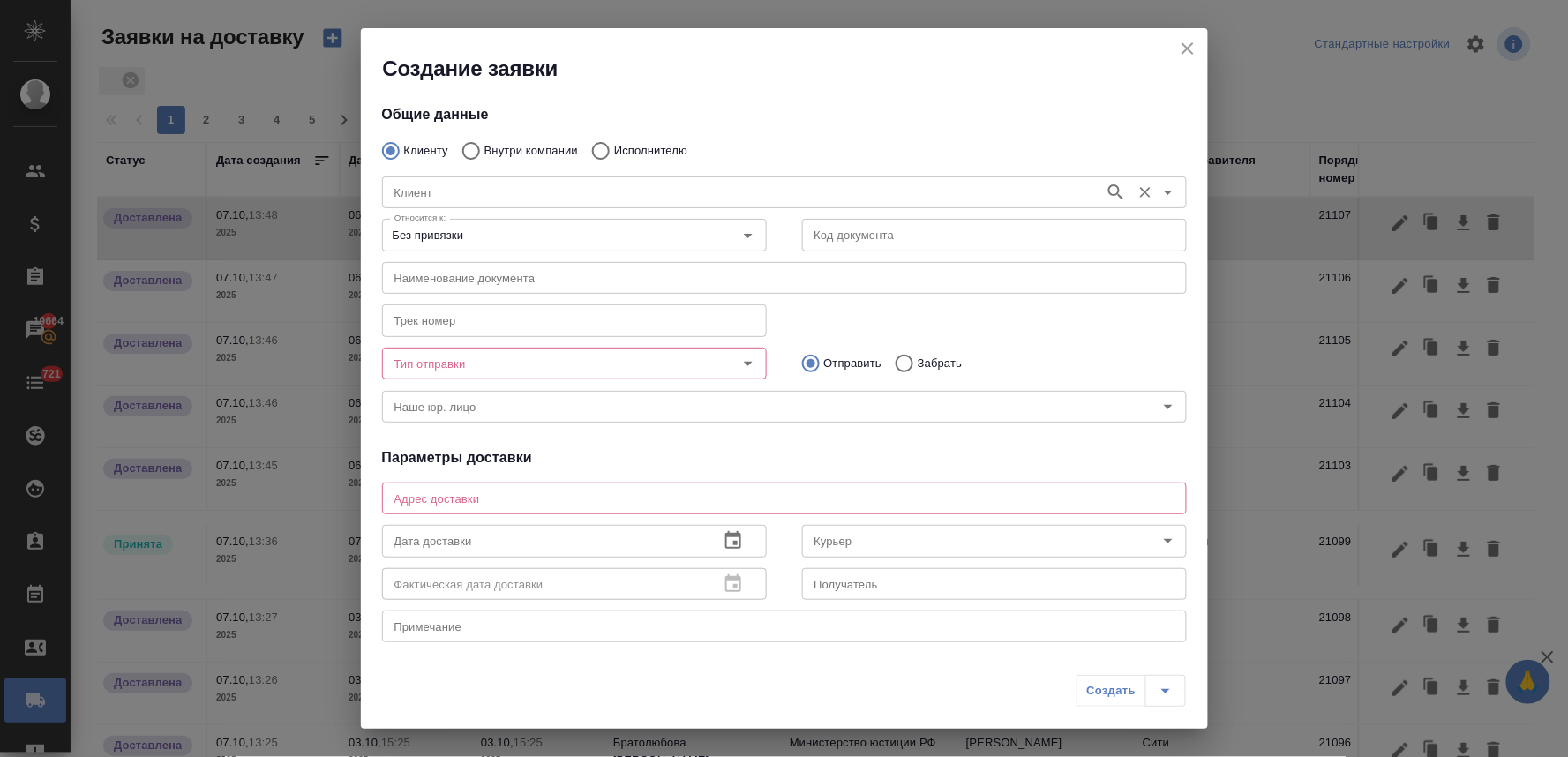
click at [433, 186] on input "Клиент" at bounding box center [742, 192] width 708 height 21
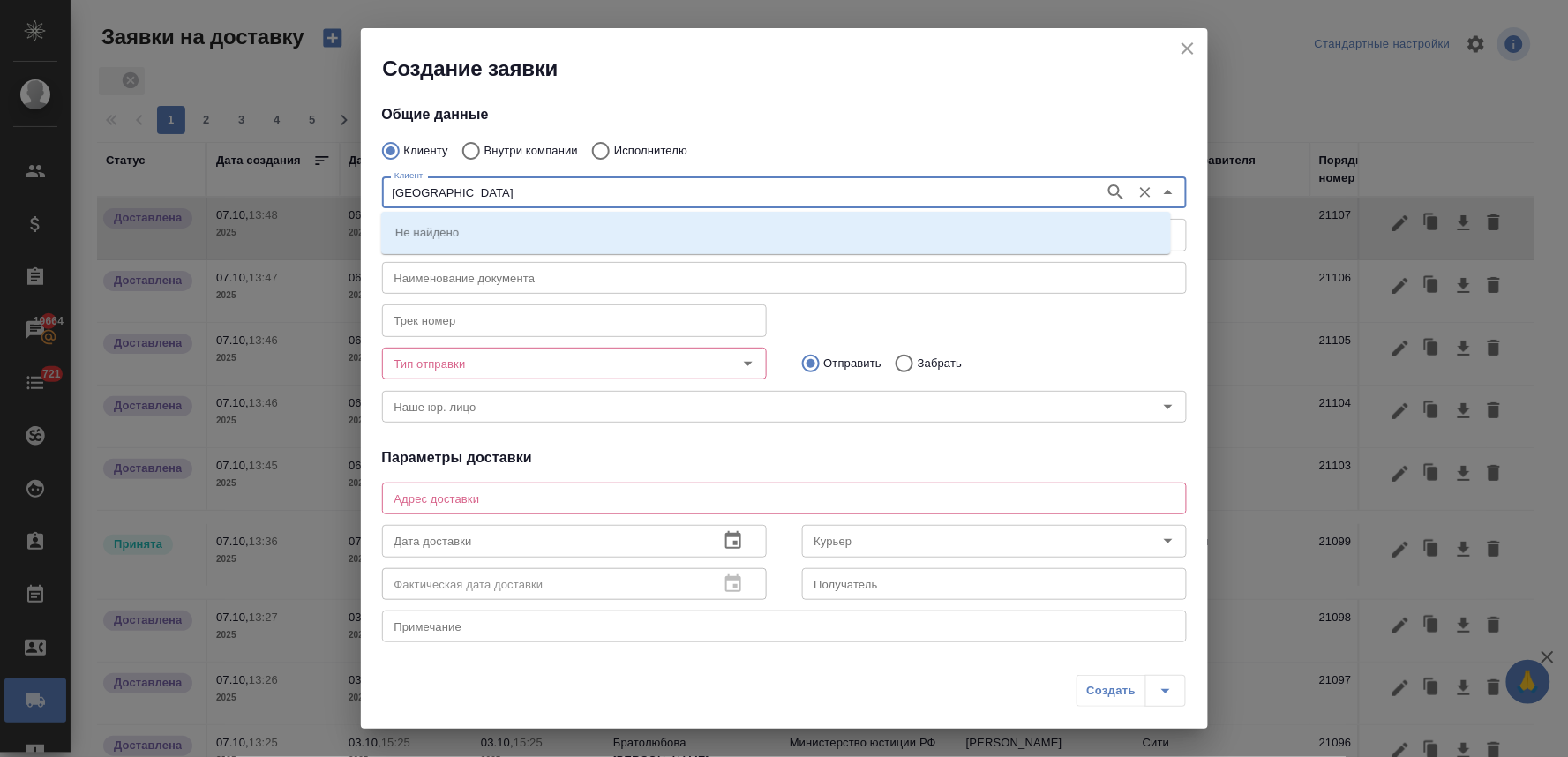
type input "берлин"
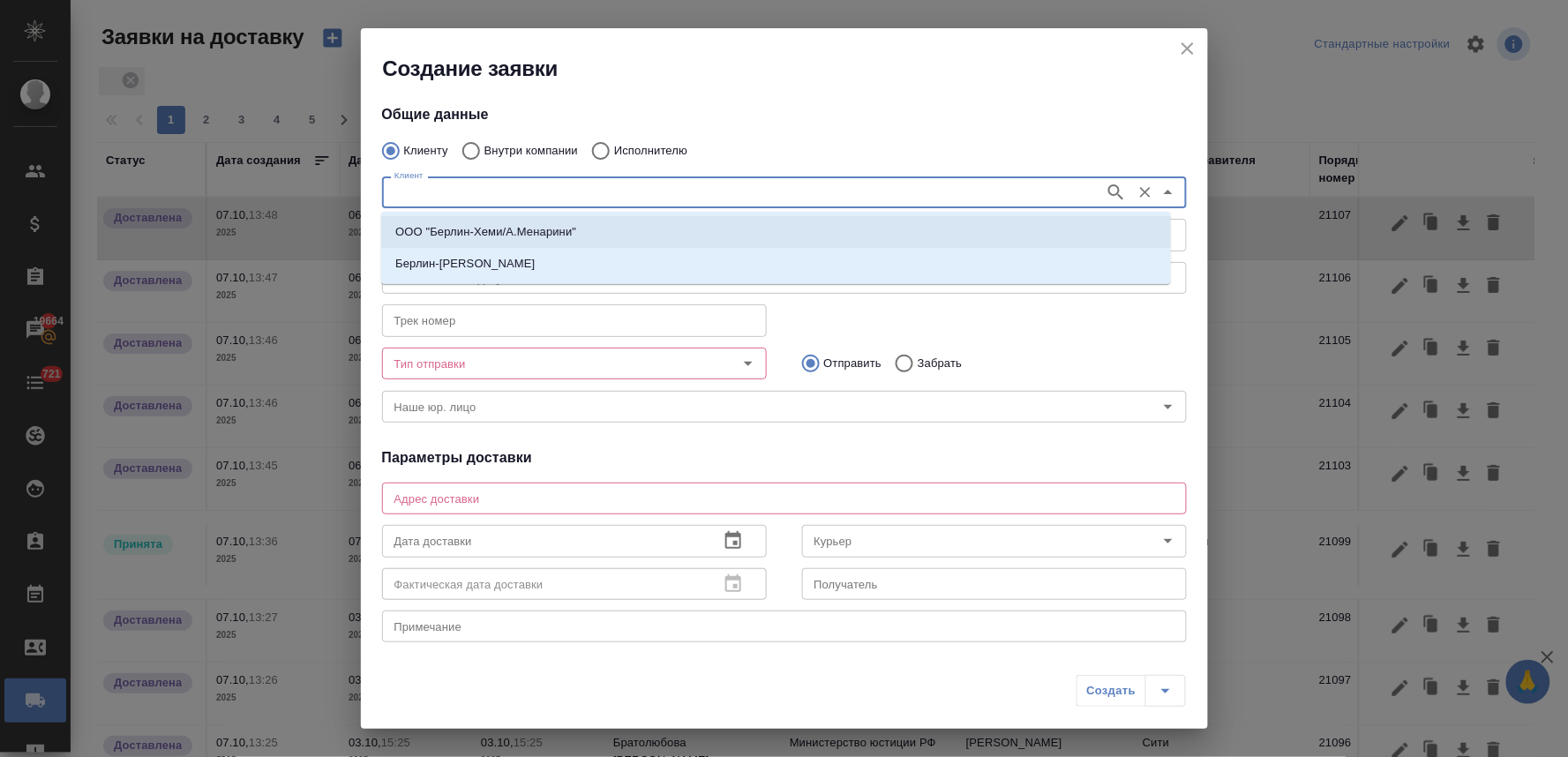
click at [448, 224] on p "ООО "Берлин-Хеми/А.Менарини"" at bounding box center [486, 233] width 181 height 18
type input "ООО "Берлин-Хеми/А.Менарини""
type textarea "Пресненская наб. д. 10, блок В, 3 этаж"
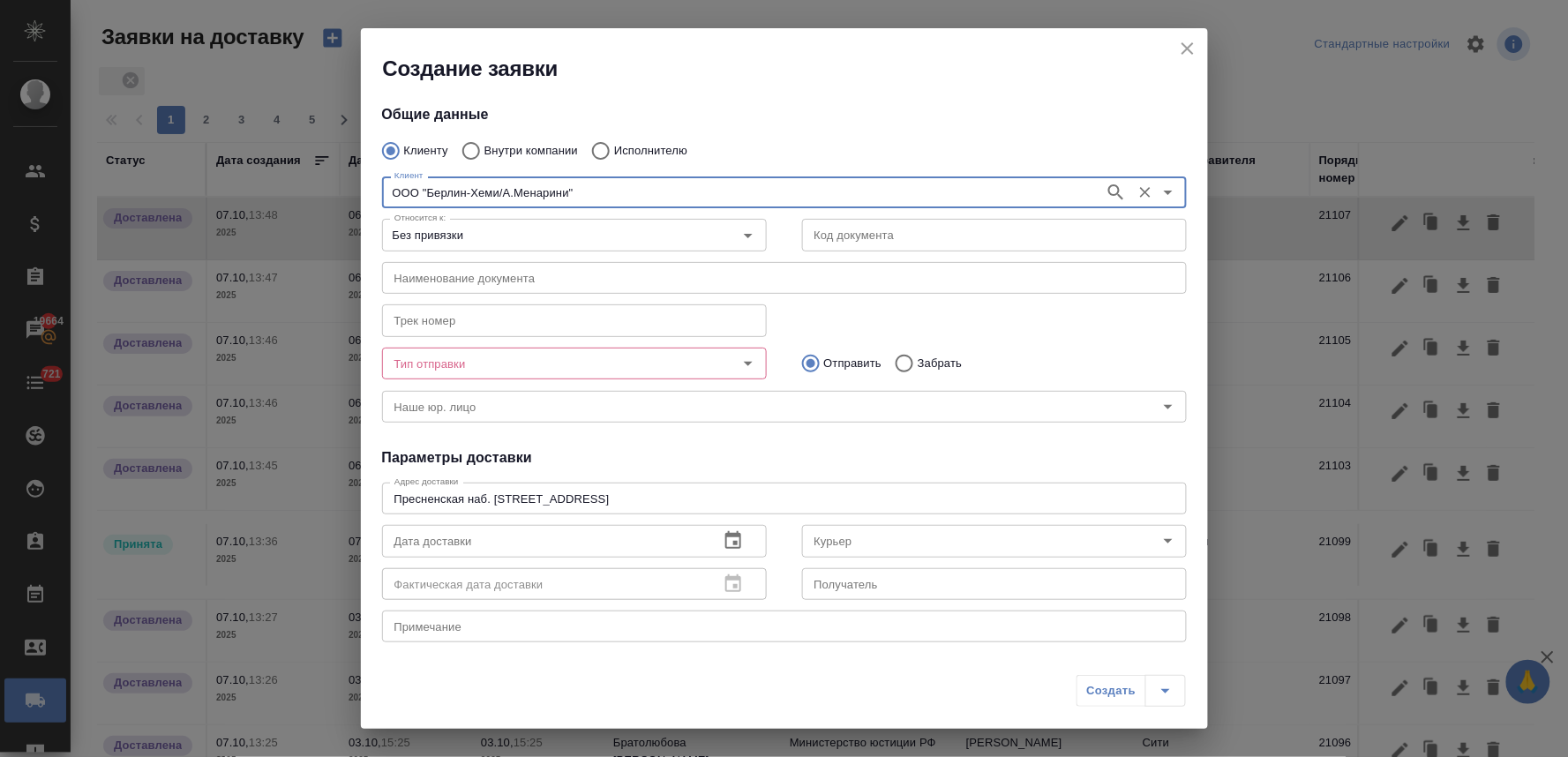
click at [475, 369] on input "Тип отправки" at bounding box center [545, 363] width 315 height 21
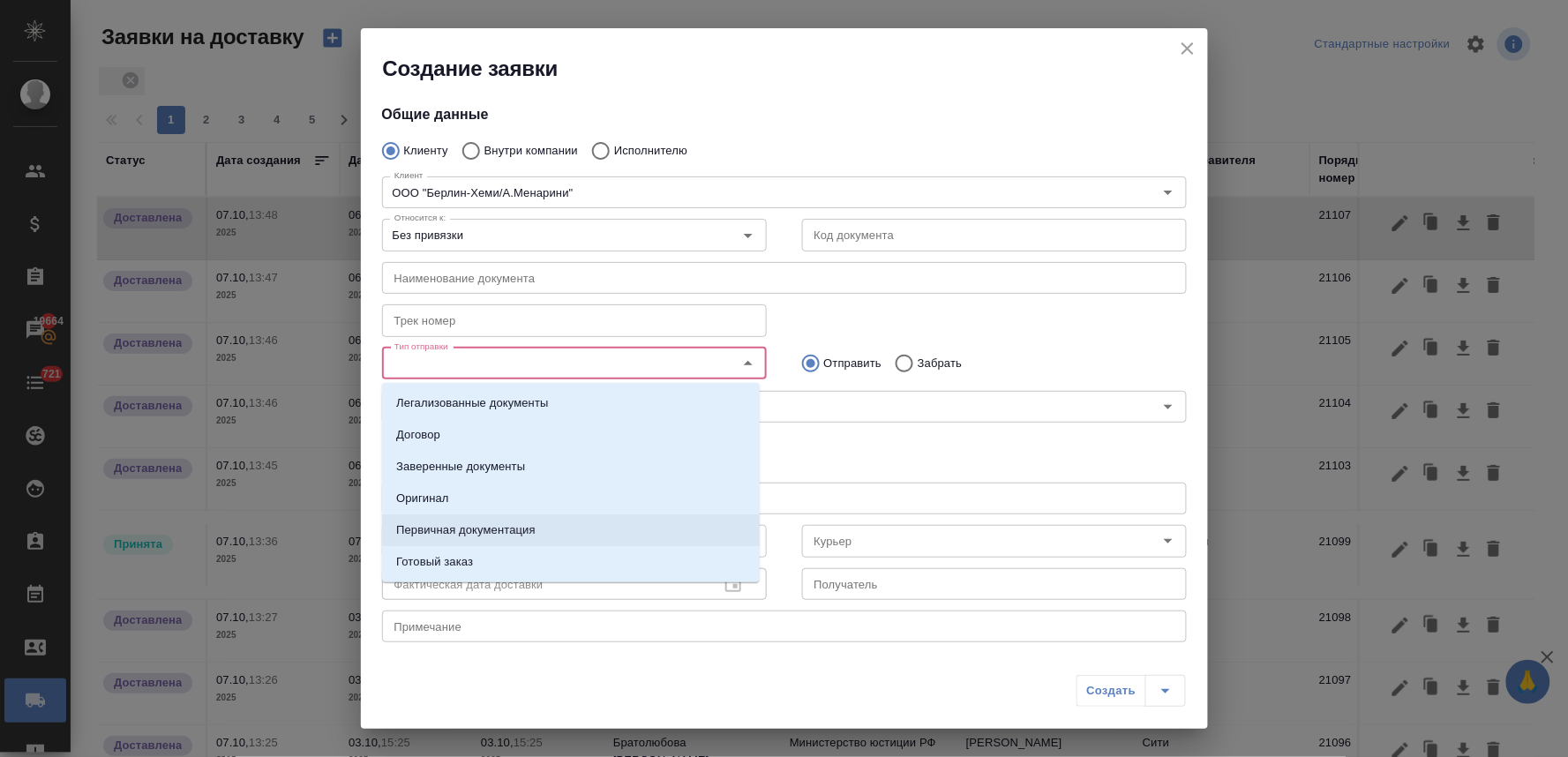
click at [503, 526] on p "Первичная документация" at bounding box center [465, 530] width 139 height 18
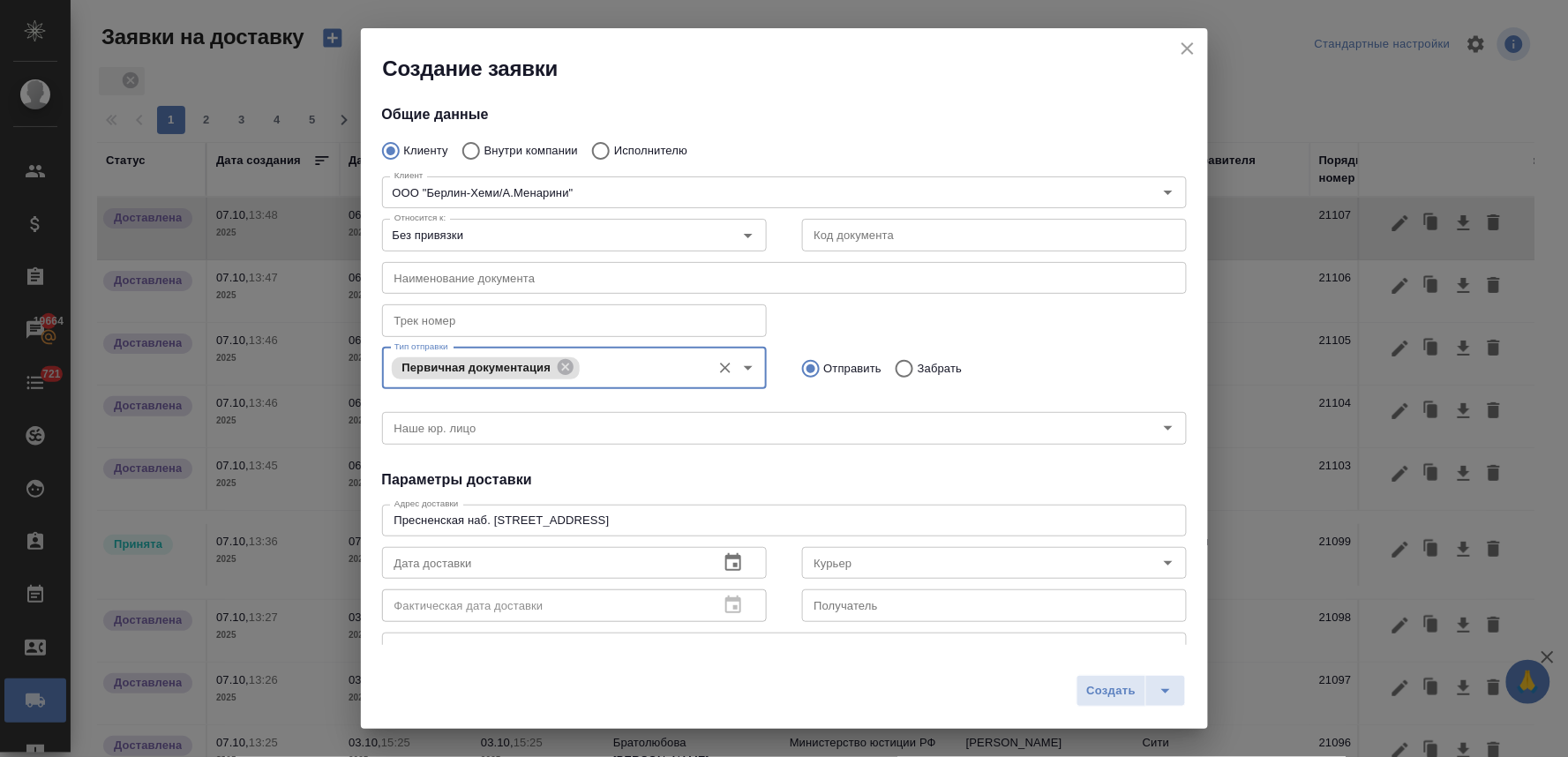
click at [840, 471] on h4 "Параметры доставки" at bounding box center [784, 479] width 804 height 21
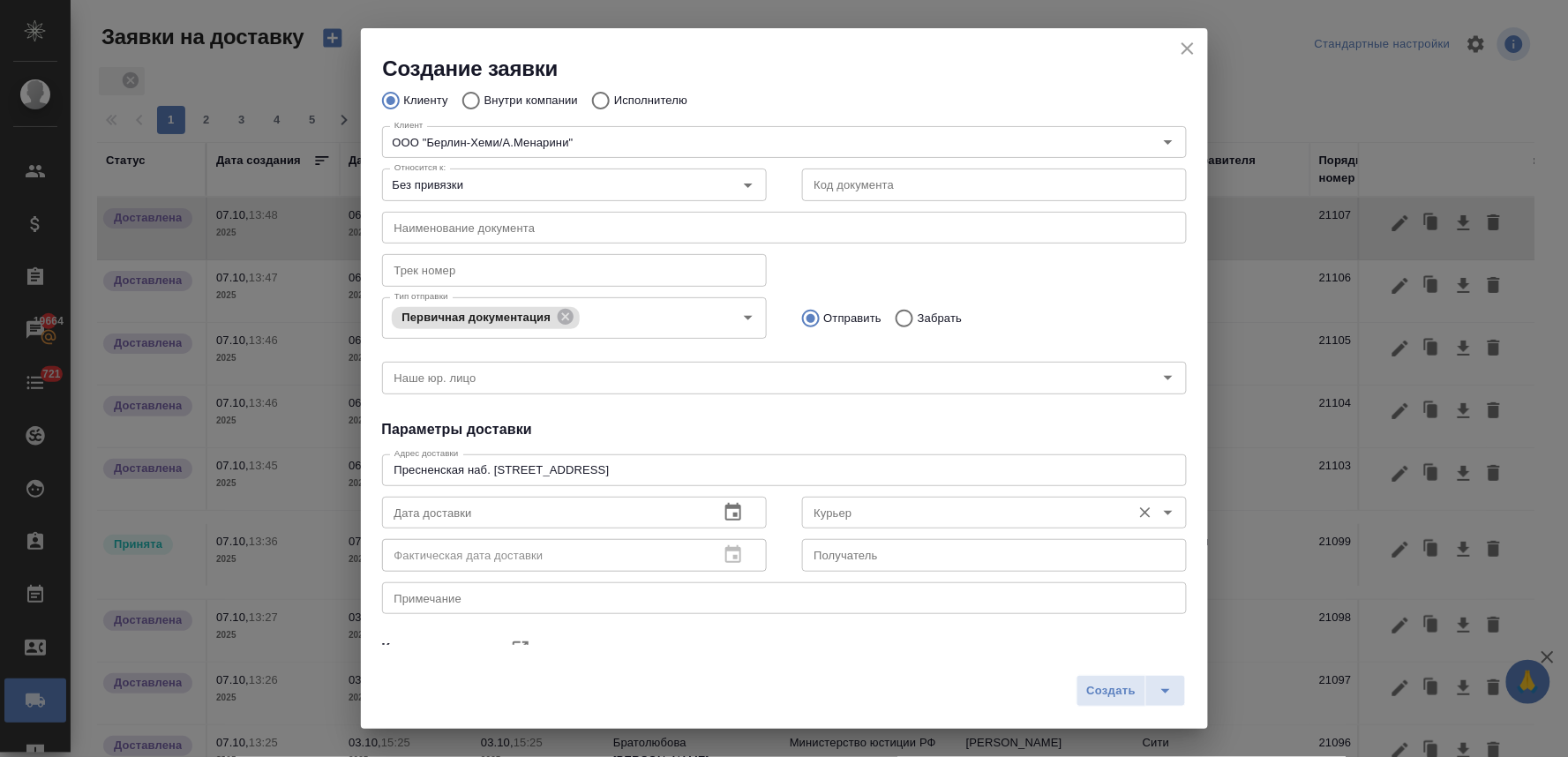
scroll to position [98, 0]
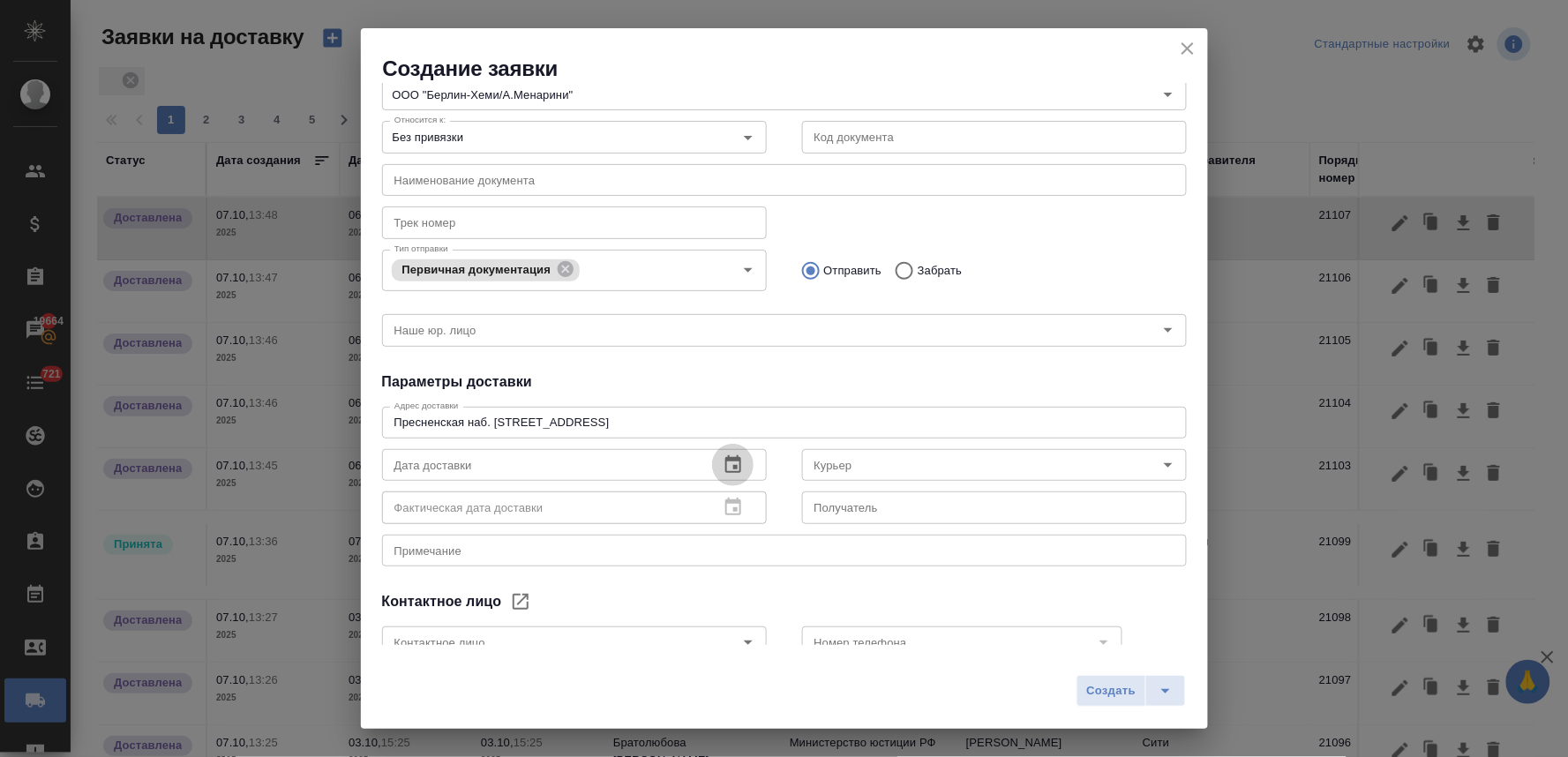
click at [722, 461] on icon "button" at bounding box center [732, 464] width 21 height 21
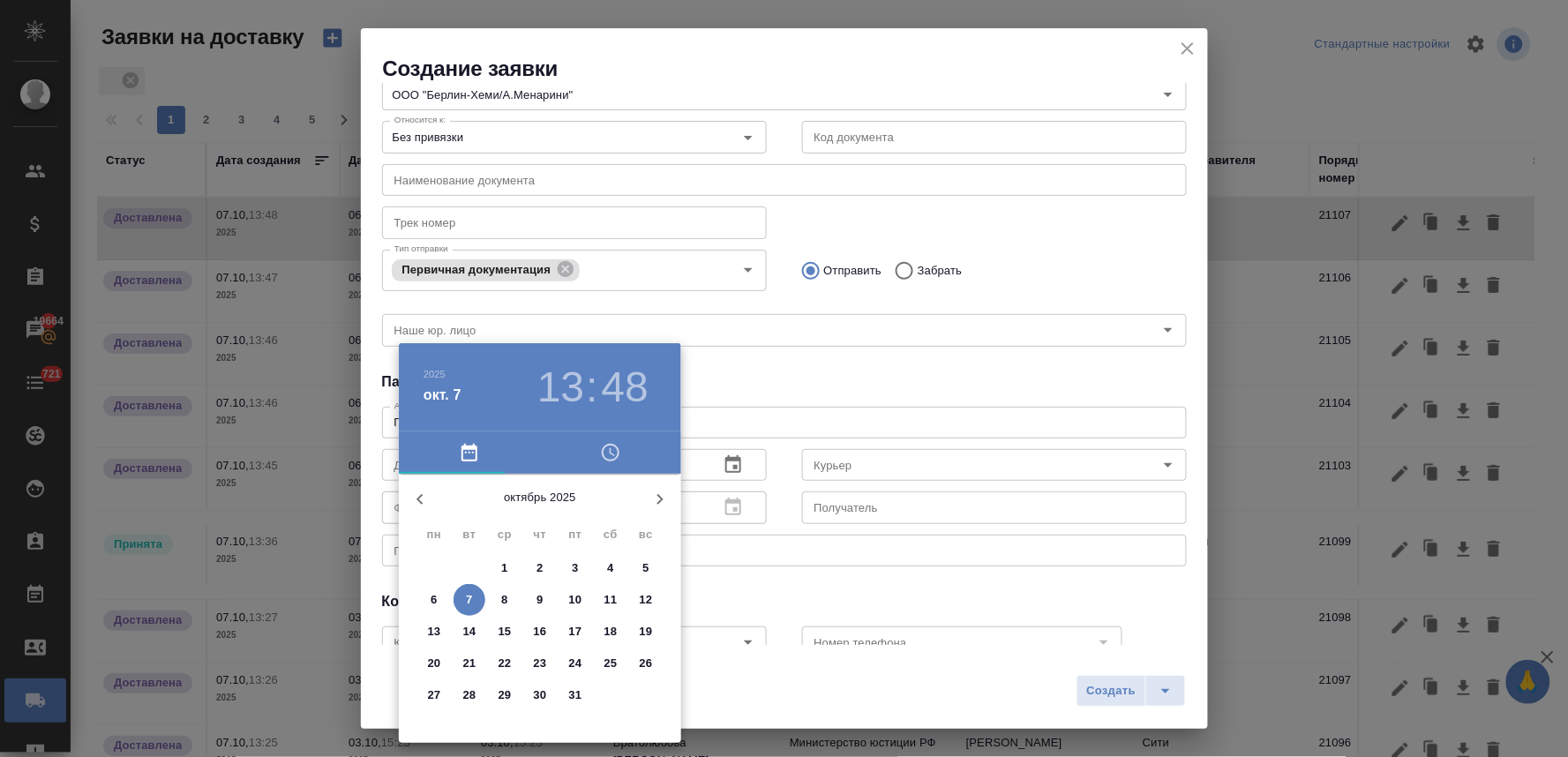
click at [424, 595] on span "6" at bounding box center [434, 601] width 32 height 18
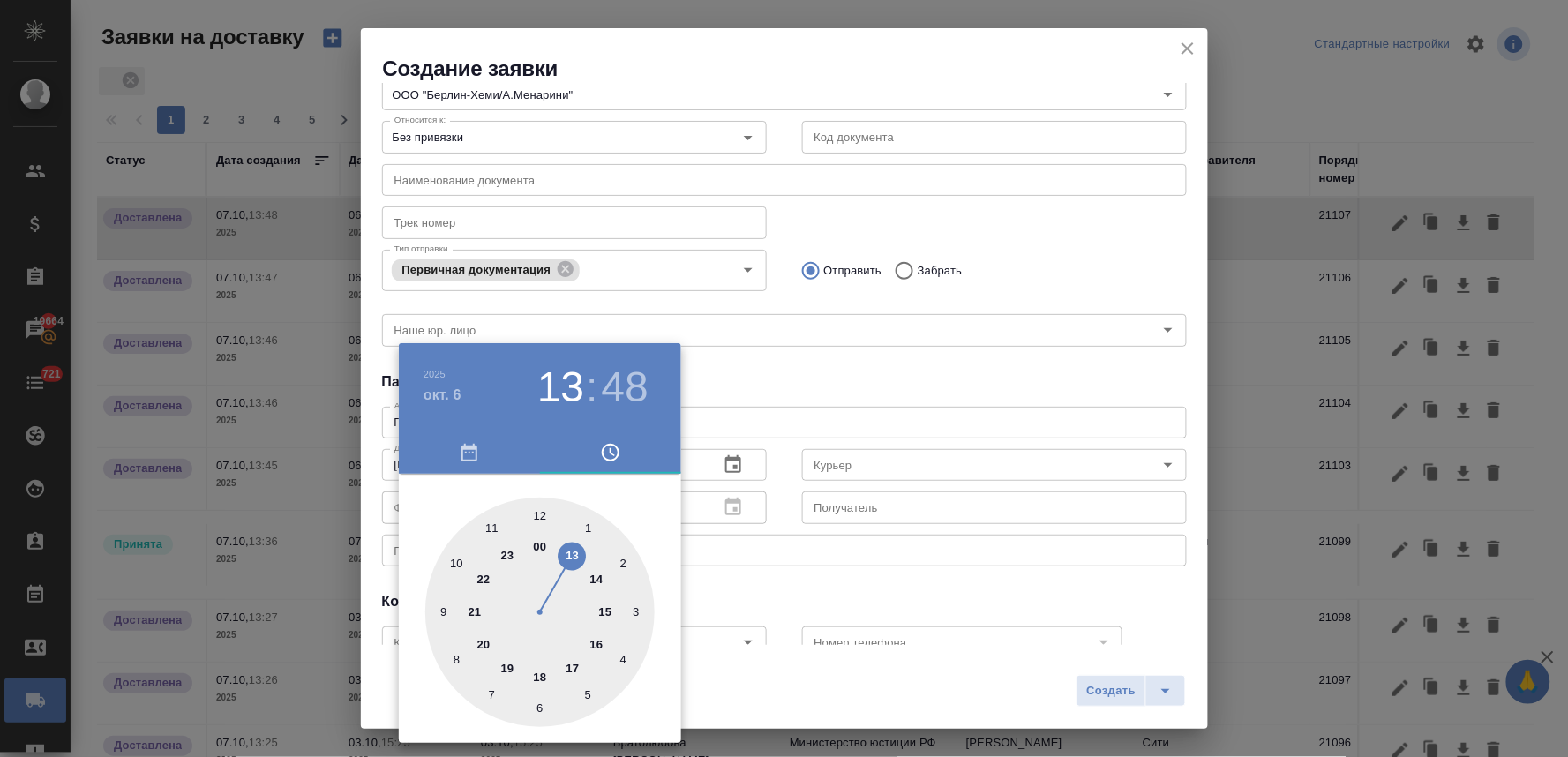
click at [540, 678] on div at bounding box center [540, 613] width 230 height 230
type input "06.10.2025 18:05"
drag, startPoint x: 590, startPoint y: 527, endPoint x: 637, endPoint y: 479, distance: 67.2
click at [590, 526] on div at bounding box center [540, 613] width 230 height 230
click at [752, 375] on div at bounding box center [784, 378] width 1568 height 757
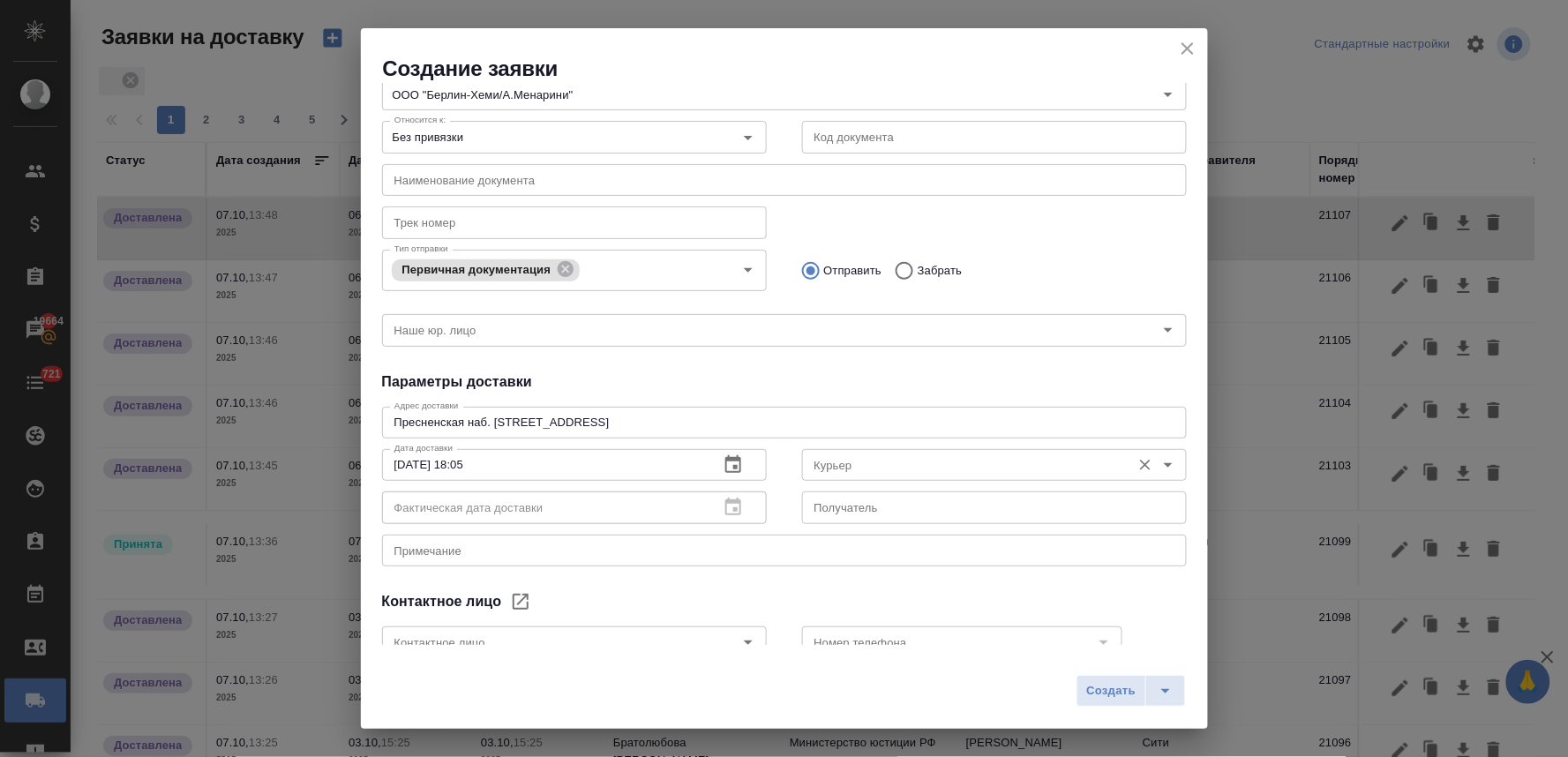
click at [840, 464] on input "Курьер" at bounding box center [965, 464] width 315 height 21
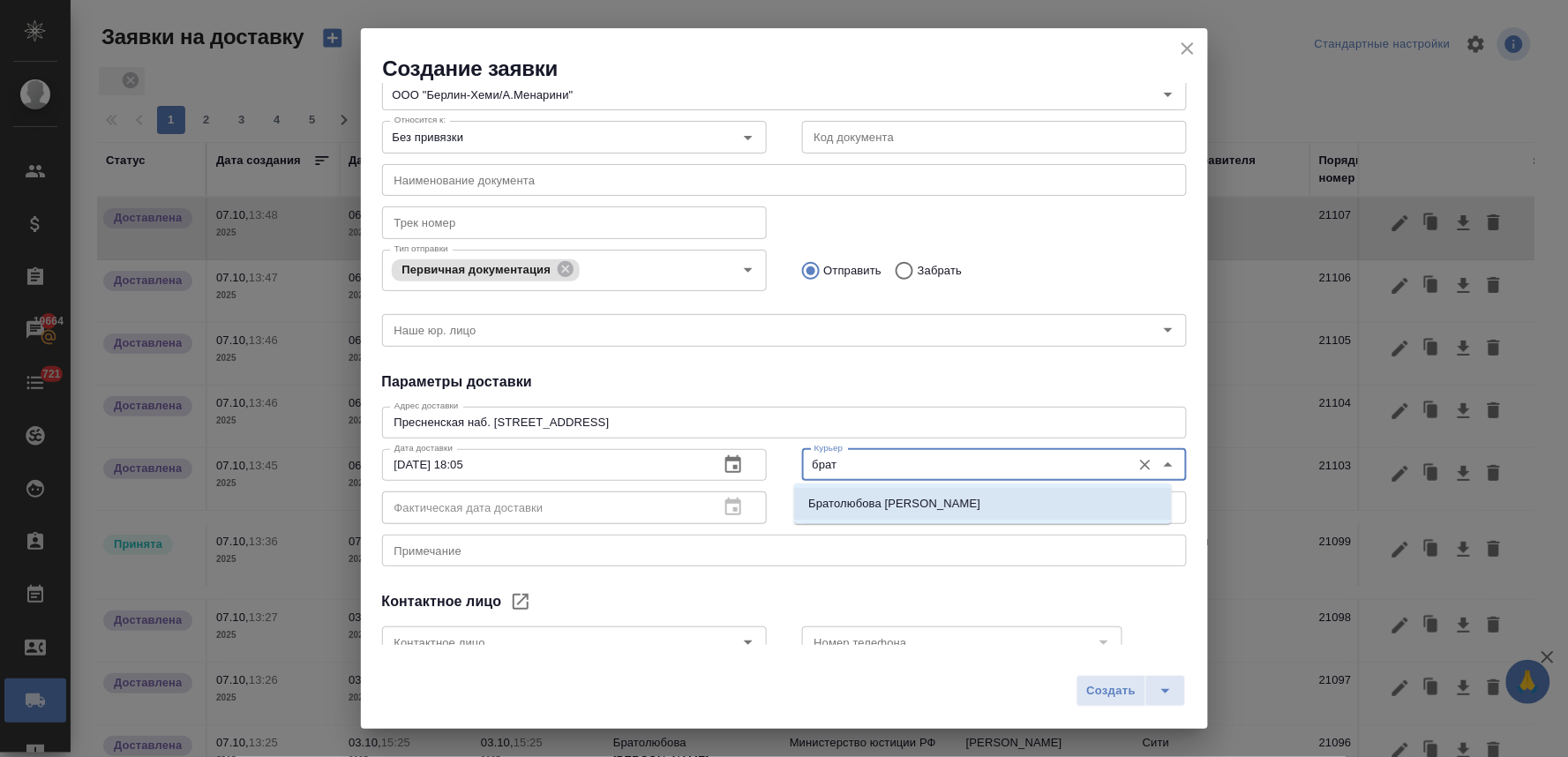
click at [834, 503] on p "Братолюбова Наталья" at bounding box center [894, 504] width 172 height 18
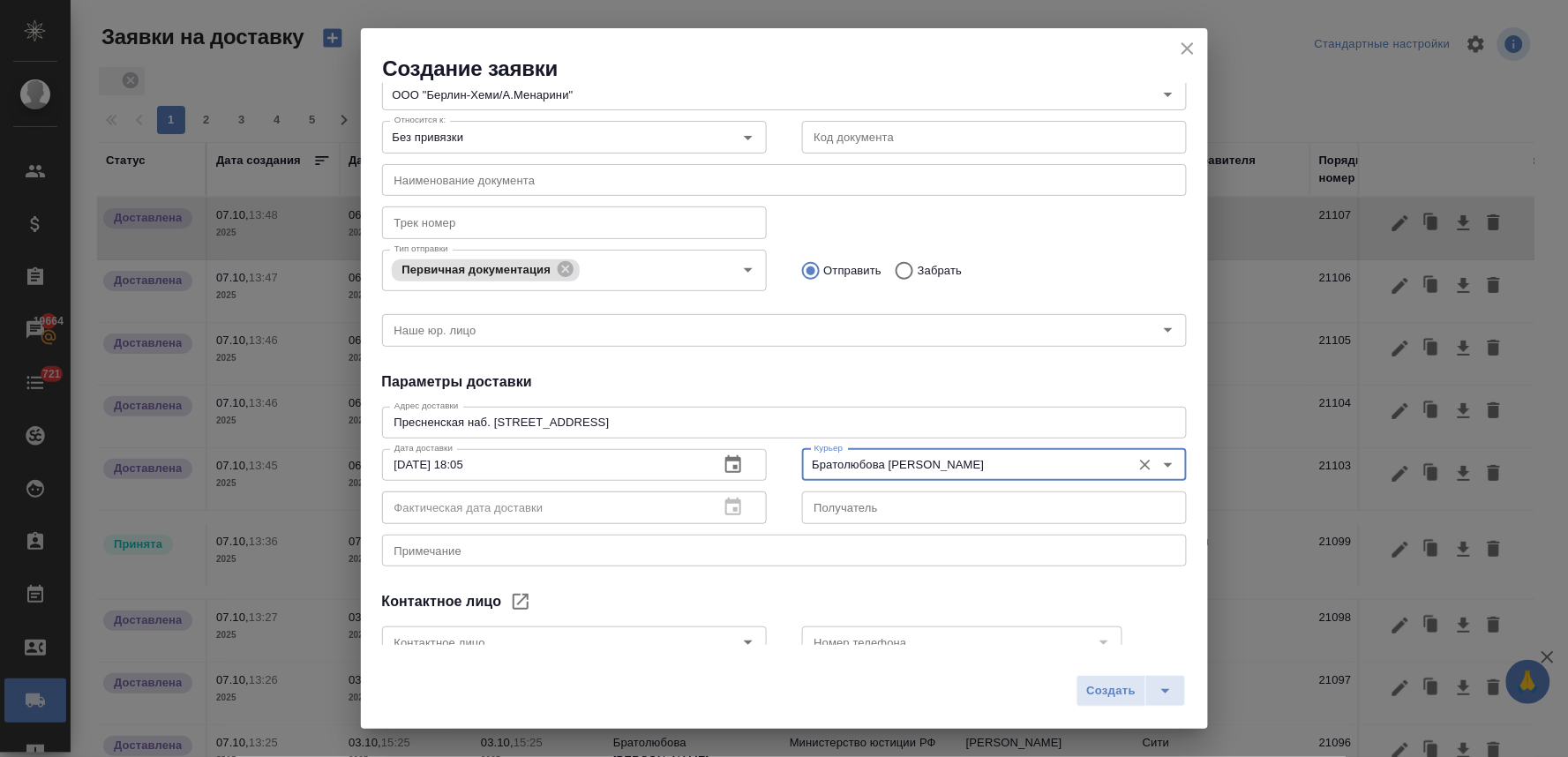
type input "Братолюбова Наталья"
click at [938, 592] on div "Контактное лицо" at bounding box center [784, 602] width 804 height 21
click at [667, 550] on textarea at bounding box center [784, 549] width 780 height 13
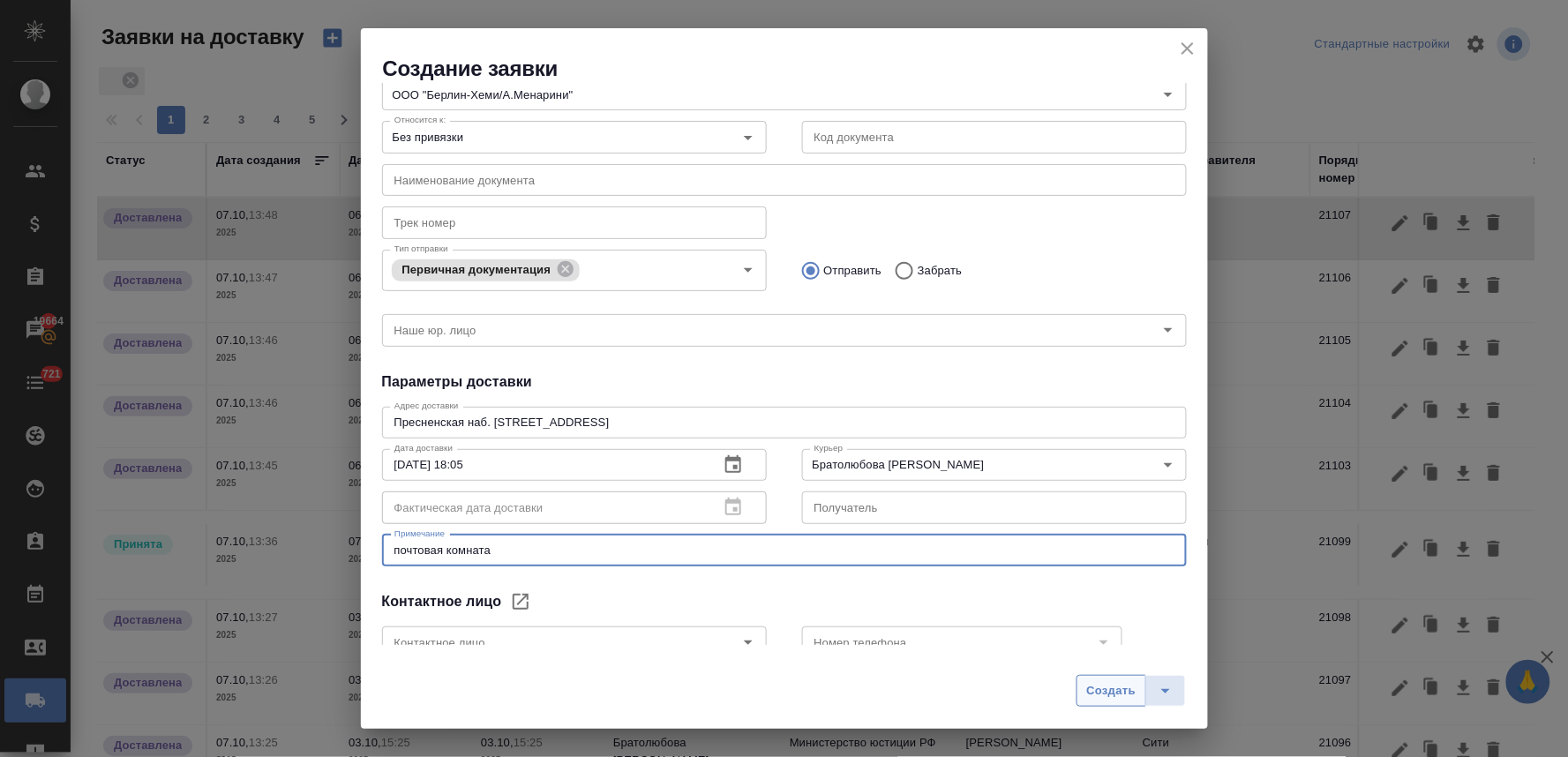
type textarea "почтовая комната"
click at [1105, 698] on span "Создать" at bounding box center [1111, 691] width 49 height 21
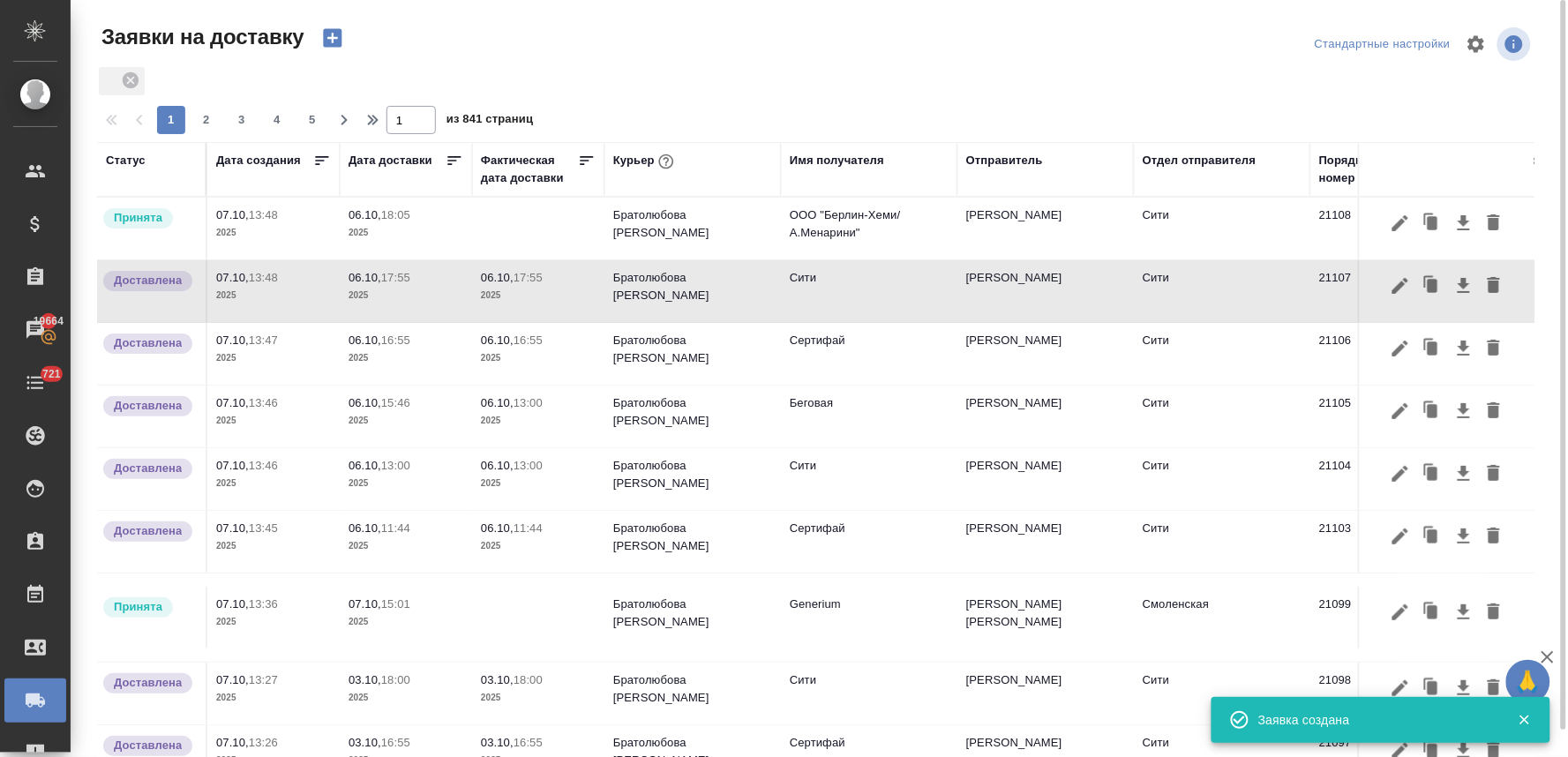
click at [390, 216] on p "18:05" at bounding box center [395, 214] width 29 height 13
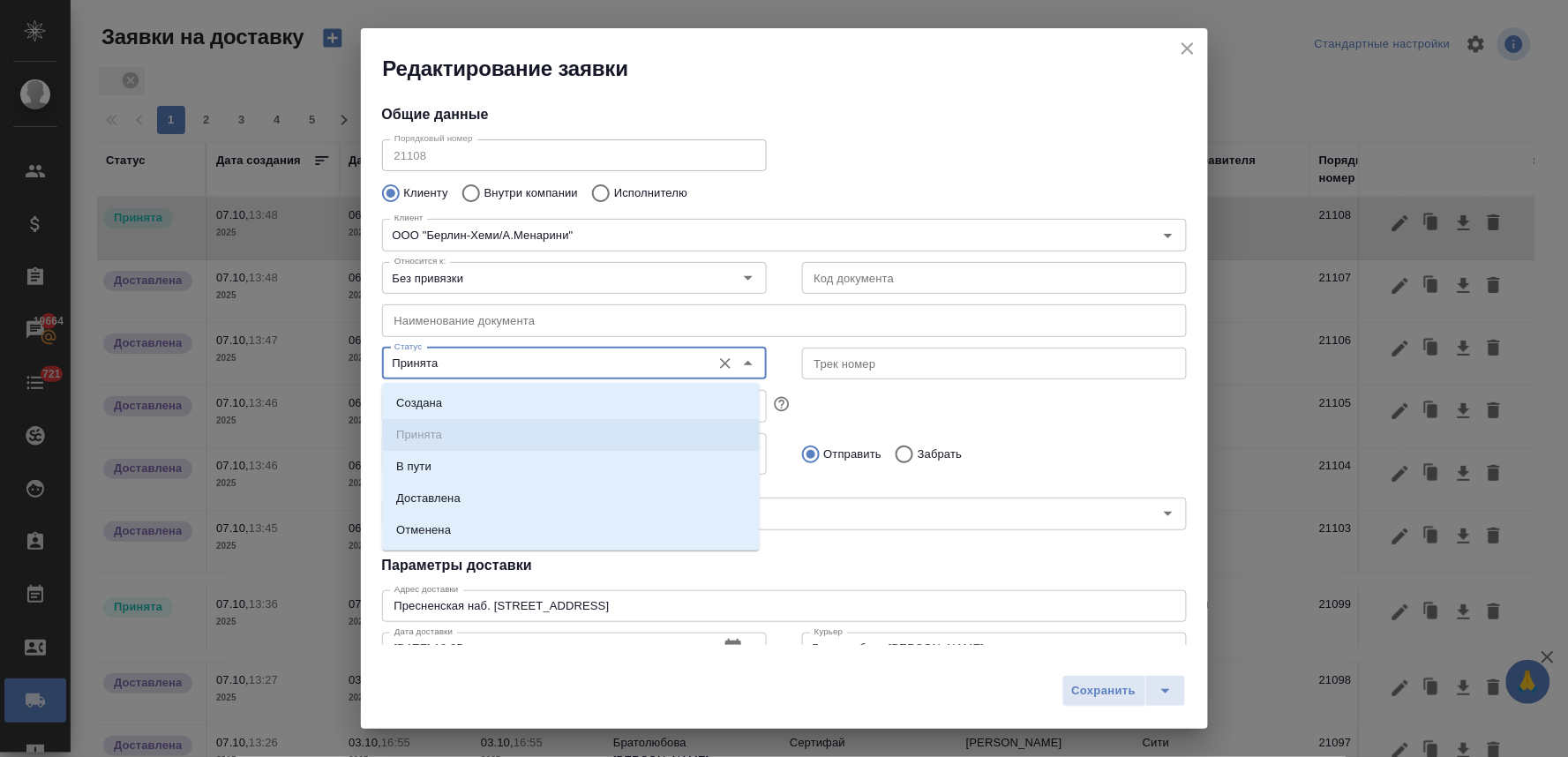
click at [511, 362] on input "Принята" at bounding box center [545, 363] width 315 height 21
click at [504, 498] on li "Доставлена" at bounding box center [571, 499] width 378 height 32
type input "Доставлена"
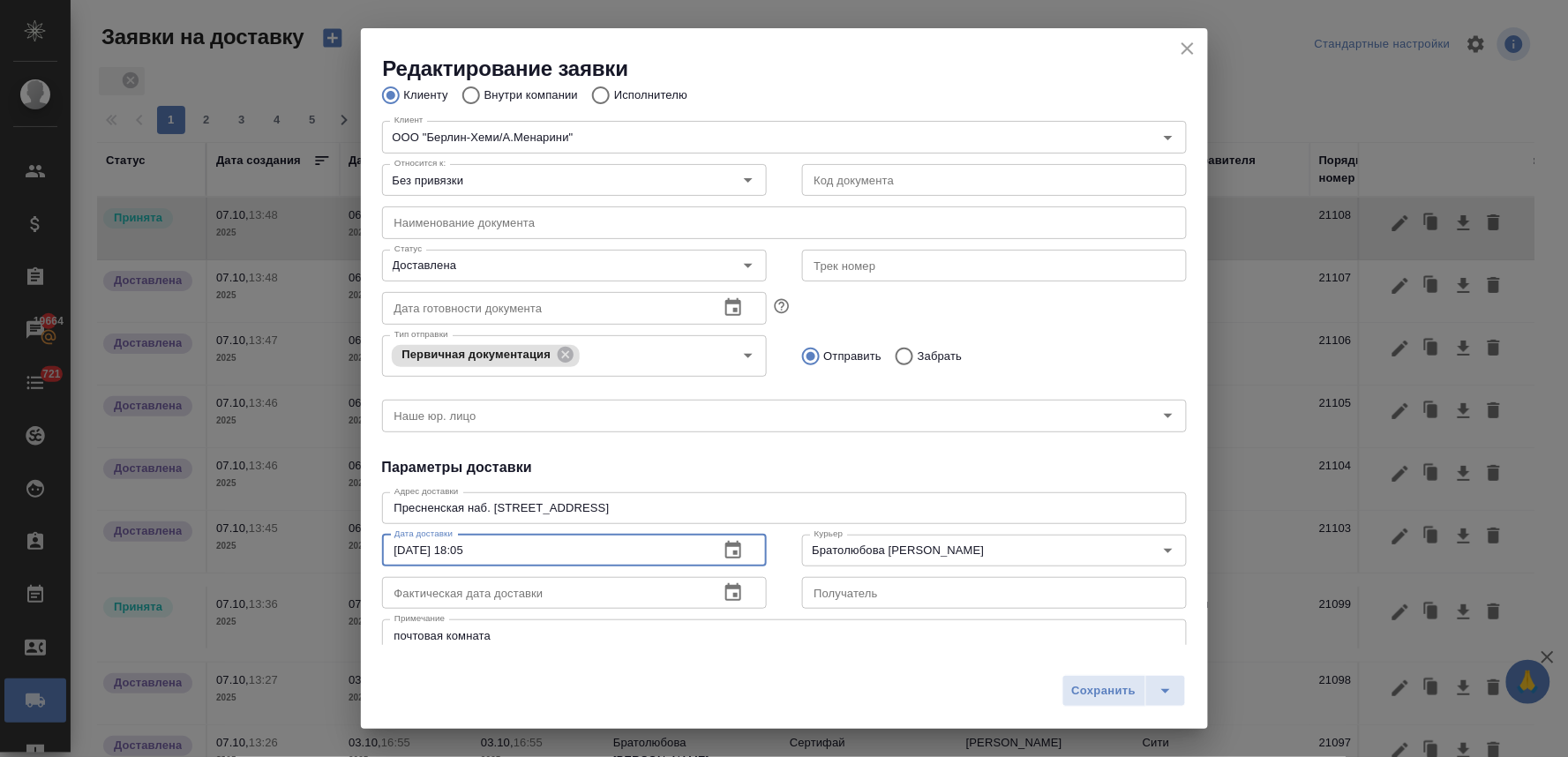
drag, startPoint x: 506, startPoint y: 551, endPoint x: 306, endPoint y: 548, distance: 200.0
click at [309, 549] on div "Редактирование заявки Общие данные Порядковый номер 21108 Порядковый номер Клие…" at bounding box center [784, 378] width 1568 height 757
click at [1097, 686] on span "Сохранить" at bounding box center [1104, 691] width 64 height 21
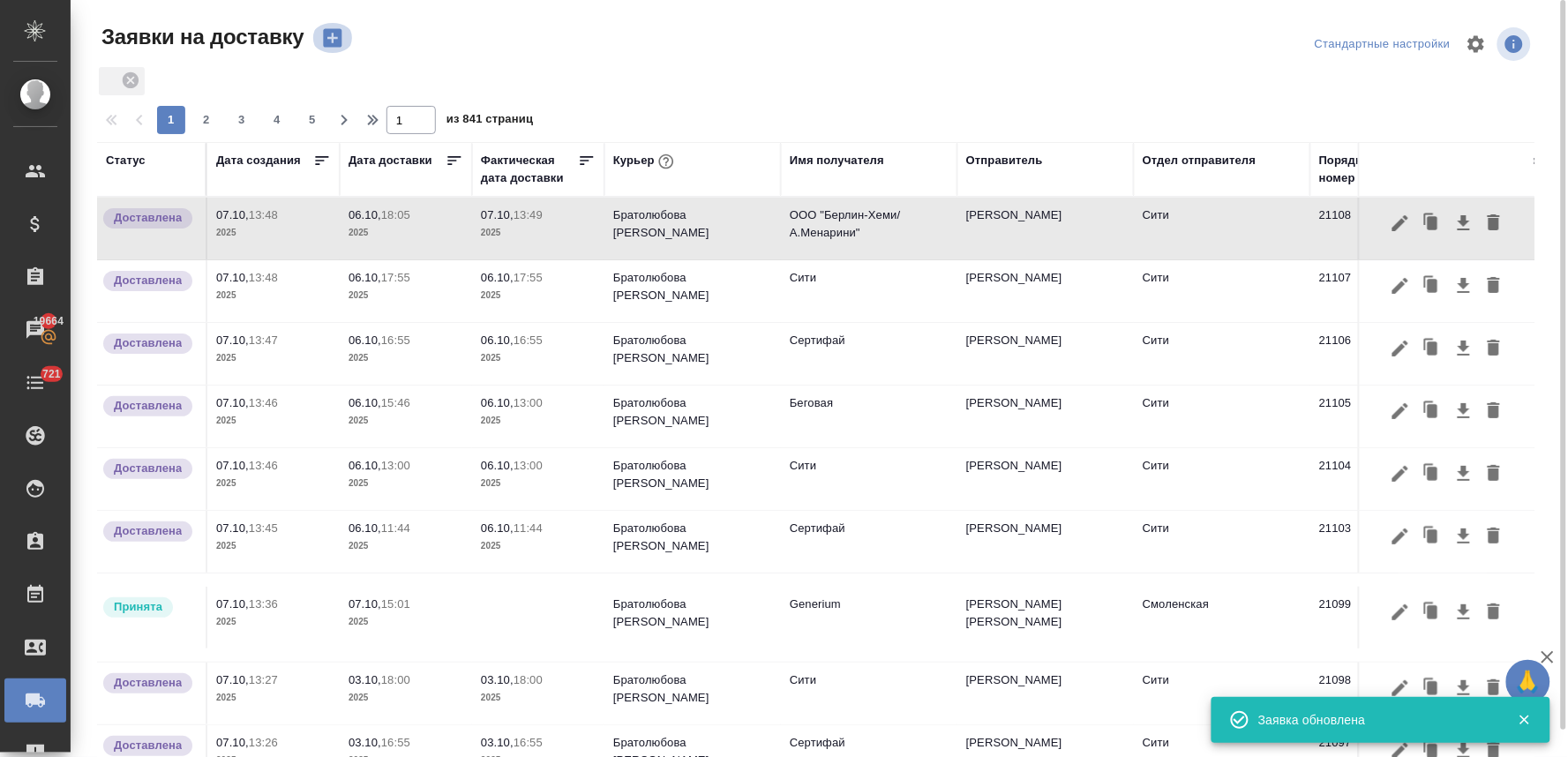
click at [324, 30] on icon "button" at bounding box center [331, 38] width 19 height 19
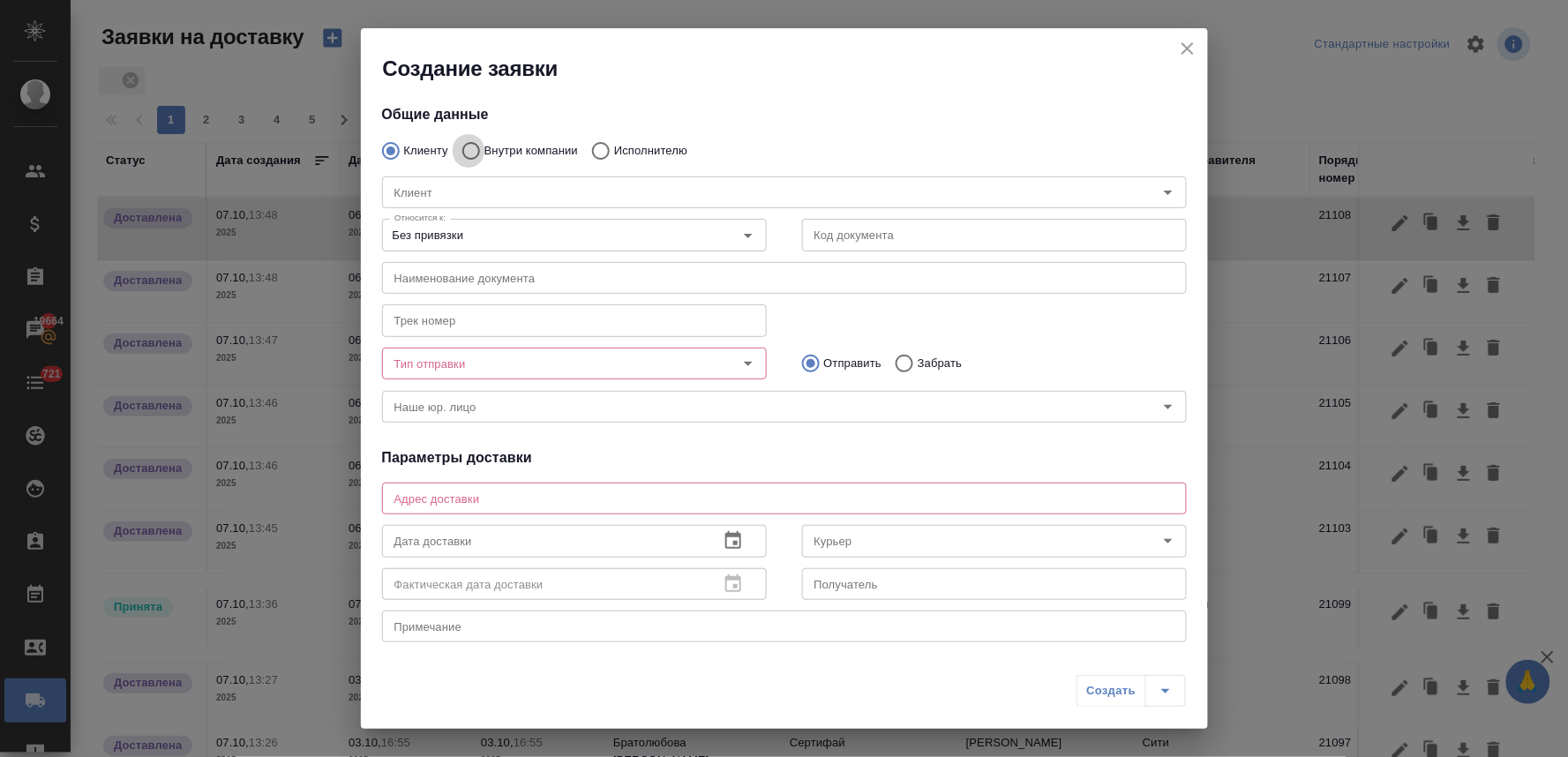
click at [469, 151] on input "Внутри компании" at bounding box center [469, 150] width 32 height 37
radio input "true"
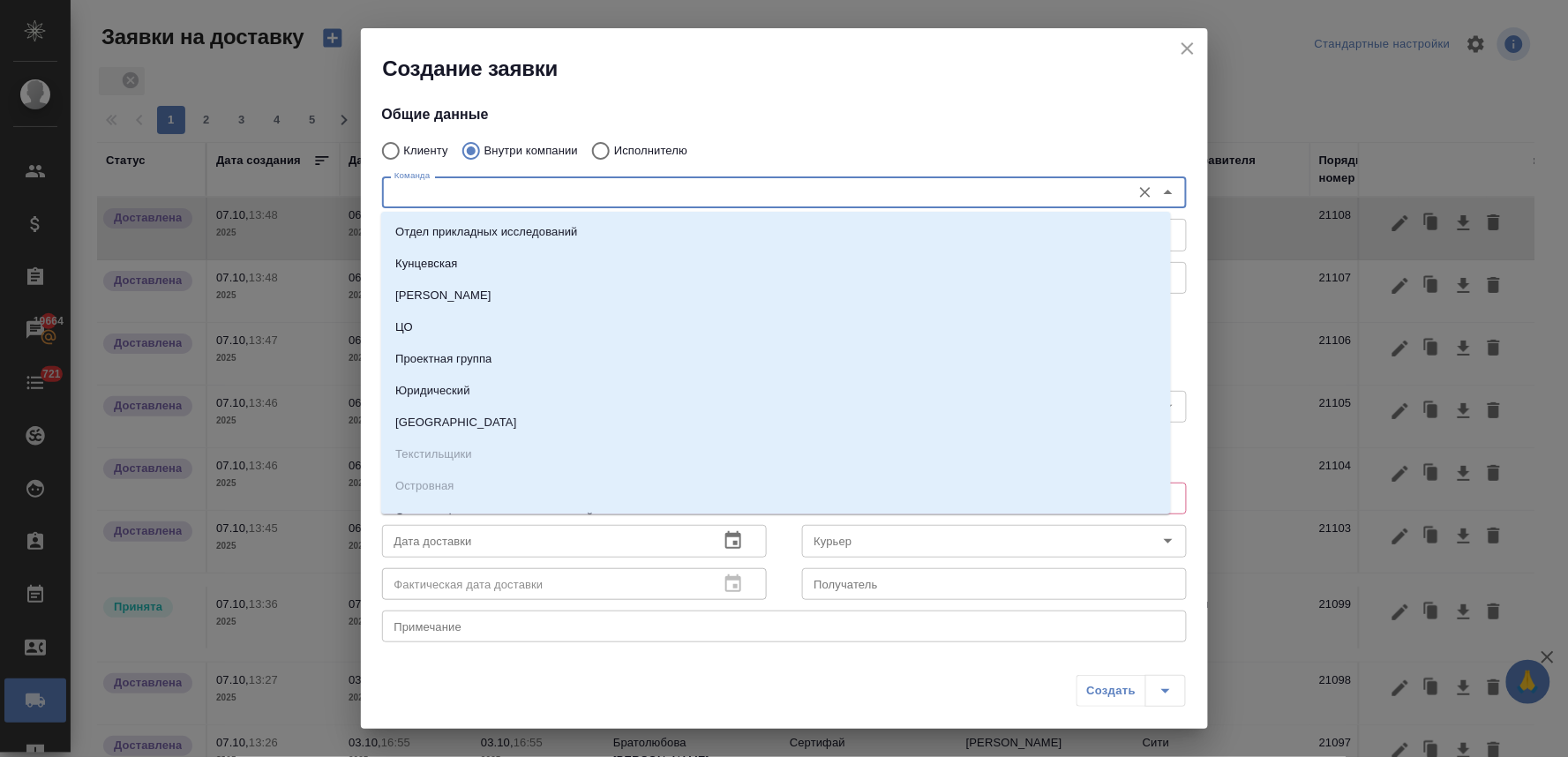
click at [488, 191] on input "Команда" at bounding box center [755, 192] width 735 height 21
type input "си"
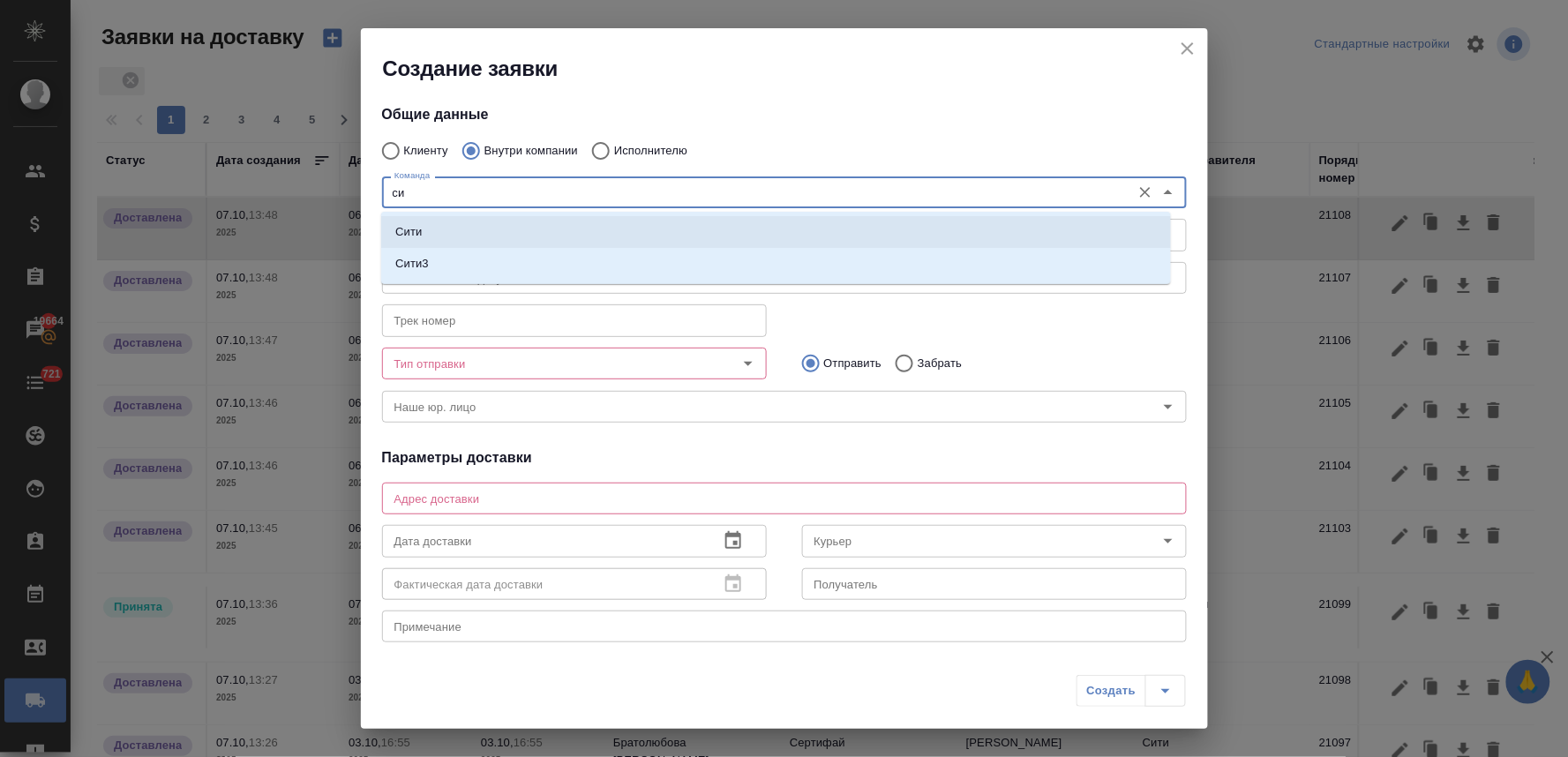
click at [477, 225] on li "Сити" at bounding box center [776, 232] width 789 height 32
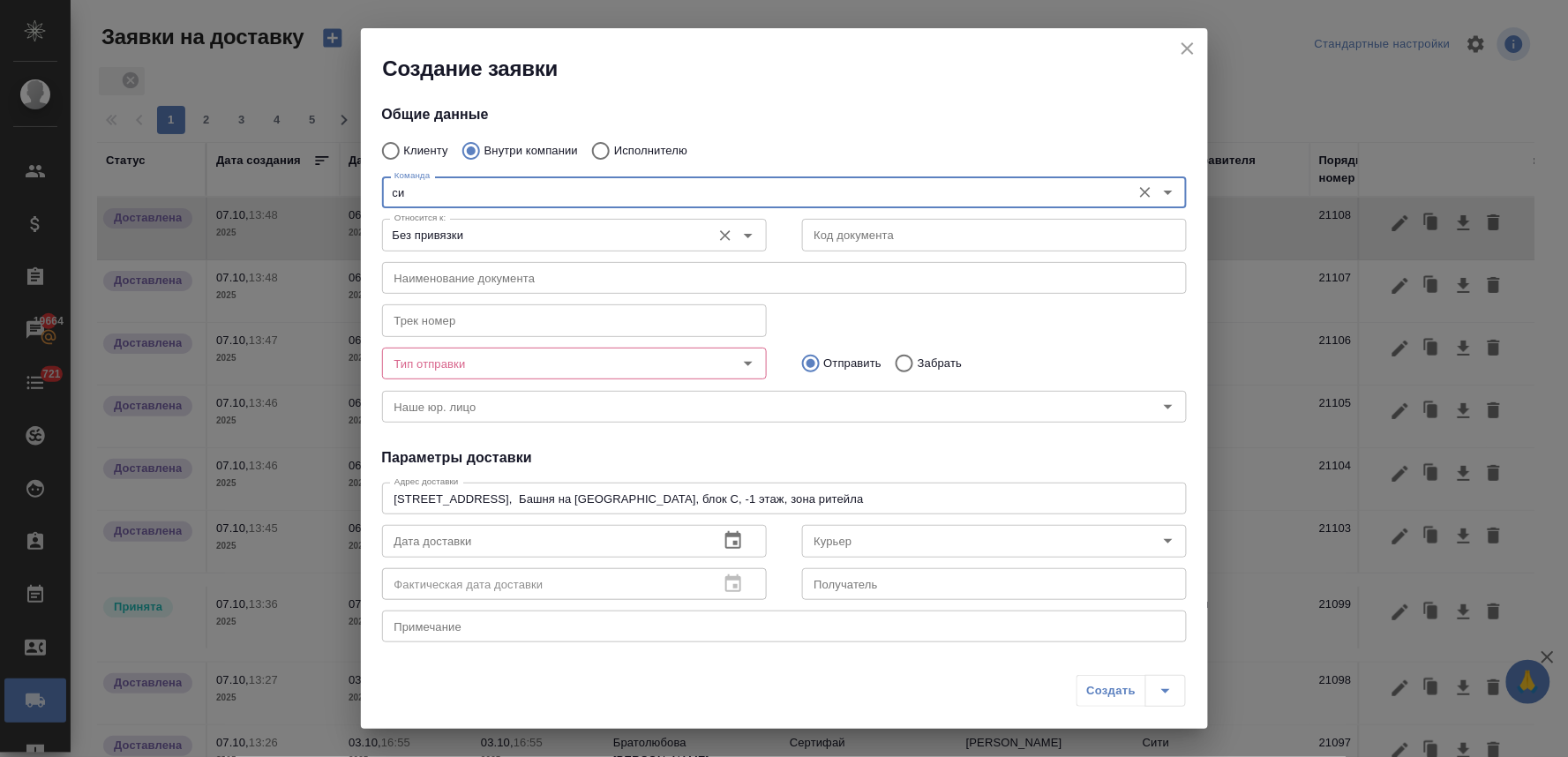
type textarea "Пресненская набережная, д. 10, Башня на Набережной, блок С, -1 этаж, зона ритей…"
type input "Сити"
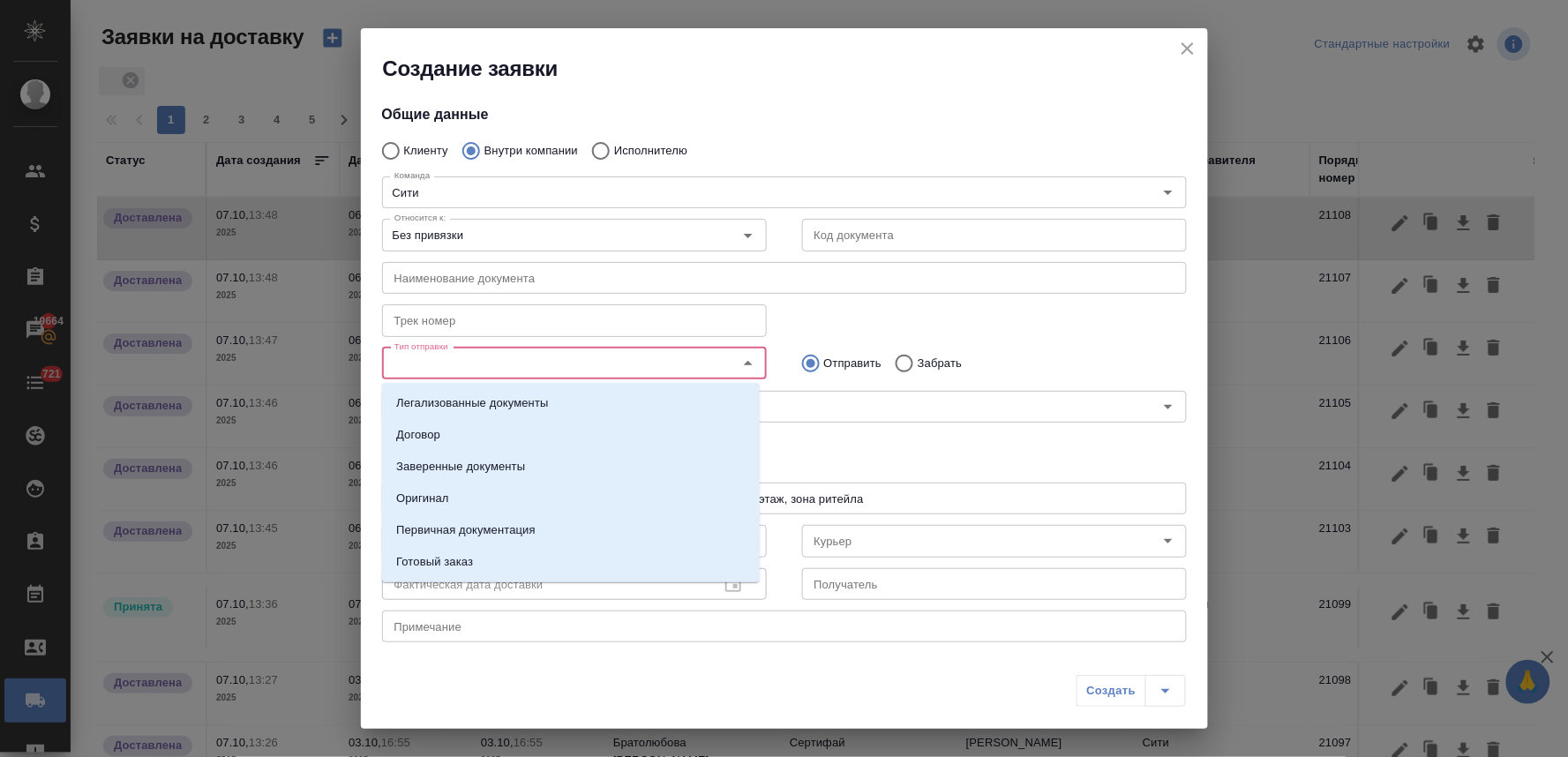
click at [501, 367] on input "Тип отправки" at bounding box center [545, 363] width 315 height 21
click at [477, 496] on li "Оригинал" at bounding box center [571, 499] width 378 height 32
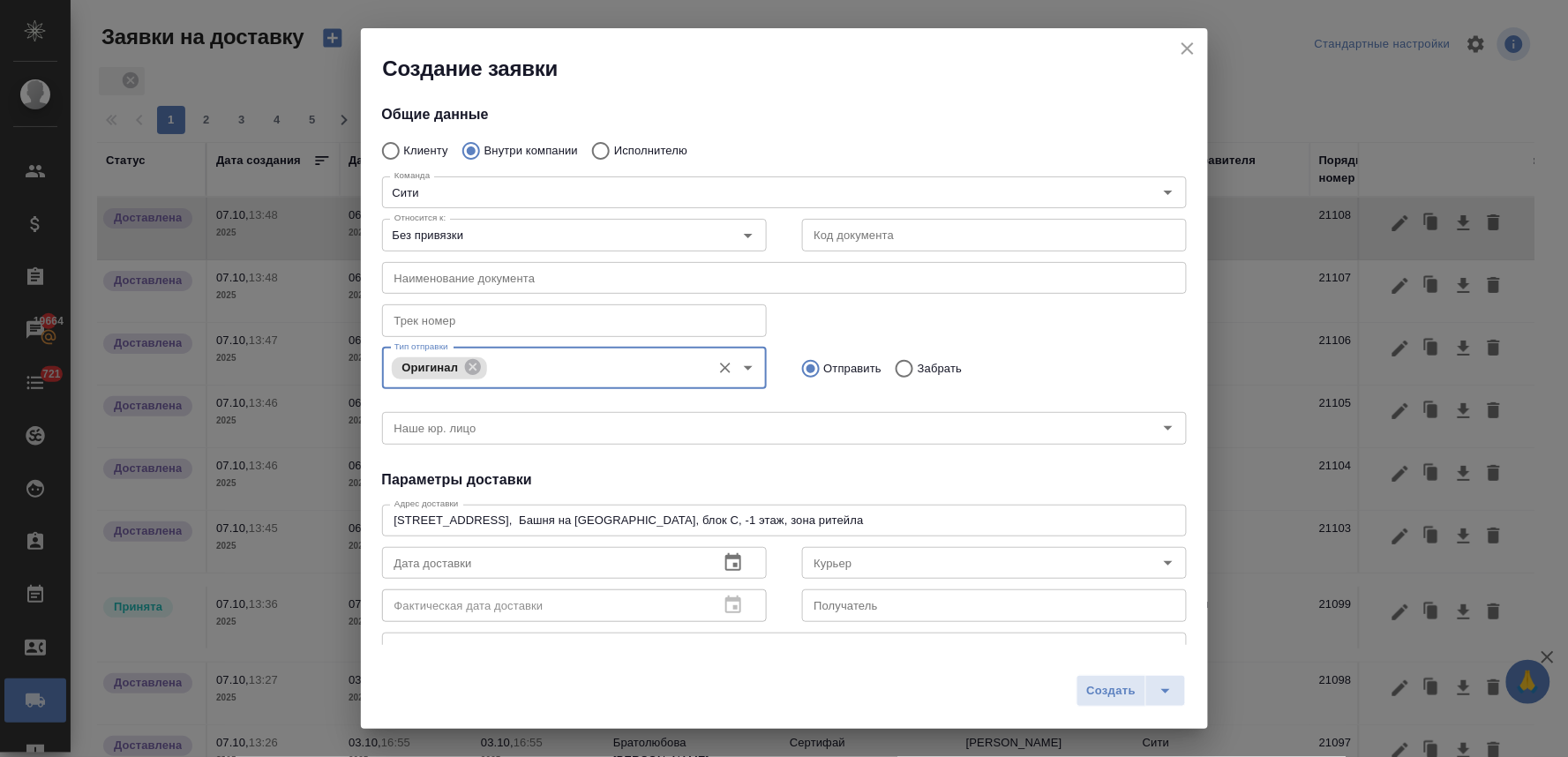
click at [853, 453] on div "Общие данные Клиенту Внутри компании Исполнителю Команда Сити Команда Относится…" at bounding box center [784, 364] width 847 height 562
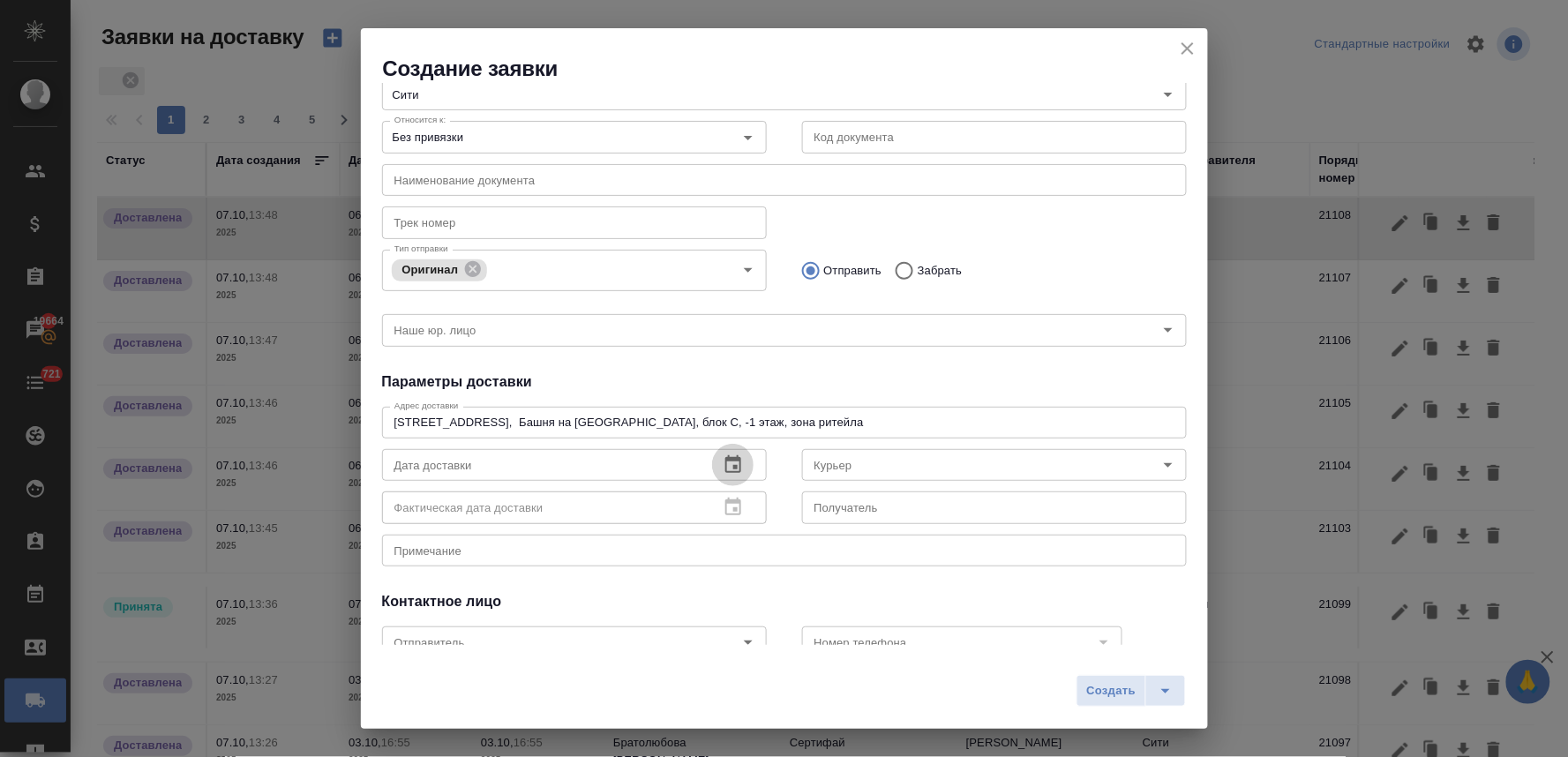
click at [729, 466] on icon "button" at bounding box center [733, 464] width 16 height 18
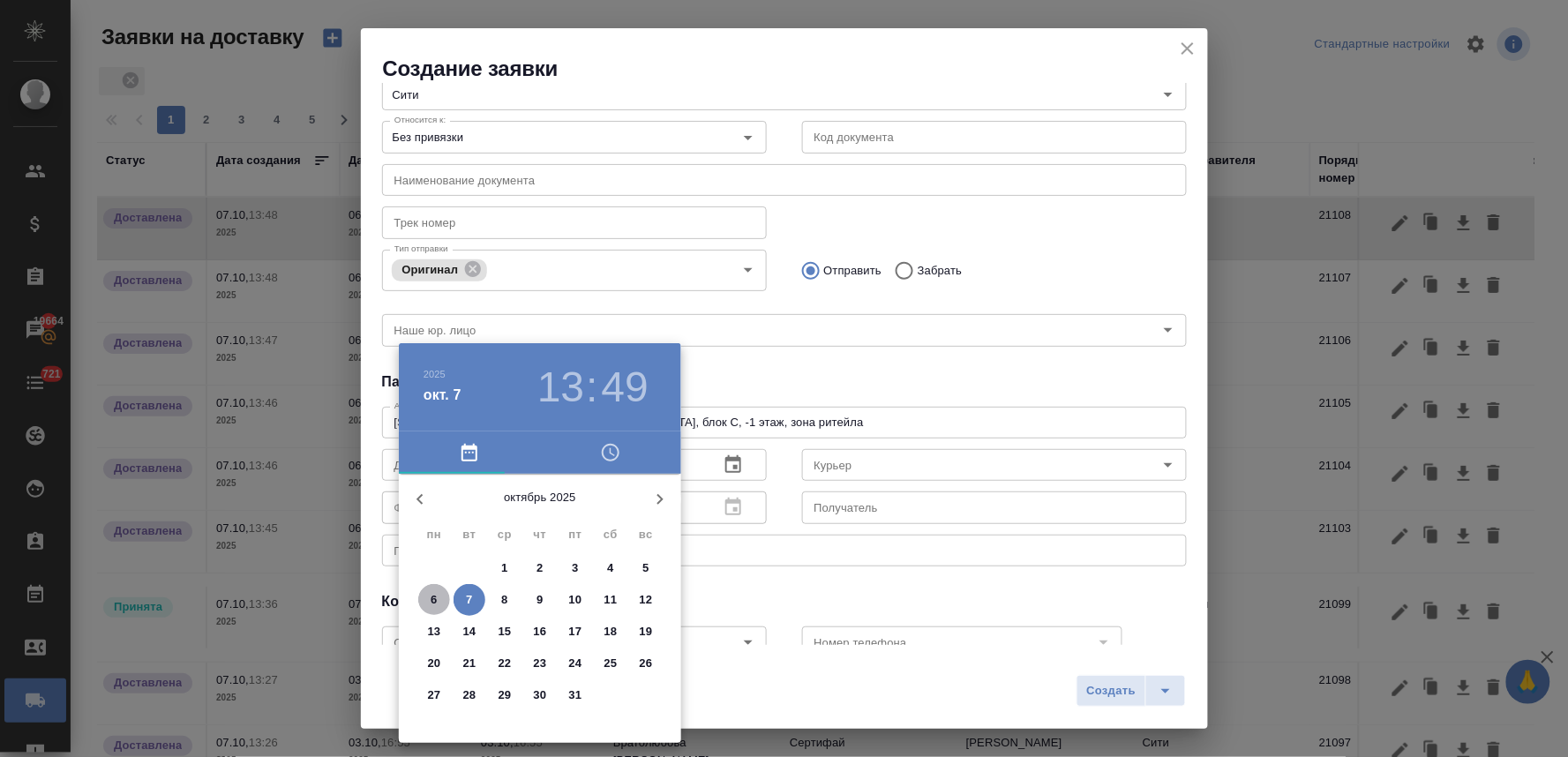
click at [430, 601] on p "6" at bounding box center [433, 601] width 6 height 18
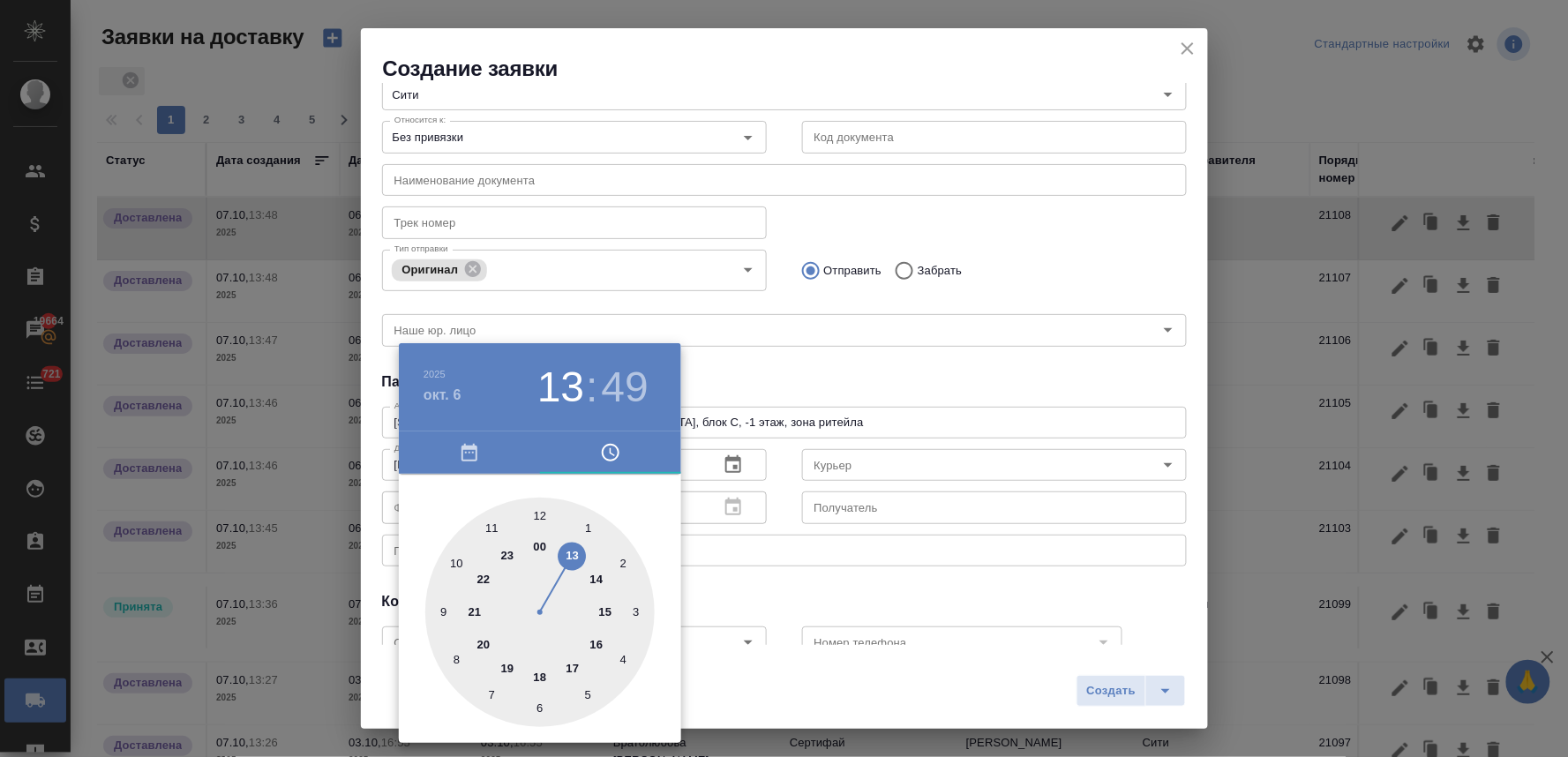
click at [531, 673] on div at bounding box center [540, 613] width 230 height 230
click at [623, 657] on div at bounding box center [540, 613] width 230 height 230
type input "06.10.2025 18:20"
click at [826, 371] on div at bounding box center [784, 378] width 1568 height 757
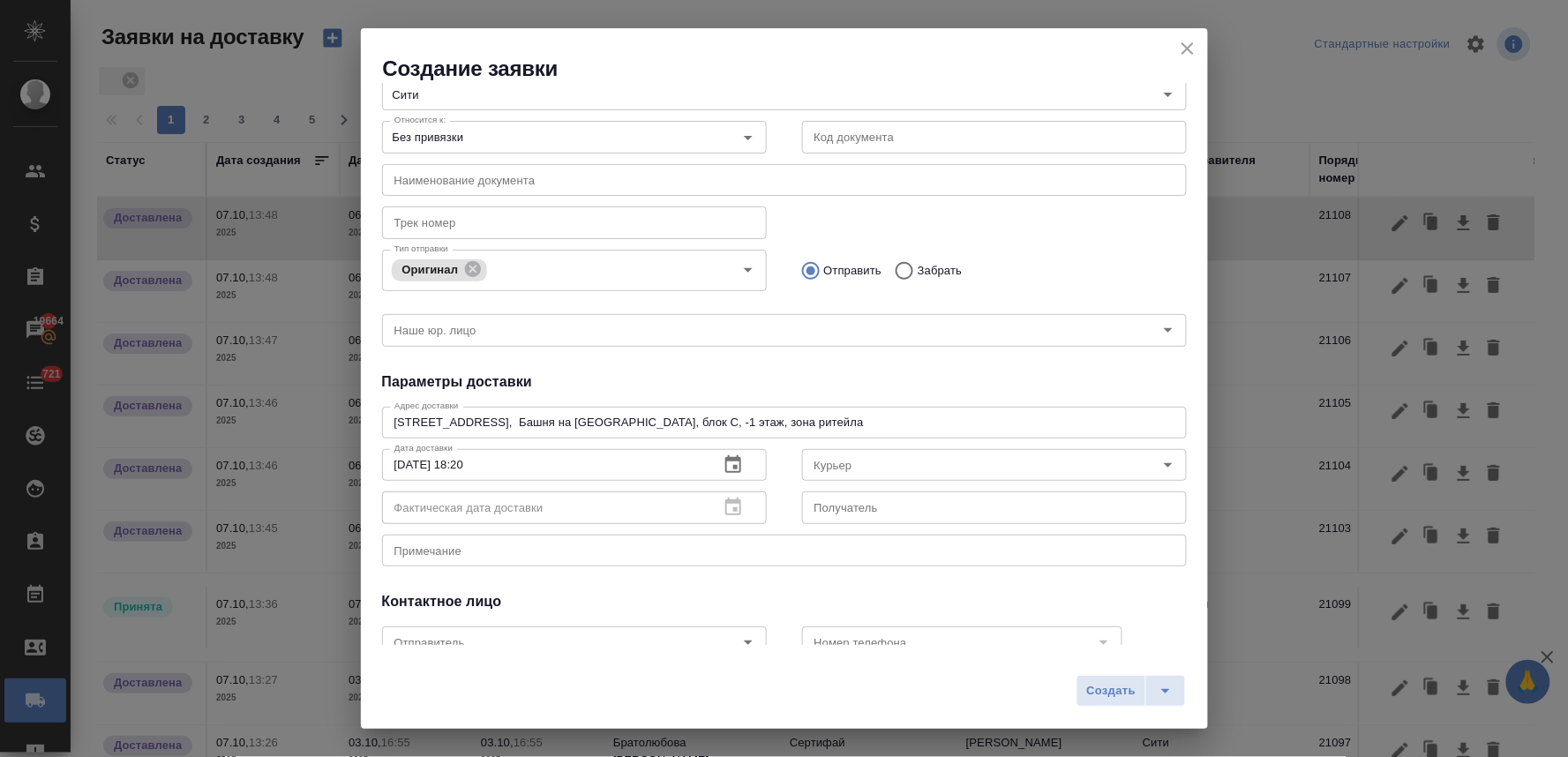
click at [851, 463] on input "Курьер" at bounding box center [965, 464] width 315 height 21
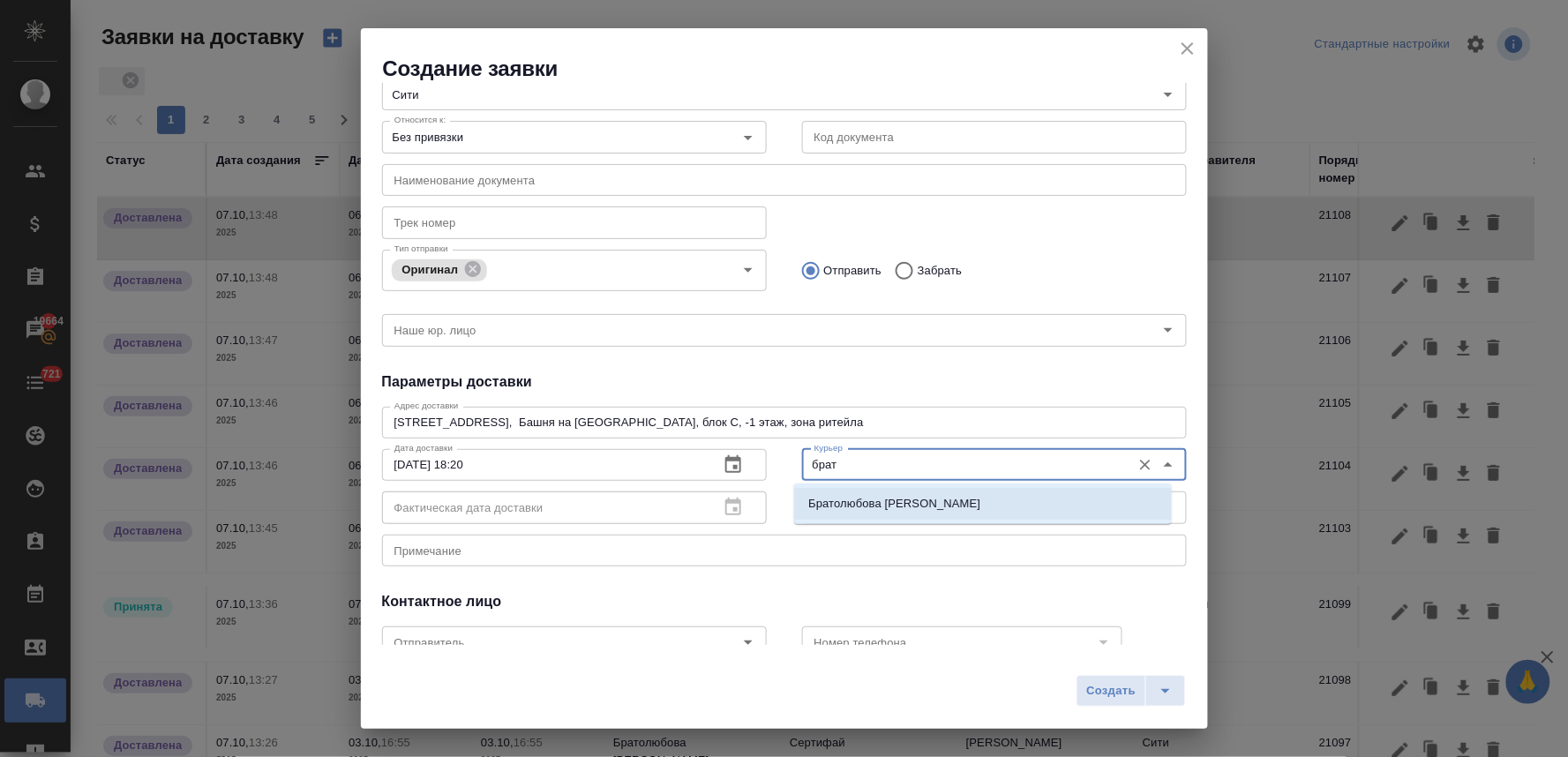
click at [871, 495] on p "Братолюбова Наталья" at bounding box center [894, 504] width 172 height 18
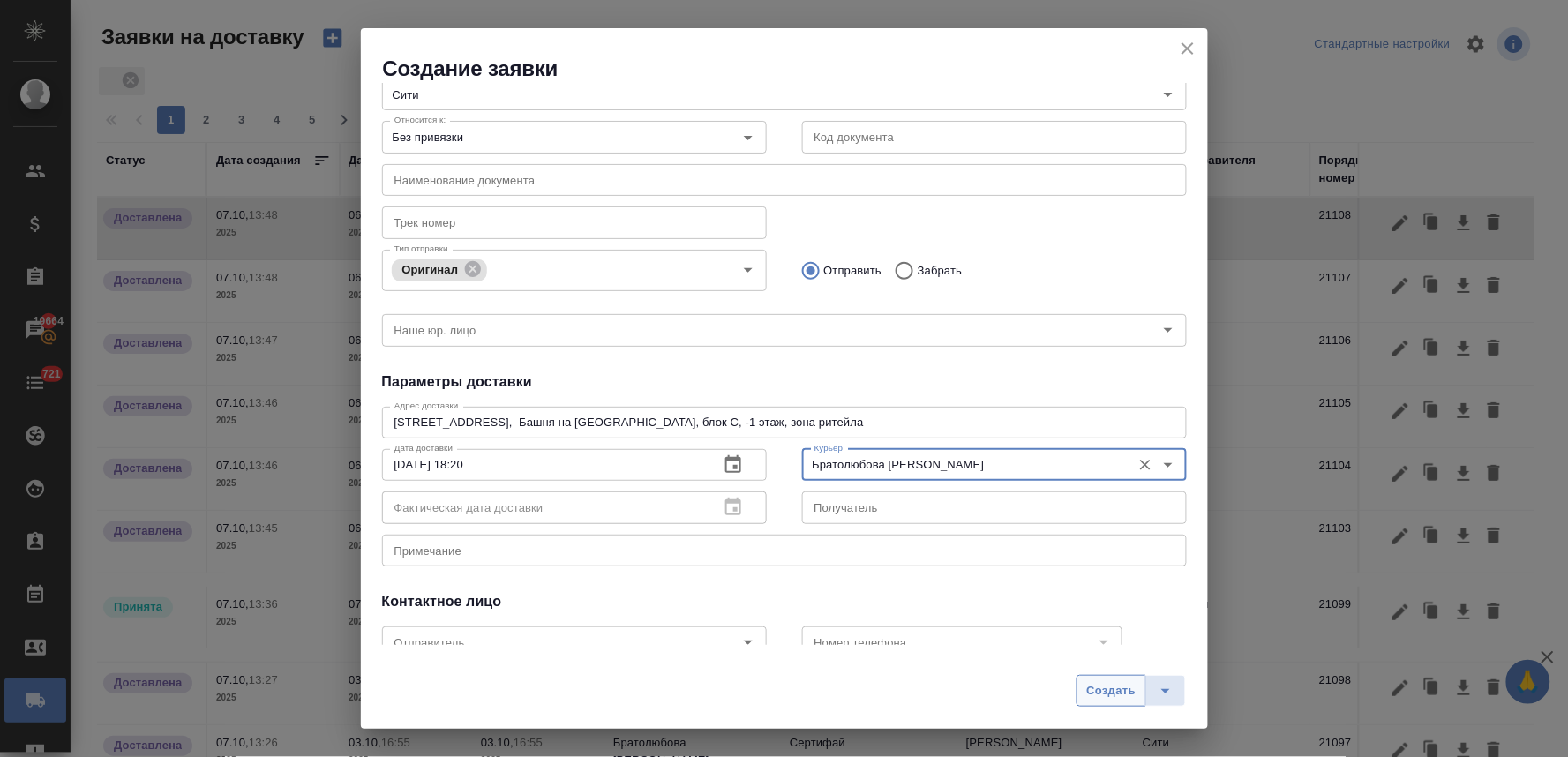
type input "Братолюбова Наталья"
click at [1117, 694] on span "Создать" at bounding box center [1111, 691] width 49 height 21
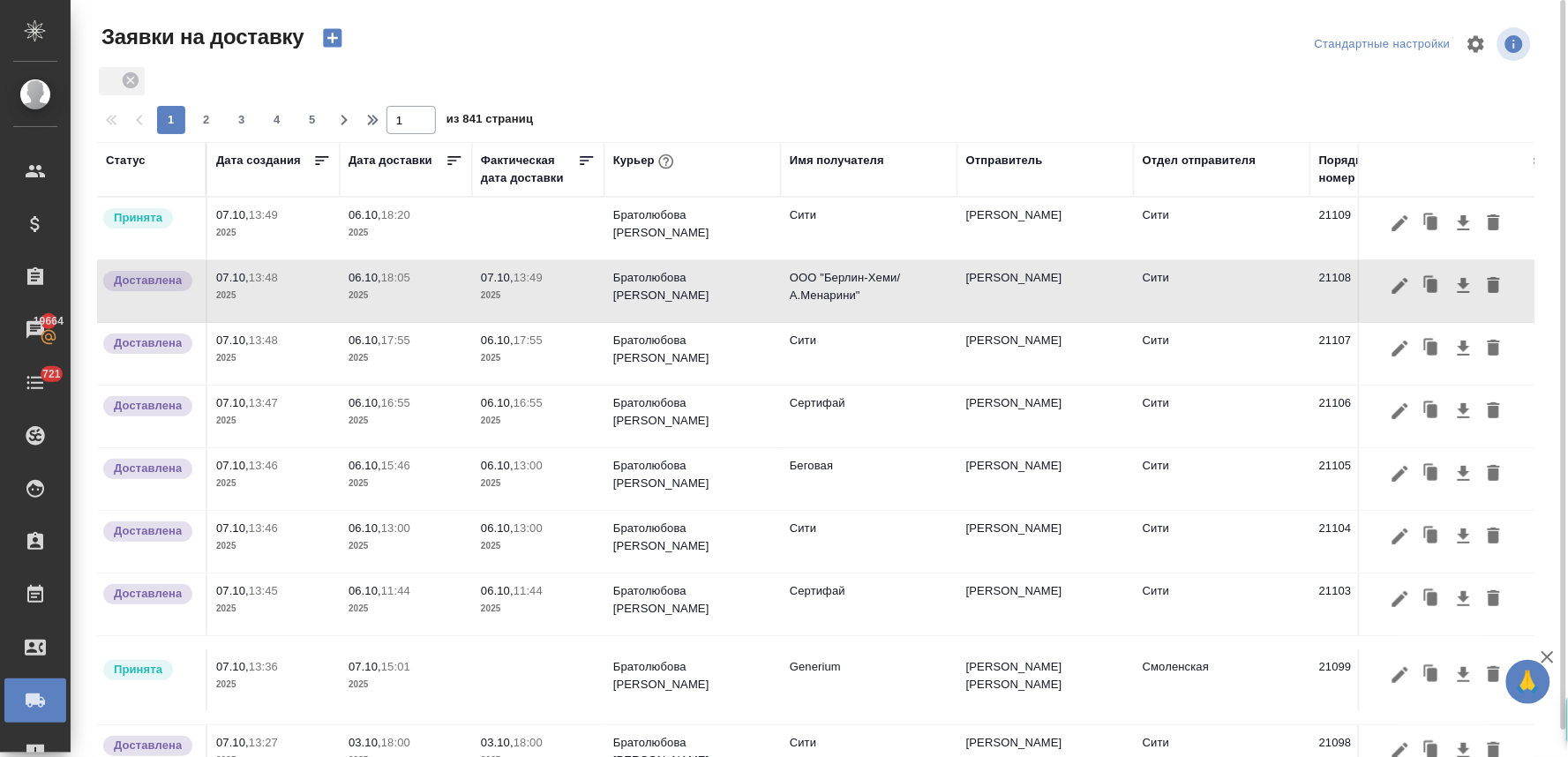
click at [363, 215] on p "06.10," at bounding box center [364, 214] width 33 height 13
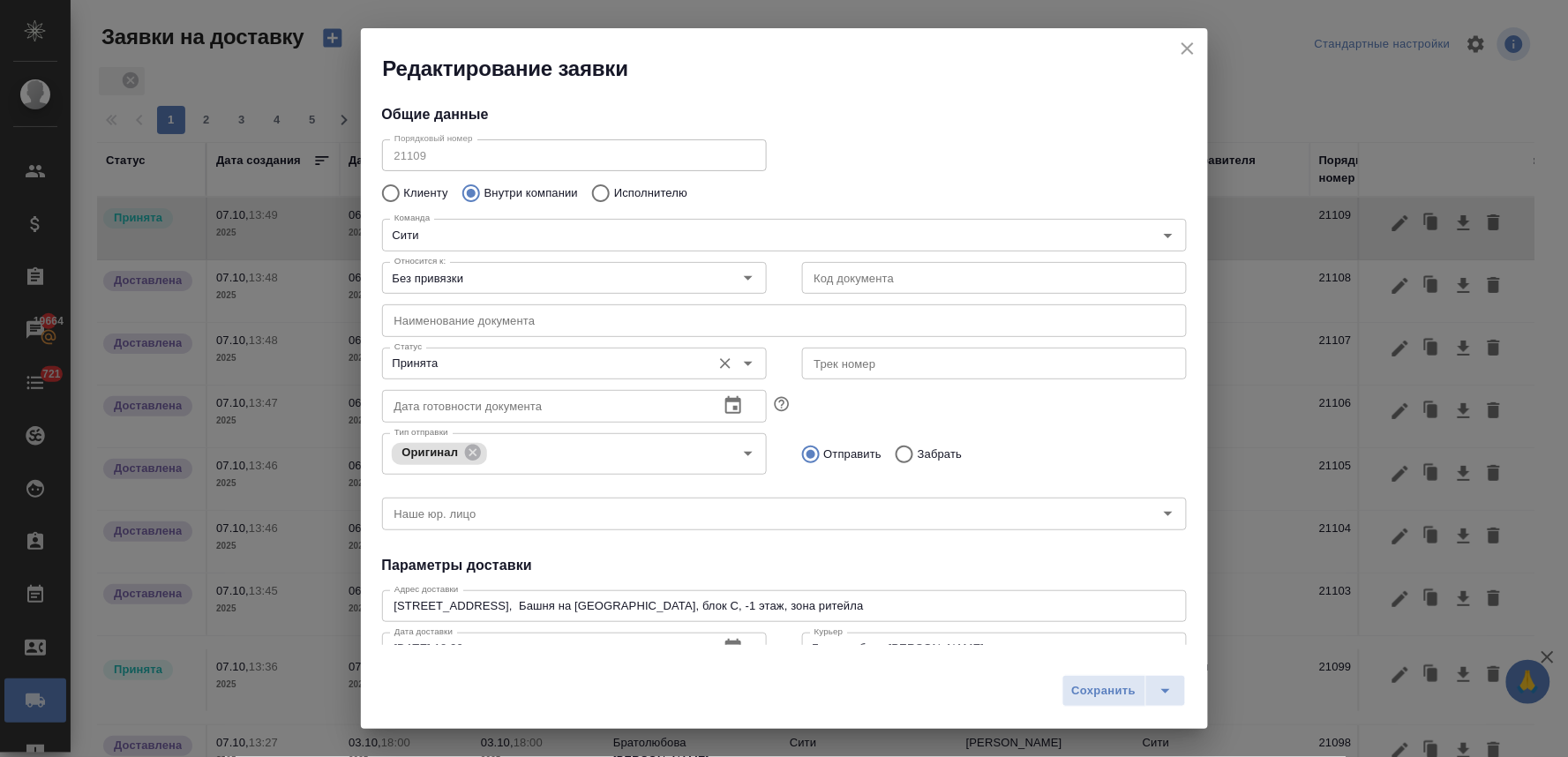
click at [497, 366] on input "Принята" at bounding box center [545, 363] width 315 height 21
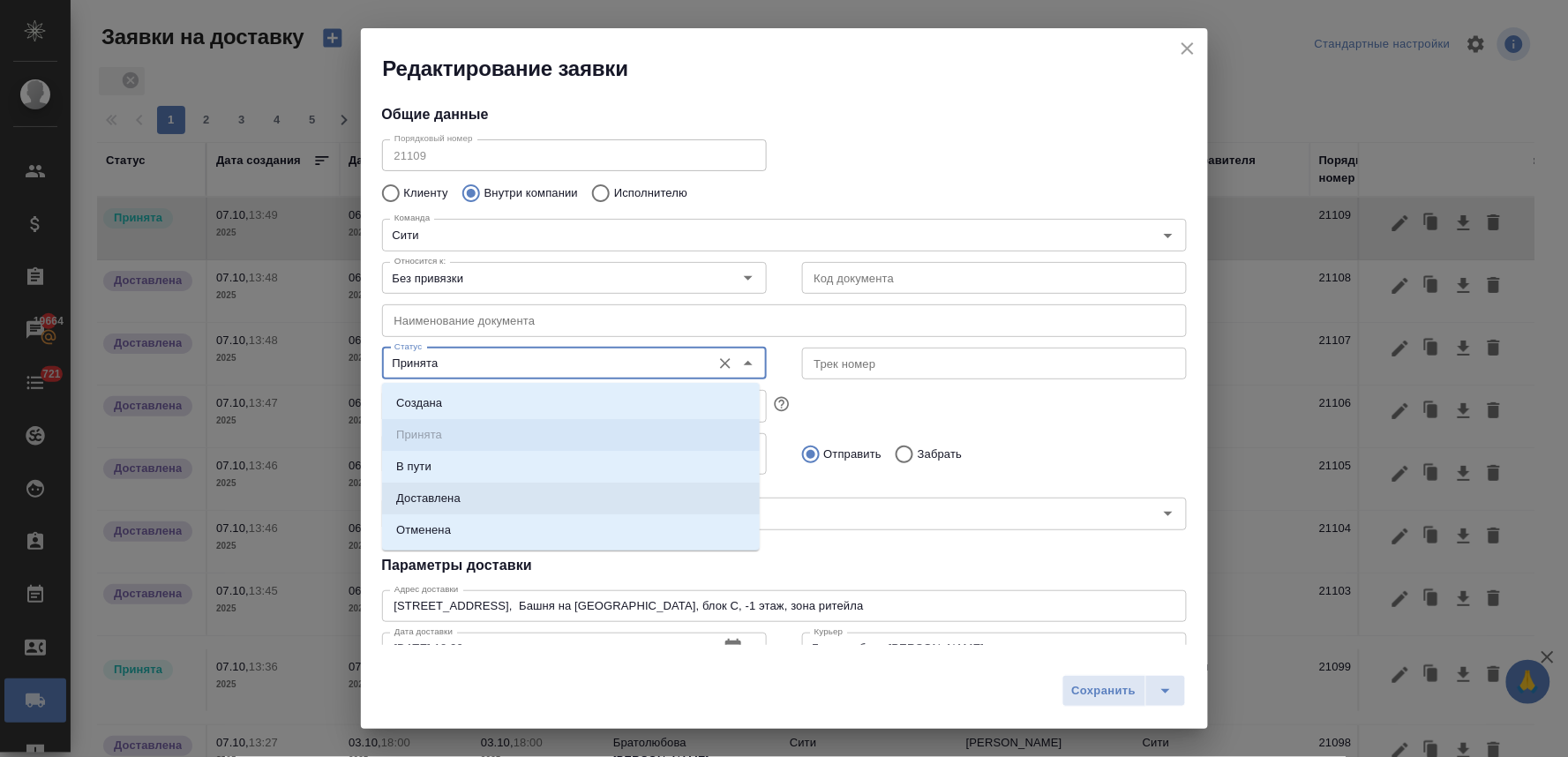
click at [483, 495] on li "Доставлена" at bounding box center [571, 499] width 378 height 32
type input "Доставлена"
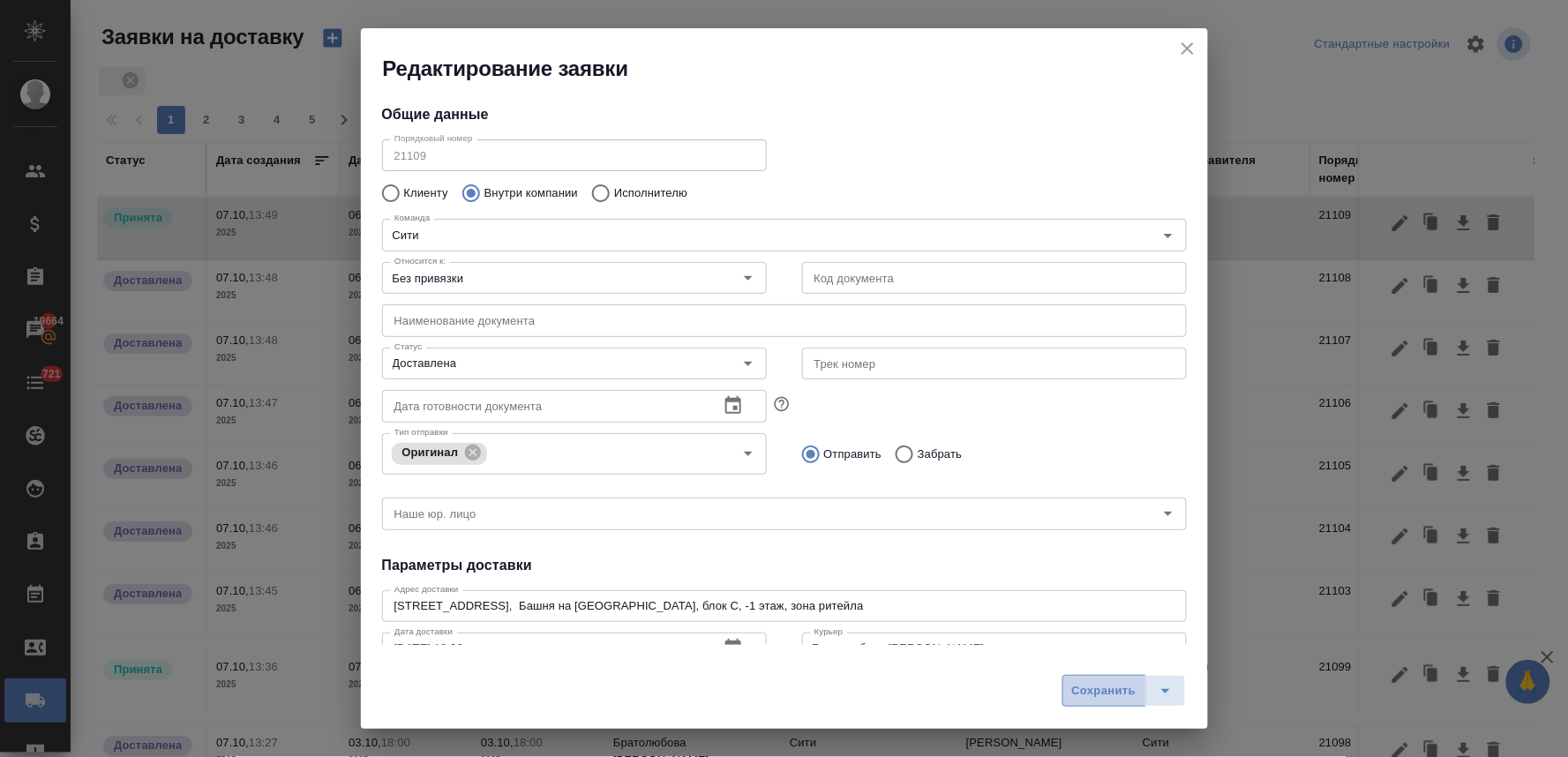
click at [1104, 692] on span "Сохранить" at bounding box center [1104, 691] width 64 height 21
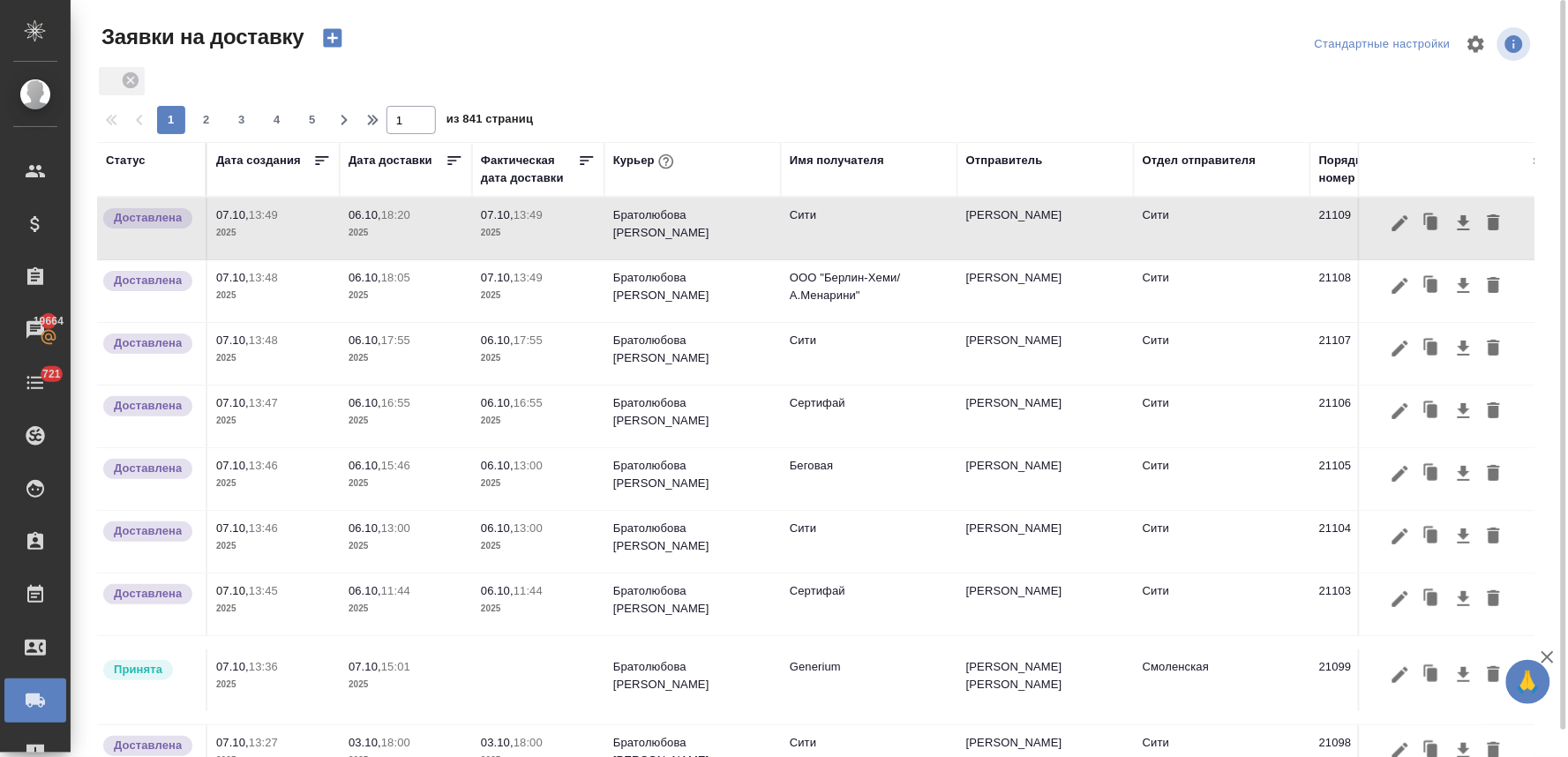
click at [393, 218] on p "18:20" at bounding box center [395, 214] width 29 height 13
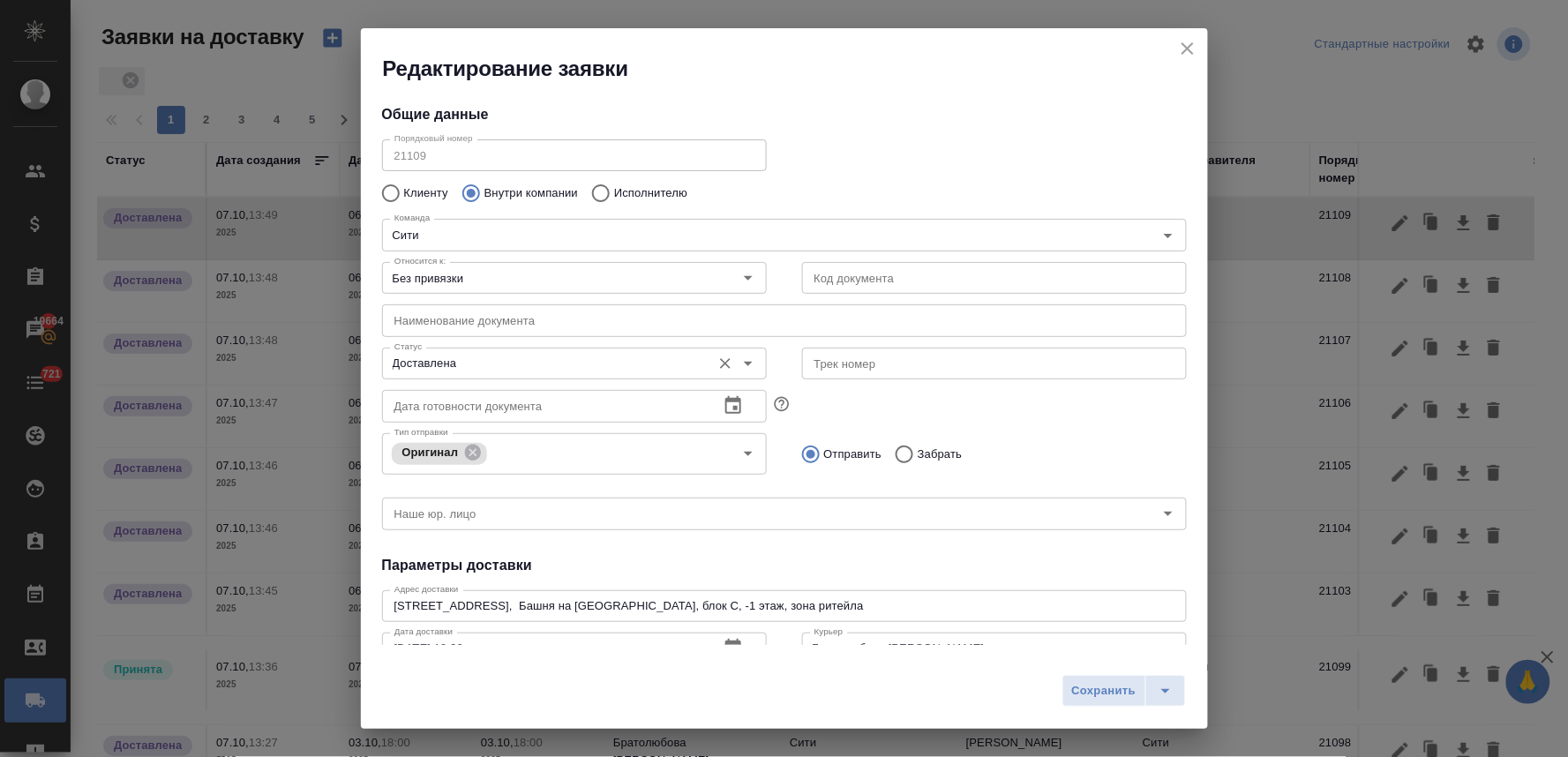
click at [487, 366] on input "Доставлена" at bounding box center [545, 363] width 315 height 21
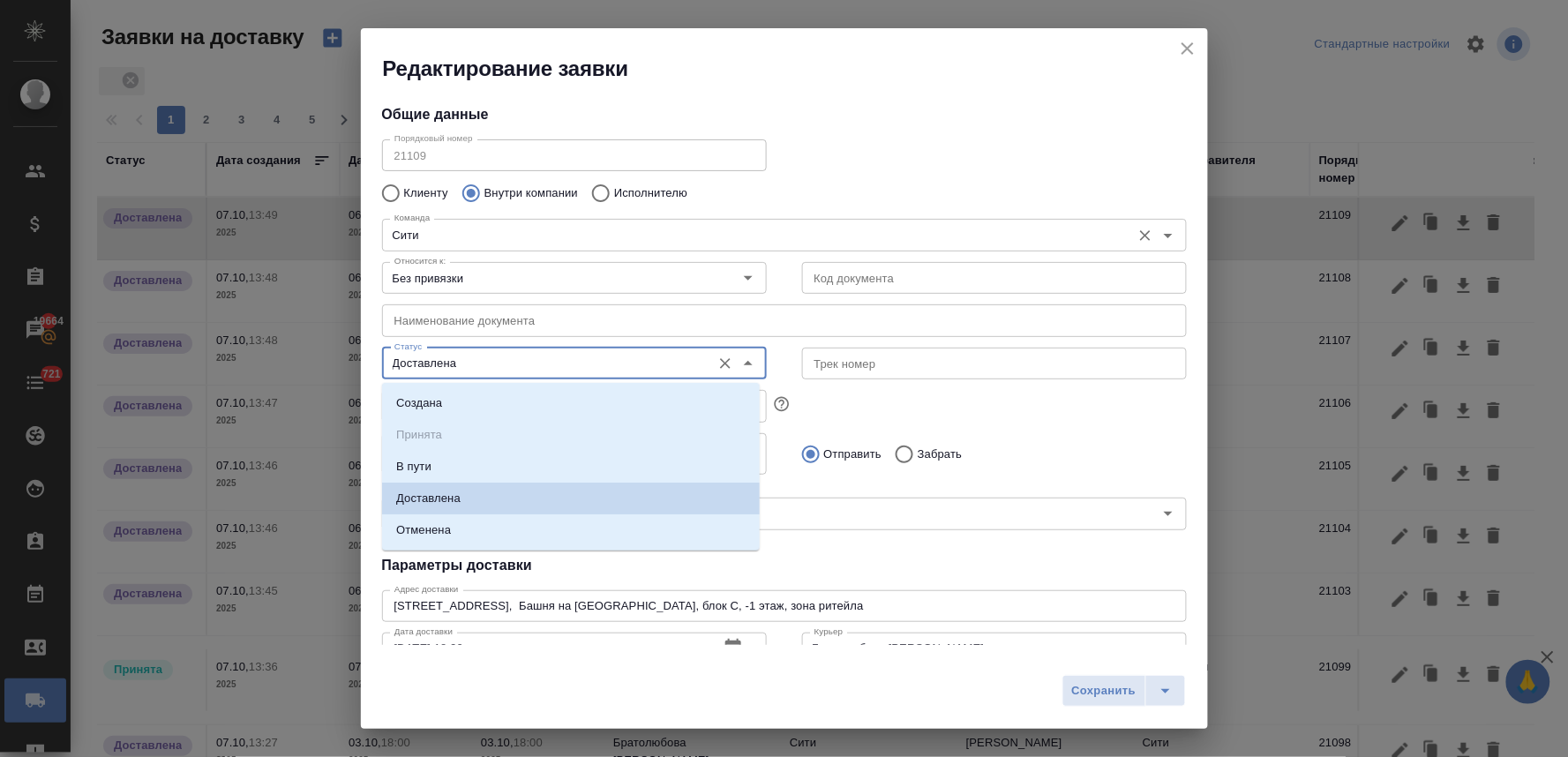
drag, startPoint x: 895, startPoint y: 169, endPoint x: 783, endPoint y: 235, distance: 130.0
click at [896, 169] on div "Порядковый номер 21109 Порядковый номер" at bounding box center [784, 153] width 840 height 77
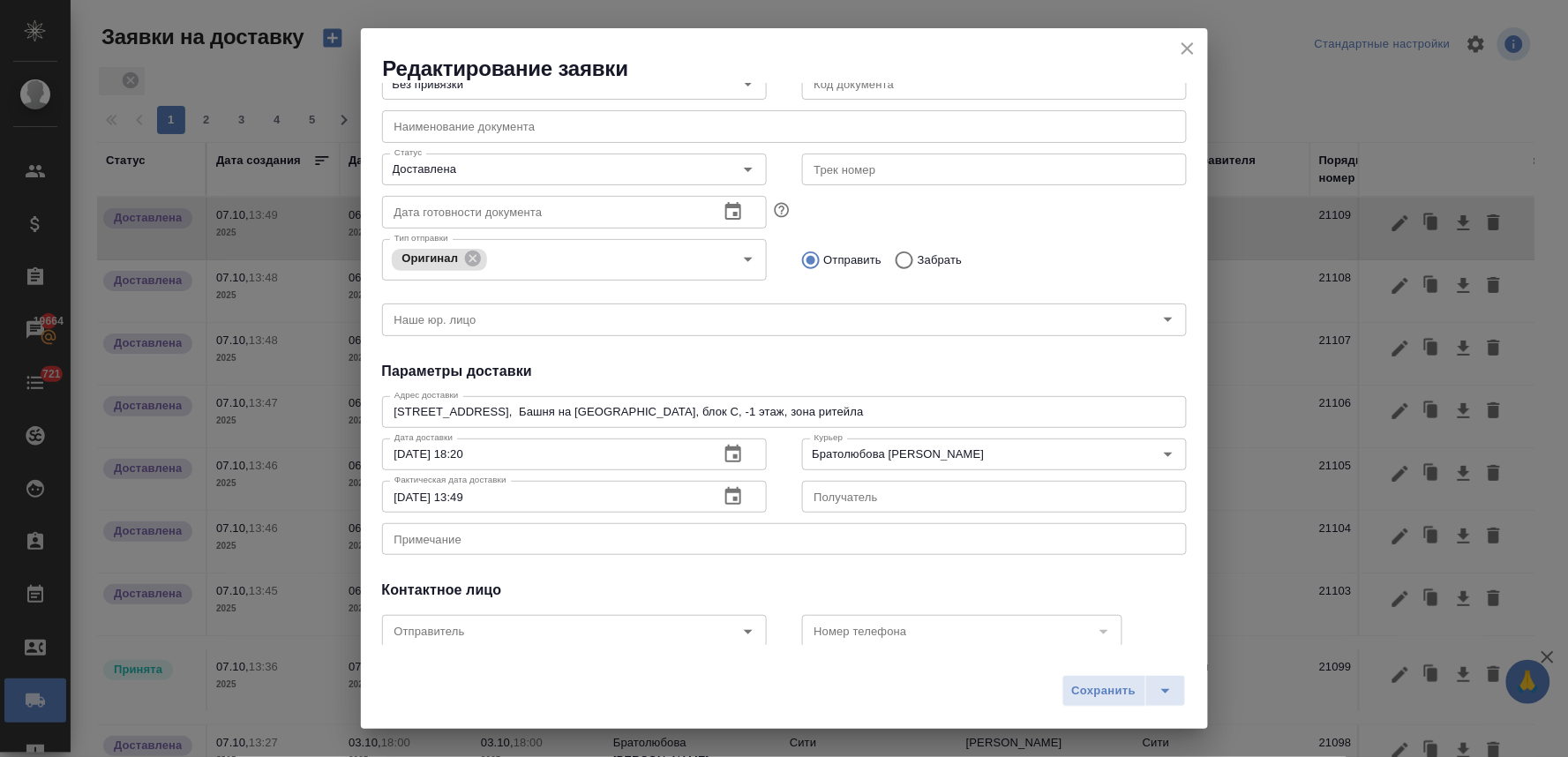
scroll to position [196, 0]
drag, startPoint x: 501, startPoint y: 453, endPoint x: 257, endPoint y: 455, distance: 244.0
click at [266, 455] on div "Редактирование заявки Общие данные Порядковый номер 21109 Порядковый номер Клие…" at bounding box center [784, 378] width 1568 height 757
drag, startPoint x: 427, startPoint y: 504, endPoint x: 278, endPoint y: 506, distance: 149.0
click at [279, 506] on div "Редактирование заявки Общие данные Порядковый номер 21109 Порядковый номер Клие…" at bounding box center [784, 378] width 1568 height 757
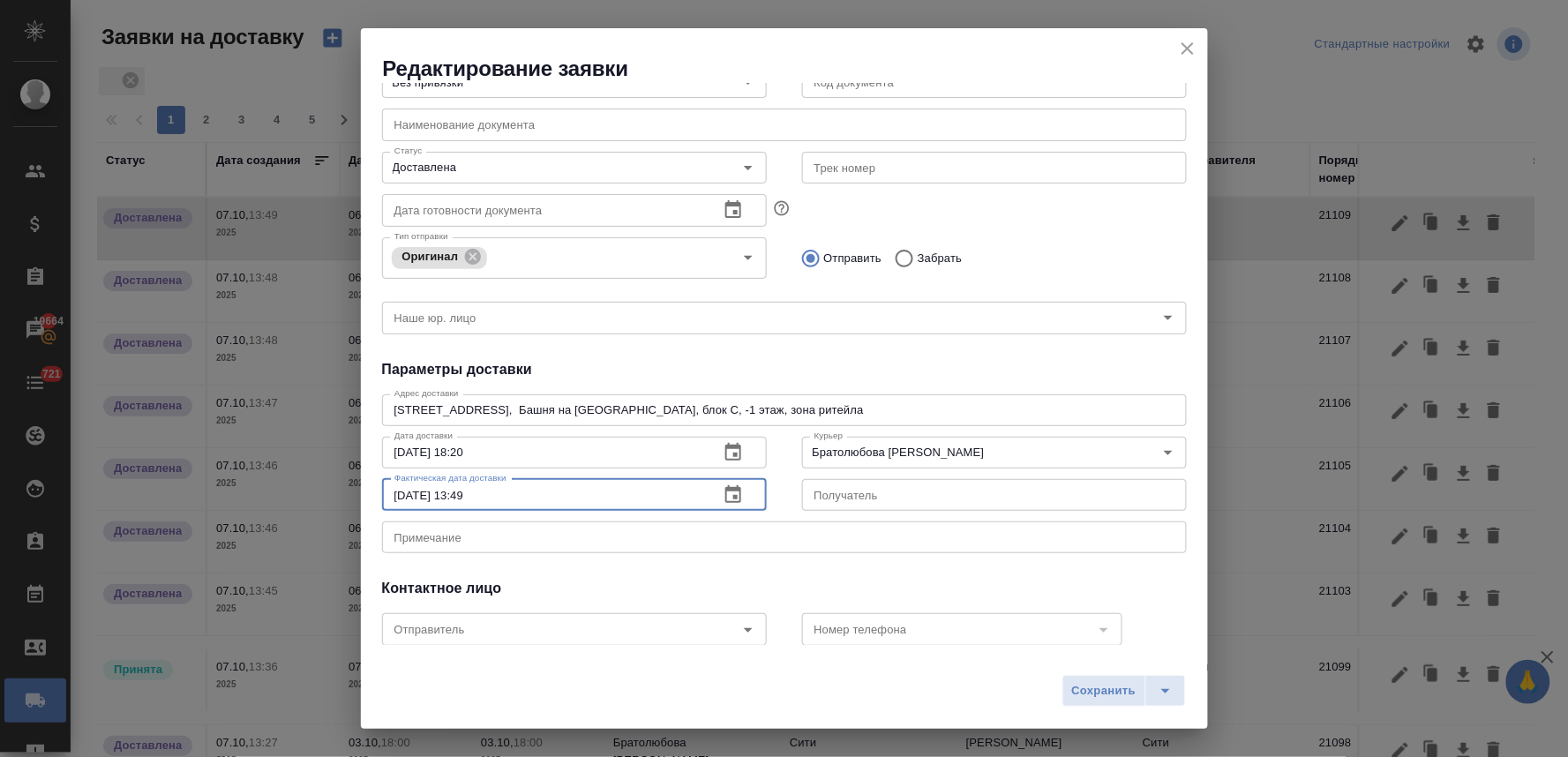
paste input "6.10.2025 18:20"
type input "06.10.2025 18:20"
click at [1064, 684] on button "Сохранить" at bounding box center [1104, 691] width 84 height 32
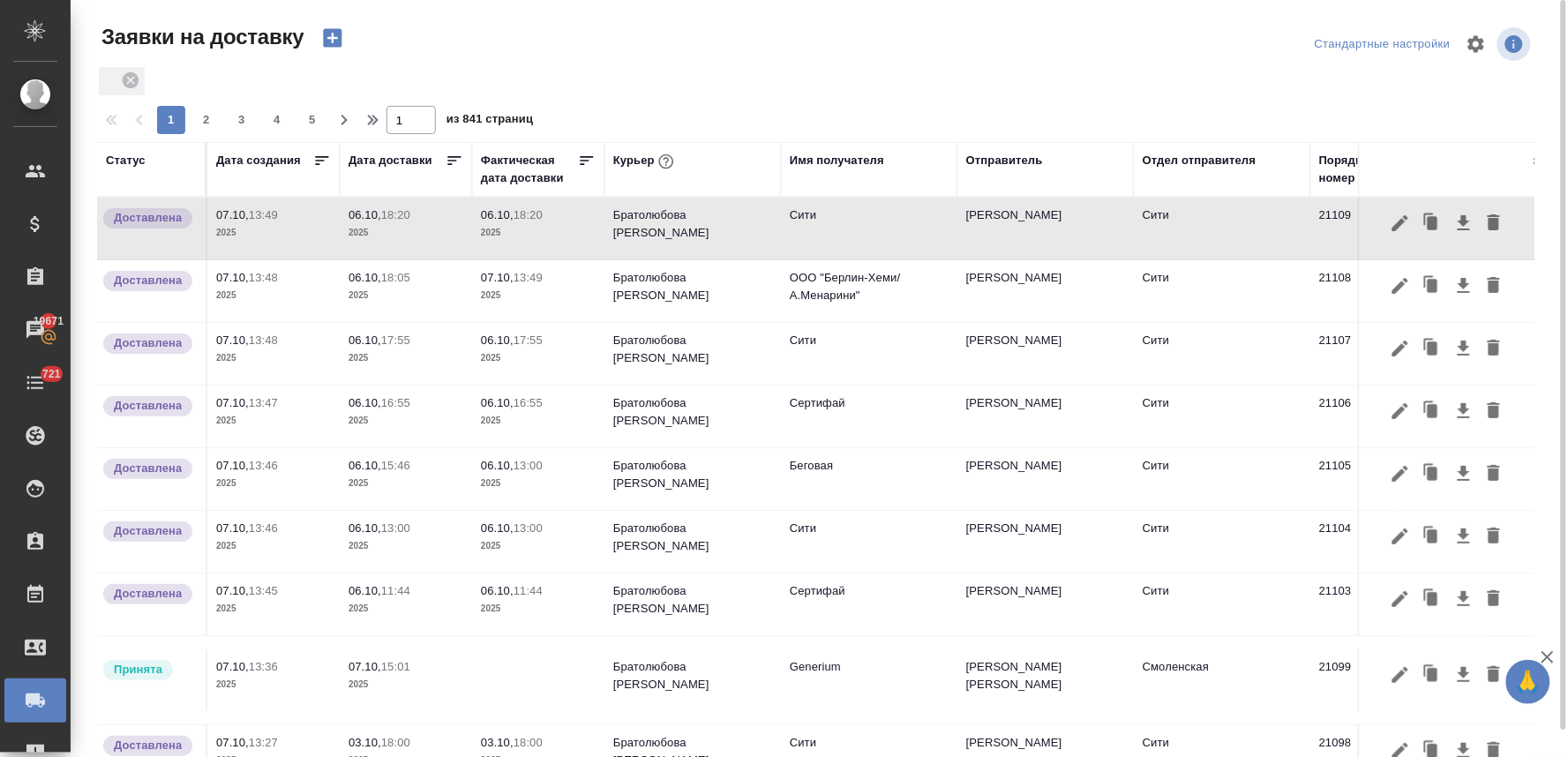
click at [271, 160] on div "Дата создания" at bounding box center [258, 160] width 85 height 18
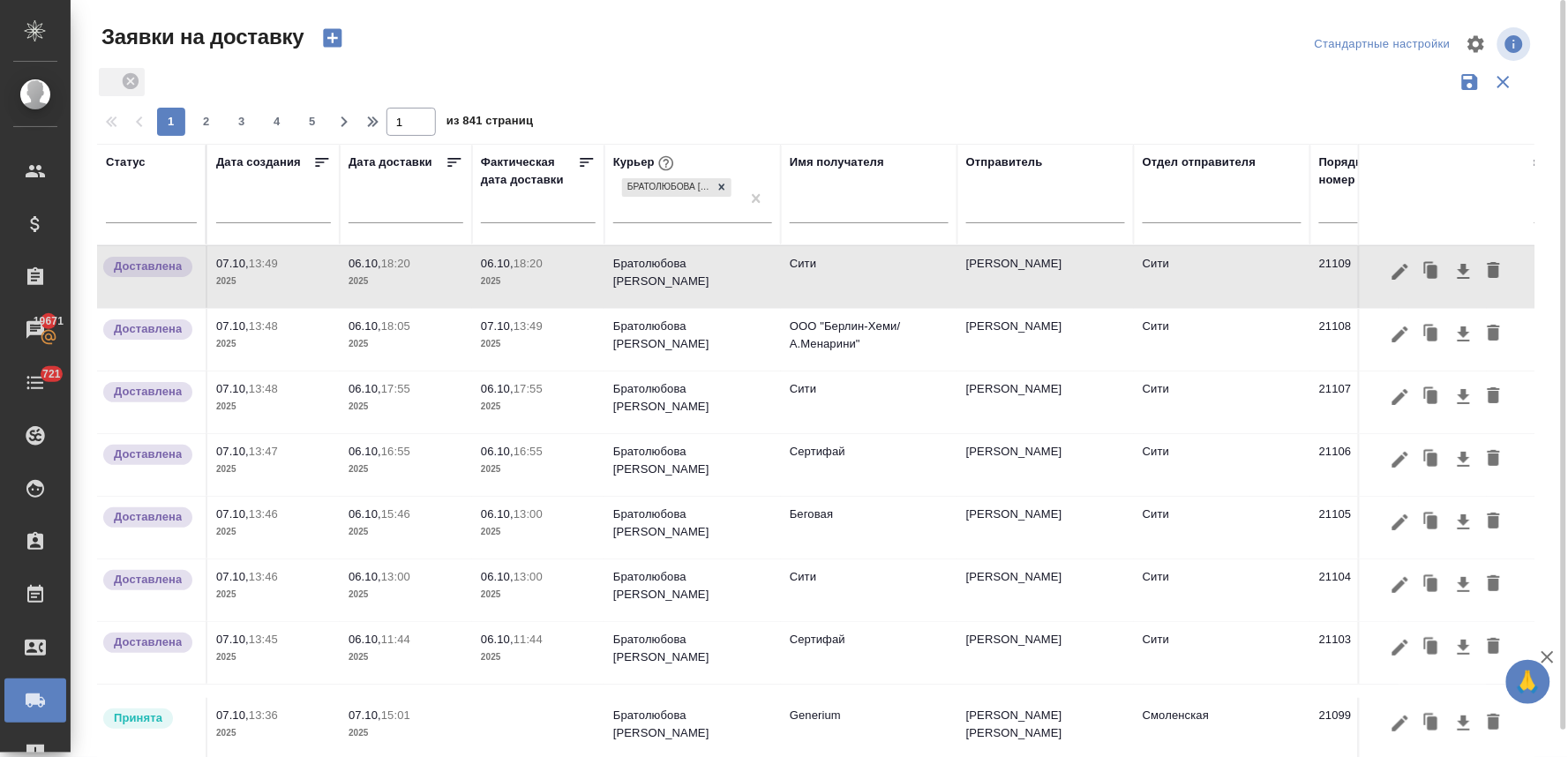
click at [838, 50] on div at bounding box center [822, 44] width 484 height 43
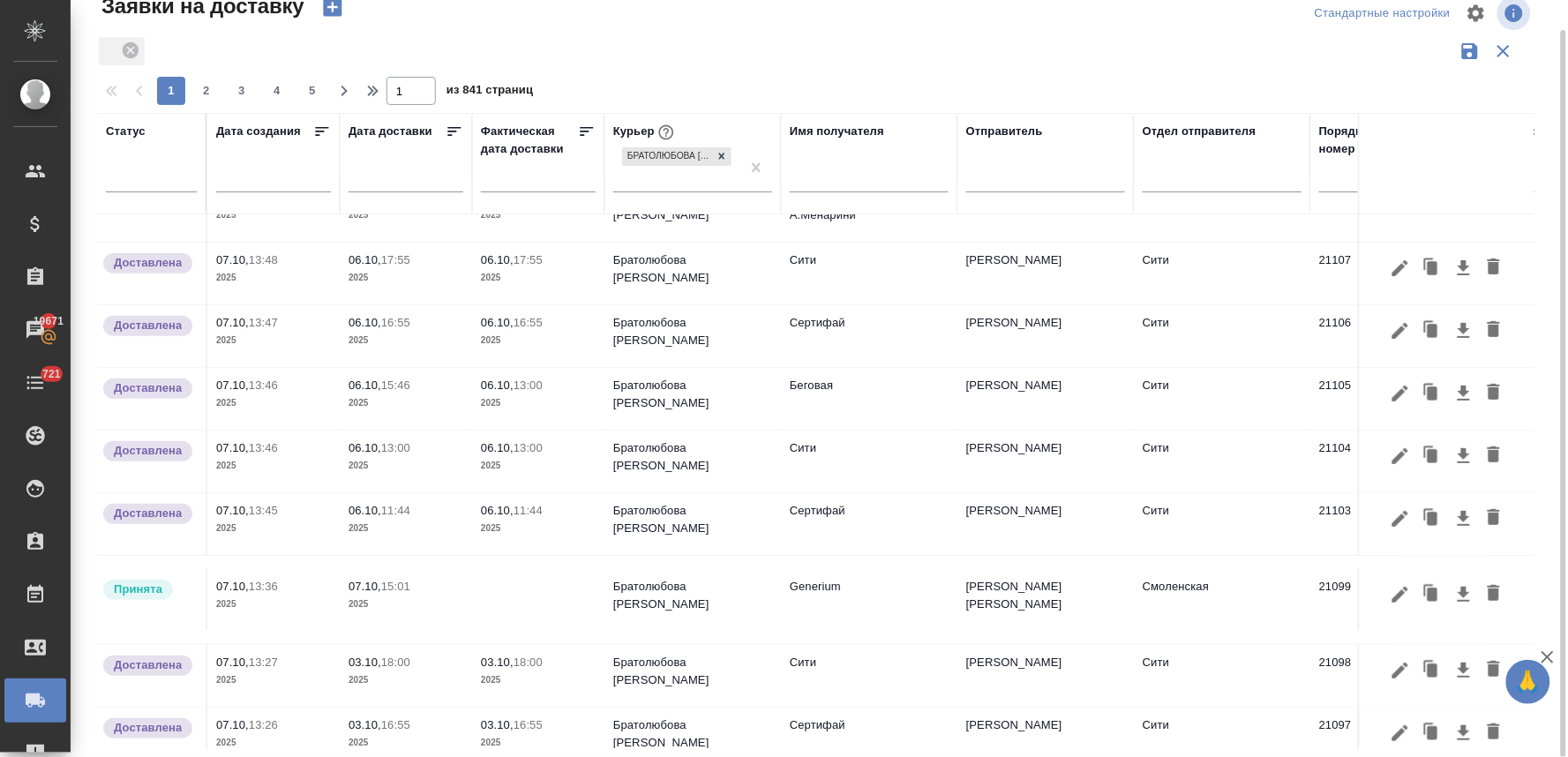
scroll to position [196, 0]
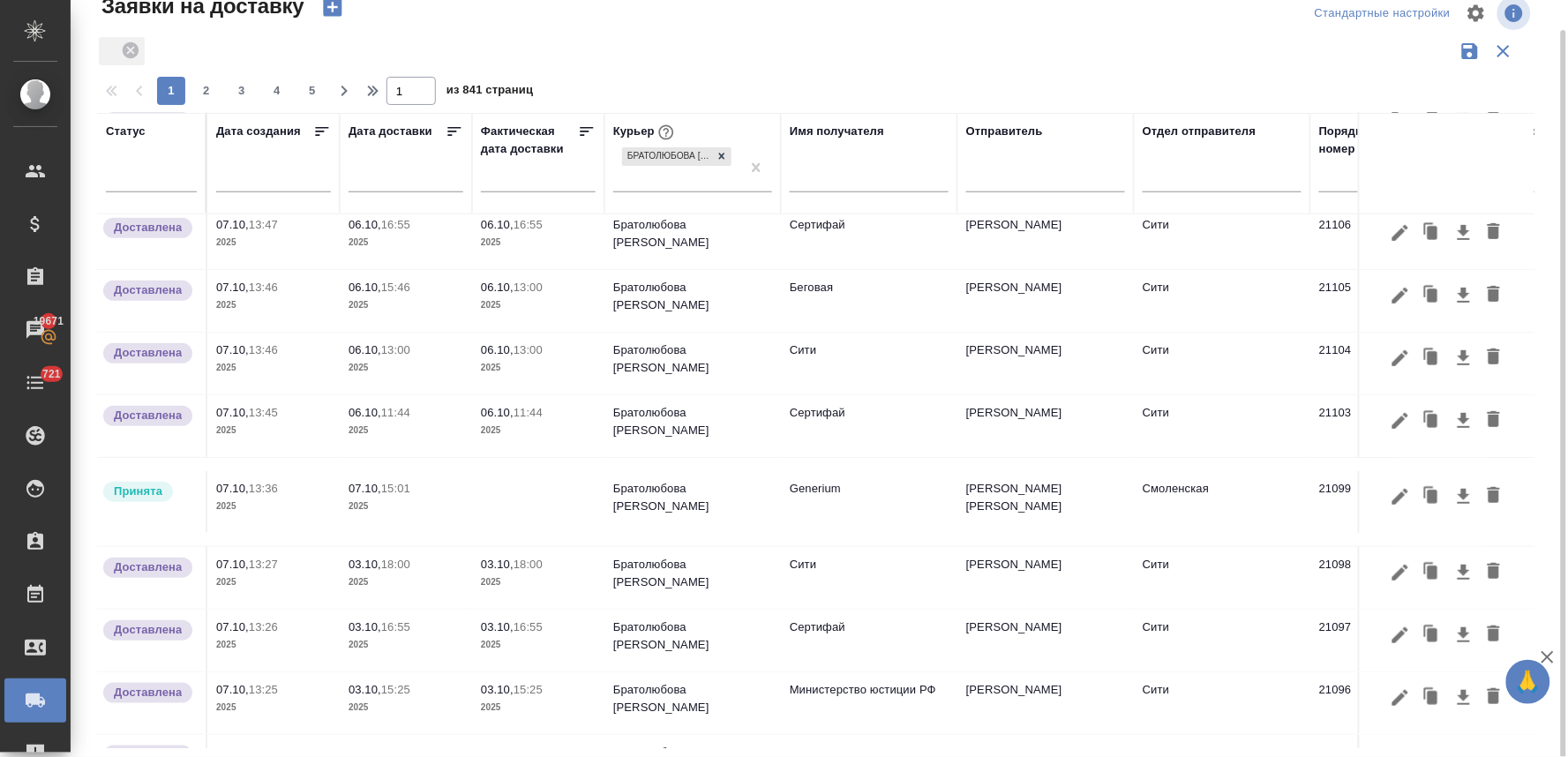
click at [336, 4] on icon "button" at bounding box center [331, 7] width 19 height 19
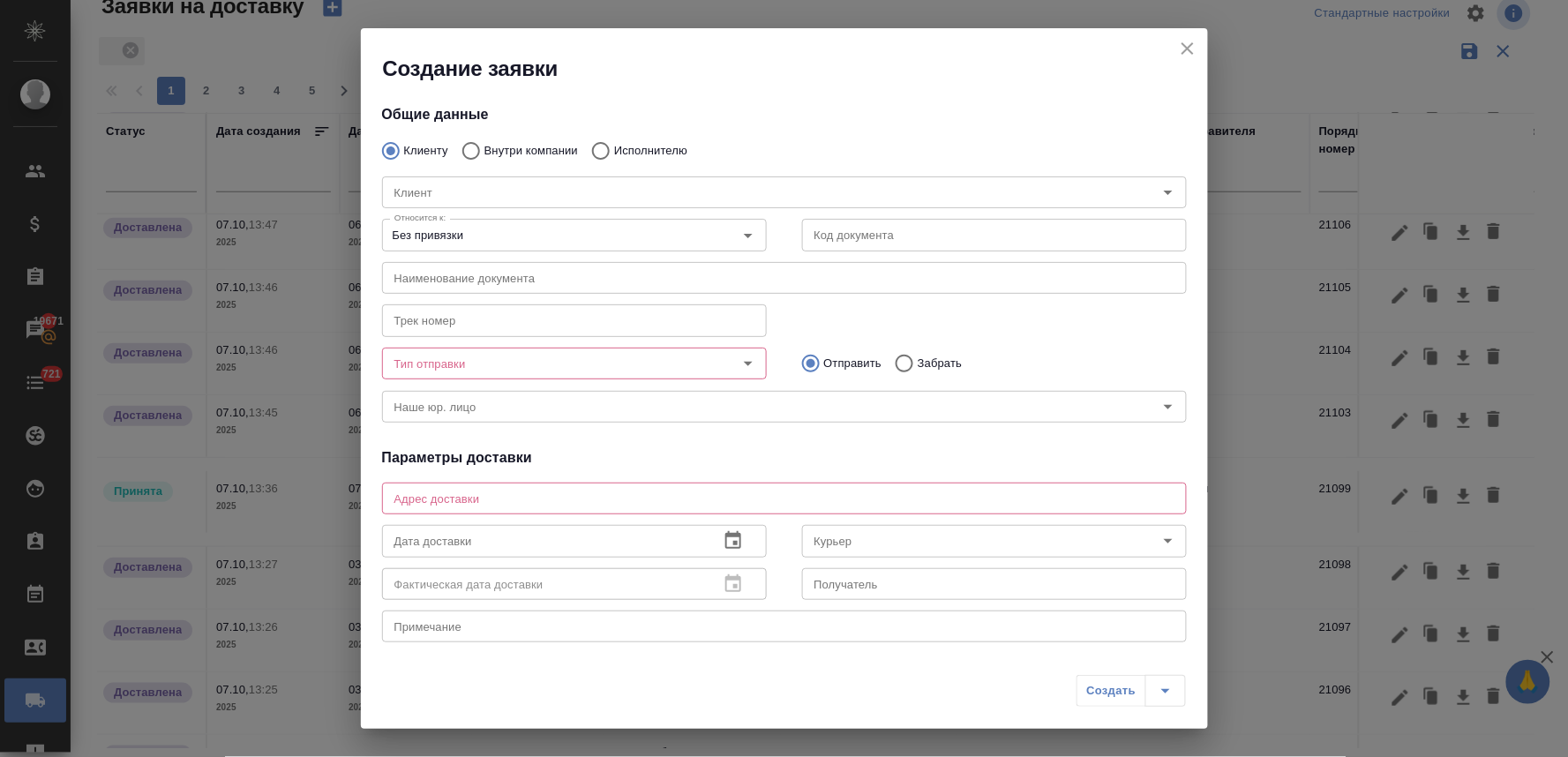
click at [477, 146] on input "Внутри компании" at bounding box center [469, 150] width 32 height 37
radio input "true"
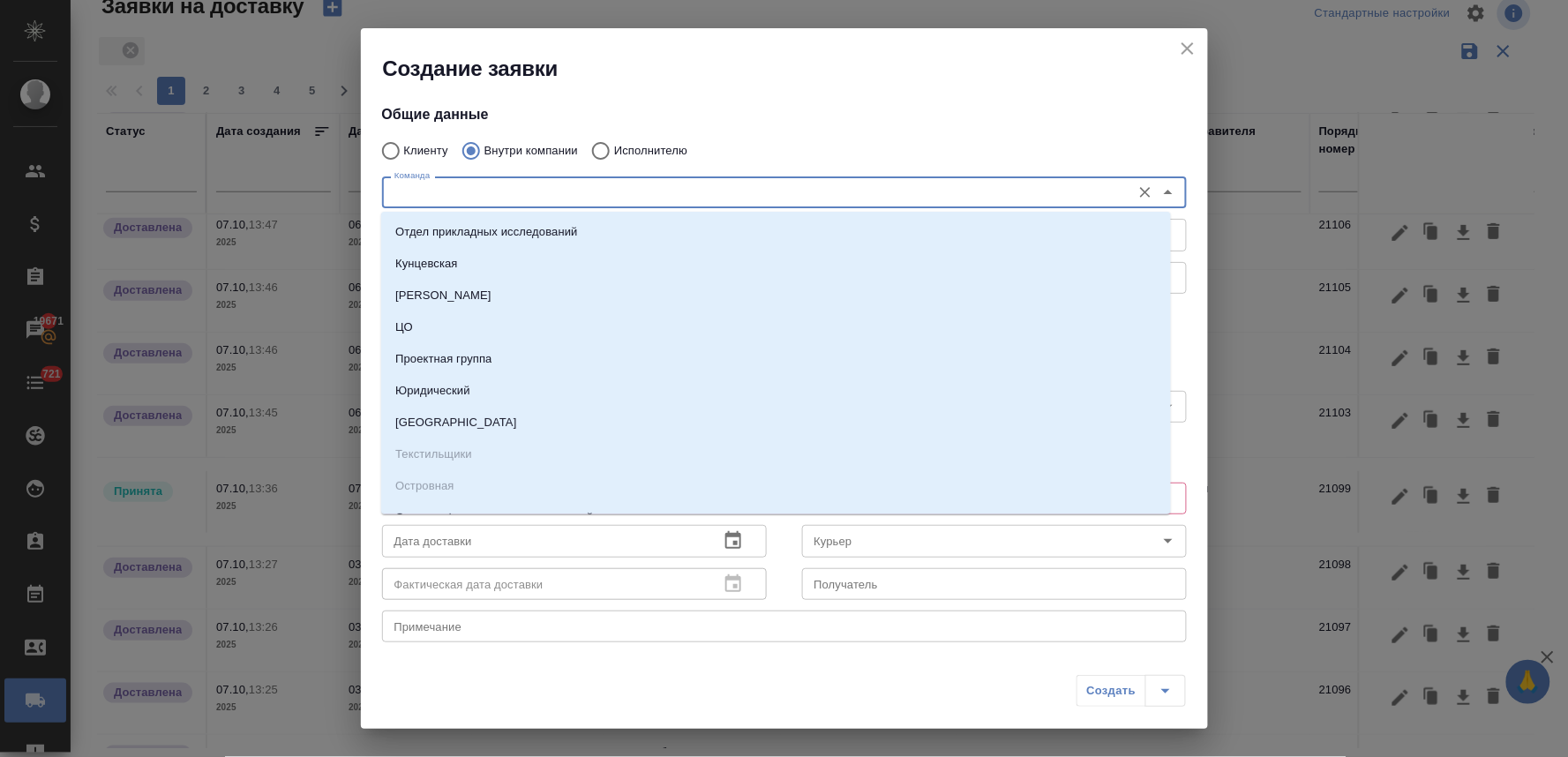
click at [499, 188] on input "Команда" at bounding box center [755, 192] width 735 height 21
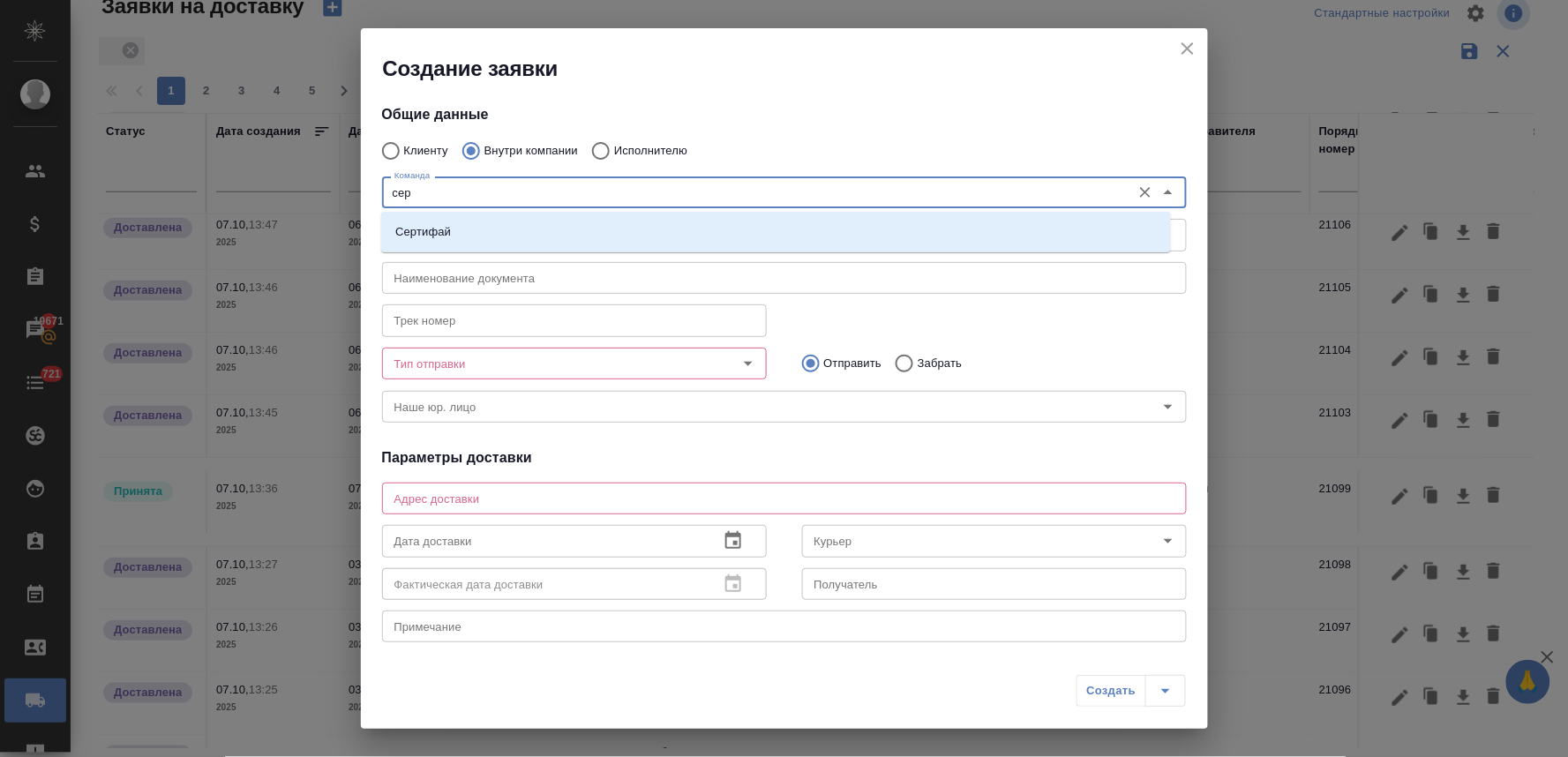
type input "серт"
click at [493, 232] on li "Сертифай" at bounding box center [776, 232] width 789 height 32
type textarea "Кузнецкий мост, д.7"
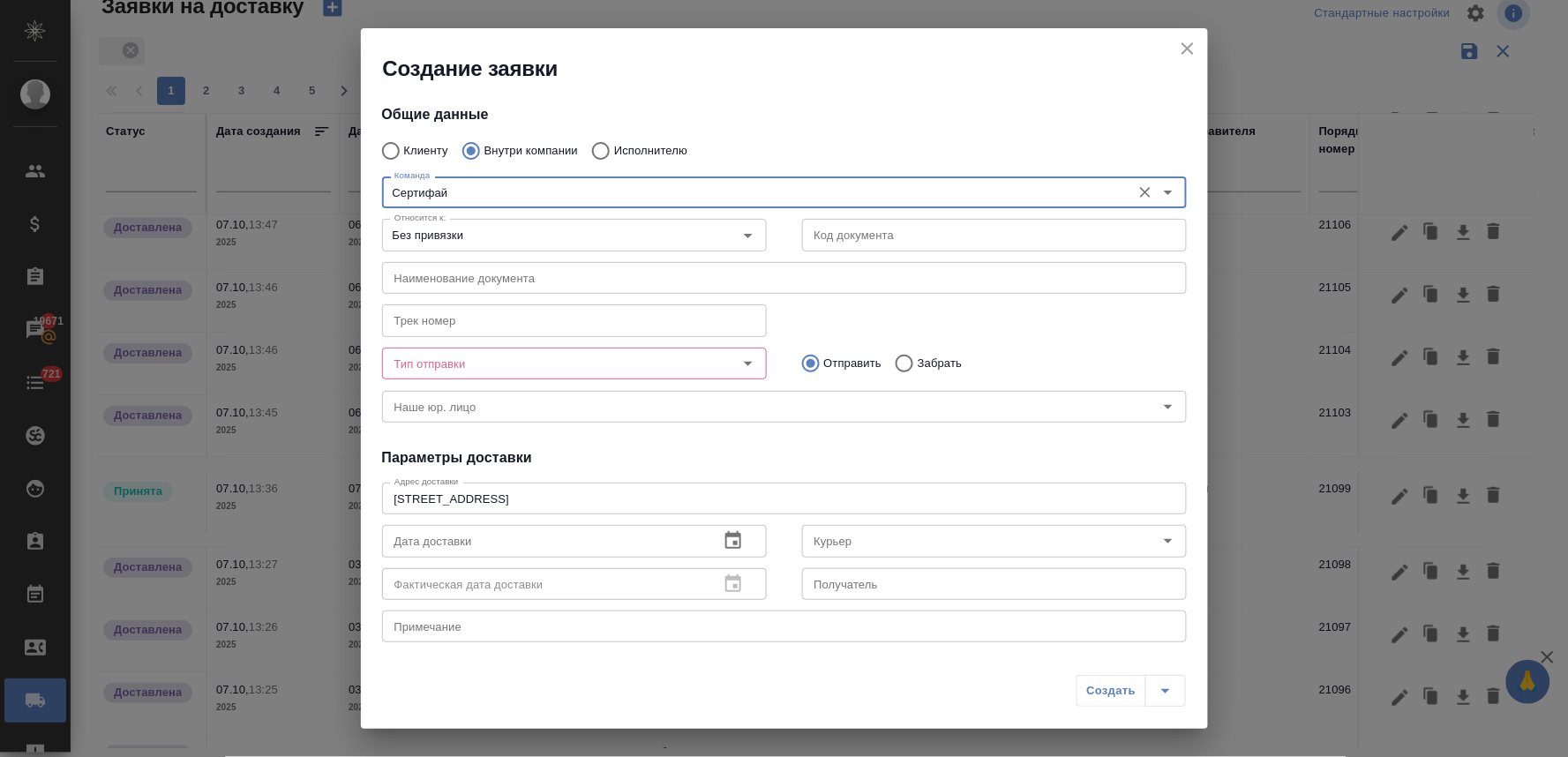
click at [503, 378] on div "Тип отправки" at bounding box center [574, 363] width 385 height 32
type input "Сертифай"
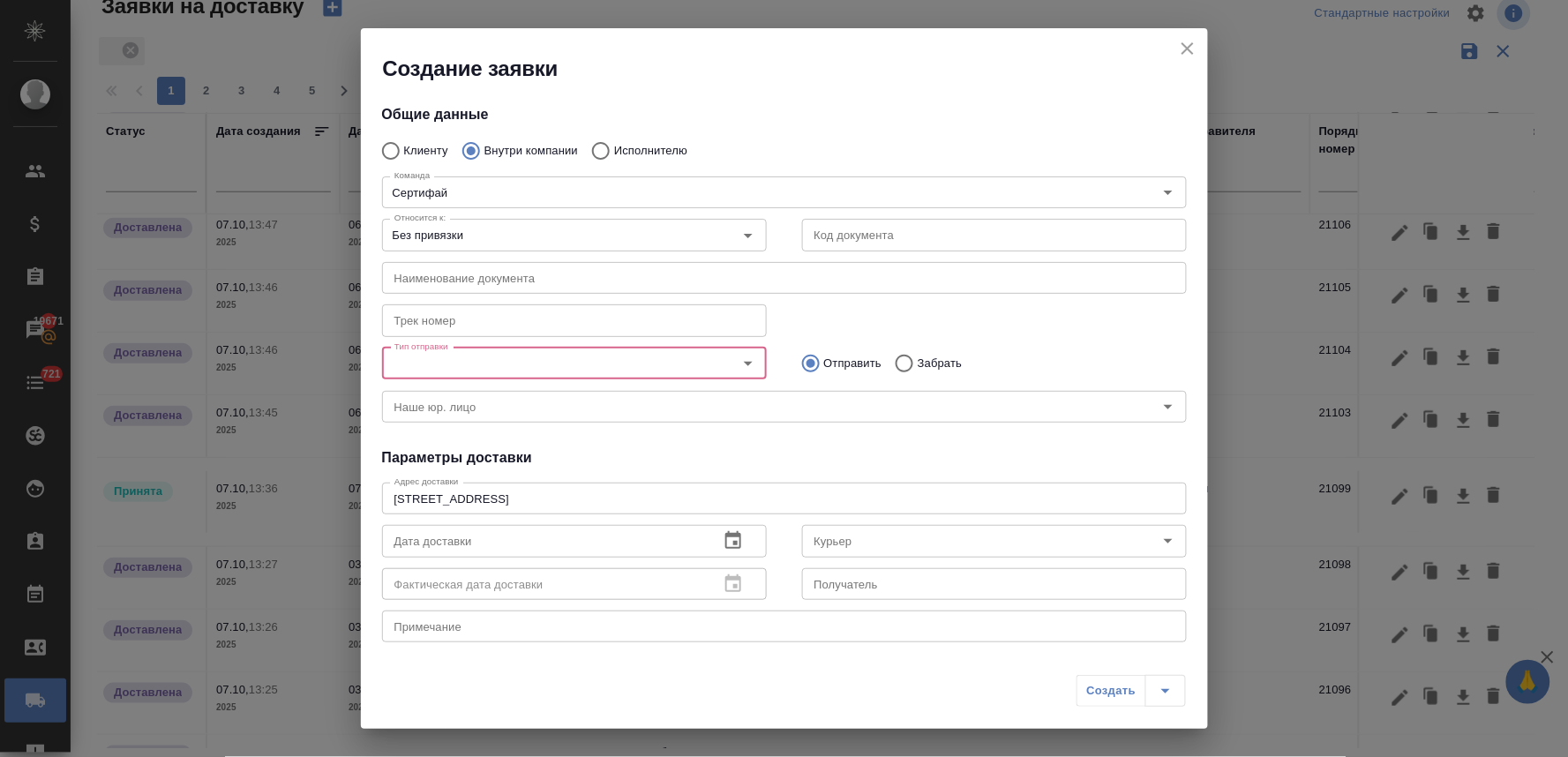
click at [503, 372] on input "Тип отправки" at bounding box center [545, 363] width 315 height 21
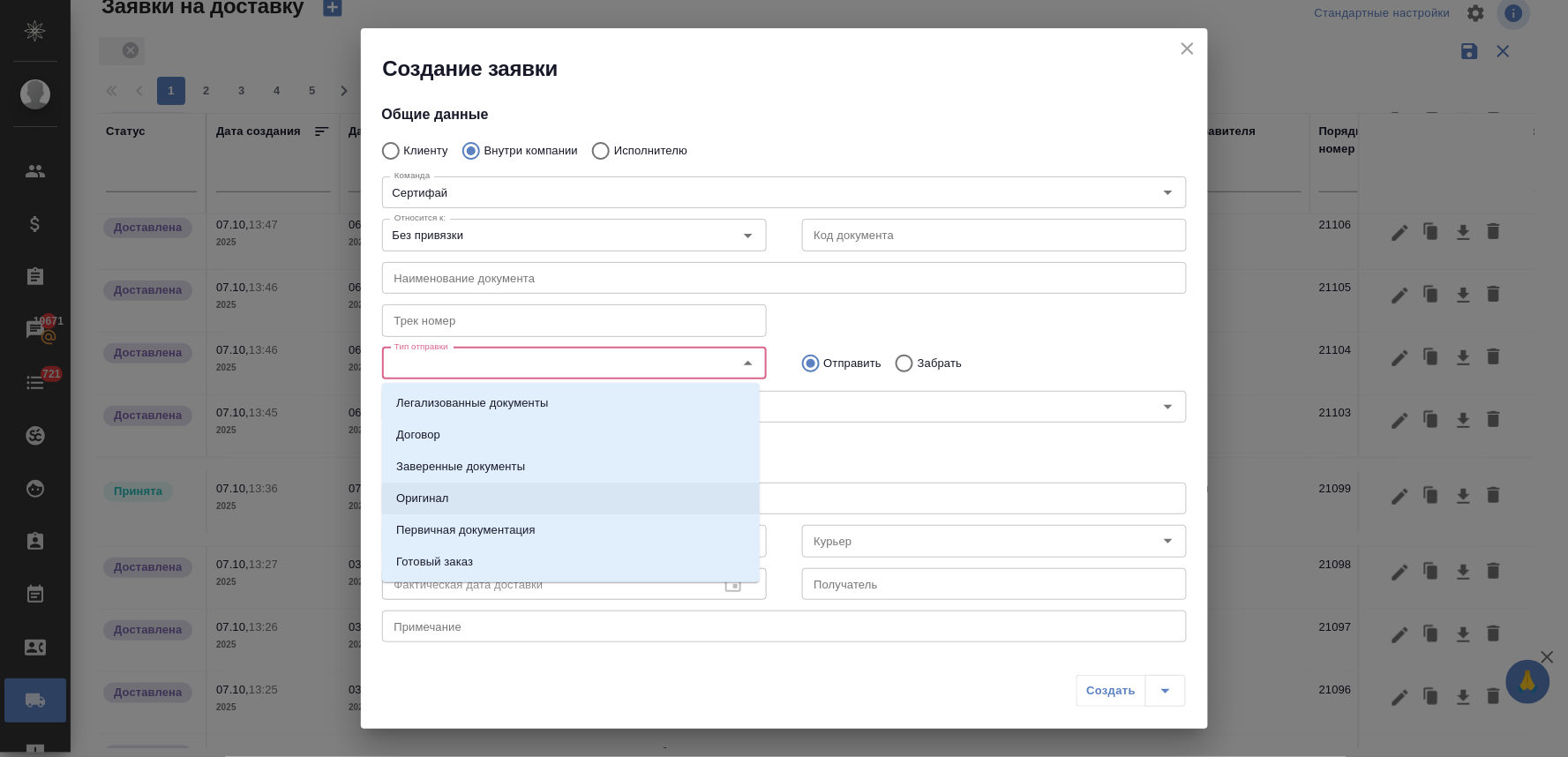
click at [479, 490] on li "Оригинал" at bounding box center [571, 499] width 378 height 32
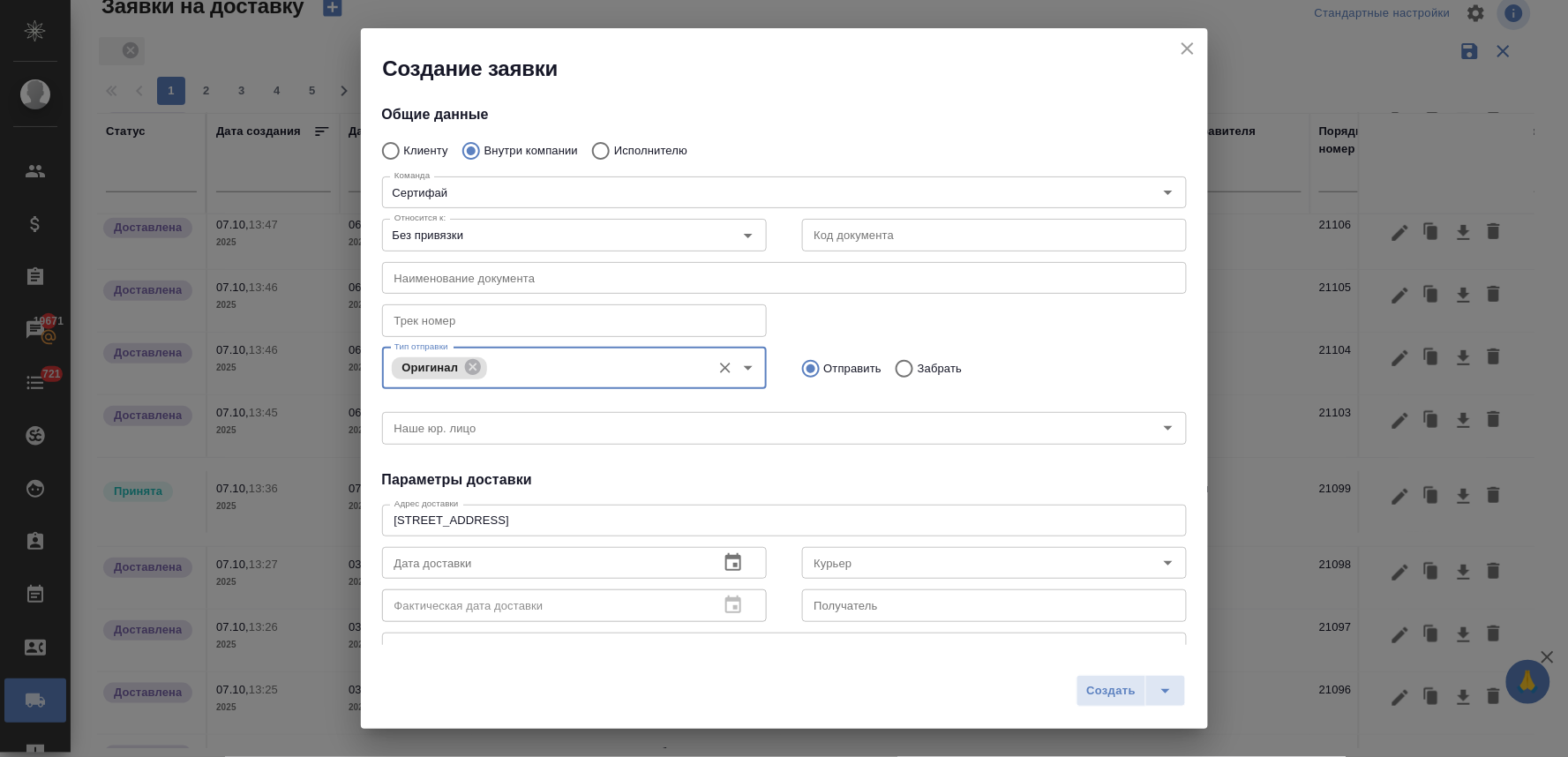
click at [862, 477] on h4 "Параметры доставки" at bounding box center [784, 479] width 804 height 21
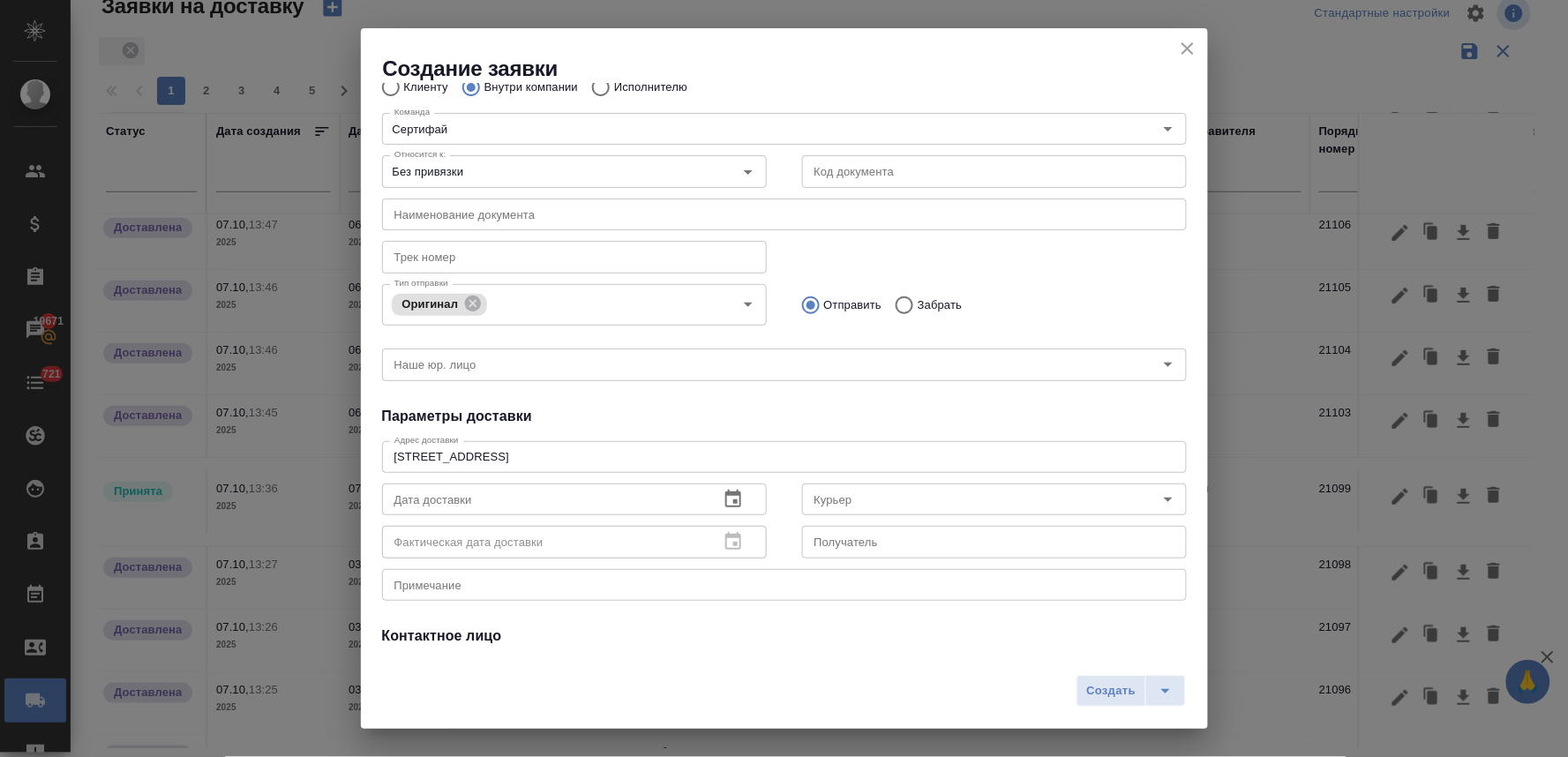
scroll to position [98, 0]
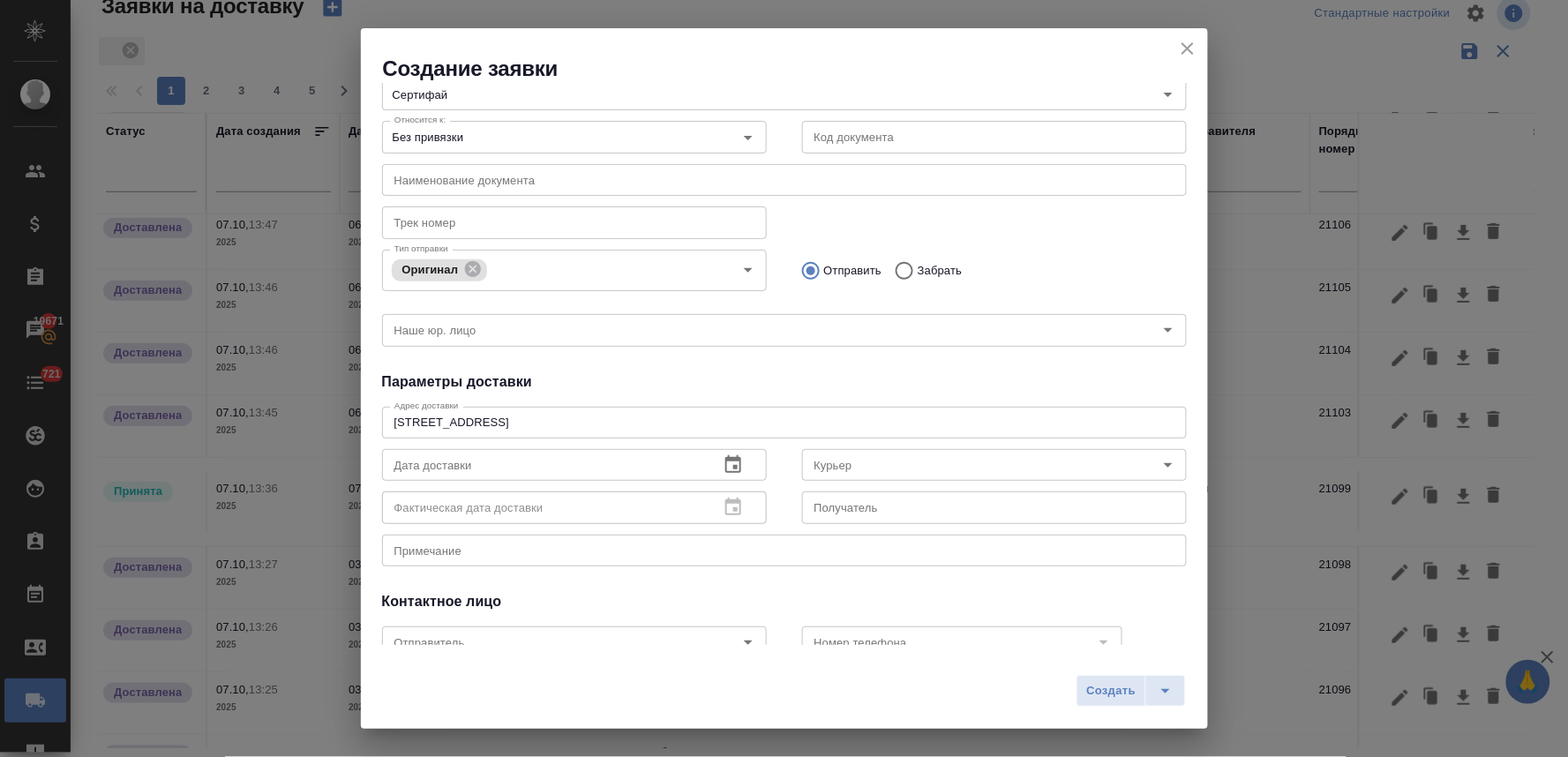
click at [727, 470] on icon "button" at bounding box center [733, 464] width 16 height 18
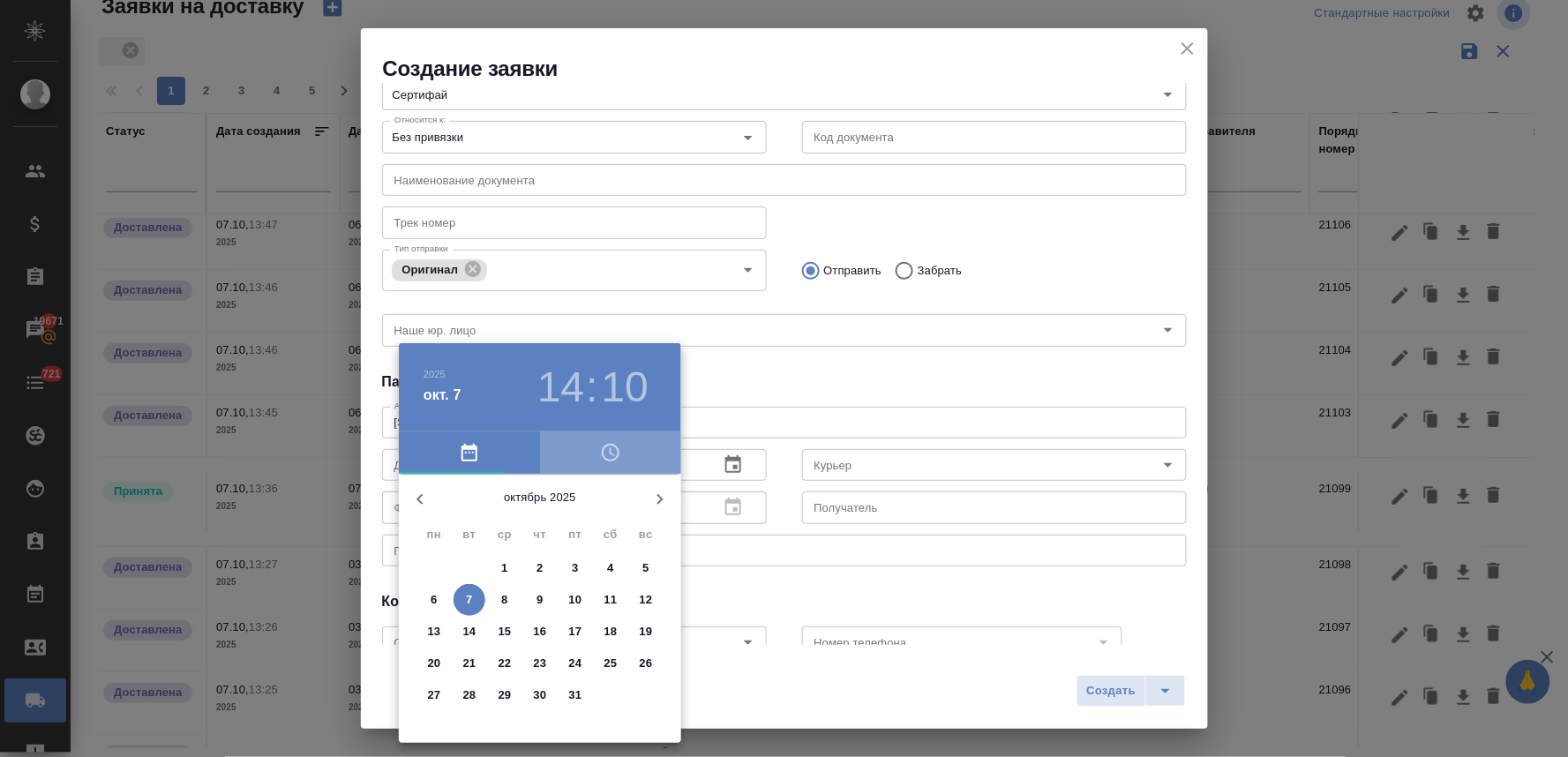
click at [610, 453] on icon "button" at bounding box center [611, 452] width 5 height 8
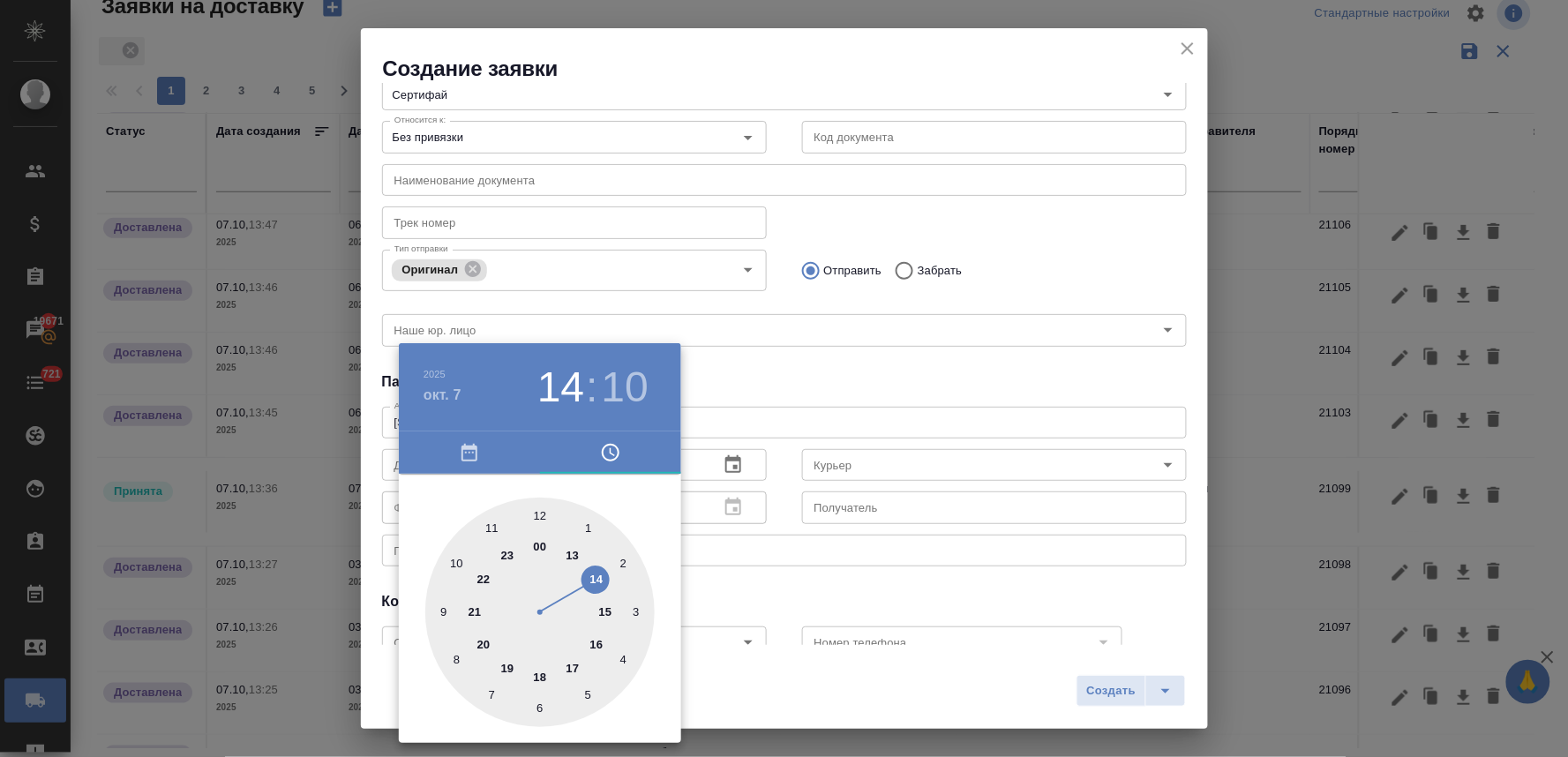
click at [486, 527] on div at bounding box center [540, 613] width 230 height 230
type input "07.10.2025 11:10"
click at [812, 366] on div at bounding box center [784, 378] width 1568 height 757
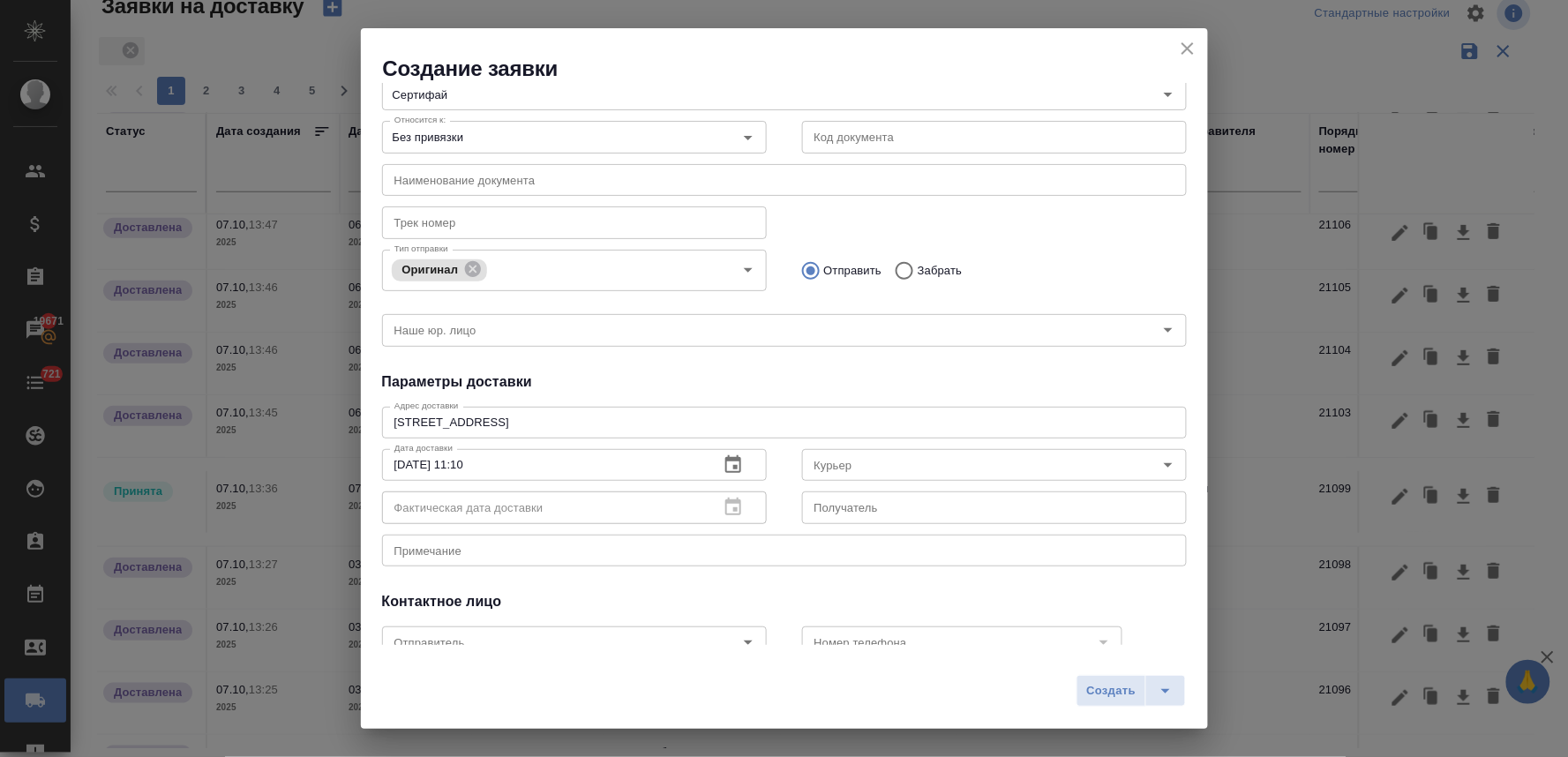
click at [845, 474] on input "Курьер" at bounding box center [965, 464] width 315 height 21
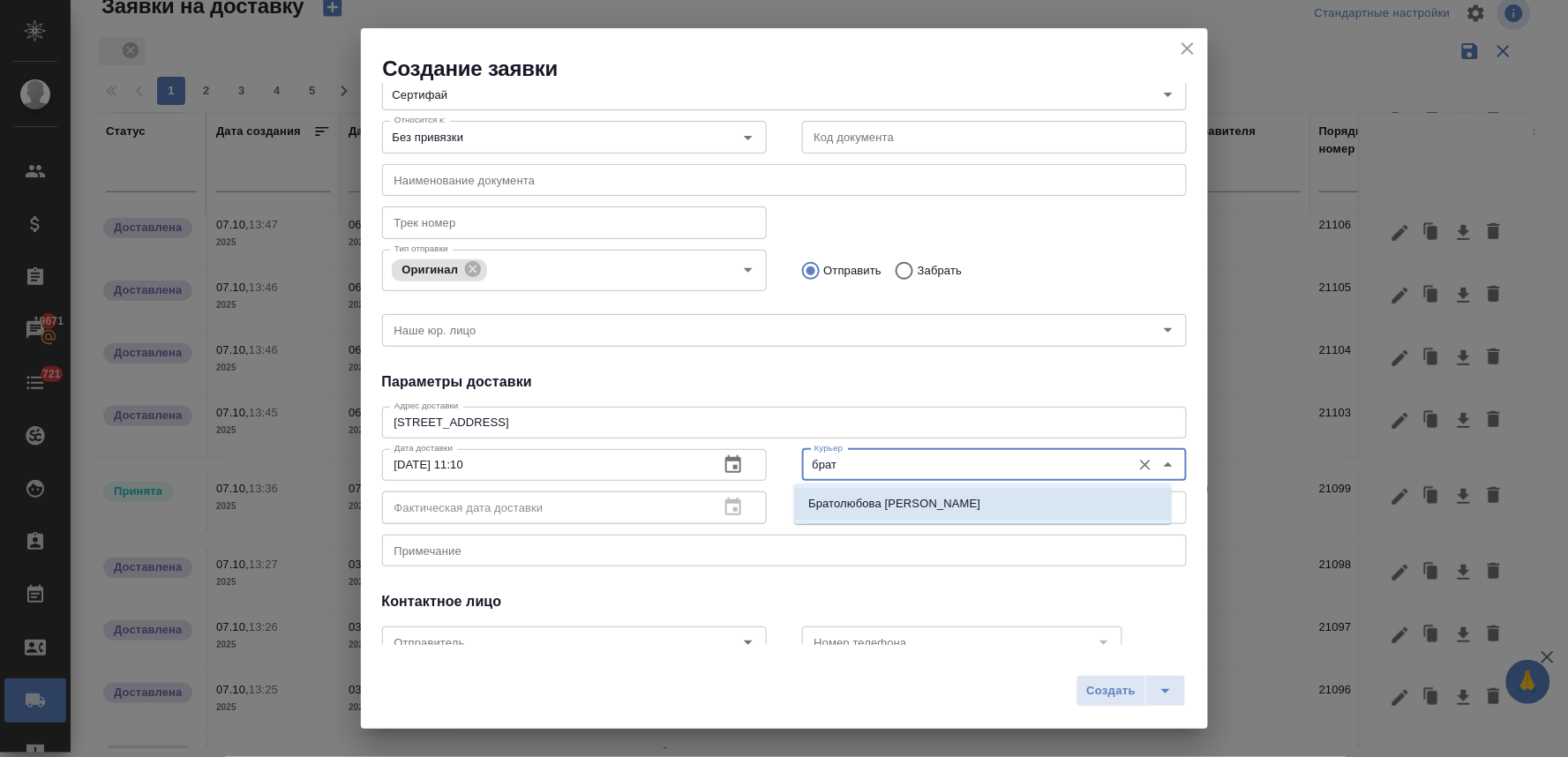
click at [854, 506] on p "Братолюбова Наталья" at bounding box center [894, 504] width 172 height 18
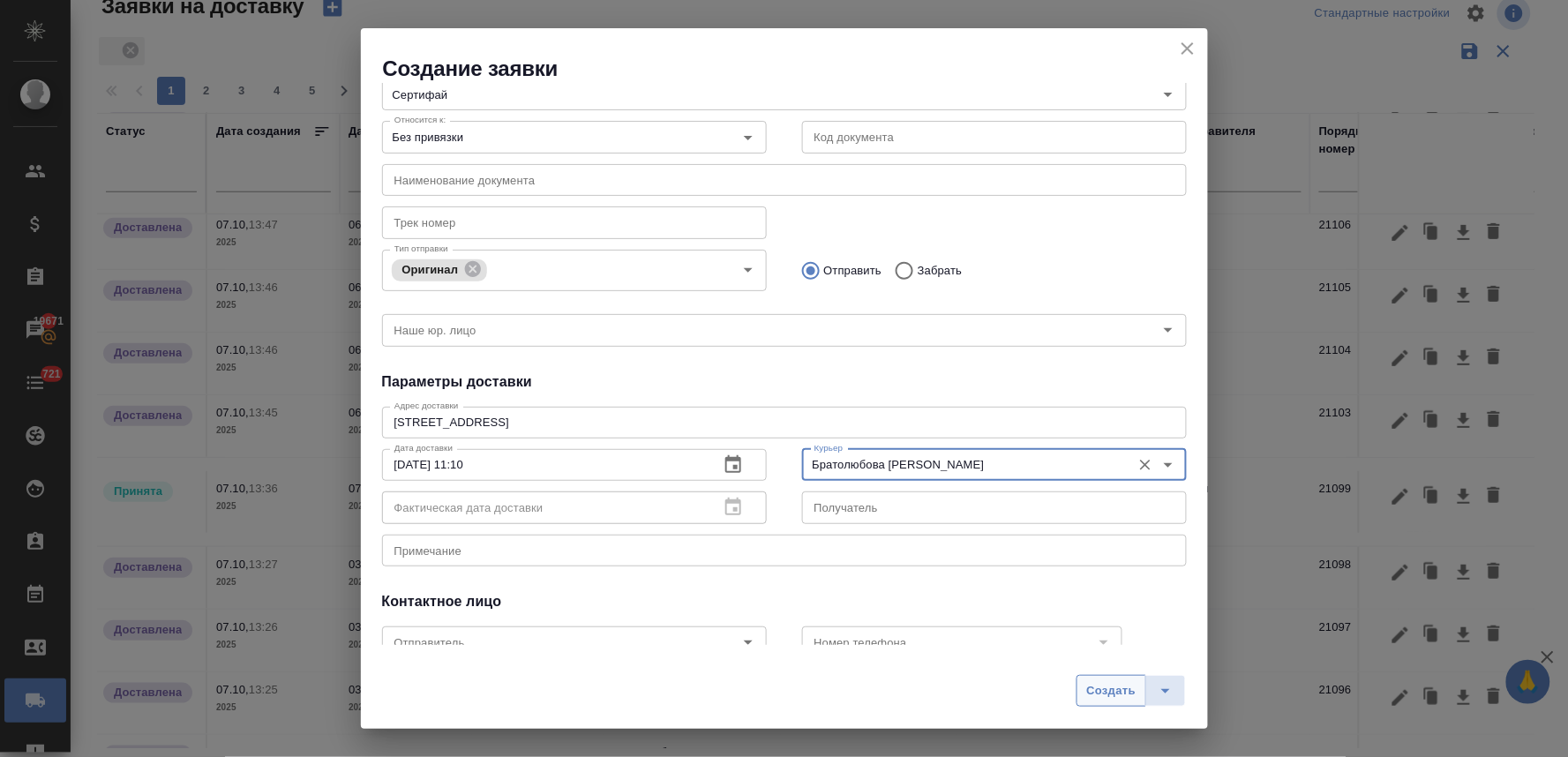
type input "Братолюбова Наталья"
click at [1108, 687] on span "Создать" at bounding box center [1111, 691] width 49 height 21
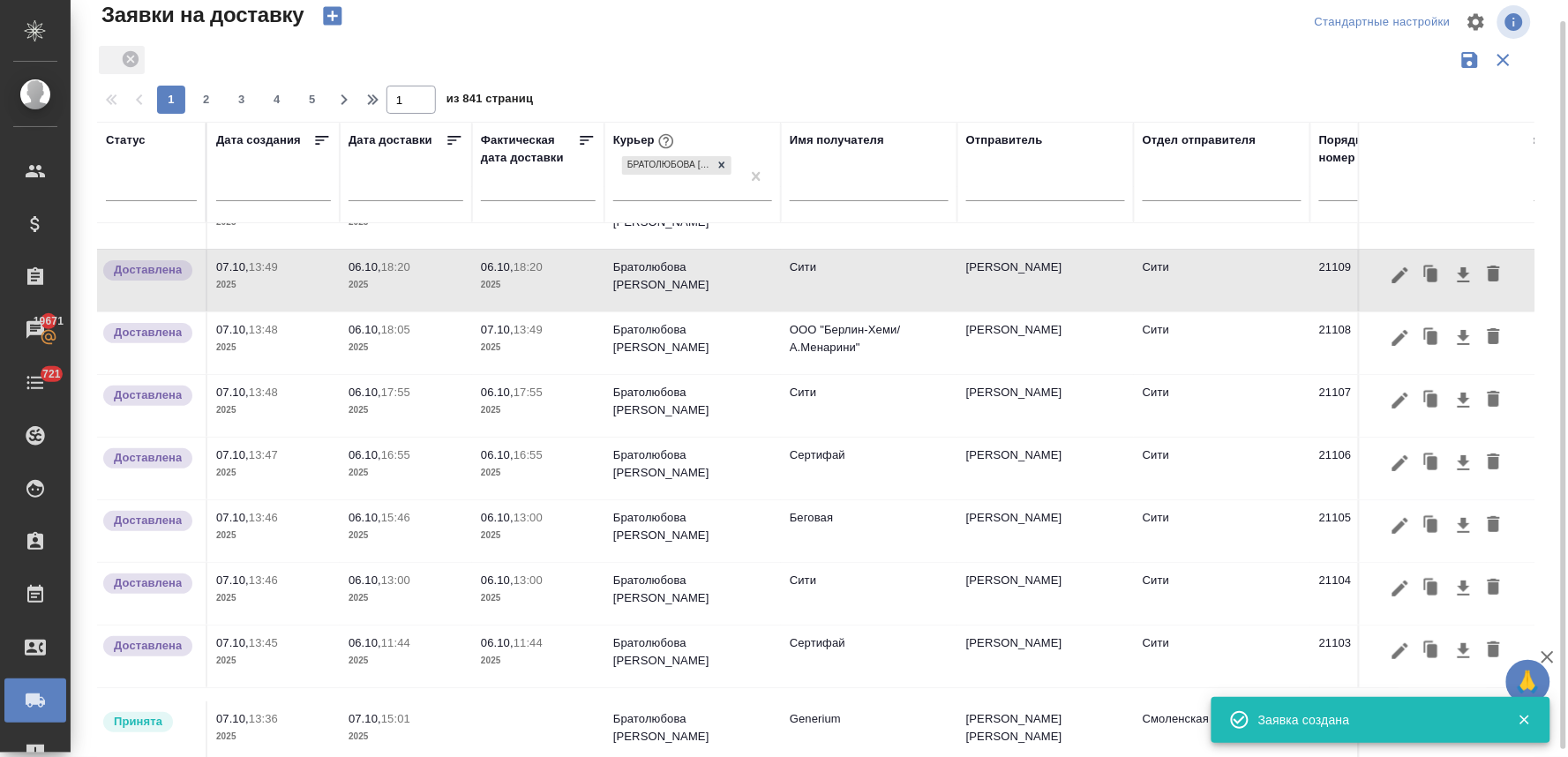
scroll to position [0, 0]
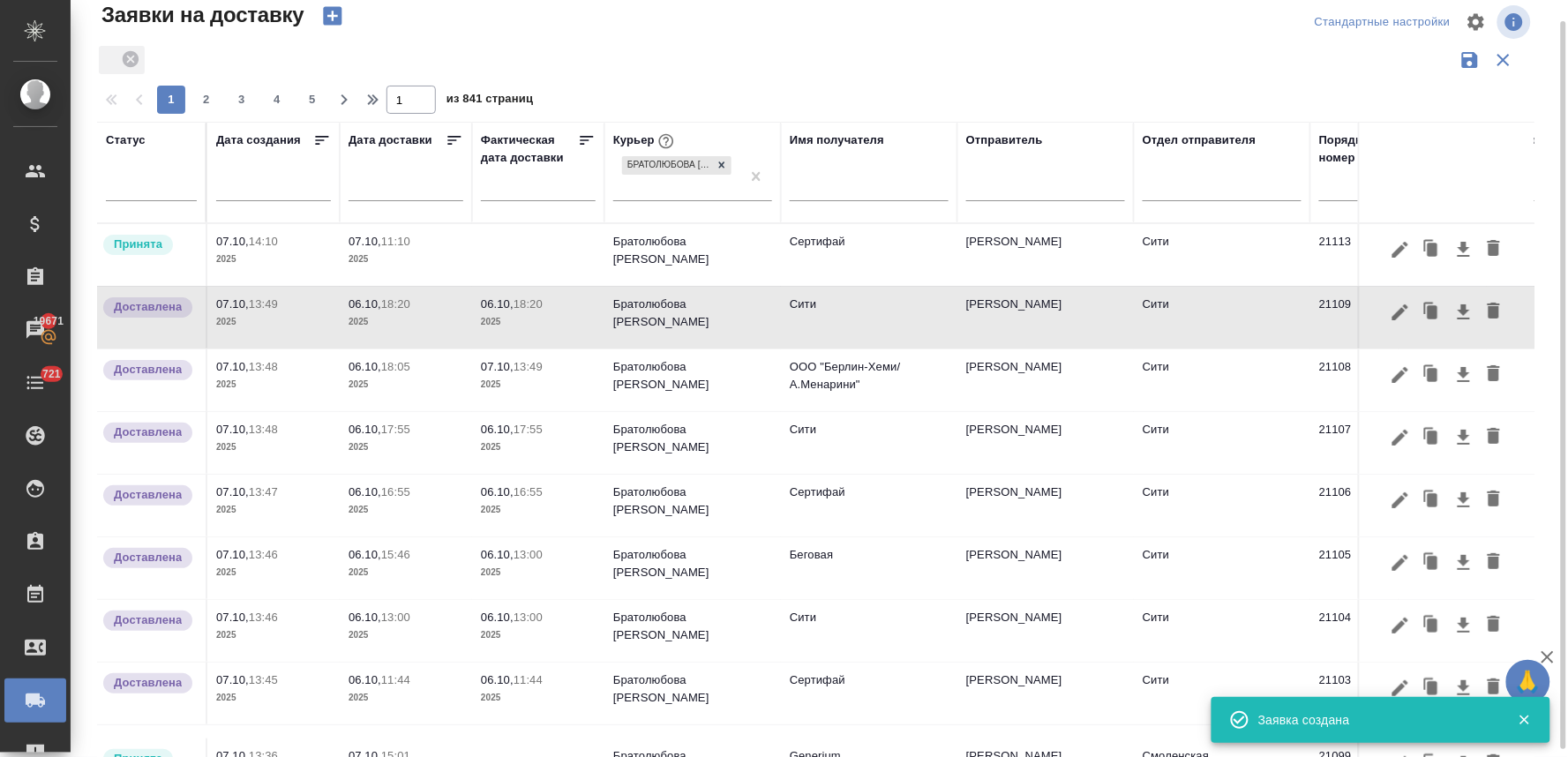
click at [403, 250] on p "2025" at bounding box center [406, 259] width 115 height 18
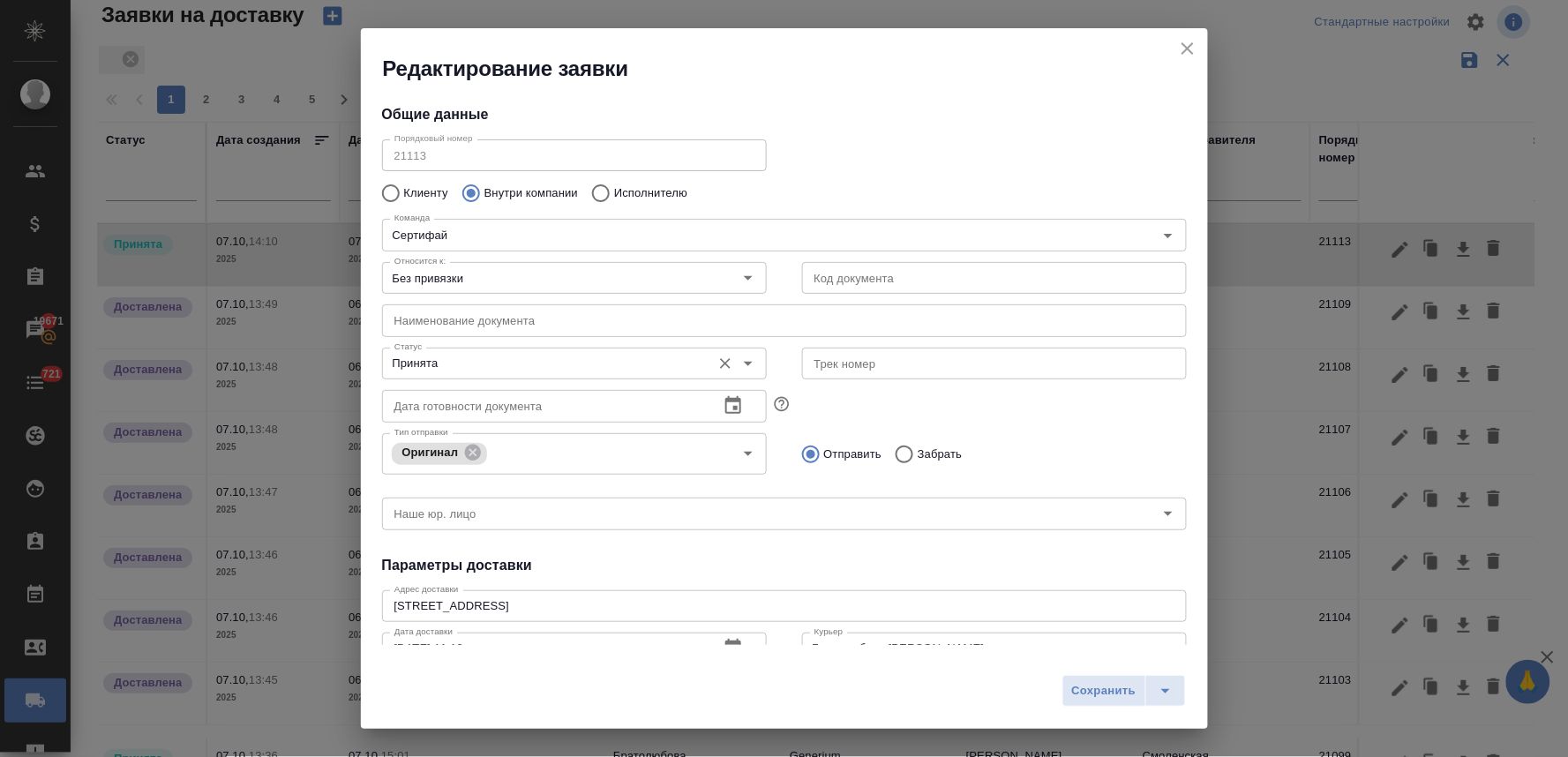
click at [432, 363] on input "Принята" at bounding box center [545, 363] width 315 height 21
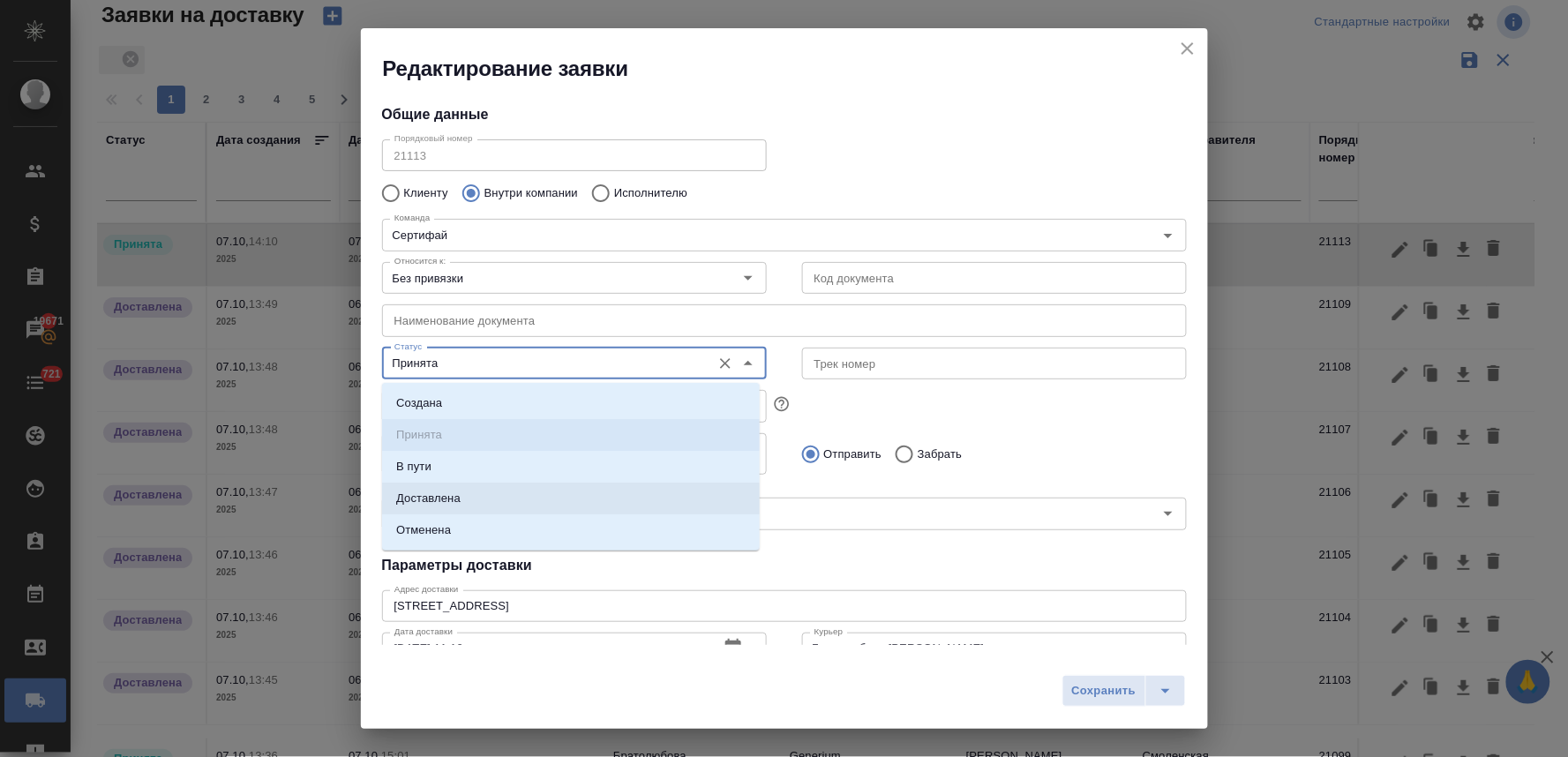
click at [454, 496] on p "Доставлена" at bounding box center [427, 499] width 64 height 18
type input "Доставлена"
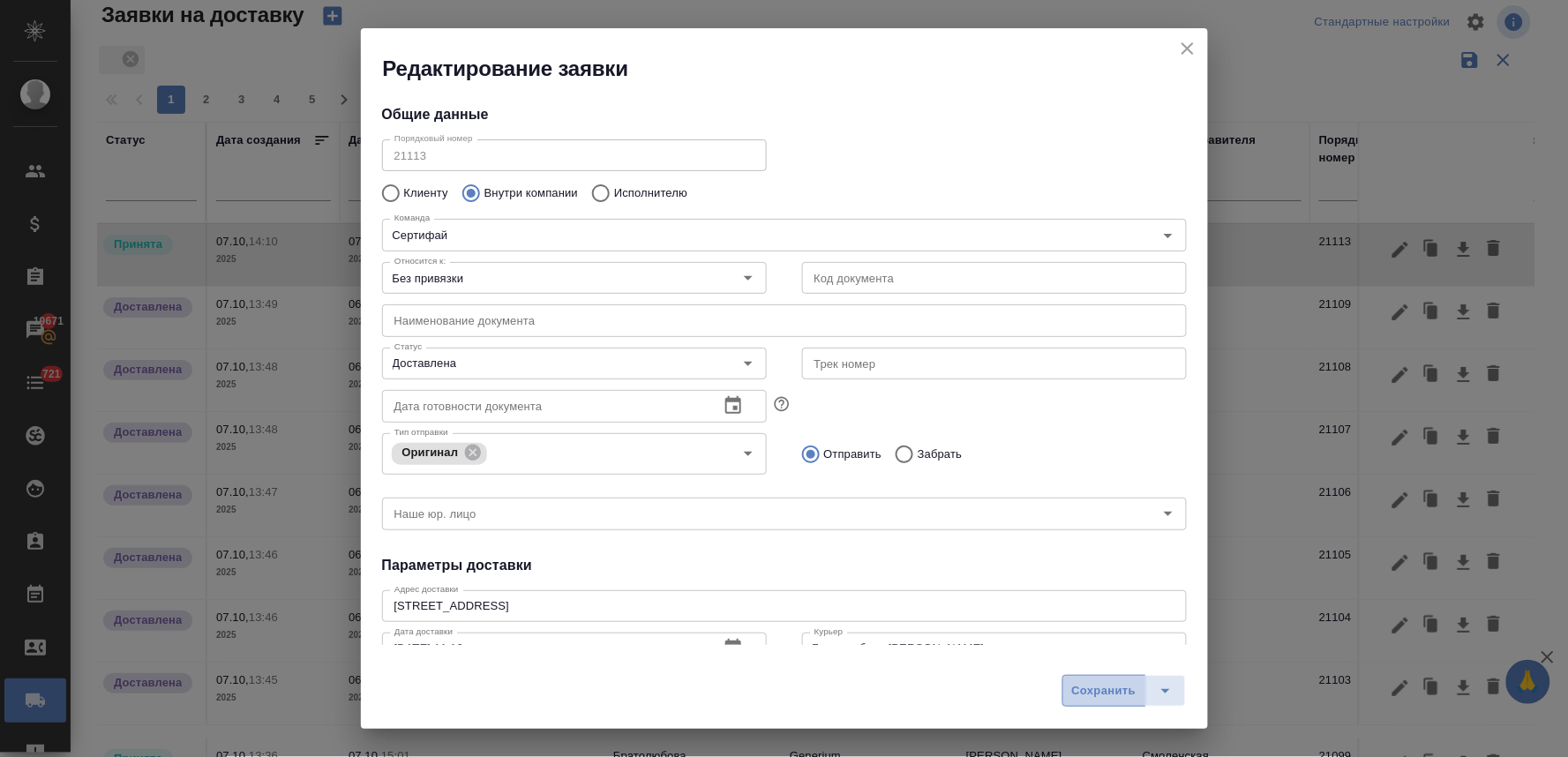
click at [1134, 692] on span "Сохранить" at bounding box center [1104, 691] width 64 height 21
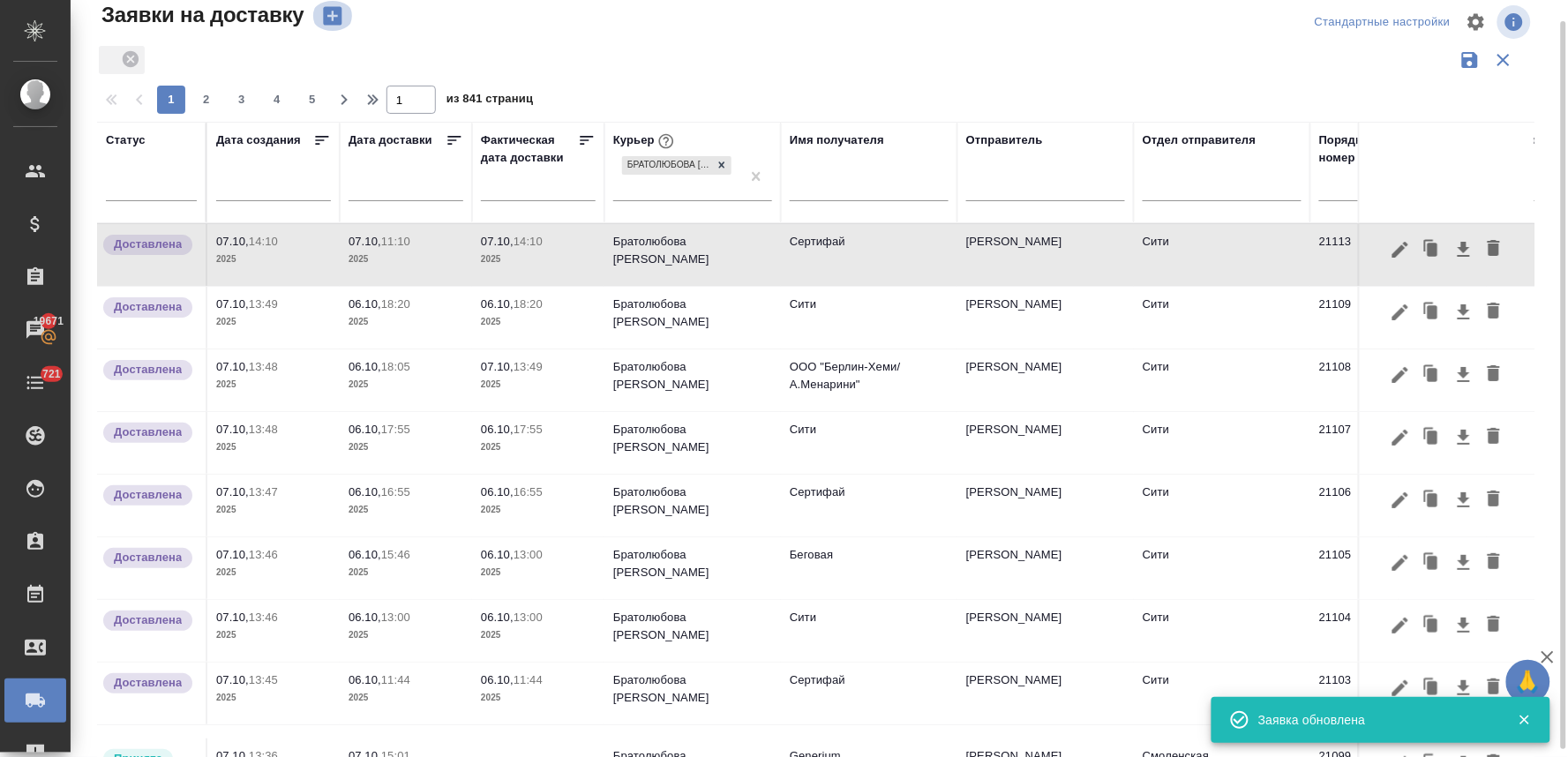
click at [328, 12] on icon "button" at bounding box center [331, 16] width 19 height 19
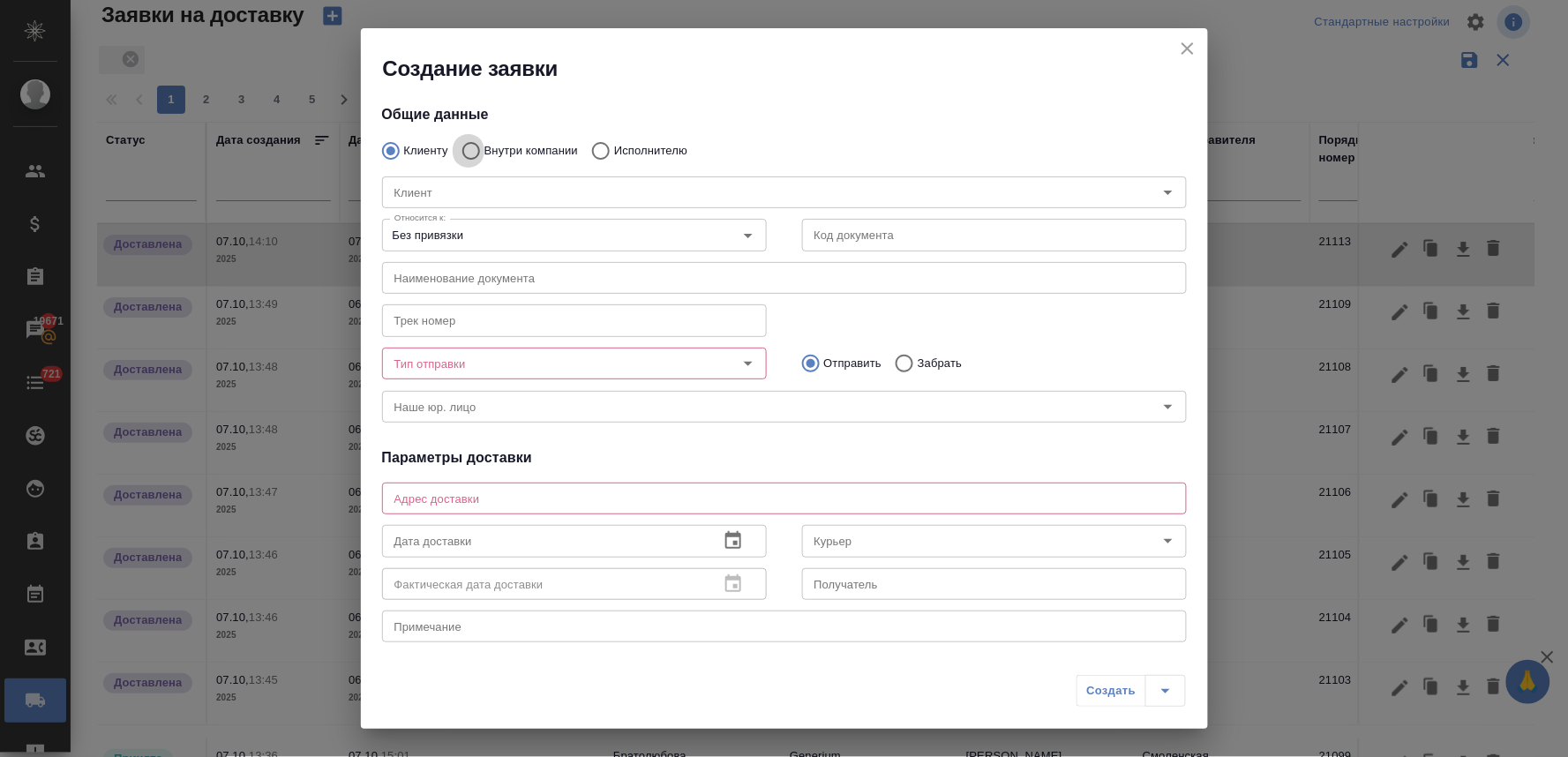
click at [473, 145] on input "Внутри компании" at bounding box center [469, 150] width 32 height 37
radio input "true"
click at [470, 191] on input "Команда" at bounding box center [755, 192] width 735 height 21
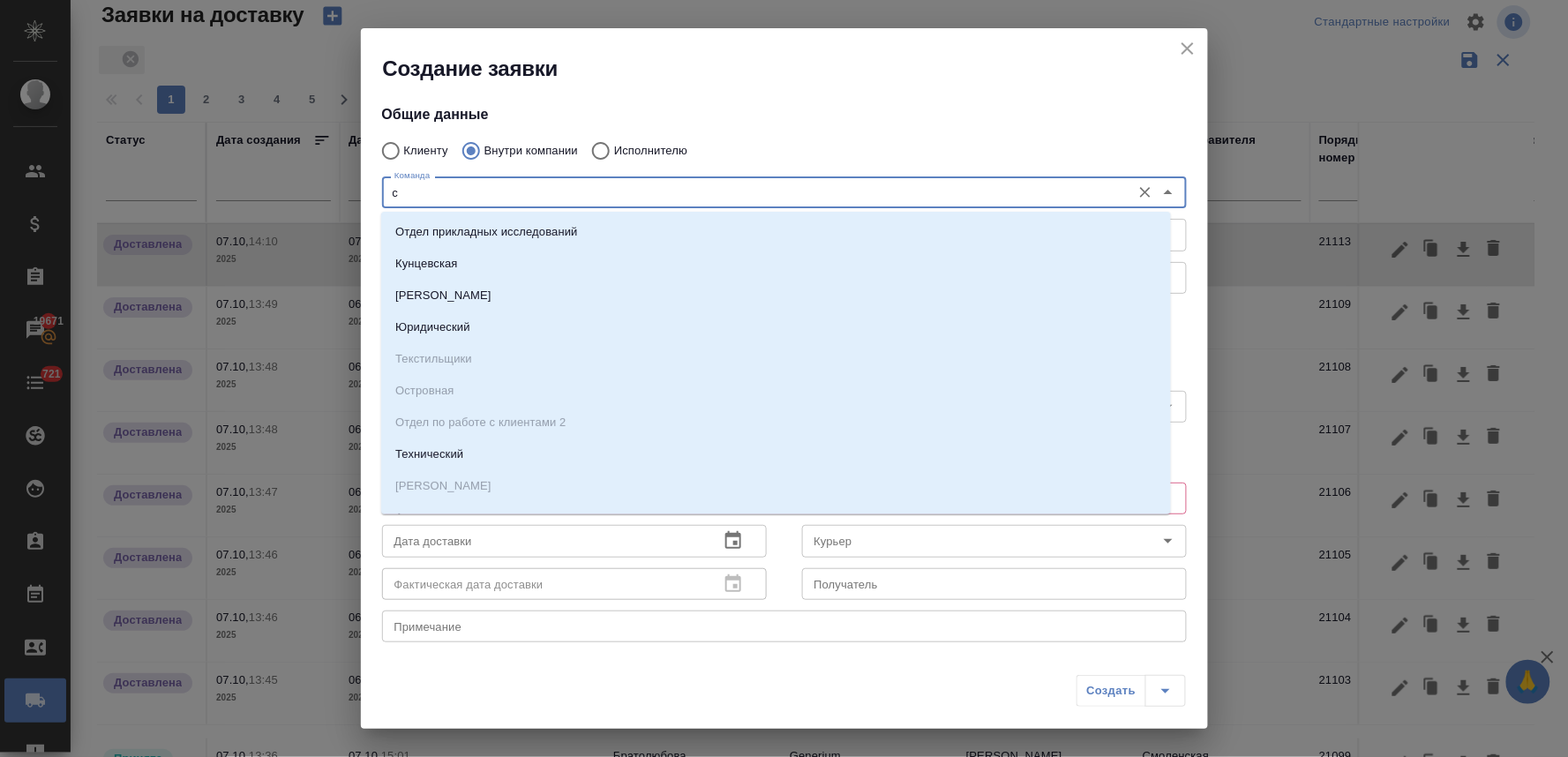
type input "си"
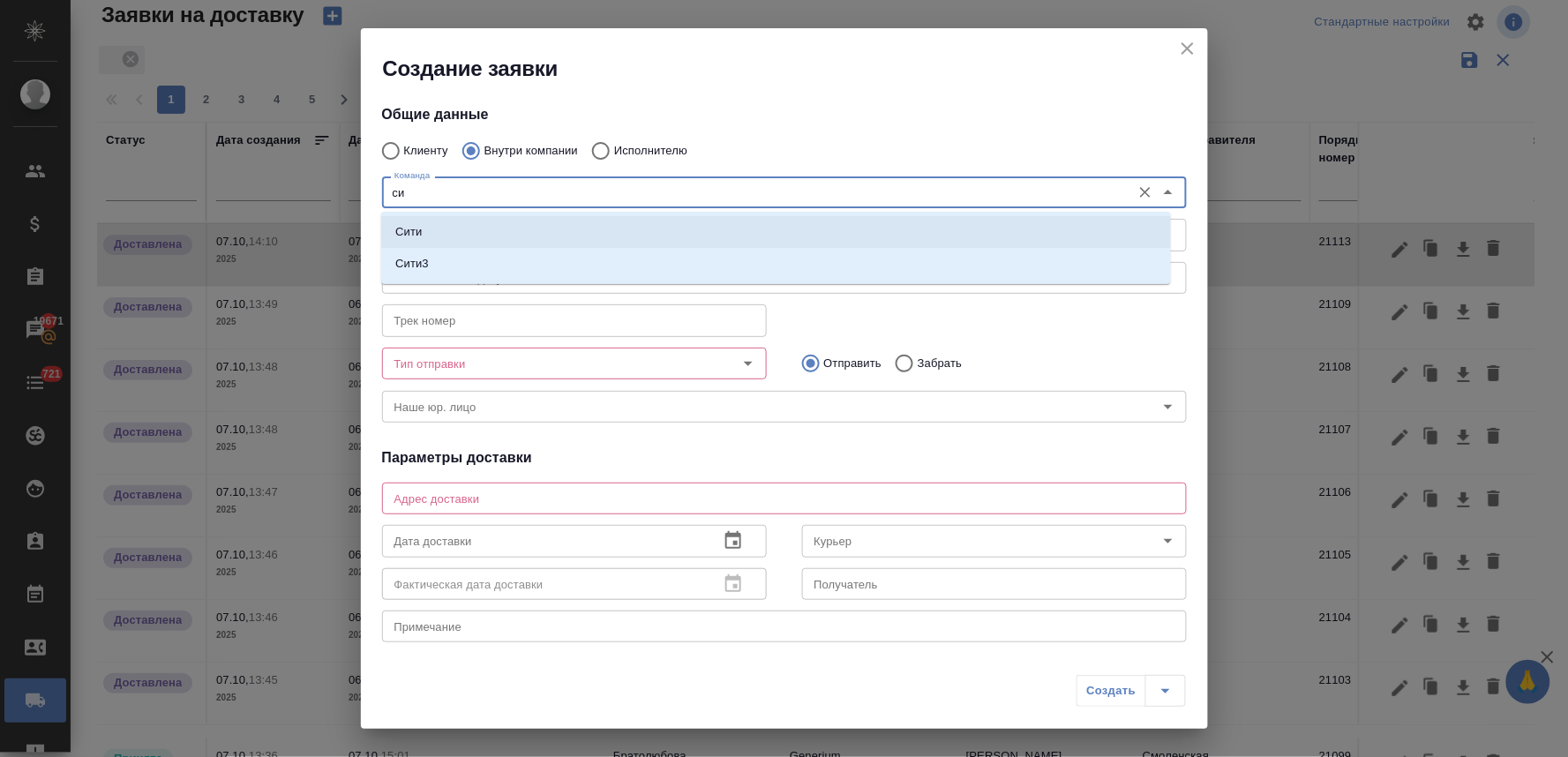
click at [463, 226] on li "Сити" at bounding box center [776, 232] width 789 height 32
type textarea "Пресненская набережная, д. 10, Башня на Набережной, блок С, -1 этаж, зона ритей…"
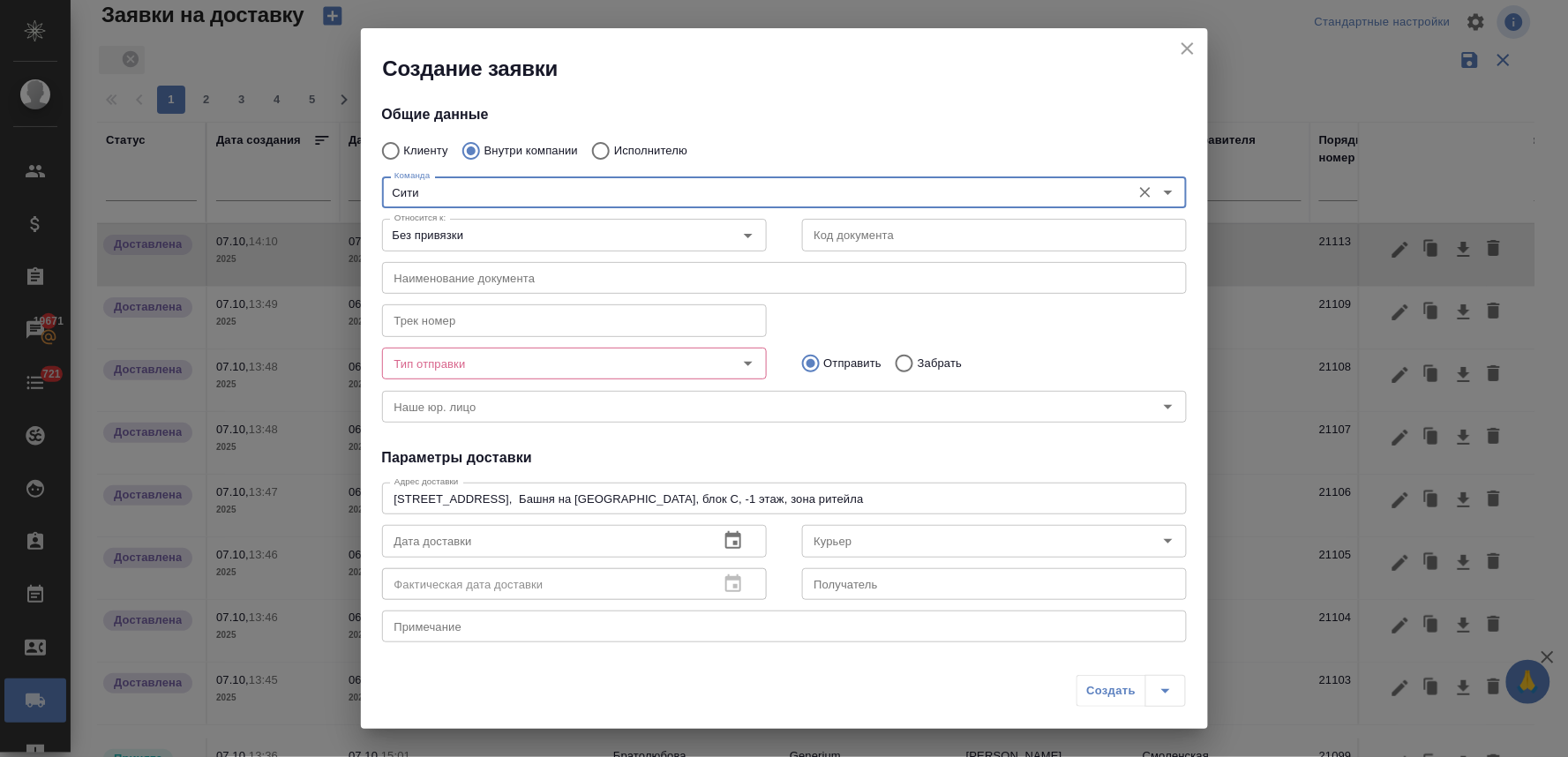
type input "Сити"
click at [648, 372] on input "Тип отправки" at bounding box center [545, 363] width 315 height 21
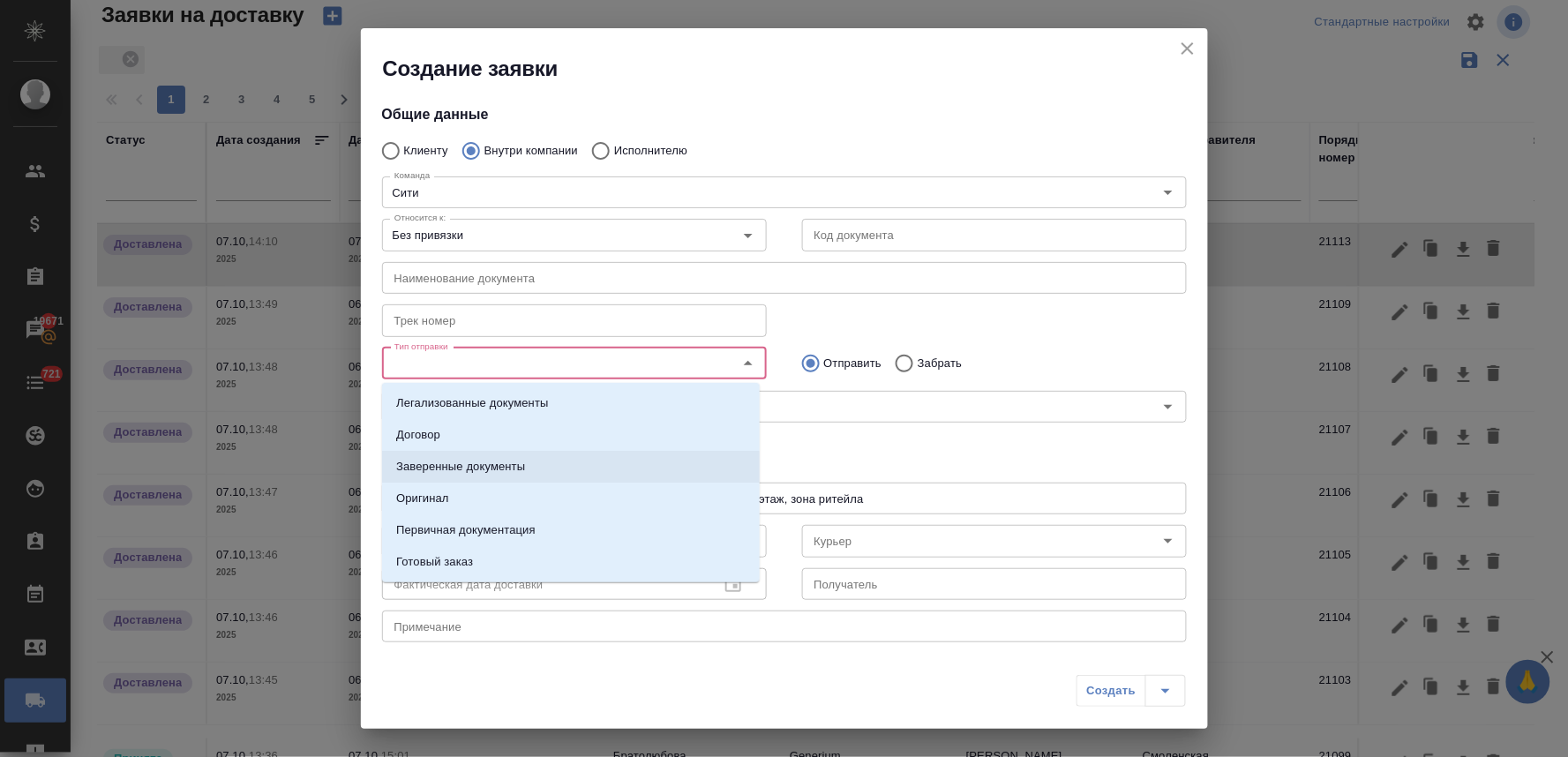
click at [593, 466] on li "Заверенные документы" at bounding box center [571, 467] width 378 height 32
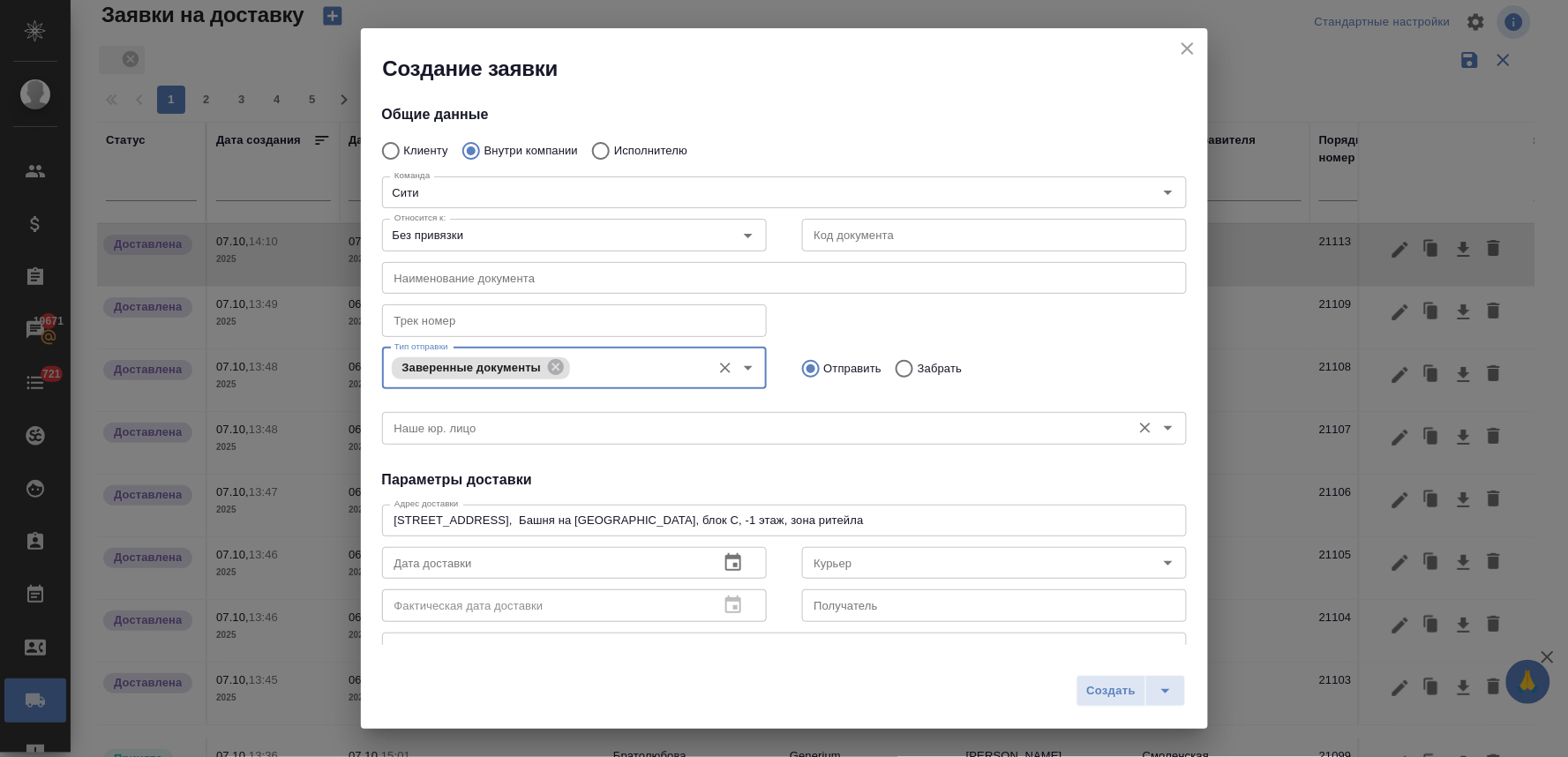
click at [728, 436] on input "Наше юр. лицо" at bounding box center [755, 427] width 735 height 21
click at [727, 474] on h4 "Параметры доставки" at bounding box center [784, 479] width 804 height 21
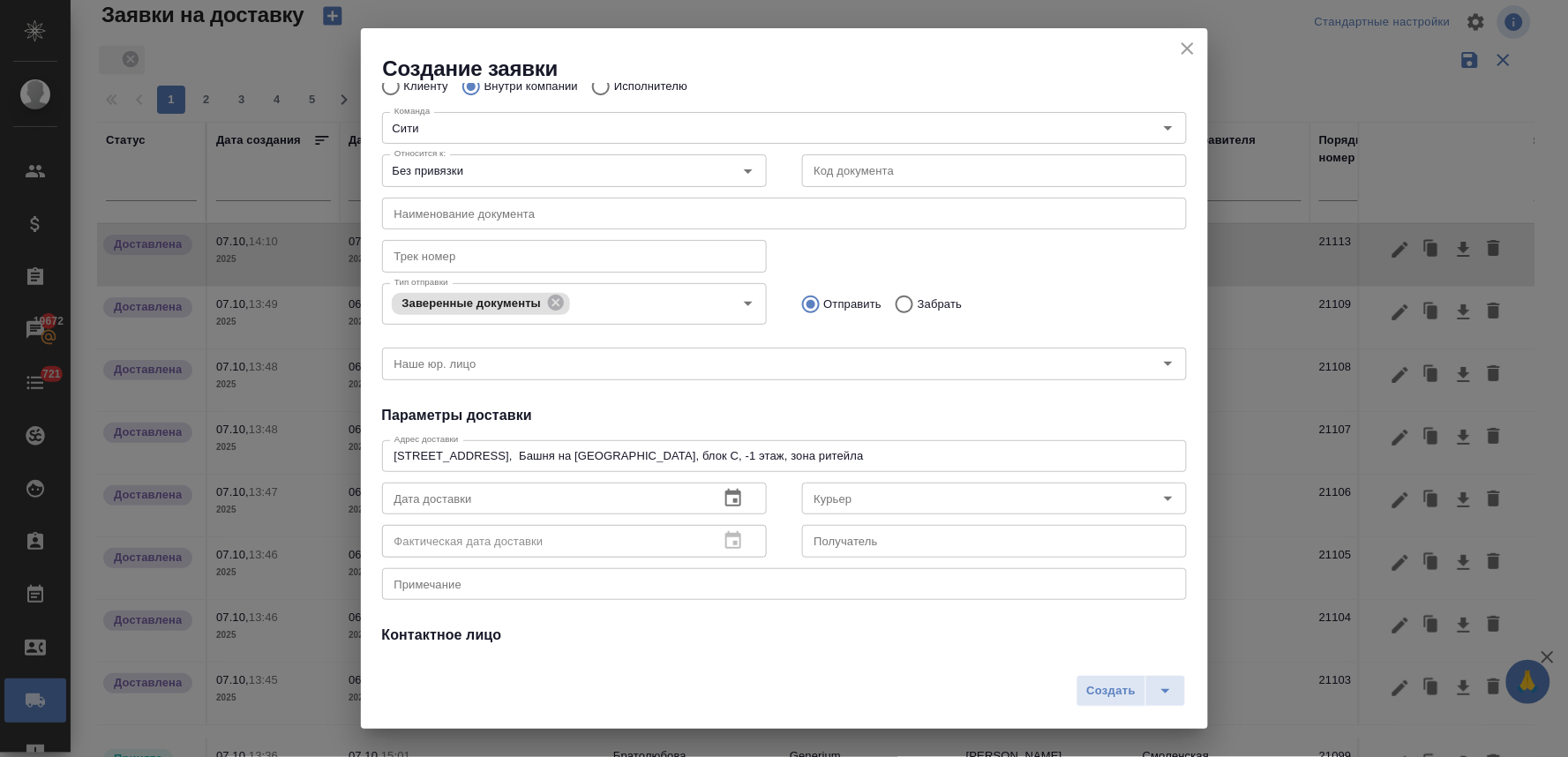
scroll to position [98, 0]
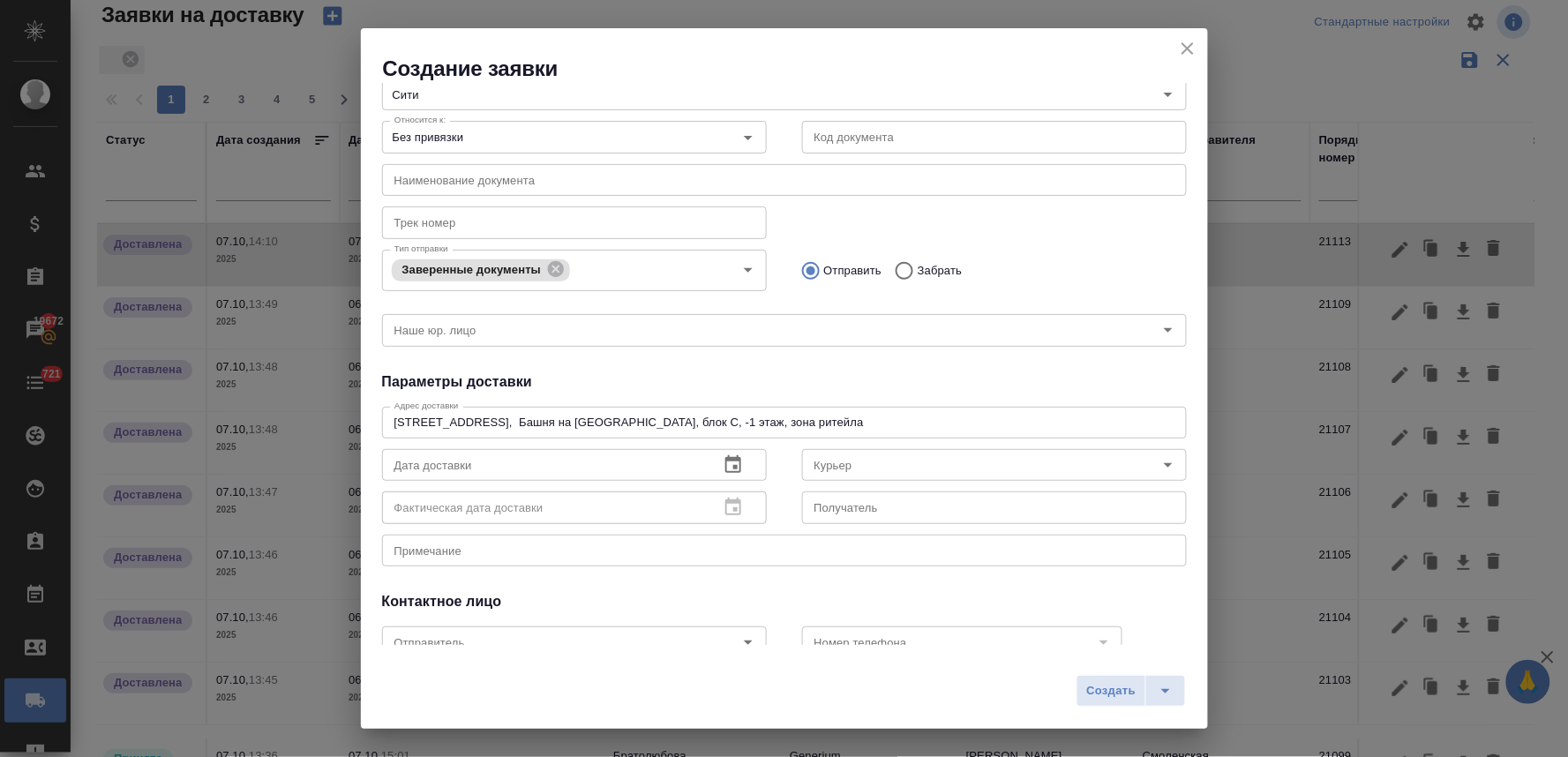
click at [725, 457] on icon "button" at bounding box center [733, 464] width 16 height 18
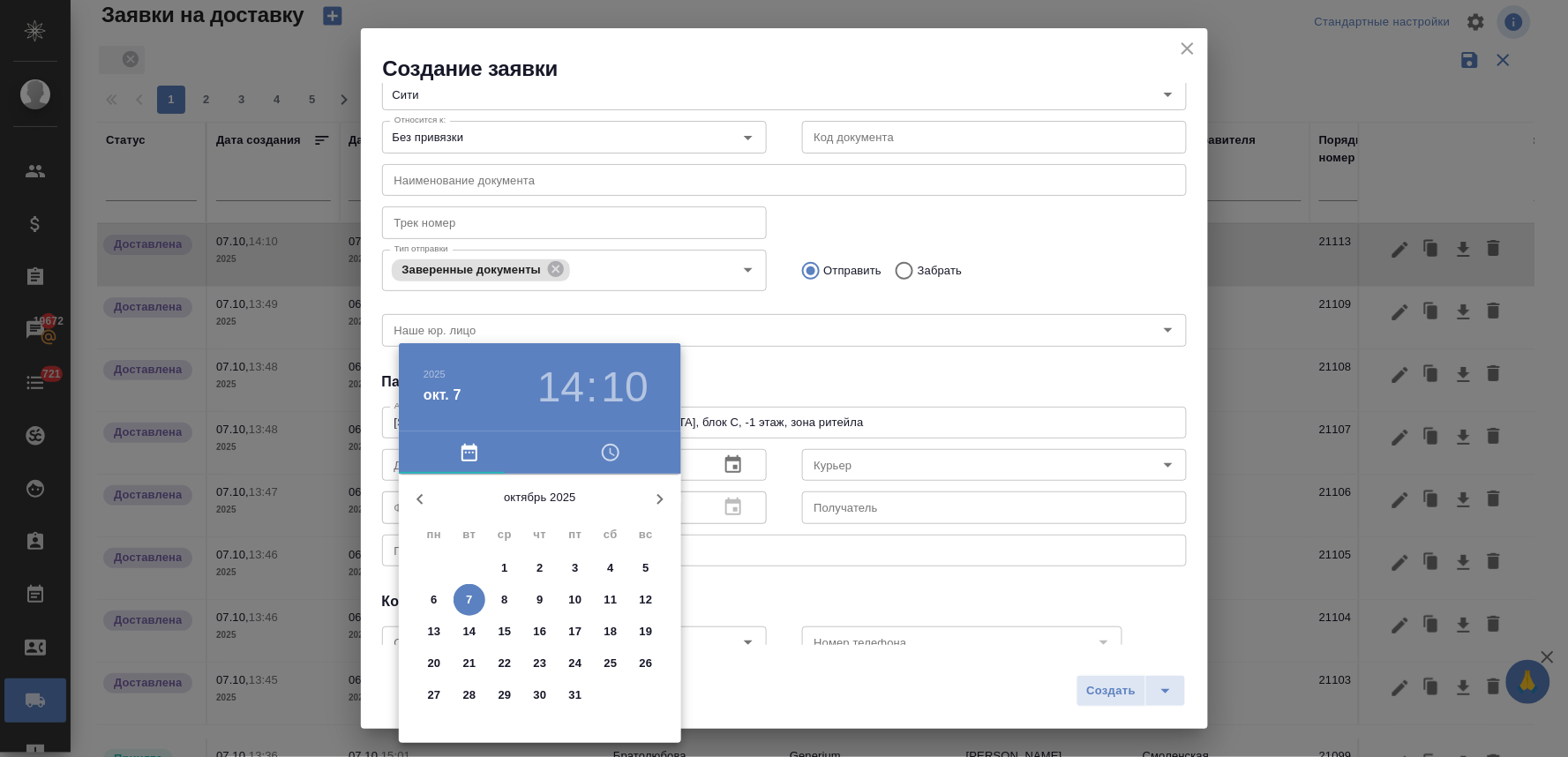
click at [608, 454] on icon "button" at bounding box center [609, 452] width 21 height 21
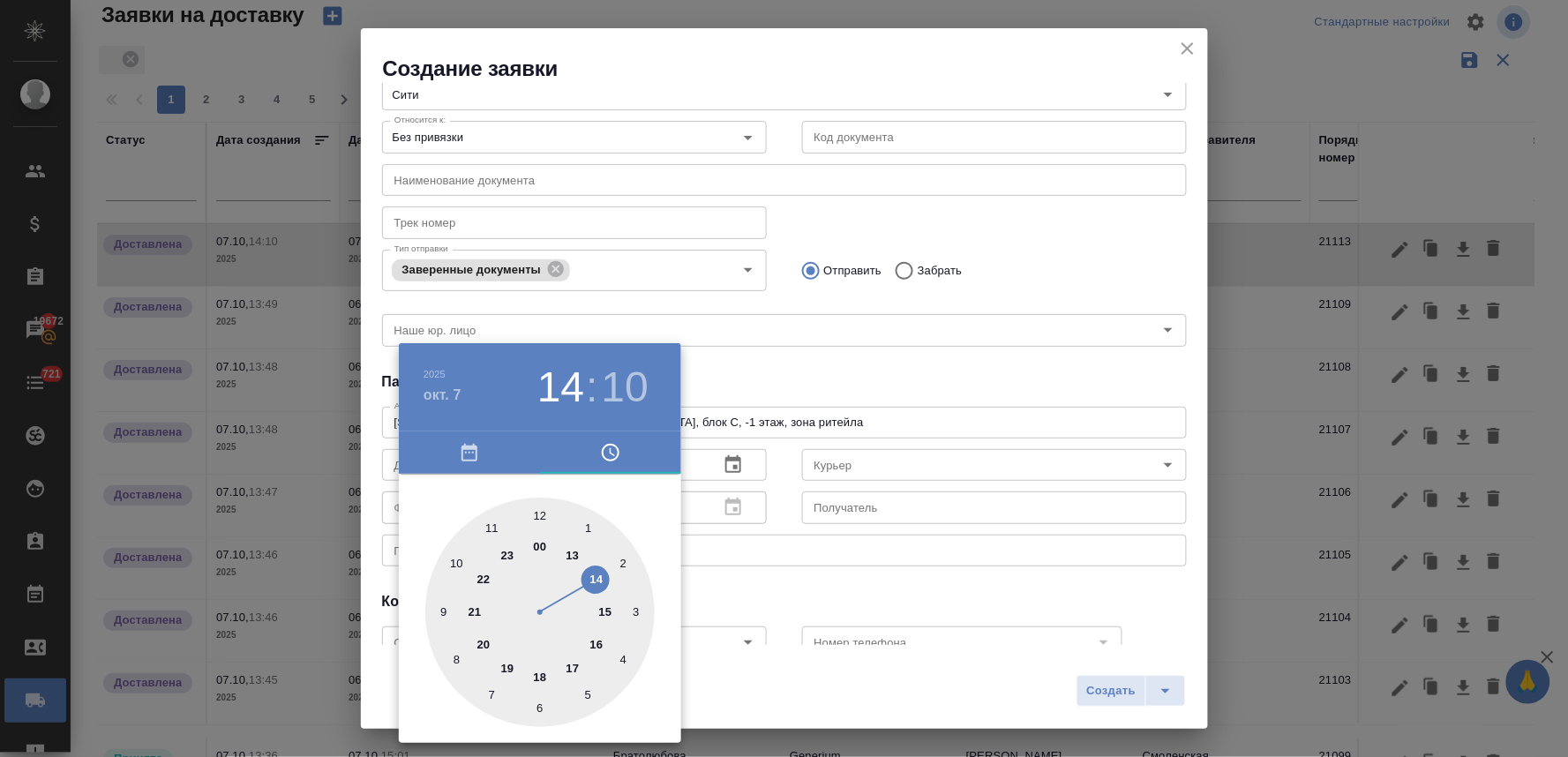
click at [570, 551] on div at bounding box center [540, 613] width 230 height 230
click at [545, 515] on div at bounding box center [540, 613] width 230 height 230
type input "07.10.2025 13:01"
click at [762, 372] on div at bounding box center [784, 378] width 1568 height 757
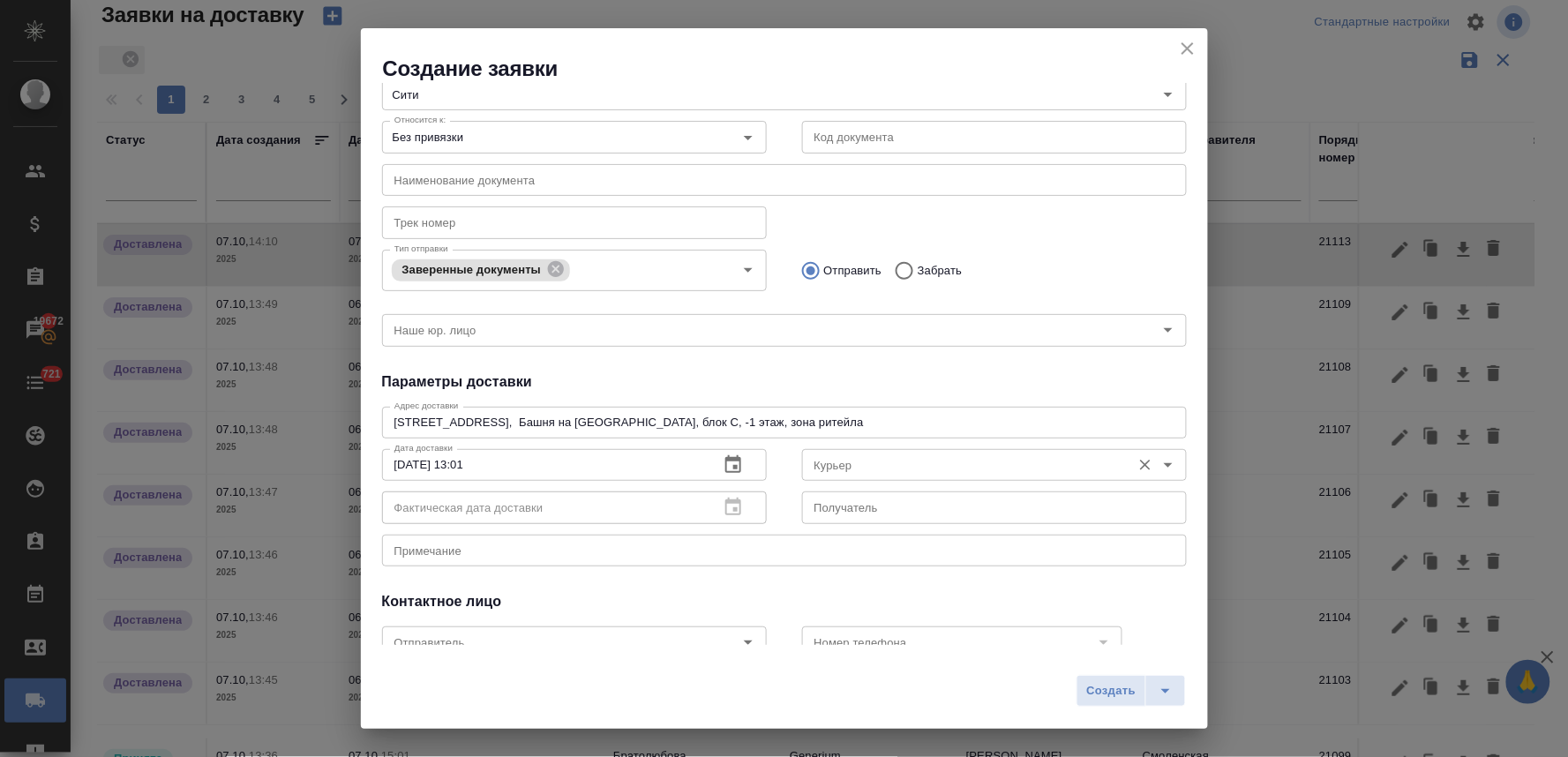
click at [826, 466] on input "Курьер" at bounding box center [965, 464] width 315 height 21
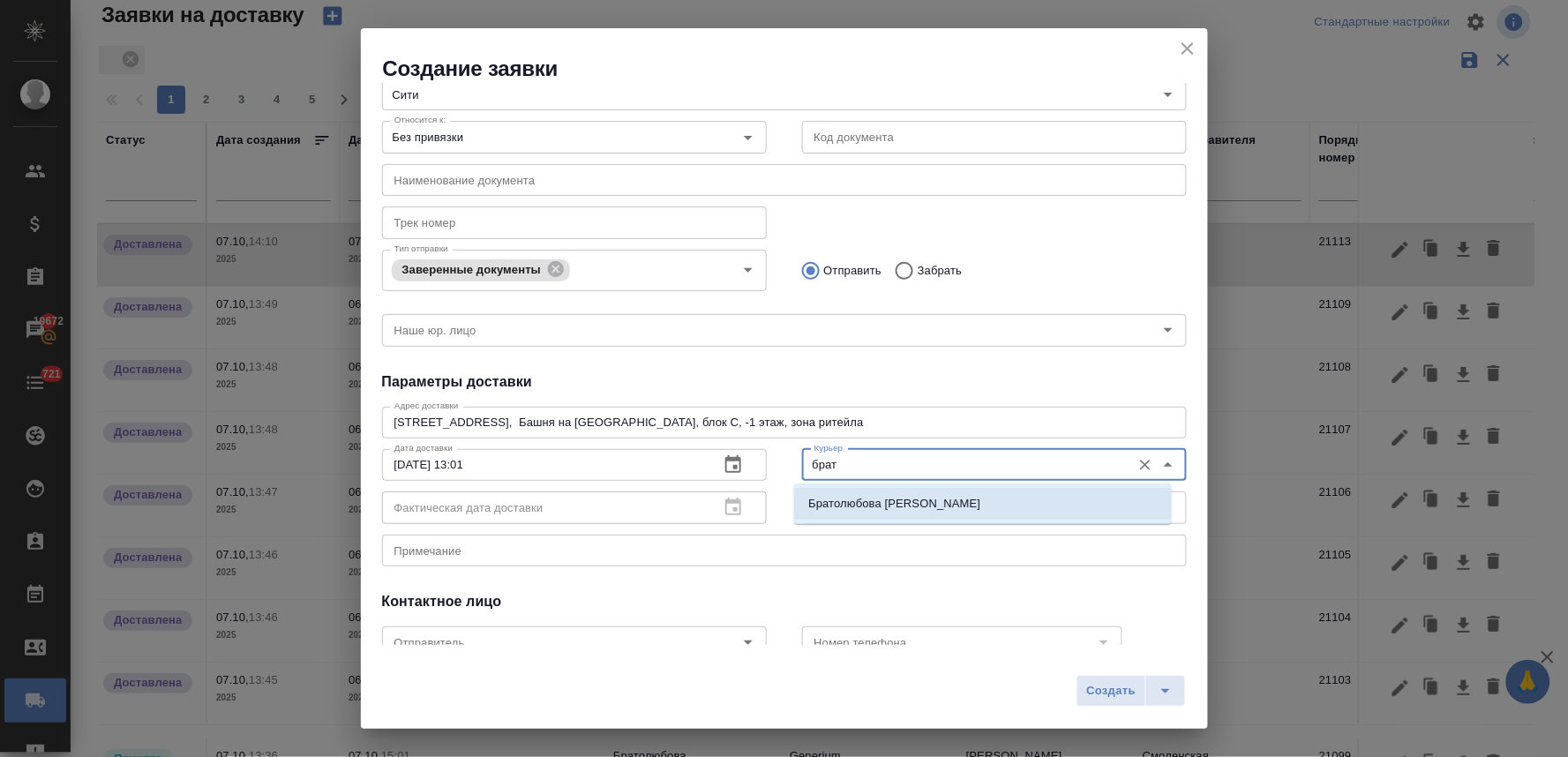
click at [831, 505] on p "Братолюбова Наталья" at bounding box center [894, 504] width 172 height 18
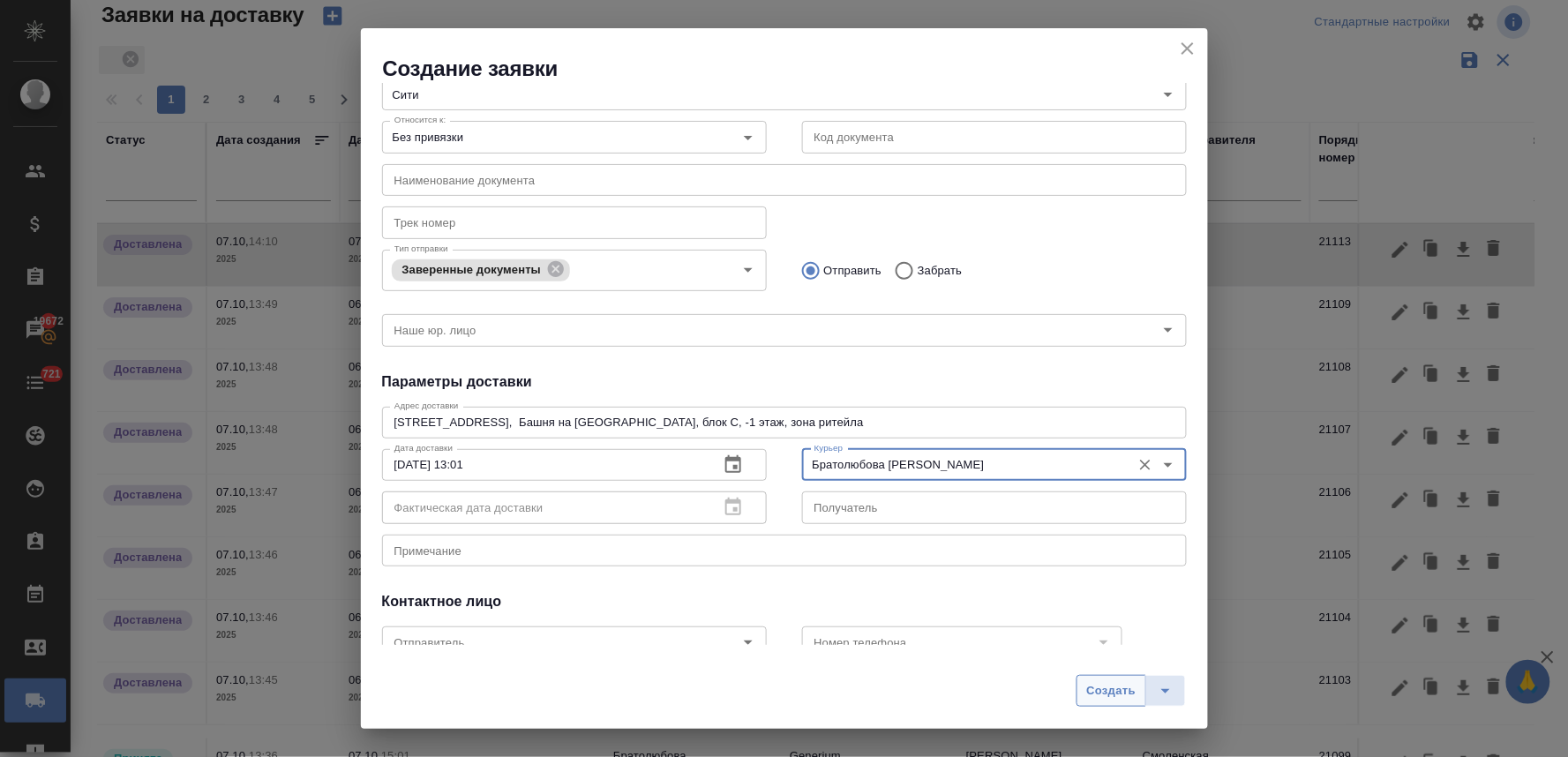
type input "Братолюбова Наталья"
click at [1103, 685] on span "Создать" at bounding box center [1111, 691] width 49 height 21
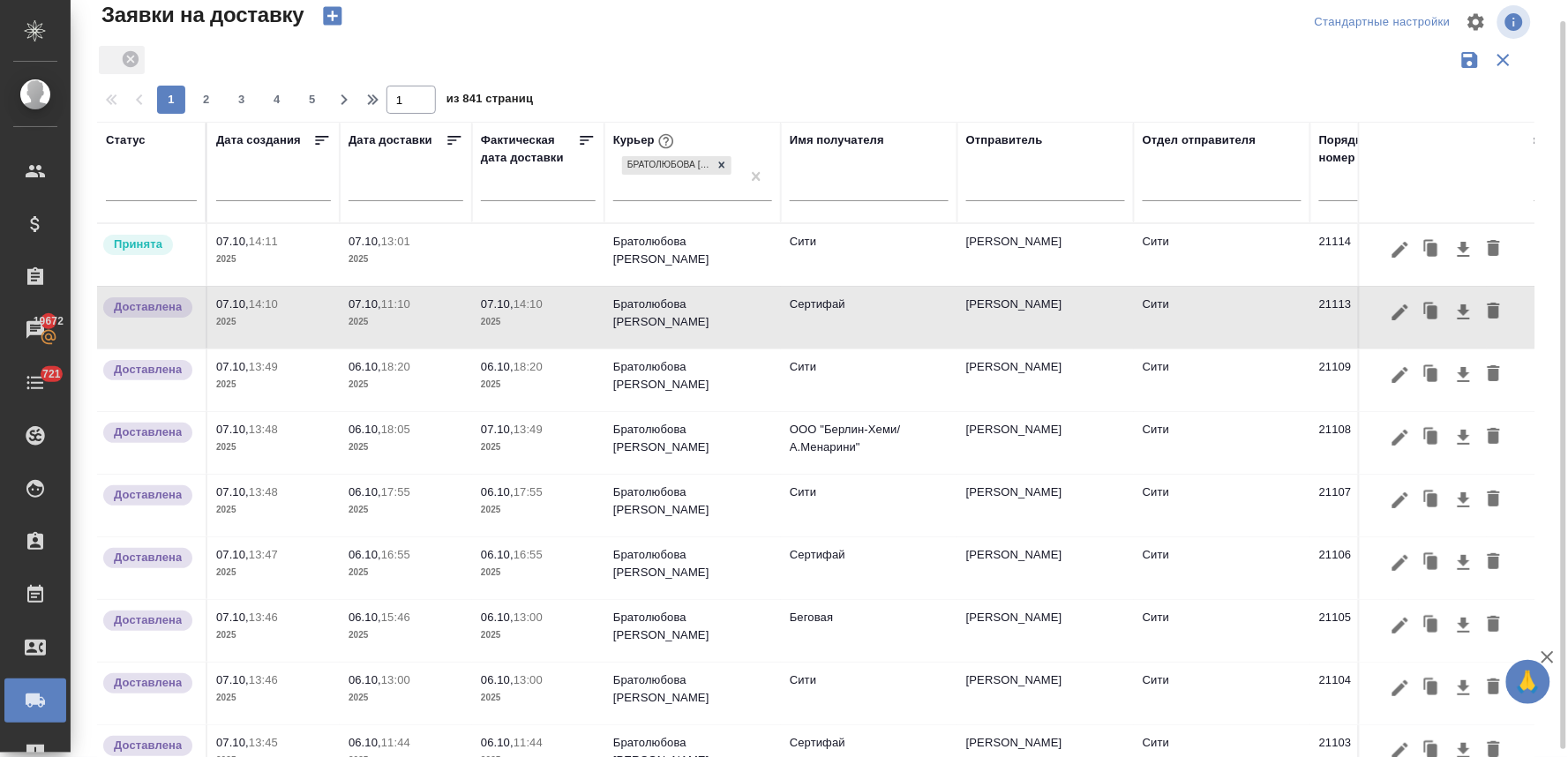
click at [360, 257] on p "2025" at bounding box center [406, 259] width 115 height 18
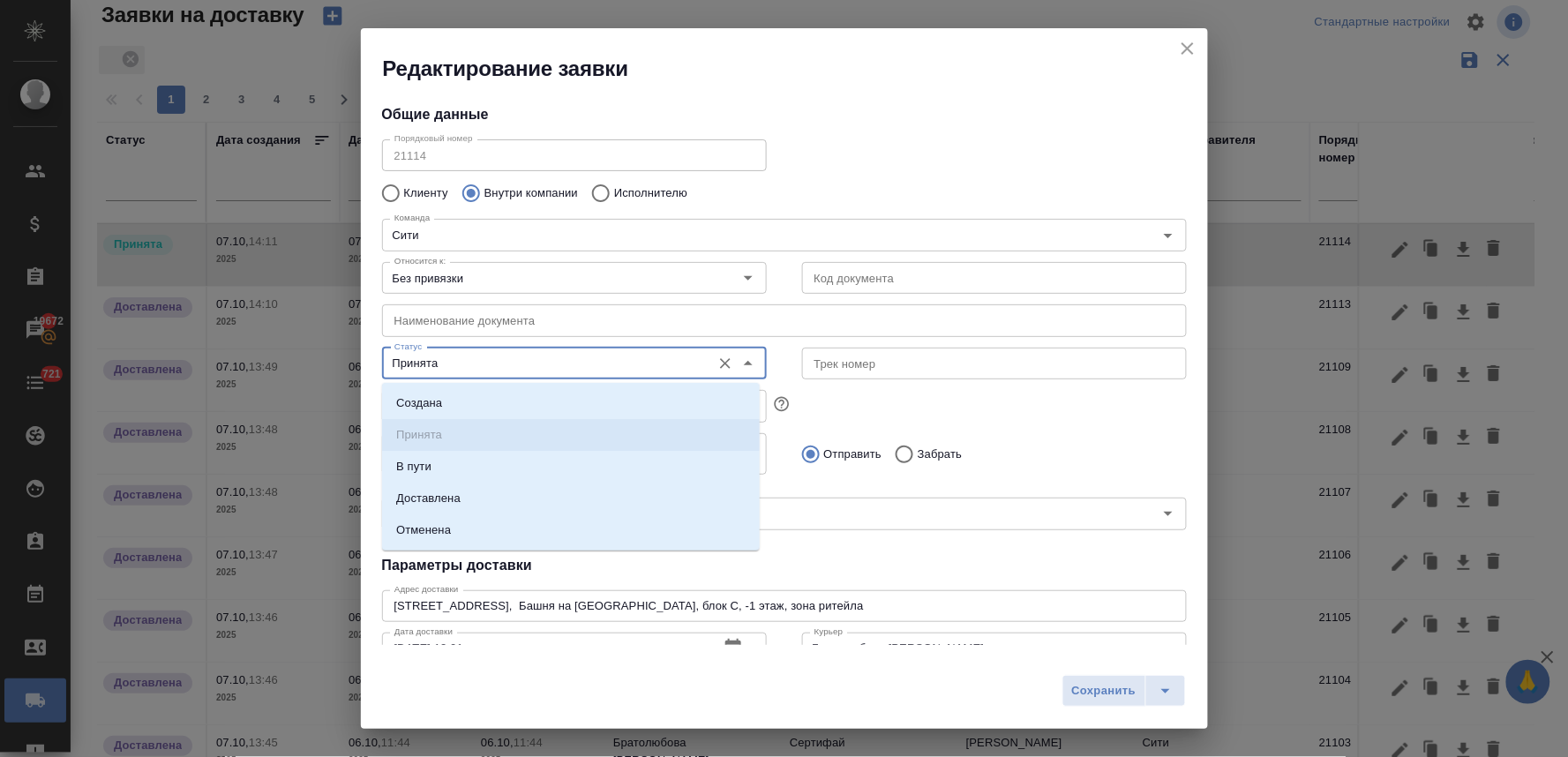
click at [423, 368] on input "Принята" at bounding box center [545, 363] width 315 height 21
click at [441, 494] on p "Доставлена" at bounding box center [427, 499] width 64 height 18
type input "Доставлена"
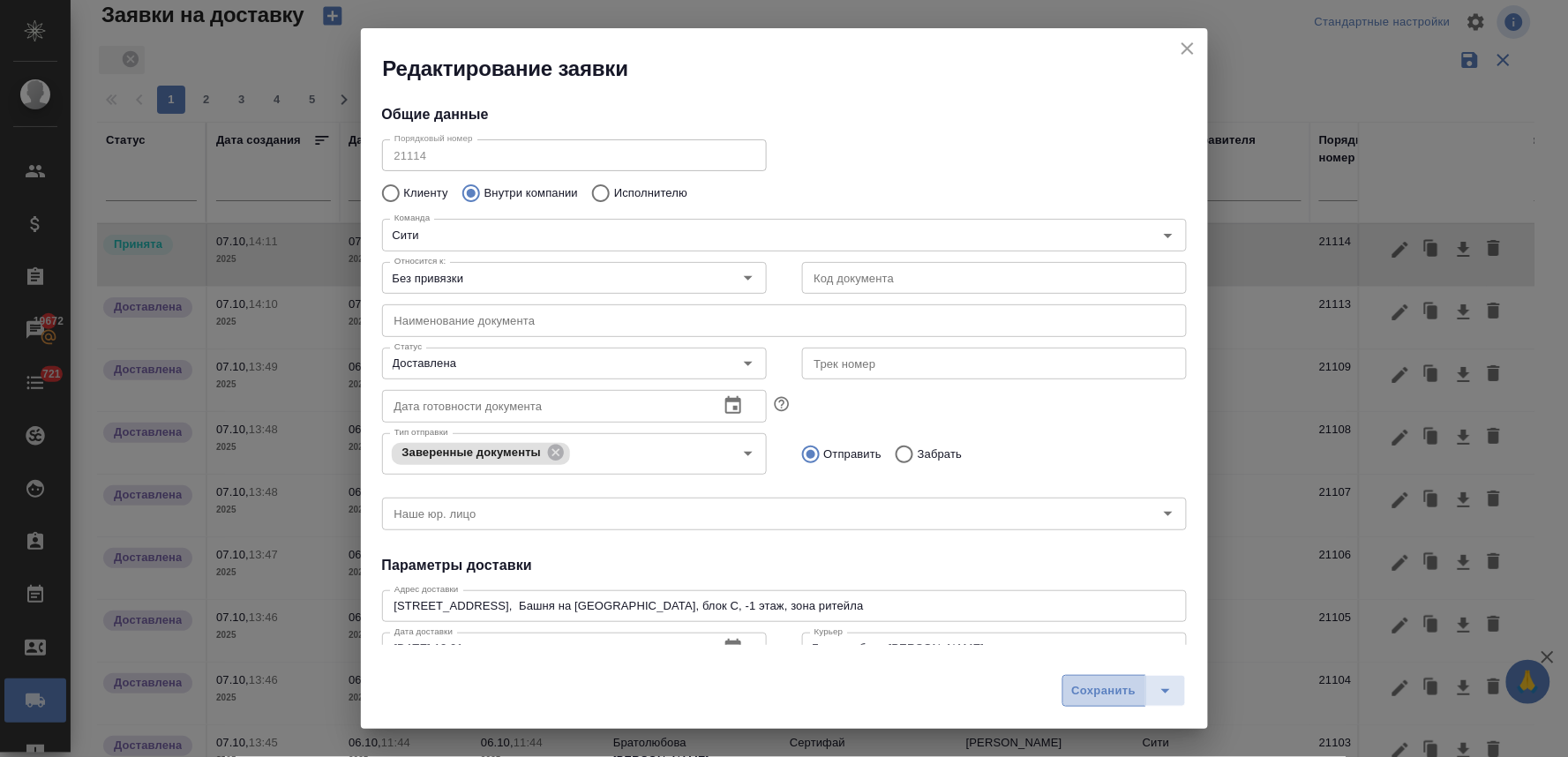
click at [1097, 690] on span "Сохранить" at bounding box center [1104, 691] width 64 height 21
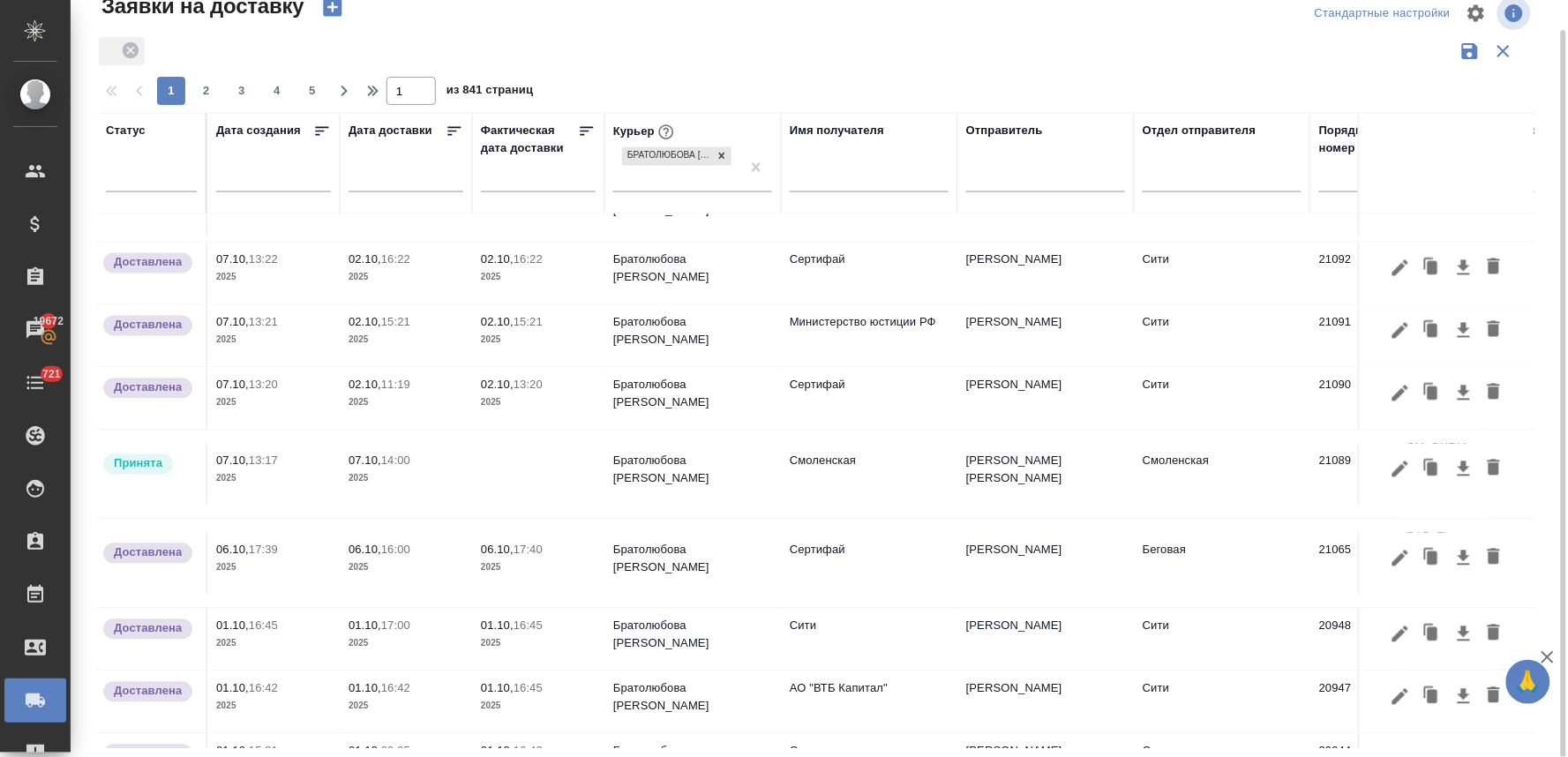
scroll to position [1079, 0]
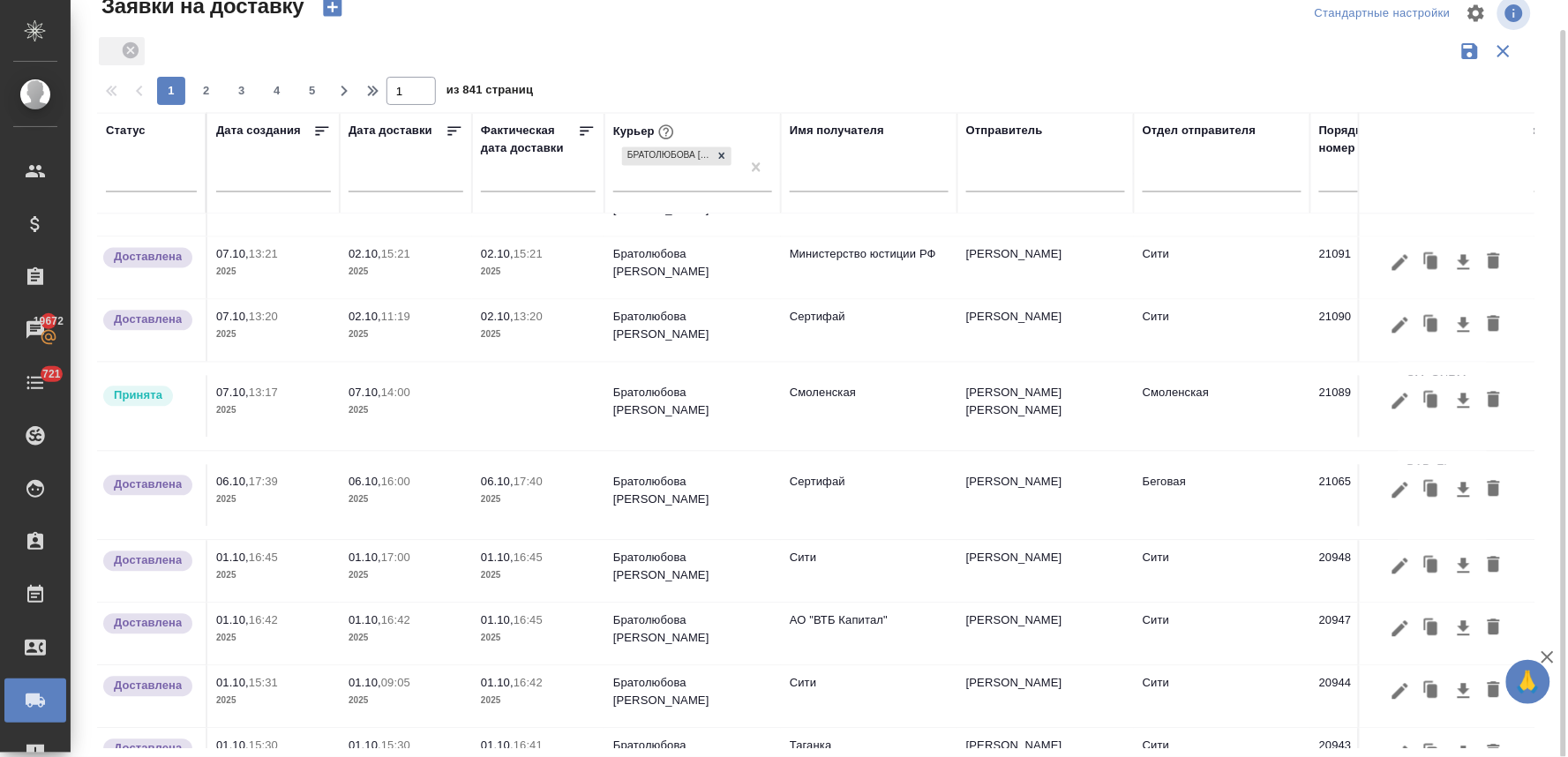
click at [369, 393] on p "07.10," at bounding box center [364, 393] width 33 height 13
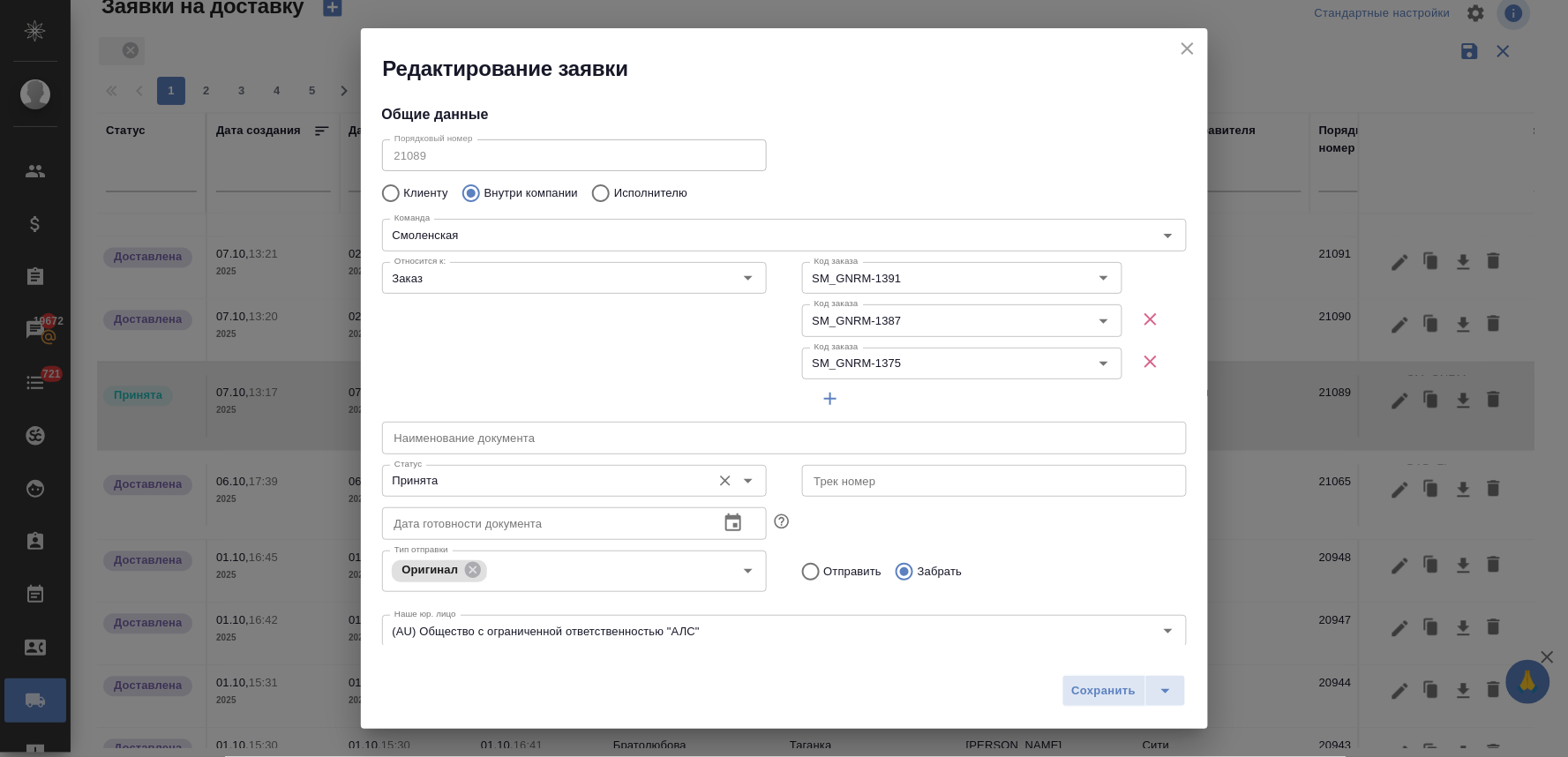
click at [462, 477] on input "Принята" at bounding box center [545, 480] width 315 height 21
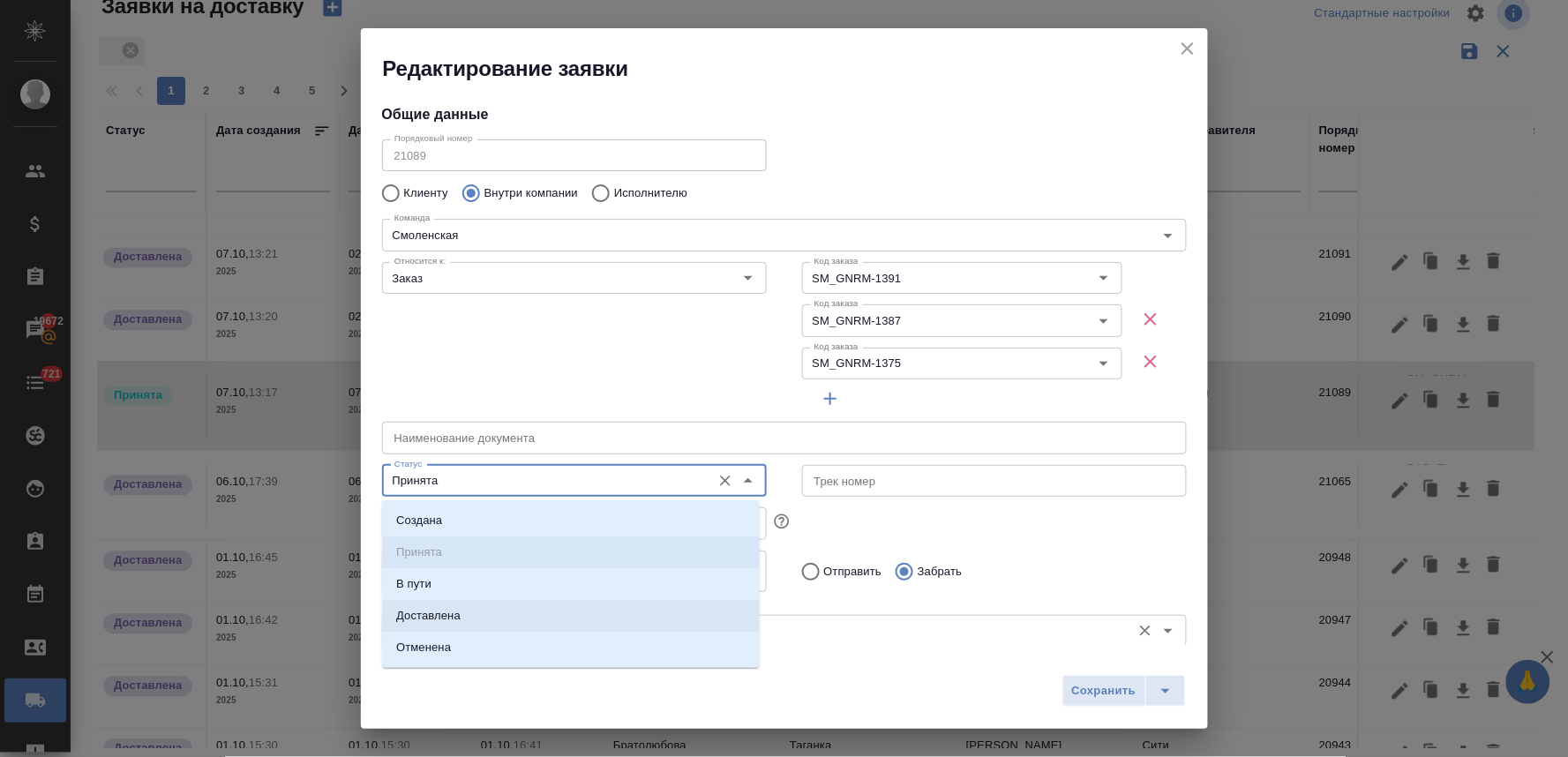
drag, startPoint x: 478, startPoint y: 609, endPoint x: 532, endPoint y: 607, distance: 54.0
click at [479, 609] on li "Доставлена" at bounding box center [571, 615] width 378 height 32
type input "Доставлена"
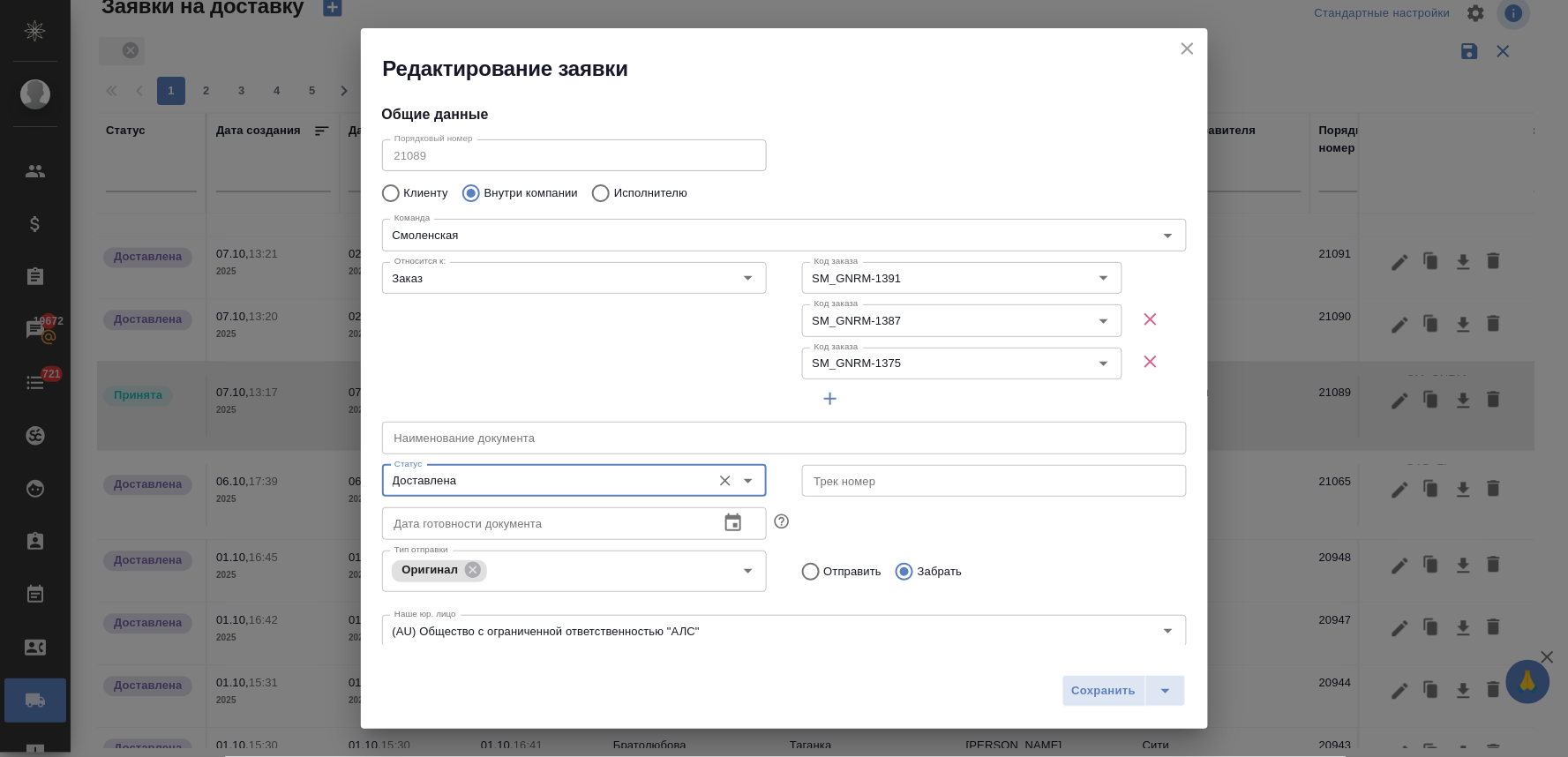
click at [1108, 690] on span "Сохранить" at bounding box center [1104, 691] width 64 height 21
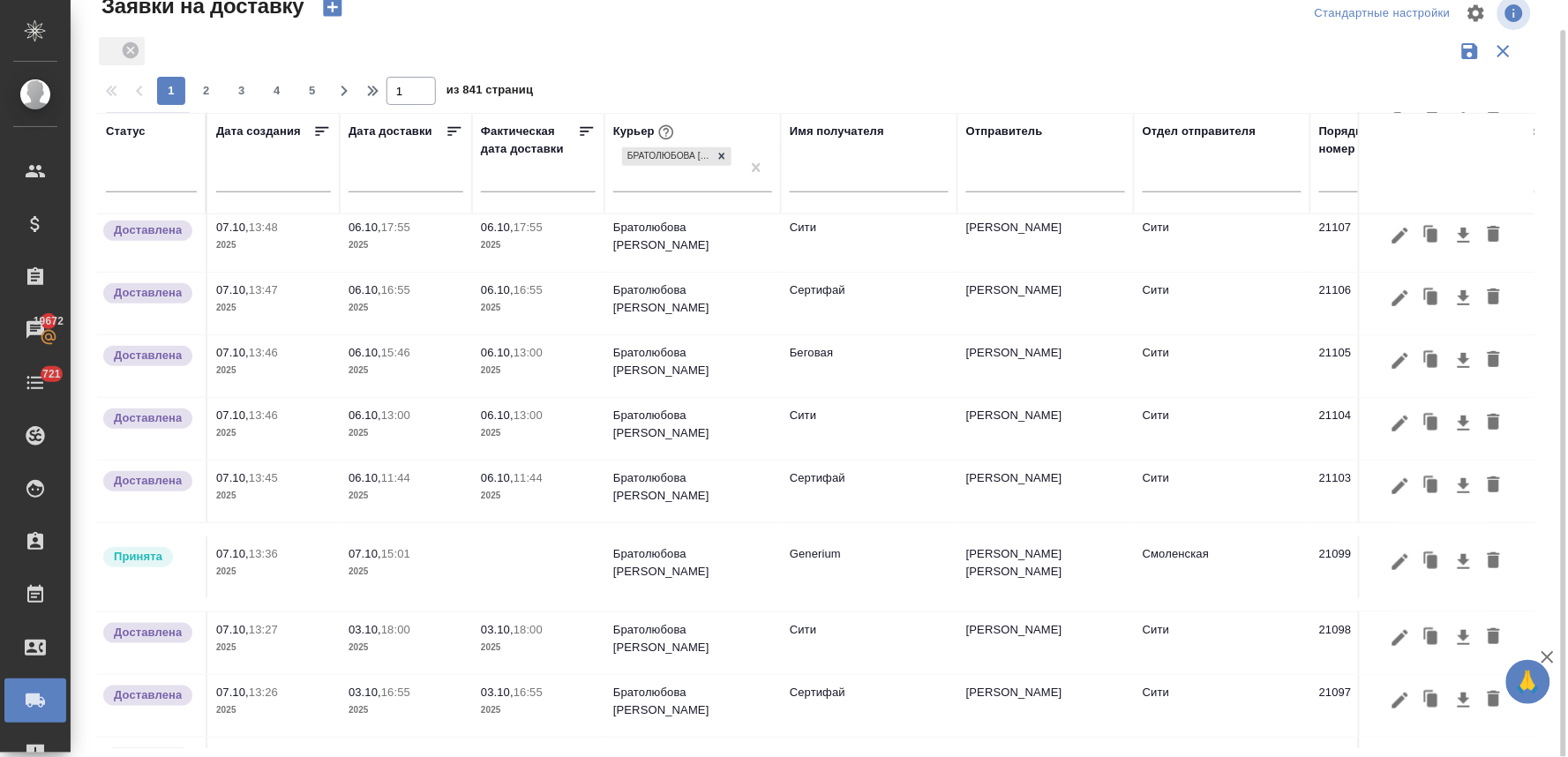
scroll to position [0, 0]
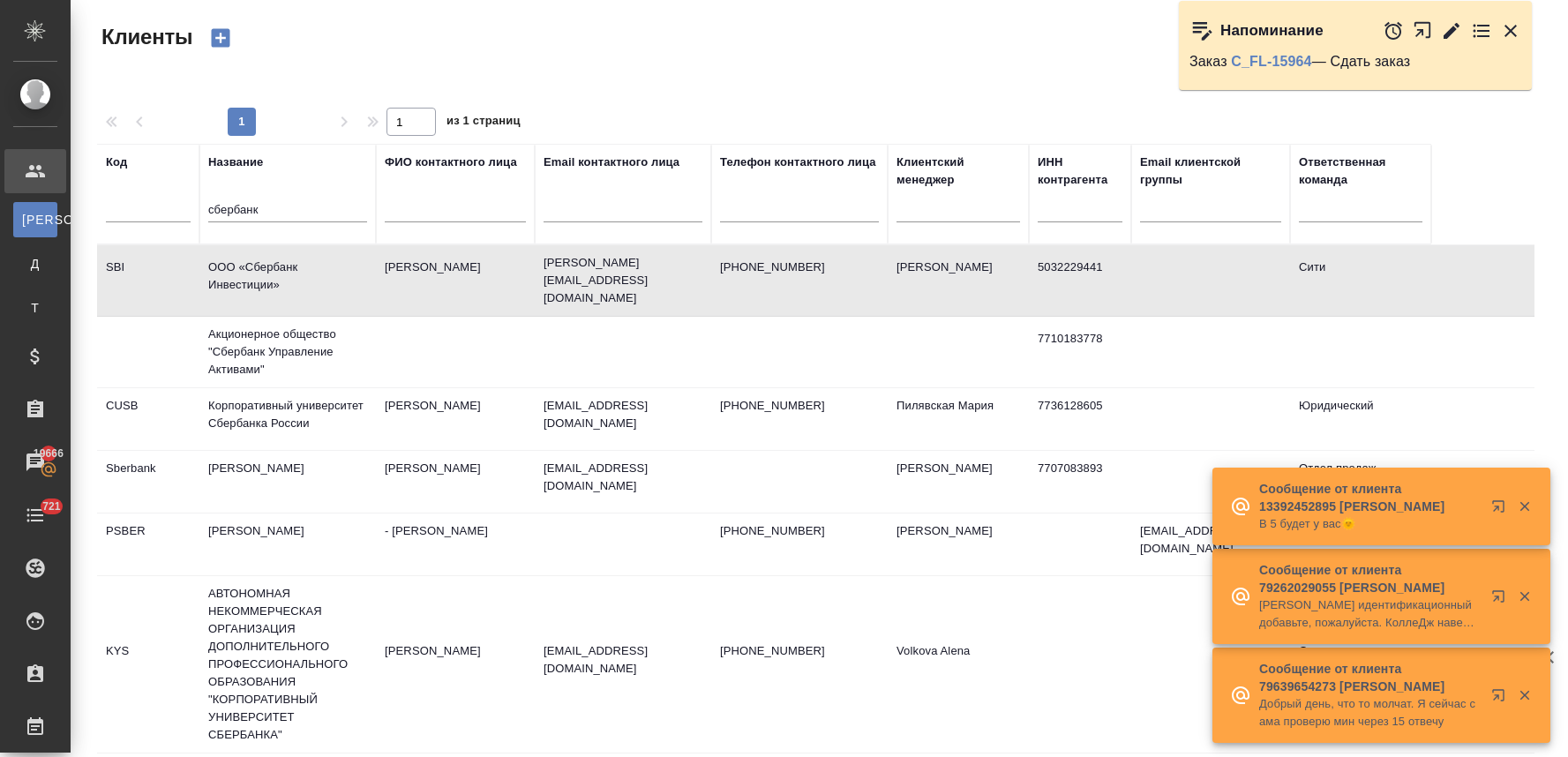
select select "RU"
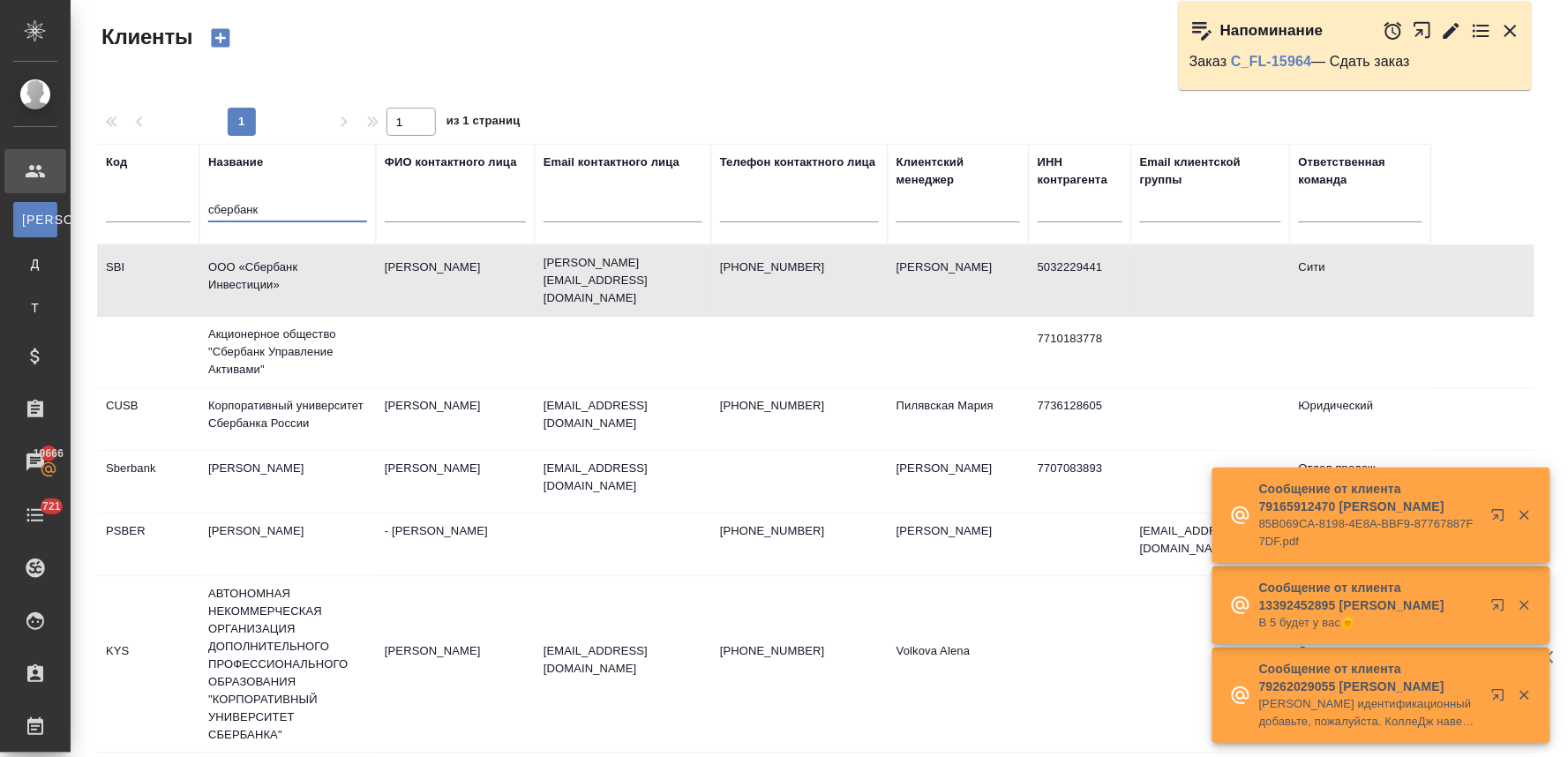
drag, startPoint x: 187, startPoint y: 217, endPoint x: 127, endPoint y: 222, distance: 60.2
click at [127, 222] on tr "Код Название сбербанк ФИО контактного лица Email контактного лица Телефон конта…" at bounding box center [764, 194] width 1334 height 101
click at [133, 221] on input "text" at bounding box center [148, 211] width 85 height 22
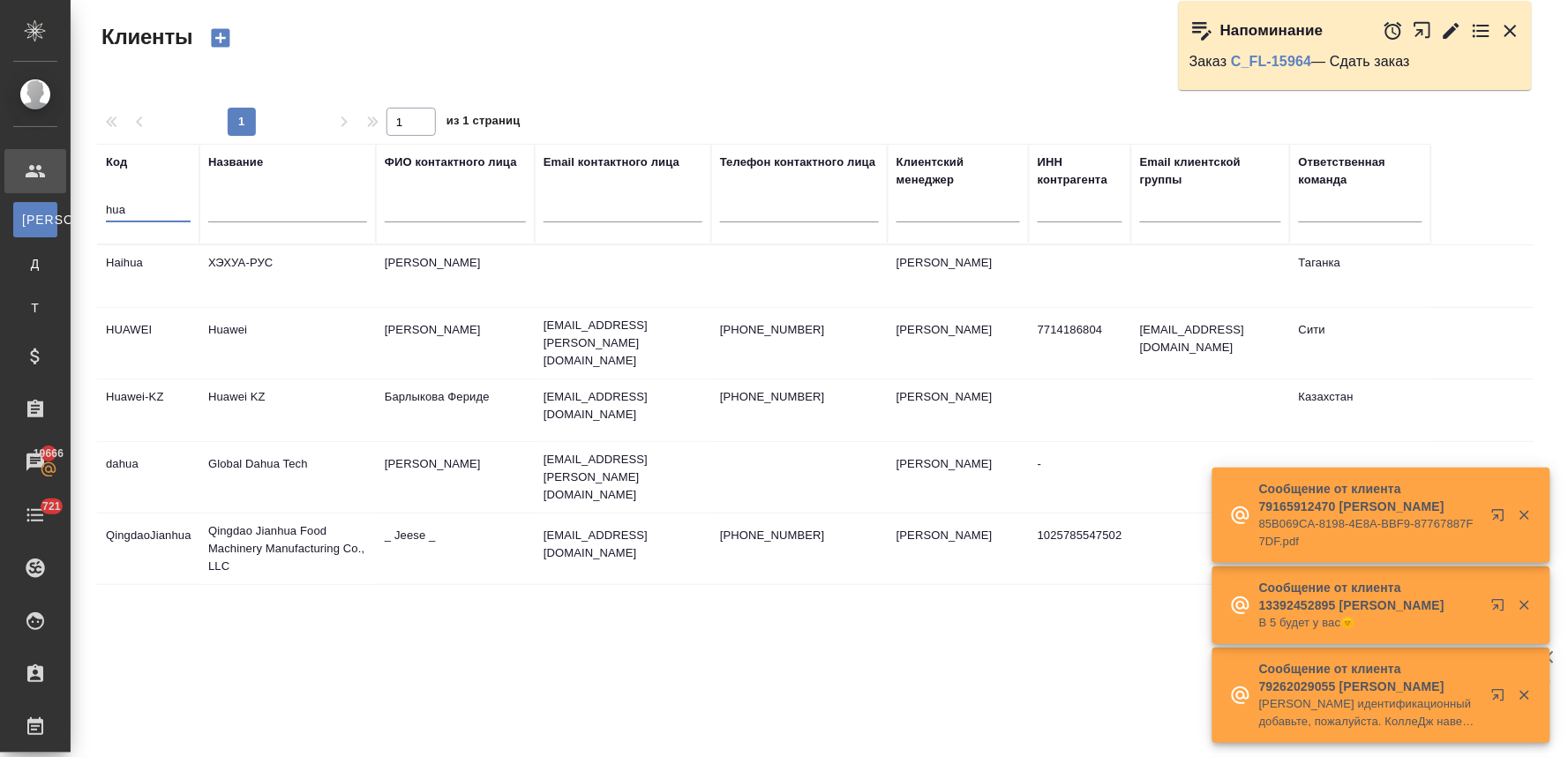
type input "hua"
click at [228, 331] on td "Huawei" at bounding box center [288, 343] width 176 height 61
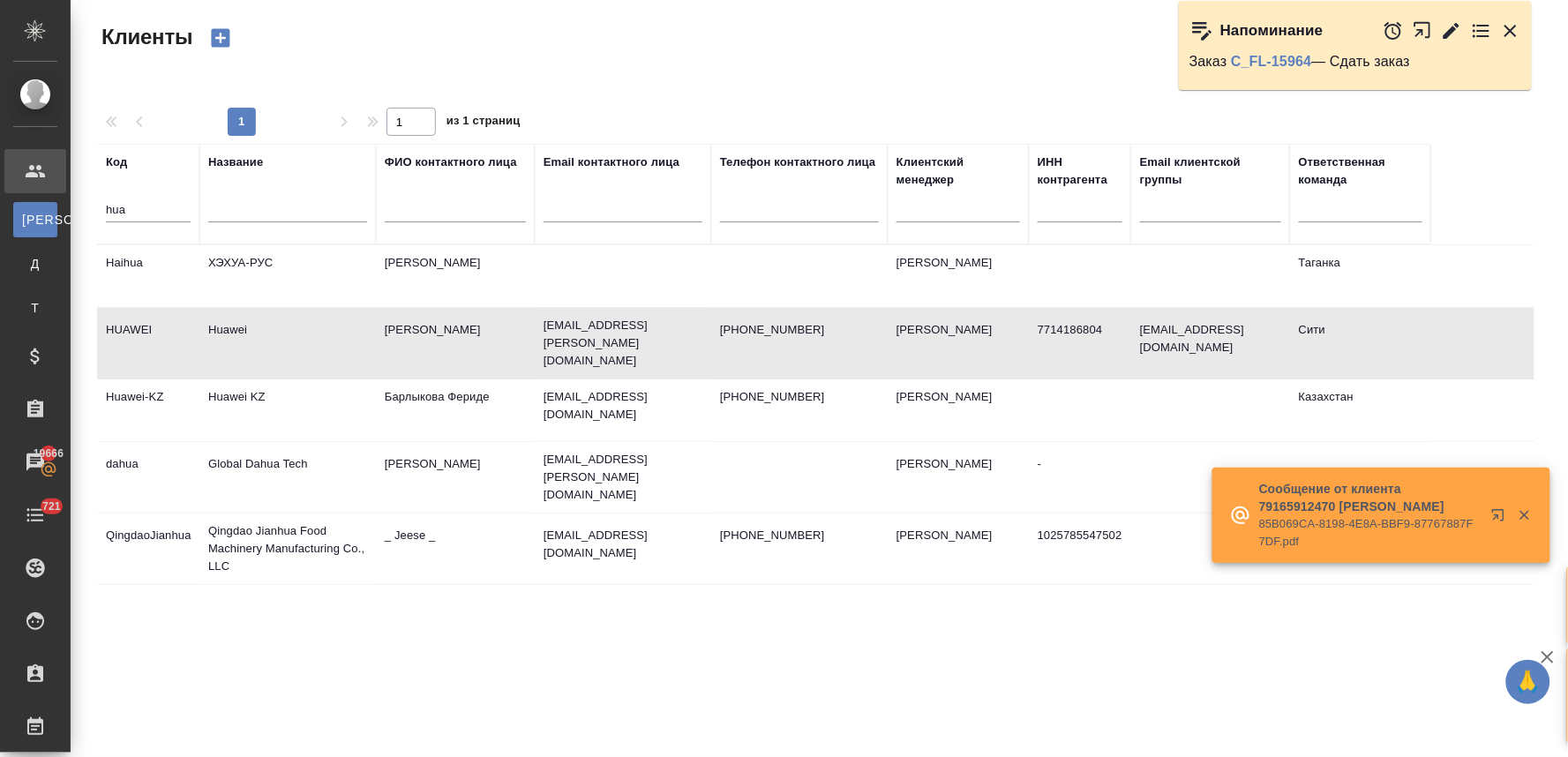
click at [228, 331] on td "Huawei" at bounding box center [288, 343] width 176 height 61
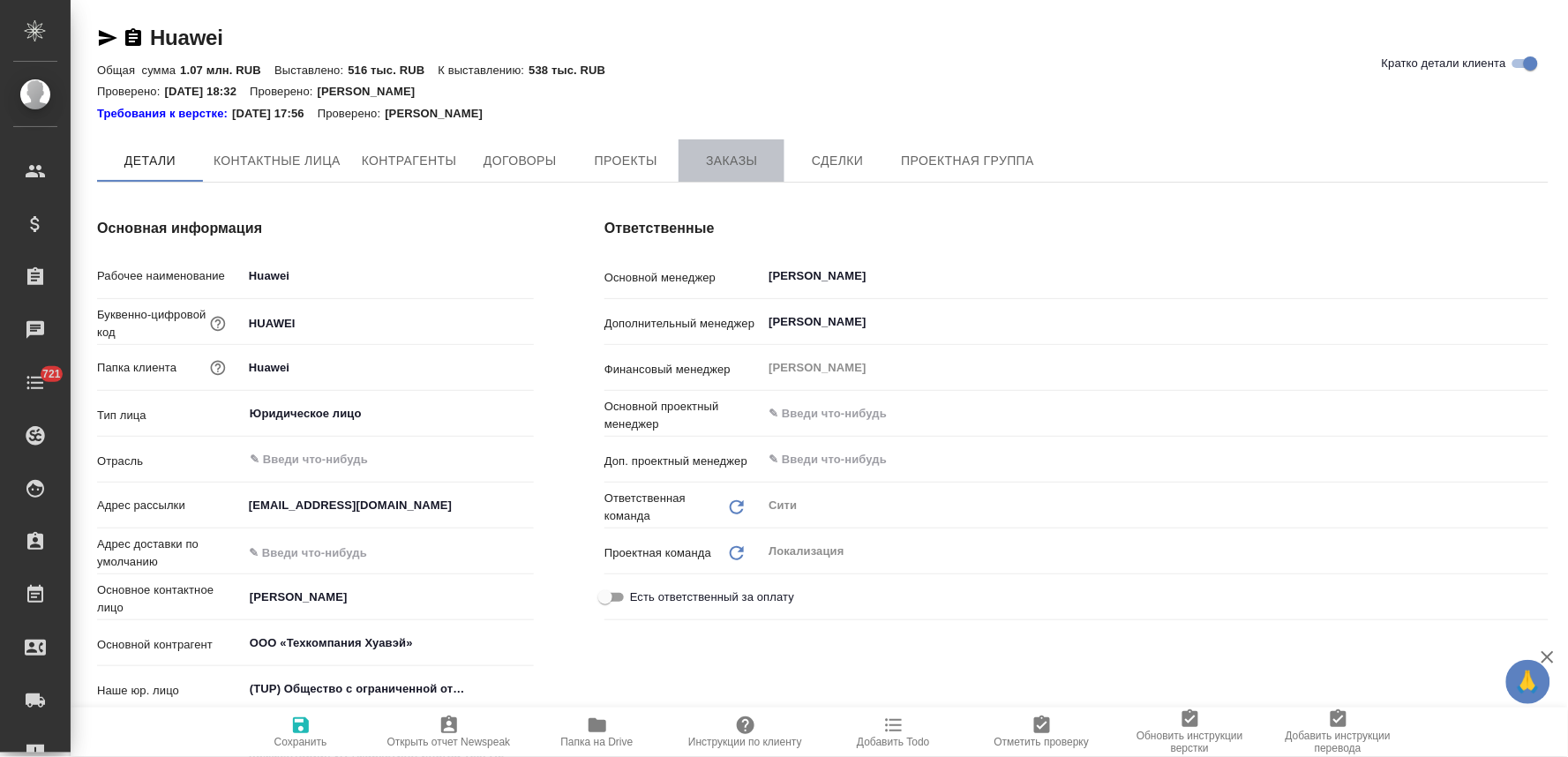
click at [710, 147] on button "Заказы" at bounding box center [731, 160] width 106 height 43
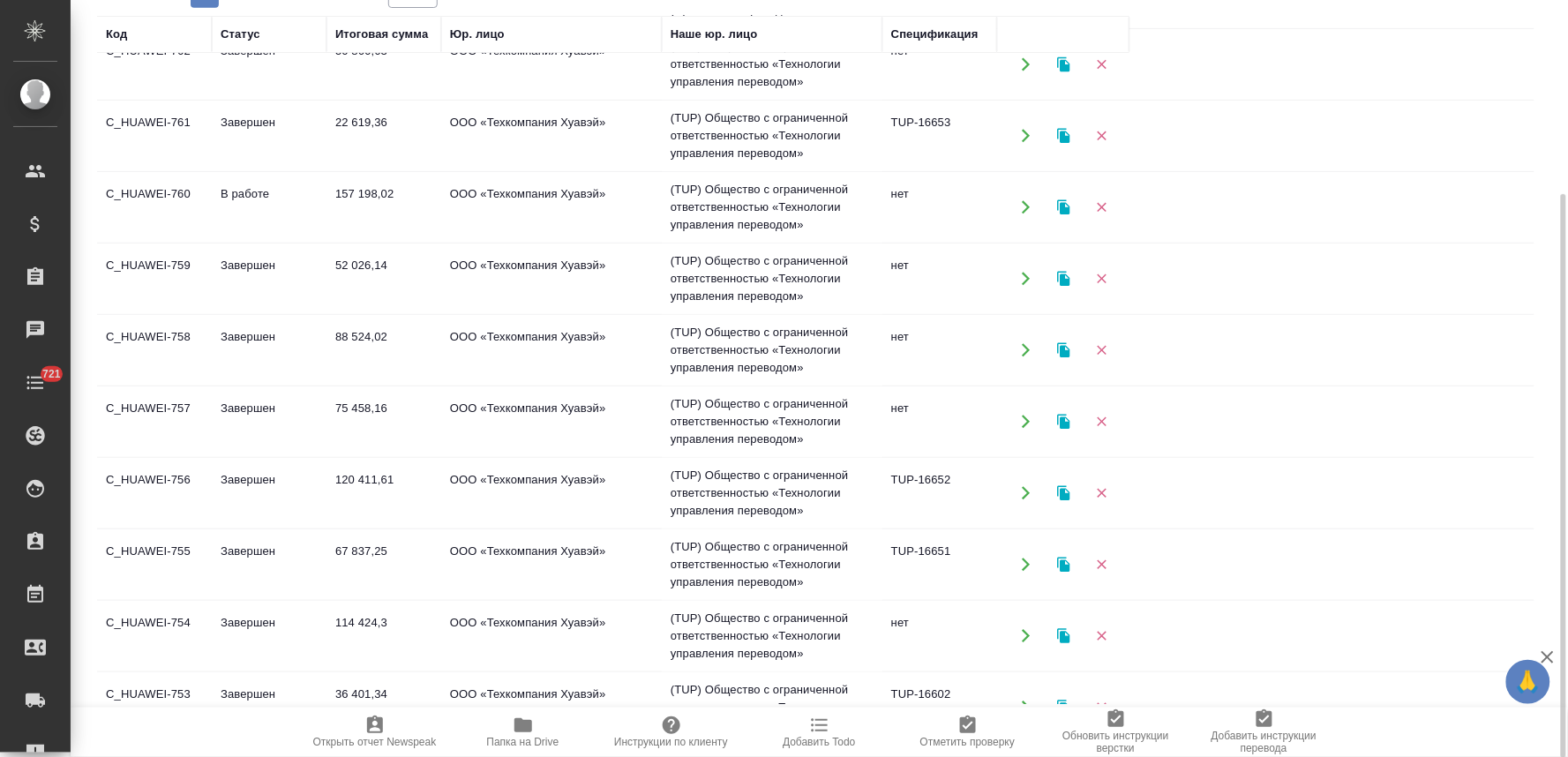
scroll to position [196, 0]
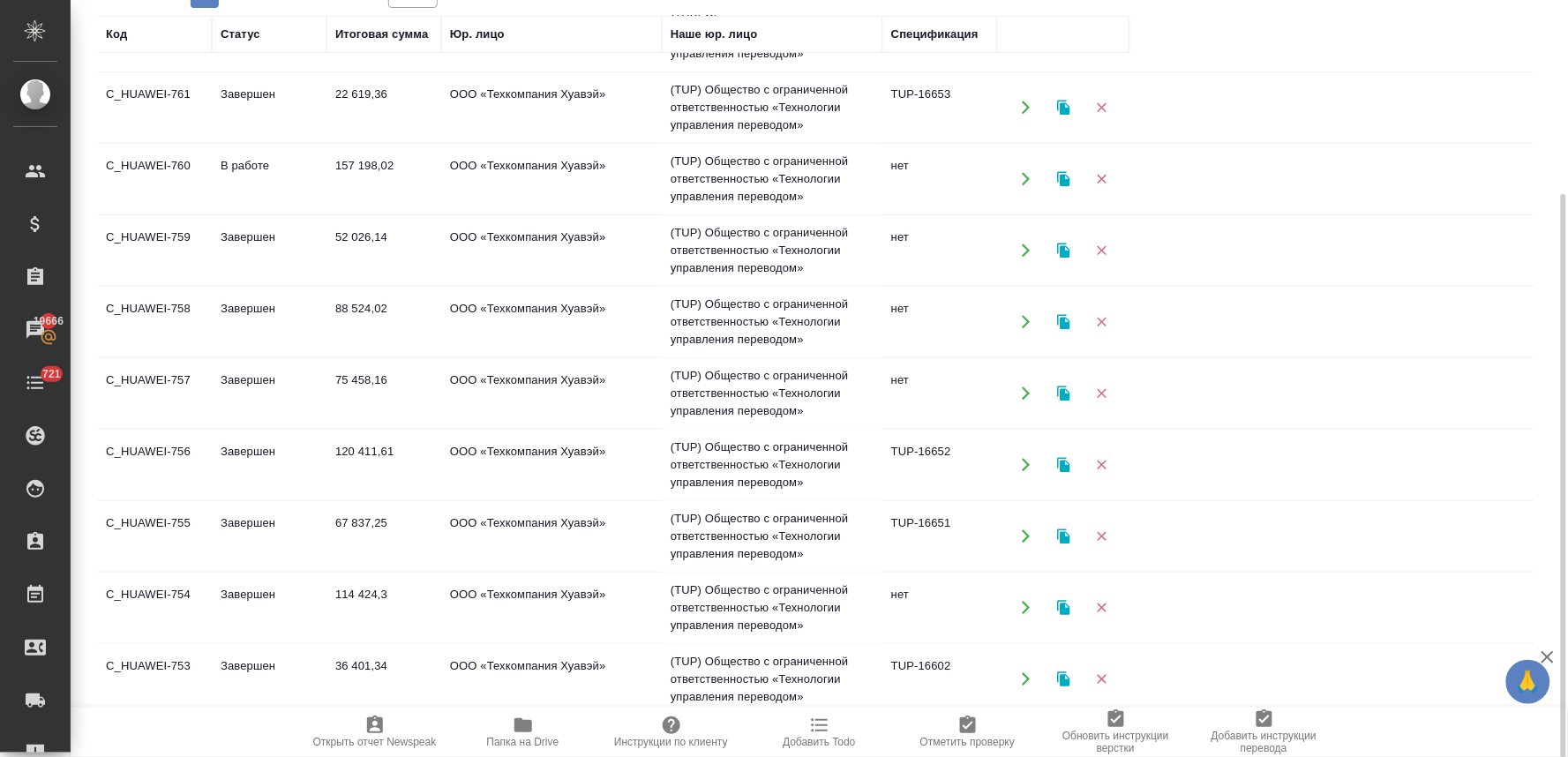
click at [372, 599] on td "114 424,3" at bounding box center [384, 608] width 115 height 61
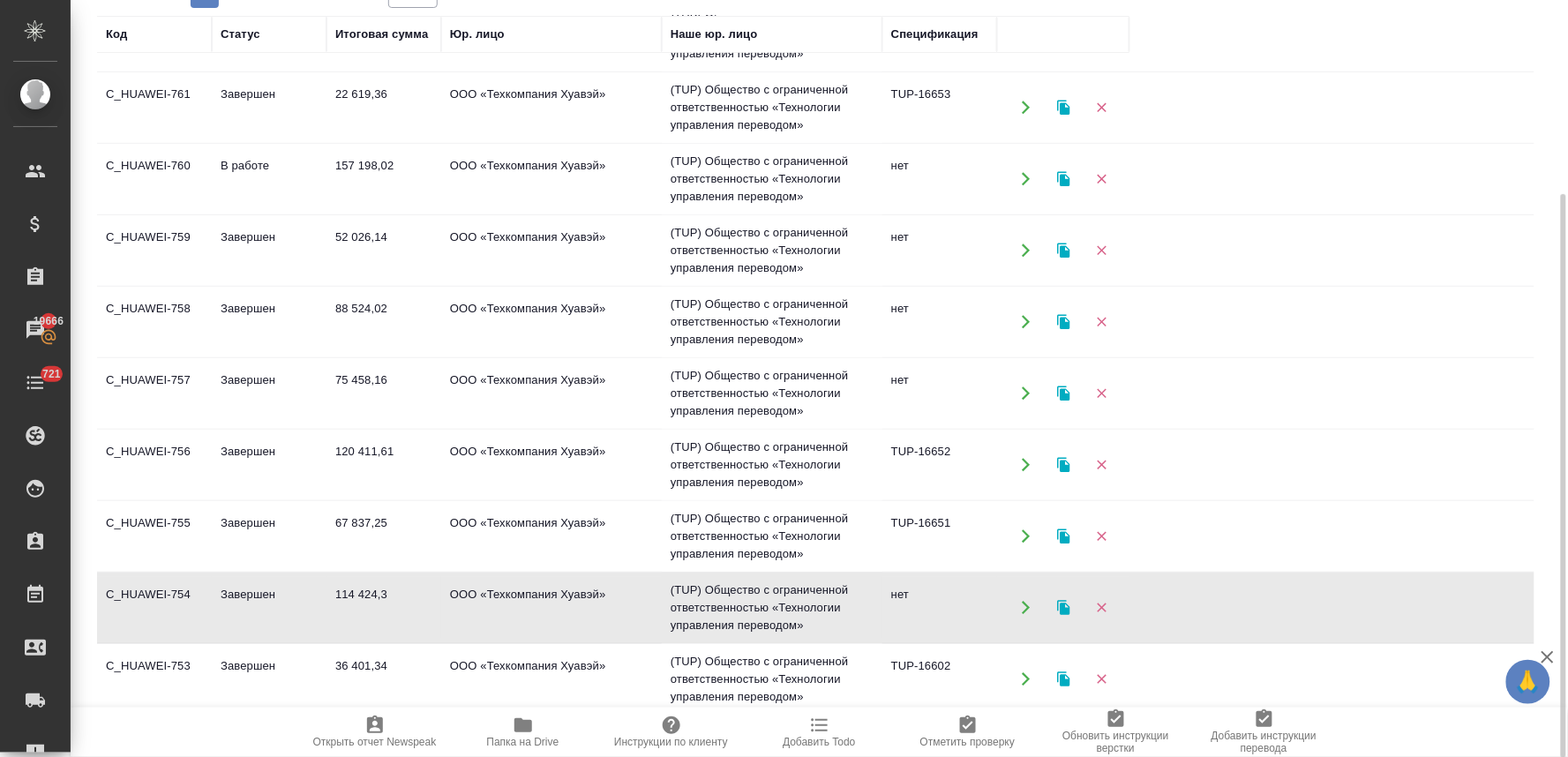
click at [372, 599] on td "114 424,3" at bounding box center [384, 608] width 115 height 61
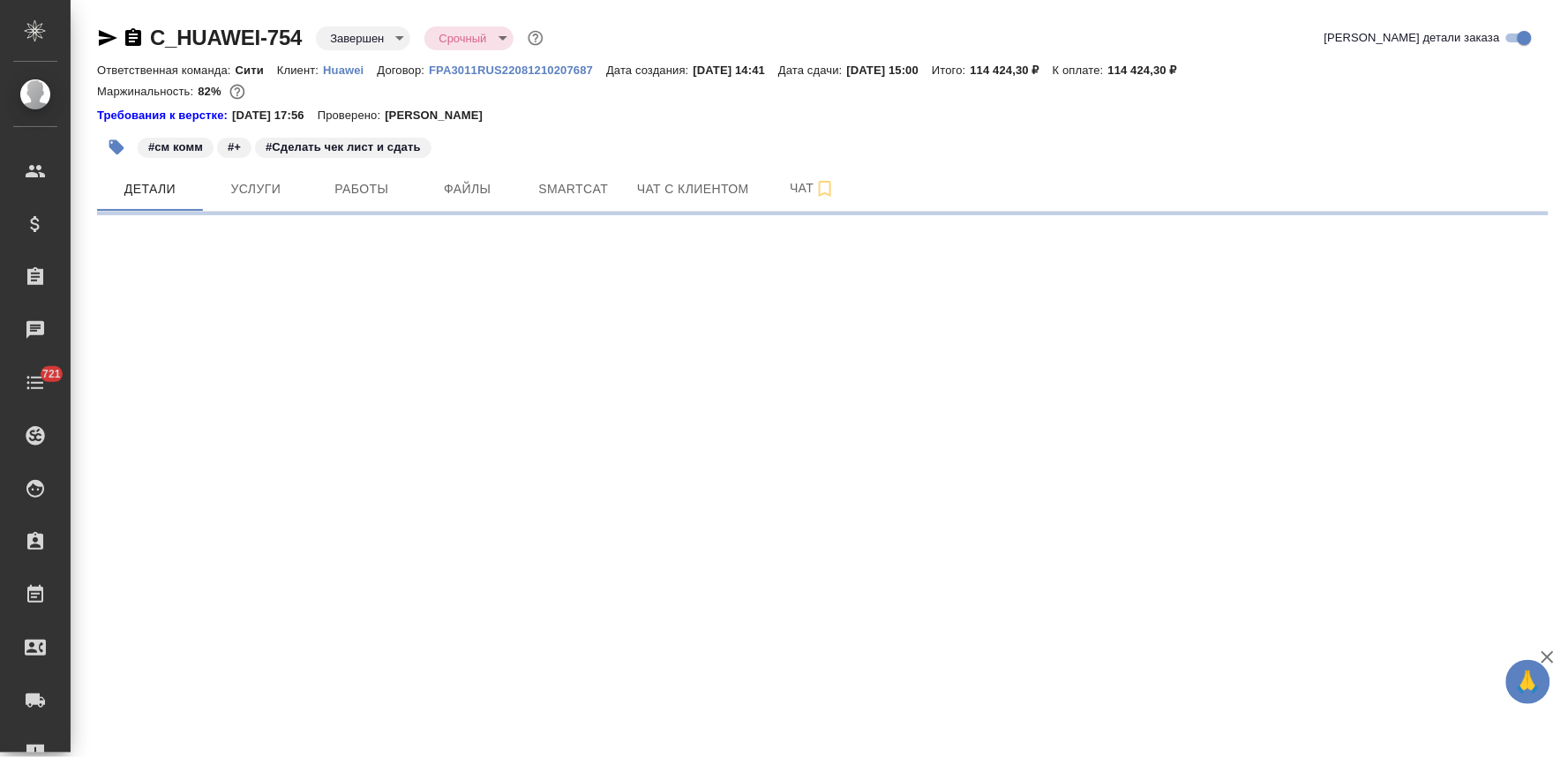
select select "RU"
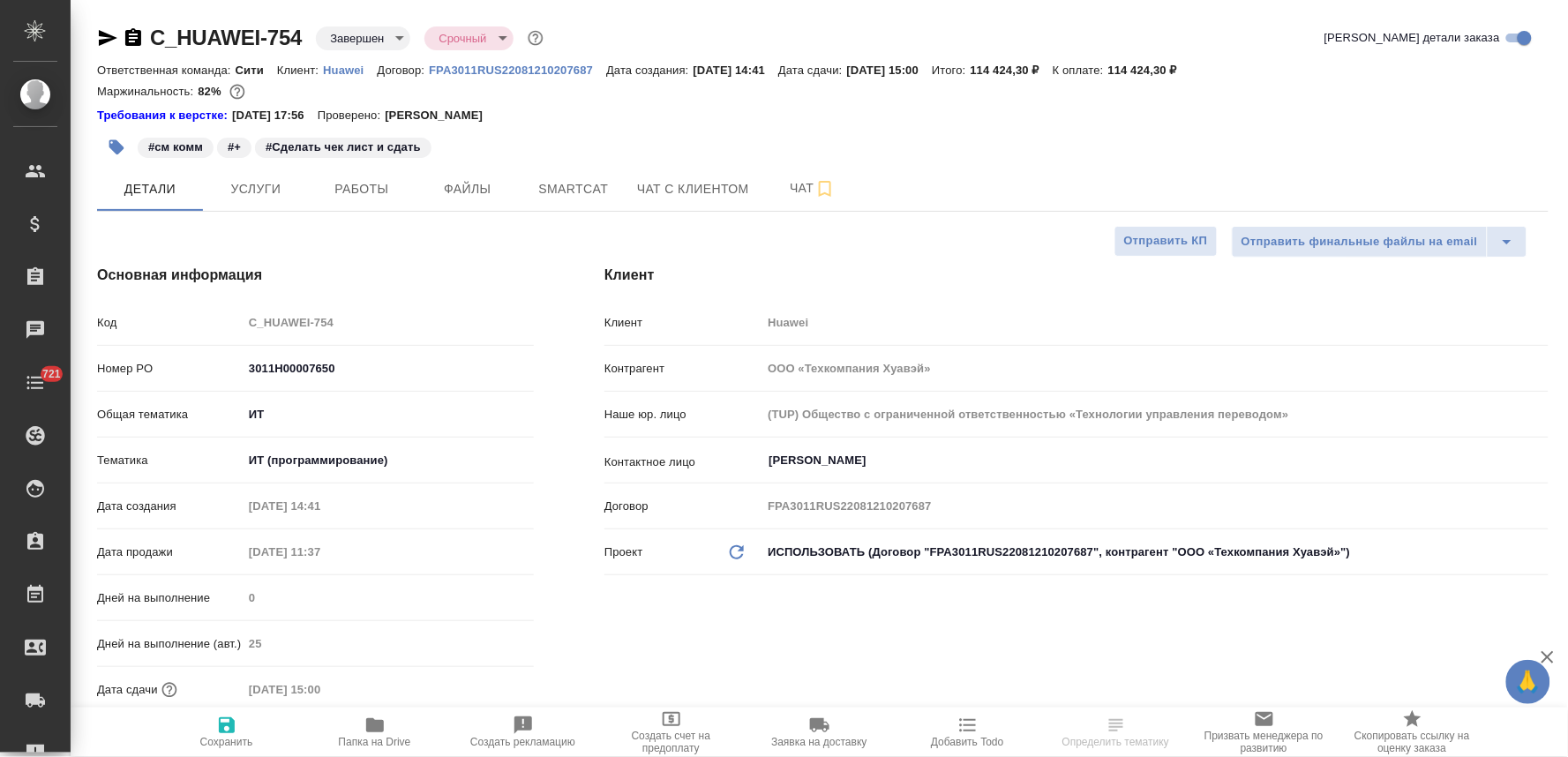
type textarea "x"
click at [373, 724] on icon "button" at bounding box center [375, 725] width 18 height 14
type textarea "x"
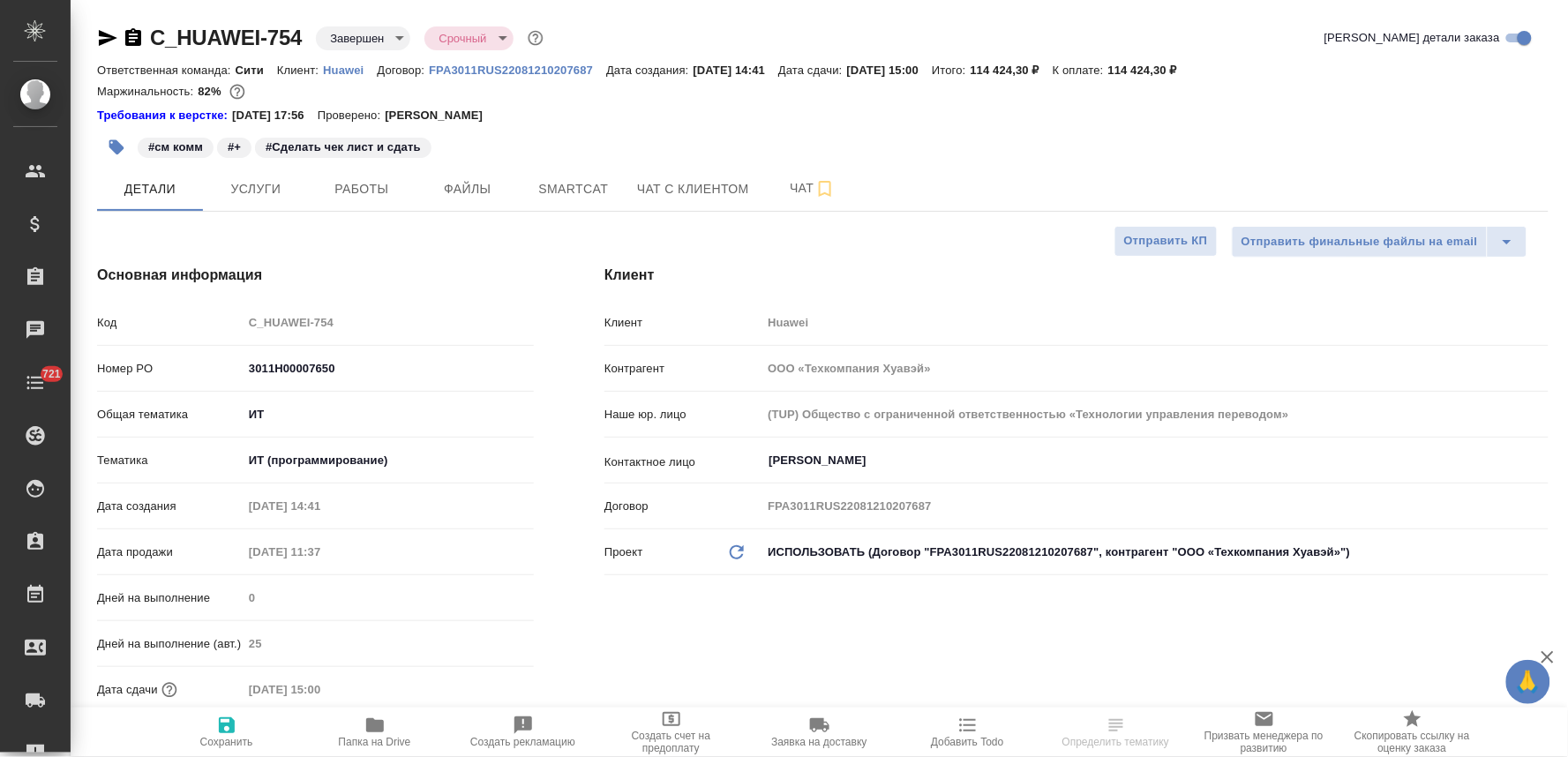
type textarea "x"
select select "RU"
type textarea "x"
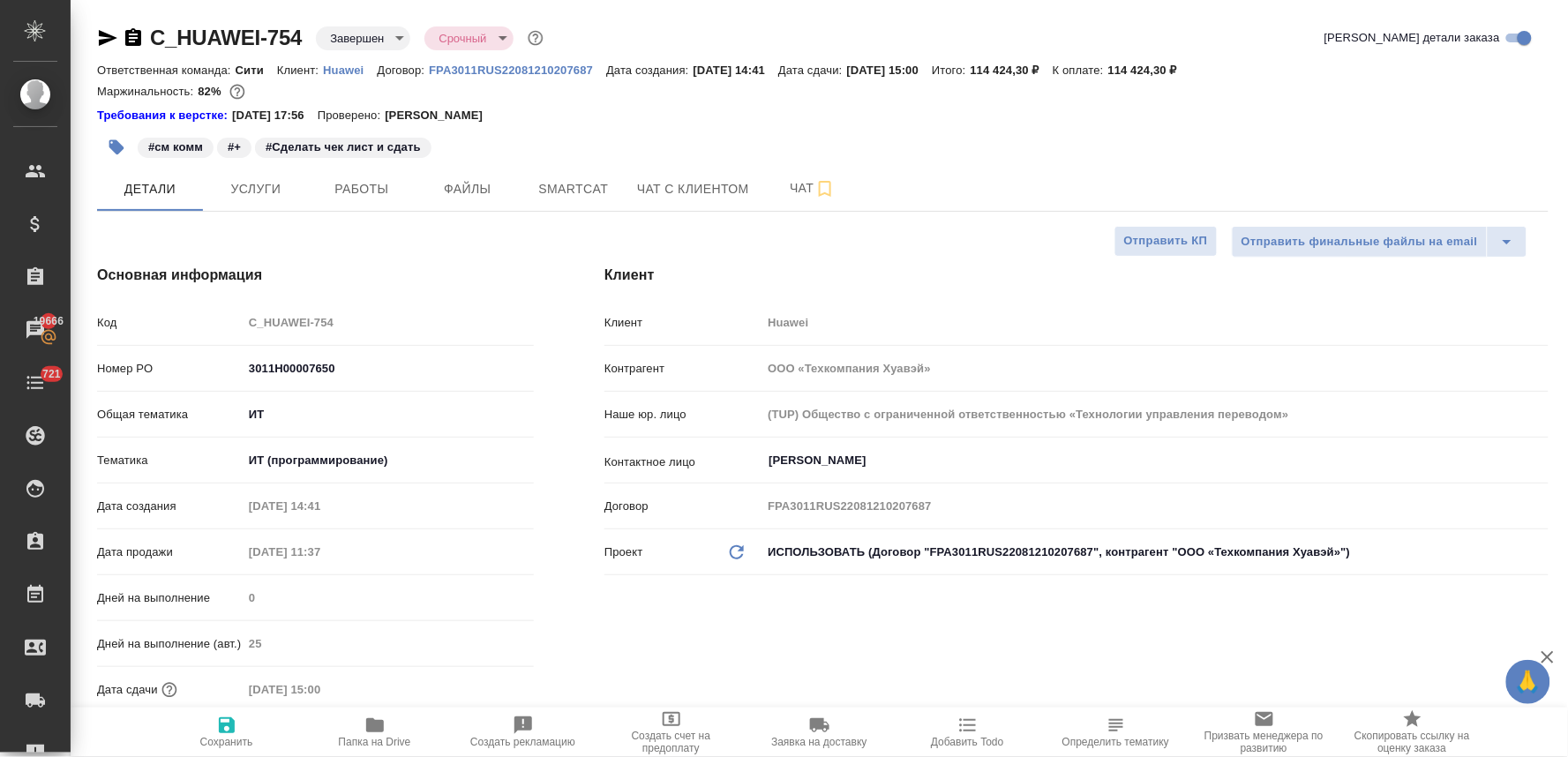
type textarea "x"
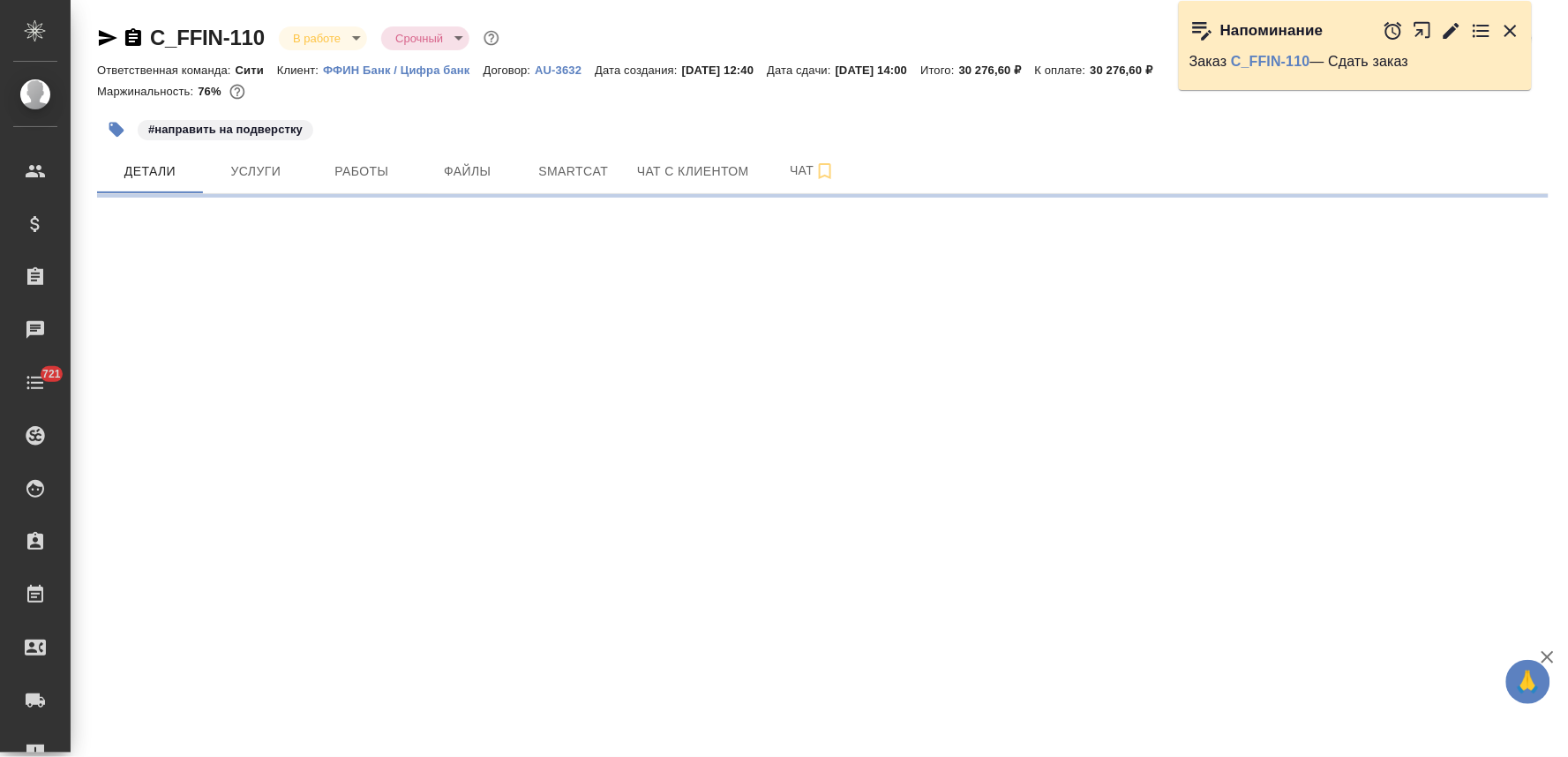
select select "RU"
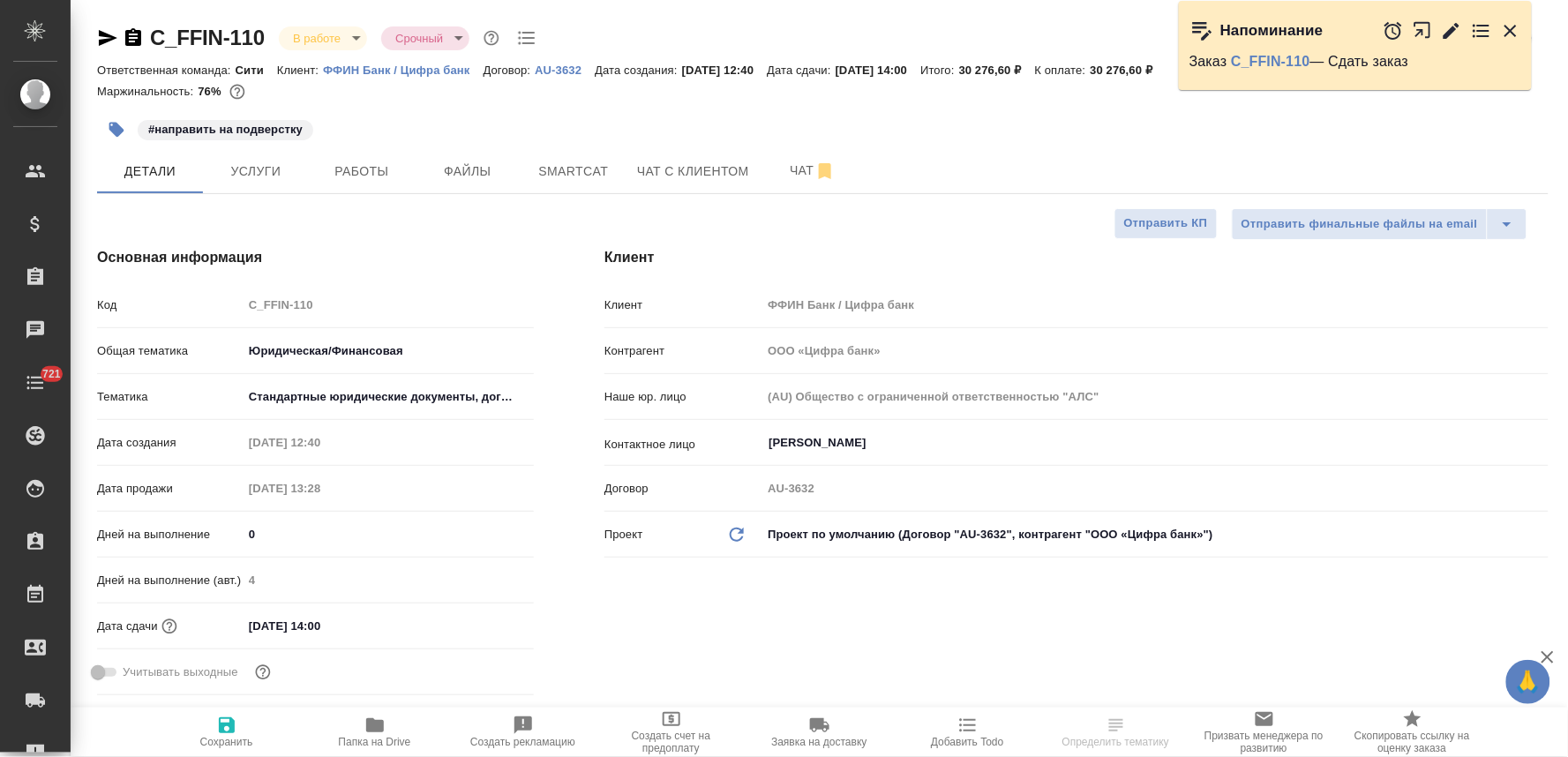
type textarea "x"
click at [795, 165] on span "Чат" at bounding box center [813, 170] width 85 height 22
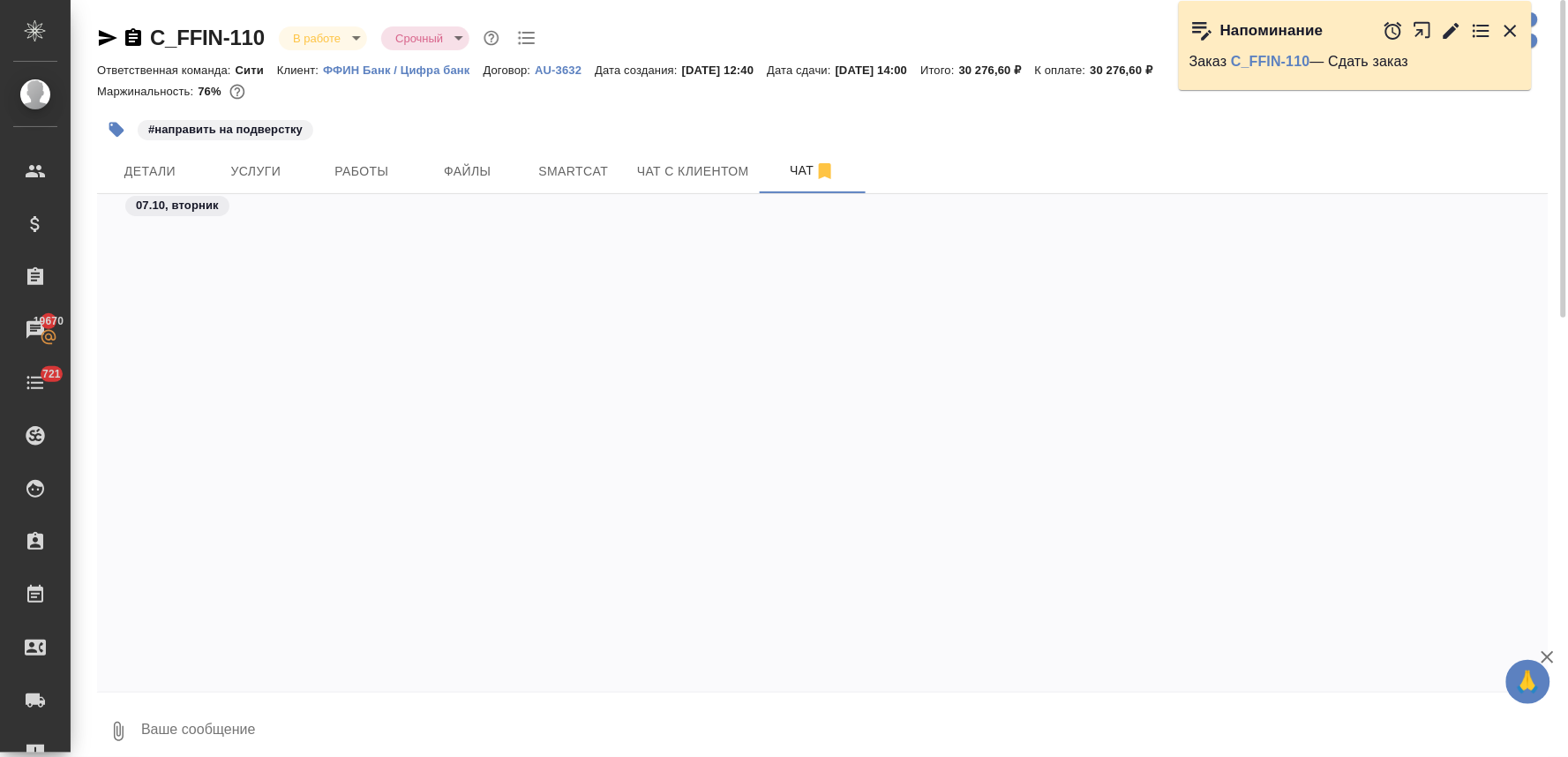
scroll to position [5658, 0]
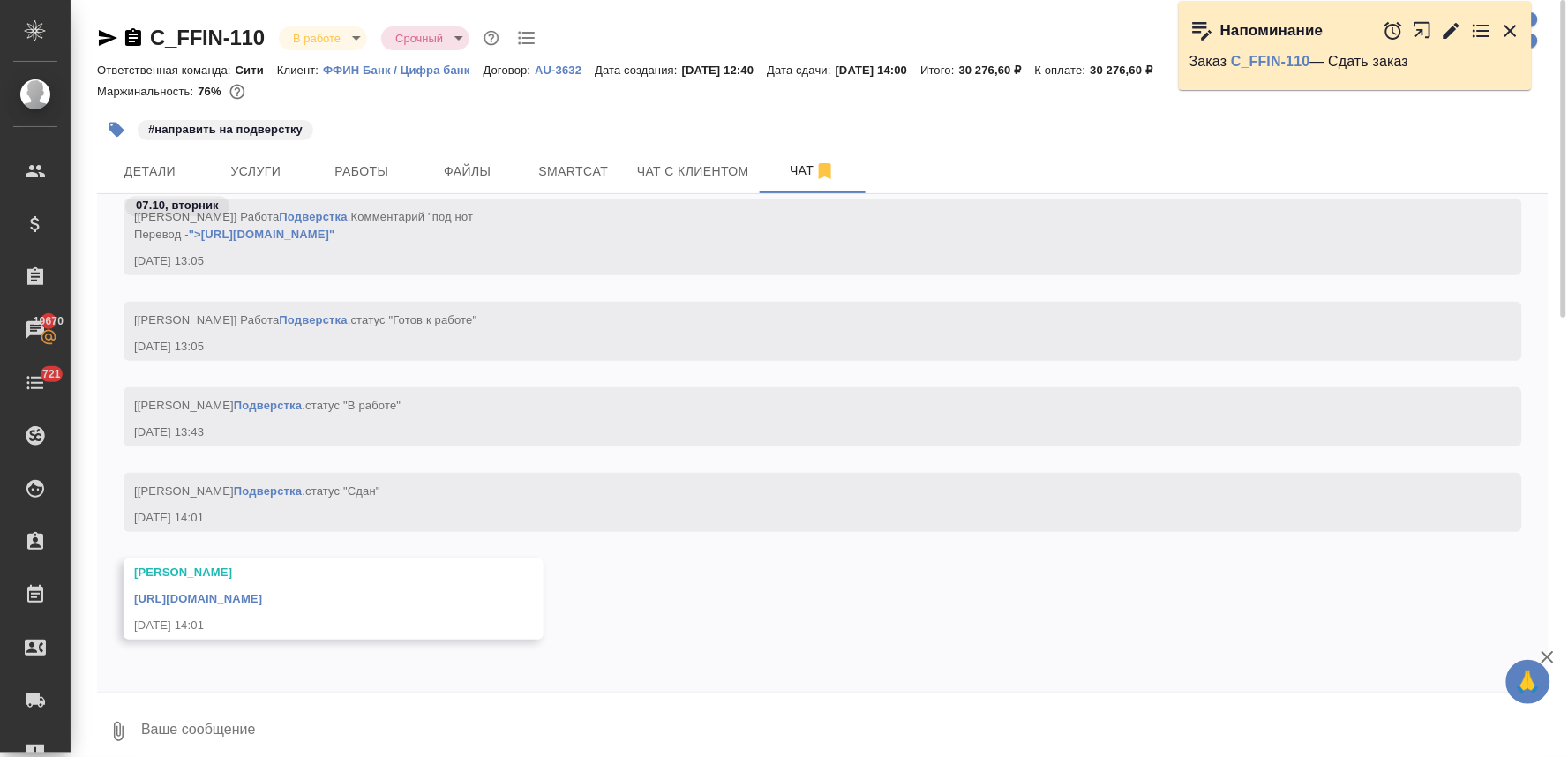
click at [262, 598] on link "[URL][DOMAIN_NAME]" at bounding box center [198, 598] width 128 height 13
click at [127, 183] on button "Детали" at bounding box center [149, 171] width 106 height 45
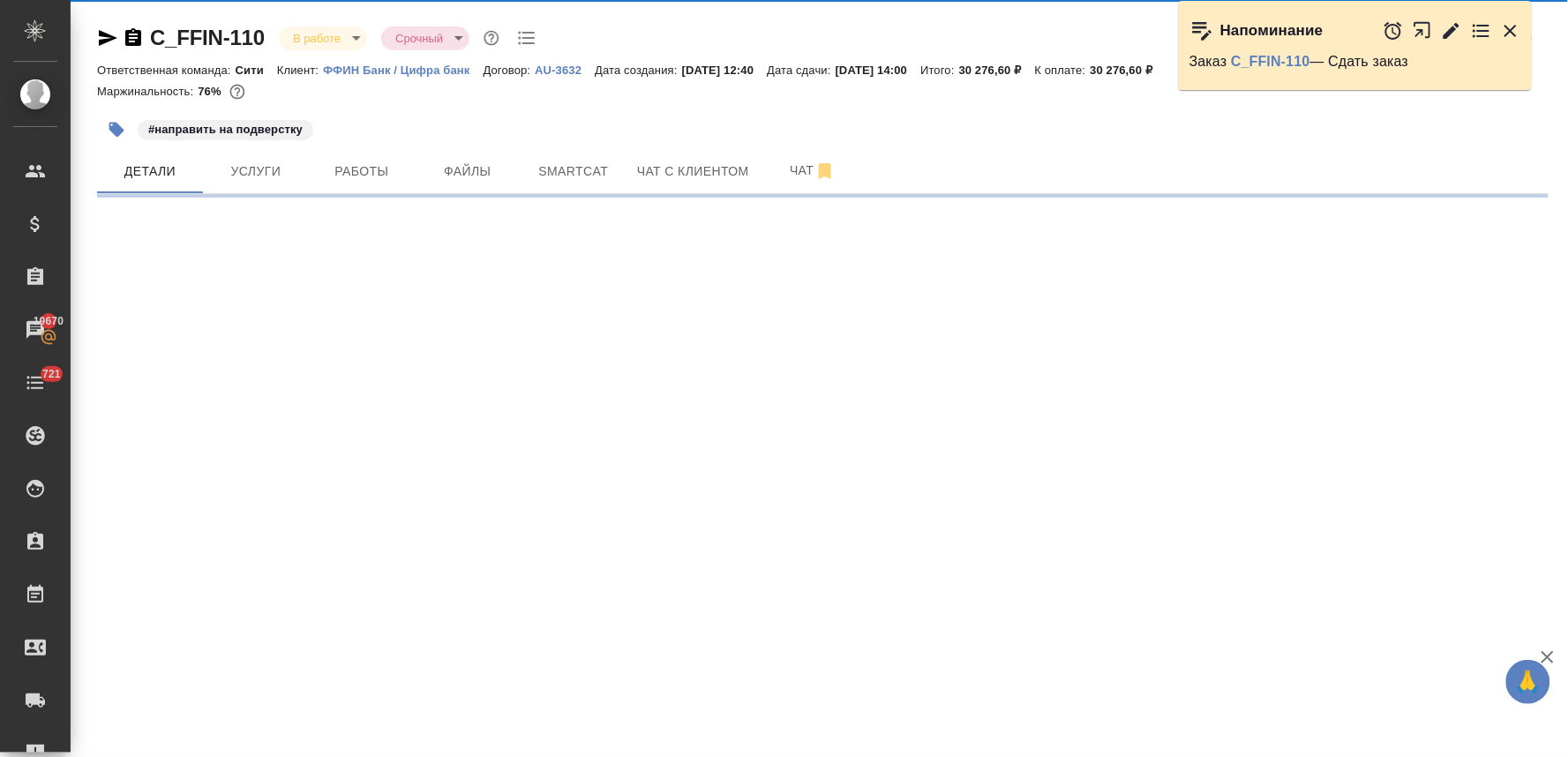
select select "RU"
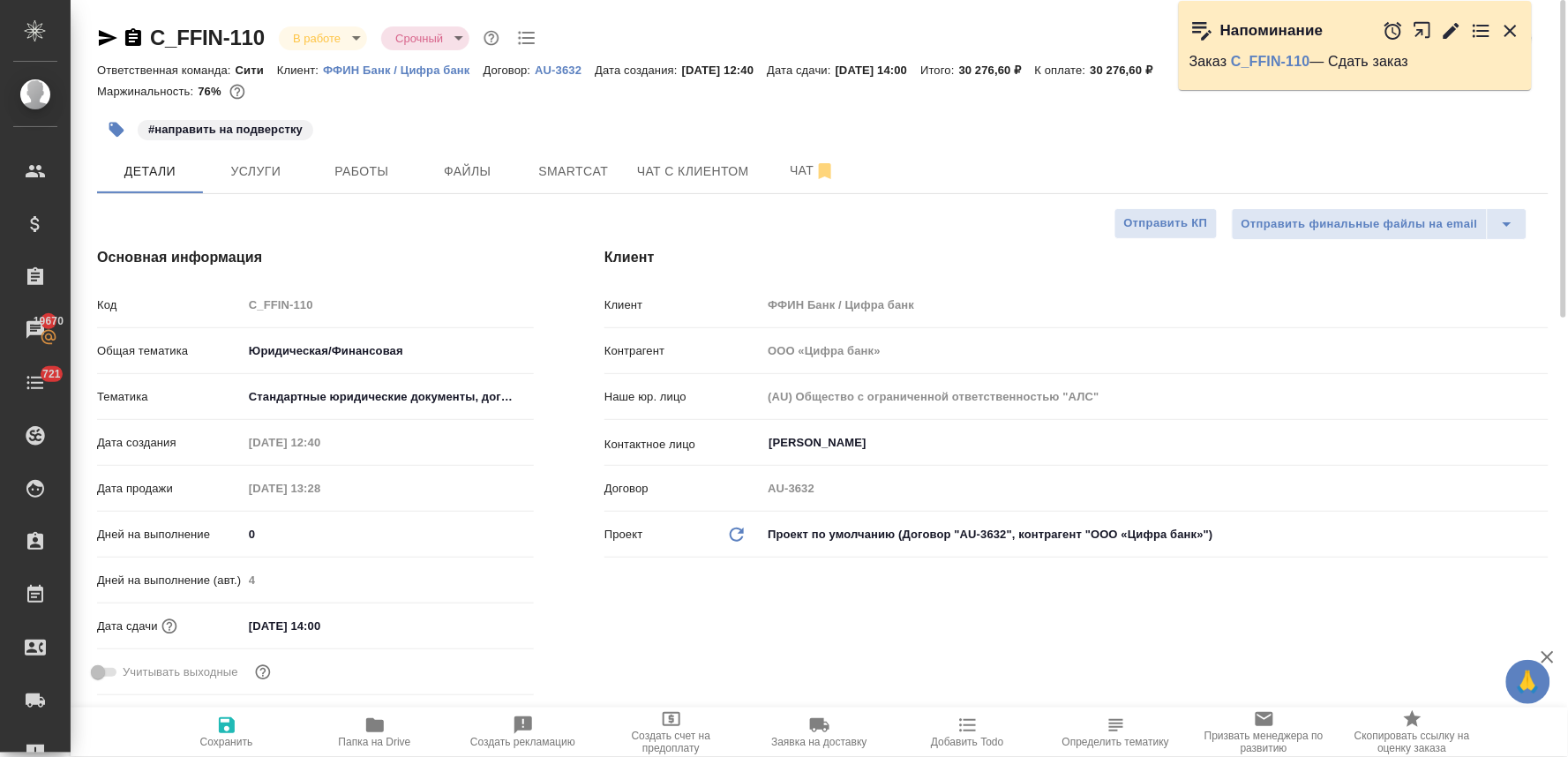
type textarea "x"
click at [371, 728] on icon "button" at bounding box center [375, 725] width 18 height 14
type textarea "x"
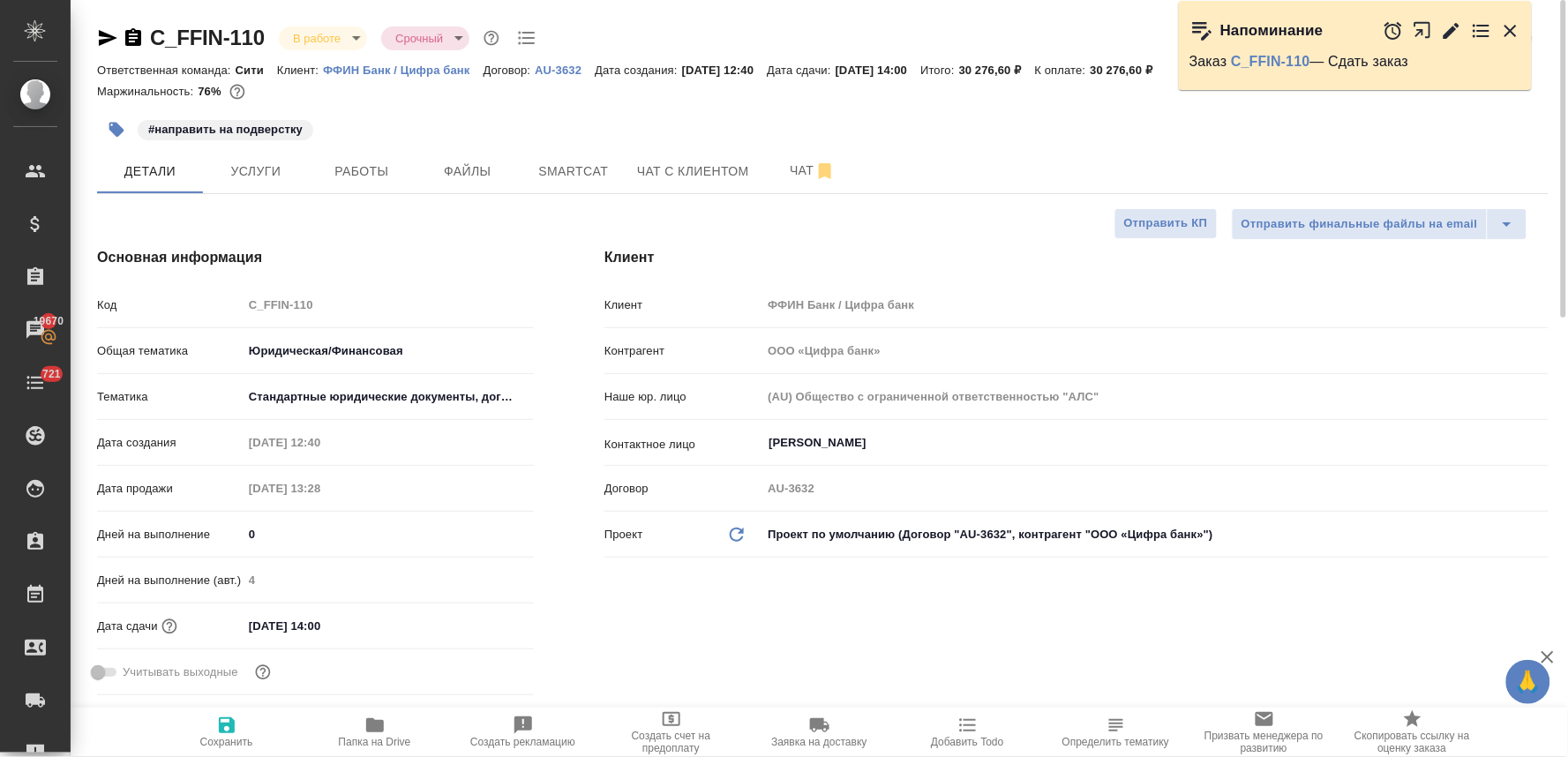
type textarea "x"
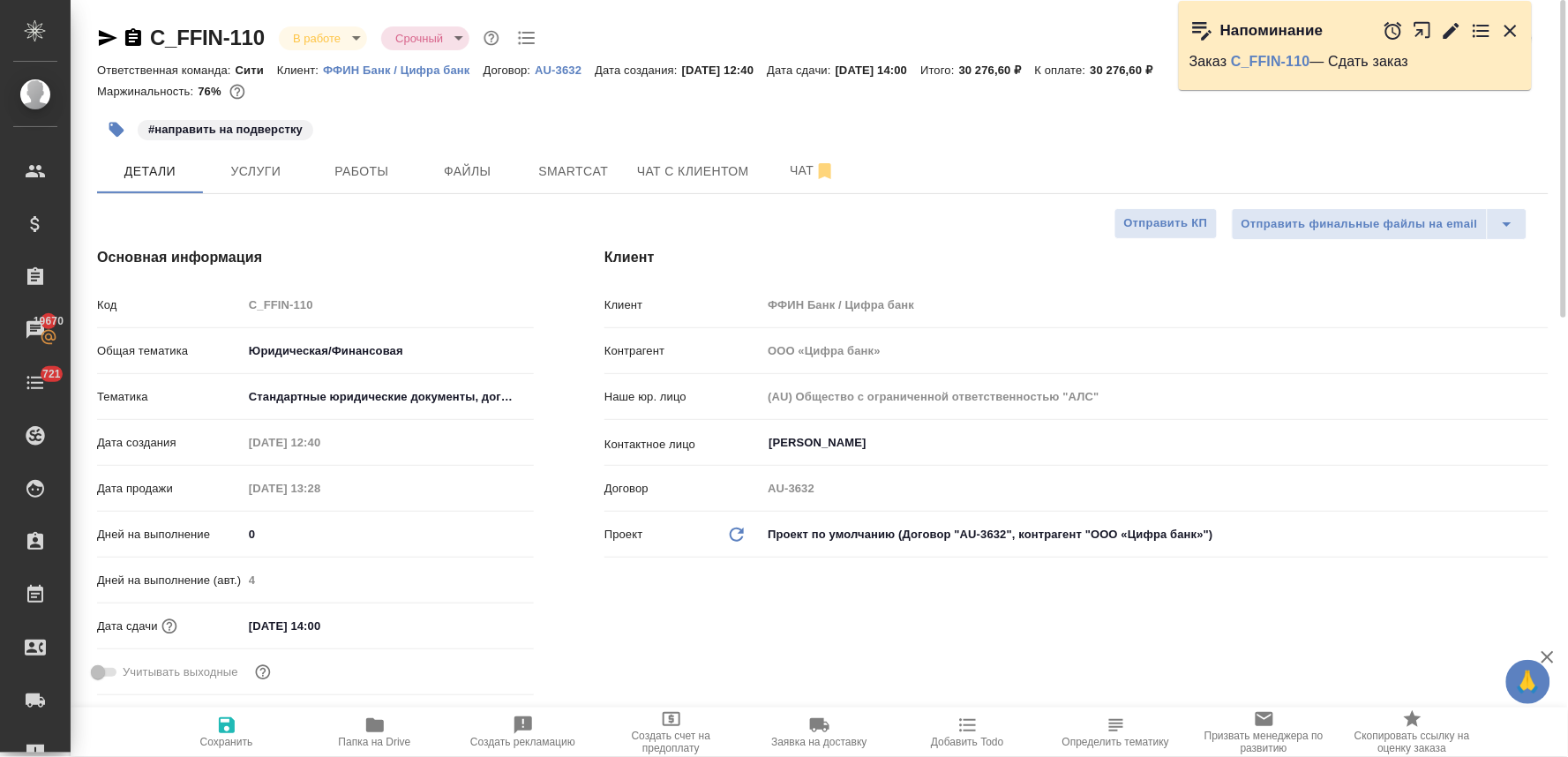
type textarea "x"
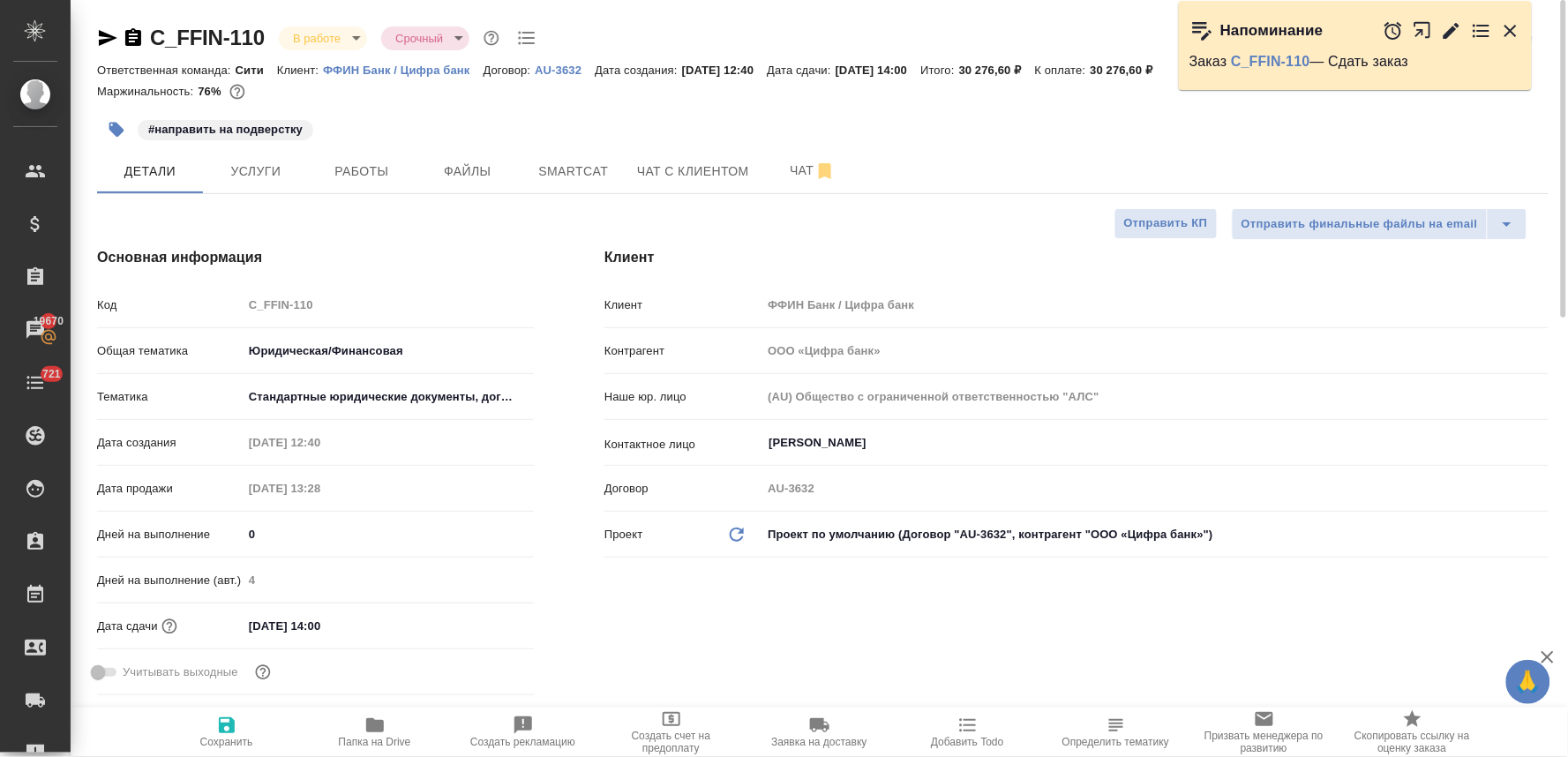
type textarea "x"
click at [258, 171] on span "Услуги" at bounding box center [256, 171] width 85 height 22
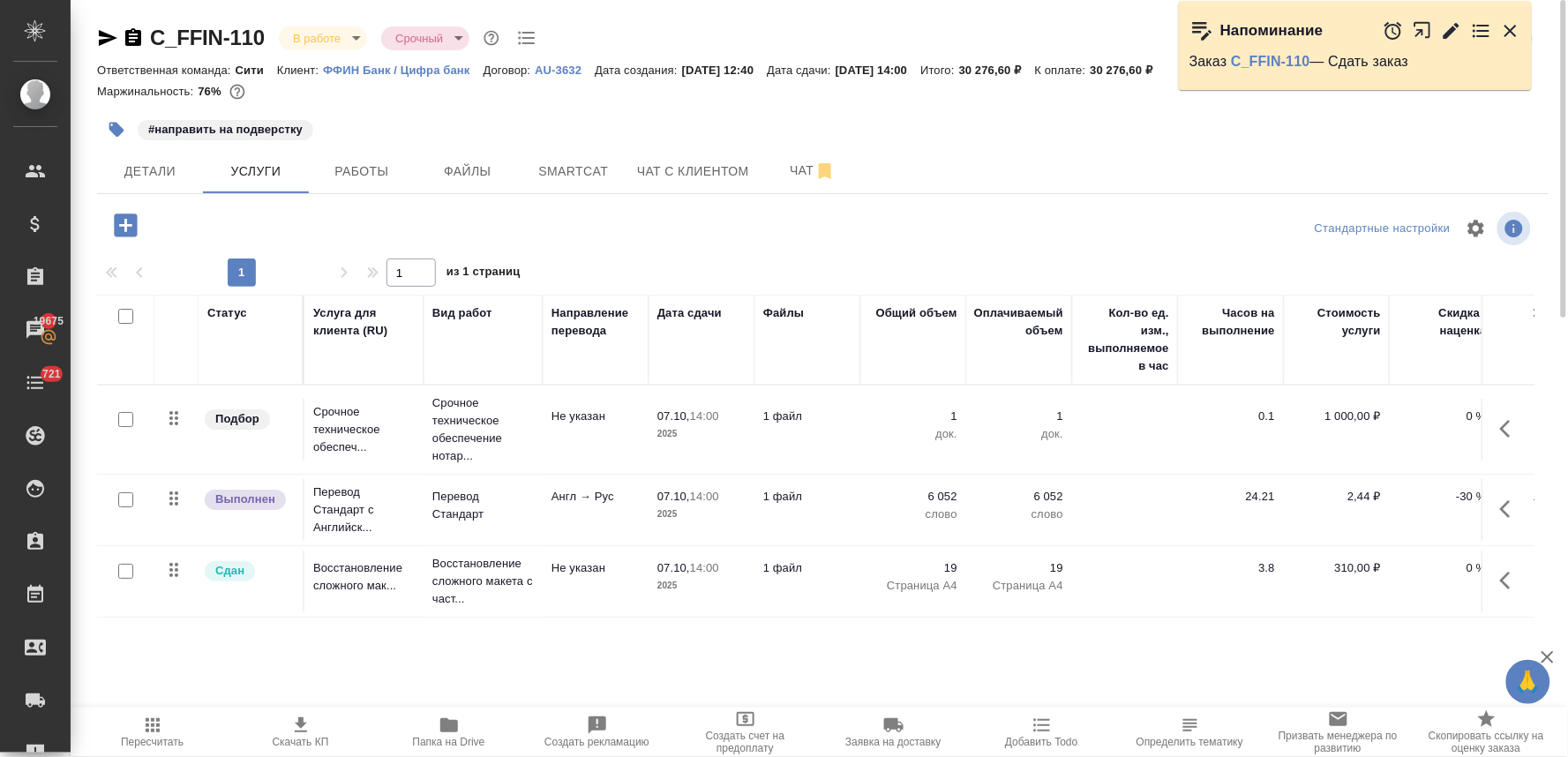
click at [110, 133] on icon "button" at bounding box center [117, 130] width 18 height 18
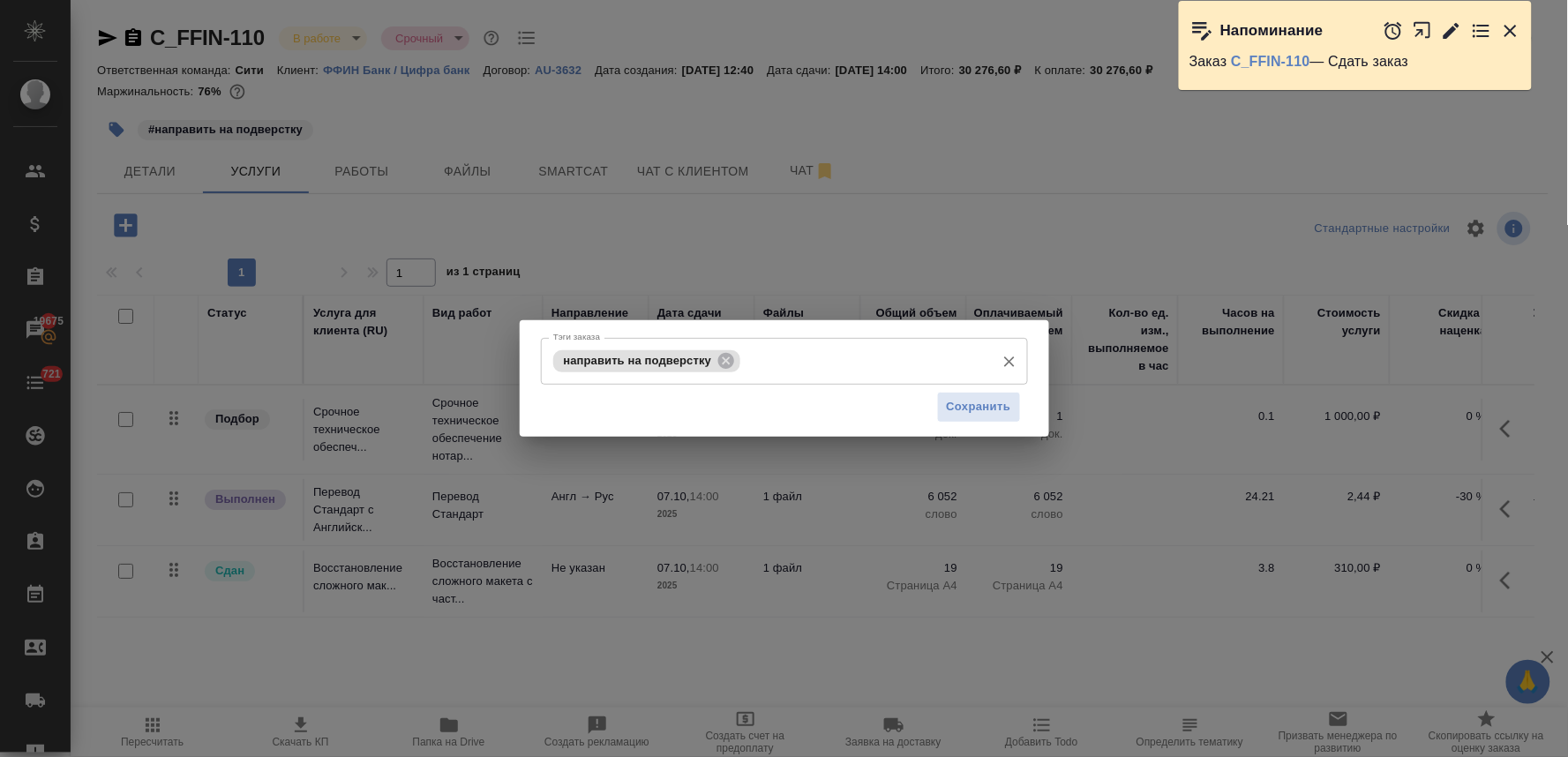
click at [788, 363] on input "Тэги заказа" at bounding box center [865, 361] width 240 height 30
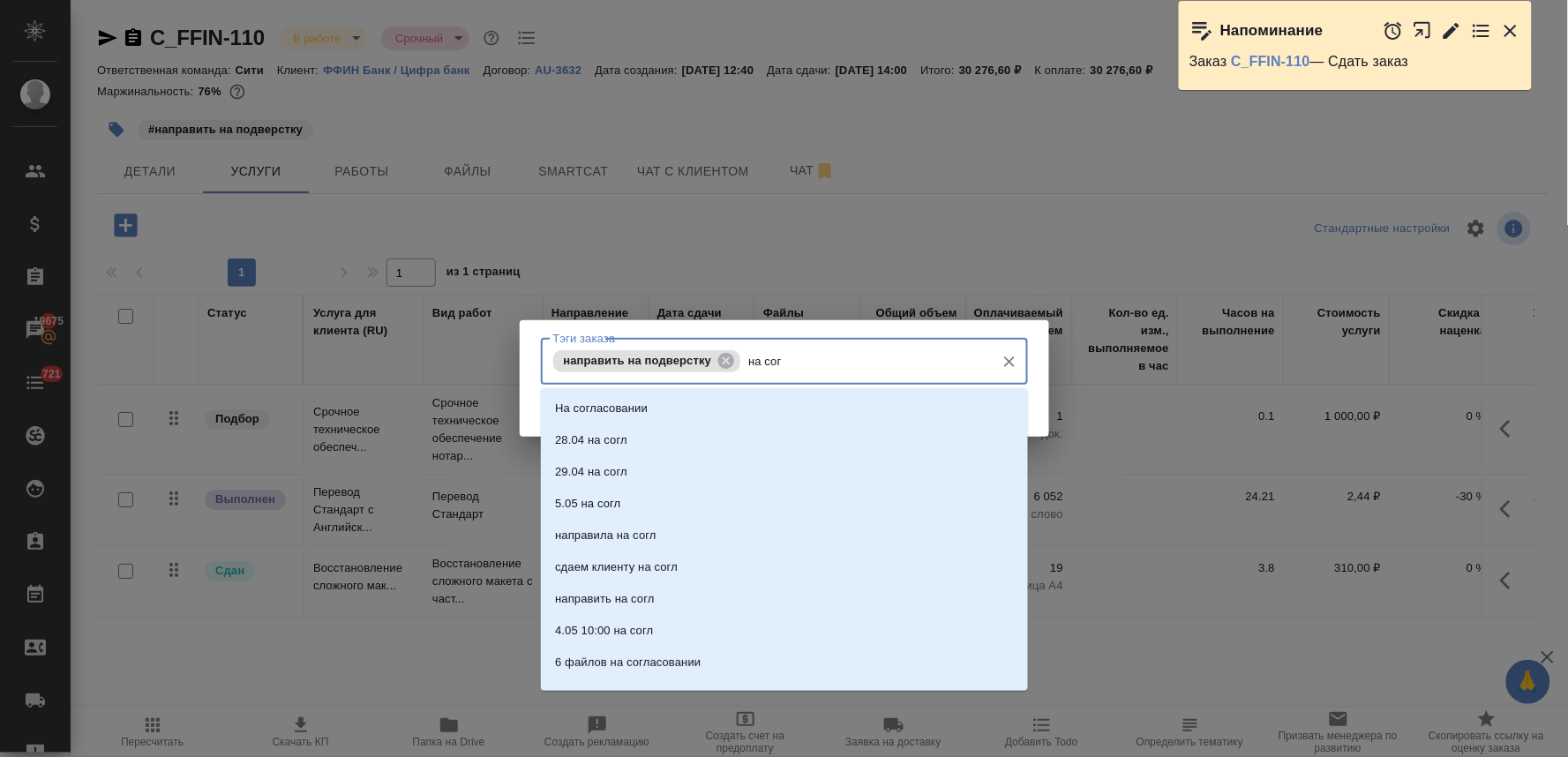
type input "на согл"
click at [779, 403] on li "На согласовании" at bounding box center [784, 409] width 487 height 32
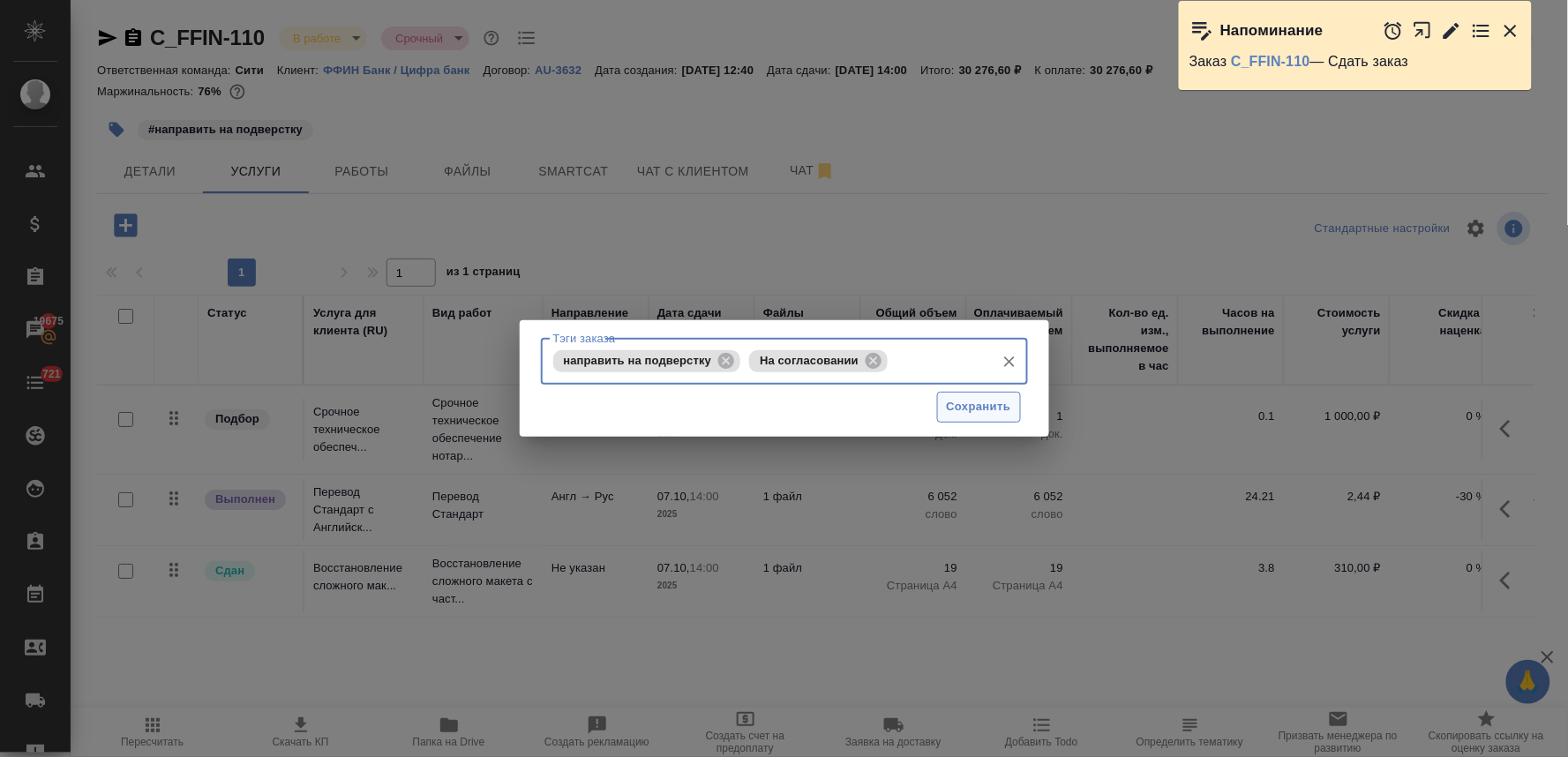
click at [963, 403] on span "Сохранить" at bounding box center [978, 407] width 64 height 21
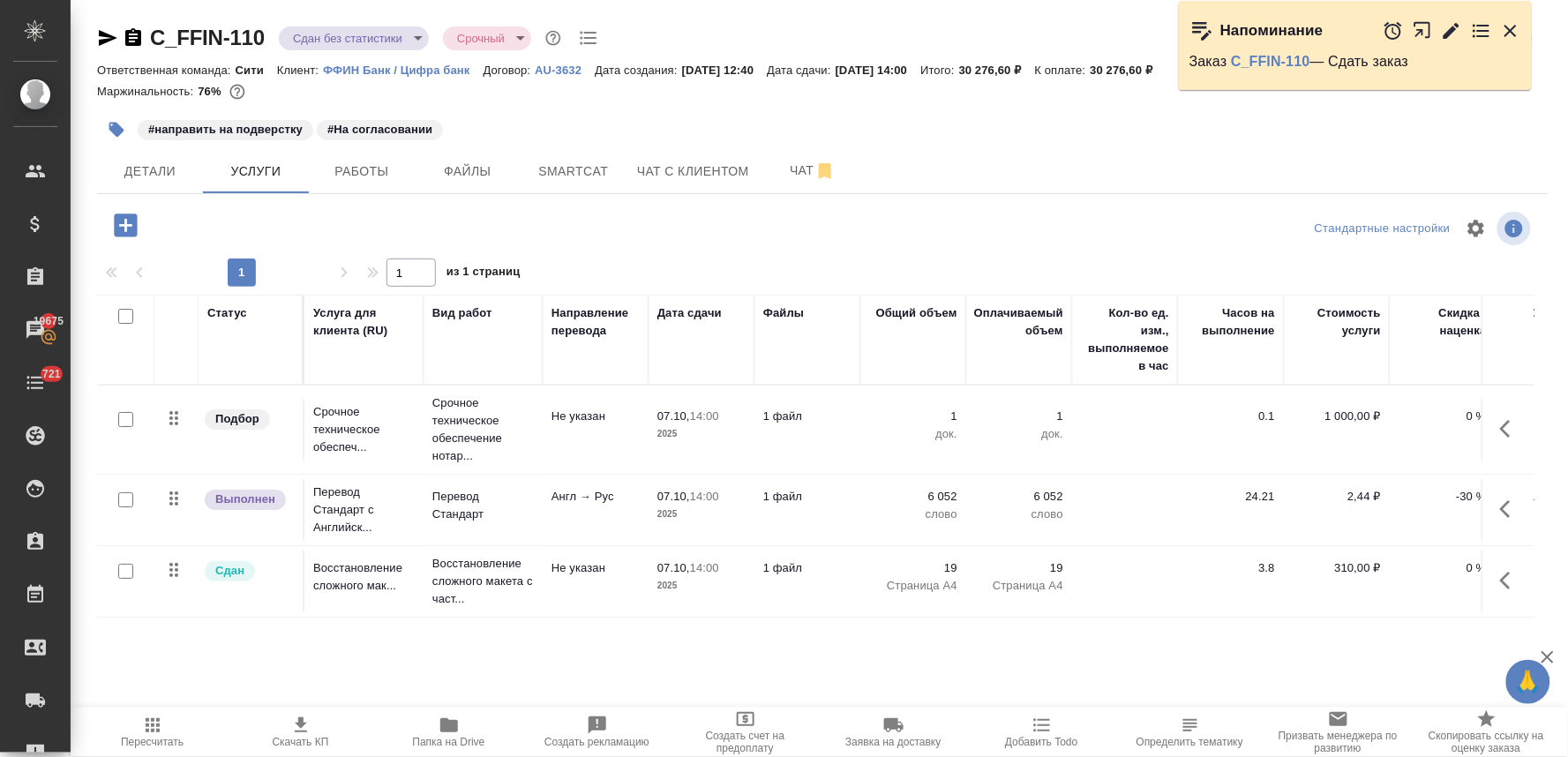
click at [1511, 30] on icon "button" at bounding box center [1511, 31] width 12 height 12
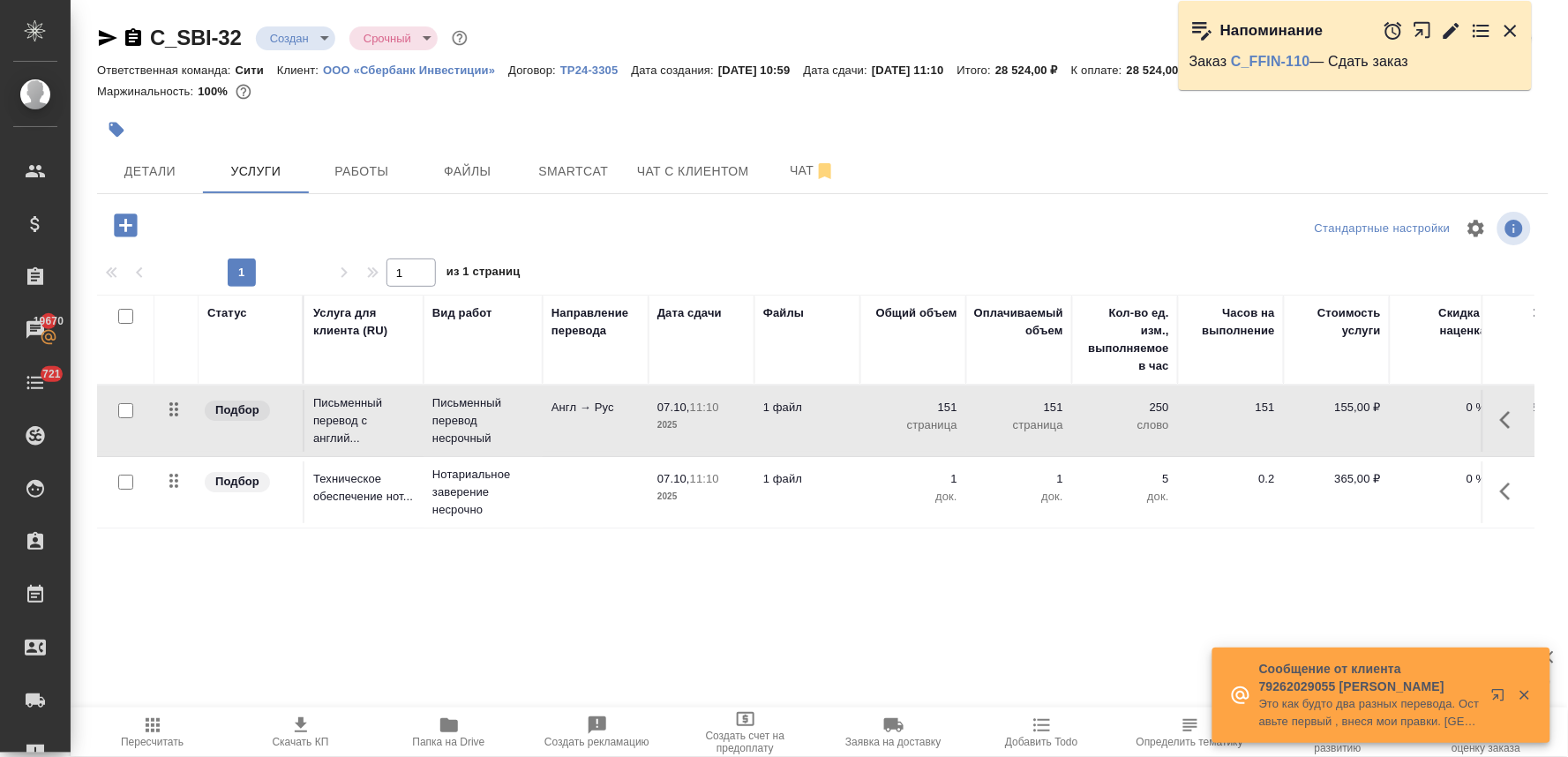
scroll to position [0, 225]
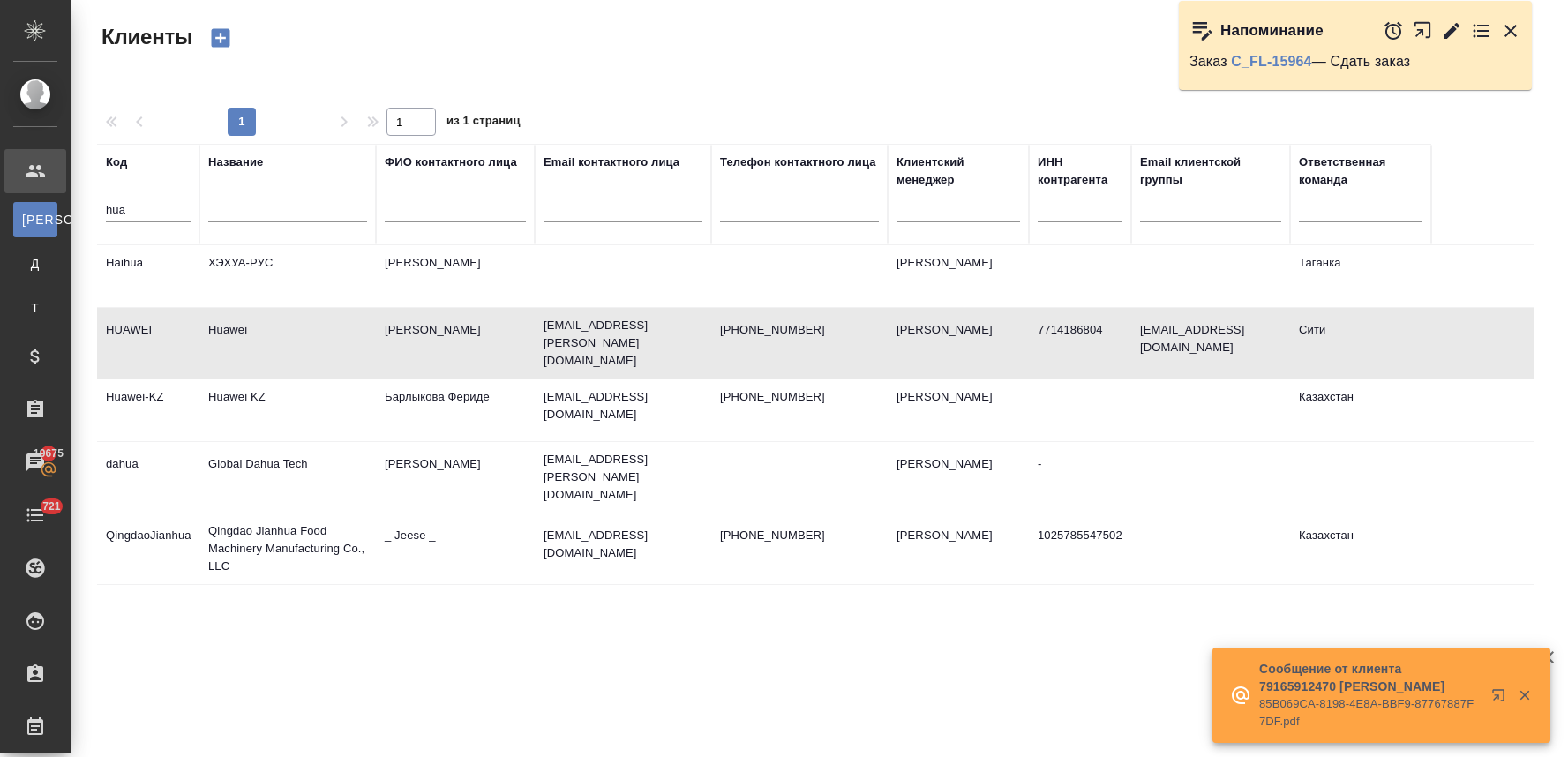
select select "RU"
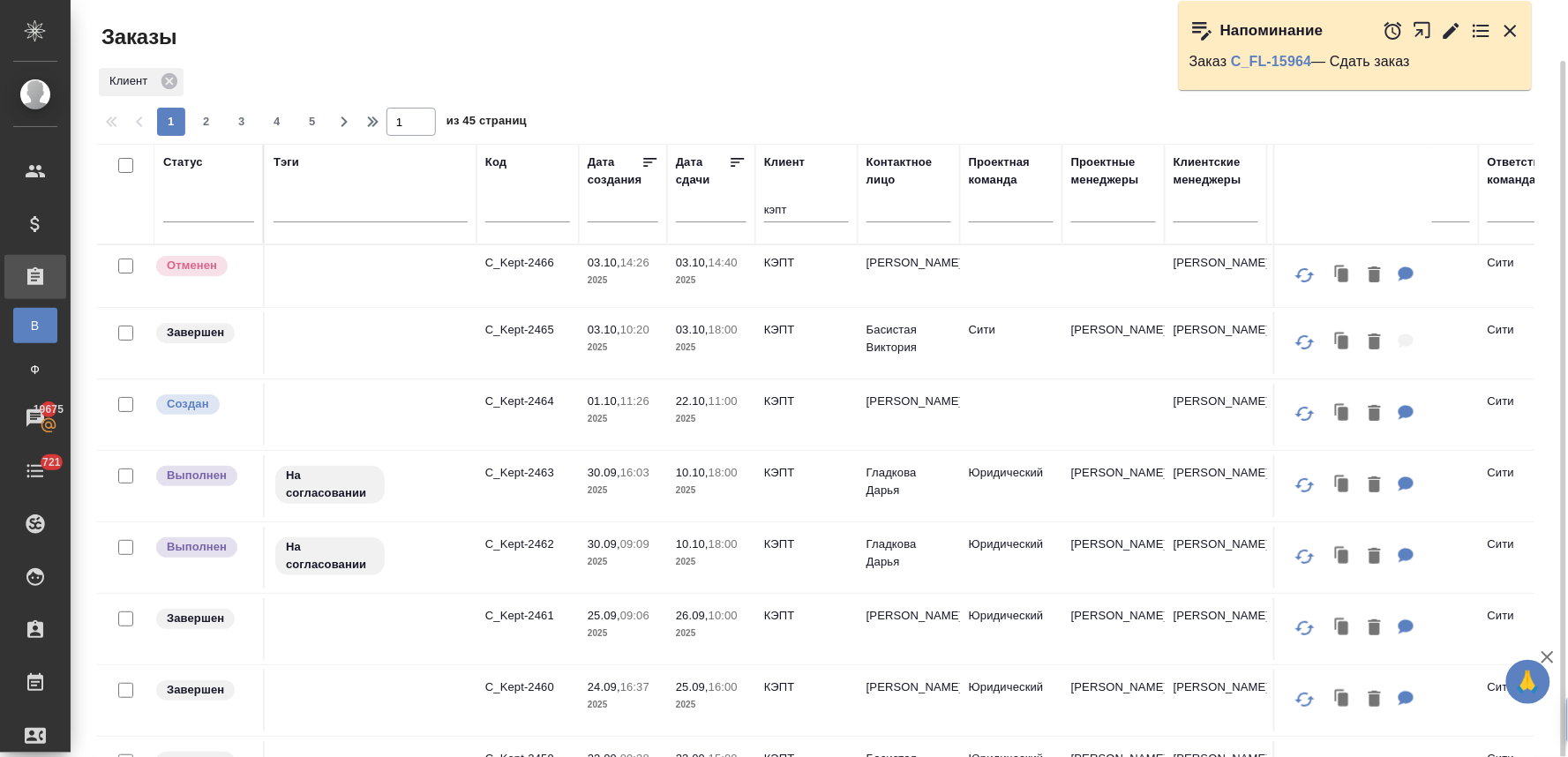
scroll to position [31, 0]
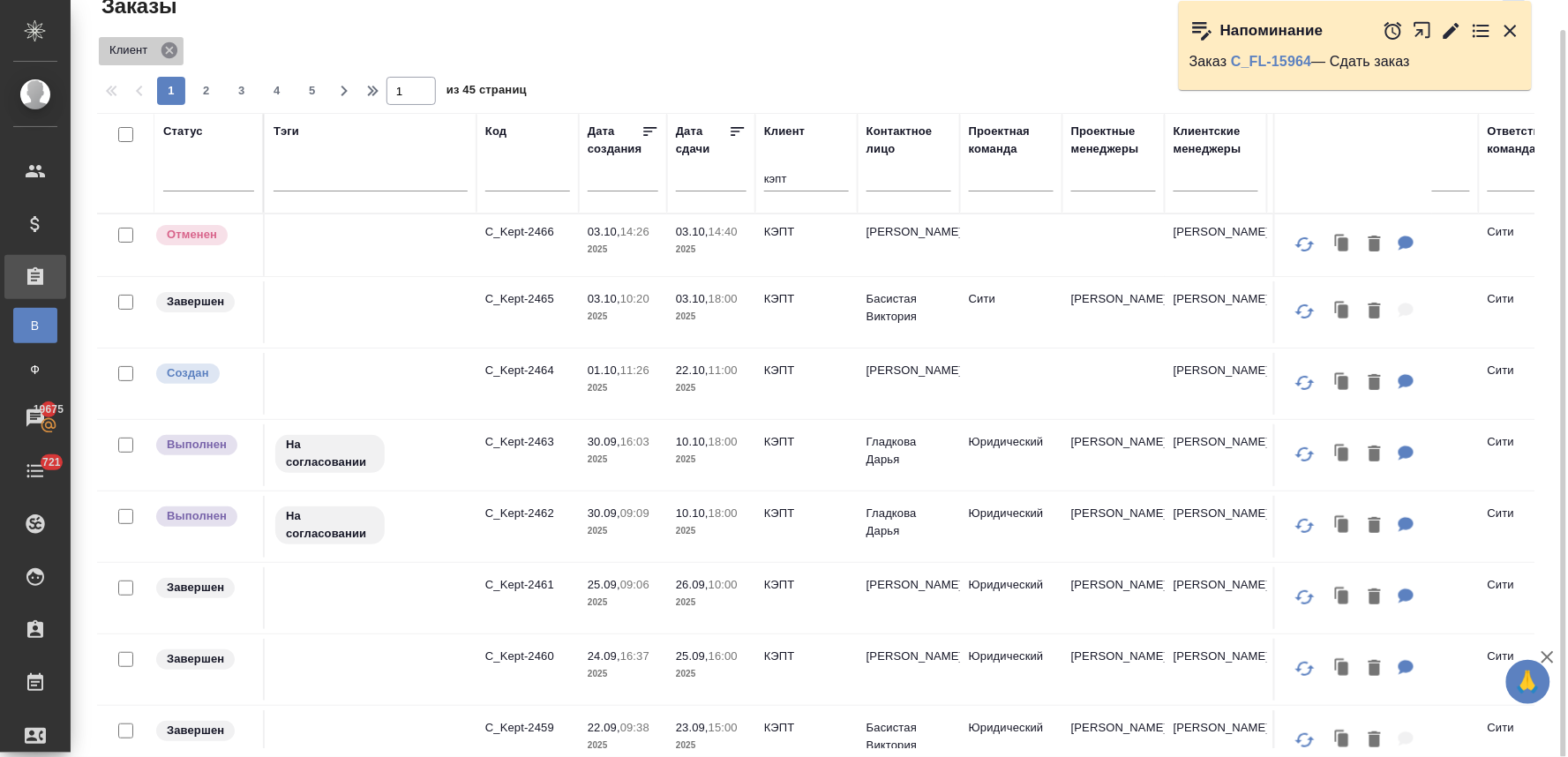
click at [163, 43] on icon at bounding box center [169, 50] width 20 height 20
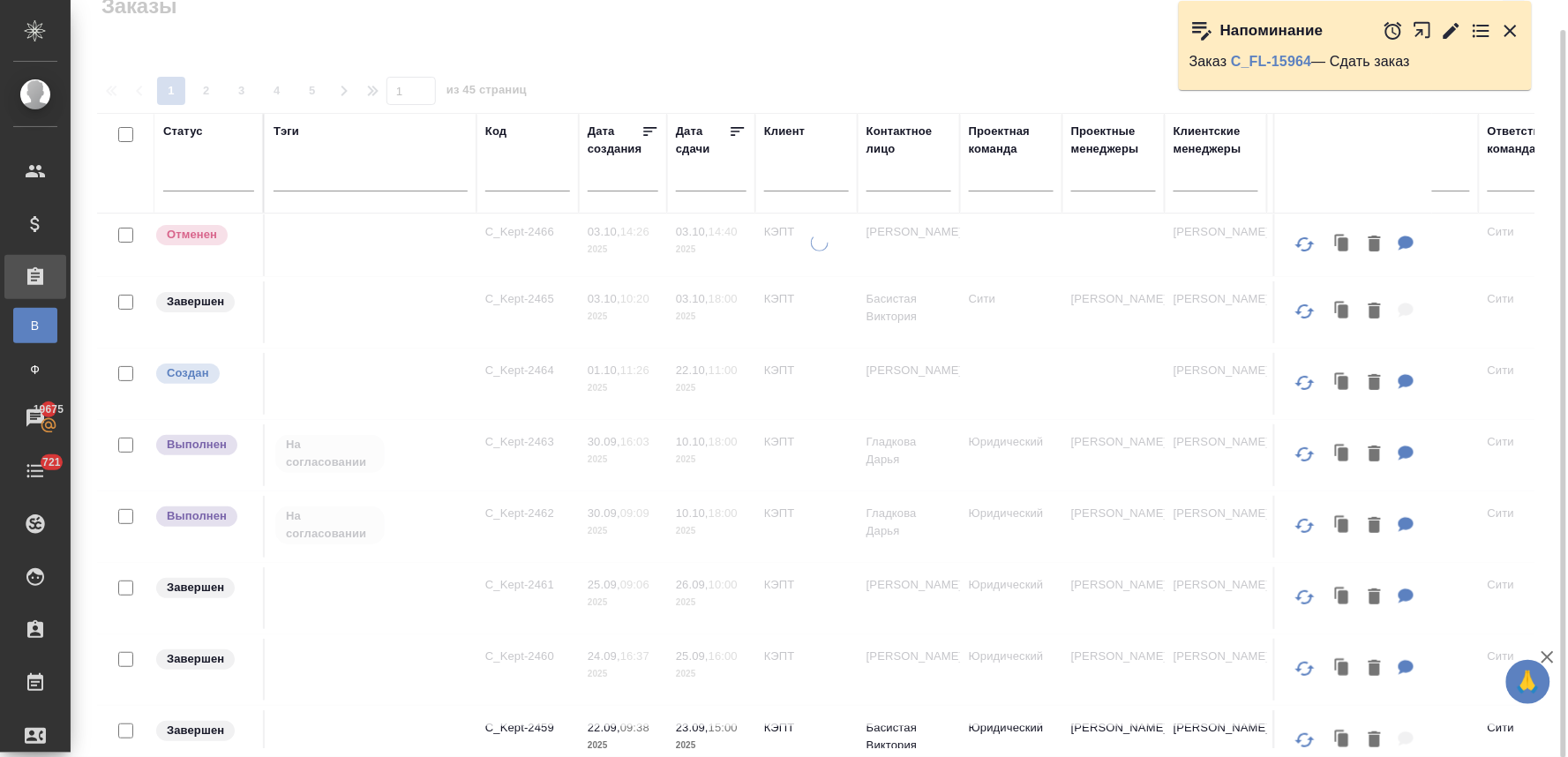
drag, startPoint x: 1505, startPoint y: 33, endPoint x: 975, endPoint y: 67, distance: 531.1
click at [1505, 33] on icon "button" at bounding box center [1510, 31] width 21 height 21
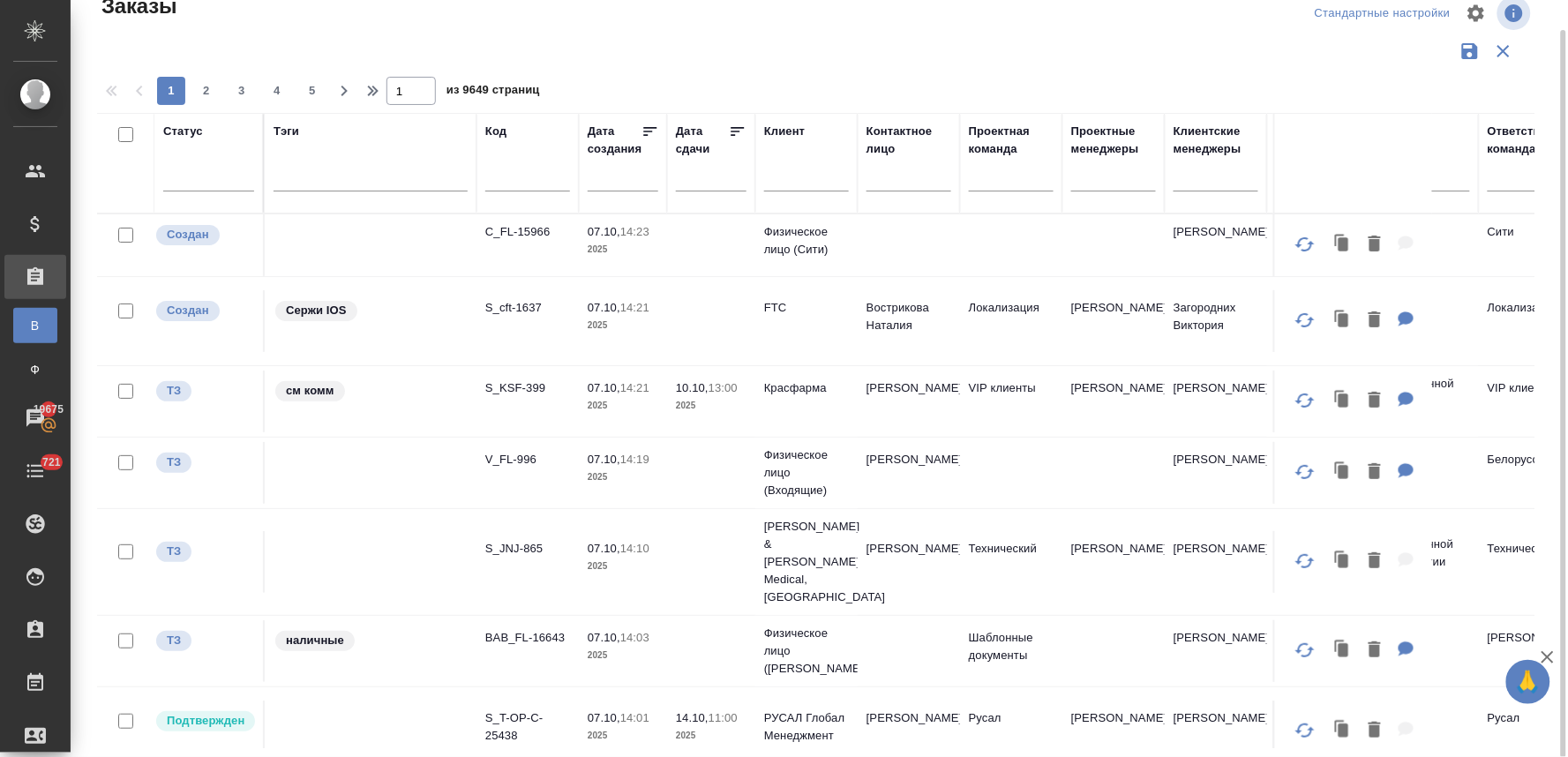
click at [780, 183] on input "text" at bounding box center [806, 180] width 85 height 22
type input "эрси"
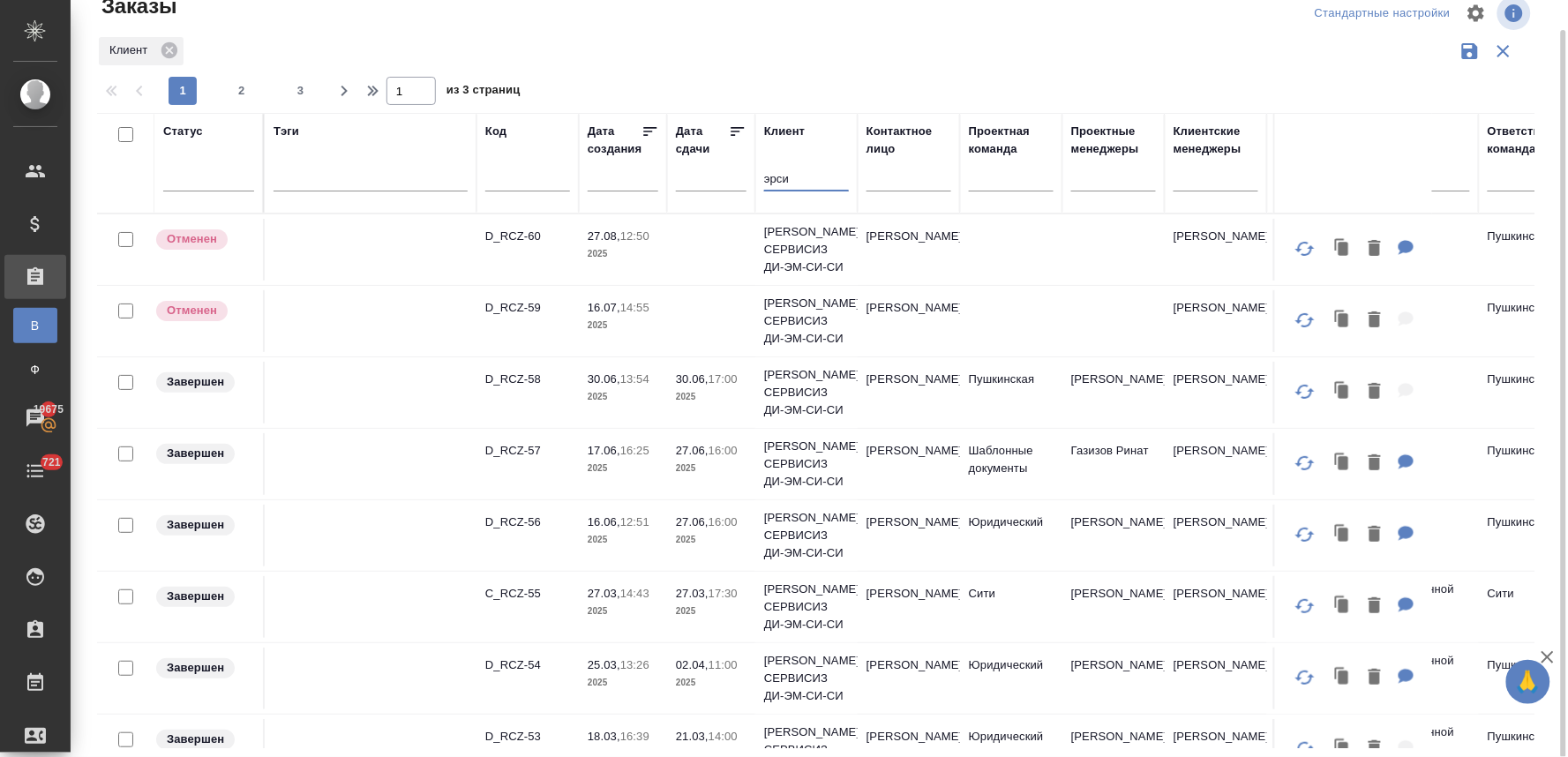
drag, startPoint x: 790, startPoint y: 178, endPoint x: 752, endPoint y: 170, distance: 38.8
click at [752, 170] on tr "Статус Тэги Код Дата создания Дата сдачи Клиент эрси Контактное лицо Проектная …" at bounding box center [1574, 163] width 2954 height 101
